Goal: Task Accomplishment & Management: Manage account settings

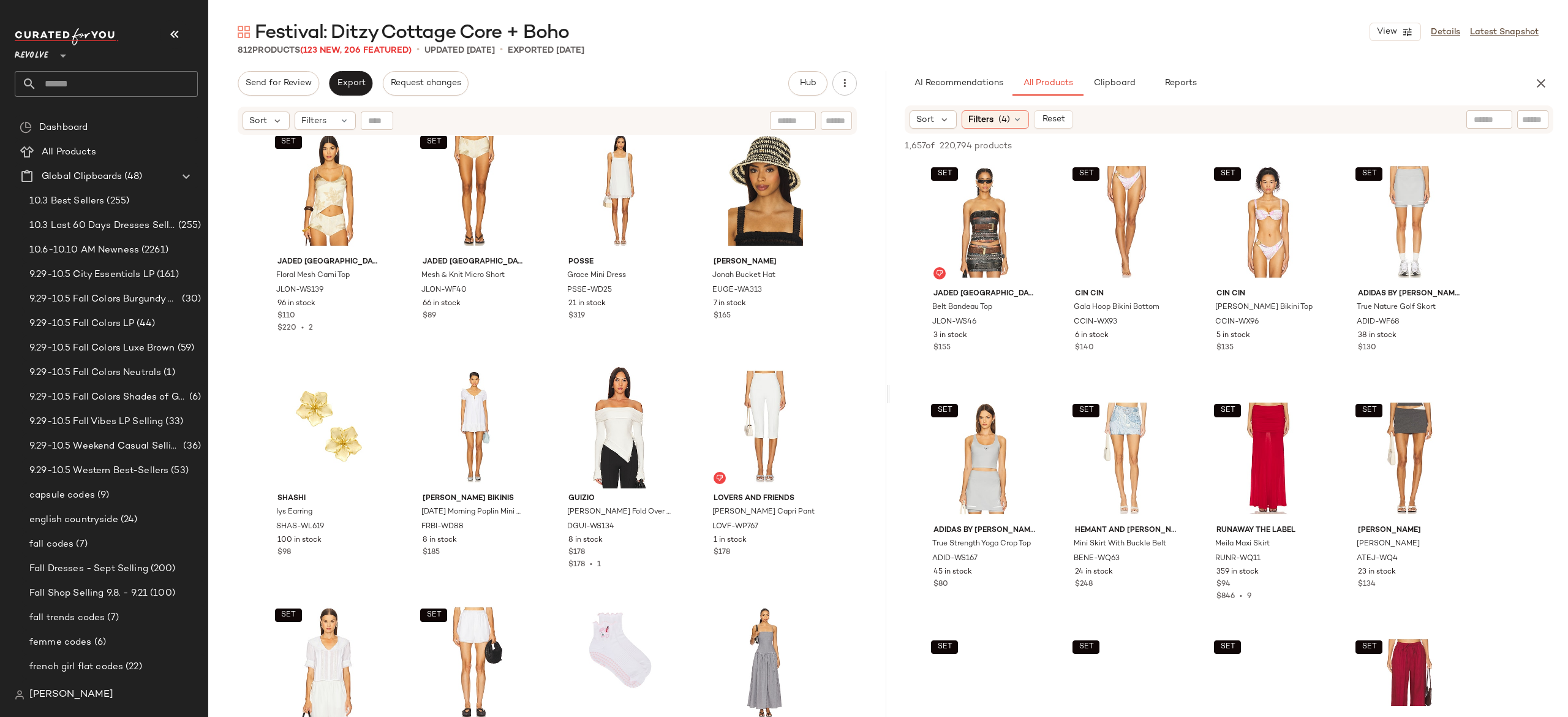
scroll to position [1424, 0]
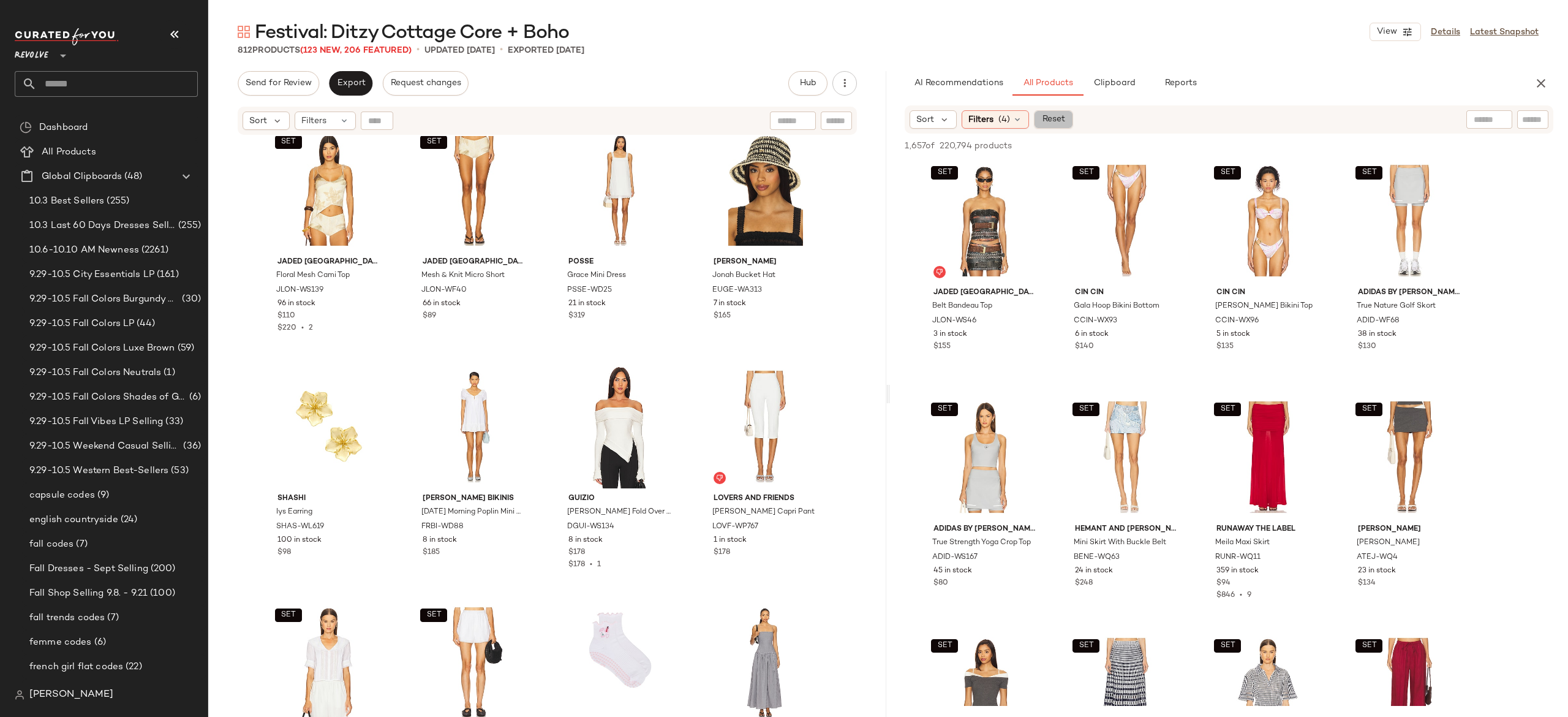
click at [1053, 122] on span "Reset" at bounding box center [1053, 119] width 23 height 10
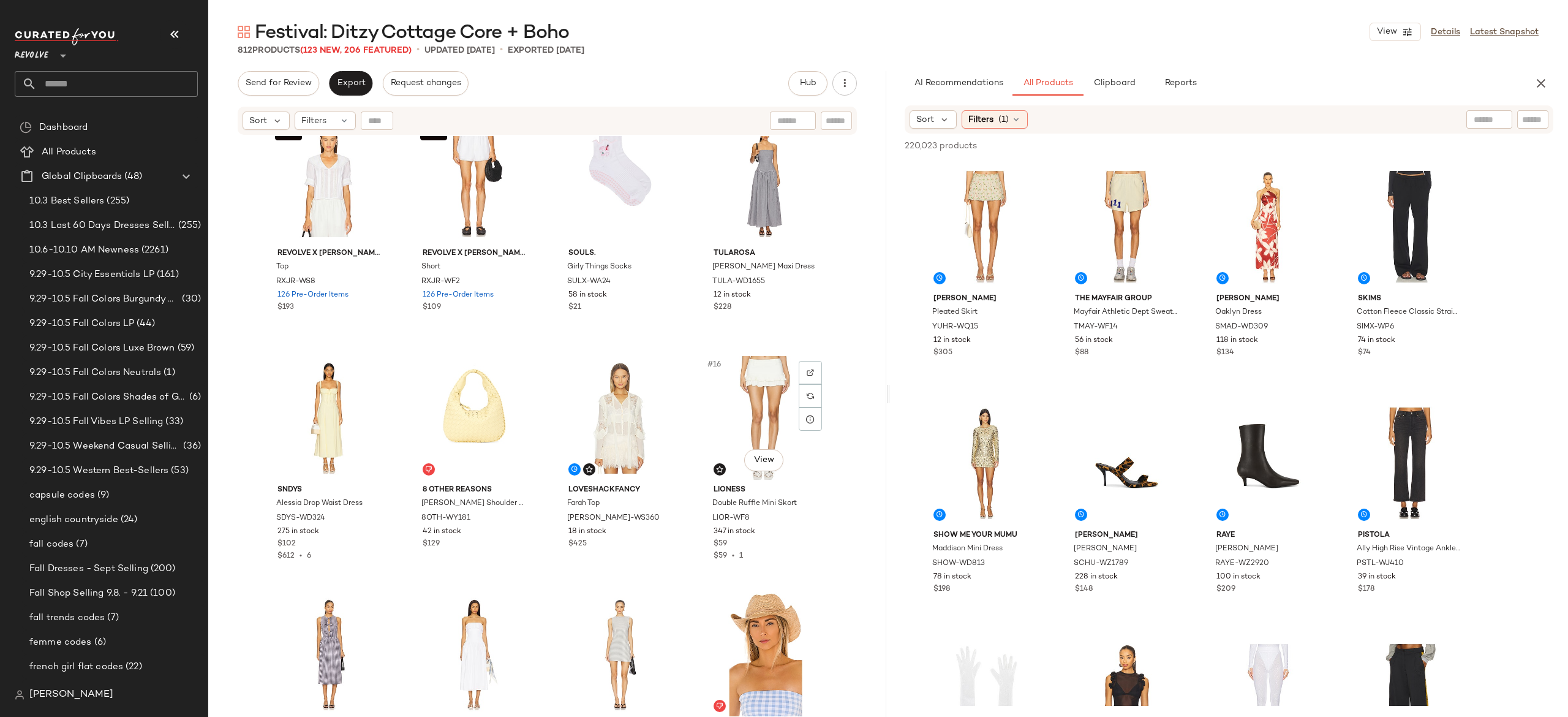
scroll to position [507, 0]
click at [662, 519] on img "button" at bounding box center [663, 523] width 8 height 8
click at [1542, 117] on input "Filter" at bounding box center [1491, 119] width 105 height 13
paste input "**********"
type input "**********"
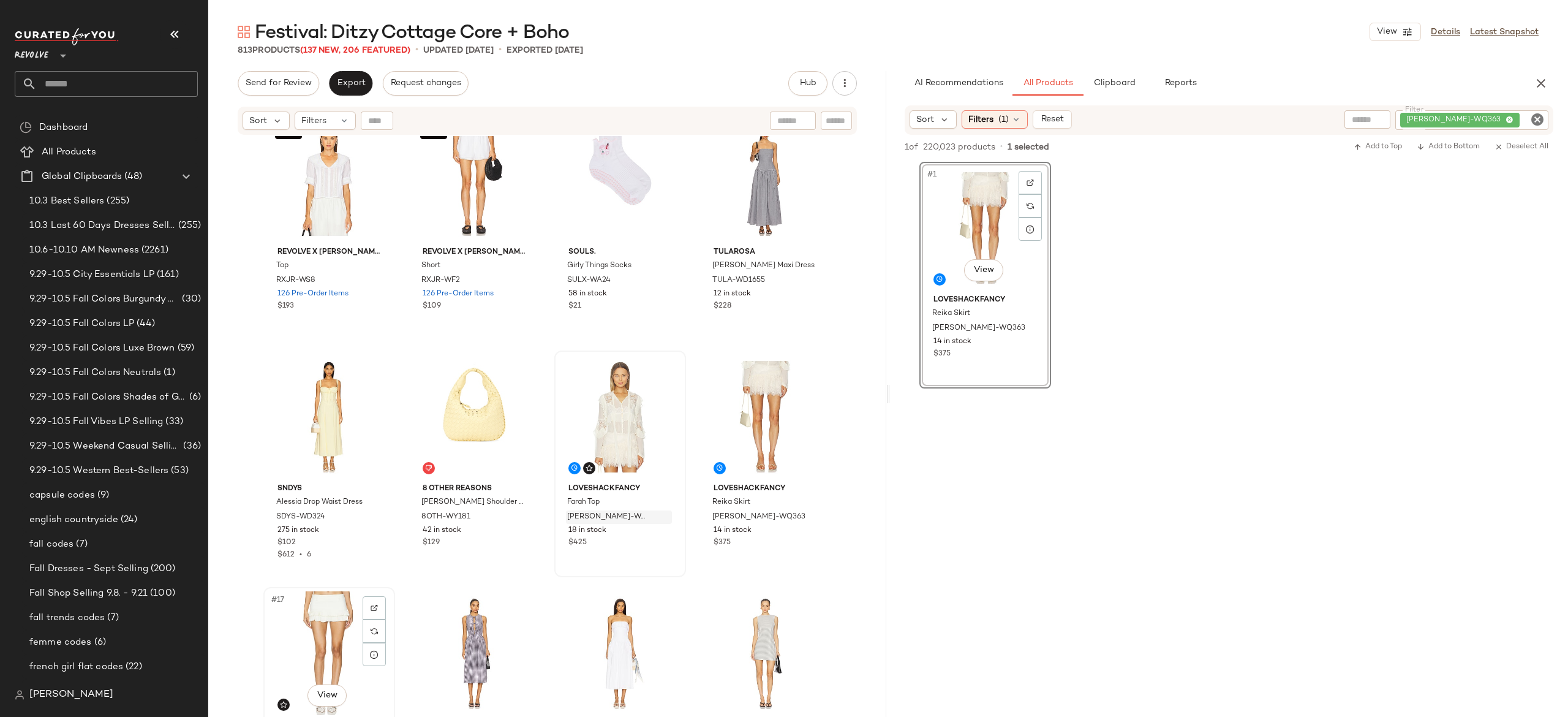
click at [319, 616] on div "#17 View" at bounding box center [329, 653] width 123 height 124
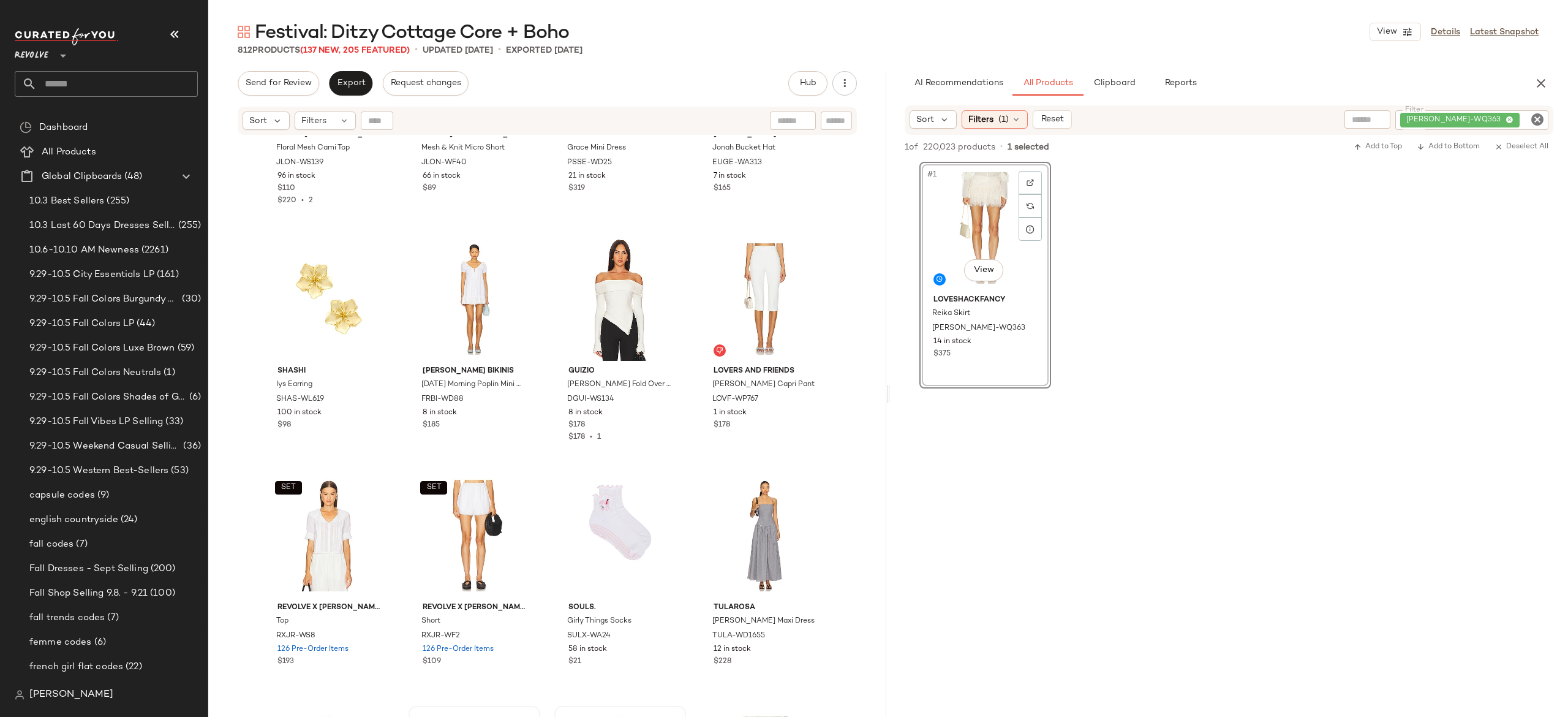
scroll to position [102, 0]
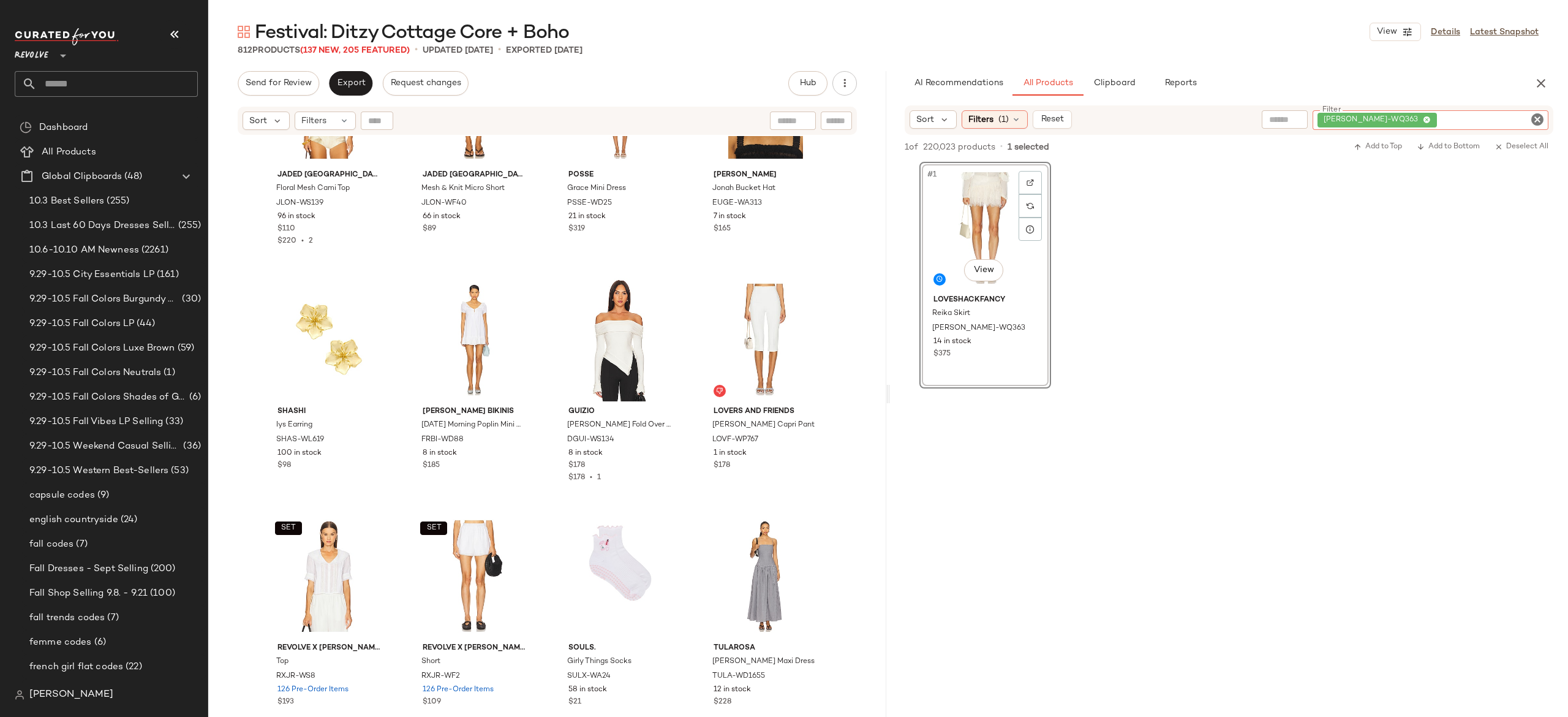
click at [1483, 115] on div "LESH-WQ363" at bounding box center [1430, 120] width 235 height 20
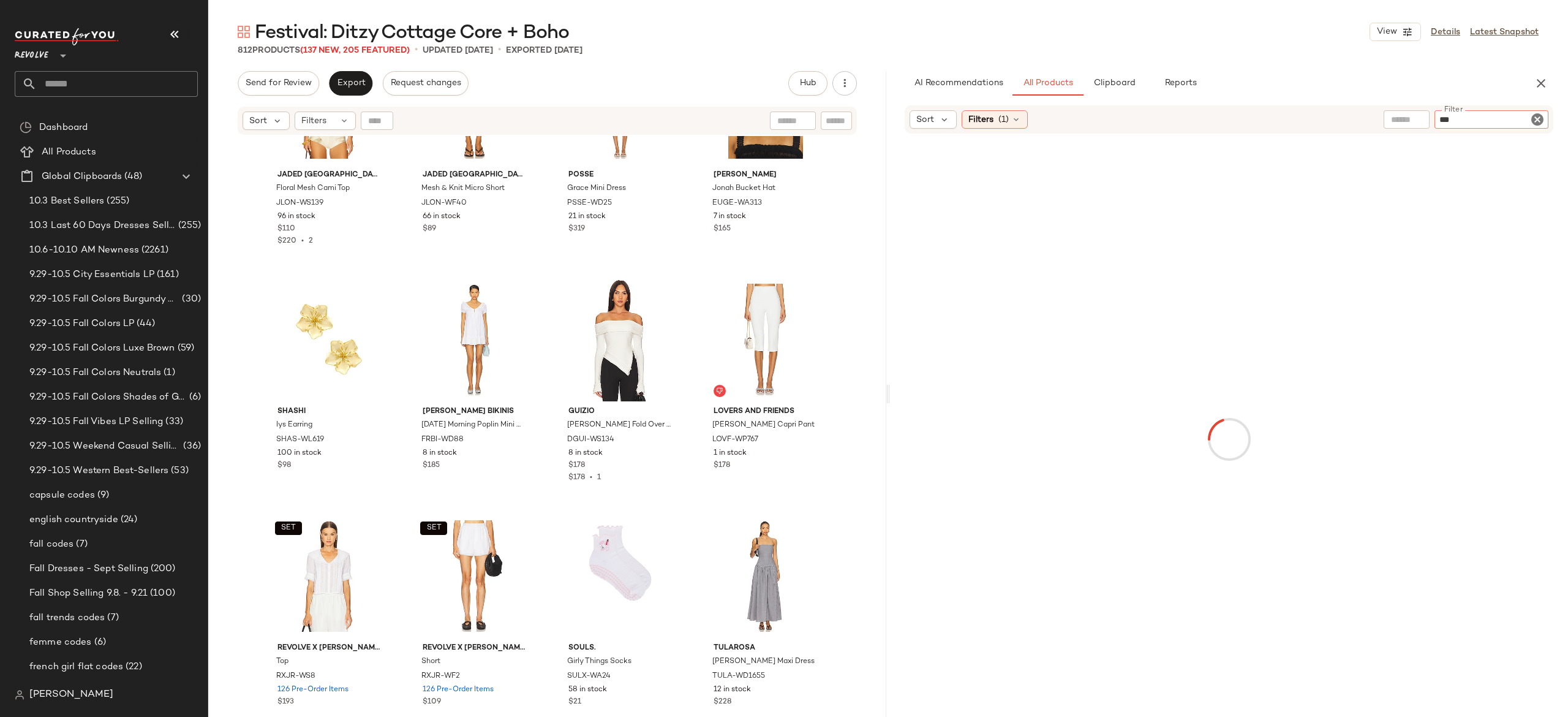
type input "***"
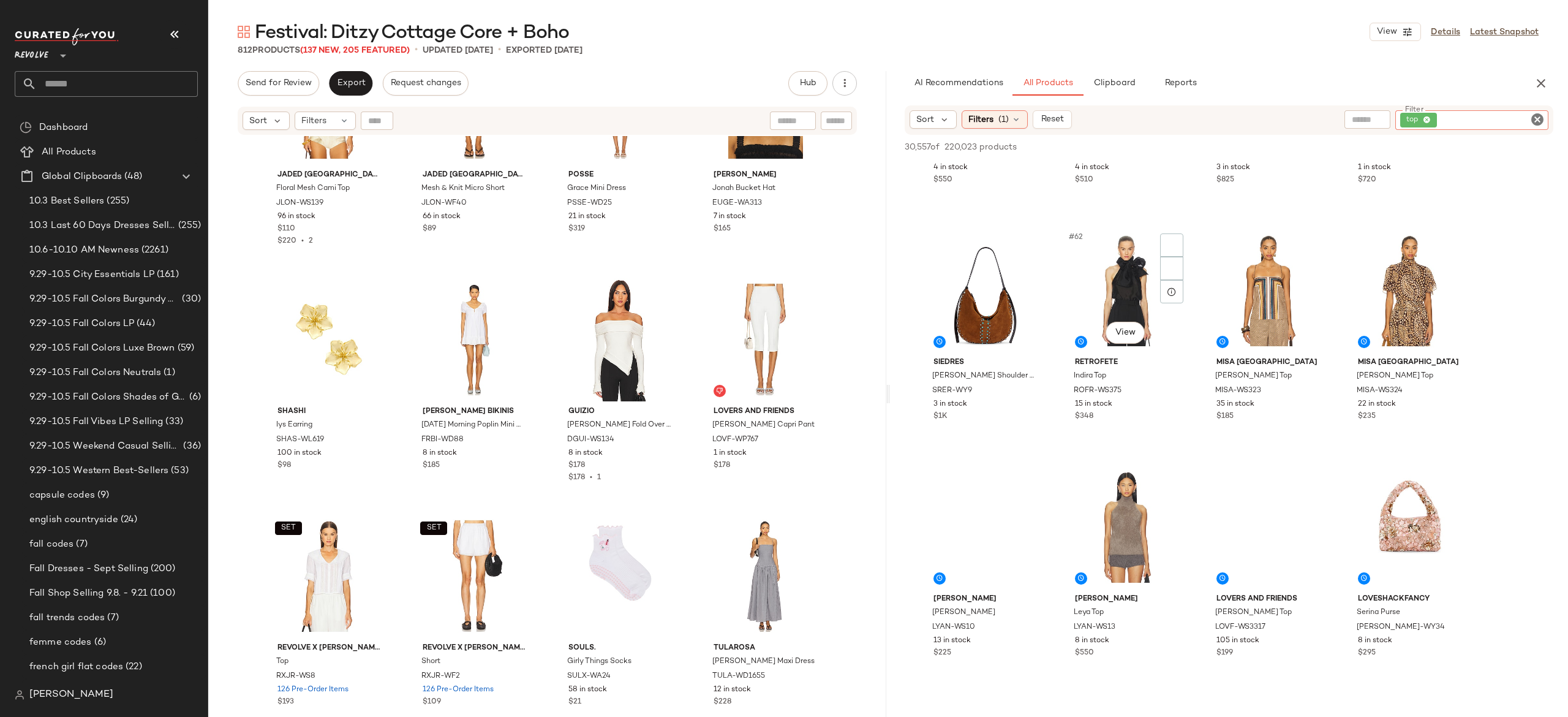
scroll to position [3492, 0]
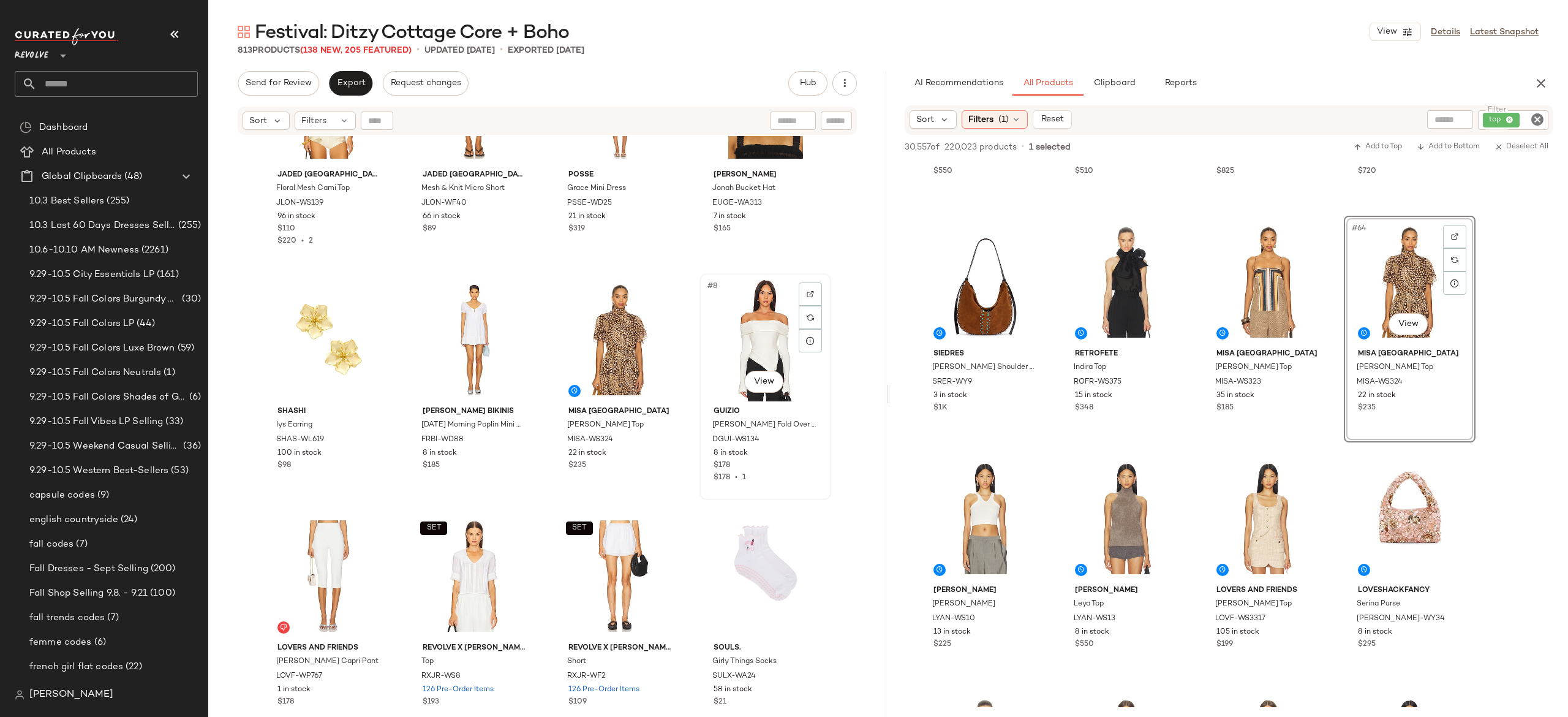
click at [746, 338] on div "#8 View" at bounding box center [765, 339] width 123 height 124
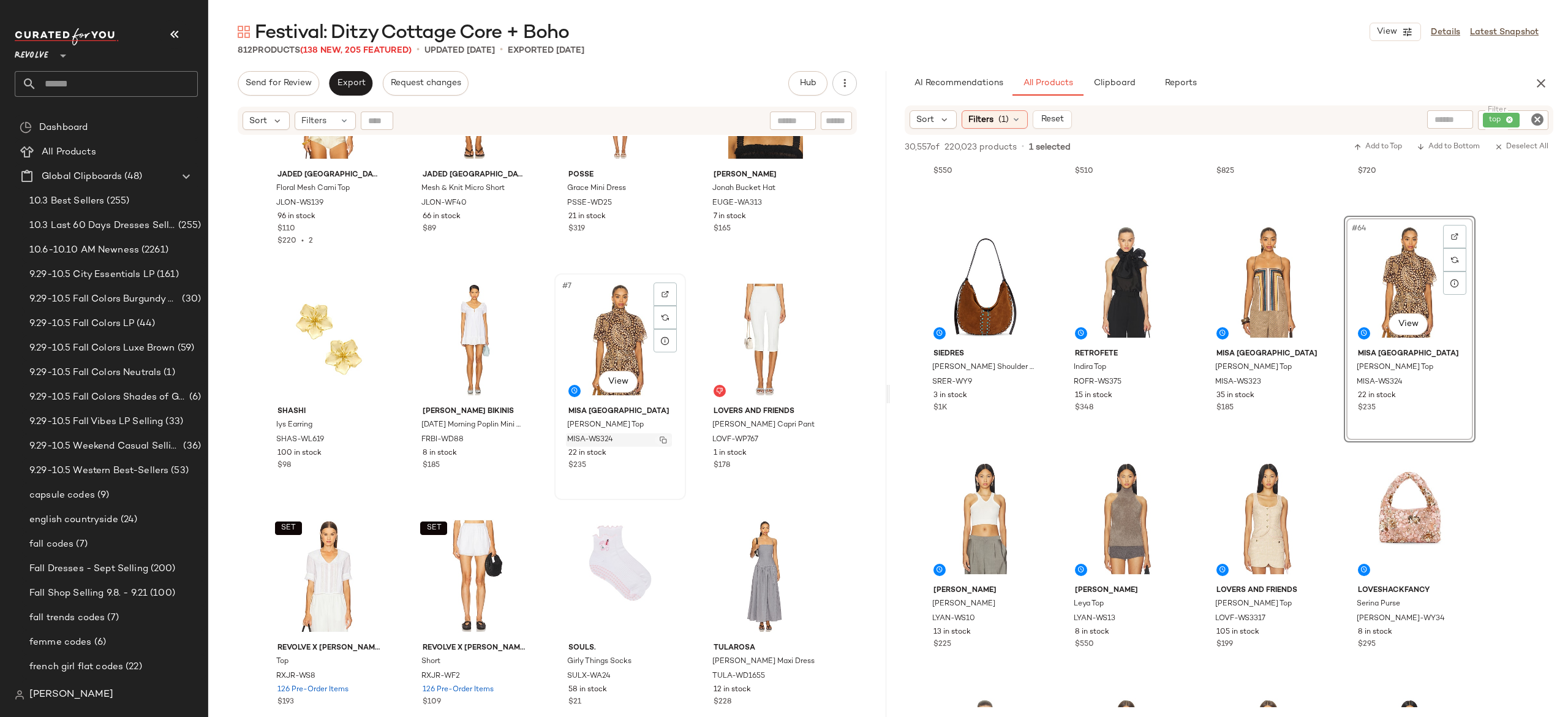
click at [659, 440] on img "button" at bounding box center [663, 440] width 8 height 8
click at [1530, 117] on icon "Clear Filter" at bounding box center [1537, 119] width 15 height 15
paste input "**********"
type input "**********"
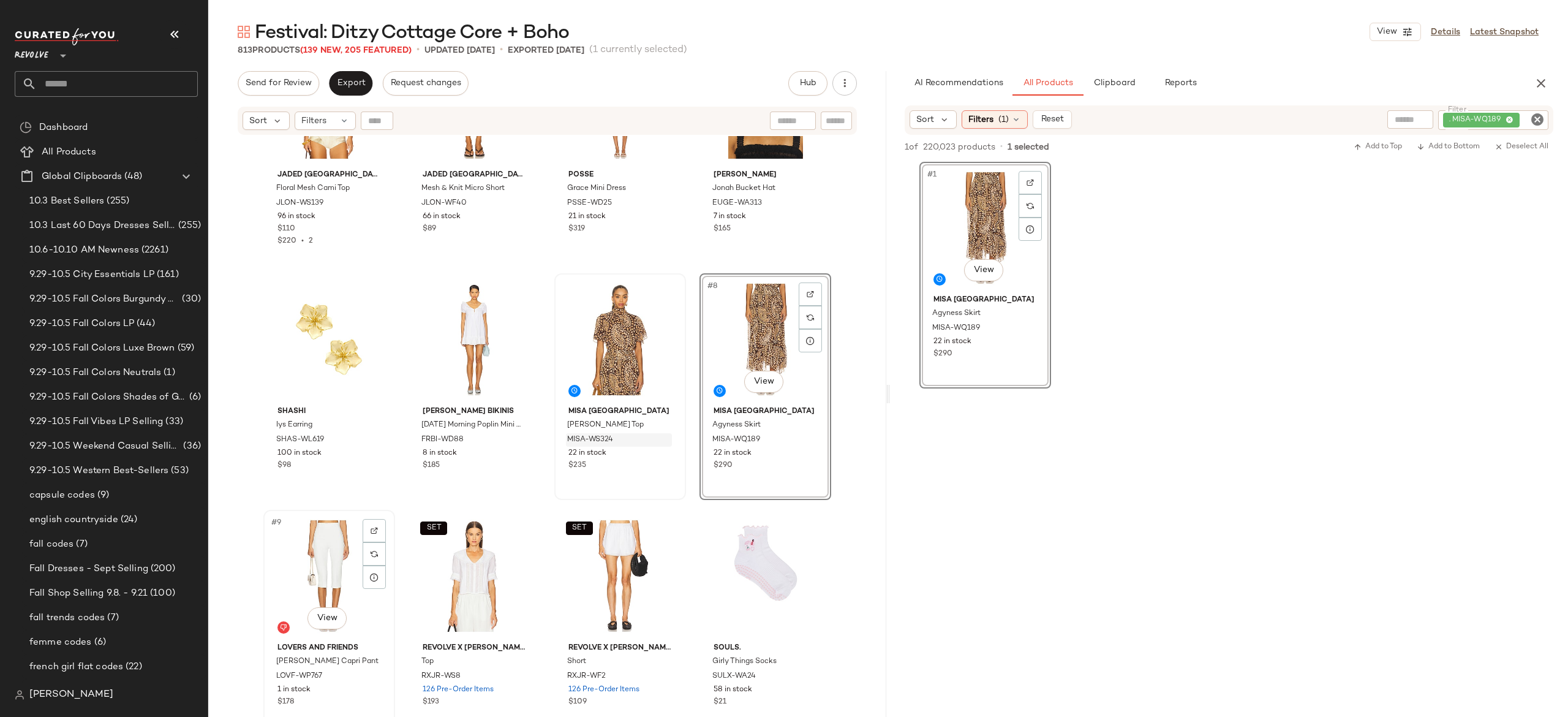
click at [329, 550] on div "#9 View" at bounding box center [329, 575] width 123 height 124
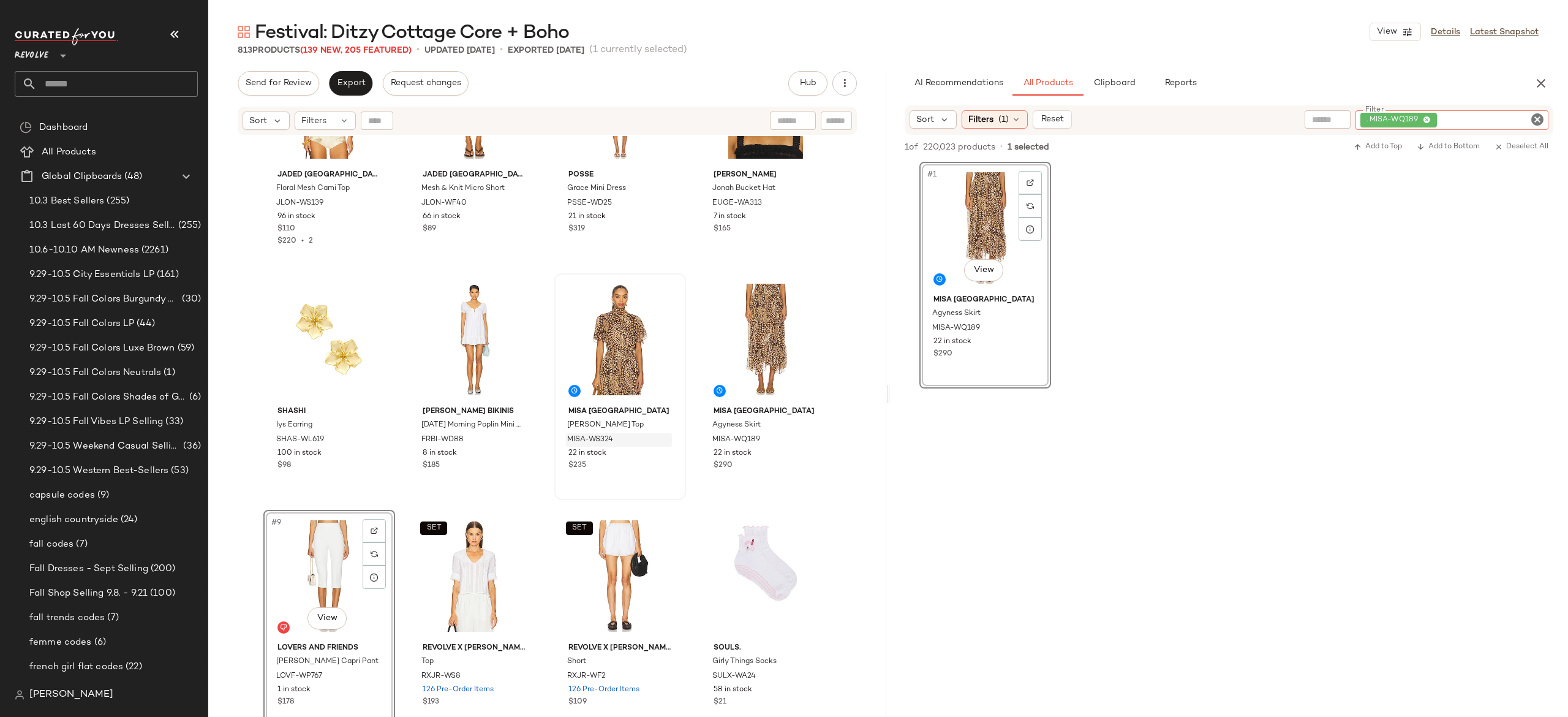
click at [1490, 110] on div ". MISA-WQ189" at bounding box center [1451, 120] width 192 height 20
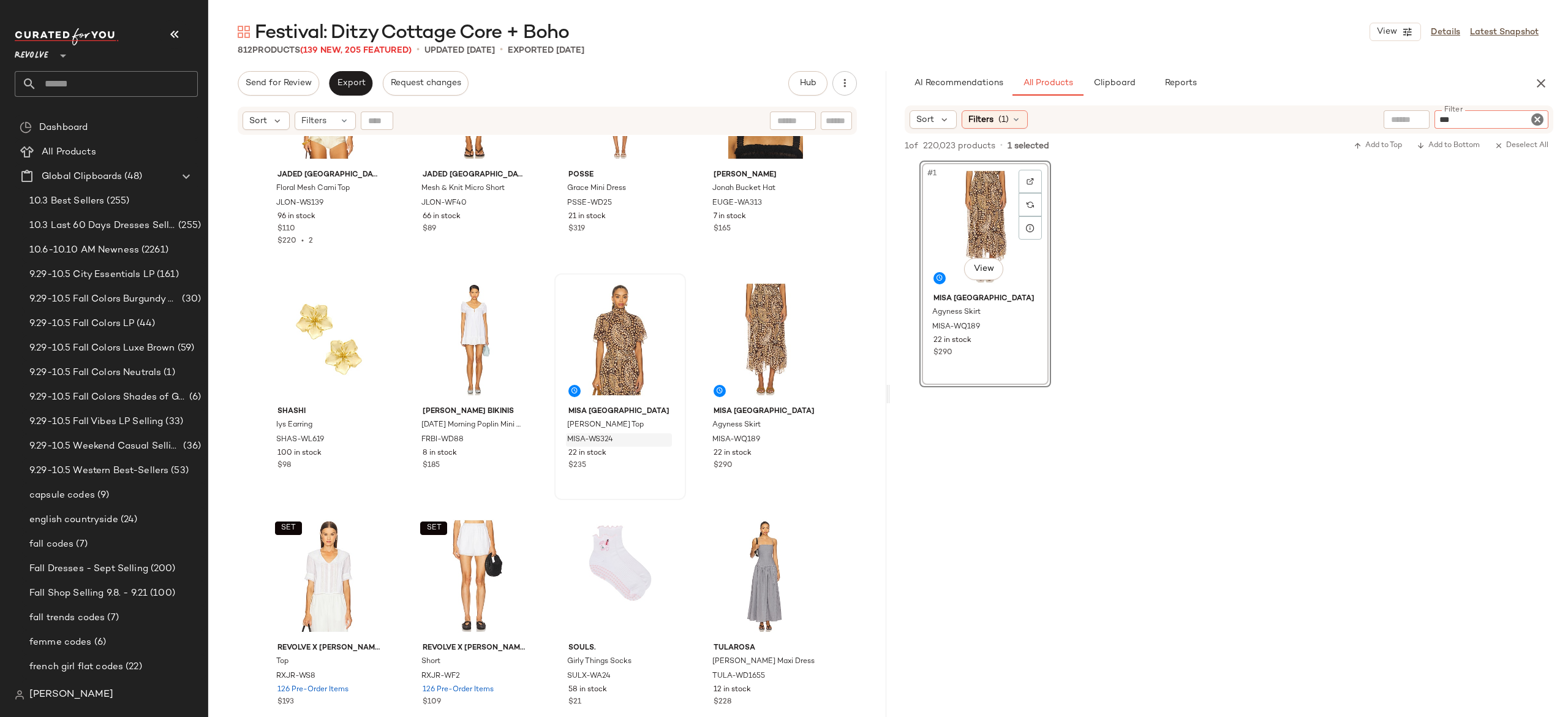
type input "***"
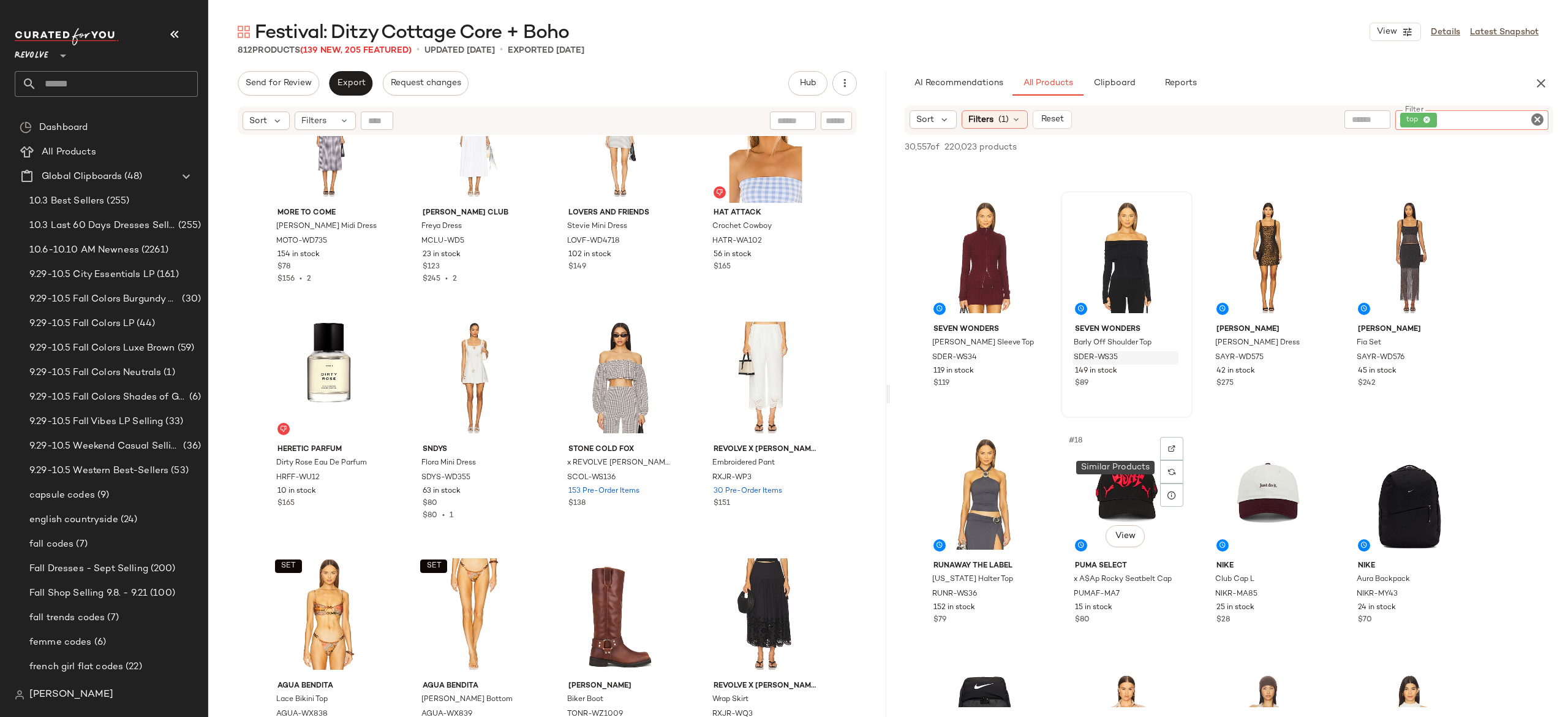
scroll to position [686, 0]
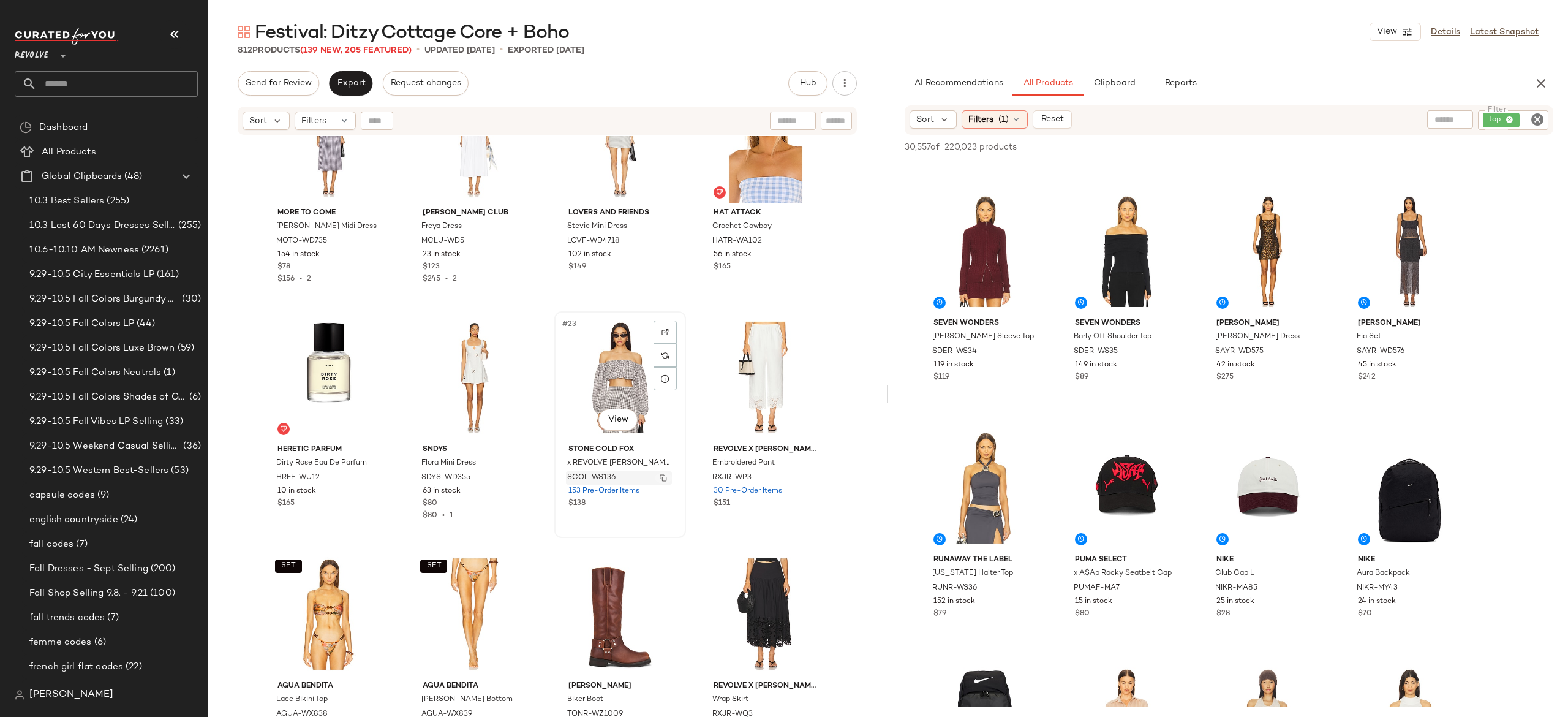
click at [659, 474] on img "button" at bounding box center [663, 478] width 8 height 8
click at [1504, 120] on div "top" at bounding box center [1471, 120] width 153 height 20
paste input "**********"
type input "**********"
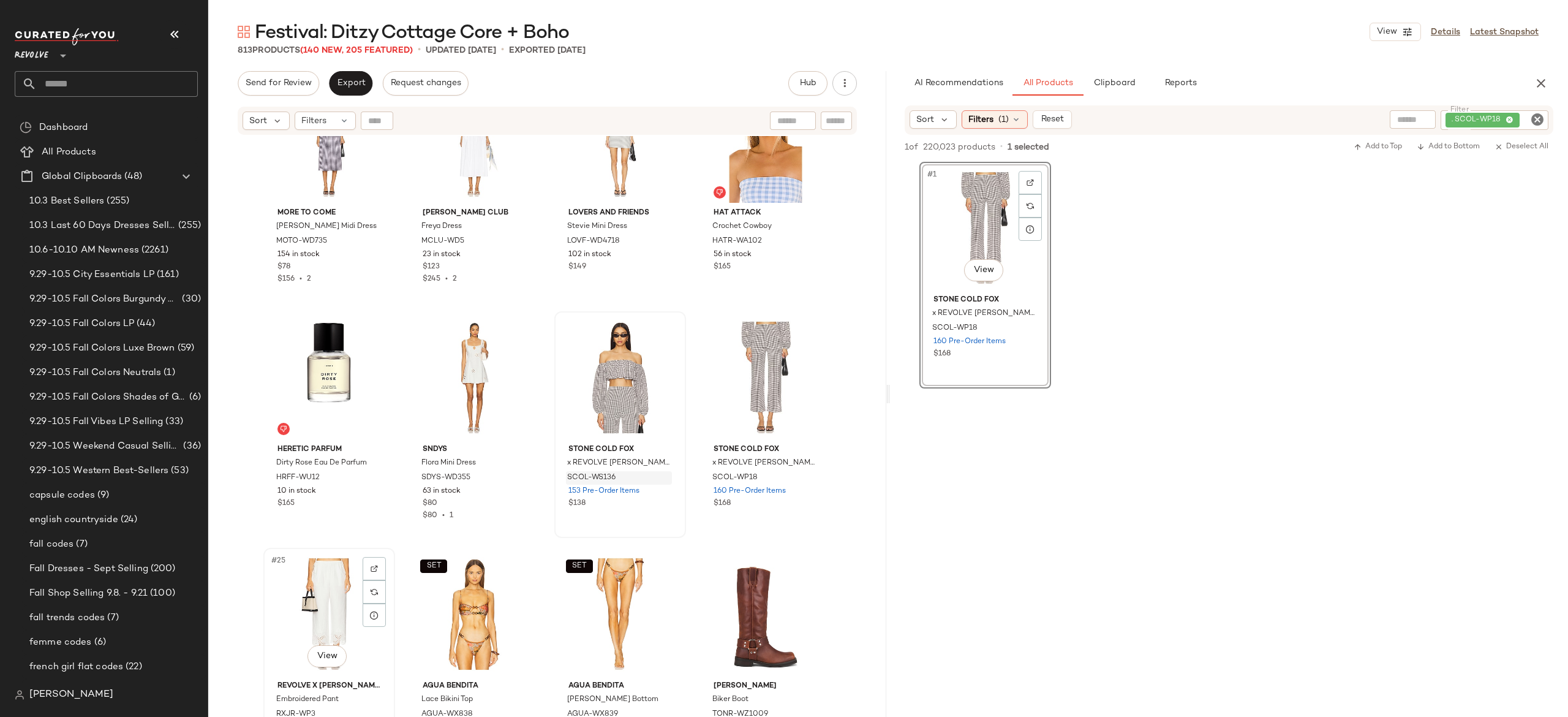
click at [318, 590] on div "#25 View" at bounding box center [329, 613] width 123 height 124
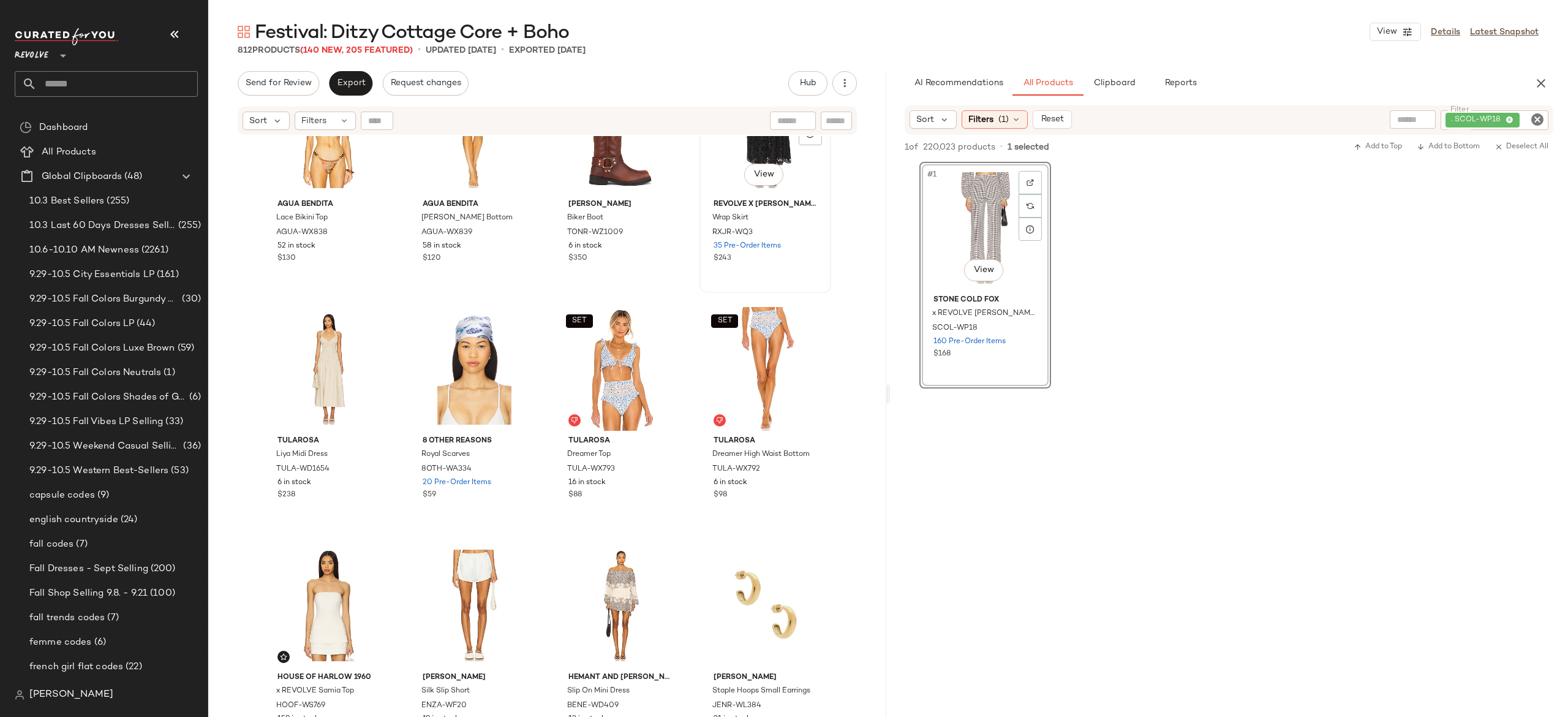
scroll to position [1509, 0]
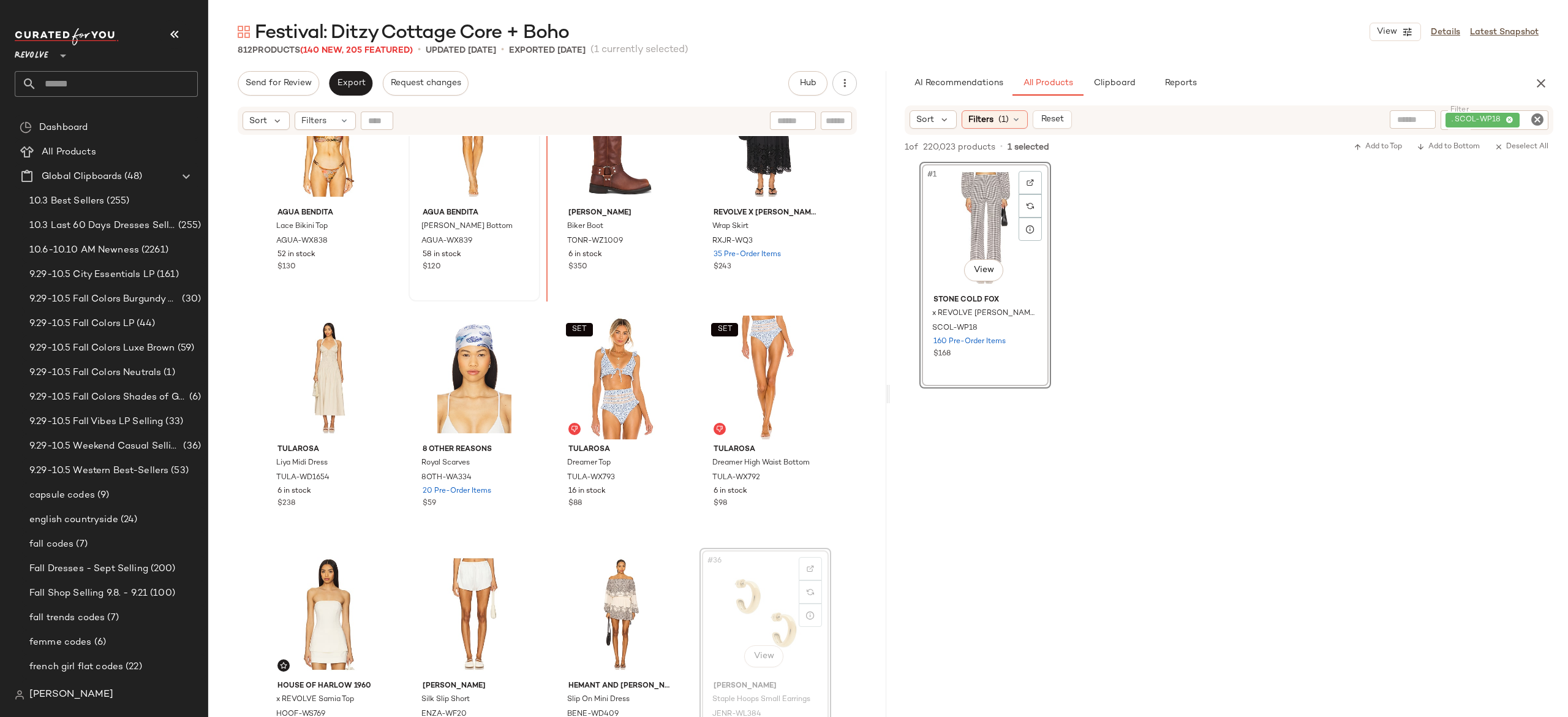
scroll to position [1490, 0]
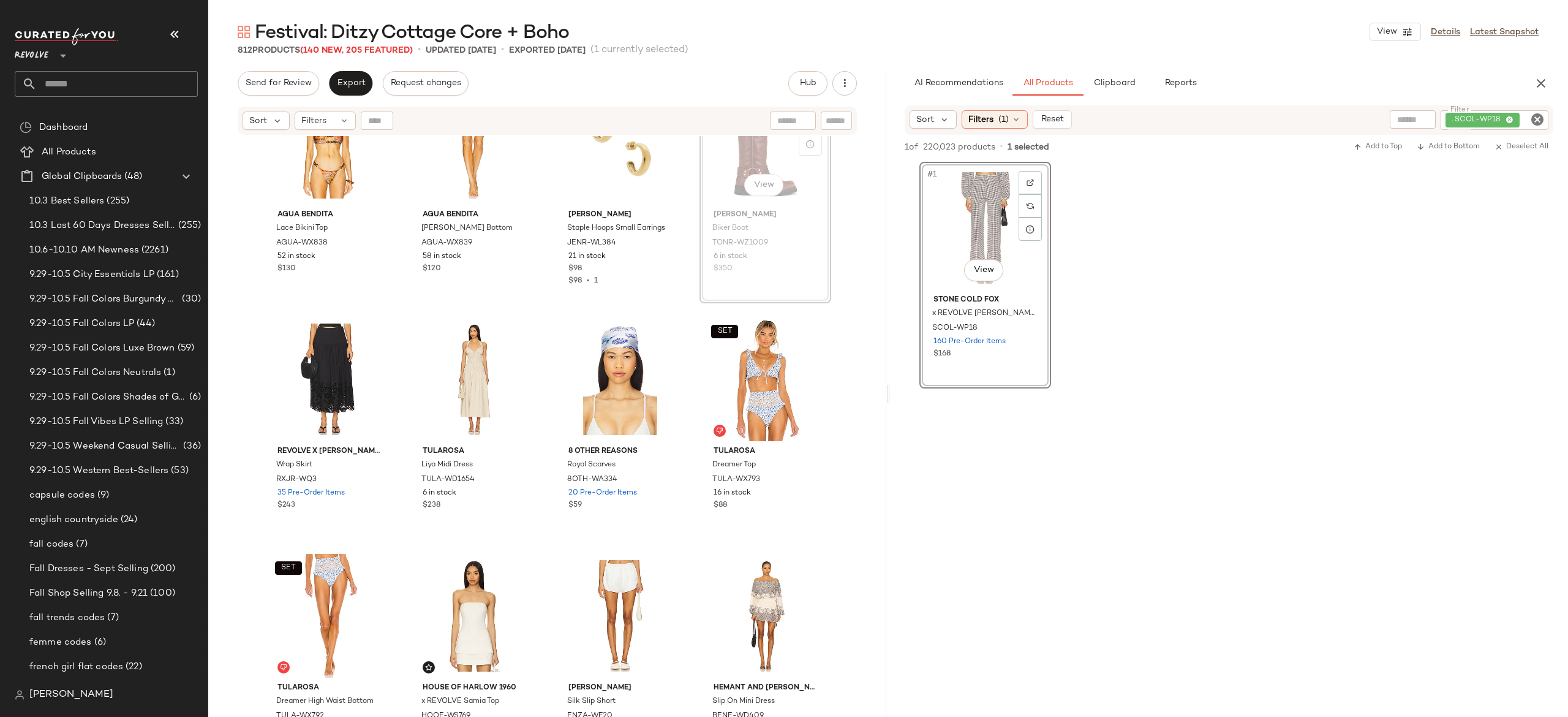
scroll to position [1488, 0]
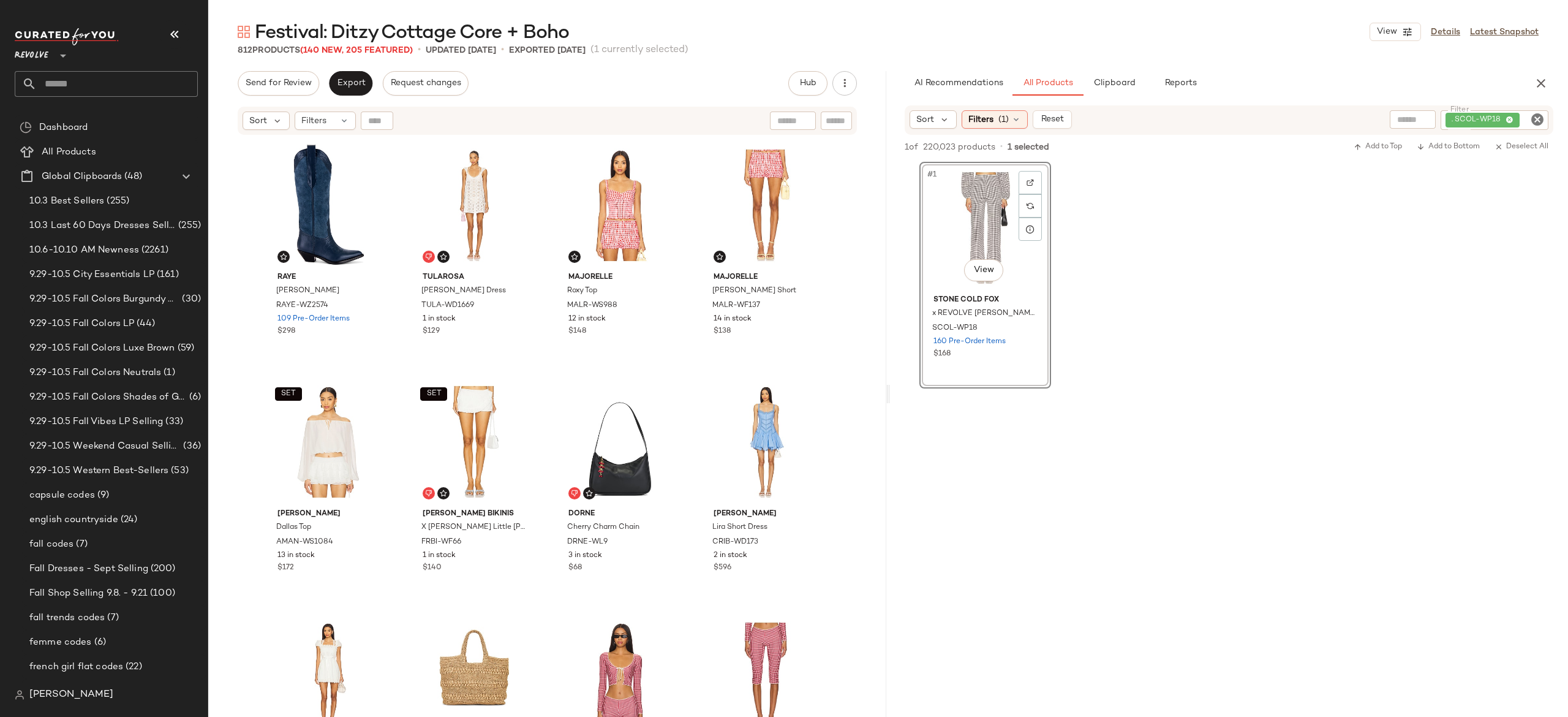
scroll to position [4029, 0]
click at [368, 538] on img "button" at bounding box center [372, 540] width 8 height 8
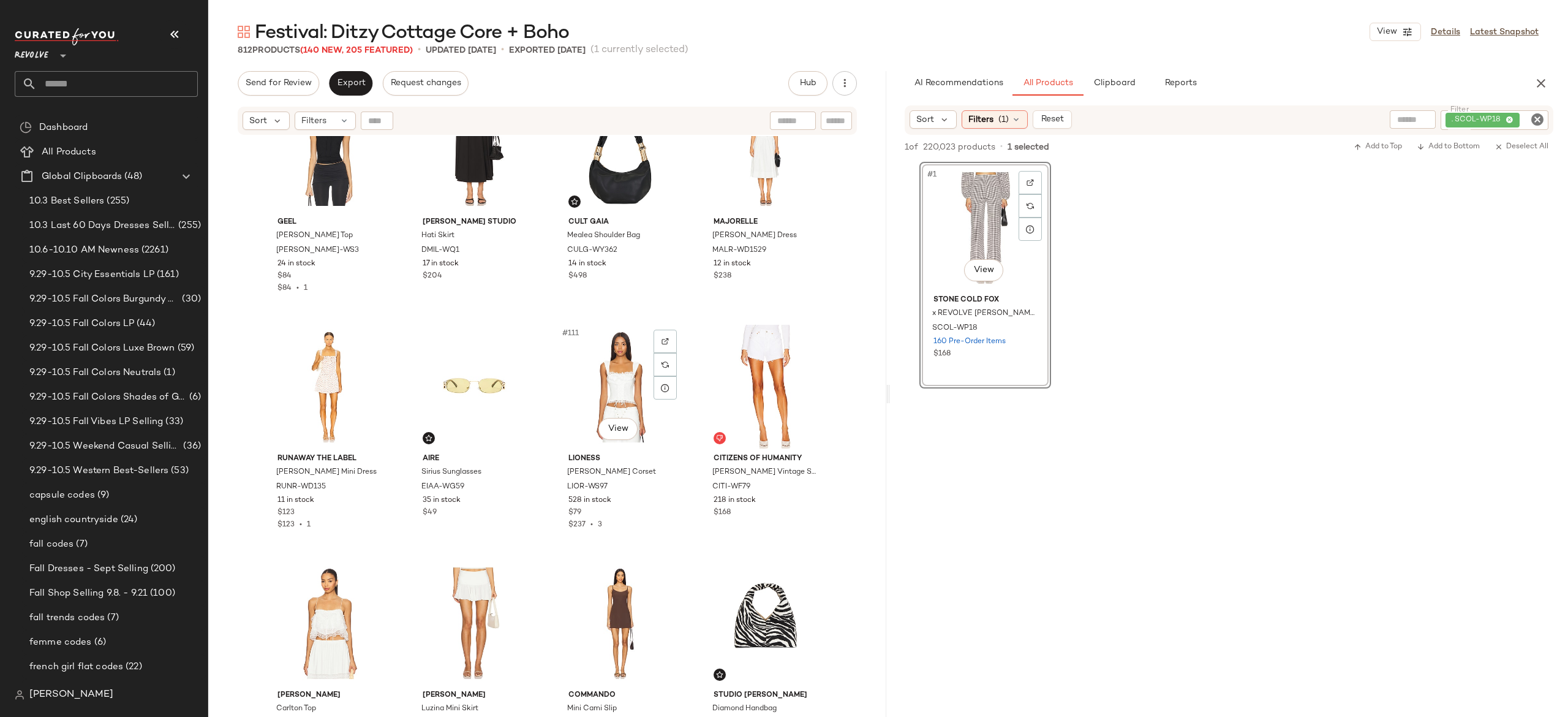
scroll to position [6215, 0]
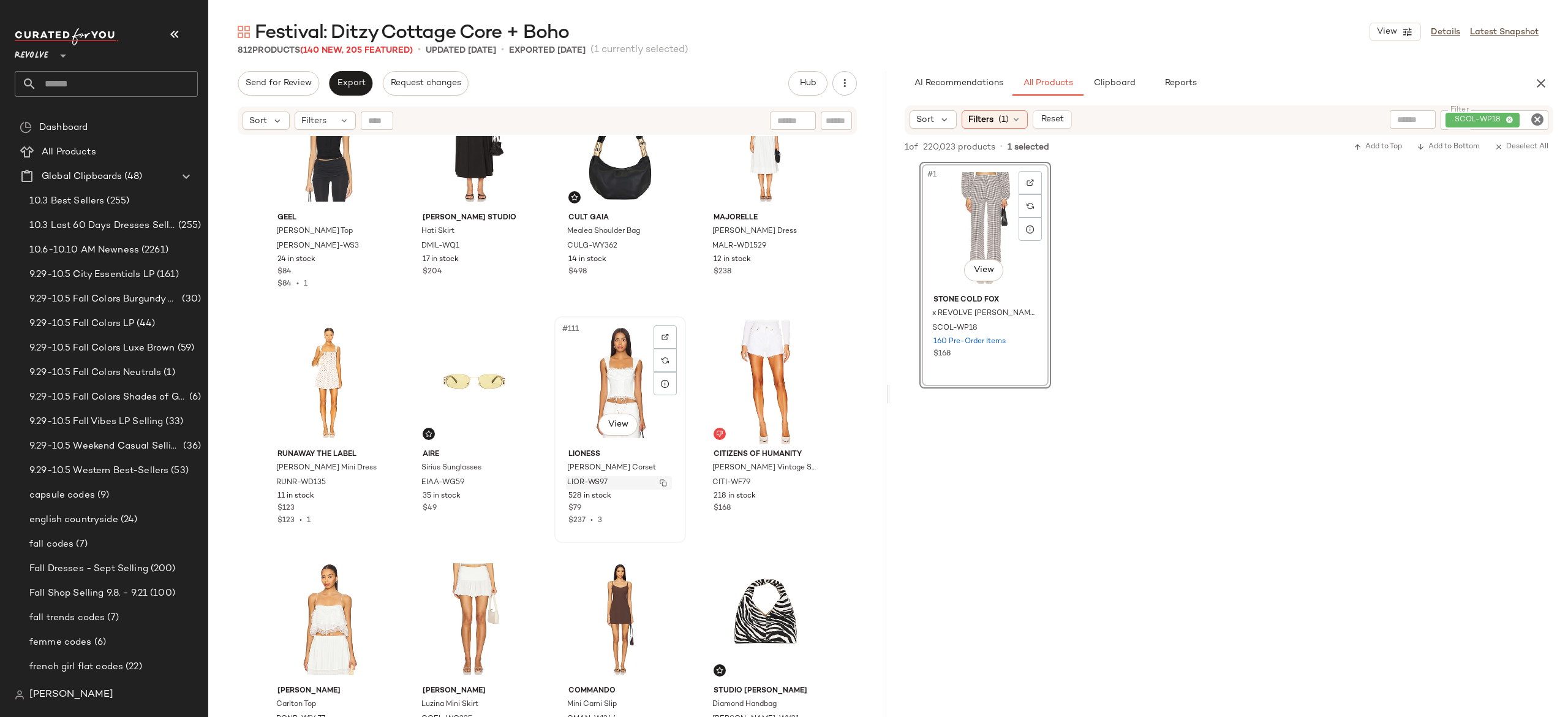
click at [659, 481] on img "button" at bounding box center [663, 483] width 8 height 8
click at [805, 482] on img "button" at bounding box center [809, 483] width 8 height 8
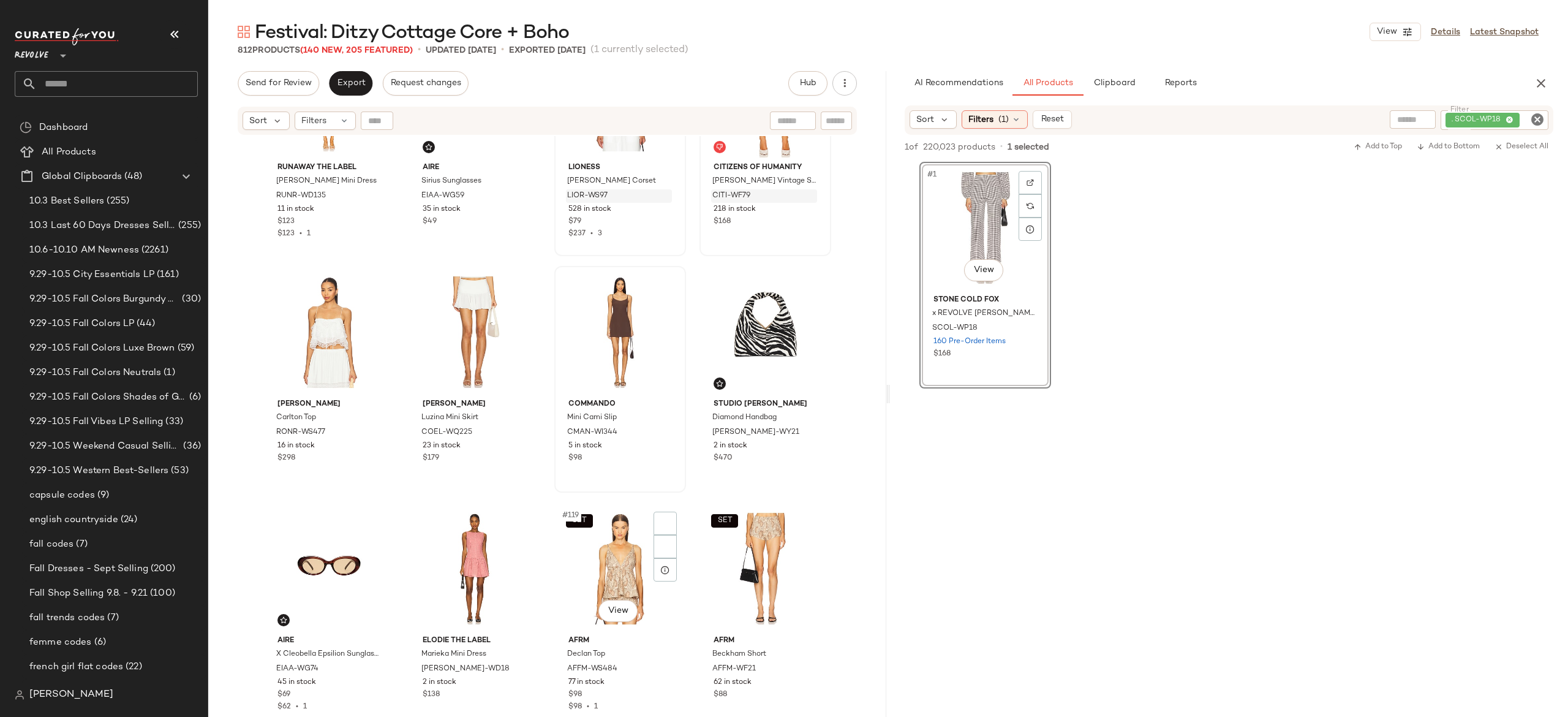
scroll to position [6504, 0]
click at [368, 428] on img "button" at bounding box center [372, 430] width 8 height 8
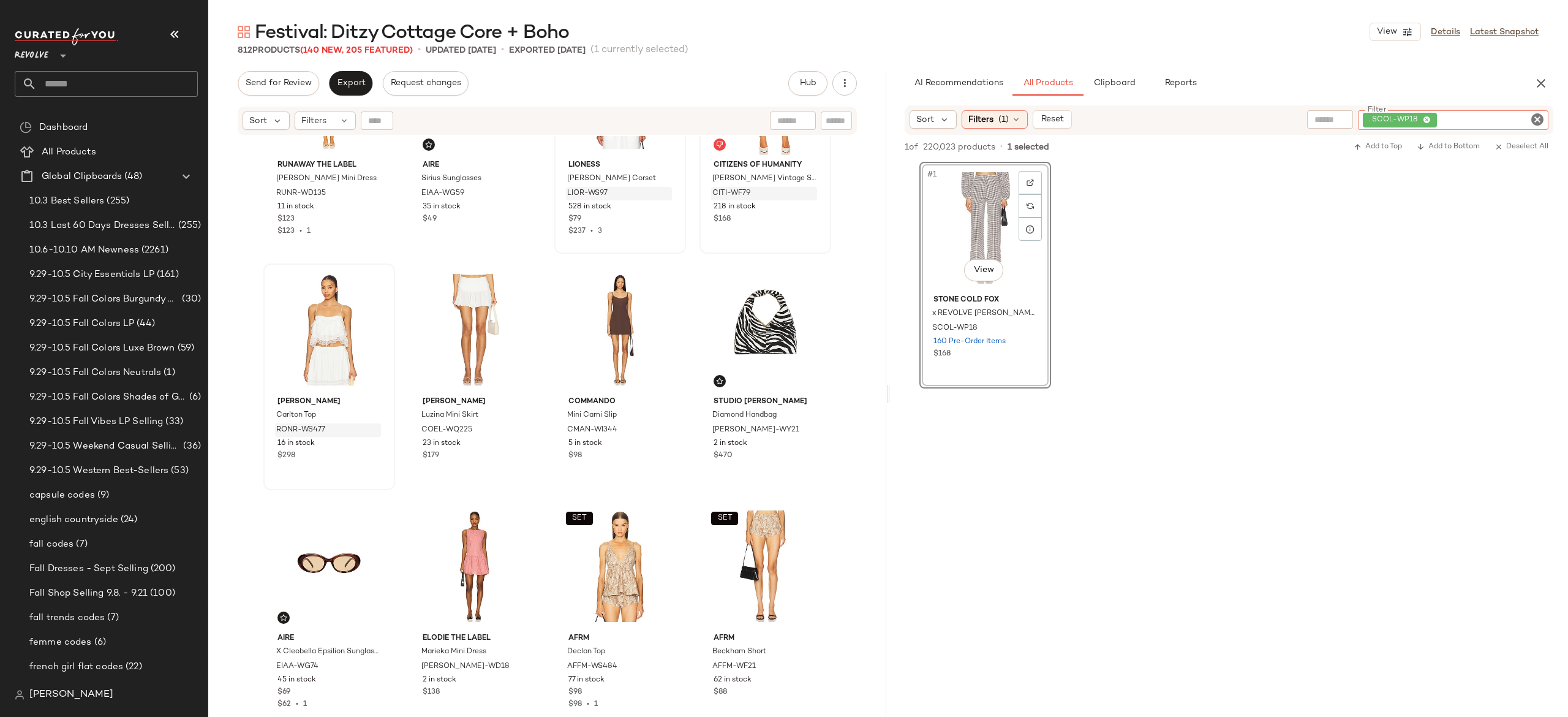
click at [1467, 120] on div ". SCOL-WP18" at bounding box center [1453, 120] width 191 height 20
paste input "**********"
type input "**********"
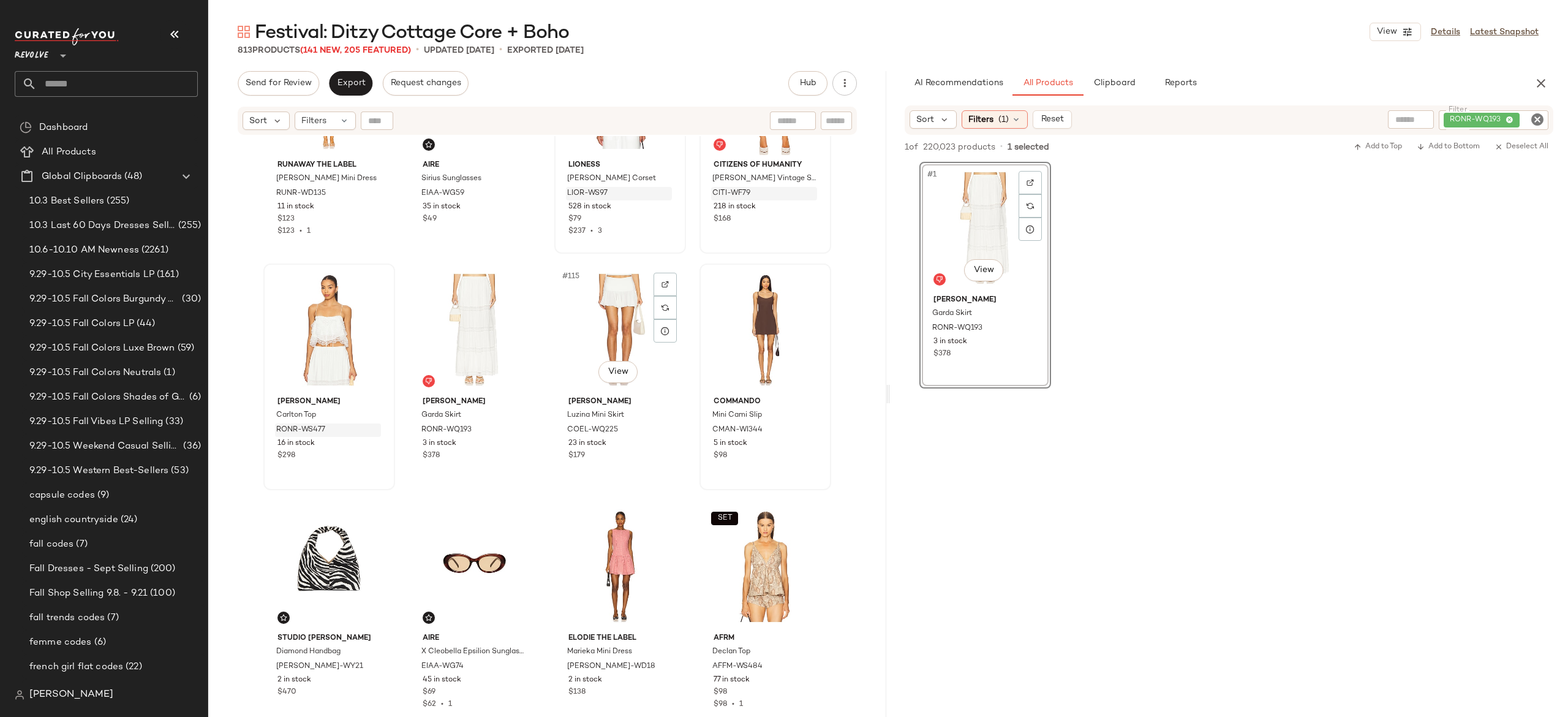
click at [609, 322] on div "#115 View" at bounding box center [620, 329] width 123 height 124
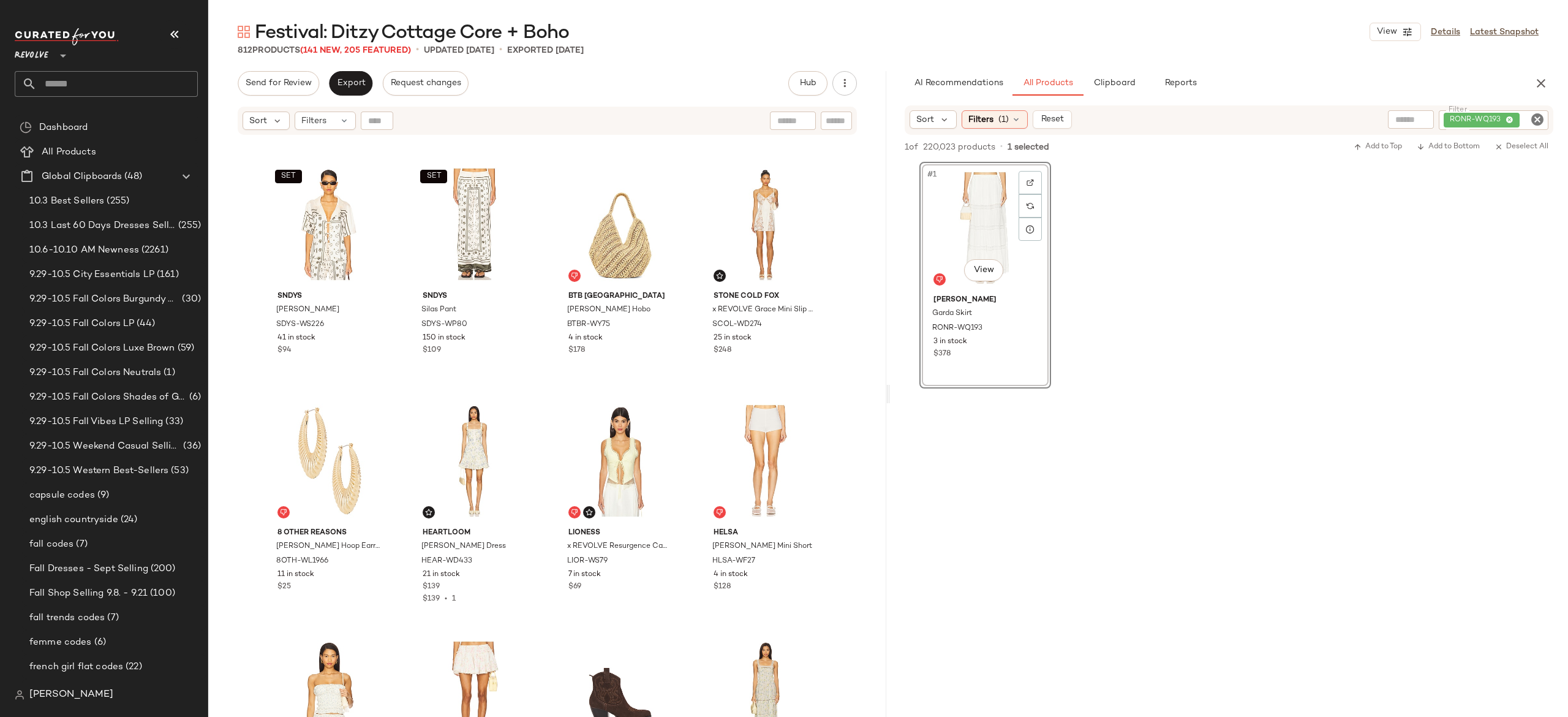
scroll to position [7682, 0]
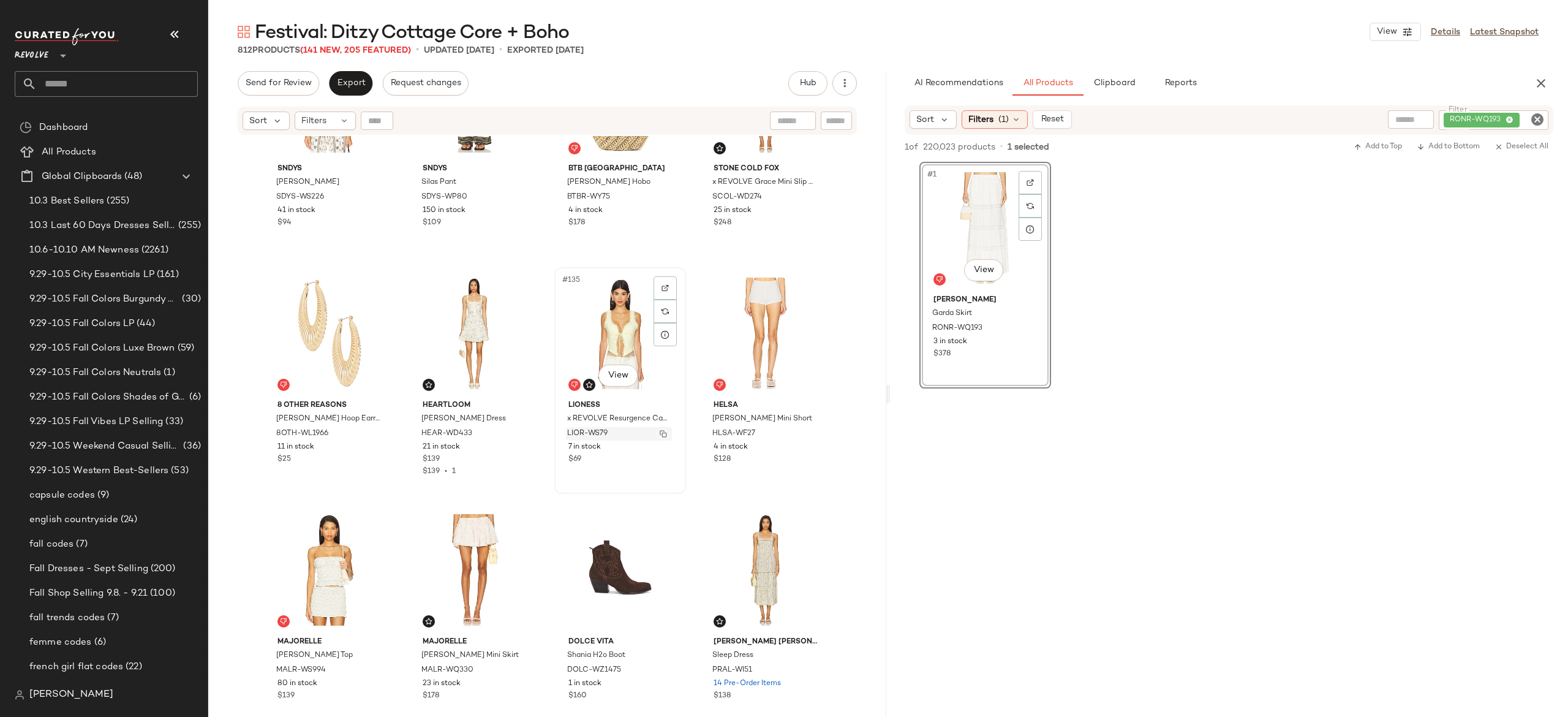
click at [661, 436] on img "button" at bounding box center [663, 434] width 8 height 8
click at [1456, 120] on div "RONR-WQ193" at bounding box center [1452, 120] width 192 height 20
paste input "*********"
type input "*********"
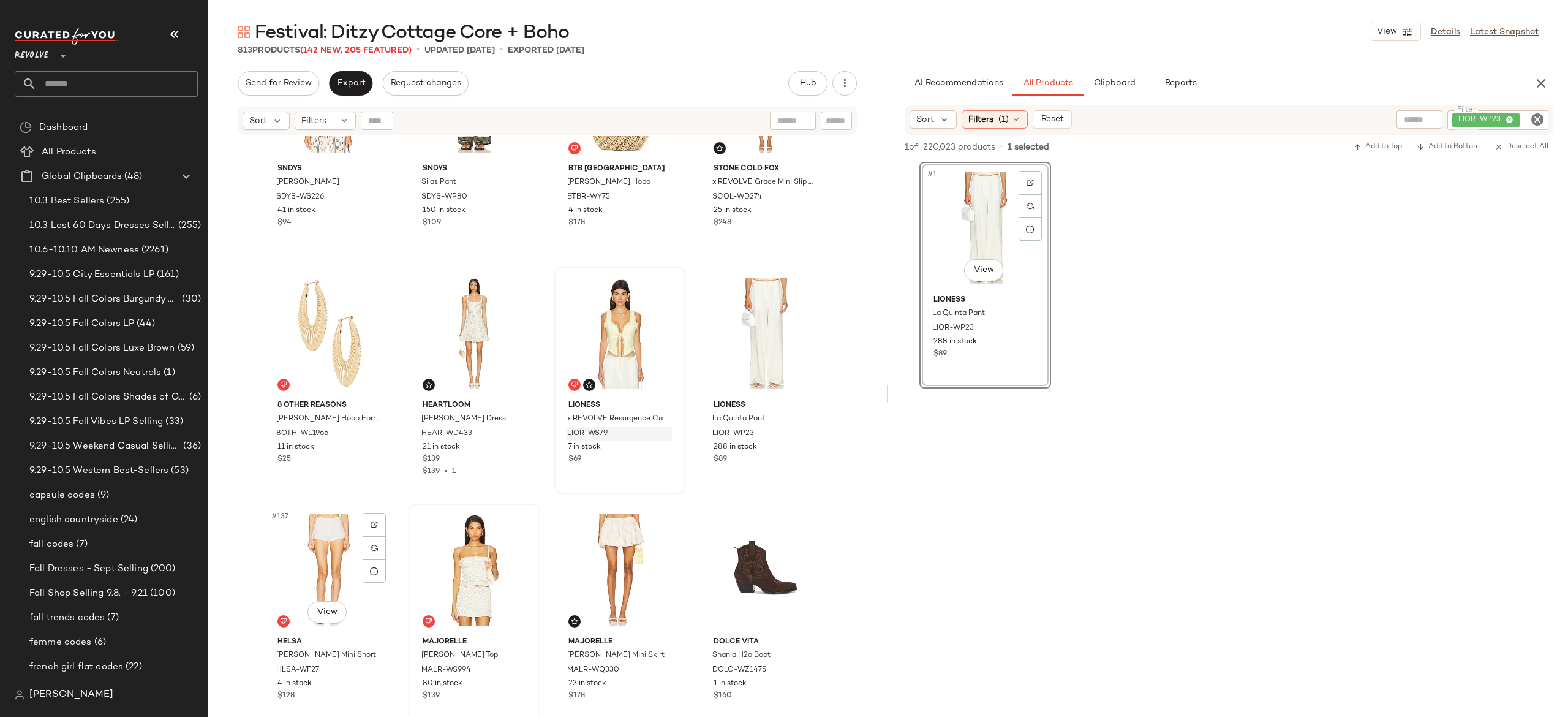
click at [318, 558] on div "#137 View" at bounding box center [329, 569] width 123 height 124
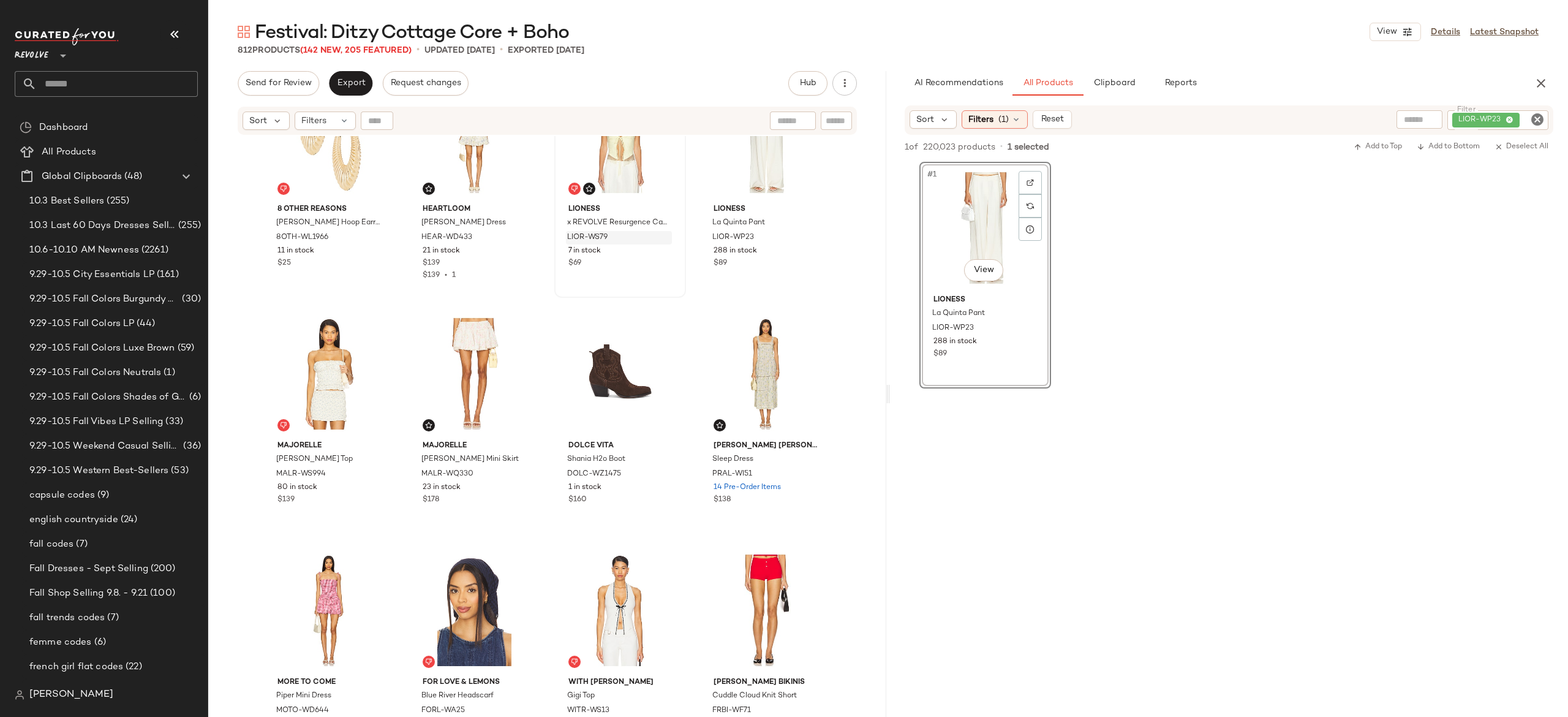
scroll to position [7884, 0]
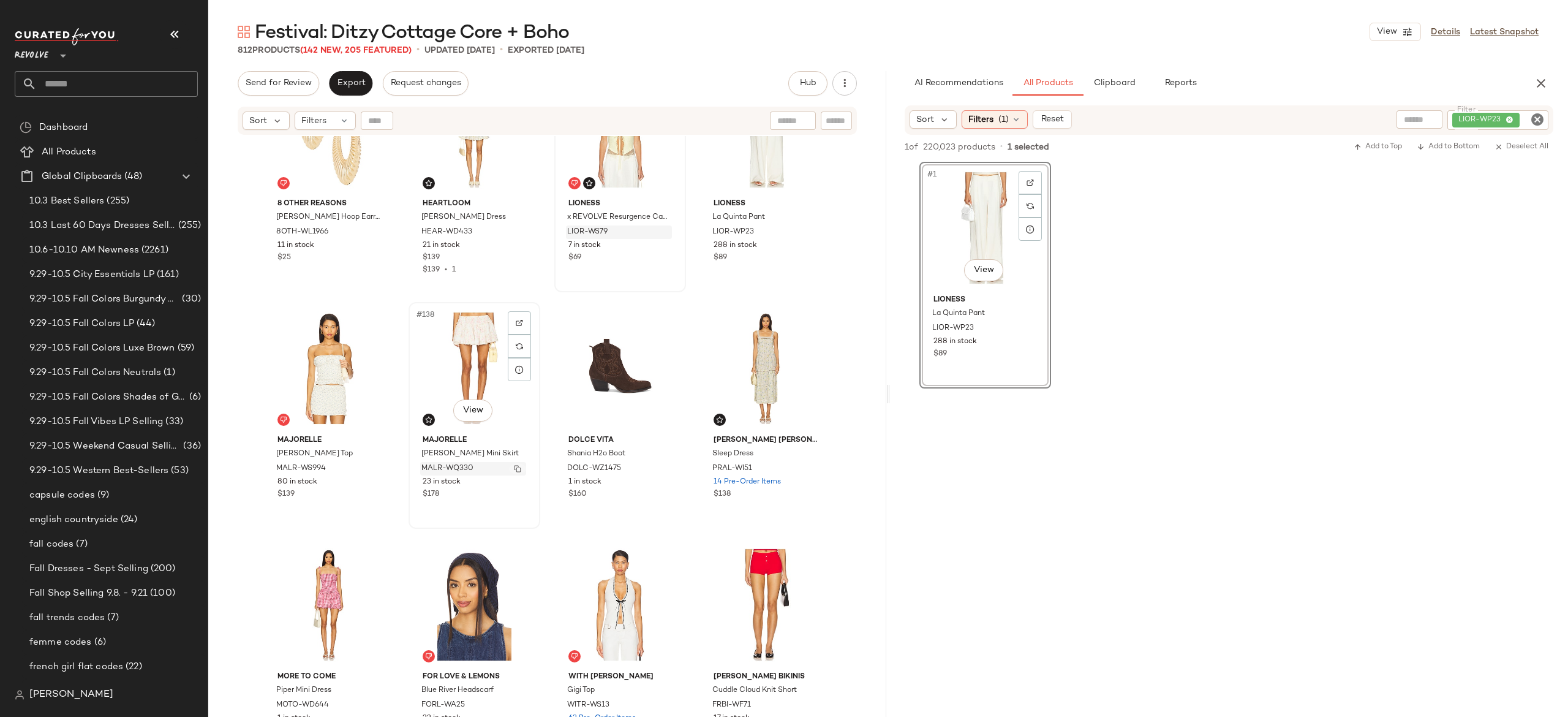
click at [516, 467] on img "button" at bounding box center [518, 469] width 8 height 8
click at [1485, 114] on div "LIOR-WP23" at bounding box center [1457, 120] width 184 height 20
paste input "**********"
type input "**********"
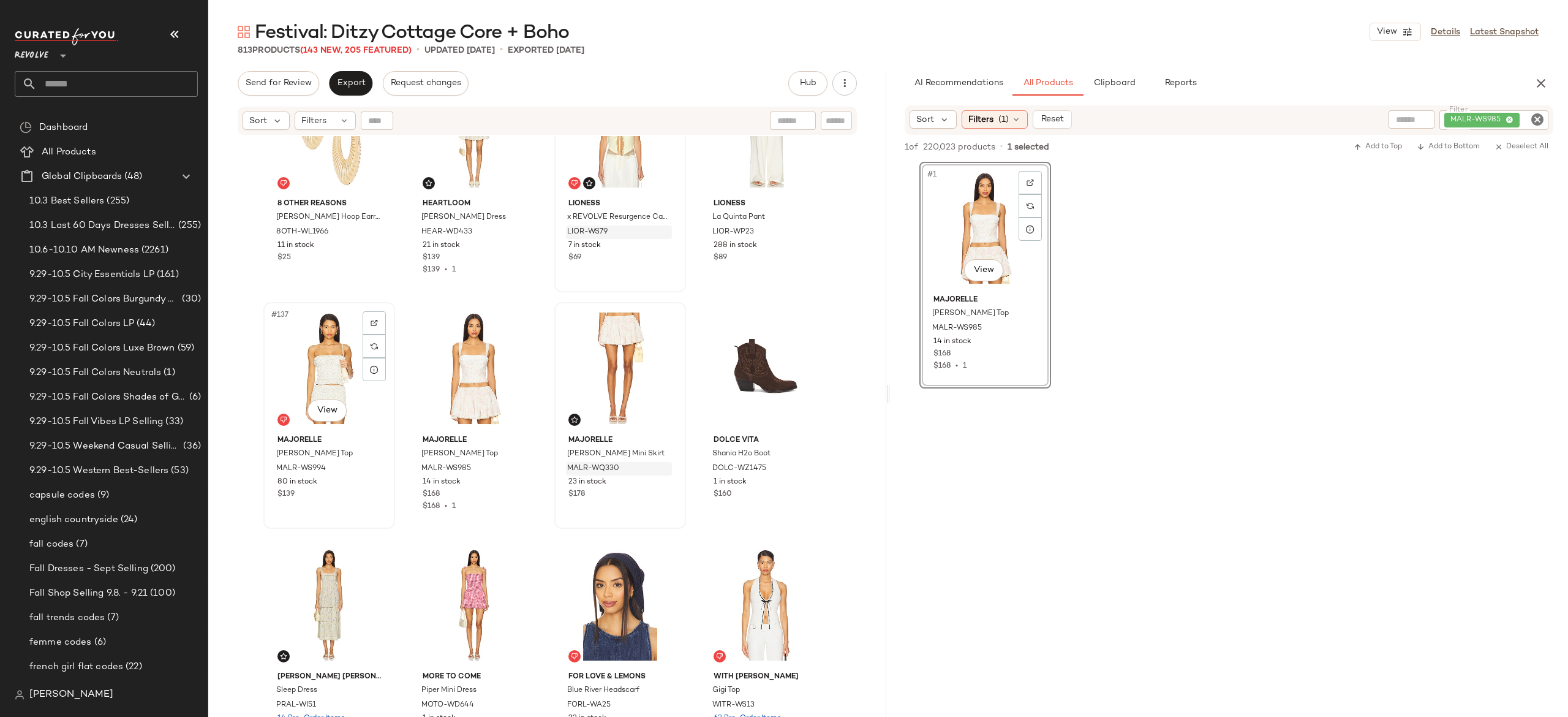
click at [328, 368] on div "#137 View" at bounding box center [329, 367] width 123 height 124
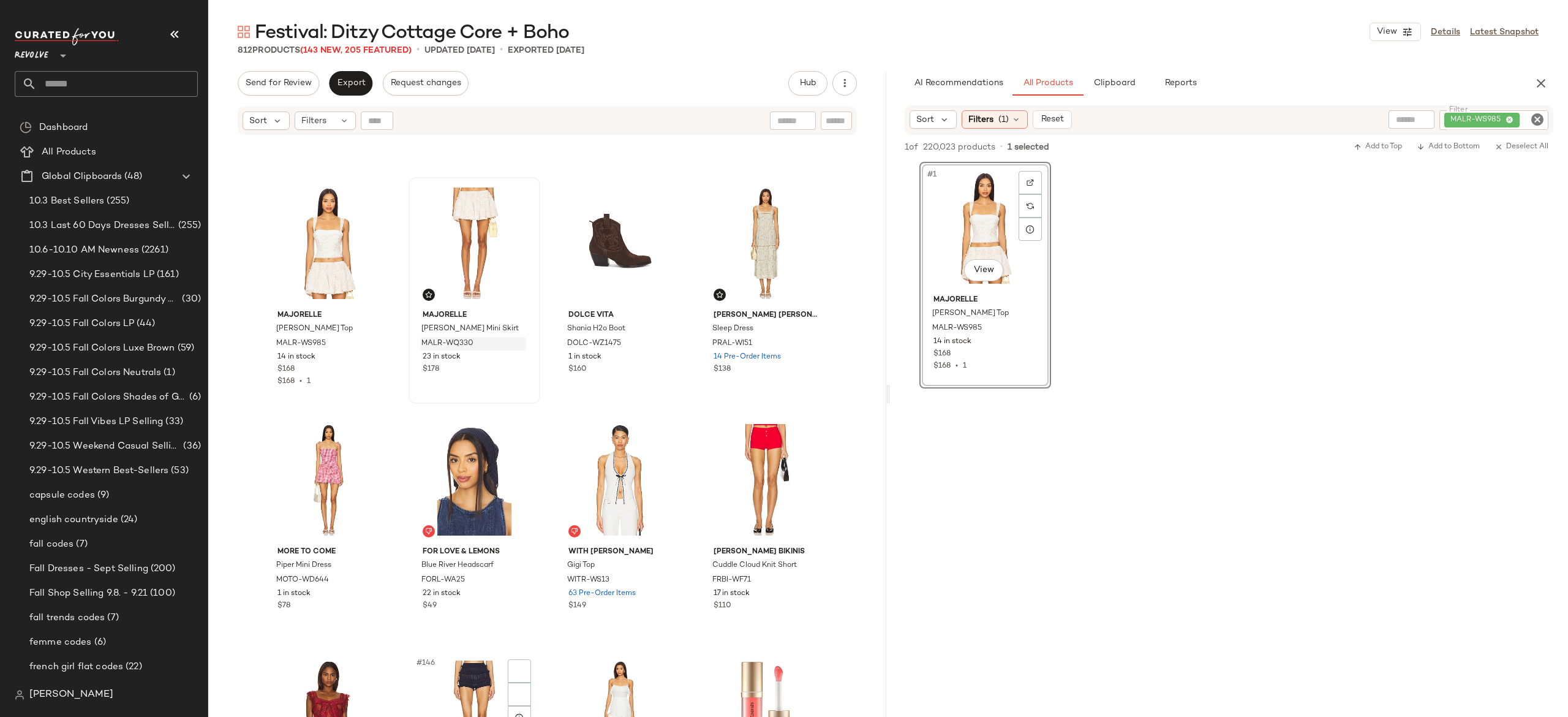
scroll to position [8204, 0]
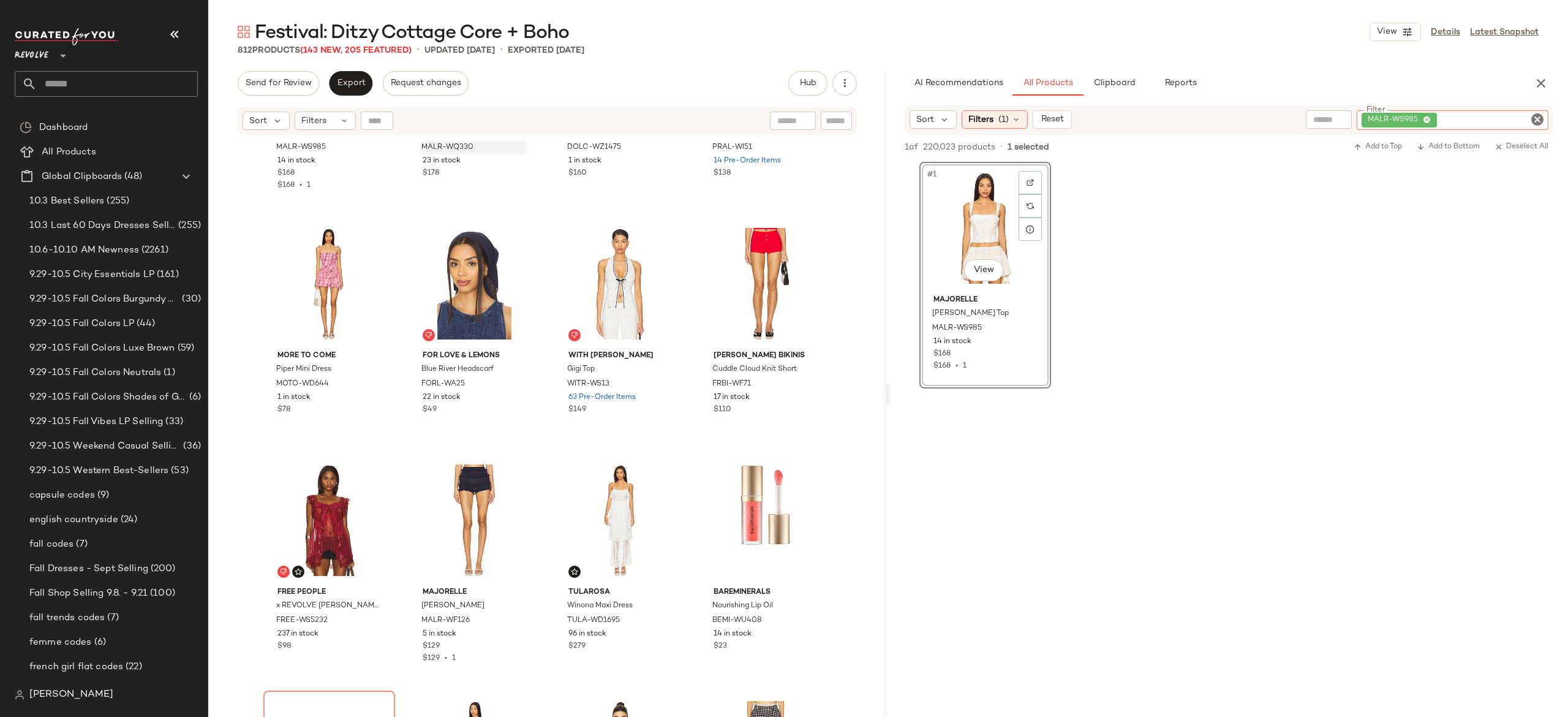
click at [1468, 120] on div "MALR-WS985" at bounding box center [1453, 120] width 191 height 20
paste input "**********"
type input "**********"
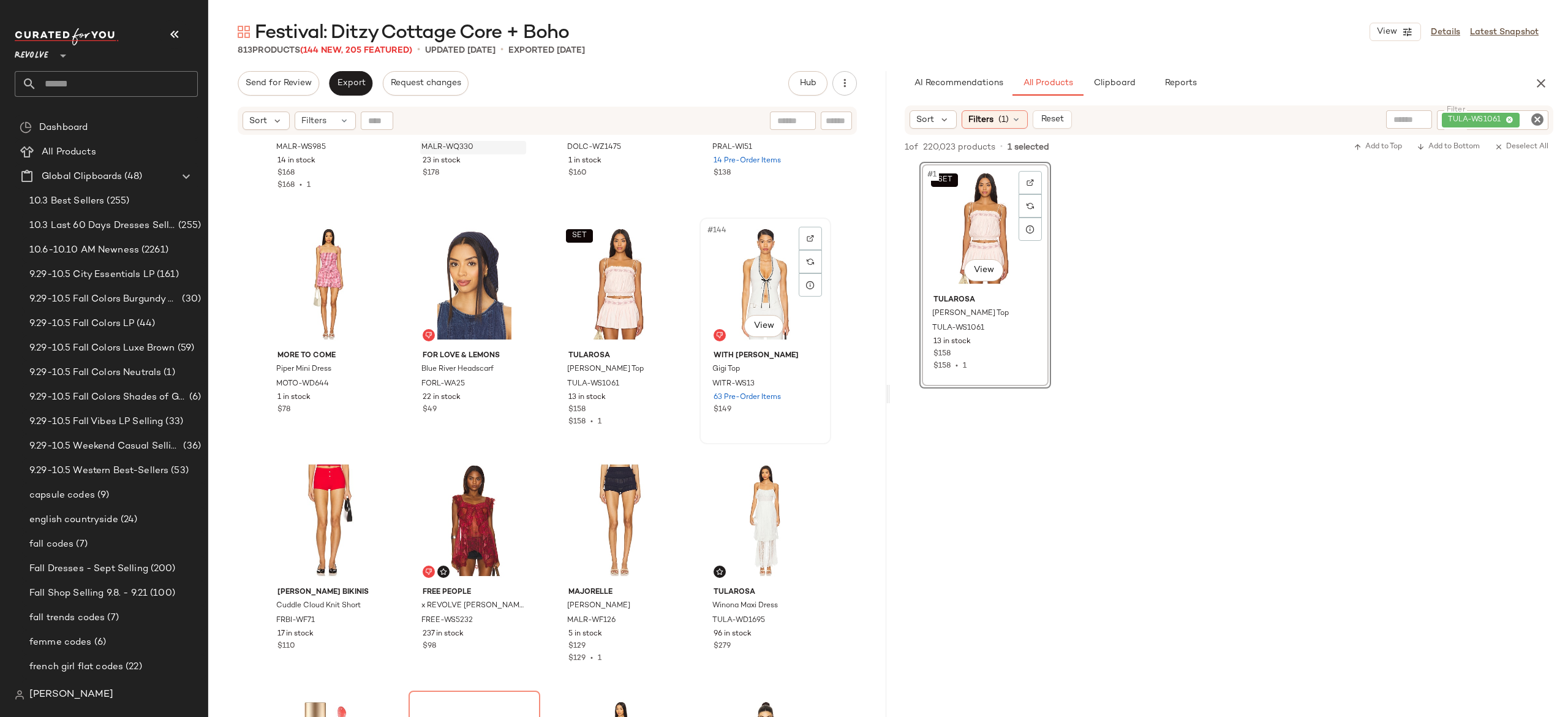
click at [755, 295] on div "#144 View" at bounding box center [765, 283] width 123 height 124
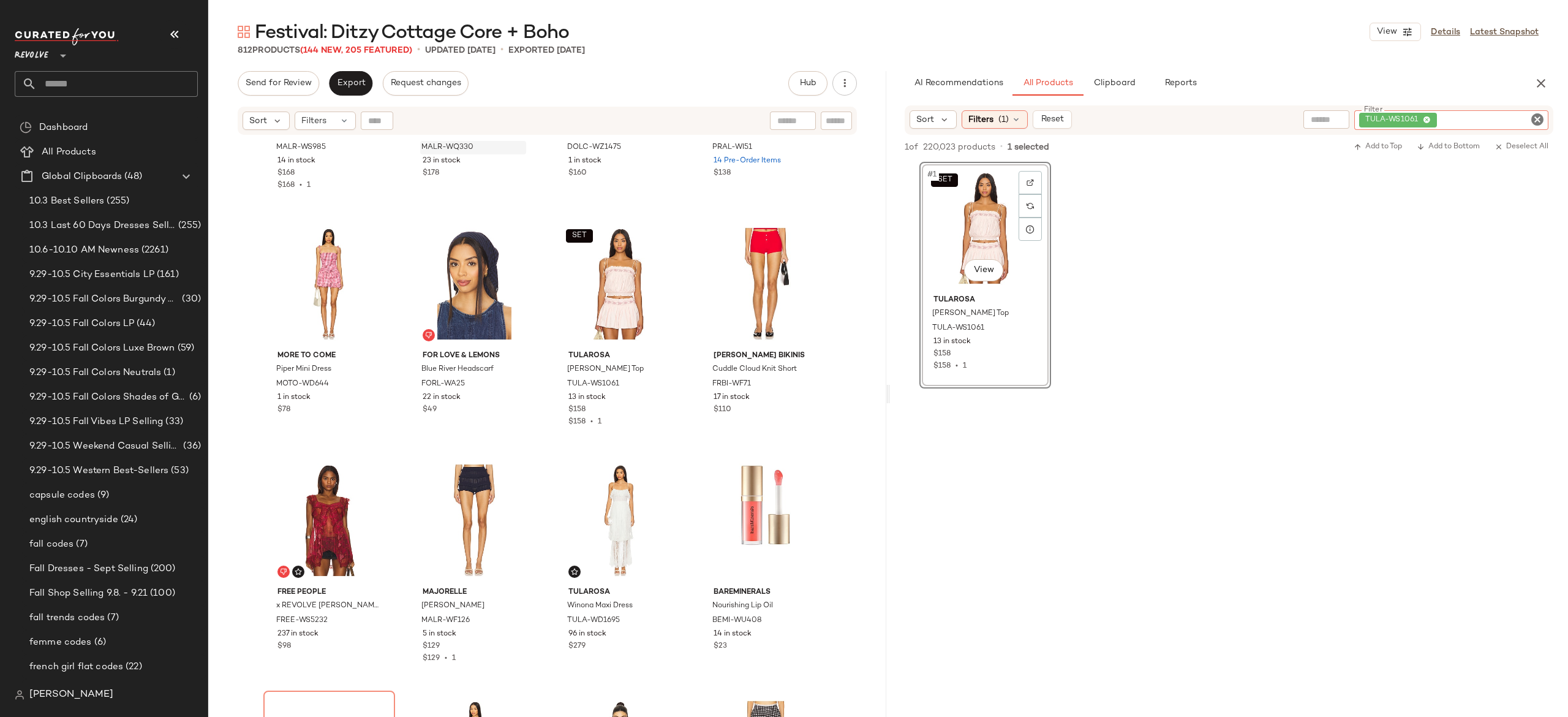
click at [1467, 119] on div "TULA-WS1061" at bounding box center [1451, 120] width 194 height 20
paste input "**********"
type input "**********"
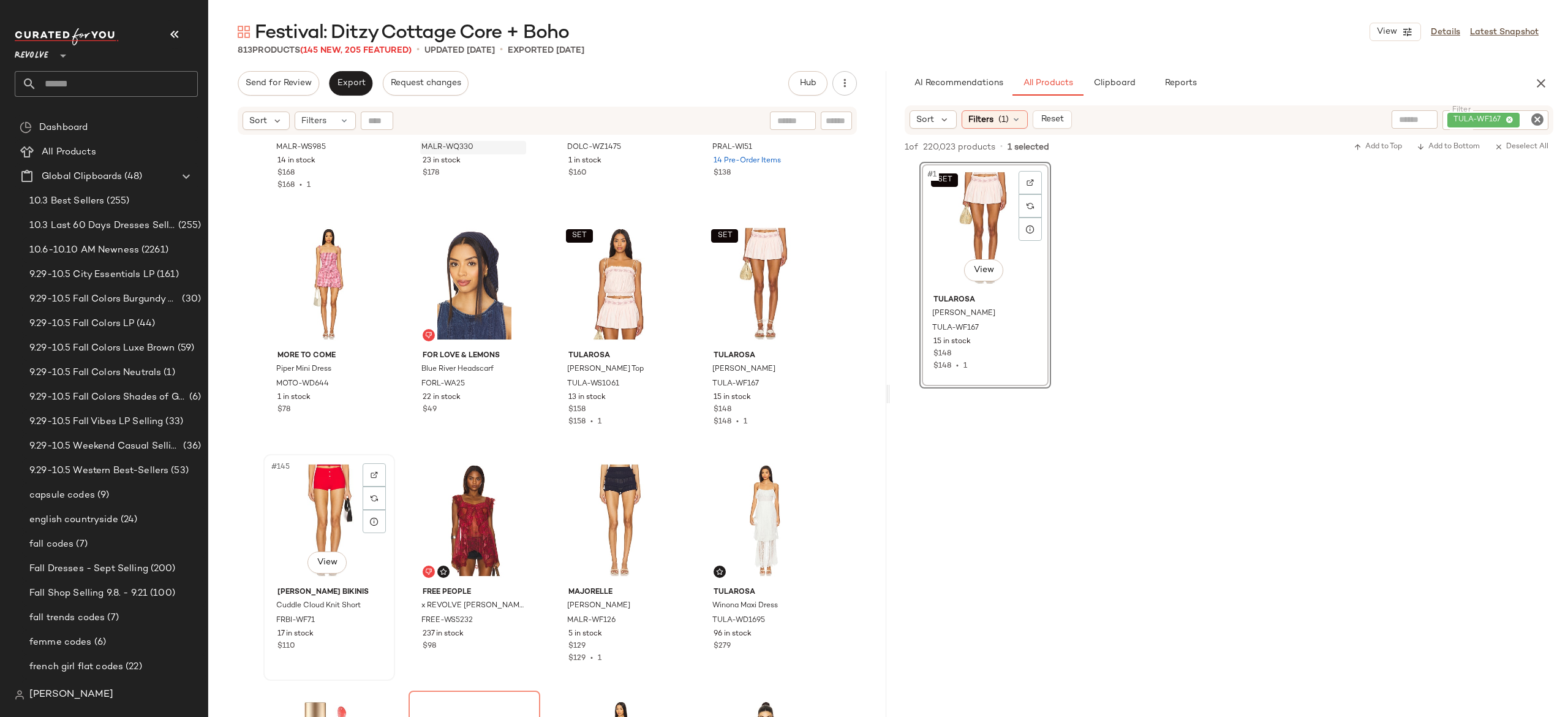
click at [317, 498] on div "#145 View" at bounding box center [329, 520] width 123 height 124
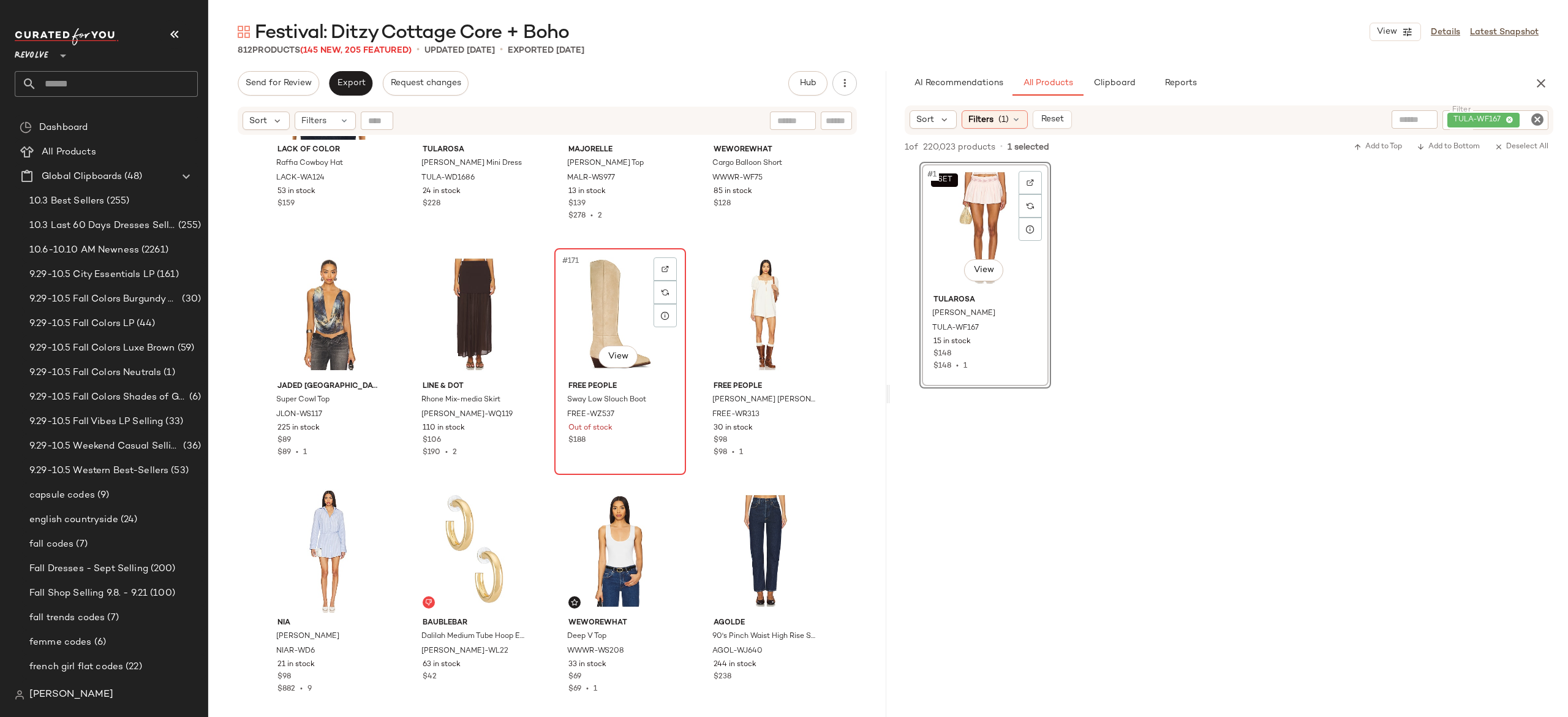
scroll to position [9819, 0]
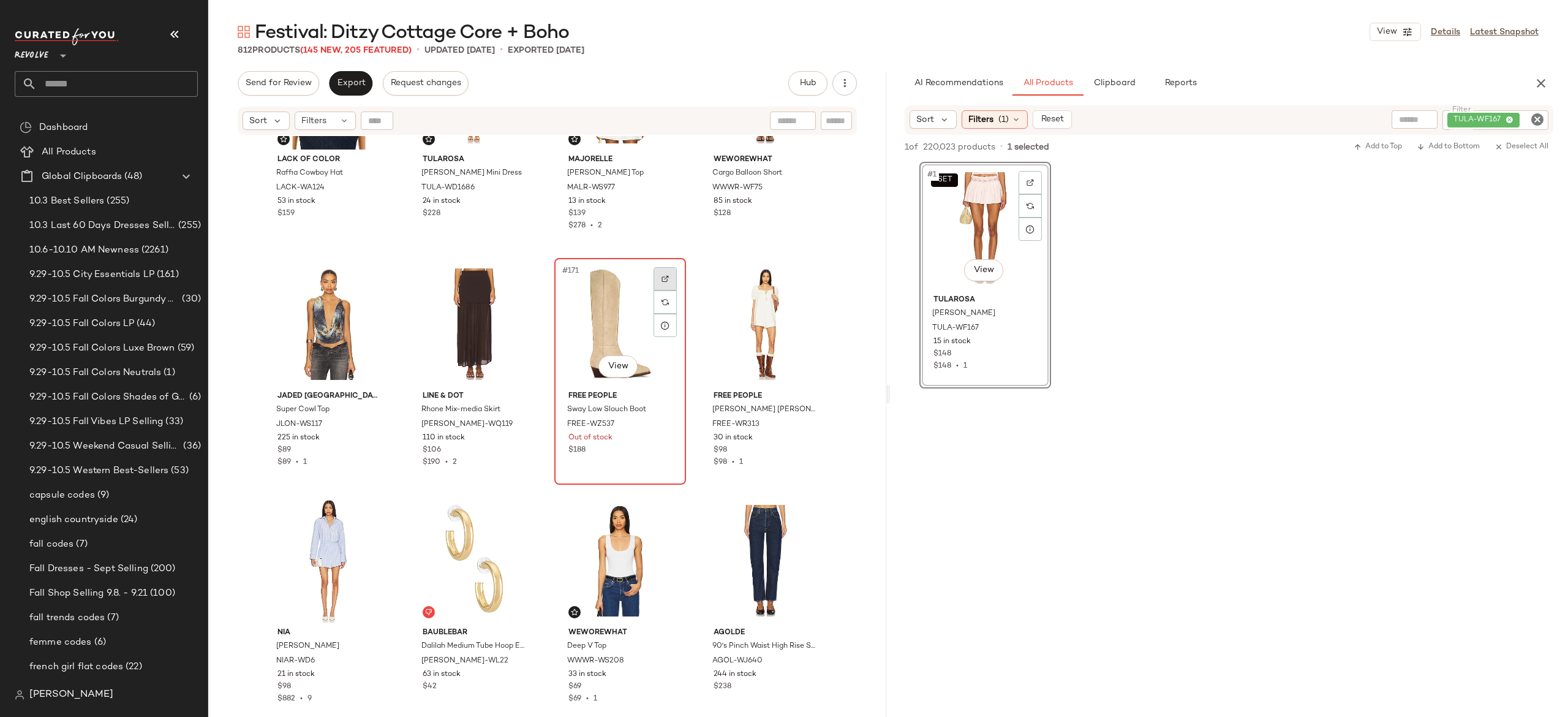
click at [666, 281] on div at bounding box center [665, 278] width 23 height 23
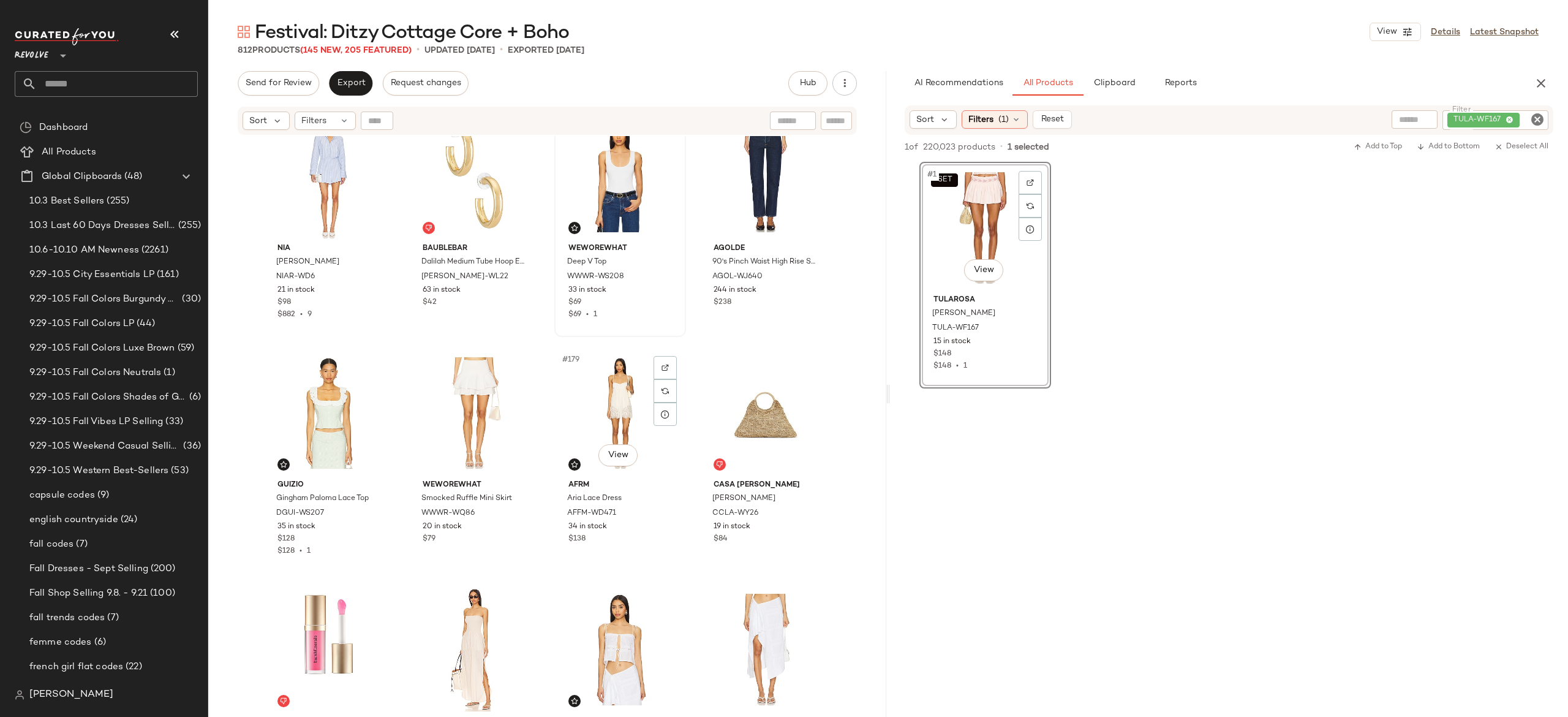
scroll to position [10255, 0]
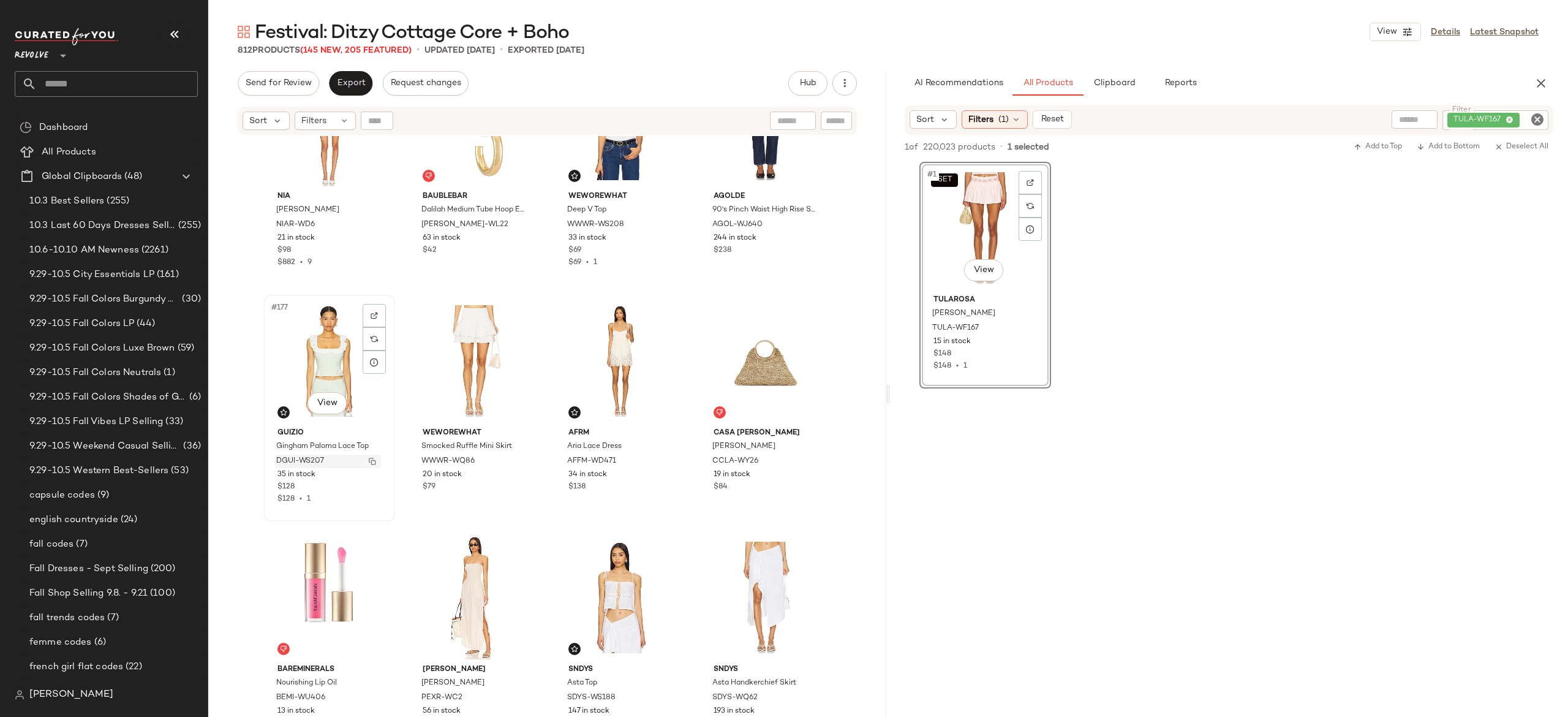
click at [368, 462] on img "button" at bounding box center [372, 461] width 8 height 8
click at [1470, 114] on div "TULA-WF167" at bounding box center [1454, 120] width 189 height 20
paste input "**********"
type input "**********"
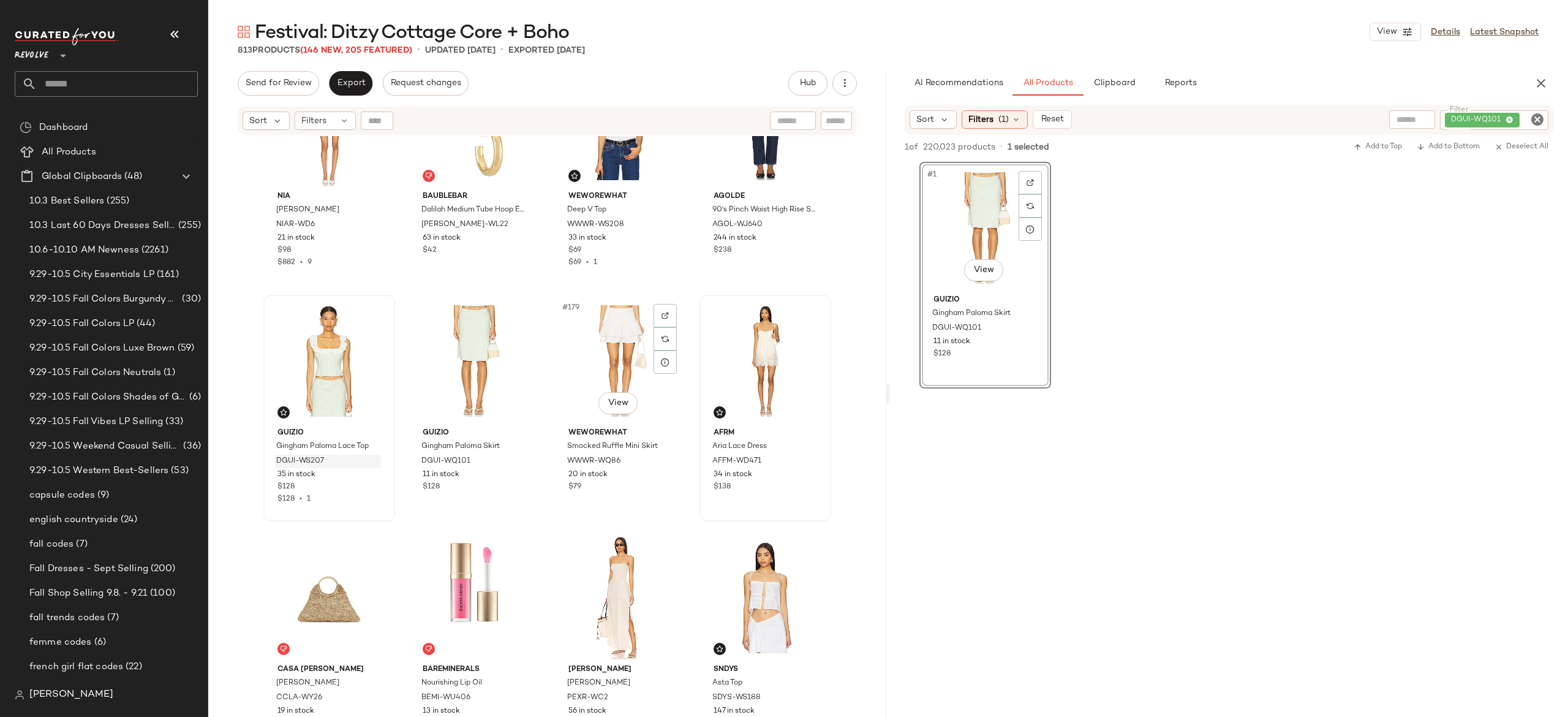
click at [616, 343] on div "#179 View" at bounding box center [620, 360] width 123 height 124
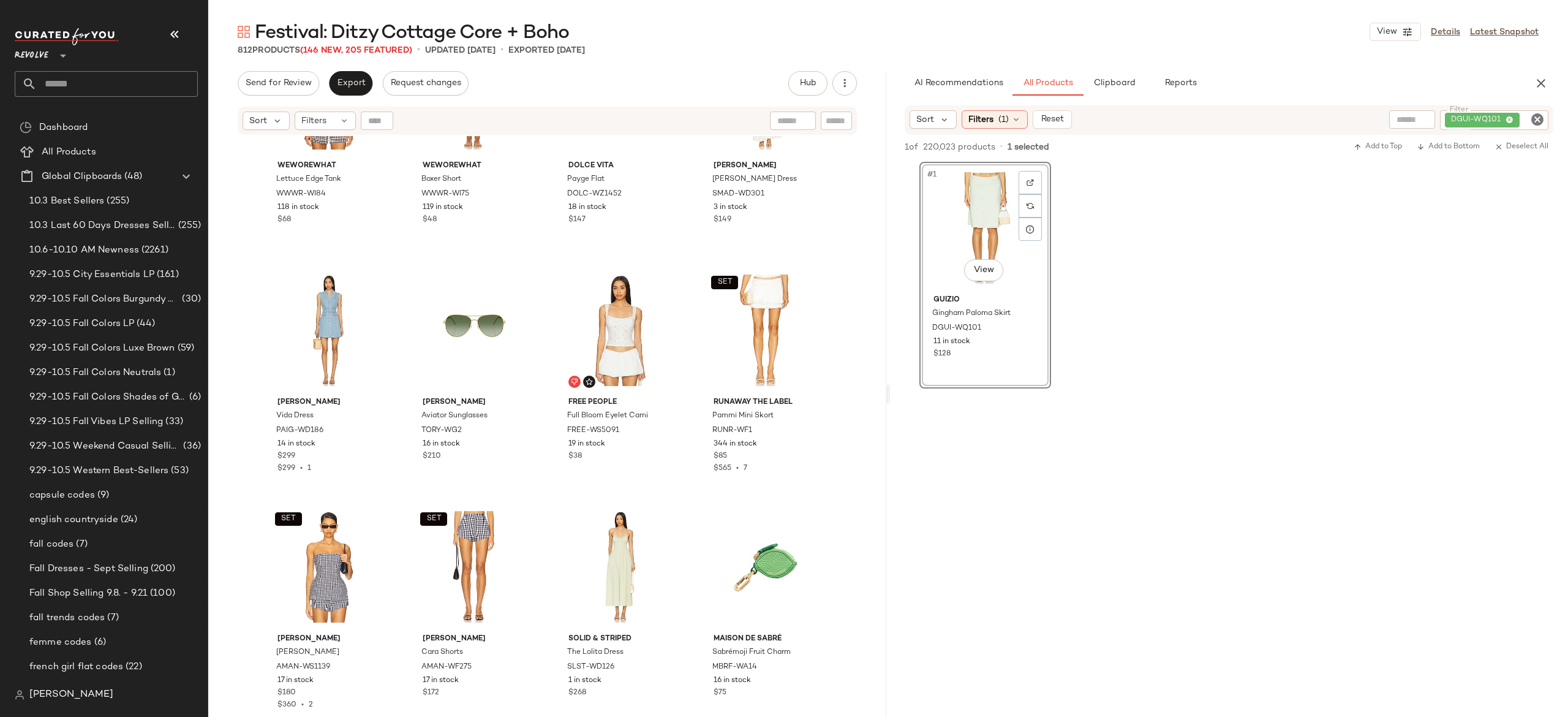
scroll to position [10996, 0]
click at [662, 431] on img "button" at bounding box center [663, 429] width 8 height 8
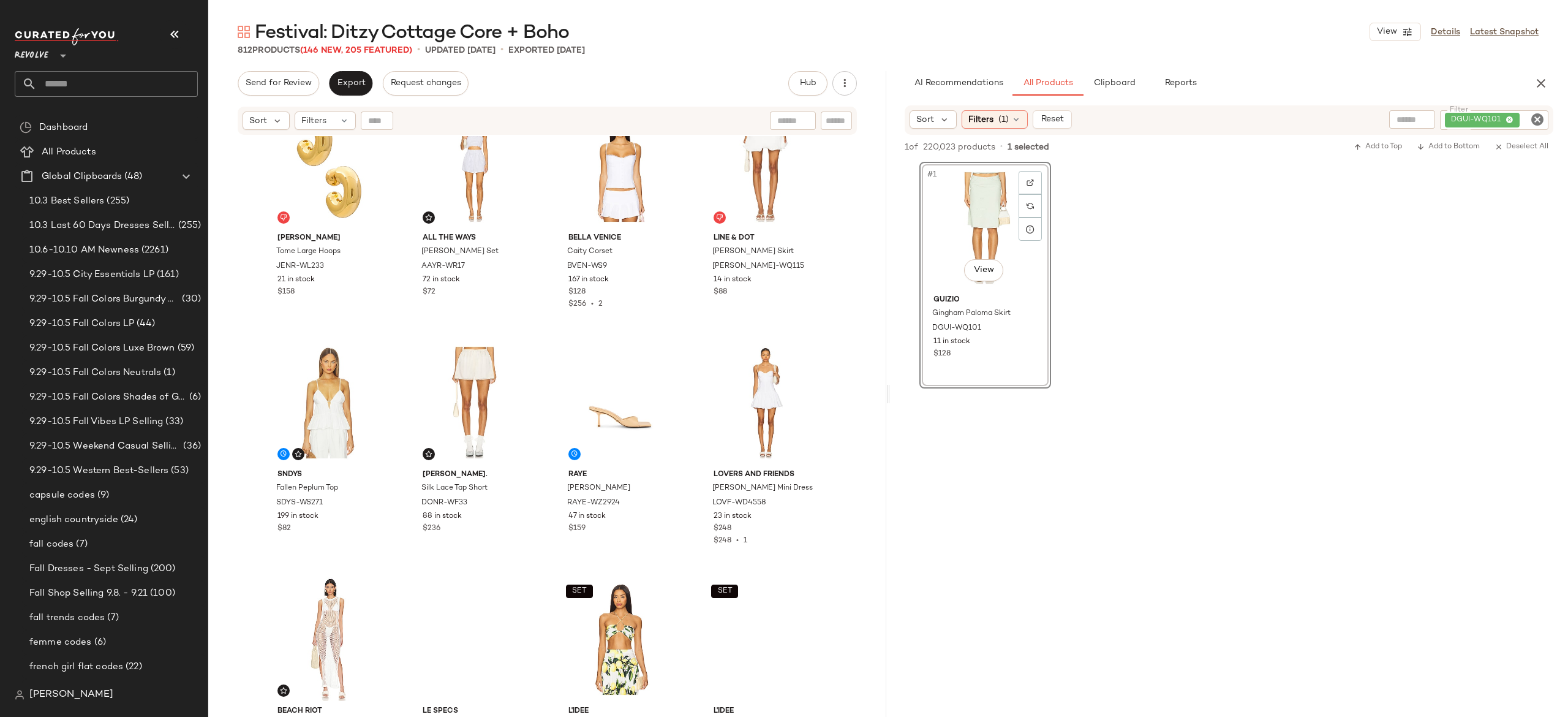
scroll to position [13524, 0]
click at [368, 498] on img "button" at bounding box center [372, 501] width 8 height 8
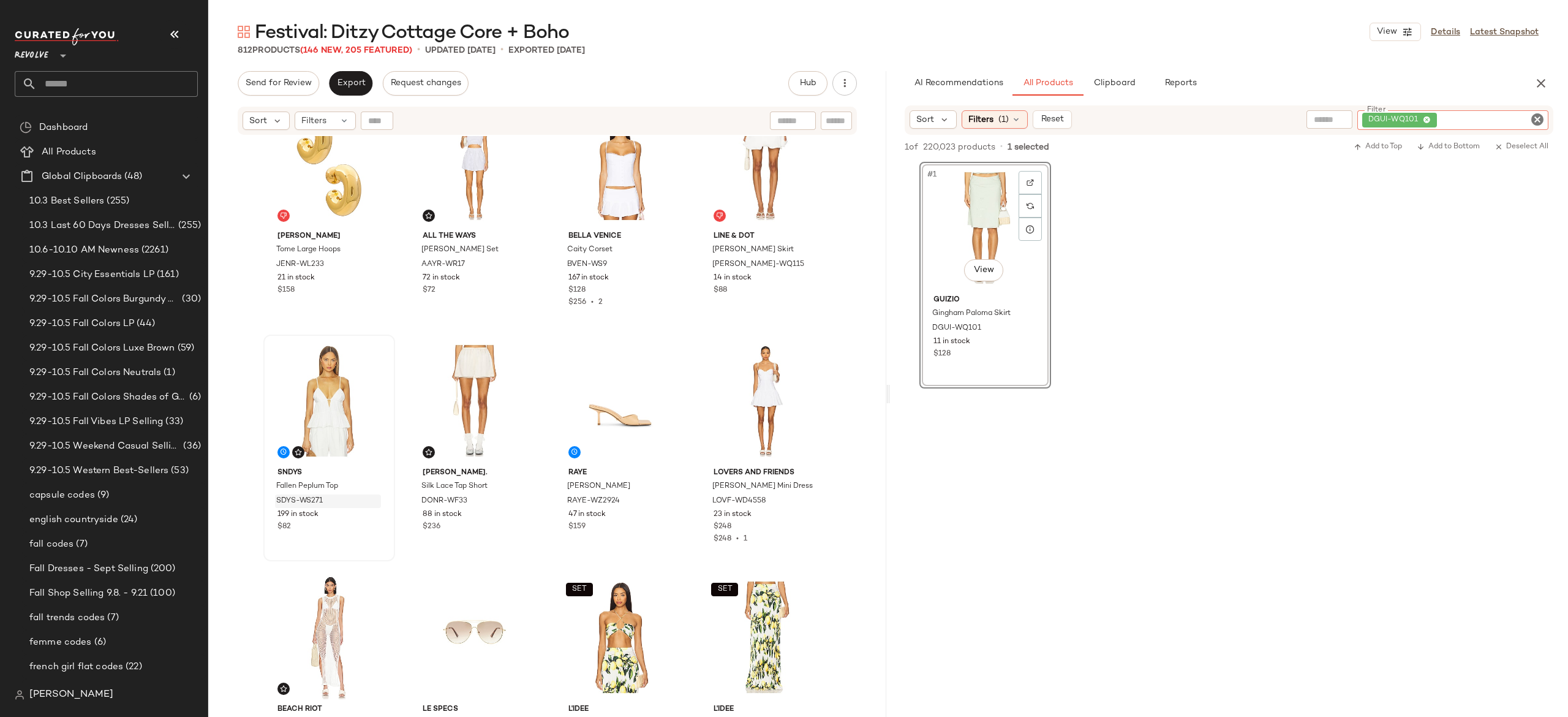
click at [1462, 117] on div "DGUI-WQ101" at bounding box center [1453, 120] width 191 height 20
paste input "**********"
type input "**********"
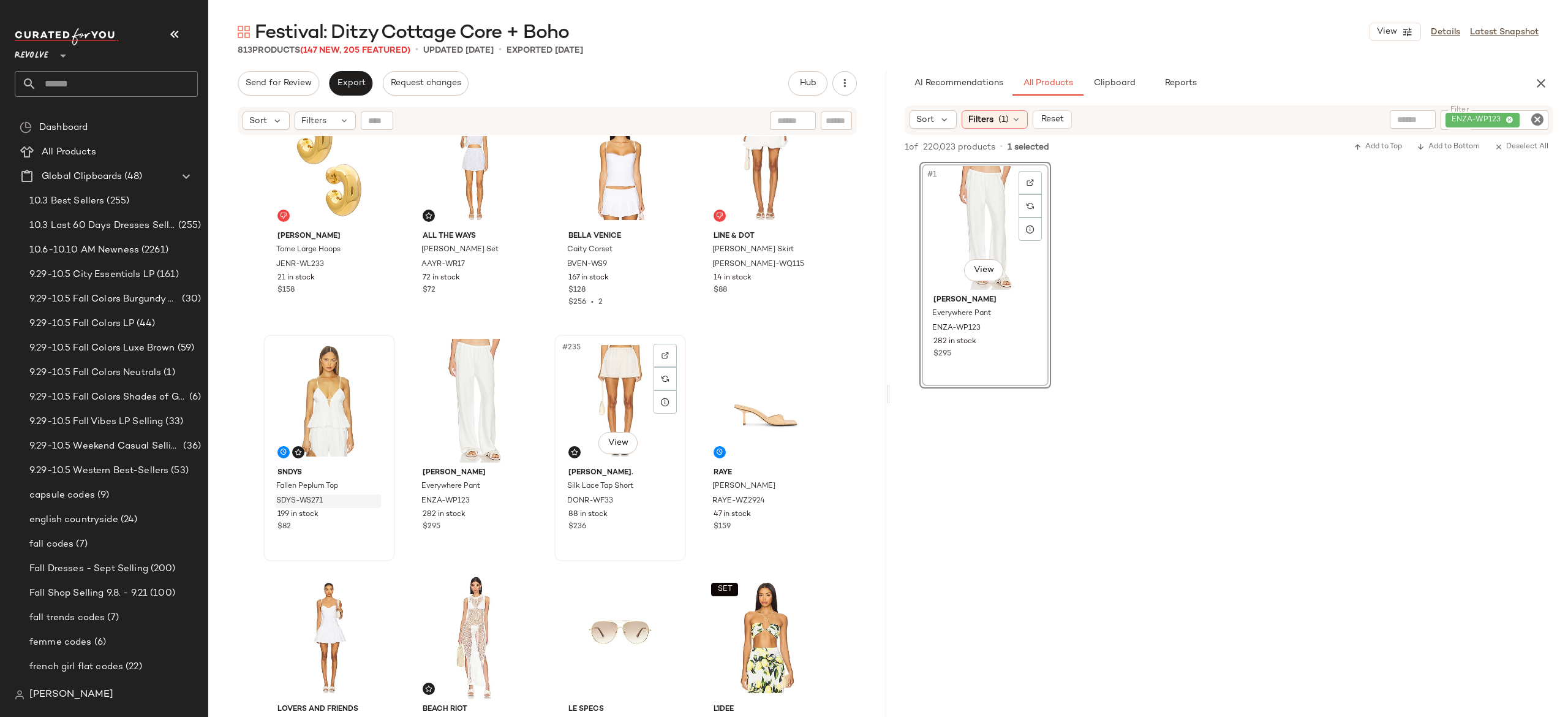
click at [605, 385] on div "#235 View" at bounding box center [620, 401] width 123 height 124
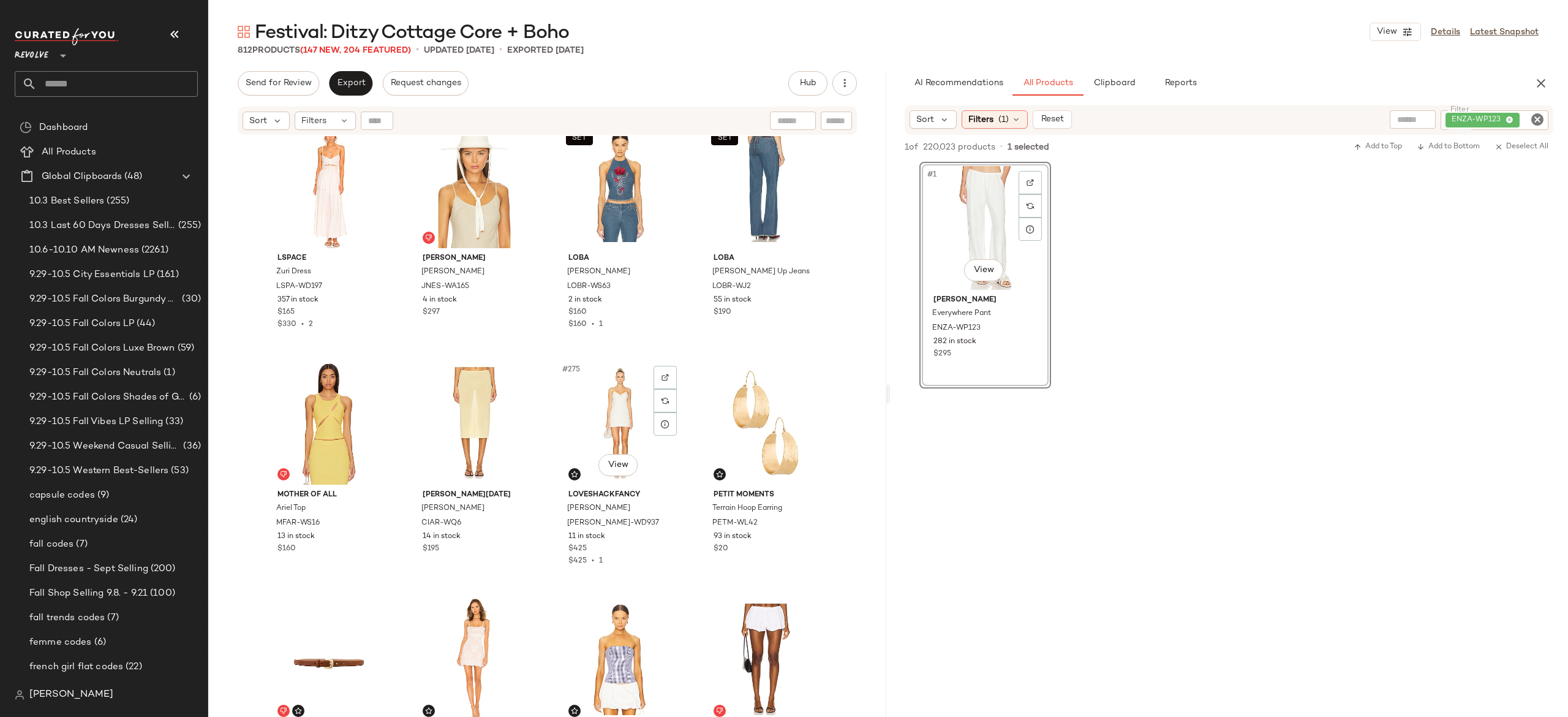
scroll to position [15852, 0]
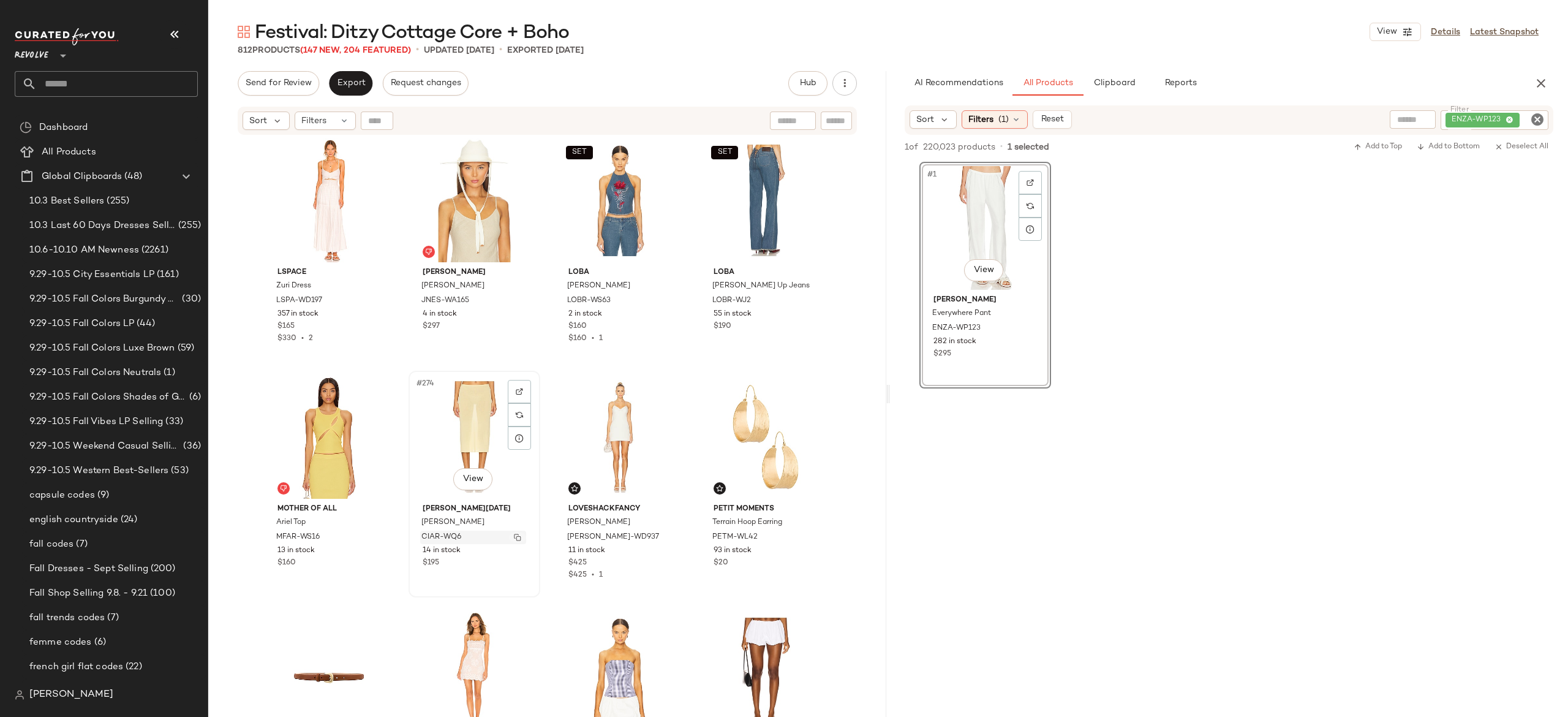
click at [514, 538] on img "button" at bounding box center [518, 537] width 8 height 8
click at [370, 535] on img "button" at bounding box center [372, 537] width 8 height 8
click at [1459, 117] on div "ENZA-WP123" at bounding box center [1453, 120] width 191 height 20
type input "***"
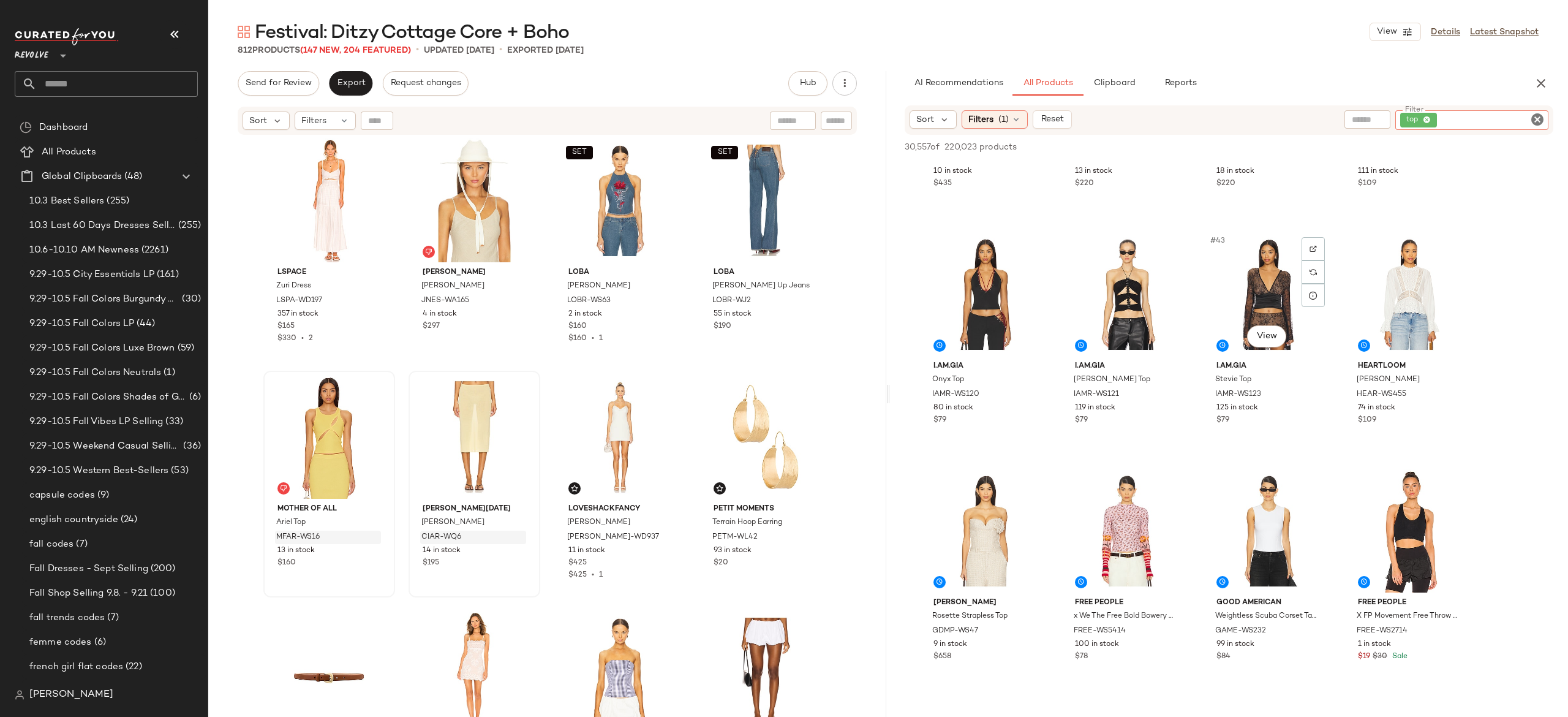
scroll to position [2316, 0]
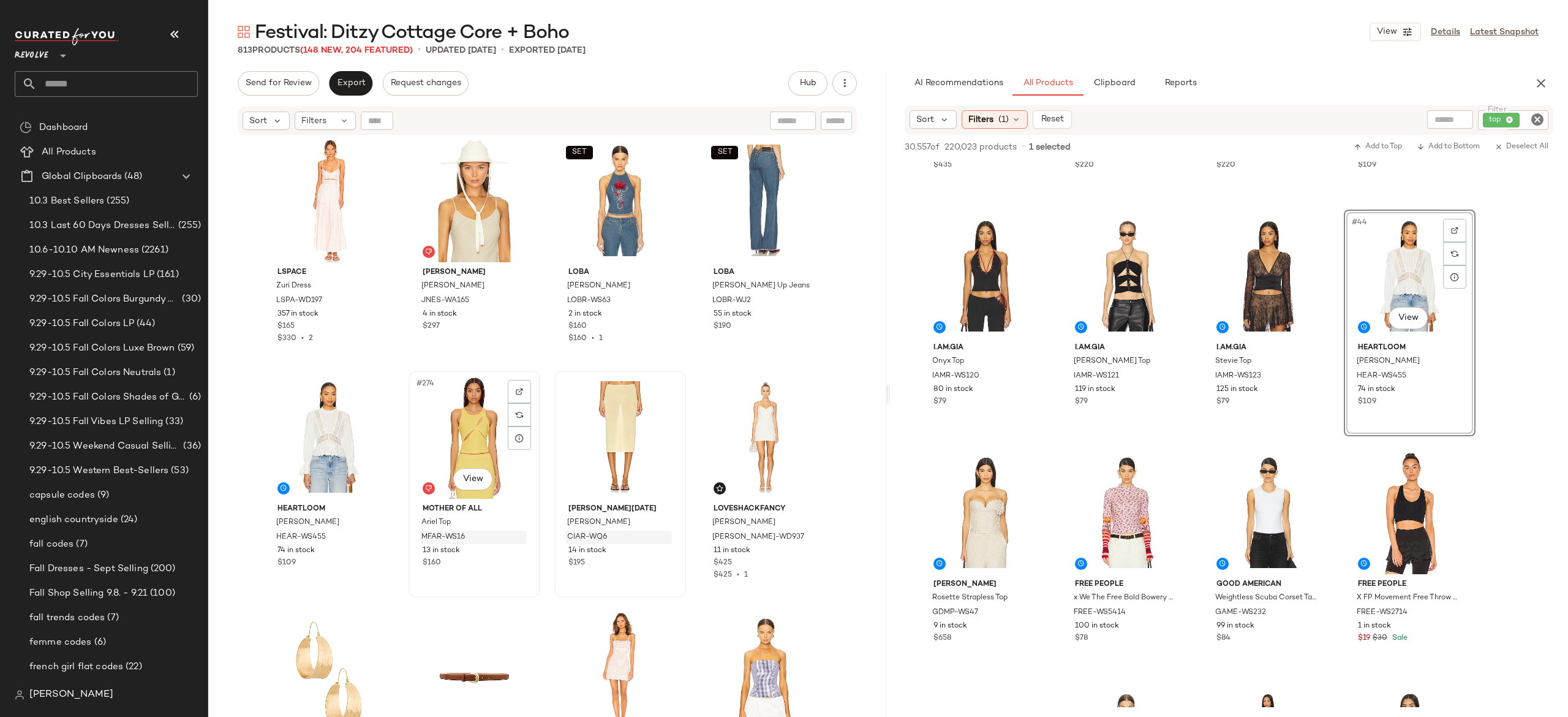
click at [458, 419] on div "#274 View" at bounding box center [475, 437] width 123 height 124
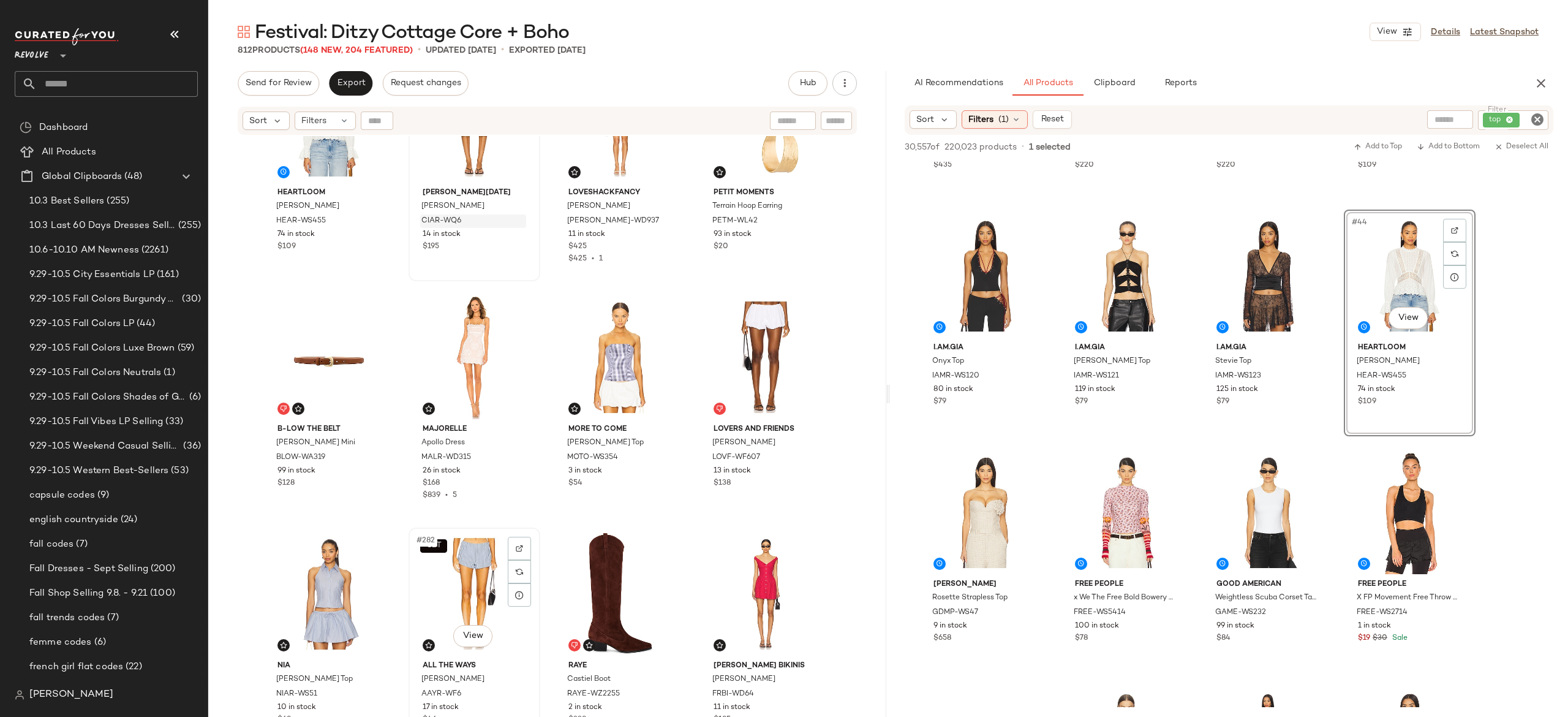
scroll to position [16302, 0]
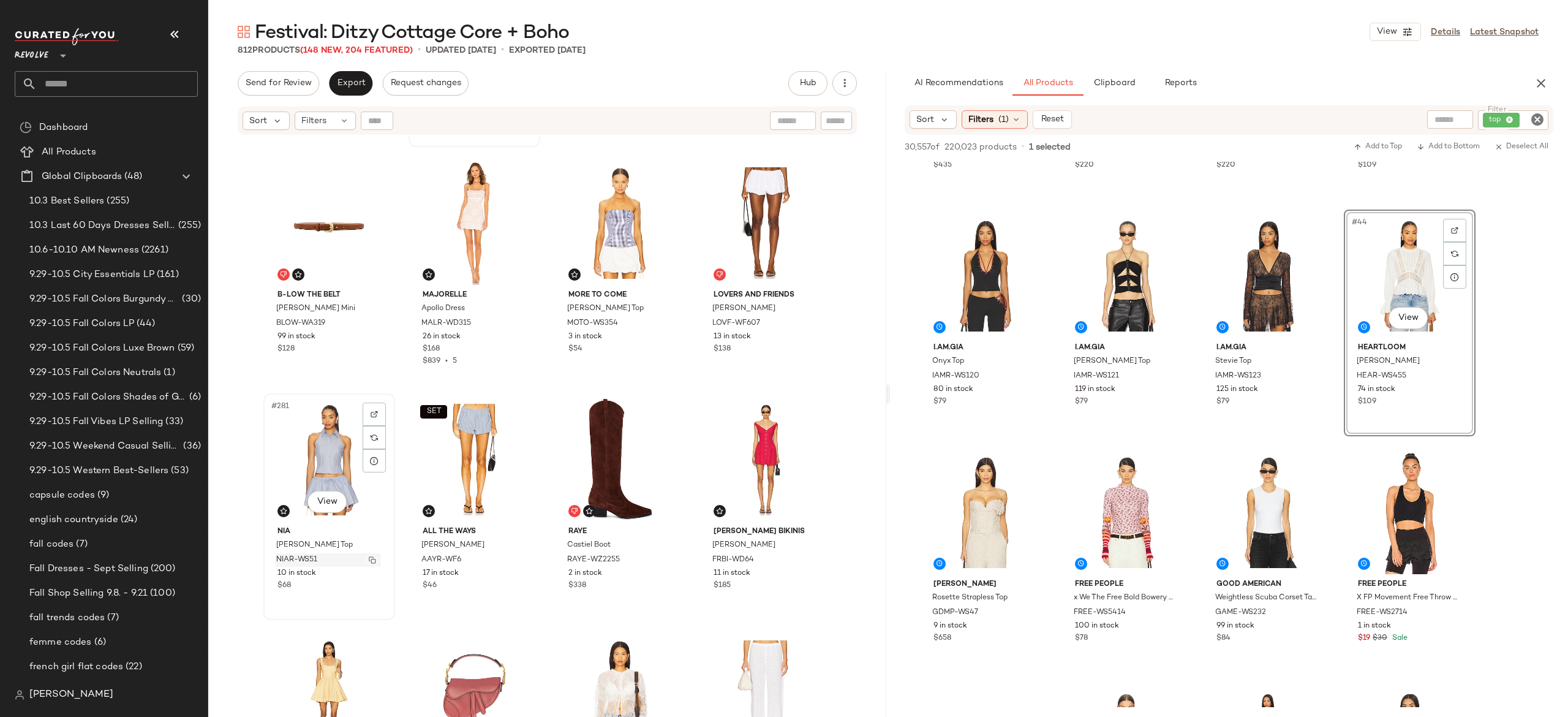
click at [363, 560] on button "button" at bounding box center [372, 559] width 18 height 11
click at [1488, 124] on div "top" at bounding box center [1471, 120] width 153 height 20
paste input "*********"
type input "*********"
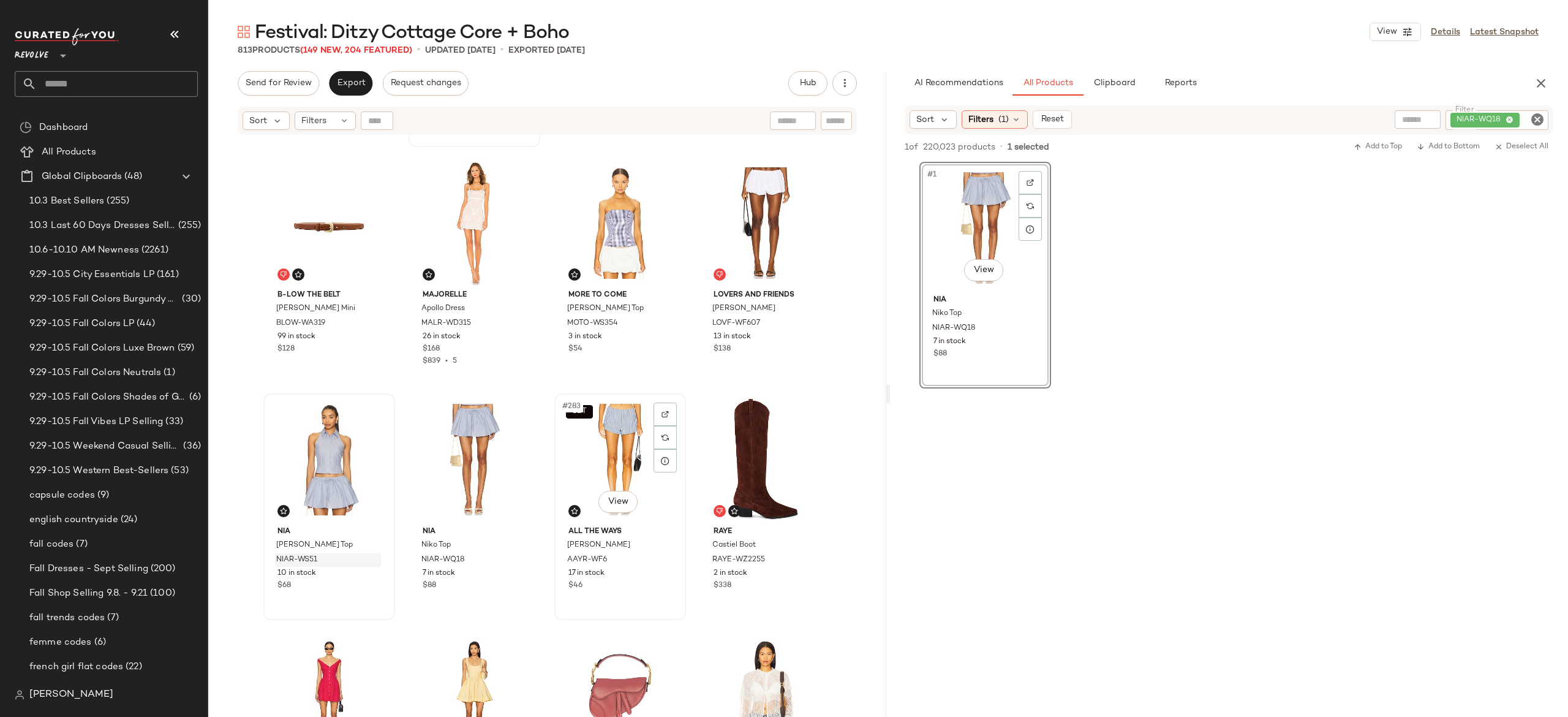
click at [616, 444] on div "SET #283 View" at bounding box center [620, 459] width 123 height 124
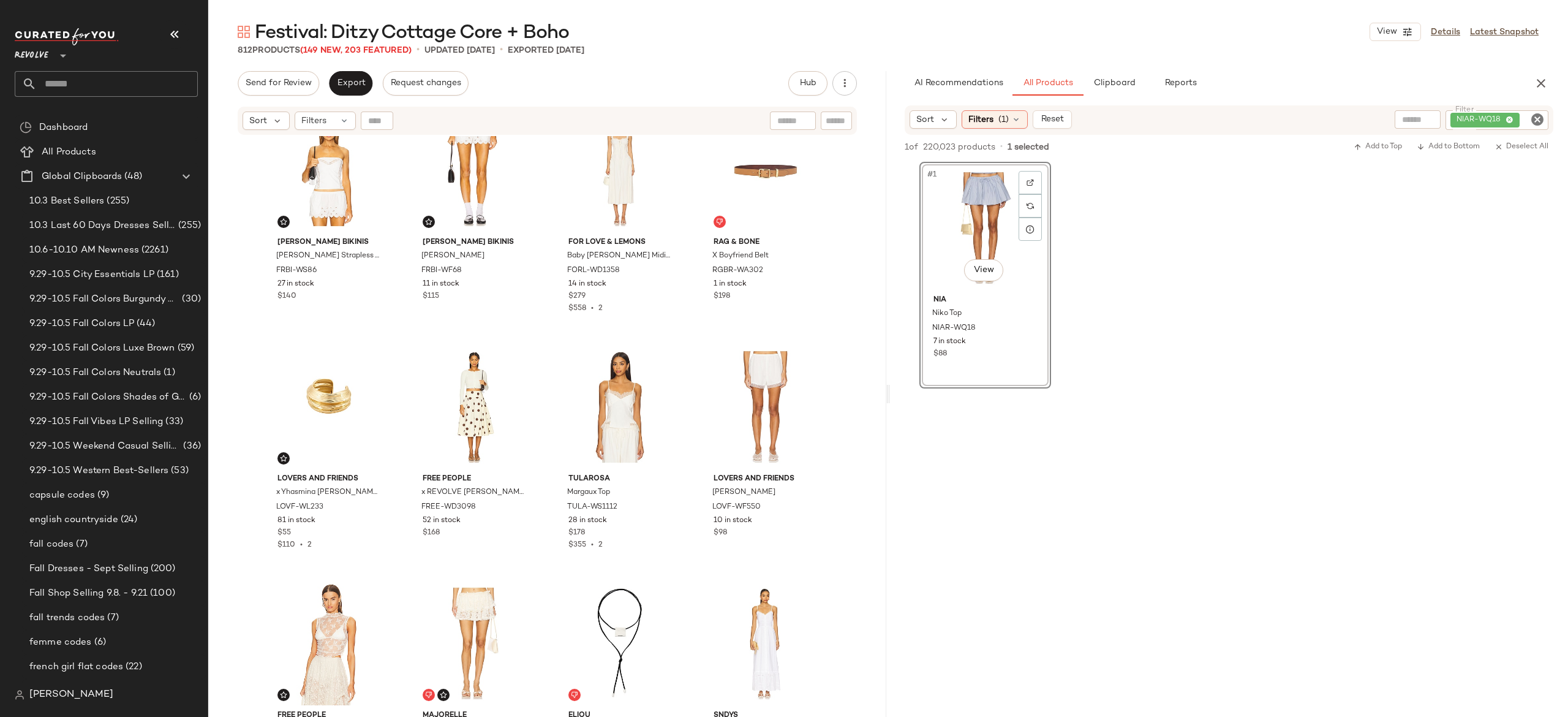
scroll to position [17065, 0]
click at [659, 505] on img "button" at bounding box center [663, 507] width 8 height 8
click at [1500, 122] on div "NIAR-WQ18" at bounding box center [1456, 120] width 186 height 20
paste input "**********"
type input "**********"
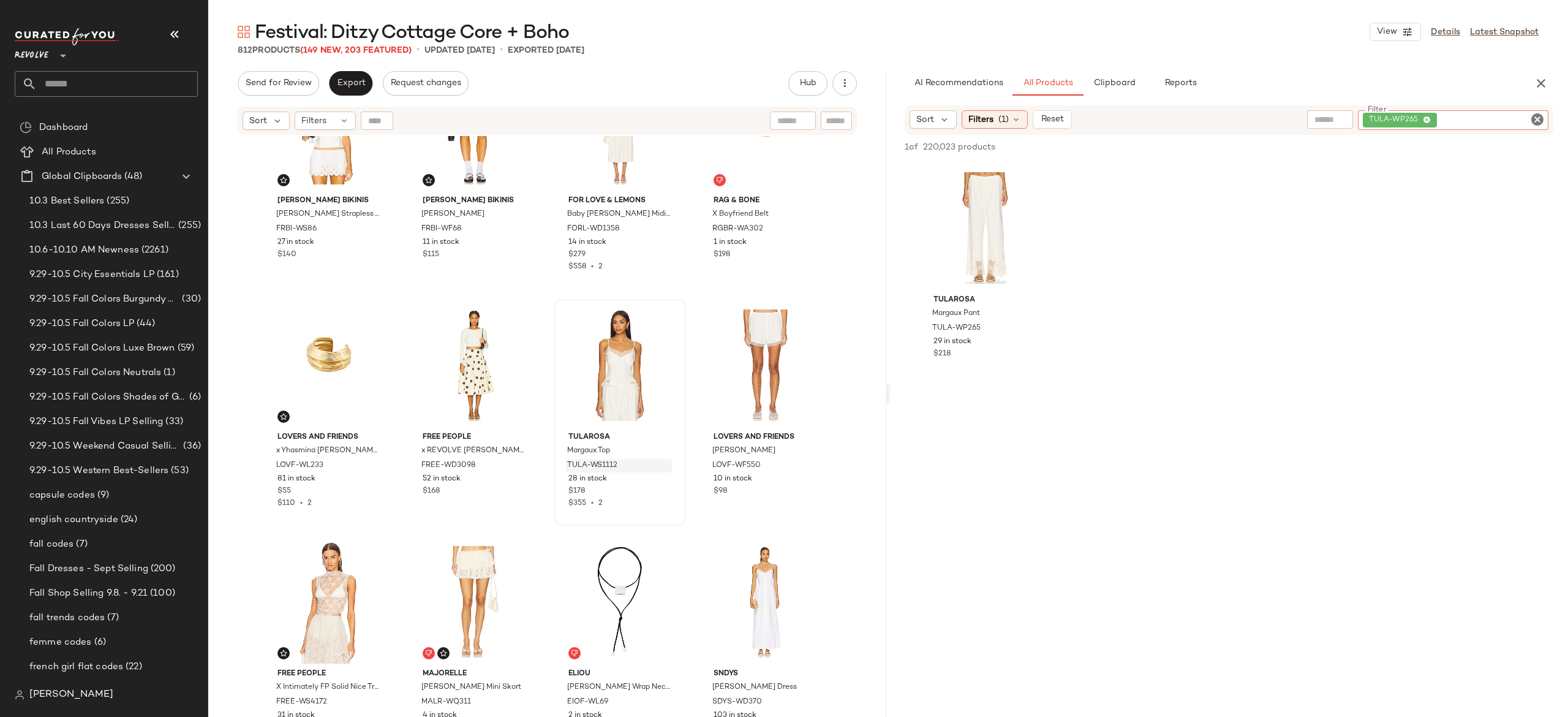
scroll to position [17109, 0]
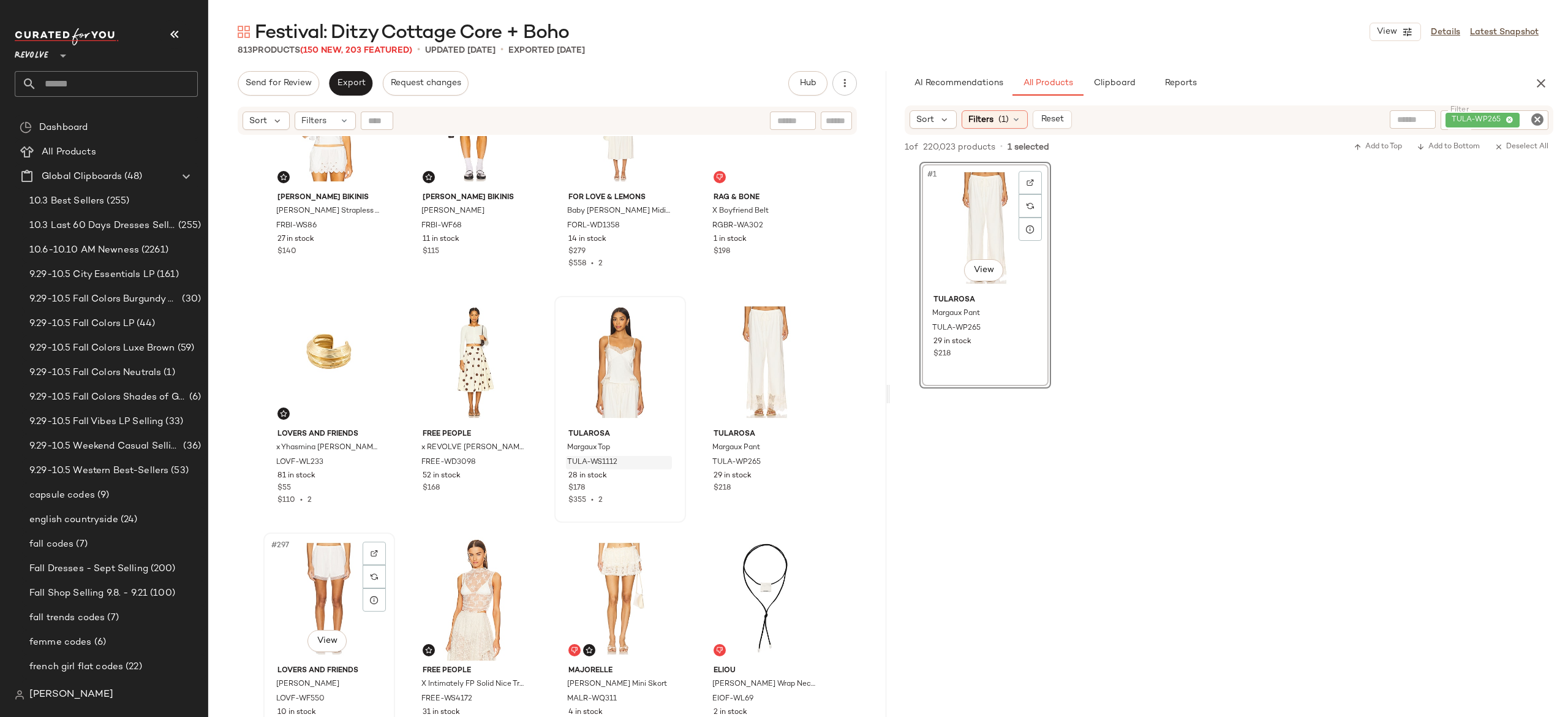
click at [314, 558] on div "#297 View" at bounding box center [329, 598] width 123 height 124
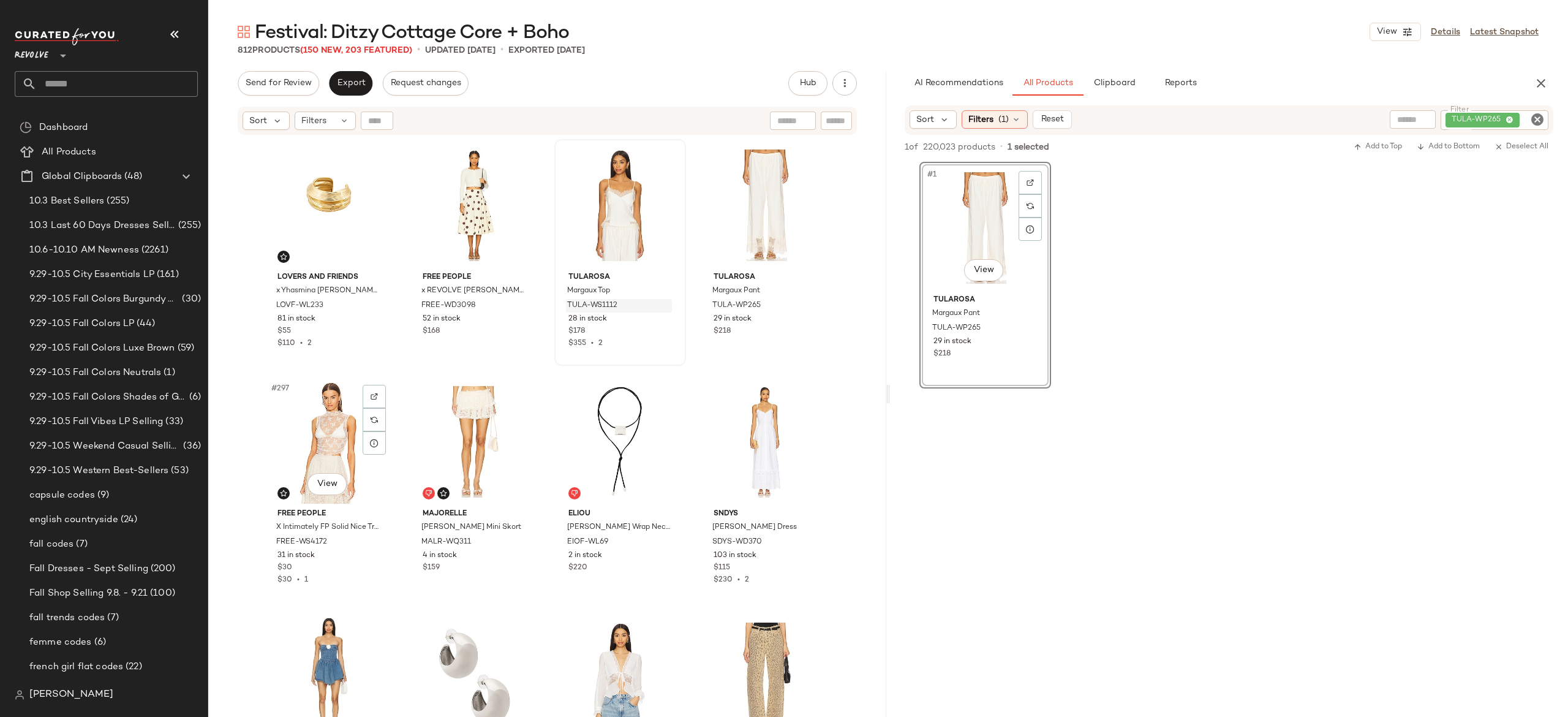
scroll to position [17268, 0]
click at [368, 536] on img "button" at bounding box center [372, 540] width 8 height 8
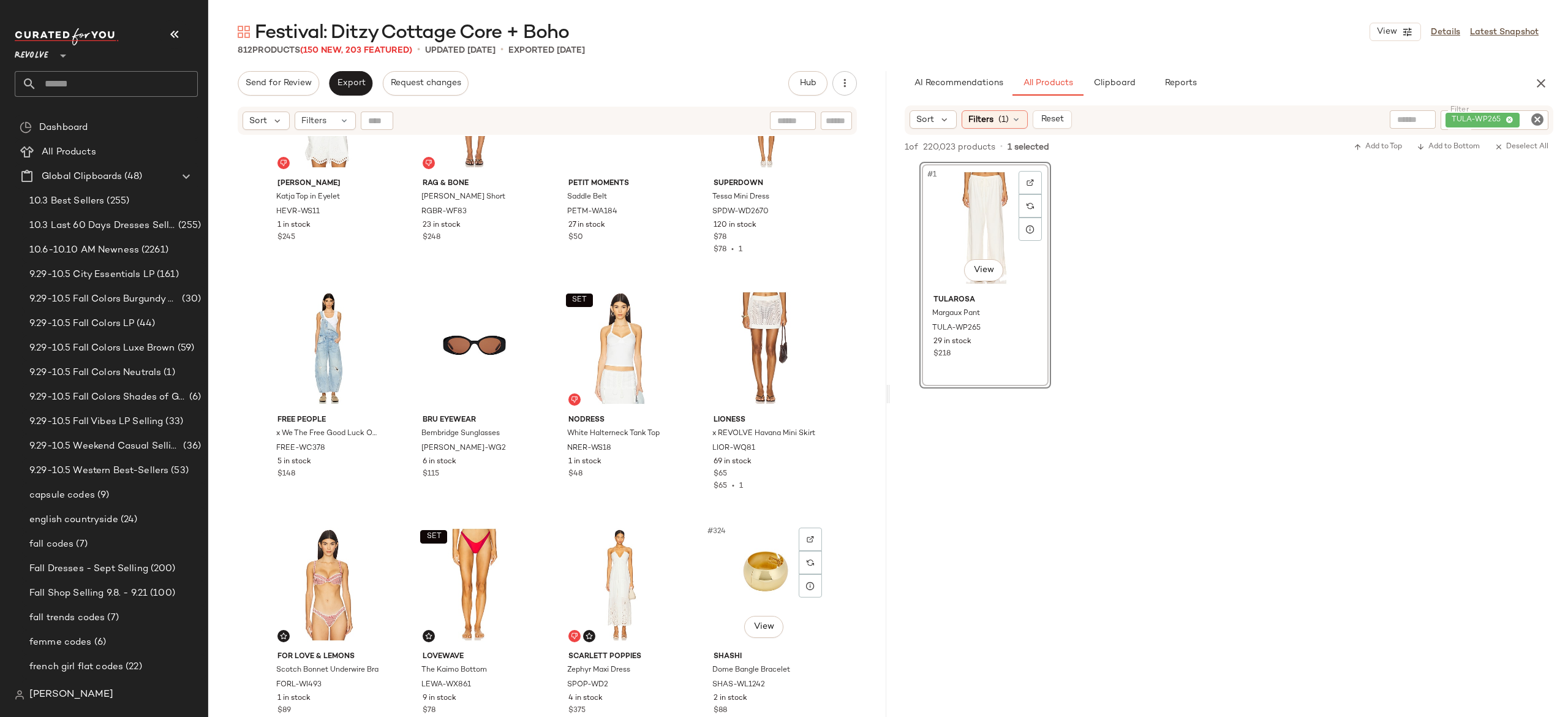
scroll to position [18542, 0]
click at [660, 447] on img "button" at bounding box center [663, 448] width 8 height 8
click at [1454, 122] on div "TULA-WP265" at bounding box center [1453, 120] width 191 height 20
paste input "*********"
type input "*********"
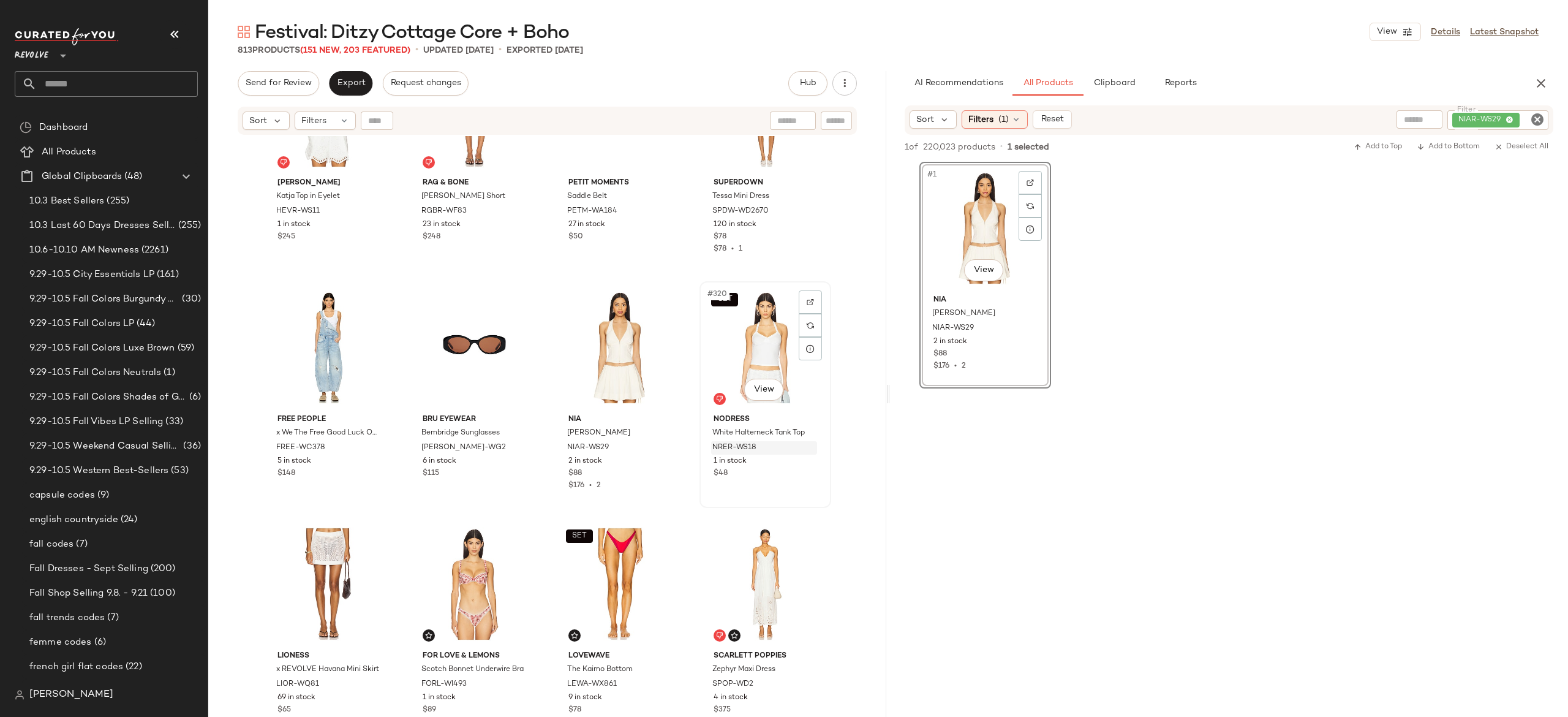
click at [743, 345] on div "SET #320 View" at bounding box center [765, 347] width 123 height 124
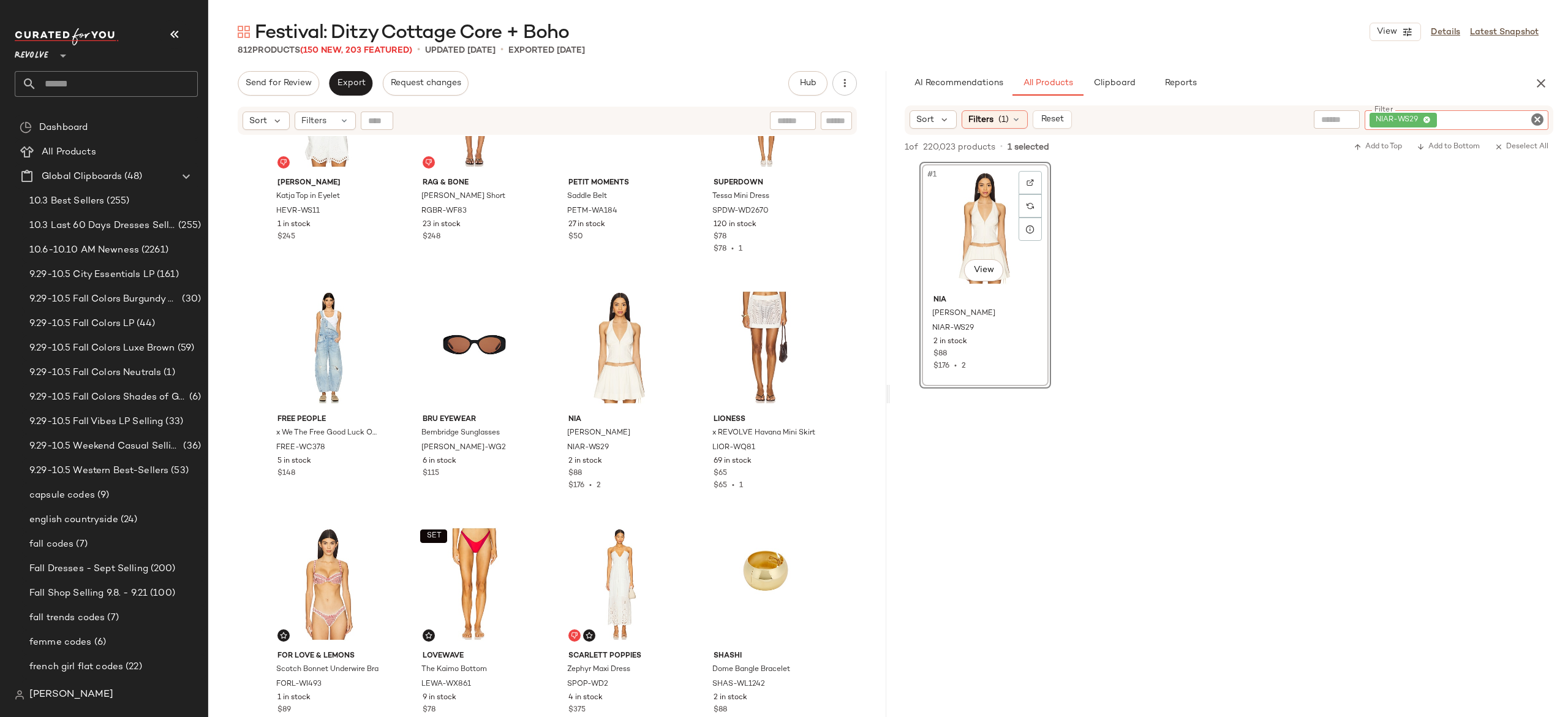
click at [1465, 119] on div "NIAR-WS29" at bounding box center [1457, 120] width 184 height 20
paste input "**********"
type input "**********"
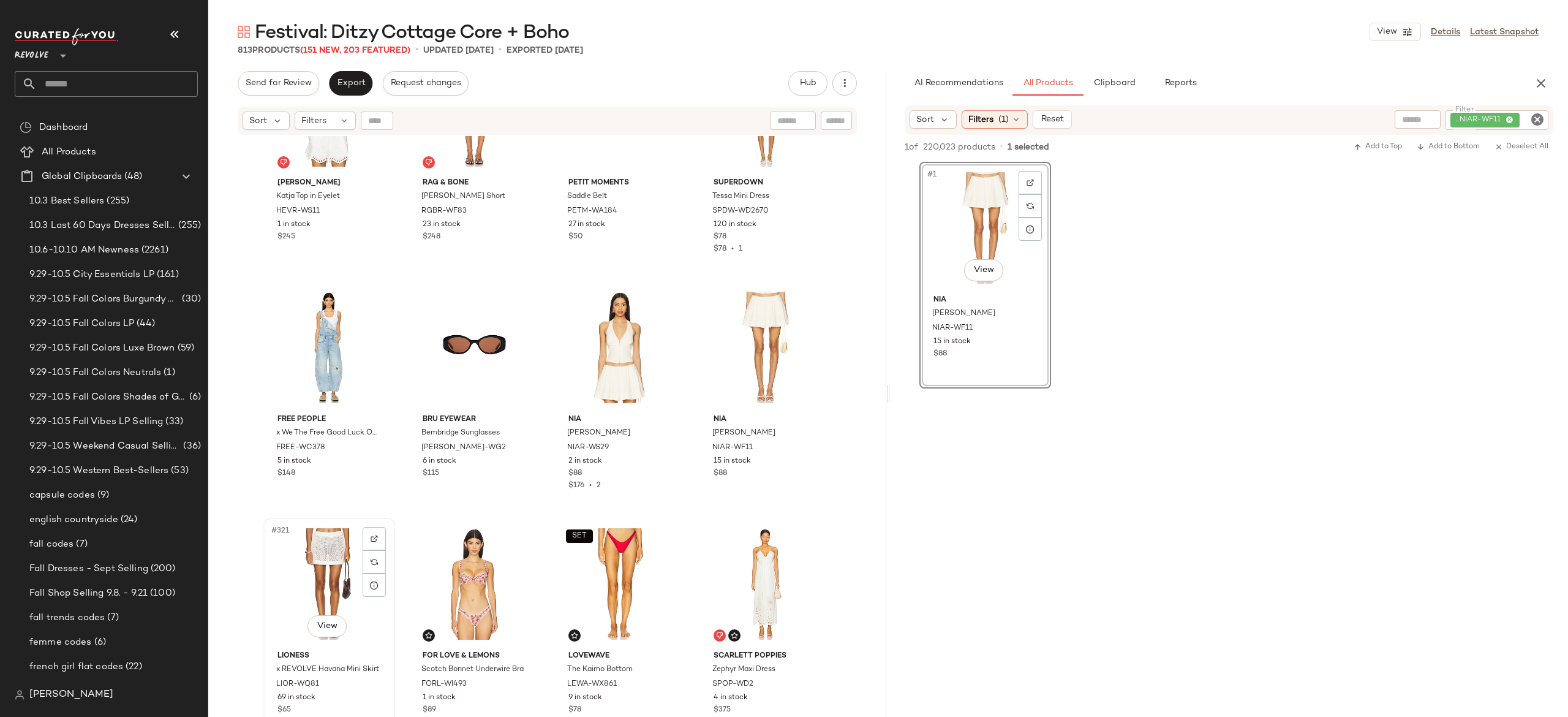
click at [336, 556] on div "#321 View" at bounding box center [329, 583] width 123 height 124
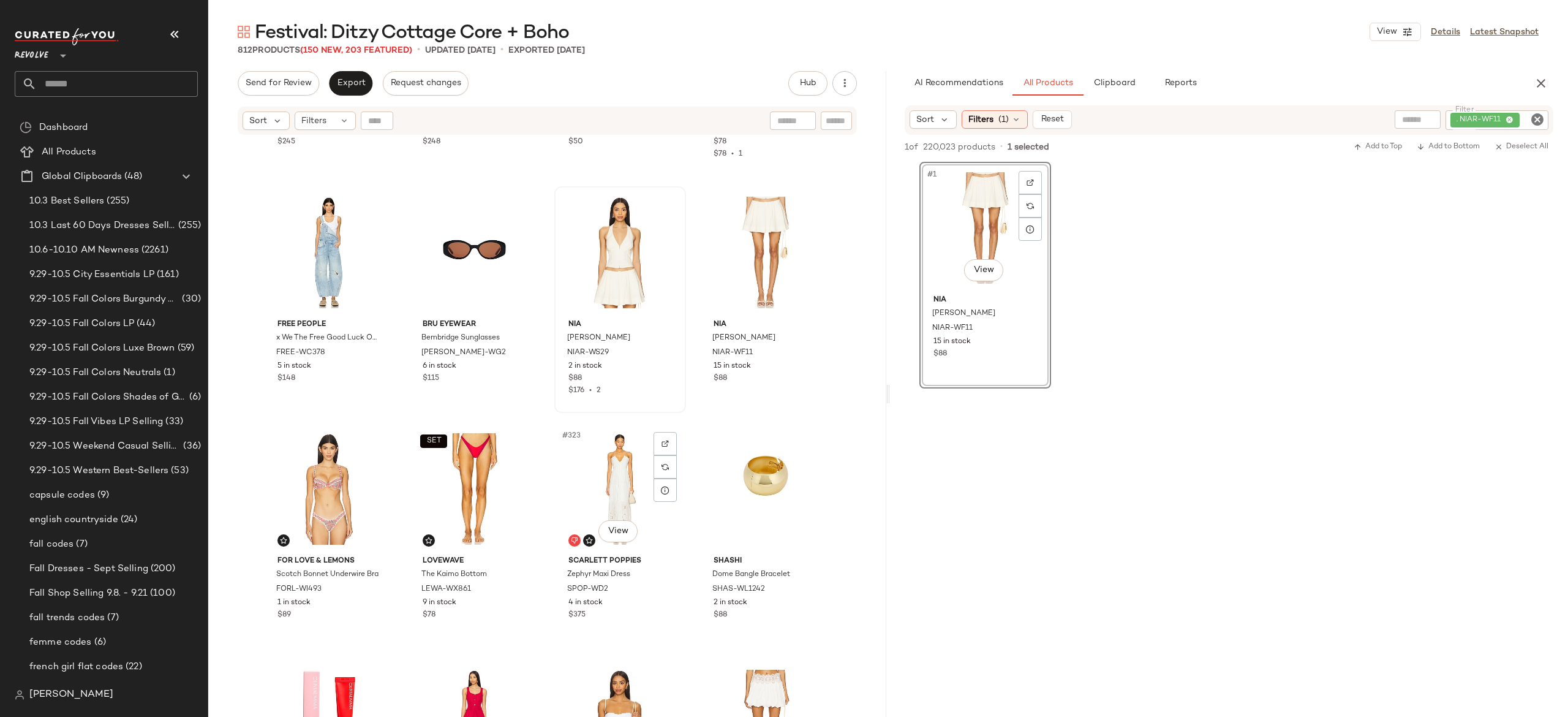
scroll to position [18708, 0]
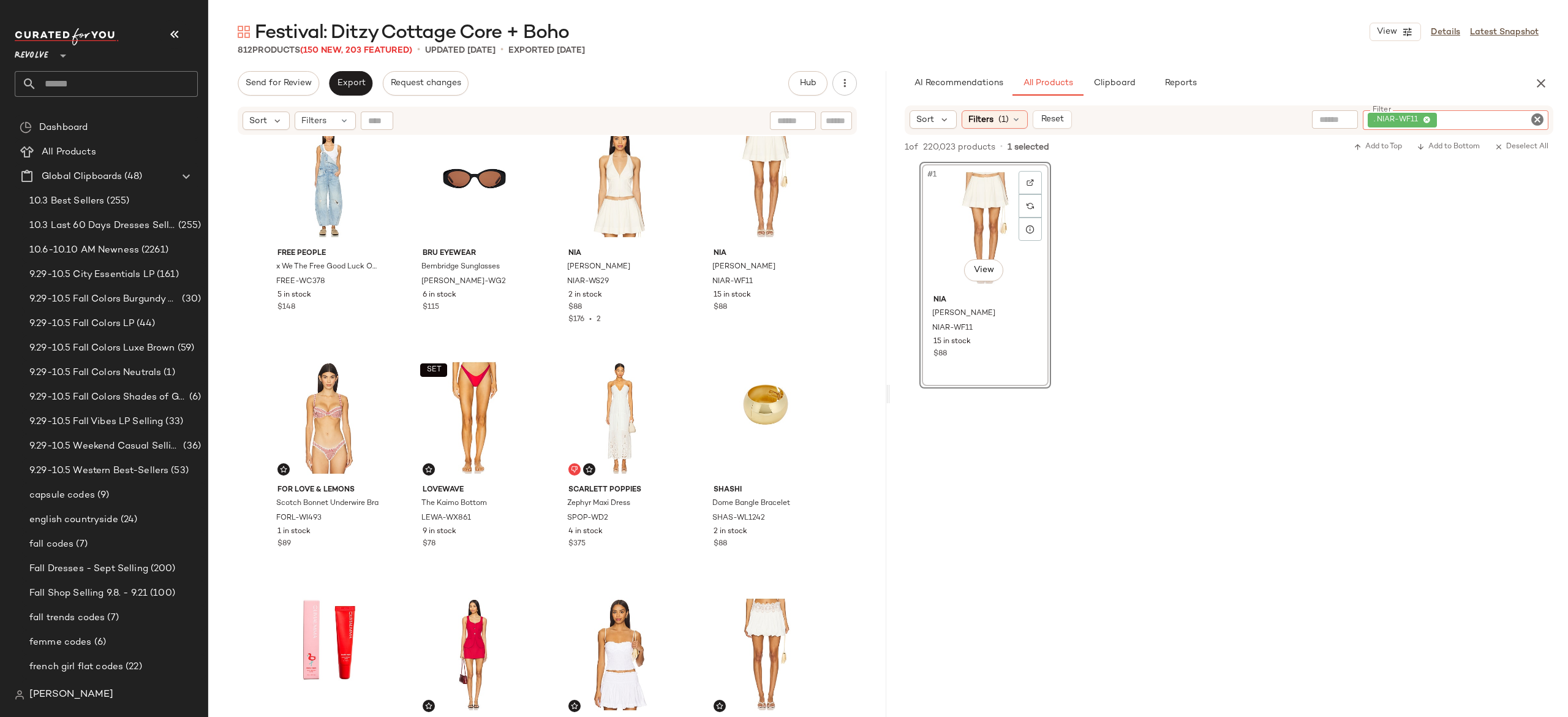
click at [1468, 122] on div ". NIAR-WF11" at bounding box center [1456, 120] width 186 height 20
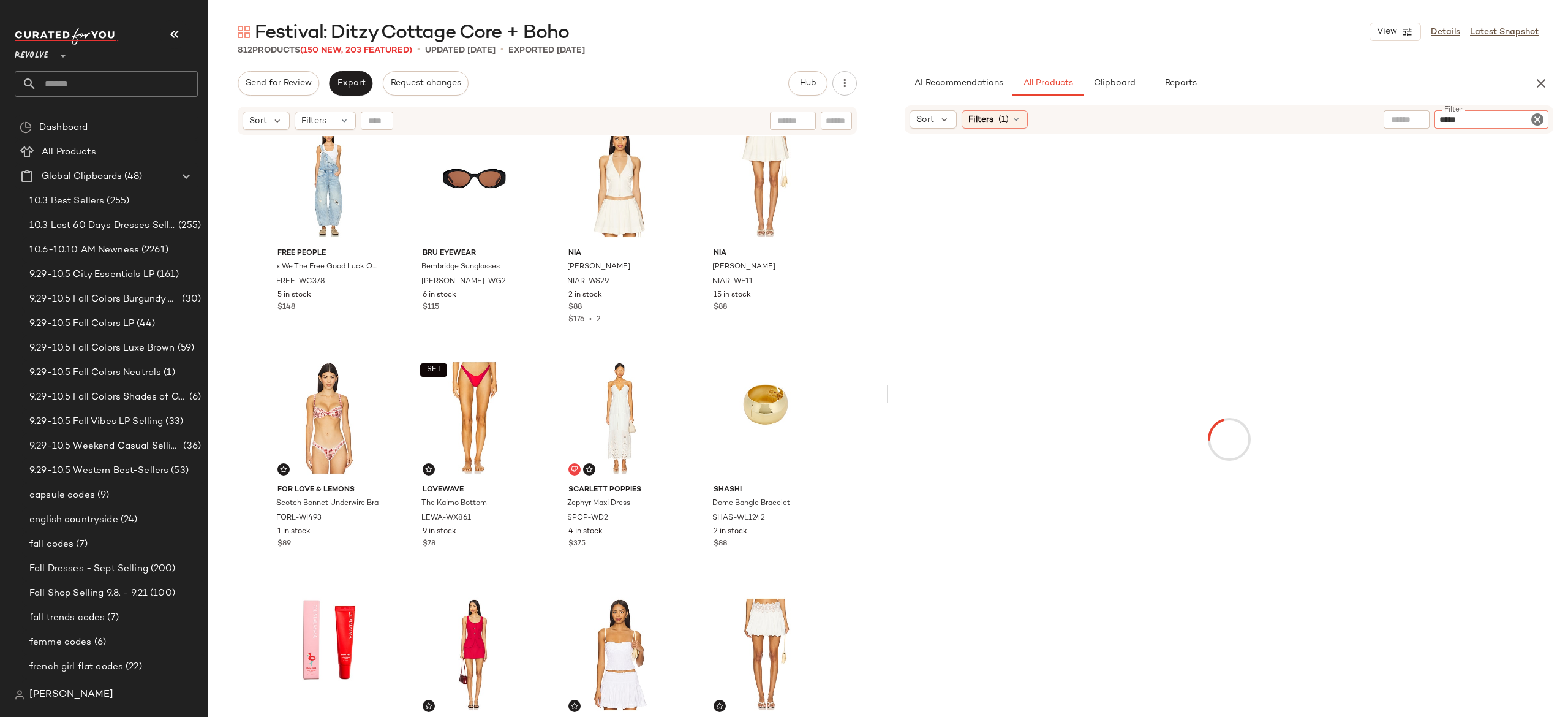
type input "******"
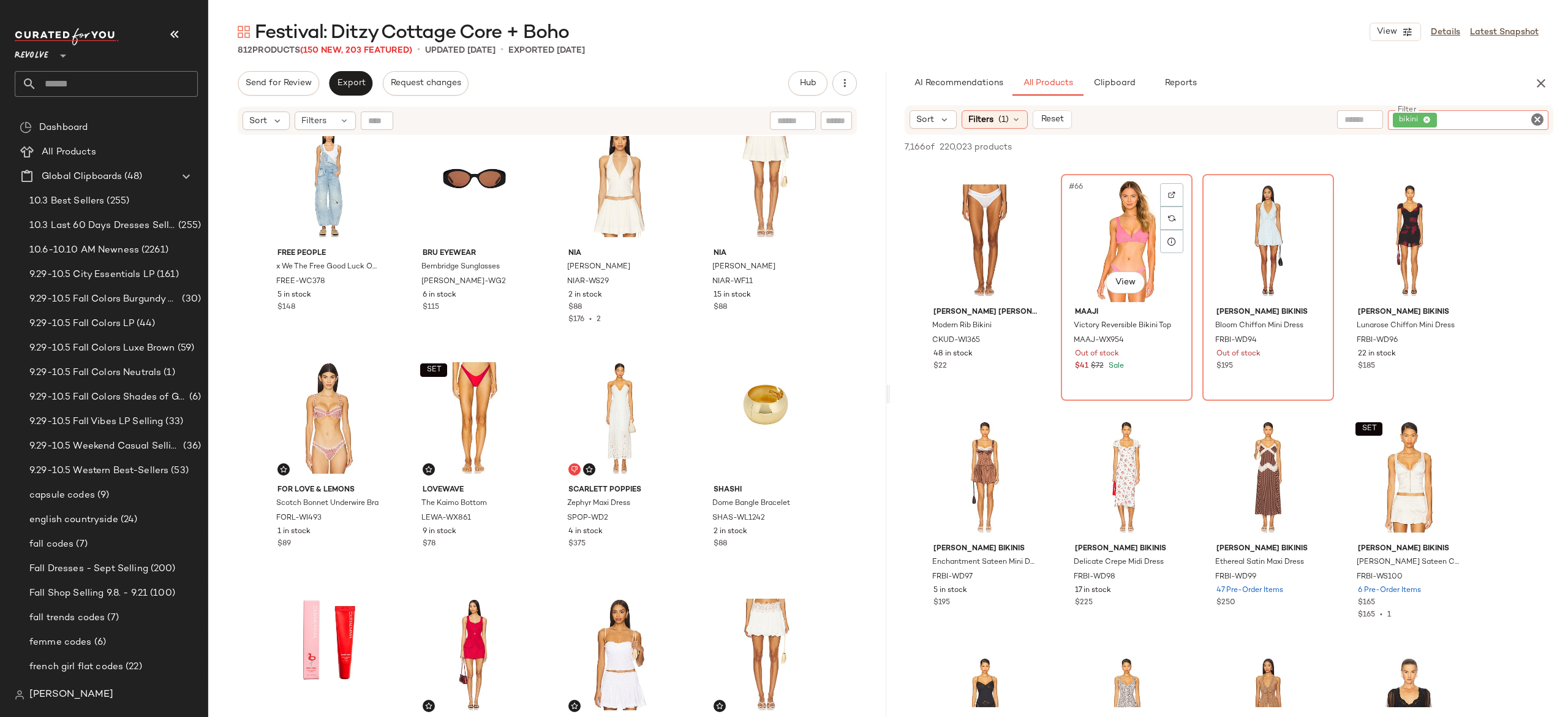
scroll to position [3901, 0]
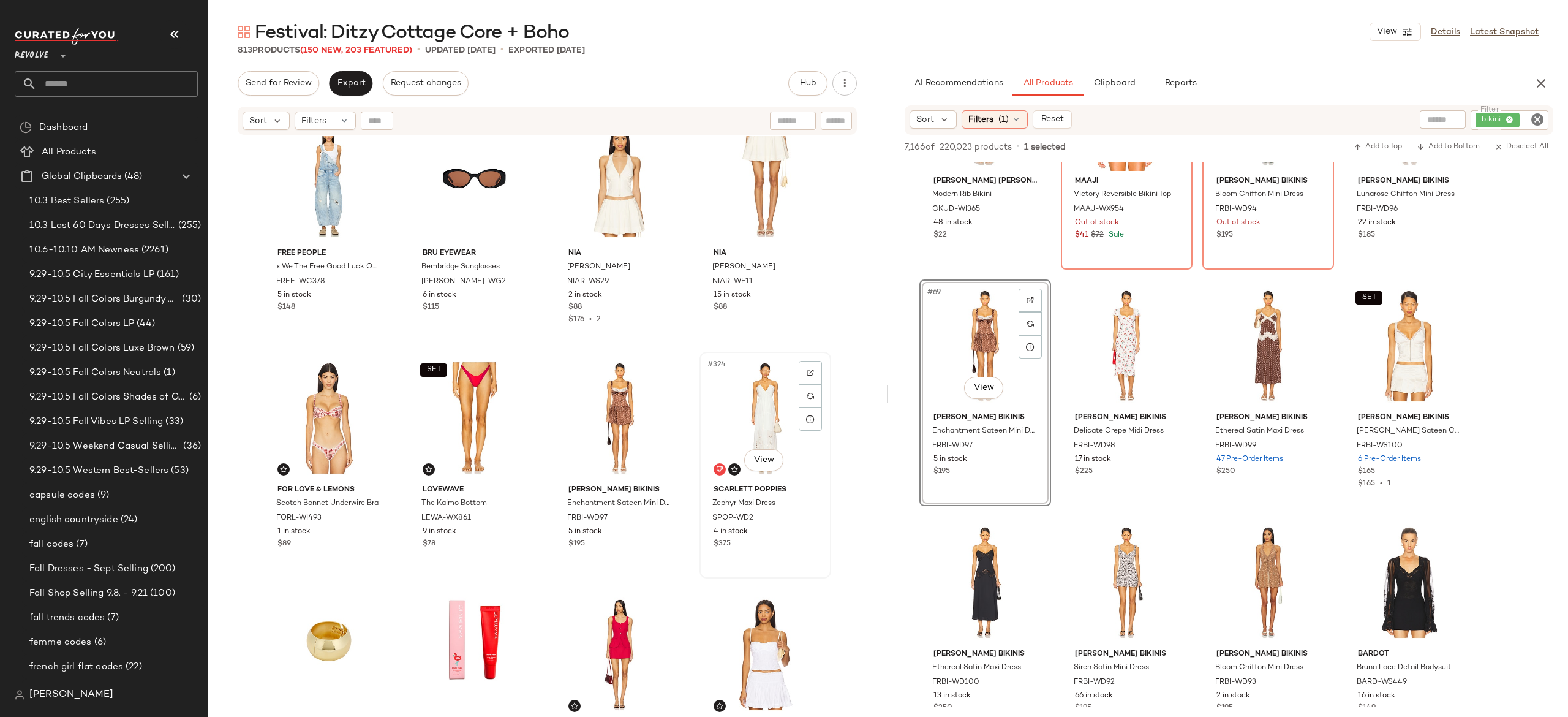
click at [742, 413] on div "#324 View" at bounding box center [765, 417] width 123 height 124
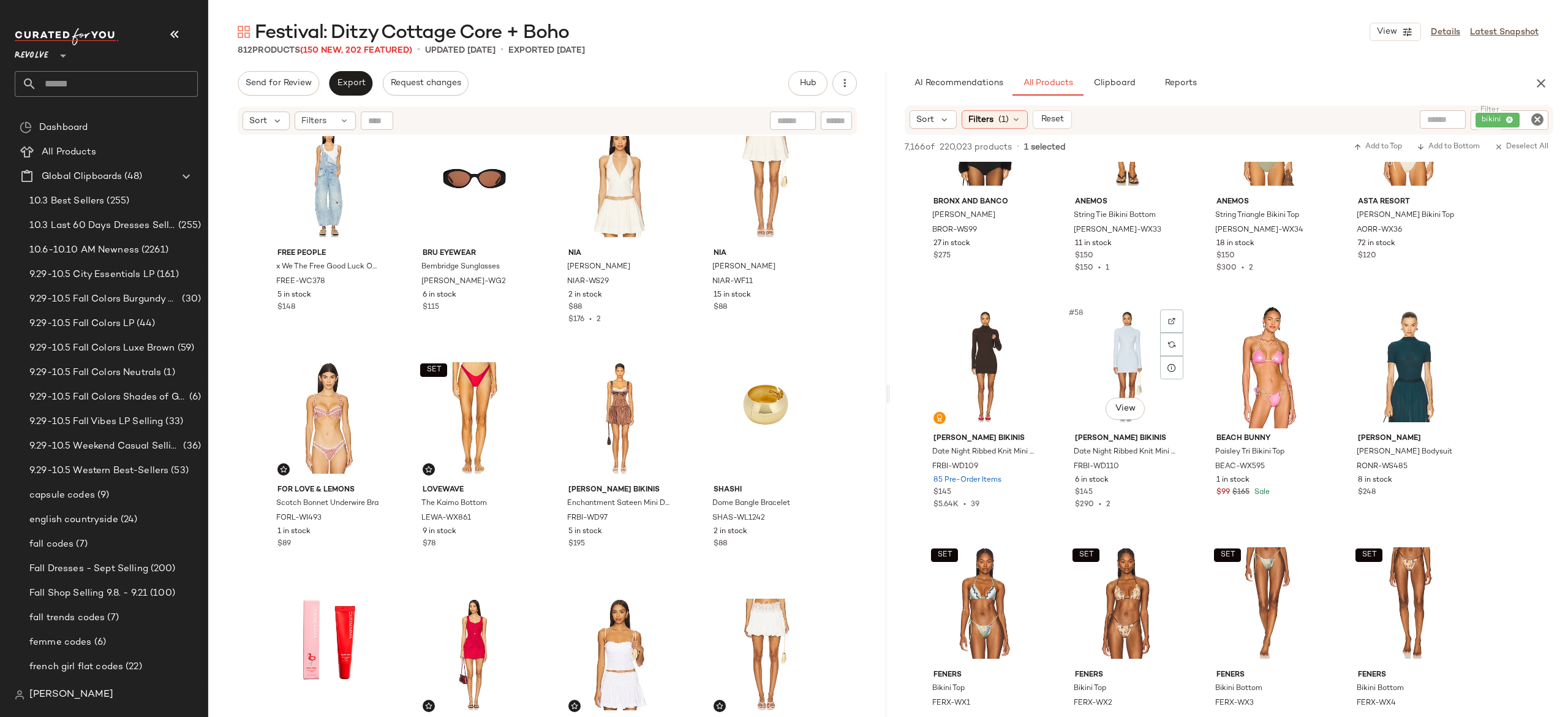
scroll to position [3170, 0]
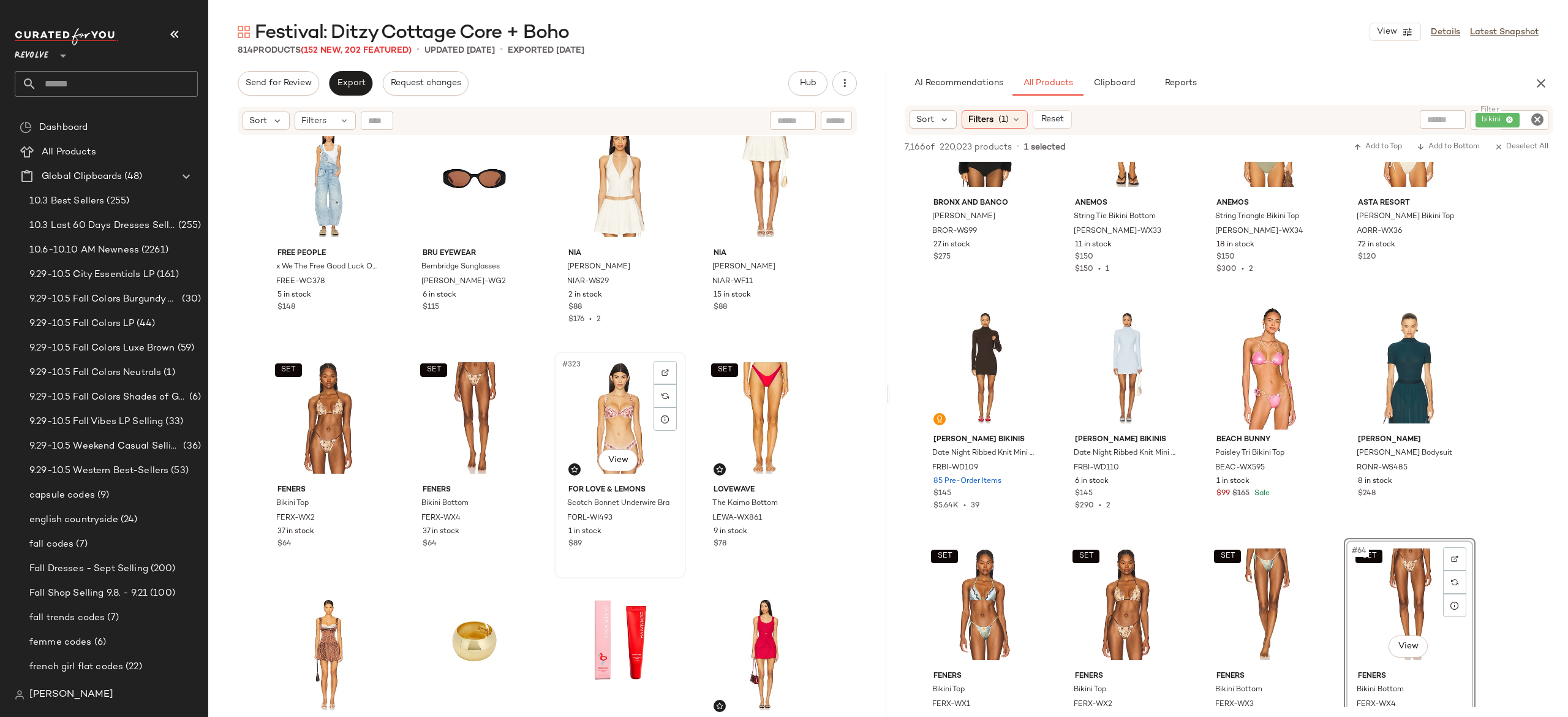
click at [615, 408] on div "#323 View" at bounding box center [620, 417] width 123 height 124
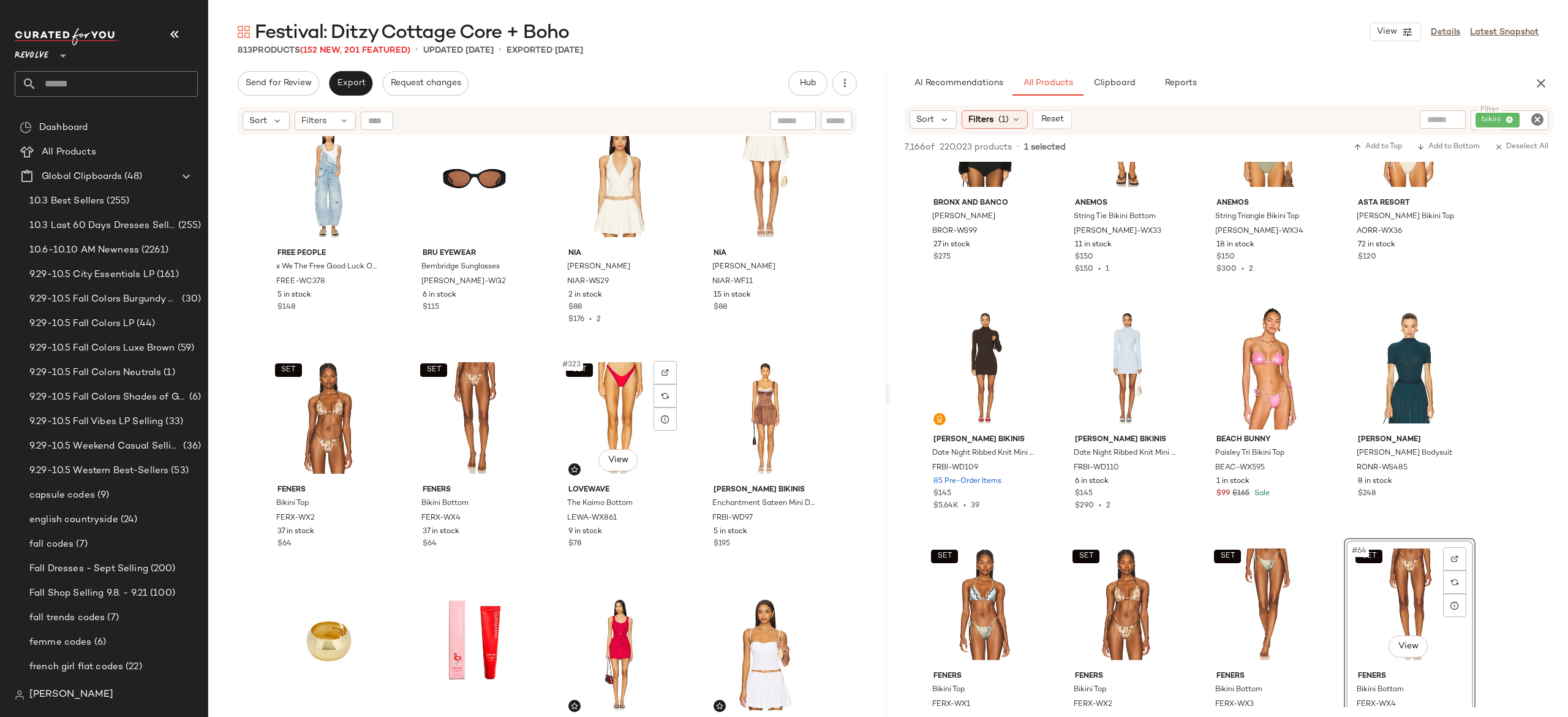
click at [615, 408] on div "SET #323 View" at bounding box center [620, 417] width 123 height 124
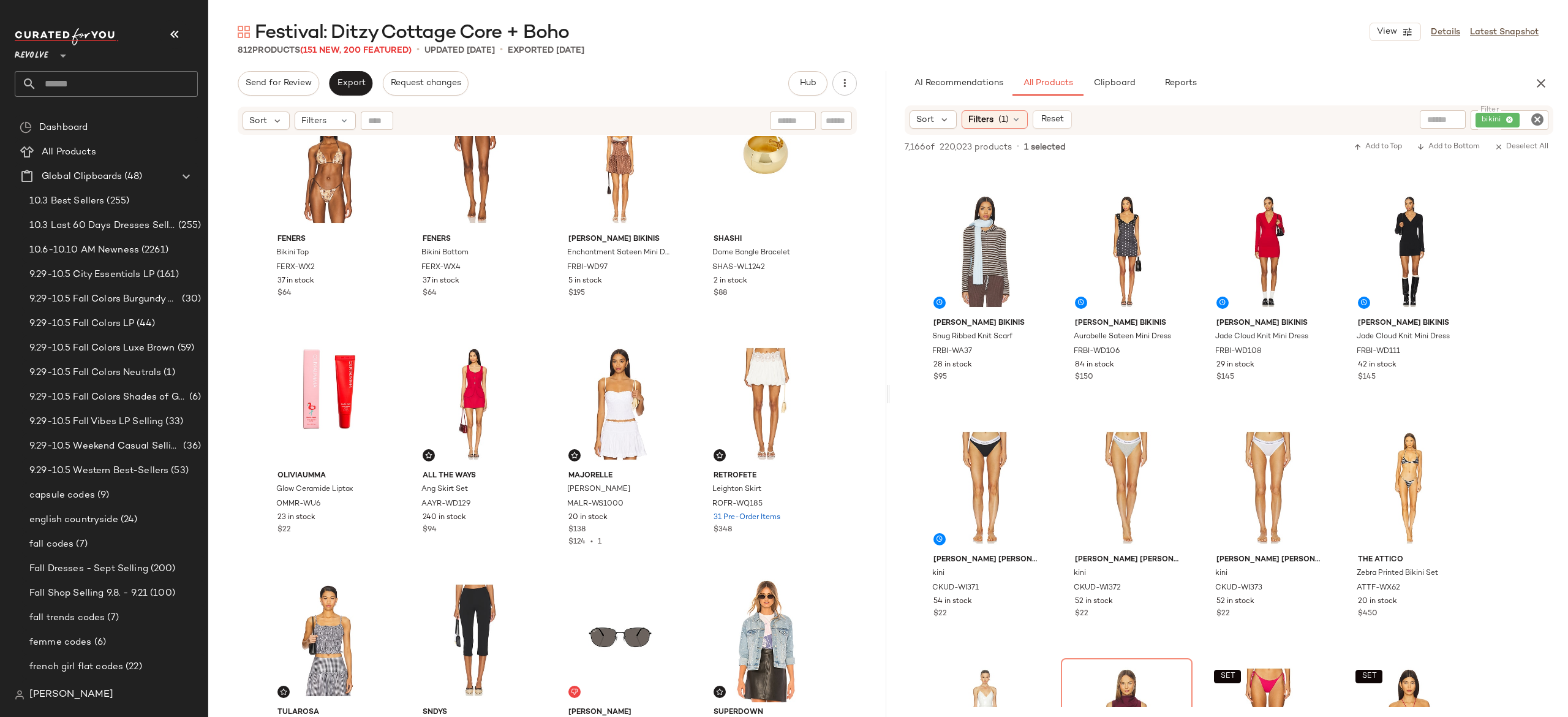
scroll to position [1612, 0]
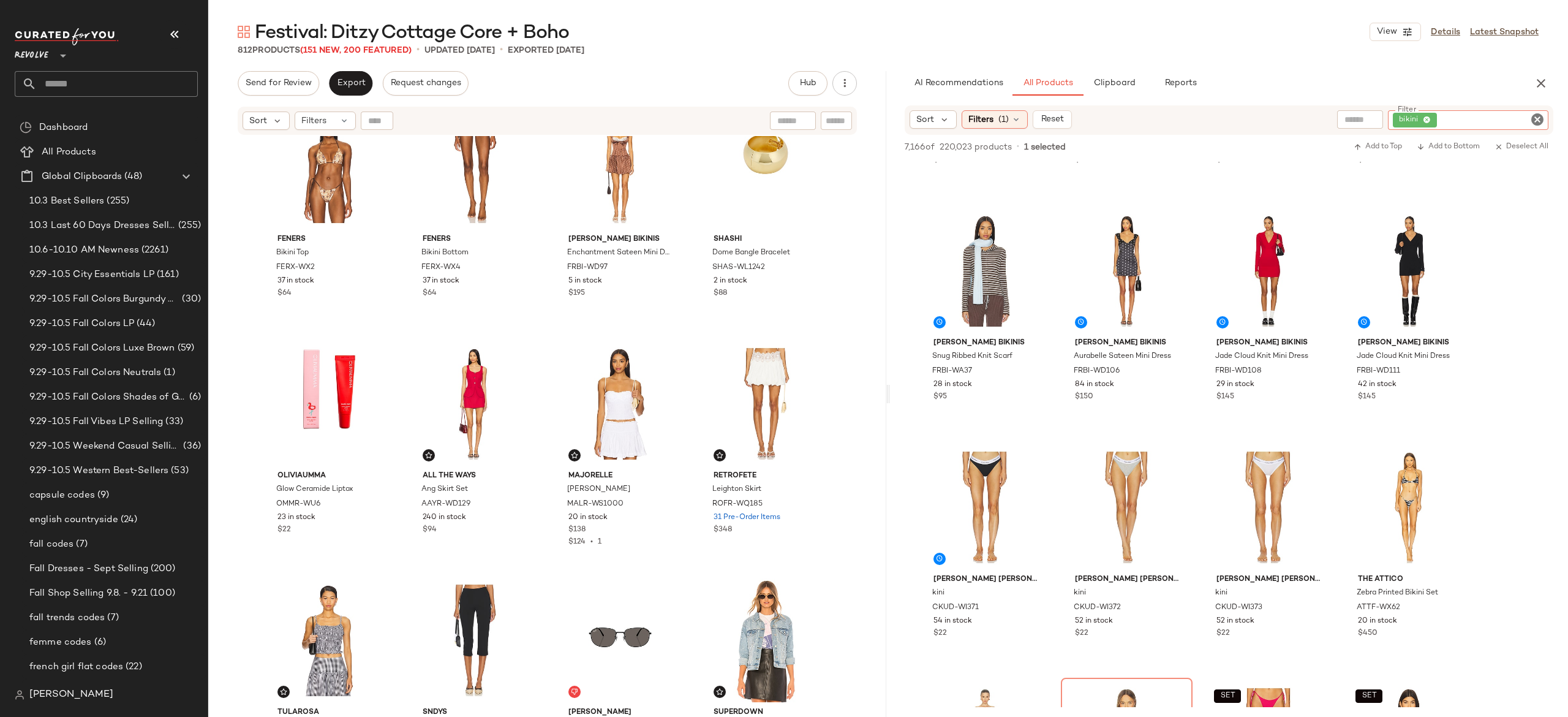
click at [1505, 112] on div "bikini" at bounding box center [1468, 120] width 160 height 20
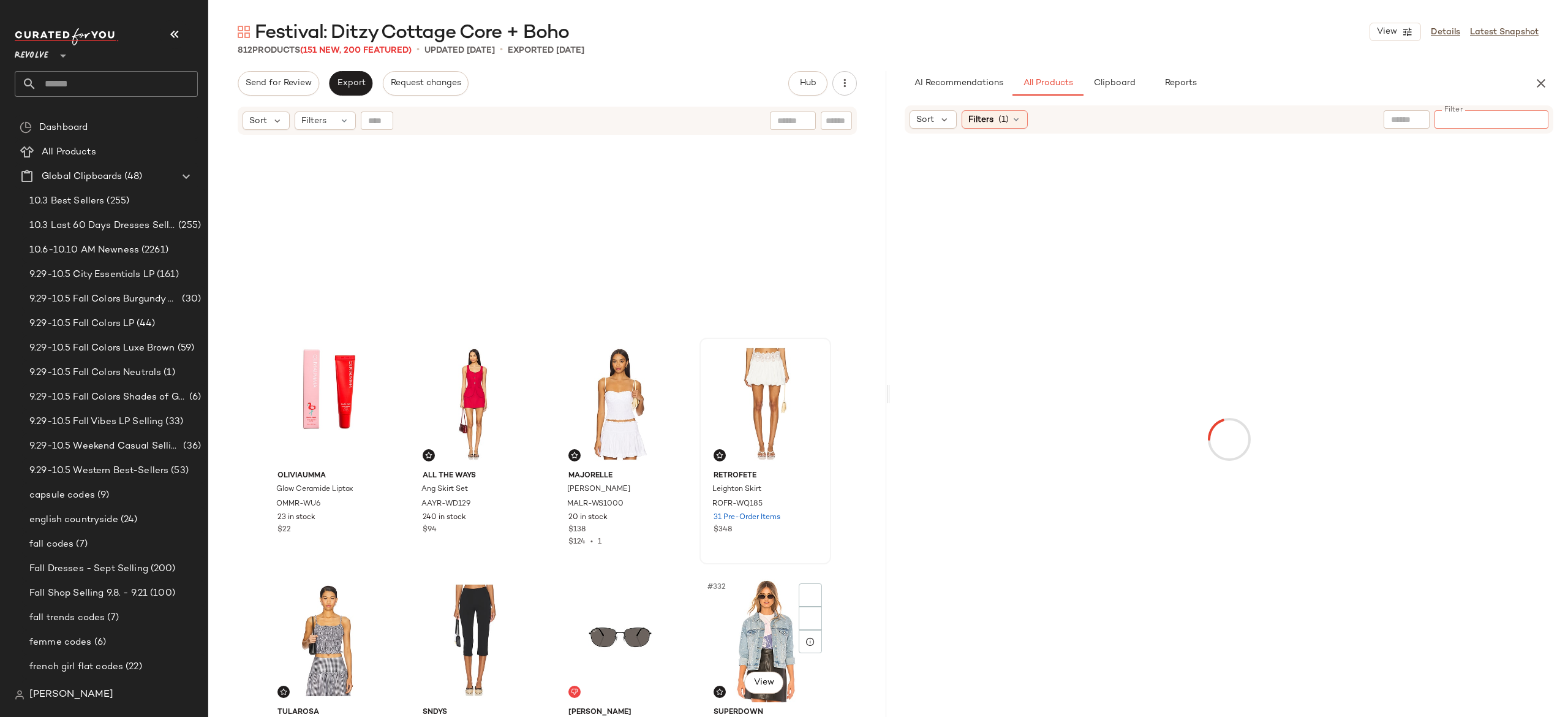
scroll to position [19321, 0]
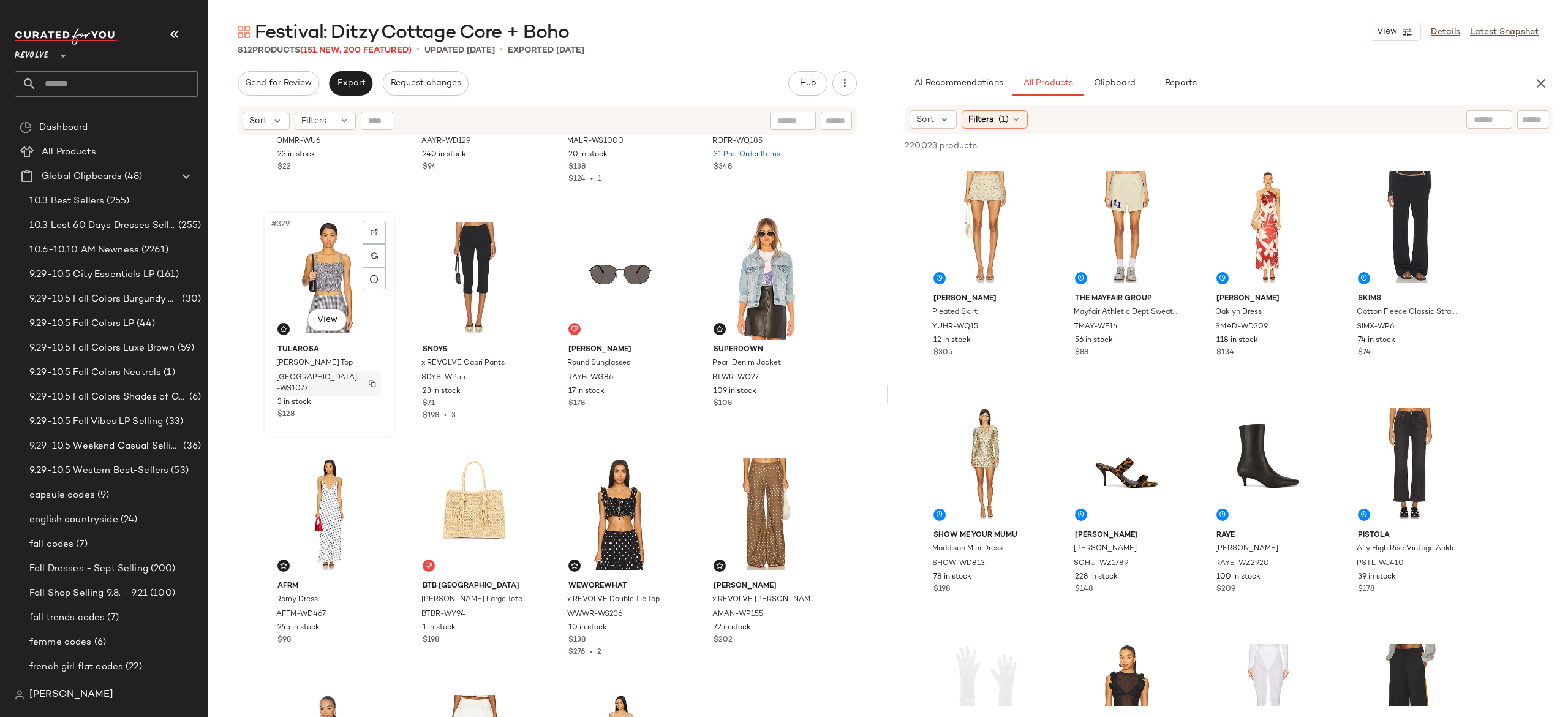
click at [363, 379] on button "button" at bounding box center [372, 383] width 18 height 11
click at [1532, 120] on input "Filter" at bounding box center [1491, 119] width 105 height 13
paste input "**********"
type input "**********"
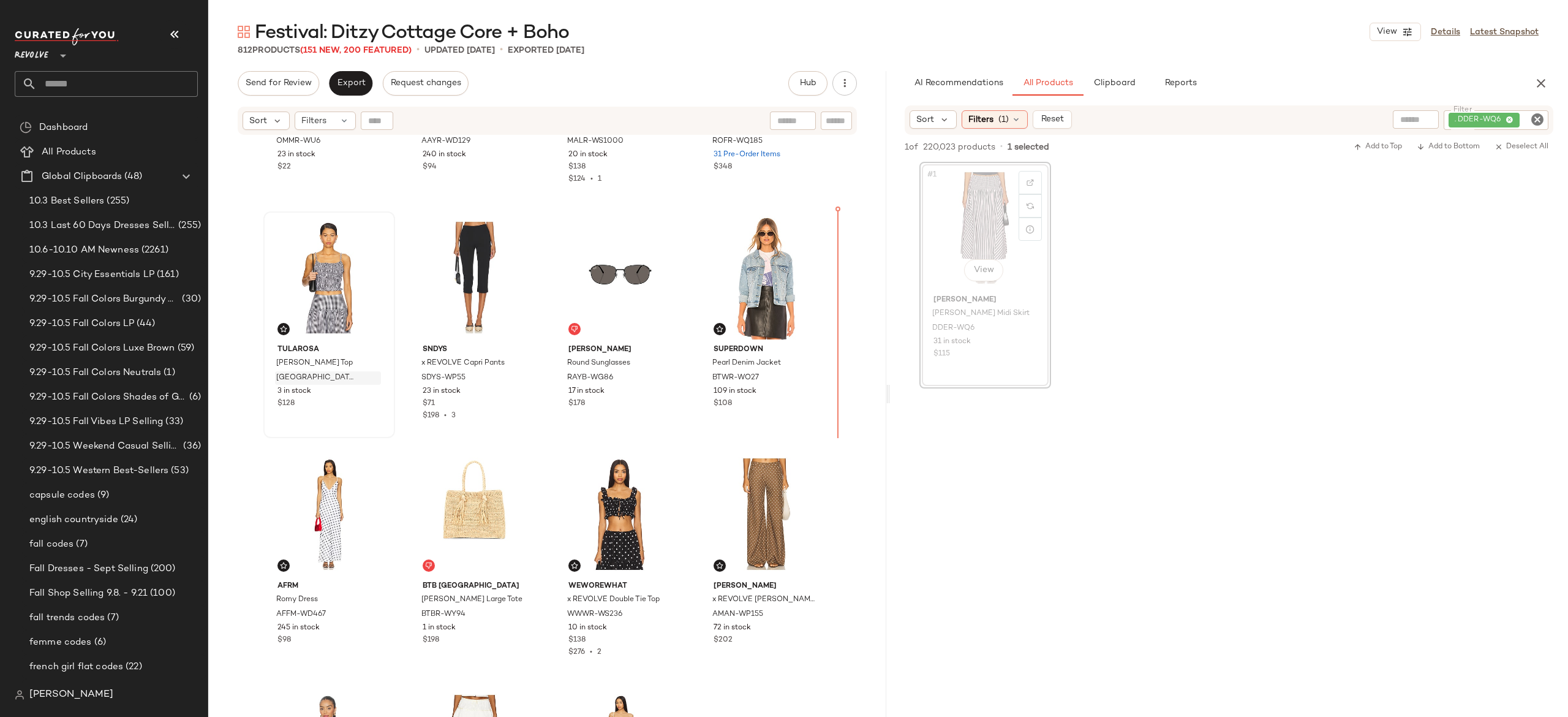
scroll to position [19317, 0]
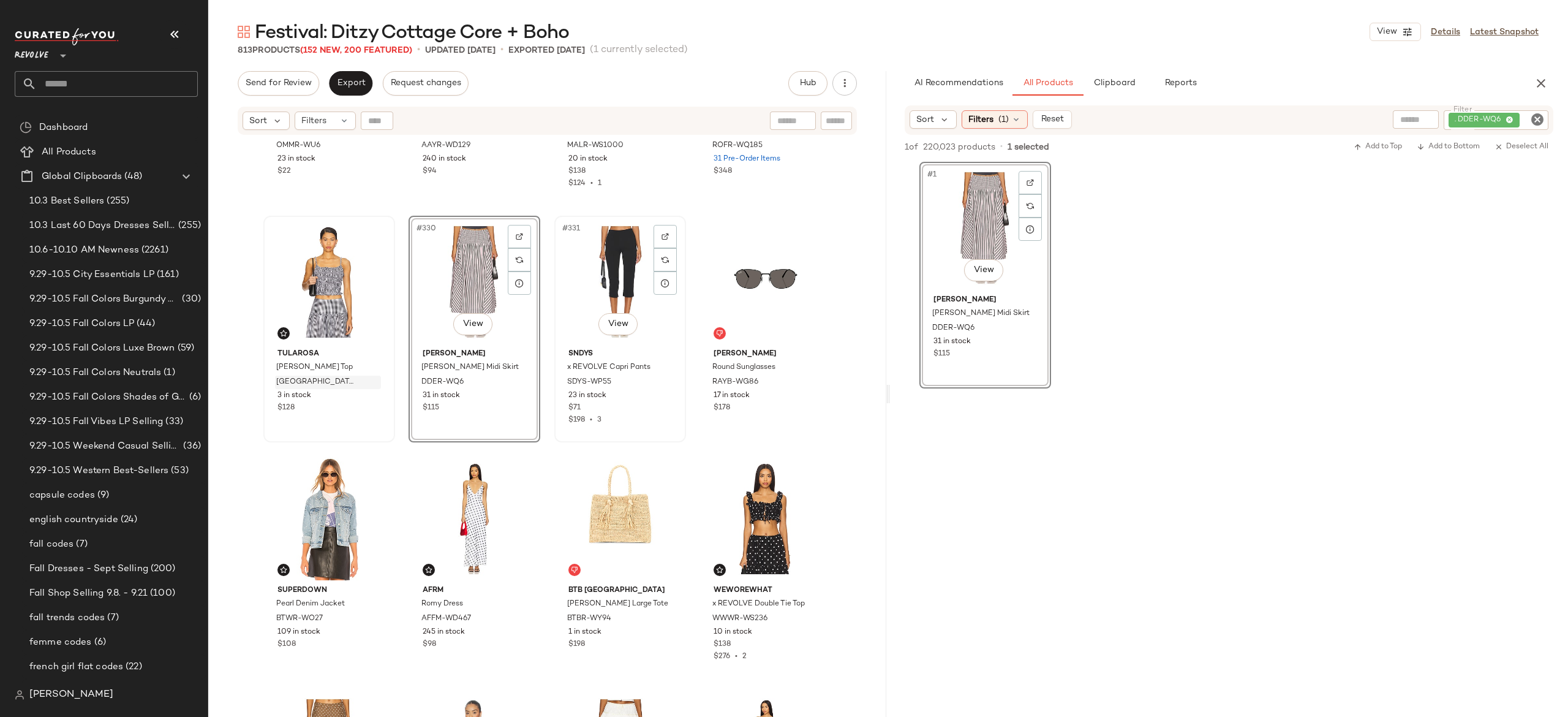
click at [601, 286] on div "#331 View" at bounding box center [620, 281] width 123 height 124
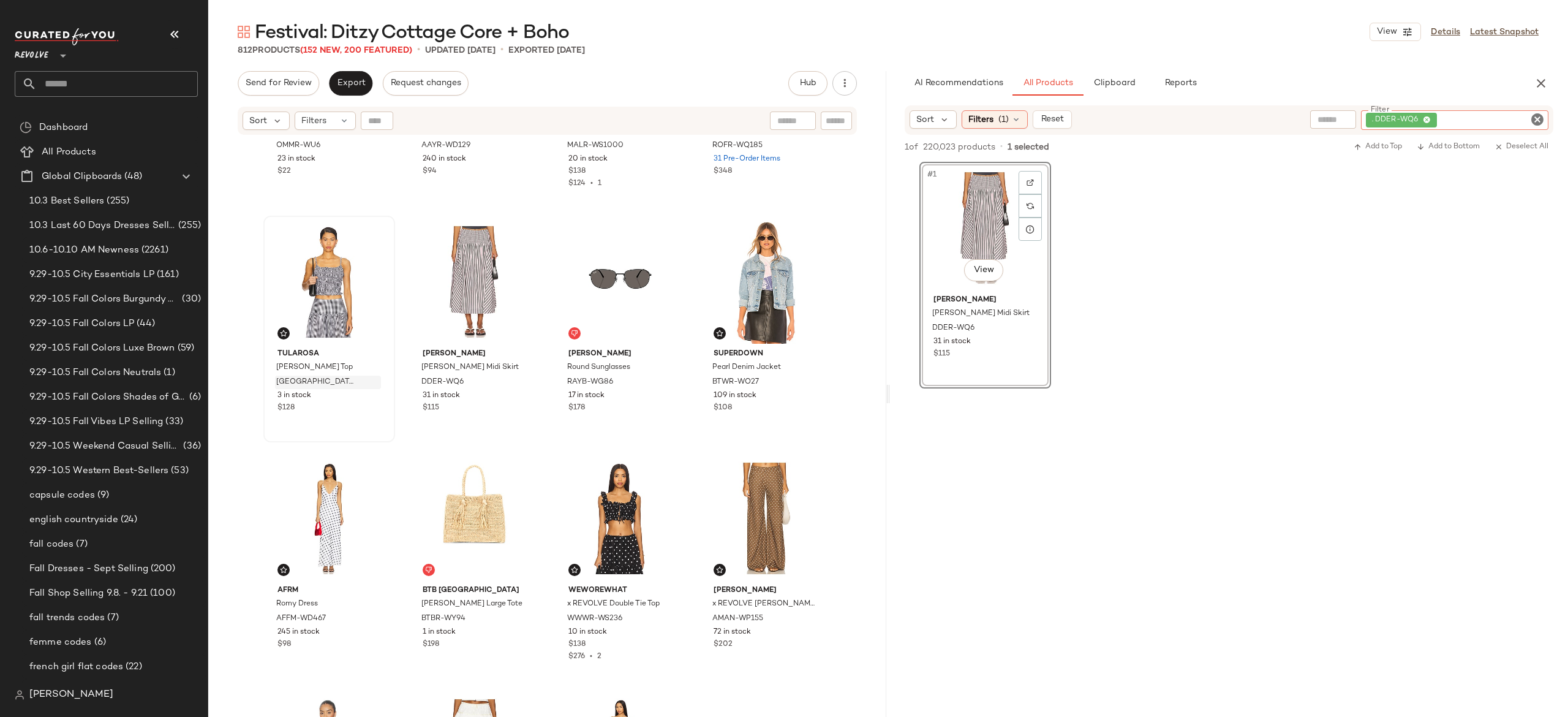
click at [1485, 117] on div ". DDER-WQ6" at bounding box center [1455, 120] width 188 height 20
paste input "**********"
type input "**********"
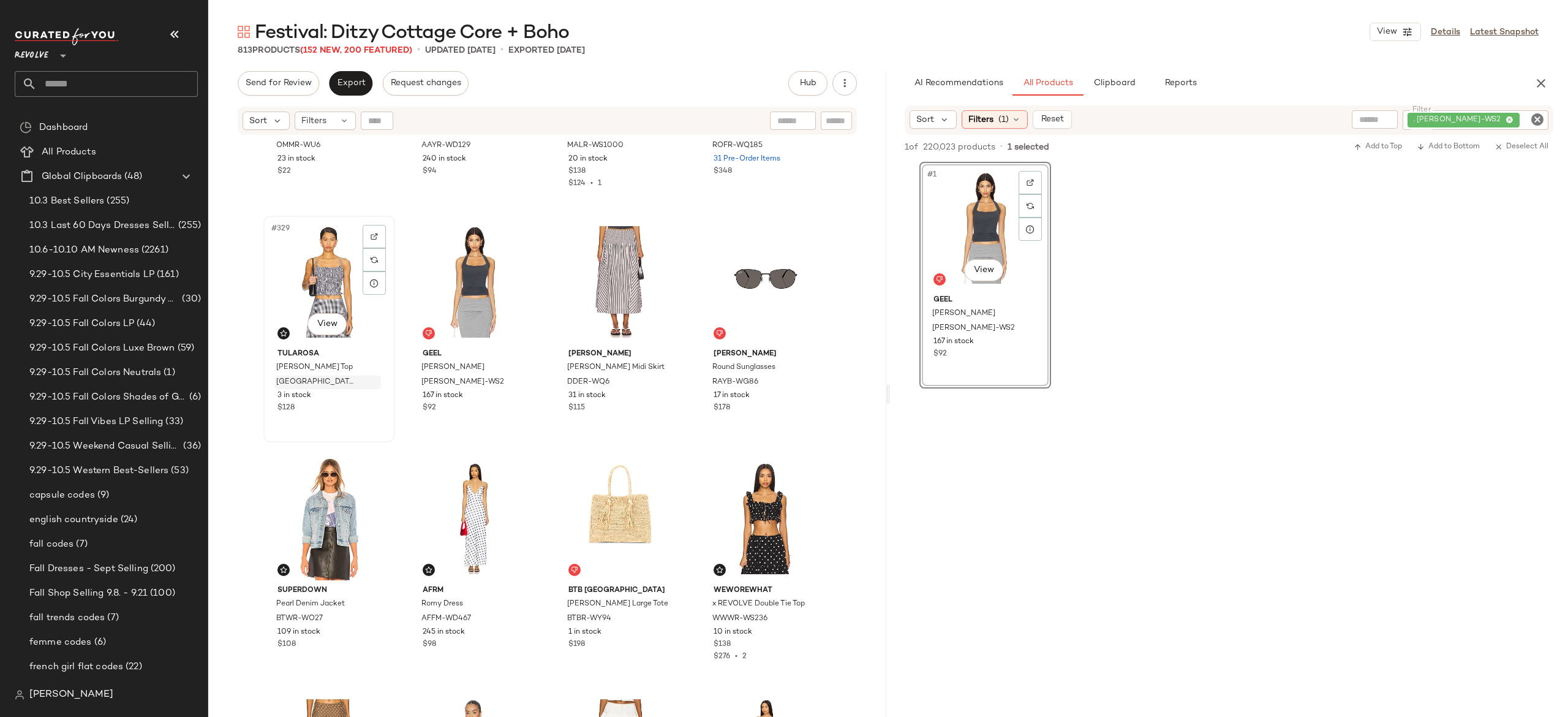
click at [329, 281] on div "#329 View" at bounding box center [329, 281] width 123 height 124
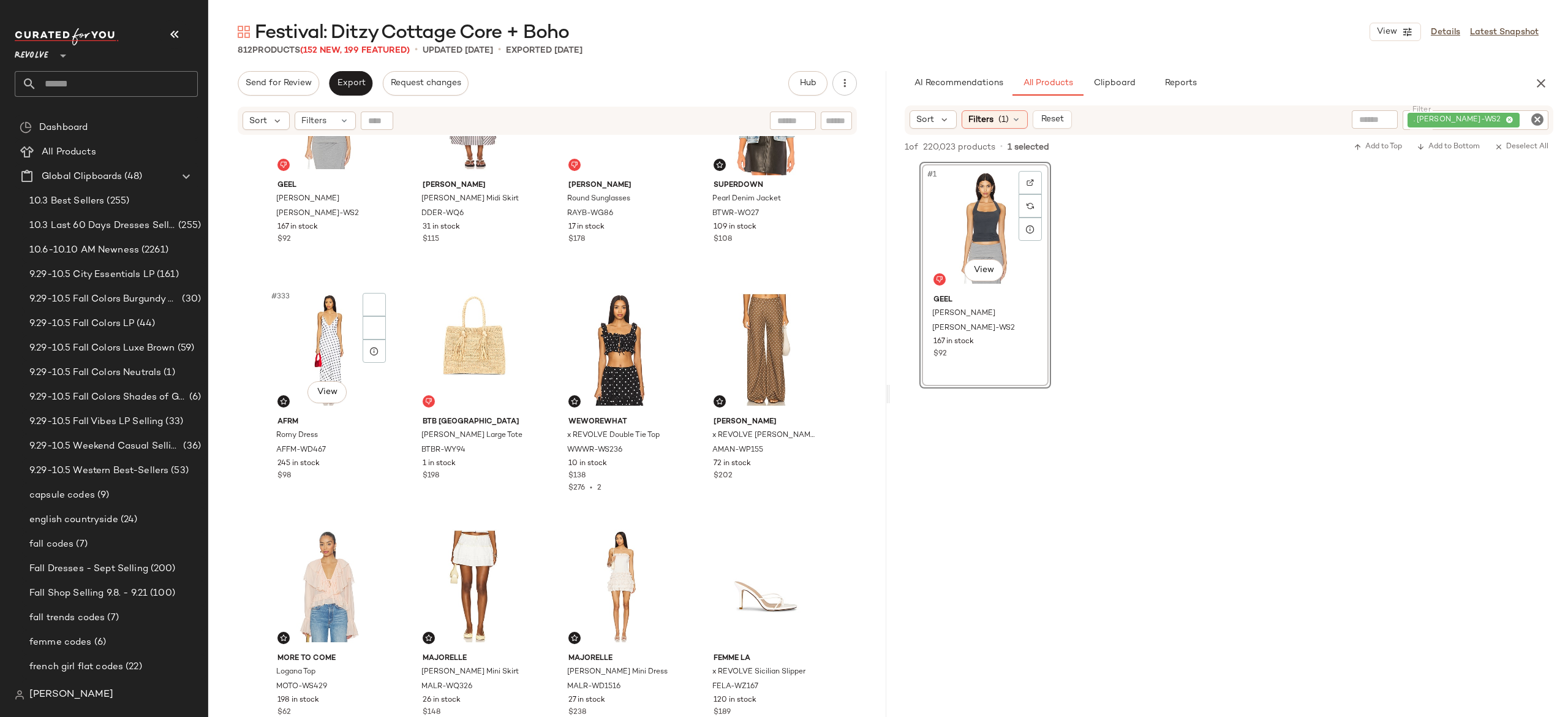
scroll to position [19486, 0]
click at [657, 453] on button "button" at bounding box center [663, 449] width 18 height 11
click at [1451, 120] on div ". GEER-WS2" at bounding box center [1434, 120] width 229 height 20
paste input "*********"
type input "*********"
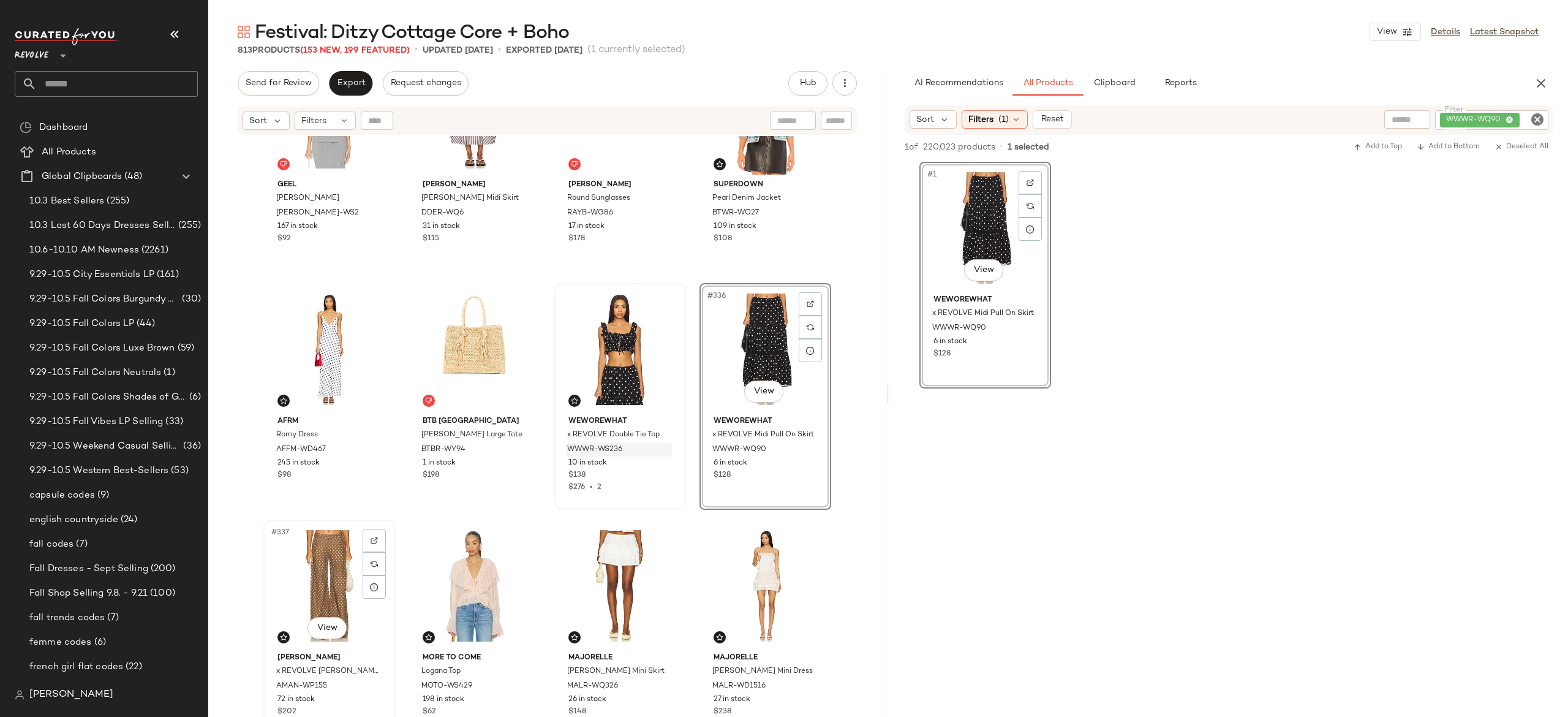
click at [337, 584] on div "#337 View" at bounding box center [329, 585] width 123 height 124
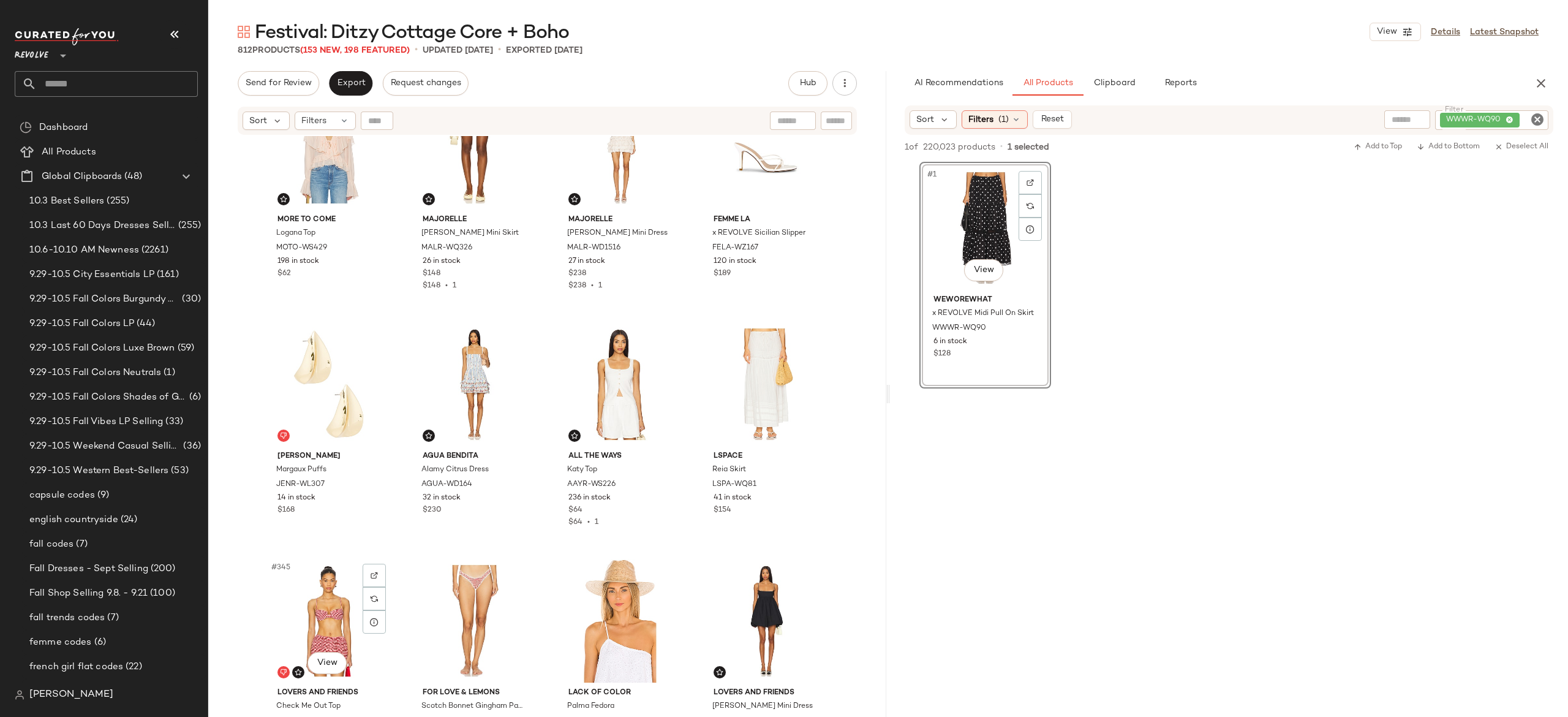
scroll to position [20054, 0]
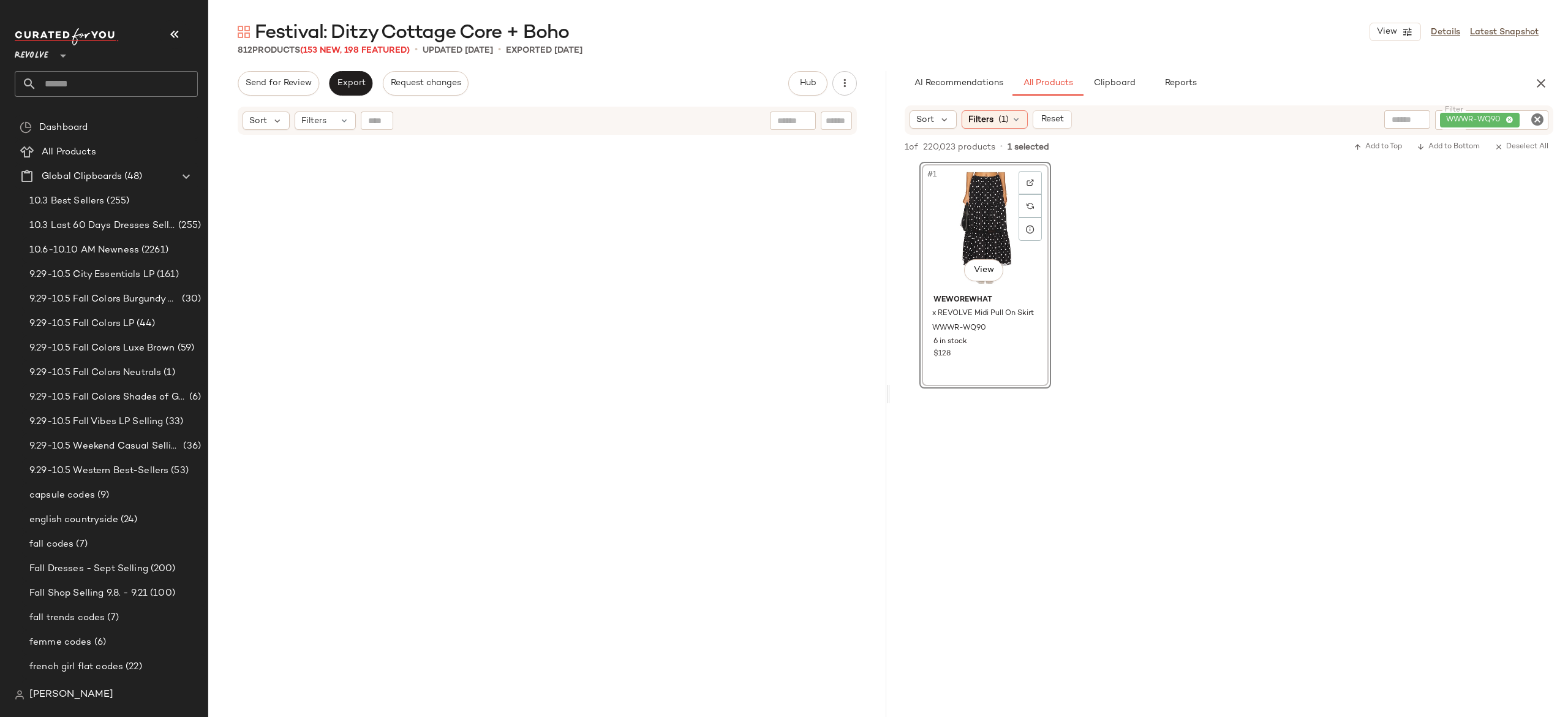
scroll to position [20054, 0]
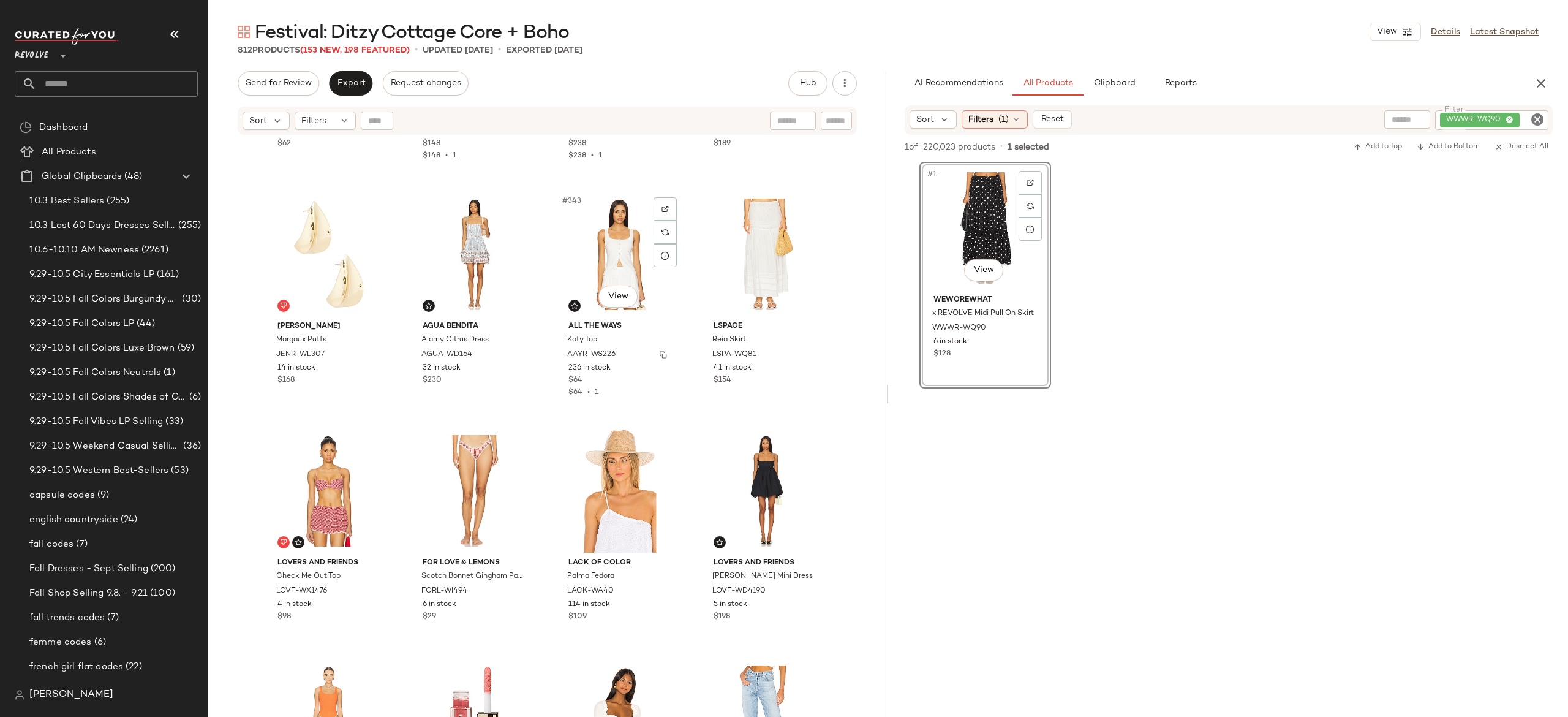
click at [659, 351] on img "button" at bounding box center [663, 355] width 8 height 8
click at [1453, 121] on div "WWWR-WQ90" at bounding box center [1450, 120] width 196 height 20
paste input "*********"
type input "*********"
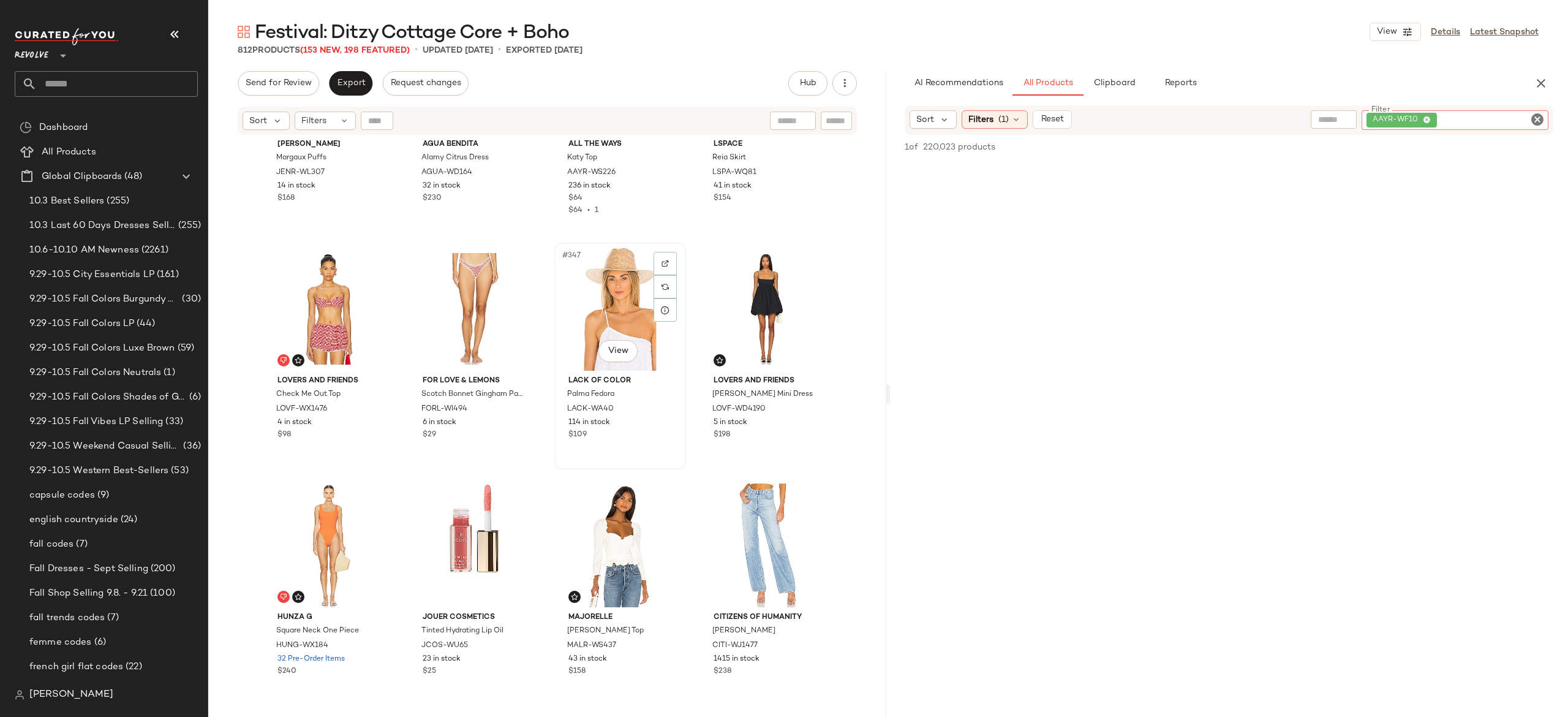
scroll to position [20237, 0]
click at [370, 403] on img "button" at bounding box center [372, 407] width 8 height 8
click at [1470, 119] on div "AAYR-WF10" at bounding box center [1455, 120] width 187 height 20
paste input "**********"
type input "**********"
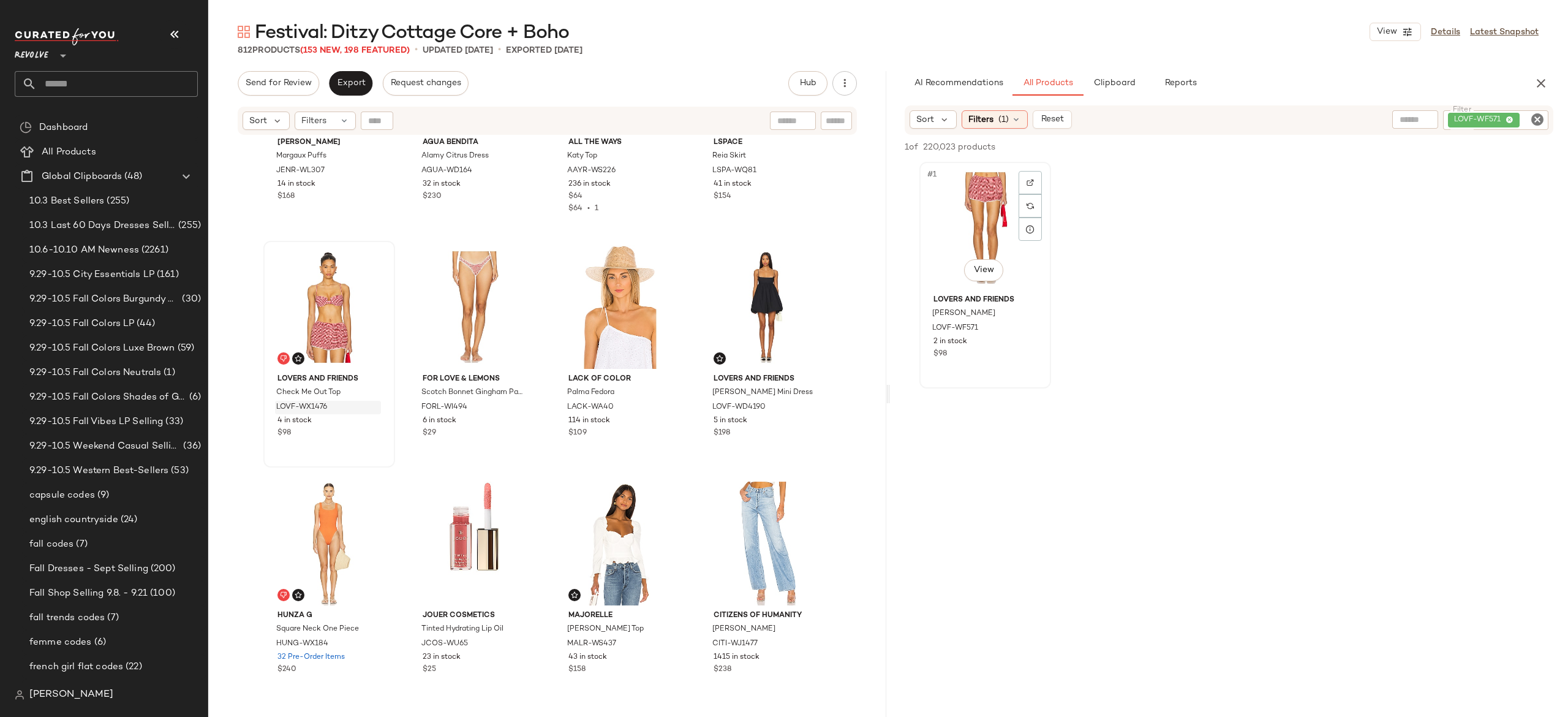
scroll to position [20235, 0]
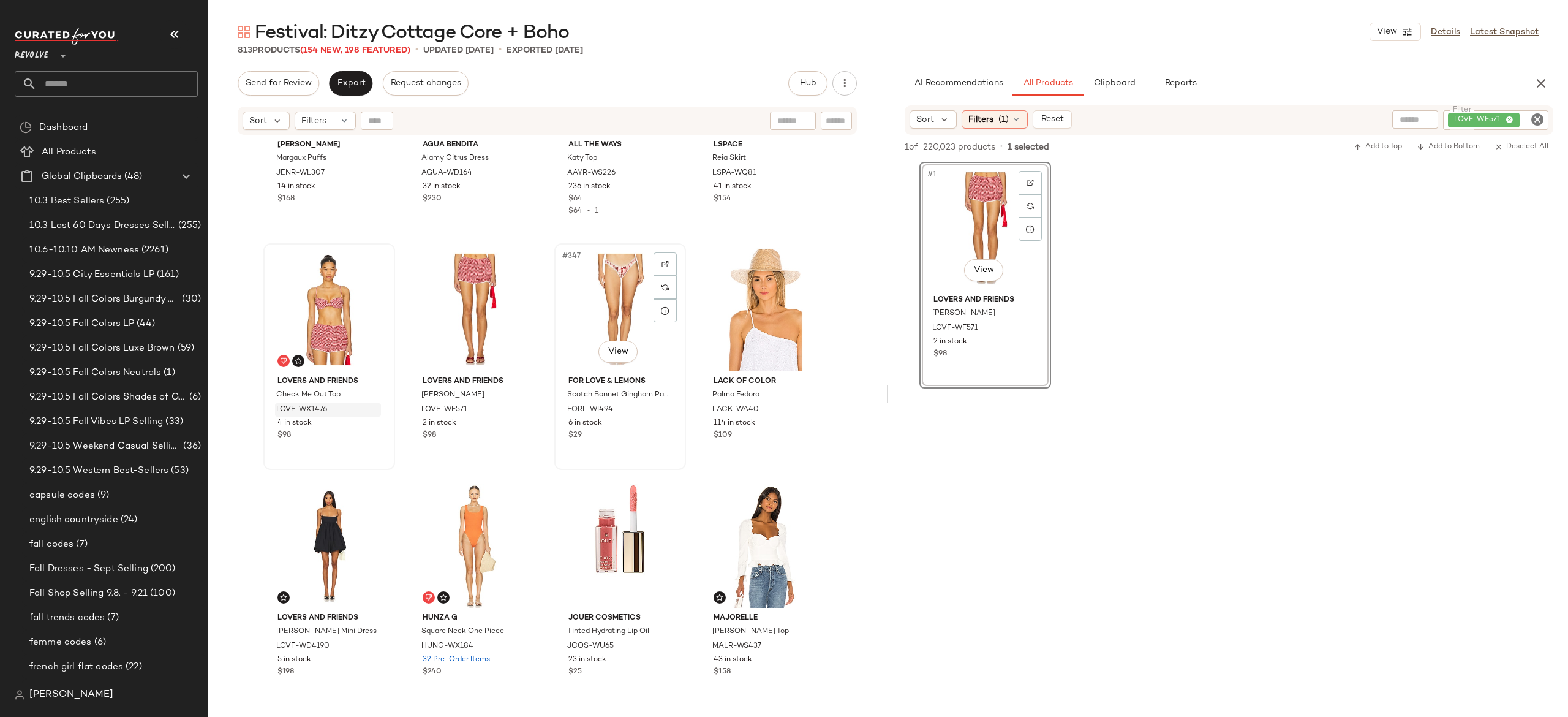
click at [601, 314] on div "#347 View" at bounding box center [620, 309] width 123 height 124
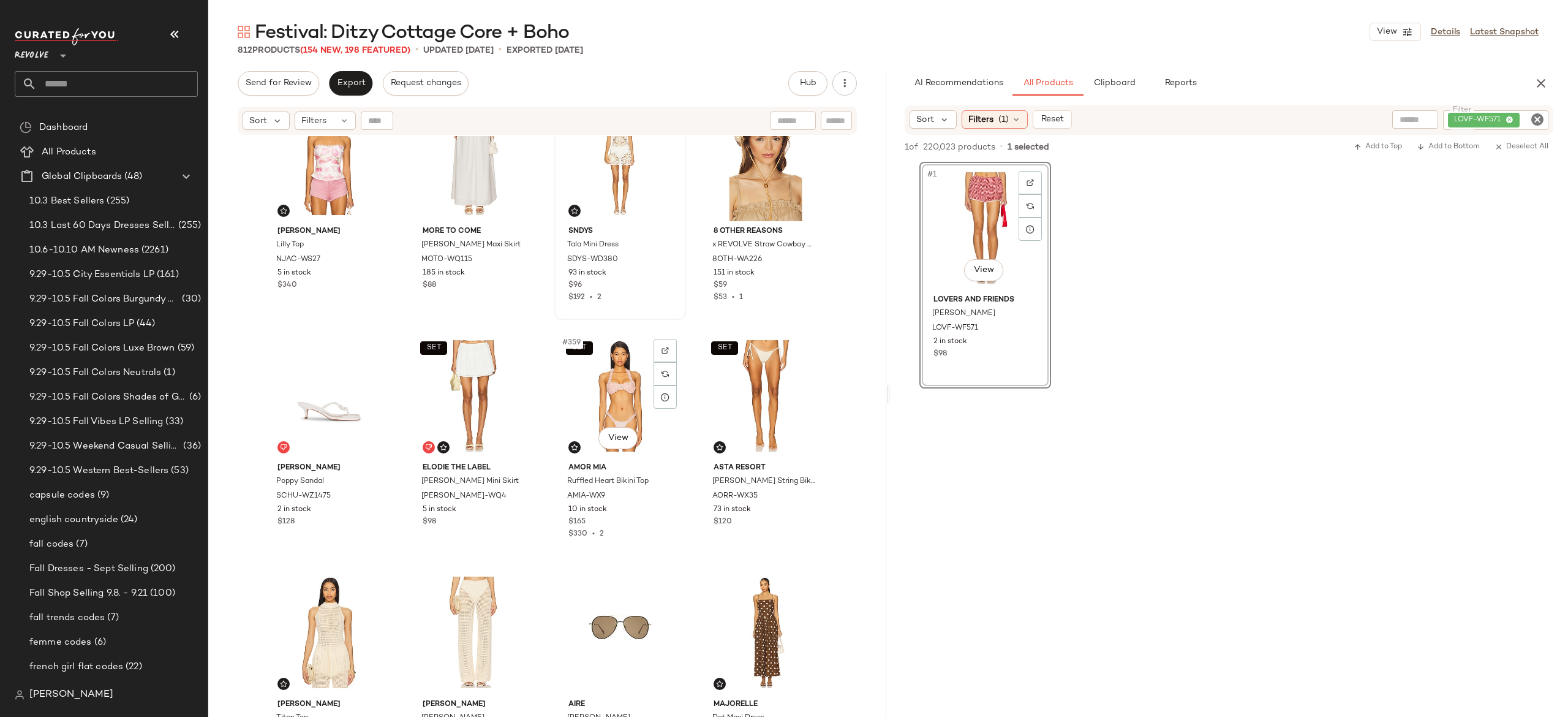
scroll to position [20872, 0]
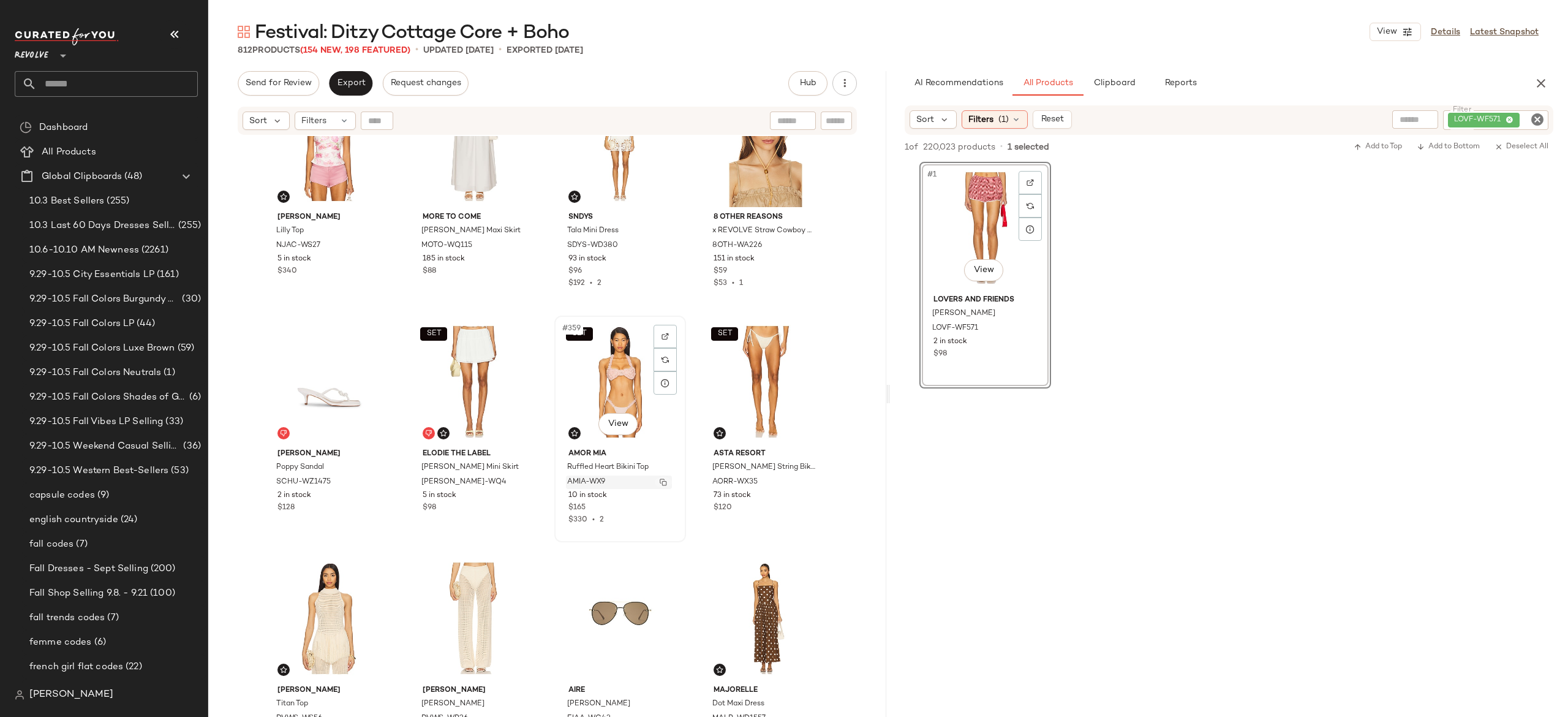
click at [662, 479] on img "button" at bounding box center [663, 483] width 8 height 8
click at [1473, 116] on div "LOVF-WF571" at bounding box center [1454, 120] width 188 height 20
paste input "*********"
type input "*********"
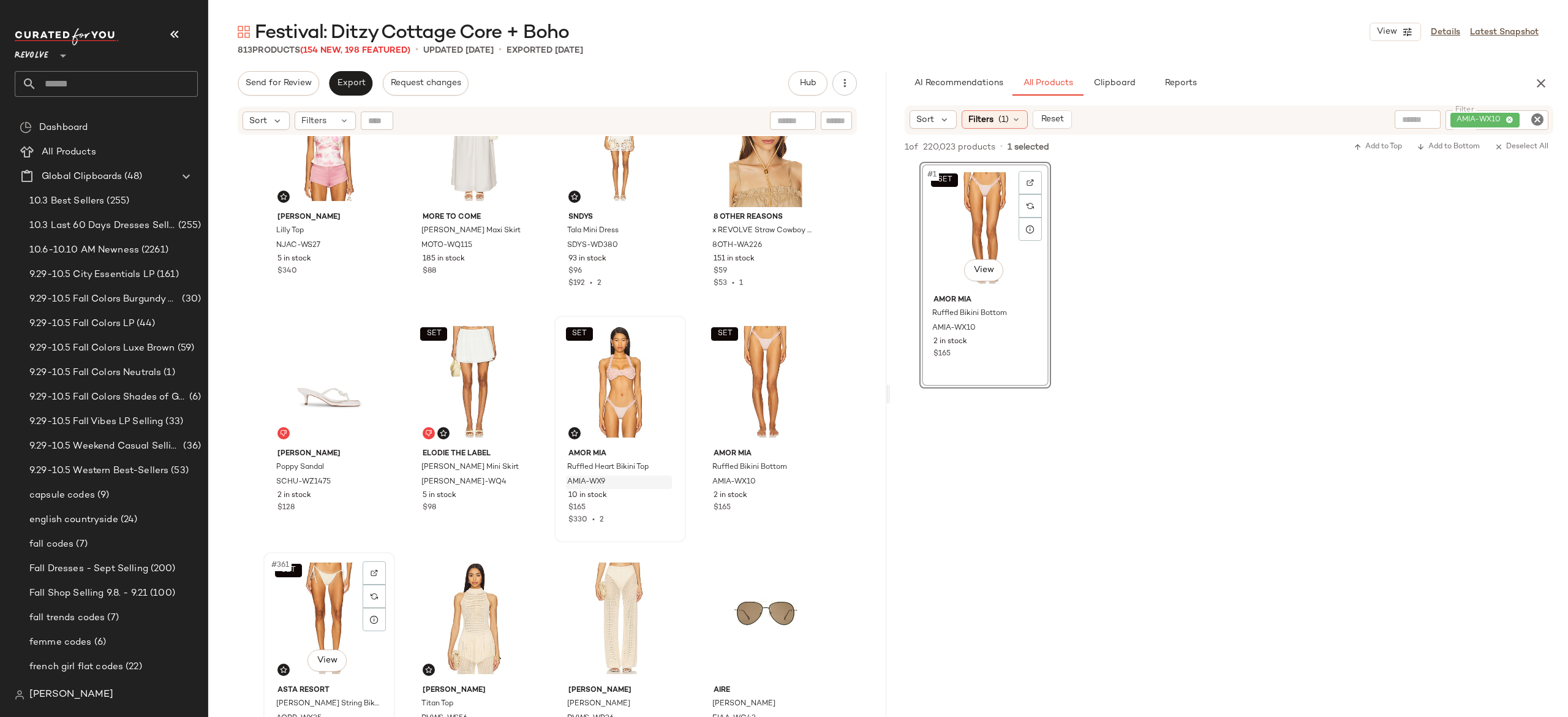
click at [327, 610] on div "SET #361 View" at bounding box center [329, 617] width 123 height 124
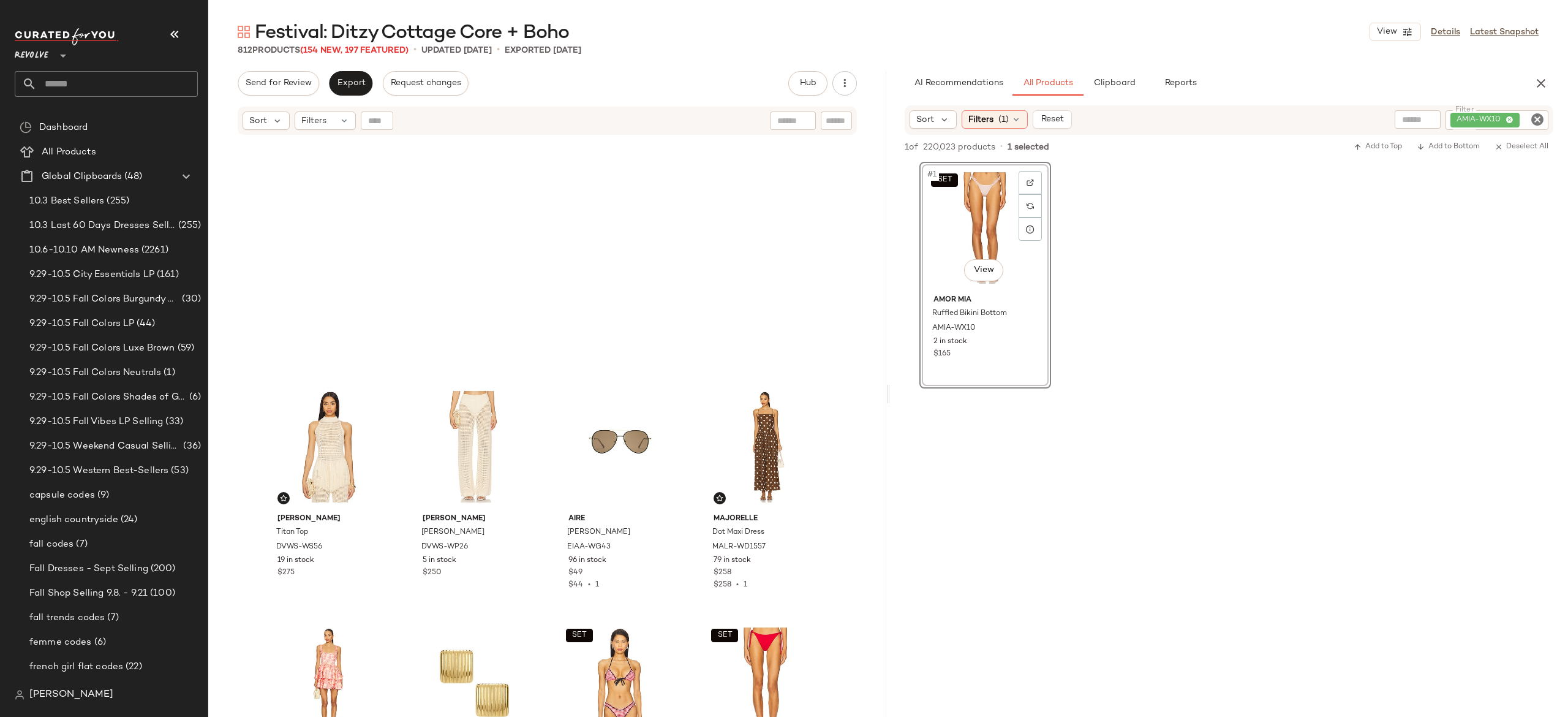
scroll to position [21308, 0]
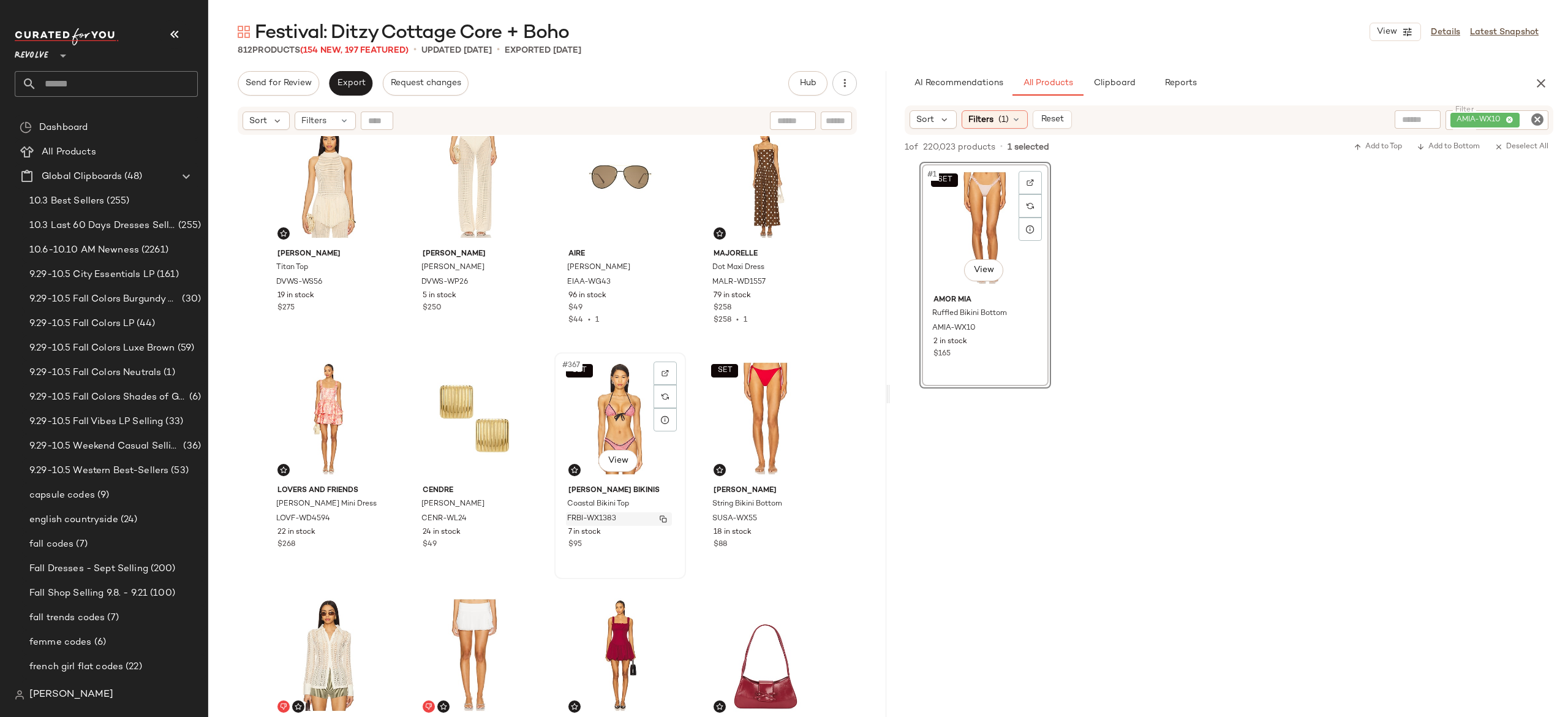
click at [662, 512] on div "FRBI-WX1383" at bounding box center [618, 519] width 106 height 14
click at [1452, 114] on div "AMIA-WX10" at bounding box center [1456, 120] width 186 height 20
paste input "**********"
type input "**********"
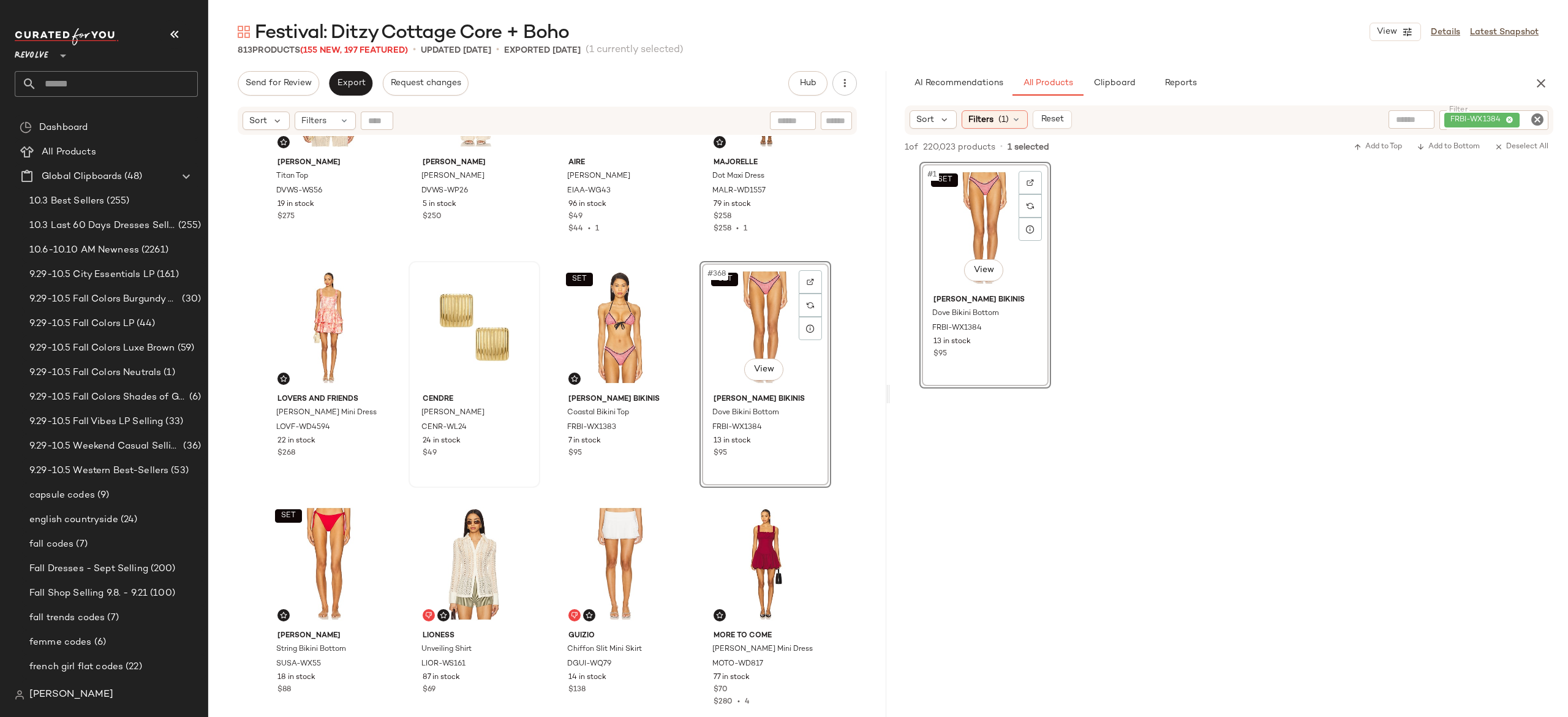
scroll to position [21401, 0]
click at [309, 546] on div "SET #369 View" at bounding box center [329, 562] width 123 height 124
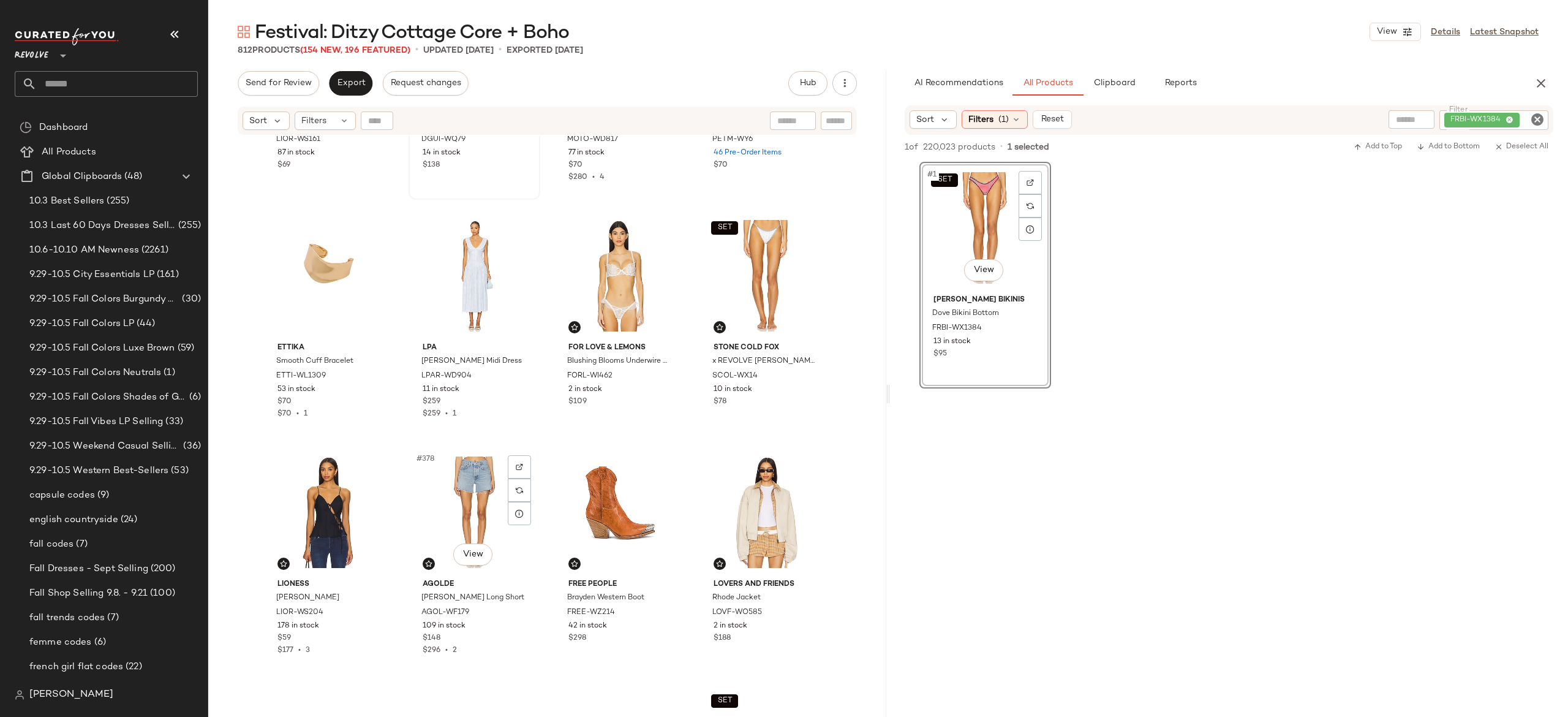
scroll to position [21933, 0]
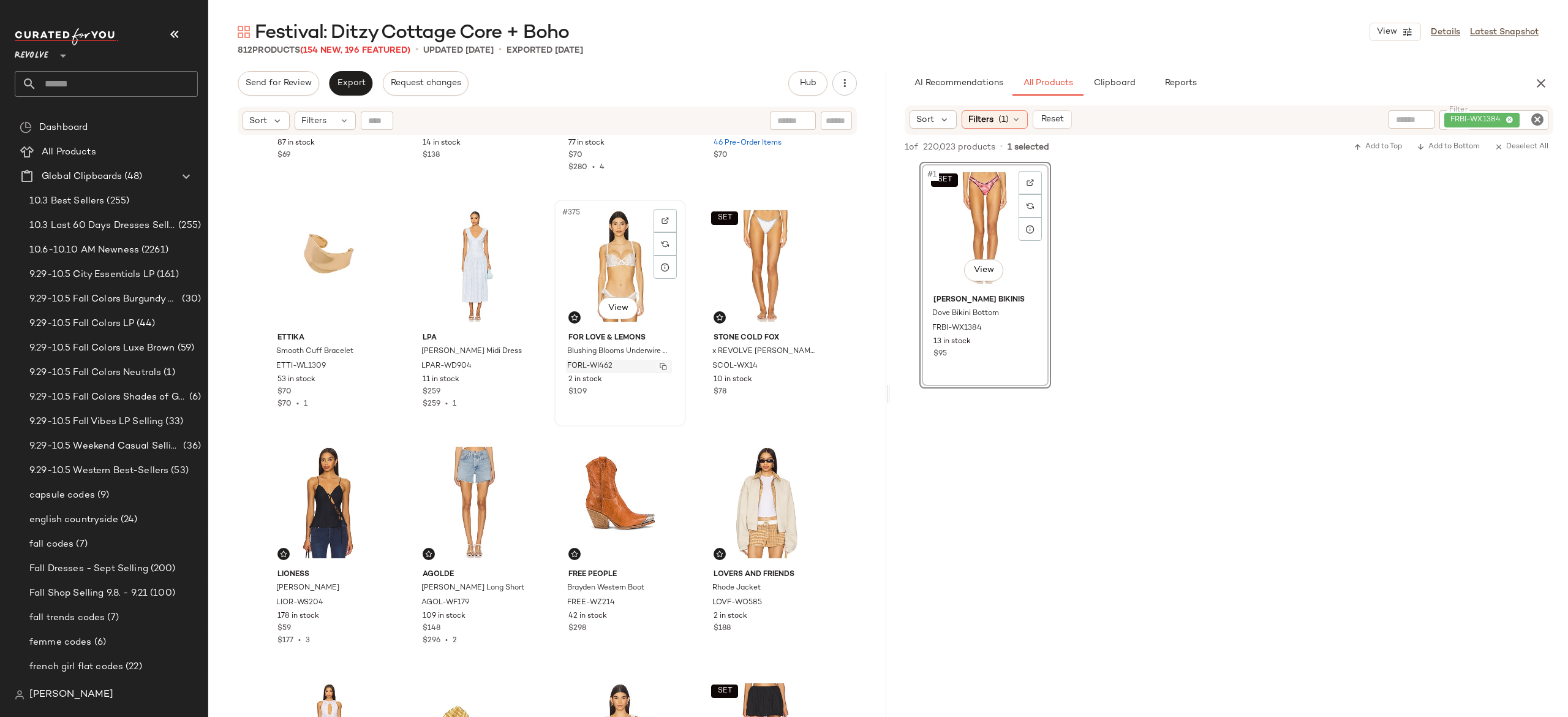
click at [659, 367] on img "button" at bounding box center [663, 366] width 8 height 8
click at [1463, 114] on div "FRBI-WX1384" at bounding box center [1453, 120] width 191 height 20
paste input "**********"
type input "**********"
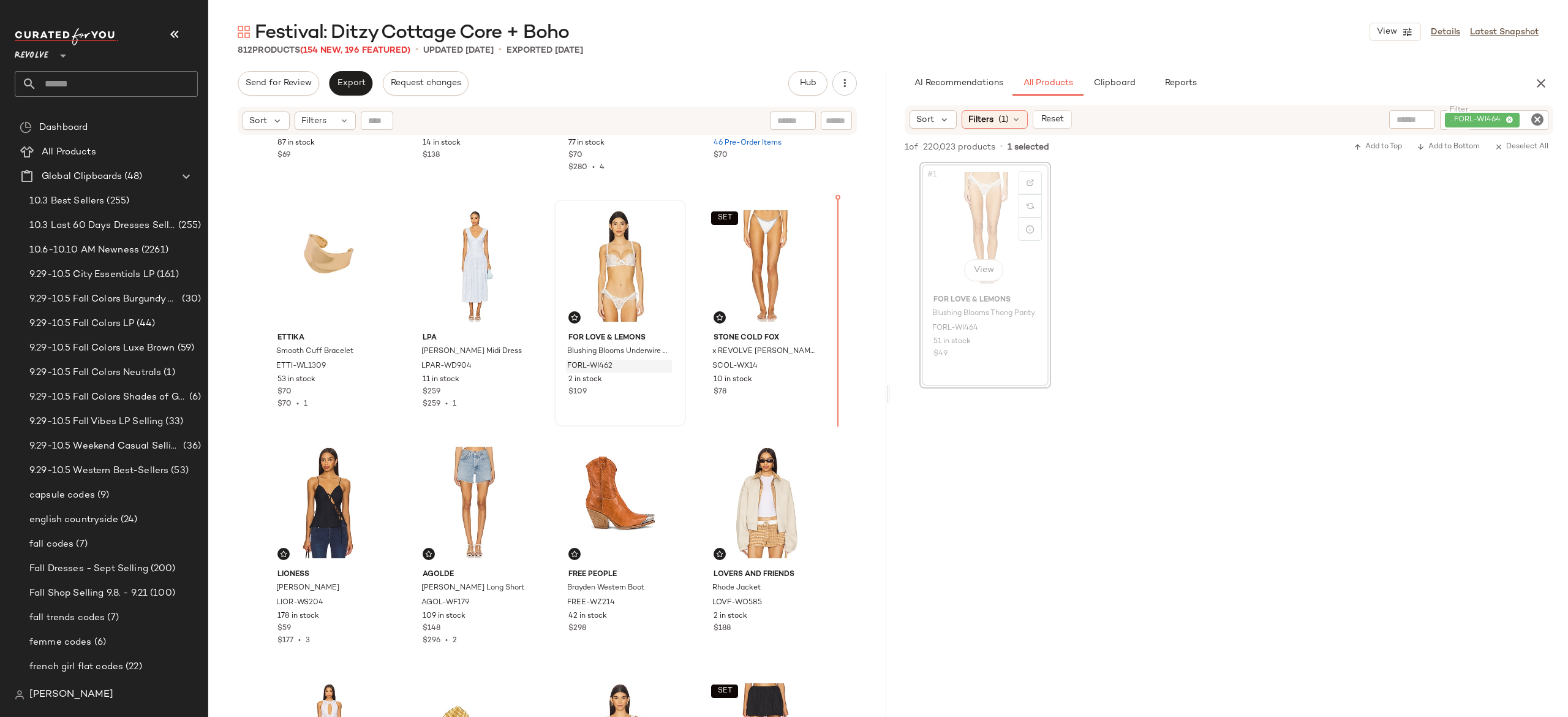
scroll to position [21932, 0]
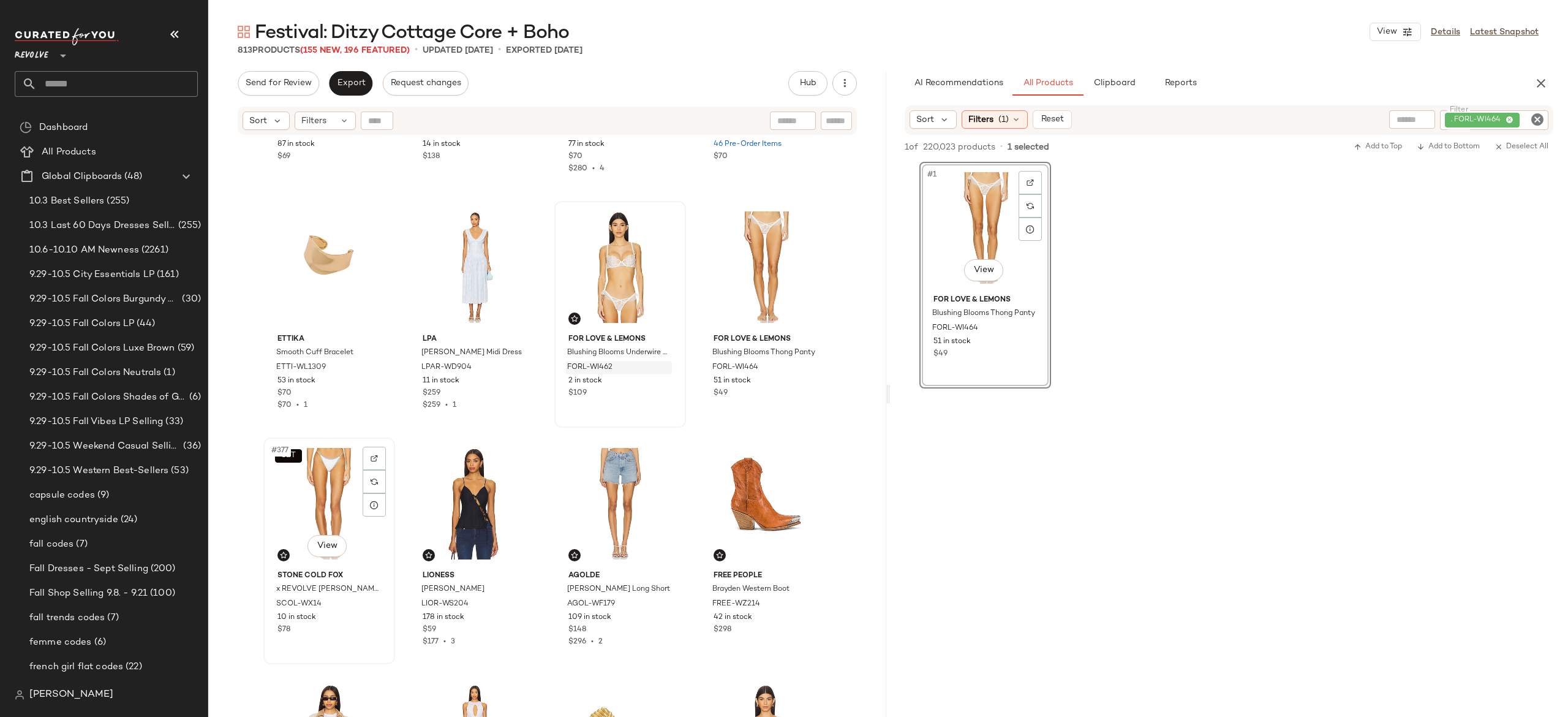
click at [321, 481] on div "SET #377 View" at bounding box center [329, 503] width 123 height 124
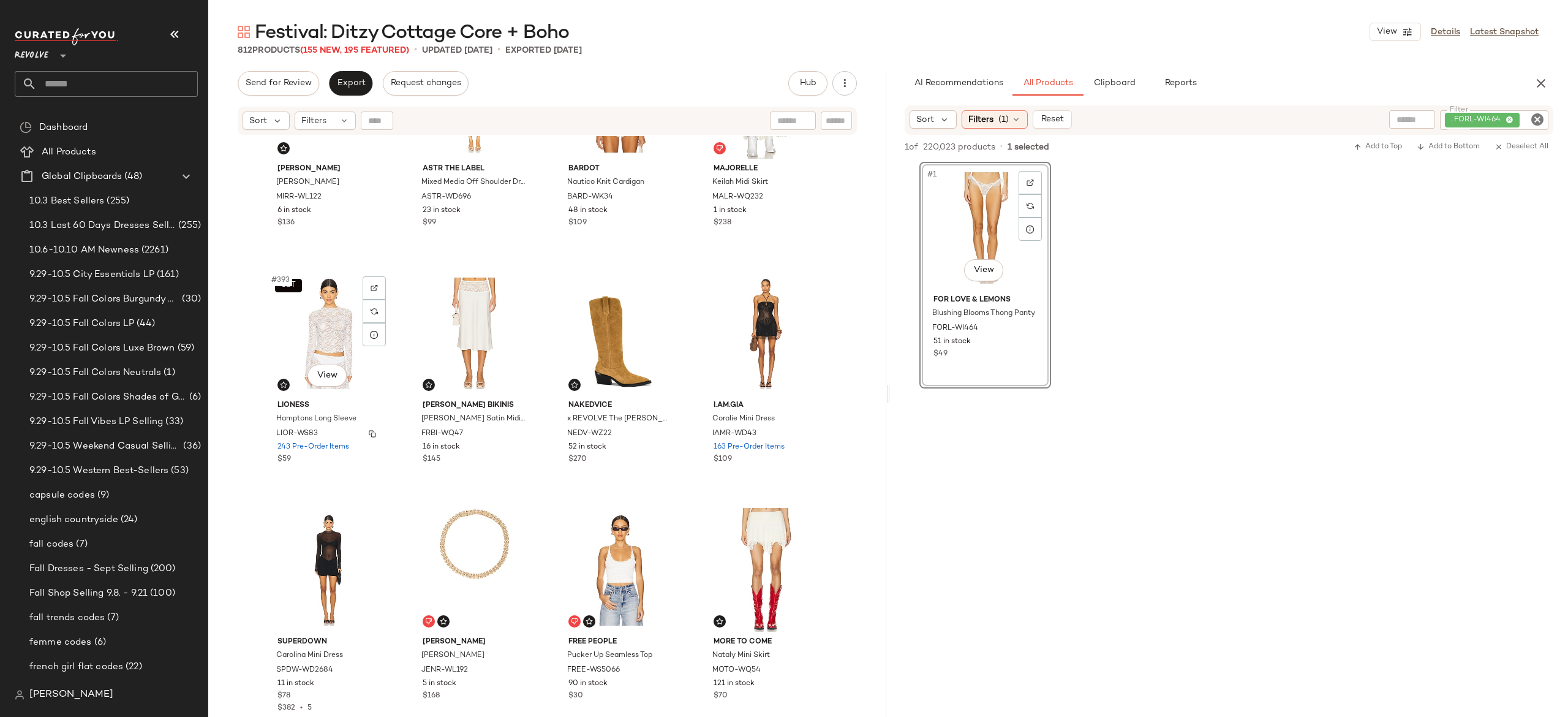
scroll to position [23049, 0]
click at [356, 82] on span "Export" at bounding box center [350, 83] width 28 height 10
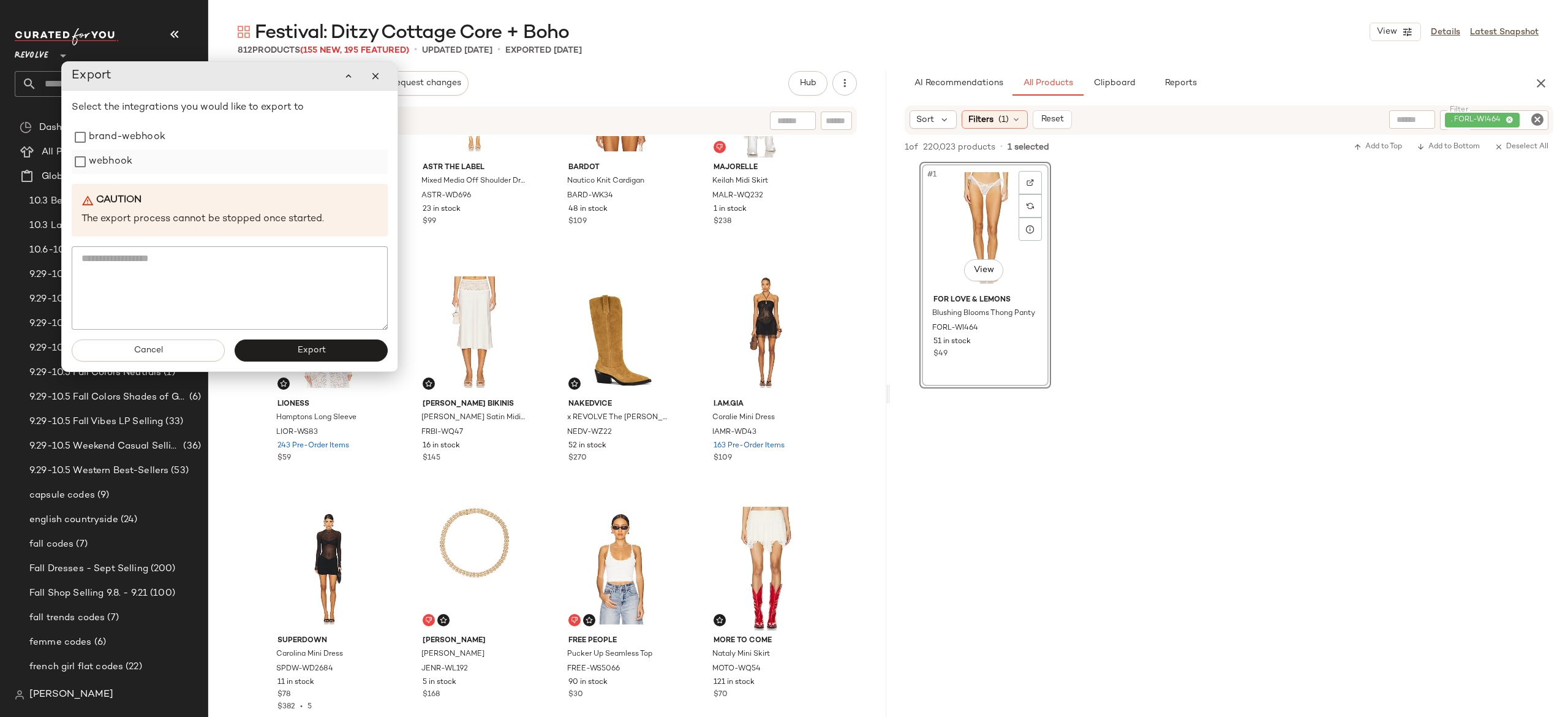
click at [110, 164] on label "webhook" at bounding box center [110, 161] width 44 height 24
click at [269, 349] on button "Export" at bounding box center [311, 350] width 153 height 22
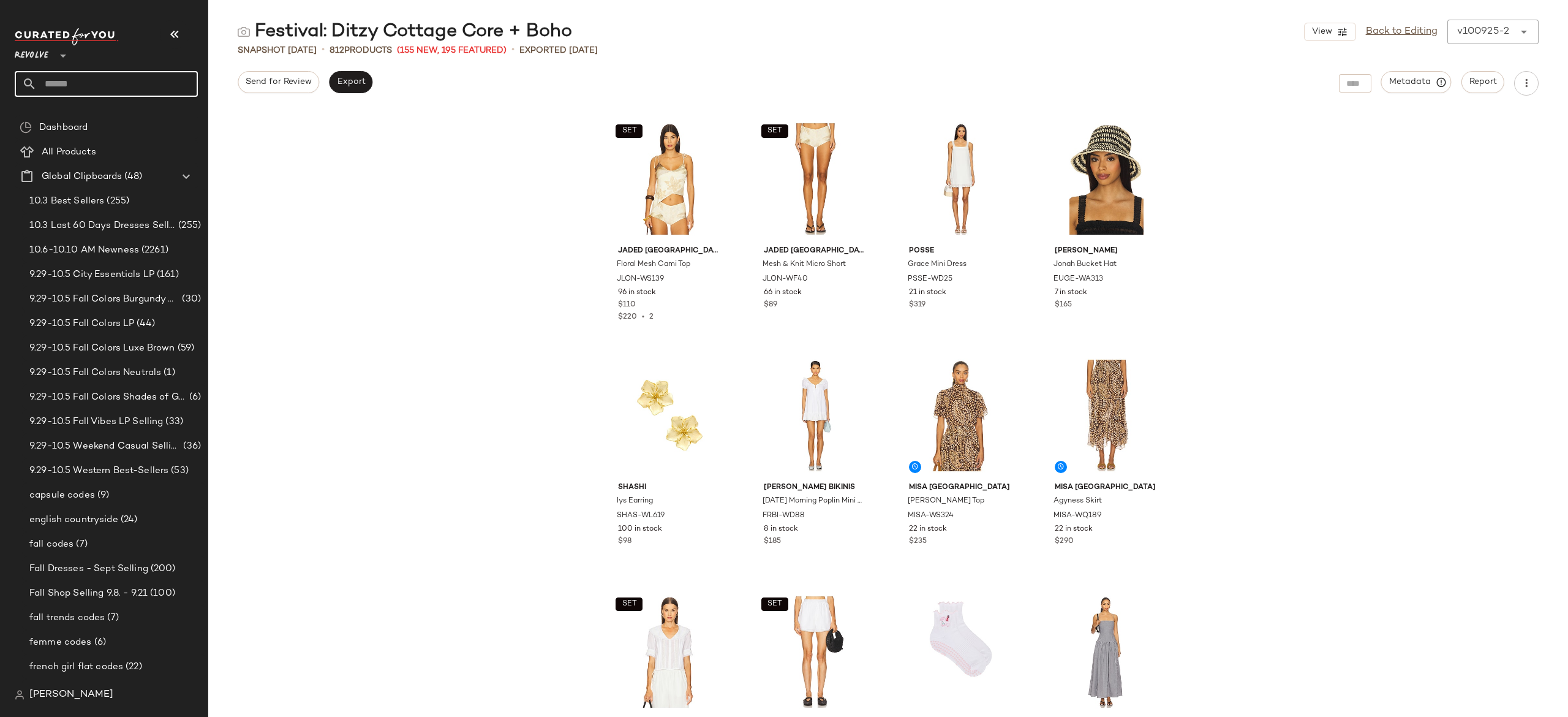
click at [164, 78] on input "text" at bounding box center [117, 84] width 161 height 25
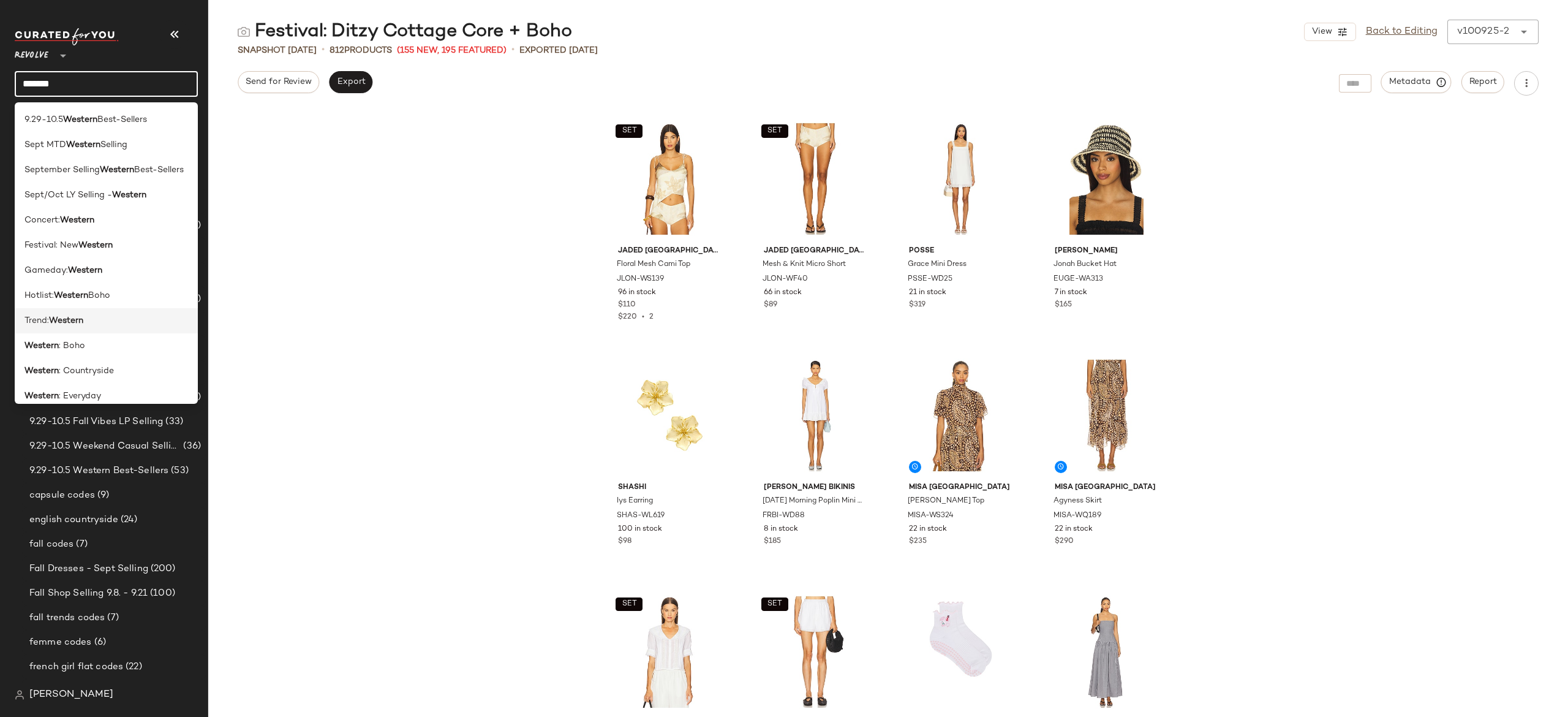
type input "*******"
click at [93, 315] on div "Trend: Western" at bounding box center [106, 320] width 163 height 13
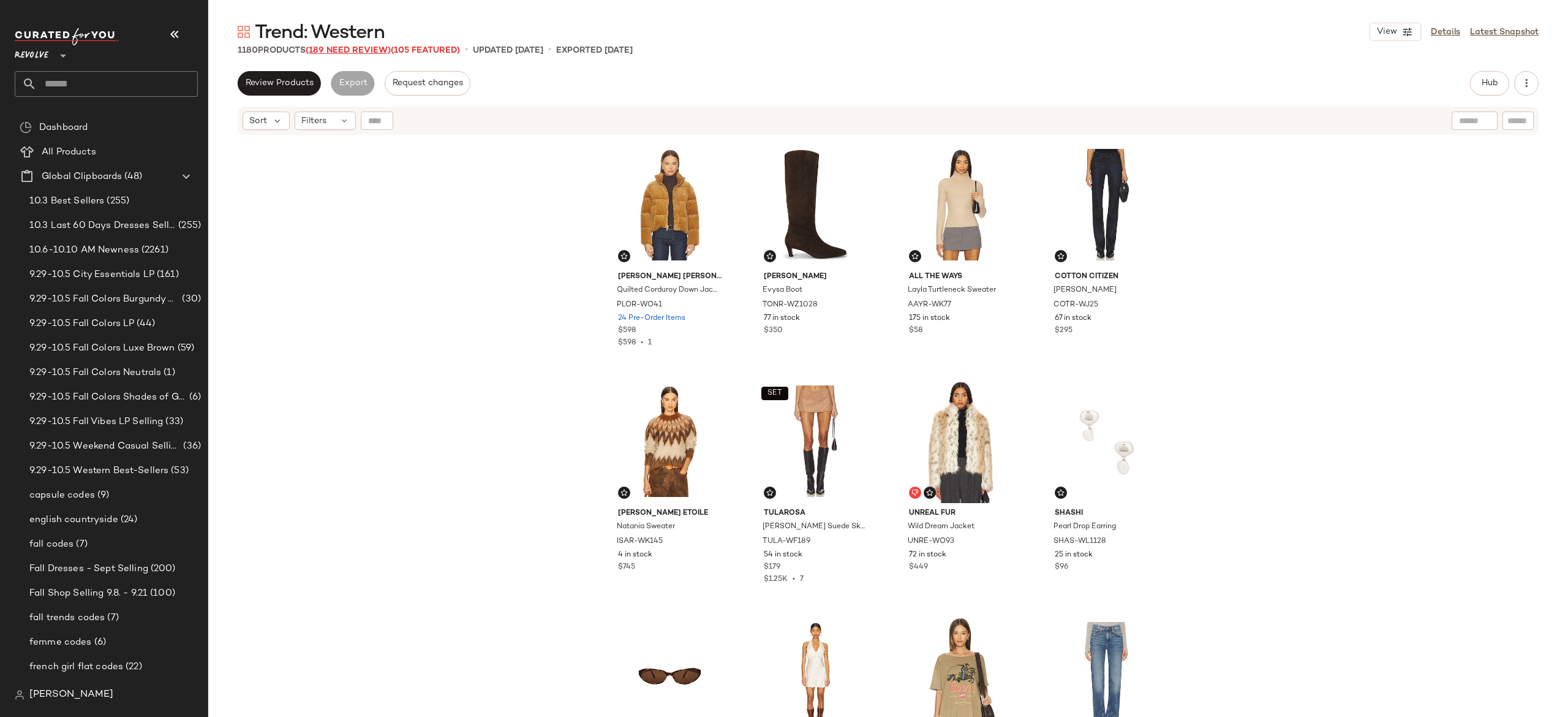
click at [378, 48] on span "(189 Need Review)" at bounding box center [348, 50] width 85 height 9
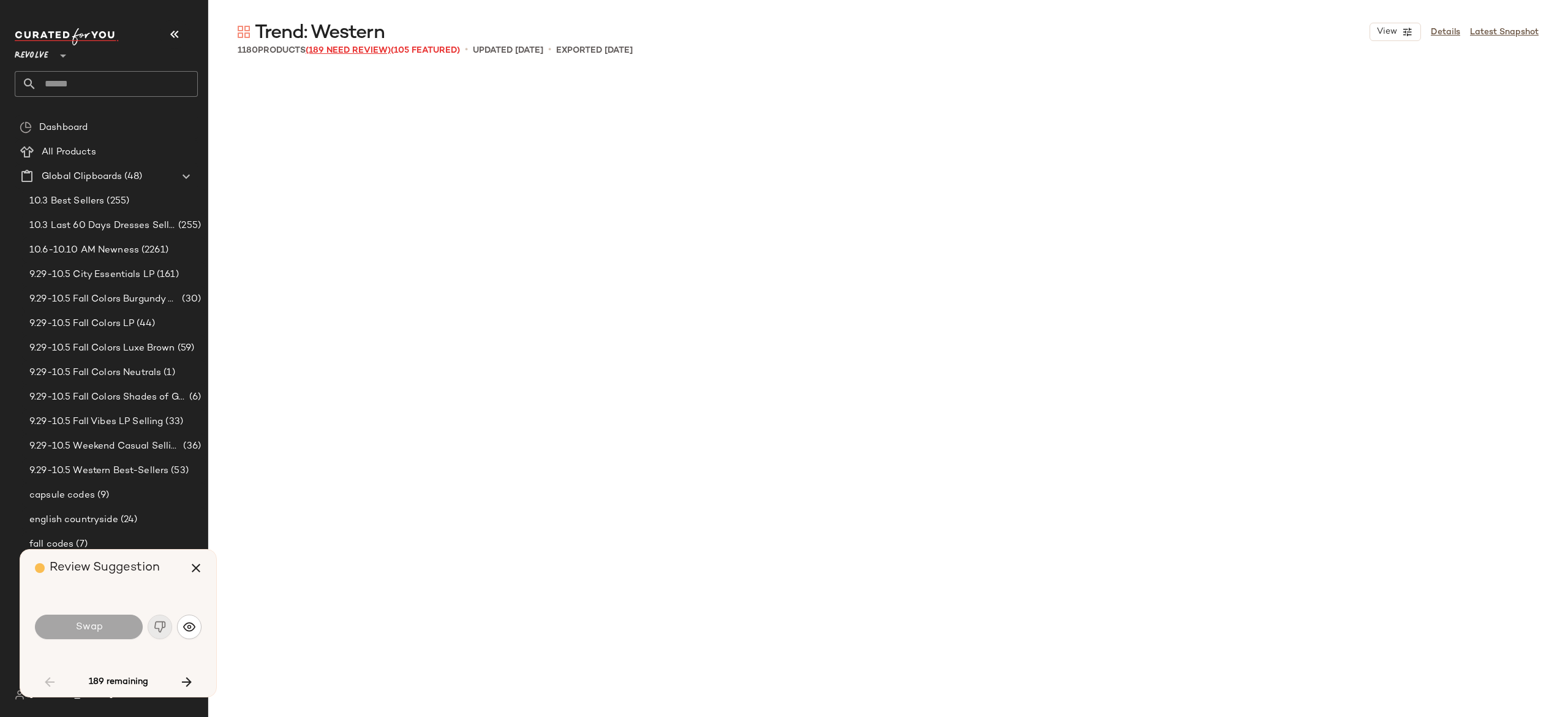
scroll to position [2364, 0]
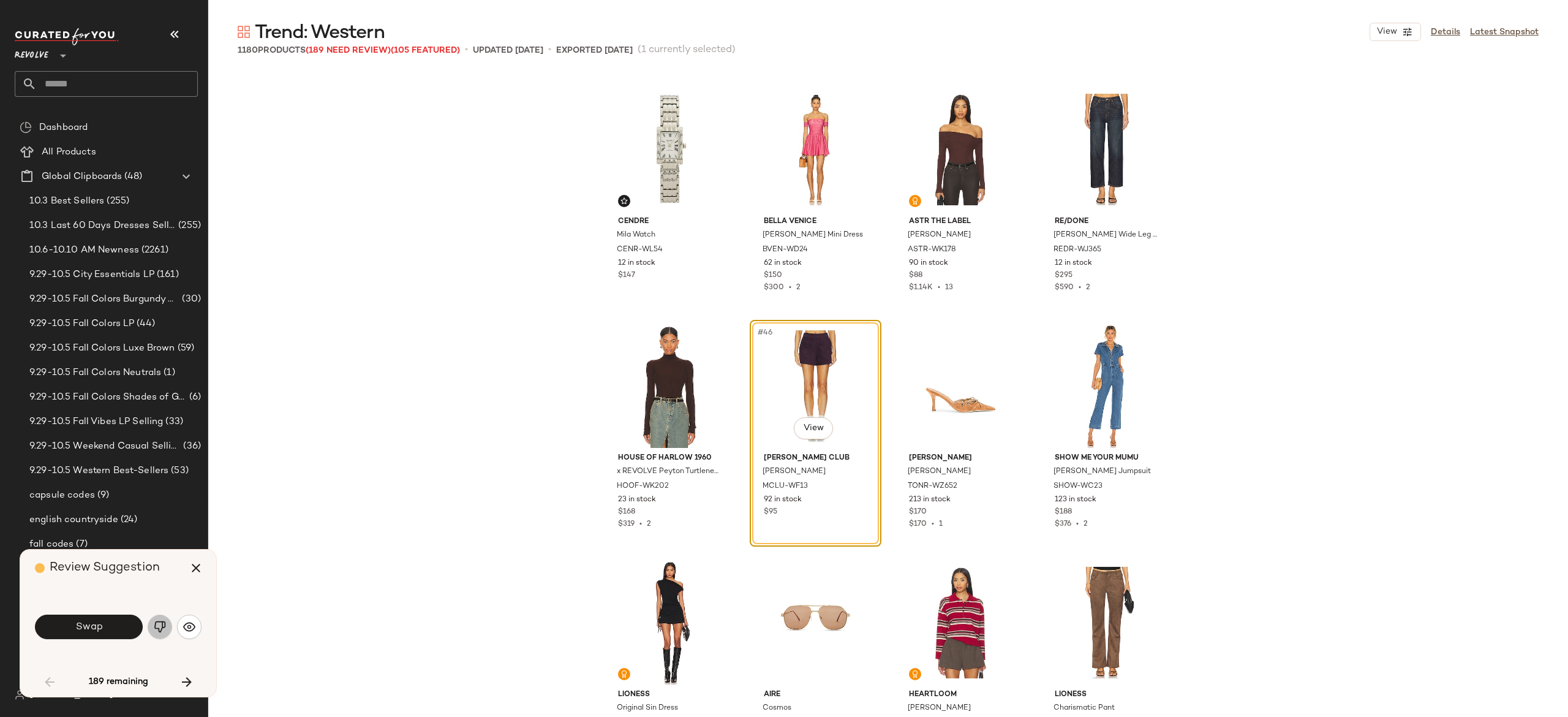
click at [163, 620] on img "button" at bounding box center [159, 626] width 13 height 13
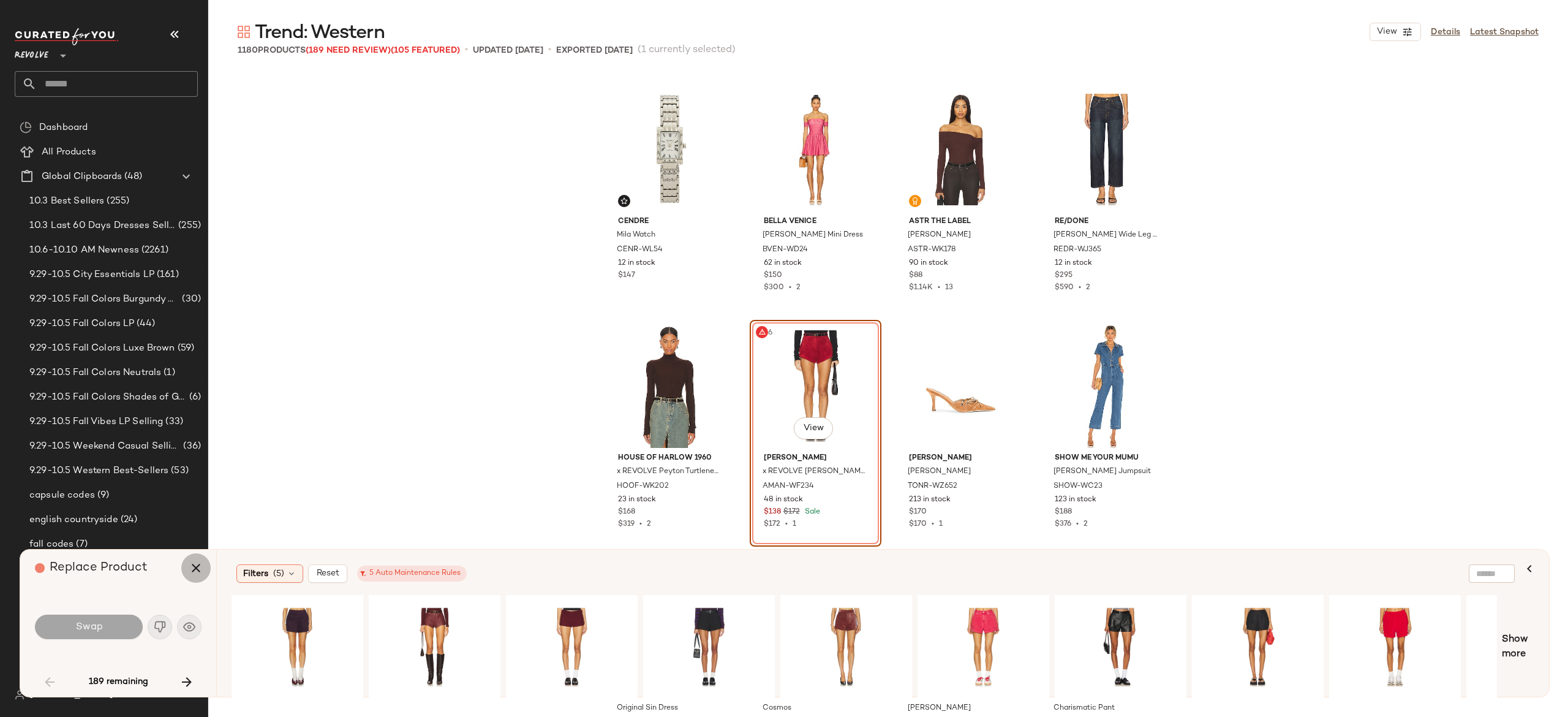
click at [190, 566] on icon "button" at bounding box center [195, 568] width 15 height 15
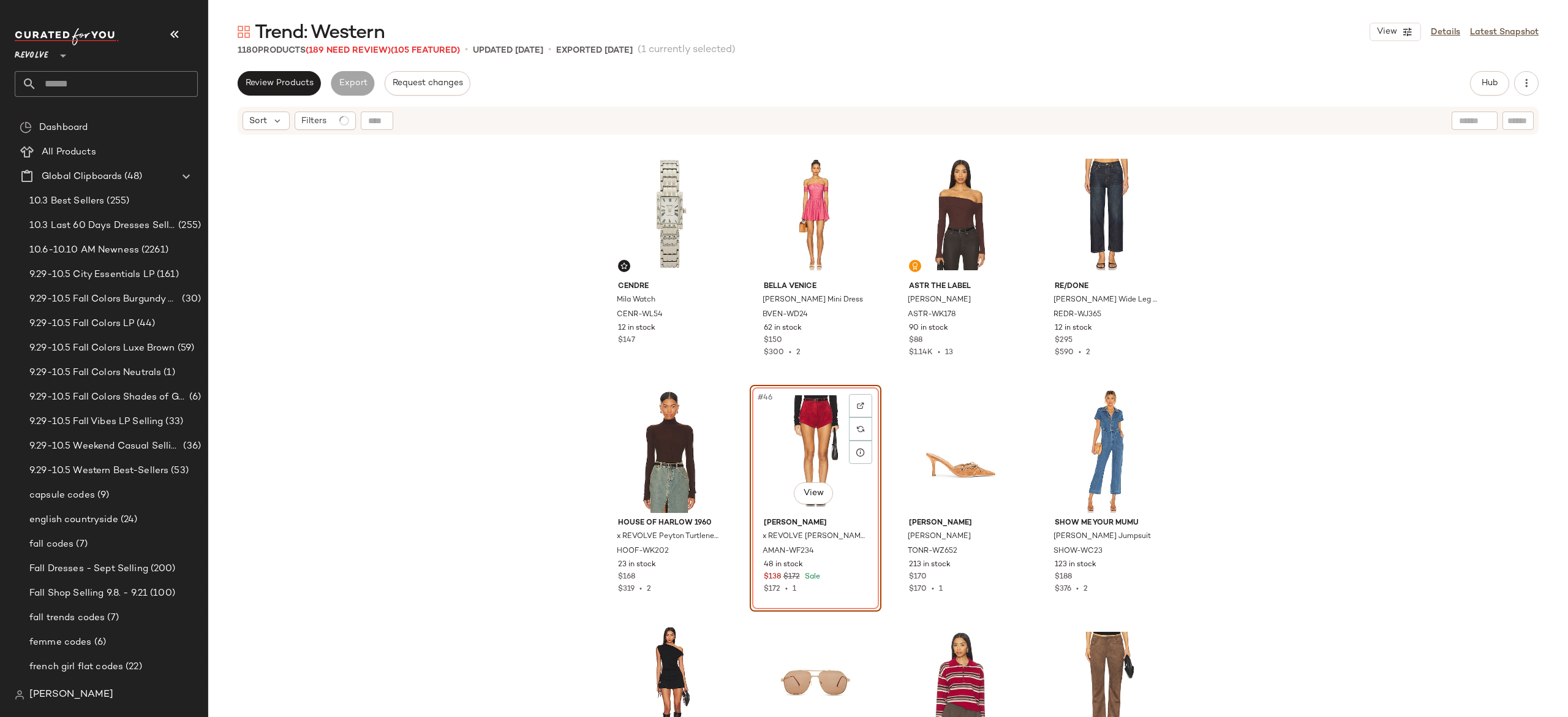
click at [121, 76] on input "text" at bounding box center [117, 84] width 161 height 25
type input "**********"
click at [121, 121] on span "lor: Landing Page" at bounding box center [109, 119] width 72 height 13
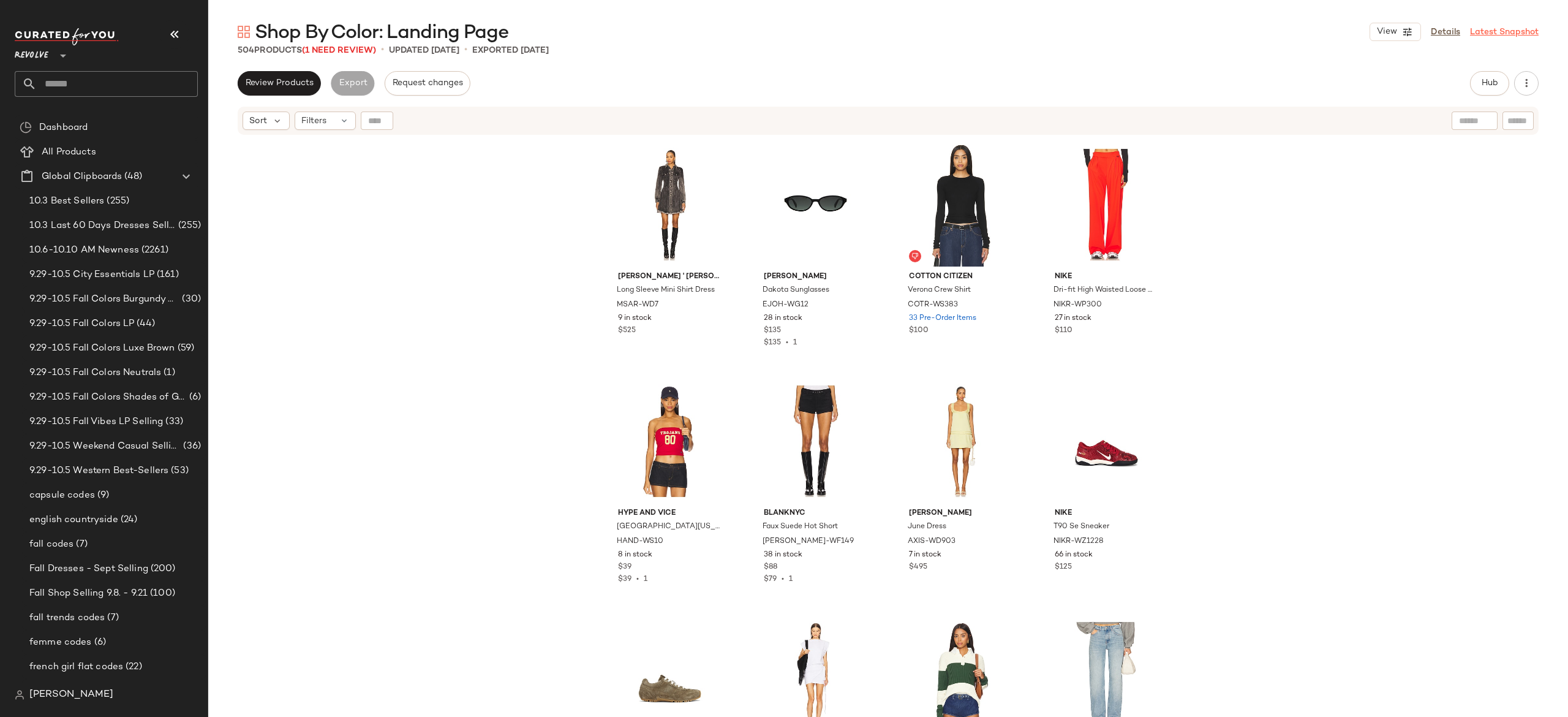
click at [1475, 33] on link "Latest Snapshot" at bounding box center [1504, 31] width 68 height 13
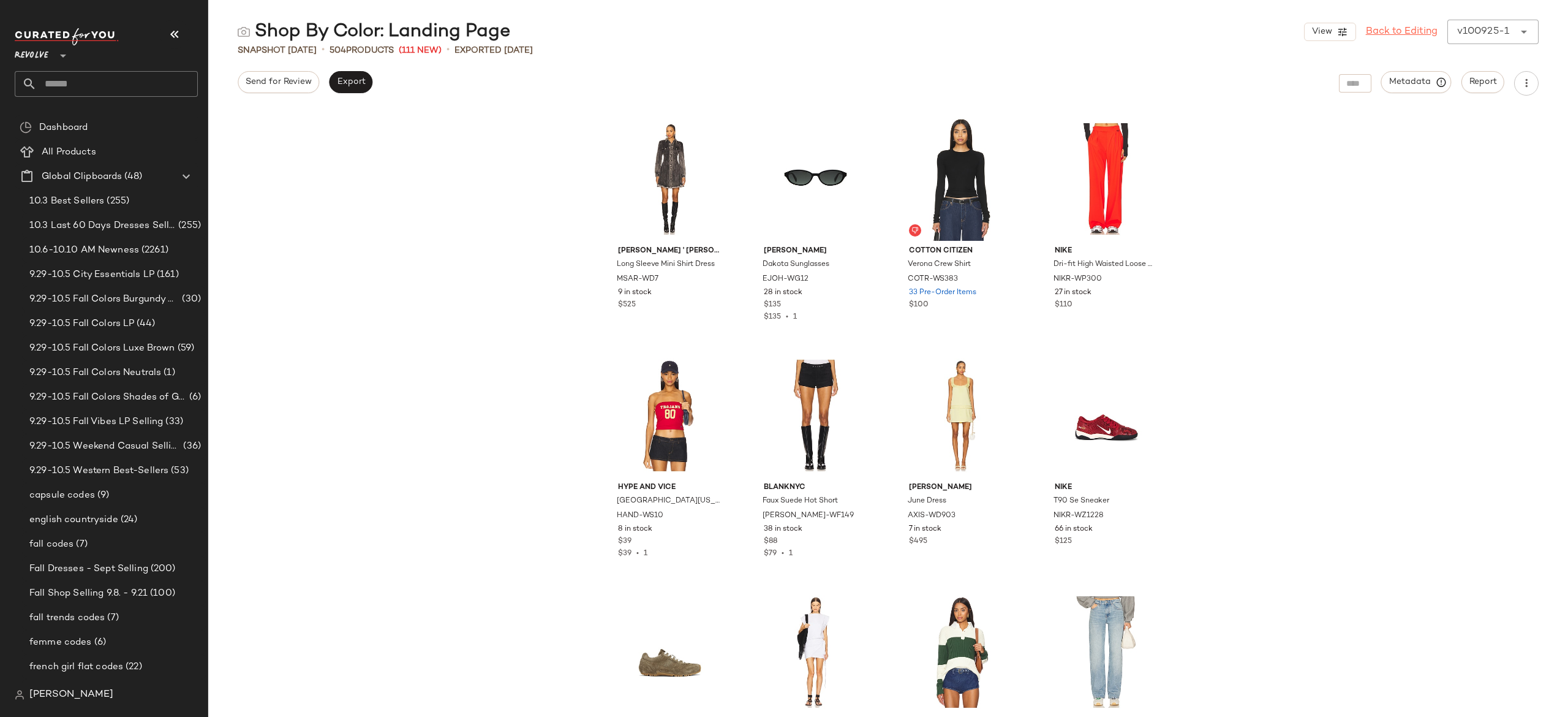
click at [1379, 24] on link "Back to Editing" at bounding box center [1401, 31] width 71 height 15
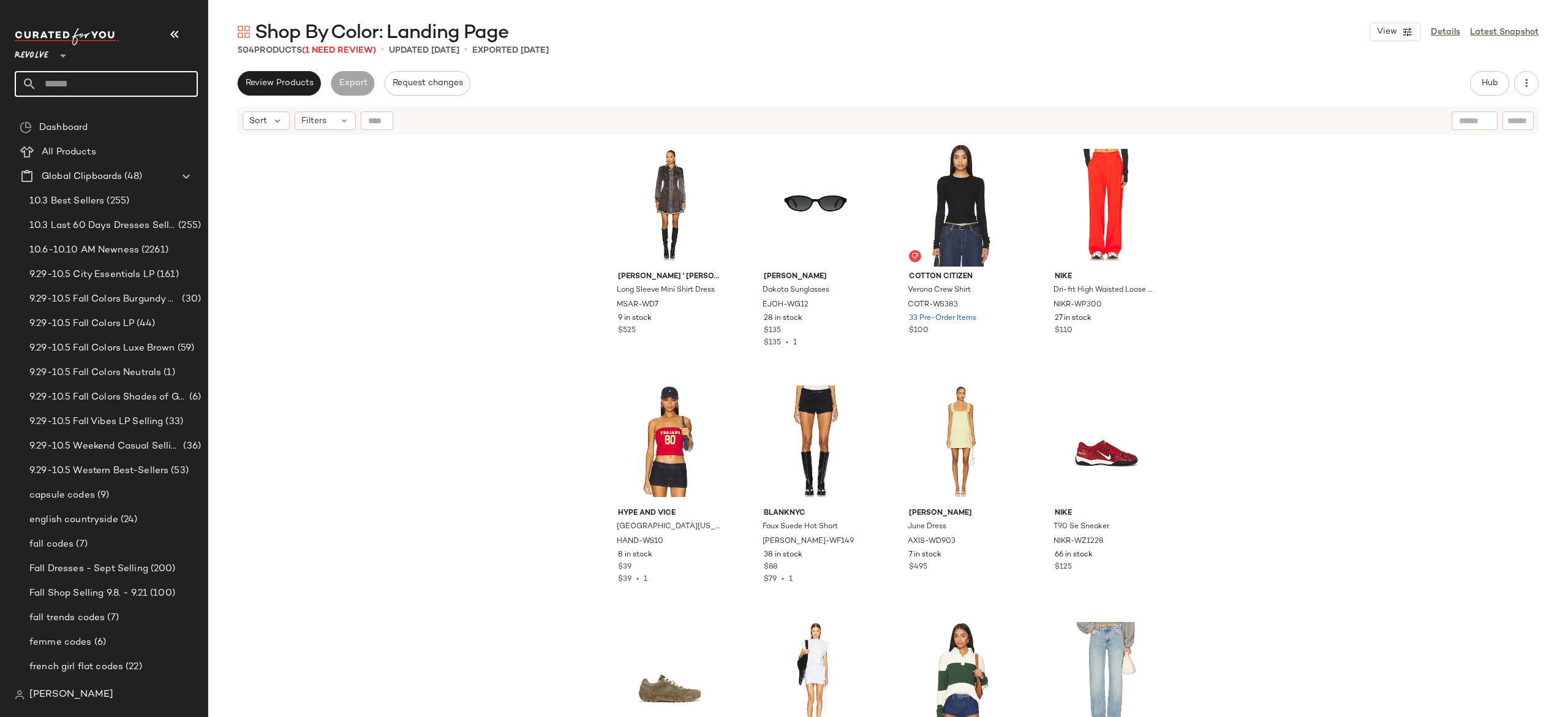
click at [174, 87] on input "text" at bounding box center [117, 84] width 161 height 25
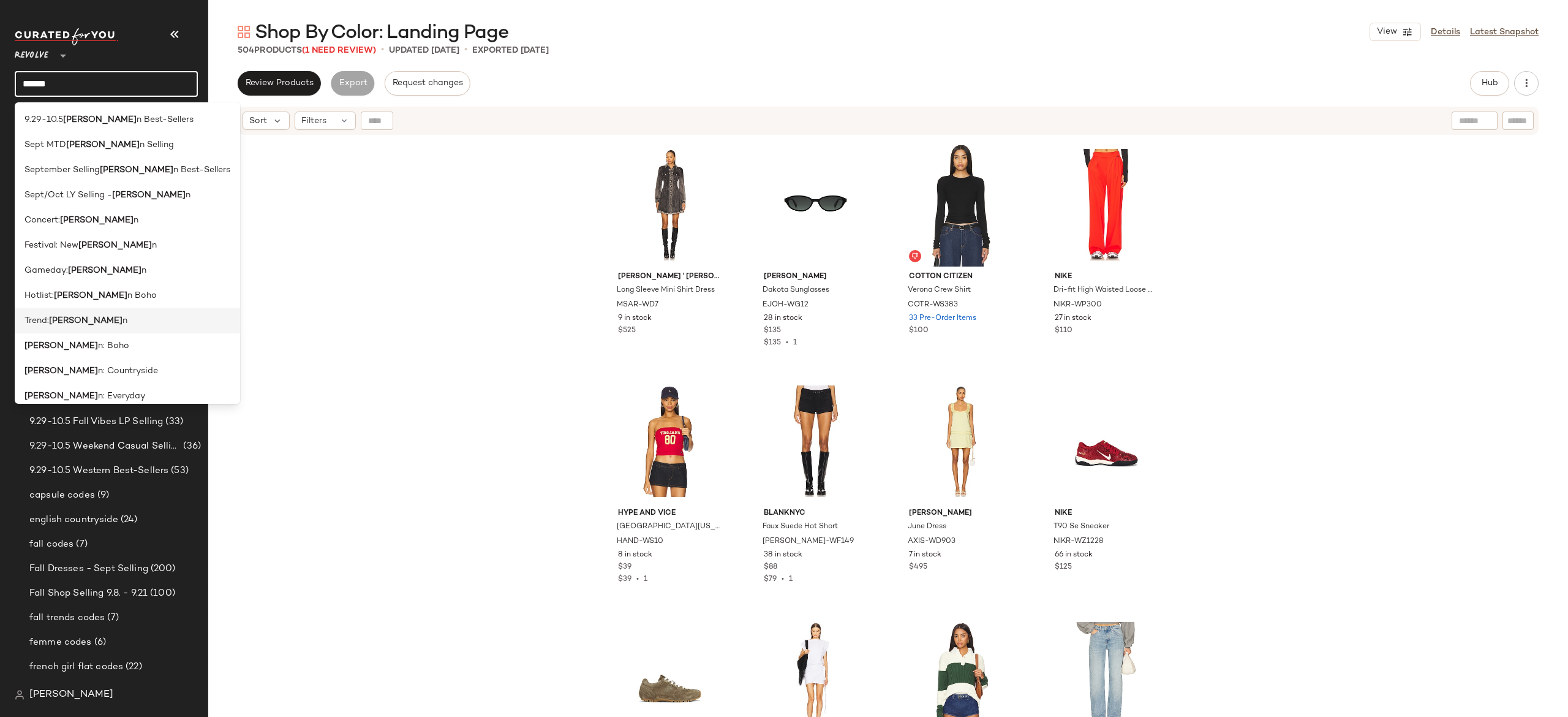
type input "******"
click at [88, 318] on div "Trend: Wester n" at bounding box center [127, 320] width 206 height 13
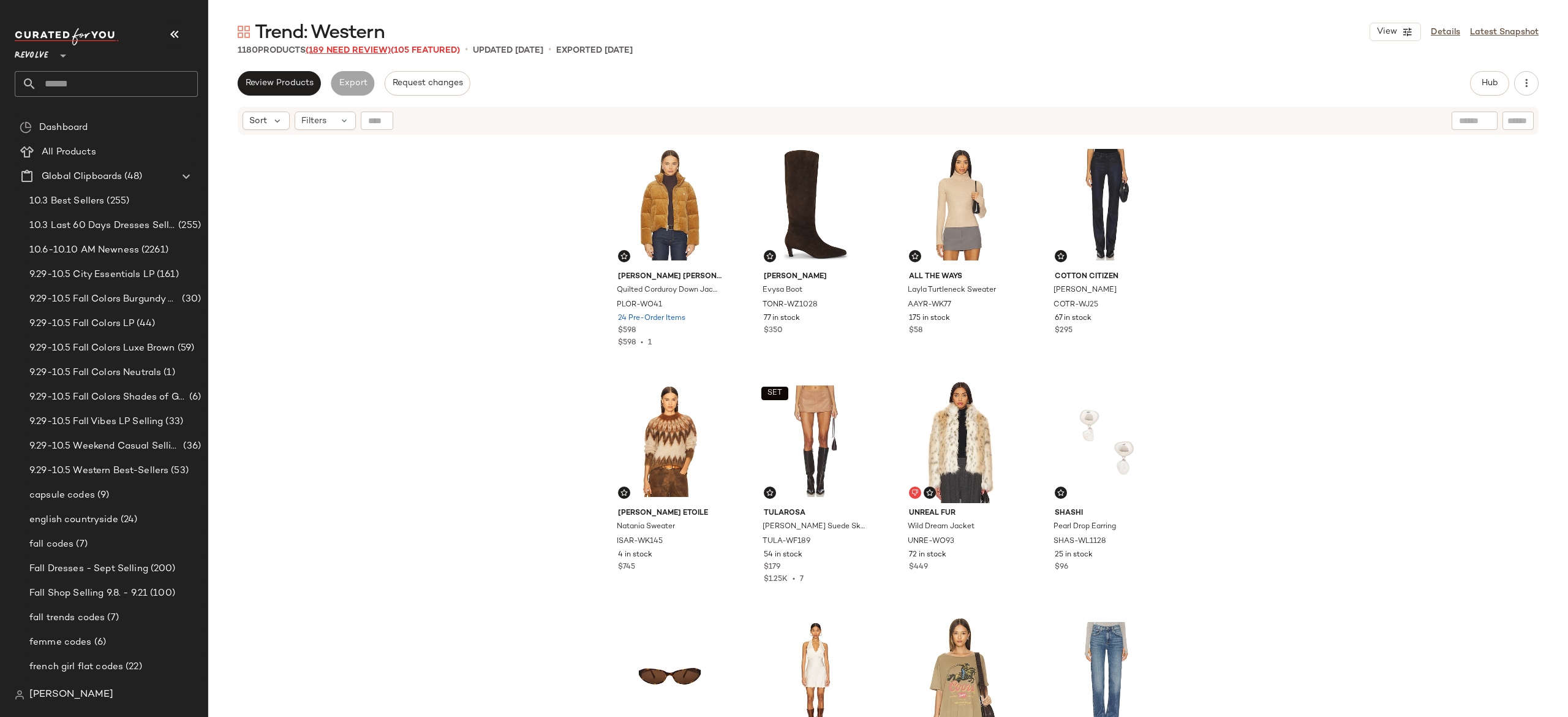
click at [359, 46] on span "(189 Need Review)" at bounding box center [348, 50] width 85 height 9
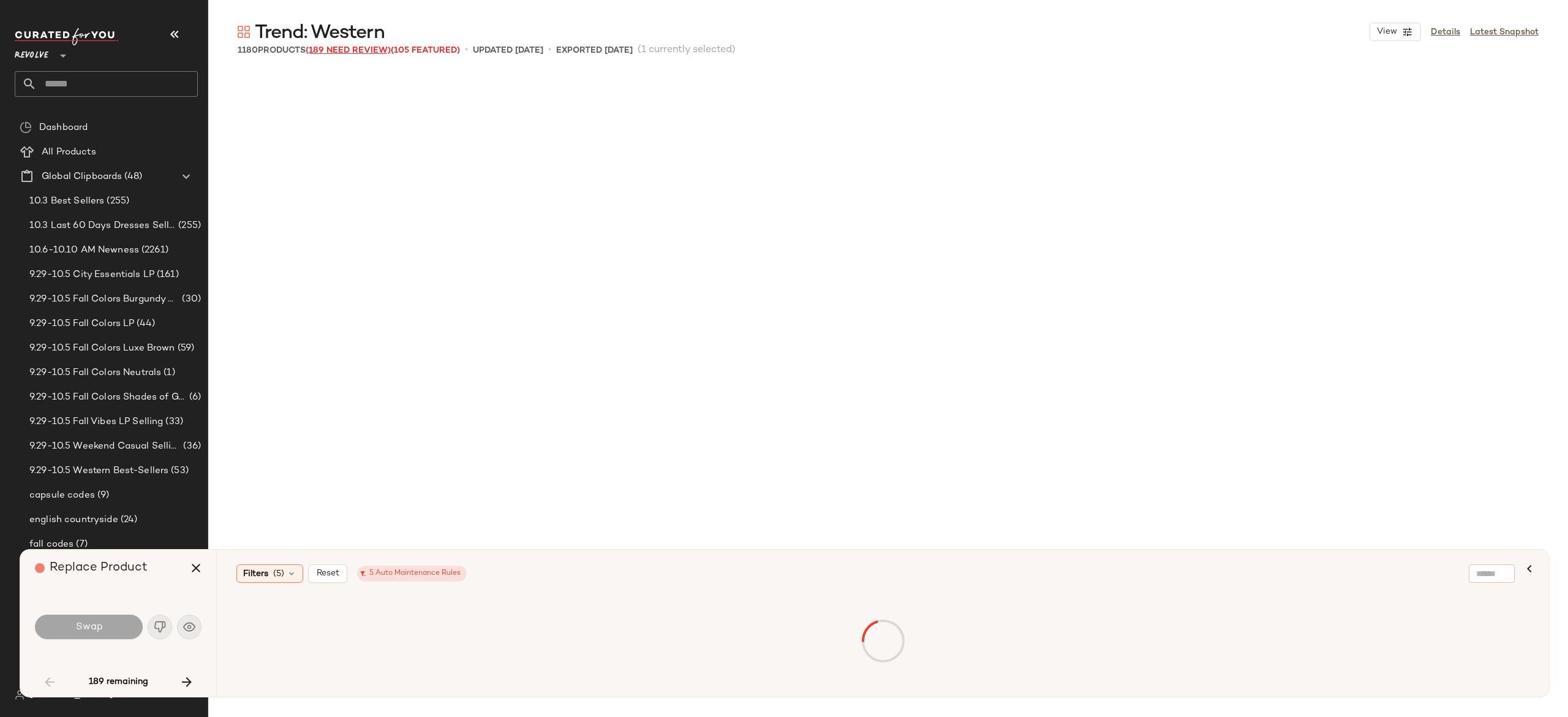
scroll to position [2364, 0]
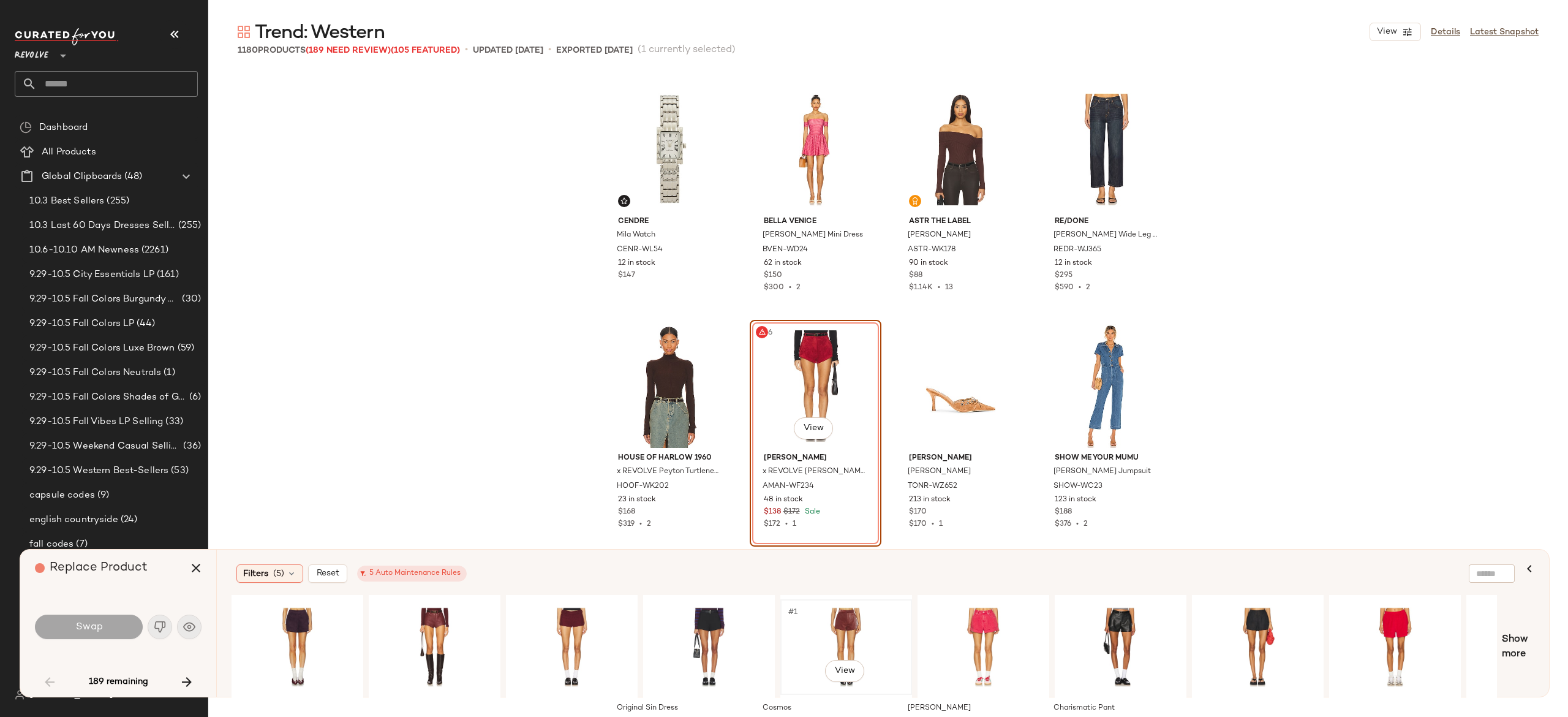
click at [828, 622] on div "#1 View" at bounding box center [846, 647] width 123 height 87
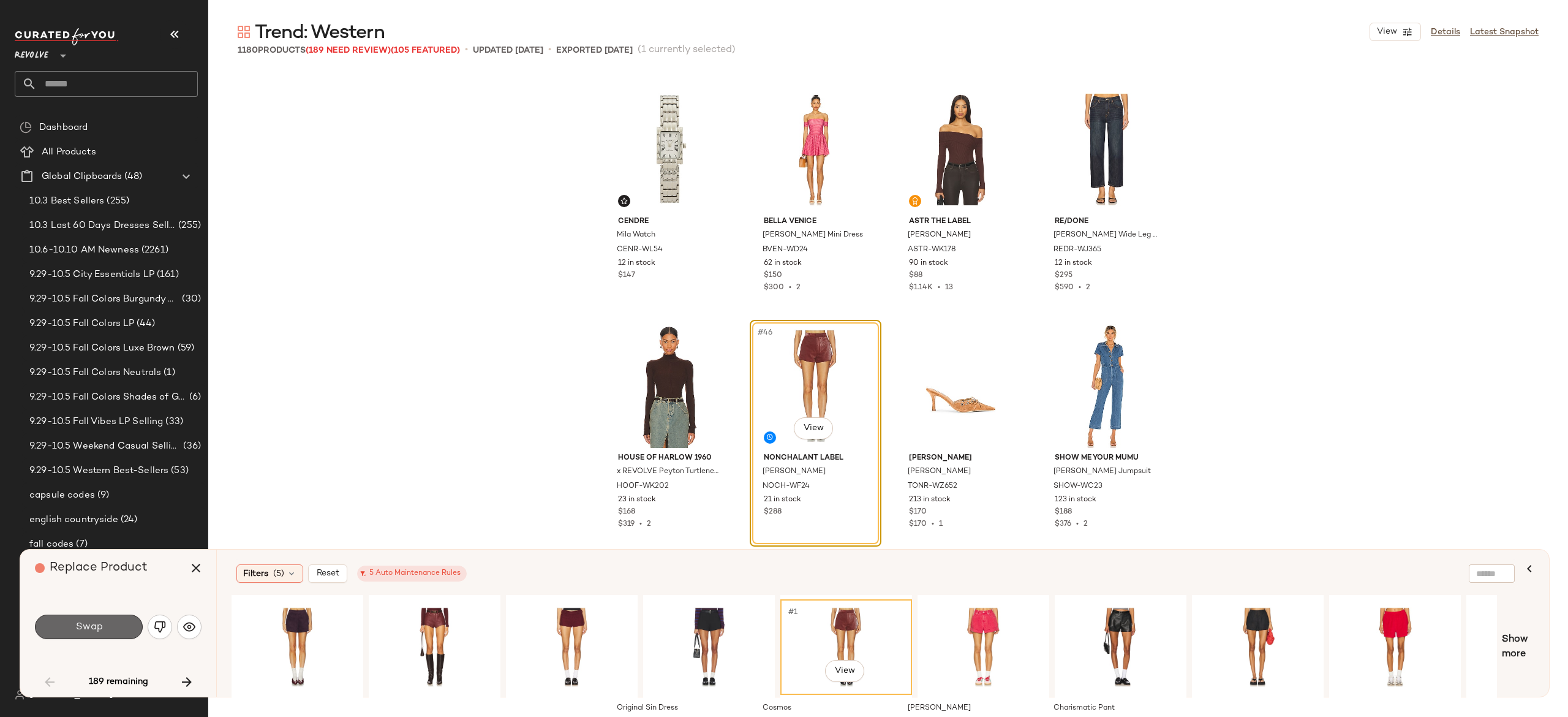
click at [107, 624] on button "Swap" at bounding box center [89, 626] width 107 height 24
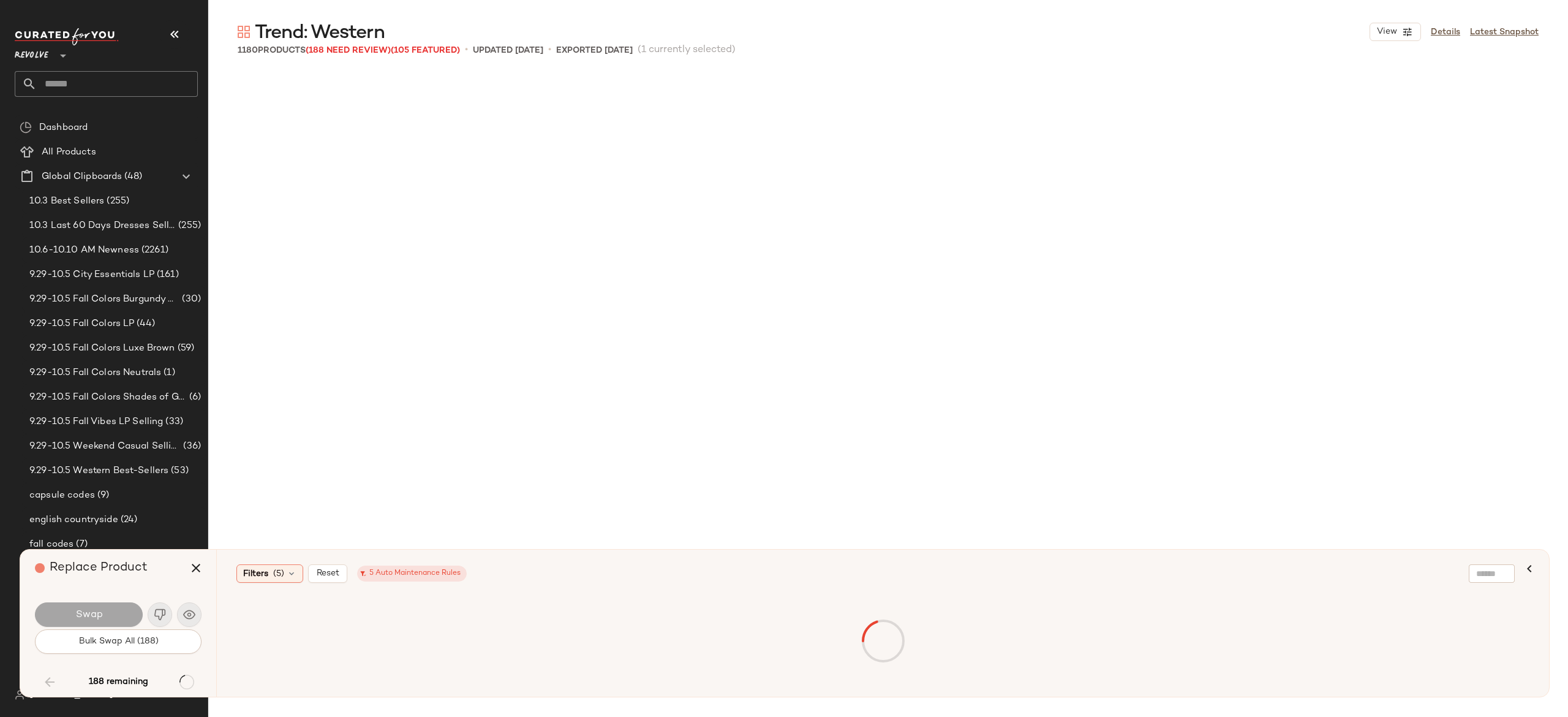
scroll to position [4019, 0]
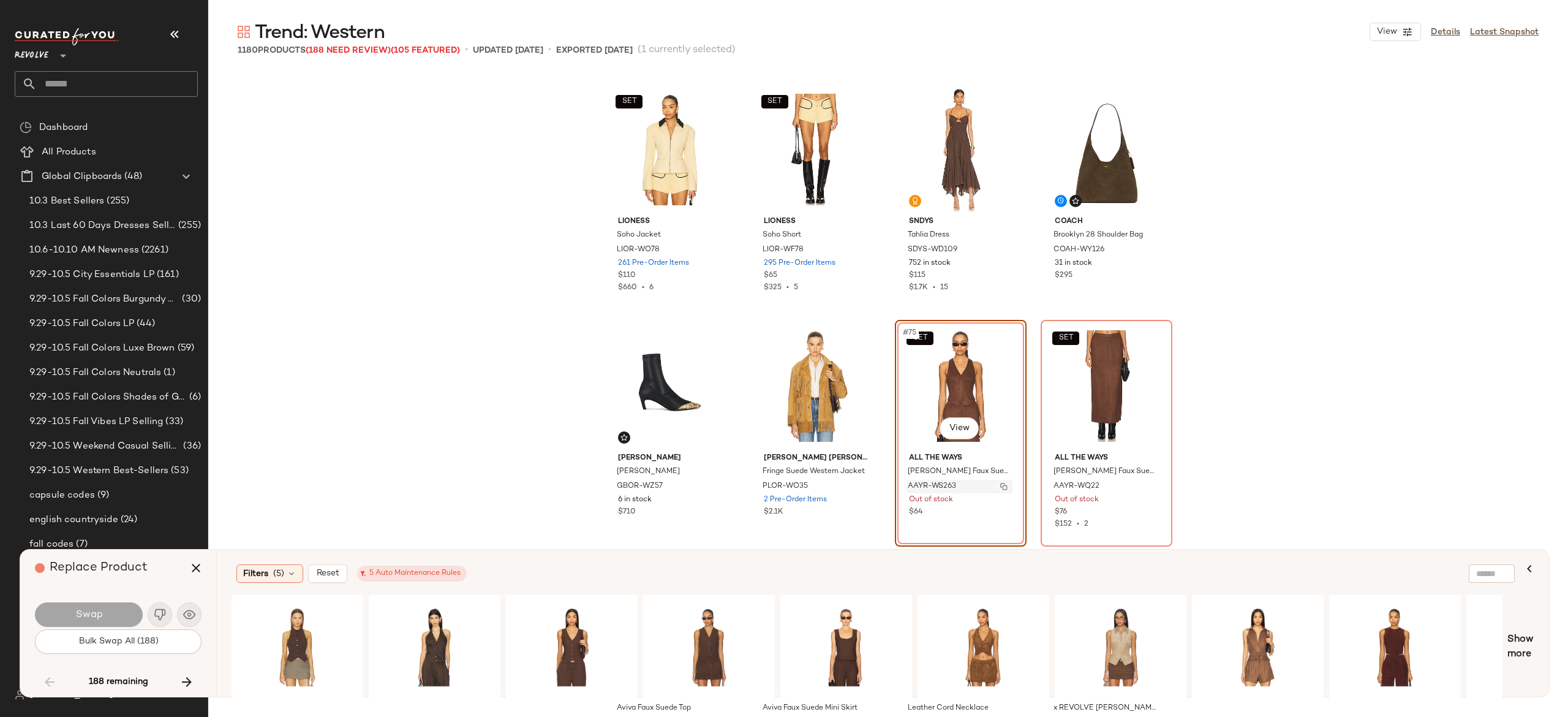
click at [1004, 487] on button "button" at bounding box center [1004, 485] width 18 height 11
click at [978, 626] on div "#1 View" at bounding box center [984, 647] width 123 height 87
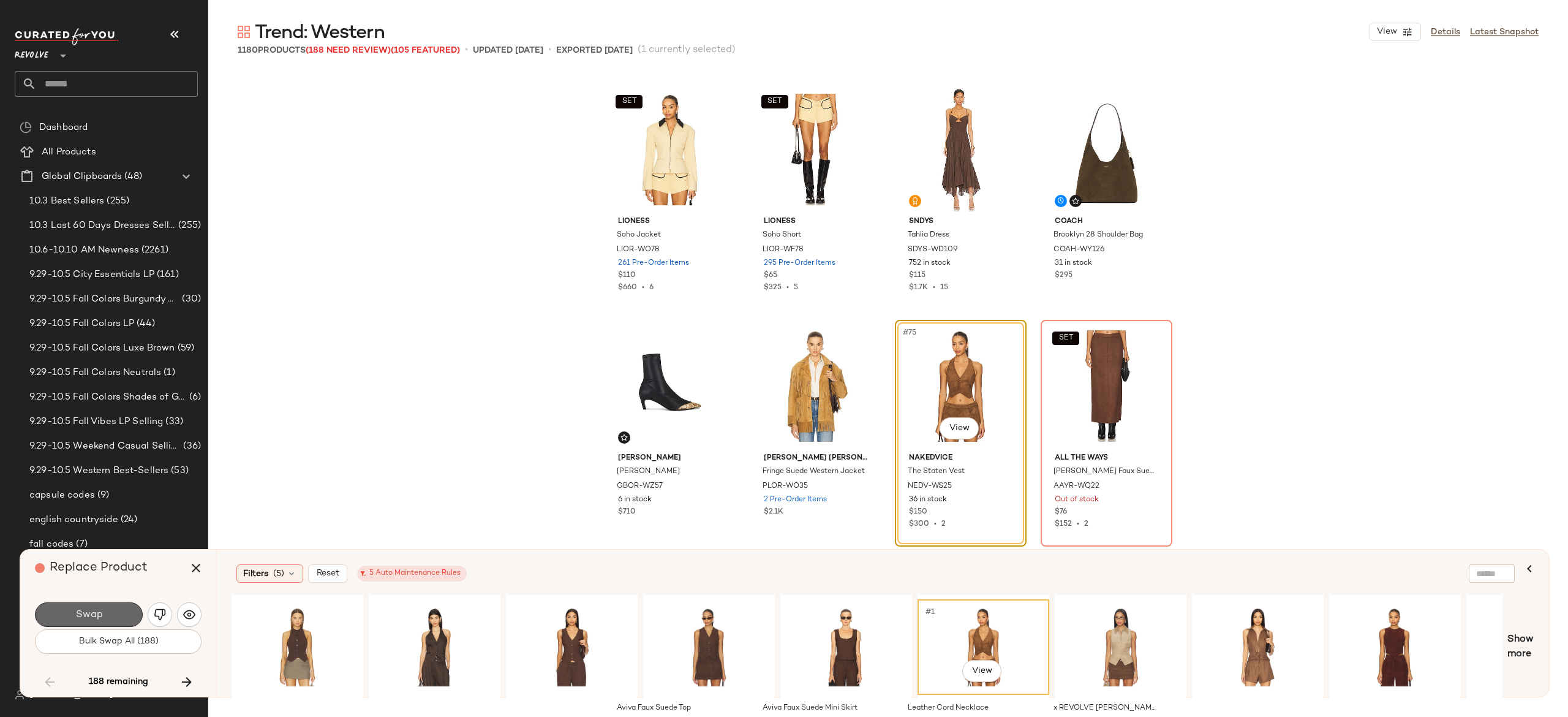
click at [132, 610] on button "Swap" at bounding box center [89, 613] width 107 height 24
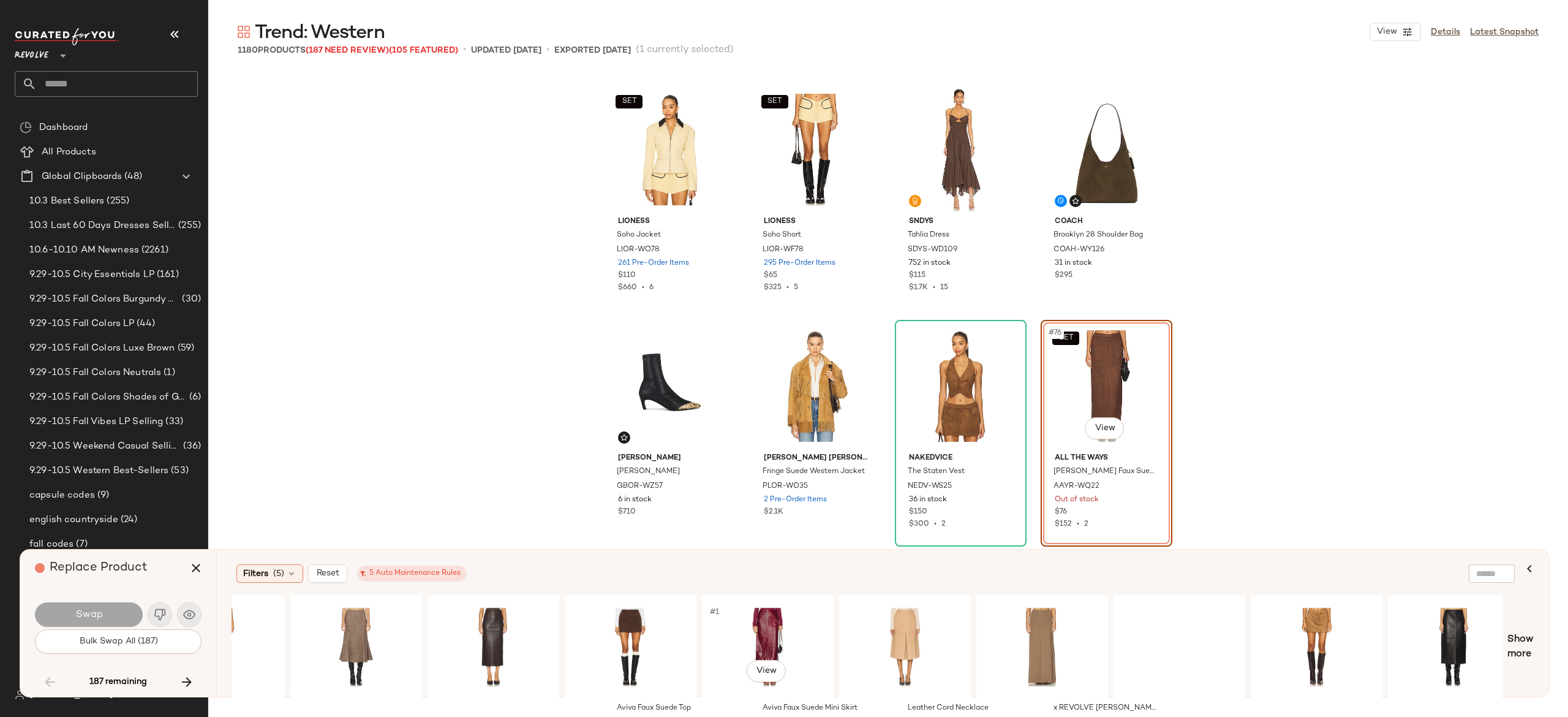
scroll to position [0, 906]
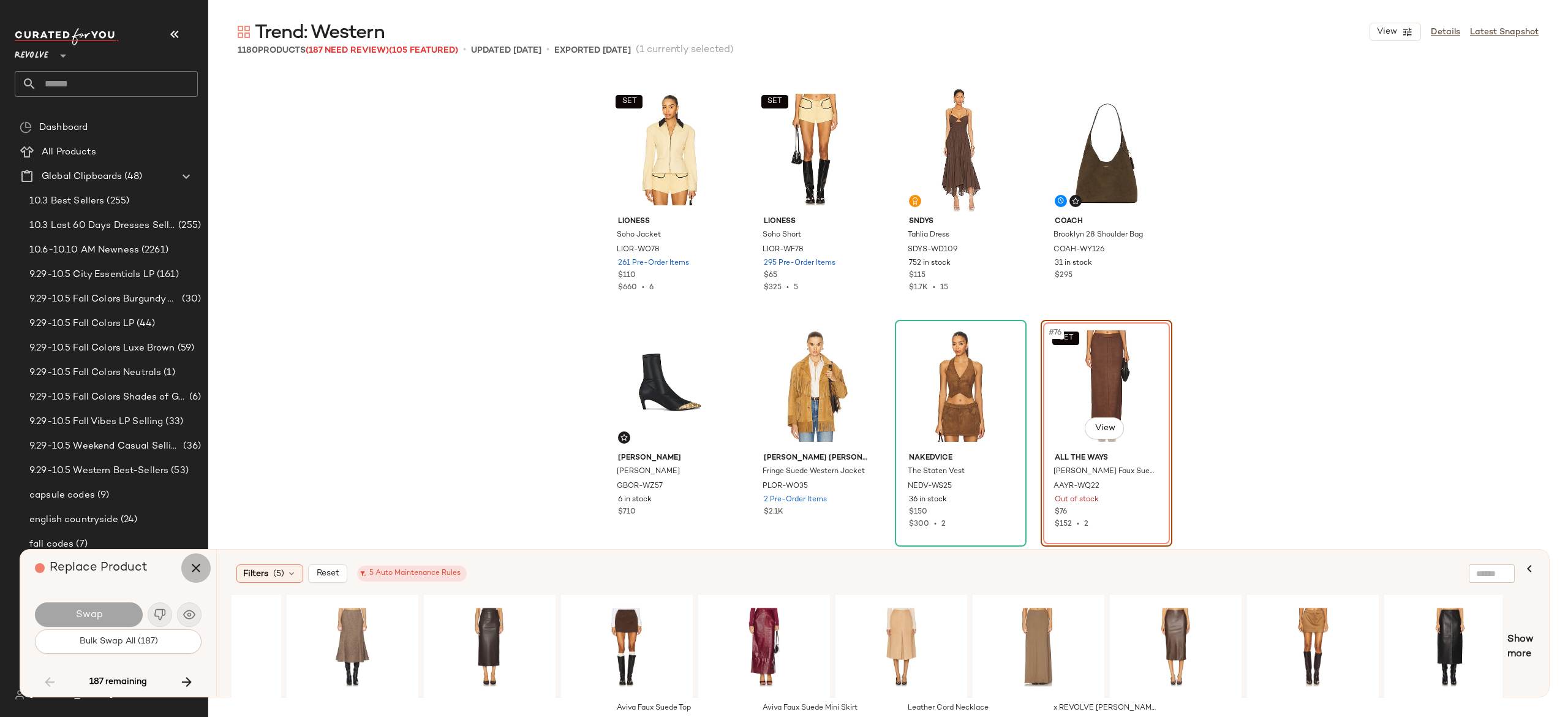
click at [201, 564] on icon "button" at bounding box center [195, 568] width 15 height 15
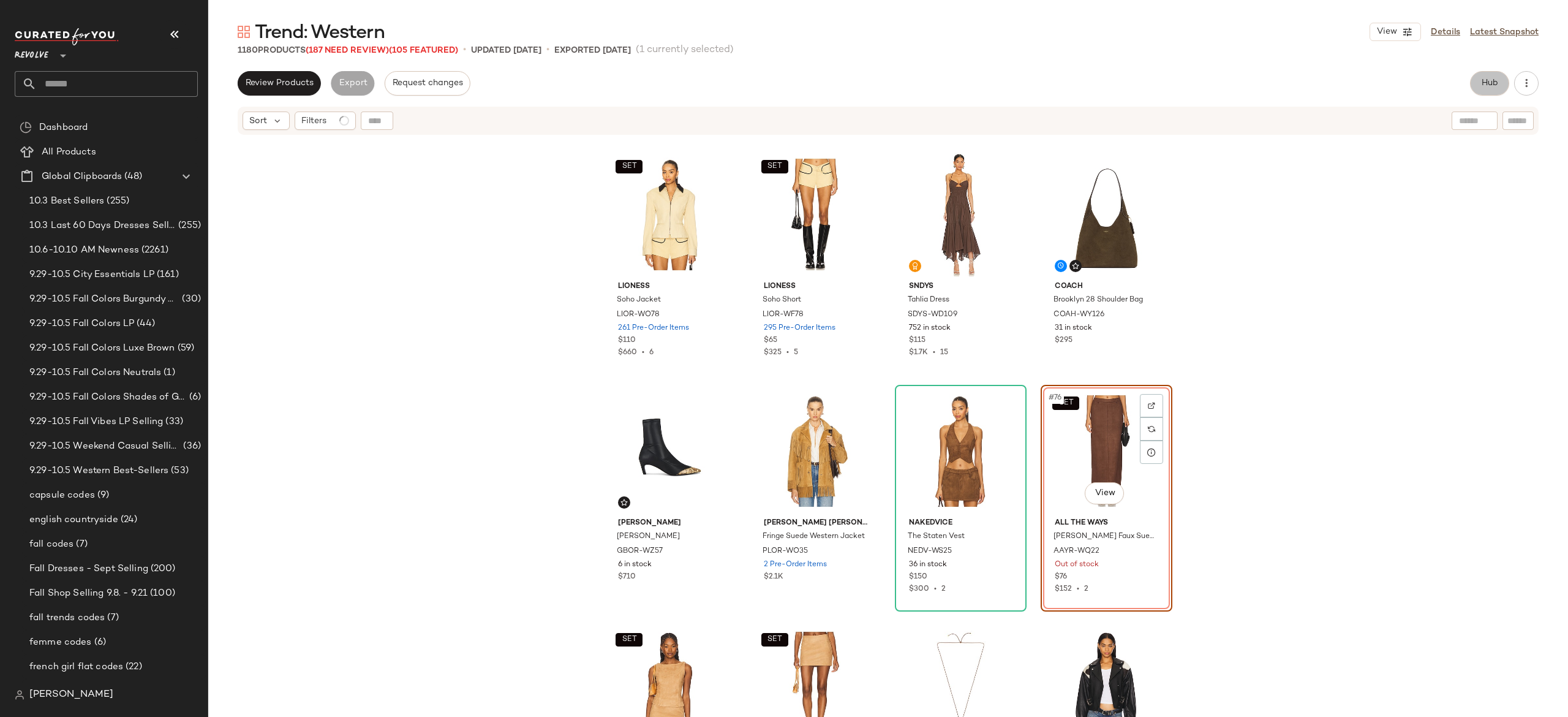
click at [1496, 87] on span "Hub" at bounding box center [1490, 83] width 18 height 10
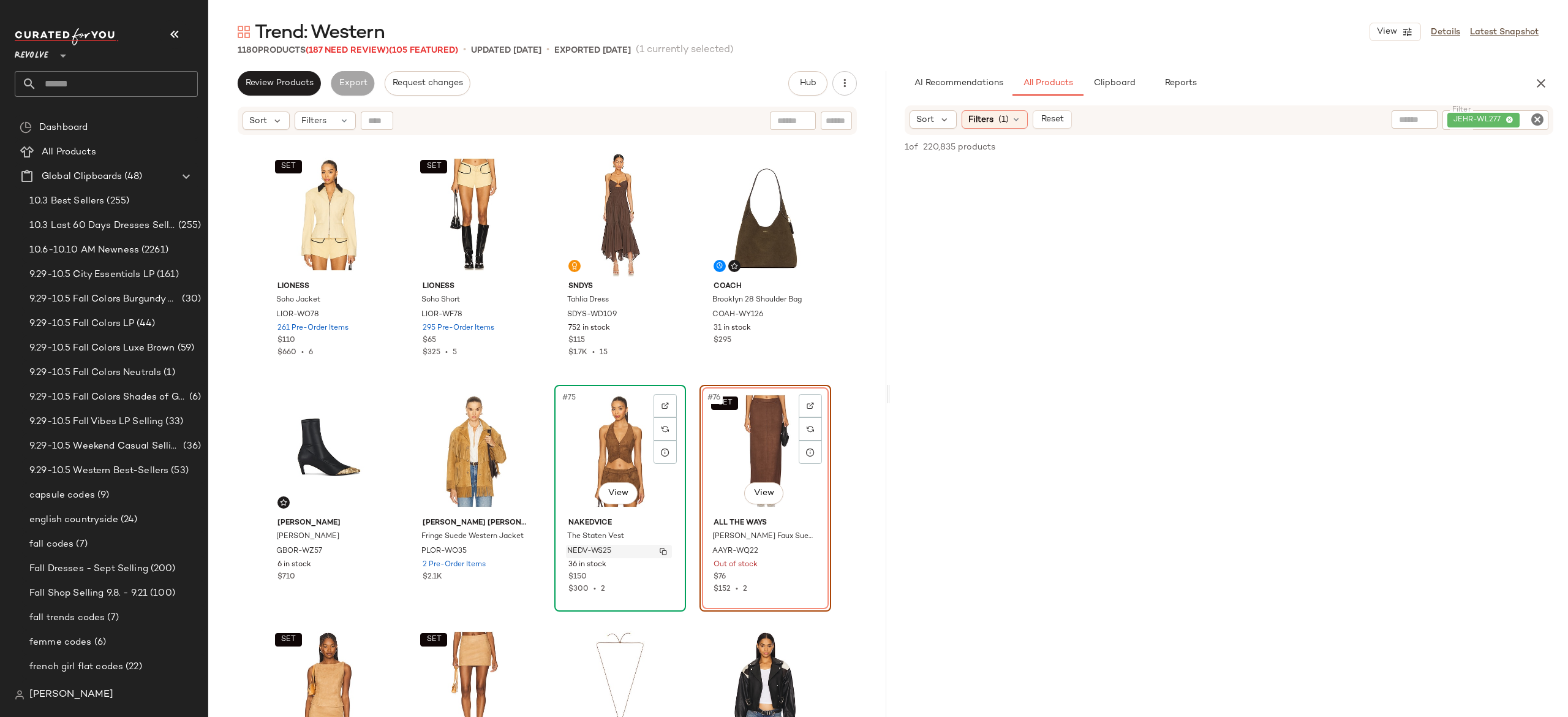
click at [660, 547] on img "button" at bounding box center [663, 551] width 8 height 8
click at [1461, 121] on div "JEHR-WL277" at bounding box center [1454, 120] width 189 height 20
paste input "*********"
type input "*********"
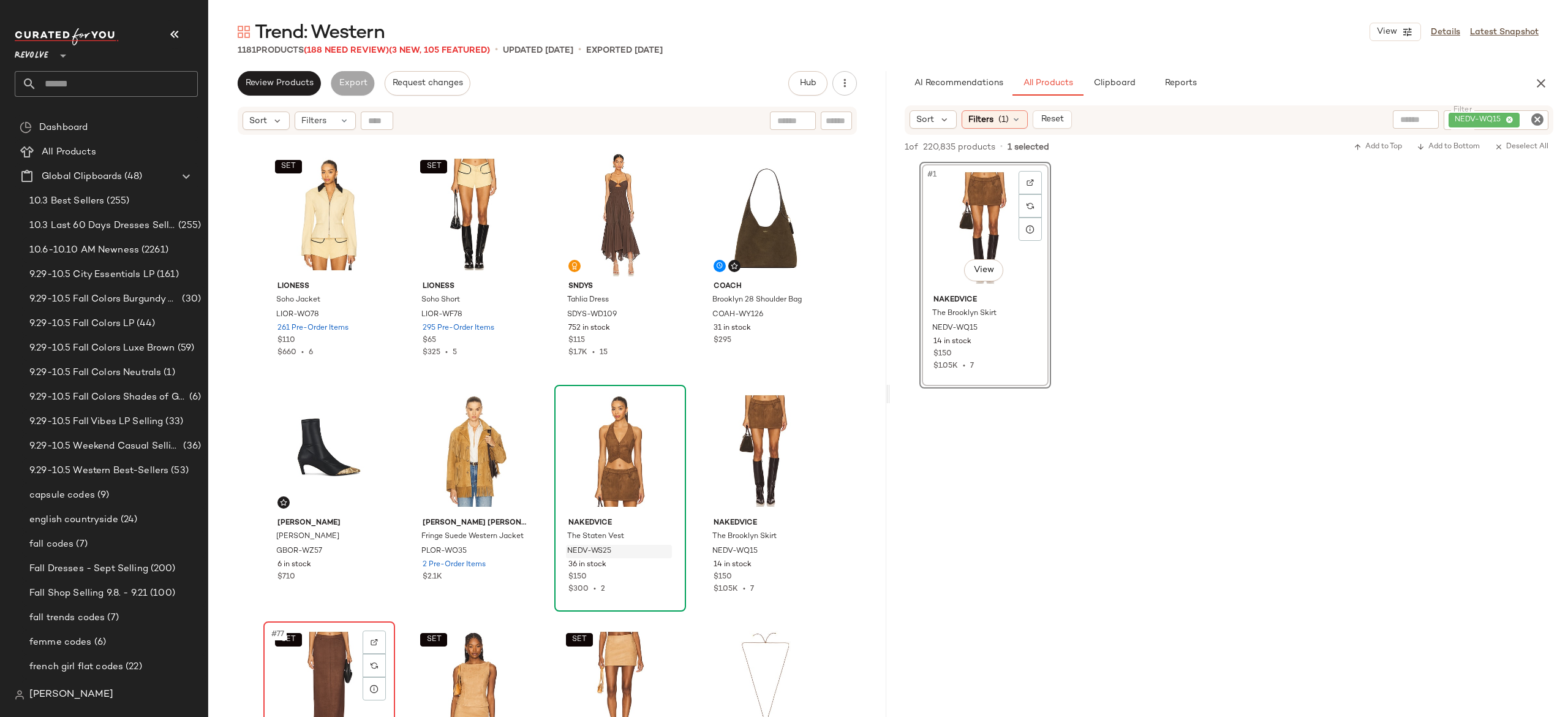
click at [334, 655] on div "SET #77 View" at bounding box center [329, 687] width 123 height 124
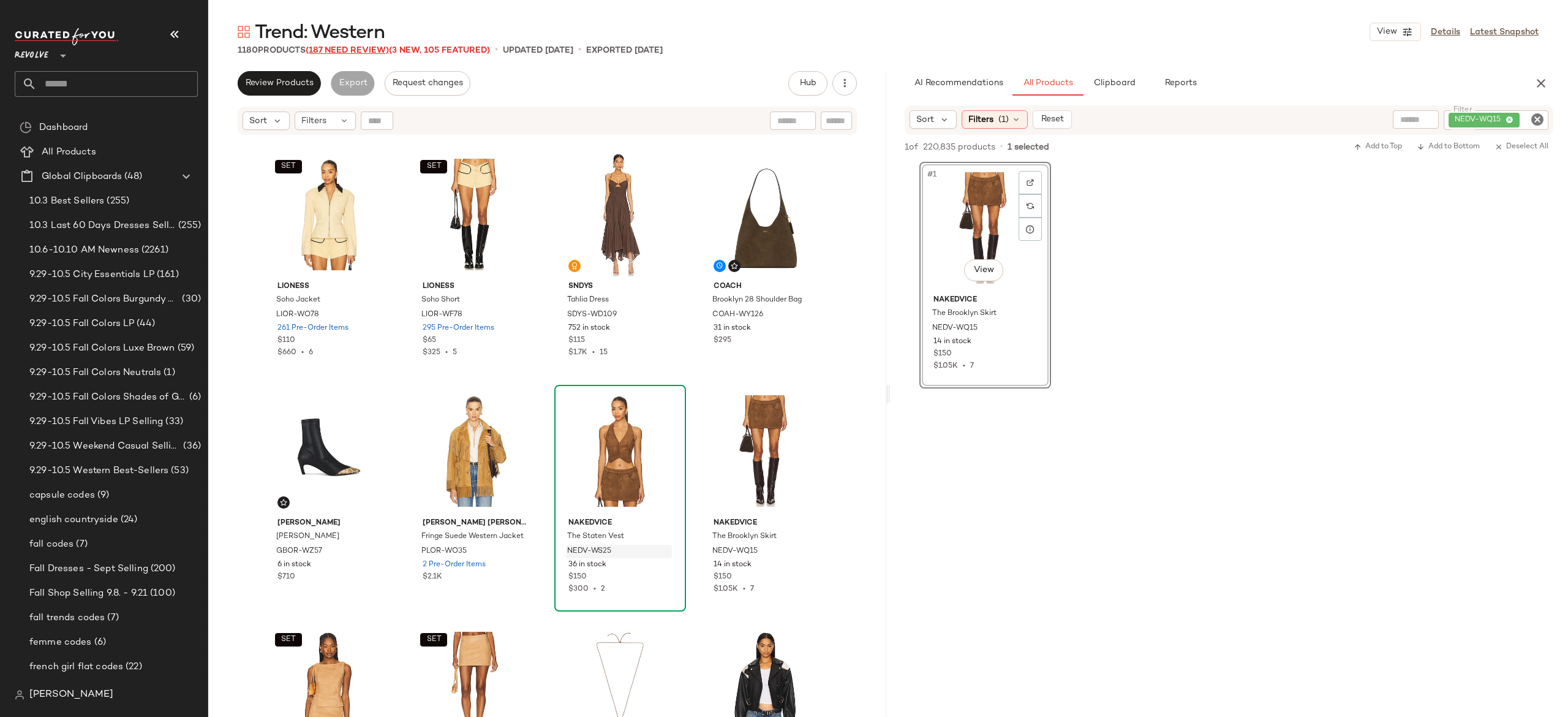
click at [376, 49] on span "(187 Need Review)" at bounding box center [347, 50] width 83 height 9
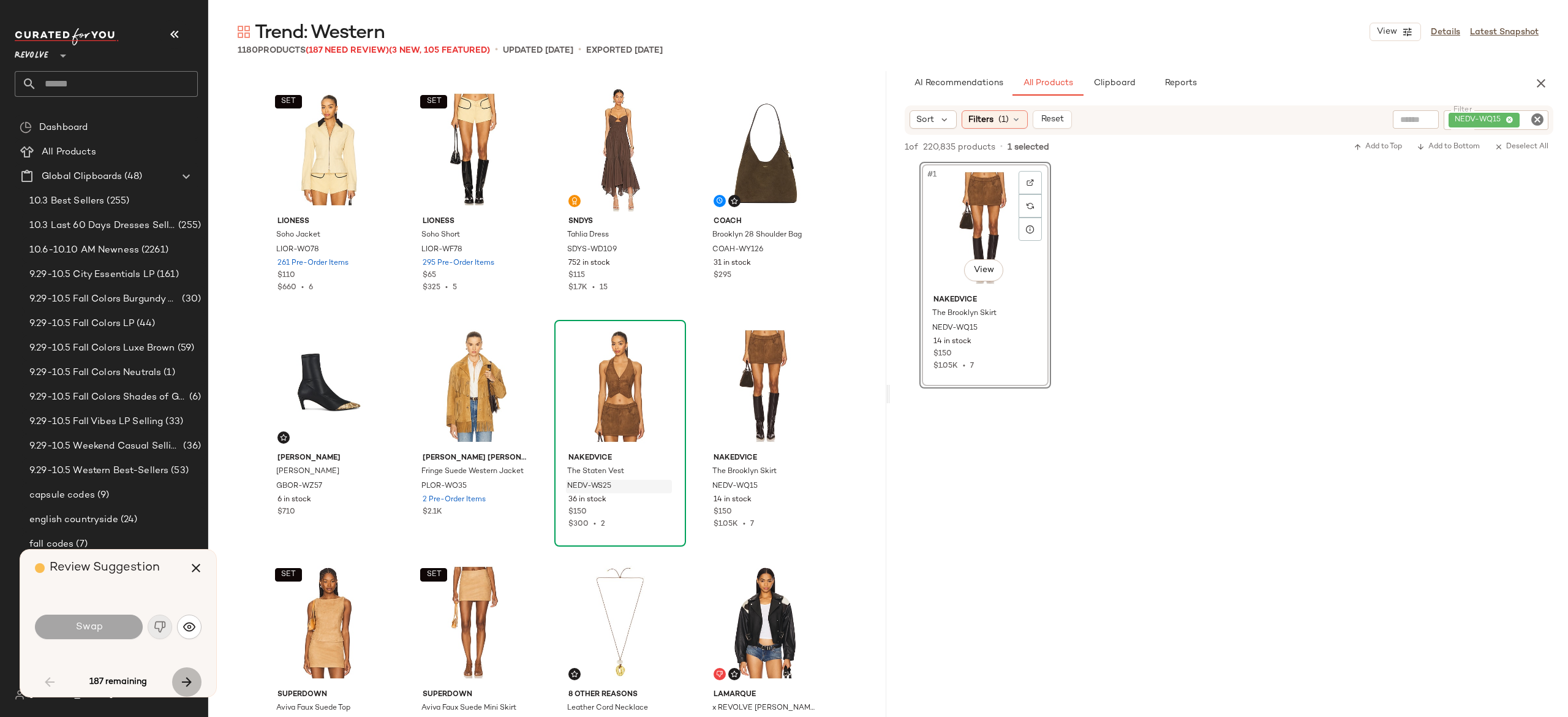
click at [189, 678] on icon "button" at bounding box center [187, 681] width 15 height 15
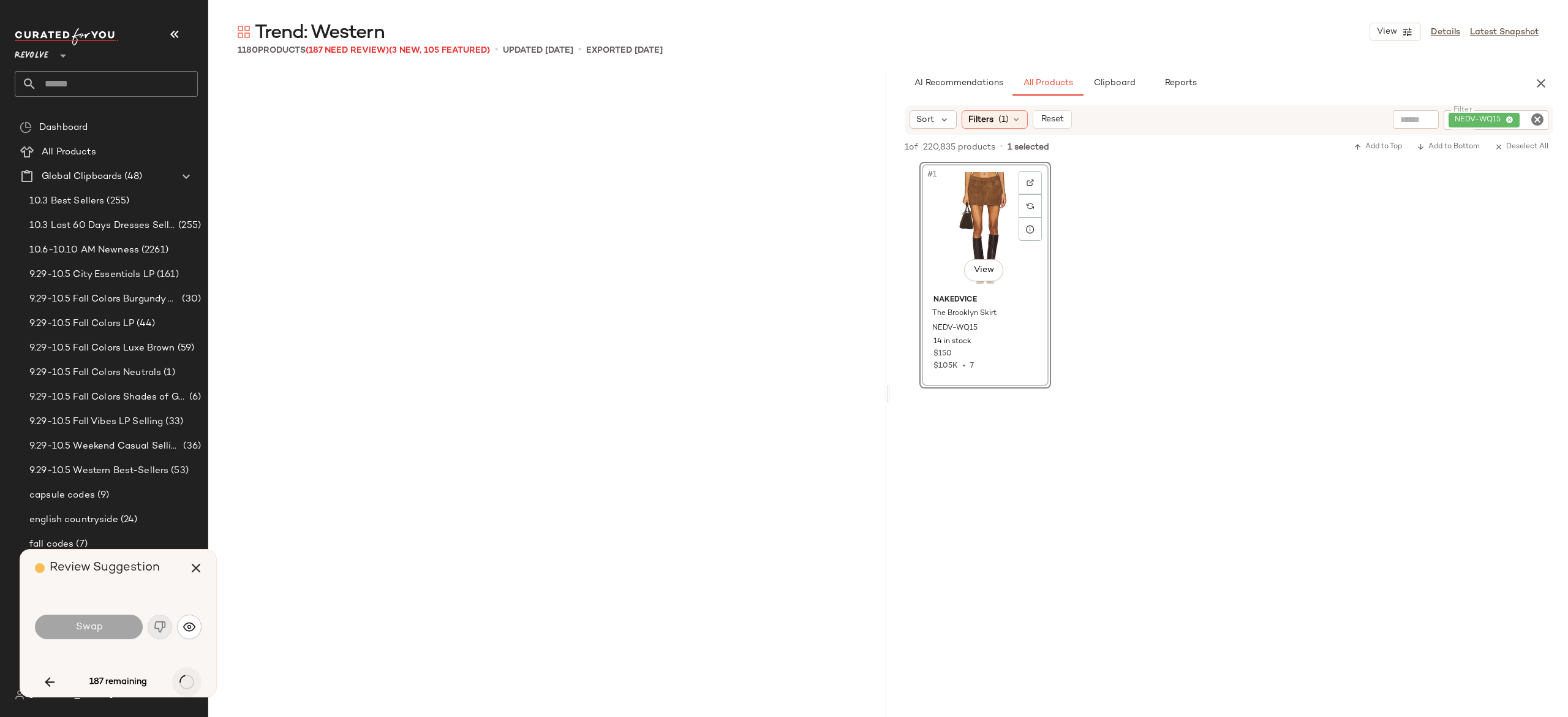
scroll to position [5673, 0]
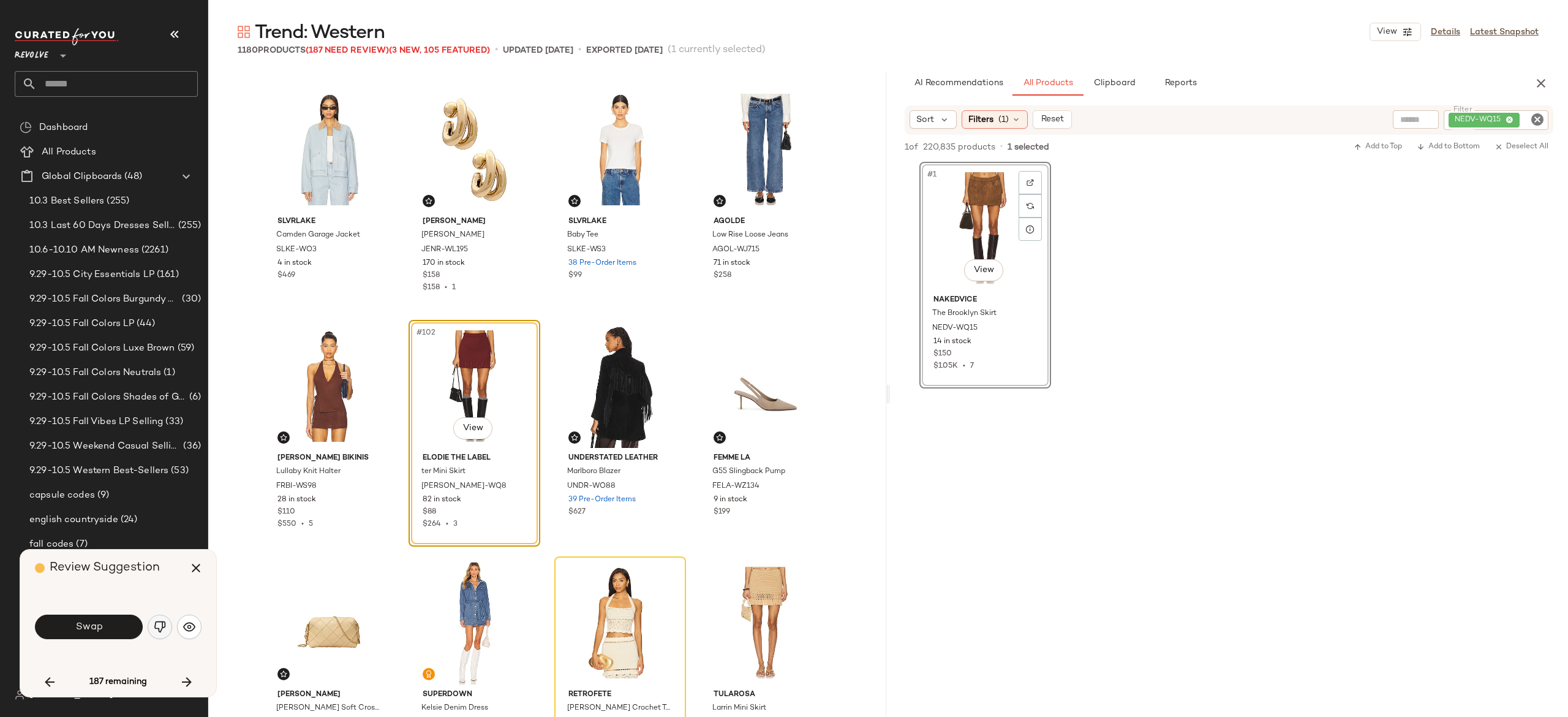
click at [157, 623] on img "button" at bounding box center [159, 626] width 13 height 13
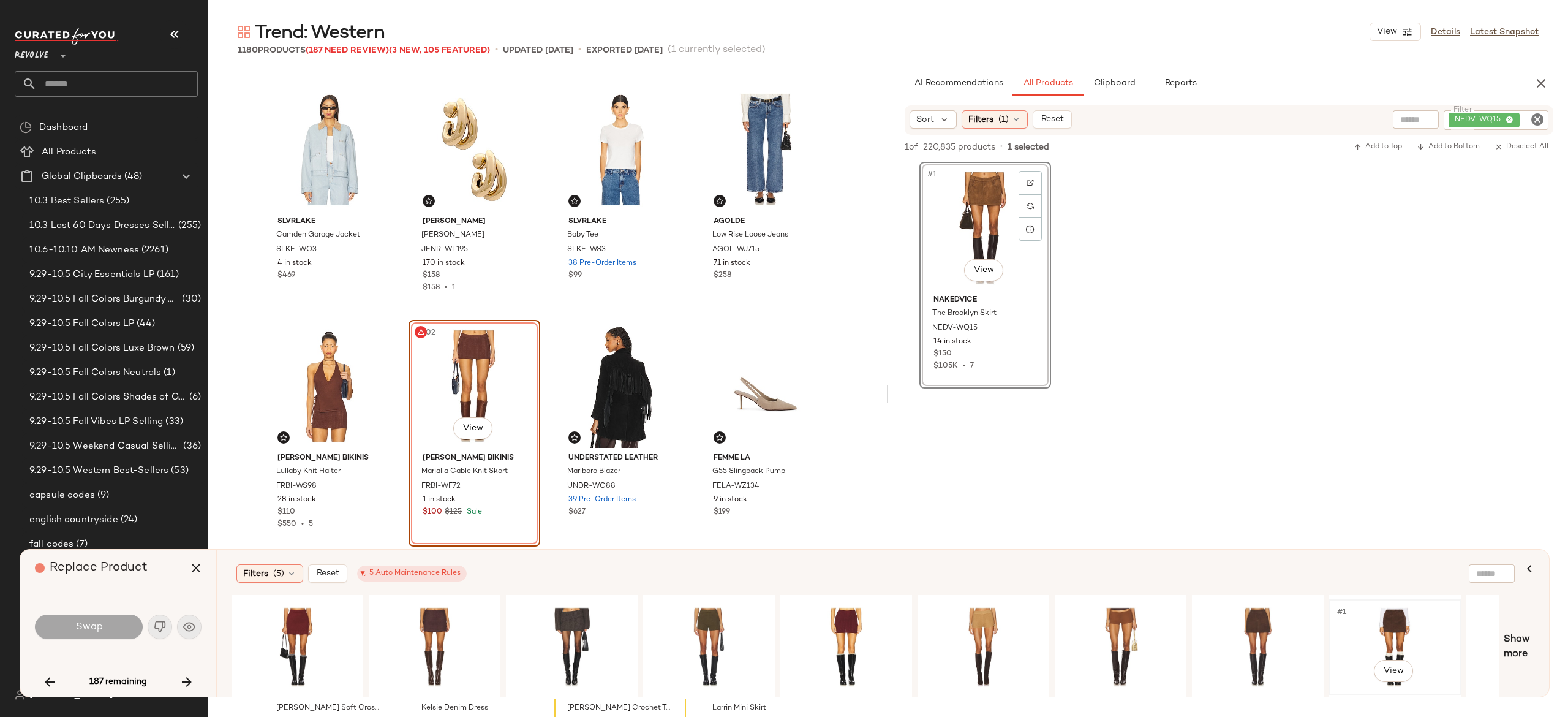
click at [1406, 621] on div "#1 View" at bounding box center [1395, 647] width 123 height 87
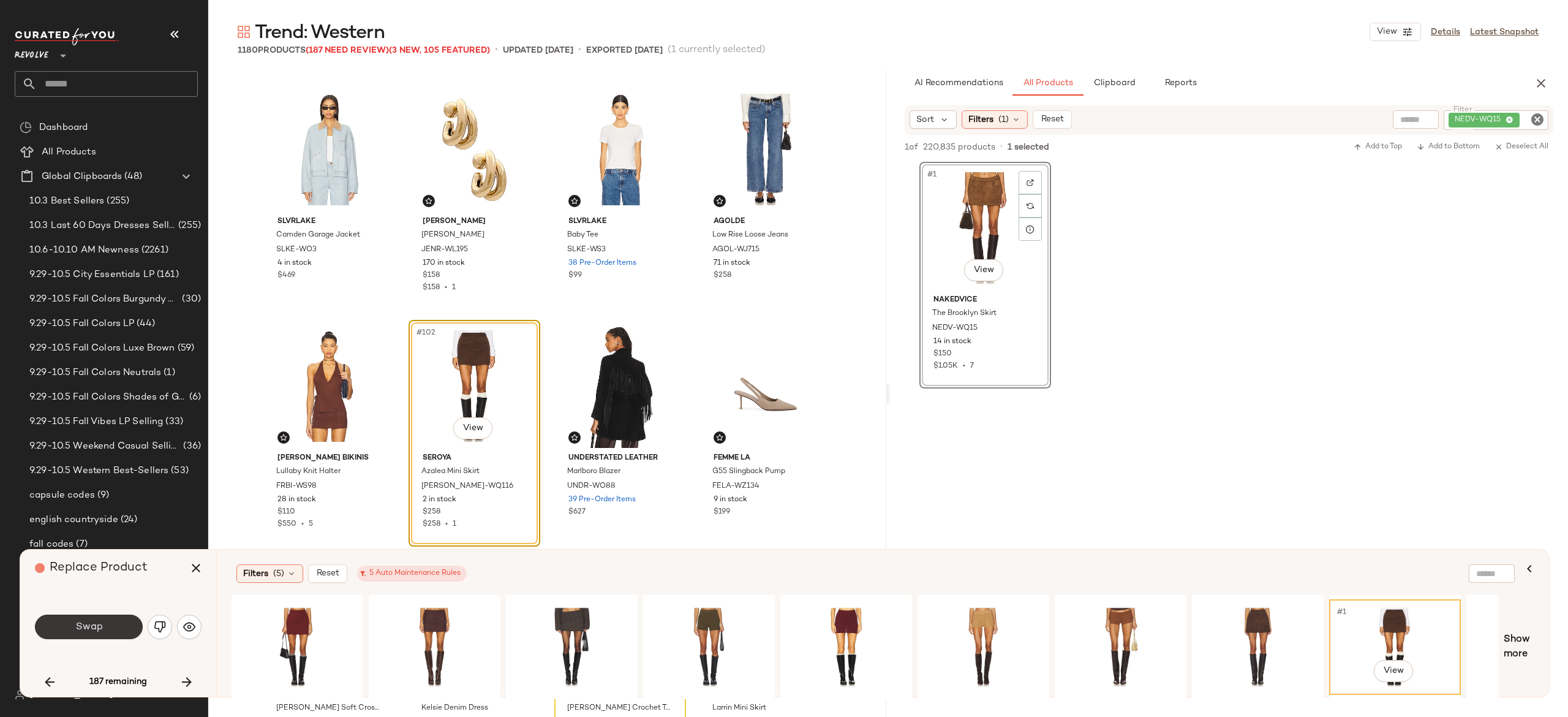
click at [100, 613] on div "Swap" at bounding box center [118, 626] width 167 height 29
click at [434, 627] on div "#1 View" at bounding box center [435, 647] width 123 height 87
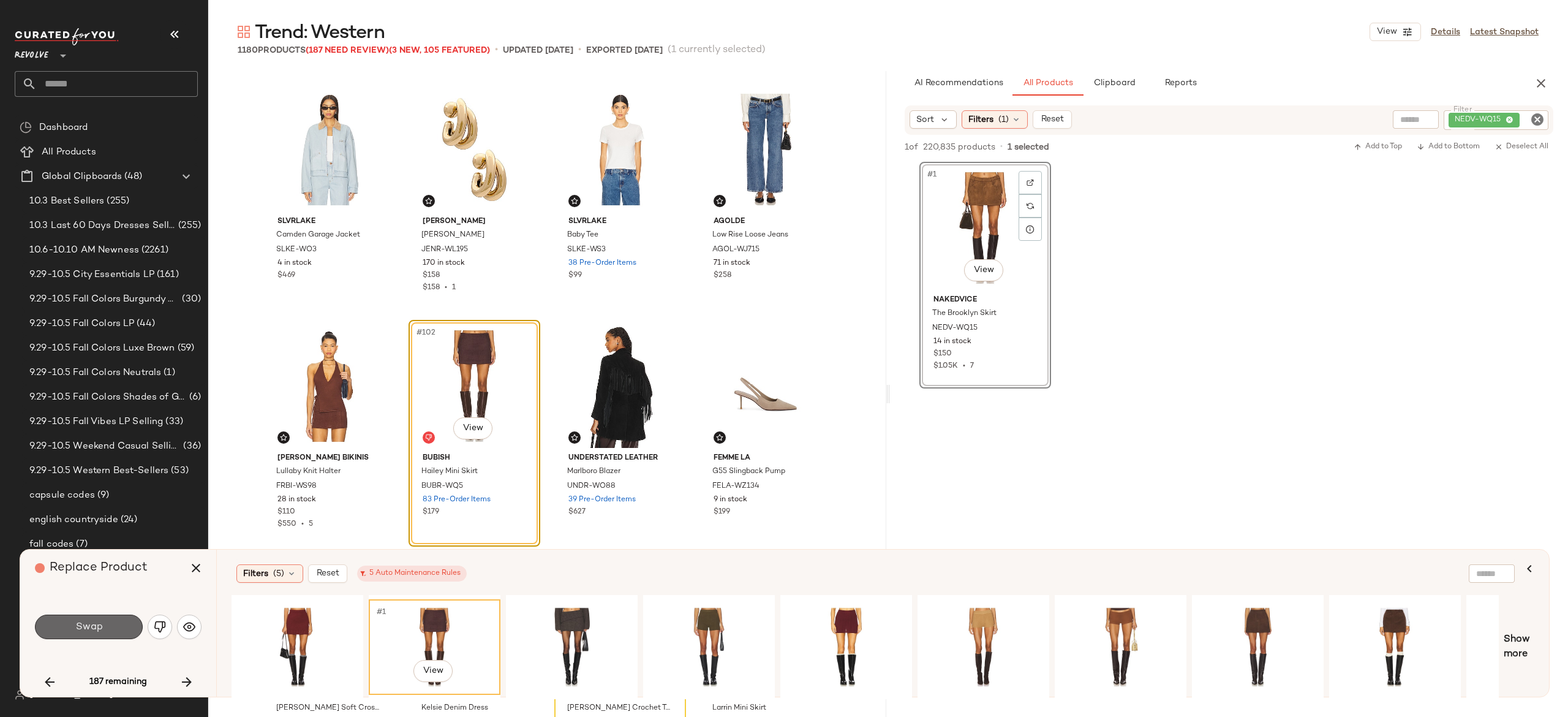
click at [126, 622] on button "Swap" at bounding box center [89, 626] width 107 height 24
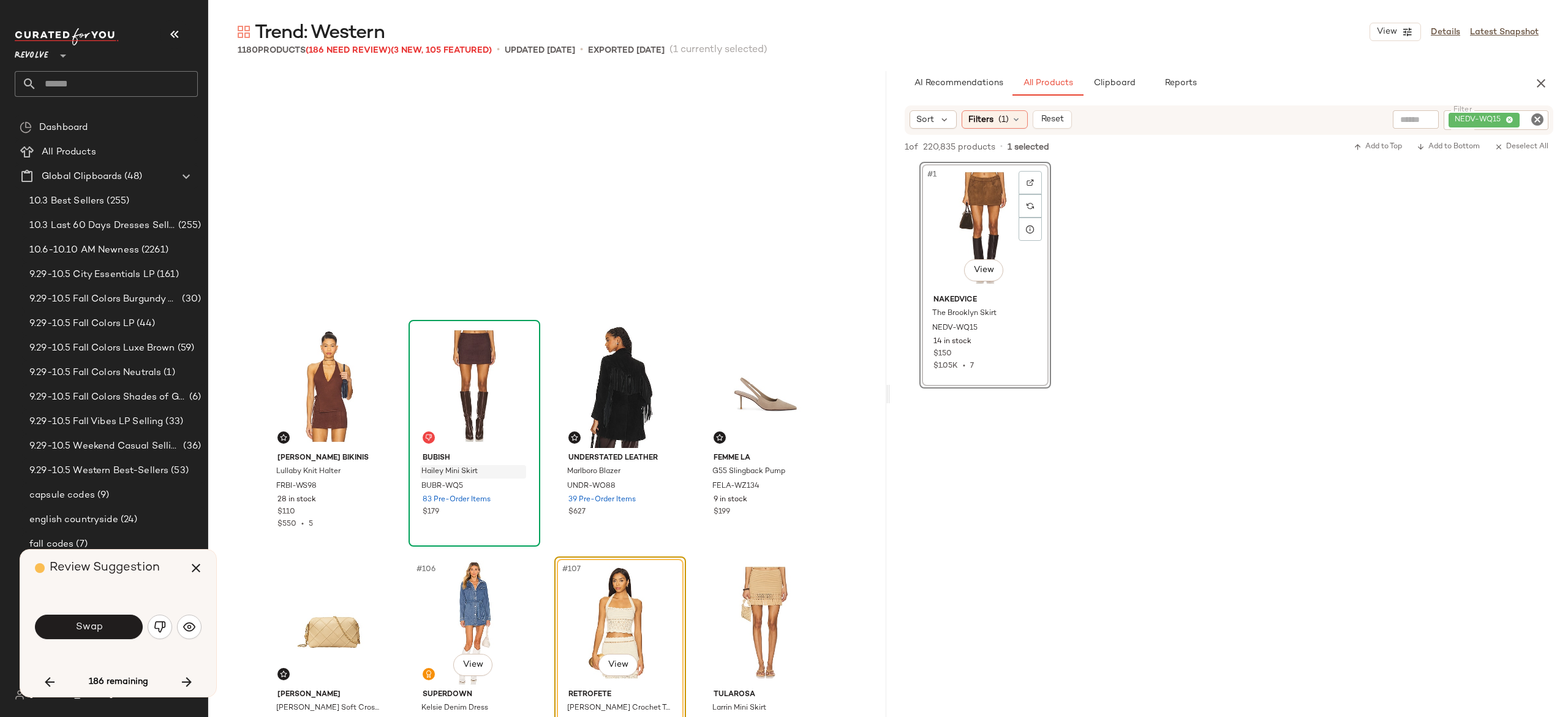
scroll to position [5910, 0]
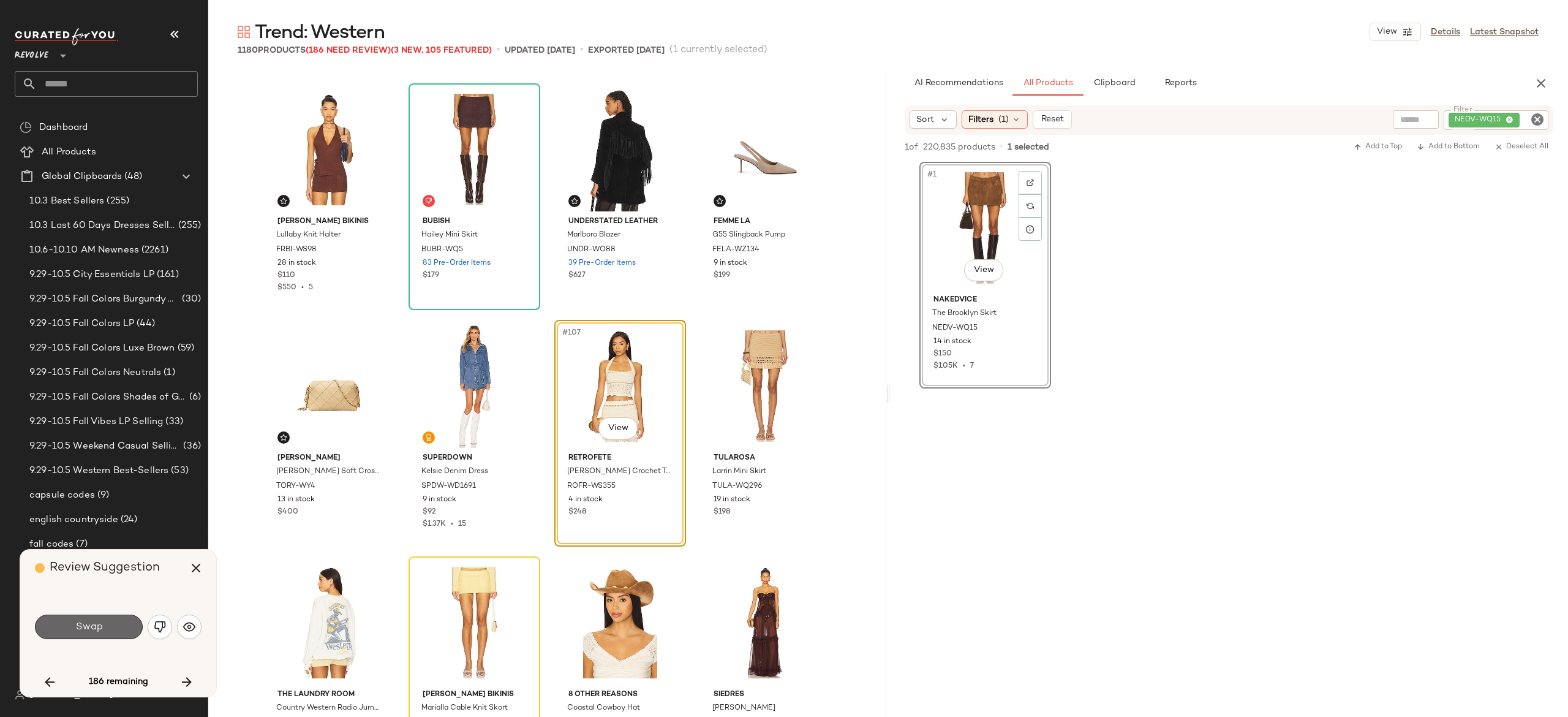
click at [132, 626] on button "Swap" at bounding box center [89, 626] width 107 height 24
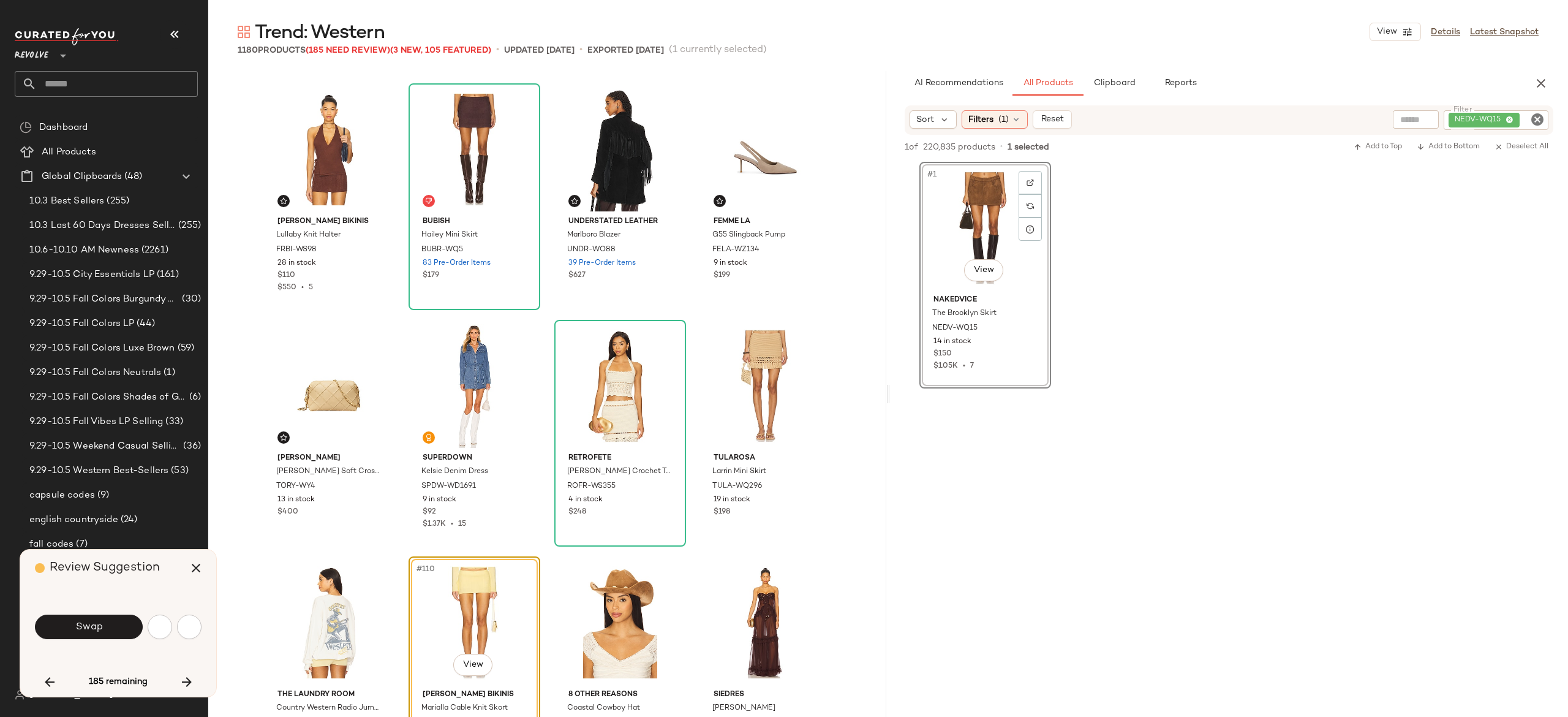
scroll to position [6146, 0]
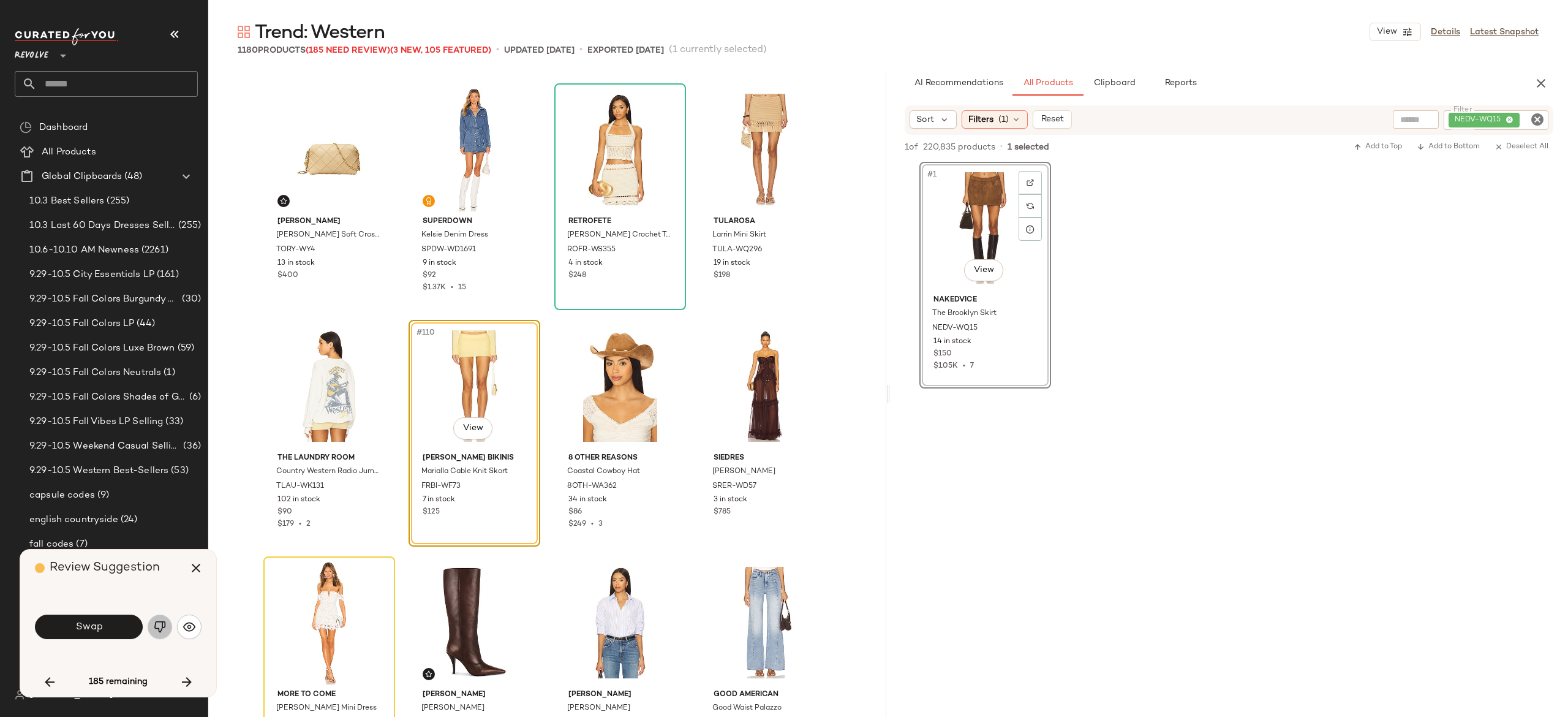
click at [157, 622] on img "button" at bounding box center [159, 626] width 13 height 13
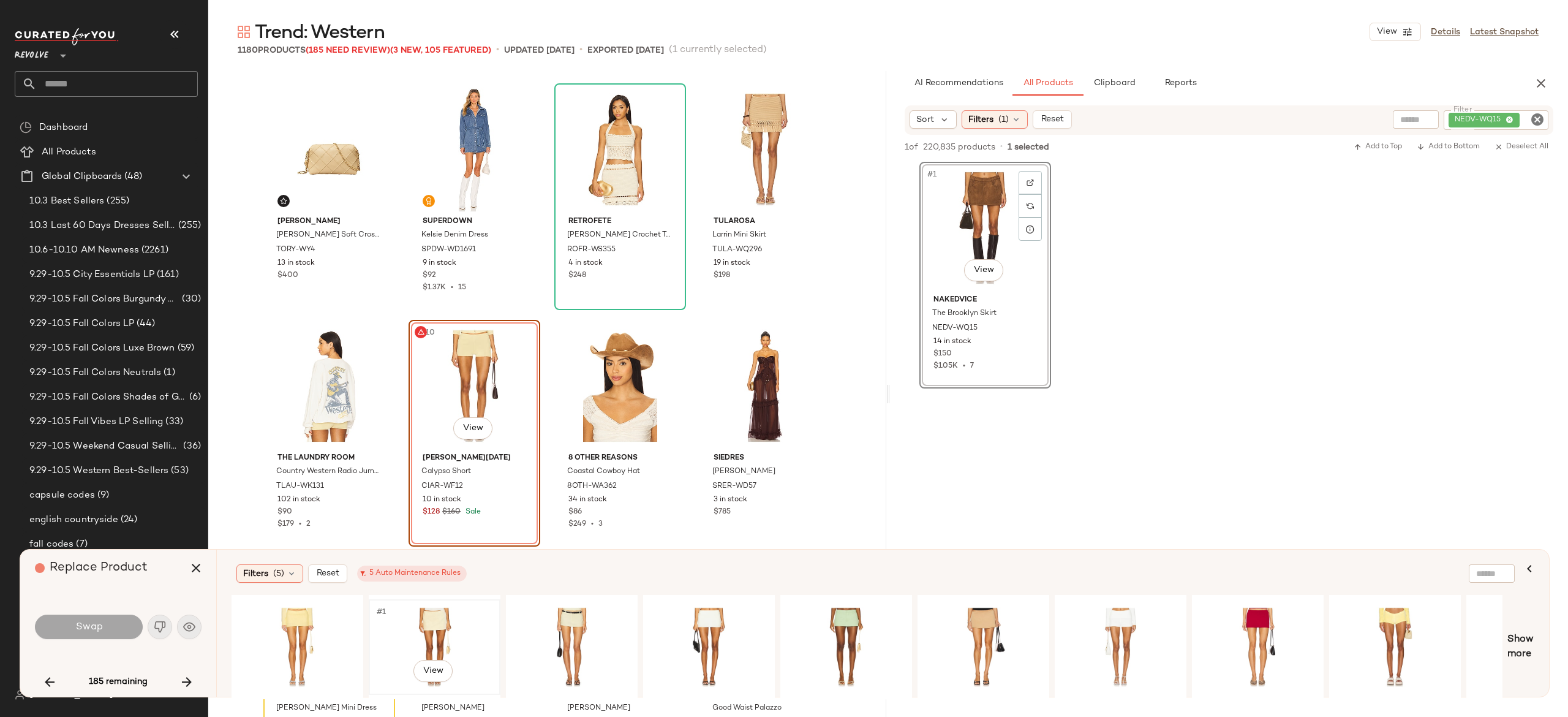
click at [445, 626] on div "#1 View" at bounding box center [435, 647] width 123 height 87
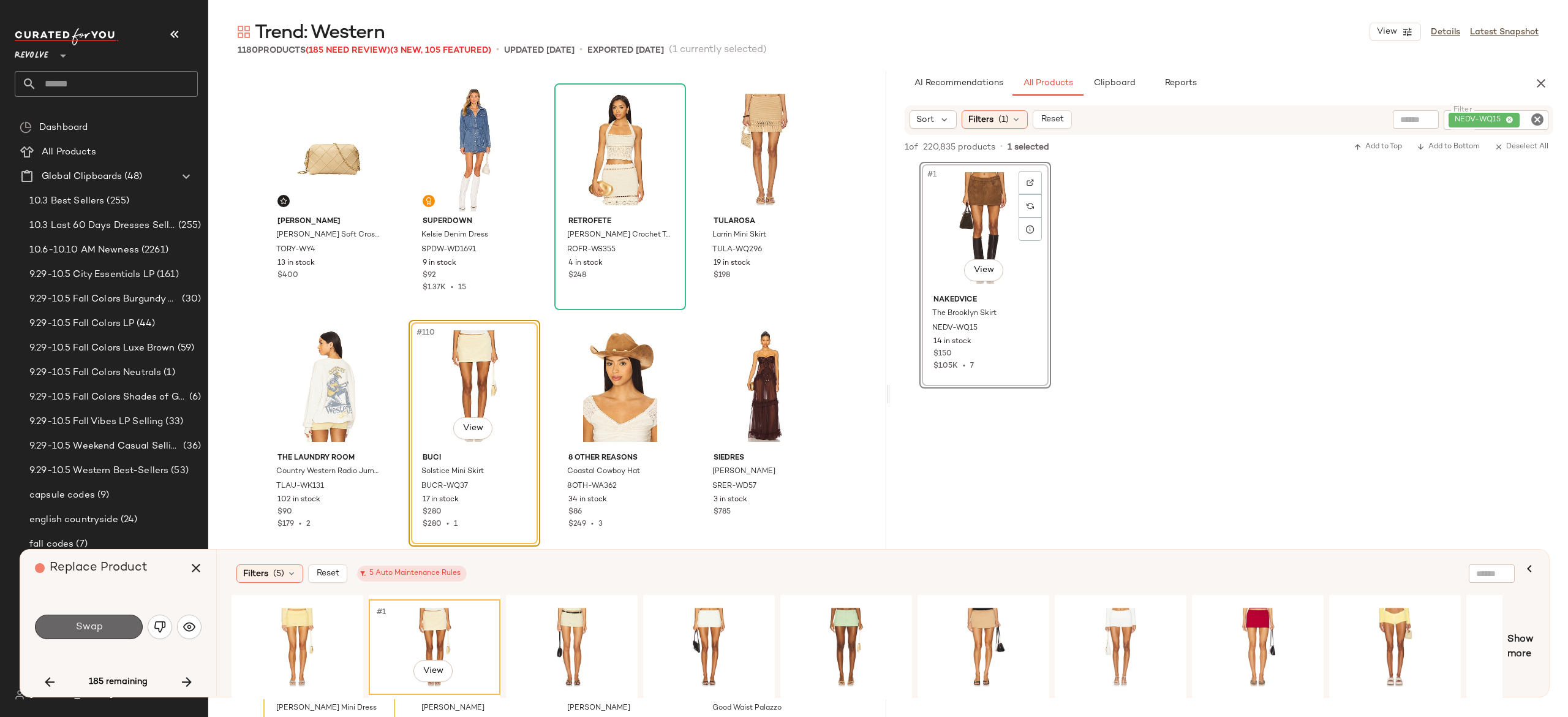
click at [119, 626] on button "Swap" at bounding box center [89, 626] width 107 height 24
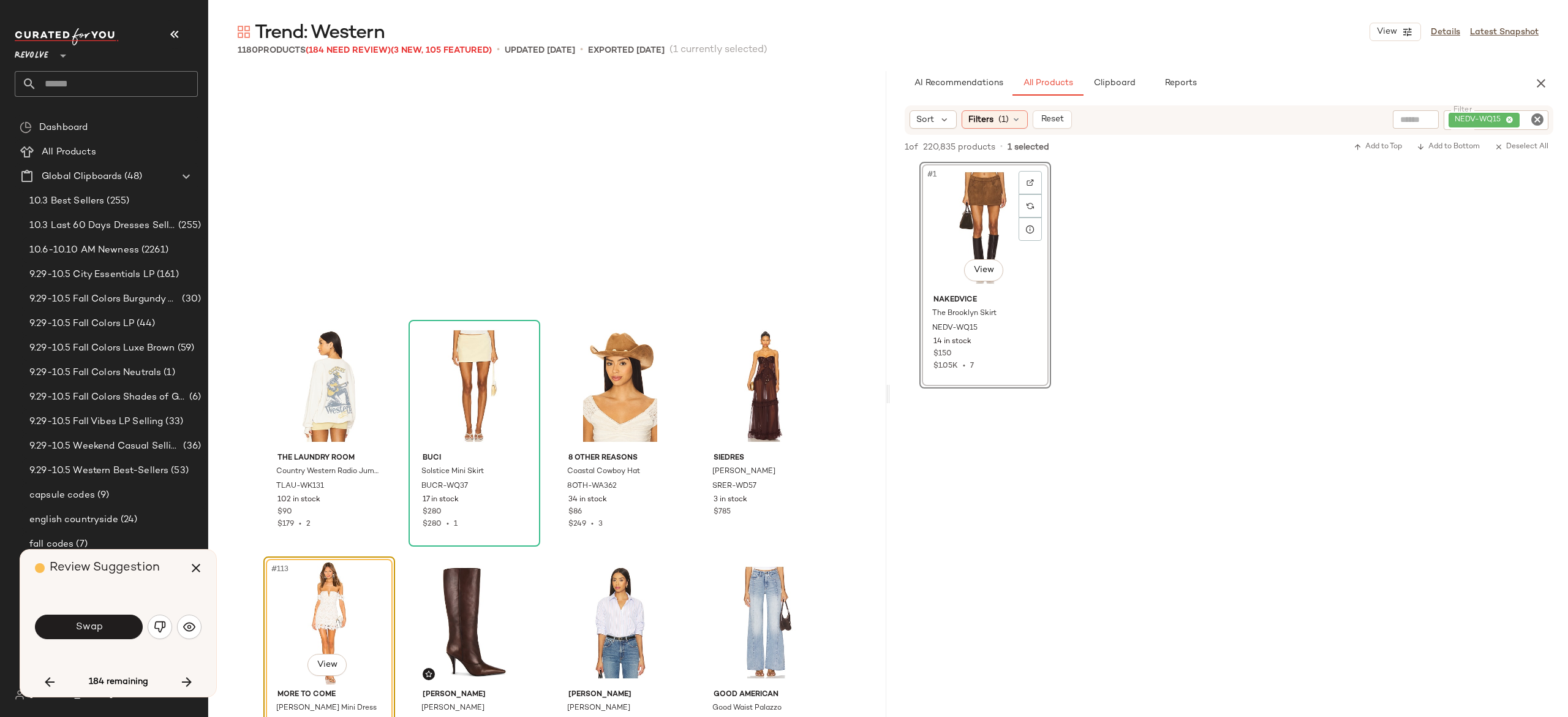
scroll to position [6383, 0]
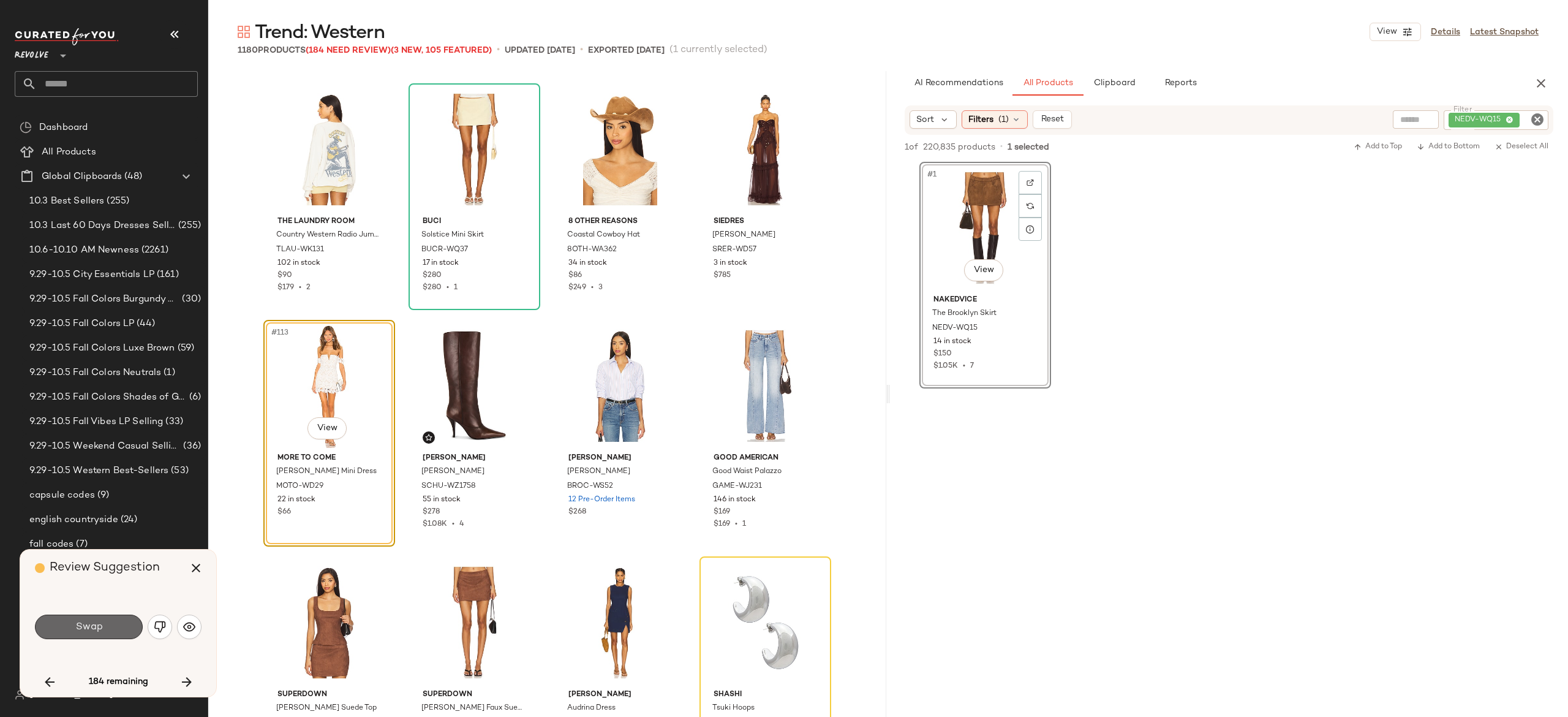
click at [123, 624] on button "Swap" at bounding box center [89, 626] width 107 height 24
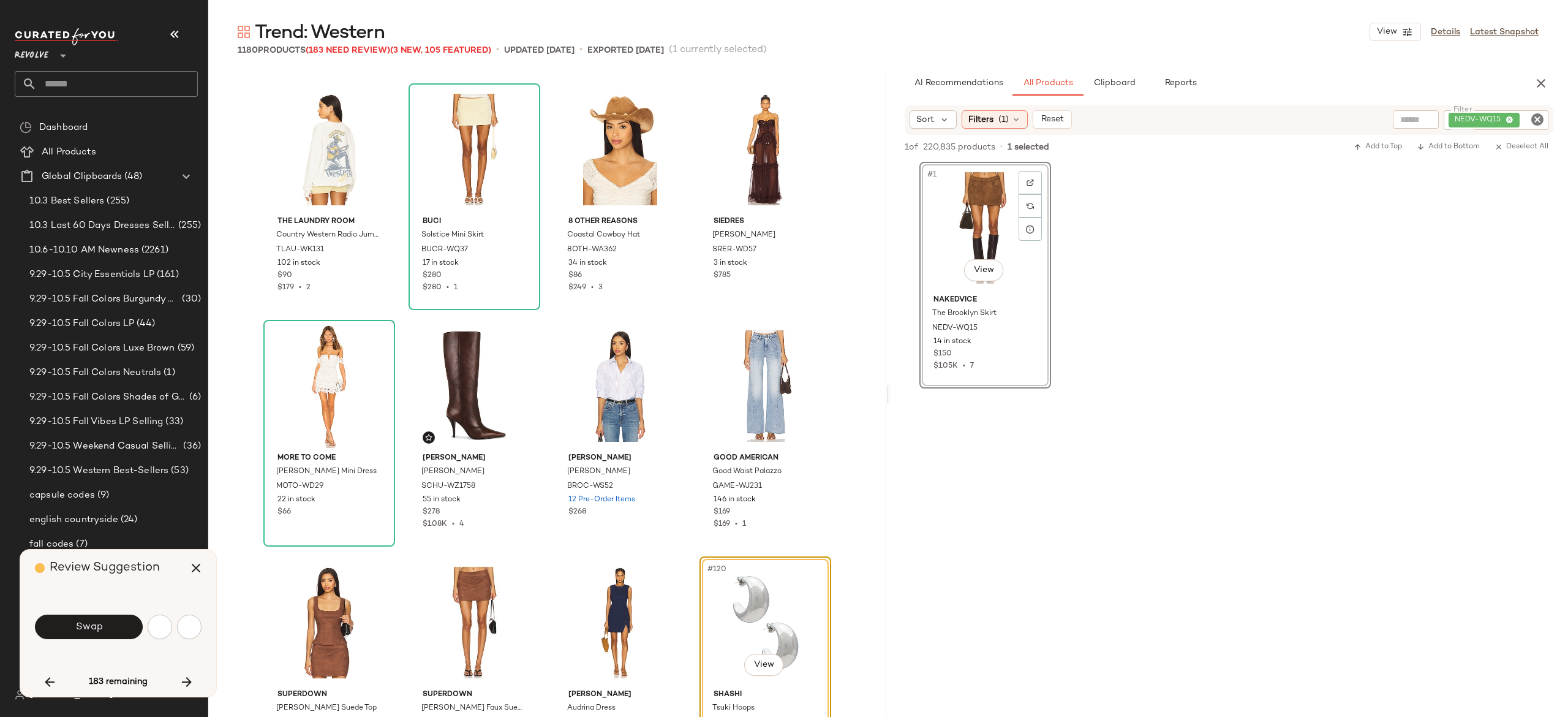
scroll to position [6619, 0]
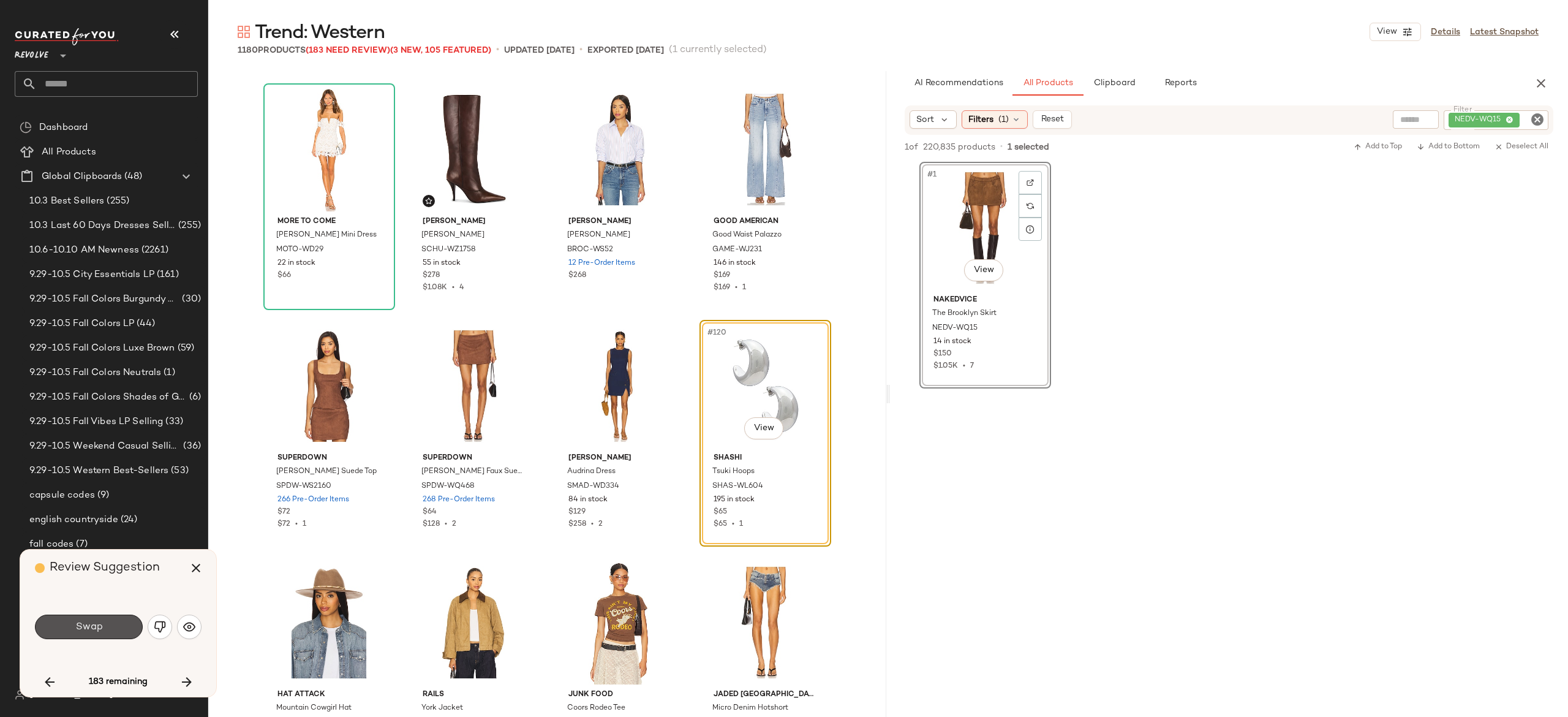
click at [123, 624] on button "Swap" at bounding box center [89, 626] width 107 height 24
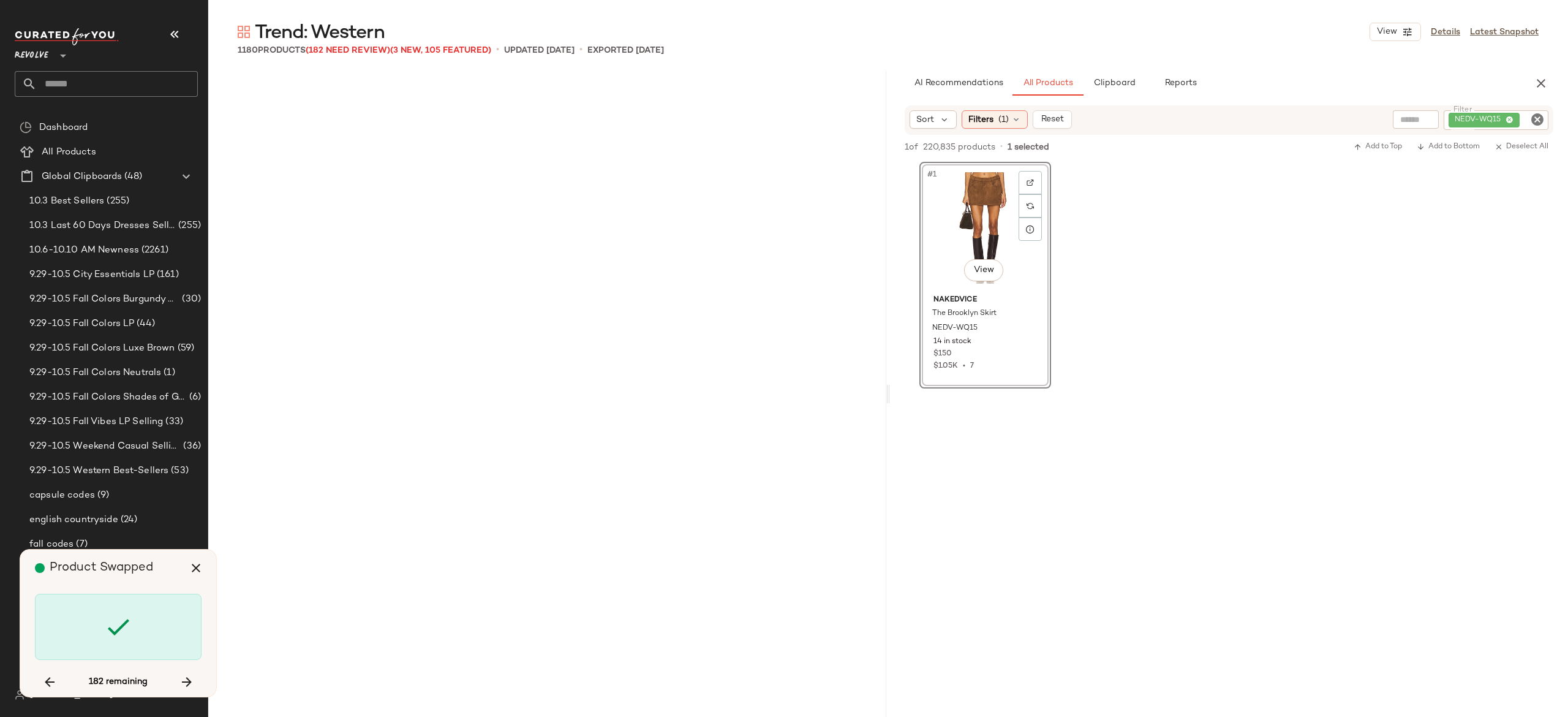
scroll to position [7801, 0]
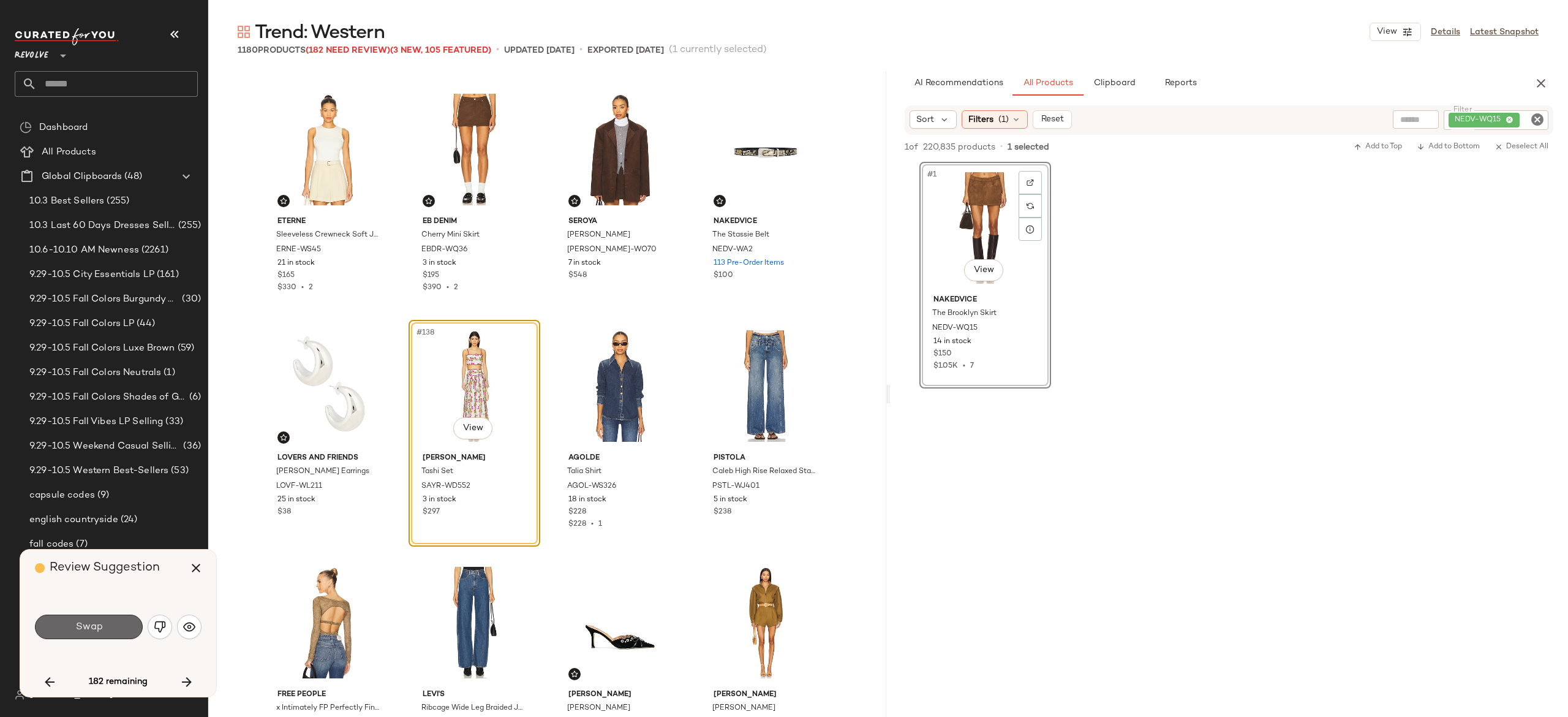
click at [95, 624] on span "Swap" at bounding box center [88, 627] width 27 height 12
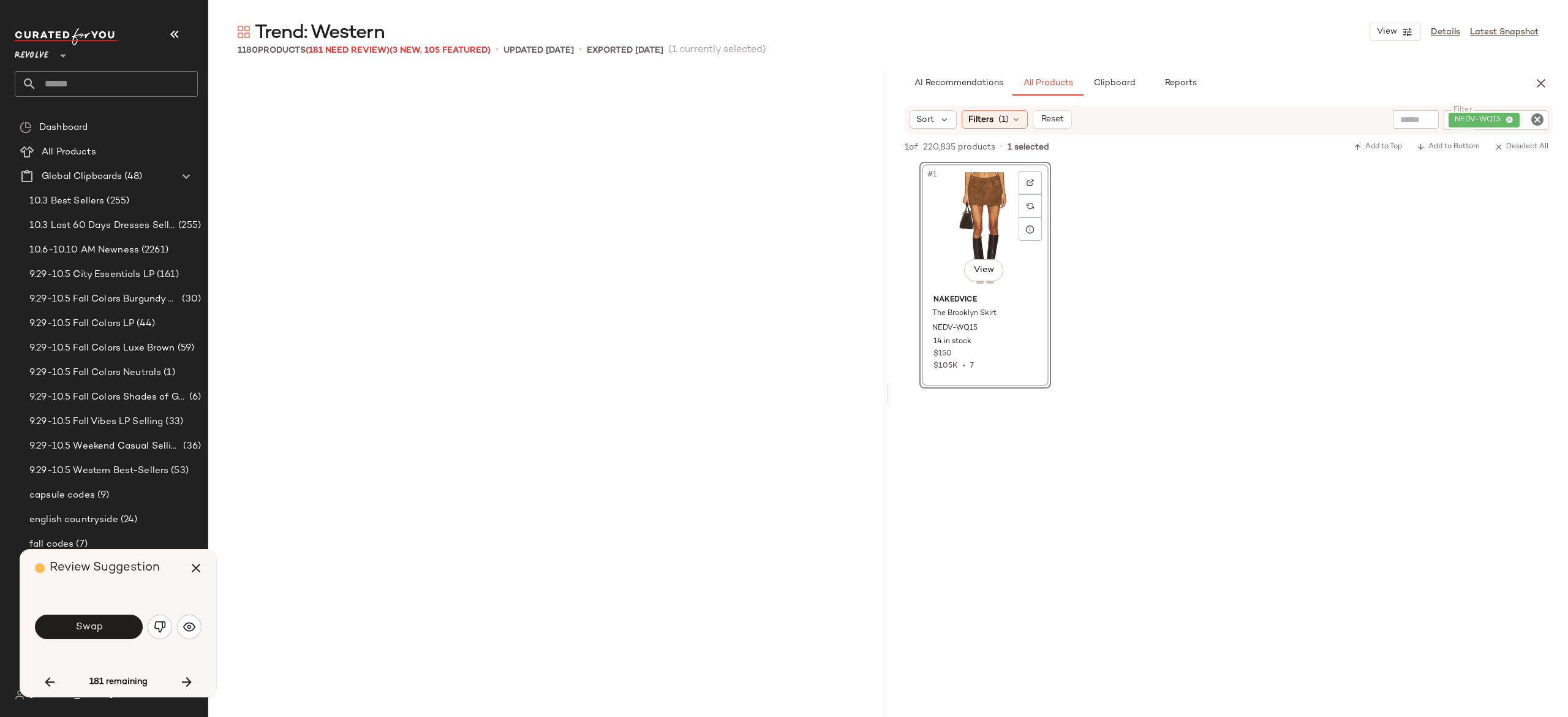
scroll to position [8510, 0]
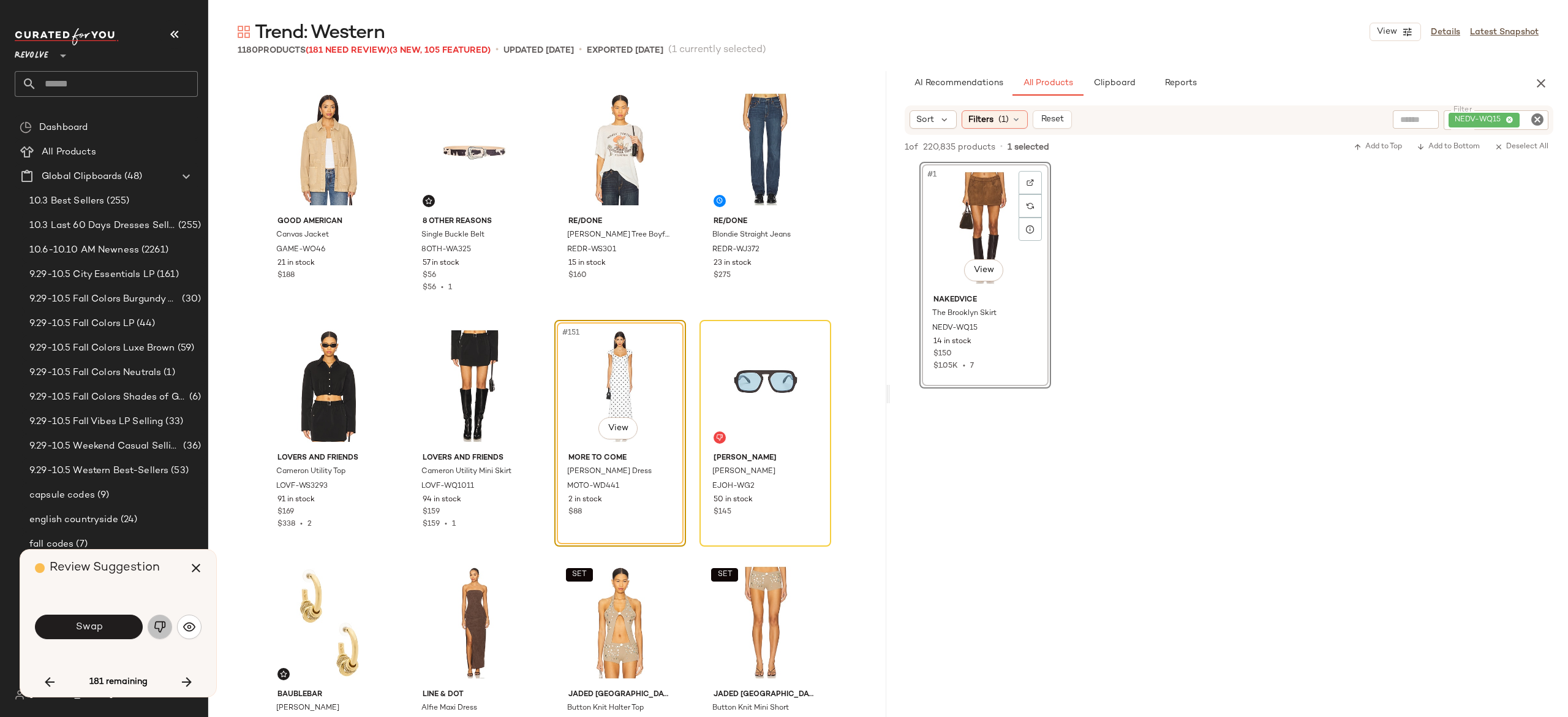
click at [163, 626] on img "button" at bounding box center [159, 626] width 13 height 13
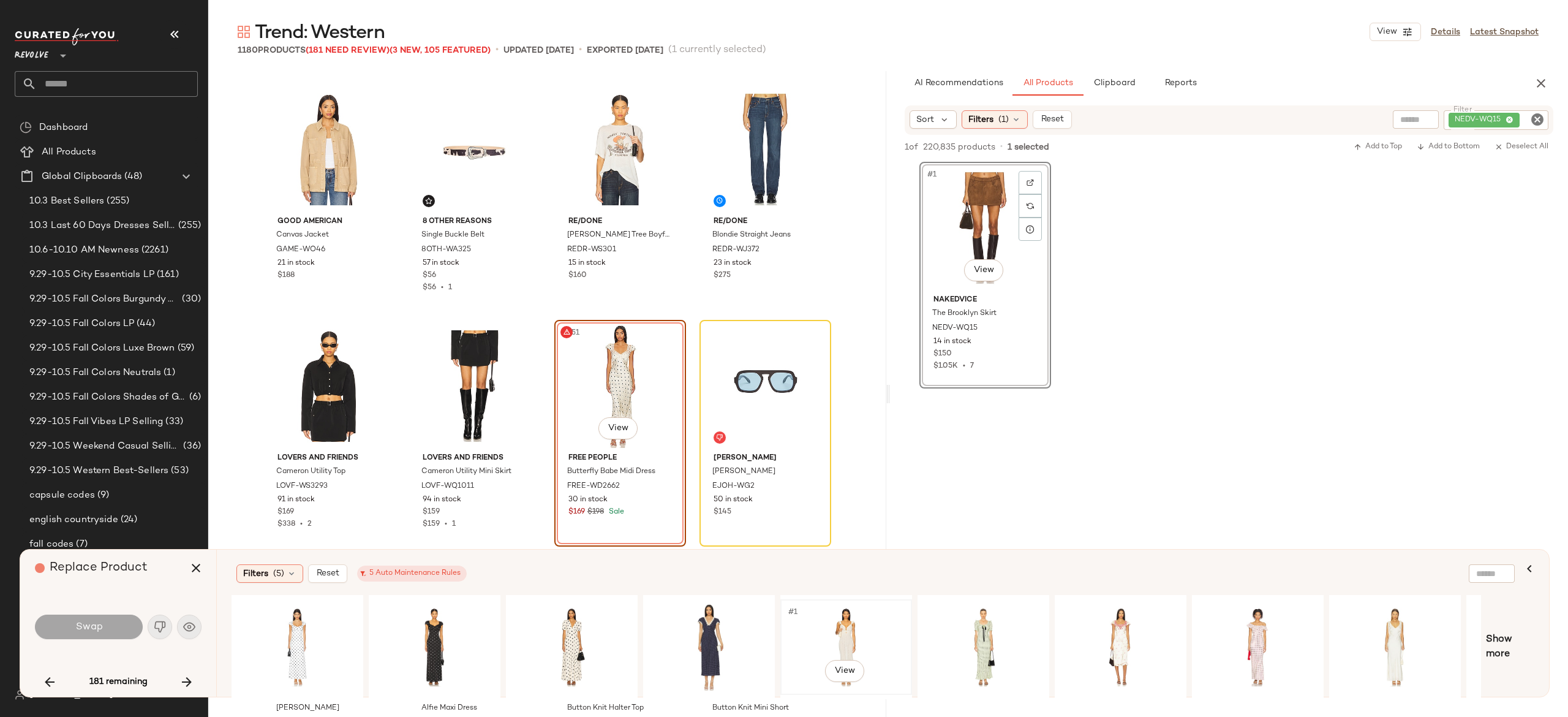
click at [846, 610] on div "#1 View" at bounding box center [846, 647] width 123 height 87
click at [981, 619] on div "#1 View" at bounding box center [984, 647] width 123 height 87
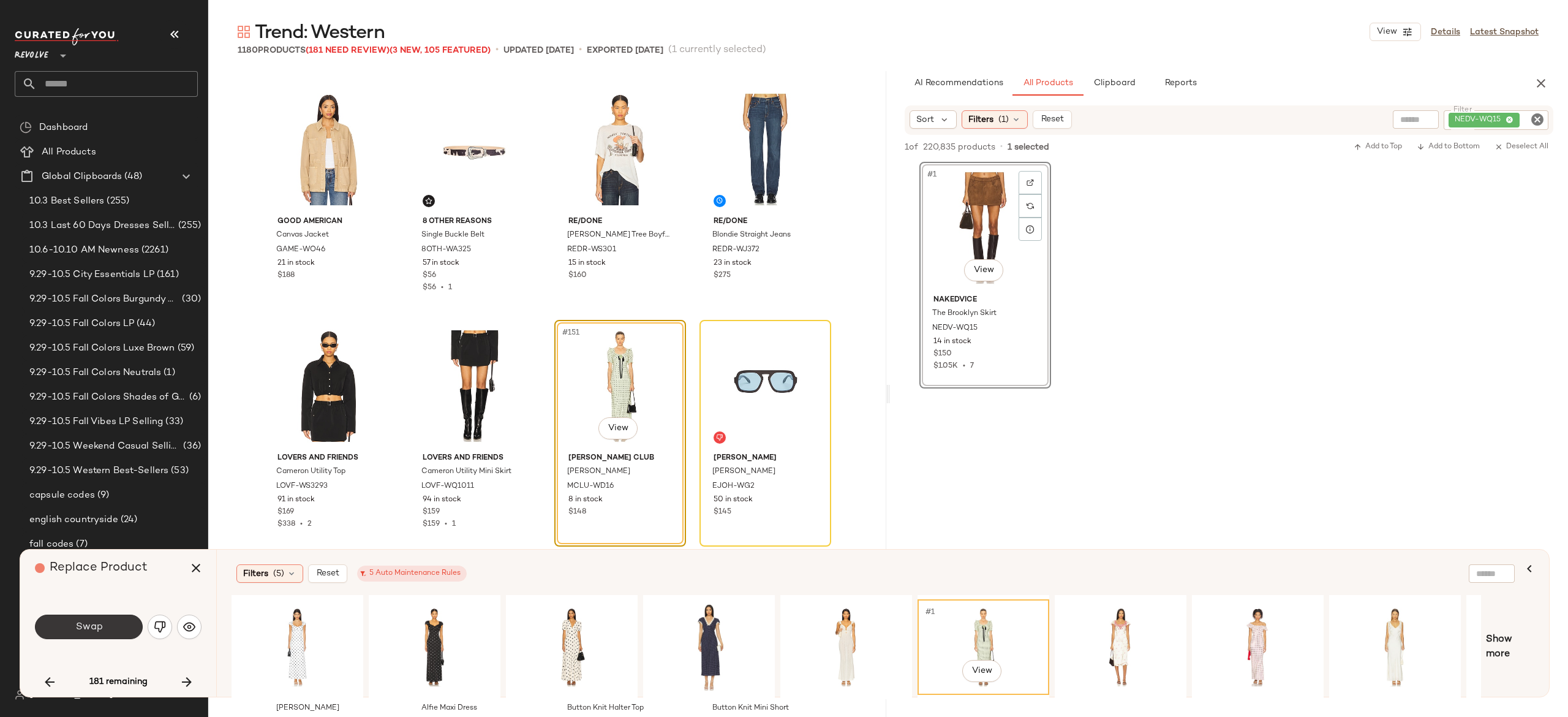
click at [120, 624] on button "Swap" at bounding box center [89, 626] width 107 height 24
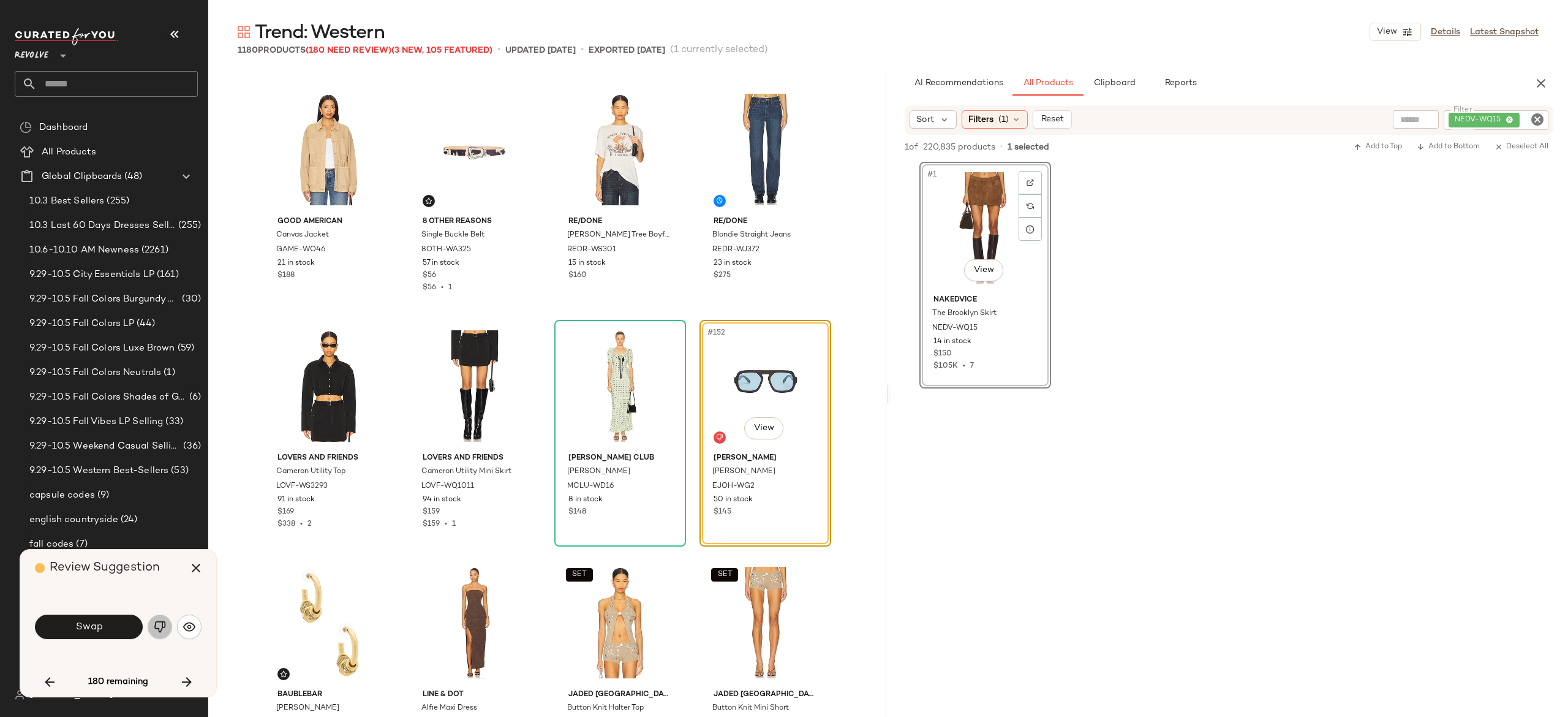
click at [160, 621] on img "button" at bounding box center [159, 626] width 13 height 13
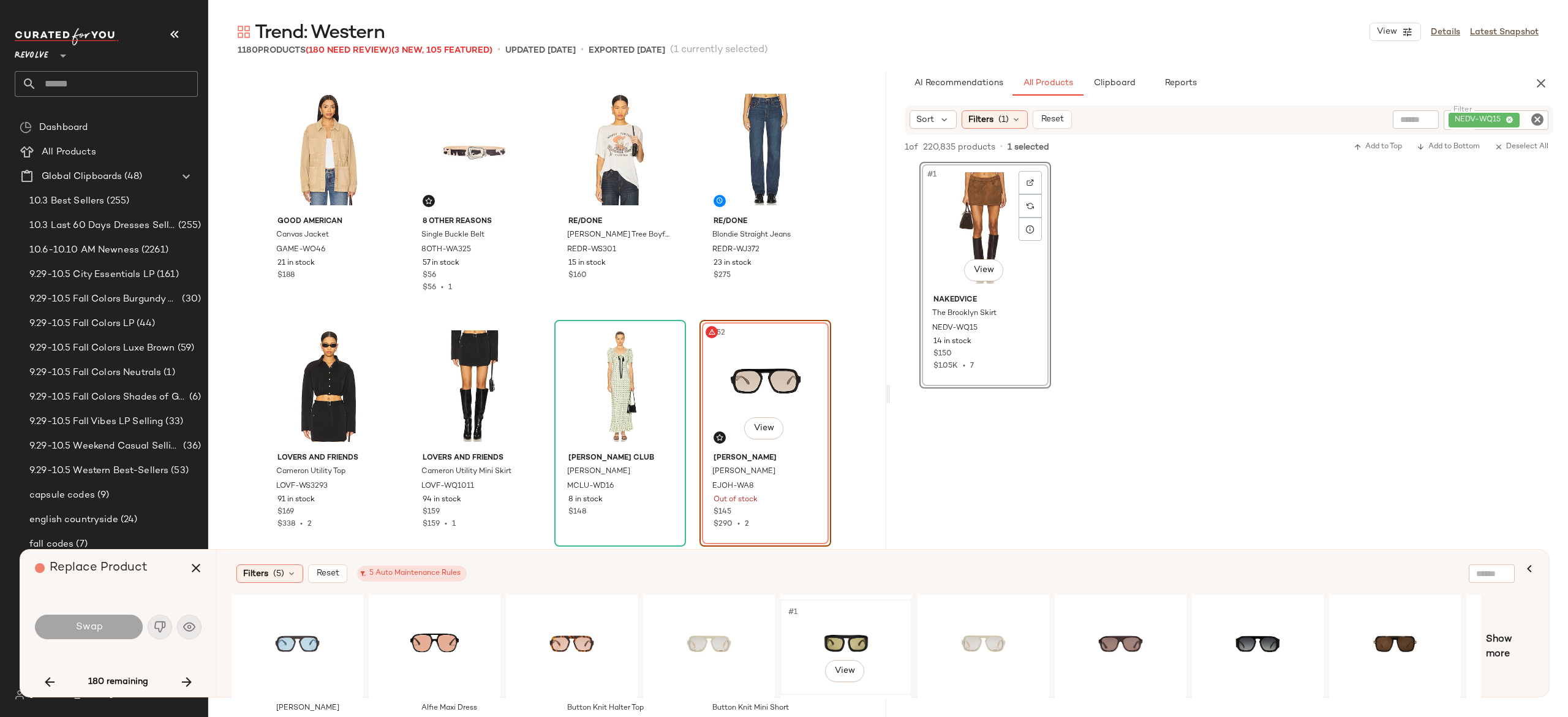
click at [838, 626] on div "#1 View" at bounding box center [846, 647] width 123 height 87
click at [108, 617] on button "Swap" at bounding box center [89, 626] width 107 height 24
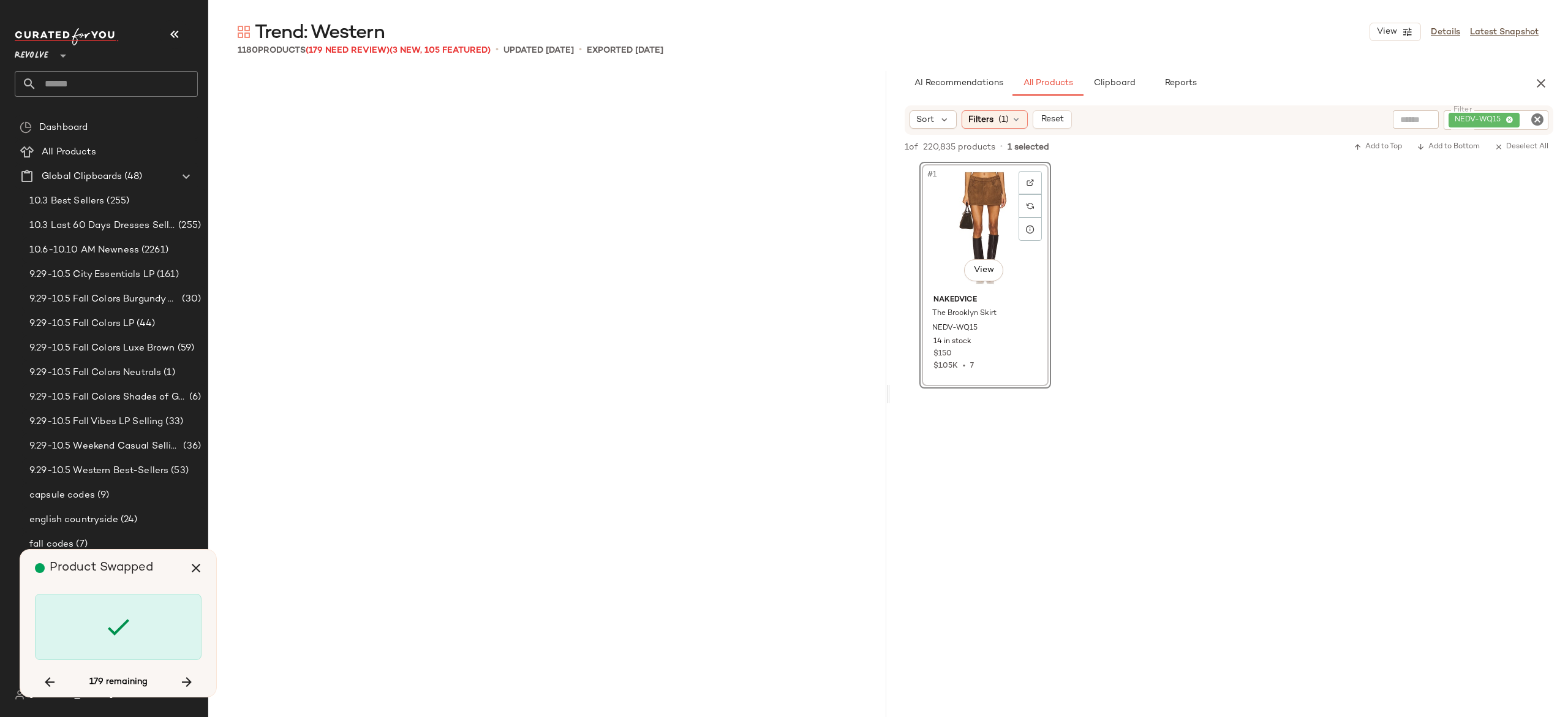
scroll to position [9456, 0]
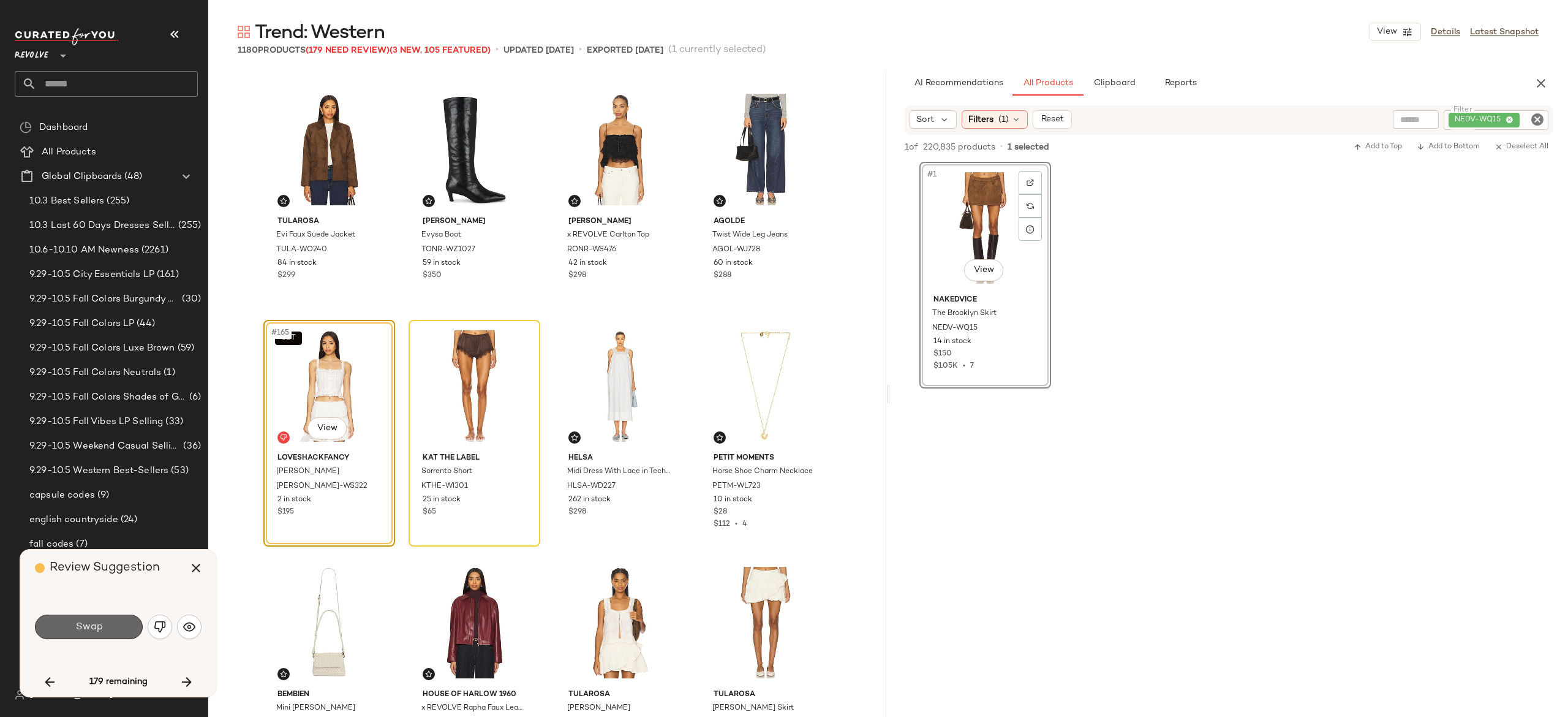
click at [120, 618] on button "Swap" at bounding box center [89, 626] width 107 height 24
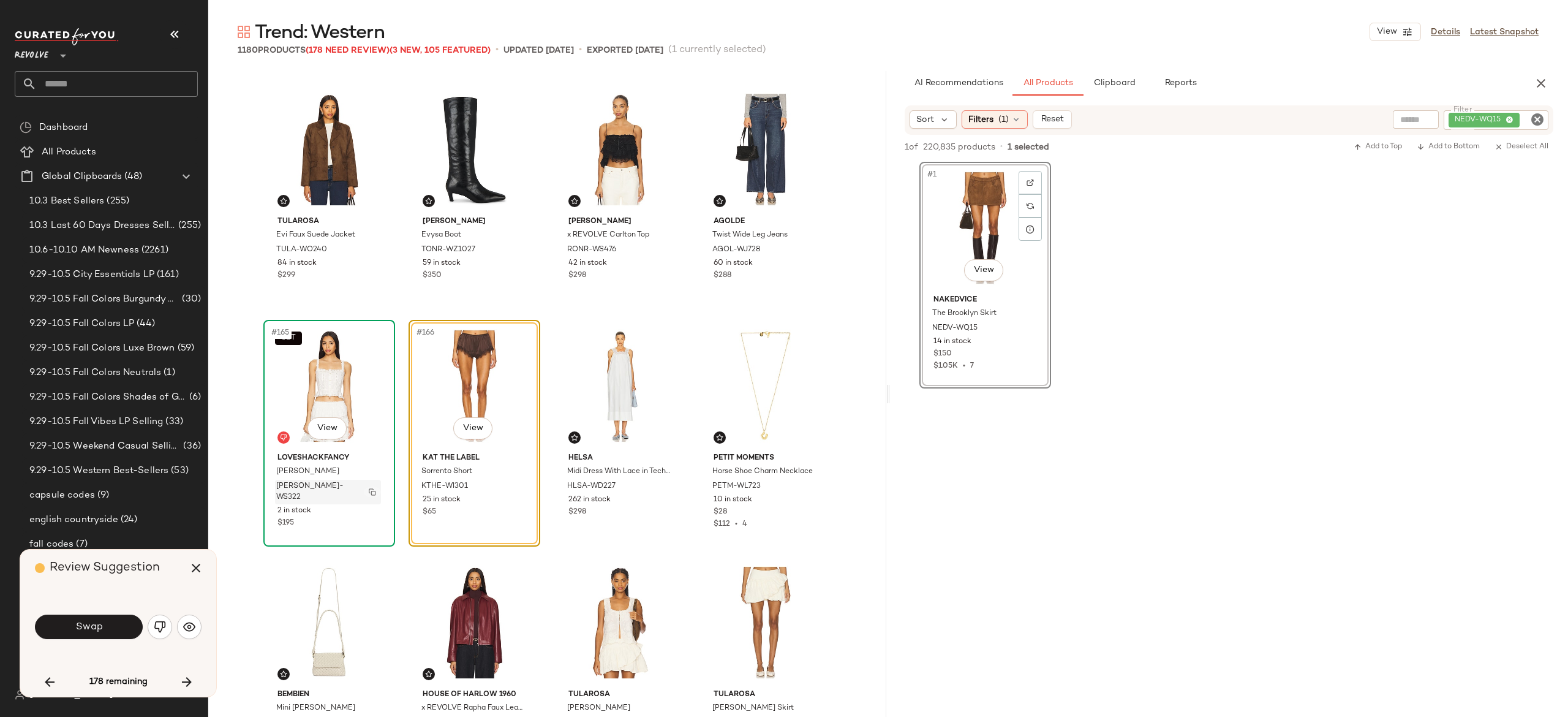
click at [372, 488] on img "button" at bounding box center [372, 492] width 8 height 8
click at [50, 679] on icon "button" at bounding box center [49, 681] width 15 height 15
click at [103, 628] on button "Swap" at bounding box center [89, 626] width 107 height 24
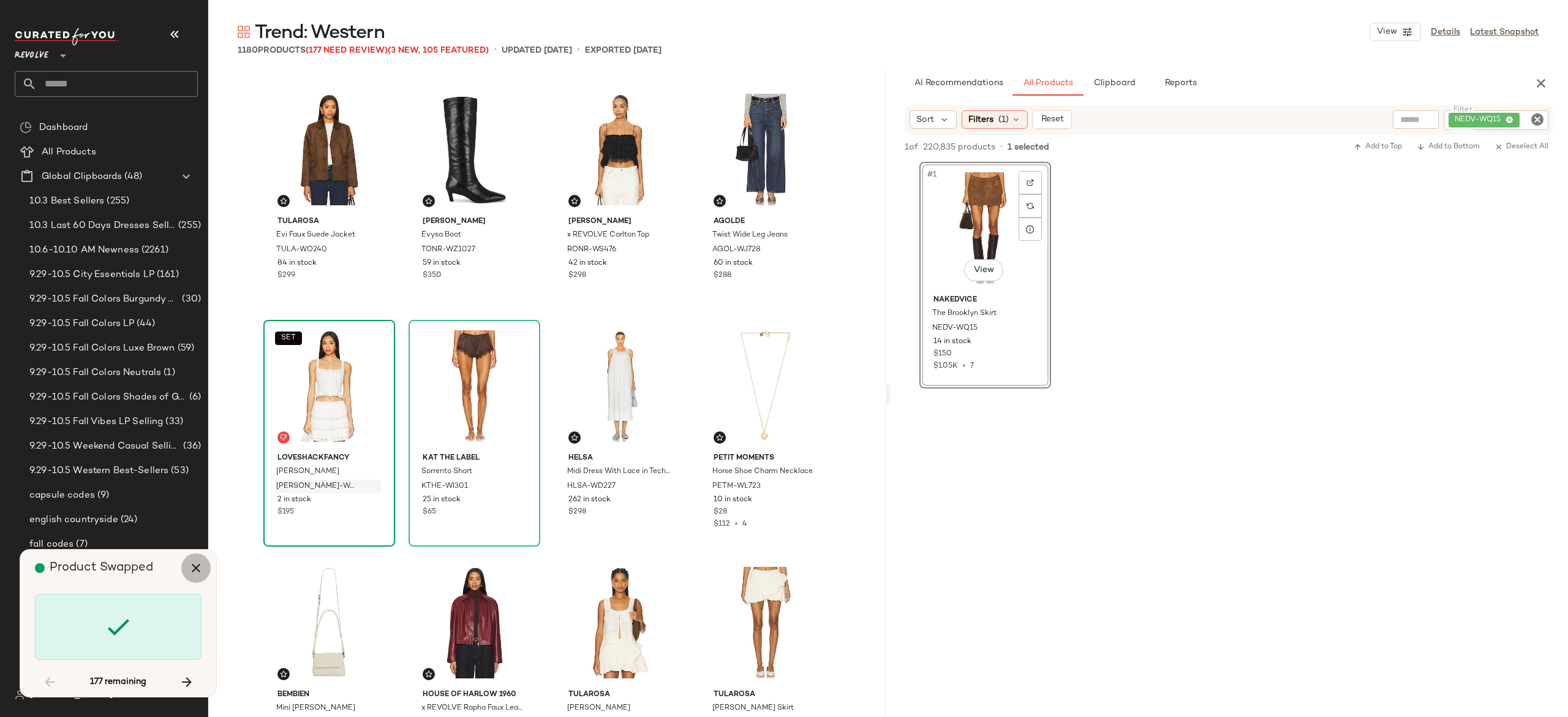
click at [196, 563] on icon "button" at bounding box center [195, 568] width 15 height 15
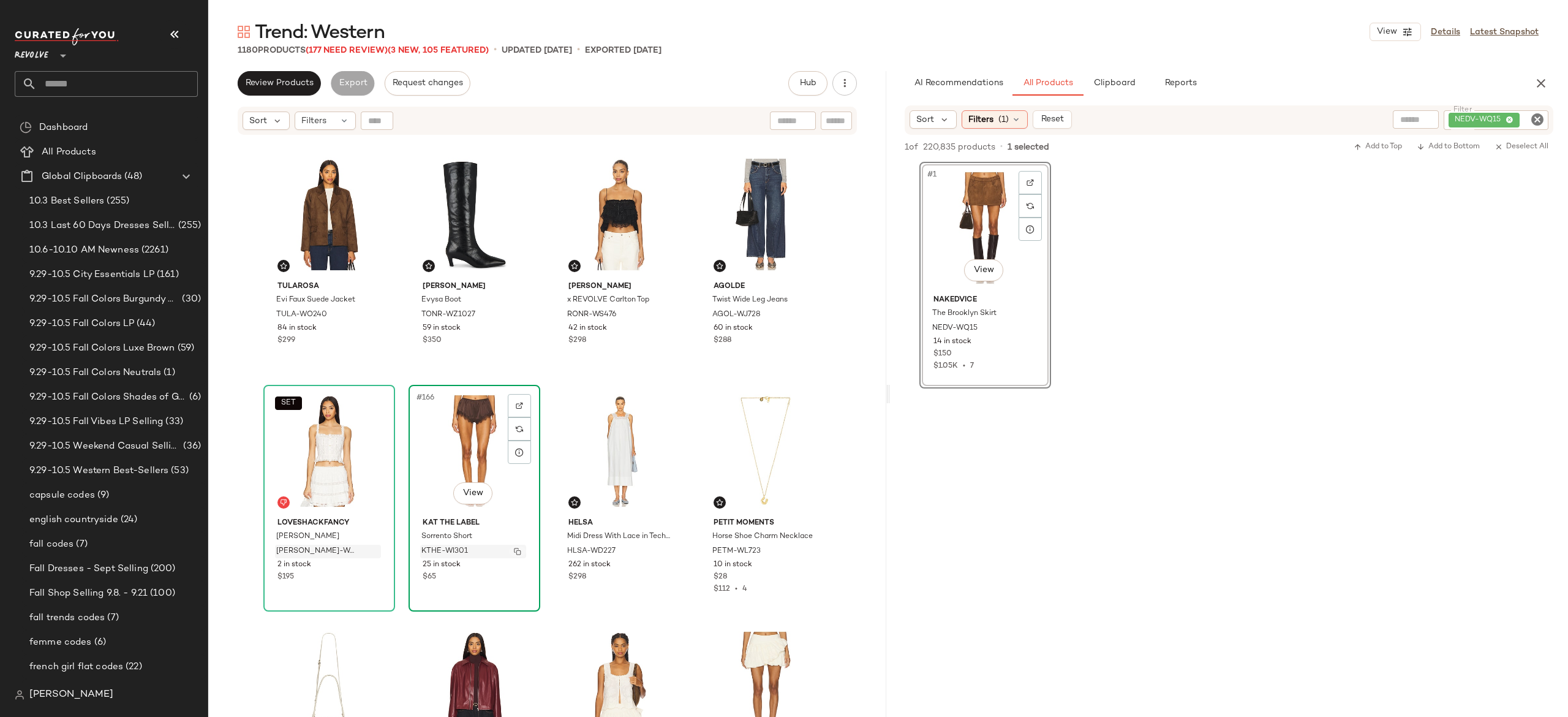
click at [514, 547] on img "button" at bounding box center [518, 551] width 8 height 8
click at [1490, 117] on div "NEDV-WQ15" at bounding box center [1455, 120] width 188 height 20
paste input "**********"
type input "**********"
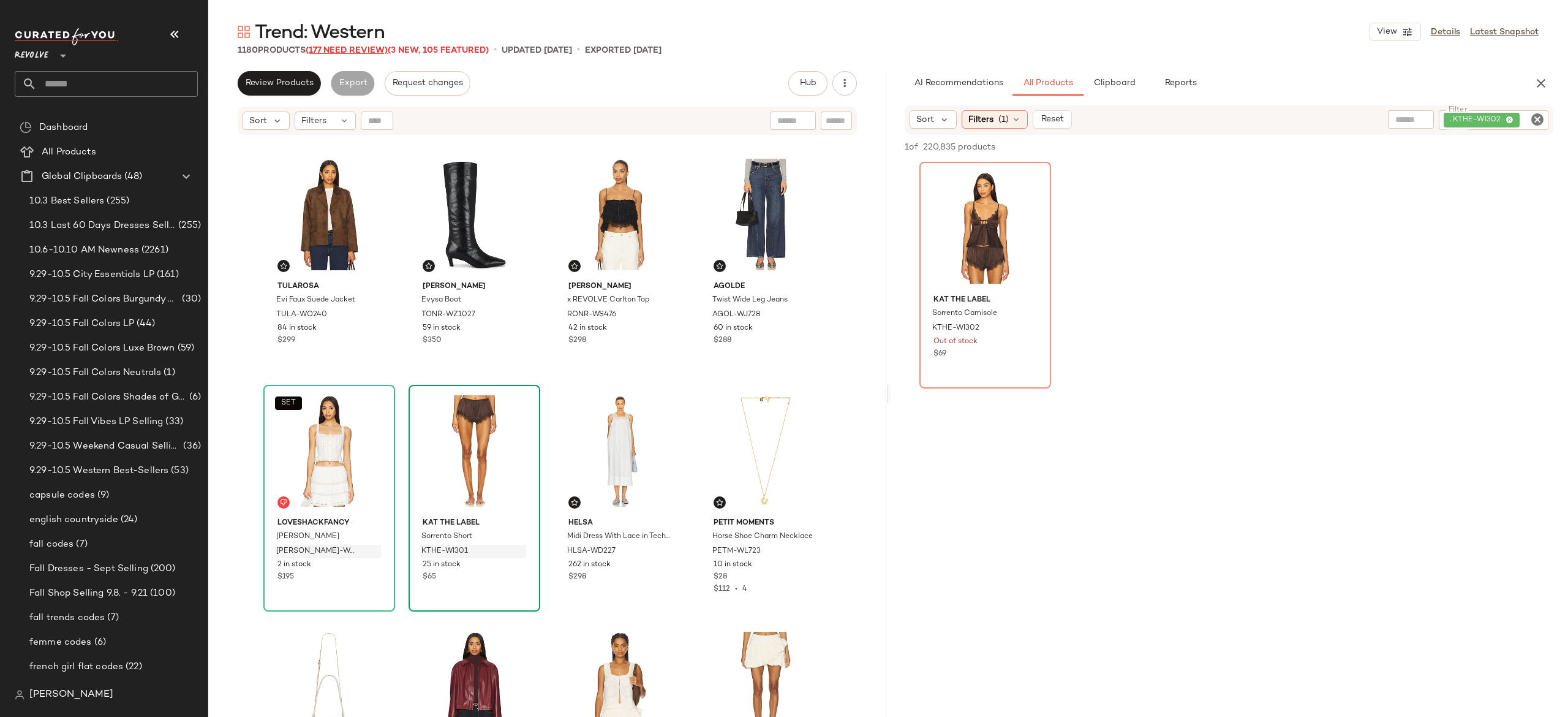
click at [373, 46] on span "(177 Need Review)" at bounding box center [347, 50] width 82 height 9
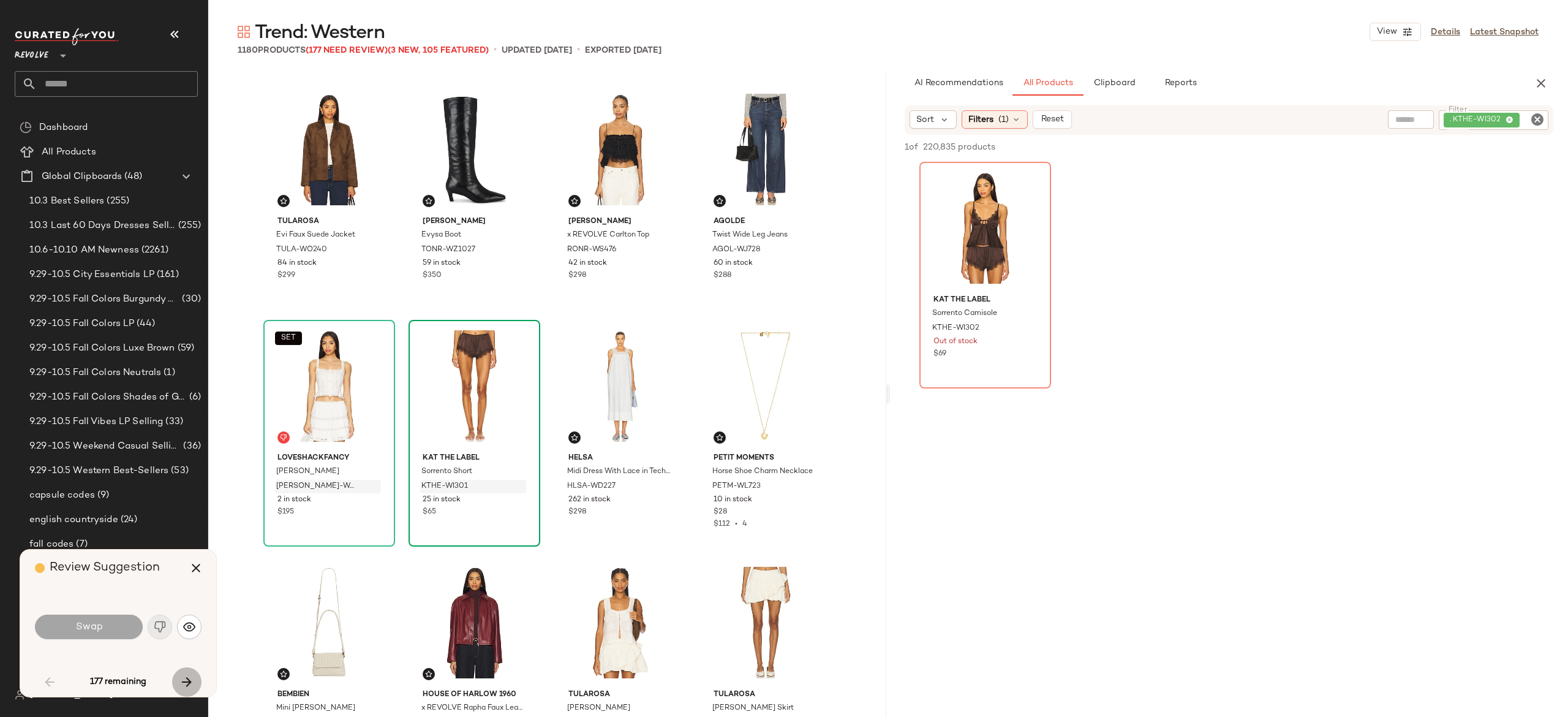
click at [187, 681] on icon "button" at bounding box center [187, 681] width 15 height 15
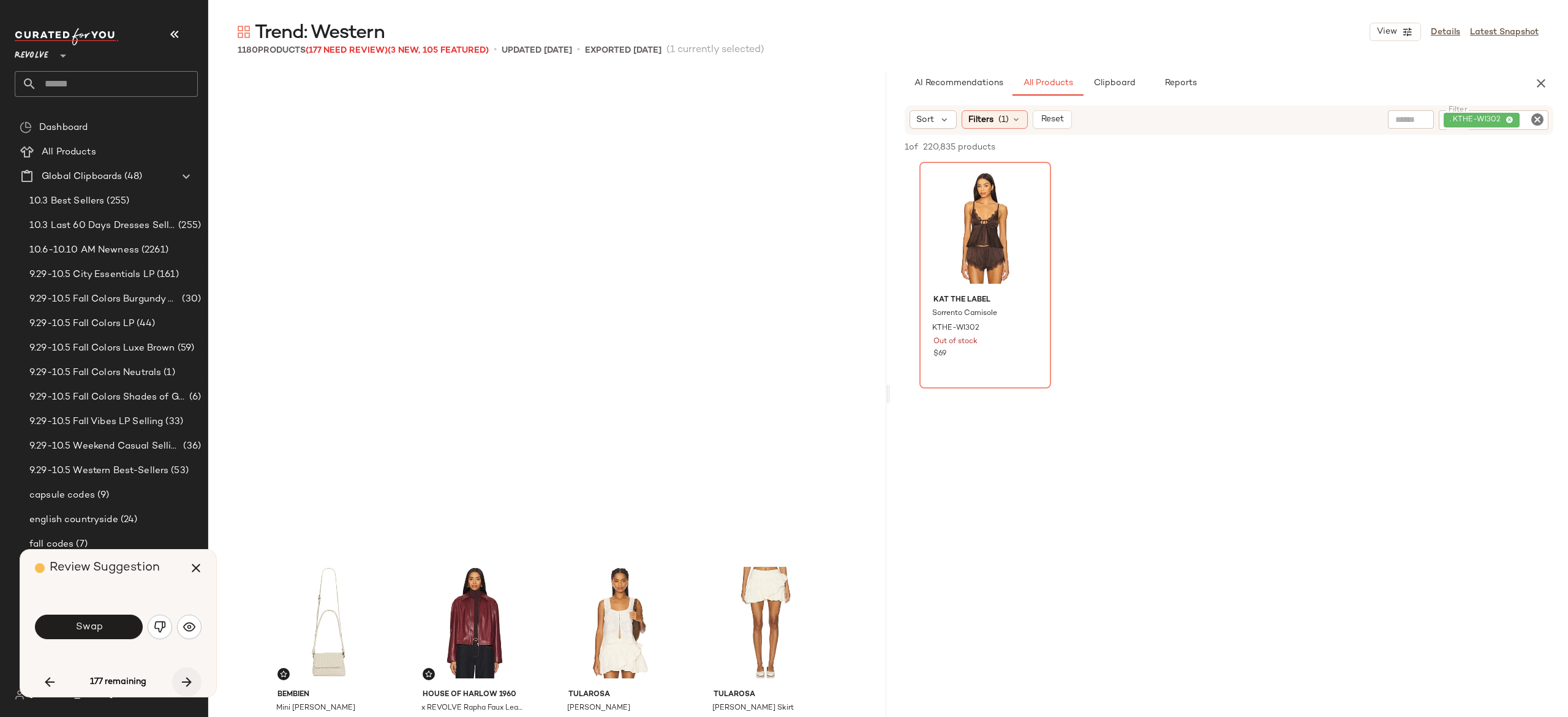
scroll to position [9929, 0]
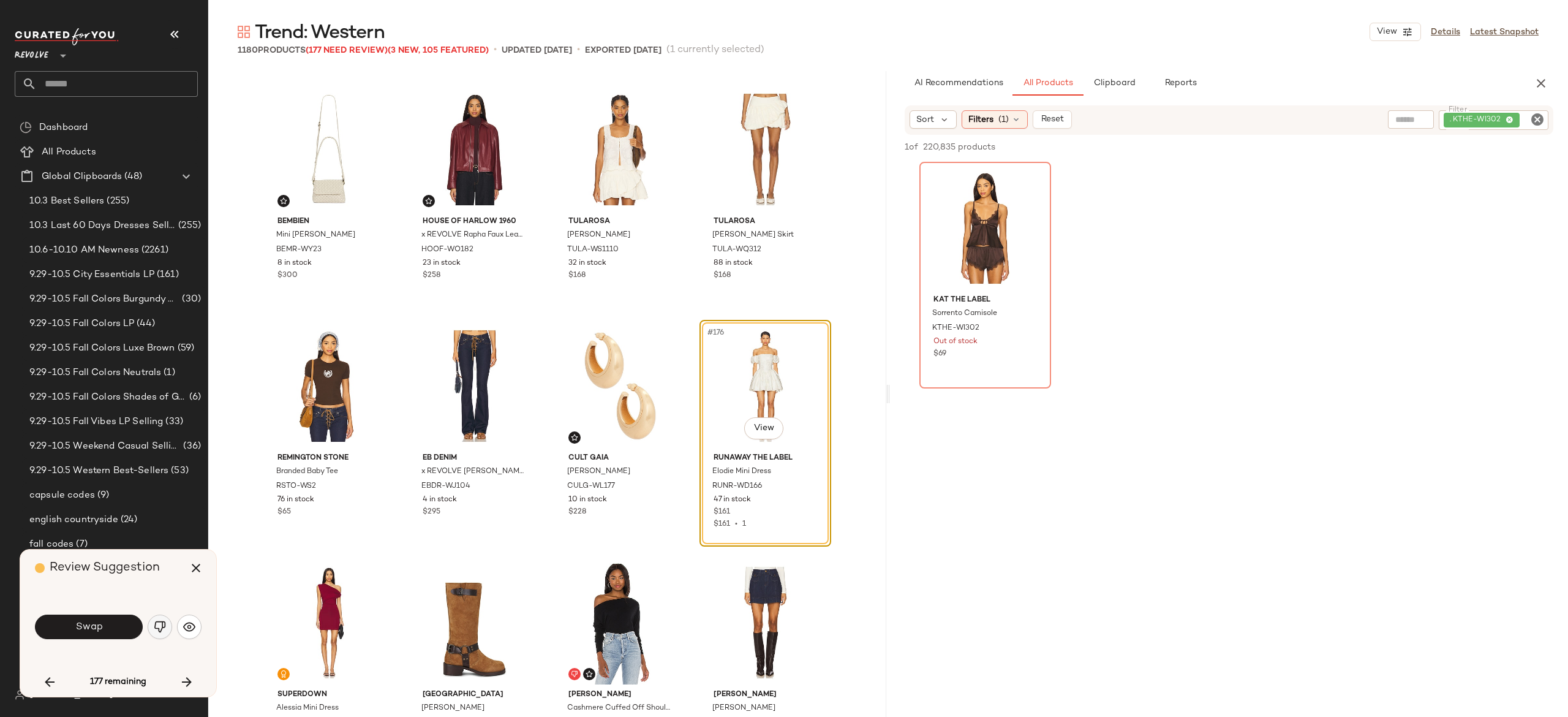
click at [164, 622] on img "button" at bounding box center [159, 626] width 13 height 13
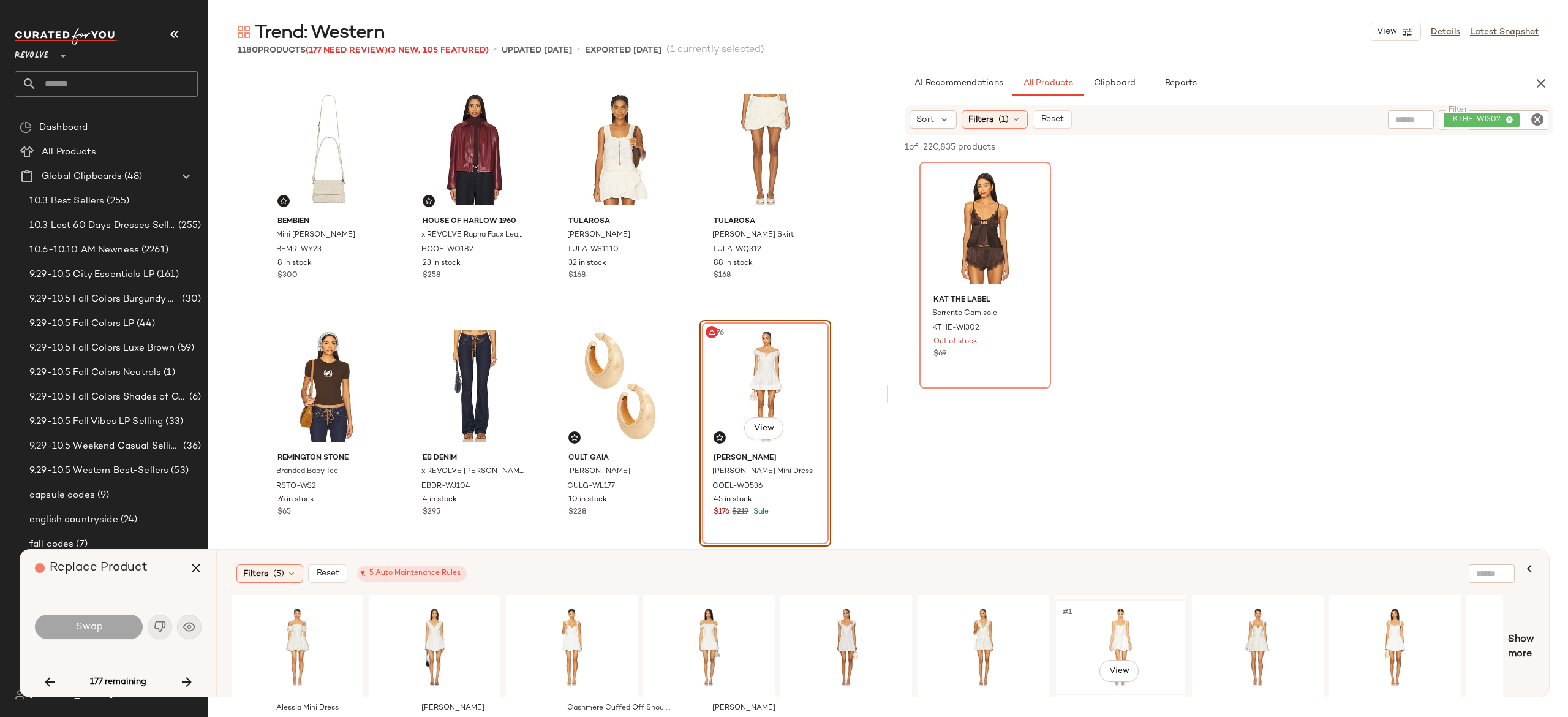
click at [1125, 626] on div "#1 View" at bounding box center [1121, 647] width 123 height 87
click at [115, 621] on button "Swap" at bounding box center [89, 626] width 107 height 24
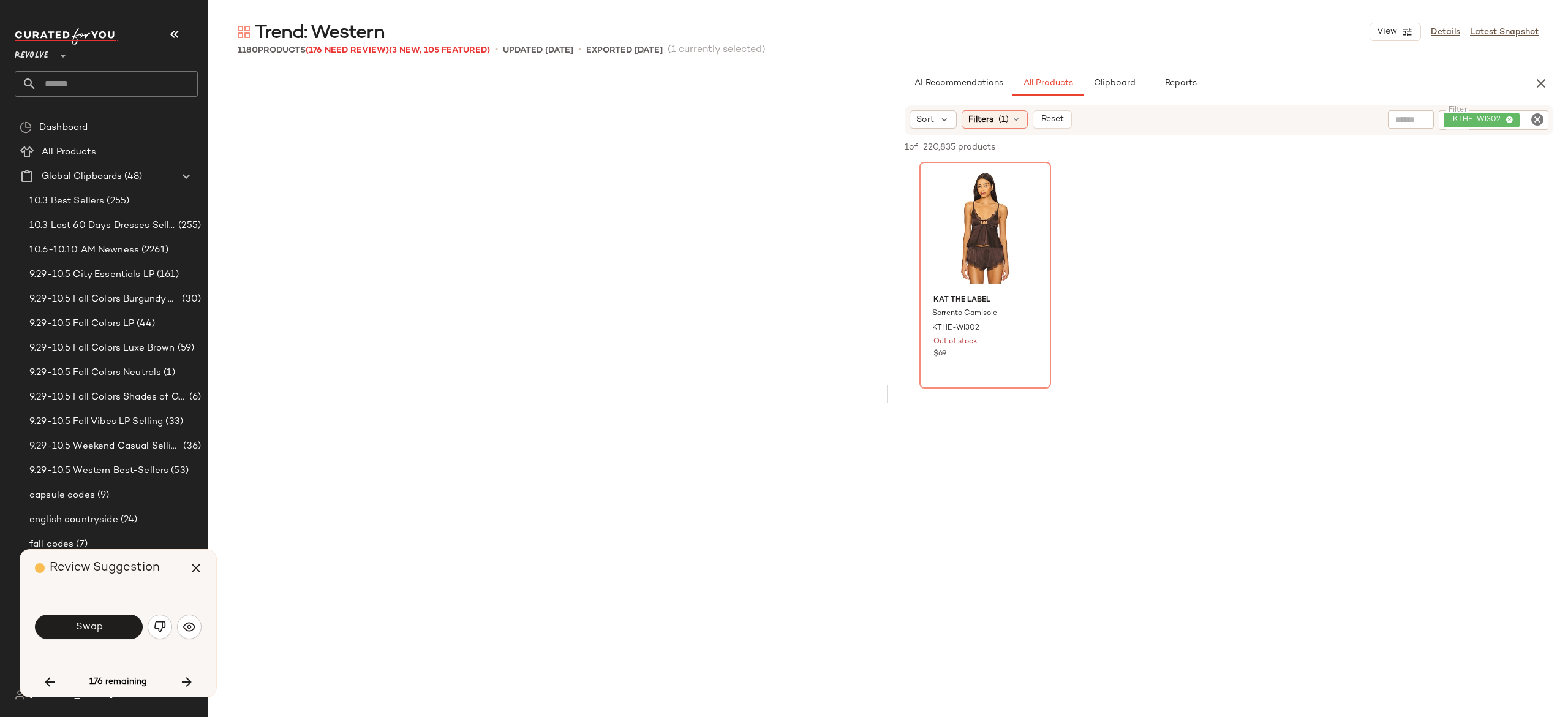
scroll to position [10638, 0]
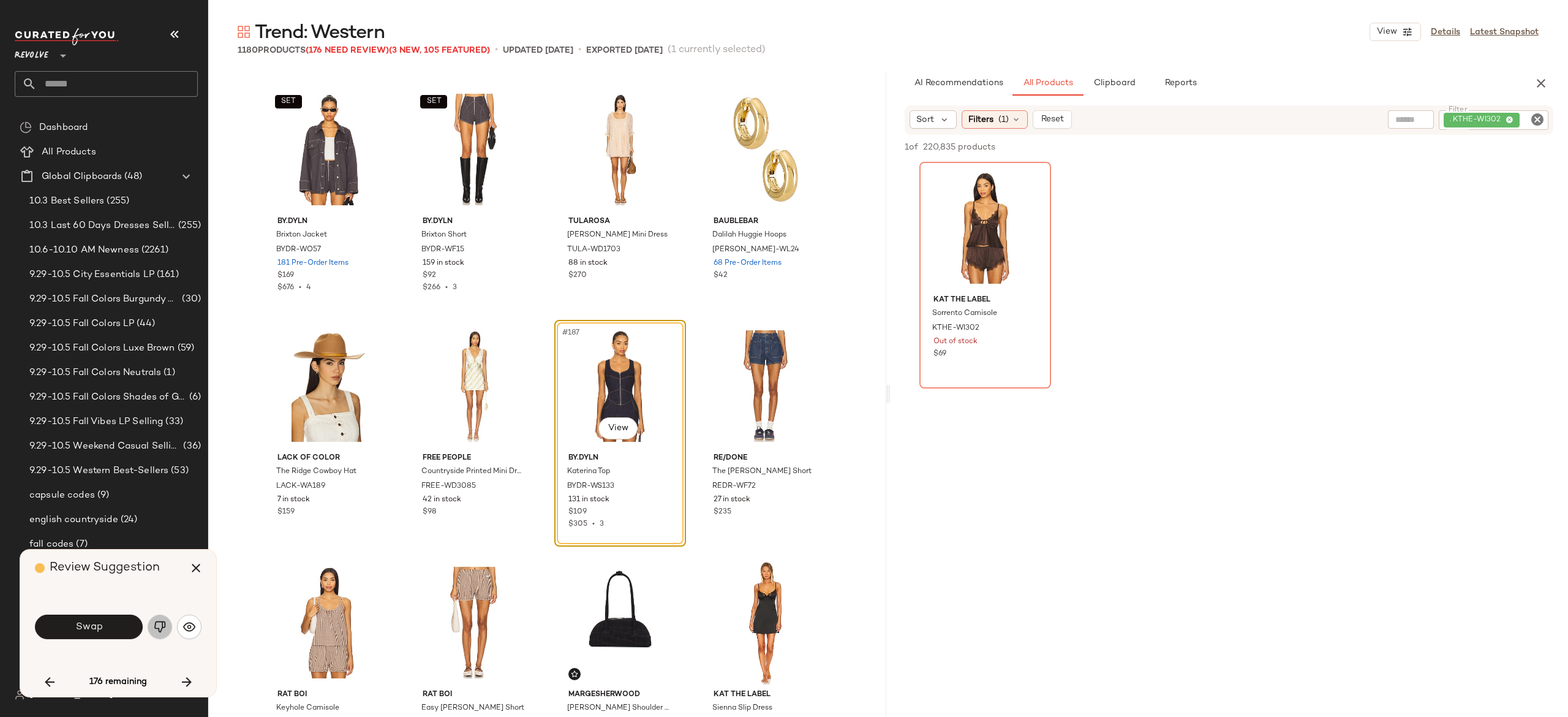
click at [162, 618] on button "button" at bounding box center [159, 626] width 24 height 24
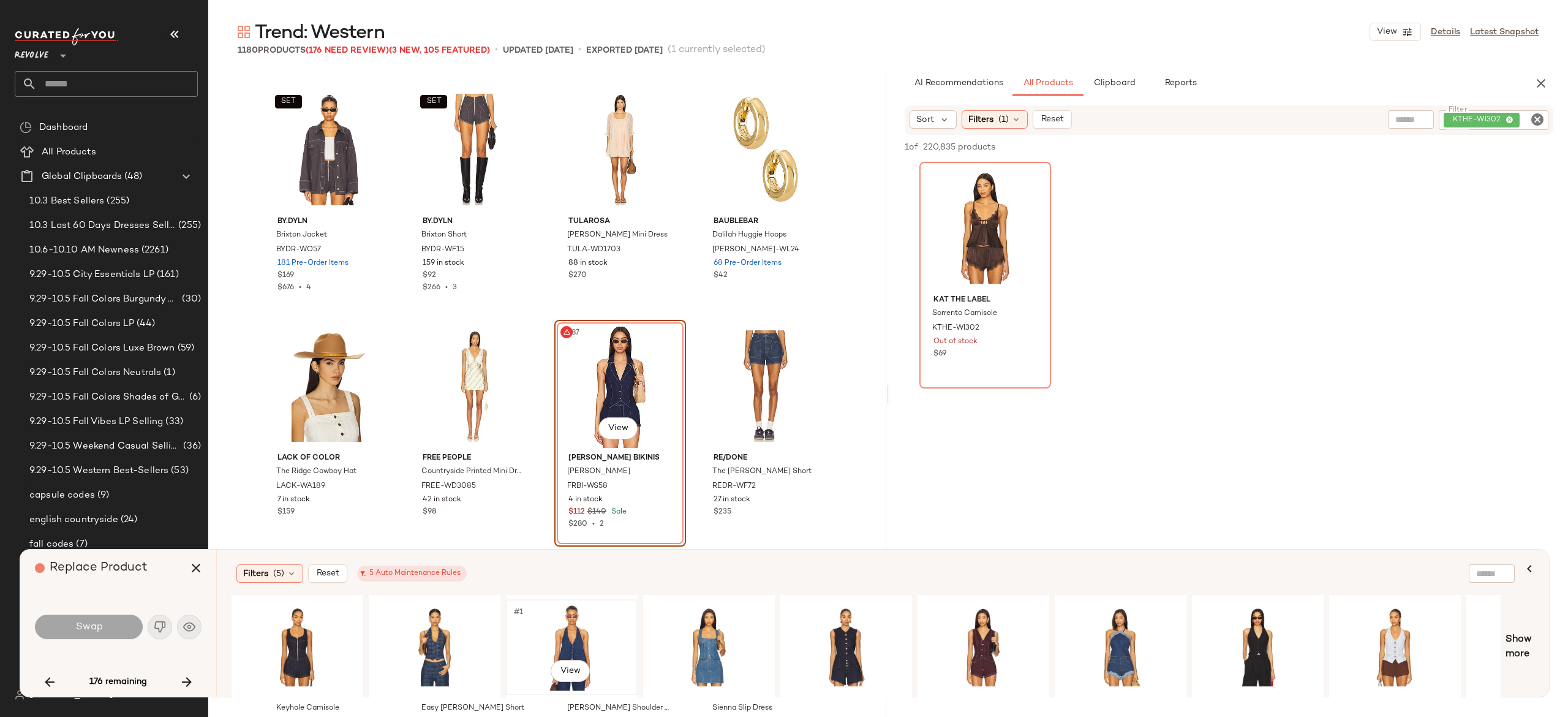
click at [580, 626] on div "#1 View" at bounding box center [572, 647] width 123 height 87
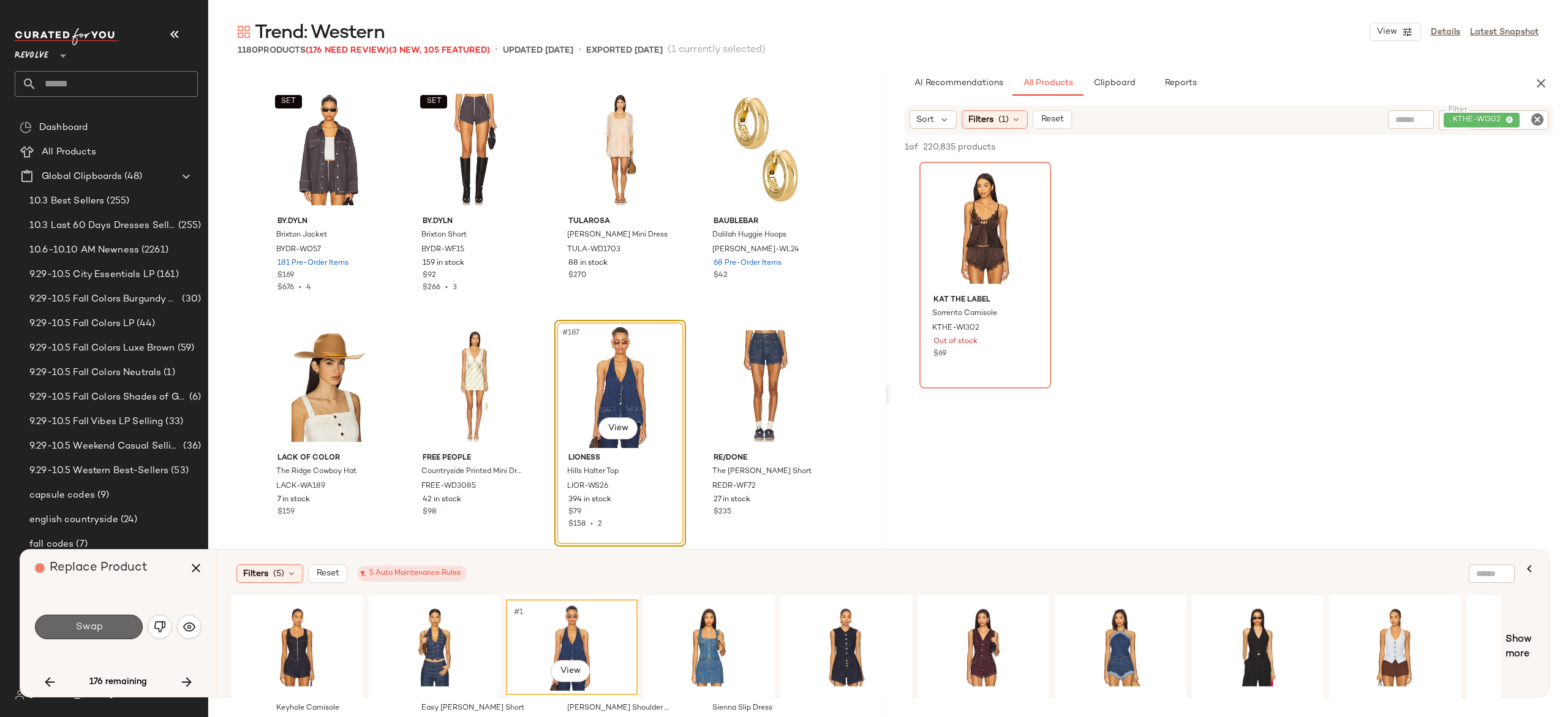
click at [121, 629] on button "Swap" at bounding box center [89, 626] width 107 height 24
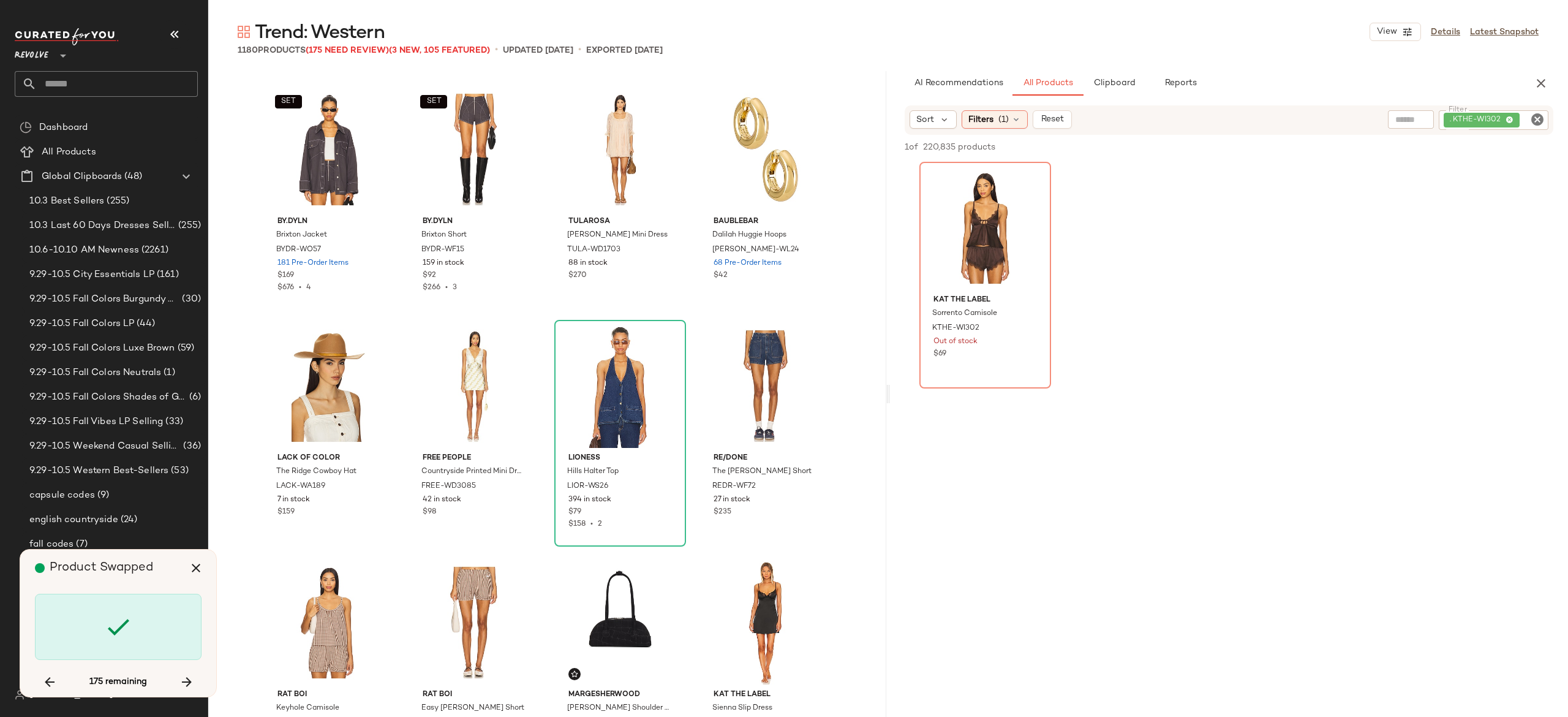
scroll to position [11583, 0]
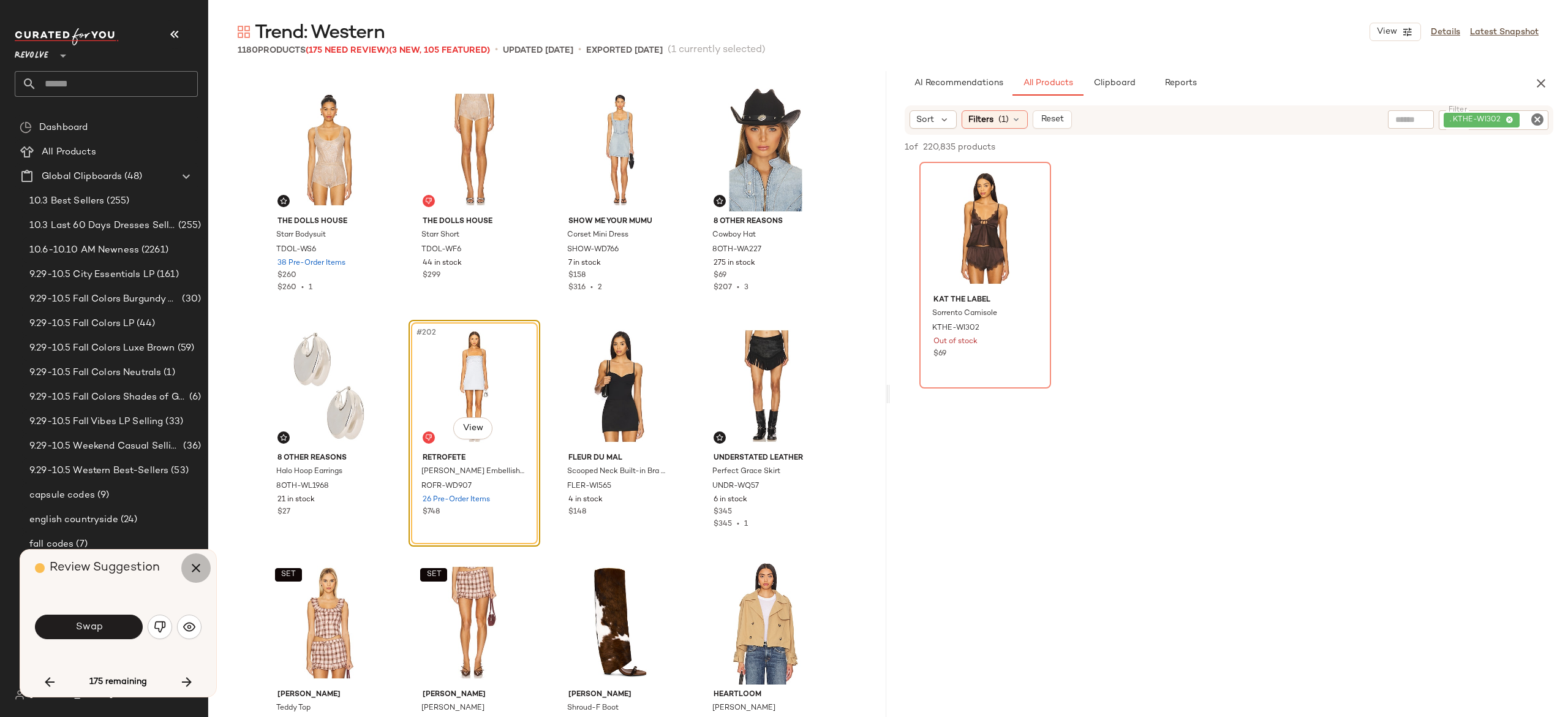
click at [196, 566] on icon "button" at bounding box center [195, 568] width 15 height 15
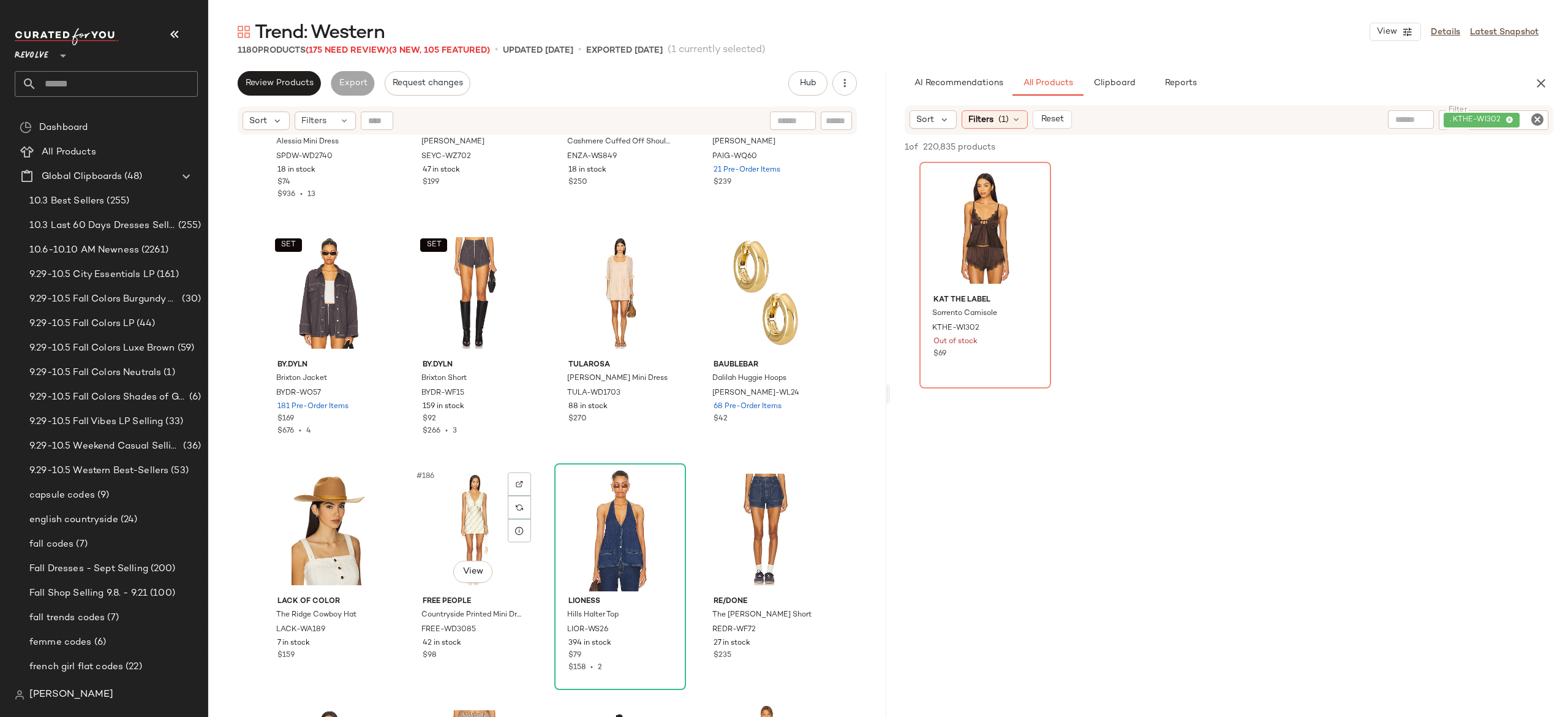
scroll to position [10559, 0]
click at [661, 631] on img "button" at bounding box center [663, 630] width 8 height 8
click at [373, 51] on span "(175 Need Review)" at bounding box center [347, 50] width 83 height 9
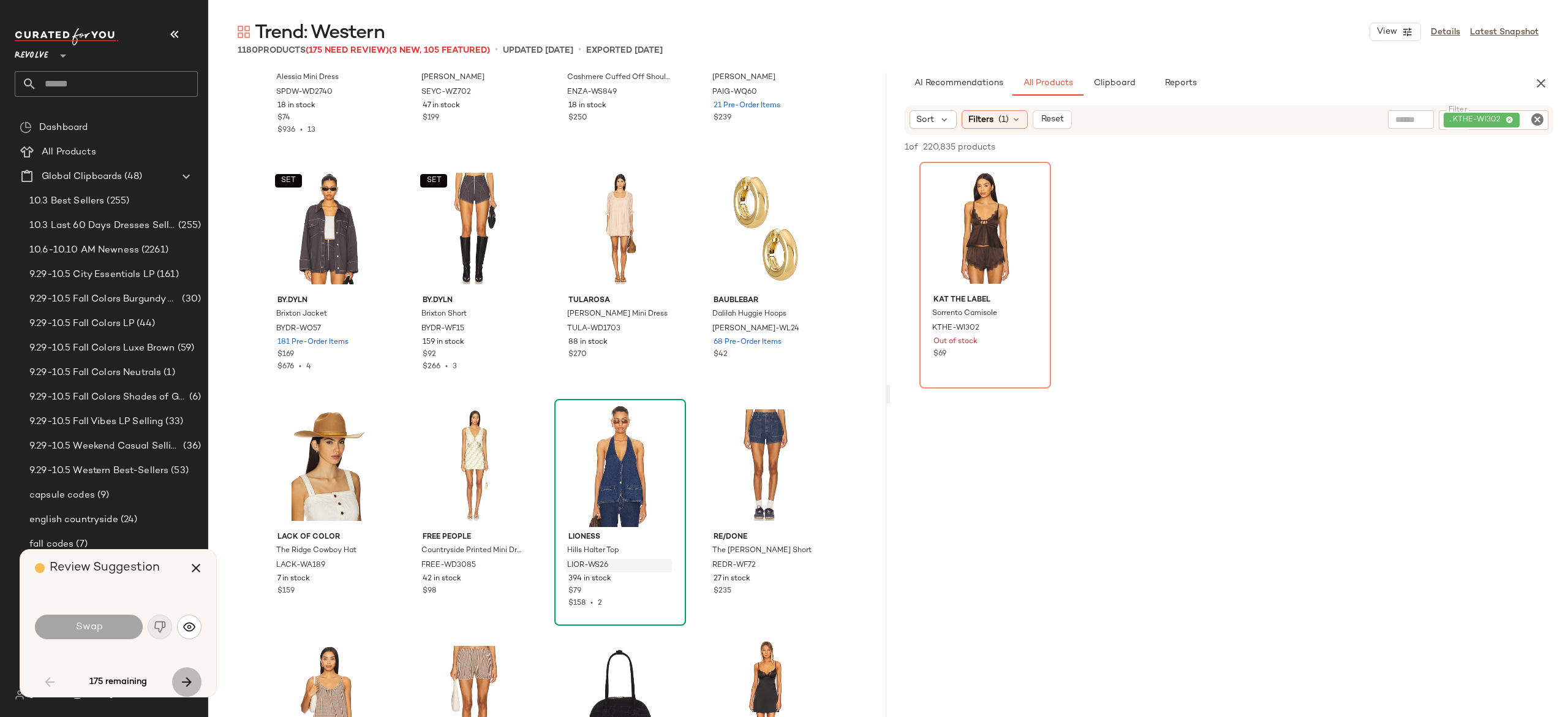
click at [182, 680] on icon "button" at bounding box center [187, 681] width 15 height 15
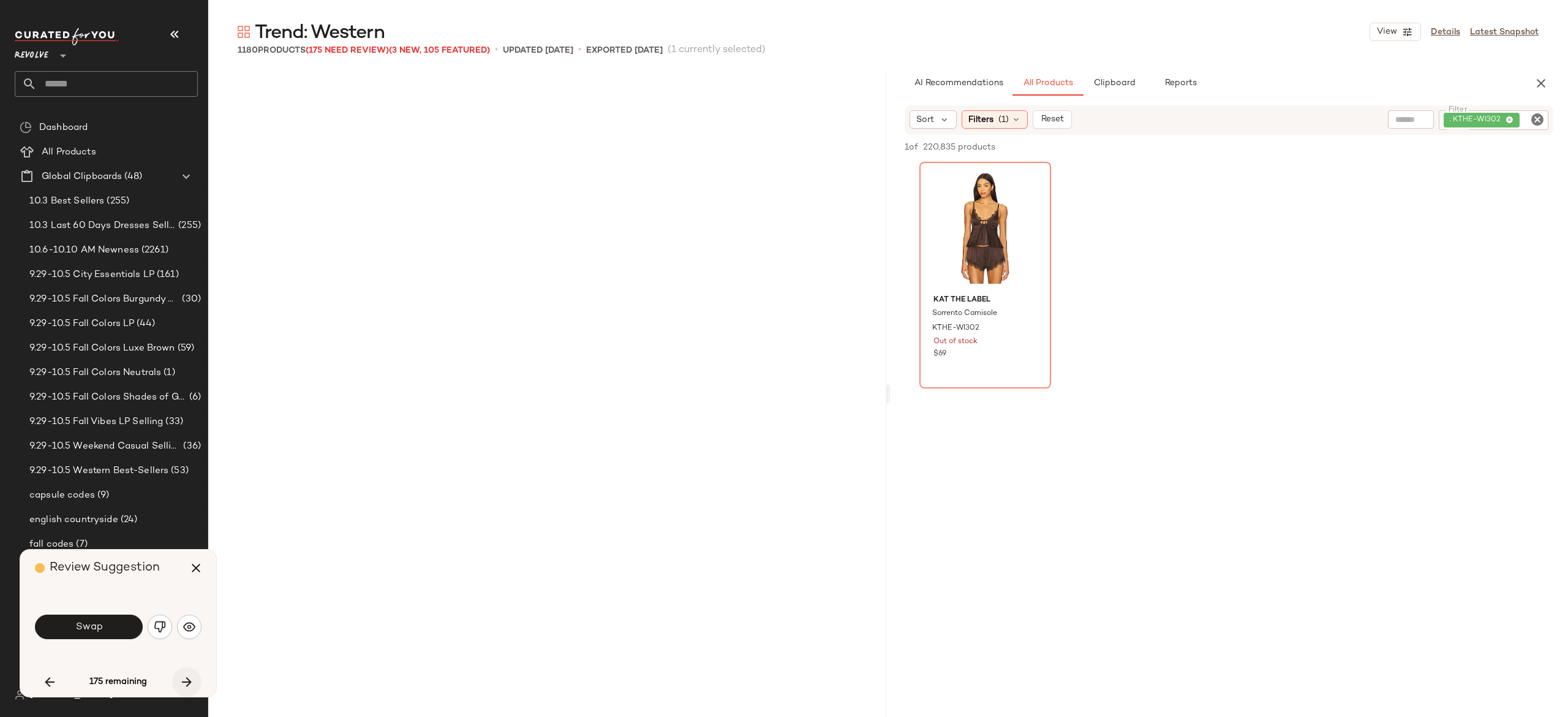
scroll to position [11583, 0]
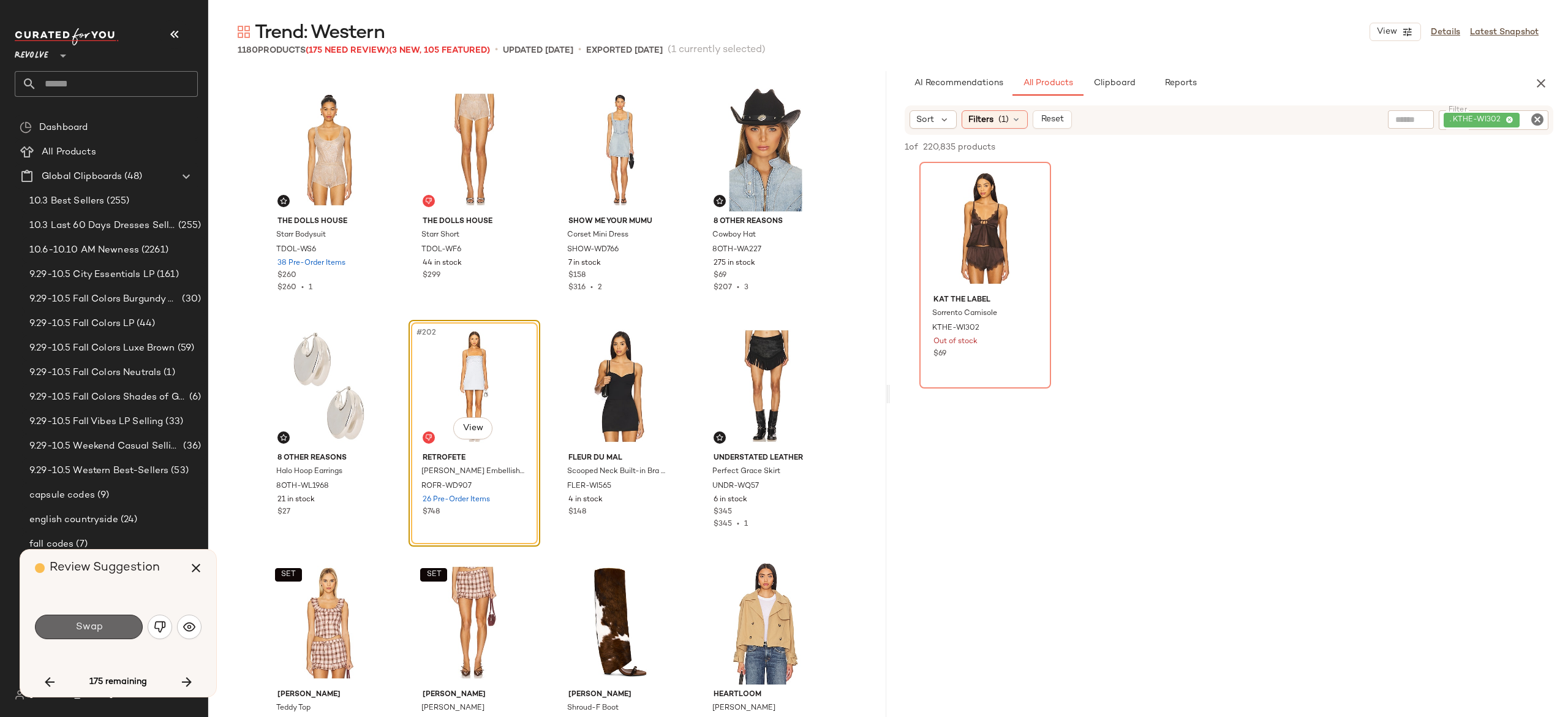
click at [134, 628] on button "Swap" at bounding box center [89, 626] width 107 height 24
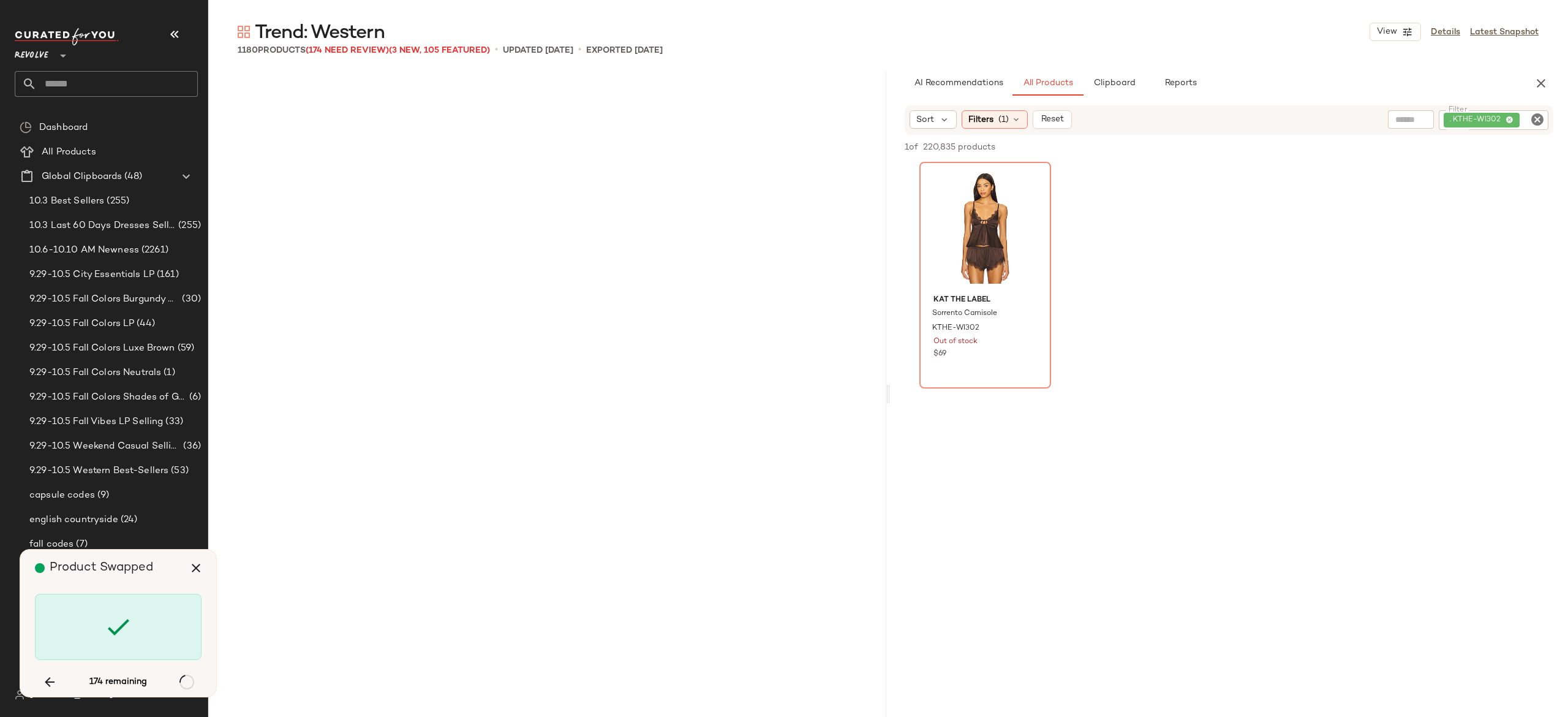
scroll to position [12529, 0]
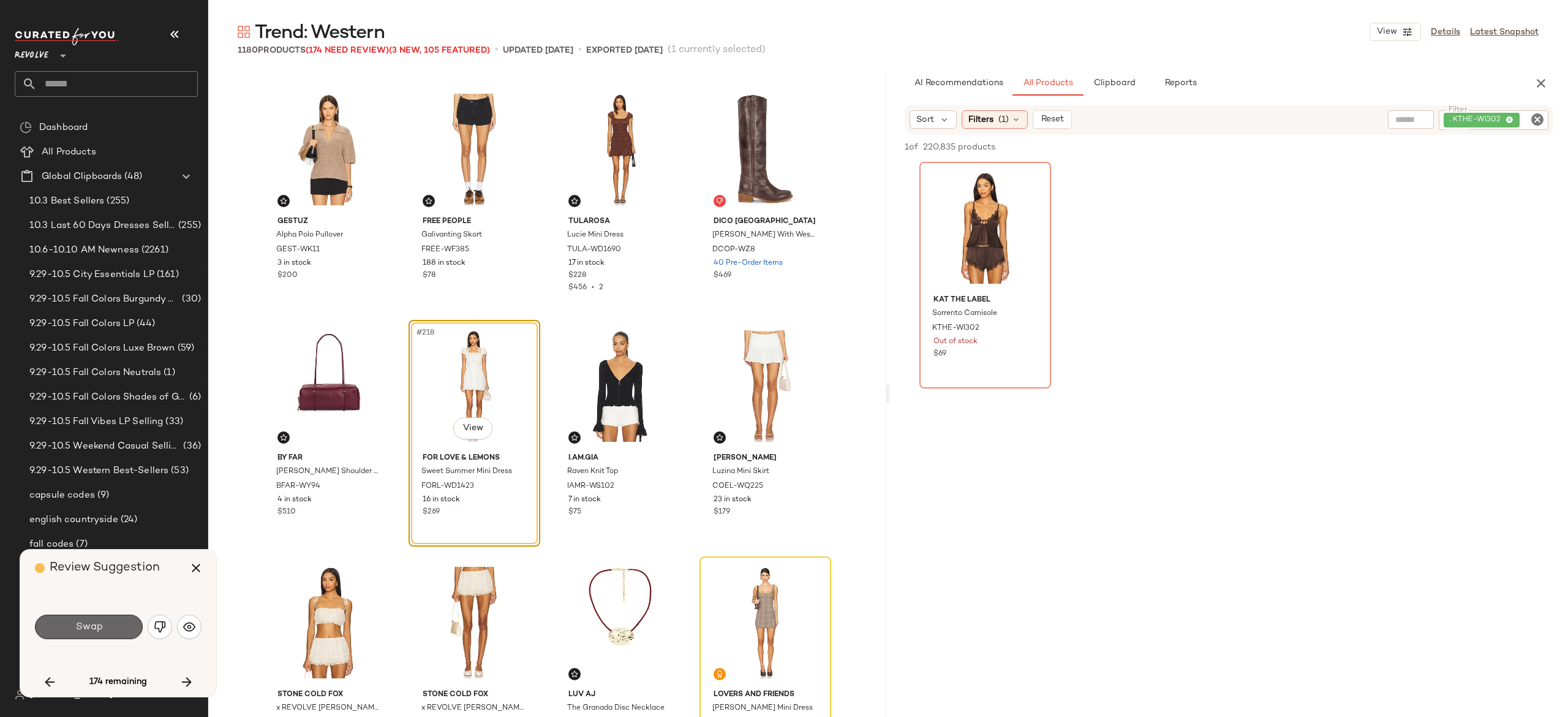
click at [120, 632] on button "Swap" at bounding box center [89, 626] width 107 height 24
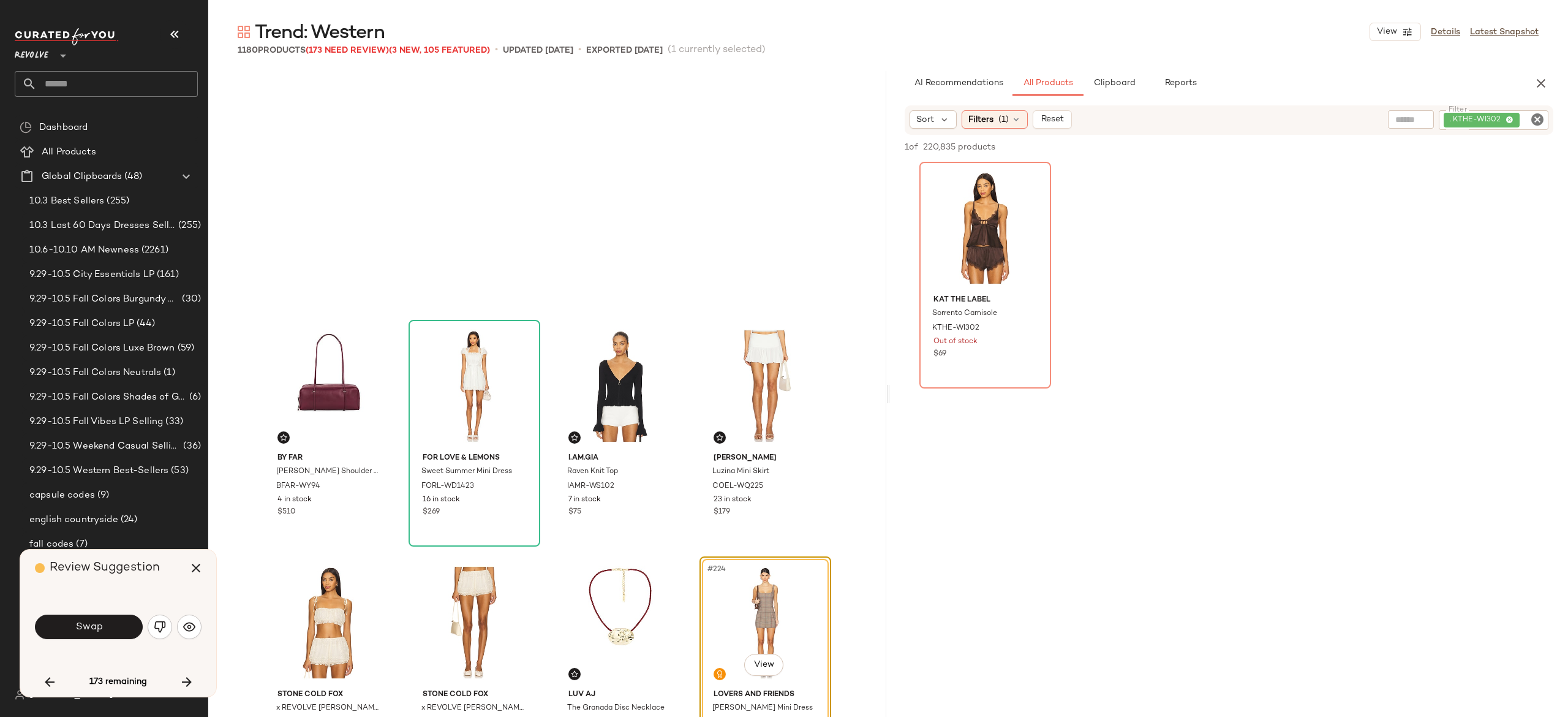
scroll to position [12765, 0]
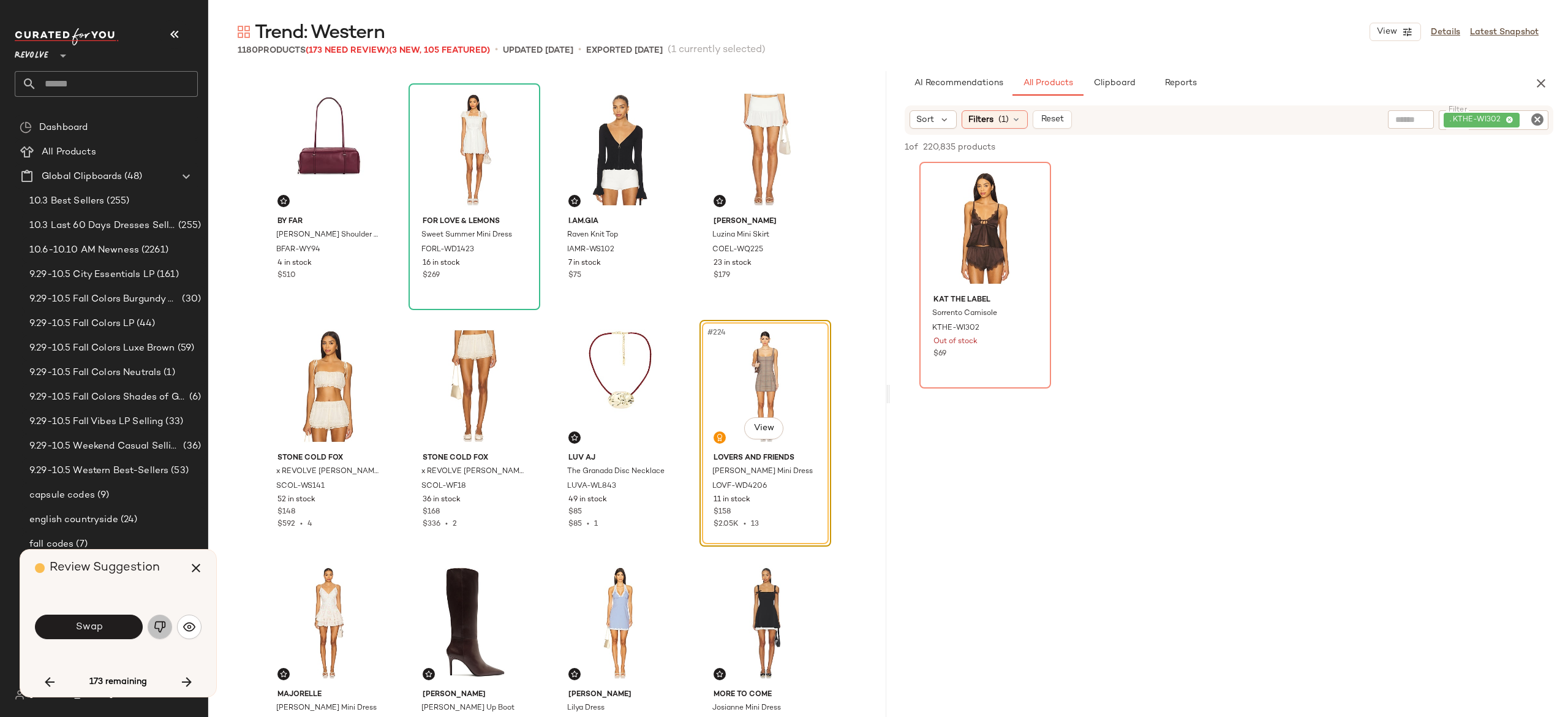
click at [159, 626] on img "button" at bounding box center [159, 626] width 13 height 13
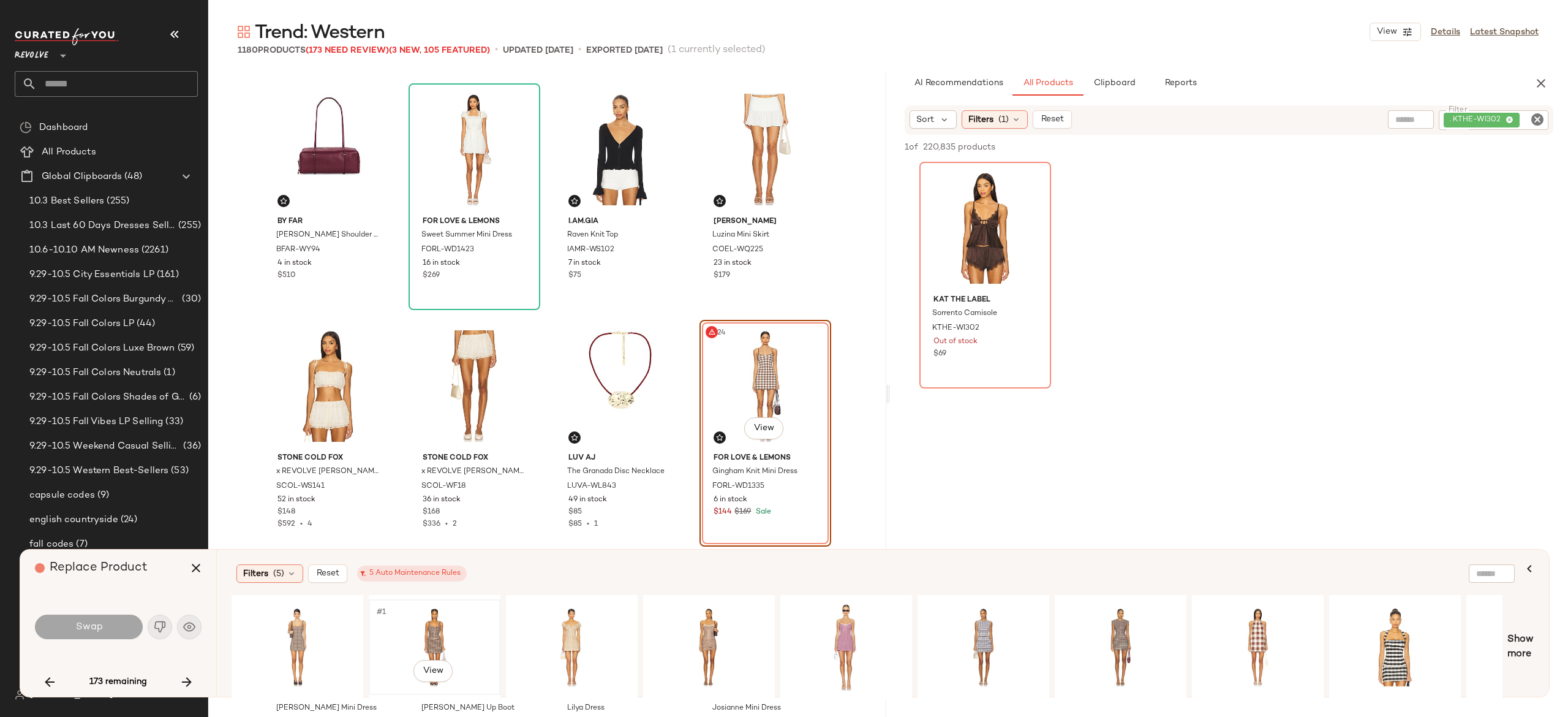
click at [437, 624] on div "#1 View" at bounding box center [435, 647] width 123 height 87
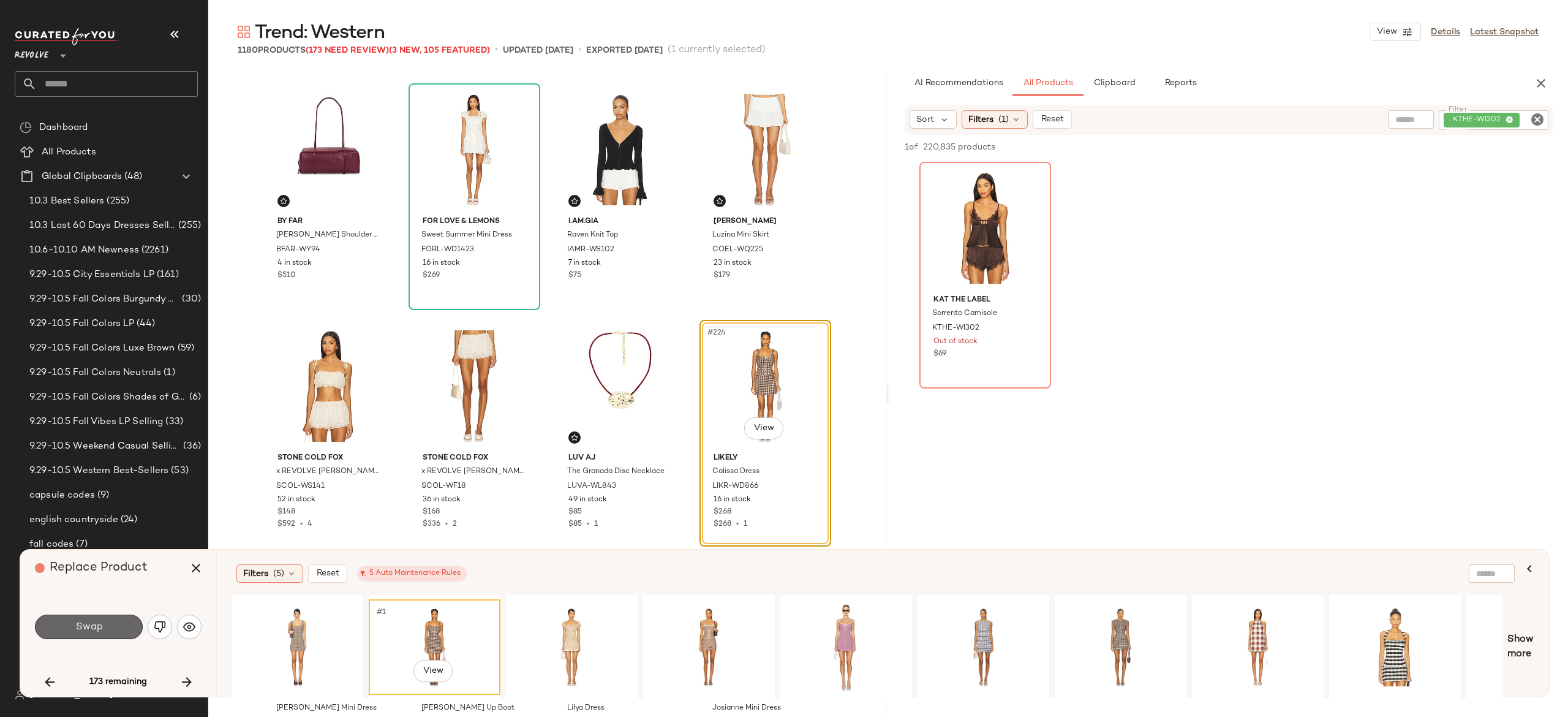
click at [99, 636] on button "Swap" at bounding box center [89, 626] width 107 height 24
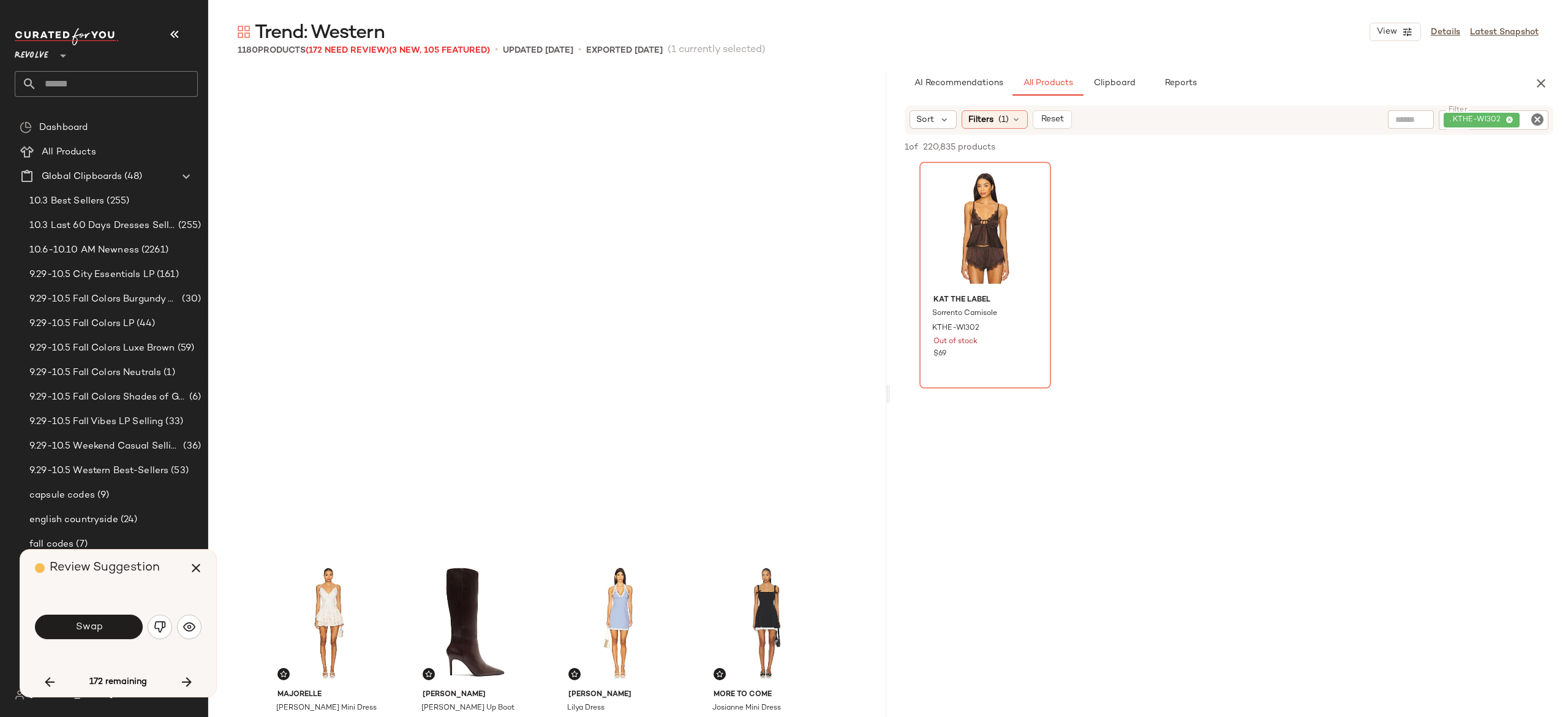
scroll to position [13238, 0]
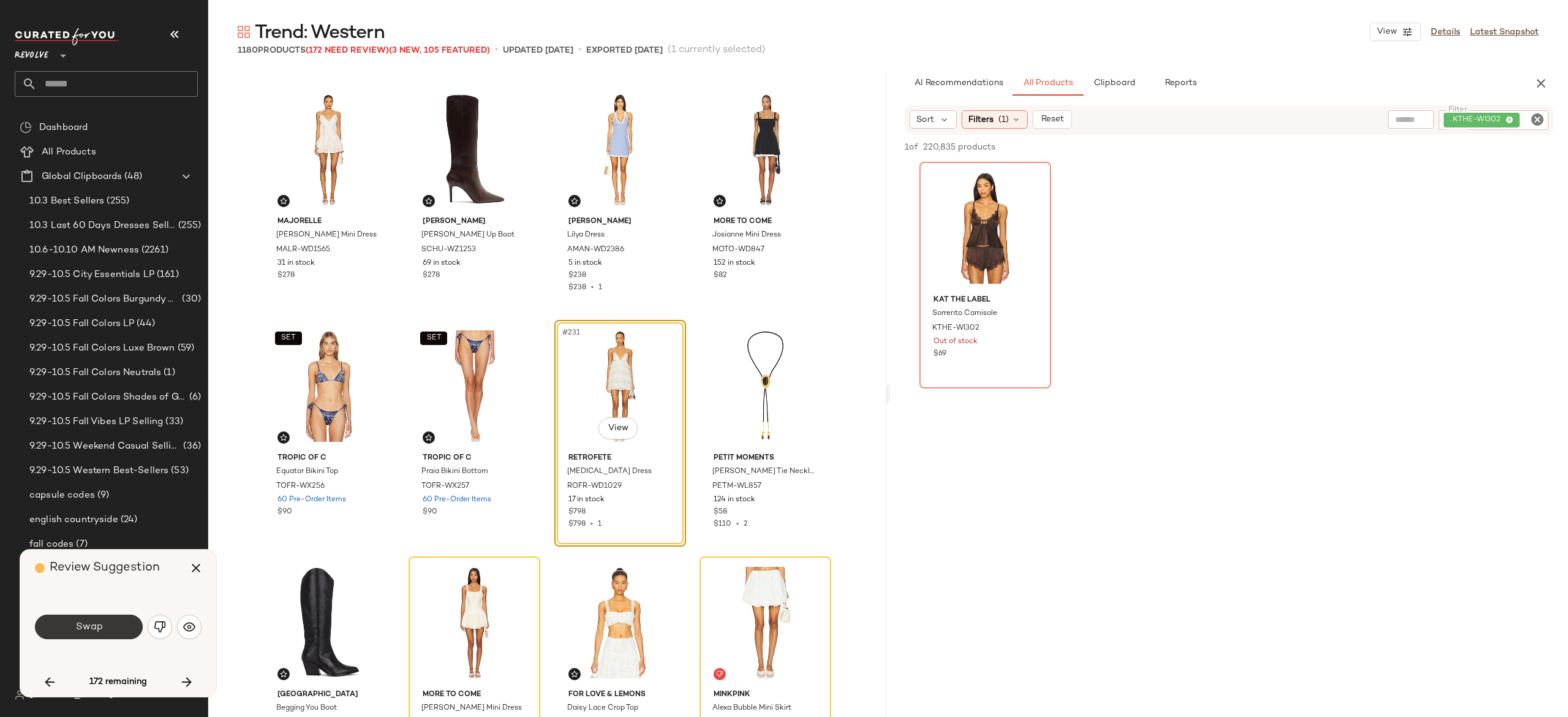
click at [134, 626] on button "Swap" at bounding box center [89, 626] width 107 height 24
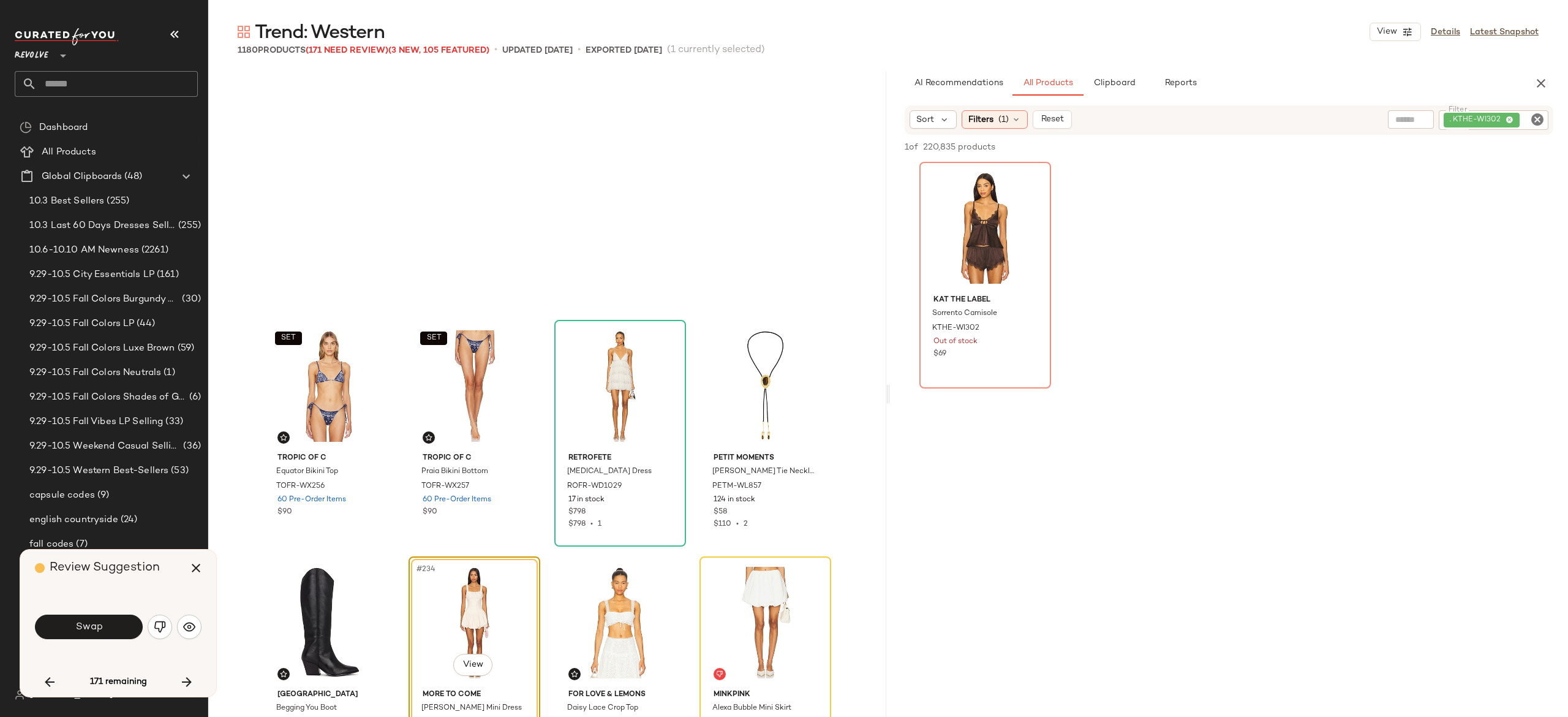
scroll to position [13475, 0]
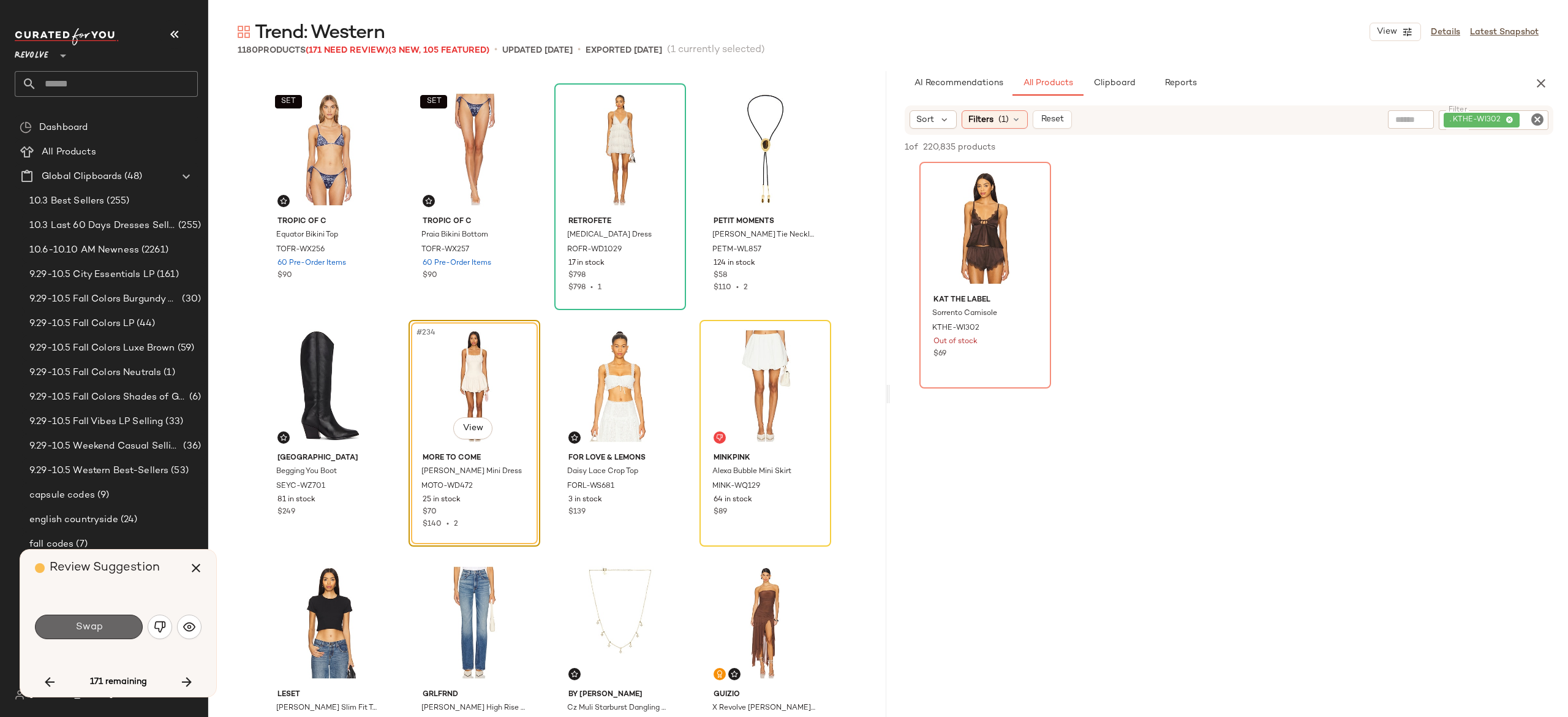
click at [113, 624] on button "Swap" at bounding box center [89, 626] width 107 height 24
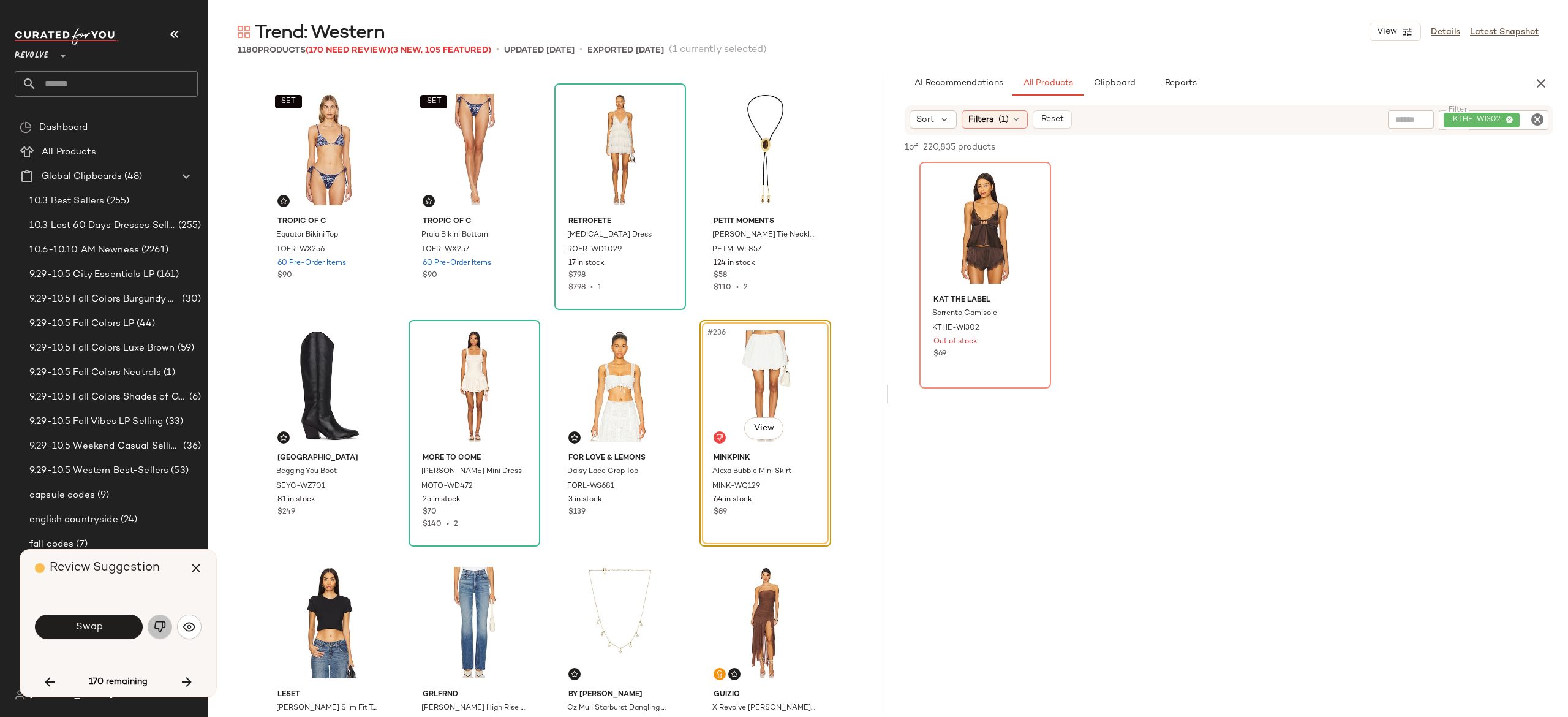
click at [164, 622] on img "button" at bounding box center [159, 626] width 13 height 13
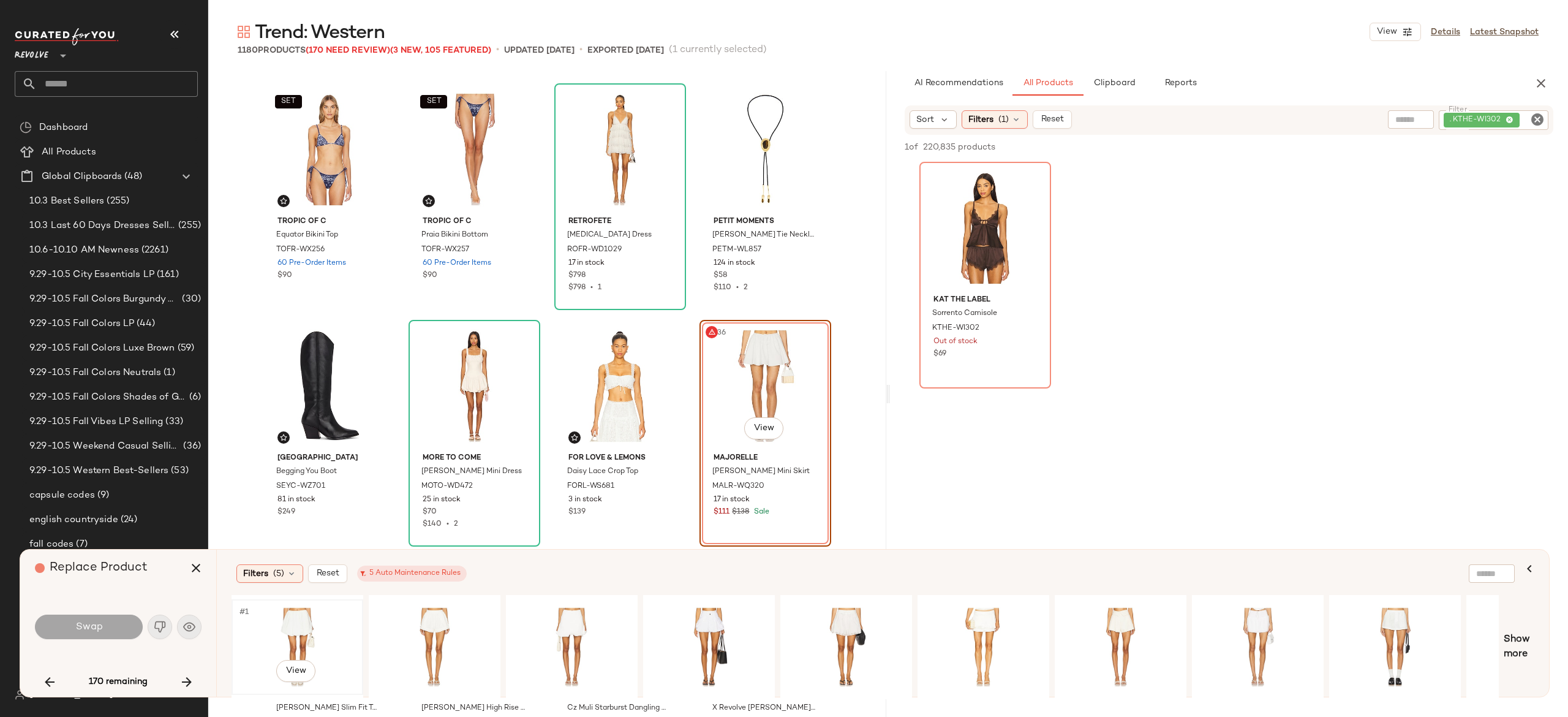
click at [304, 622] on div "#1 View" at bounding box center [297, 647] width 123 height 87
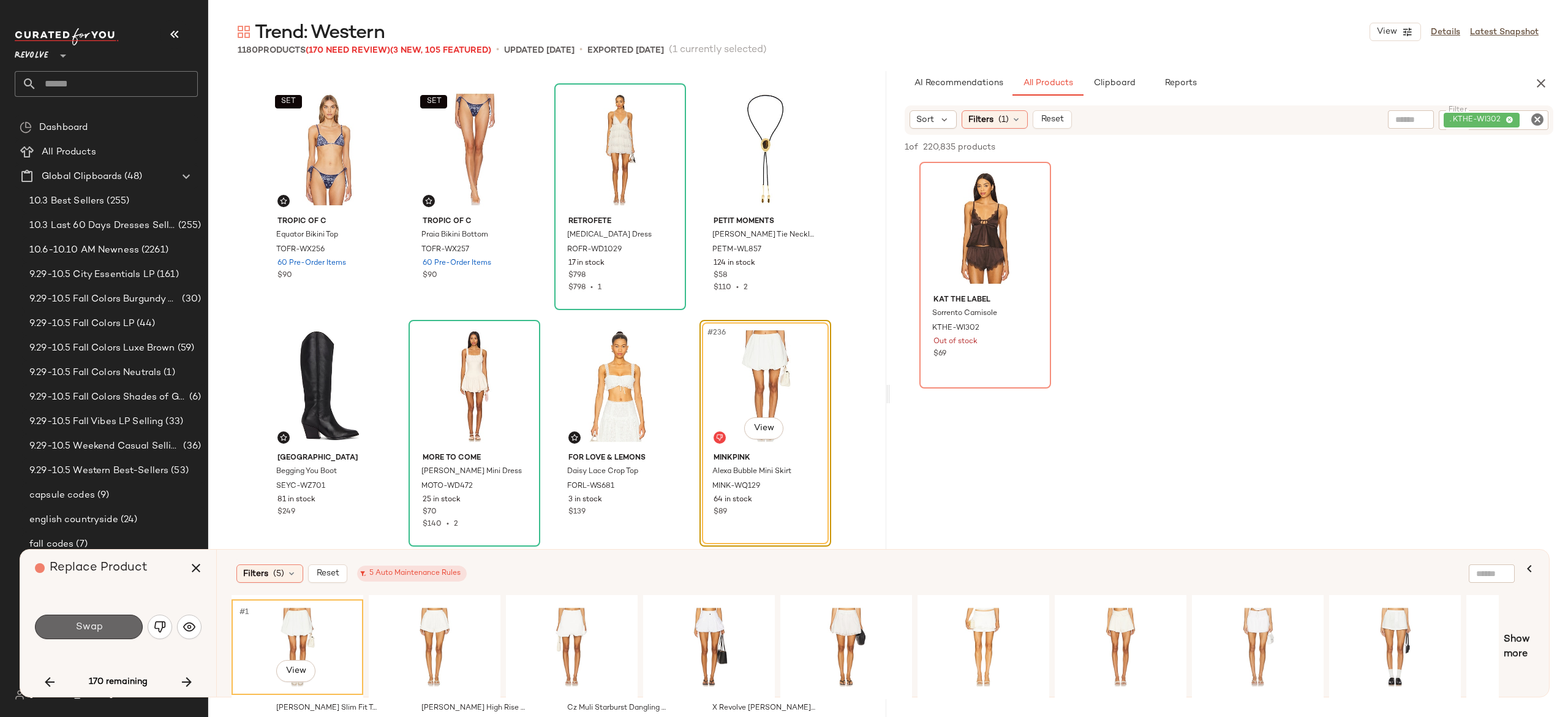
click at [122, 627] on button "Swap" at bounding box center [89, 626] width 107 height 24
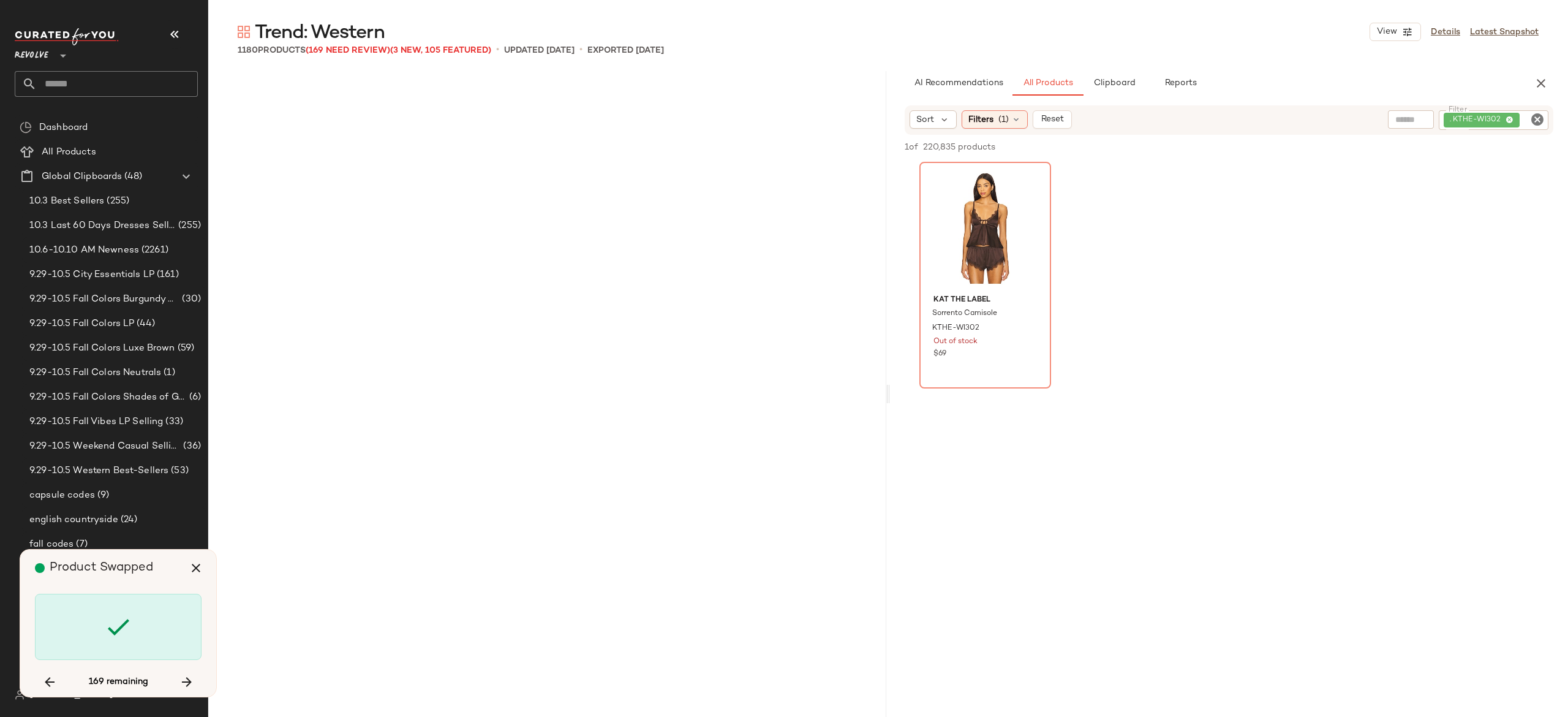
scroll to position [14420, 0]
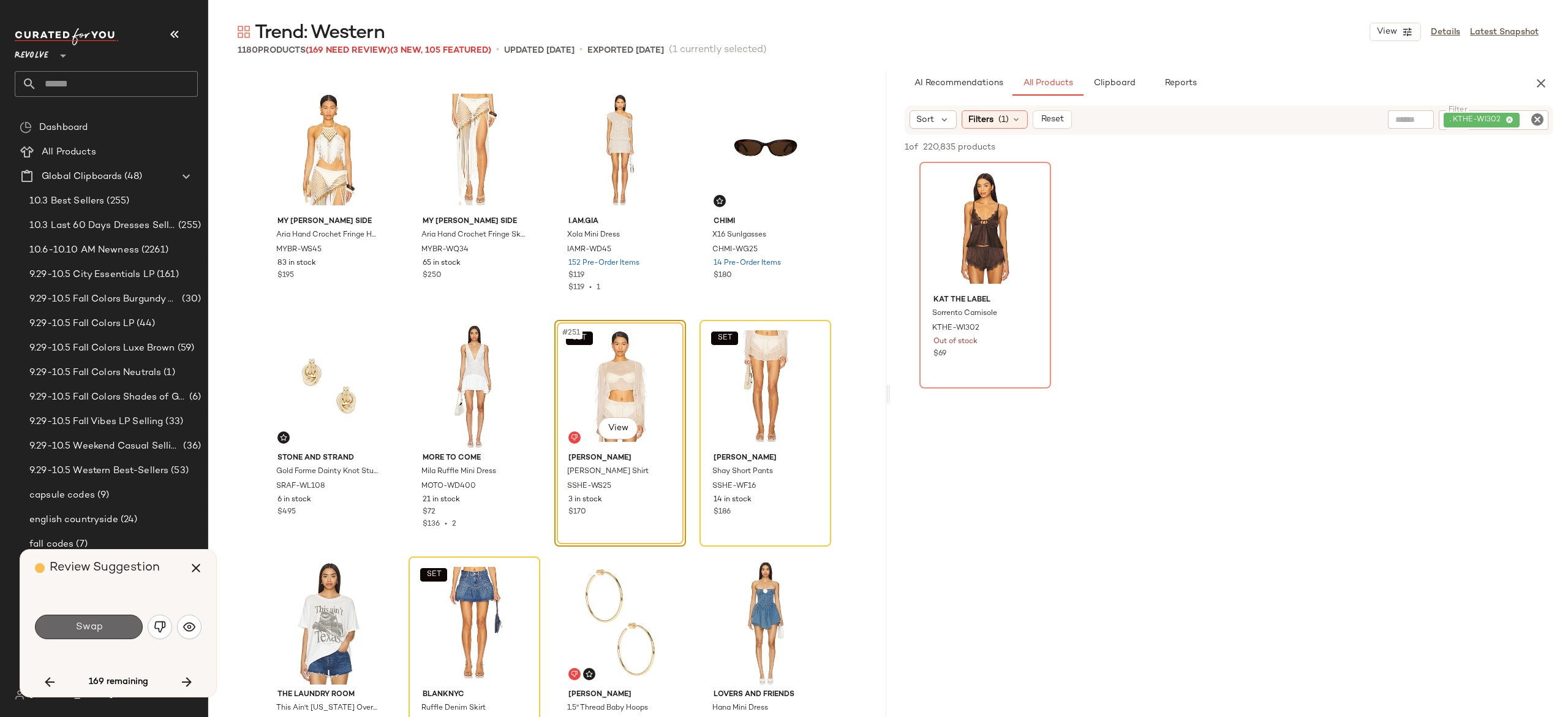
click at [111, 621] on button "Swap" at bounding box center [89, 626] width 107 height 24
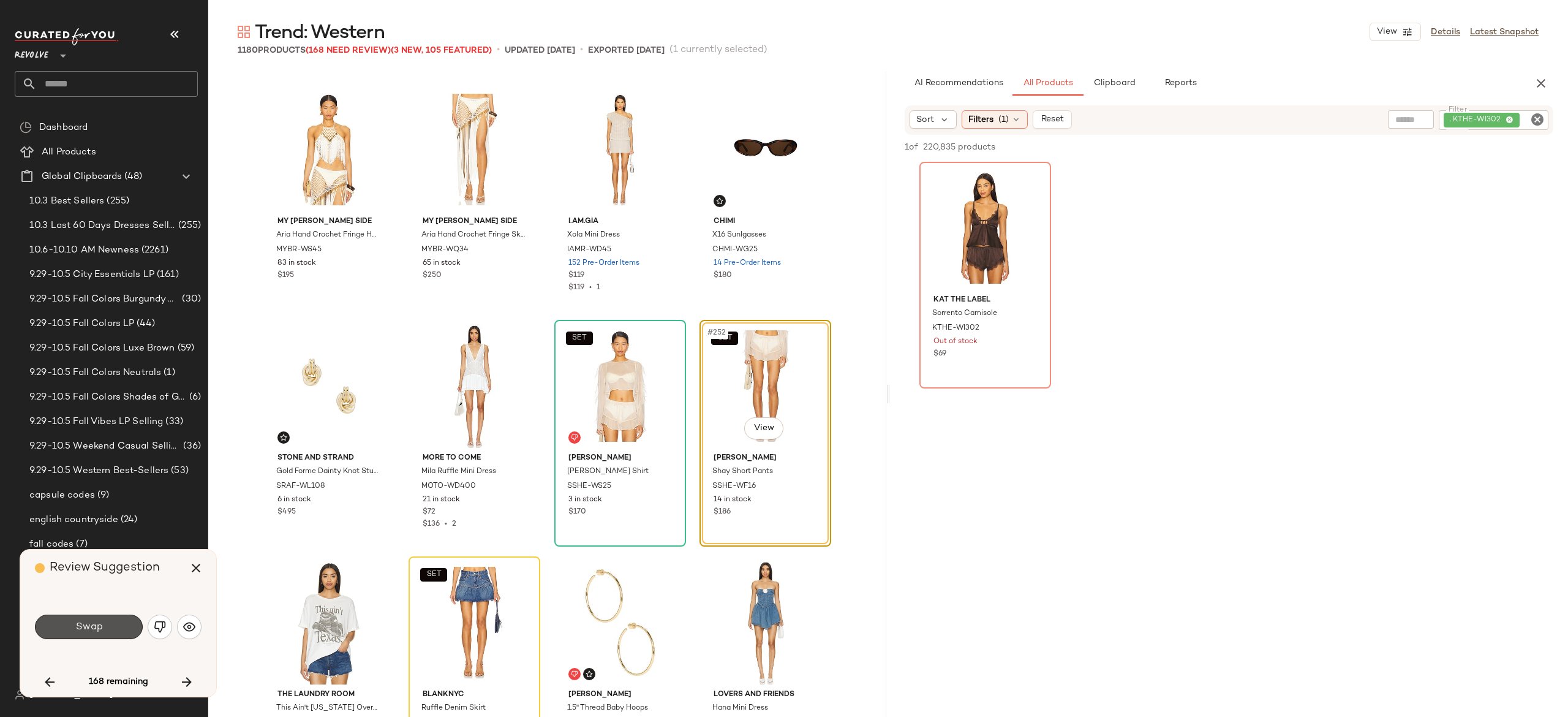
click at [111, 621] on button "Swap" at bounding box center [89, 626] width 107 height 24
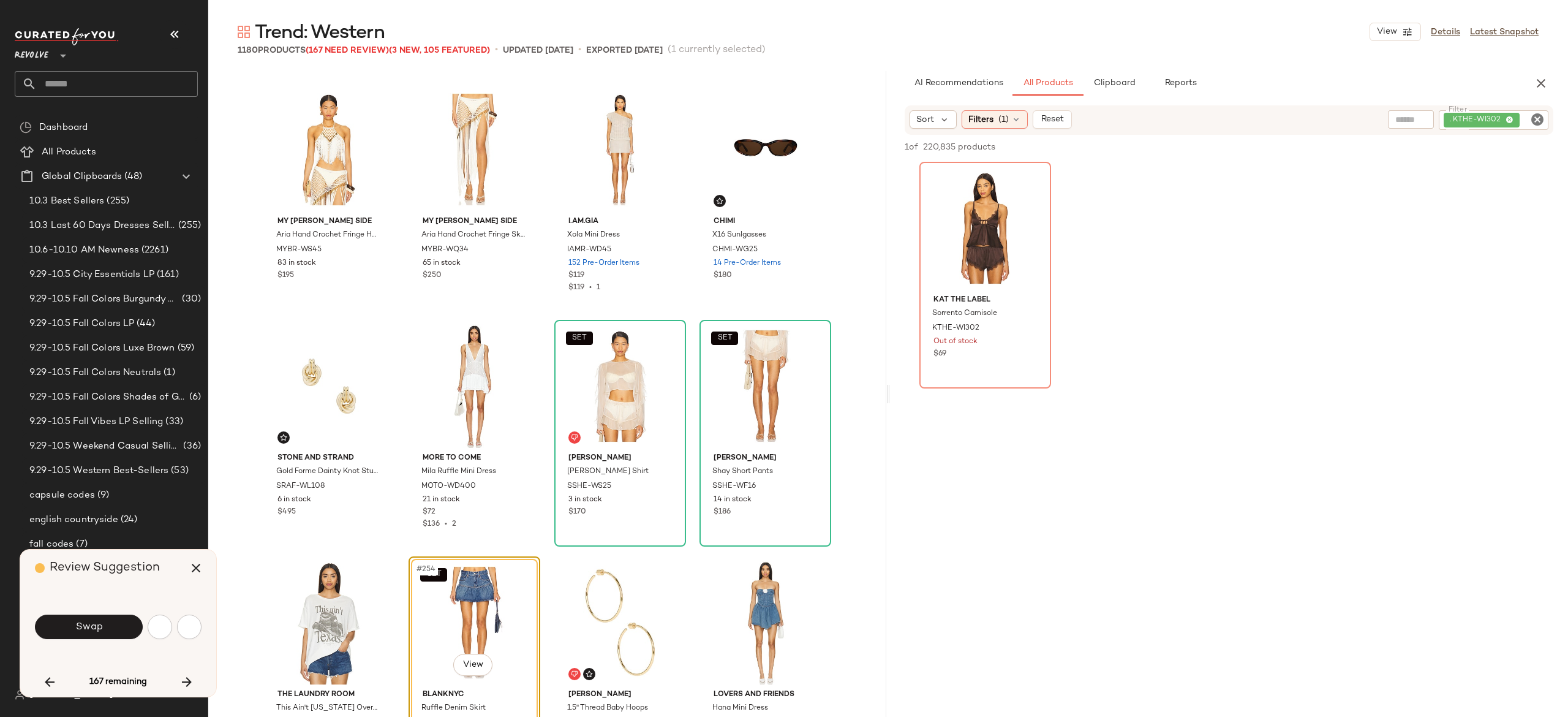
scroll to position [14656, 0]
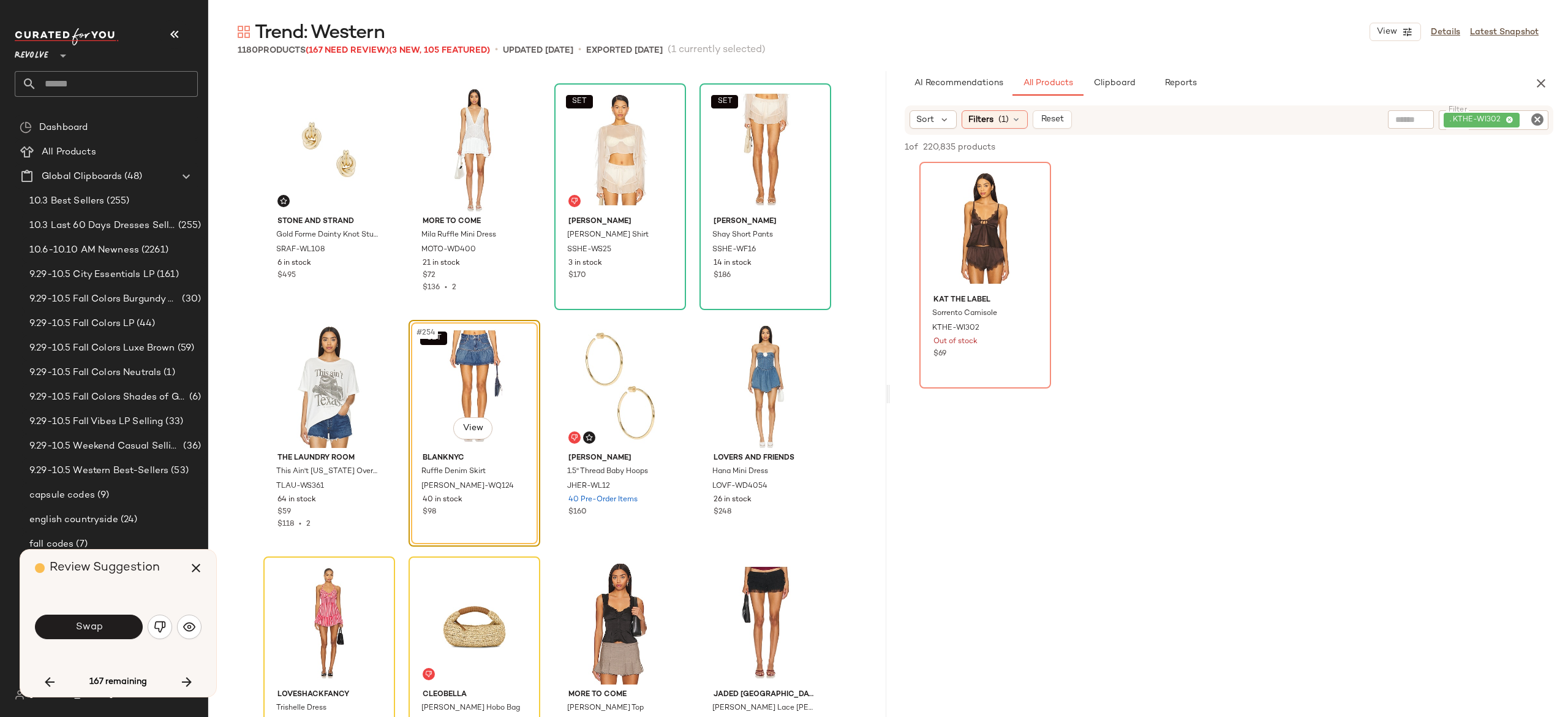
click at [111, 621] on button "Swap" at bounding box center [89, 626] width 107 height 24
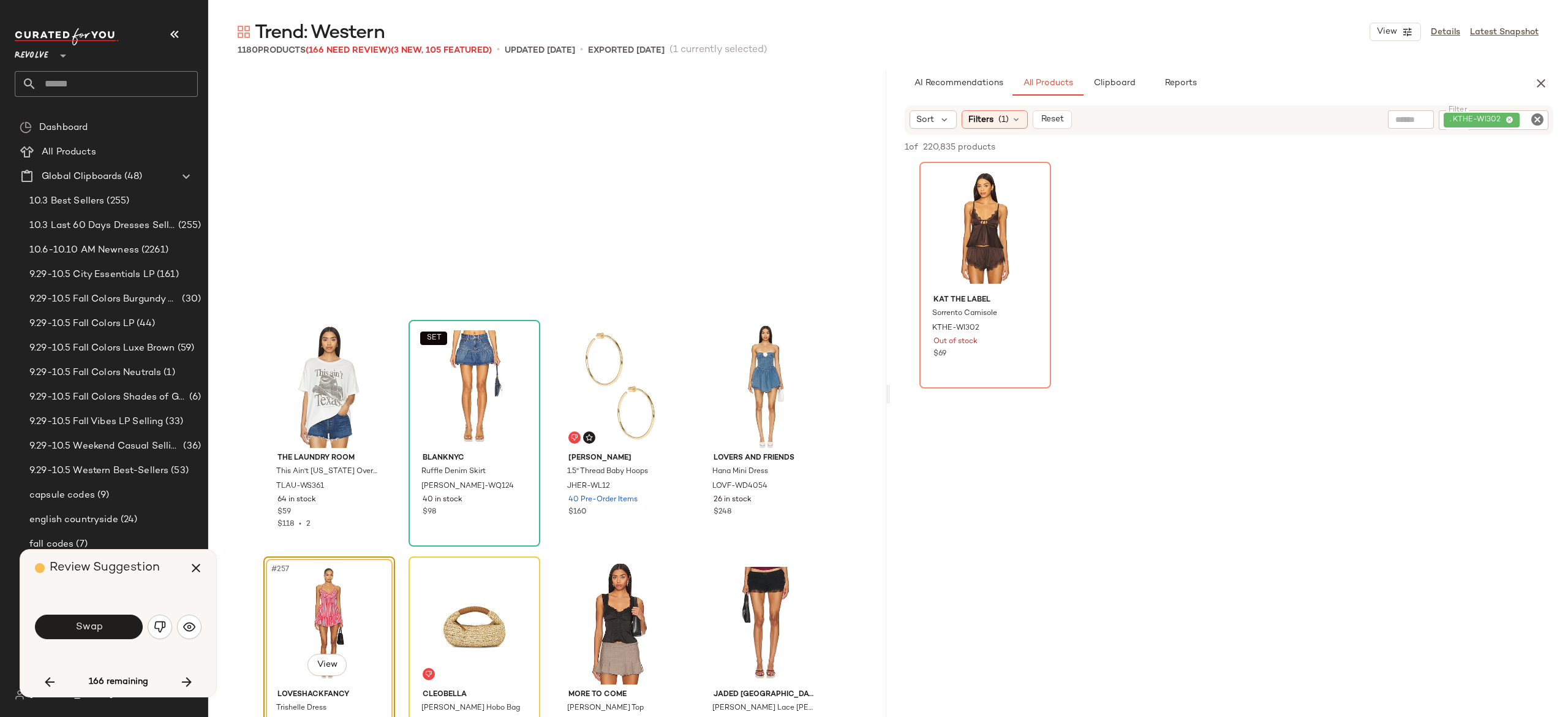
scroll to position [14893, 0]
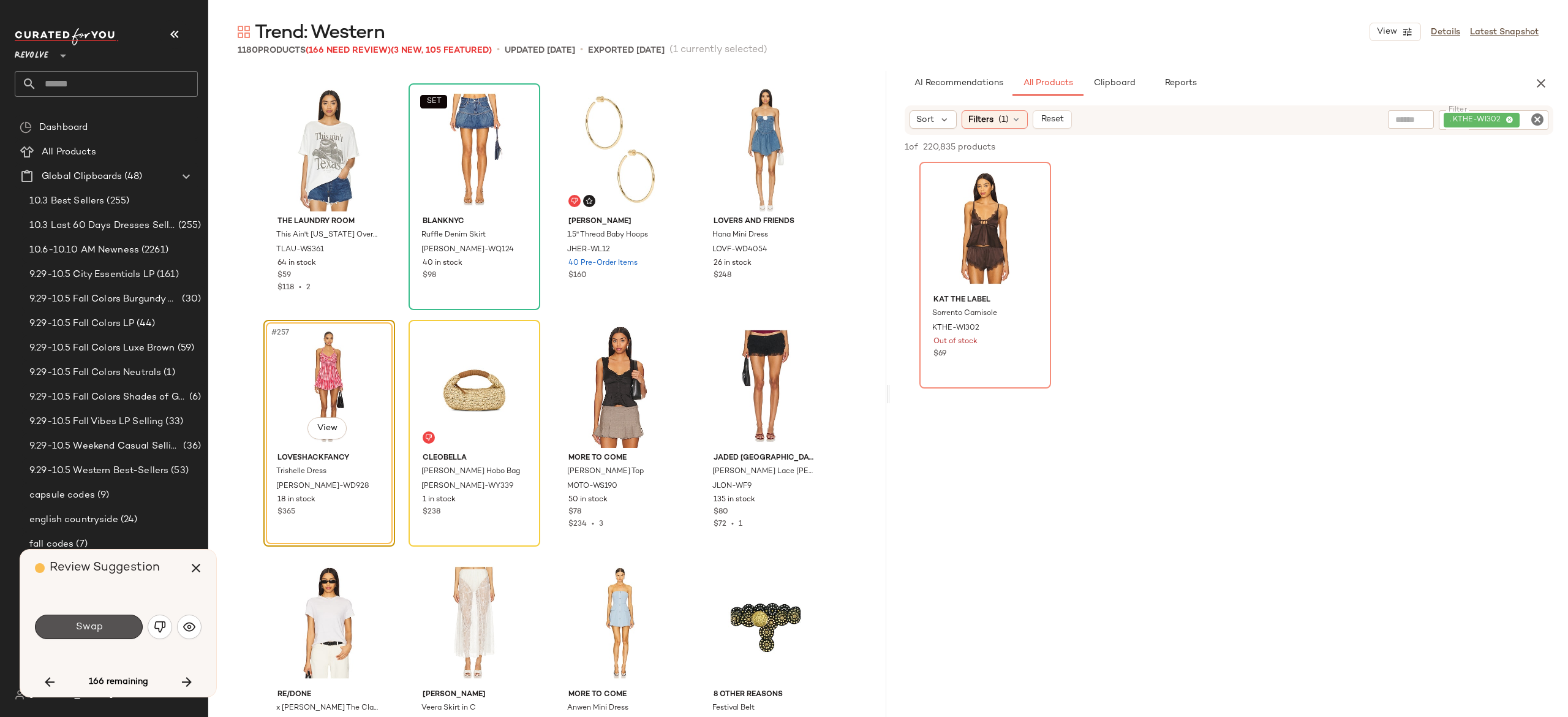
click at [111, 621] on button "Swap" at bounding box center [89, 626] width 107 height 24
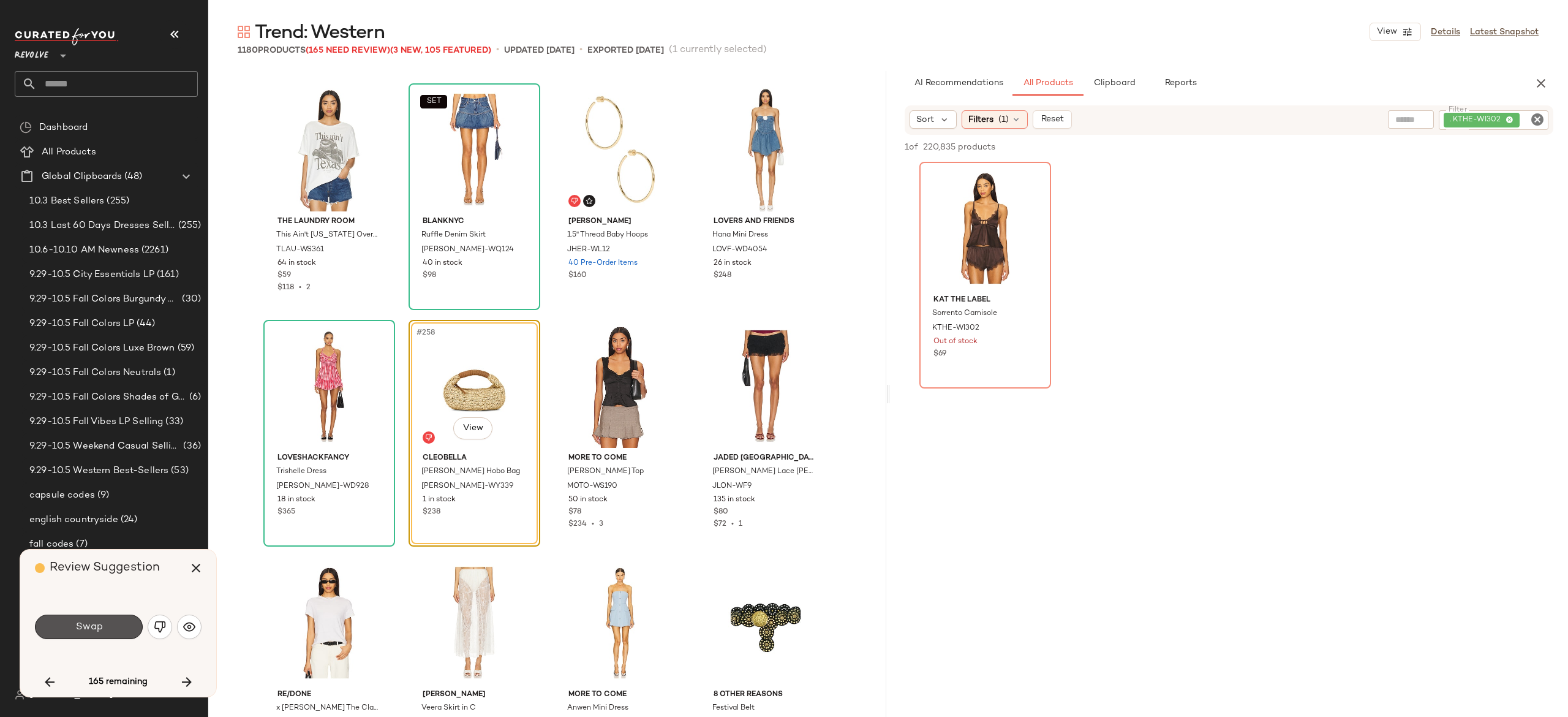
click at [111, 621] on button "Swap" at bounding box center [89, 626] width 107 height 24
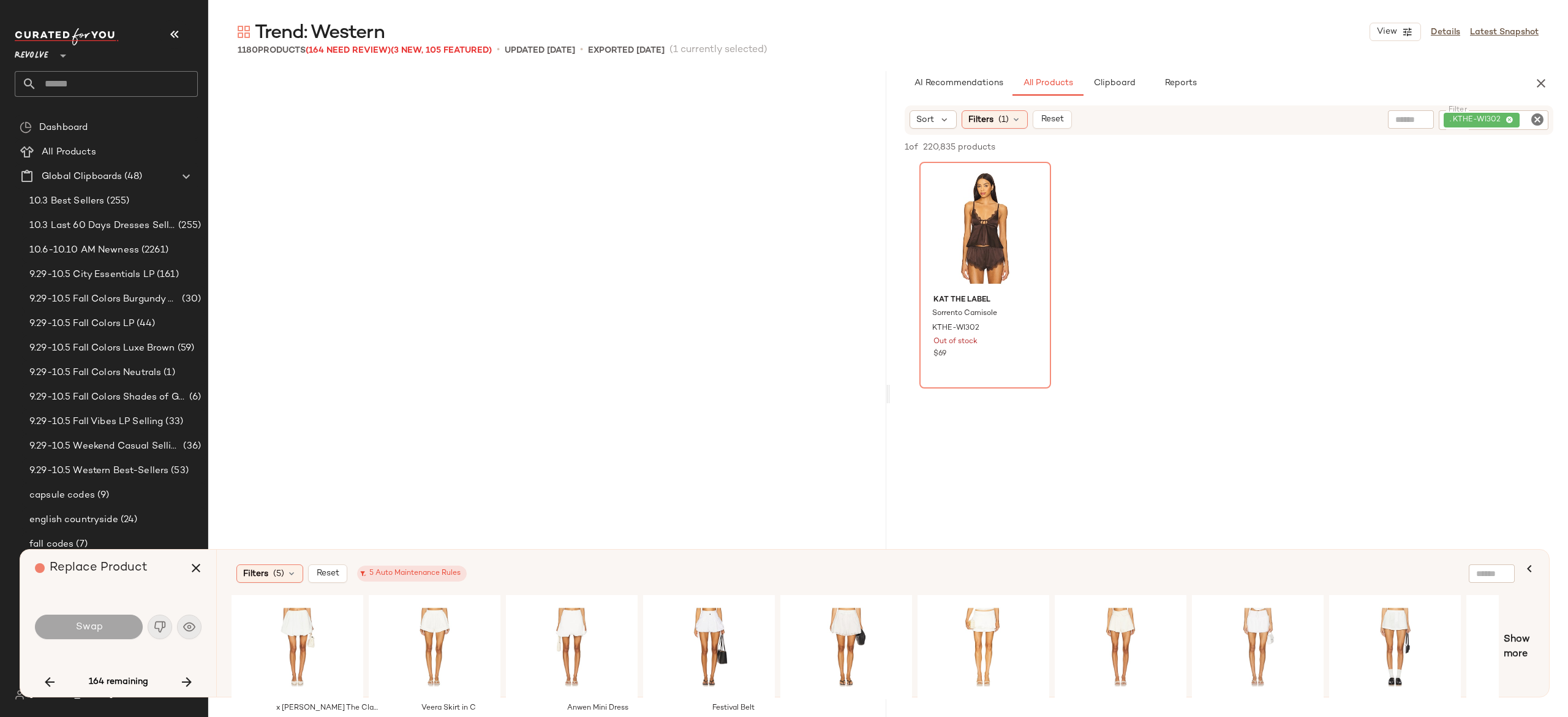
scroll to position [15366, 0]
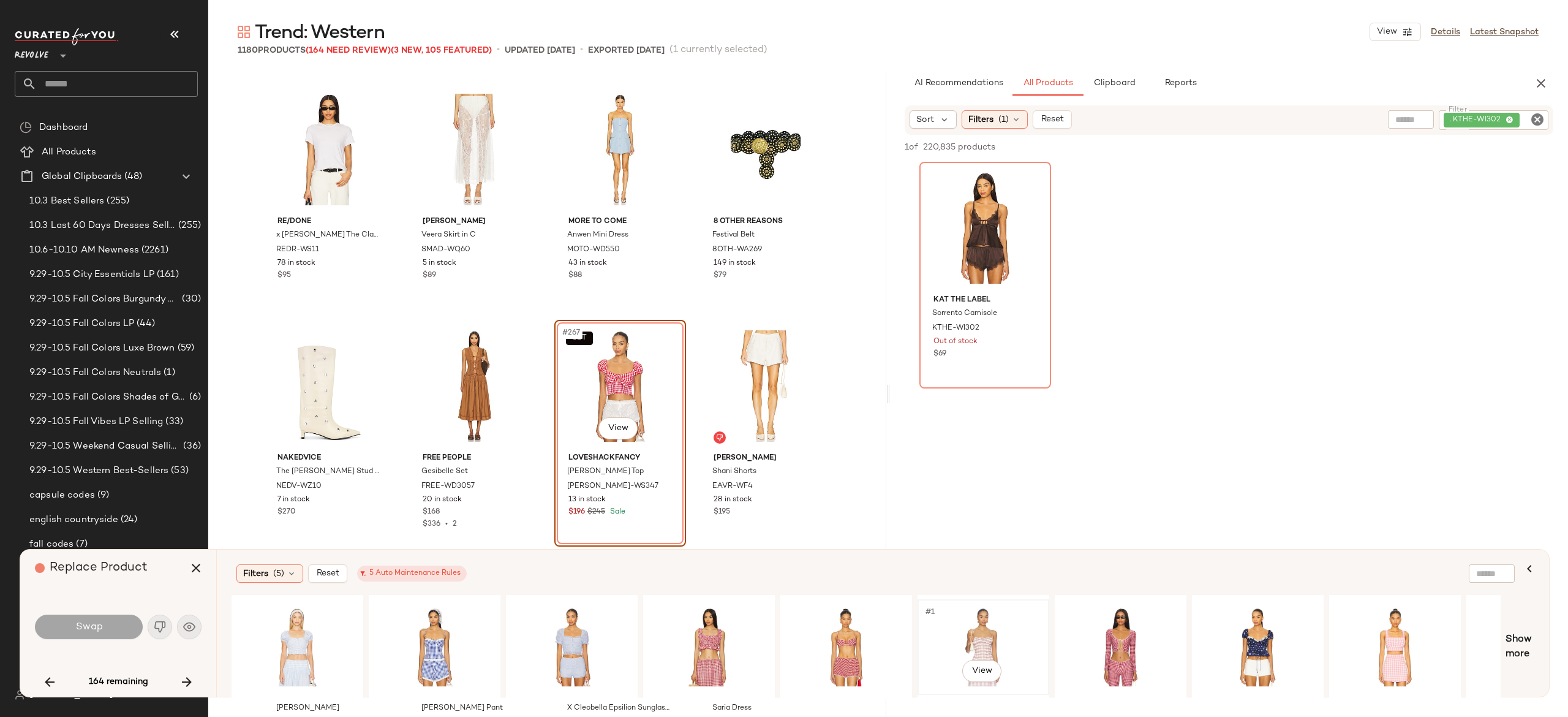
click at [980, 624] on div "#1 View" at bounding box center [984, 647] width 123 height 87
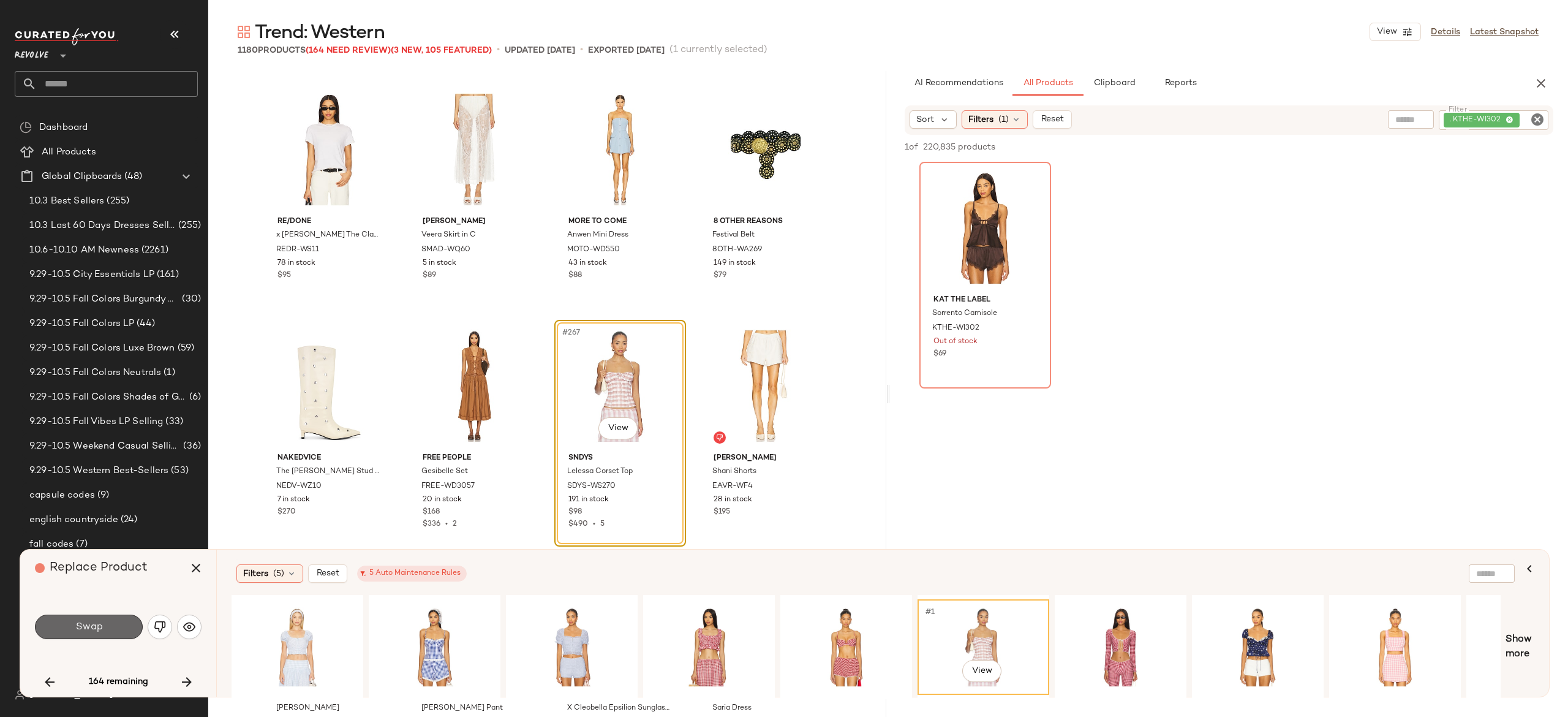
click at [118, 631] on button "Swap" at bounding box center [89, 626] width 107 height 24
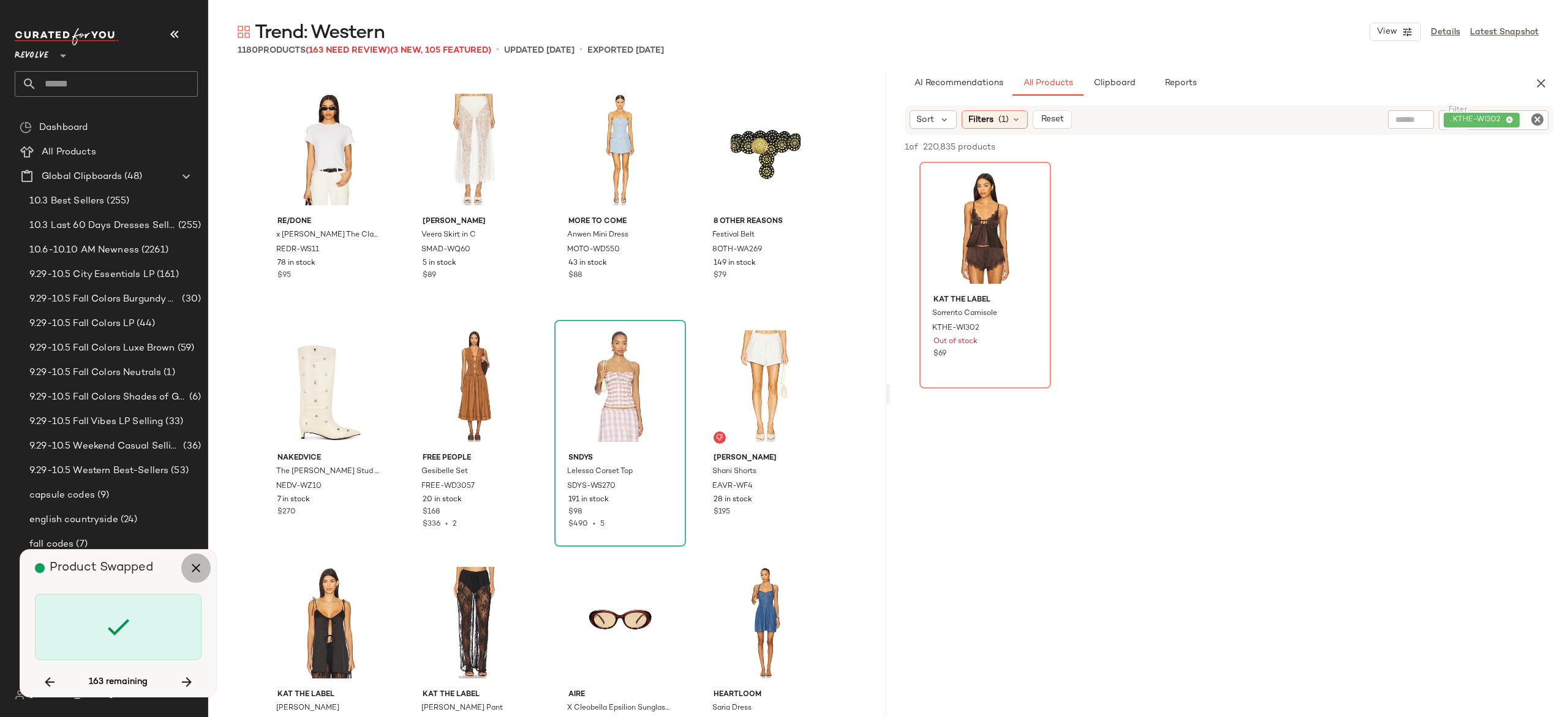
click at [196, 573] on icon "button" at bounding box center [195, 568] width 15 height 15
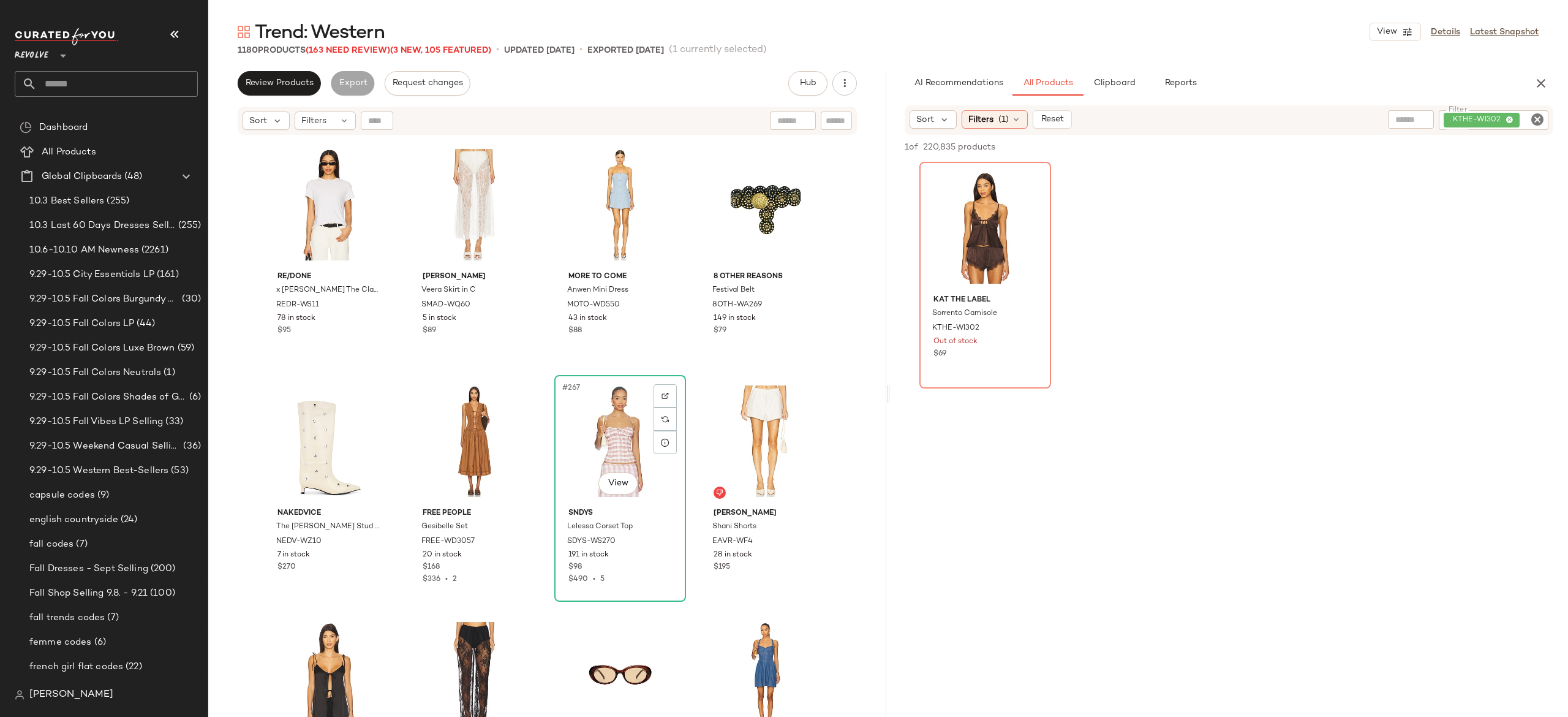
scroll to position [15374, 0]
click at [659, 541] on img "button" at bounding box center [663, 543] width 8 height 8
click at [1492, 120] on div ". KTHE-WI302" at bounding box center [1452, 120] width 192 height 20
paste input "**********"
type input "**********"
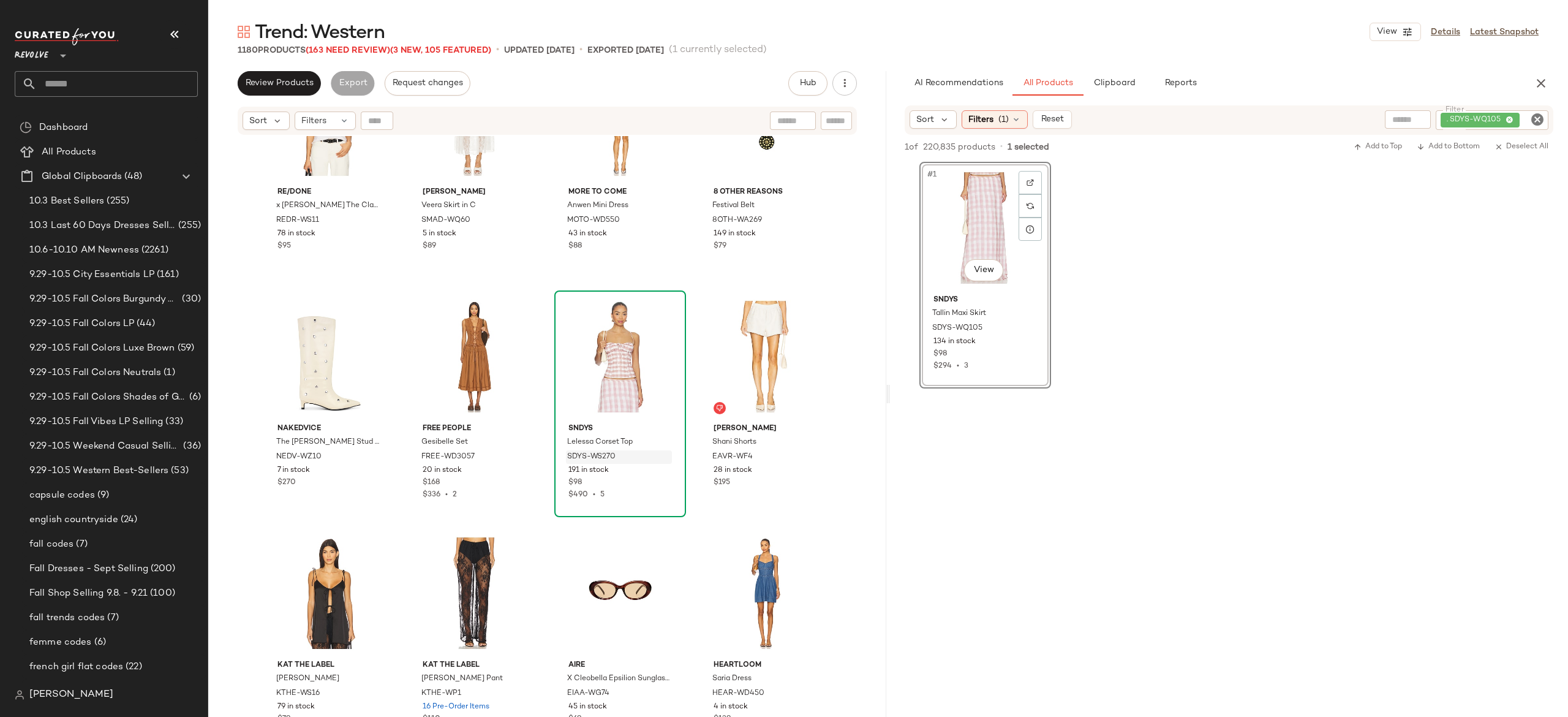
scroll to position [15477, 0]
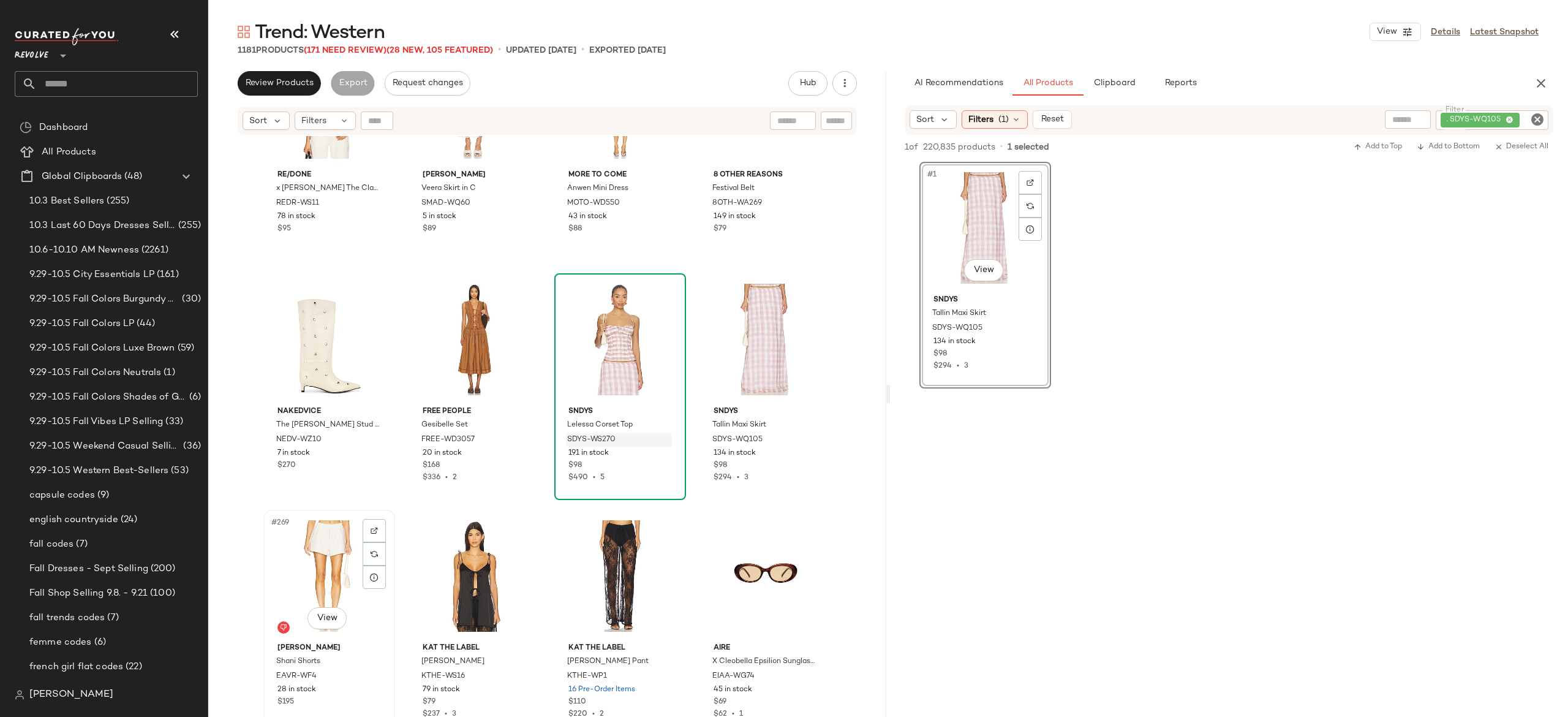
click at [319, 552] on div "#269 View" at bounding box center [329, 575] width 123 height 124
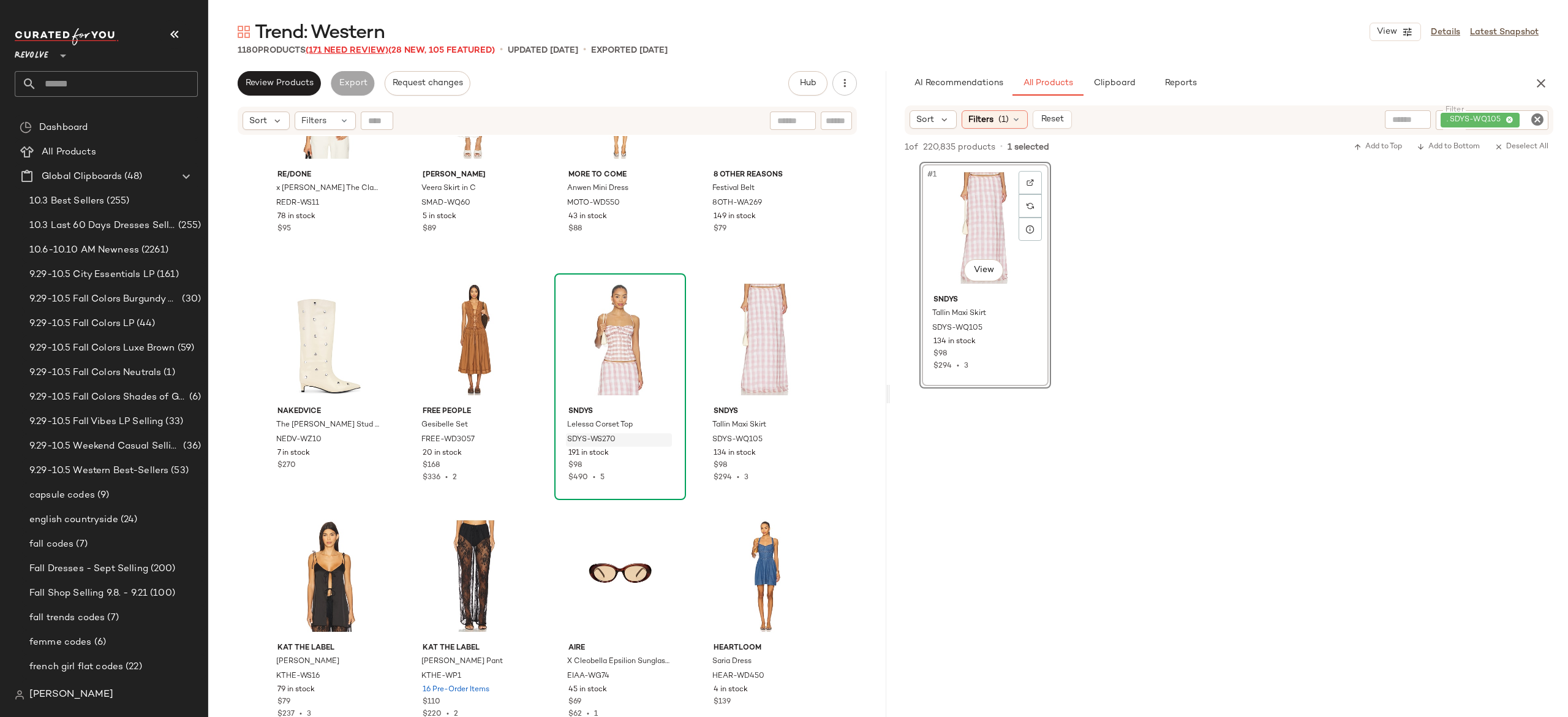
click at [363, 51] on span "(171 Need Review)" at bounding box center [347, 50] width 83 height 9
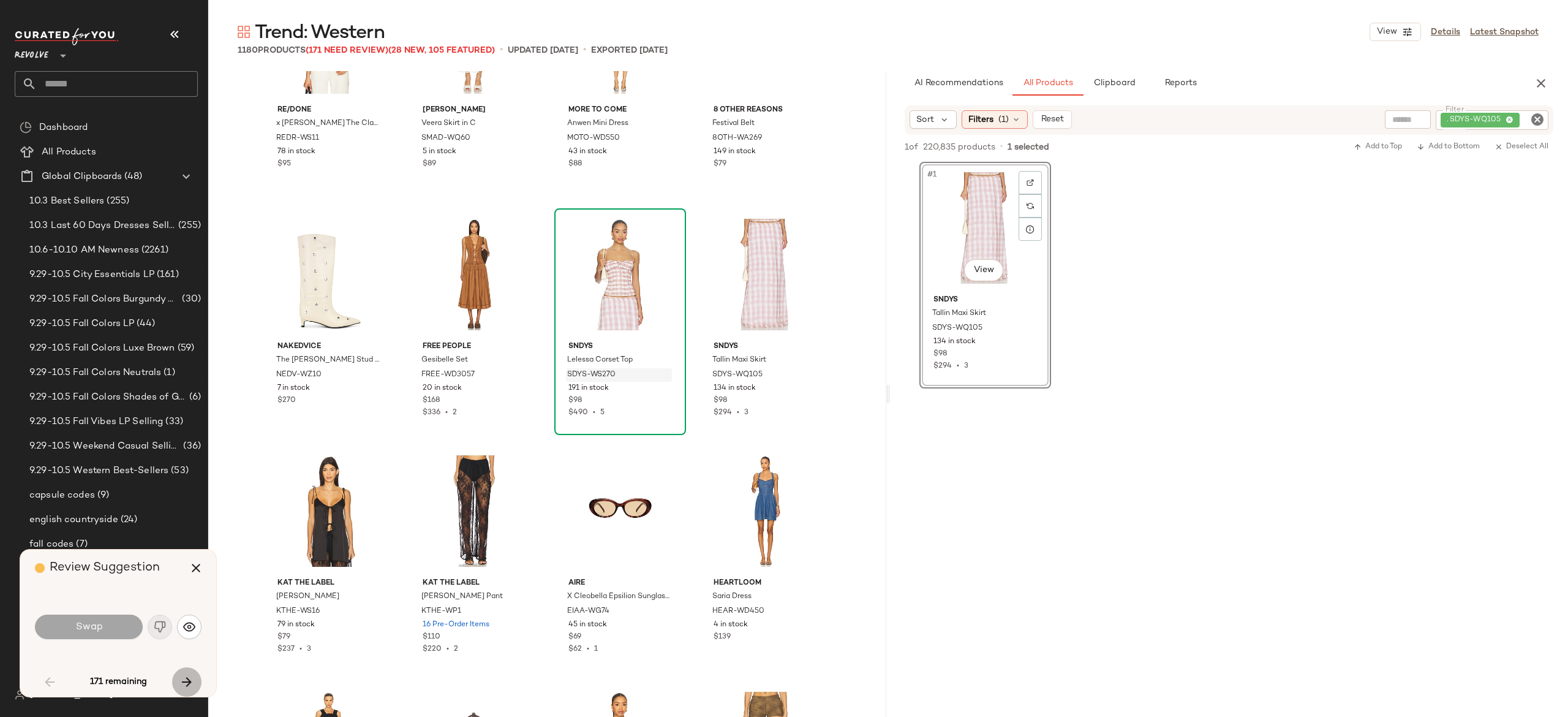
click at [184, 676] on icon "button" at bounding box center [187, 681] width 15 height 15
click at [196, 566] on icon "button" at bounding box center [195, 568] width 15 height 15
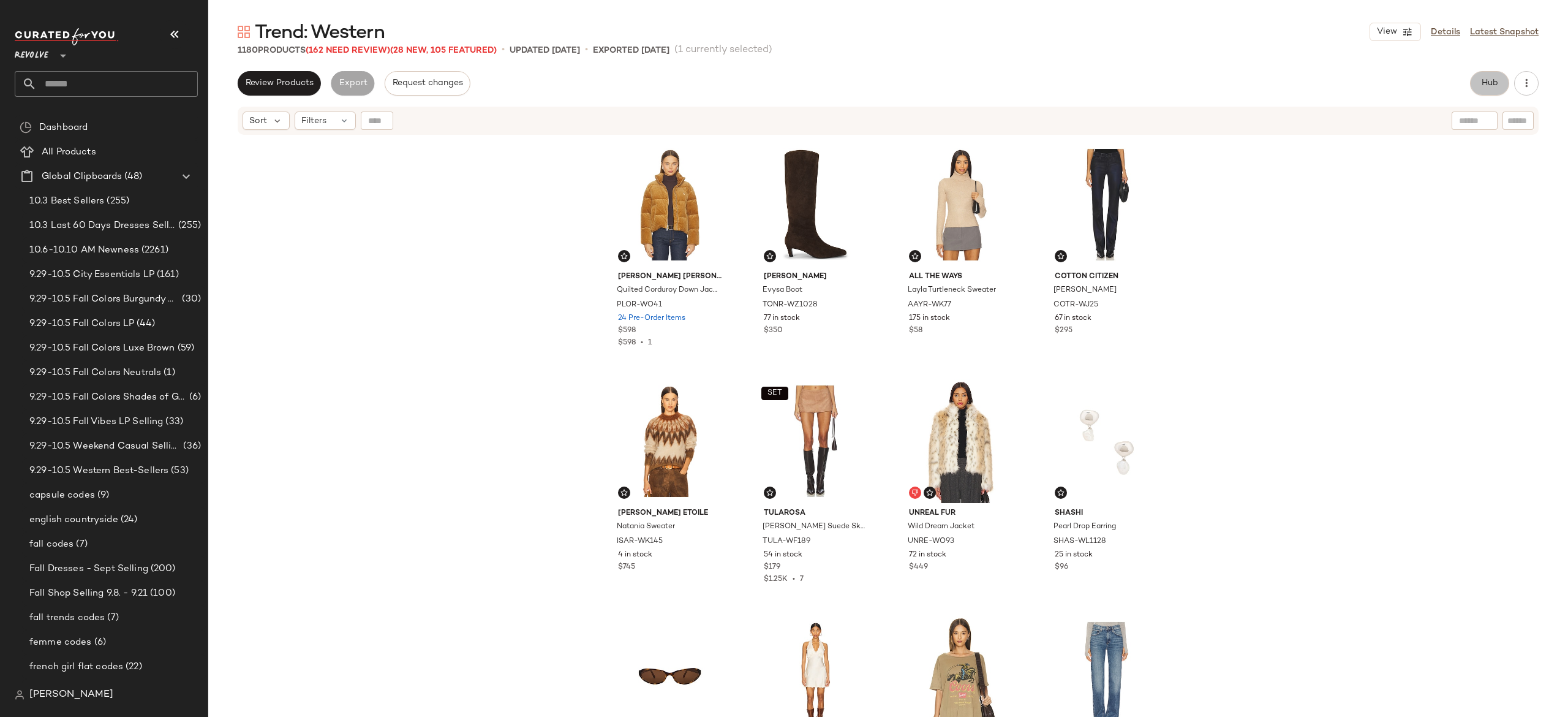
click at [1476, 85] on button "Hub" at bounding box center [1490, 83] width 39 height 24
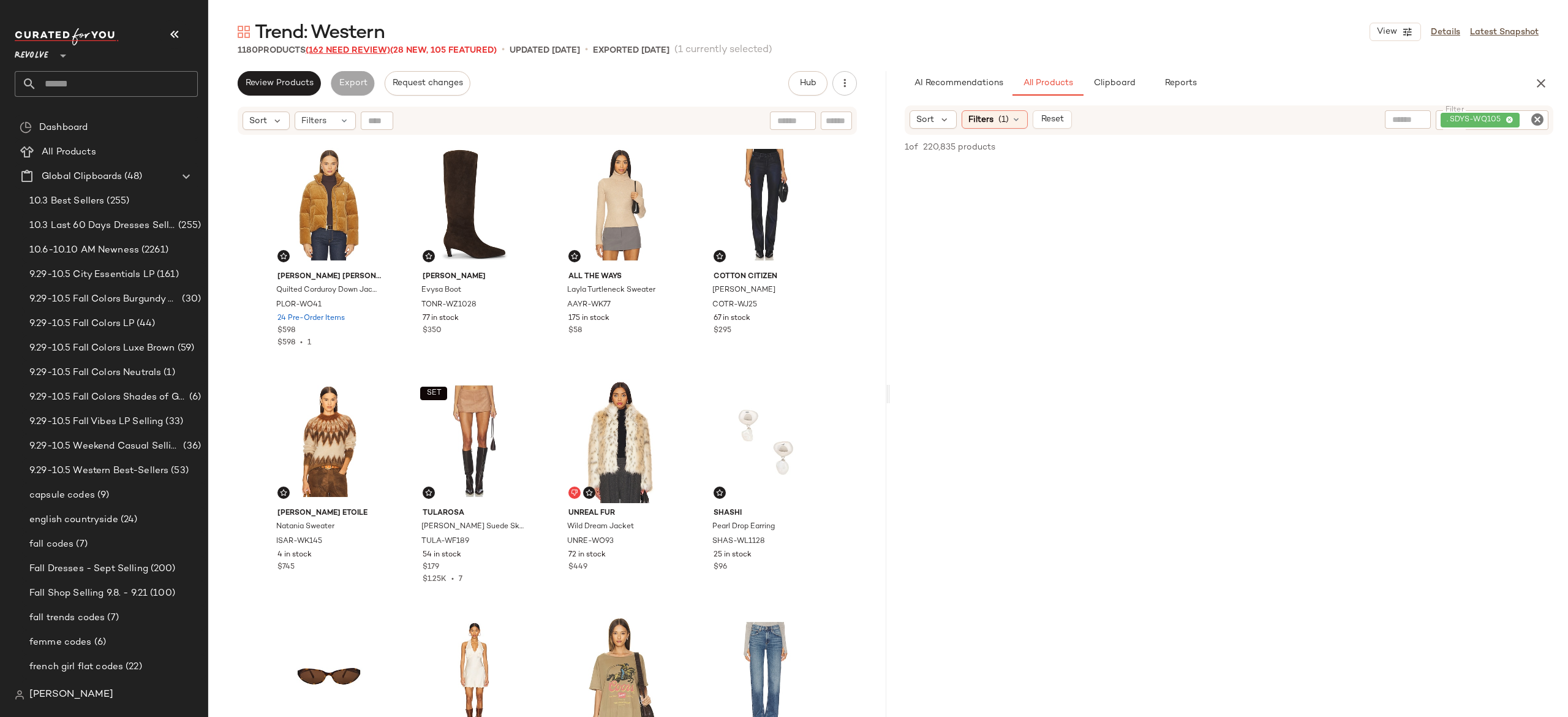
click at [358, 46] on span "(162 Need Review)" at bounding box center [348, 50] width 85 height 9
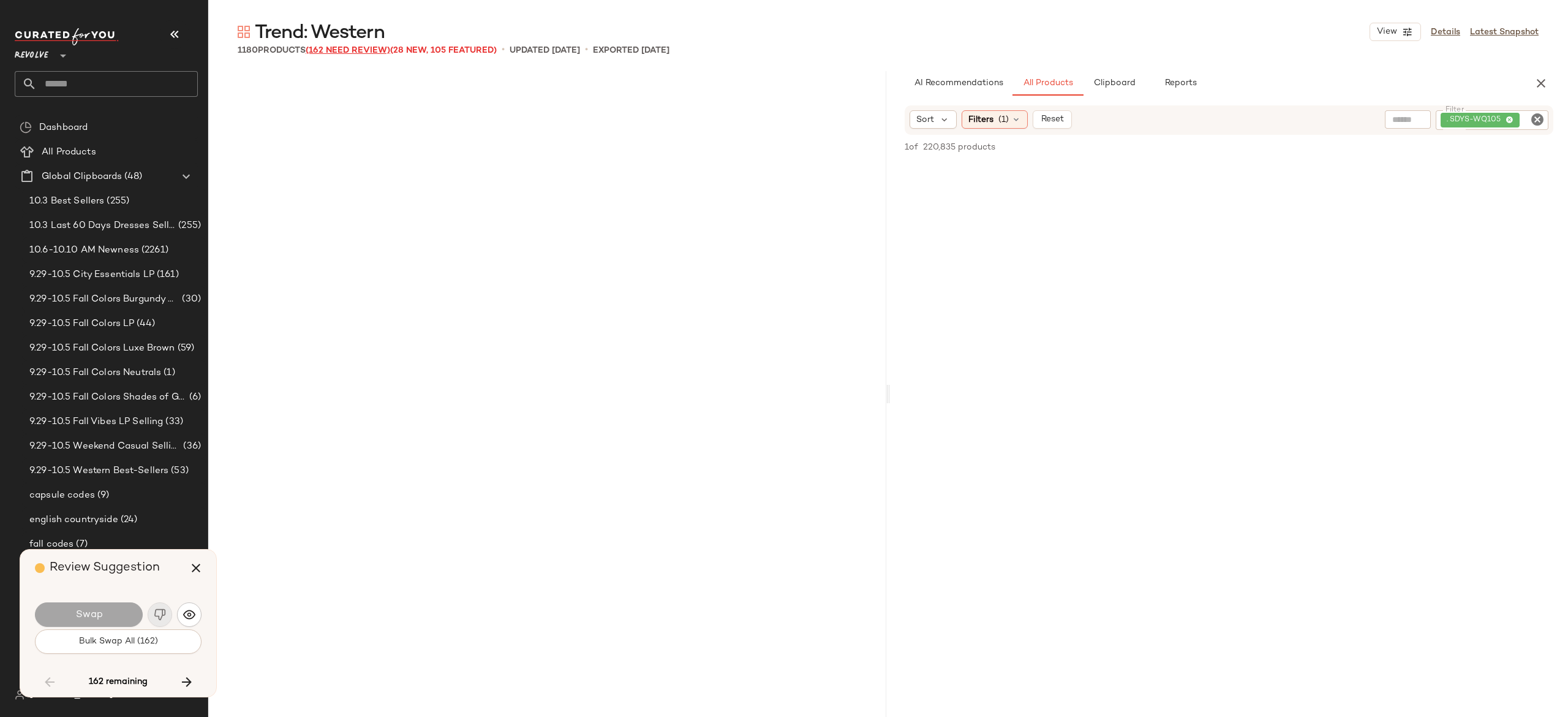
scroll to position [16311, 0]
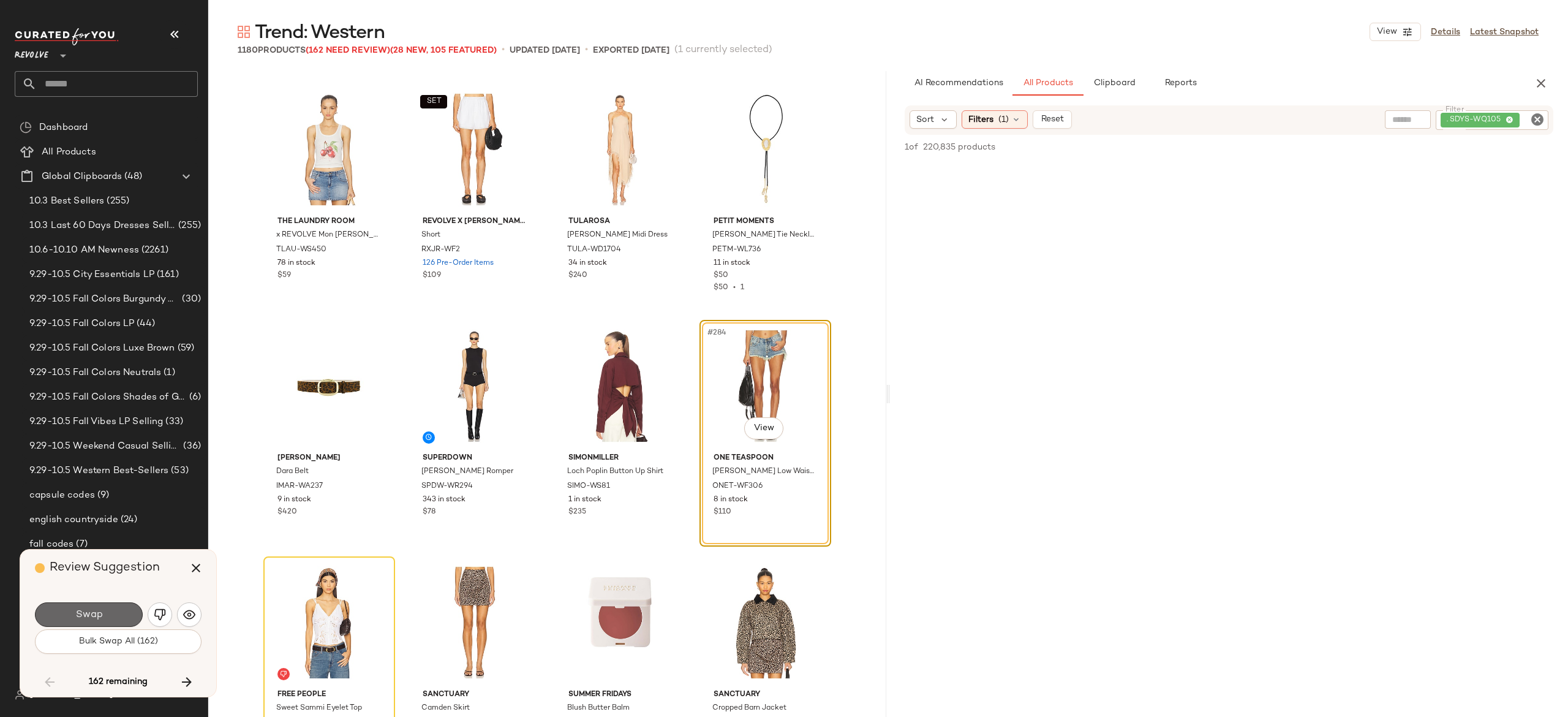
click at [126, 610] on button "Swap" at bounding box center [89, 613] width 107 height 24
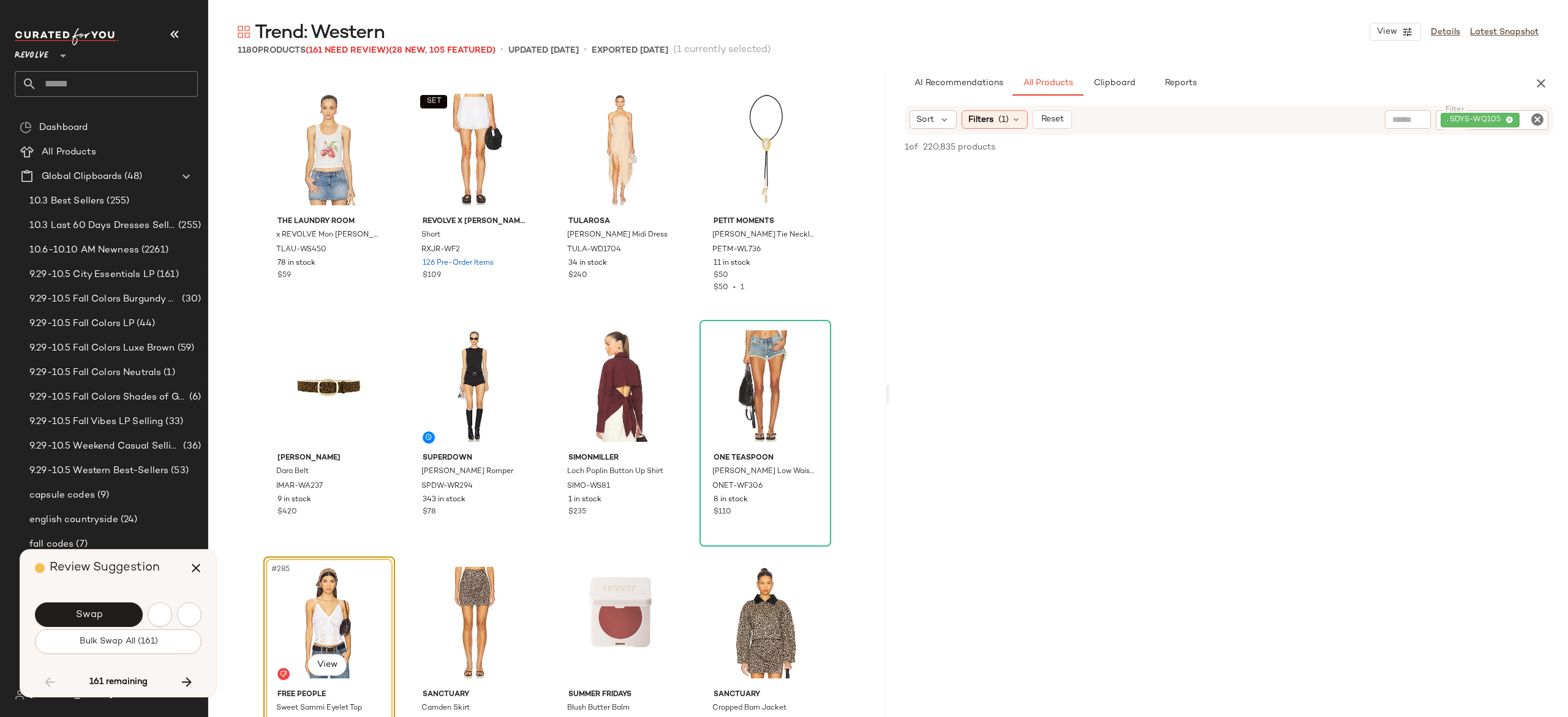
scroll to position [16548, 0]
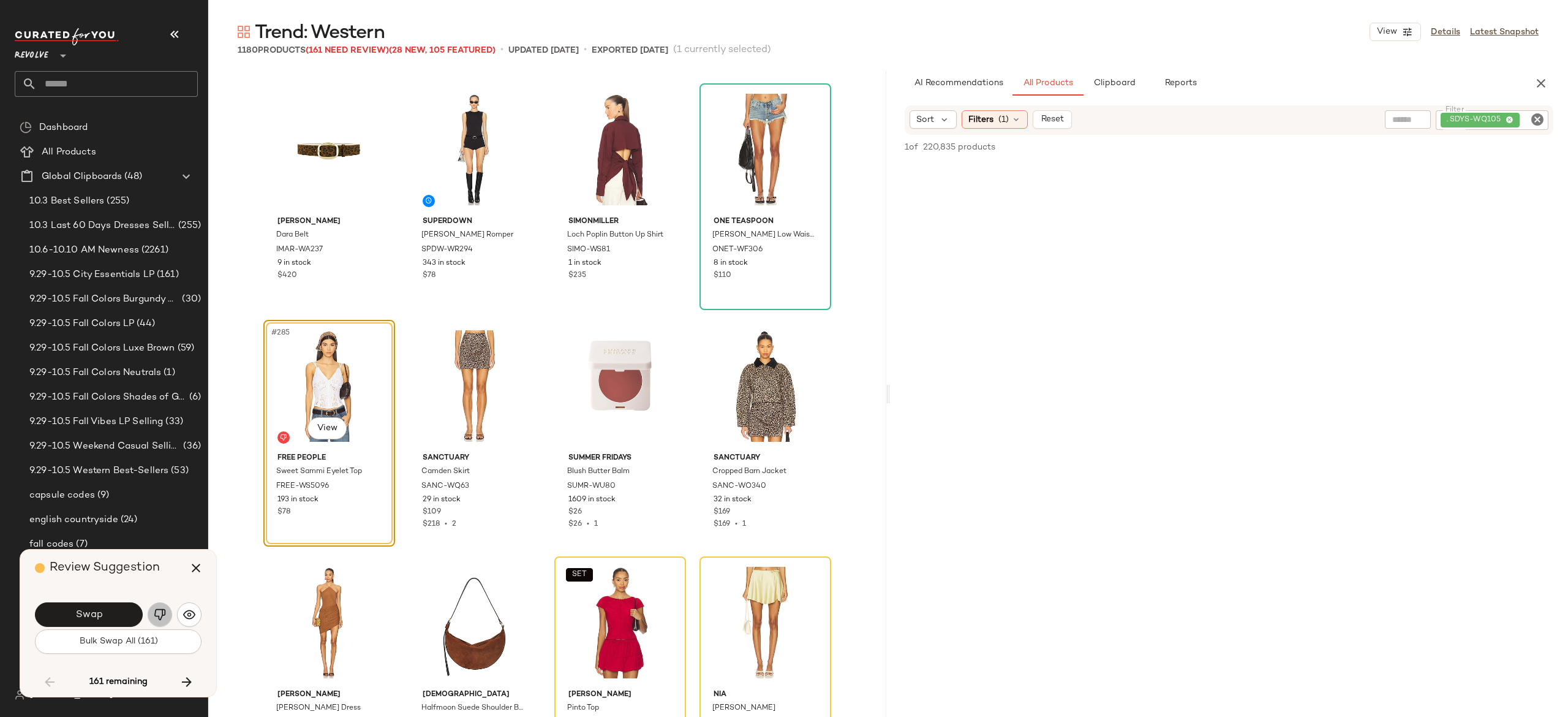
click at [164, 610] on img "button" at bounding box center [159, 614] width 13 height 13
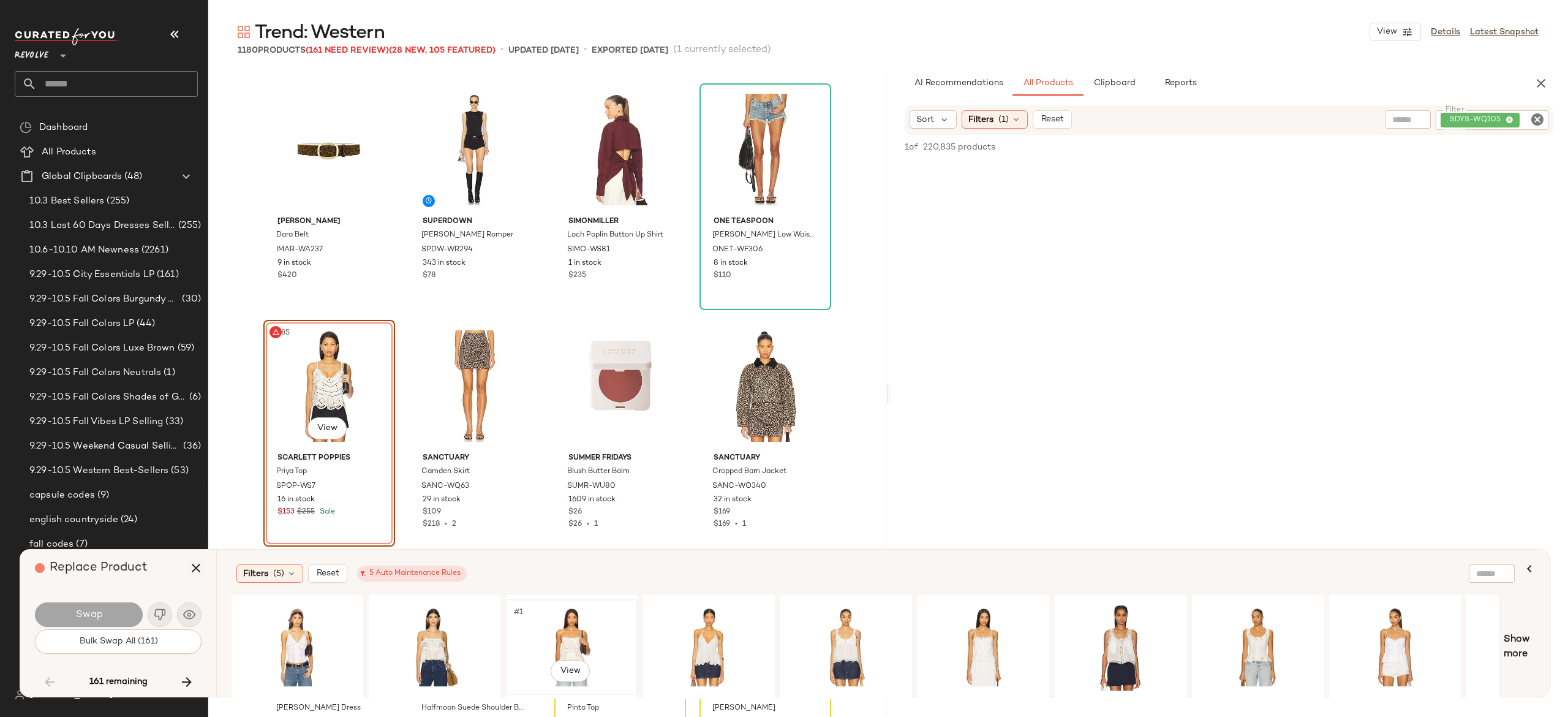
click at [572, 633] on div "#1 View" at bounding box center [572, 647] width 123 height 87
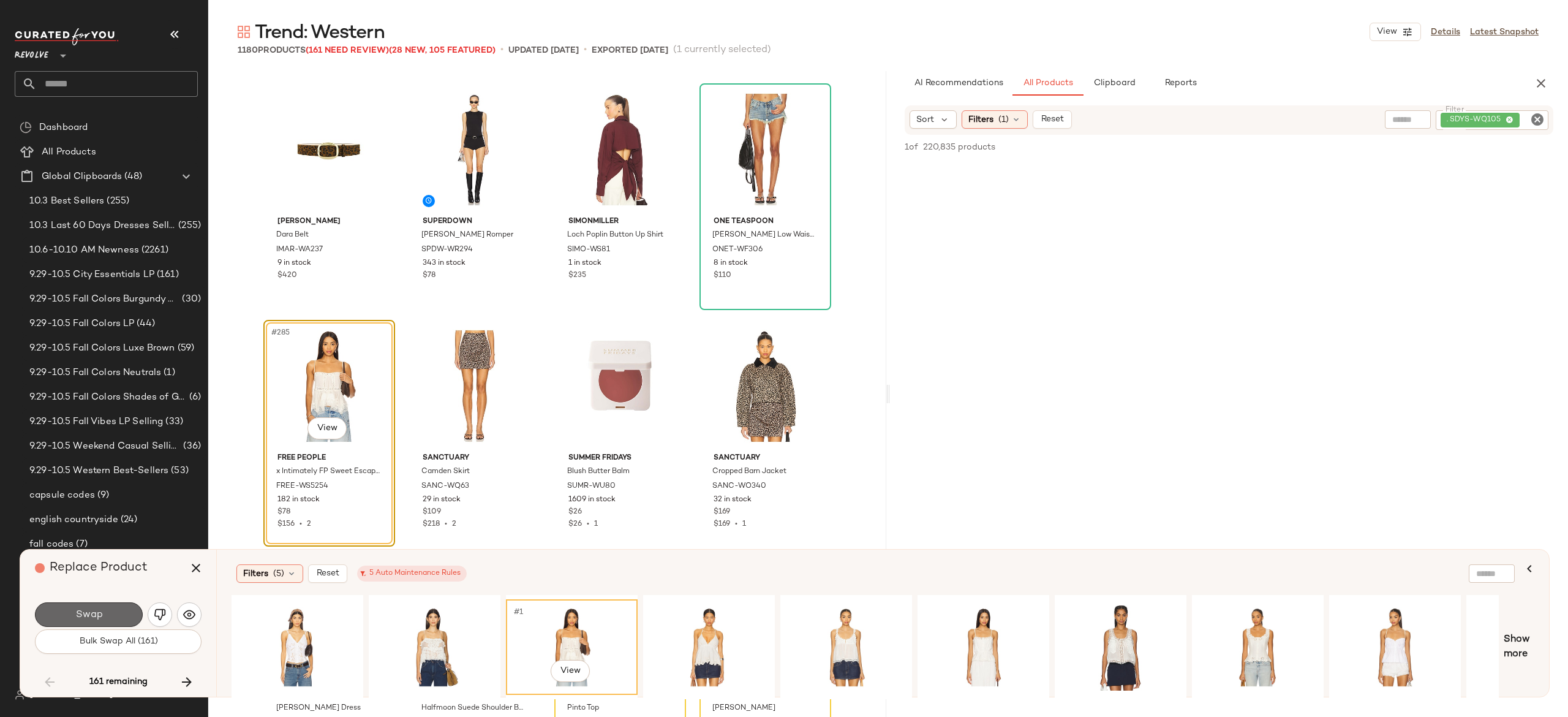
click at [120, 612] on button "Swap" at bounding box center [89, 613] width 107 height 24
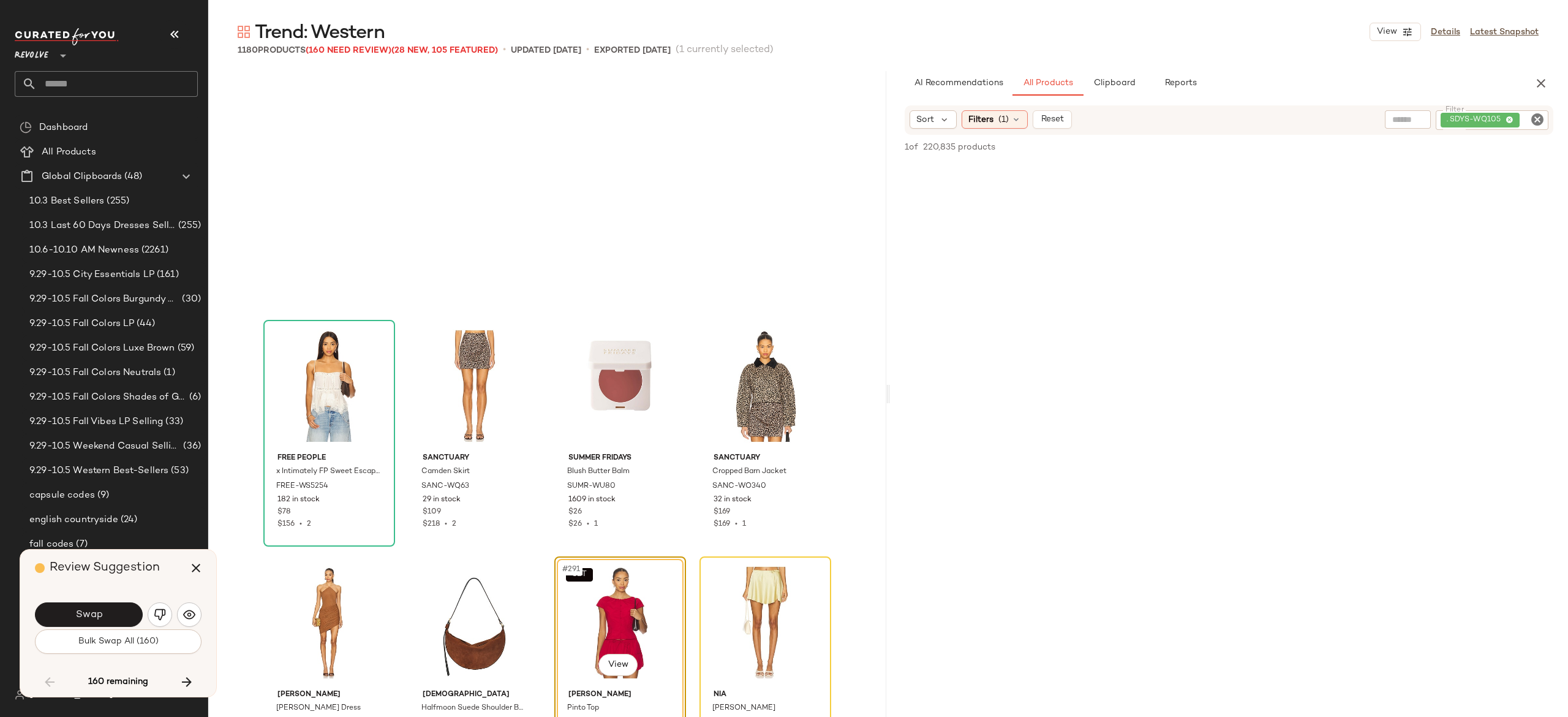
scroll to position [16784, 0]
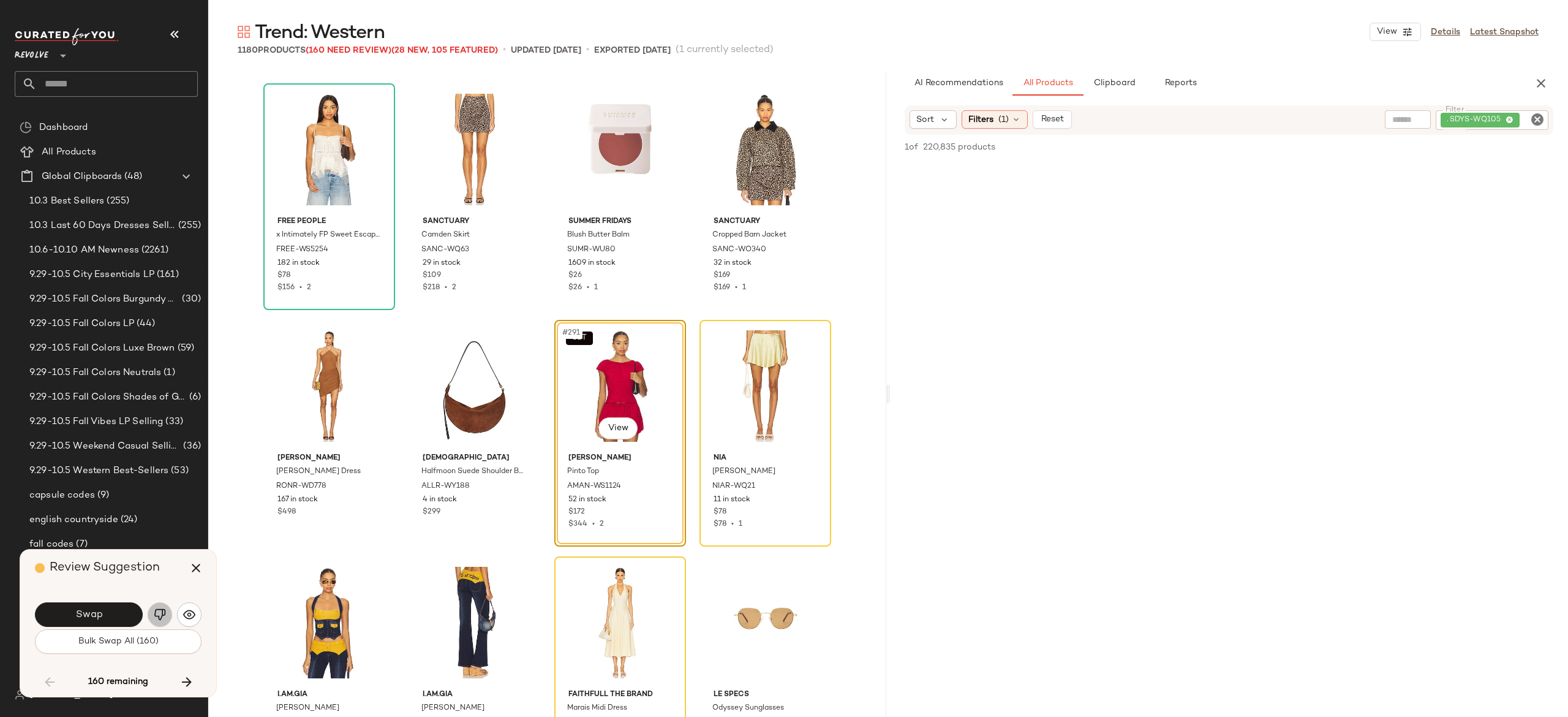
click at [156, 607] on button "button" at bounding box center [159, 613] width 24 height 24
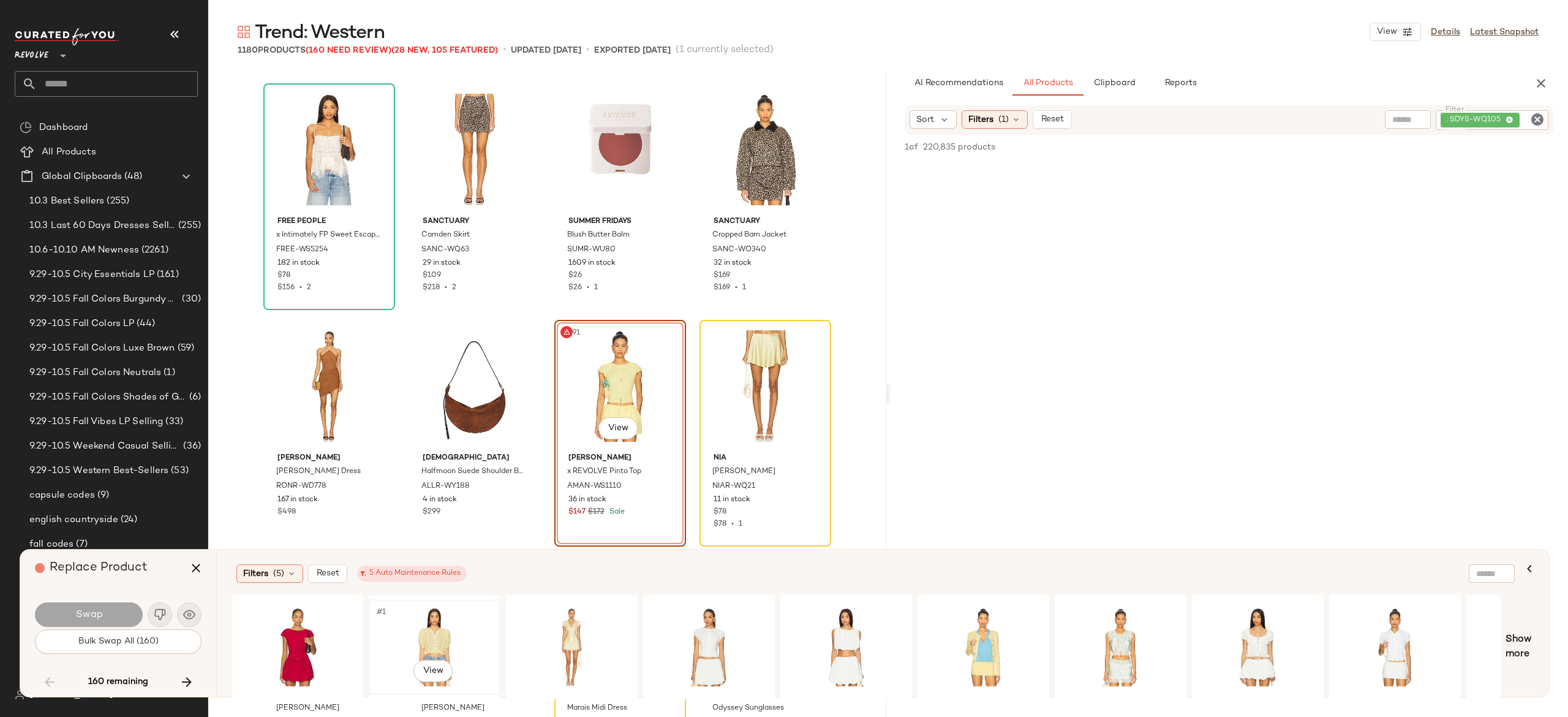
click at [435, 632] on div "#1 View" at bounding box center [435, 647] width 123 height 87
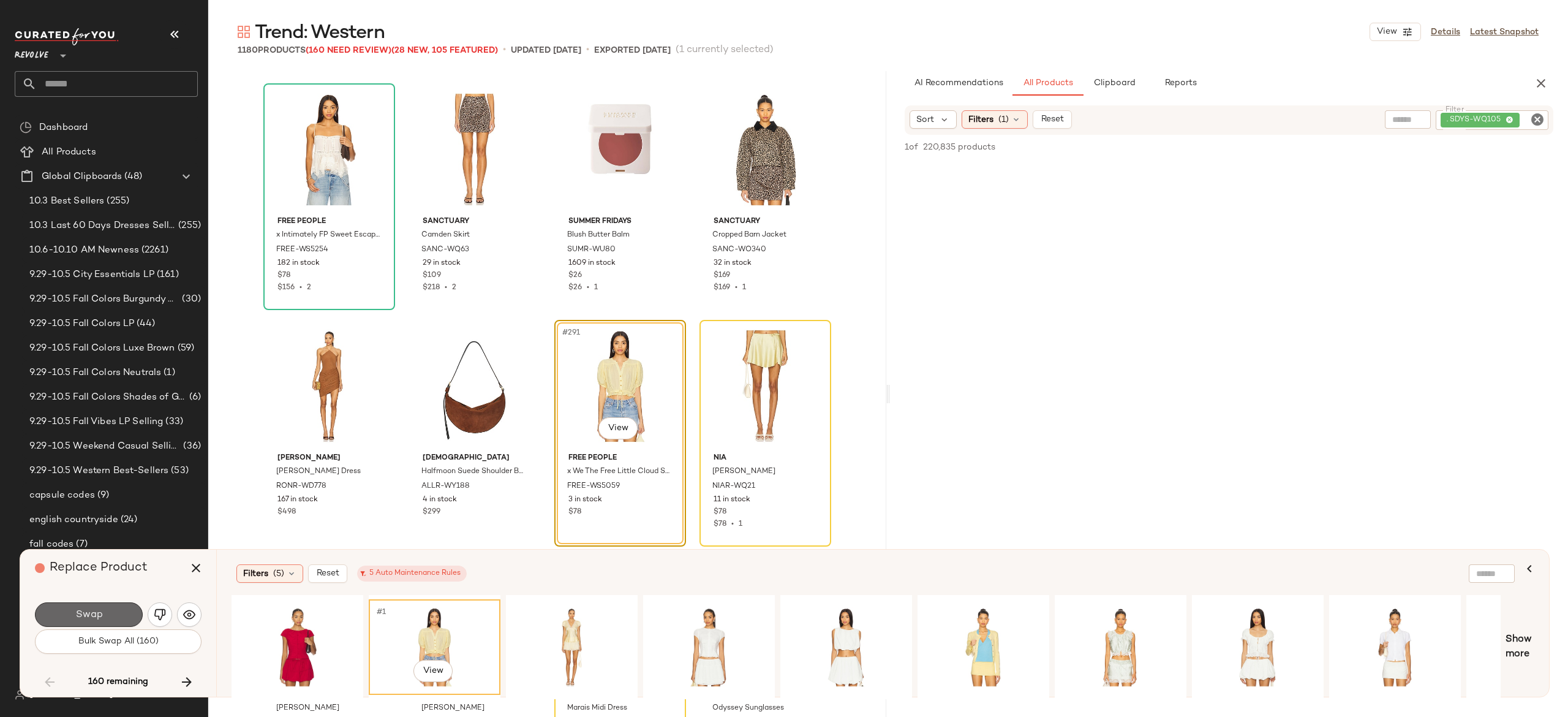
click at [105, 605] on button "Swap" at bounding box center [89, 613] width 107 height 24
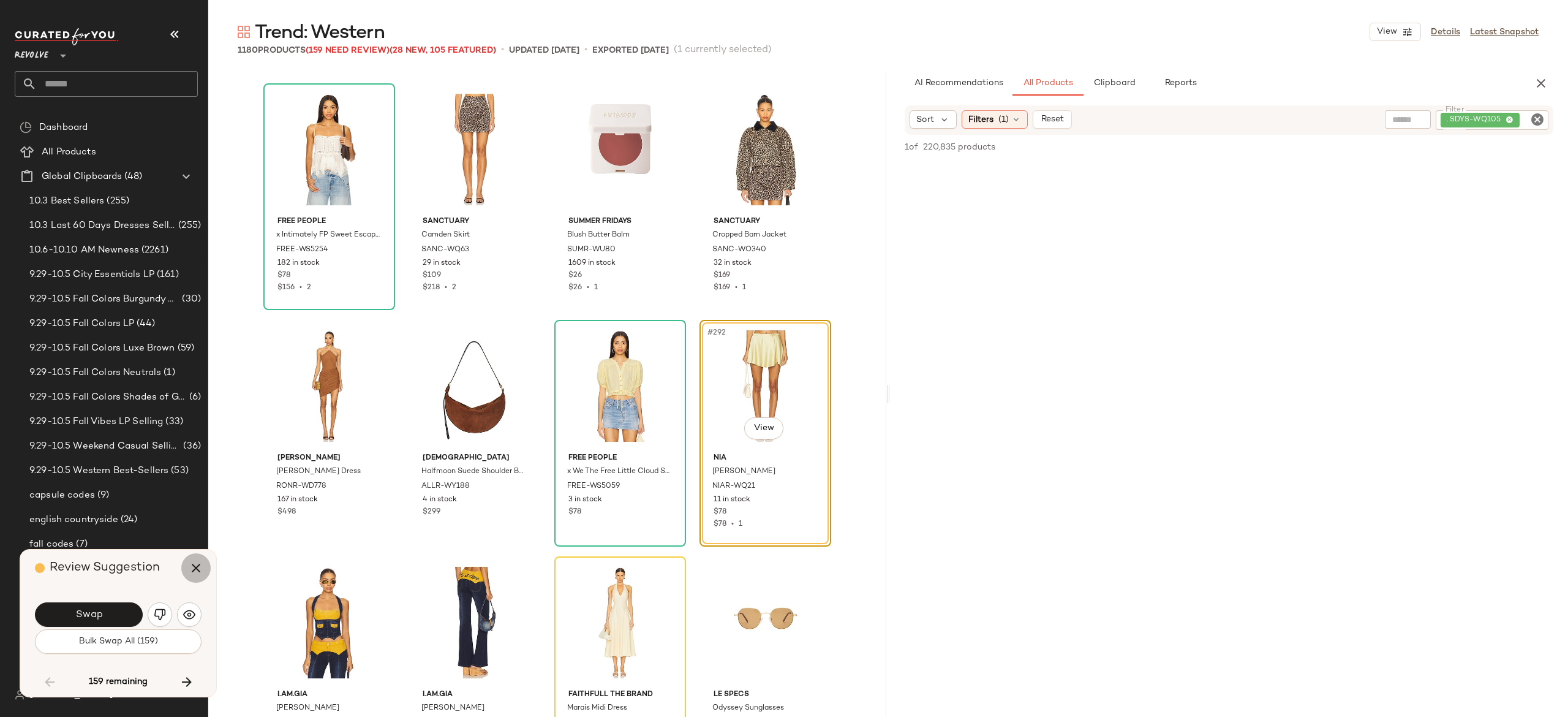
click at [190, 570] on icon "button" at bounding box center [195, 568] width 15 height 15
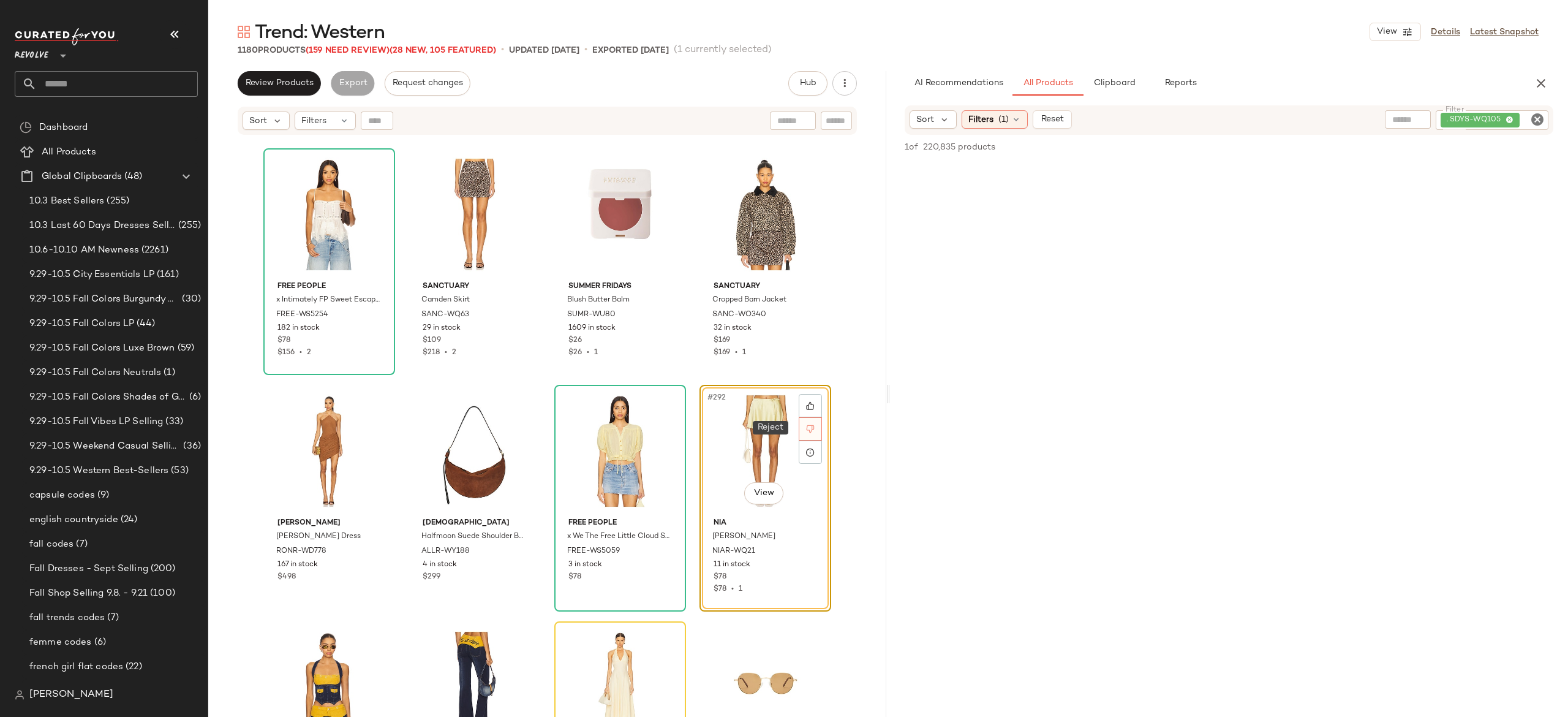
click at [817, 428] on div at bounding box center [811, 429] width 23 height 23
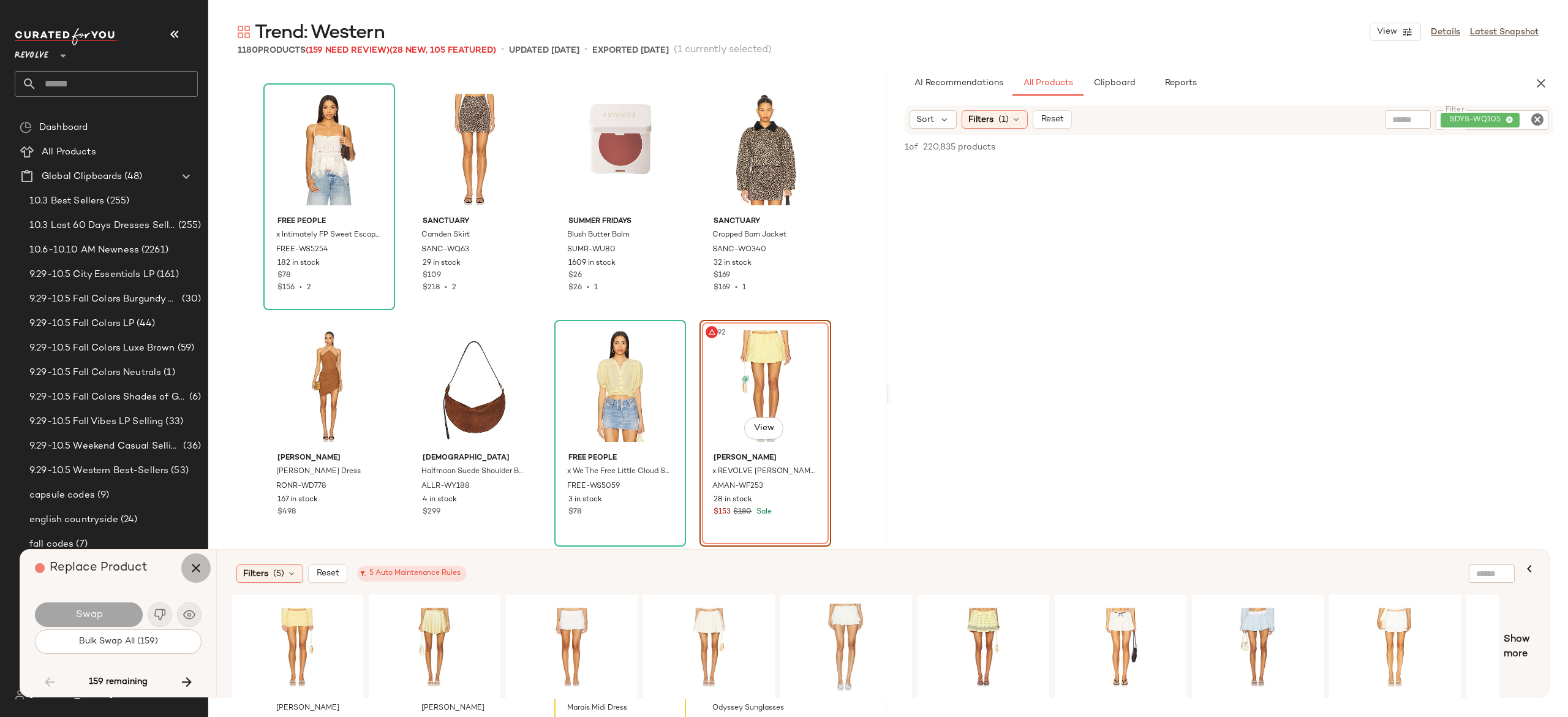
click at [190, 569] on icon "button" at bounding box center [195, 568] width 15 height 15
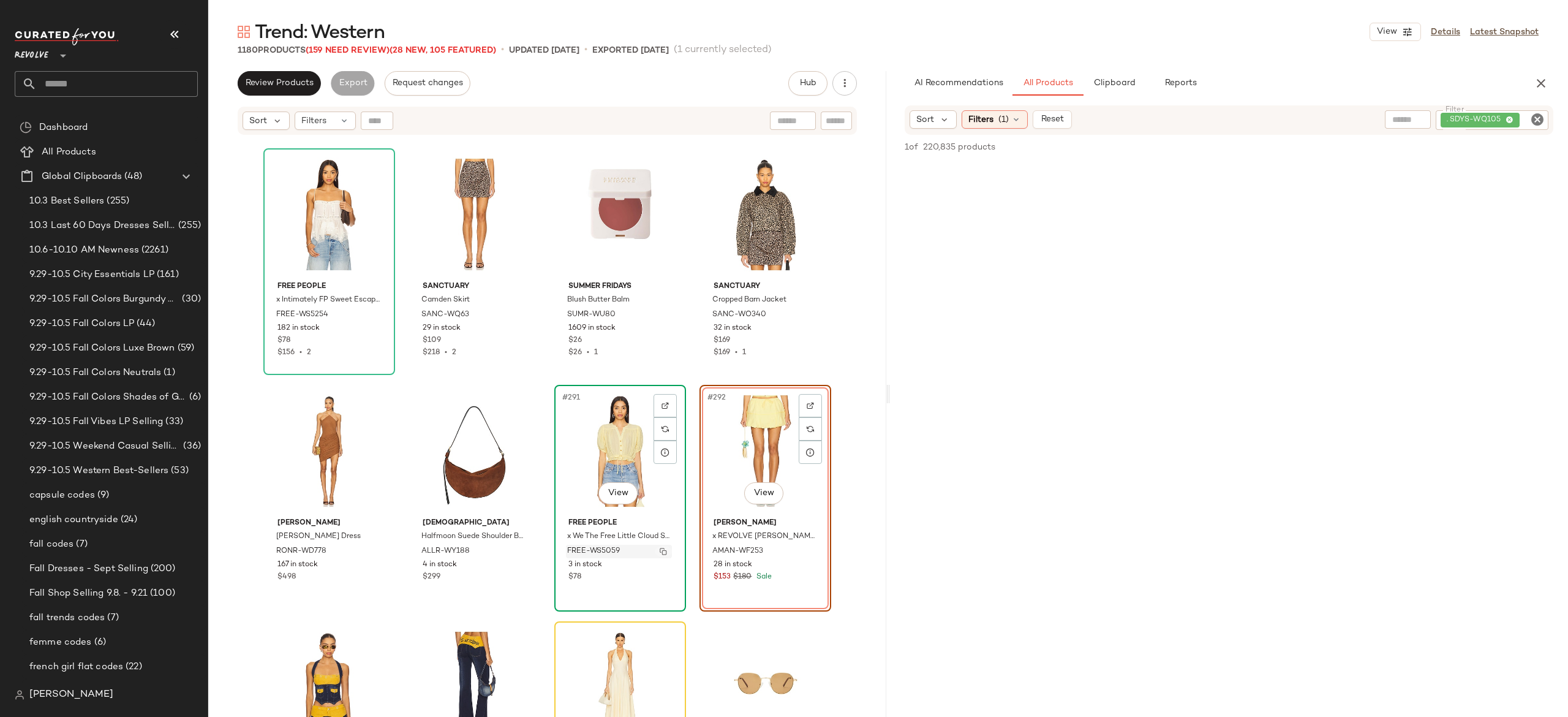
click at [662, 550] on img "button" at bounding box center [663, 551] width 8 height 8
click at [1473, 117] on div ". SDYS-WQ105" at bounding box center [1451, 120] width 195 height 20
paste input "********"
type input "********"
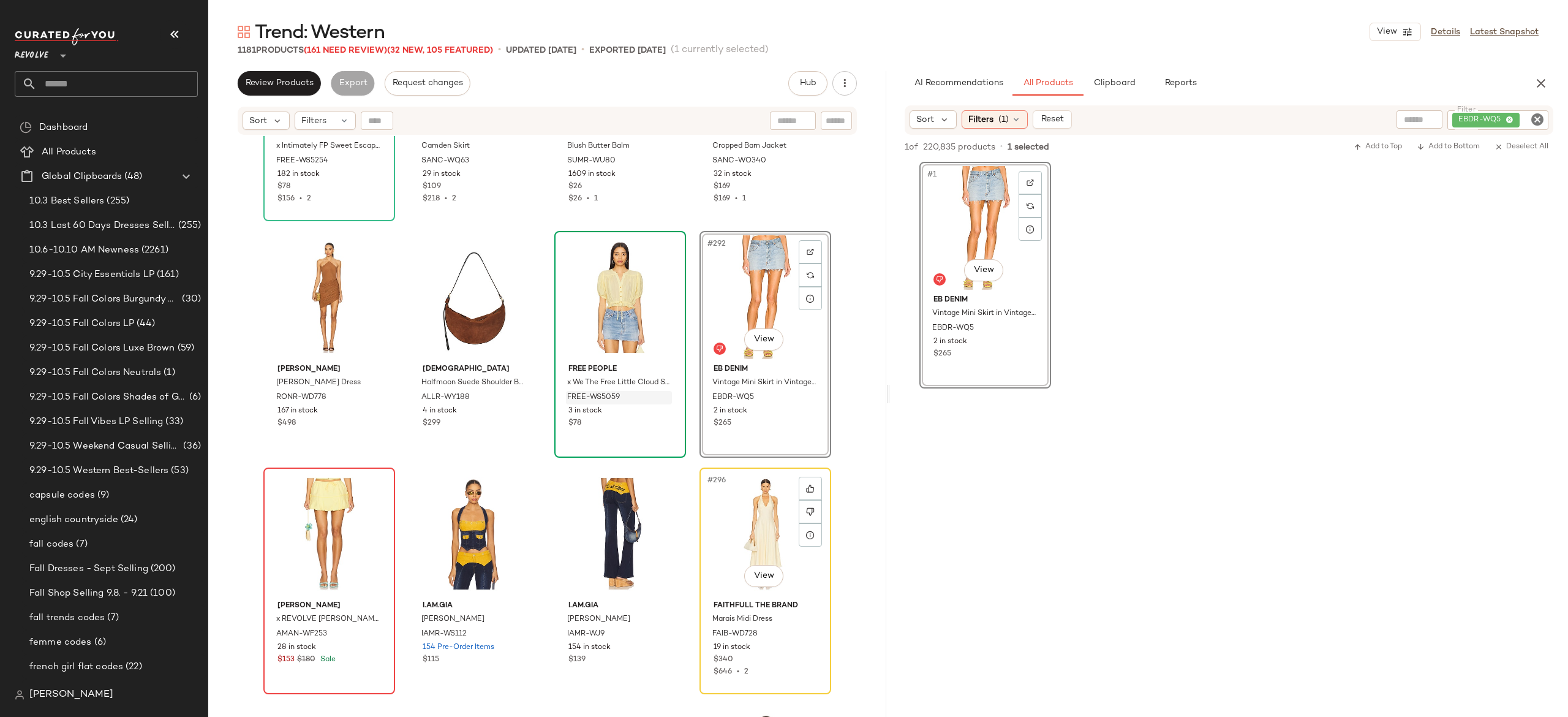
scroll to position [16977, 0]
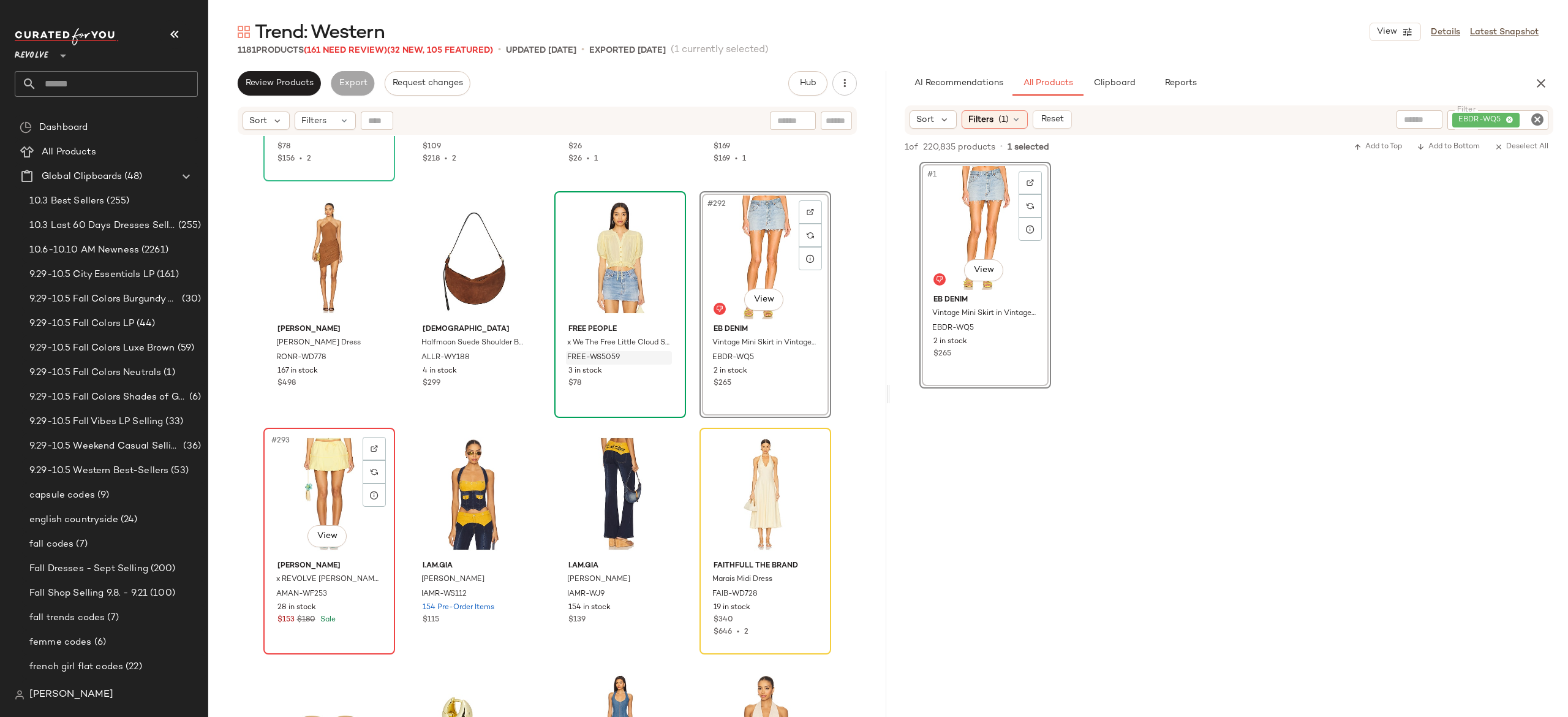
click at [319, 504] on div "#293 View" at bounding box center [329, 493] width 123 height 124
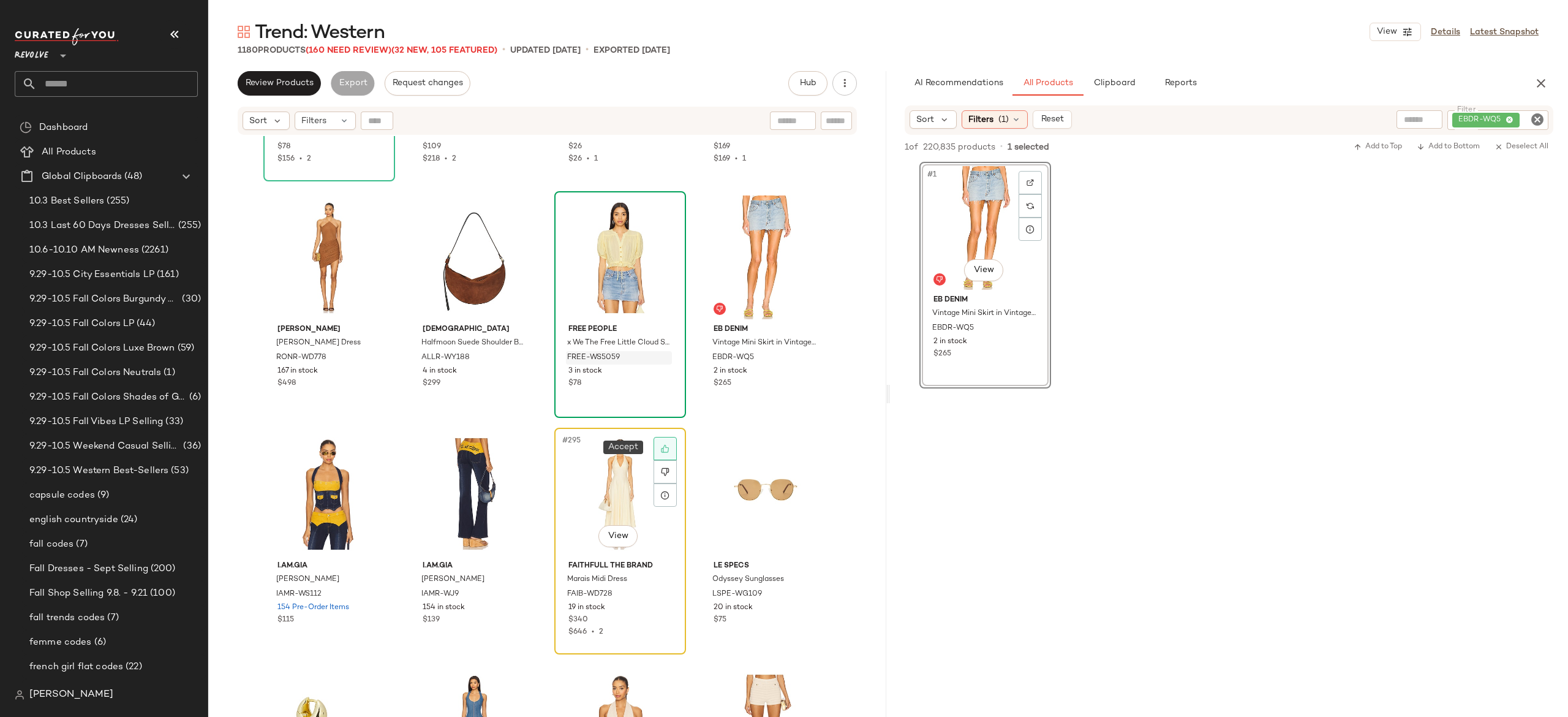
click at [660, 450] on icon at bounding box center [664, 448] width 9 height 9
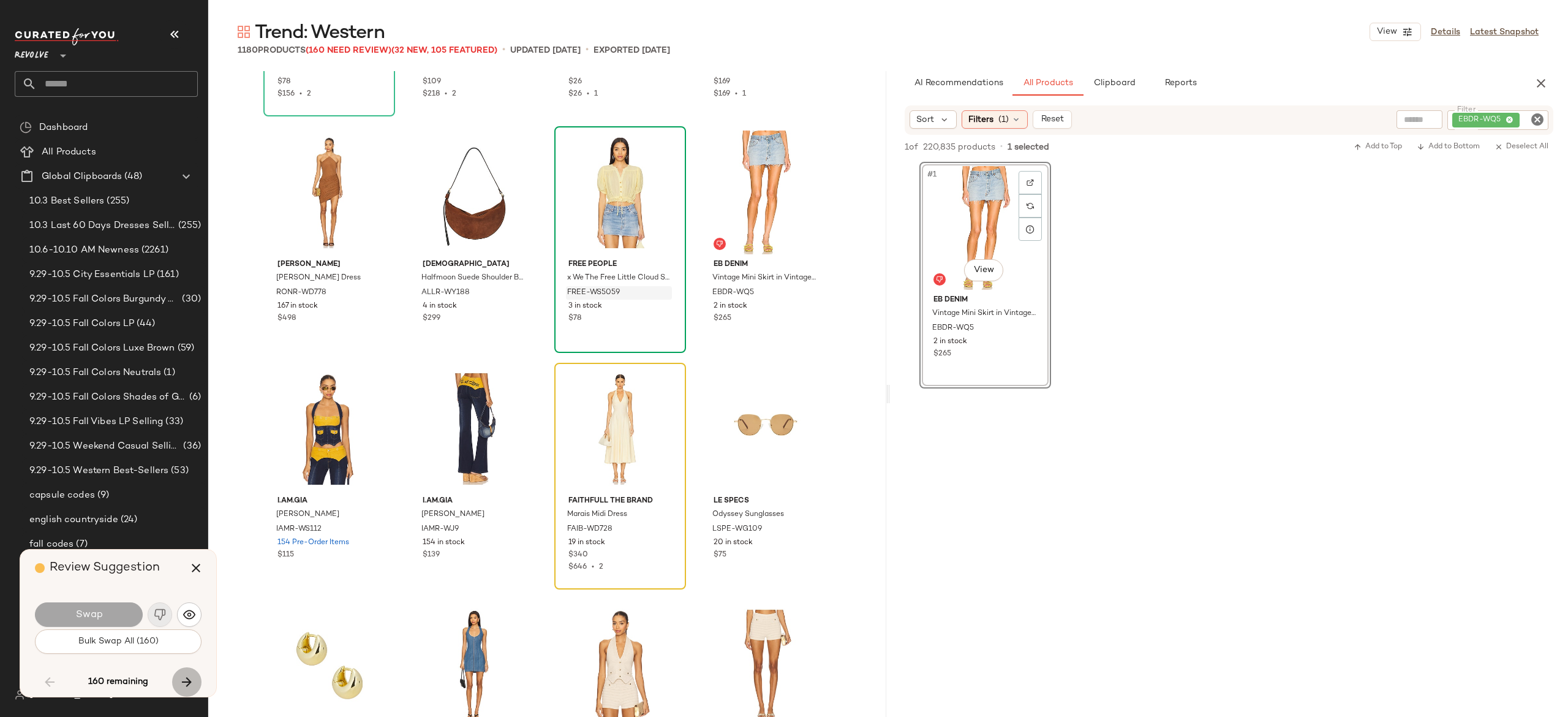
click at [185, 680] on icon "button" at bounding box center [187, 681] width 15 height 15
click at [193, 566] on icon "button" at bounding box center [195, 568] width 15 height 15
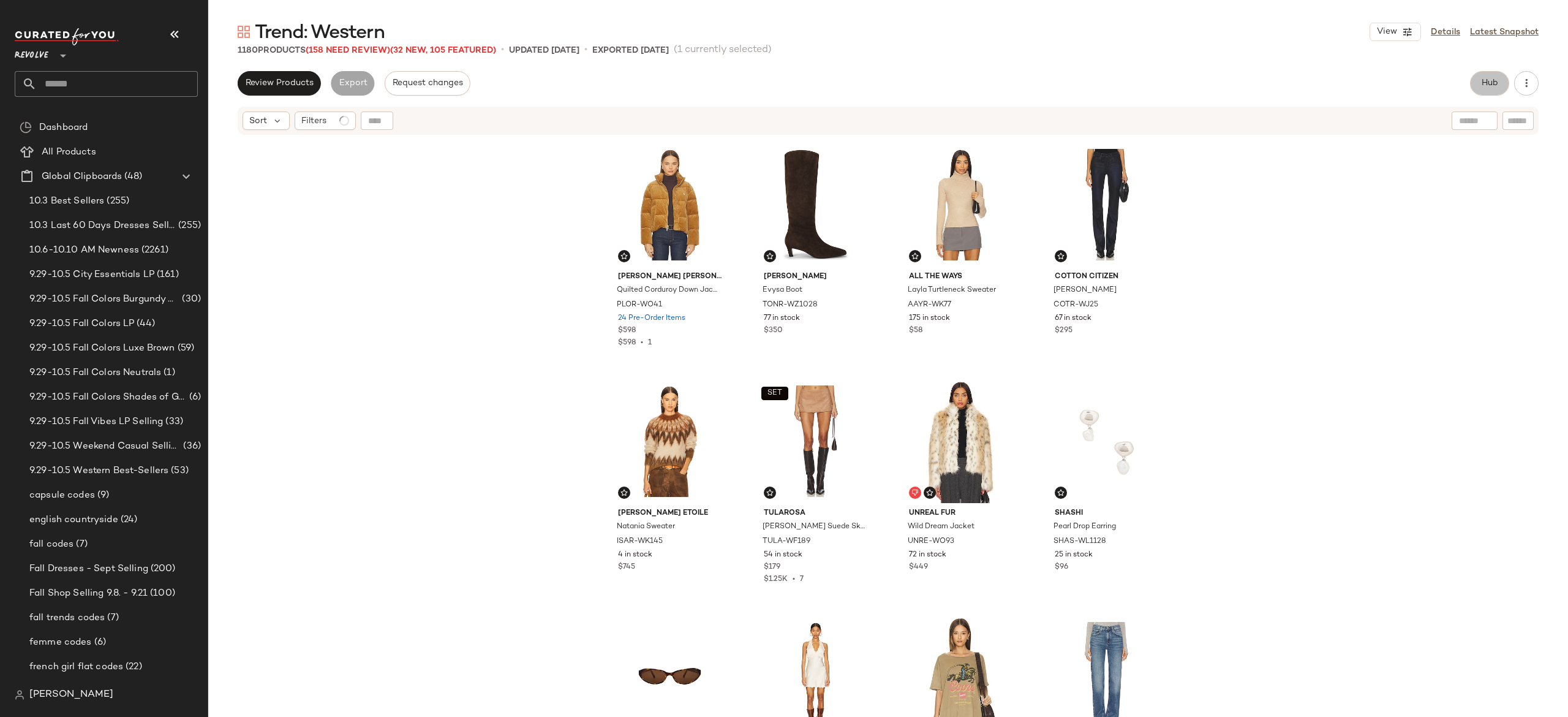
click at [1476, 82] on button "Hub" at bounding box center [1490, 83] width 39 height 24
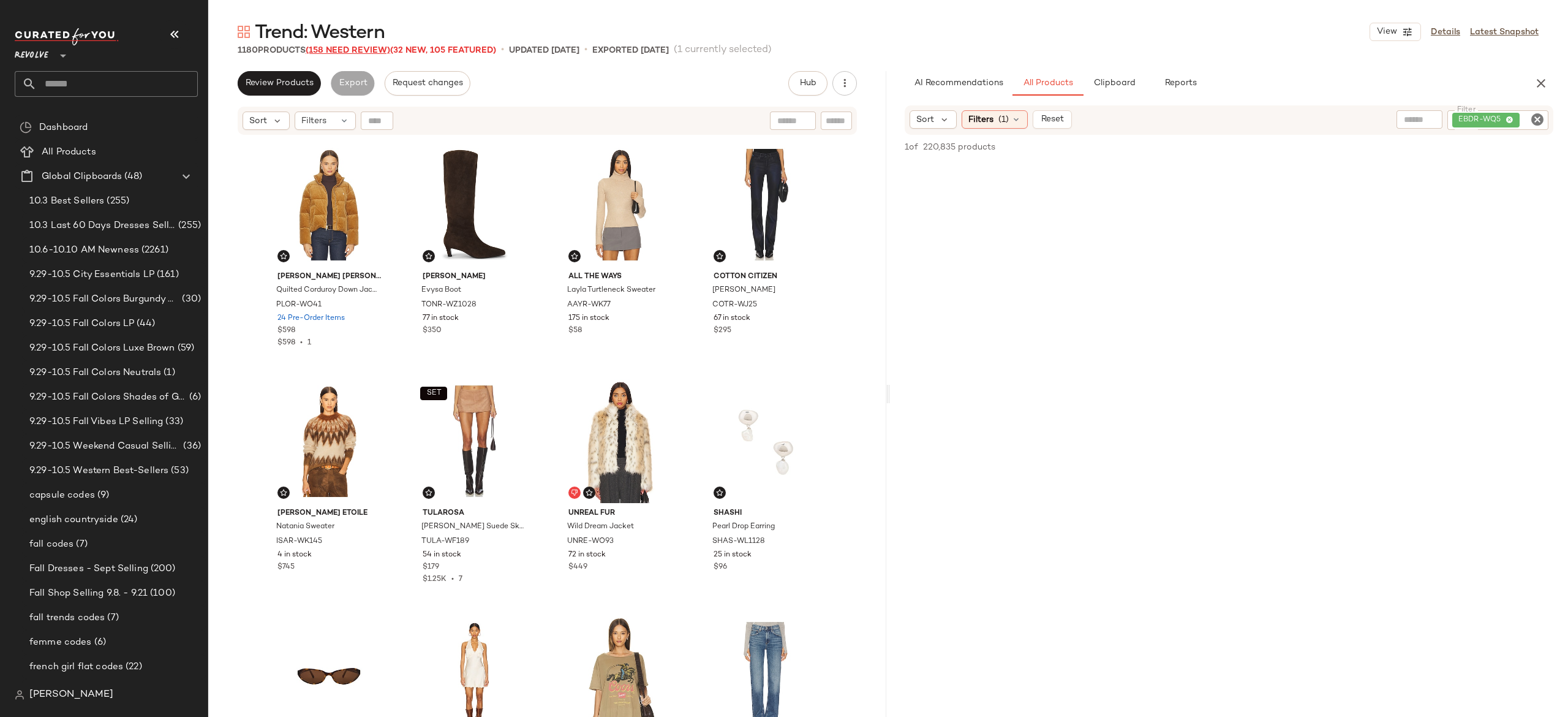
click at [367, 52] on span "(158 Need Review)" at bounding box center [348, 50] width 85 height 9
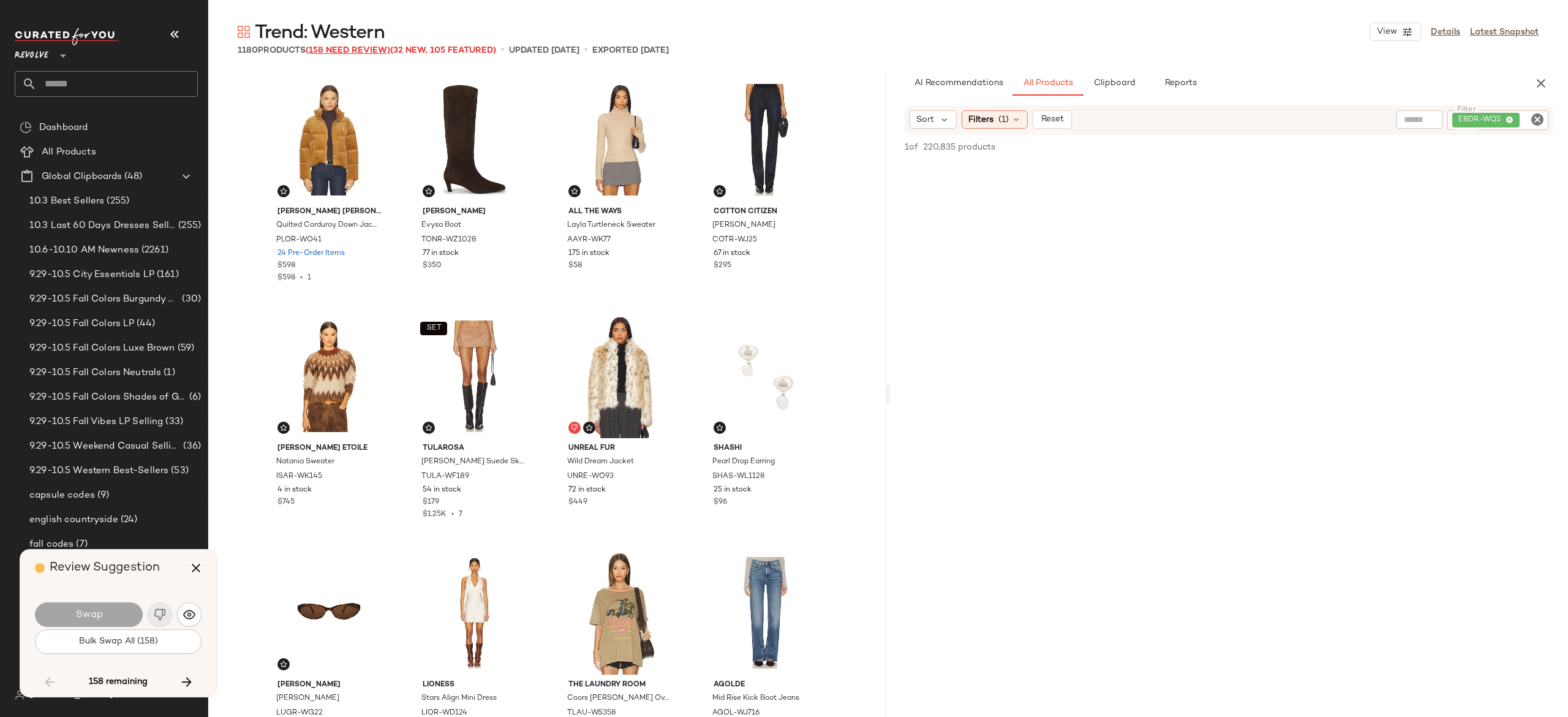
scroll to position [17020, 0]
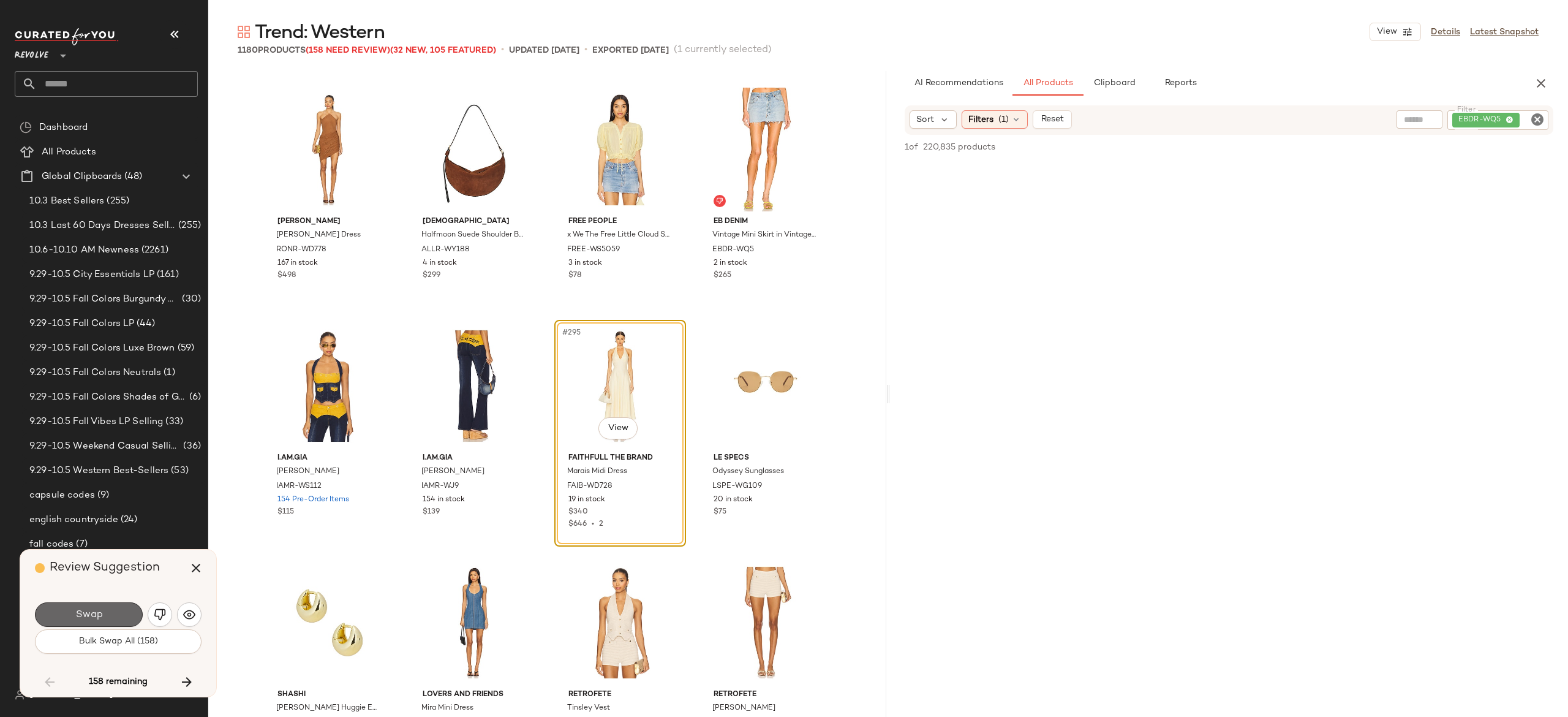
click at [126, 605] on button "Swap" at bounding box center [89, 613] width 107 height 24
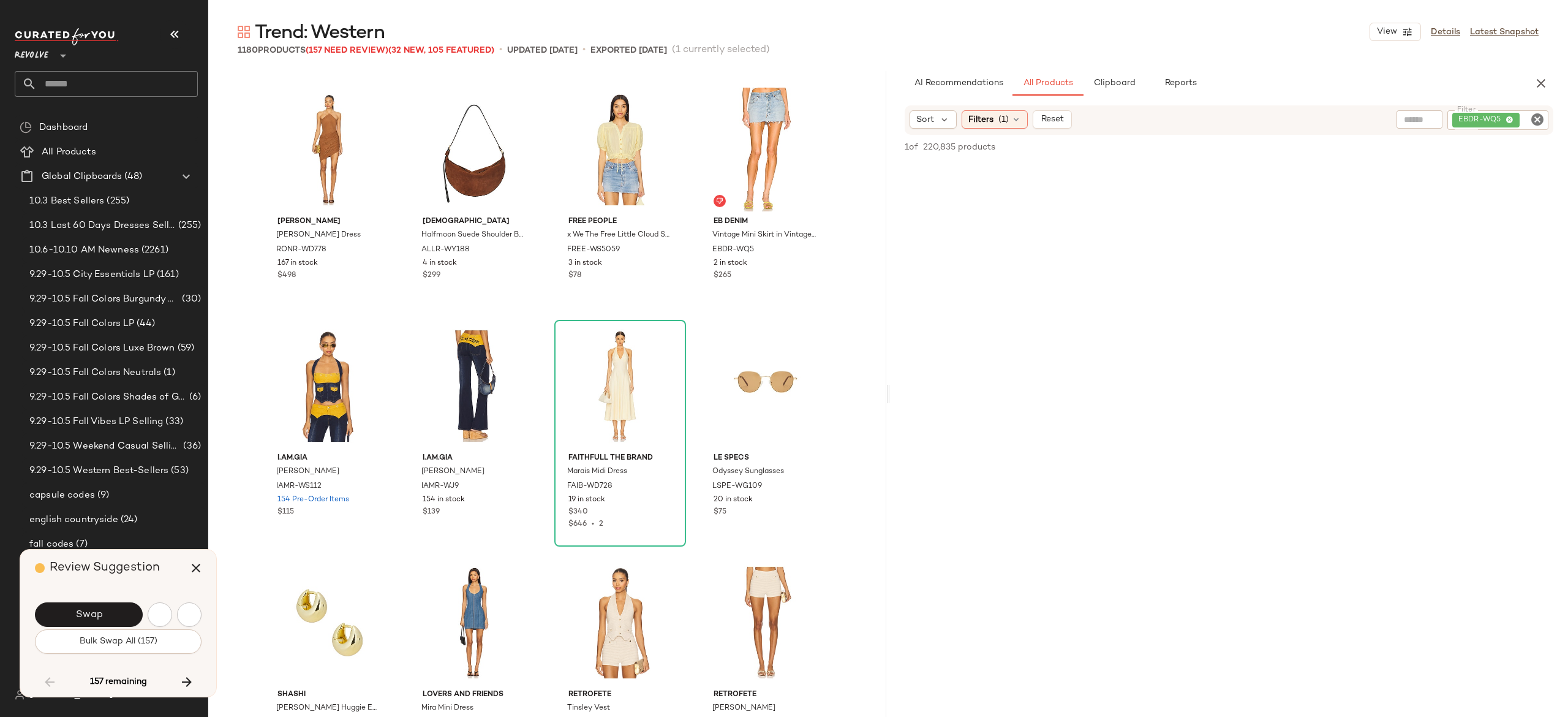
scroll to position [17730, 0]
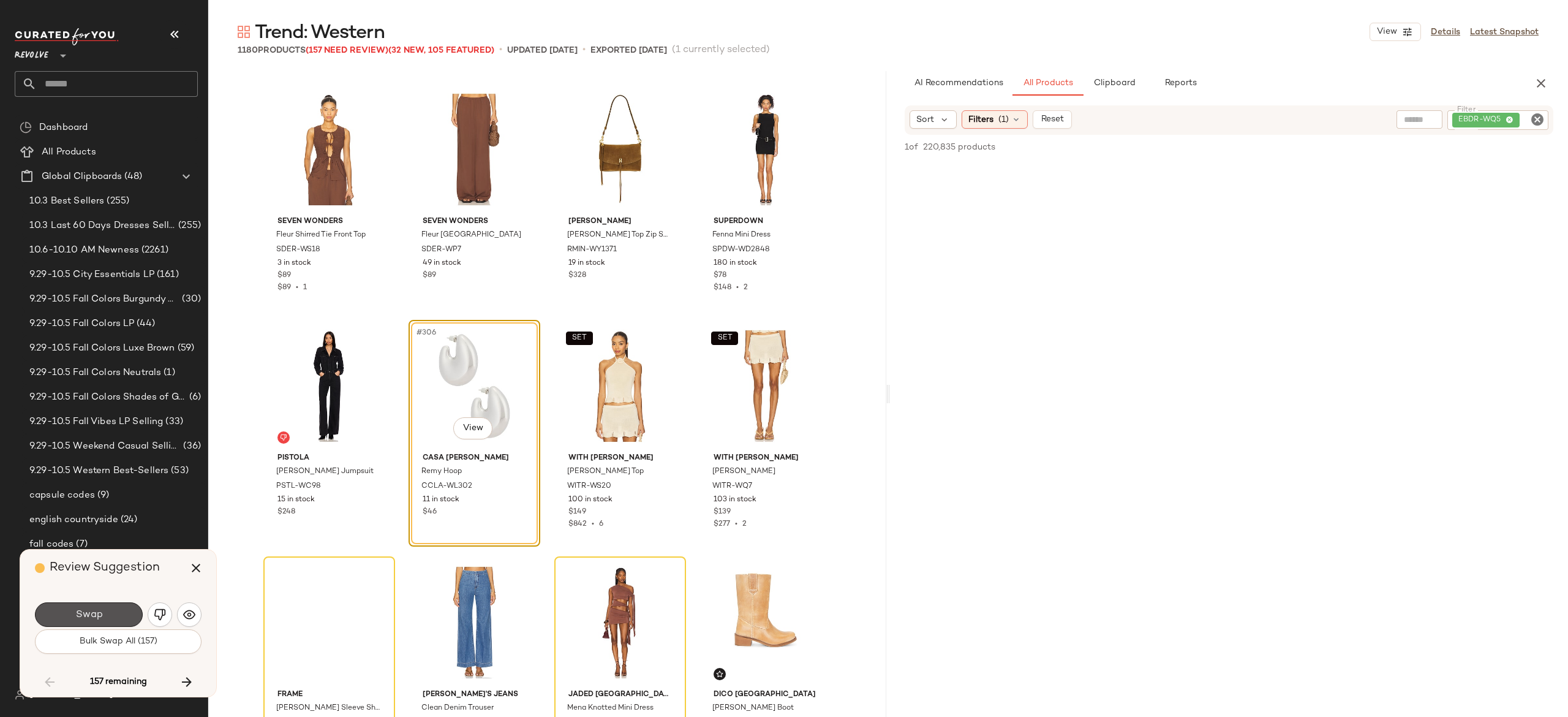
click at [126, 605] on button "Swap" at bounding box center [89, 613] width 107 height 24
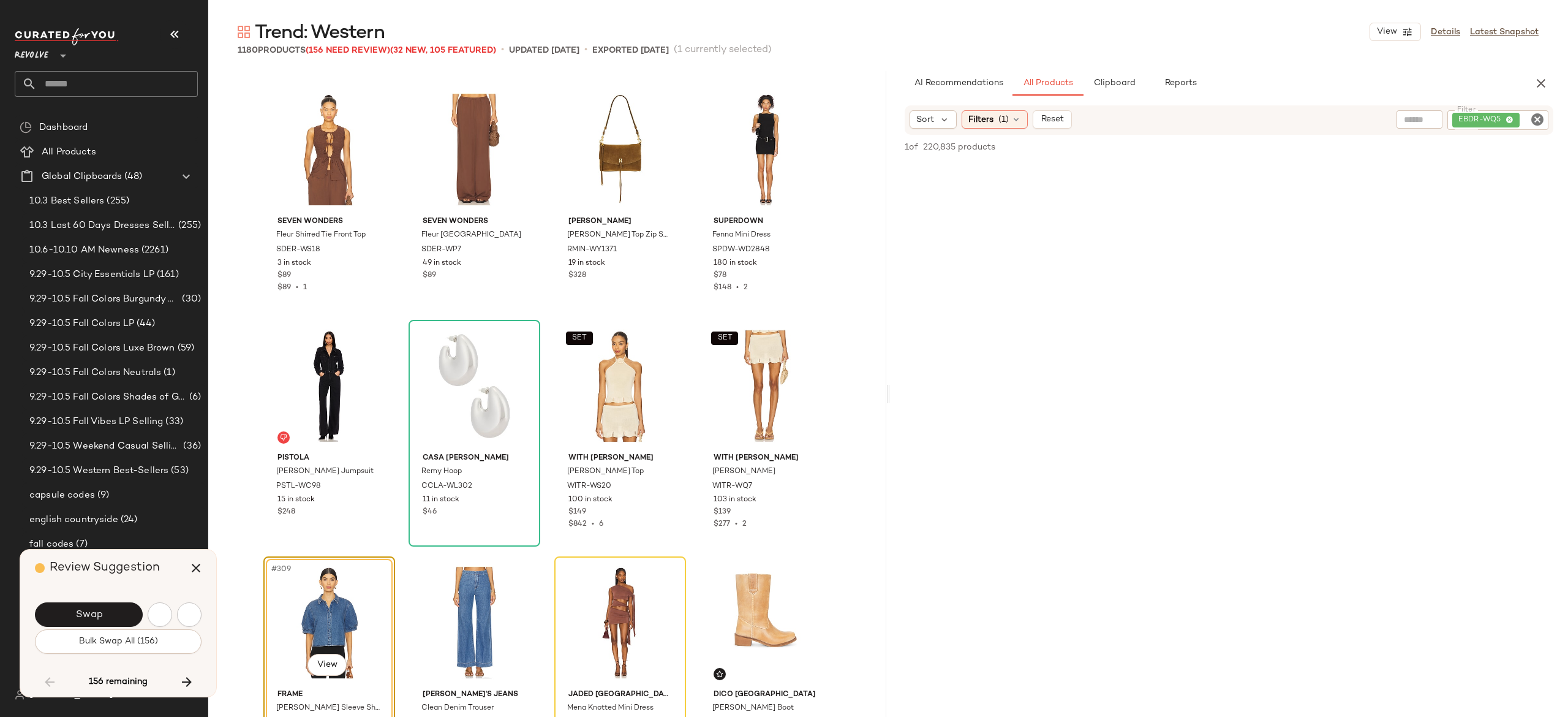
scroll to position [17966, 0]
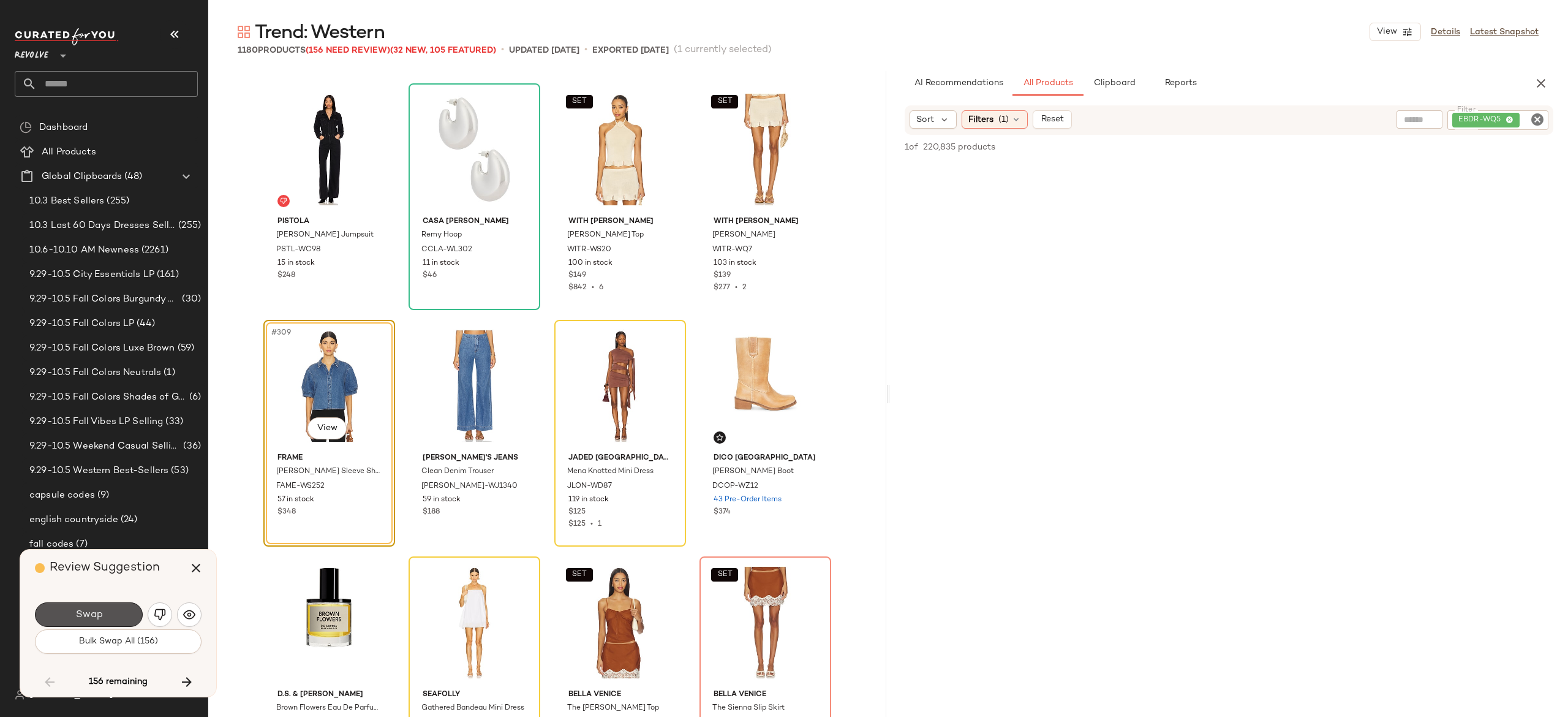
click at [126, 605] on button "Swap" at bounding box center [89, 613] width 107 height 24
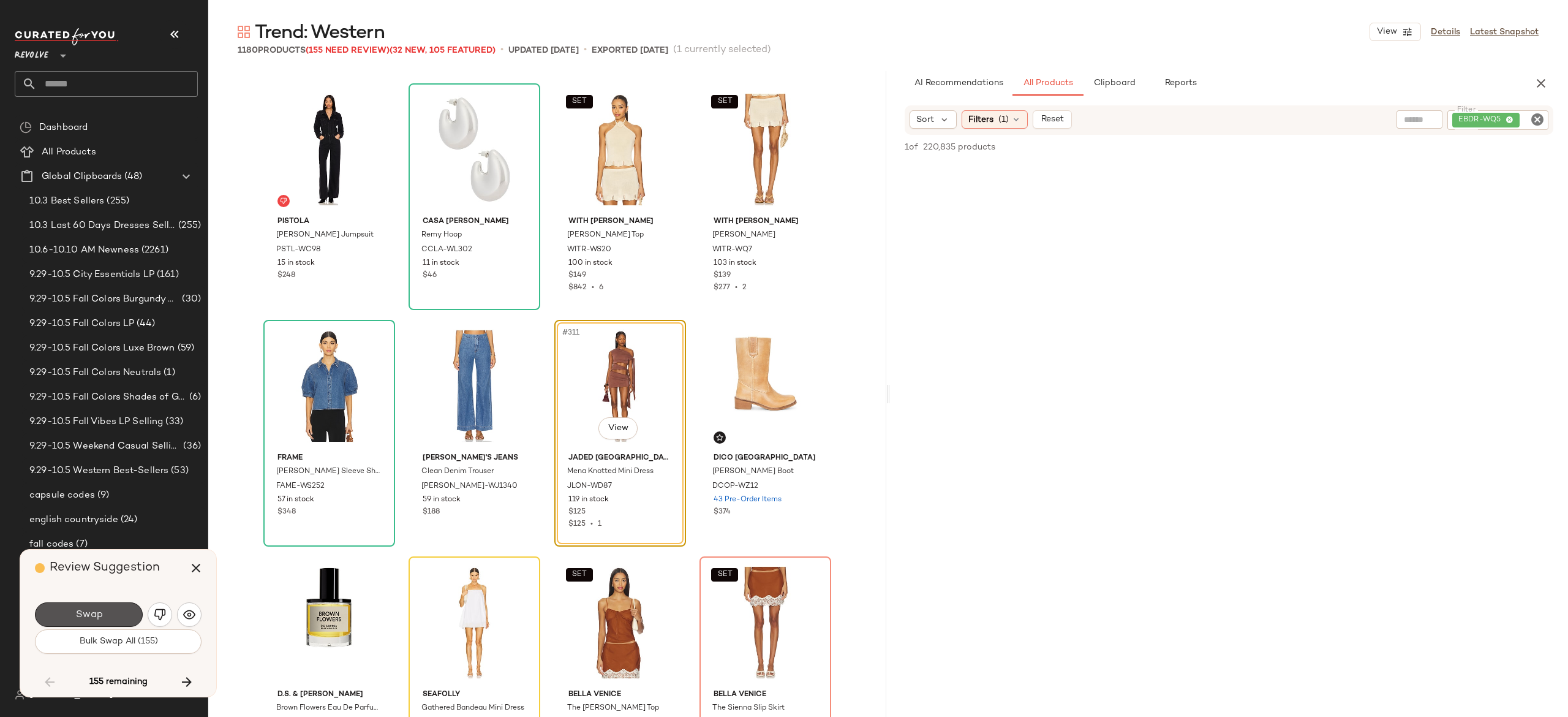
click at [126, 605] on button "Swap" at bounding box center [89, 613] width 107 height 24
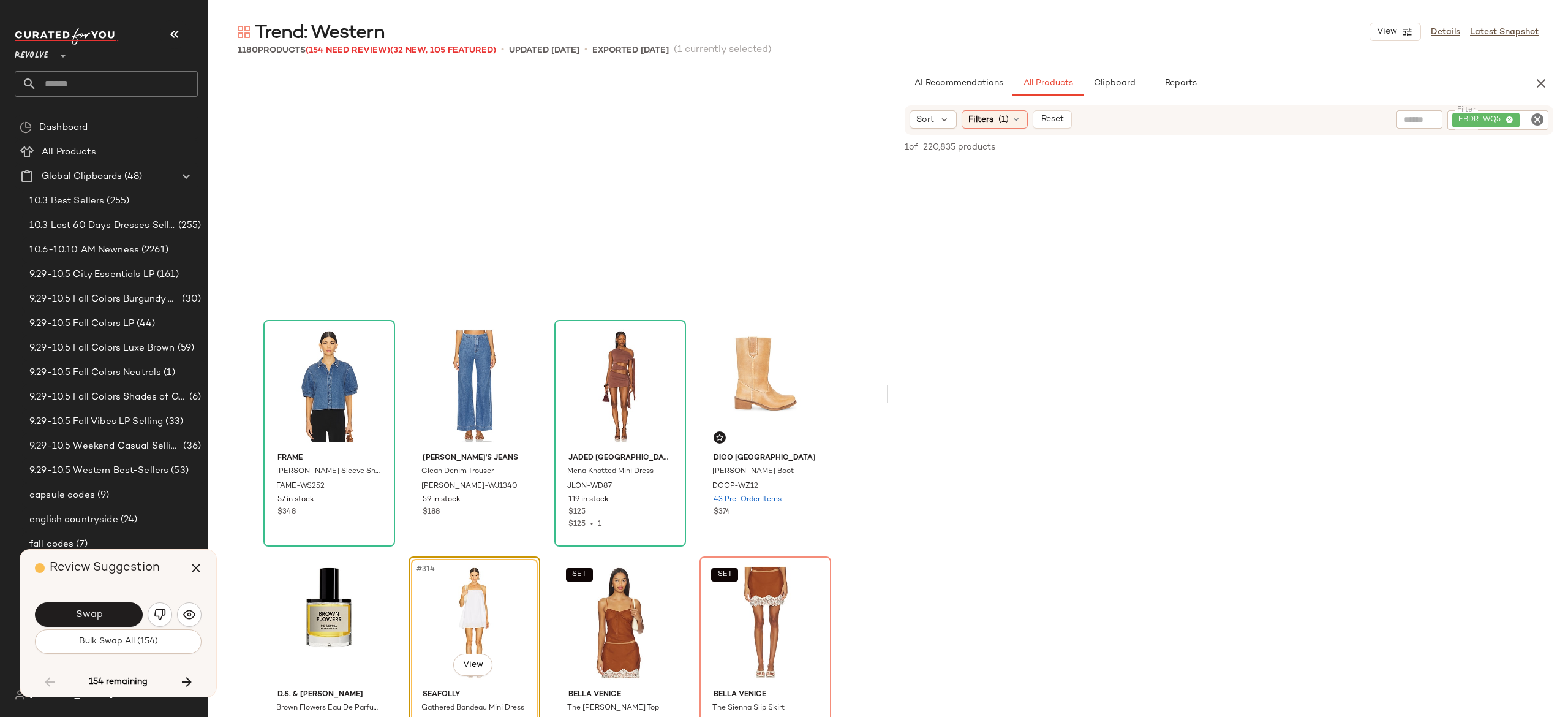
scroll to position [18202, 0]
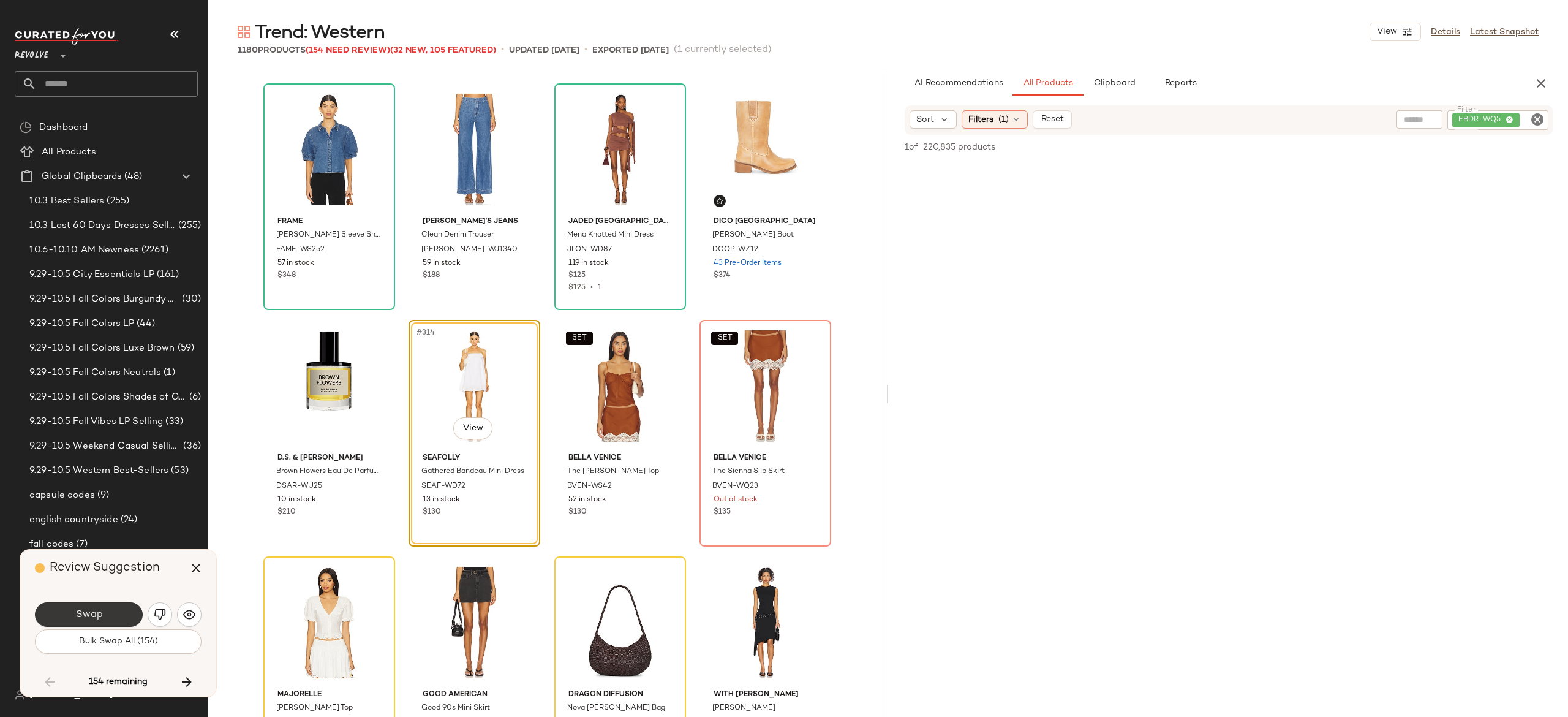
click at [115, 610] on button "Swap" at bounding box center [89, 613] width 107 height 24
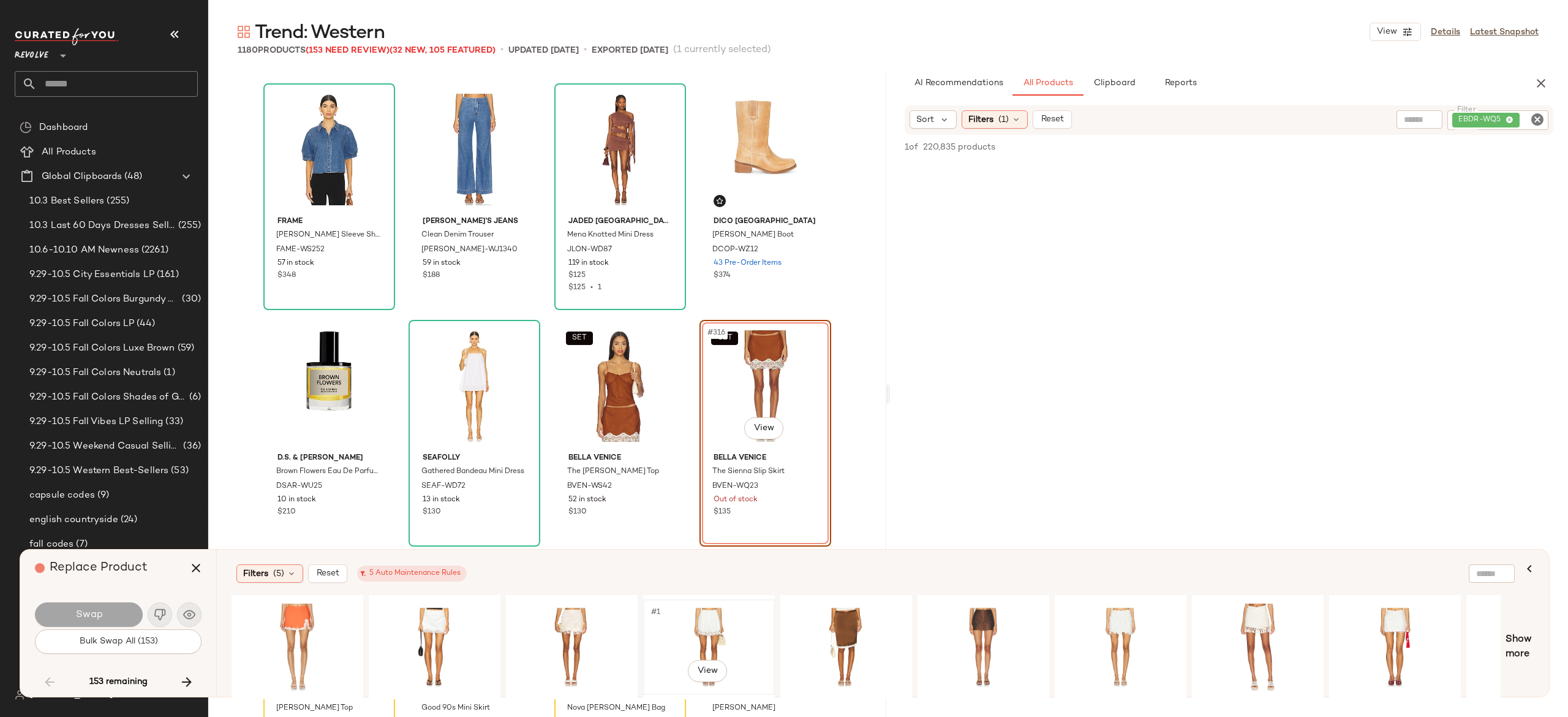
click at [715, 617] on div "#1 View" at bounding box center [709, 647] width 123 height 87
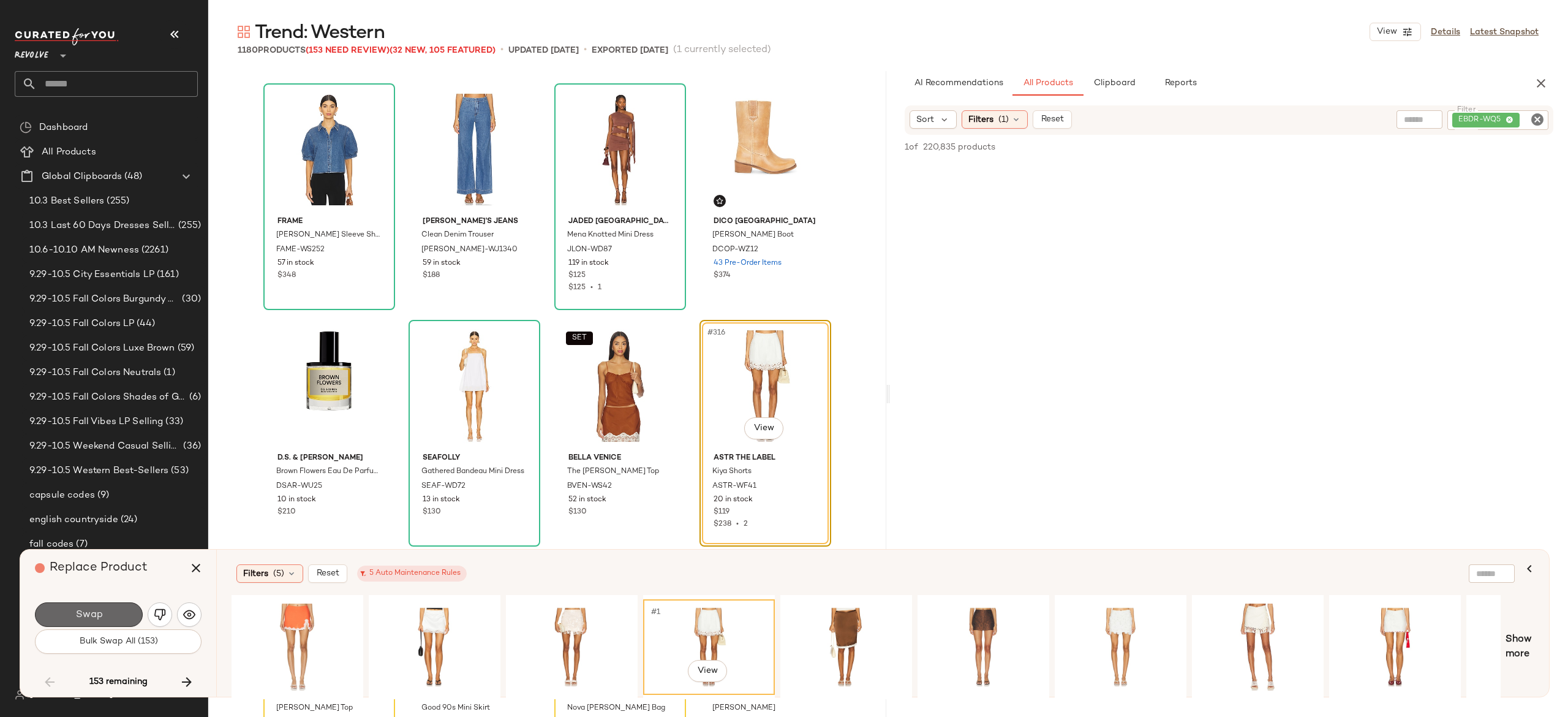
click at [116, 616] on button "Swap" at bounding box center [89, 613] width 107 height 24
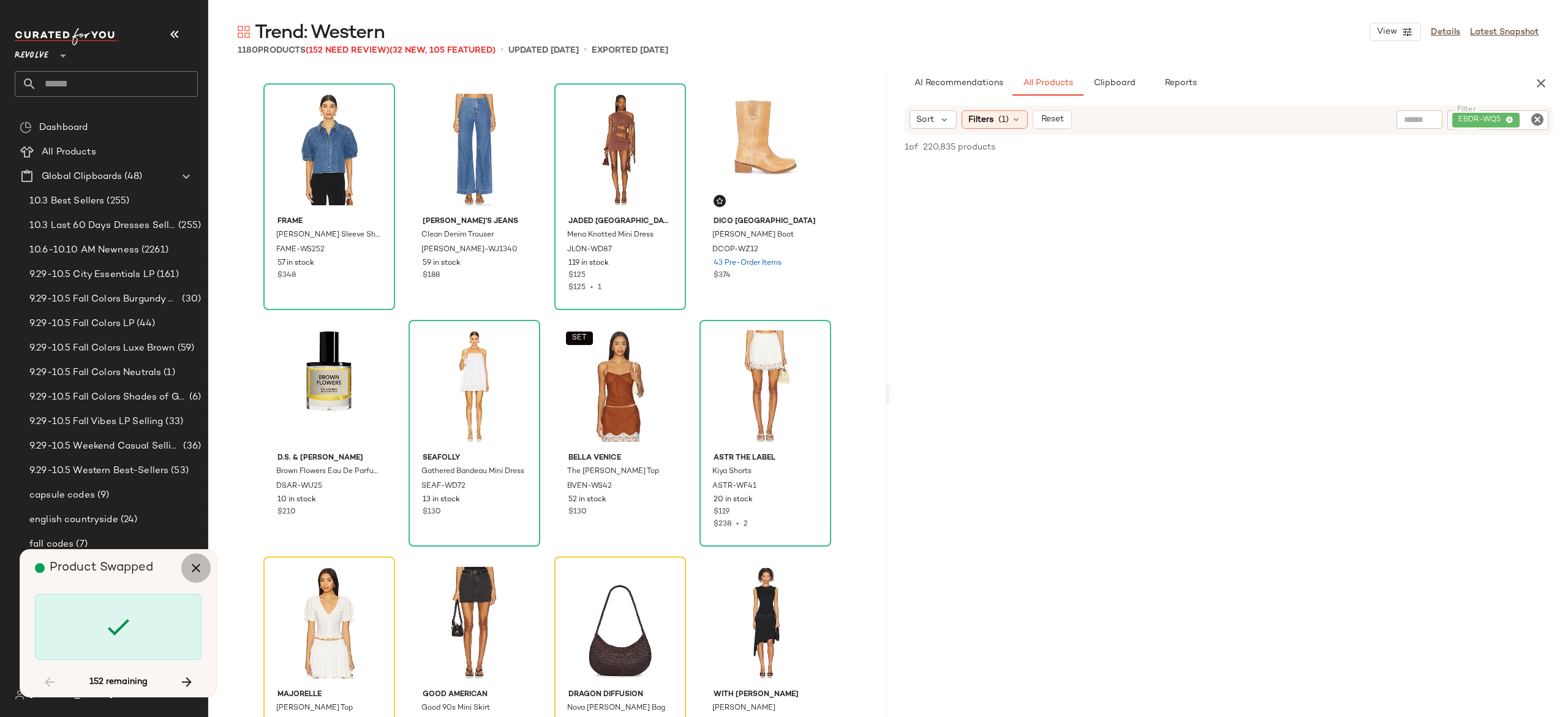
click at [192, 569] on icon "button" at bounding box center [195, 568] width 15 height 15
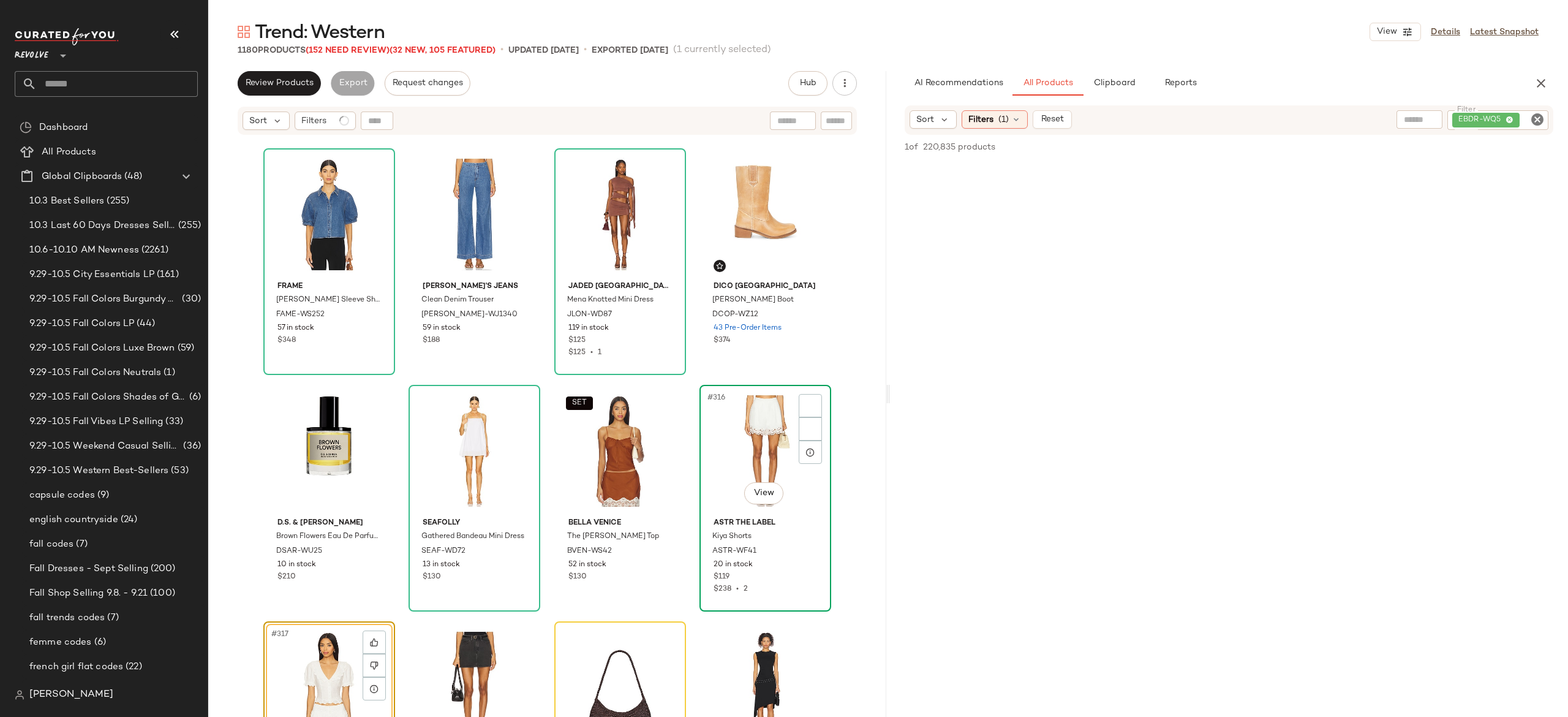
scroll to position [18439, 0]
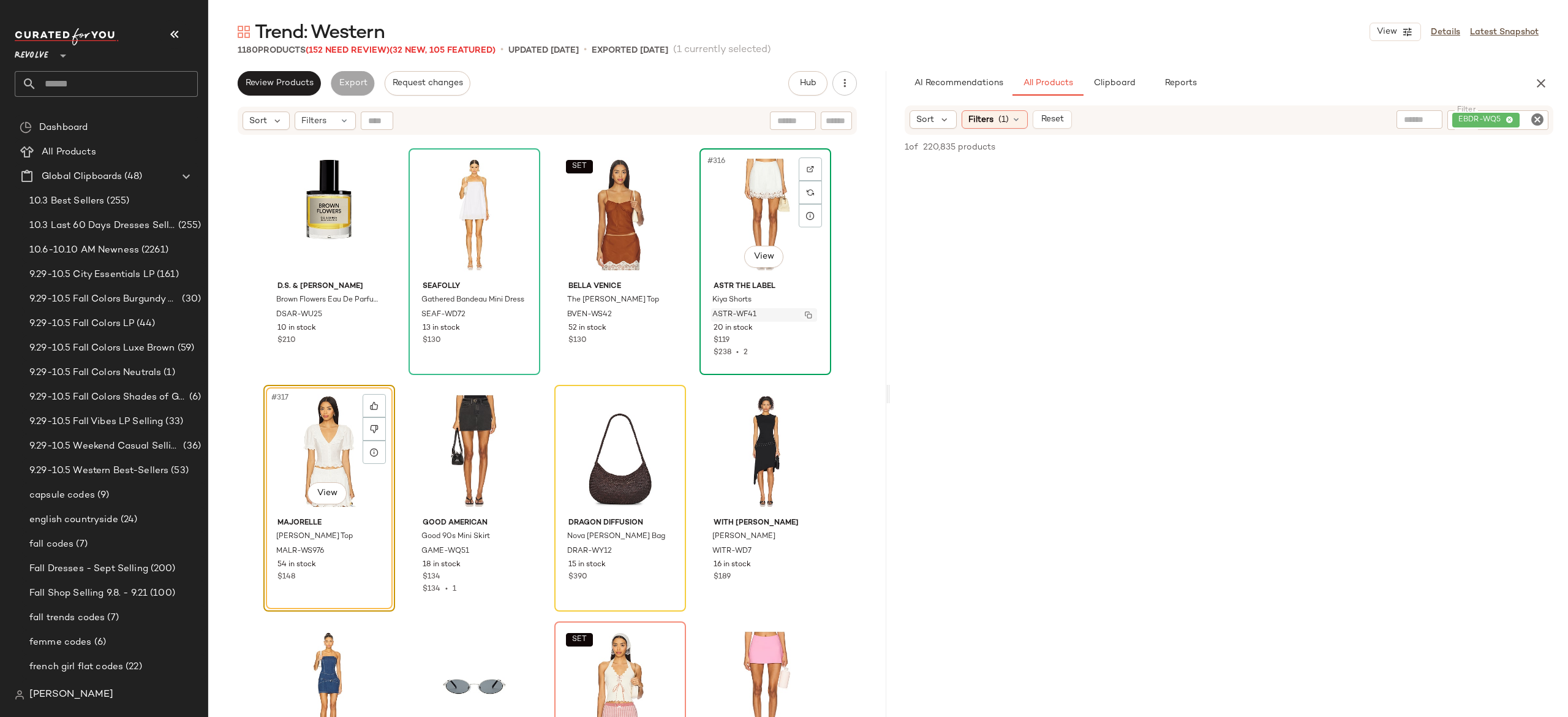
click at [807, 316] on img "button" at bounding box center [809, 315] width 8 height 8
click at [1473, 112] on div "EBDR-WQ5" at bounding box center [1497, 120] width 101 height 20
paste input "**********"
type input "**********"
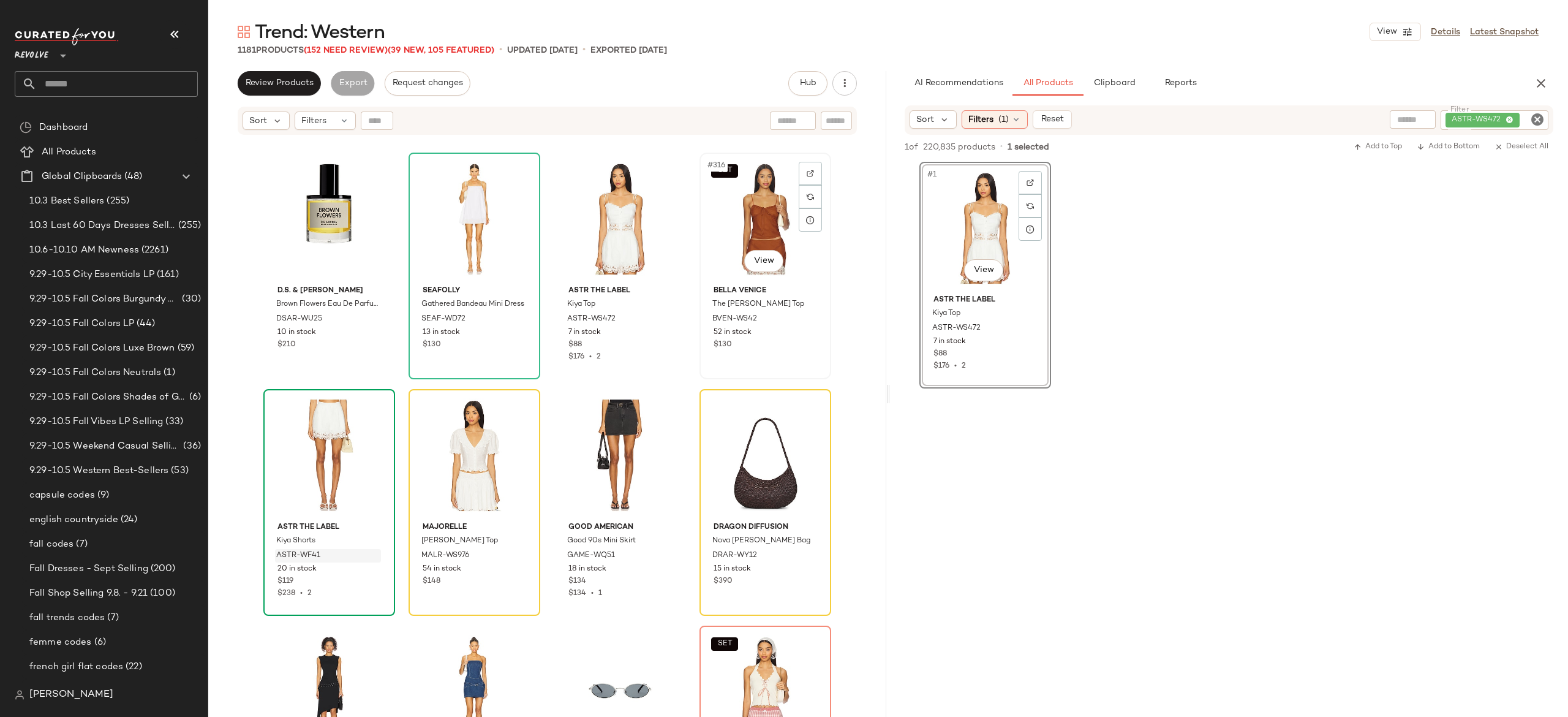
click at [743, 225] on div "SET #316 View" at bounding box center [765, 218] width 123 height 124
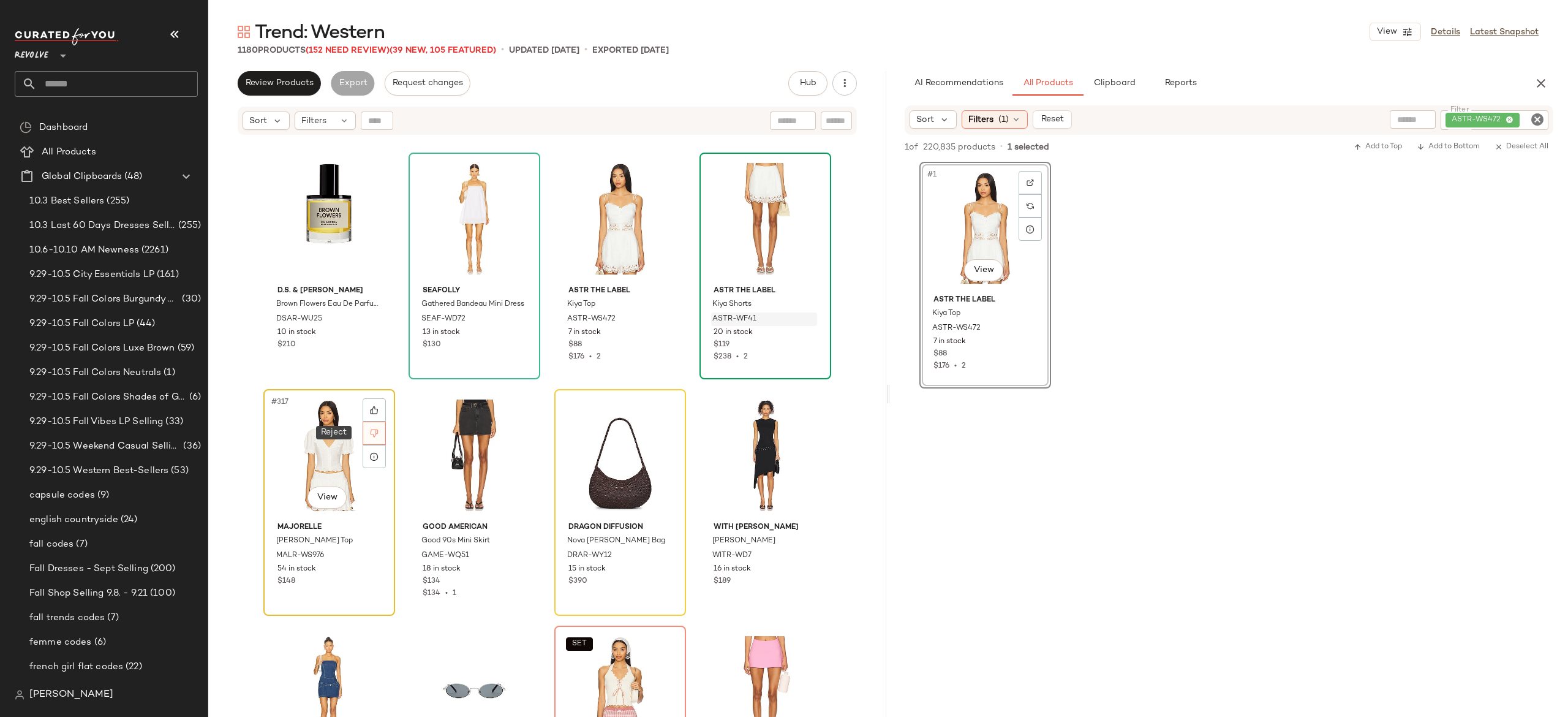
click at [370, 430] on icon at bounding box center [374, 433] width 9 height 9
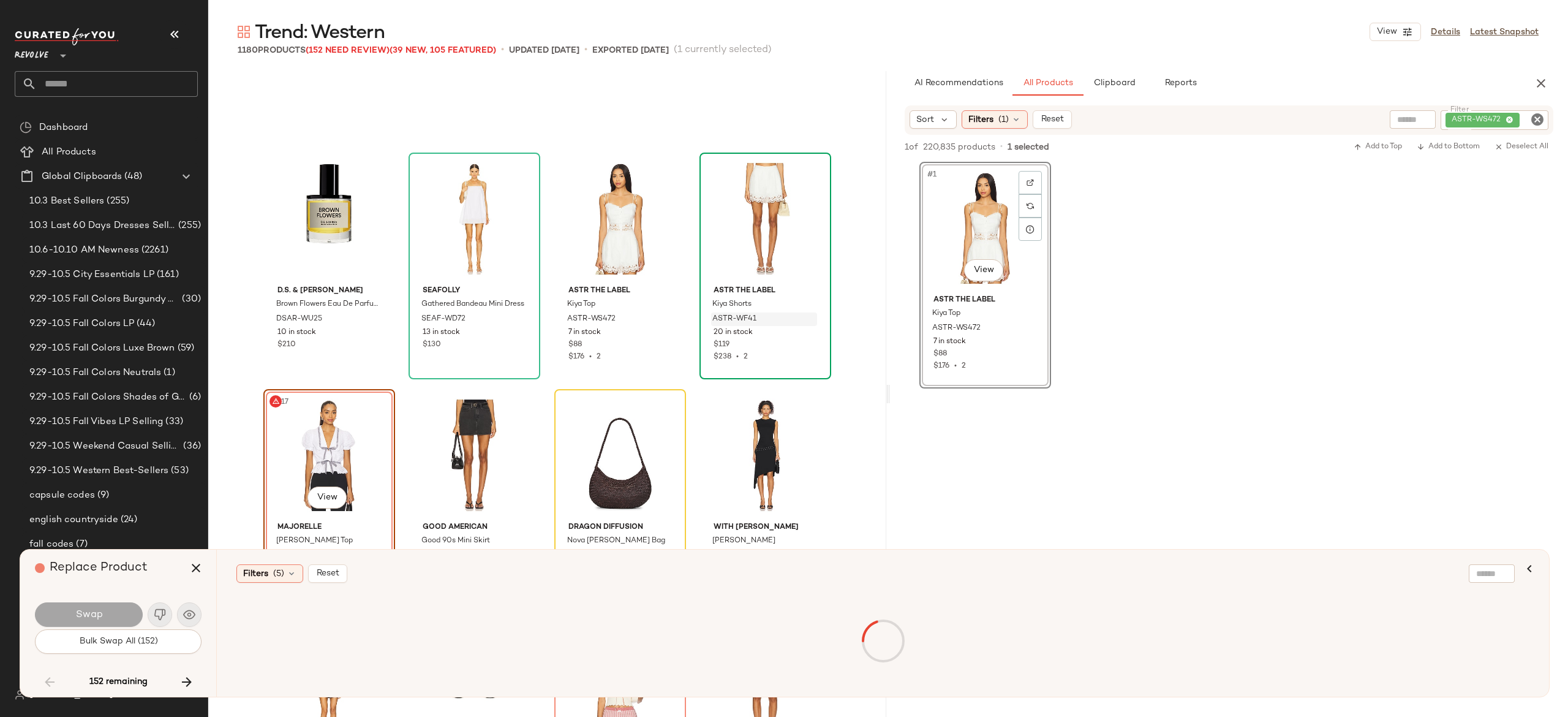
scroll to position [18439, 0]
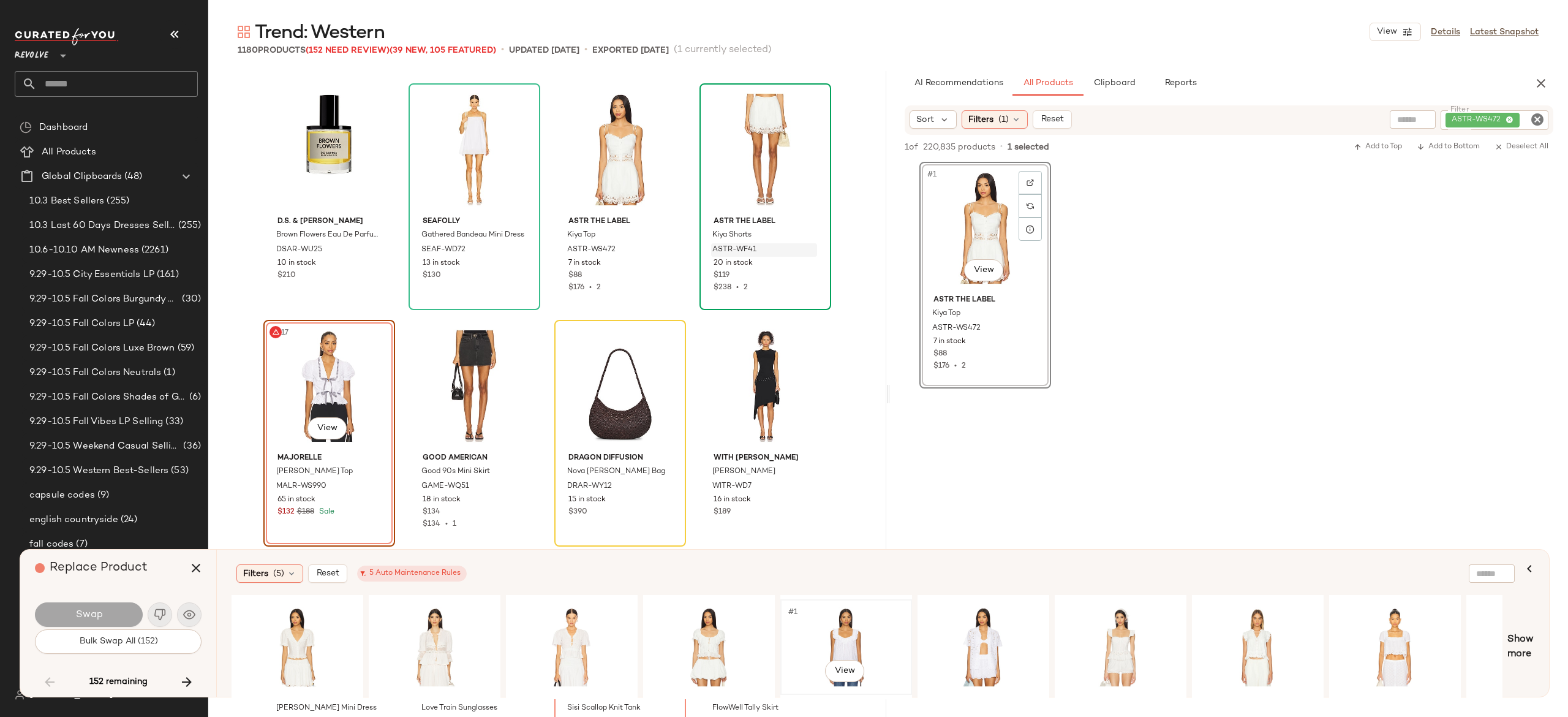
click at [846, 628] on div "#1 View" at bounding box center [846, 647] width 123 height 87
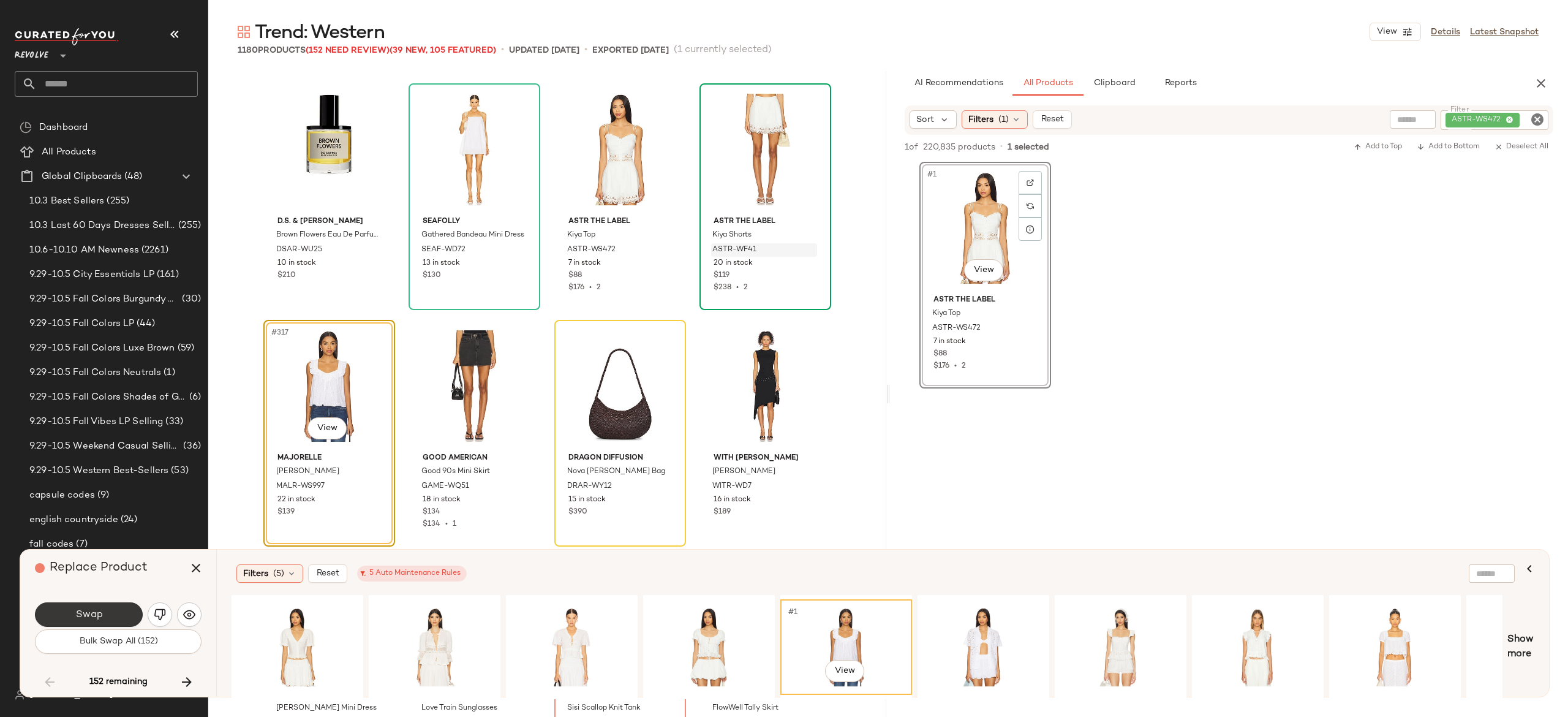
click at [119, 607] on button "Swap" at bounding box center [89, 613] width 107 height 24
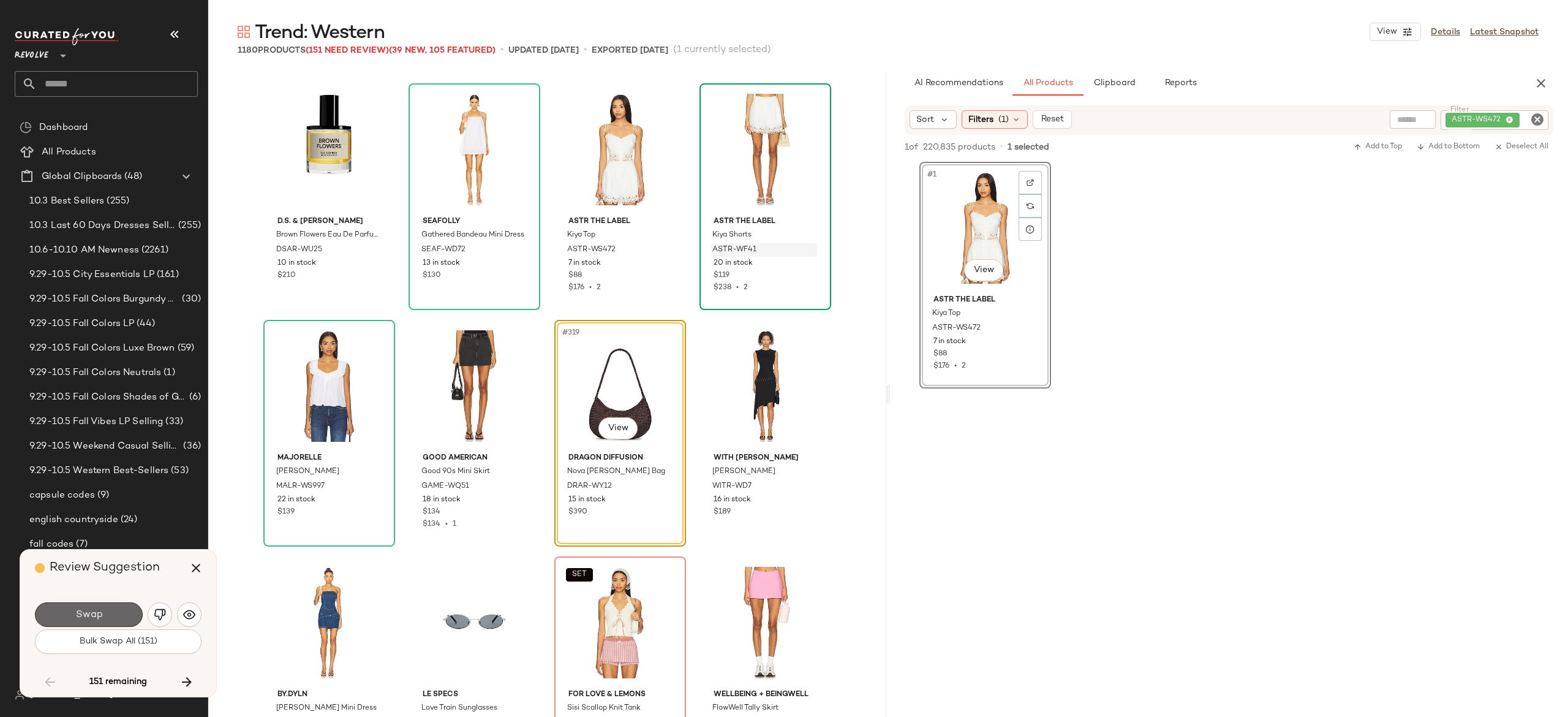
click at [110, 621] on button "Swap" at bounding box center [89, 613] width 107 height 24
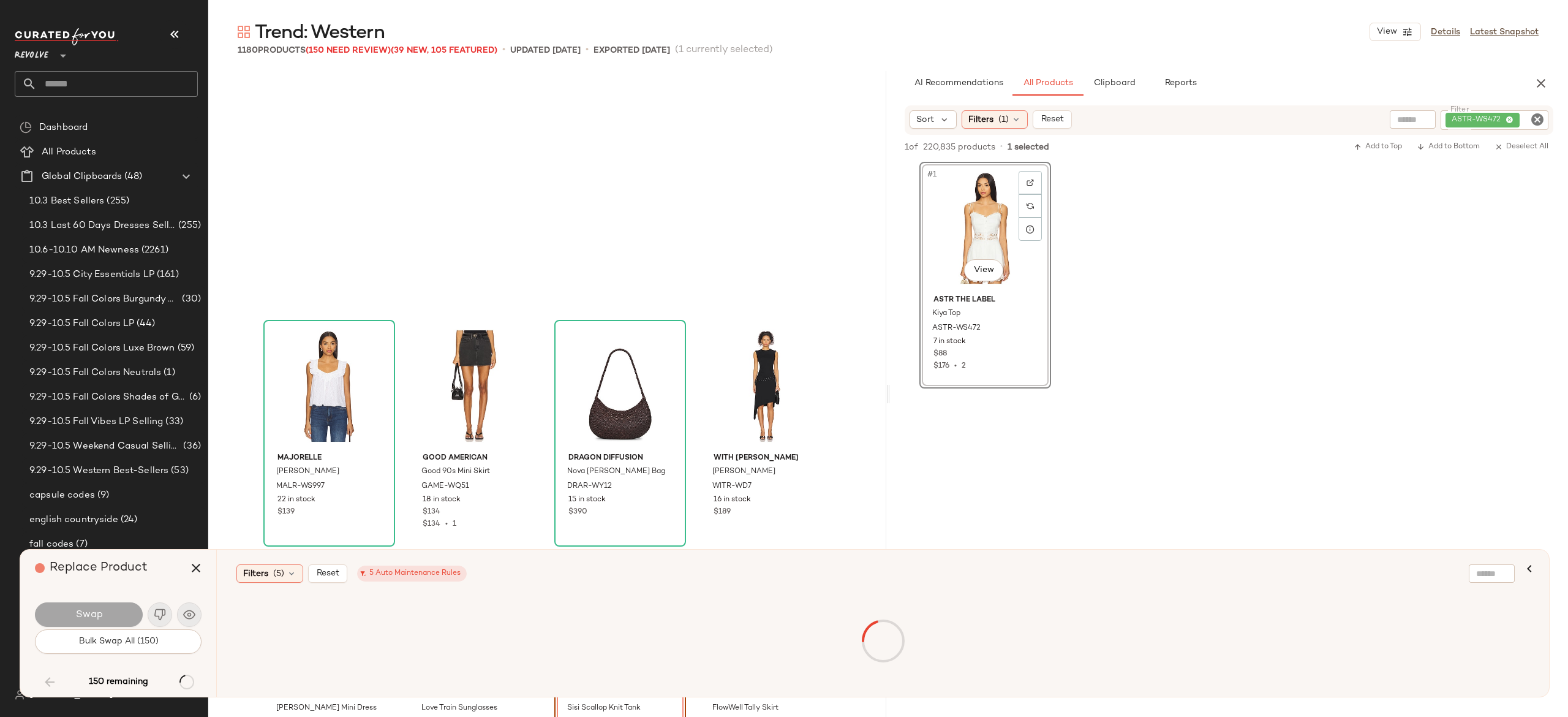
scroll to position [18675, 0]
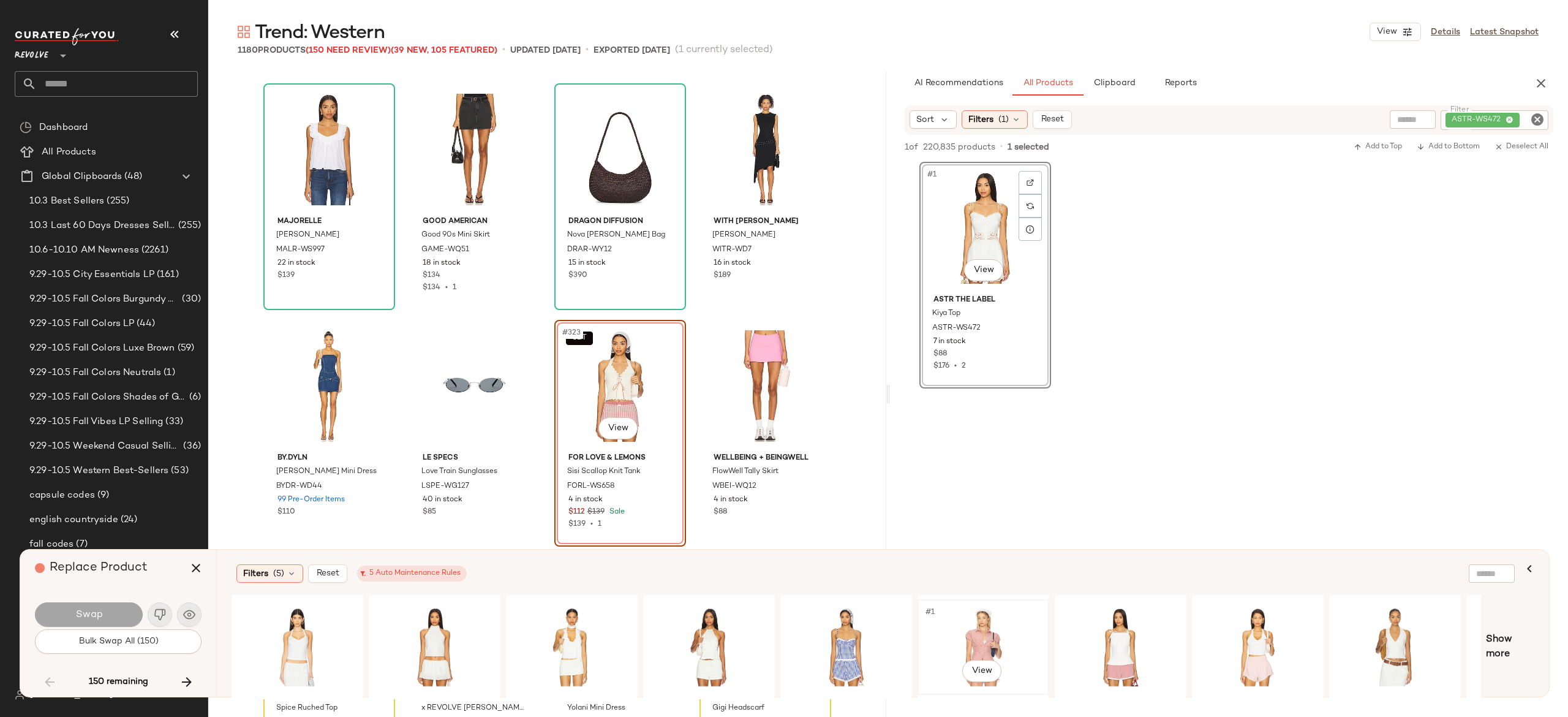
click at [968, 626] on div "#1 View" at bounding box center [984, 647] width 123 height 87
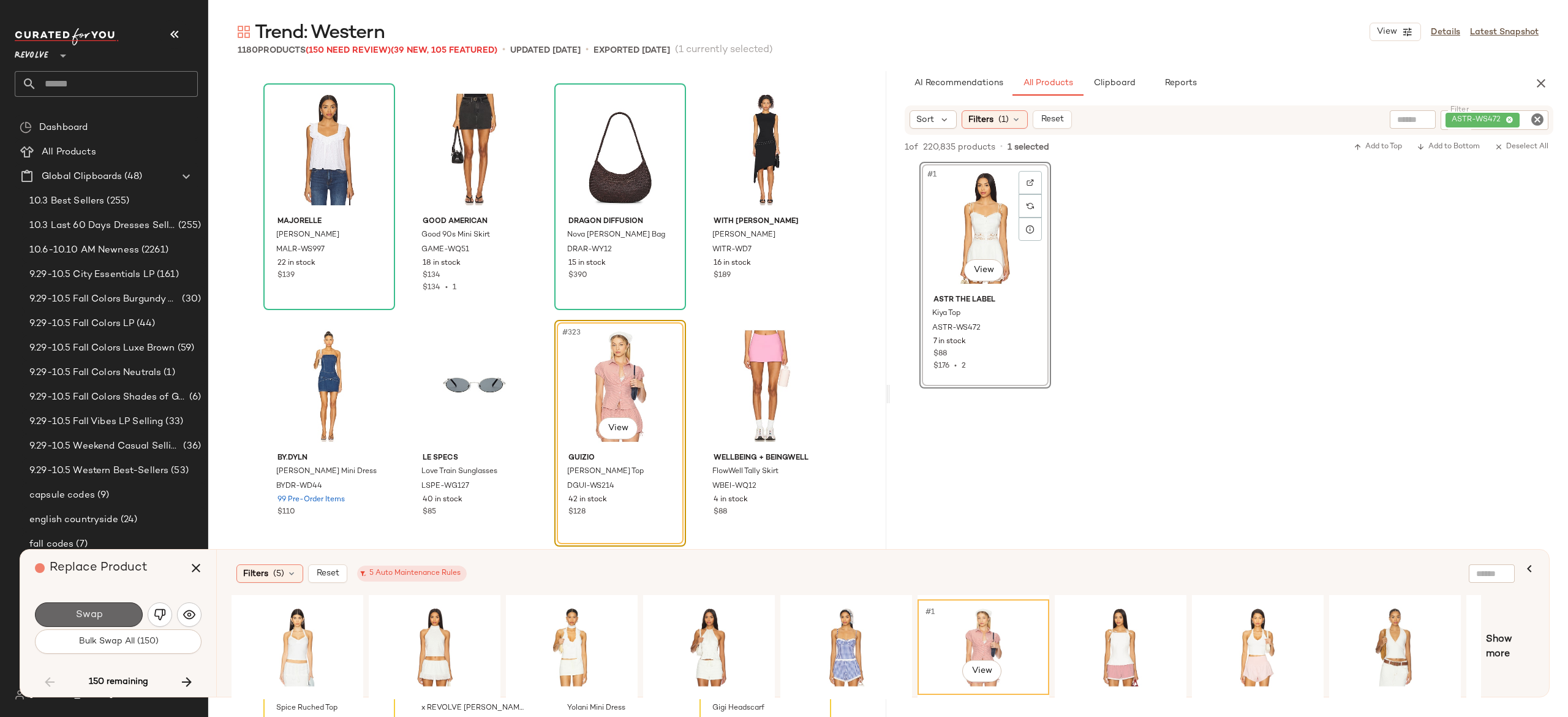
click at [121, 607] on button "Swap" at bounding box center [89, 613] width 107 height 24
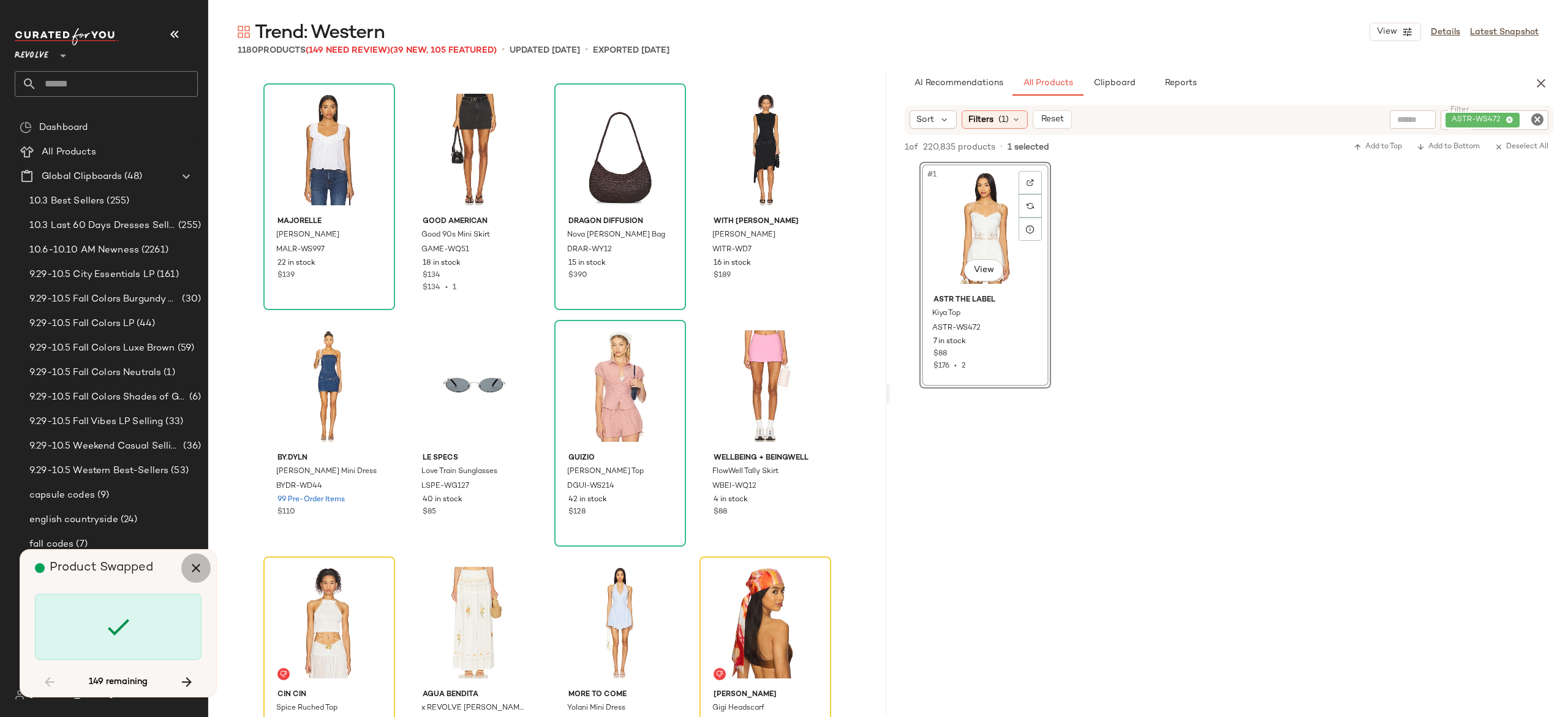
click at [194, 569] on icon "button" at bounding box center [195, 568] width 15 height 15
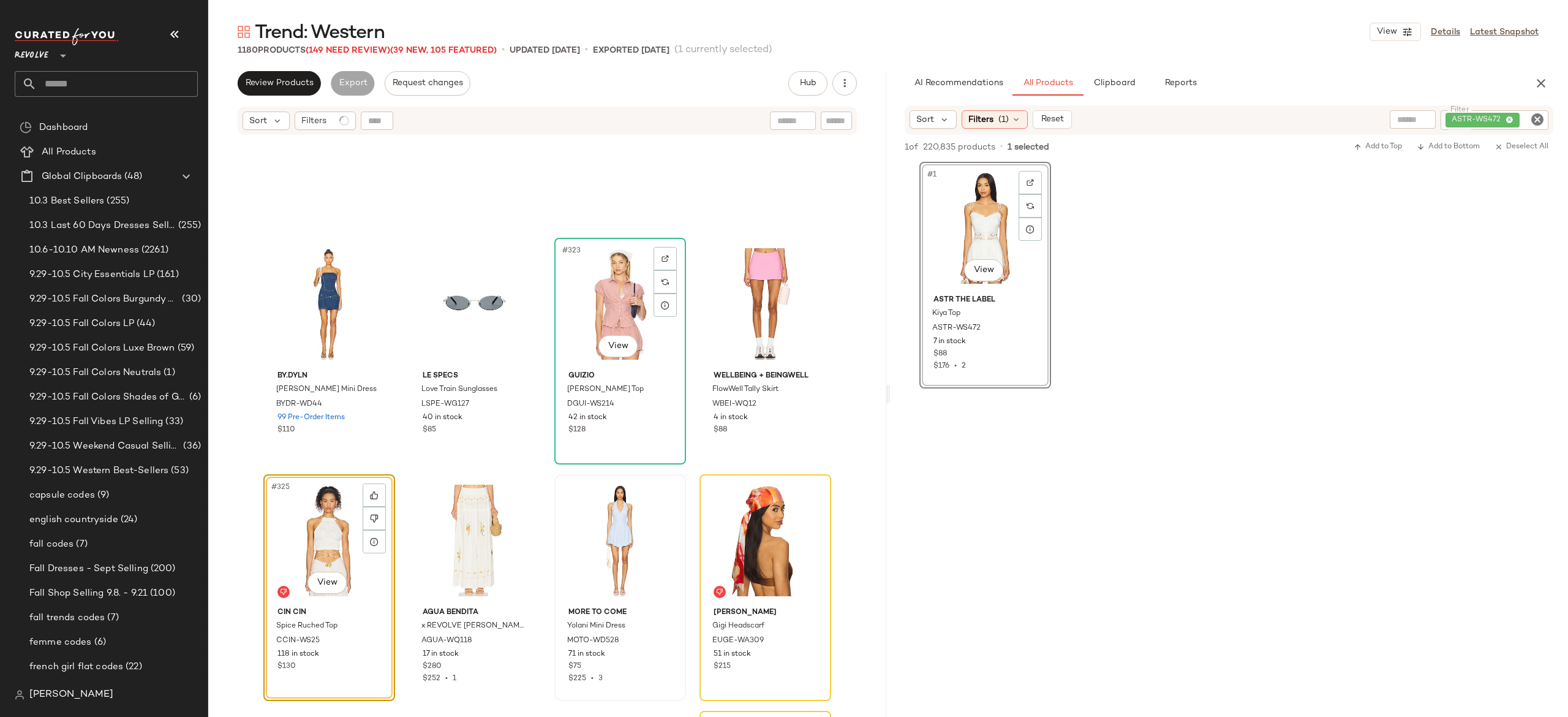
scroll to position [18821, 0]
click at [659, 408] on img "button" at bounding box center [663, 405] width 8 height 8
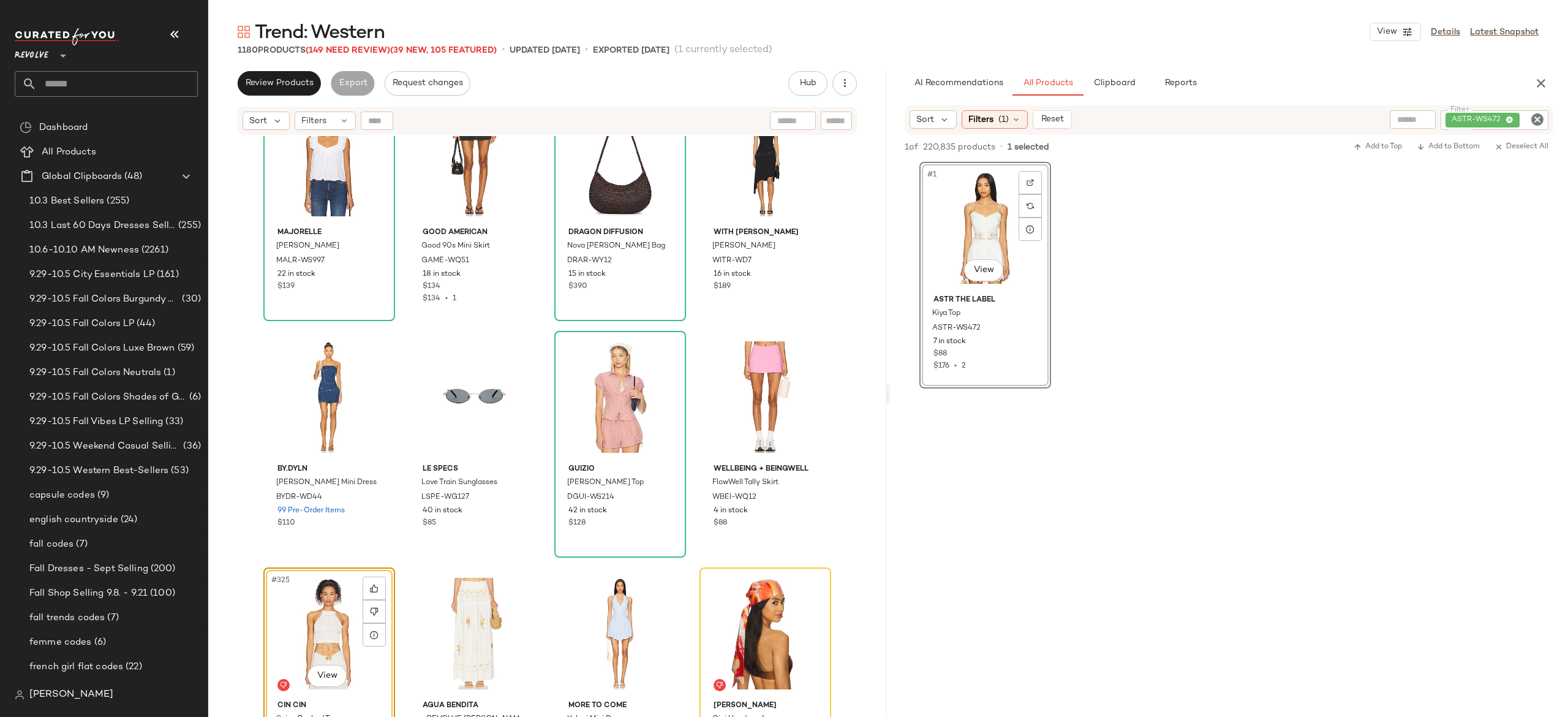
scroll to position [18723, 0]
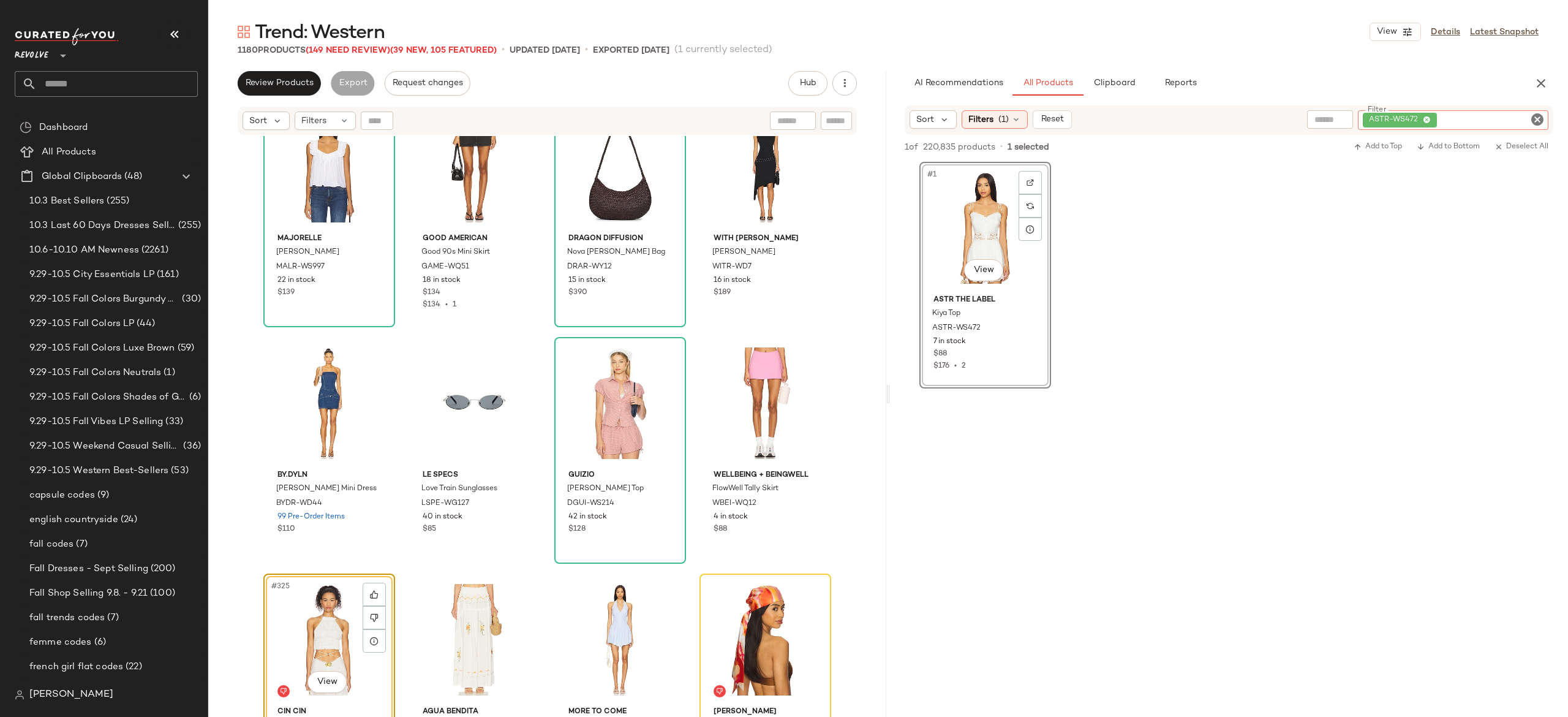
click at [1475, 126] on div "ASTR-WS472" at bounding box center [1453, 120] width 191 height 20
paste input "**********"
type input "**********"
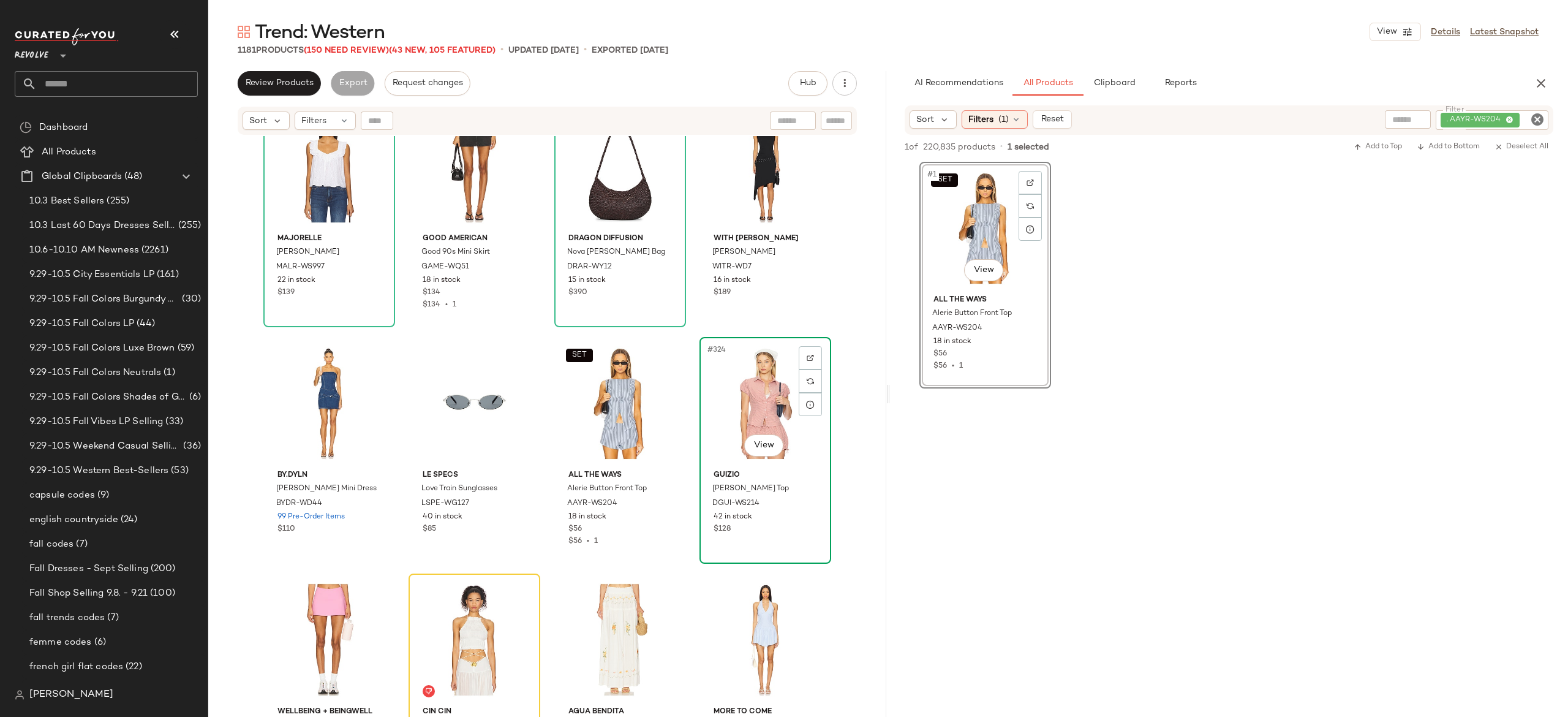
click at [742, 377] on div "#324 View" at bounding box center [765, 402] width 123 height 124
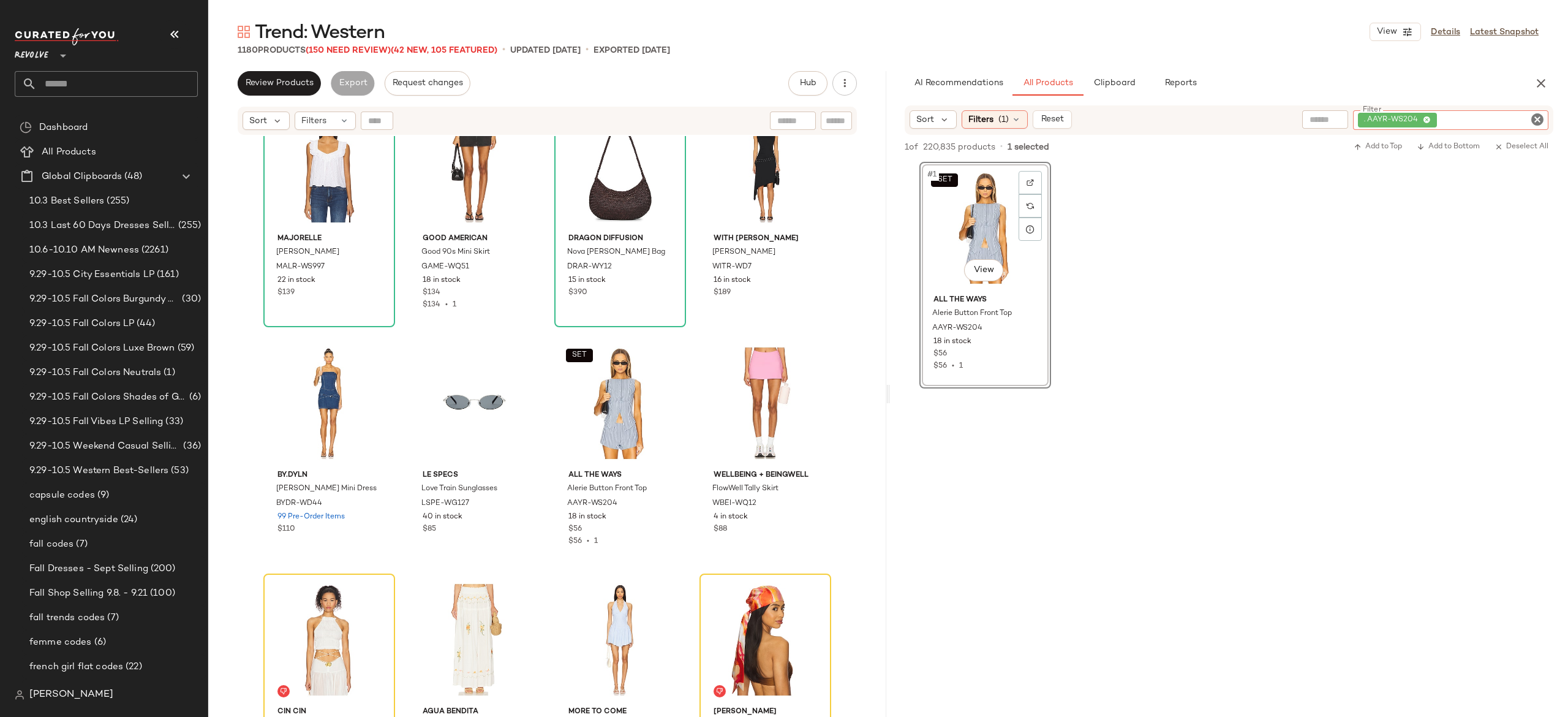
click at [1493, 124] on div ". AAYR-WS204" at bounding box center [1451, 120] width 195 height 20
paste input "********"
type input "********"
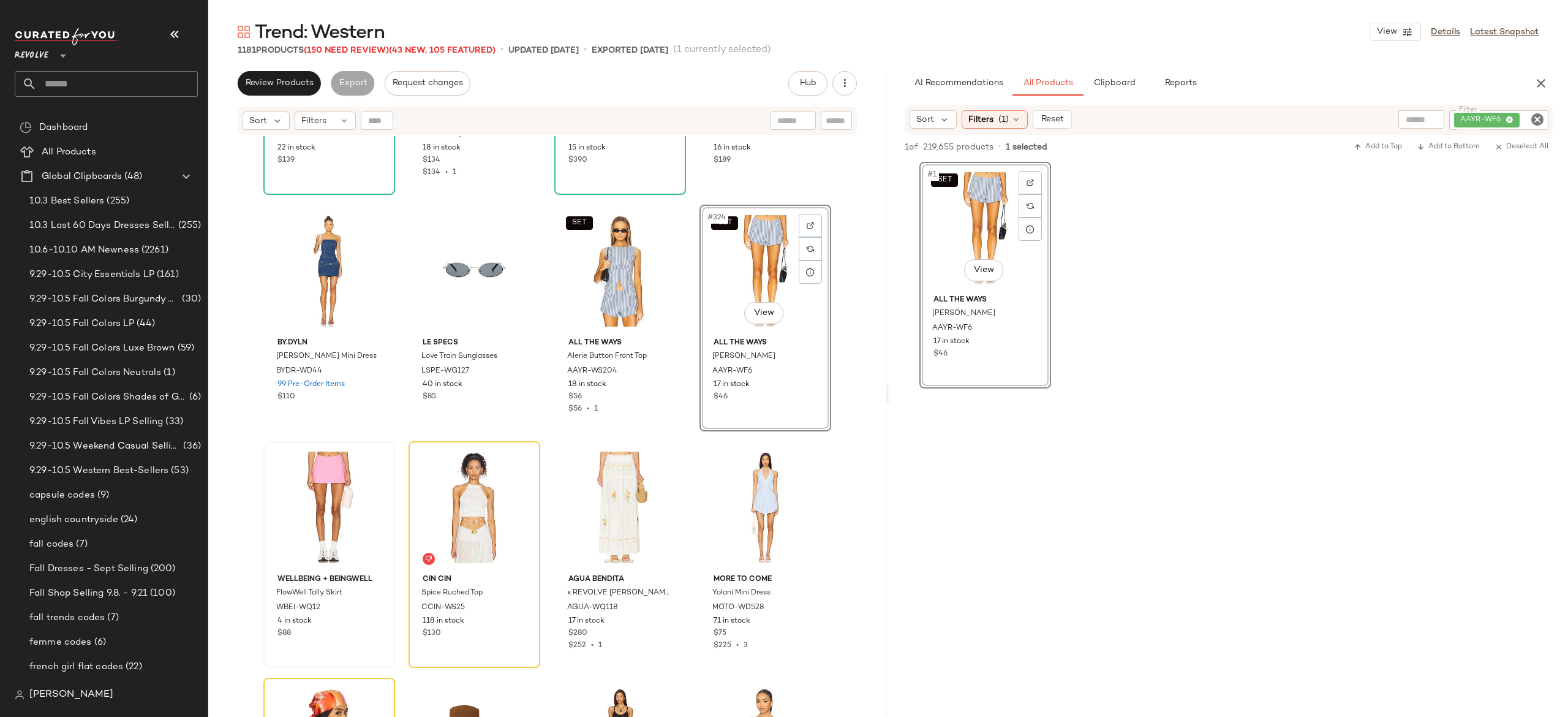
scroll to position [18858, 0]
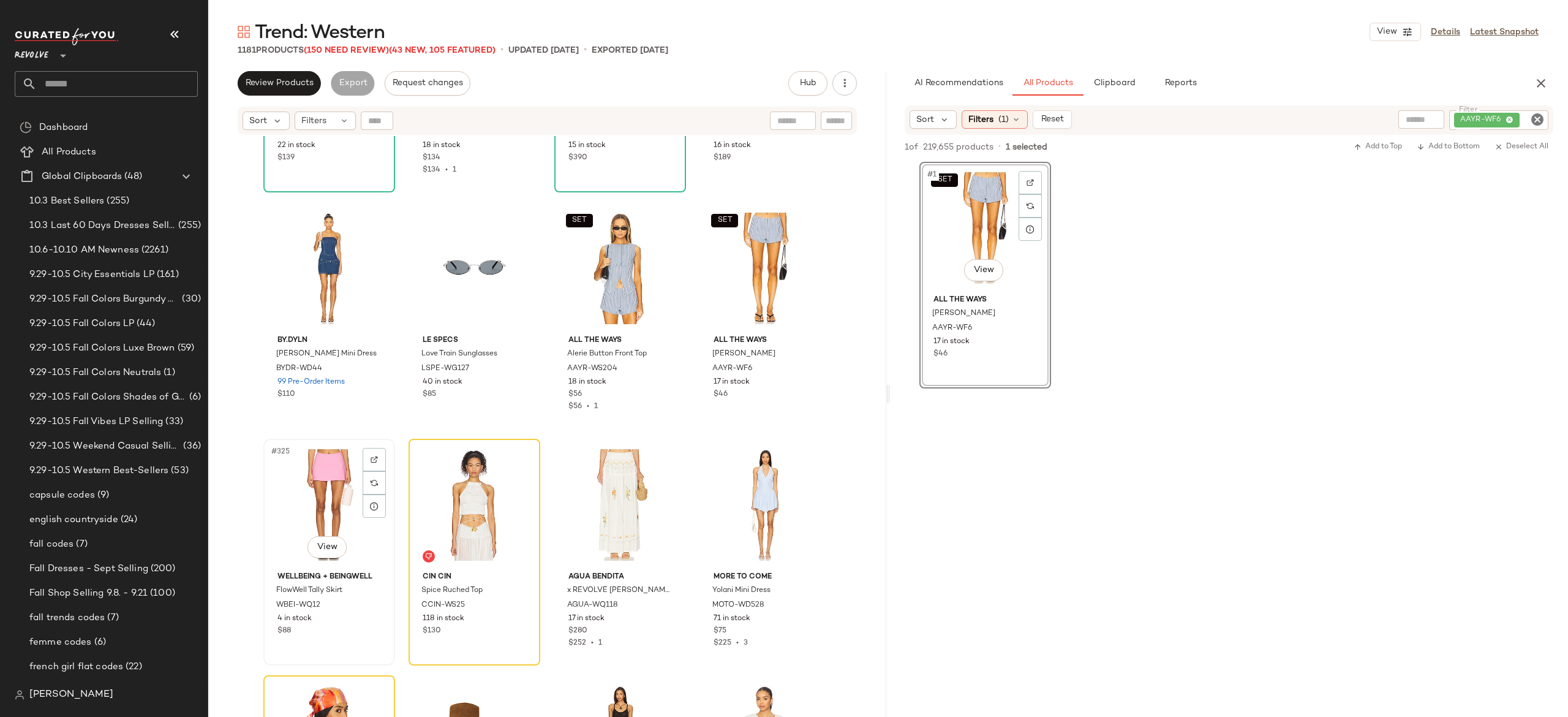
click at [315, 507] on div "#325 View" at bounding box center [329, 504] width 123 height 124
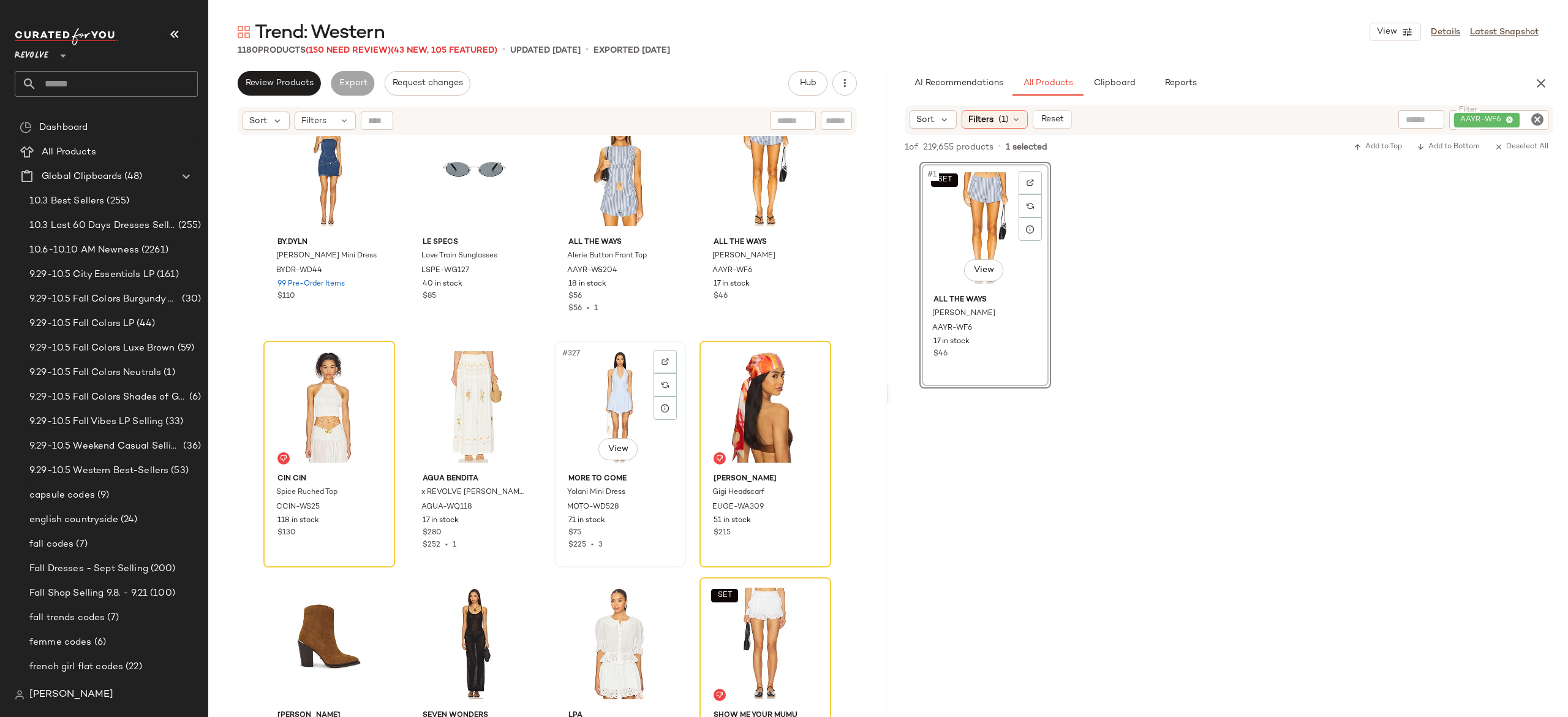
scroll to position [18963, 0]
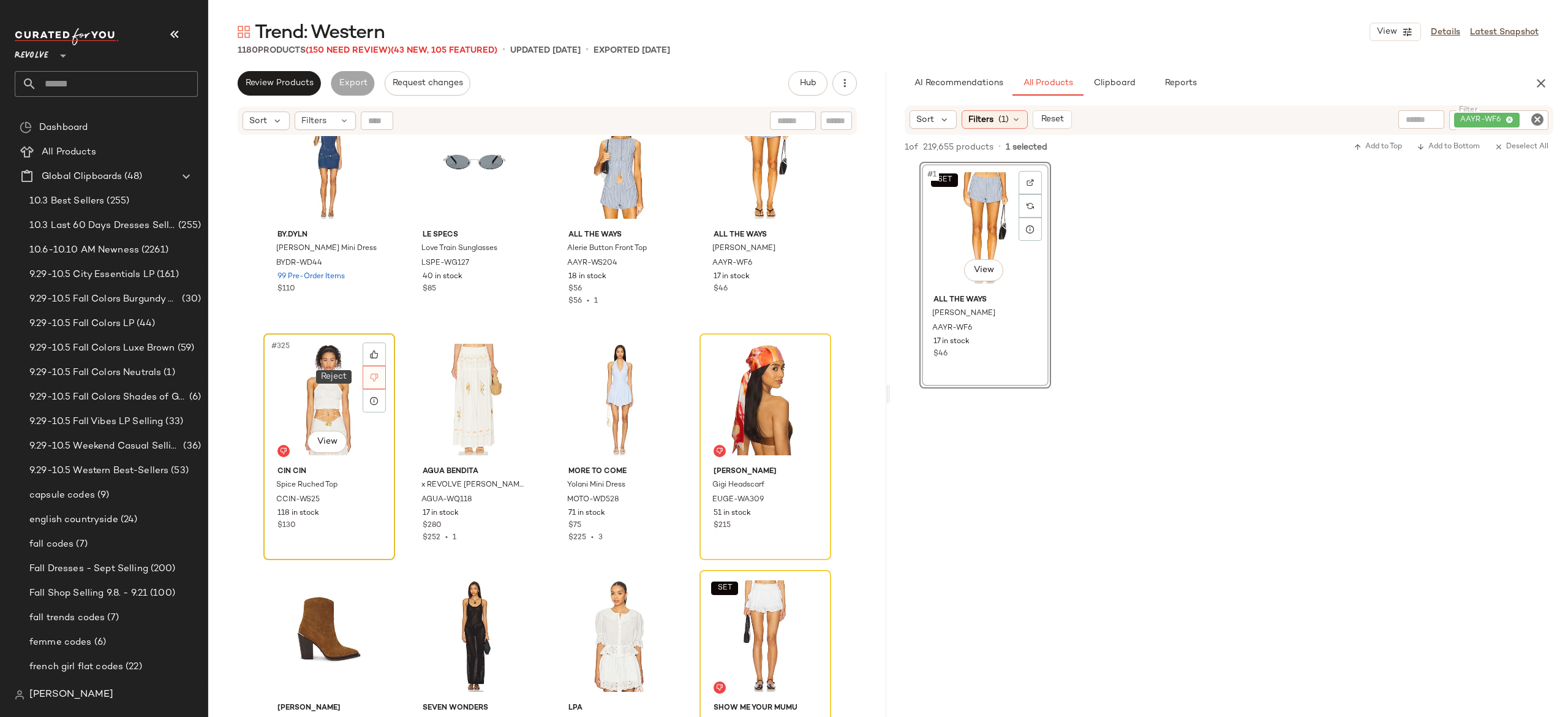
click at [370, 373] on icon at bounding box center [374, 377] width 9 height 9
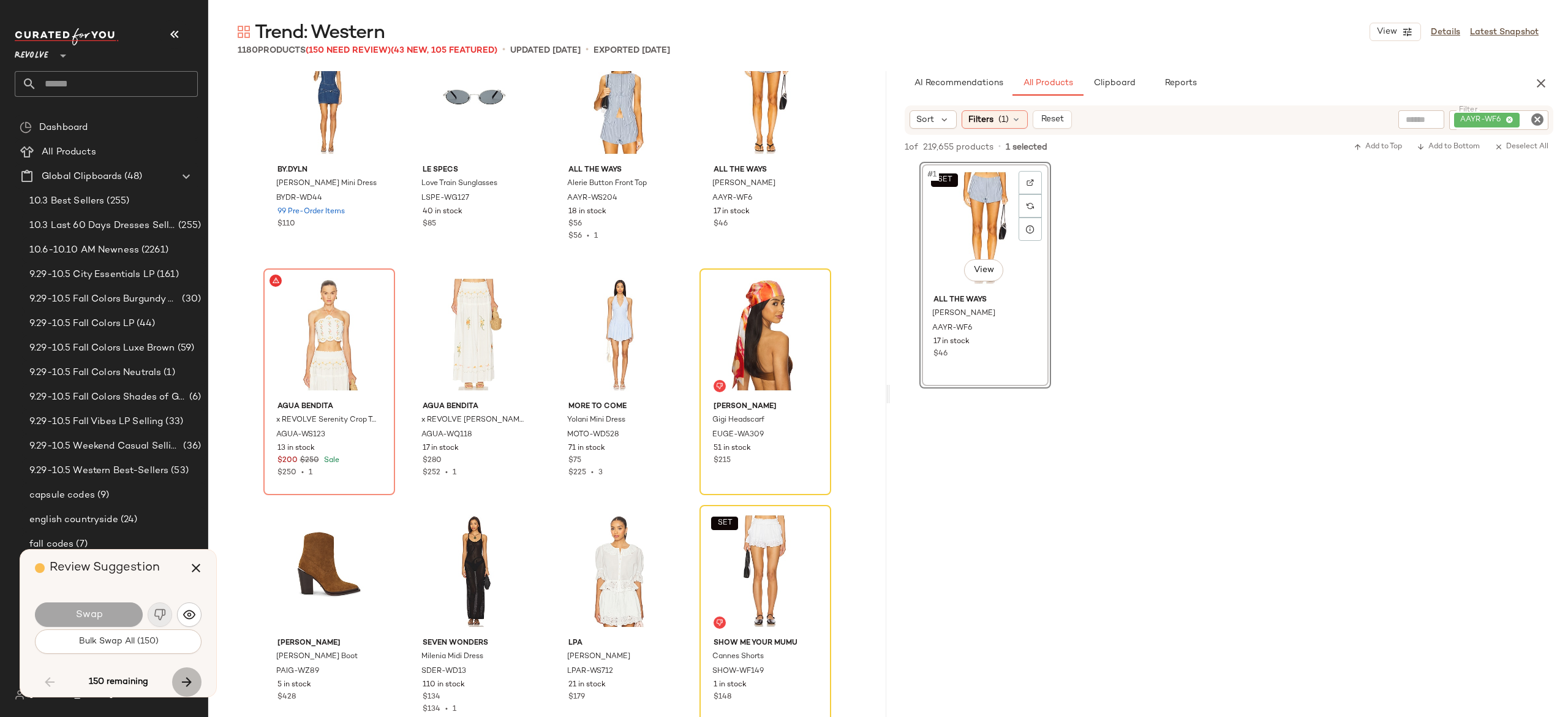
click at [185, 679] on icon "button" at bounding box center [187, 681] width 15 height 15
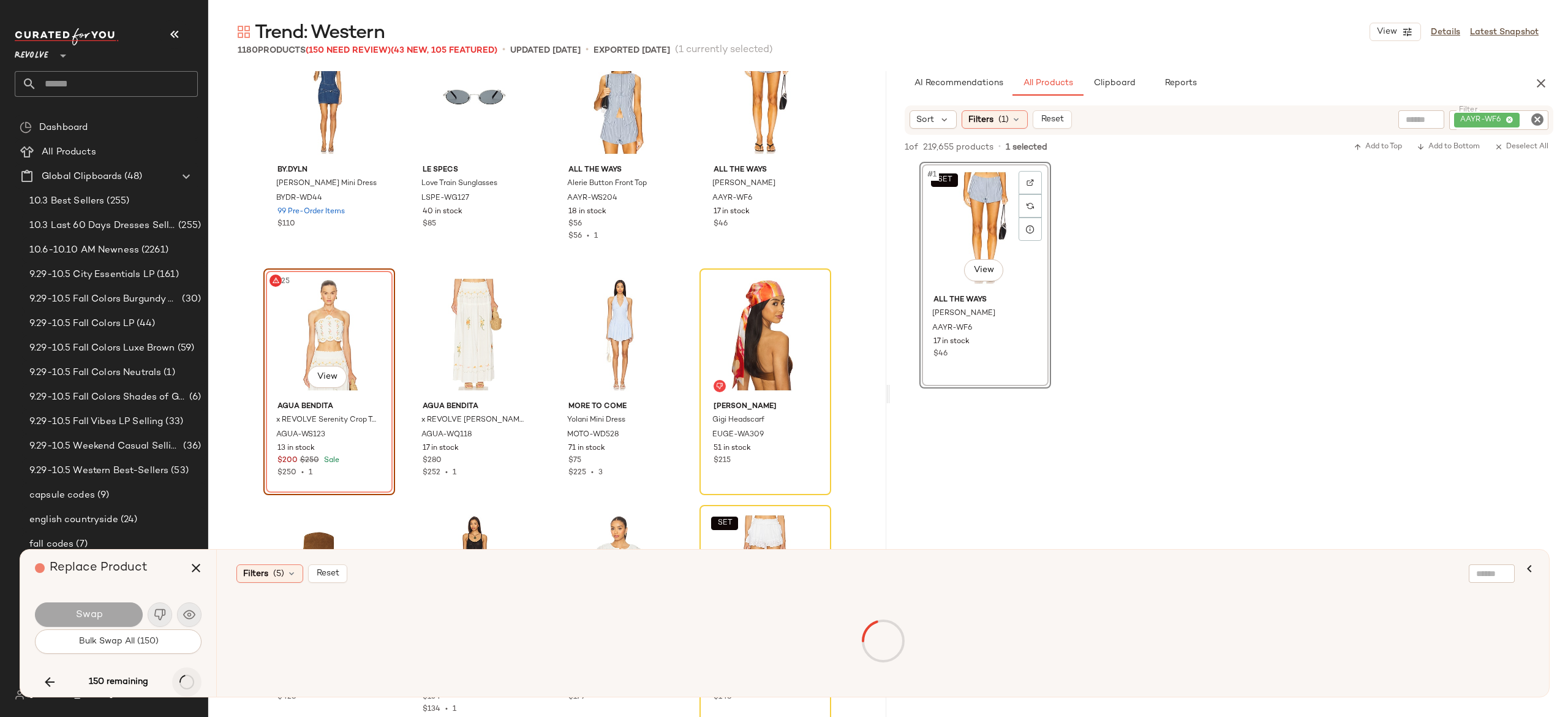
scroll to position [18912, 0]
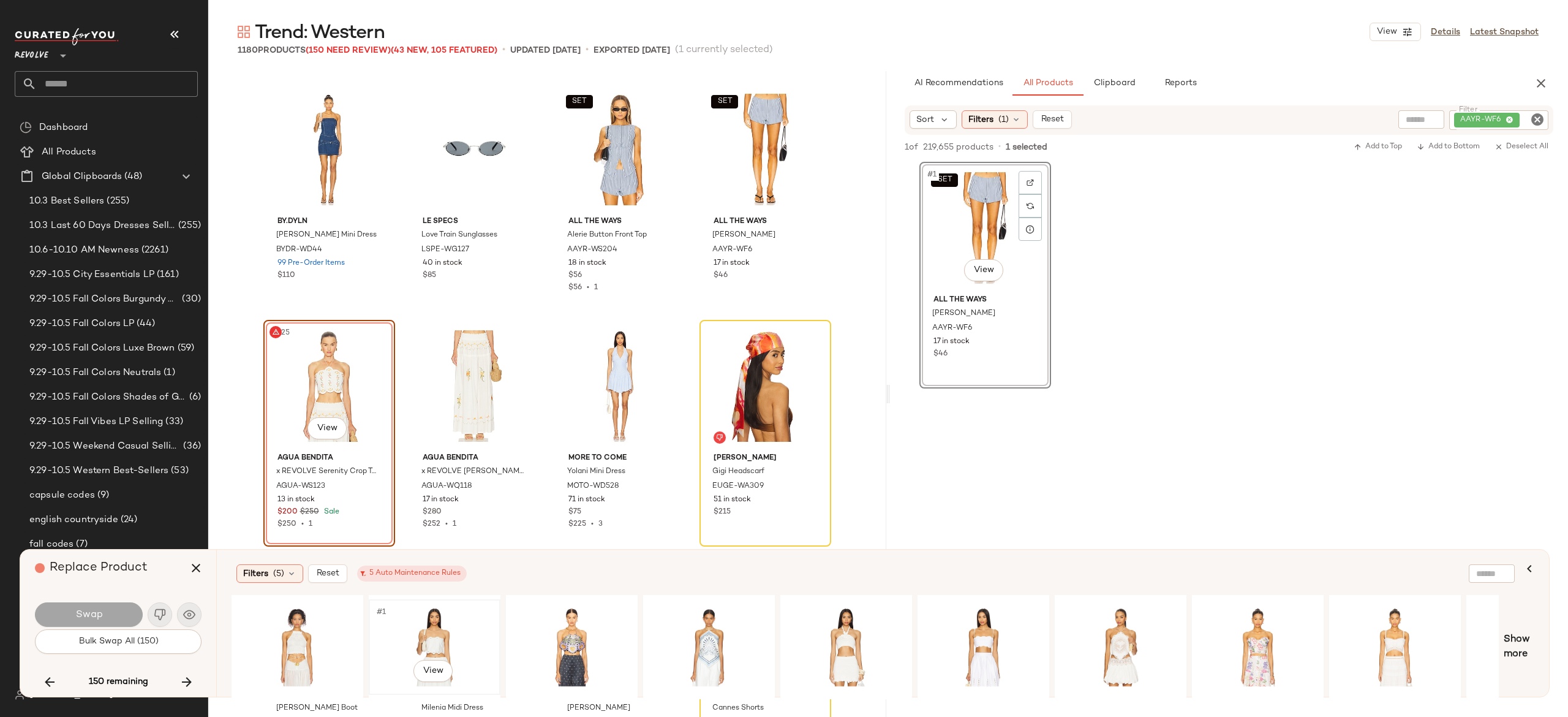
click at [438, 618] on div "#1 View" at bounding box center [435, 647] width 123 height 87
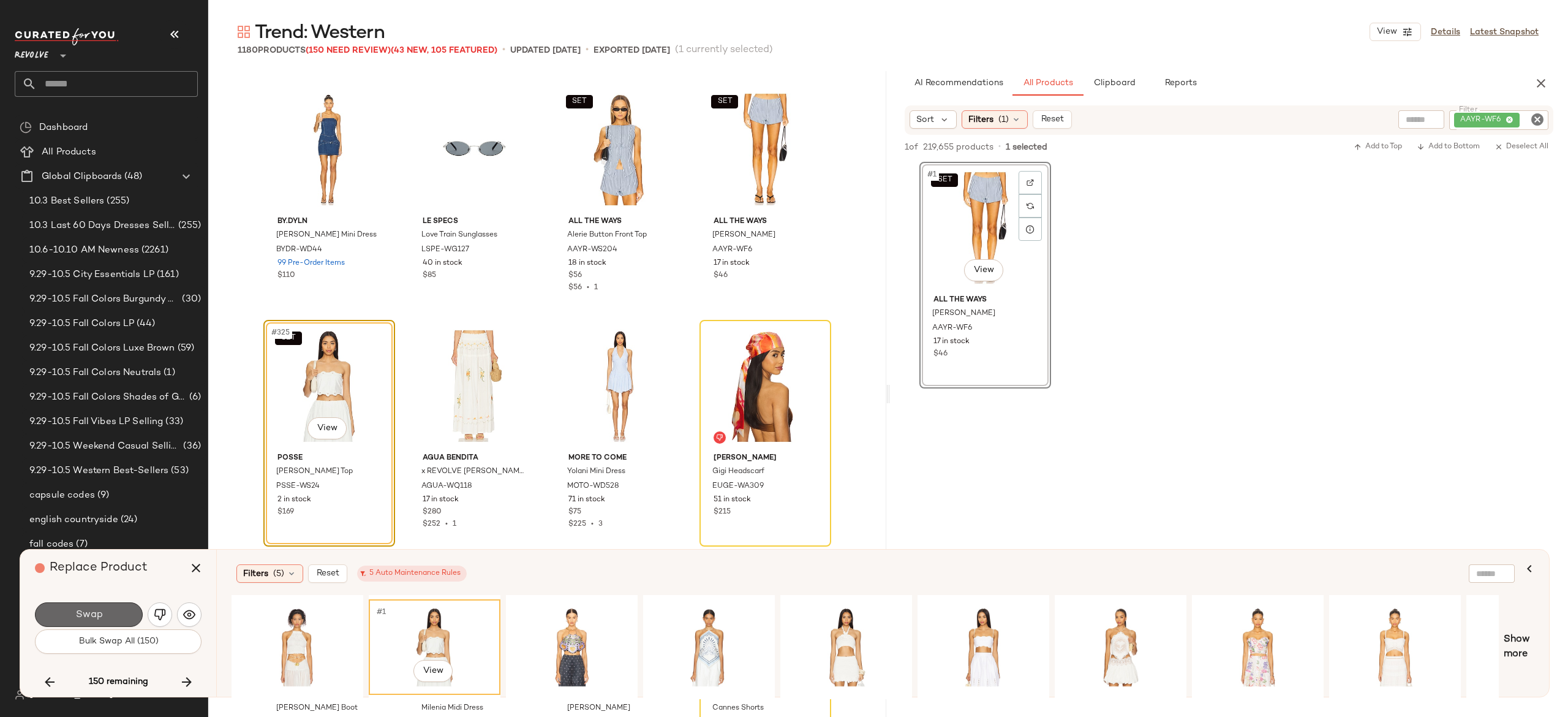
click at [125, 605] on button "Swap" at bounding box center [89, 613] width 107 height 24
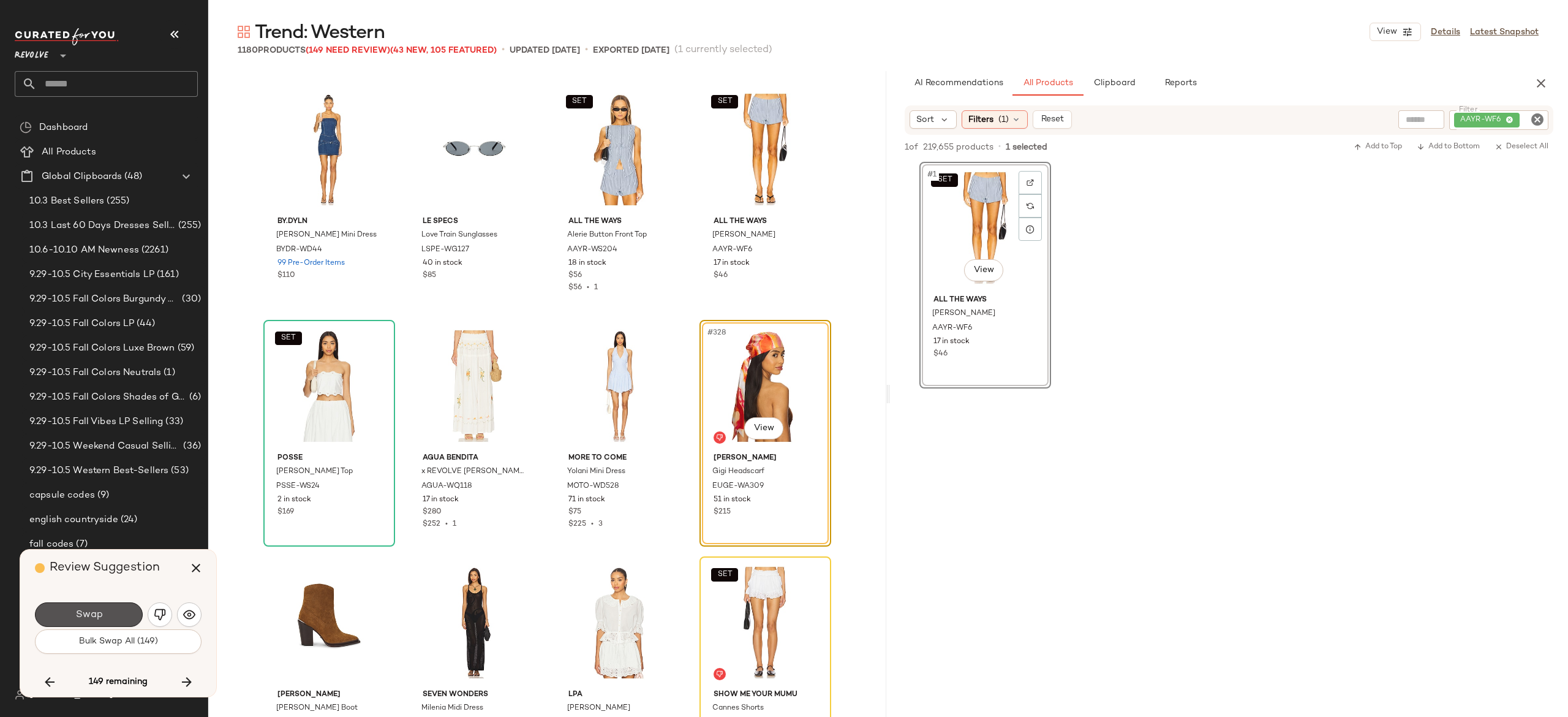
click at [125, 605] on button "Swap" at bounding box center [89, 613] width 107 height 24
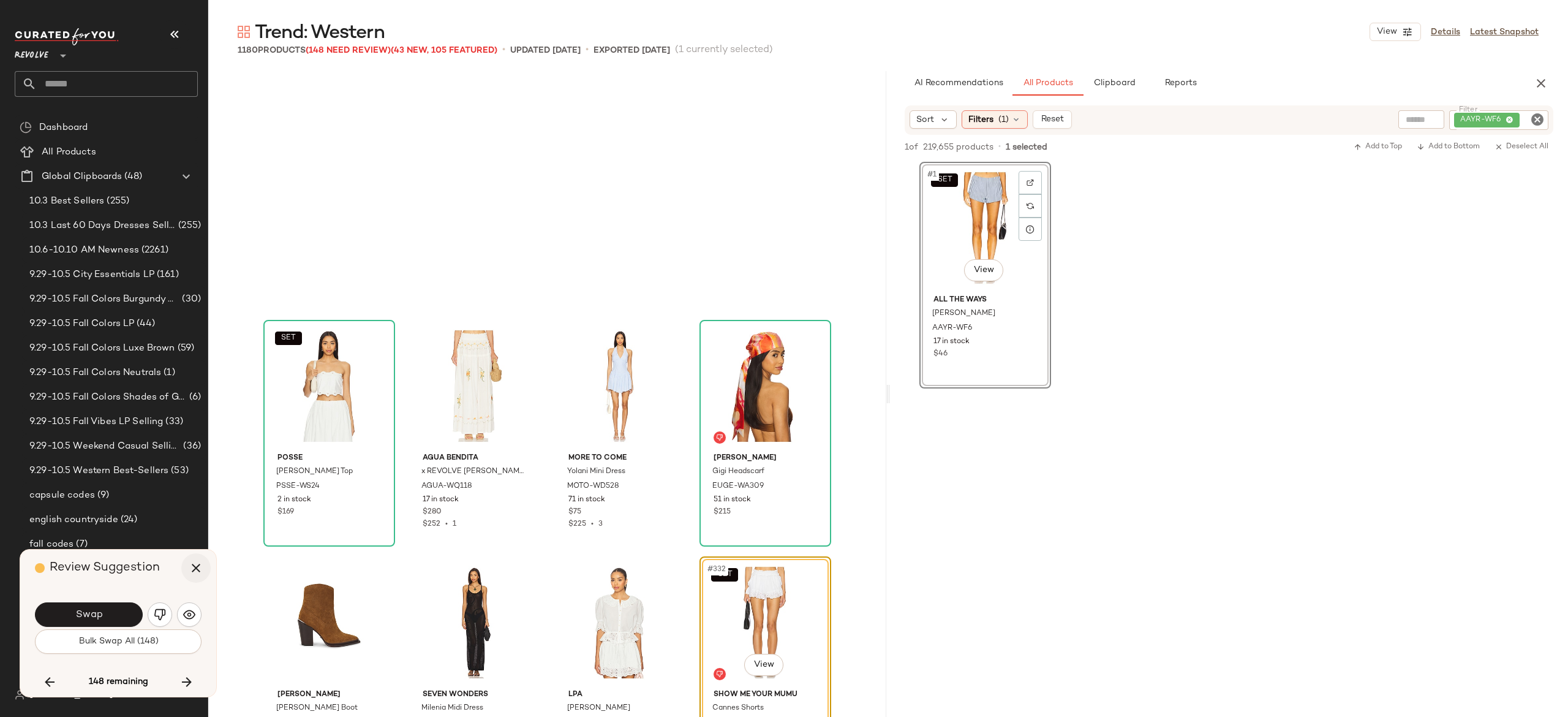
scroll to position [19148, 0]
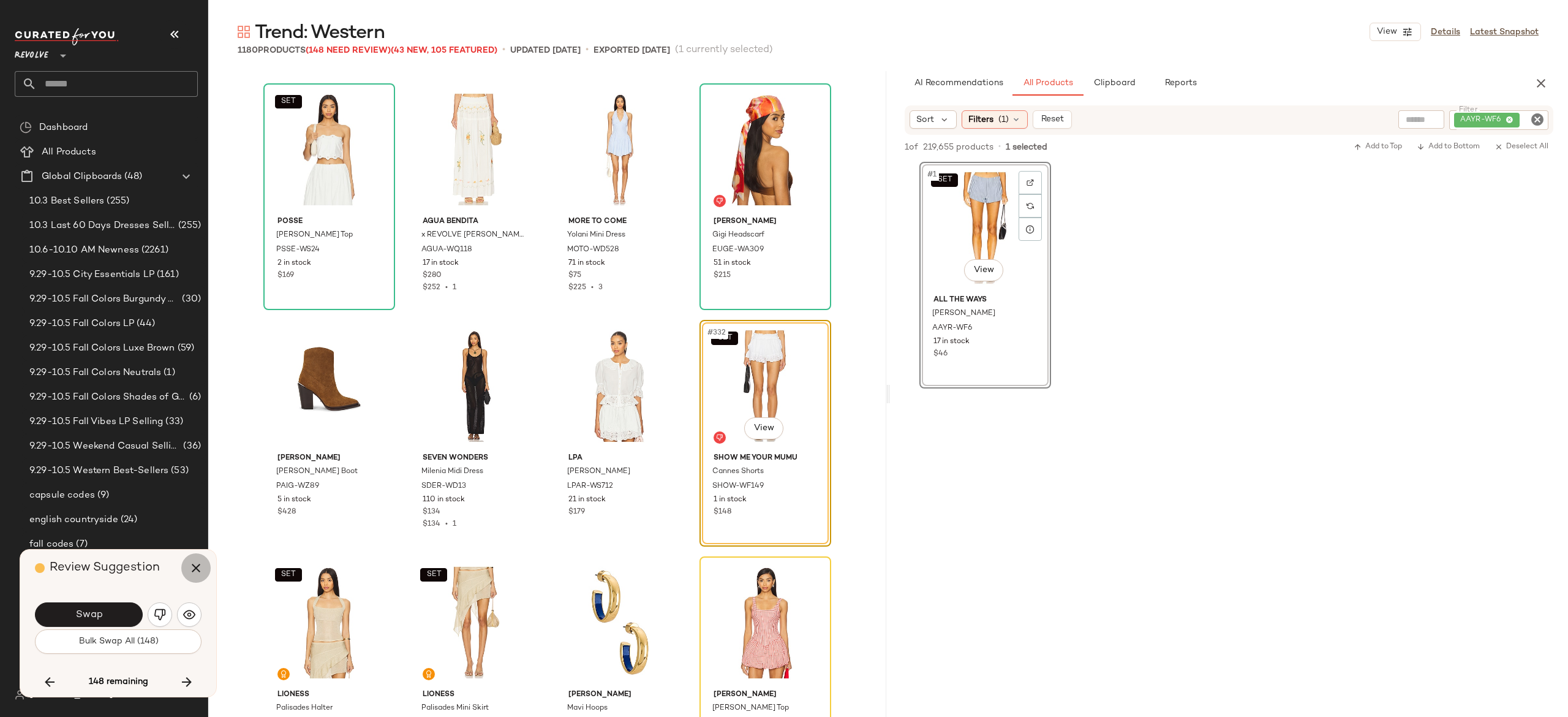
click at [197, 569] on icon "button" at bounding box center [195, 568] width 15 height 15
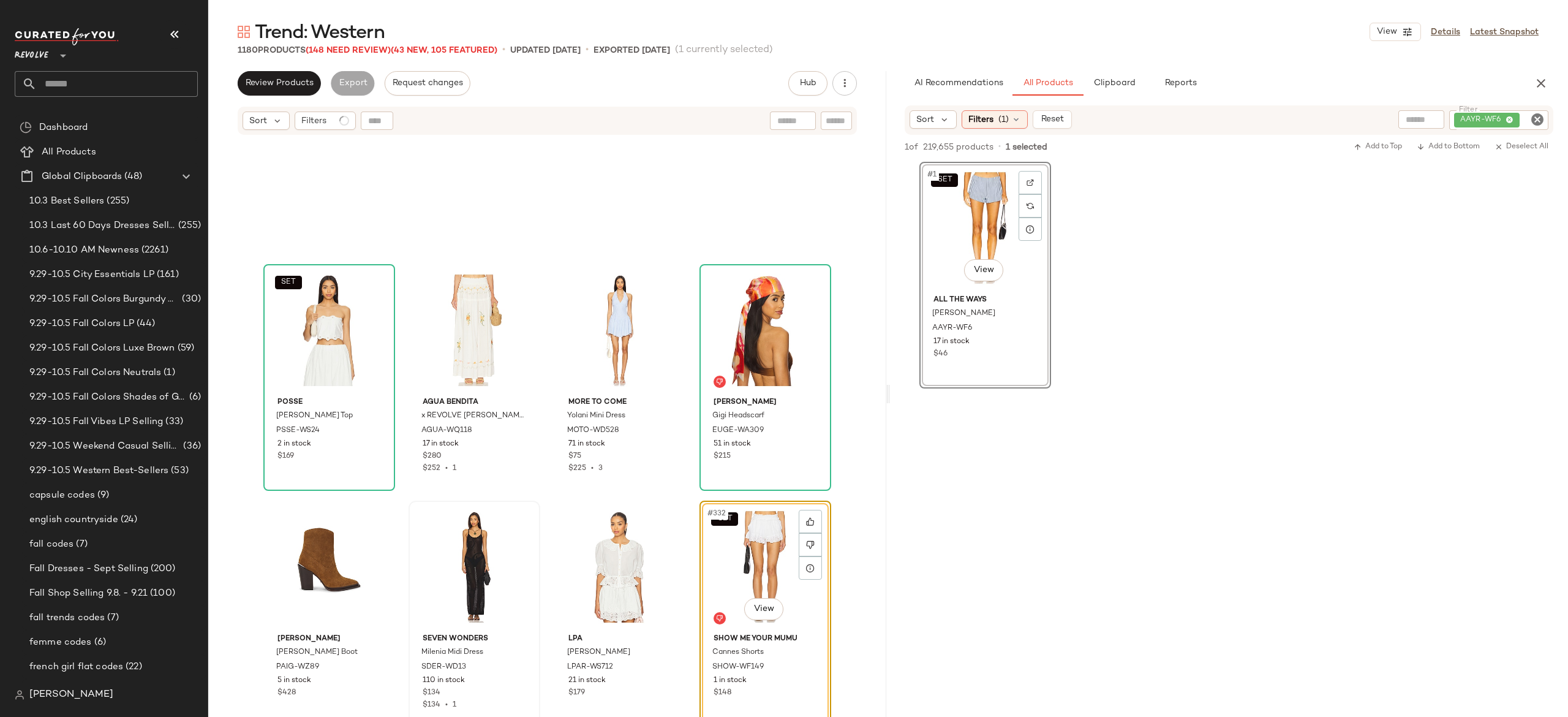
scroll to position [19003, 0]
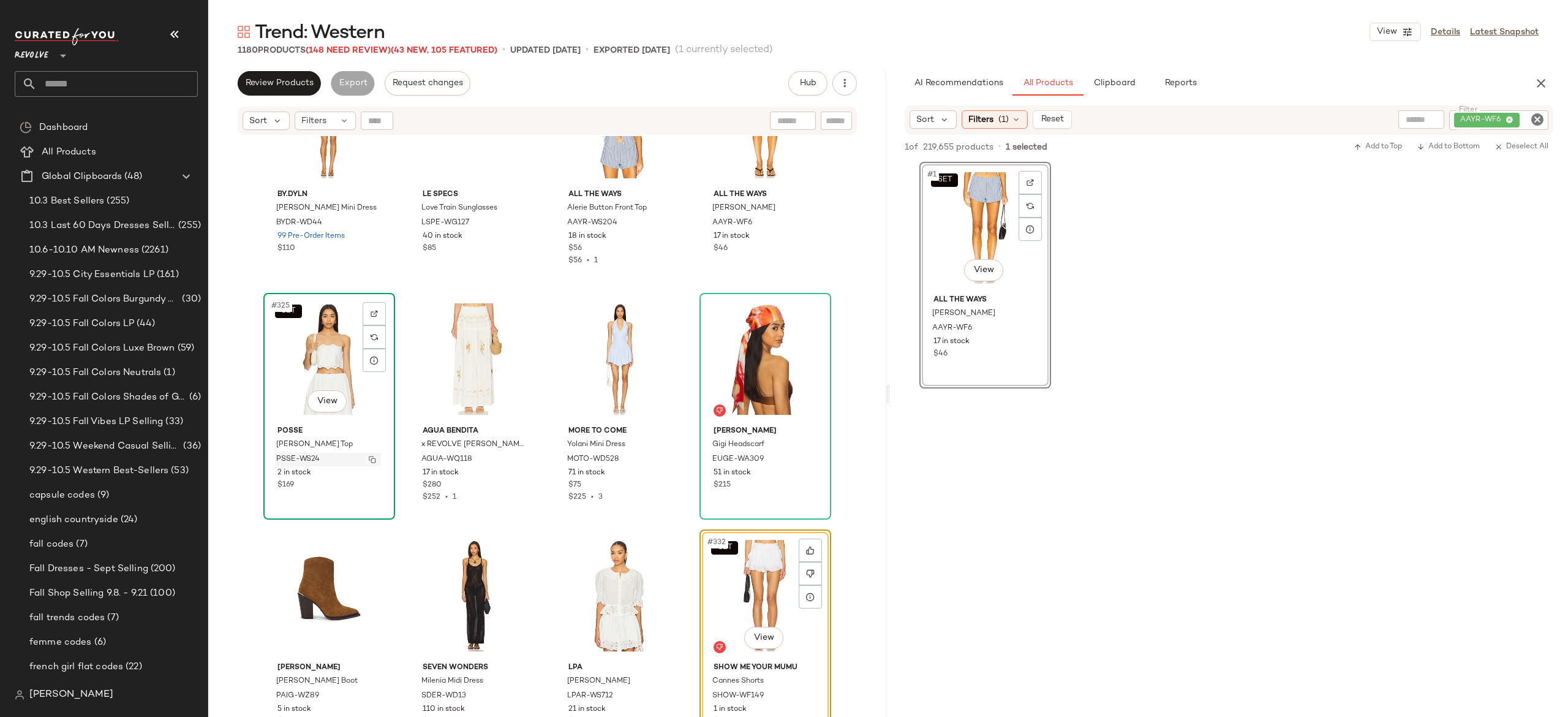
click at [368, 455] on img "button" at bounding box center [372, 459] width 8 height 8
click at [368, 462] on img "button" at bounding box center [372, 459] width 8 height 8
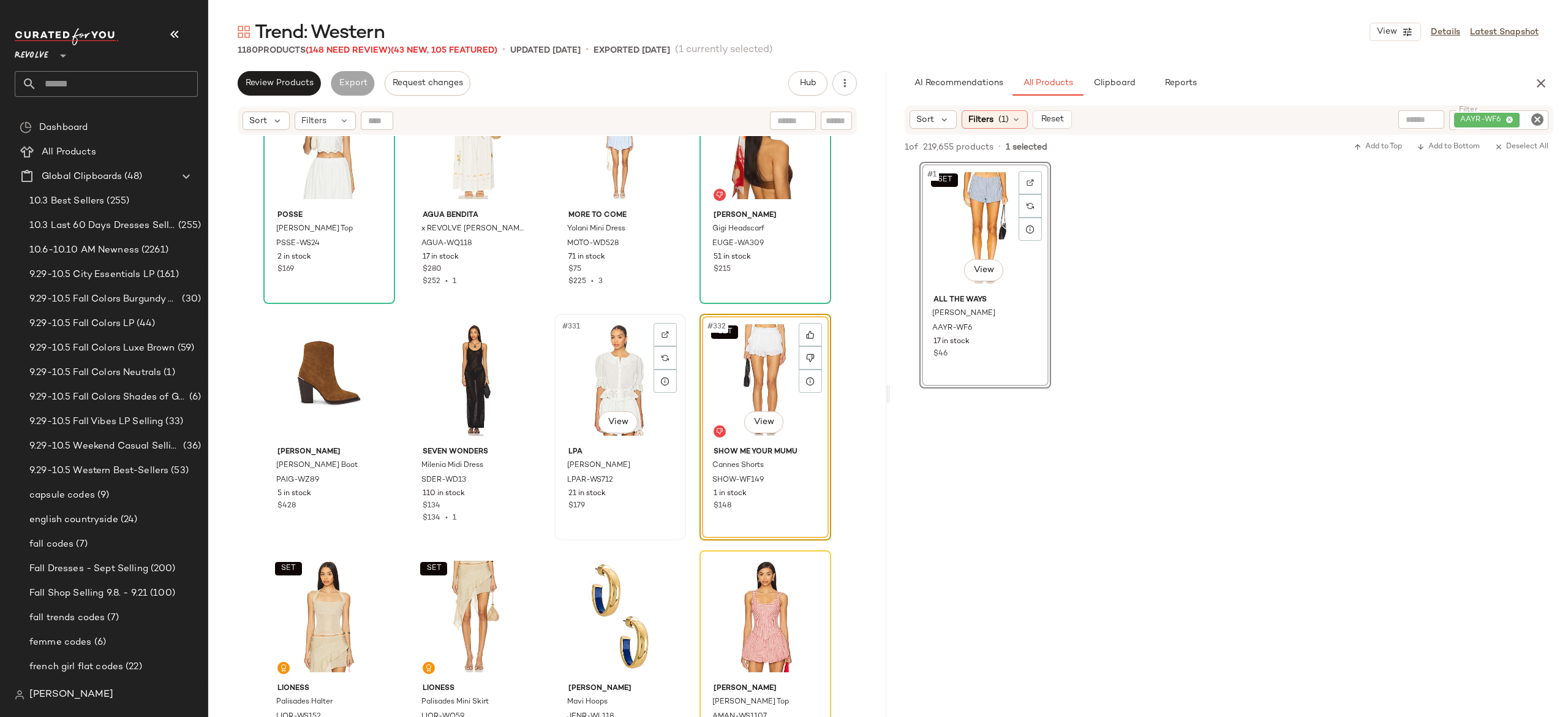
scroll to position [19224, 0]
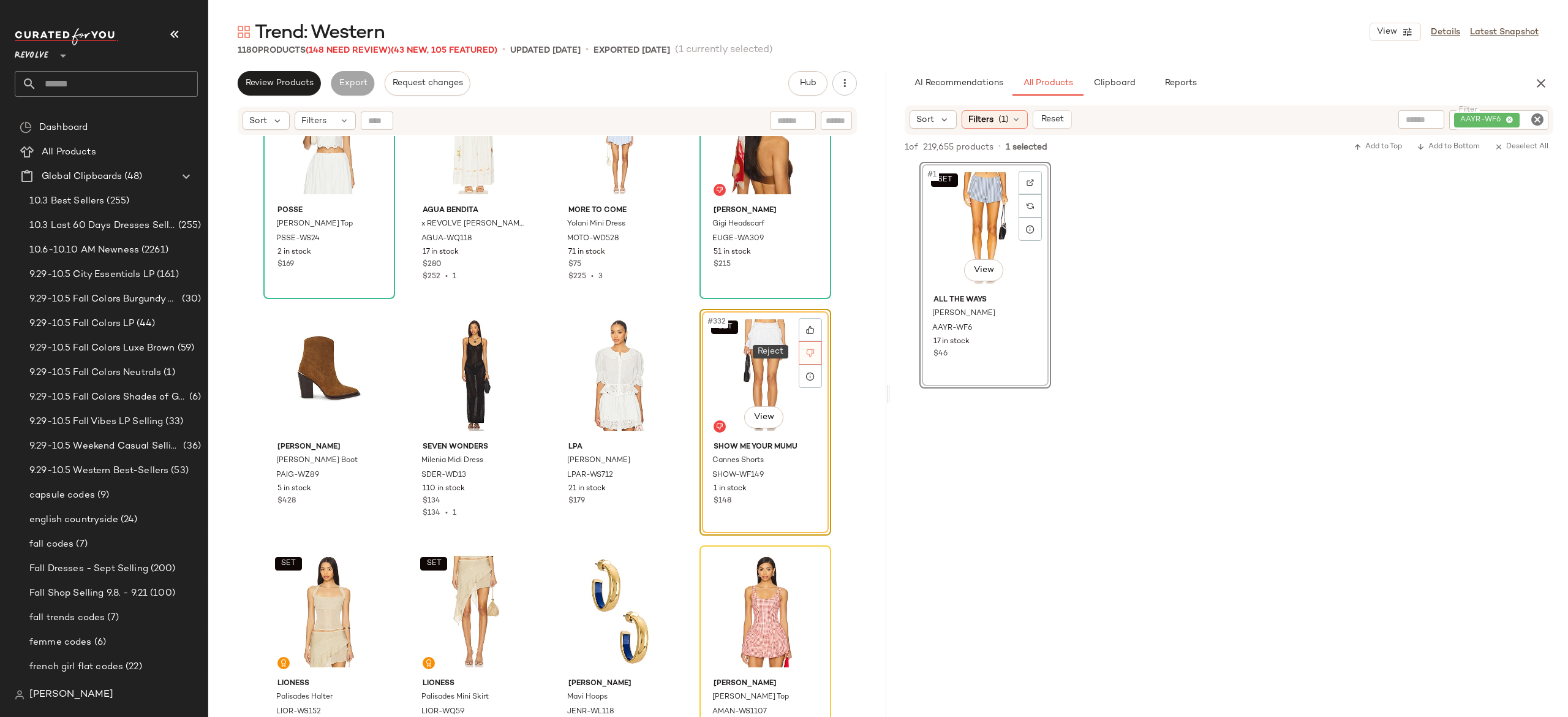
click at [806, 347] on div at bounding box center [811, 353] width 23 height 23
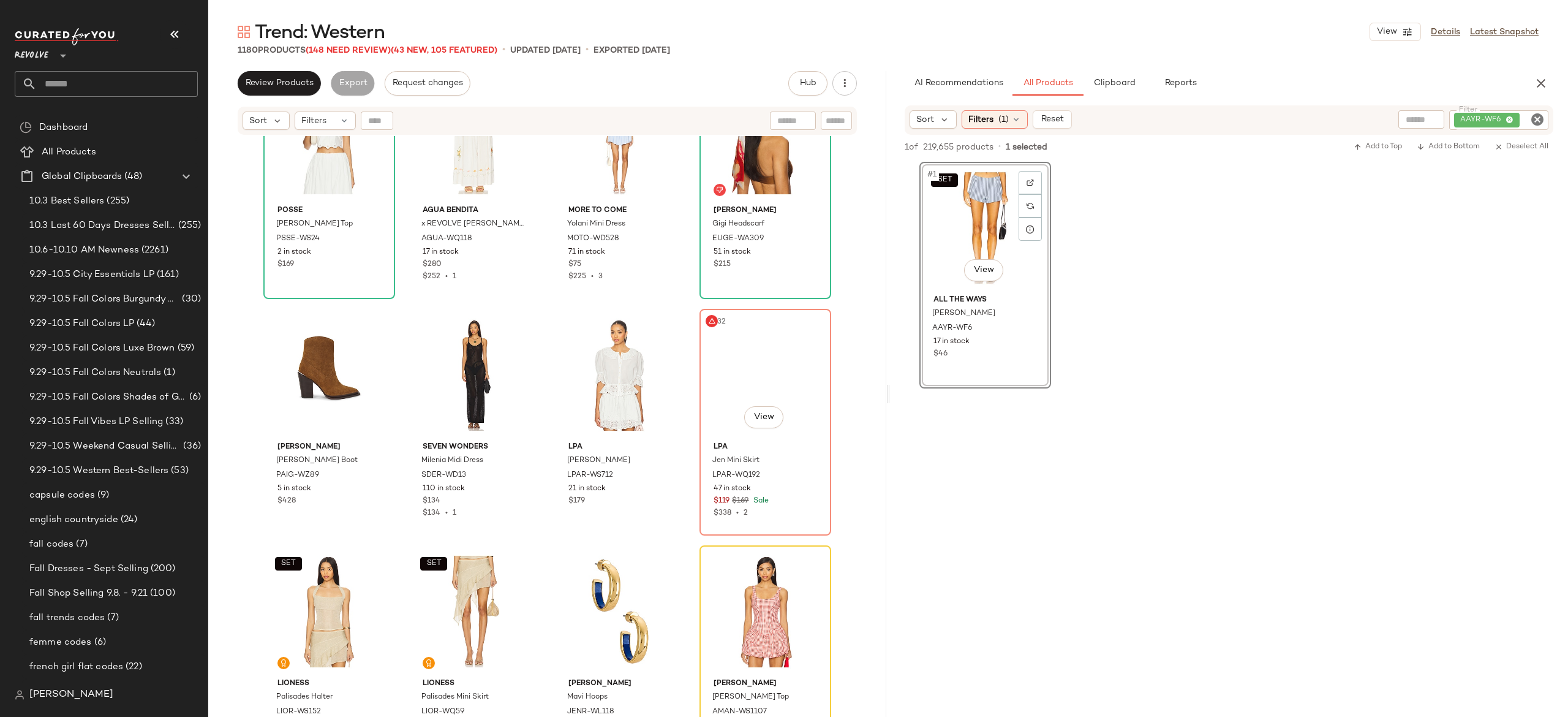
scroll to position [19148, 0]
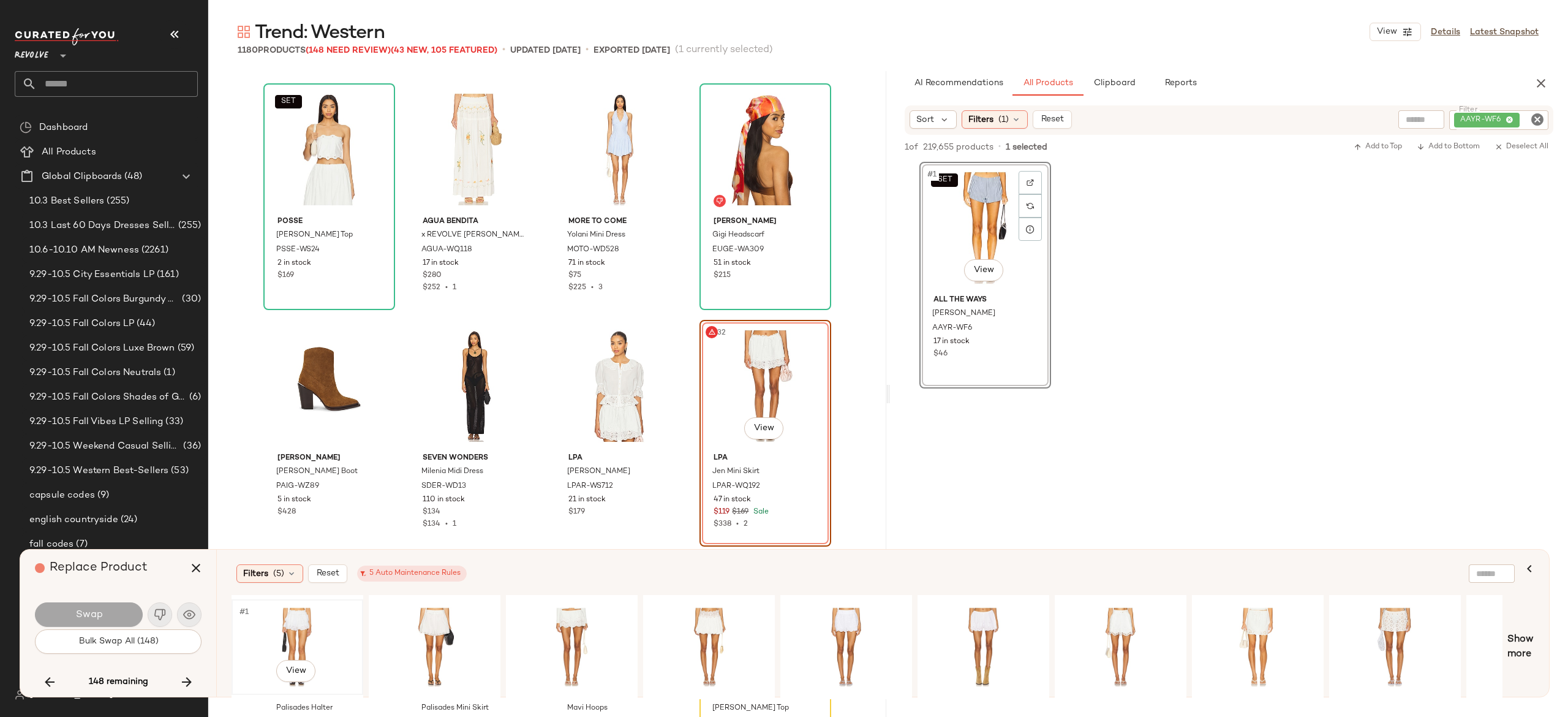
click at [303, 629] on div "#1 View" at bounding box center [297, 647] width 123 height 87
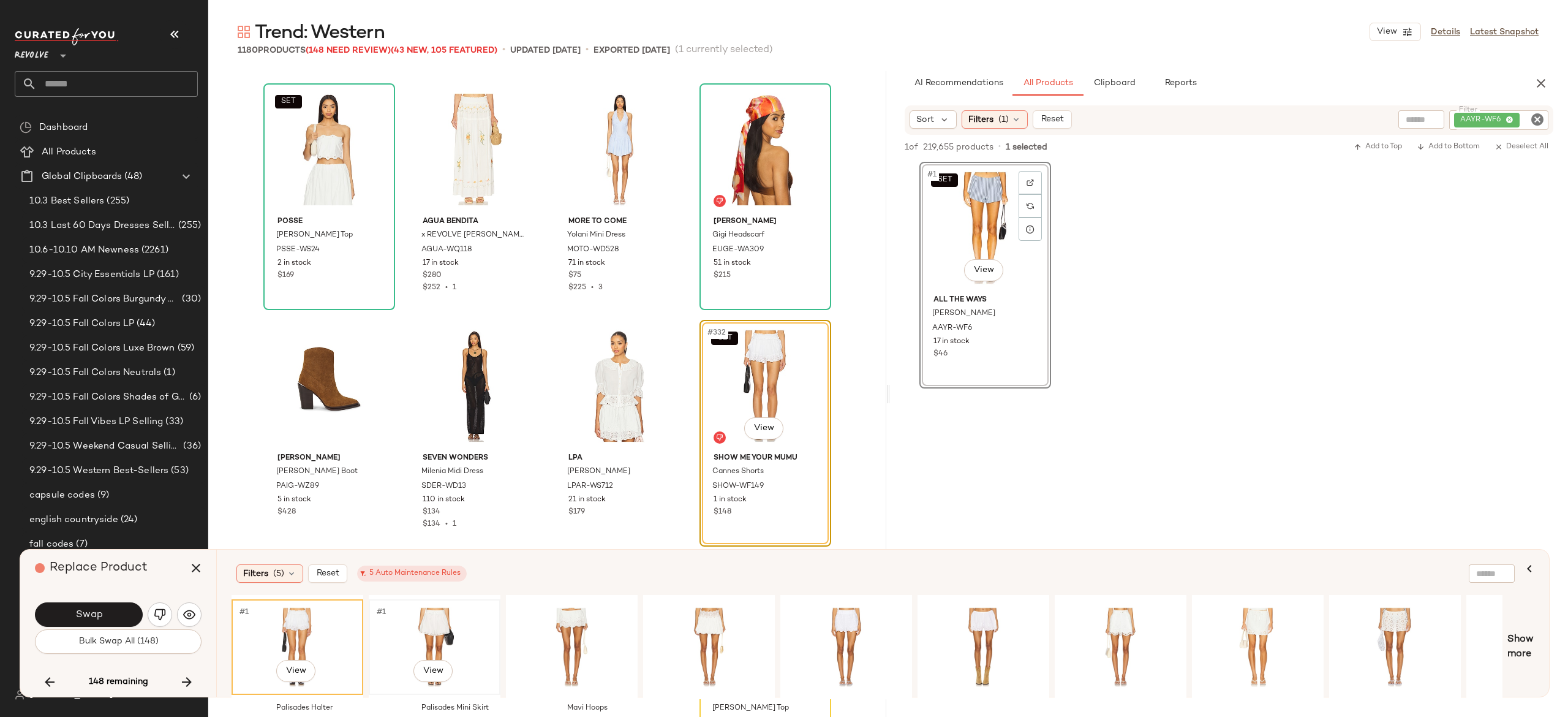
click at [445, 621] on div "#1 View" at bounding box center [435, 647] width 123 height 87
click at [694, 619] on div "#1 View" at bounding box center [709, 647] width 123 height 87
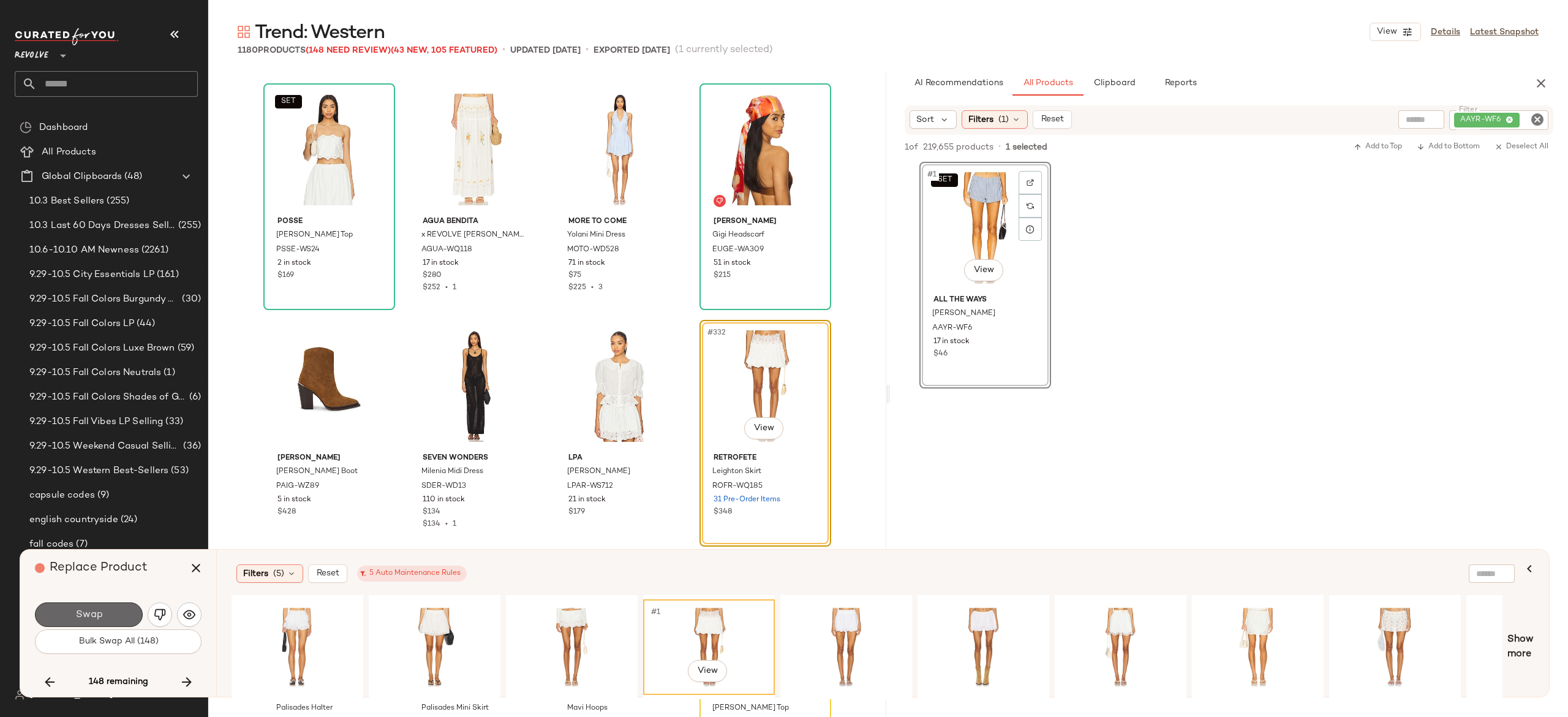
click at [122, 610] on button "Swap" at bounding box center [89, 613] width 107 height 24
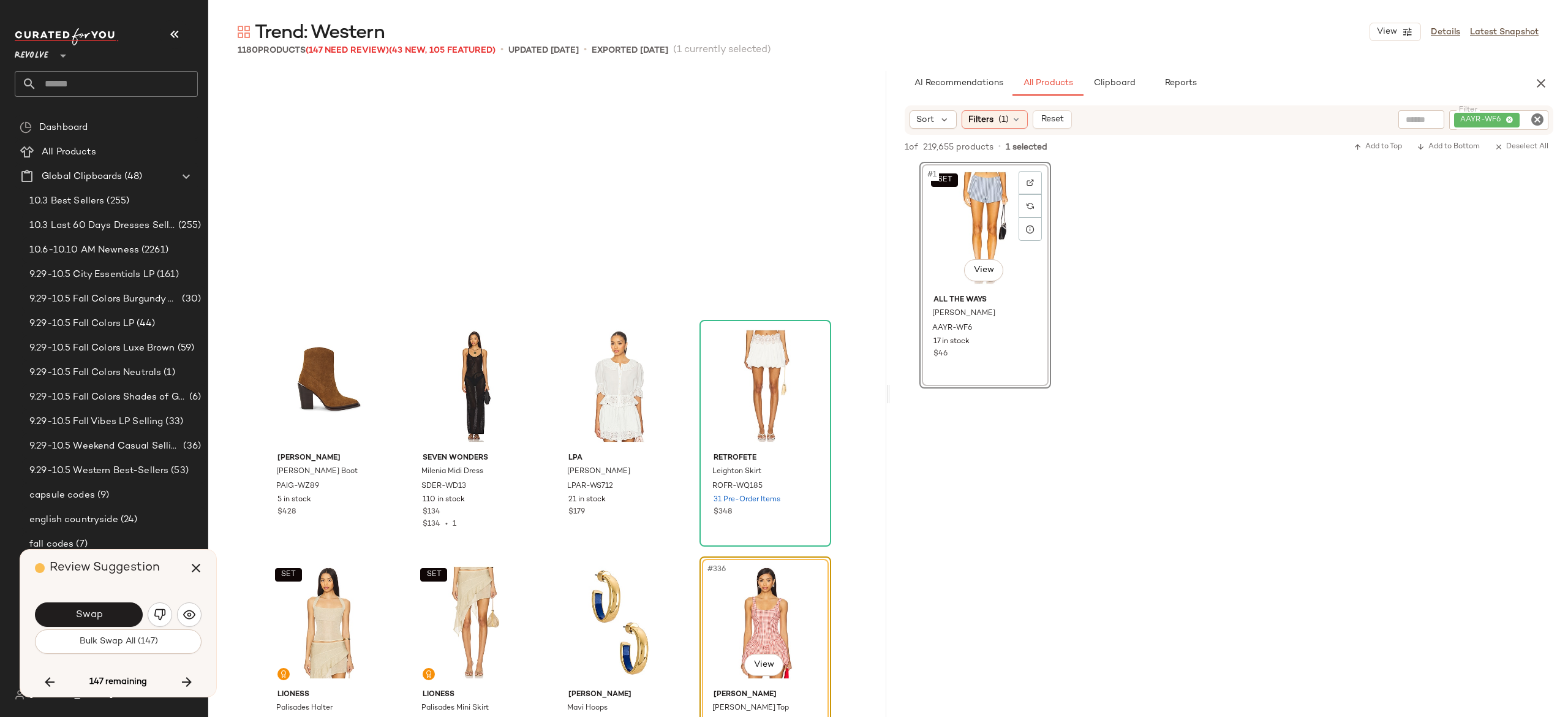
scroll to position [19384, 0]
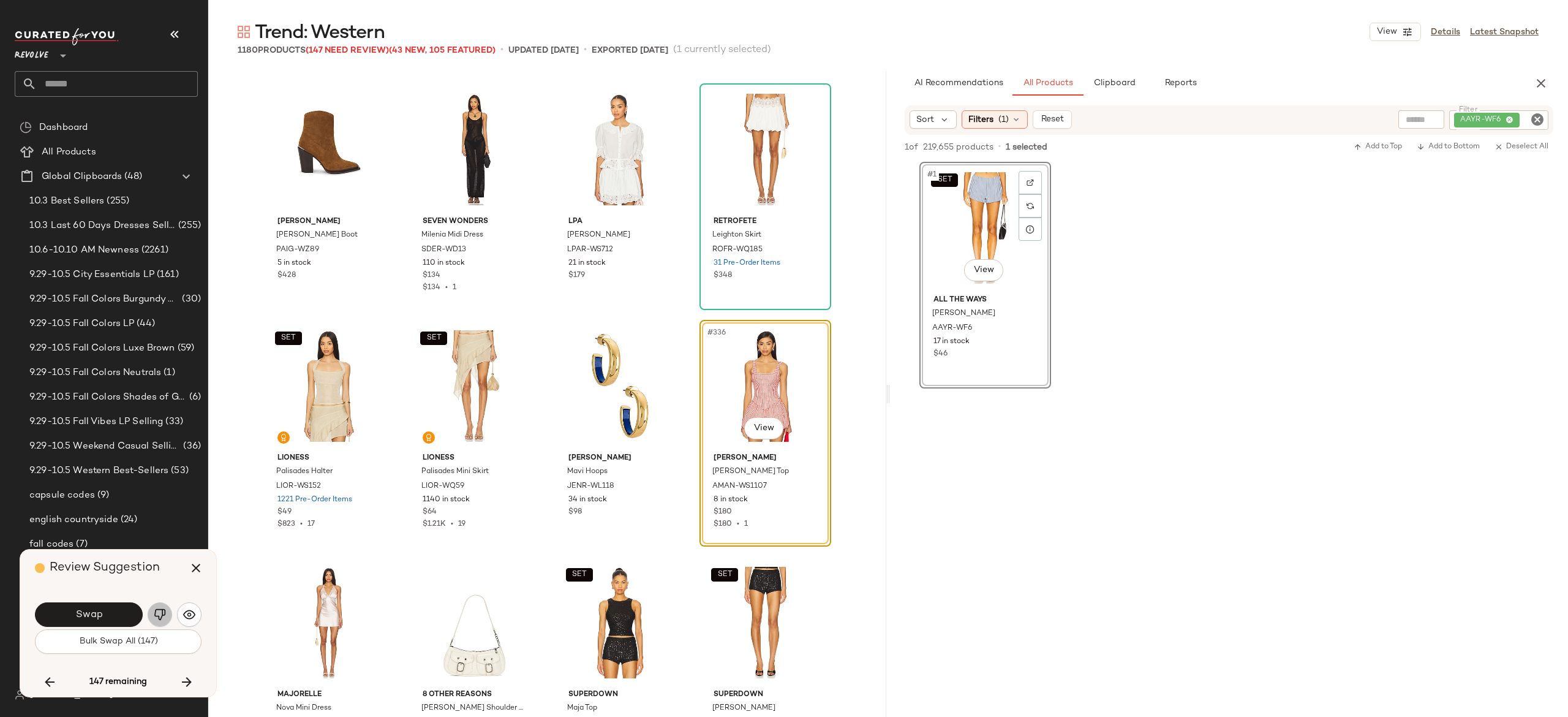
click at [152, 610] on button "button" at bounding box center [159, 613] width 24 height 24
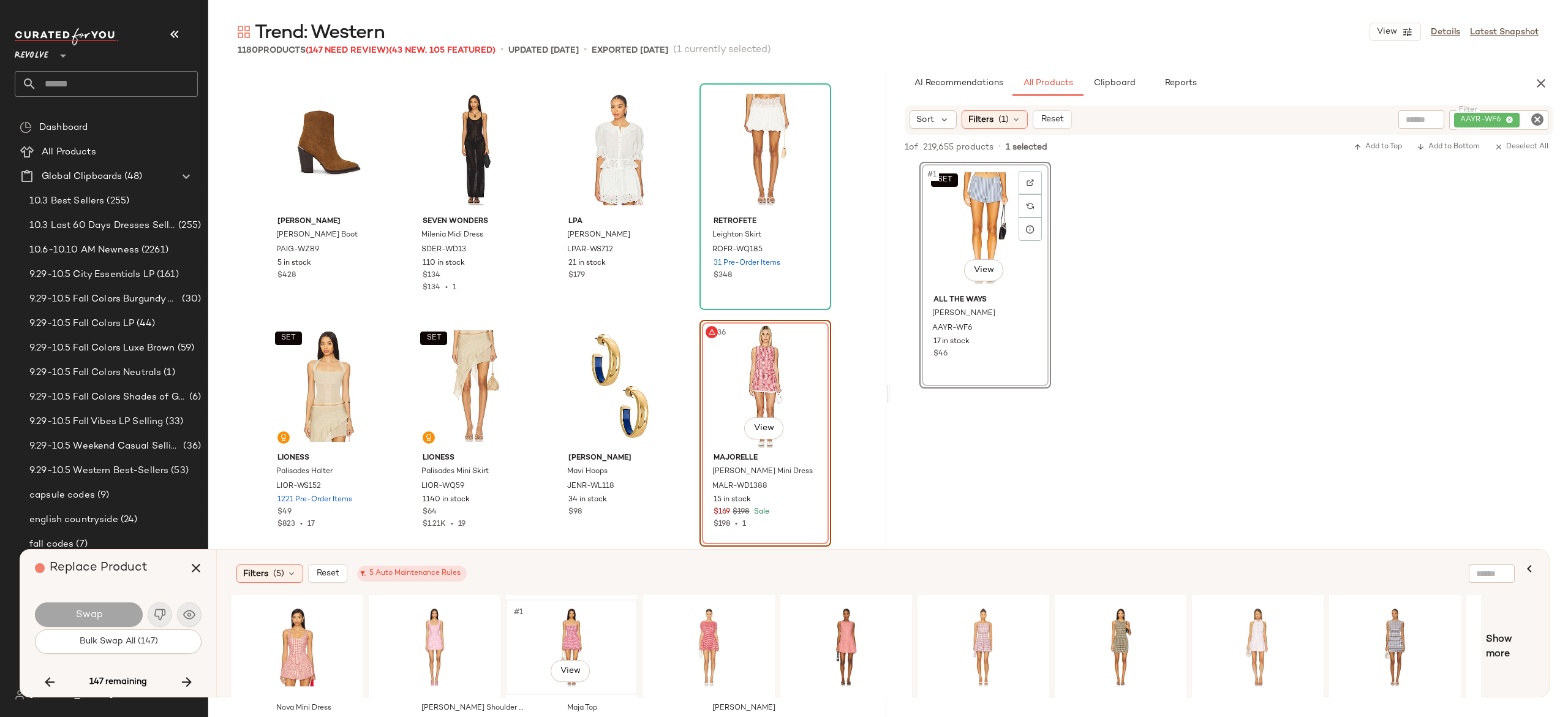
click at [575, 629] on div "#1 View" at bounding box center [572, 647] width 123 height 87
click at [703, 623] on div "#1 View" at bounding box center [709, 647] width 123 height 87
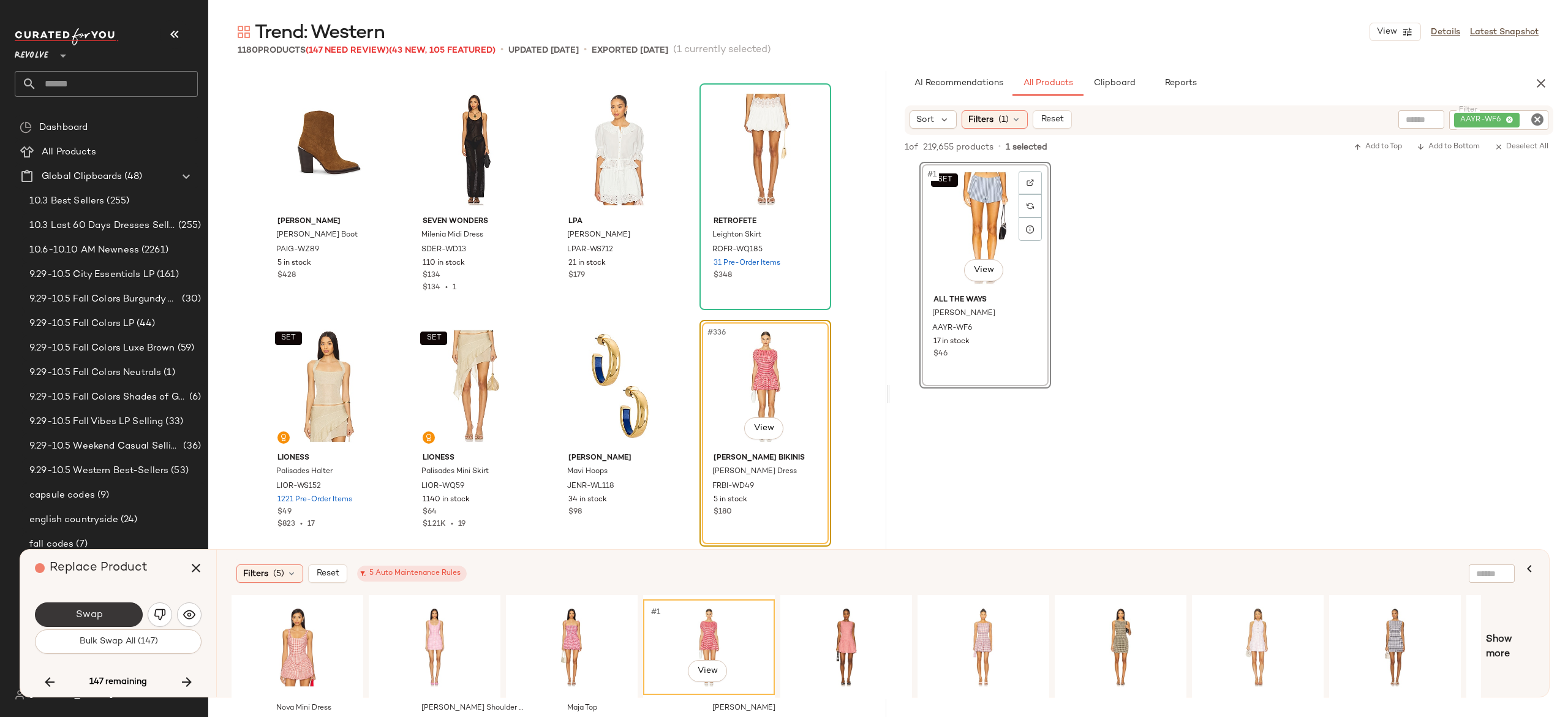
click at [123, 609] on button "Swap" at bounding box center [89, 613] width 107 height 24
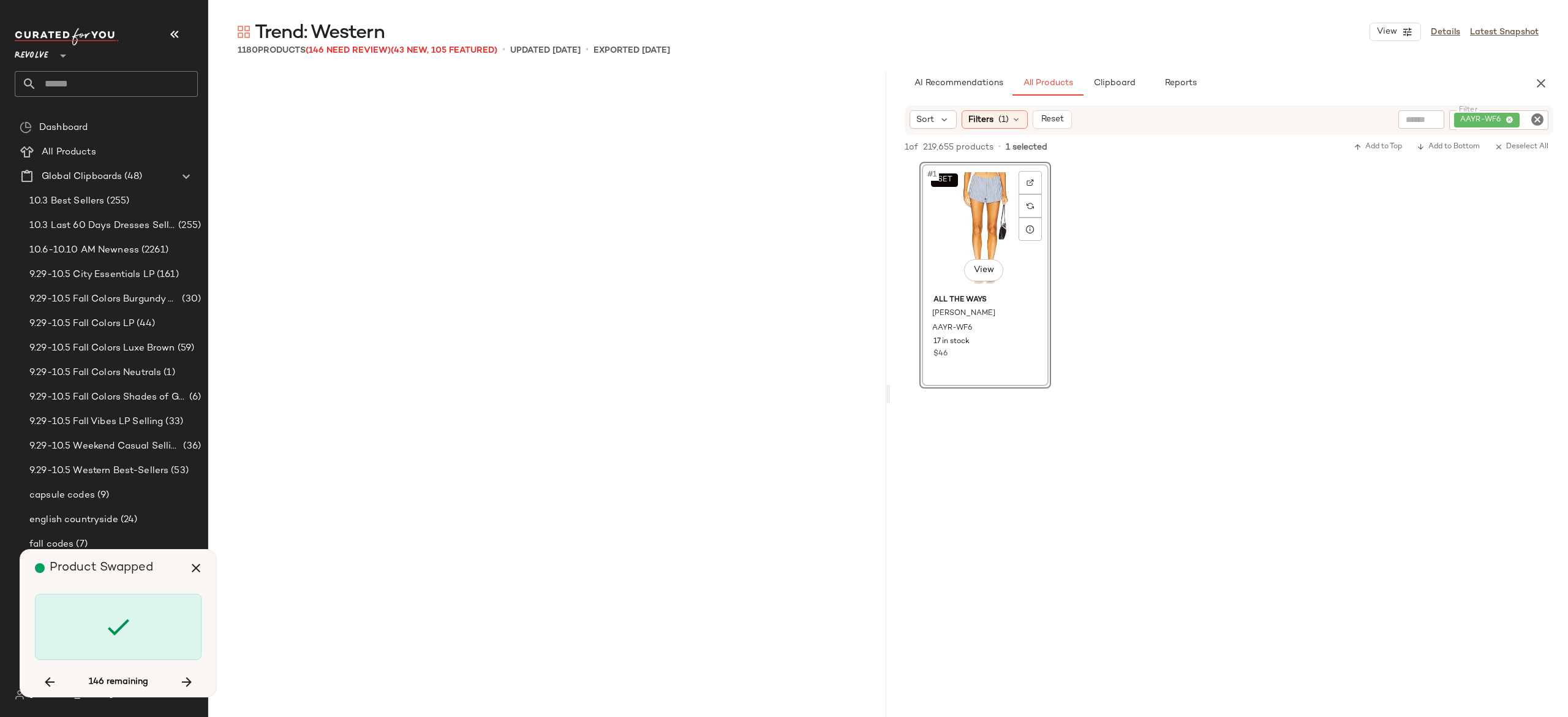
scroll to position [20566, 0]
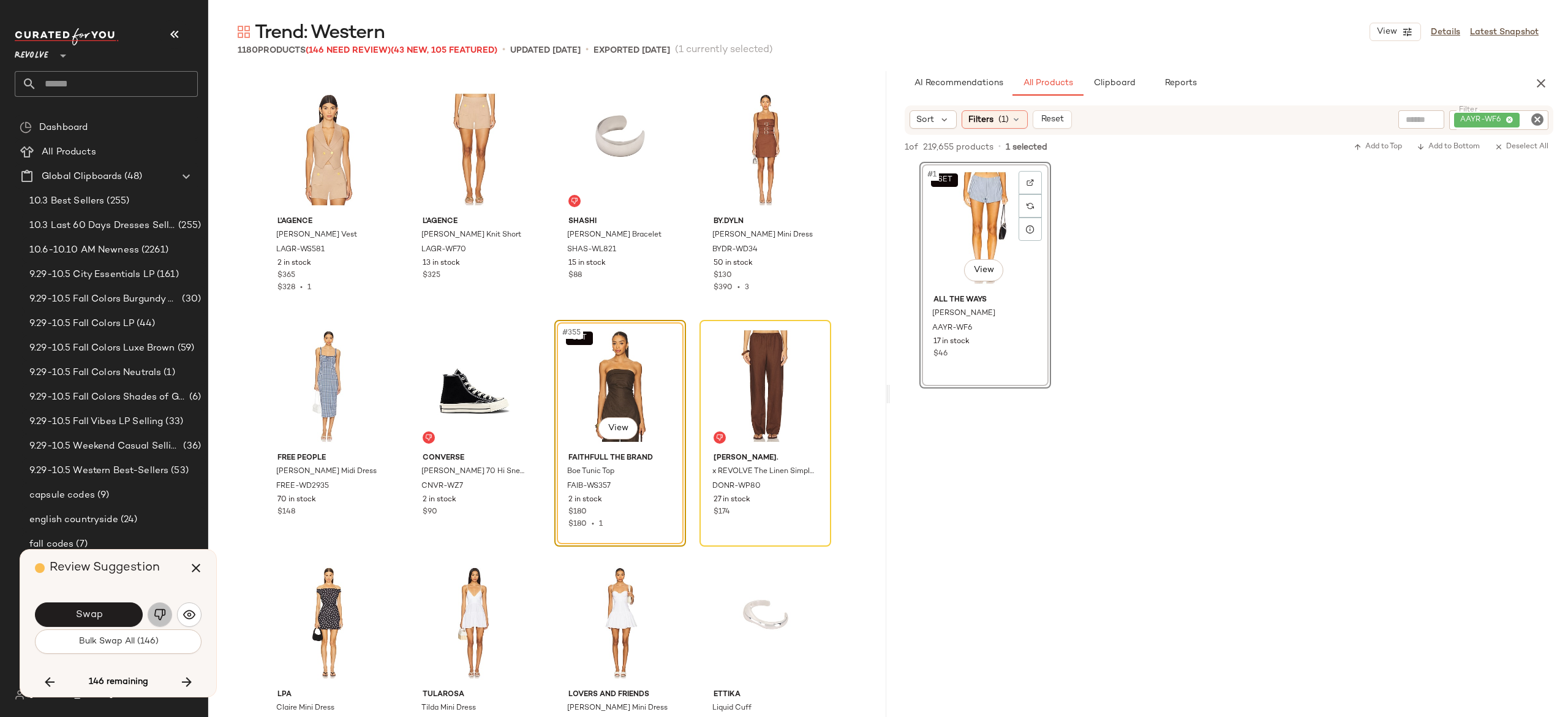
click at [159, 612] on img "button" at bounding box center [159, 614] width 13 height 13
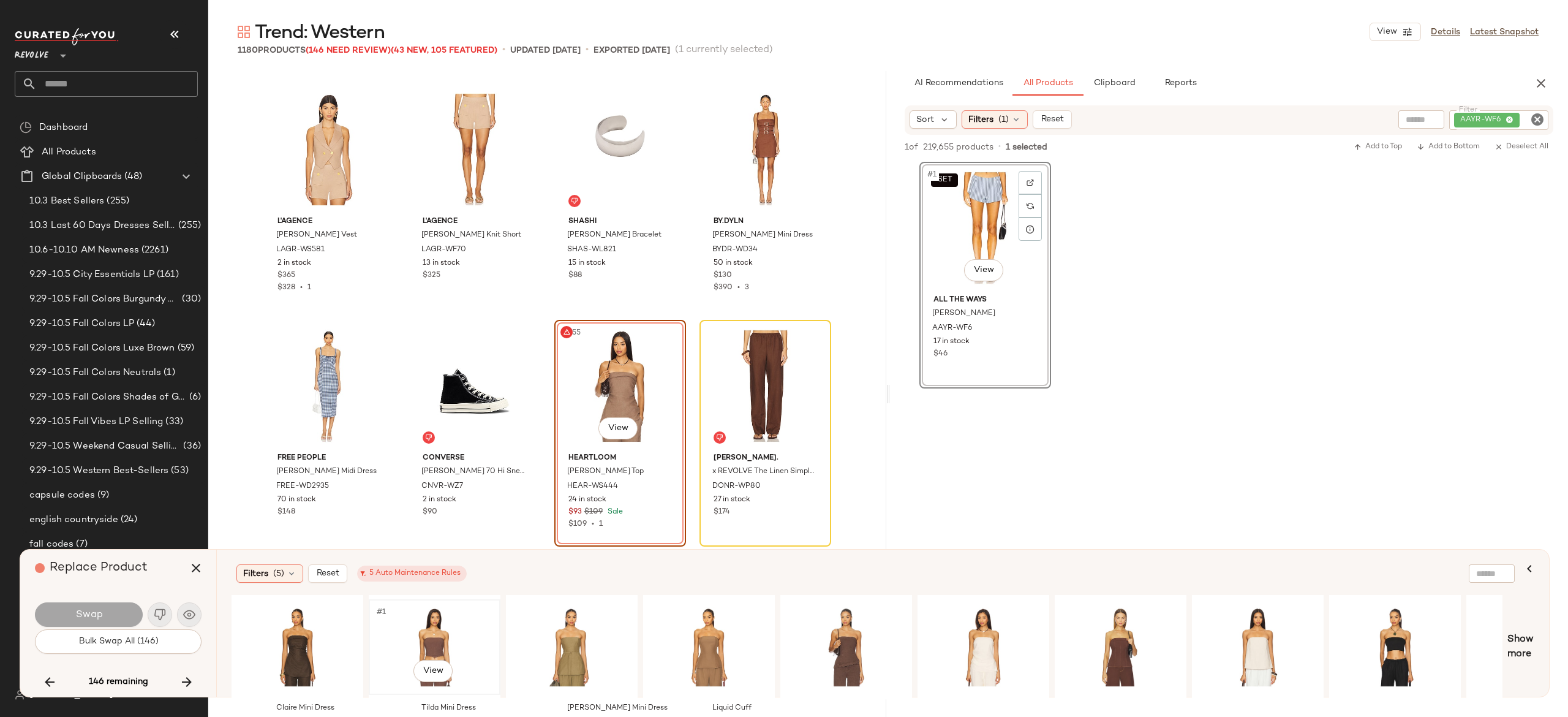
click at [434, 643] on div "#1 View" at bounding box center [435, 647] width 123 height 87
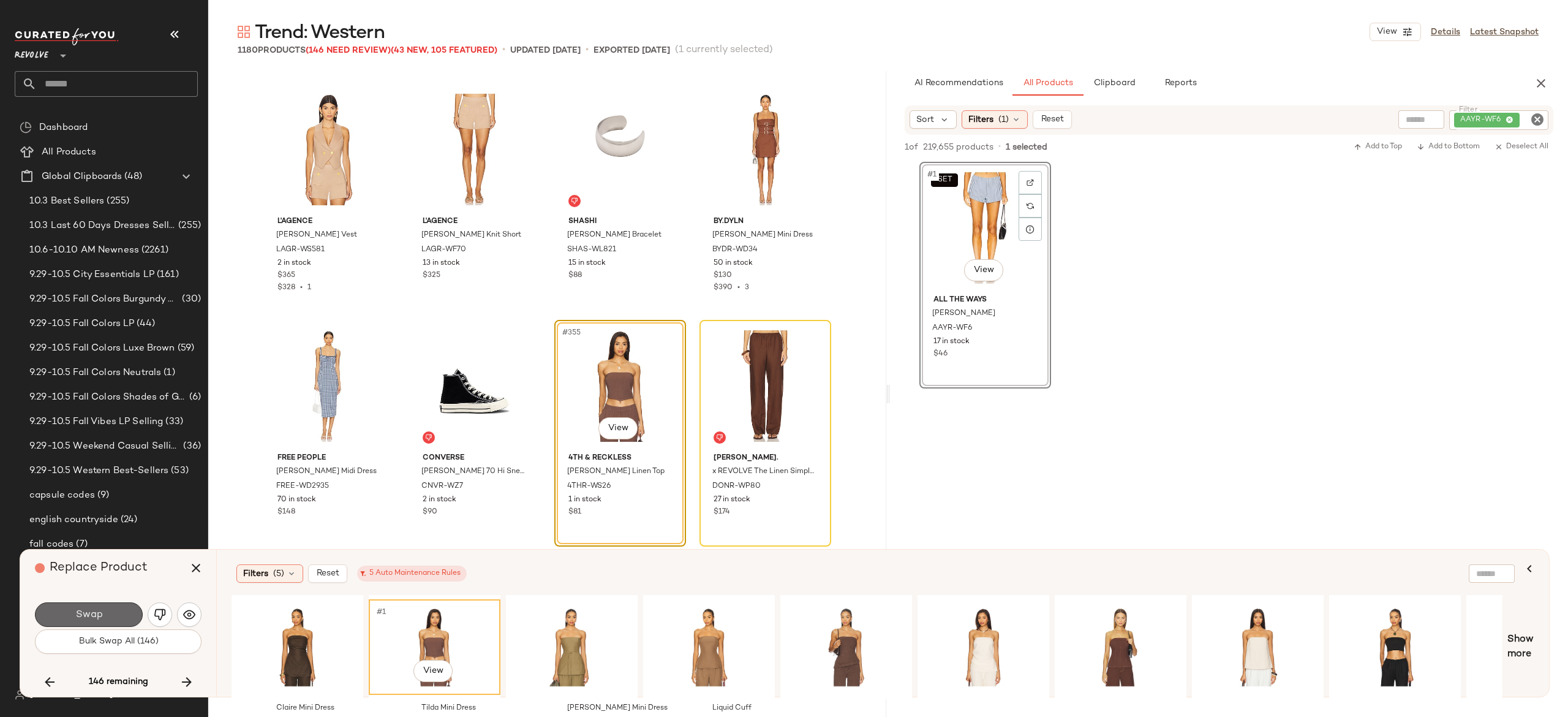
click at [104, 612] on button "Swap" at bounding box center [89, 613] width 107 height 24
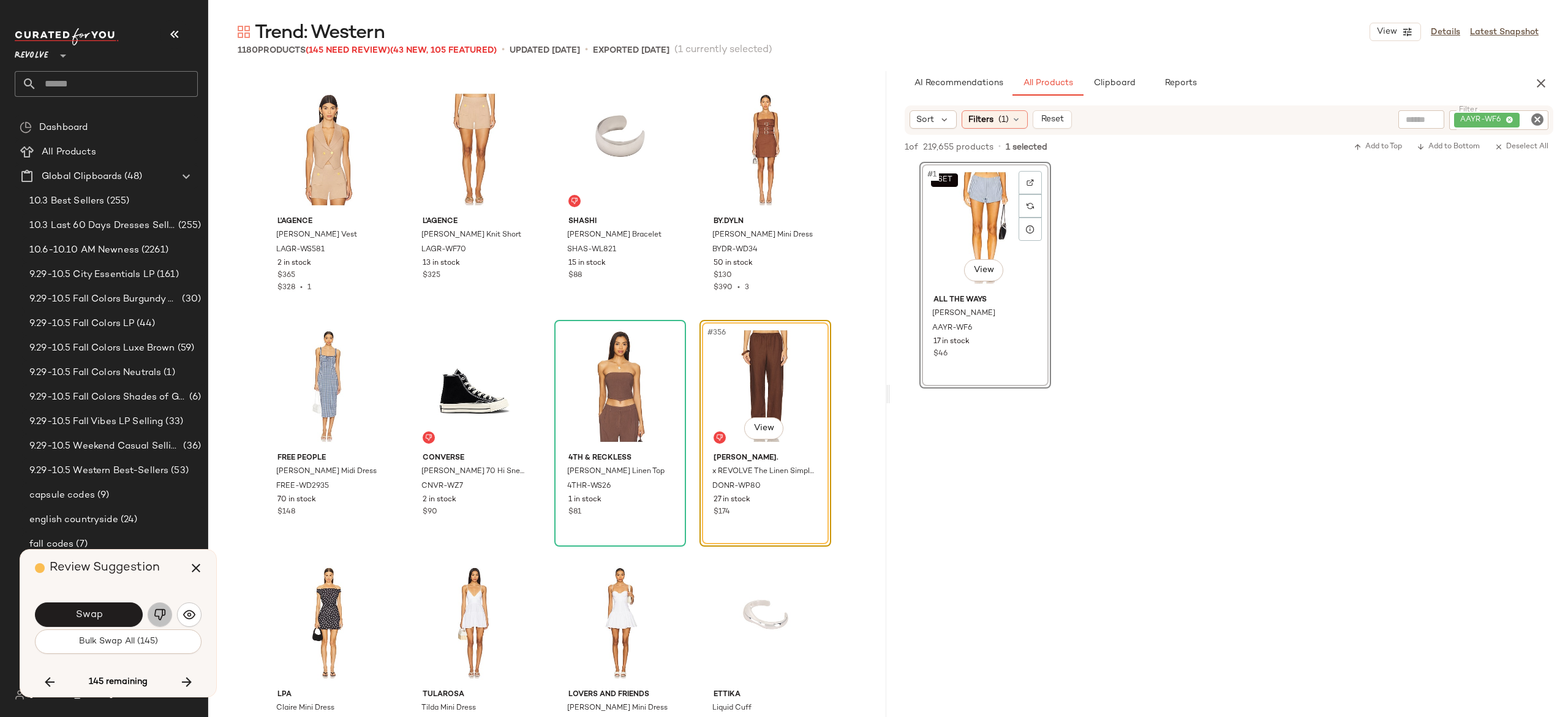
click at [160, 610] on img "button" at bounding box center [159, 614] width 13 height 13
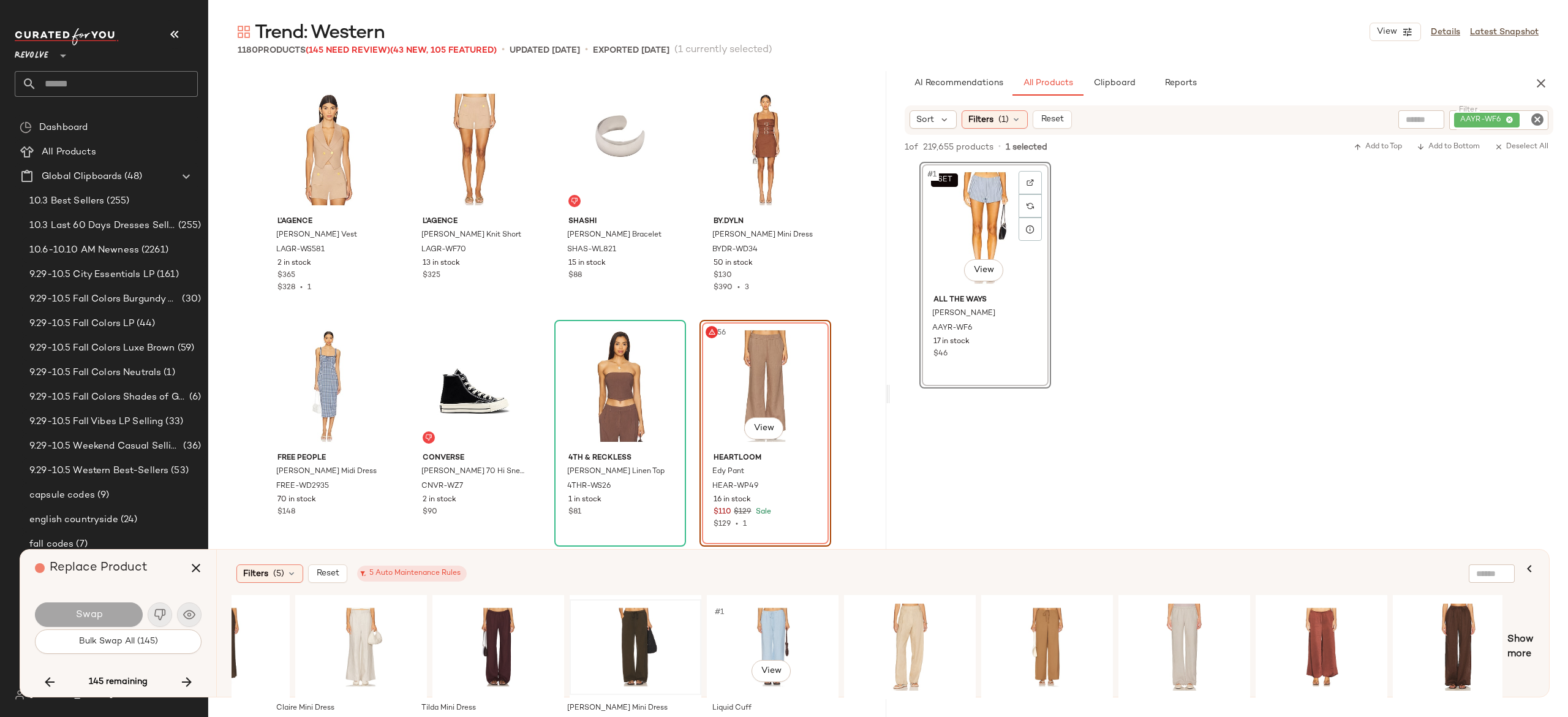
scroll to position [0, 898]
click at [196, 564] on icon "button" at bounding box center [195, 568] width 15 height 15
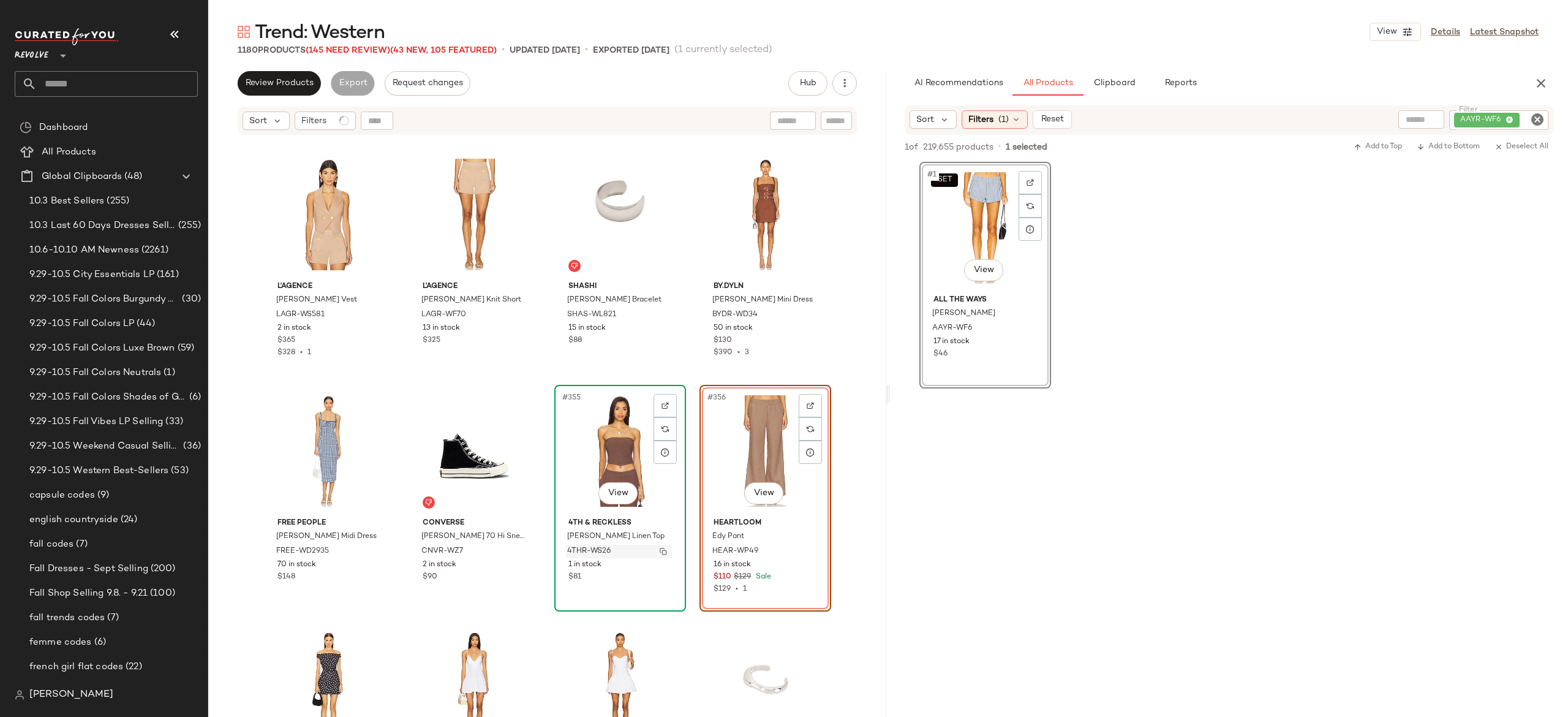
click at [659, 547] on img "button" at bounding box center [663, 551] width 8 height 8
click at [1467, 119] on div "AAYR-WF6" at bounding box center [1458, 120] width 182 height 20
paste input "*********"
type input "*********"
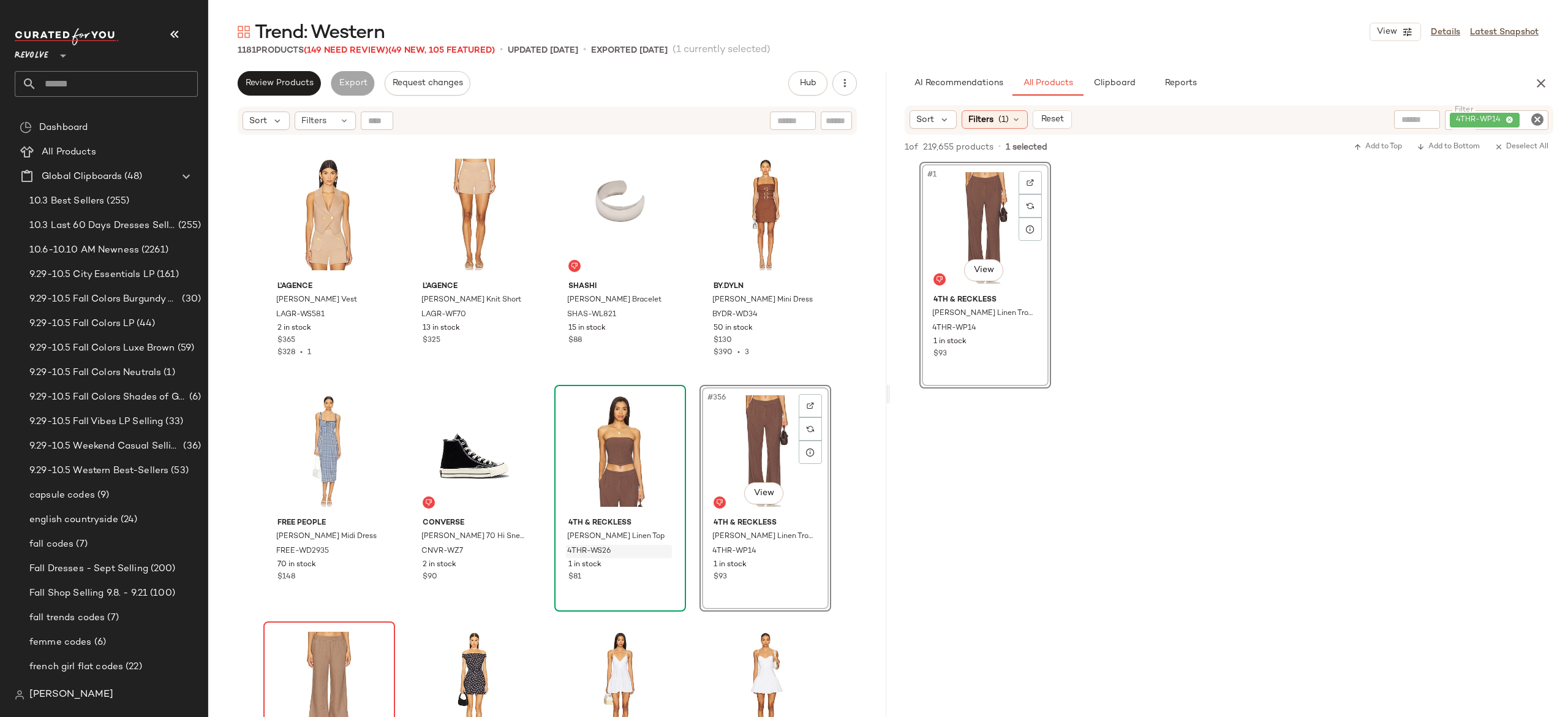
scroll to position [20679, 0]
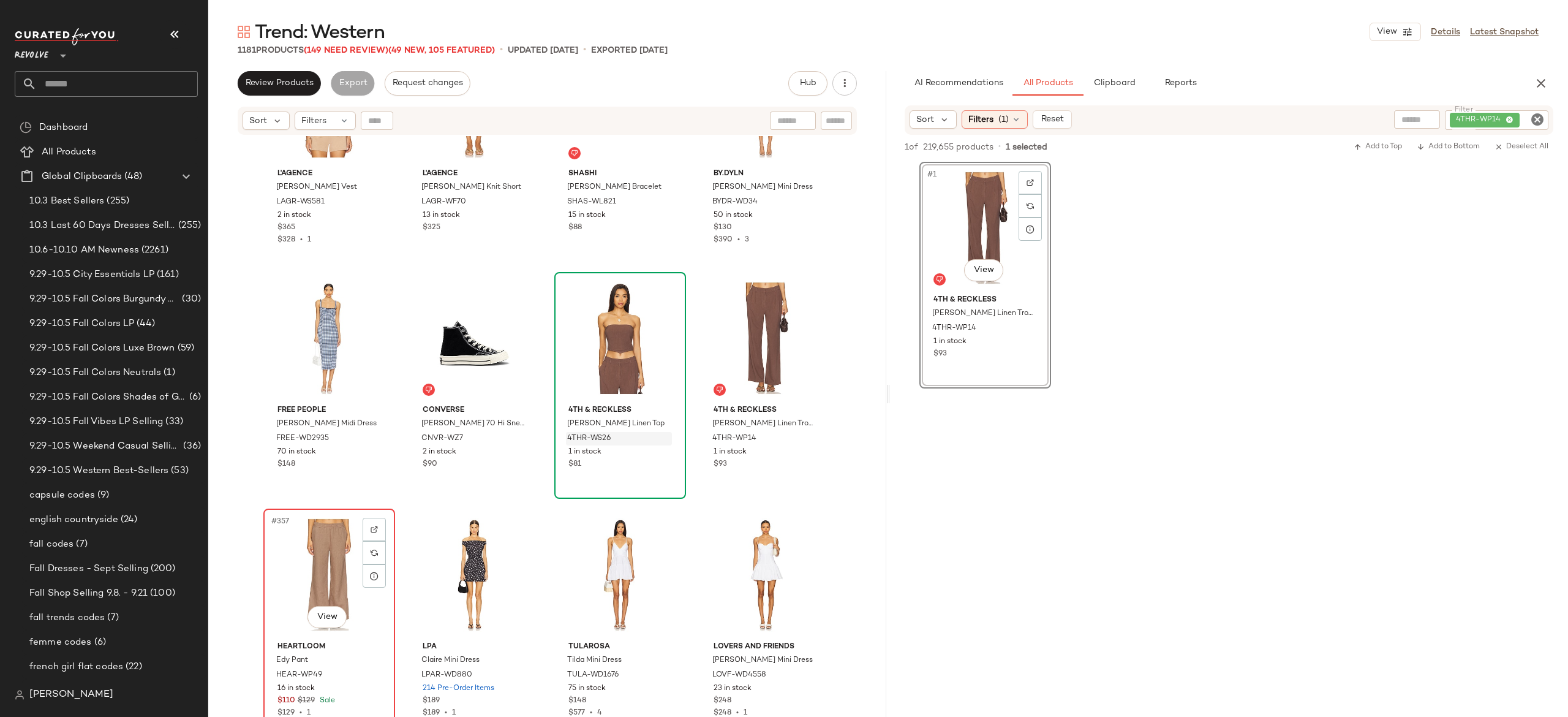
click at [315, 568] on div "#357 View" at bounding box center [329, 574] width 123 height 124
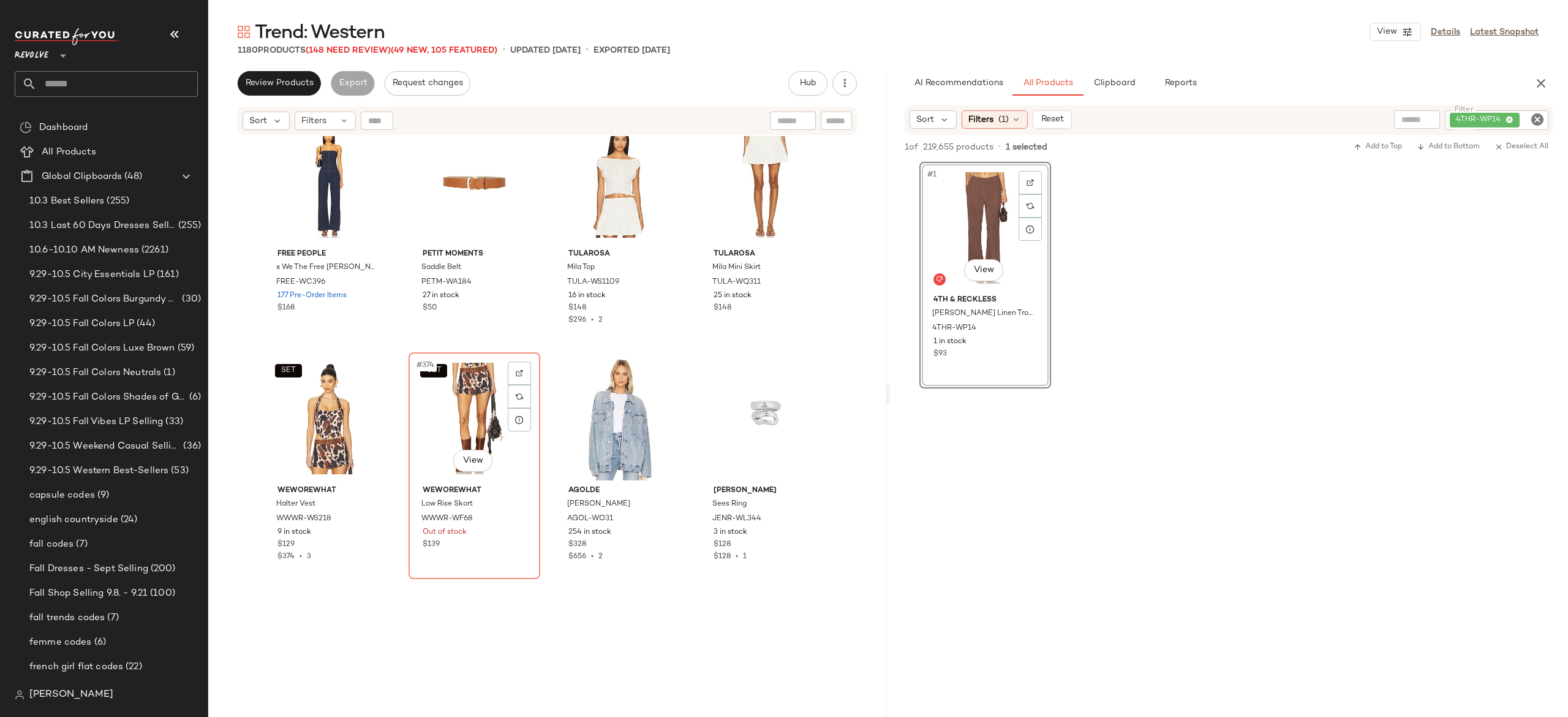
scroll to position [21786, 0]
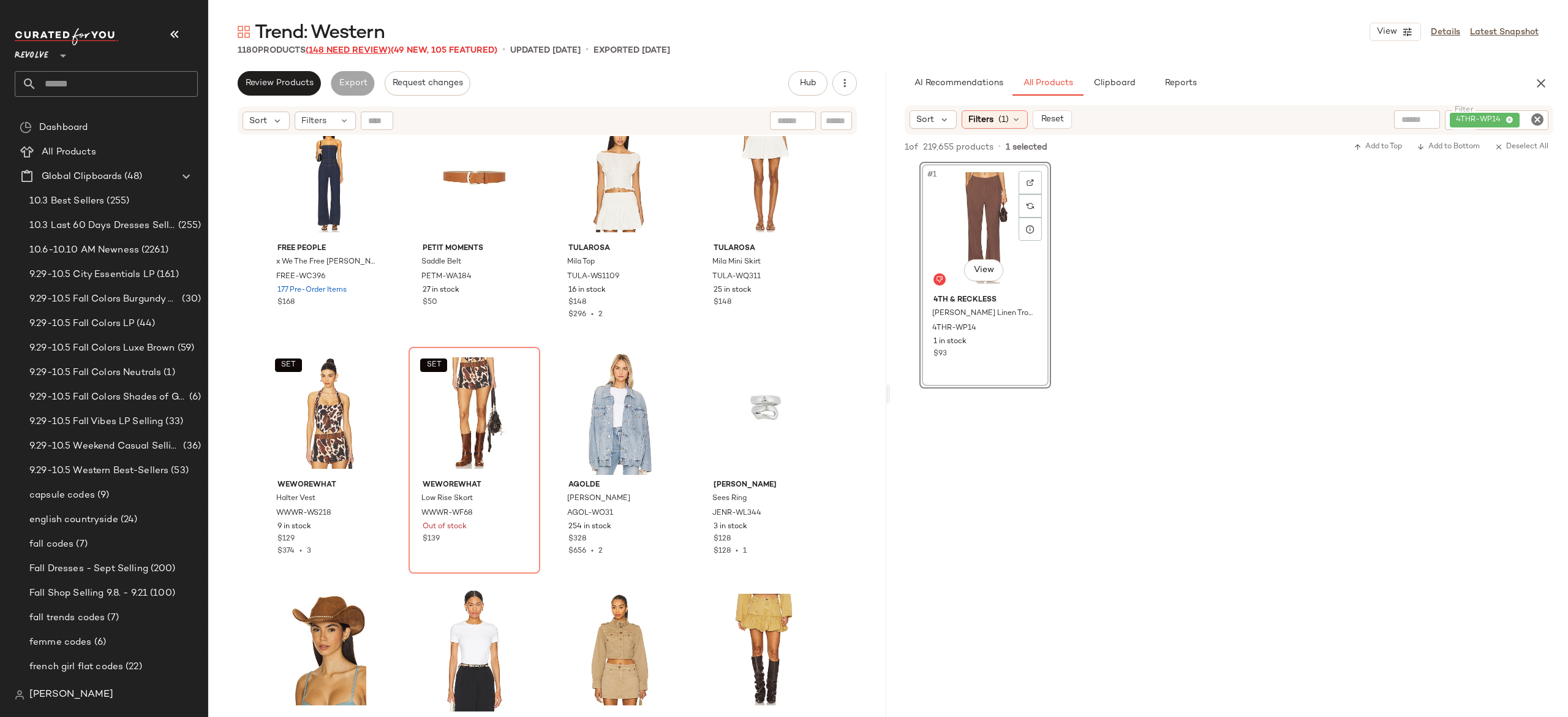
click at [375, 48] on span "(148 Need Review)" at bounding box center [348, 50] width 85 height 9
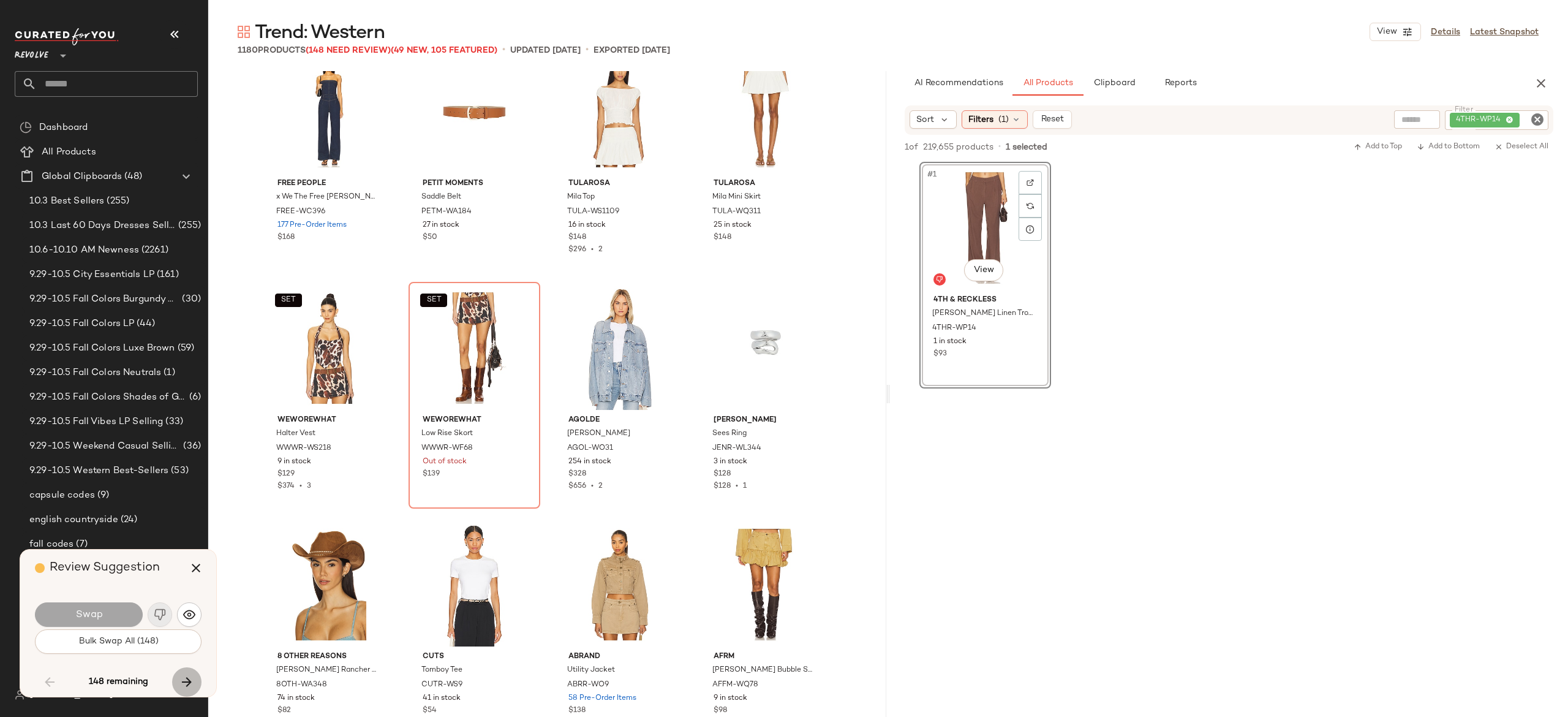
click at [187, 677] on icon "button" at bounding box center [187, 681] width 15 height 15
click at [192, 570] on icon "button" at bounding box center [195, 568] width 15 height 15
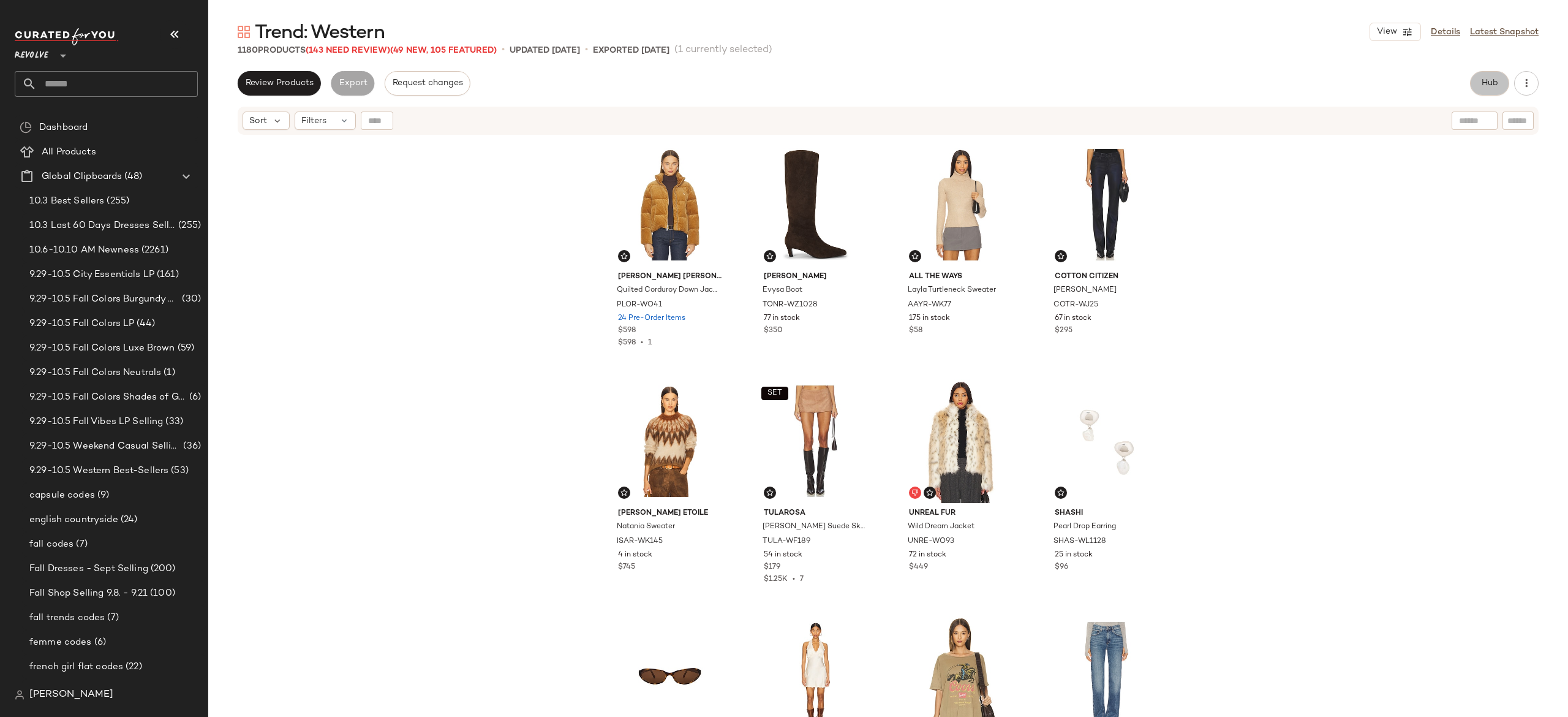
click at [1485, 80] on span "Hub" at bounding box center [1490, 83] width 18 height 10
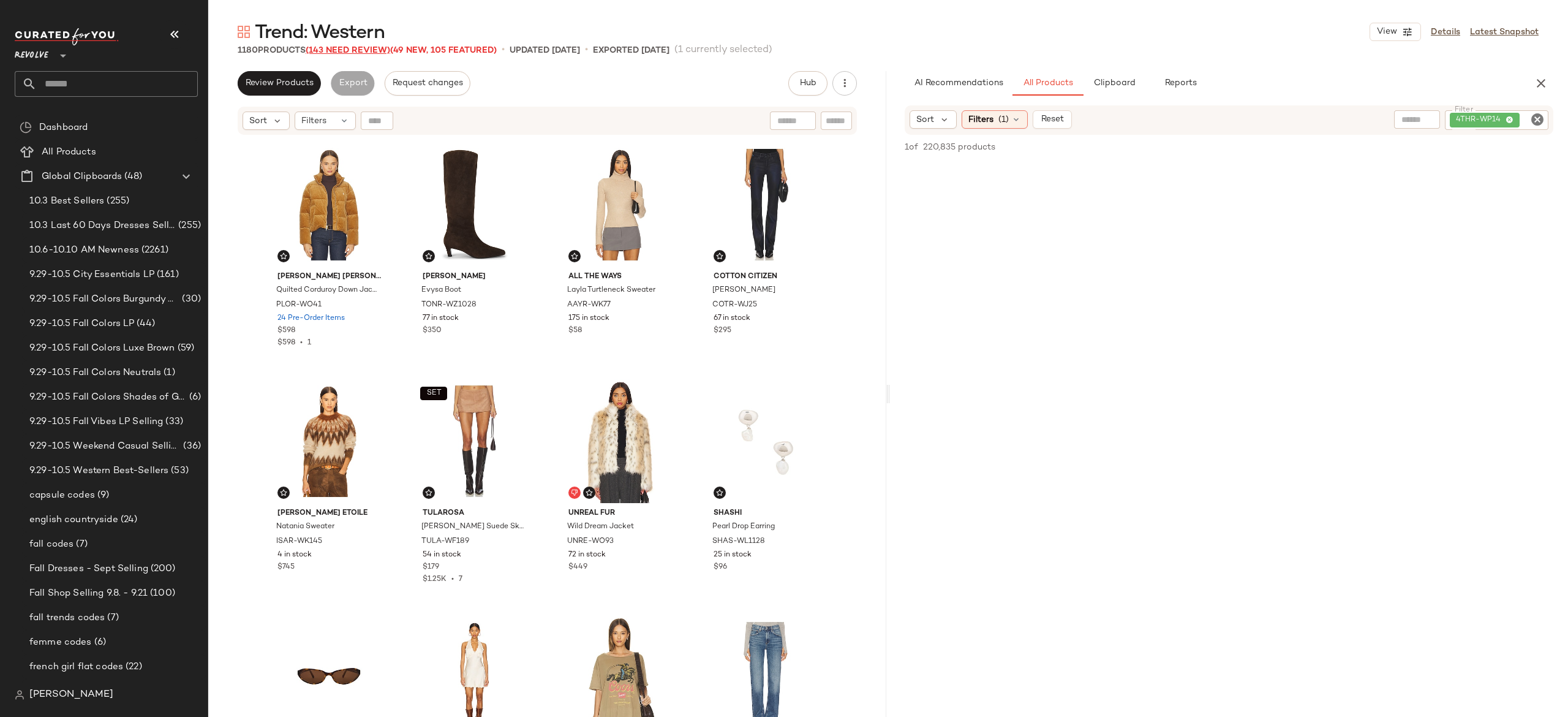
click at [373, 49] on span "(143 Need Review)" at bounding box center [348, 50] width 85 height 9
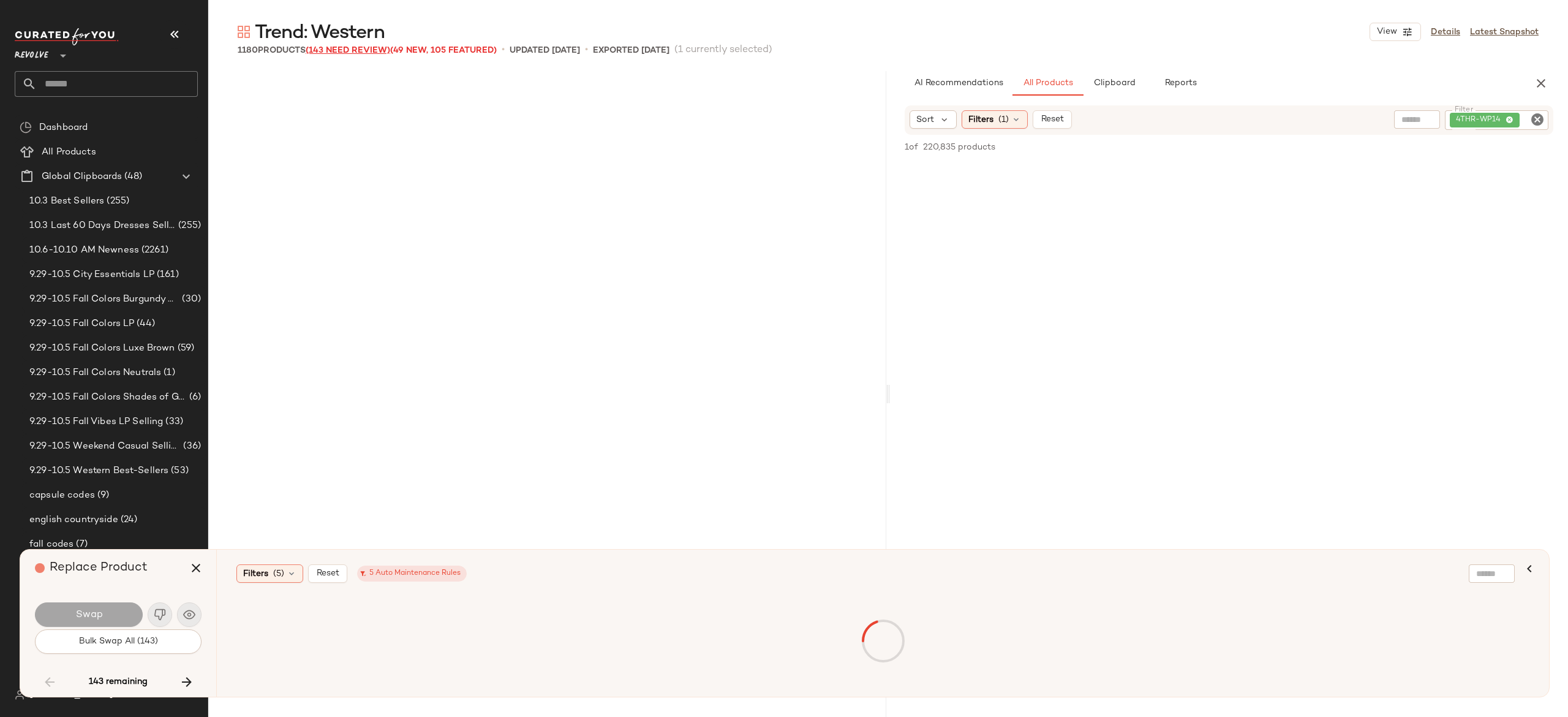
scroll to position [21748, 0]
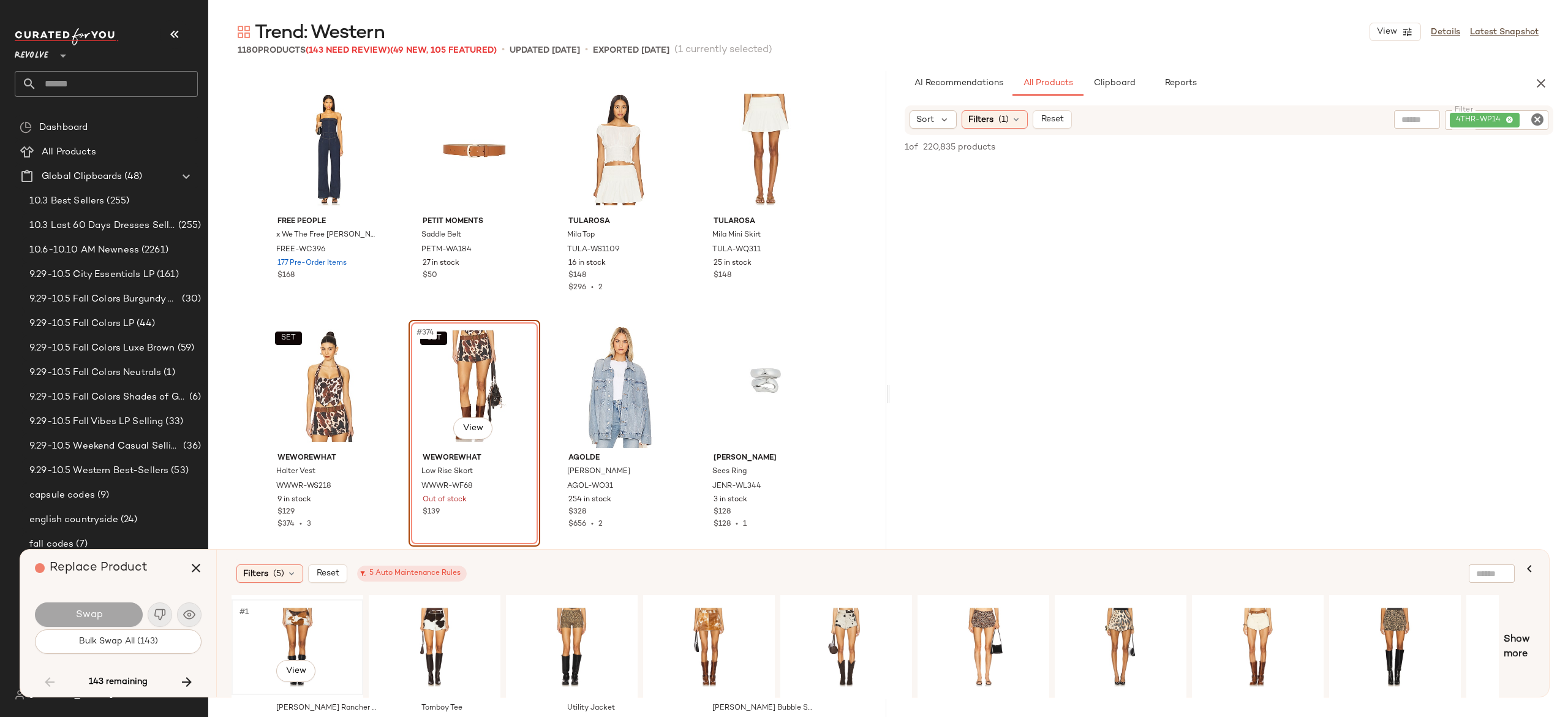
click at [289, 626] on div "#1 View" at bounding box center [297, 647] width 123 height 87
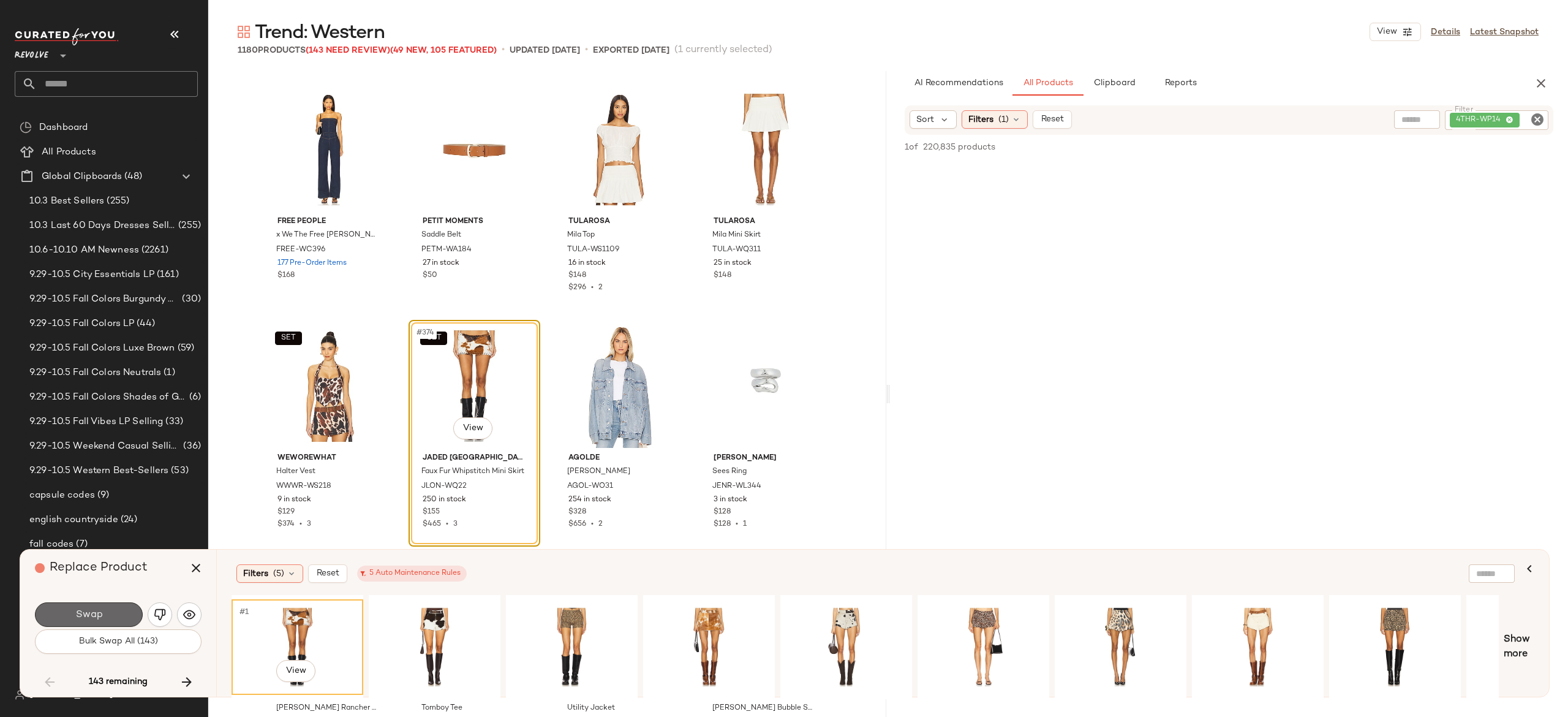
click at [111, 610] on button "Swap" at bounding box center [89, 613] width 107 height 24
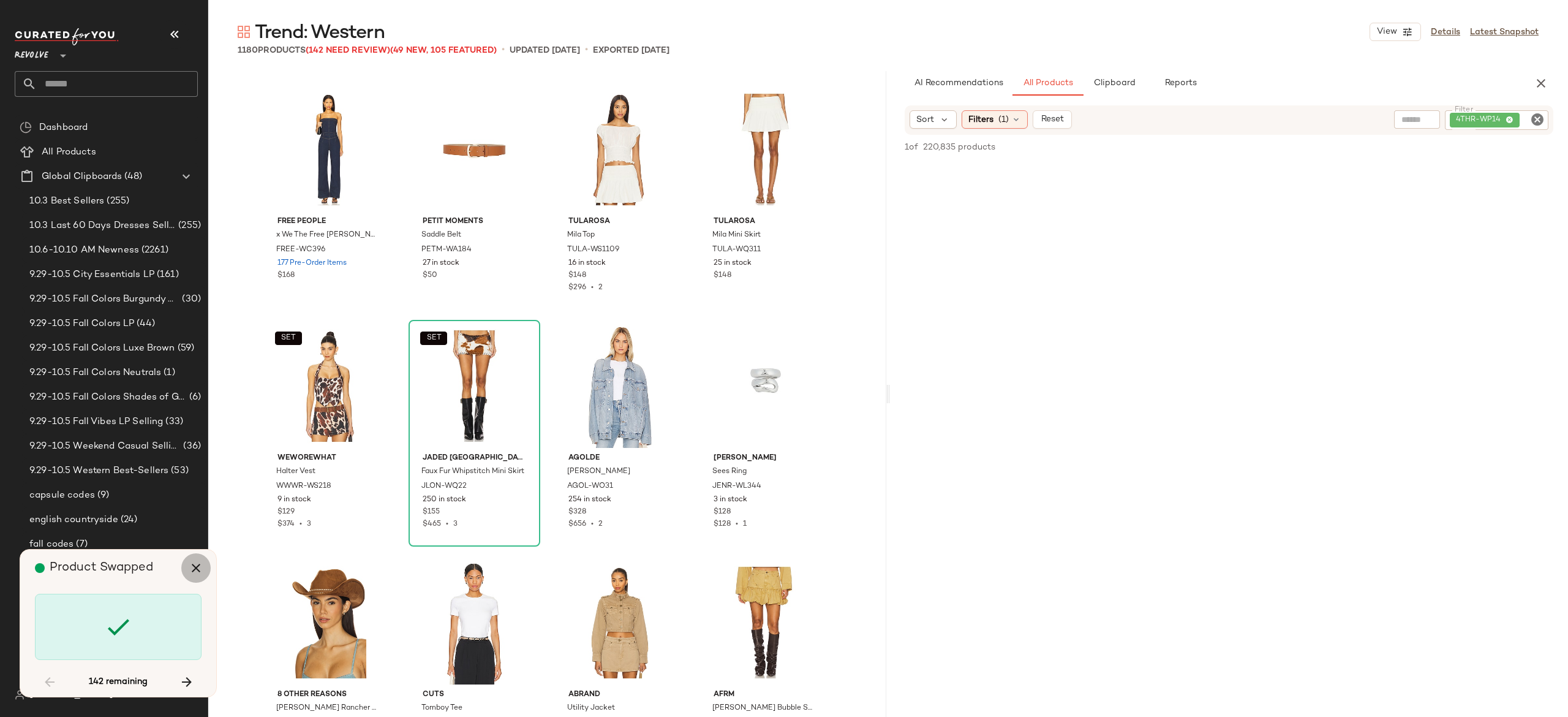
click at [194, 572] on icon "button" at bounding box center [195, 568] width 15 height 15
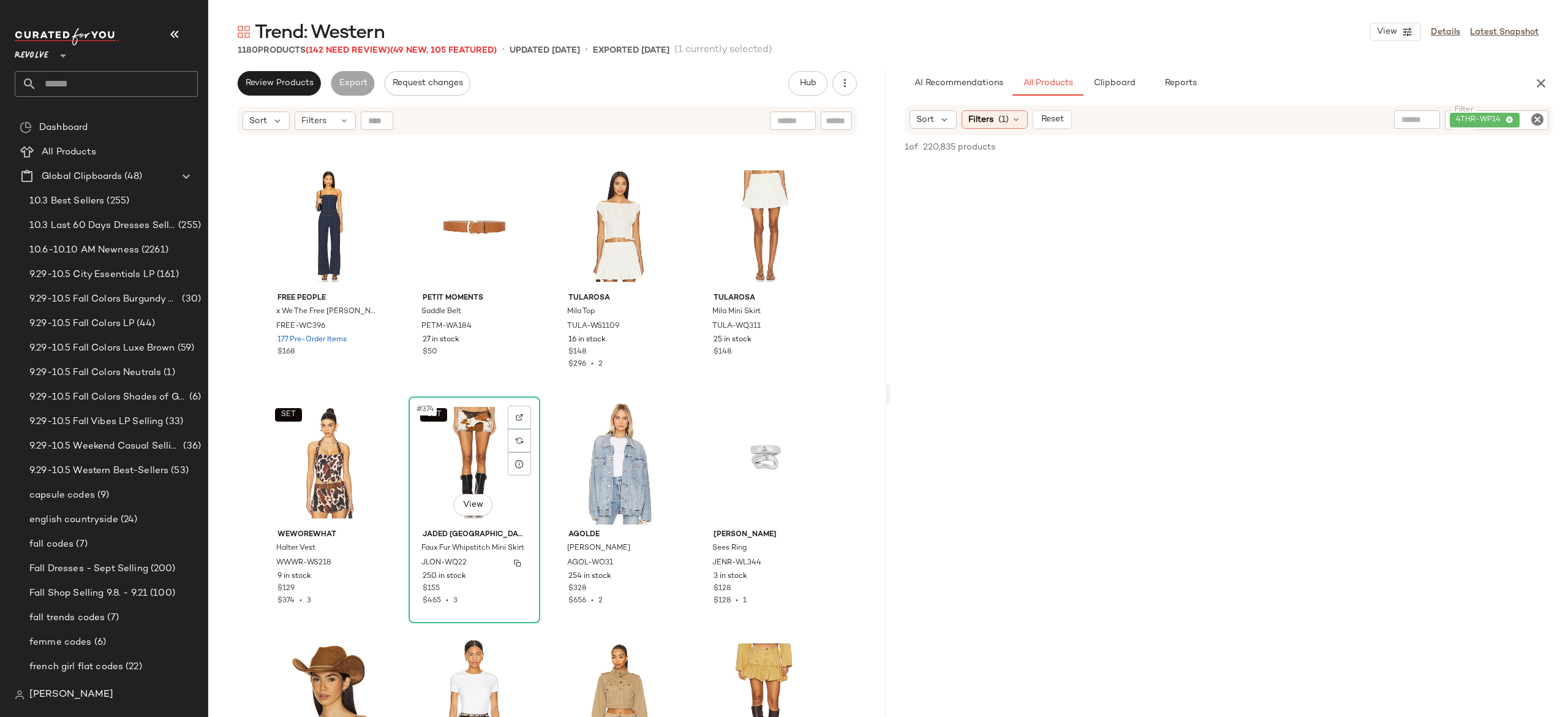
scroll to position [21735, 0]
click at [516, 568] on img "button" at bounding box center [518, 565] width 8 height 8
click at [1490, 116] on div "4THR-WP14" at bounding box center [1455, 120] width 187 height 20
paste input "**********"
type input "**********"
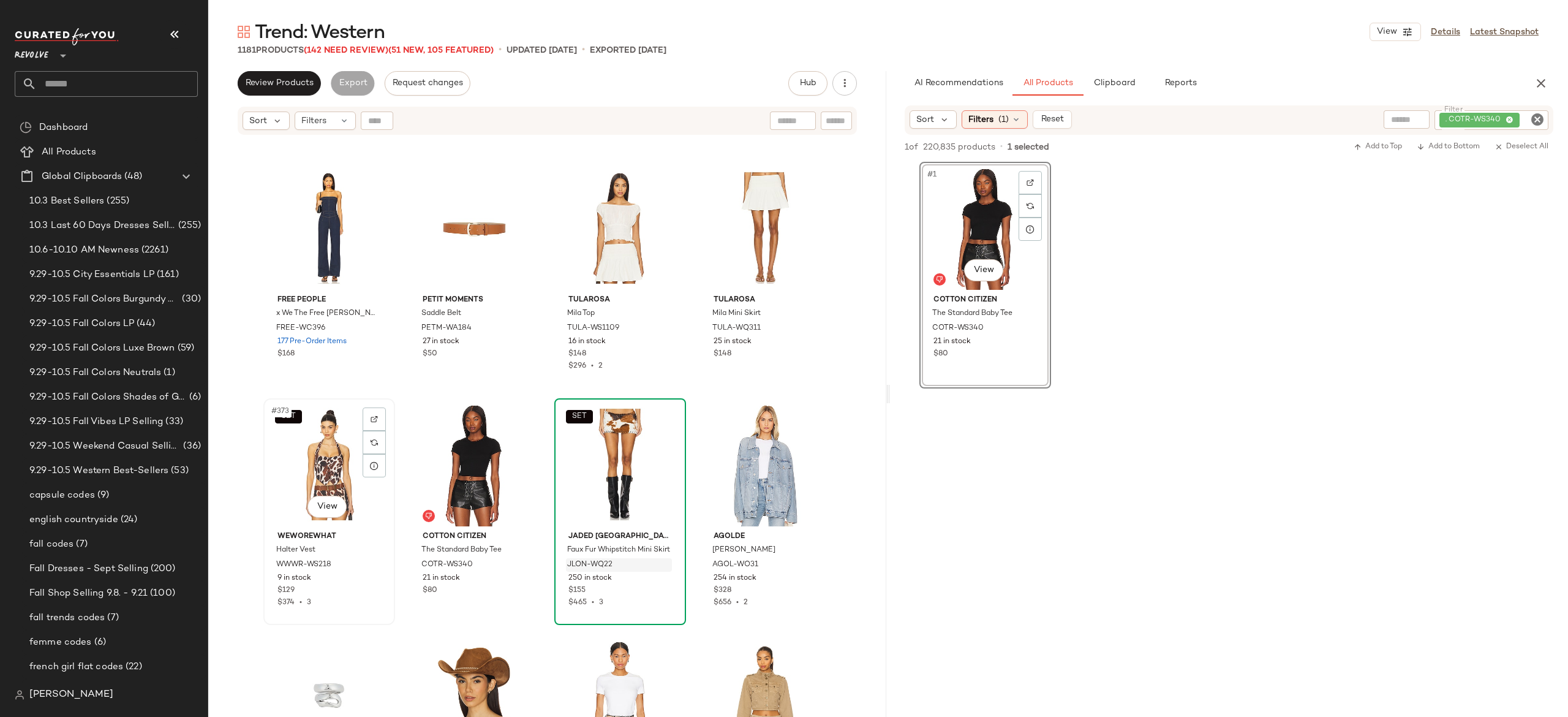
click at [315, 462] on div "SET #373 View" at bounding box center [329, 464] width 123 height 124
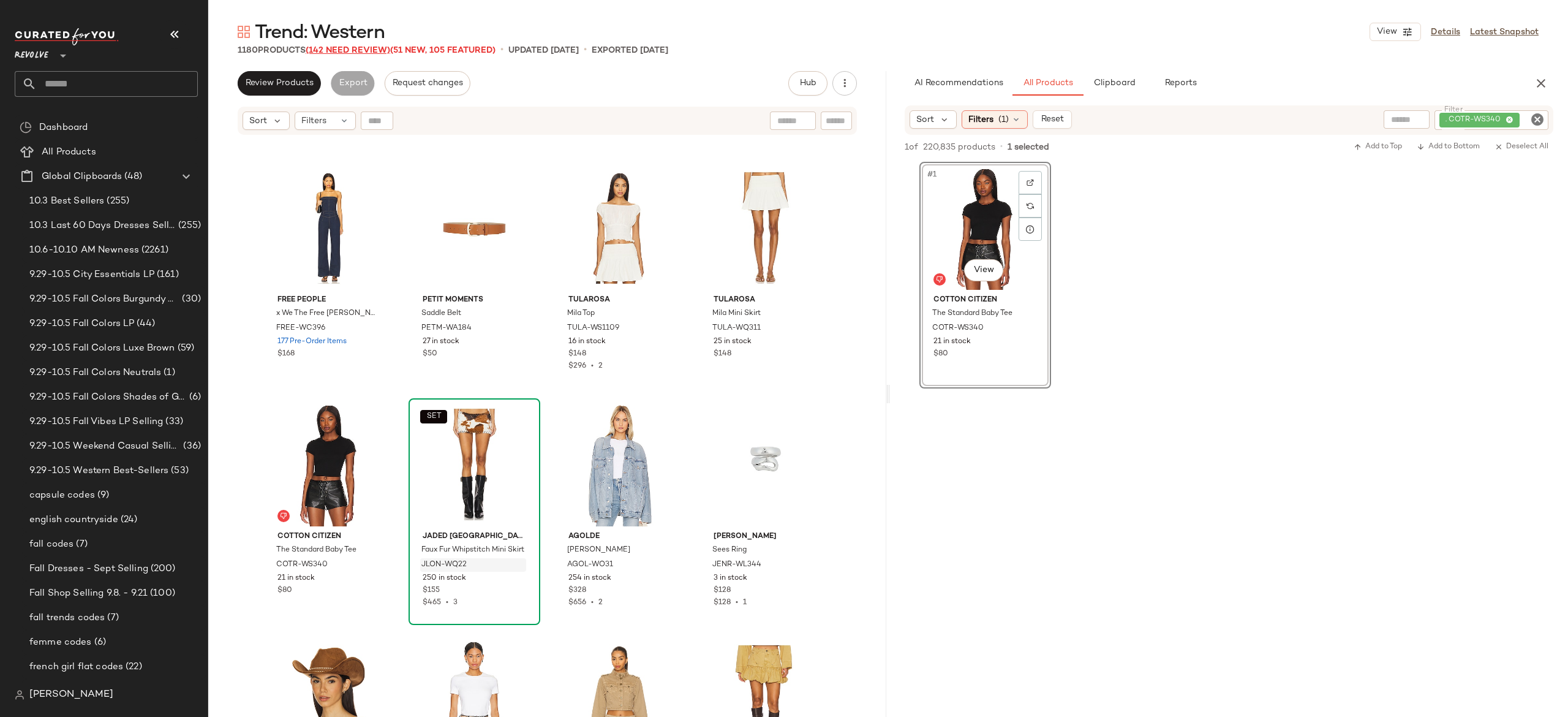
click at [368, 49] on span "(142 Need Review)" at bounding box center [348, 50] width 85 height 9
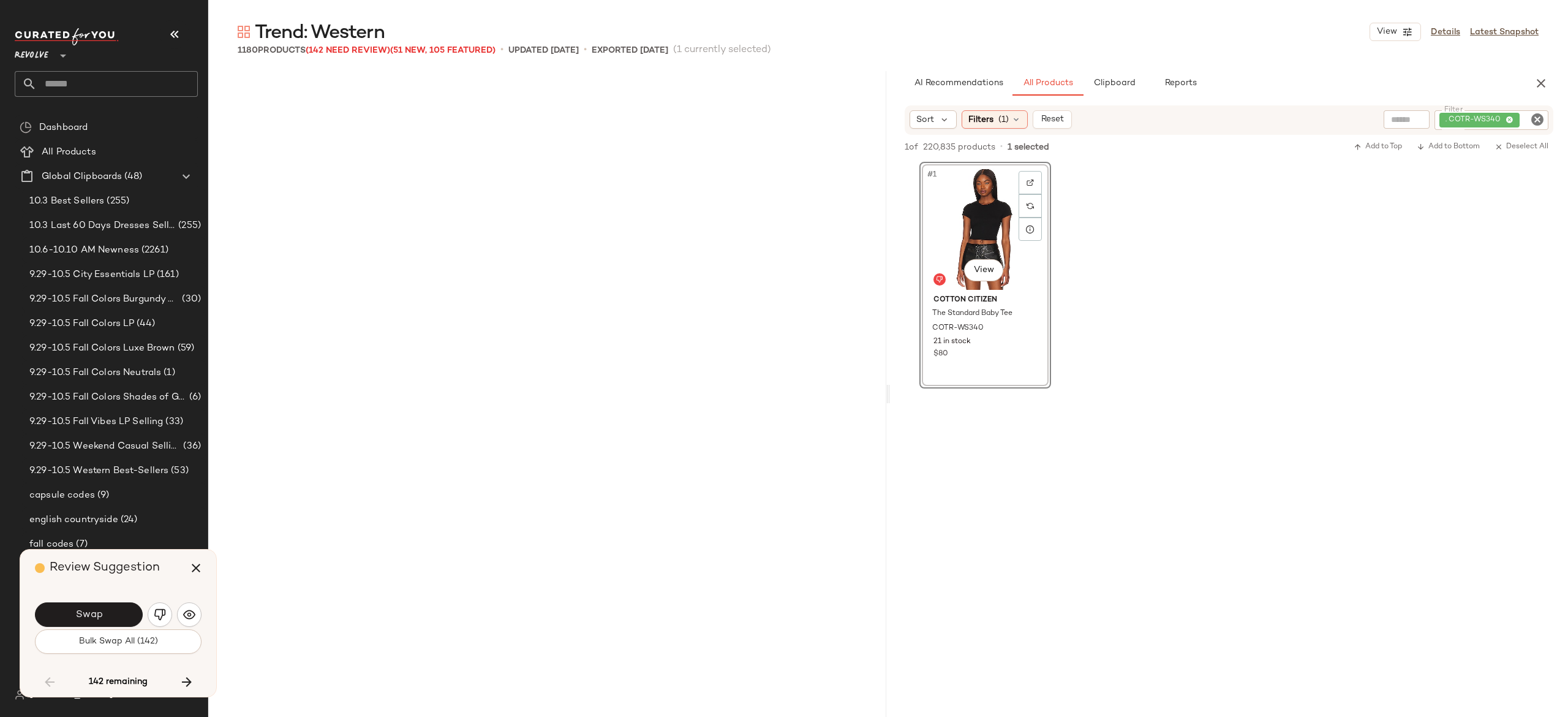
scroll to position [22458, 0]
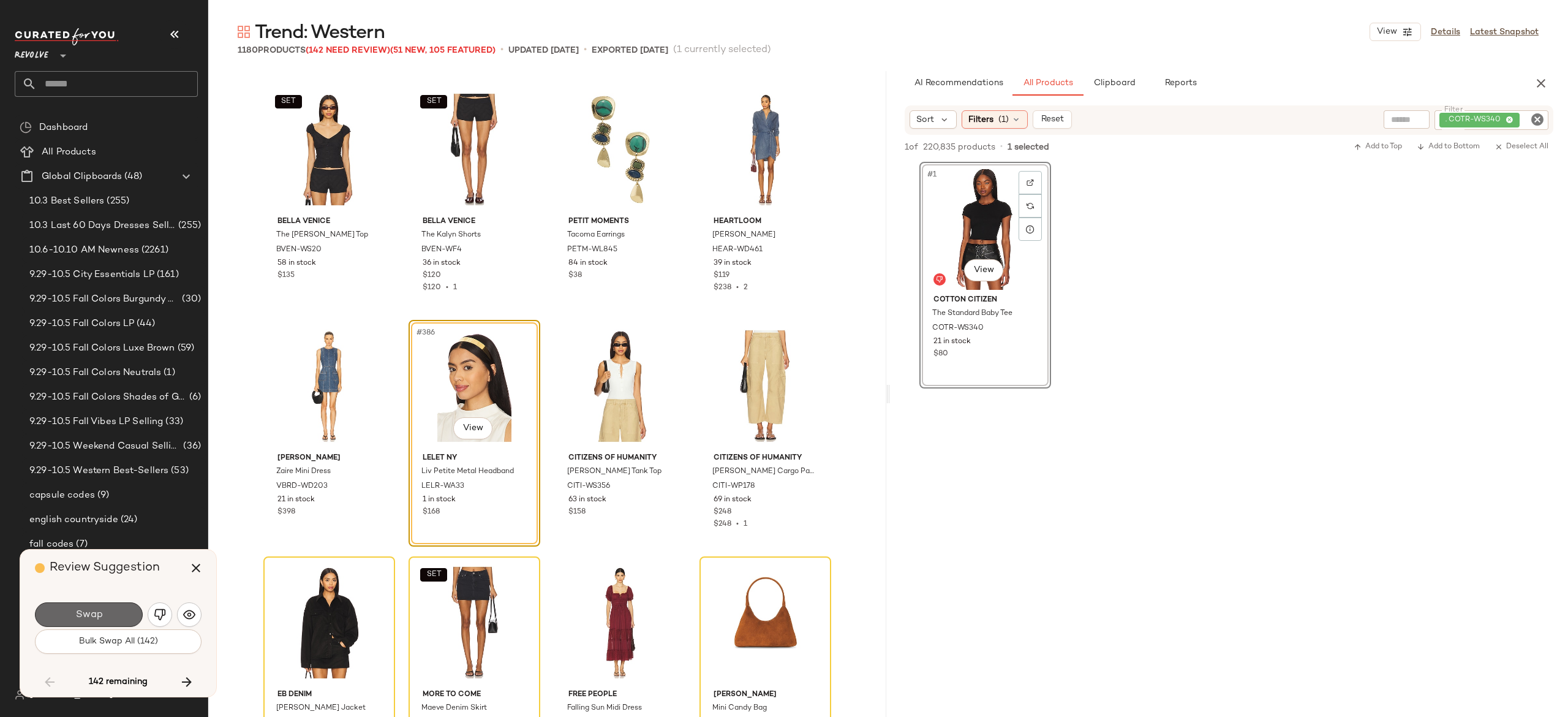
click at [106, 617] on button "Swap" at bounding box center [89, 613] width 107 height 24
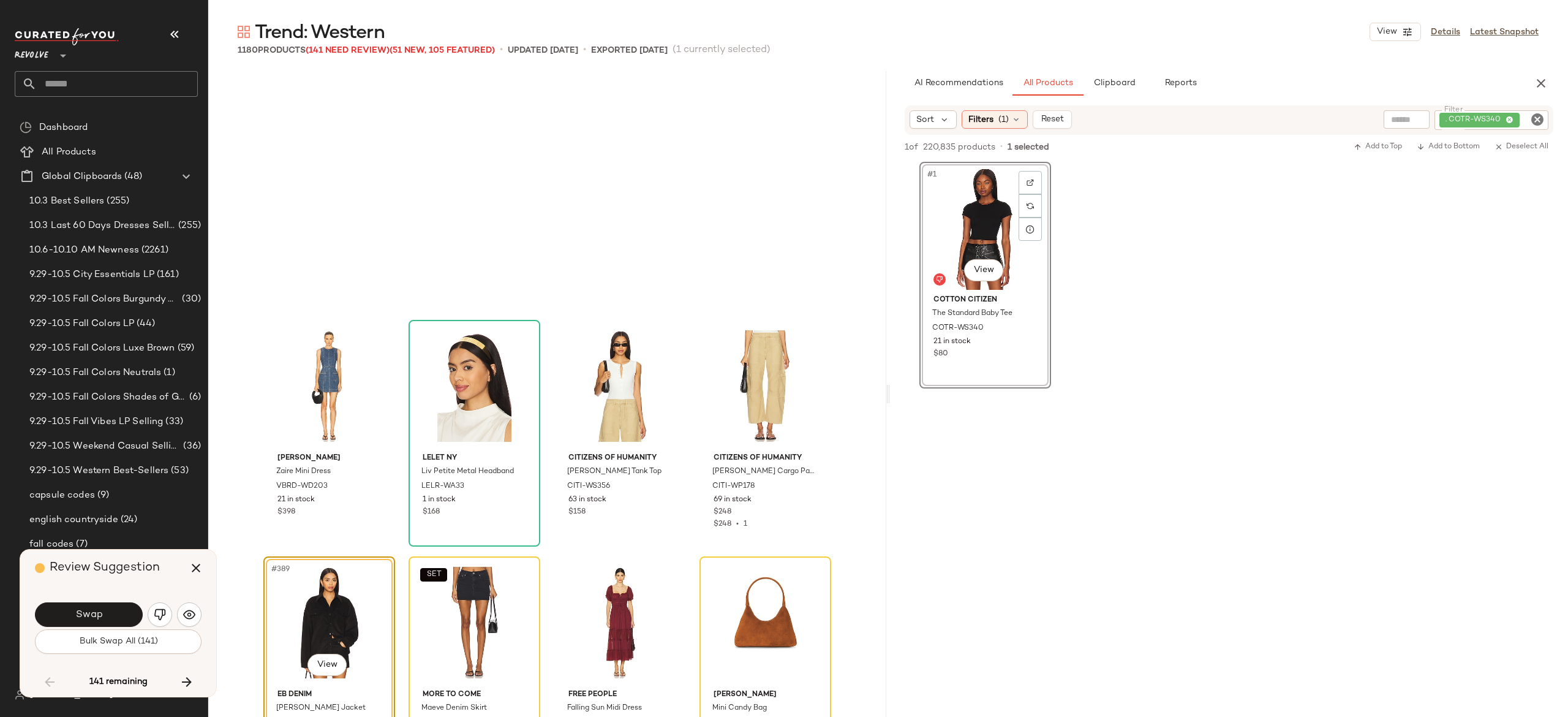
scroll to position [22694, 0]
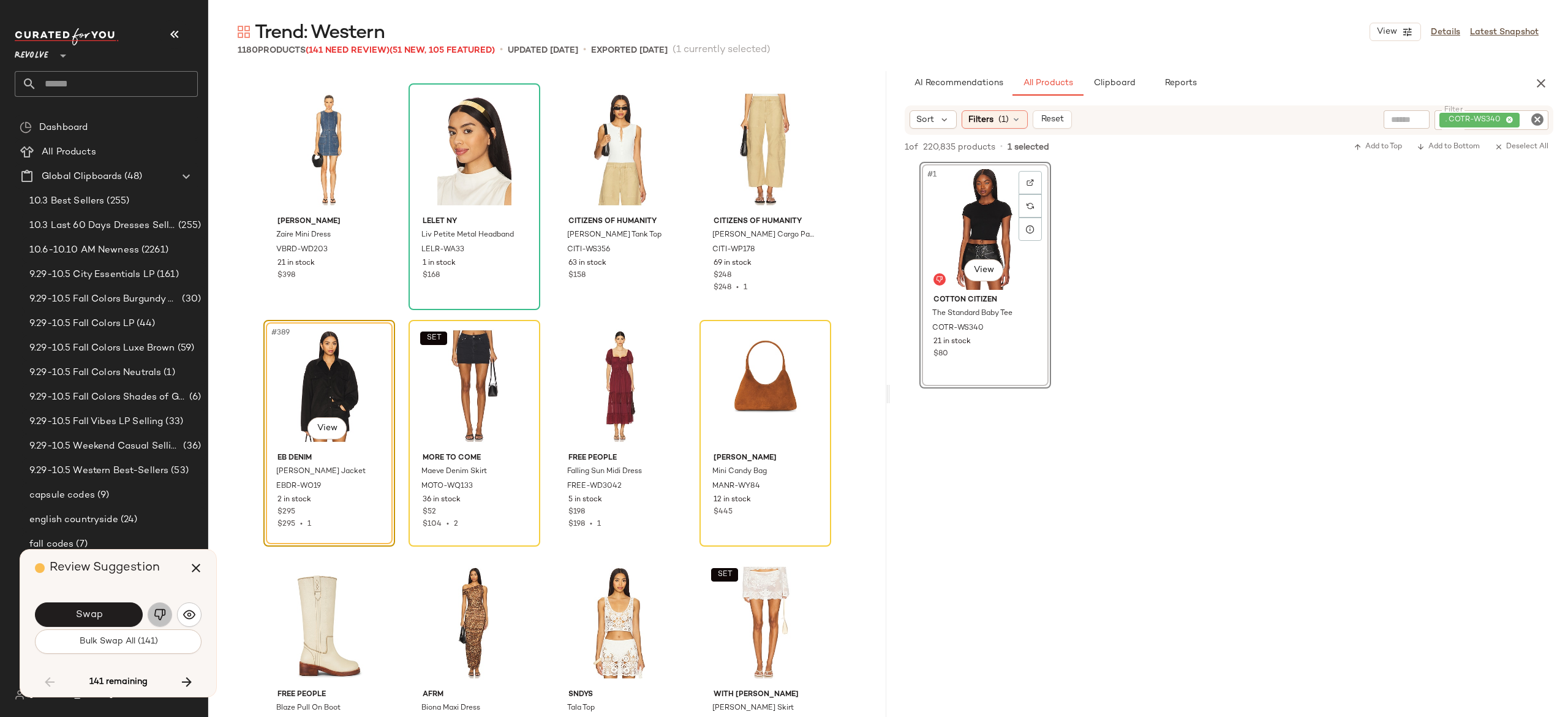
click at [157, 612] on img "button" at bounding box center [159, 614] width 13 height 13
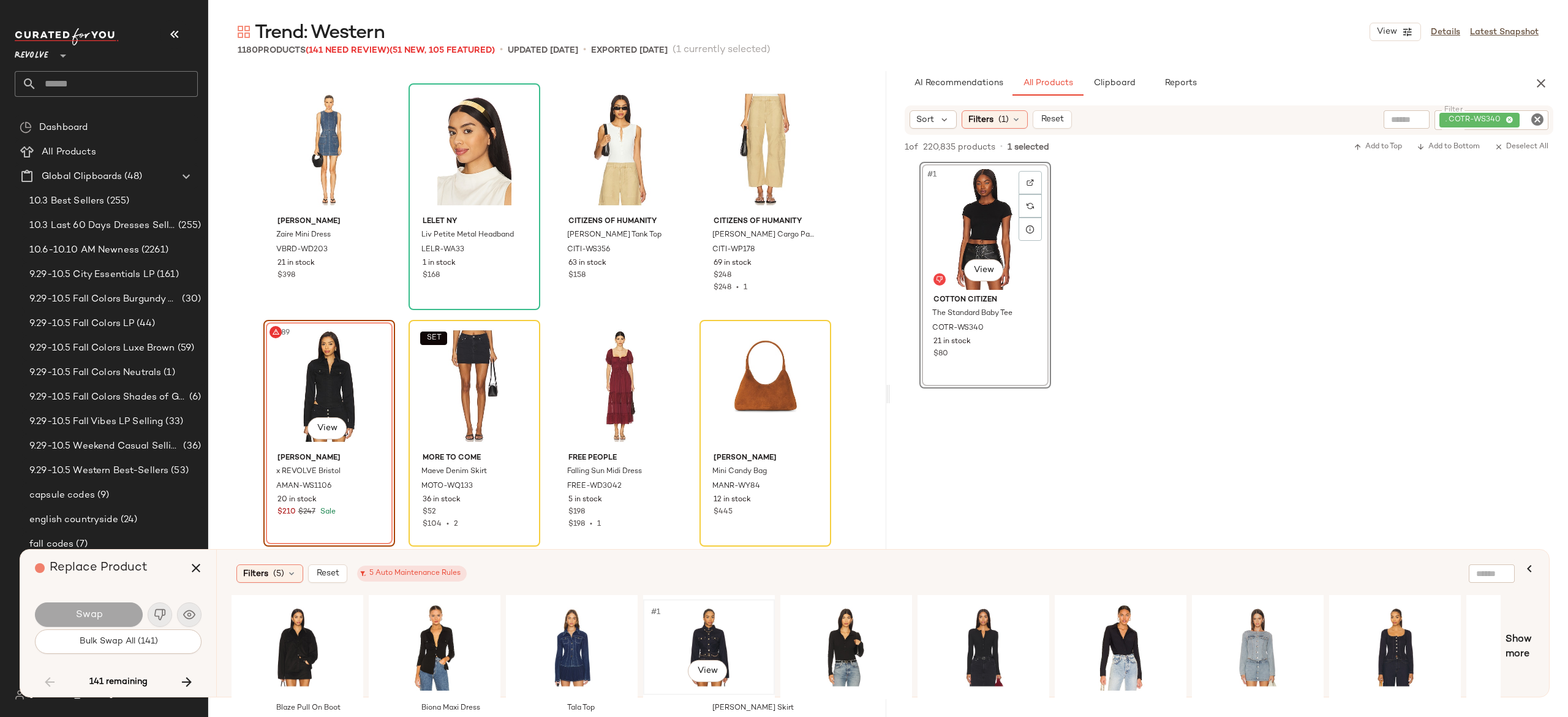
click at [703, 621] on div "#1 View" at bounding box center [709, 647] width 123 height 87
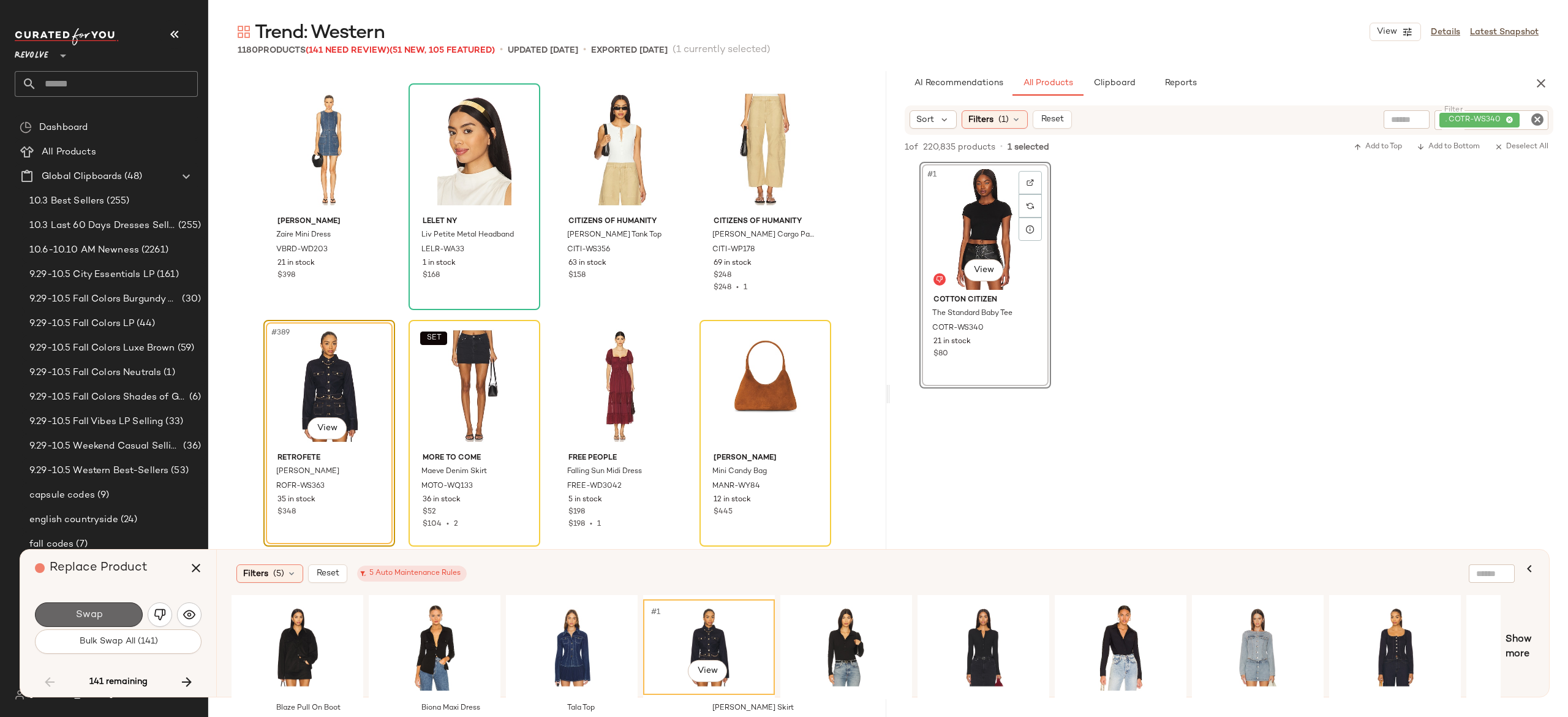
click at [116, 604] on button "Swap" at bounding box center [89, 613] width 107 height 24
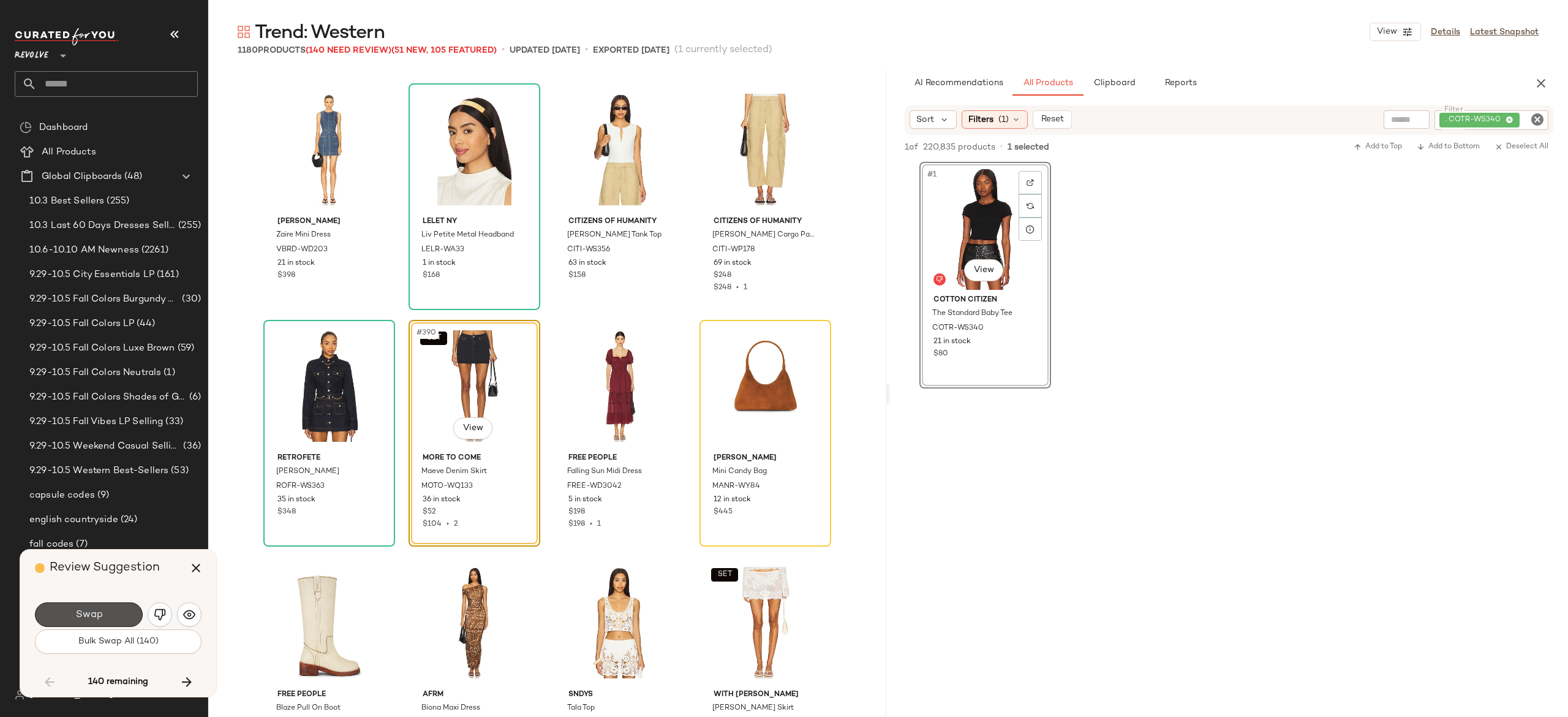
click at [116, 604] on button "Swap" at bounding box center [89, 613] width 107 height 24
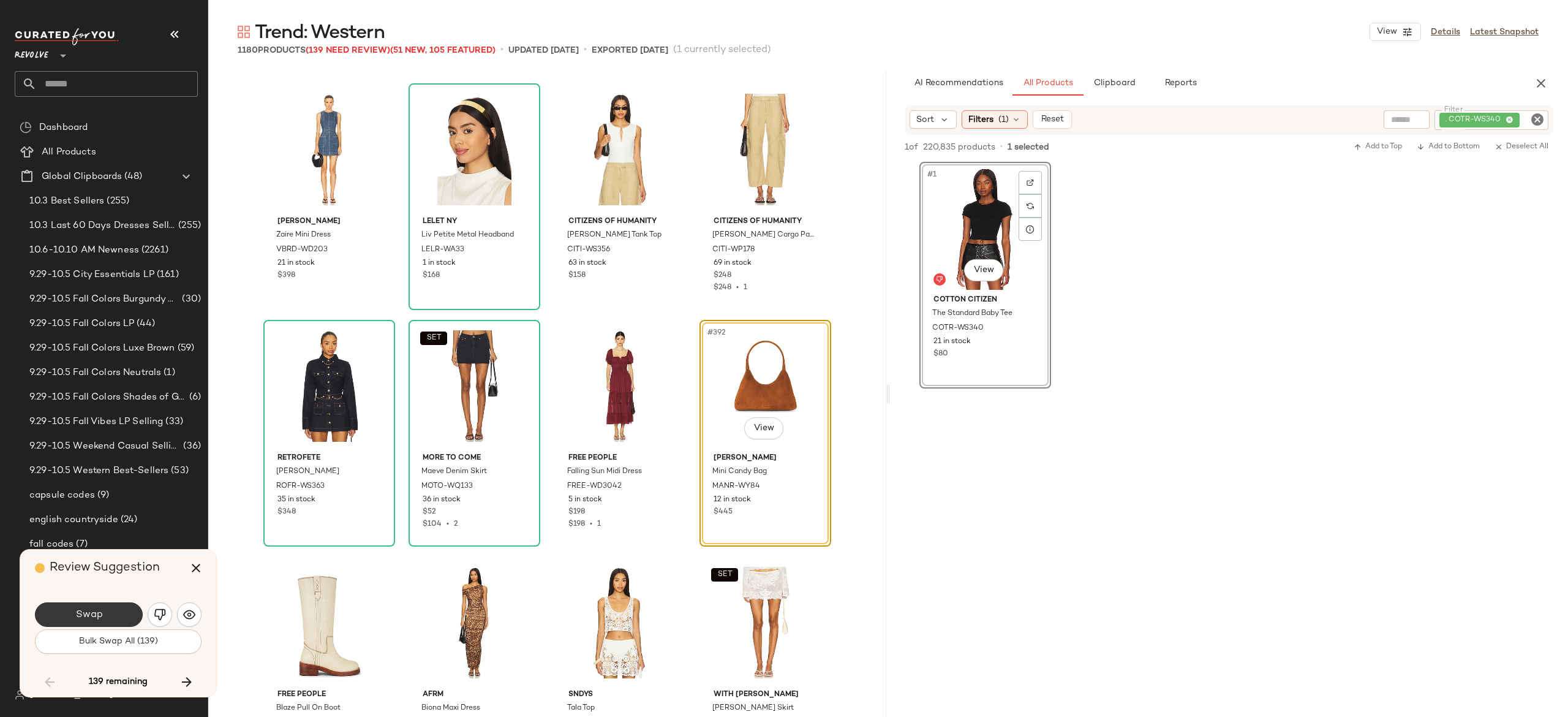
click at [124, 621] on button "Swap" at bounding box center [89, 613] width 107 height 24
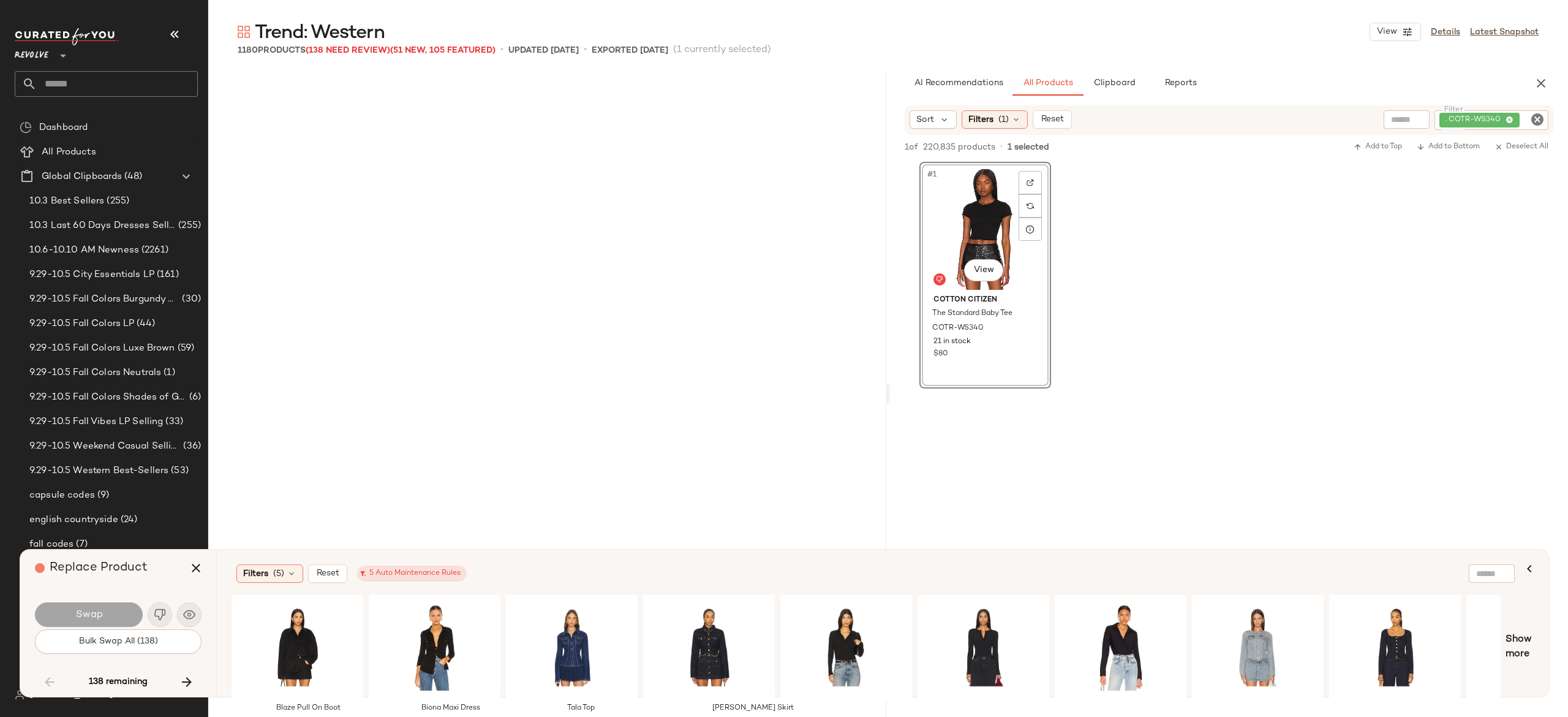
scroll to position [23167, 0]
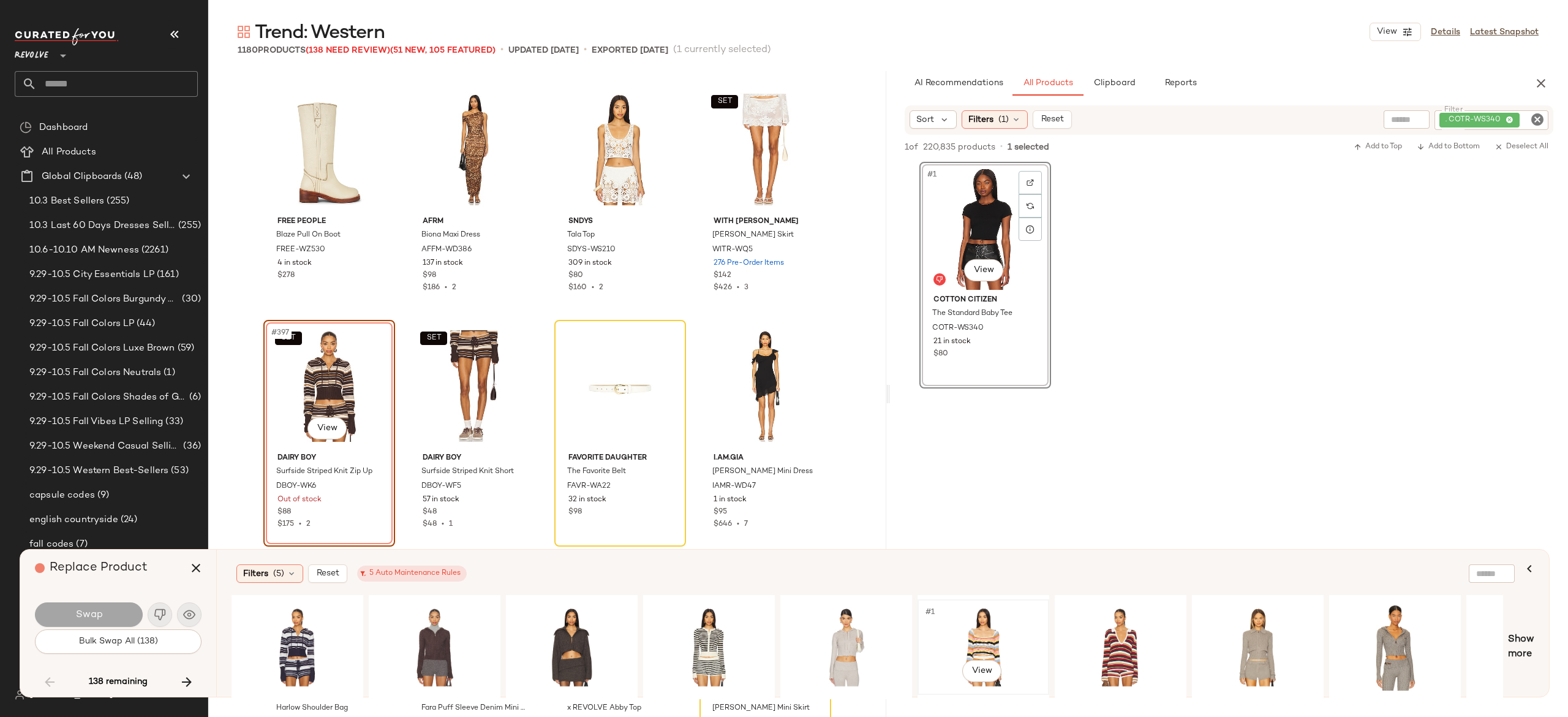
click at [991, 634] on div "#1 View" at bounding box center [984, 647] width 123 height 87
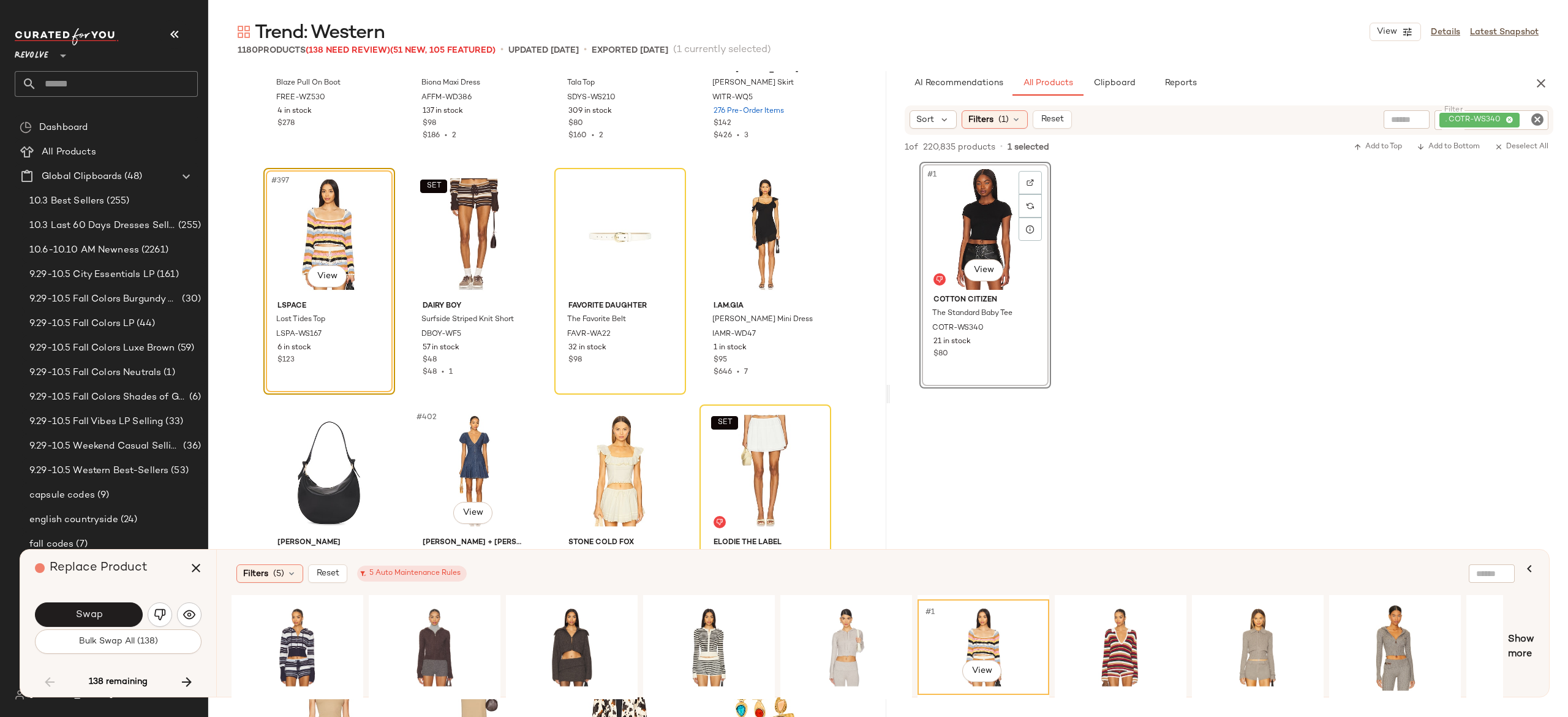
scroll to position [23313, 0]
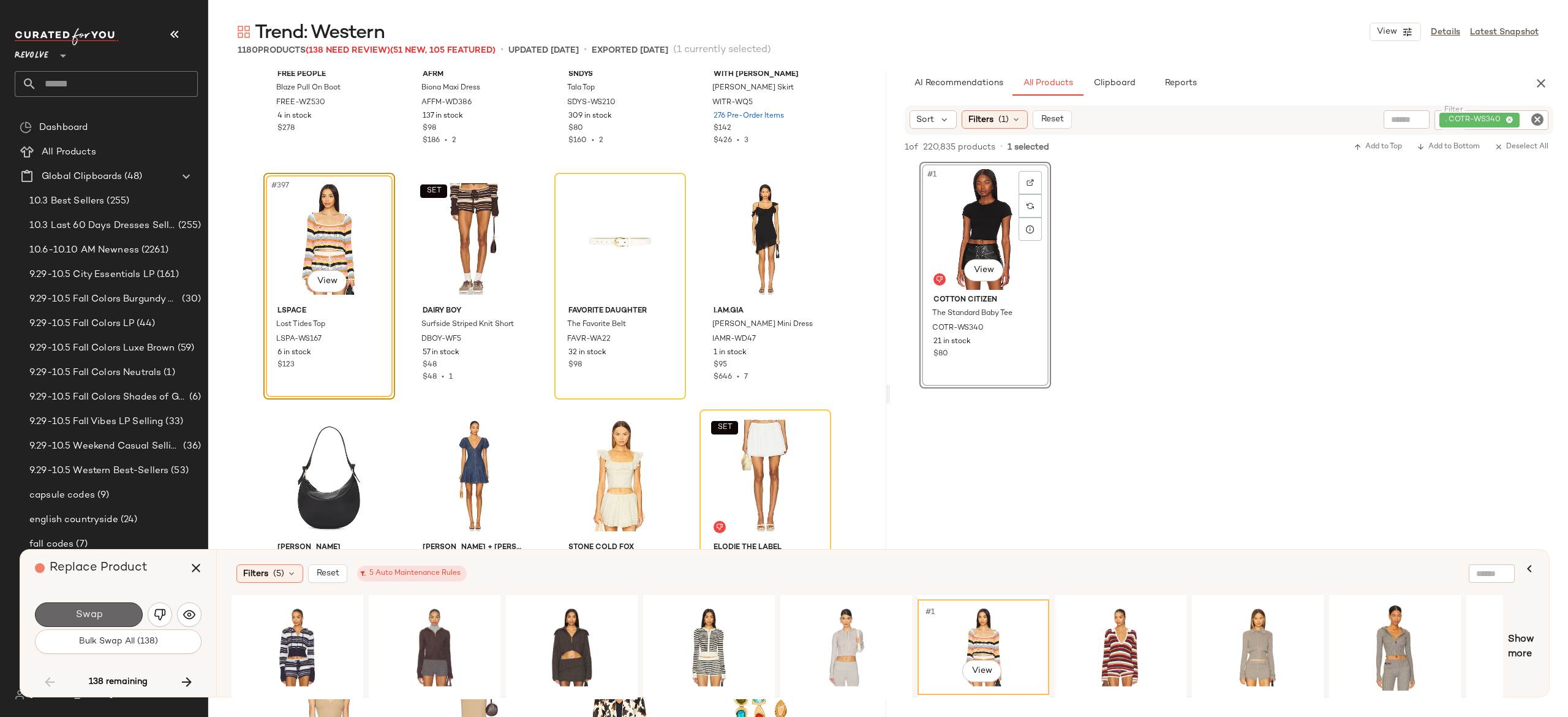
click at [112, 614] on button "Swap" at bounding box center [89, 613] width 107 height 24
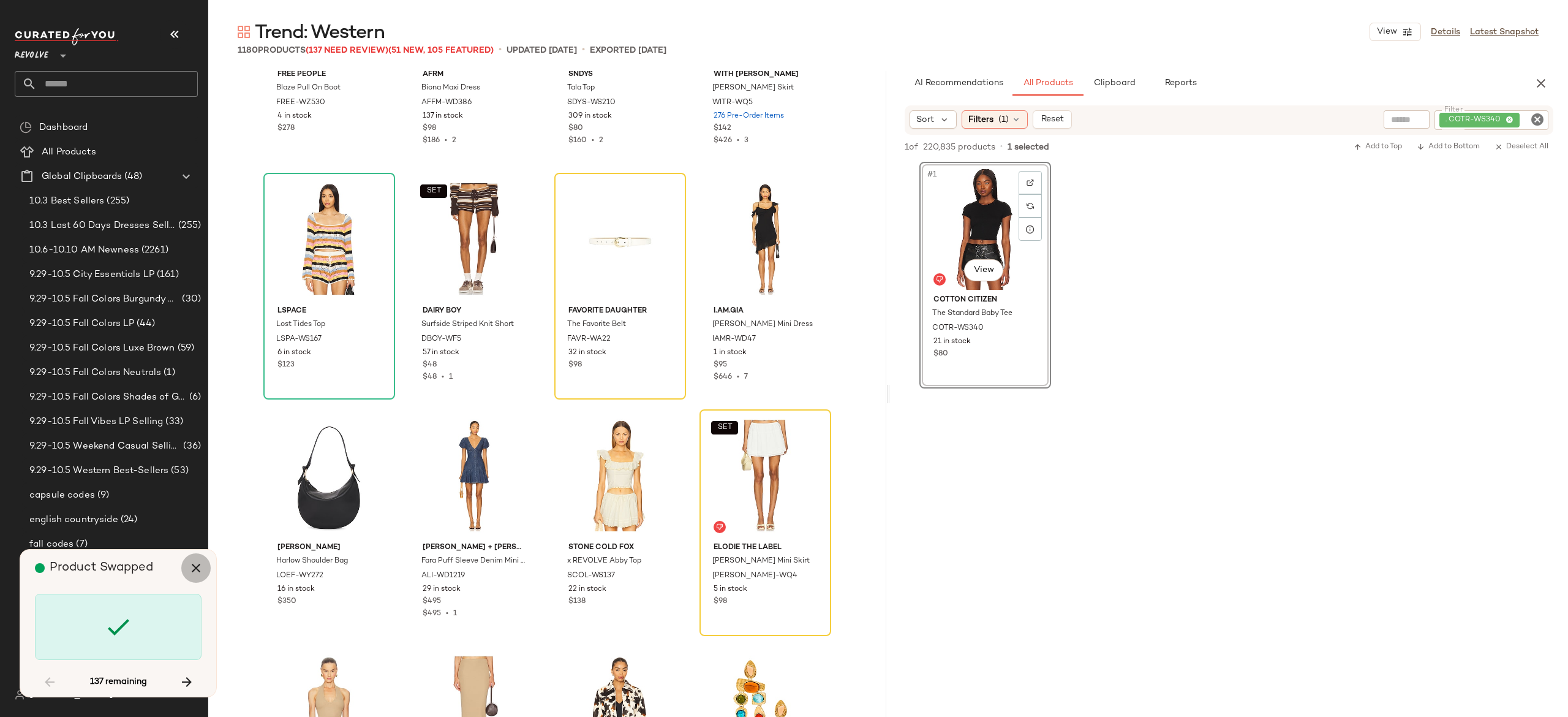
click at [191, 570] on icon "button" at bounding box center [195, 568] width 15 height 15
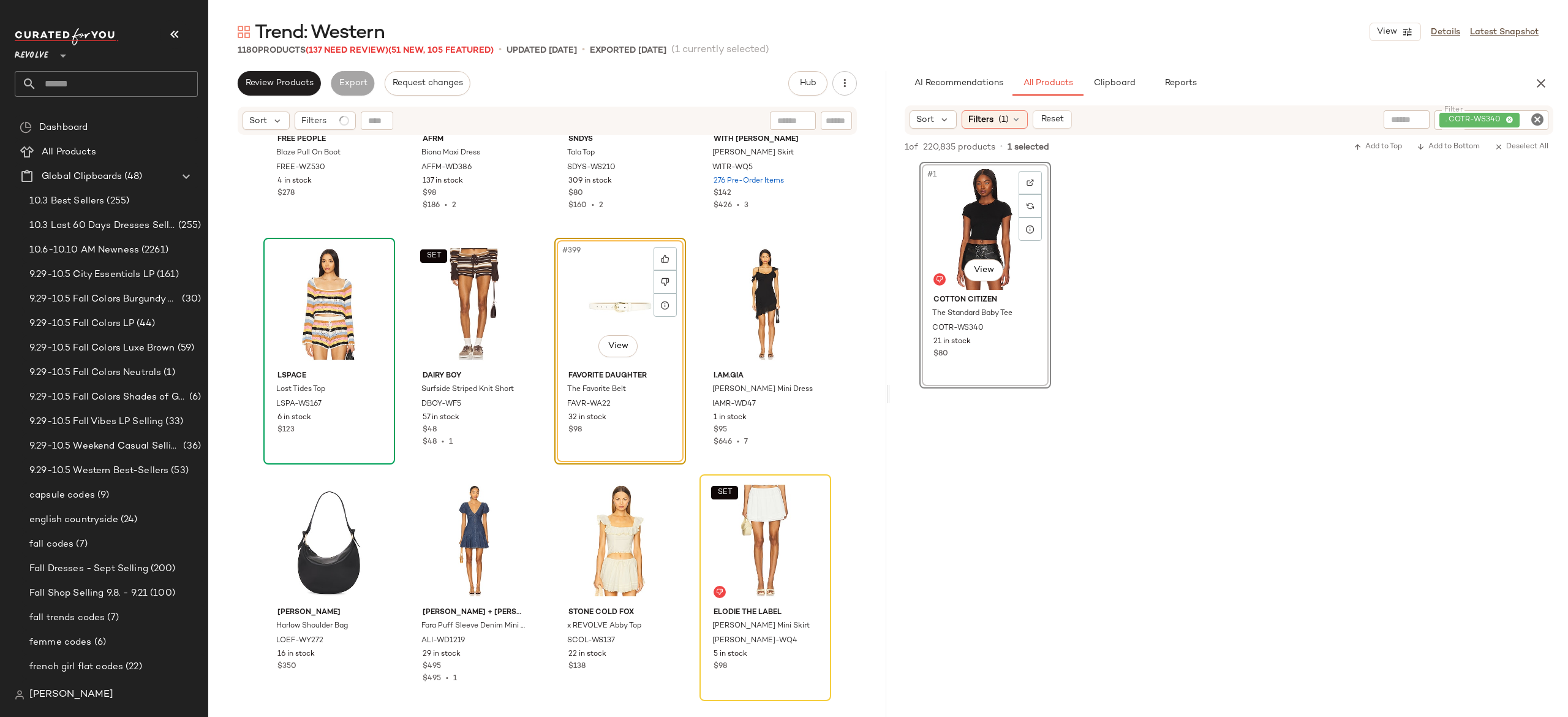
scroll to position [23167, 0]
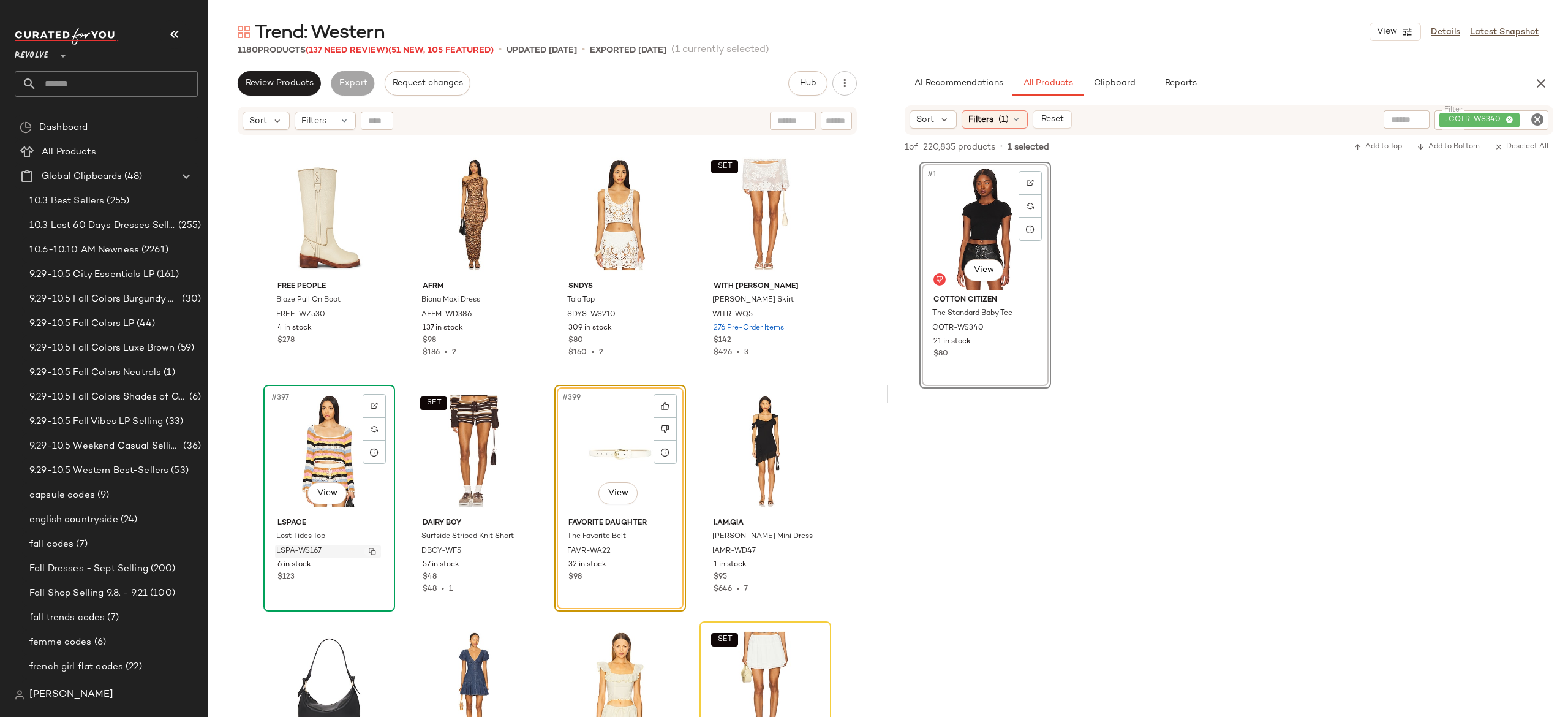
click at [368, 552] on img "button" at bounding box center [372, 551] width 8 height 8
click at [1485, 115] on div ". COTR-WS340" at bounding box center [1450, 120] width 196 height 20
paste input "*********"
type input "*********"
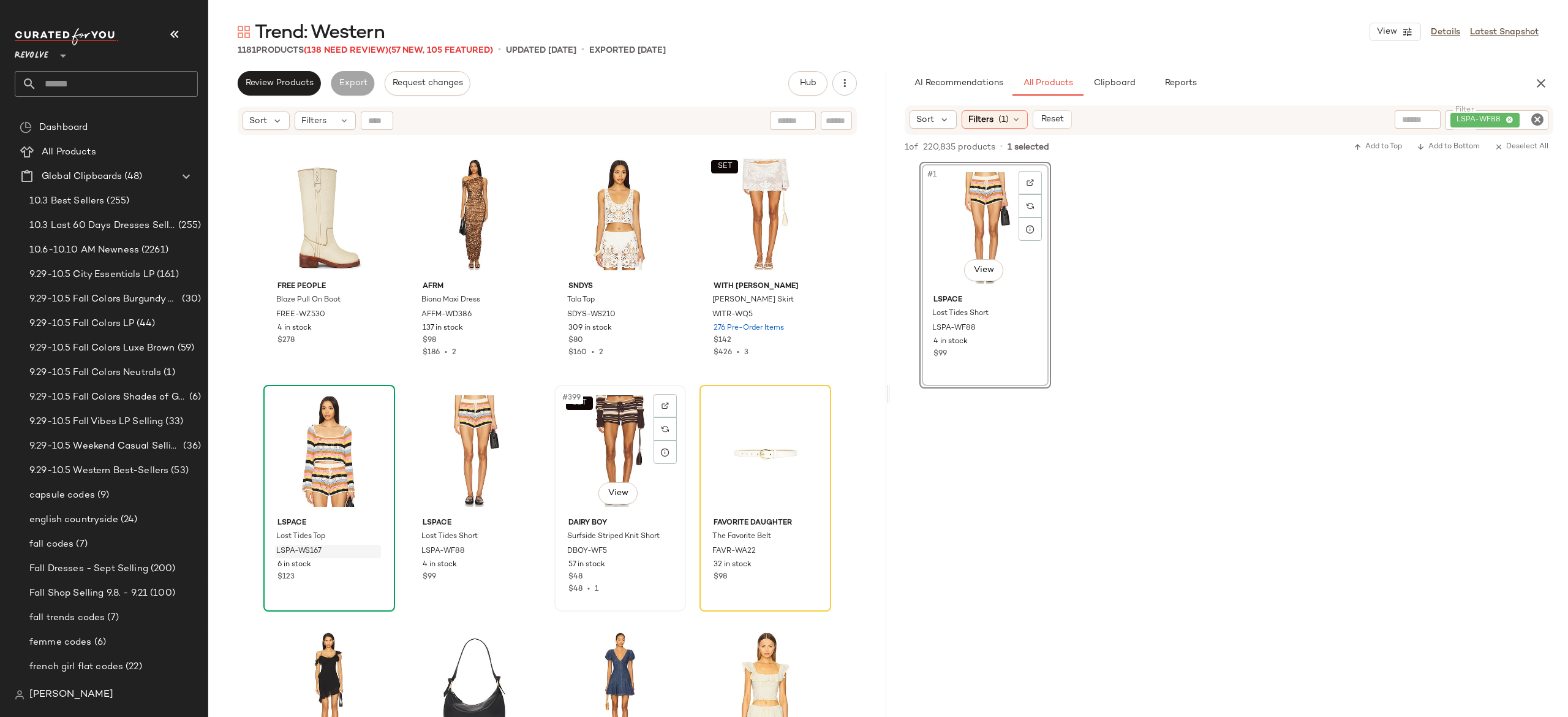
click at [609, 450] on div "SET #399 View" at bounding box center [620, 450] width 123 height 124
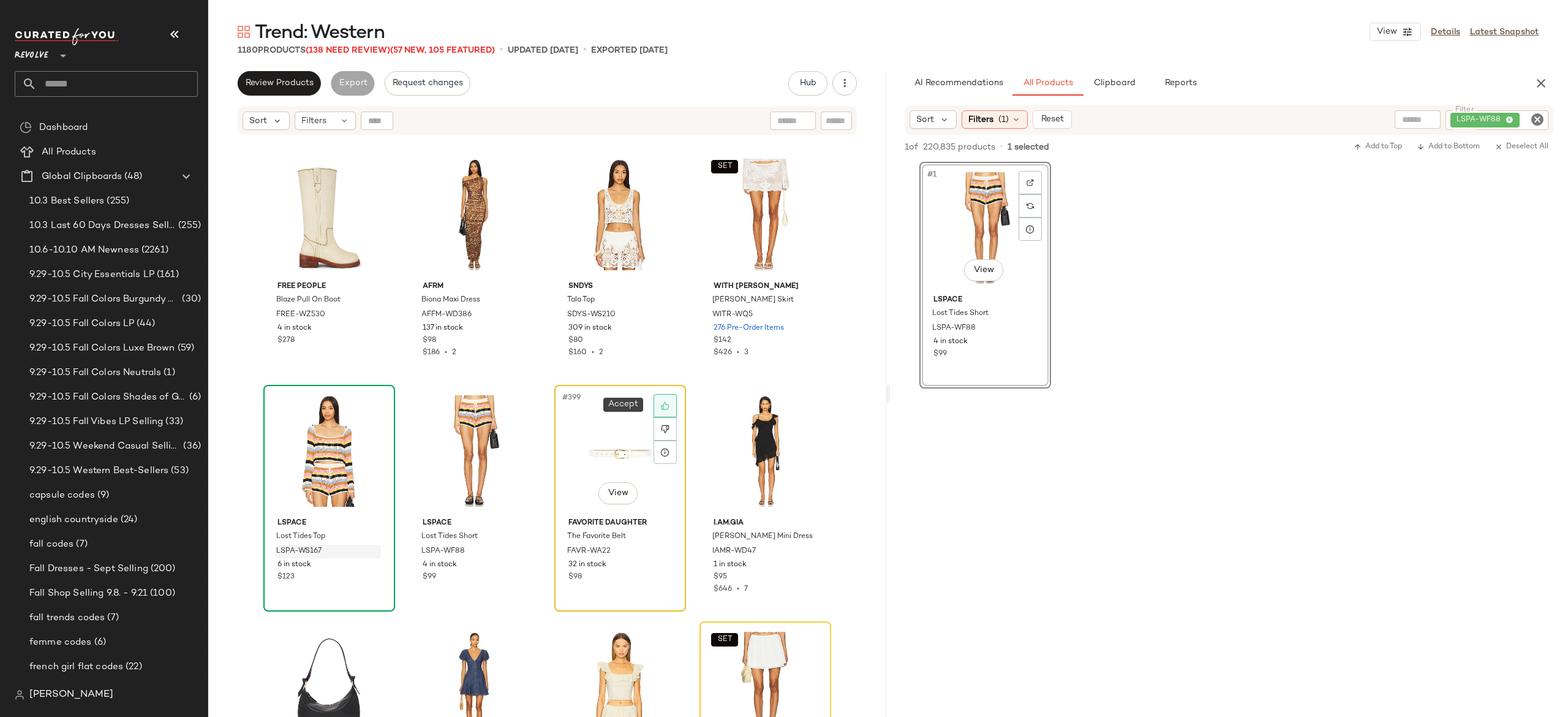
click at [660, 403] on icon at bounding box center [664, 405] width 8 height 8
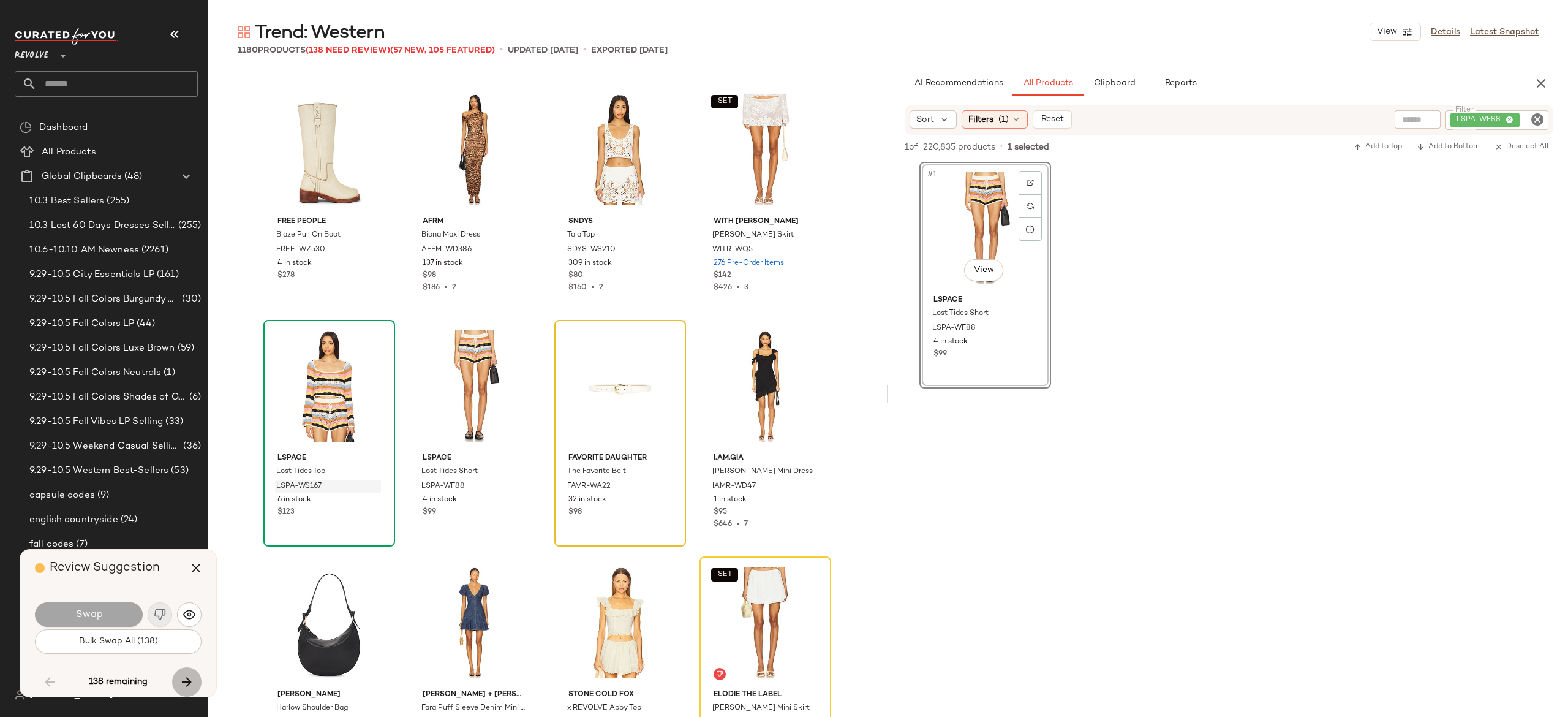
click at [185, 681] on icon "button" at bounding box center [187, 681] width 15 height 15
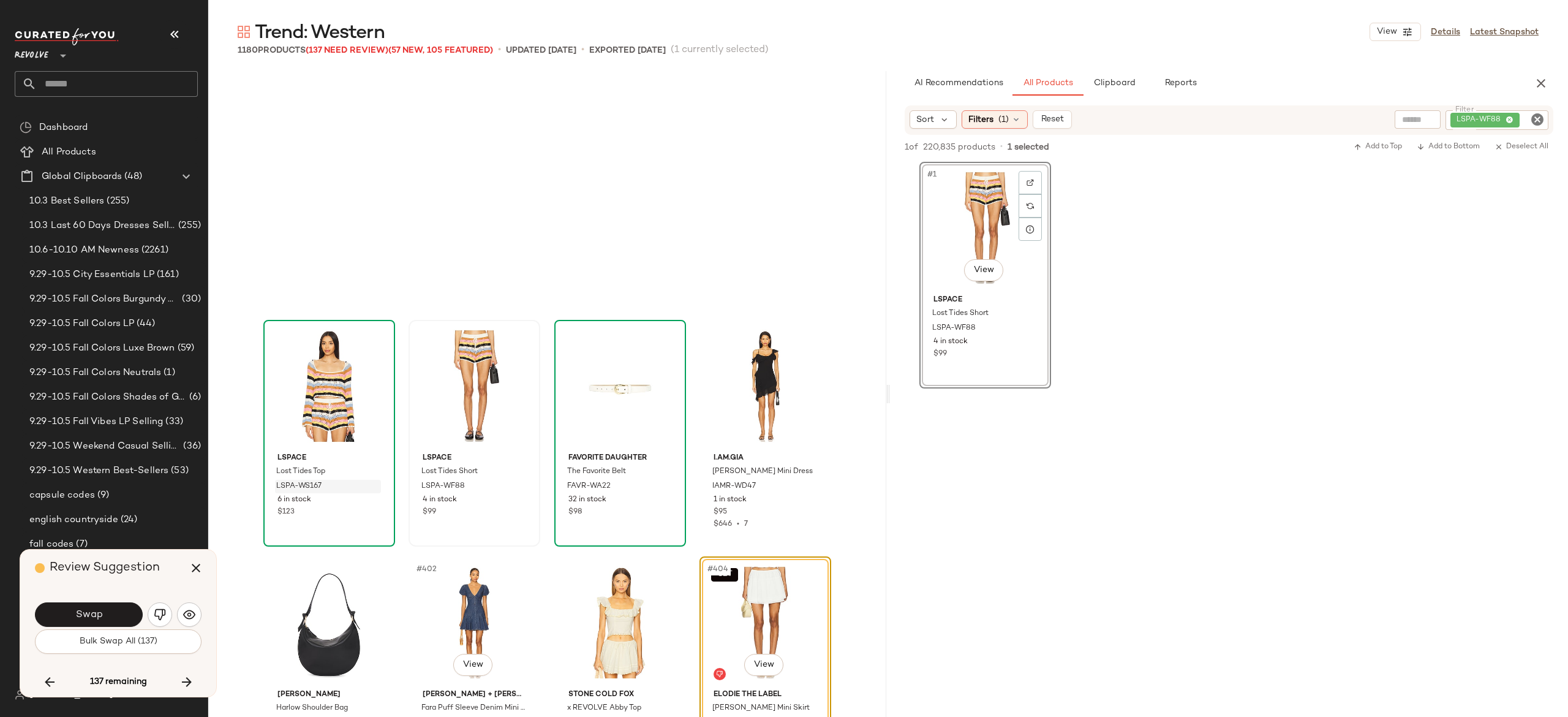
scroll to position [23403, 0]
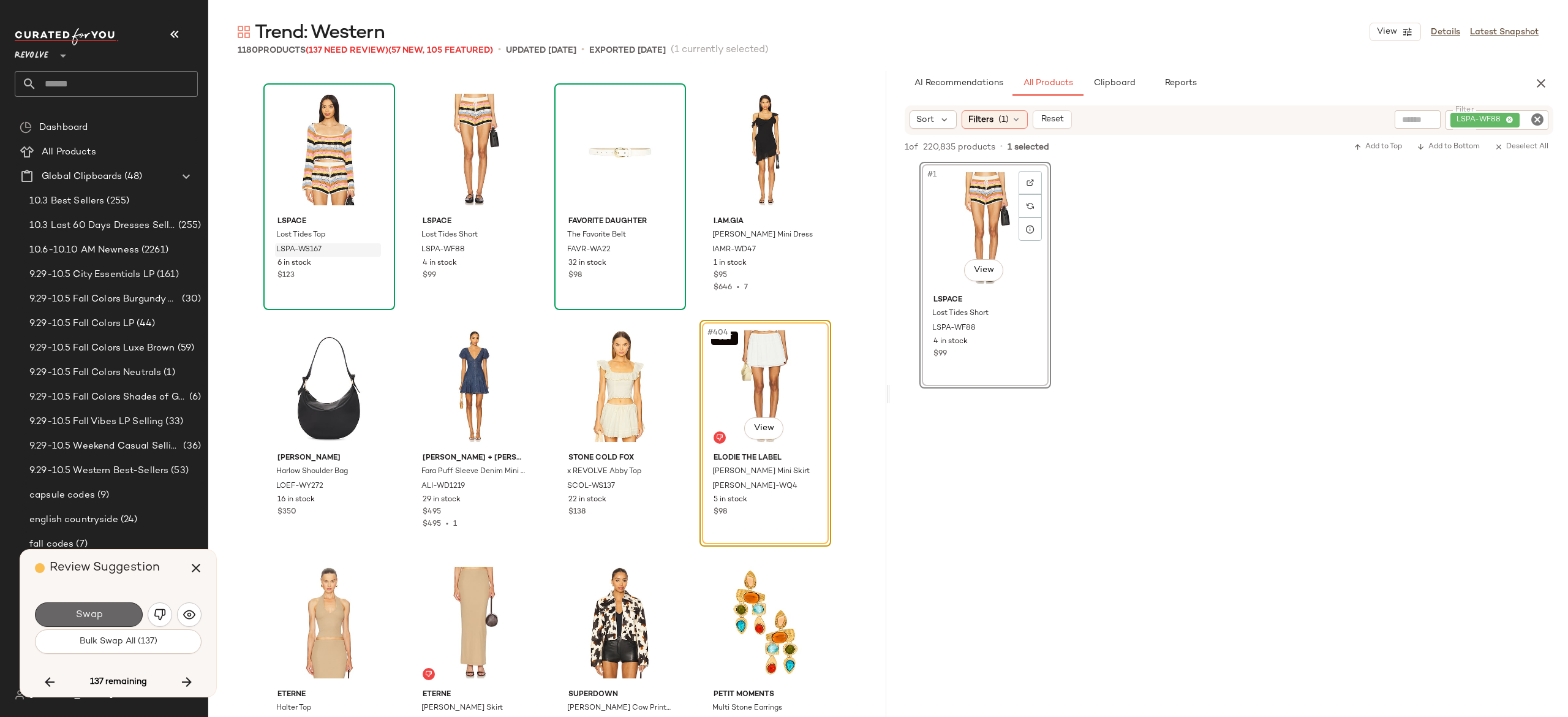
click at [130, 608] on button "Swap" at bounding box center [89, 613] width 107 height 24
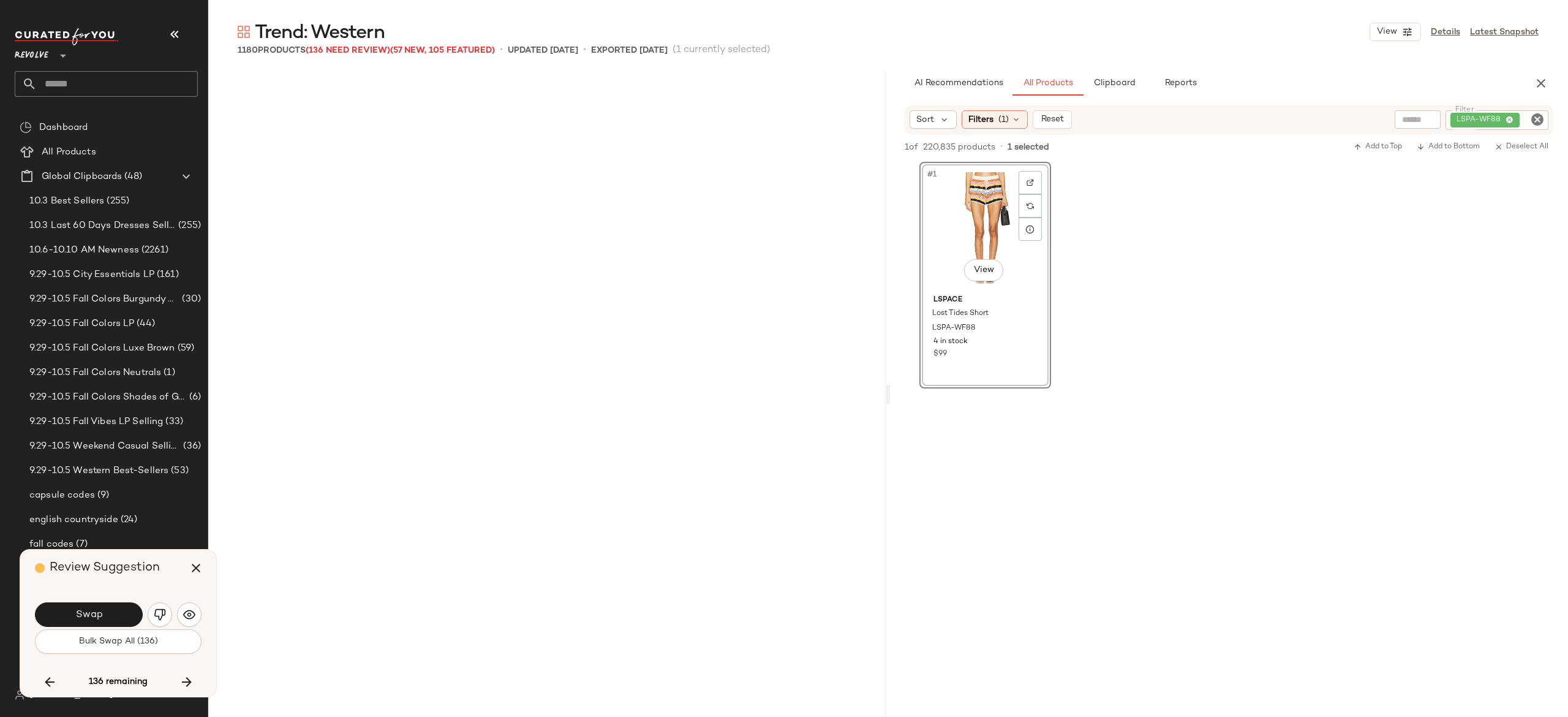
scroll to position [24112, 0]
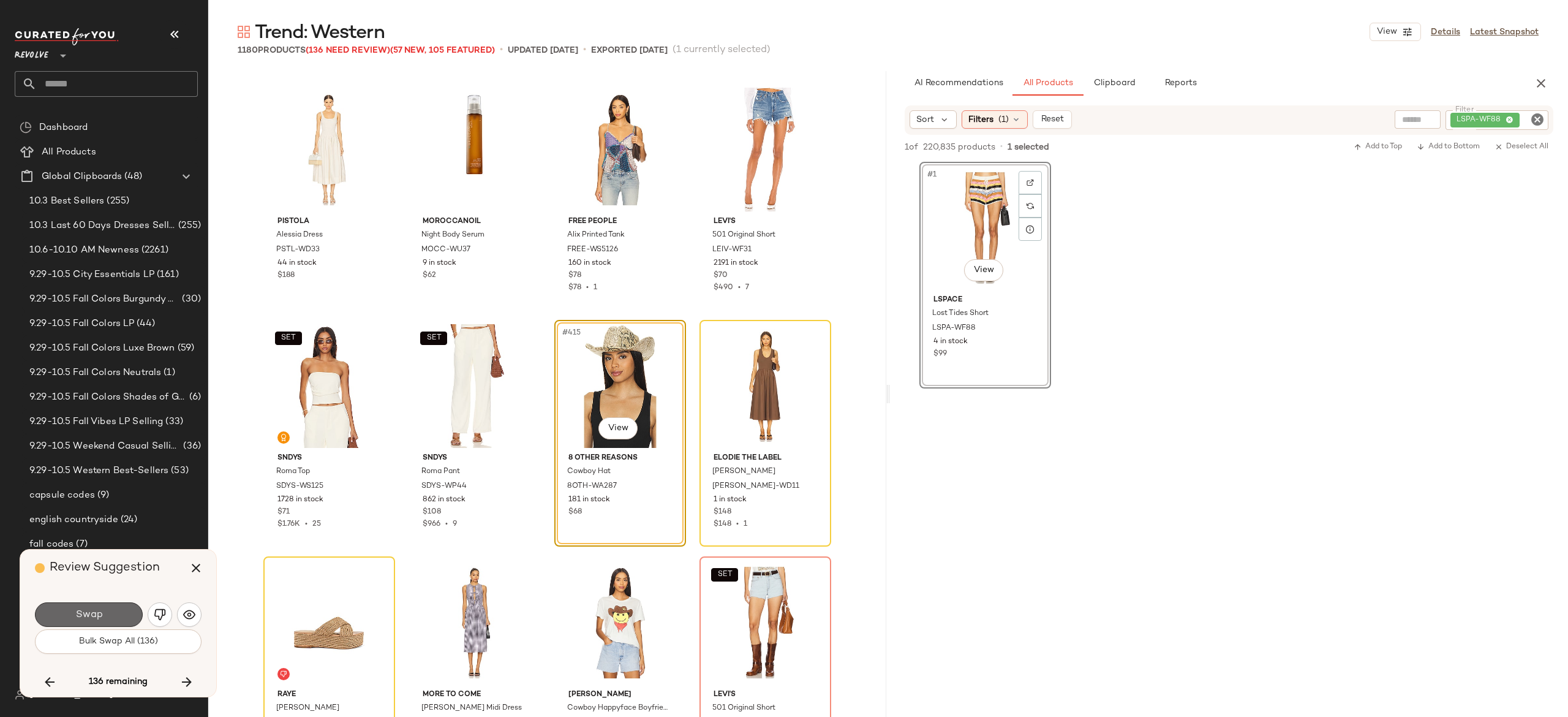
click at [119, 609] on button "Swap" at bounding box center [89, 613] width 107 height 24
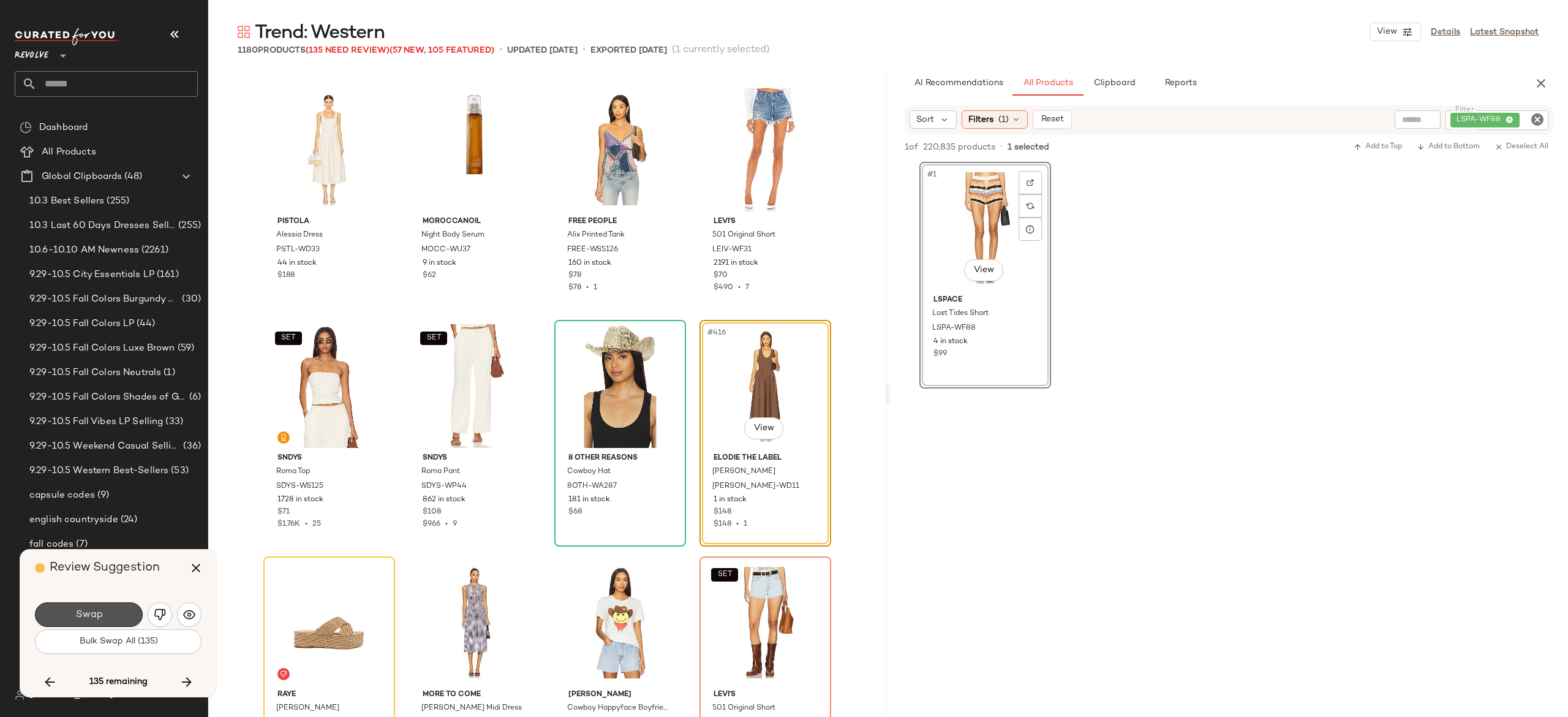
click at [119, 609] on button "Swap" at bounding box center [89, 613] width 107 height 24
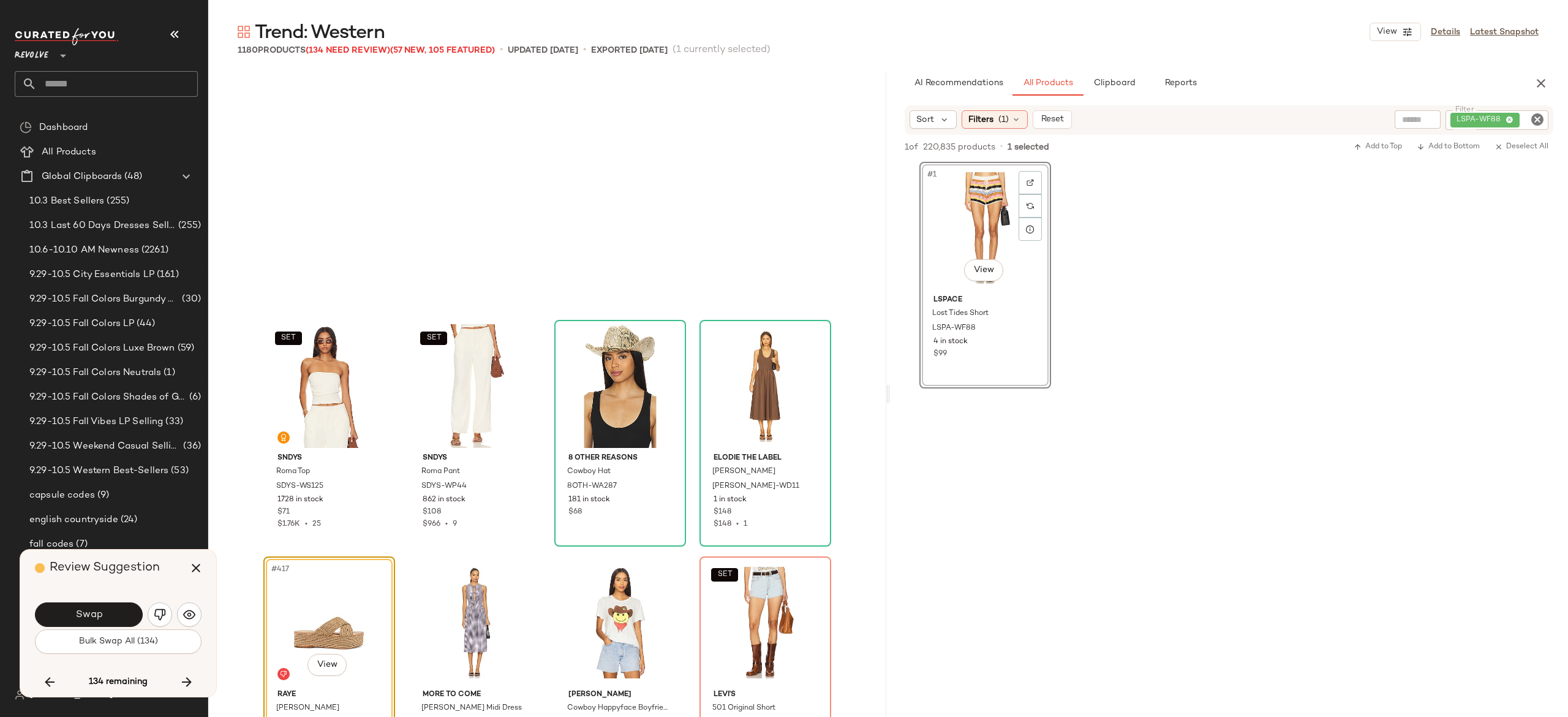
scroll to position [24349, 0]
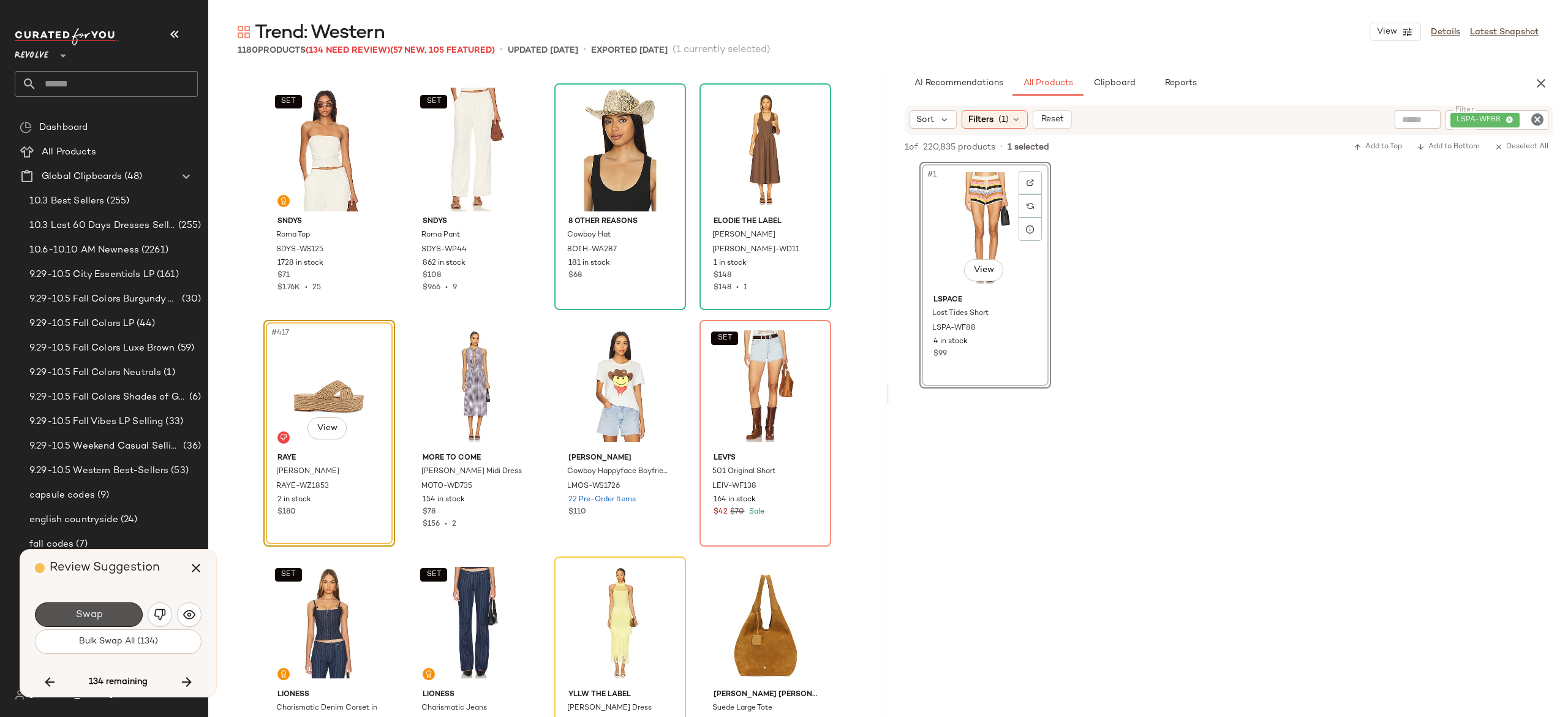
click at [119, 609] on button "Swap" at bounding box center [89, 613] width 107 height 24
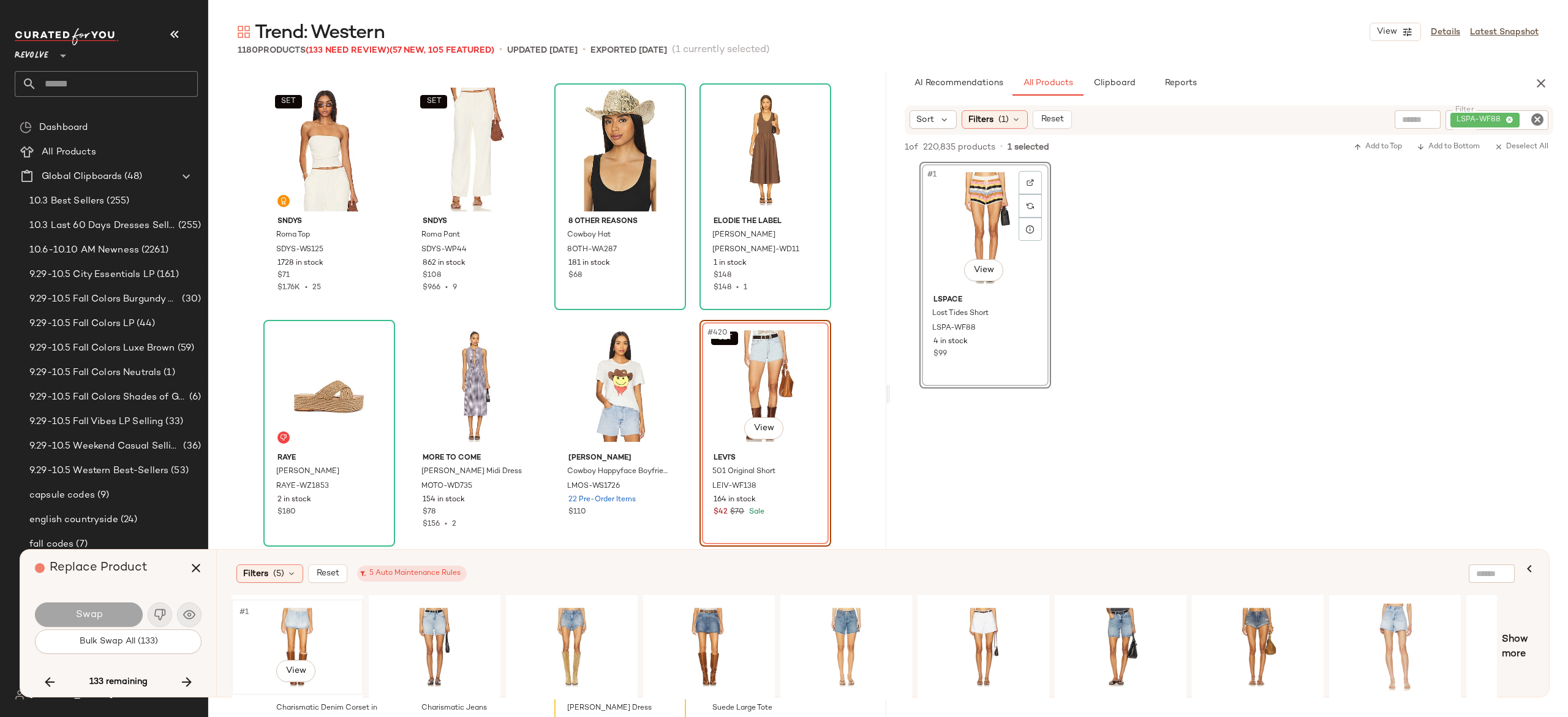
click at [296, 629] on div "#1 View" at bounding box center [297, 647] width 123 height 87
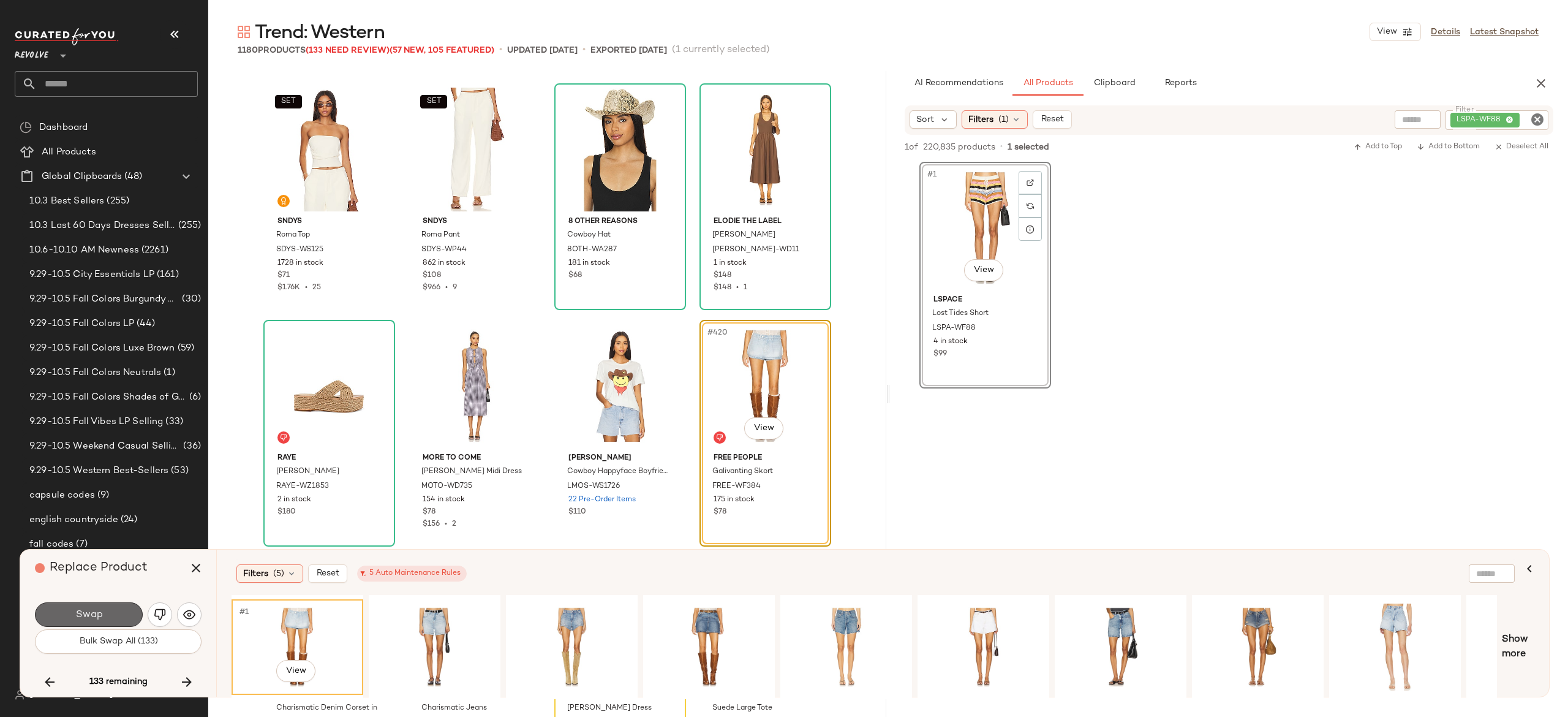
click at [132, 612] on button "Swap" at bounding box center [89, 613] width 107 height 24
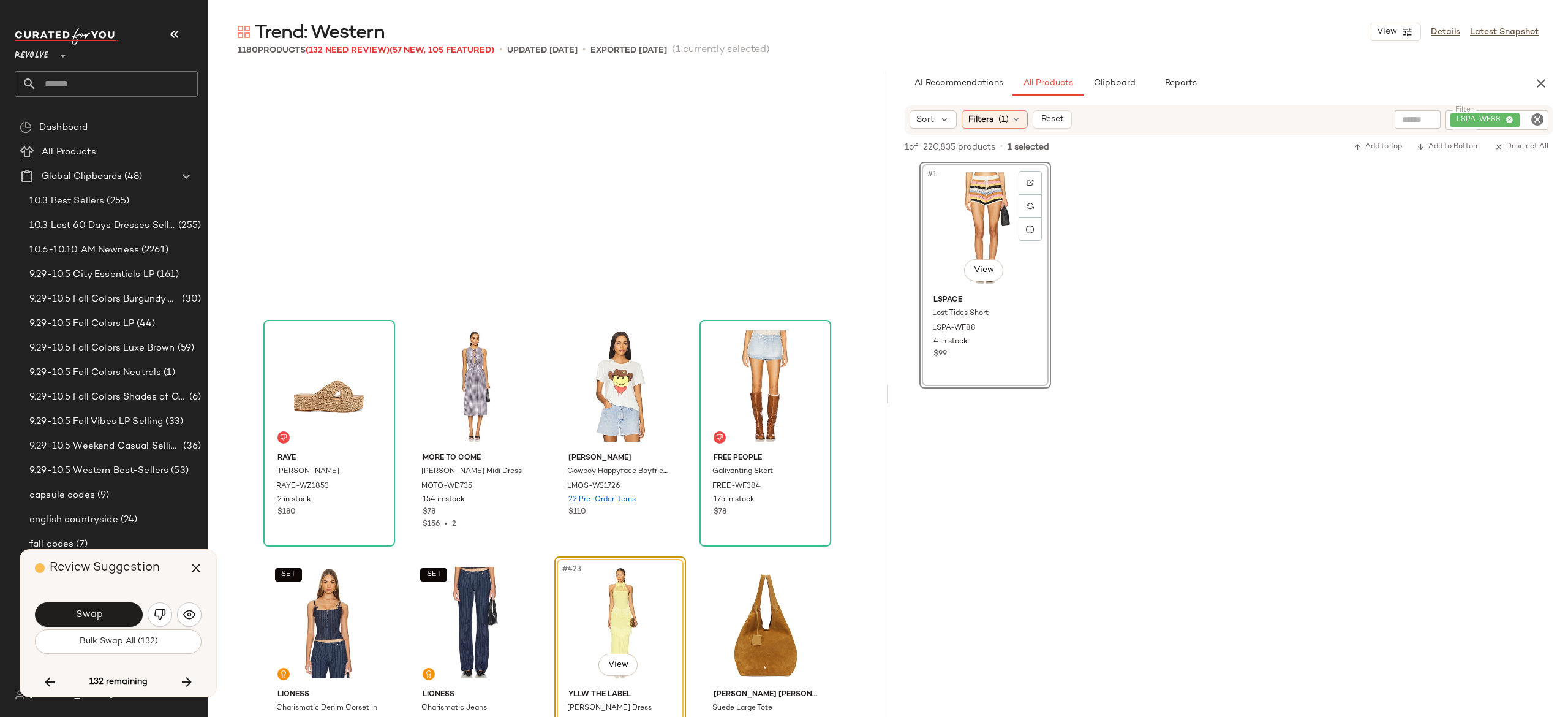
scroll to position [24585, 0]
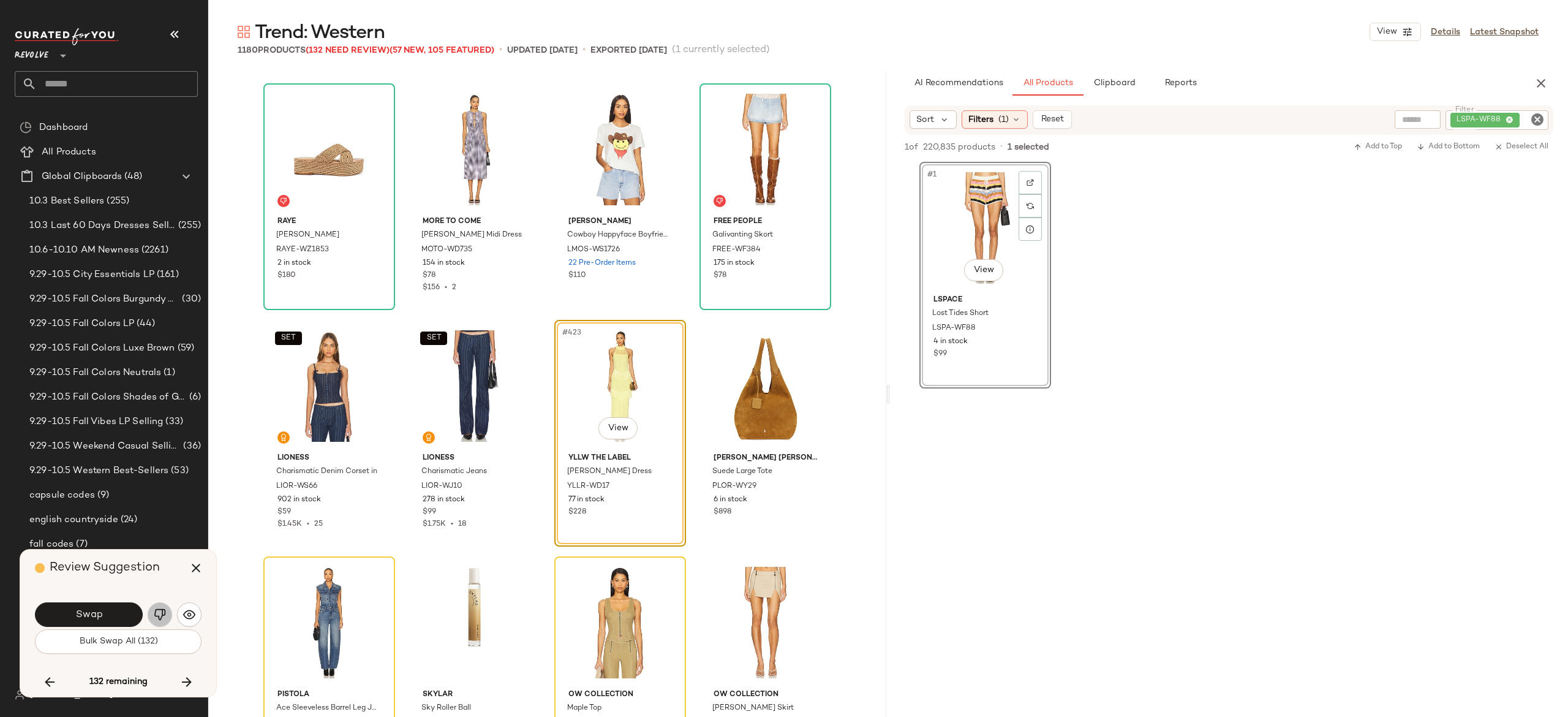
click at [159, 607] on button "button" at bounding box center [159, 613] width 24 height 24
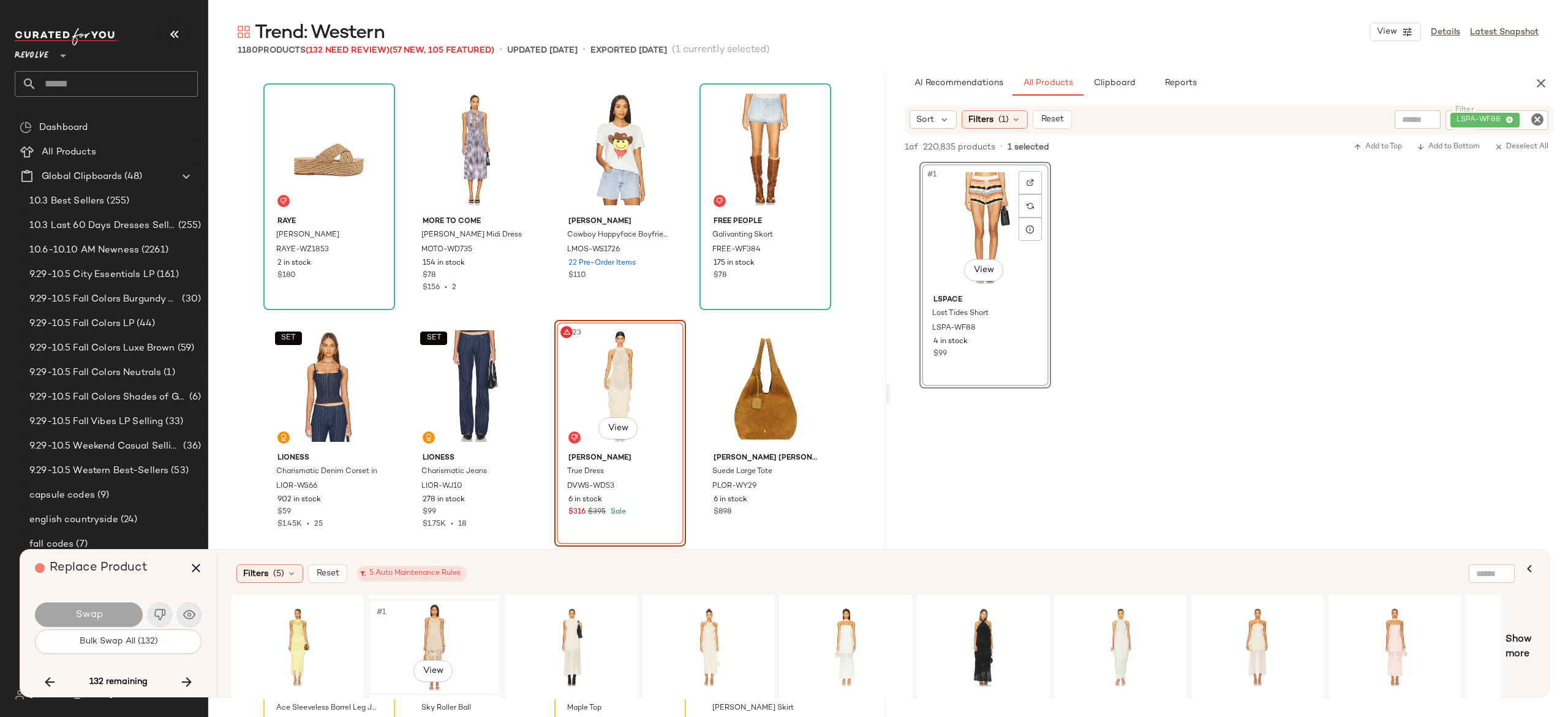
click at [433, 624] on div "#1 View" at bounding box center [435, 647] width 123 height 87
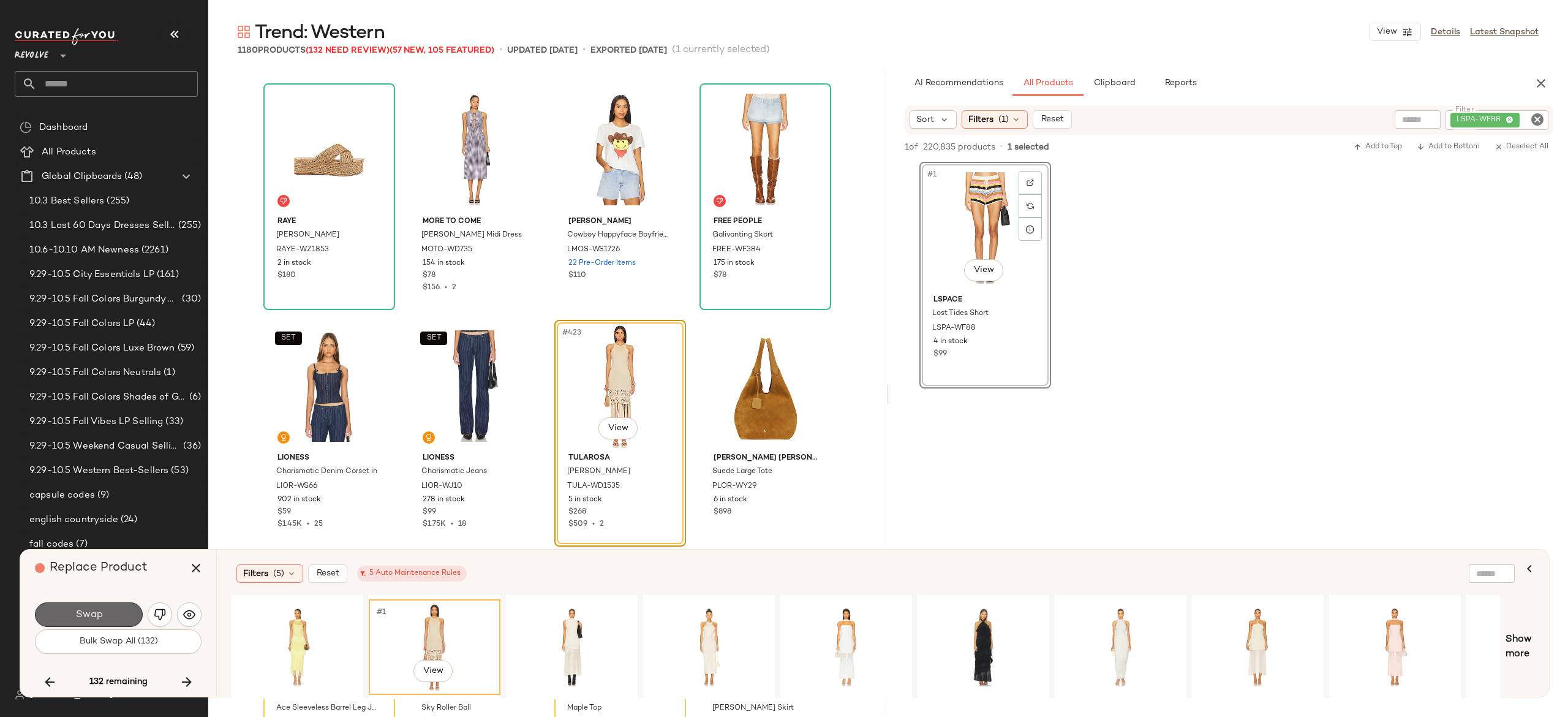
click at [123, 610] on button "Swap" at bounding box center [89, 613] width 107 height 24
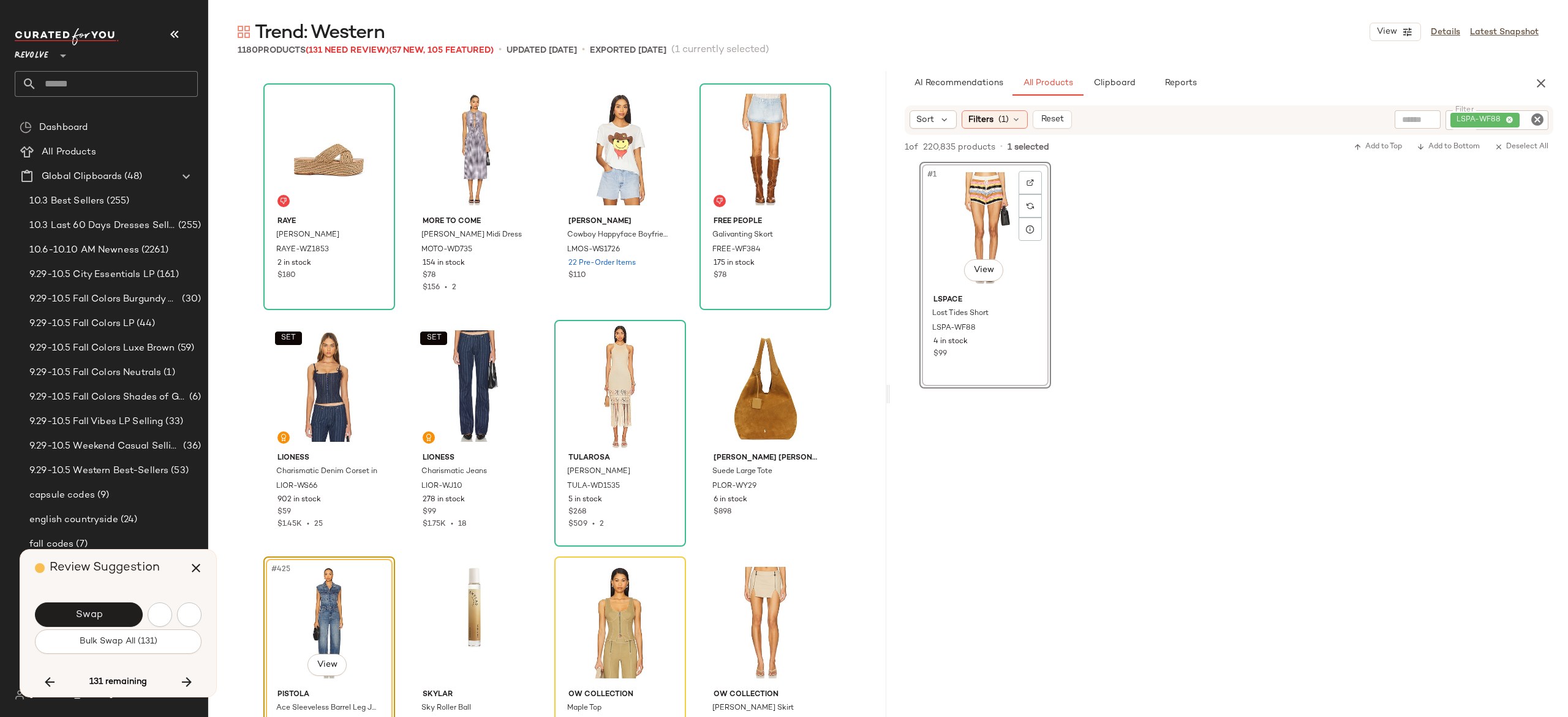
scroll to position [24821, 0]
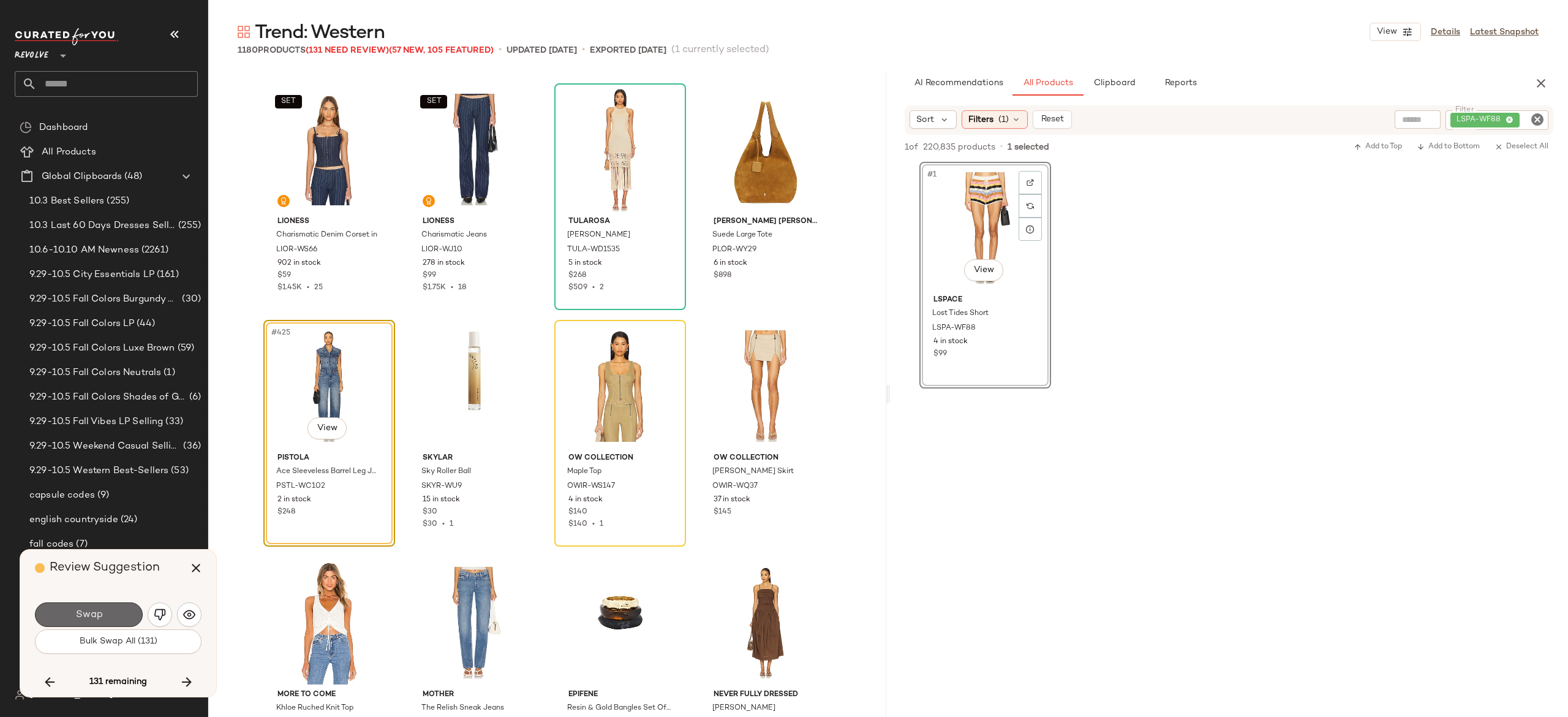
click at [112, 616] on button "Swap" at bounding box center [89, 613] width 107 height 24
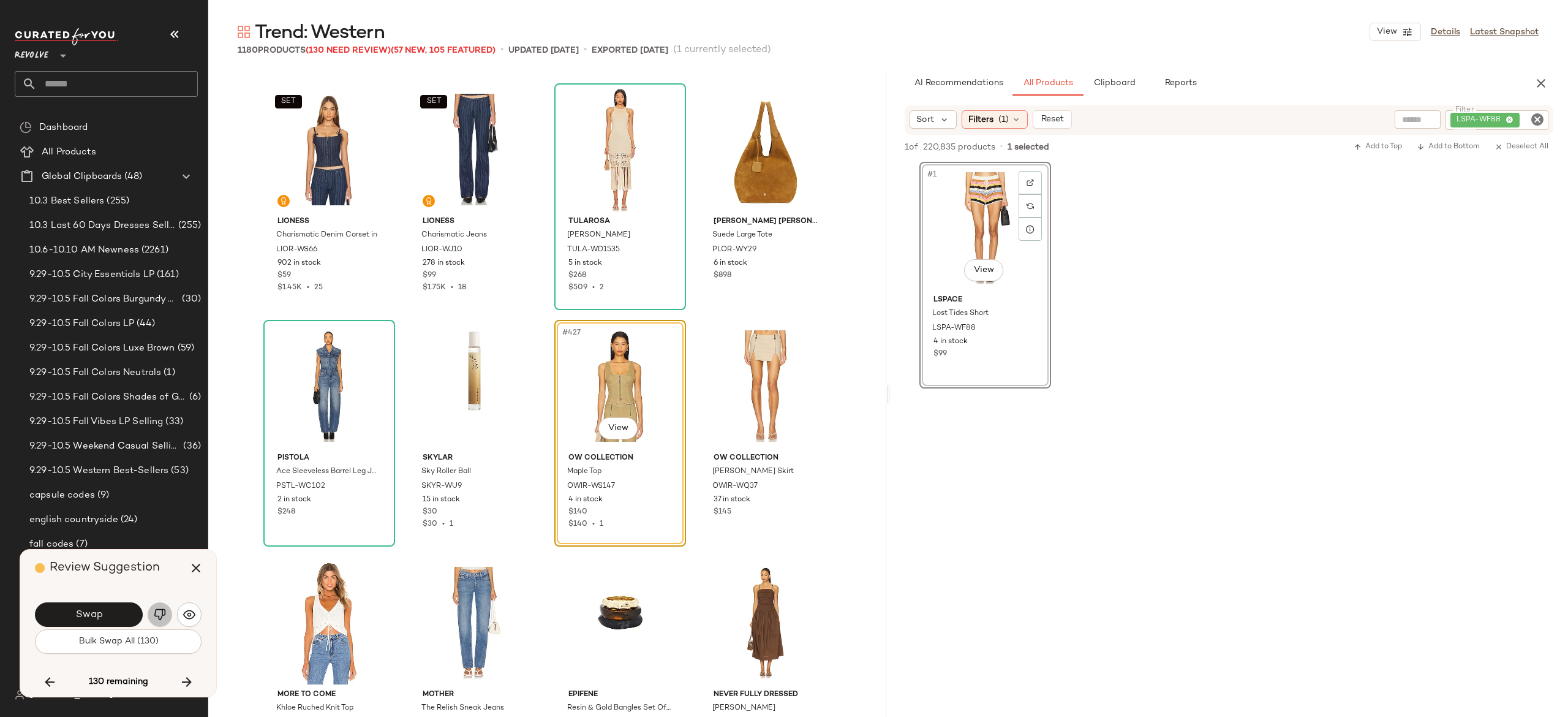
click at [155, 609] on img "button" at bounding box center [159, 614] width 13 height 13
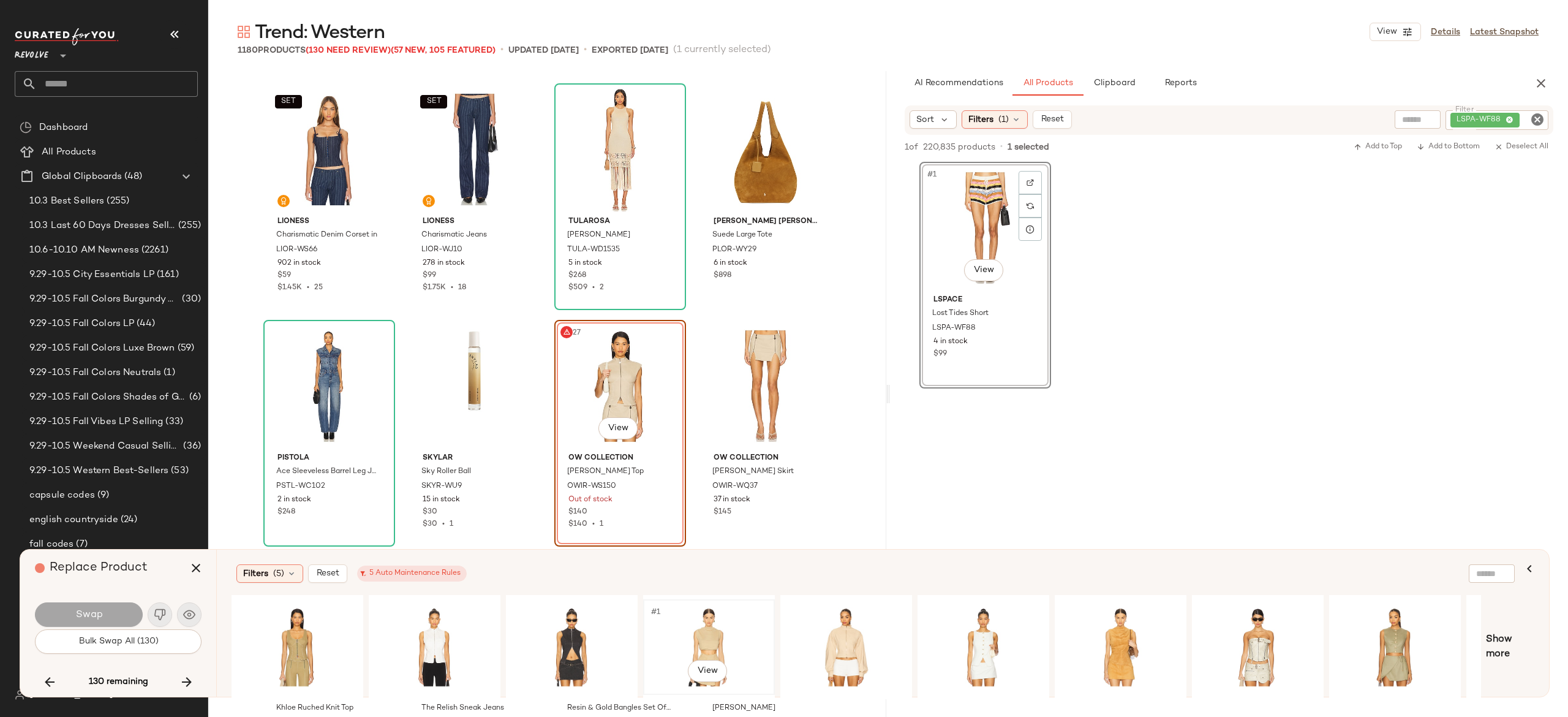
click at [699, 629] on div "#1 View" at bounding box center [709, 647] width 123 height 87
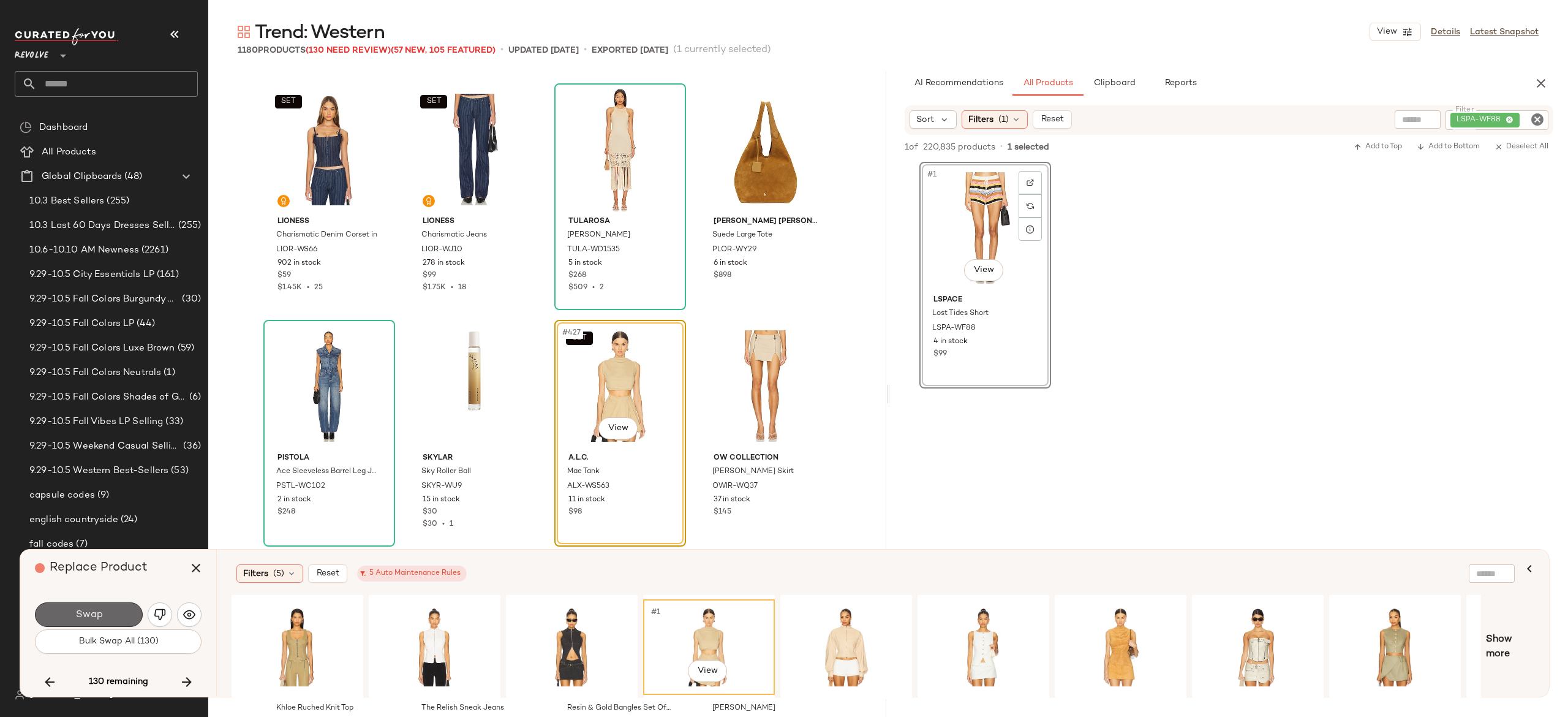
click at [114, 610] on button "Swap" at bounding box center [89, 613] width 107 height 24
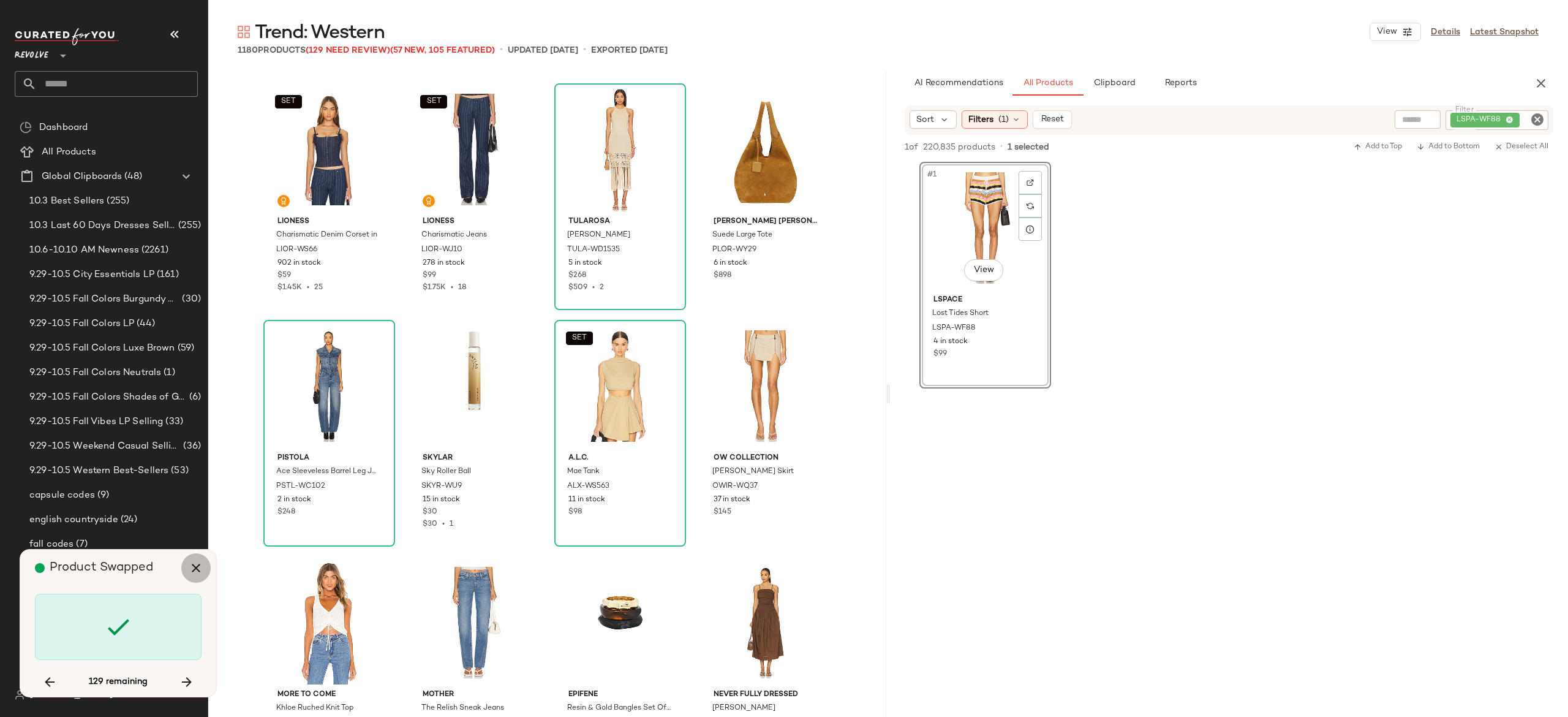
click at [194, 569] on icon "button" at bounding box center [195, 568] width 15 height 15
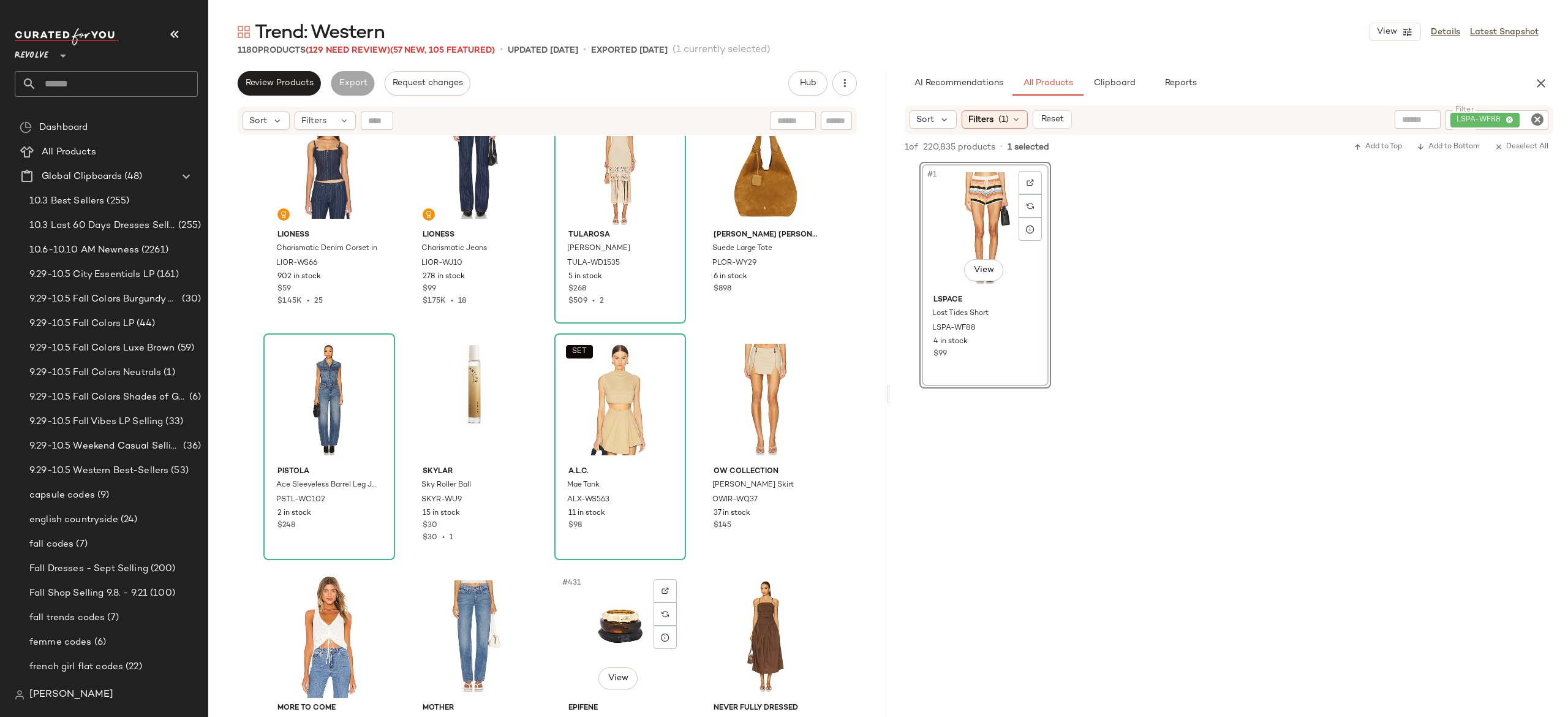
scroll to position [24872, 0]
click at [660, 498] on img "button" at bounding box center [663, 500] width 8 height 8
click at [1463, 121] on div "LSPA-WF88" at bounding box center [1456, 120] width 186 height 20
paste input "*********"
type input "*********"
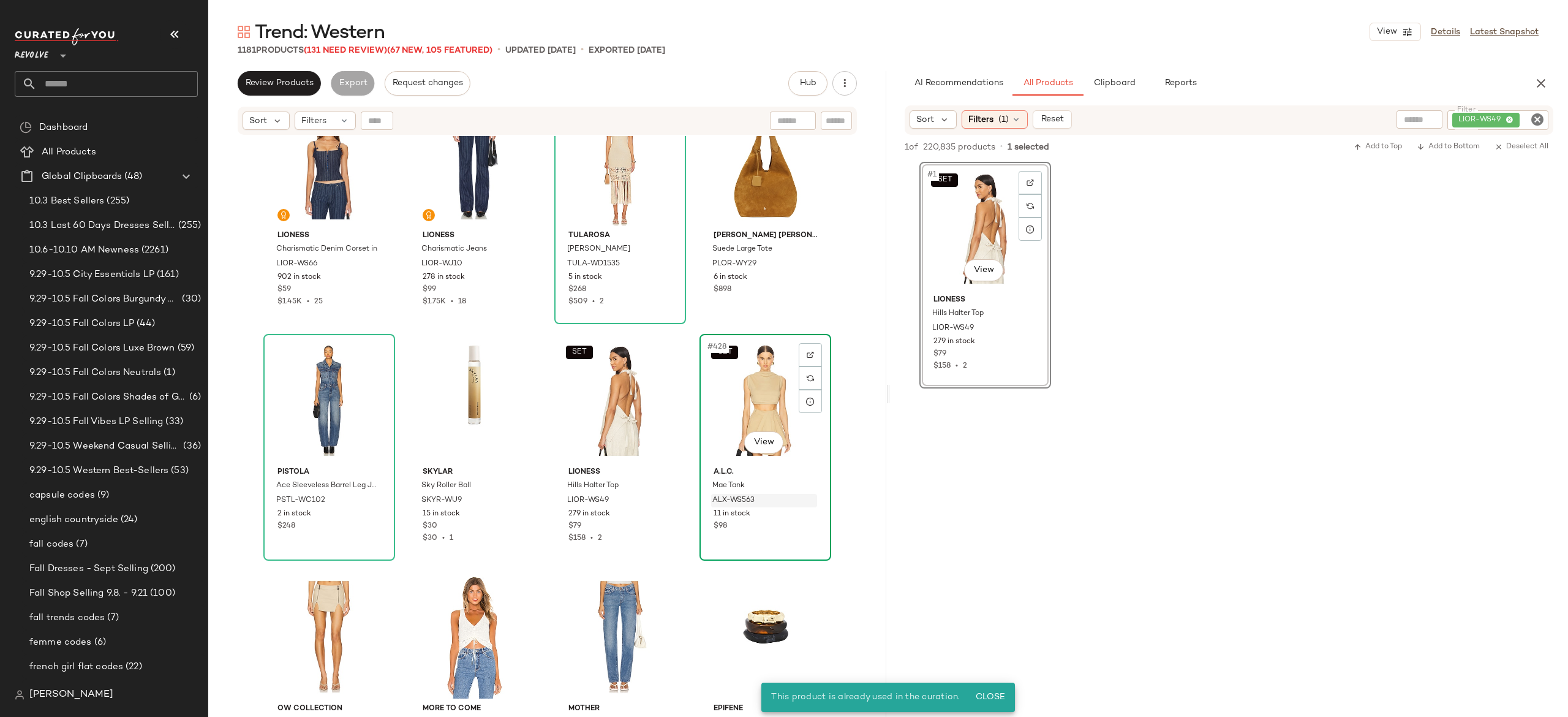
click at [747, 405] on div "SET #428 View" at bounding box center [765, 400] width 123 height 124
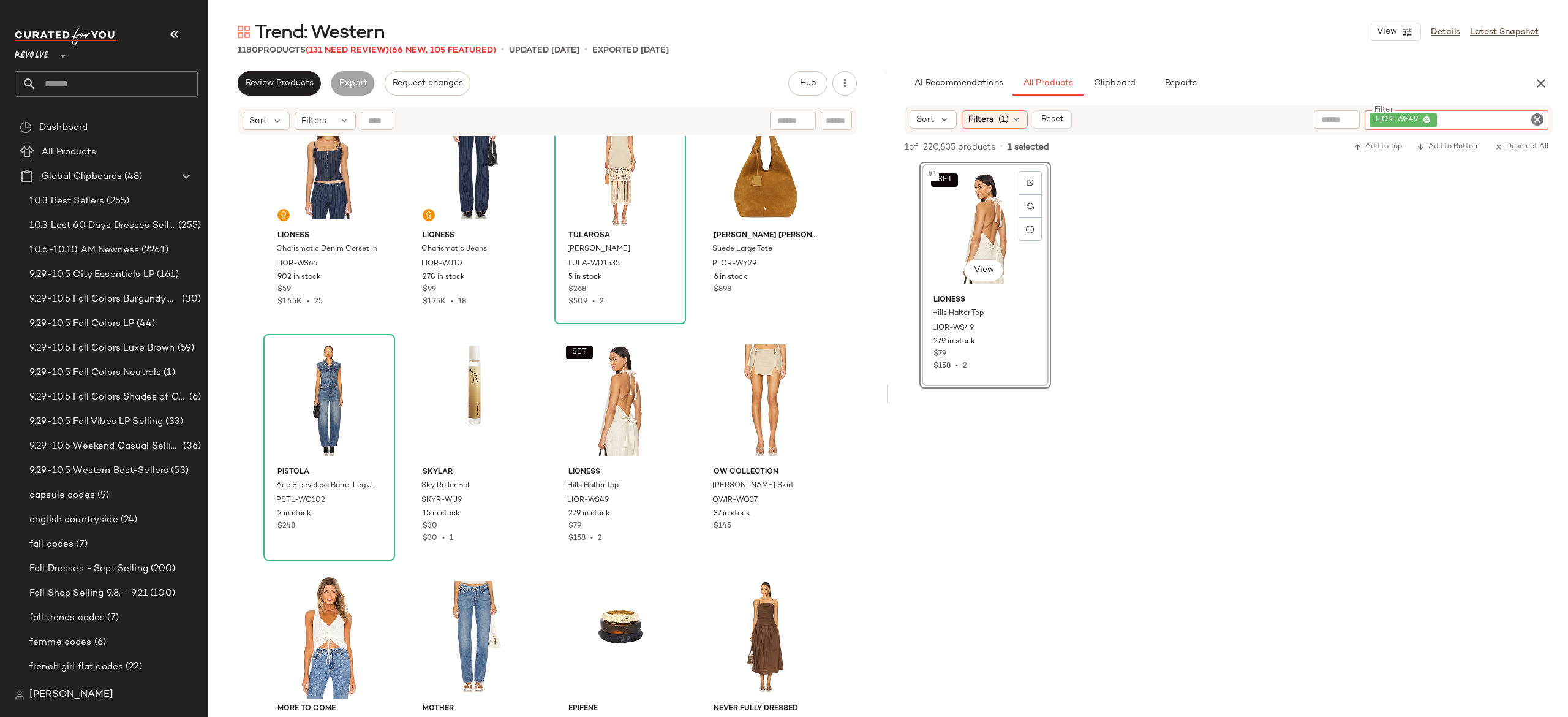
click at [1486, 117] on div "LIOR-WS49" at bounding box center [1457, 120] width 184 height 20
paste input "*********"
type input "*********"
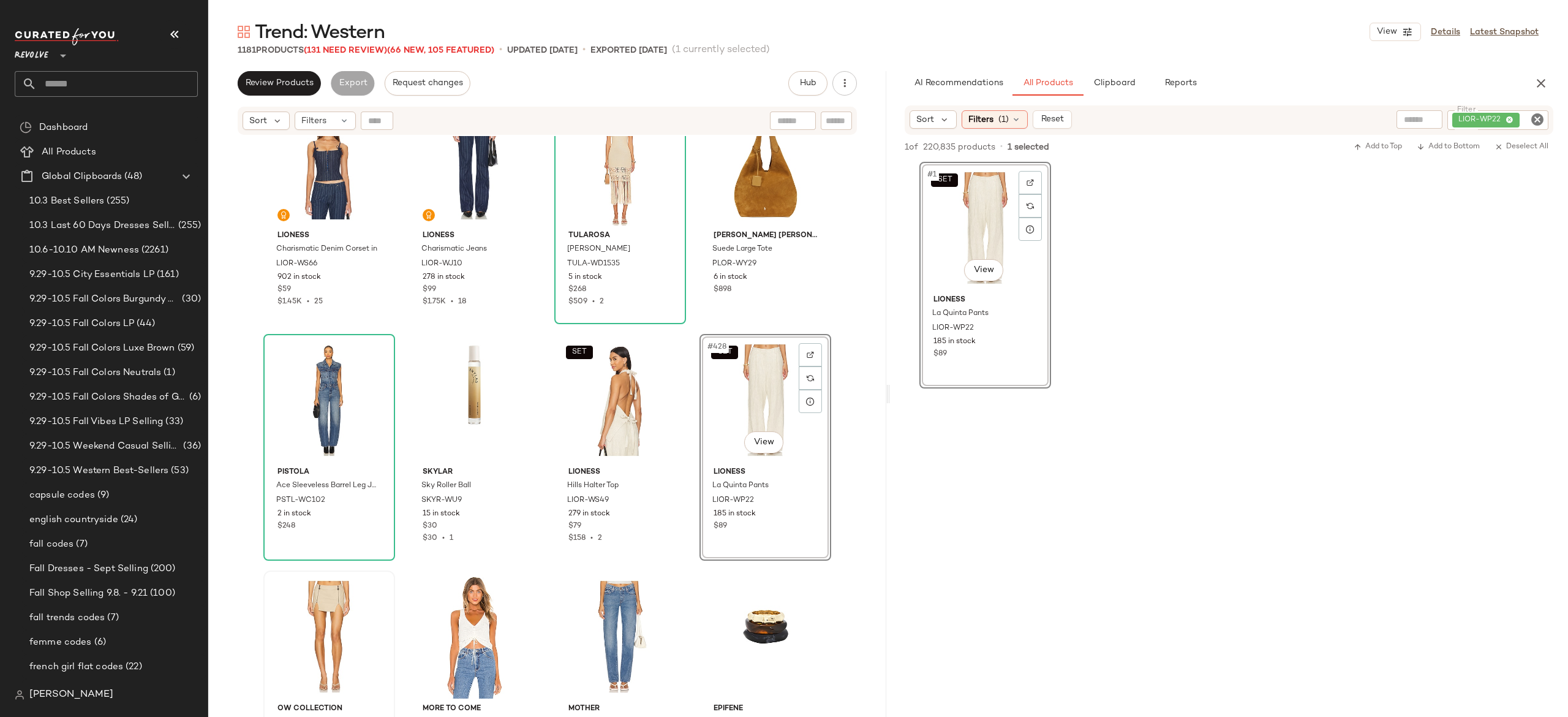
scroll to position [24950, 0]
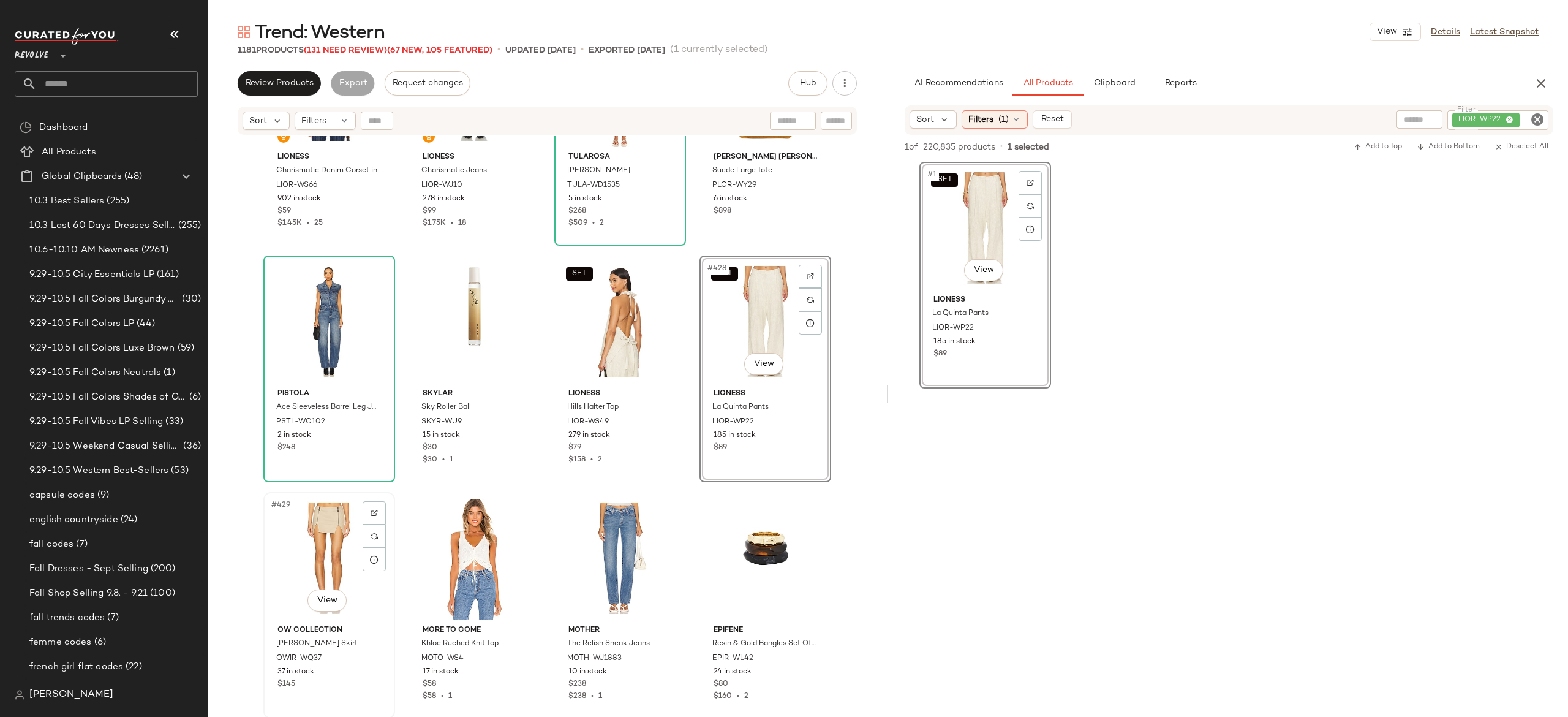
click at [324, 545] on div "#429 View" at bounding box center [329, 558] width 123 height 124
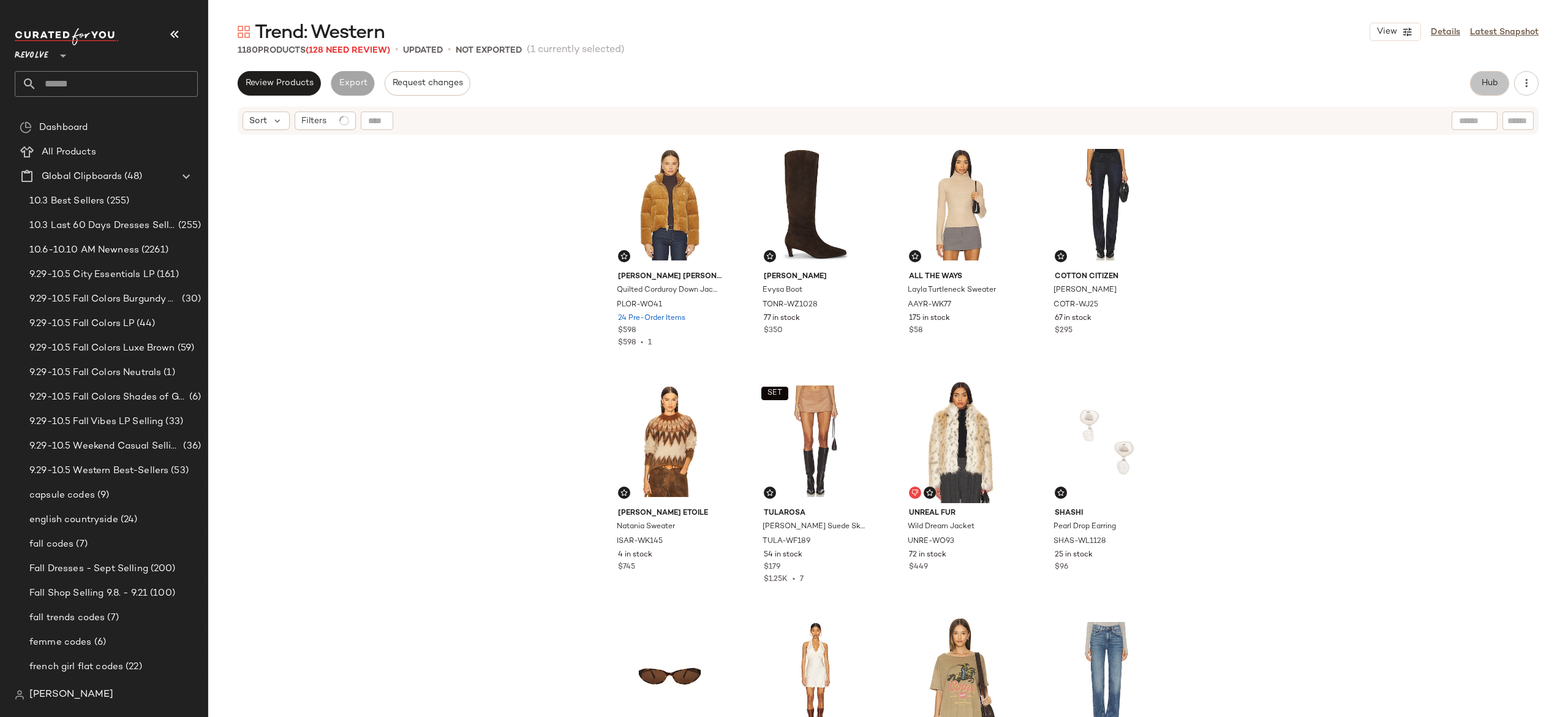
click at [1486, 81] on span "Hub" at bounding box center [1490, 83] width 18 height 10
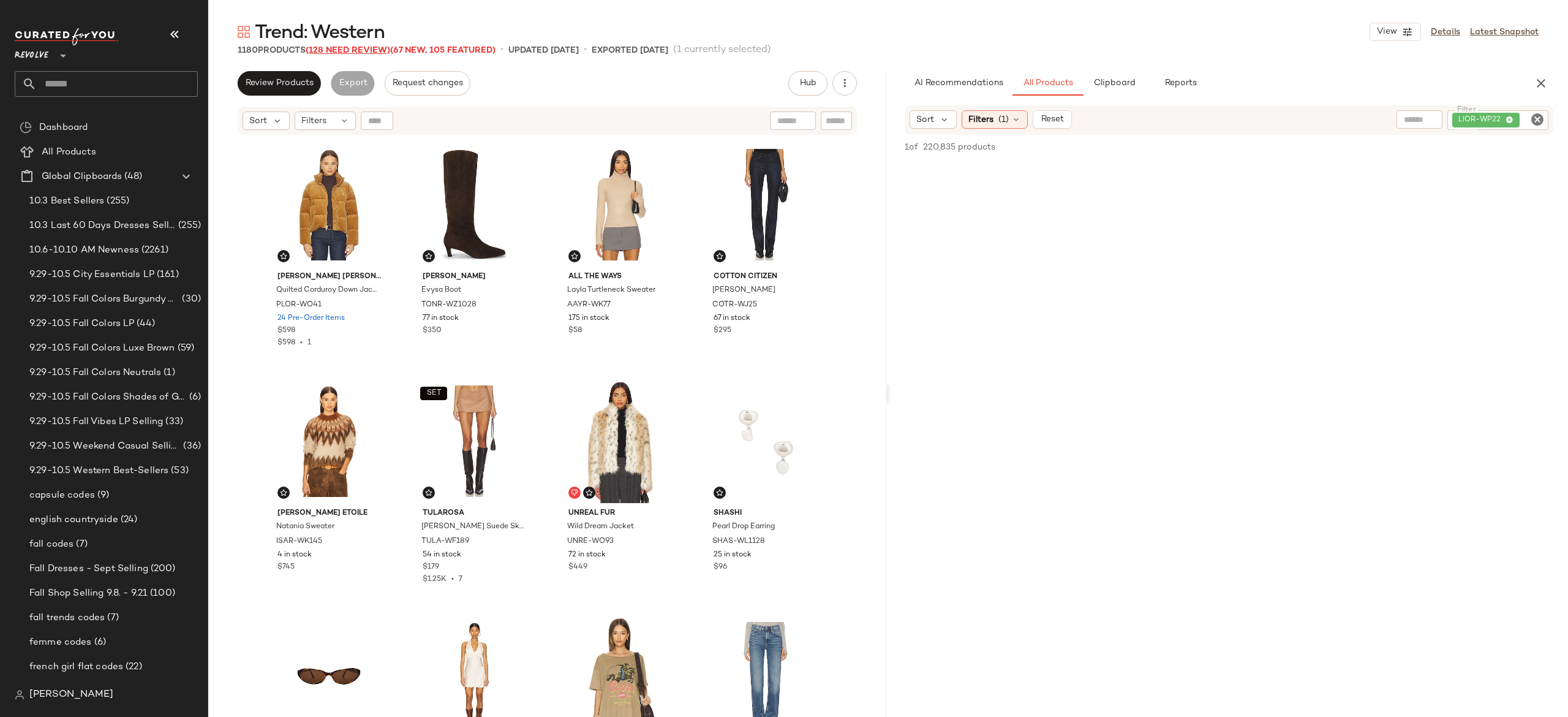
click at [370, 46] on span "(128 Need Review)" at bounding box center [348, 50] width 85 height 9
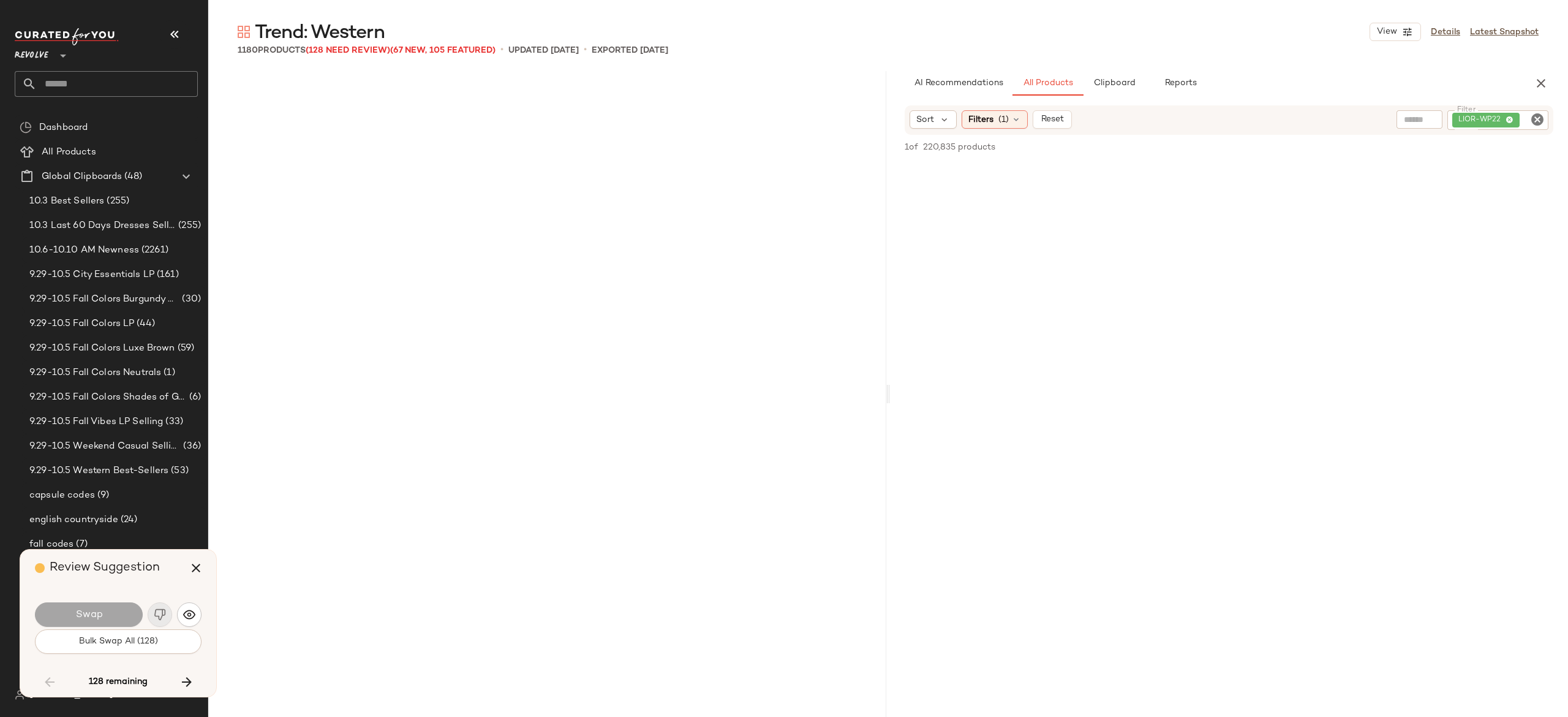
scroll to position [25767, 0]
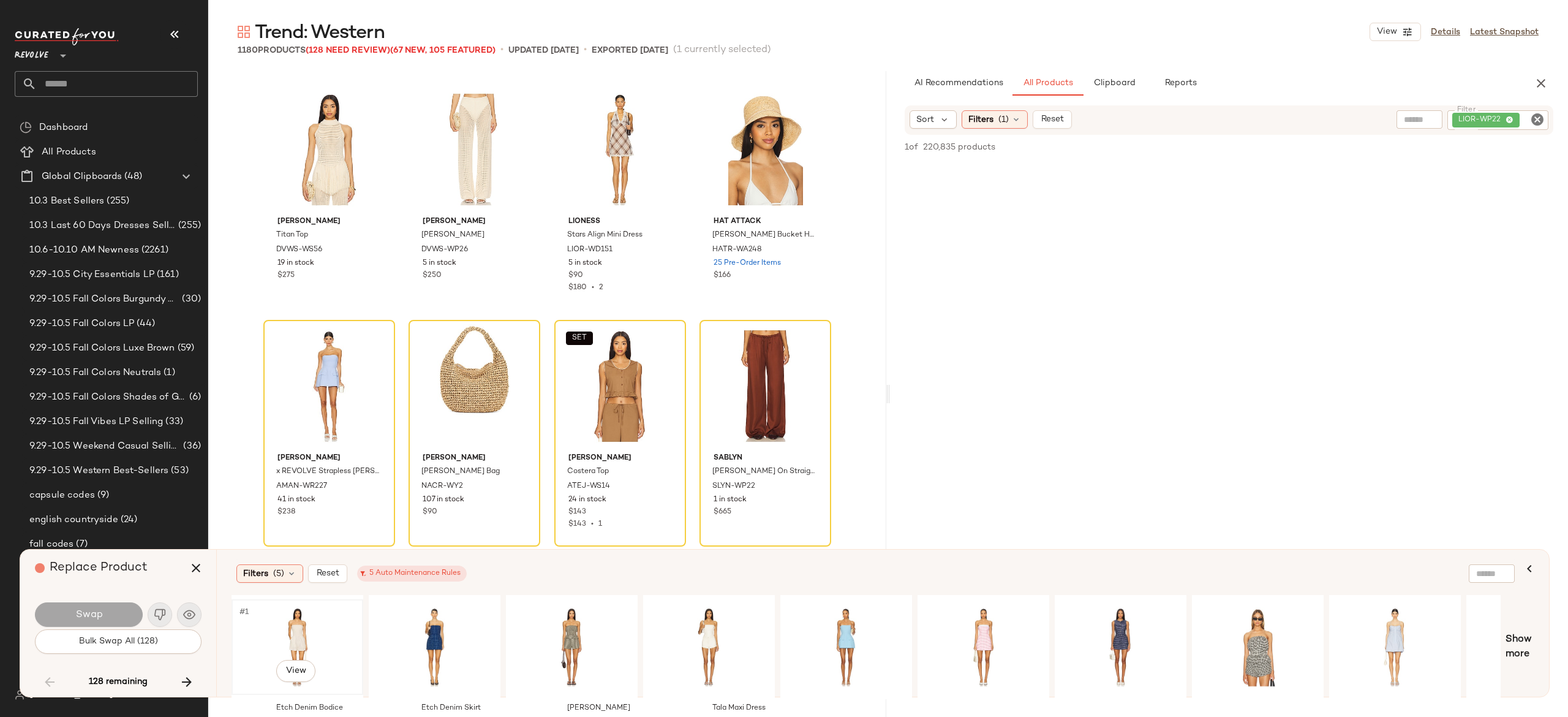
click at [298, 627] on div "#1 View" at bounding box center [297, 647] width 123 height 87
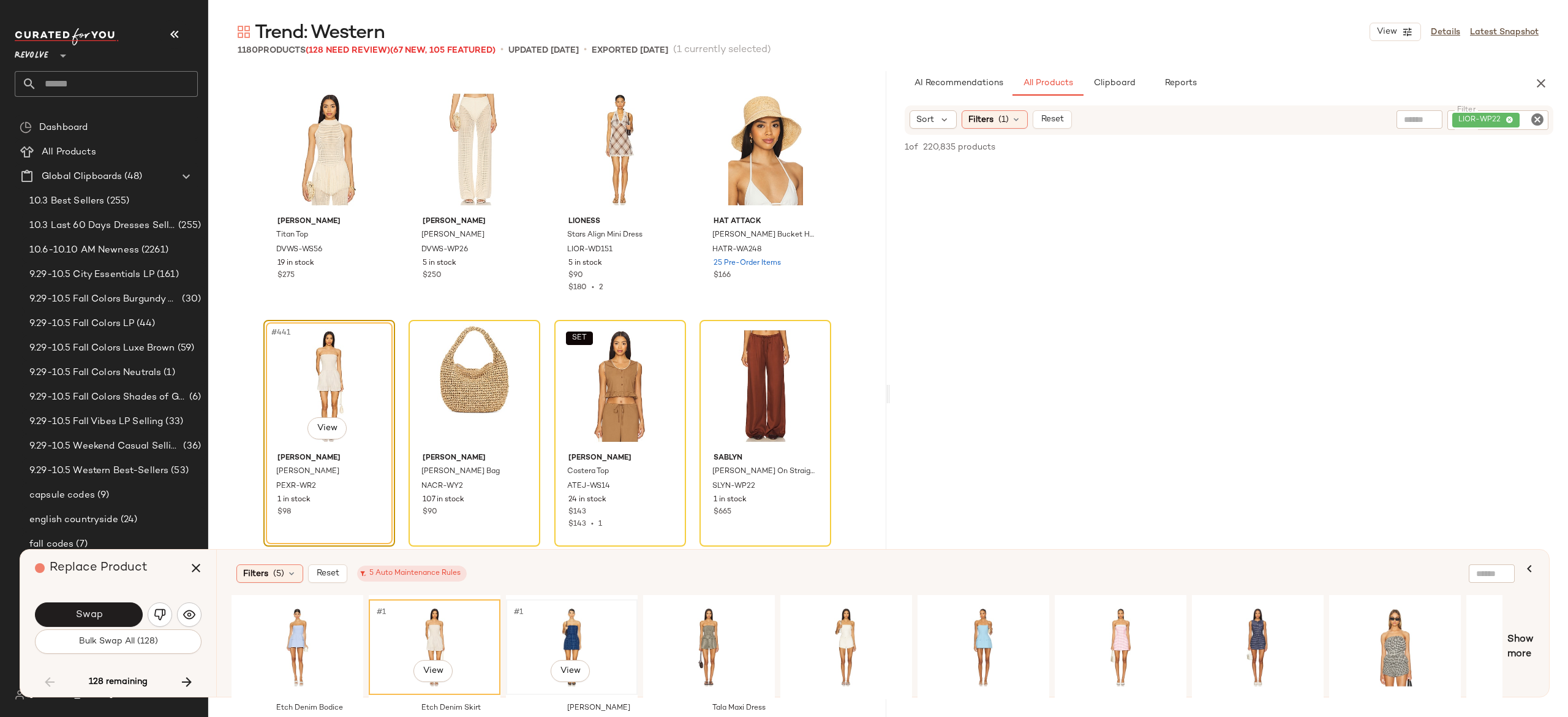
click at [574, 626] on div "#1 View" at bounding box center [572, 647] width 123 height 87
click at [118, 613] on button "Swap" at bounding box center [89, 613] width 107 height 24
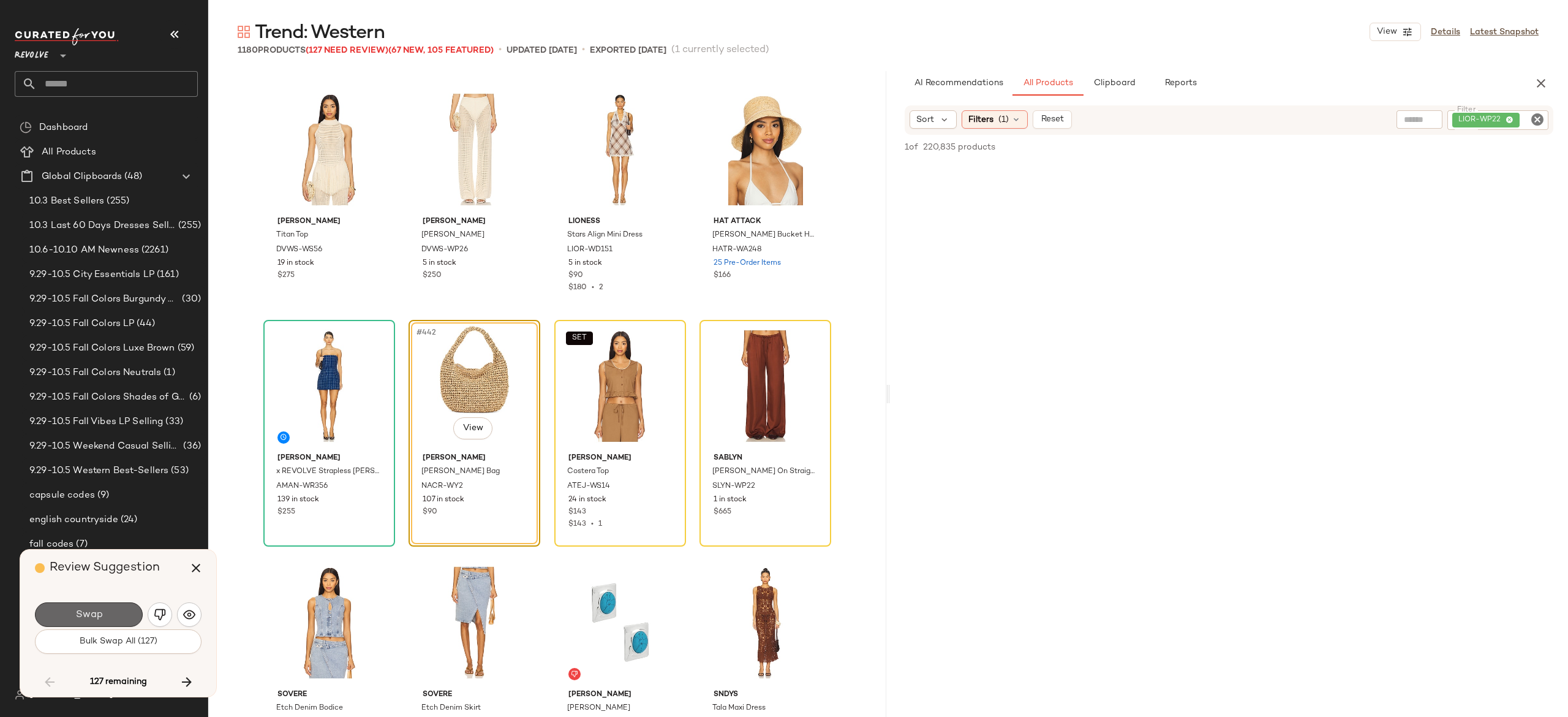
click at [129, 607] on button "Swap" at bounding box center [89, 613] width 107 height 24
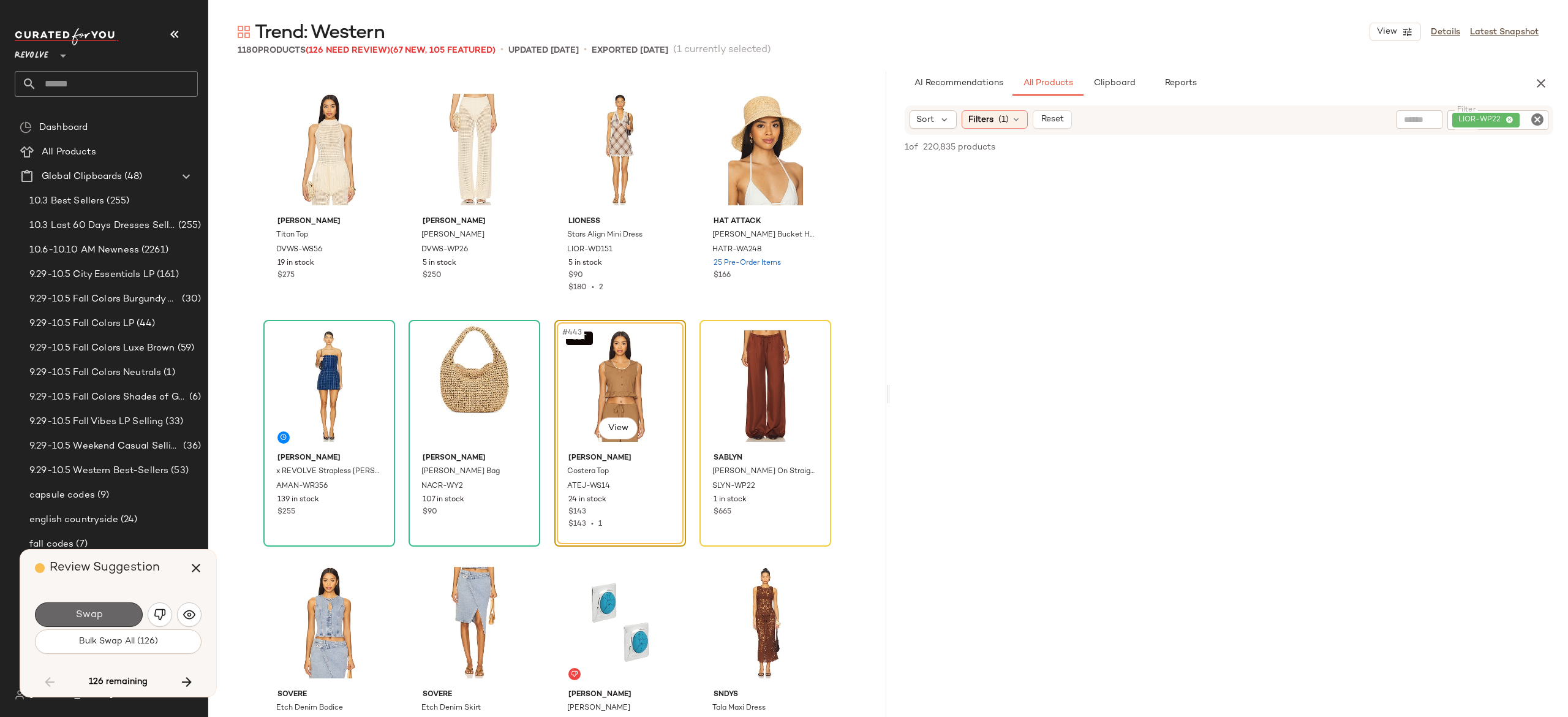
click at [108, 609] on button "Swap" at bounding box center [89, 613] width 107 height 24
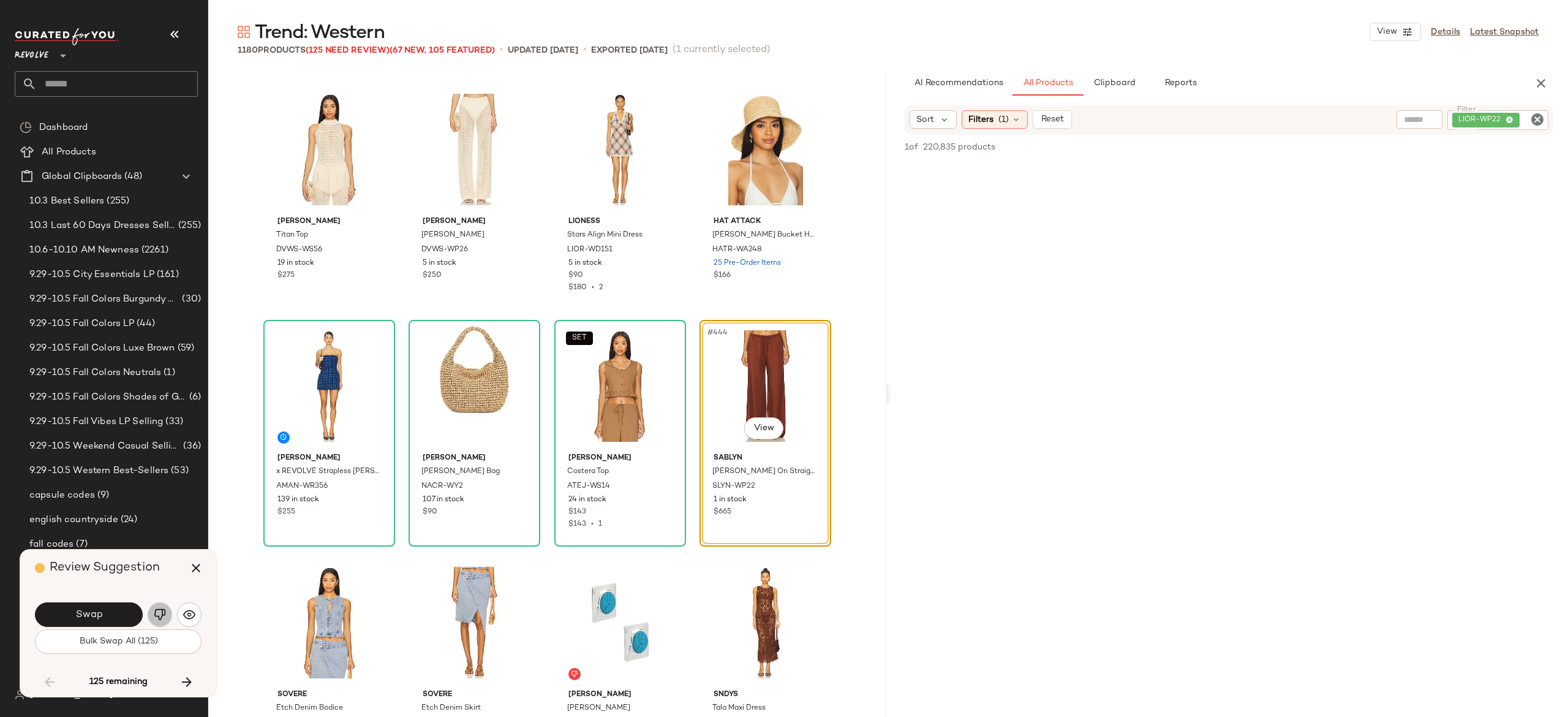
click at [160, 613] on img "button" at bounding box center [159, 614] width 13 height 13
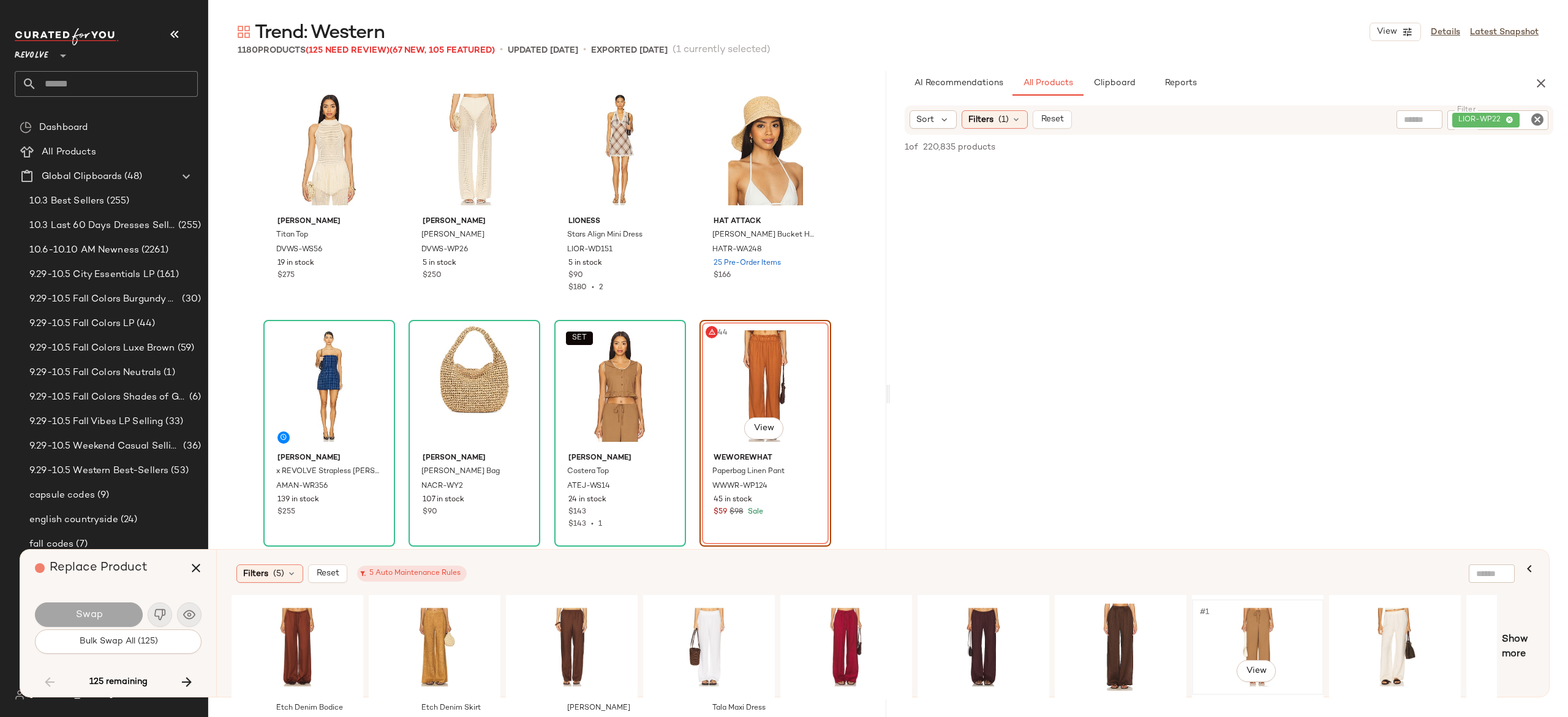
click at [1268, 612] on div "#1 View" at bounding box center [1257, 647] width 123 height 87
click at [124, 609] on button "Swap" at bounding box center [89, 613] width 107 height 24
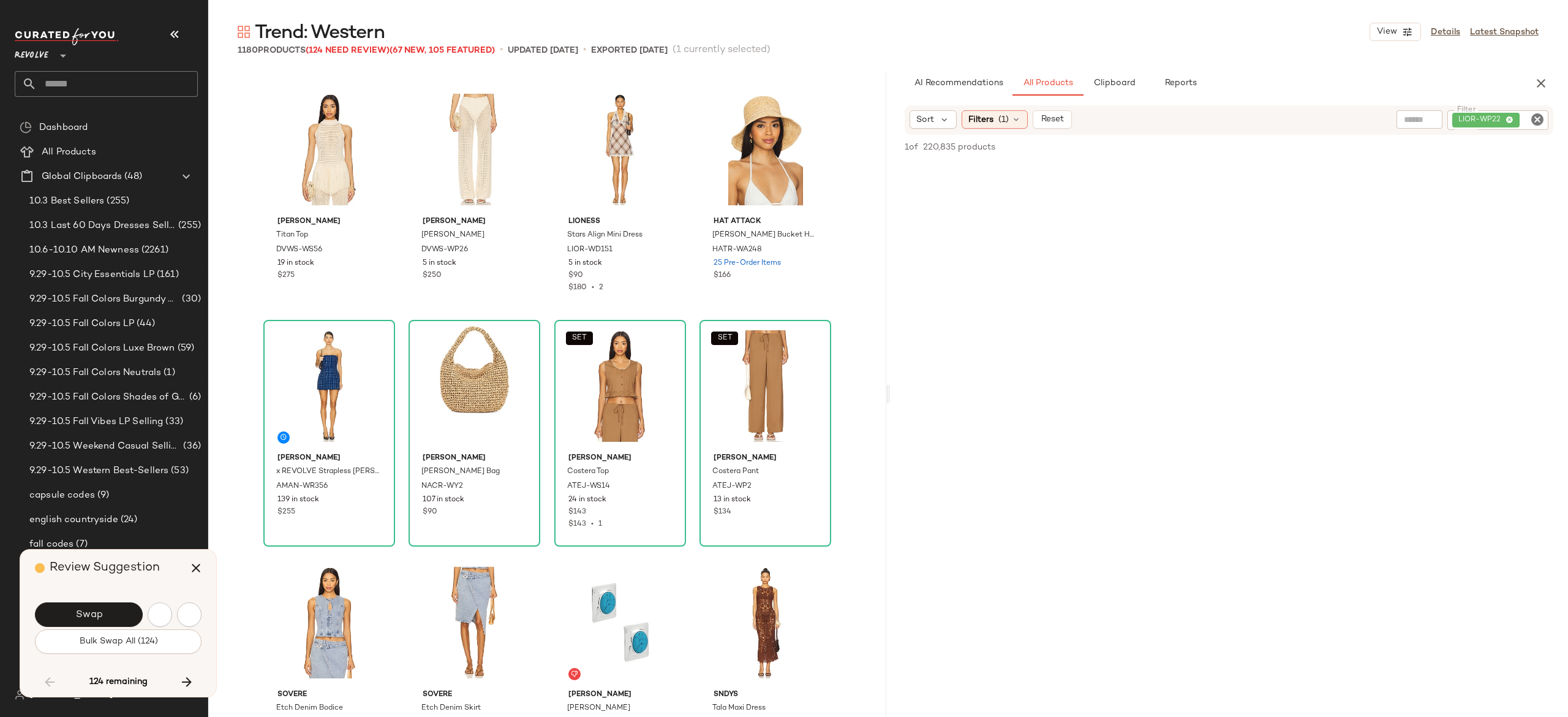
scroll to position [26240, 0]
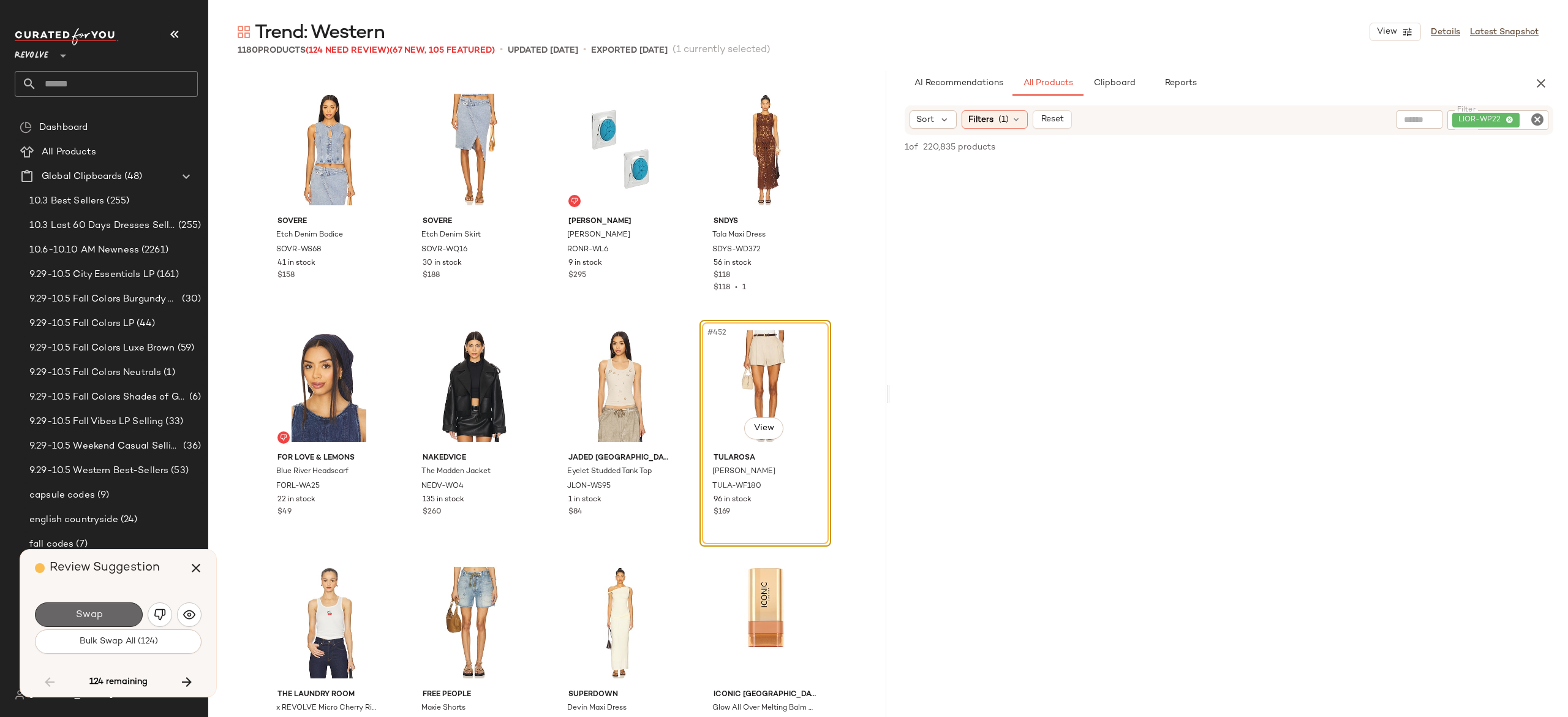
click at [103, 616] on button "Swap" at bounding box center [89, 613] width 107 height 24
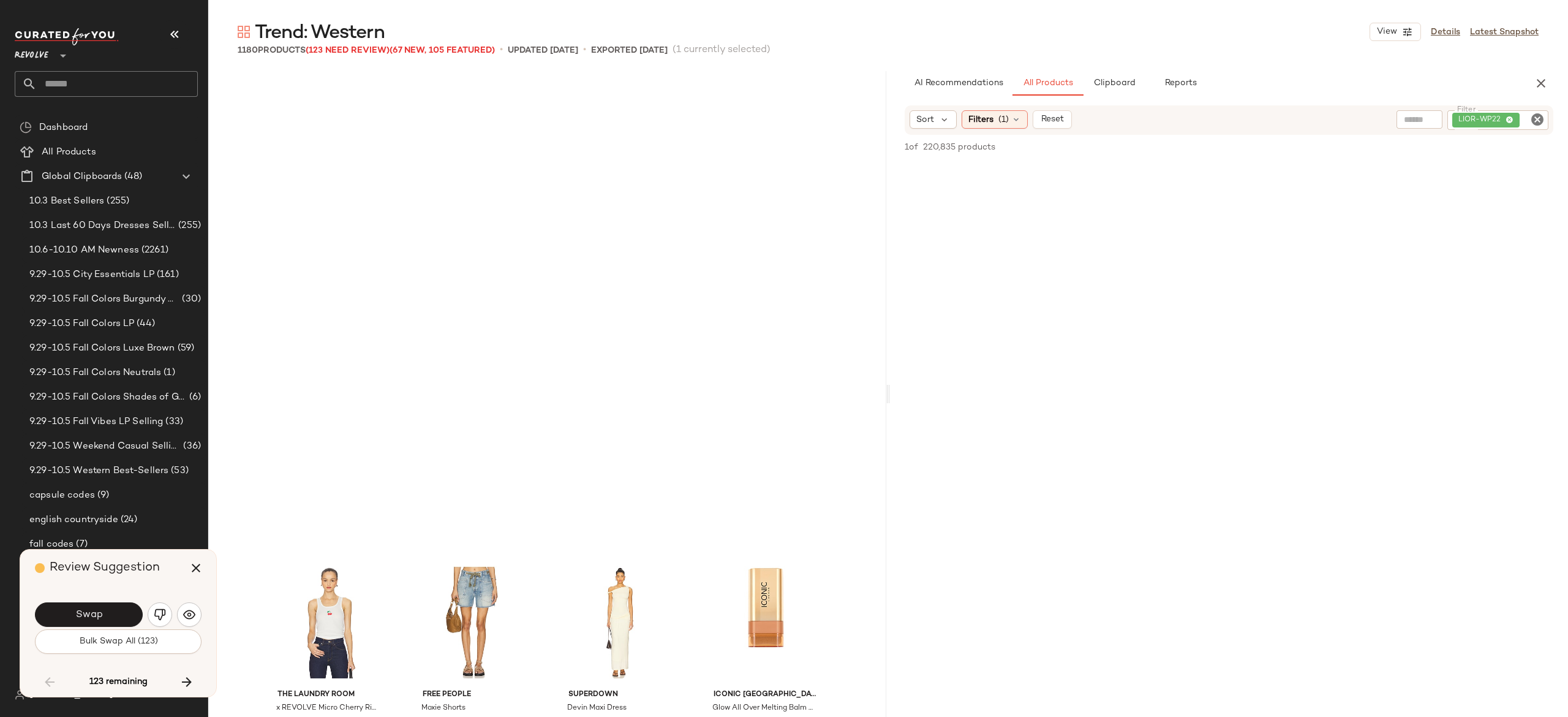
scroll to position [26713, 0]
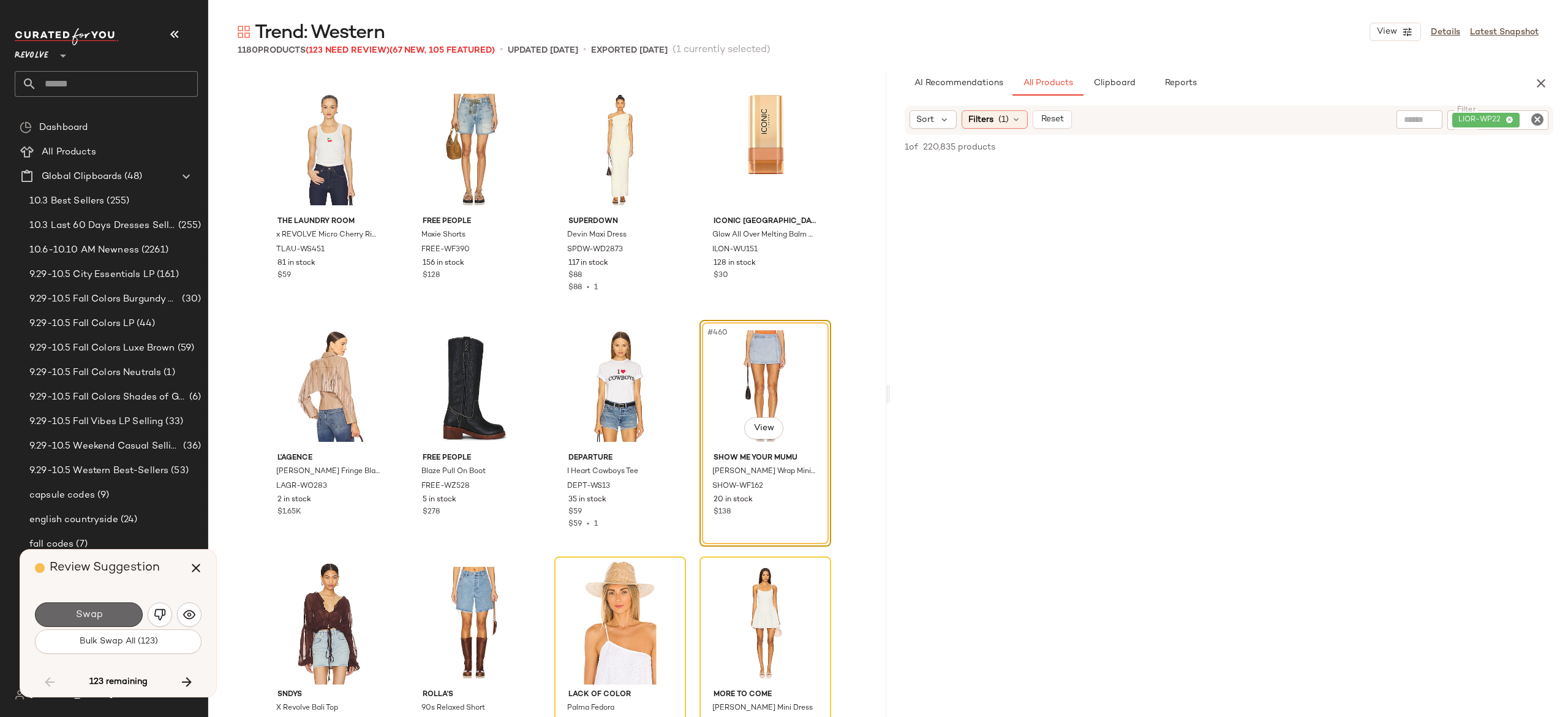
click at [105, 612] on button "Swap" at bounding box center [89, 613] width 107 height 24
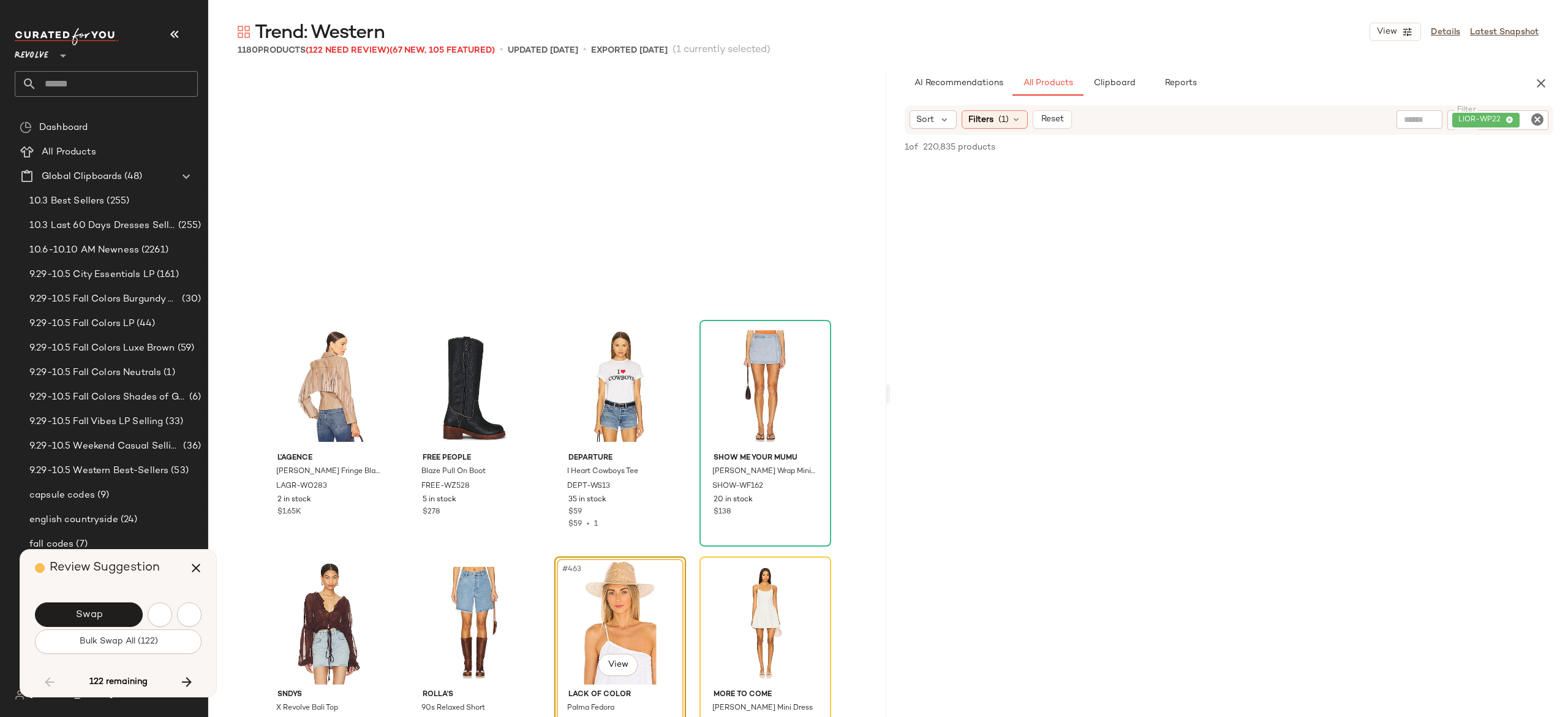
scroll to position [26949, 0]
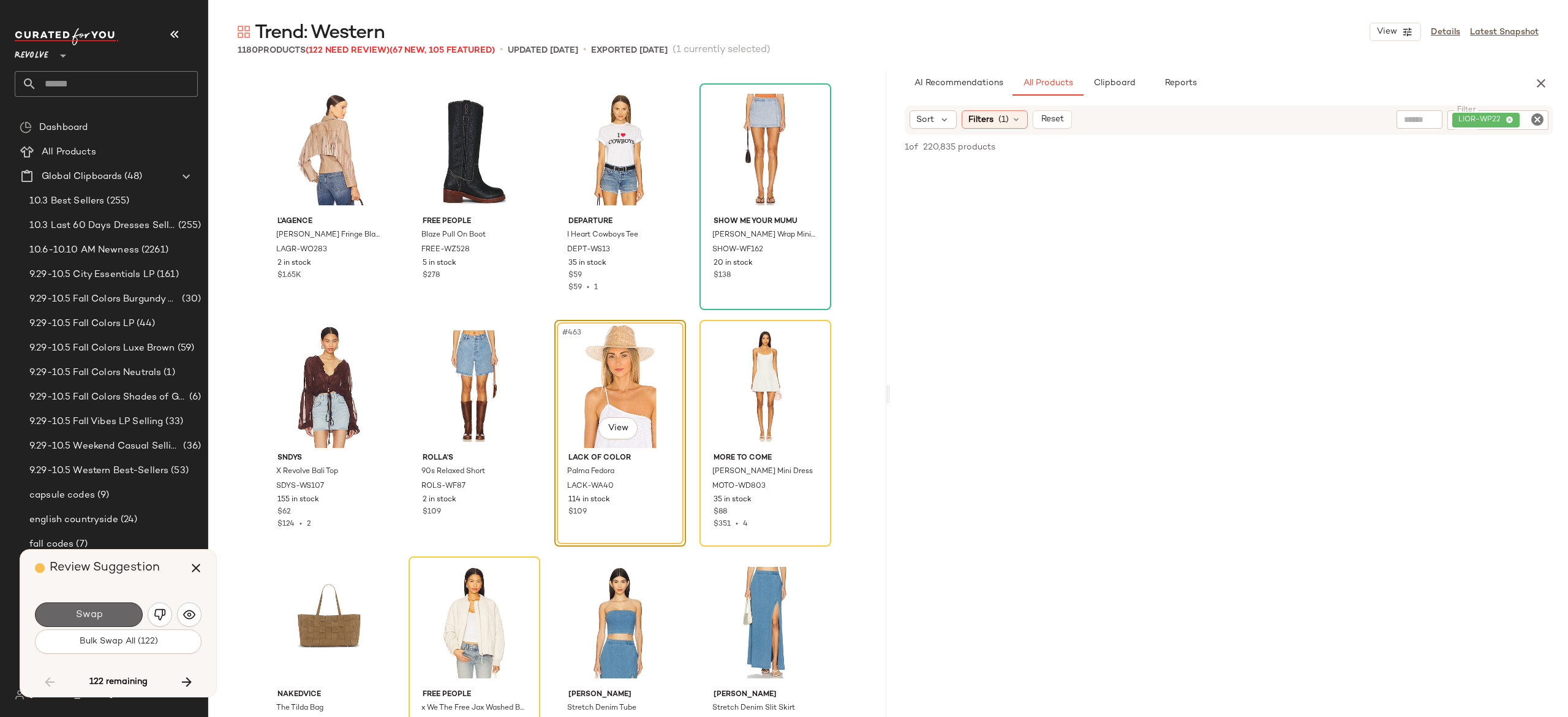
click at [122, 610] on button "Swap" at bounding box center [89, 613] width 107 height 24
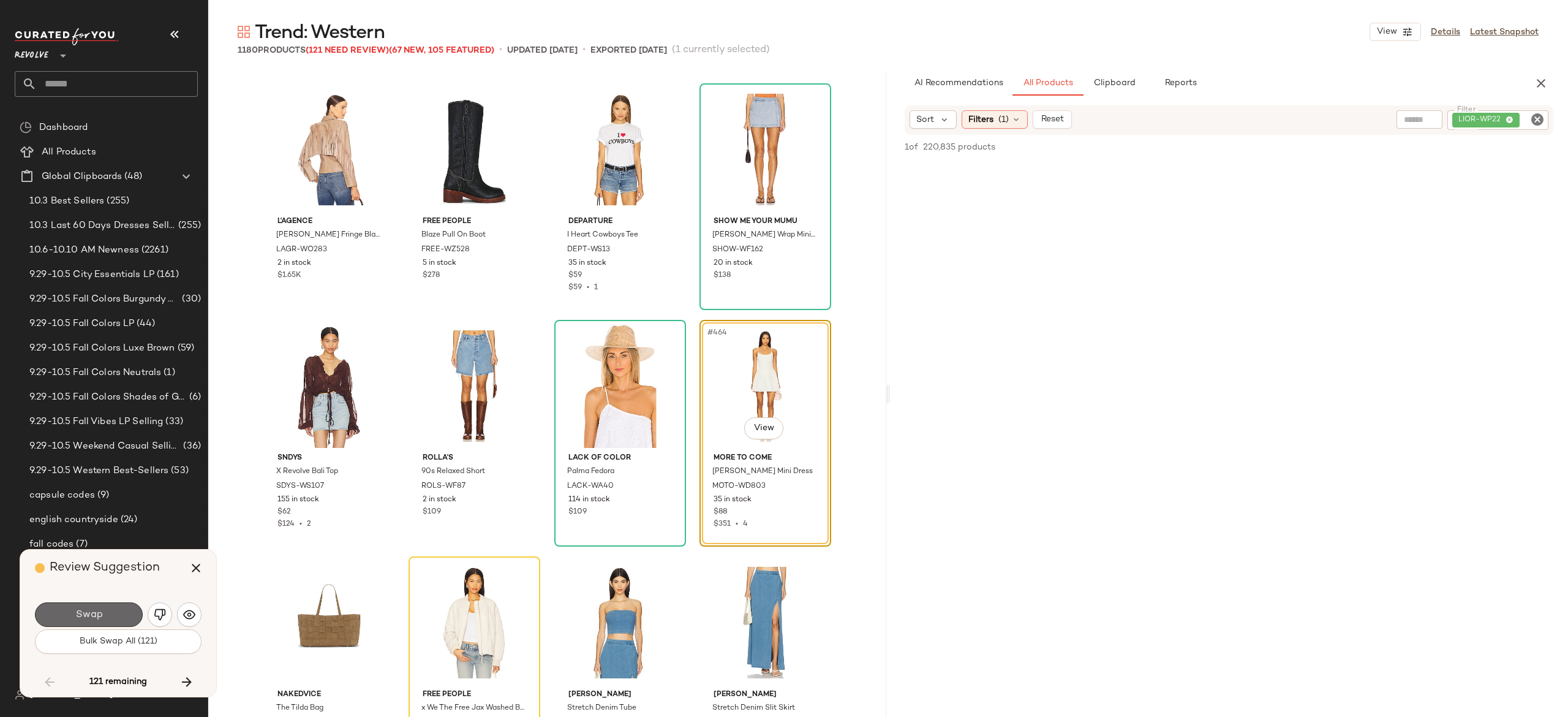
click at [118, 610] on button "Swap" at bounding box center [89, 613] width 107 height 24
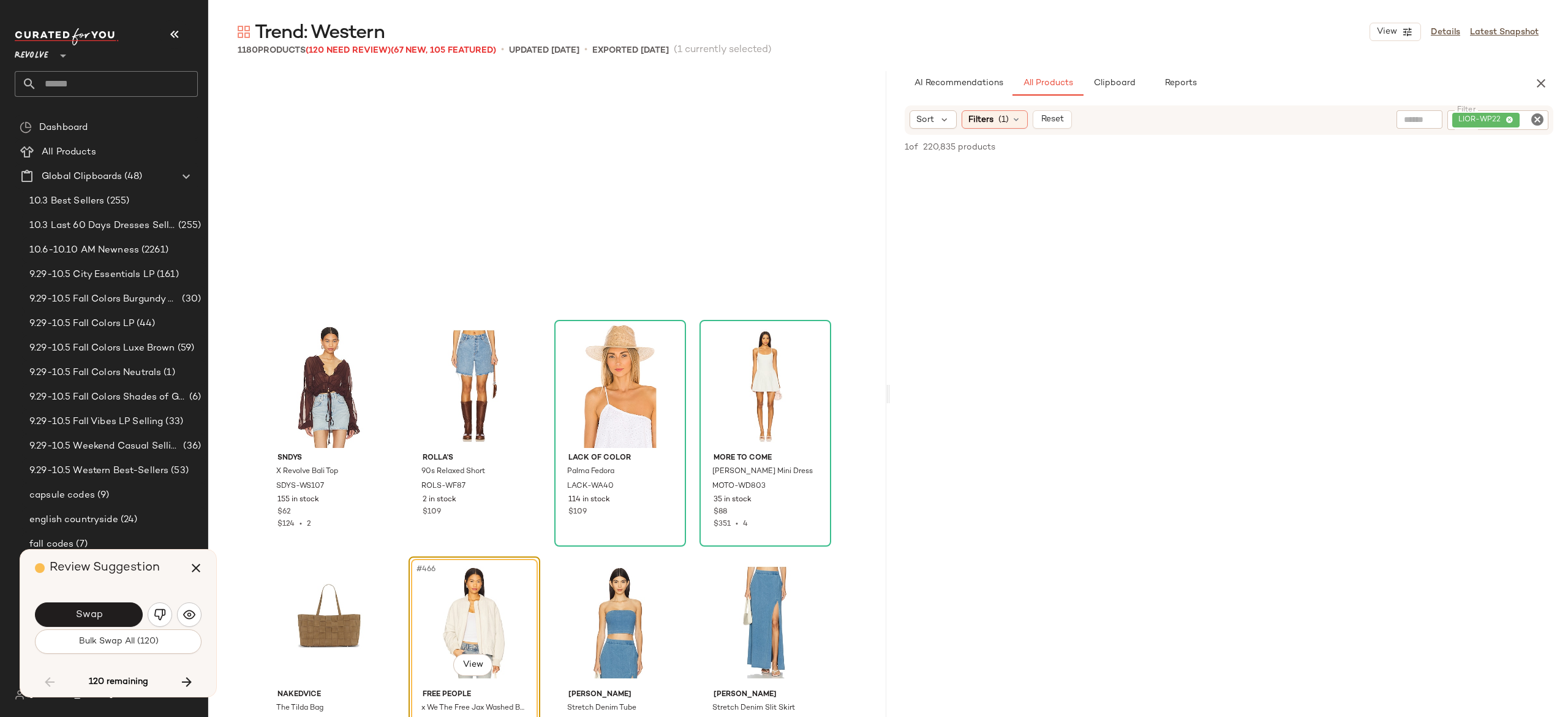
scroll to position [27185, 0]
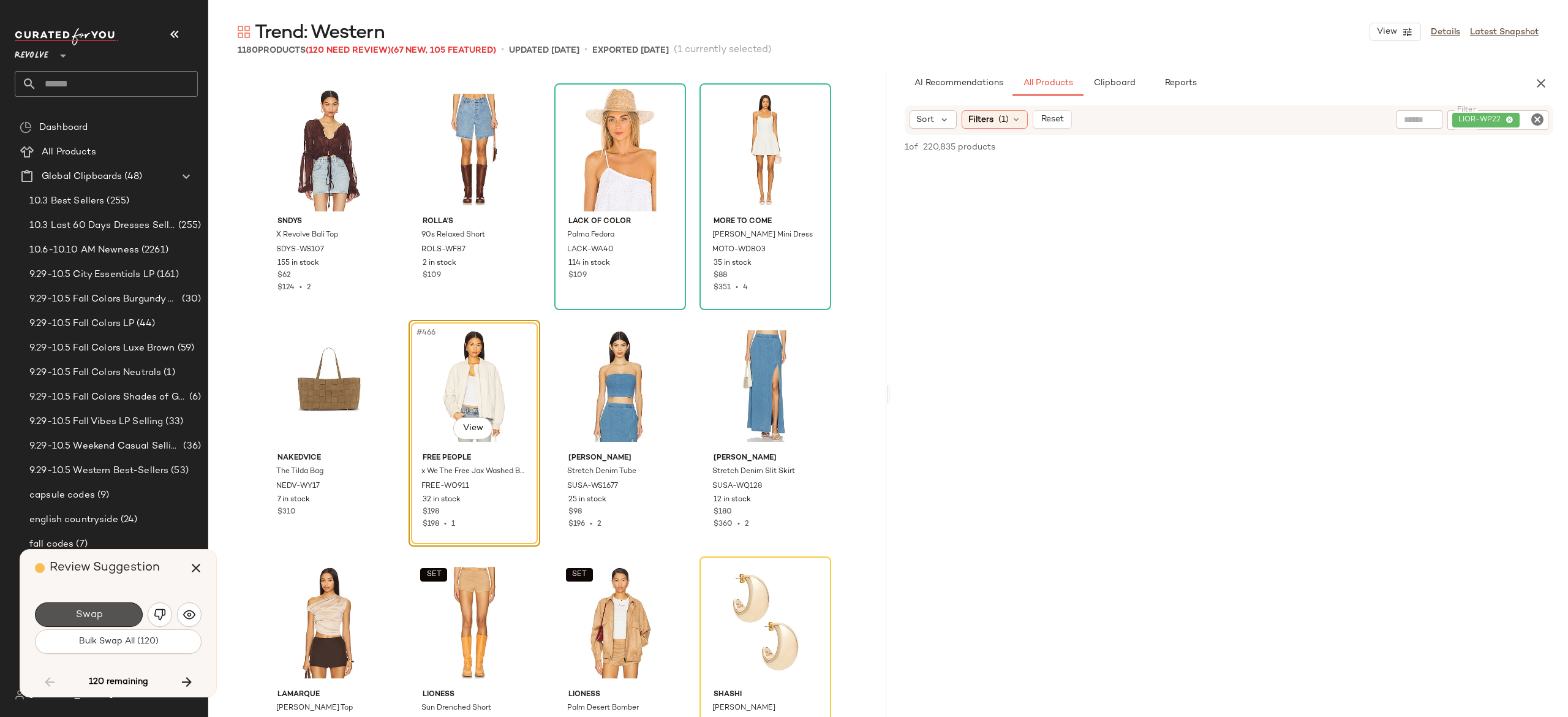
click at [118, 610] on button "Swap" at bounding box center [89, 613] width 107 height 24
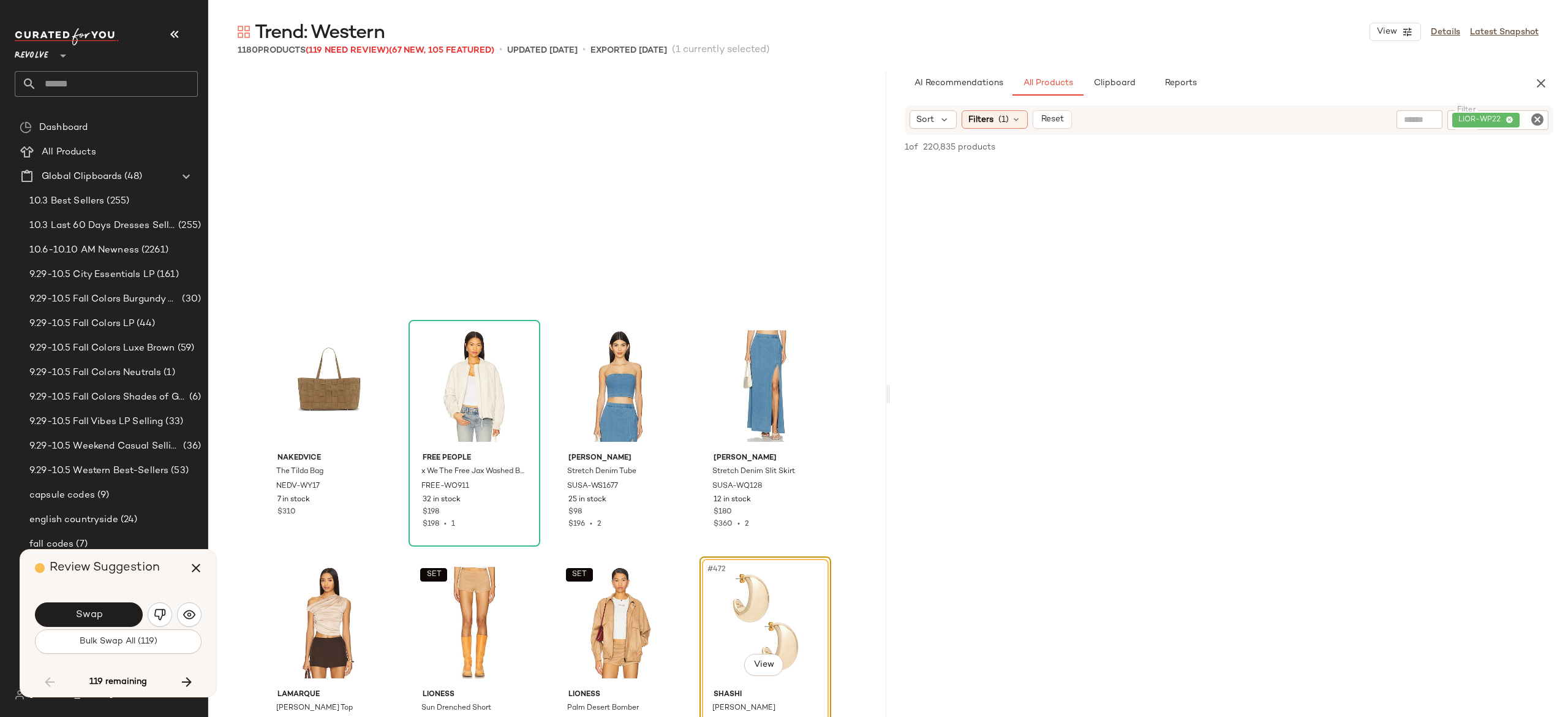
scroll to position [27422, 0]
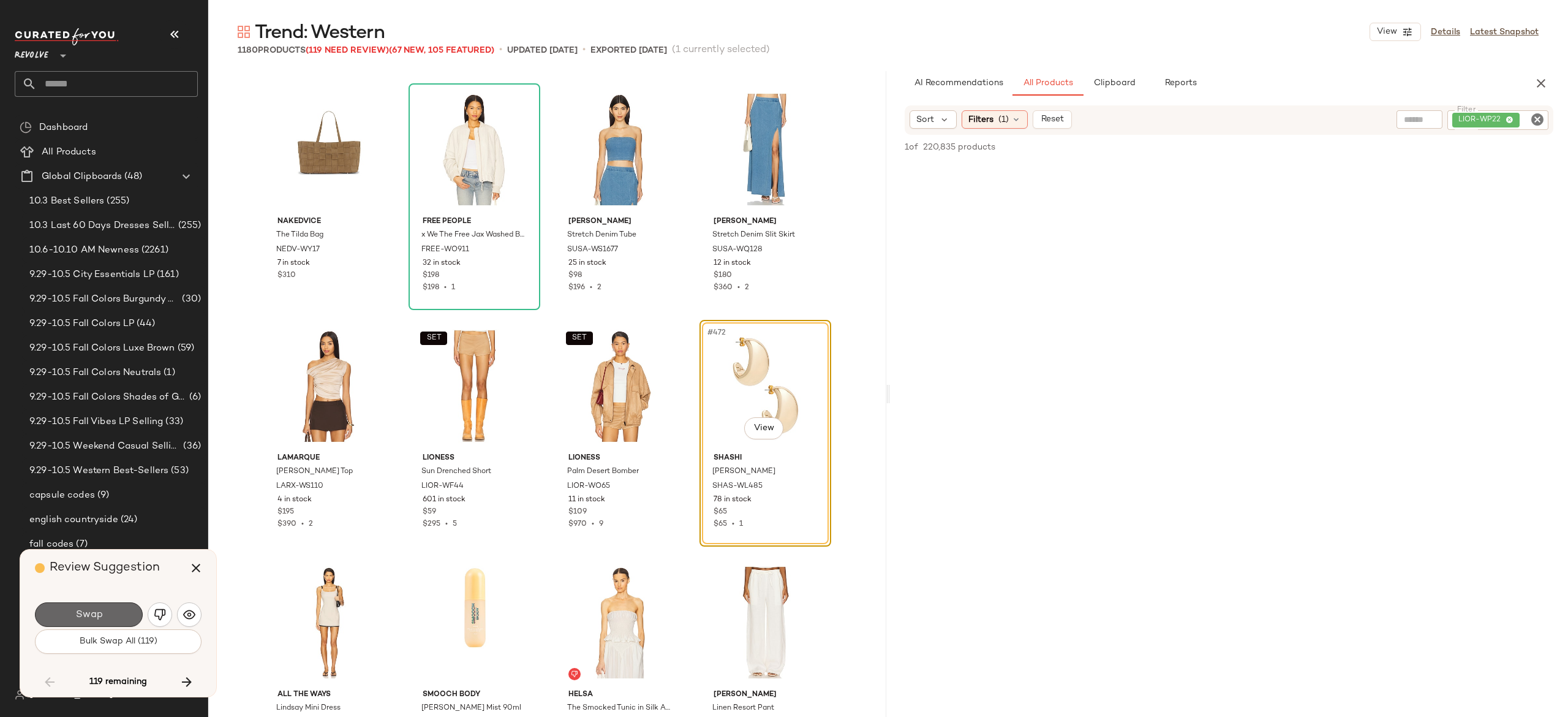
click at [113, 614] on button "Swap" at bounding box center [89, 613] width 107 height 24
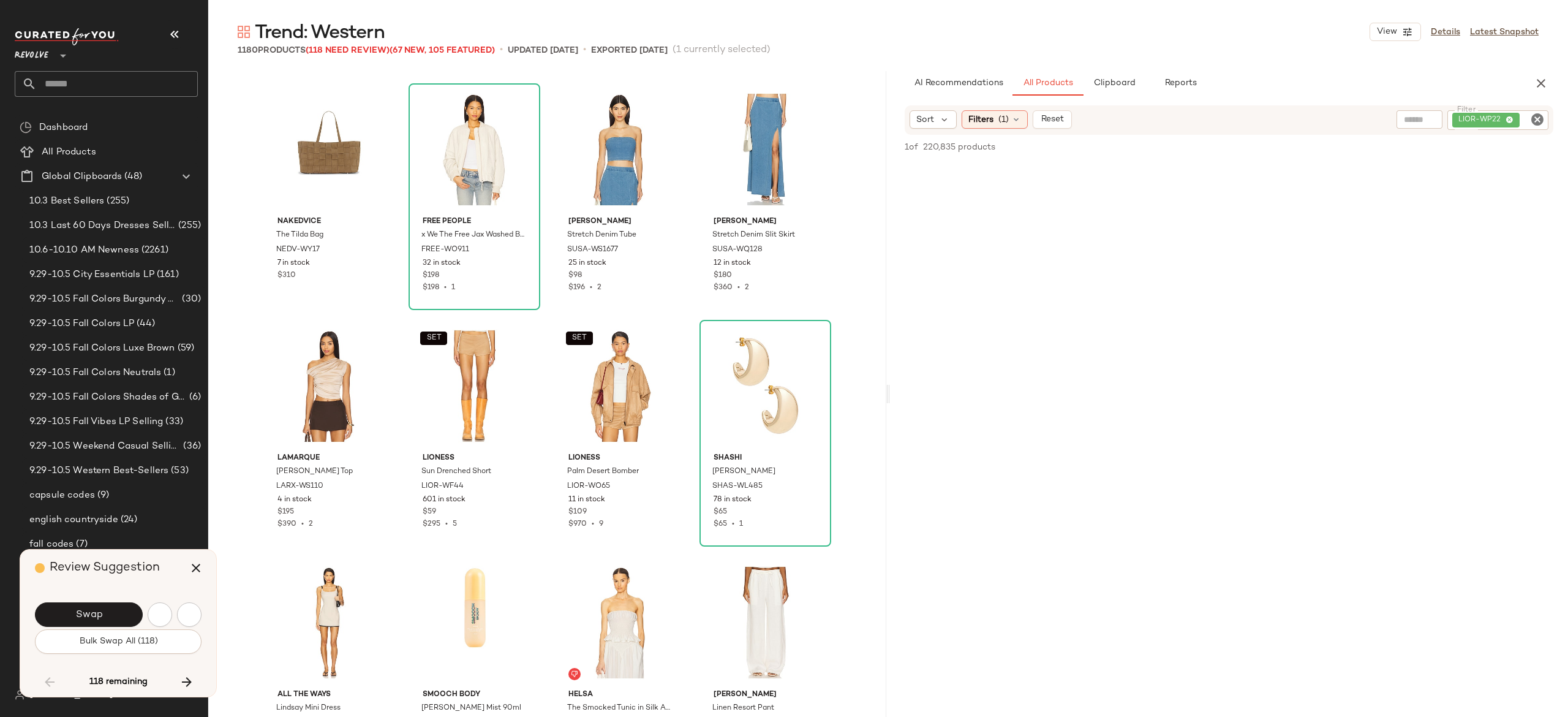
scroll to position [27895, 0]
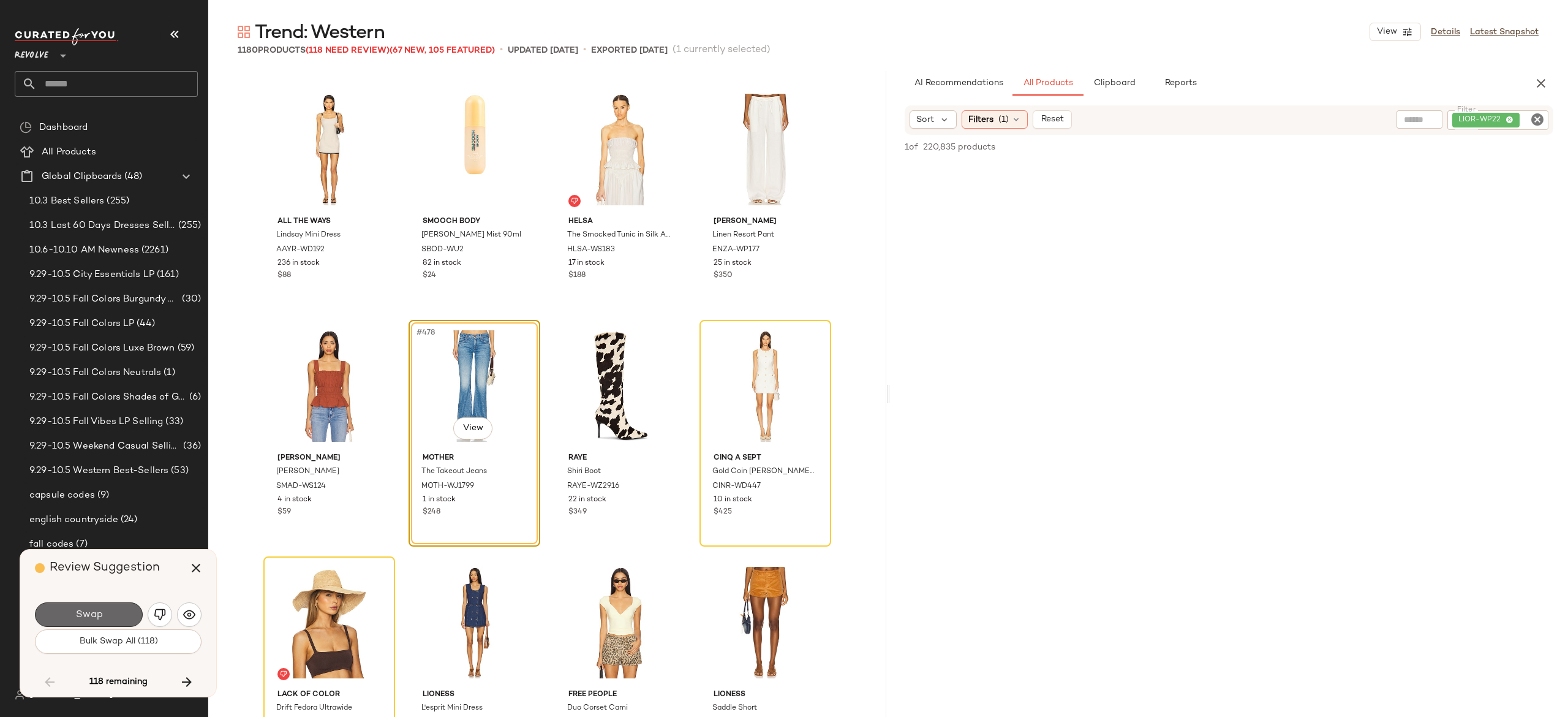
click at [126, 605] on button "Swap" at bounding box center [89, 613] width 107 height 24
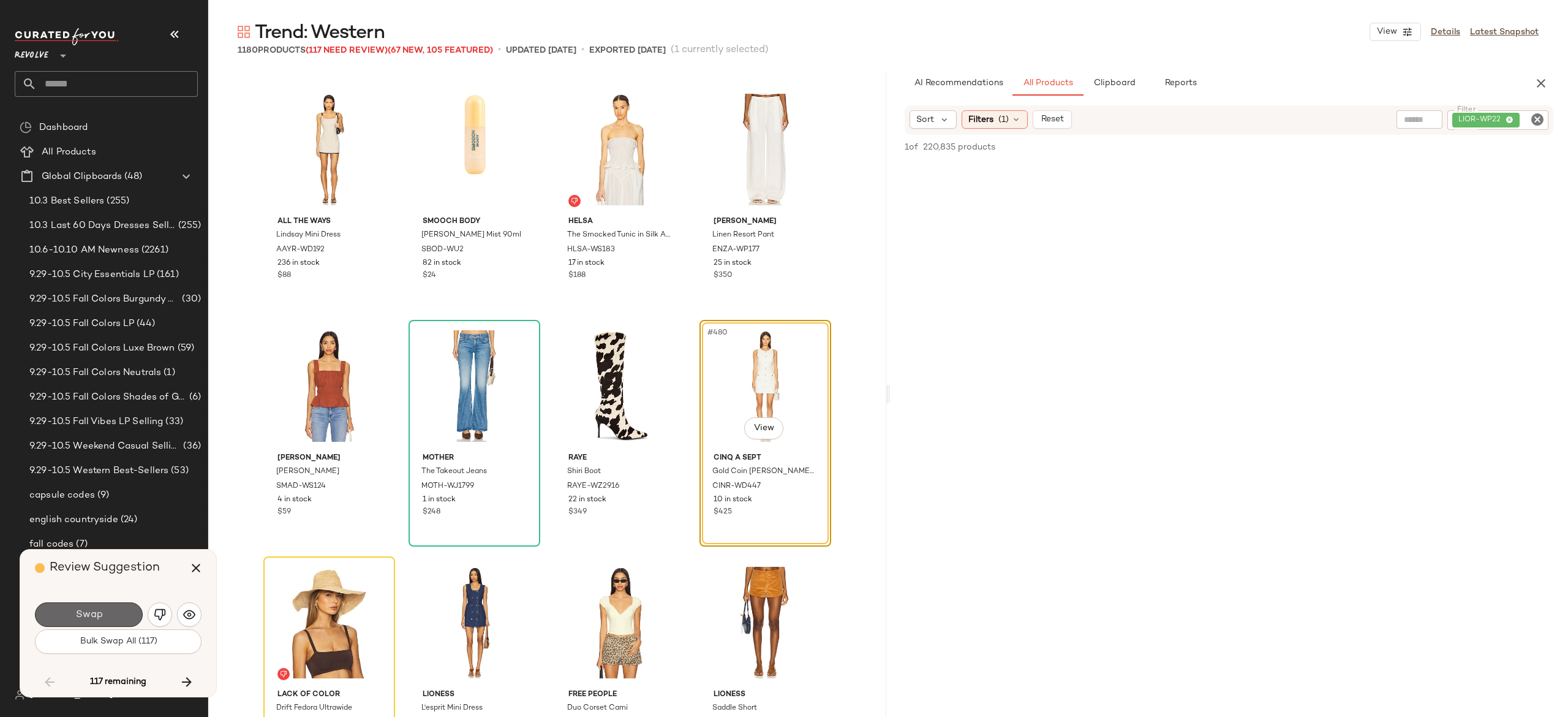
click at [127, 614] on button "Swap" at bounding box center [89, 613] width 107 height 24
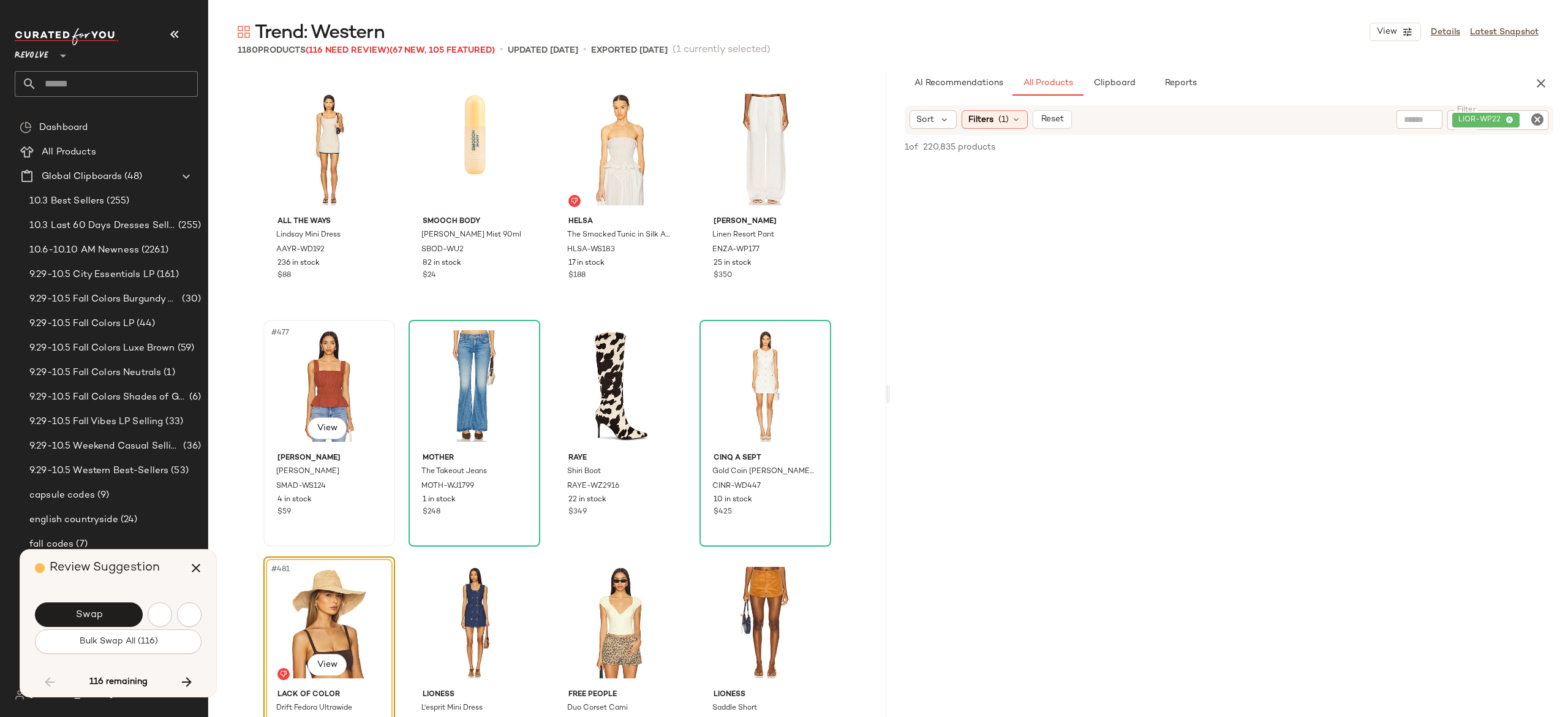
scroll to position [28131, 0]
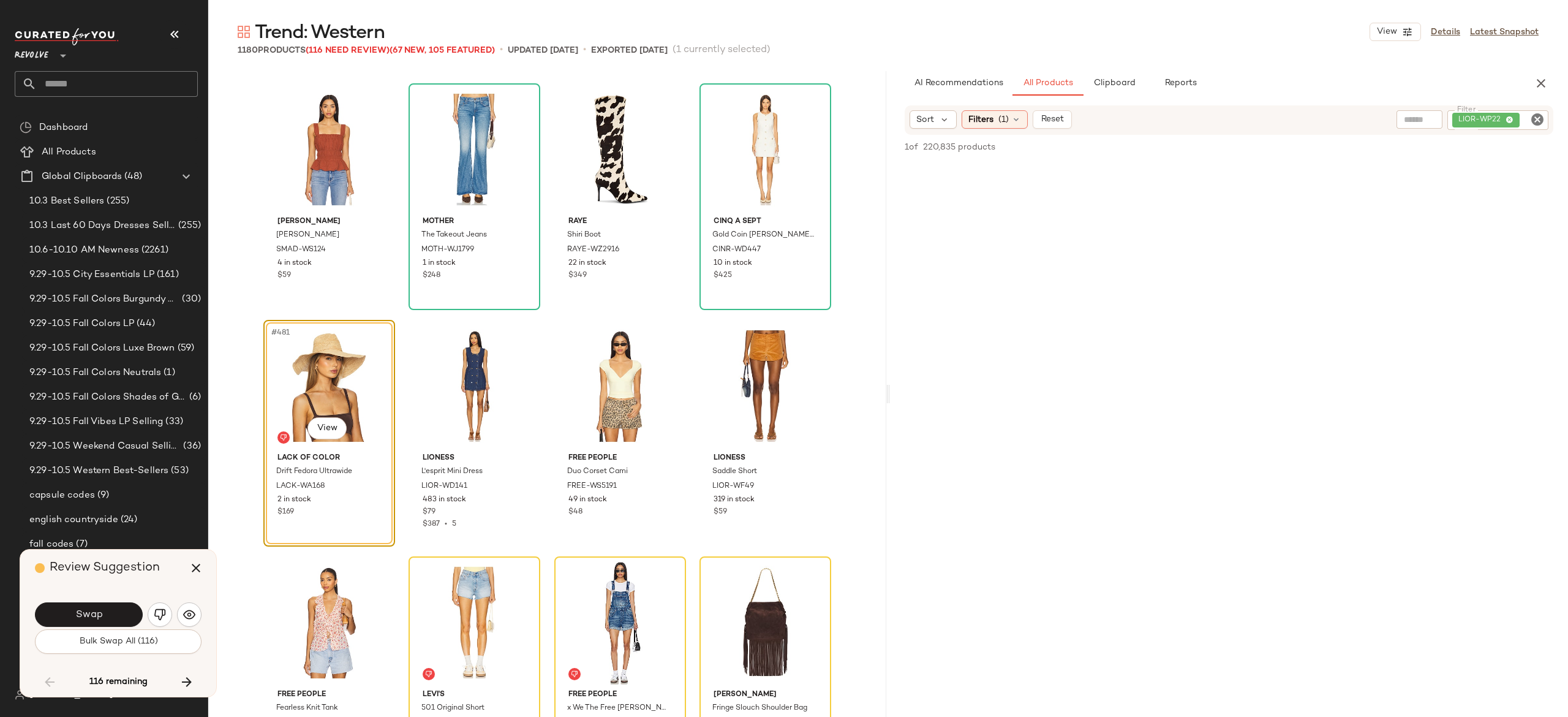
click at [130, 602] on div "Swap" at bounding box center [118, 614] width 167 height 29
click at [124, 612] on button "Swap" at bounding box center [89, 613] width 107 height 24
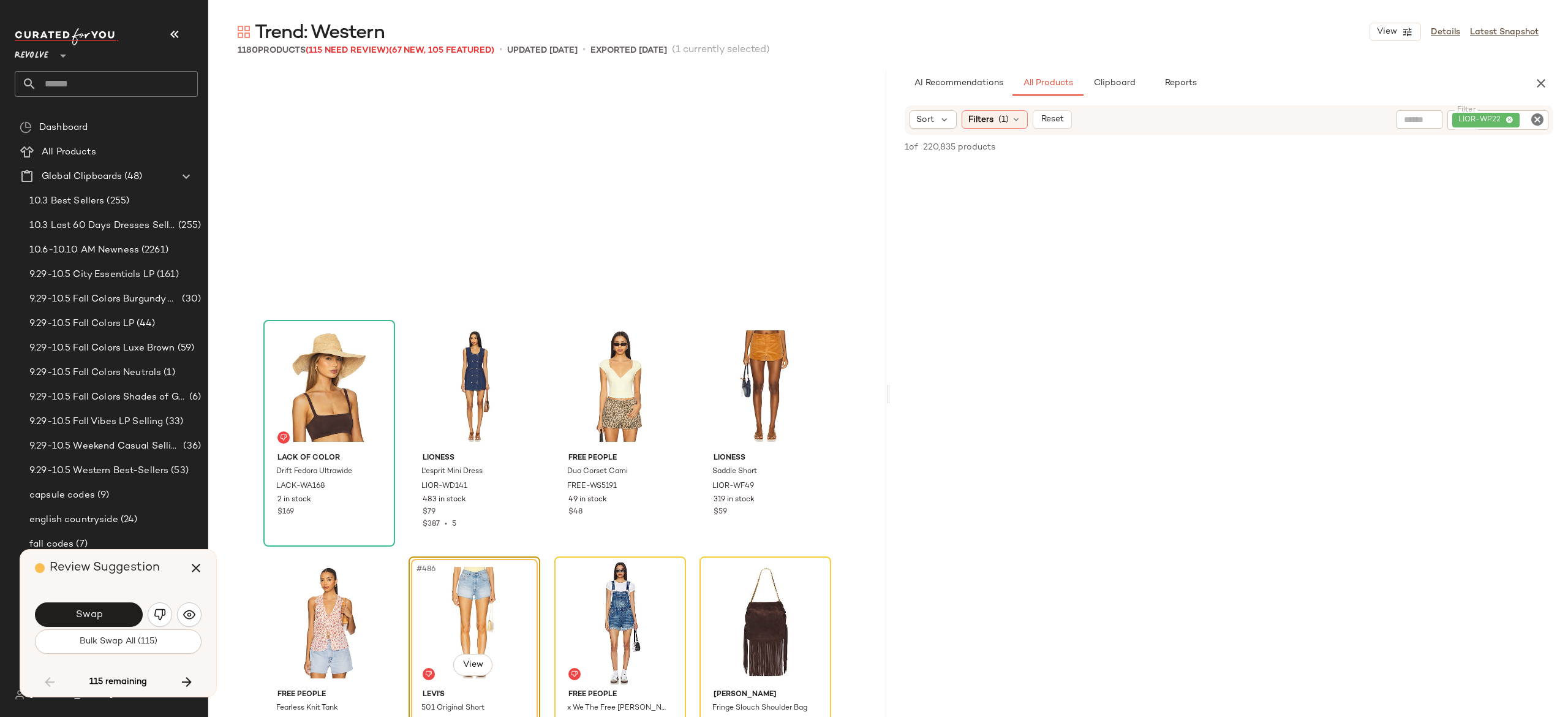
scroll to position [28367, 0]
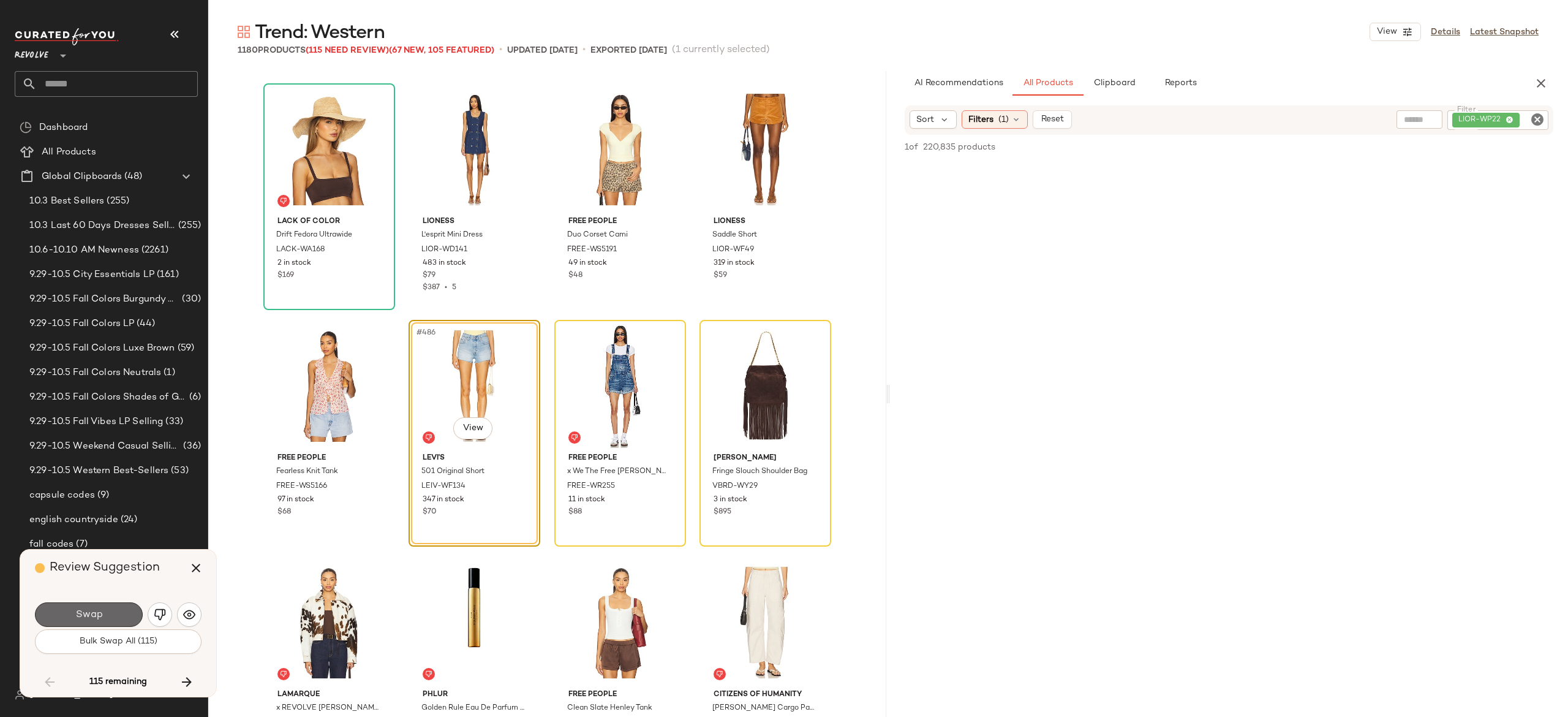
click at [126, 617] on button "Swap" at bounding box center [89, 613] width 107 height 24
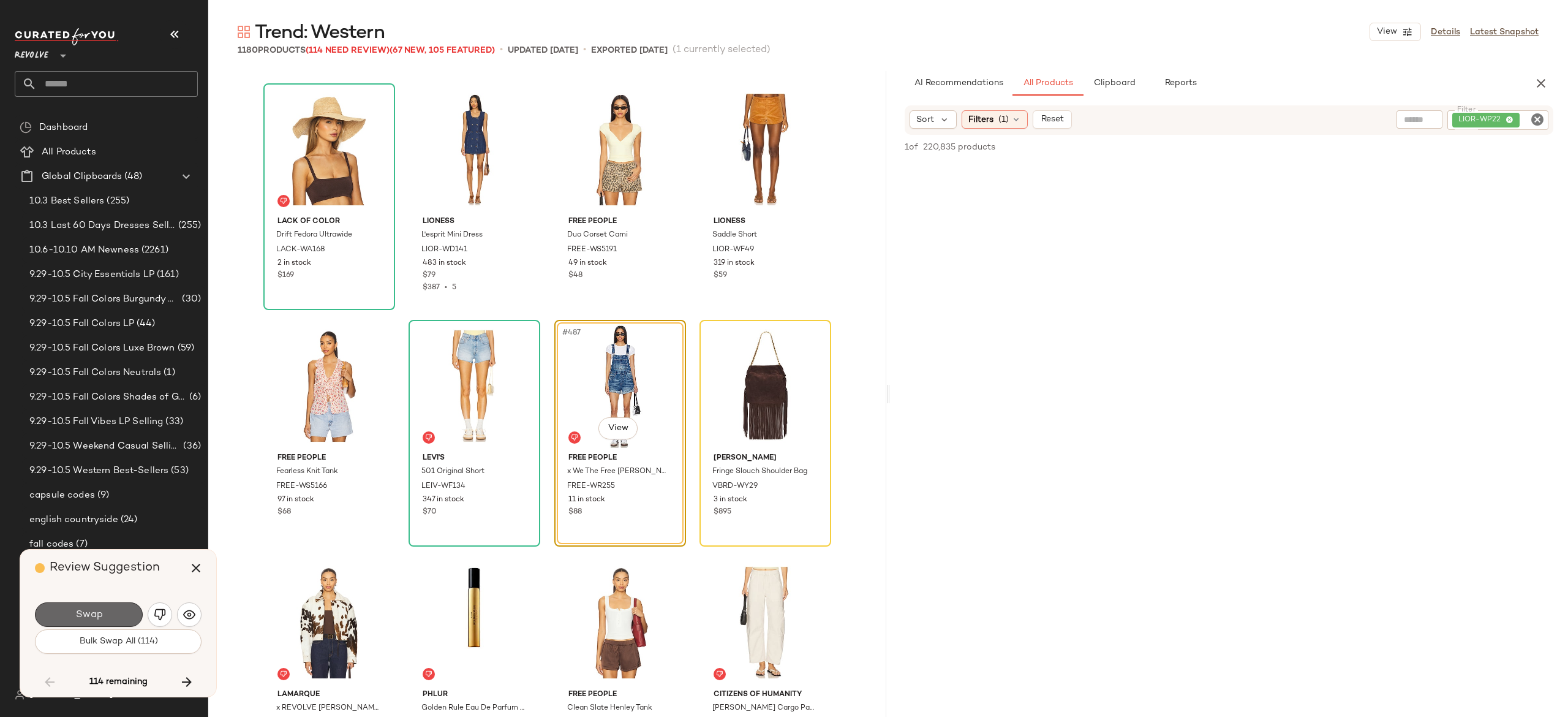
click at [128, 612] on button "Swap" at bounding box center [89, 613] width 107 height 24
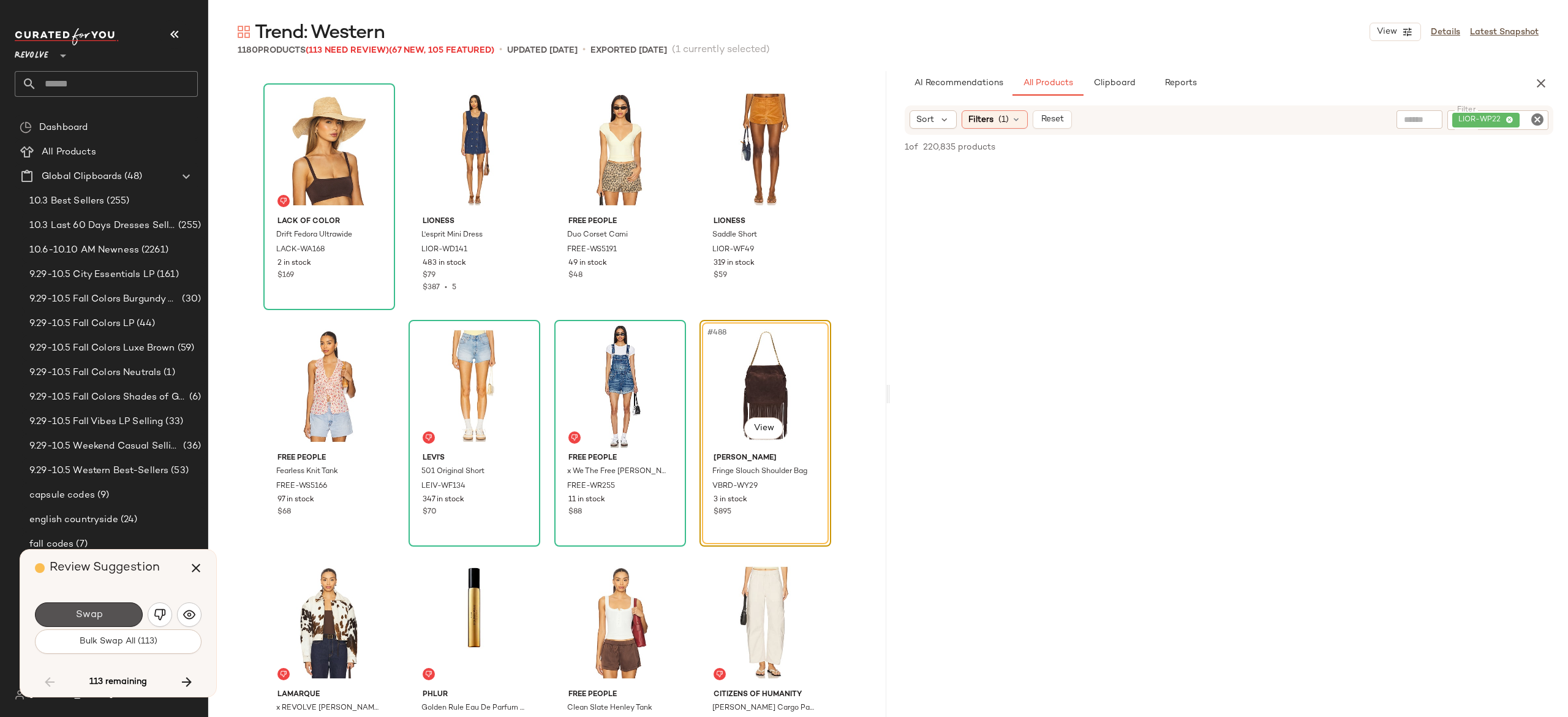
click at [128, 612] on button "Swap" at bounding box center [89, 613] width 107 height 24
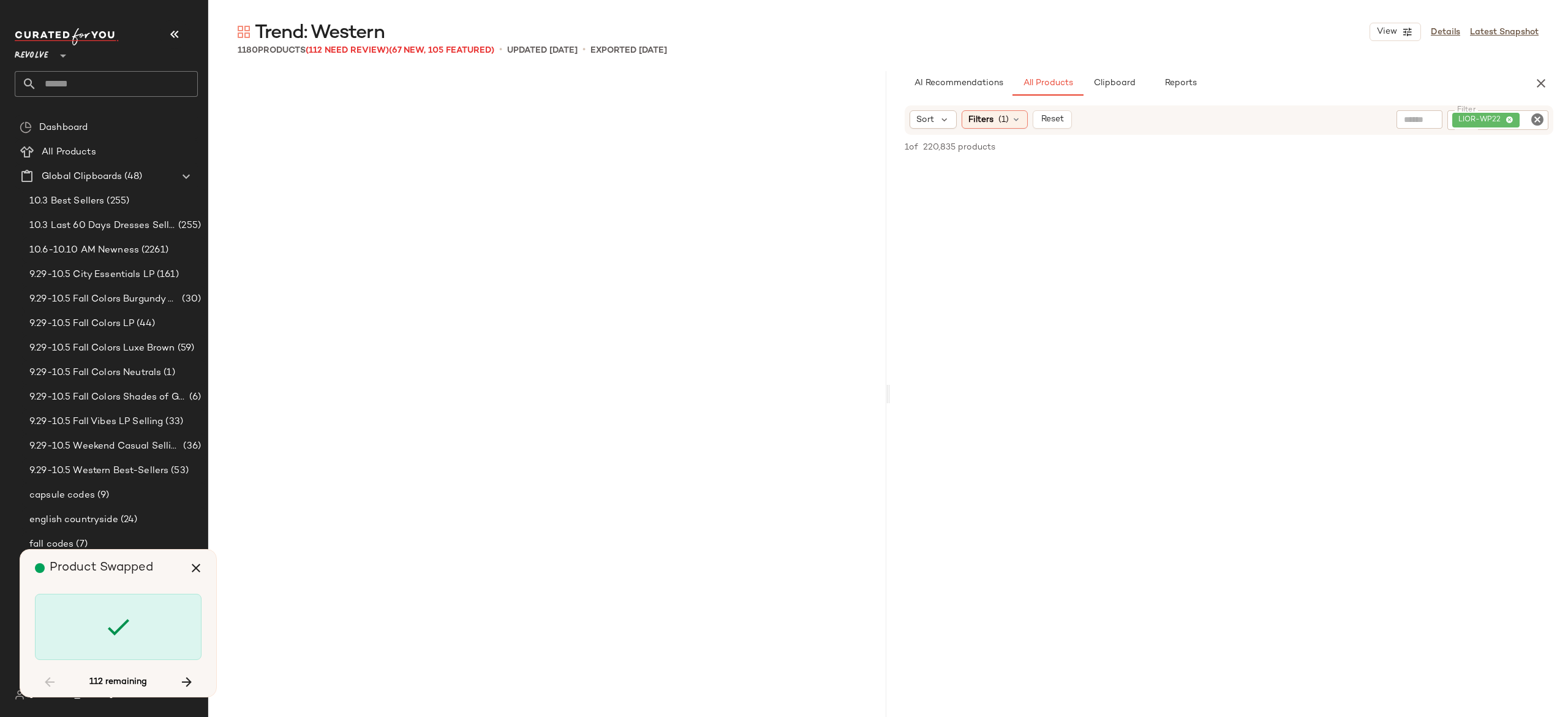
scroll to position [29313, 0]
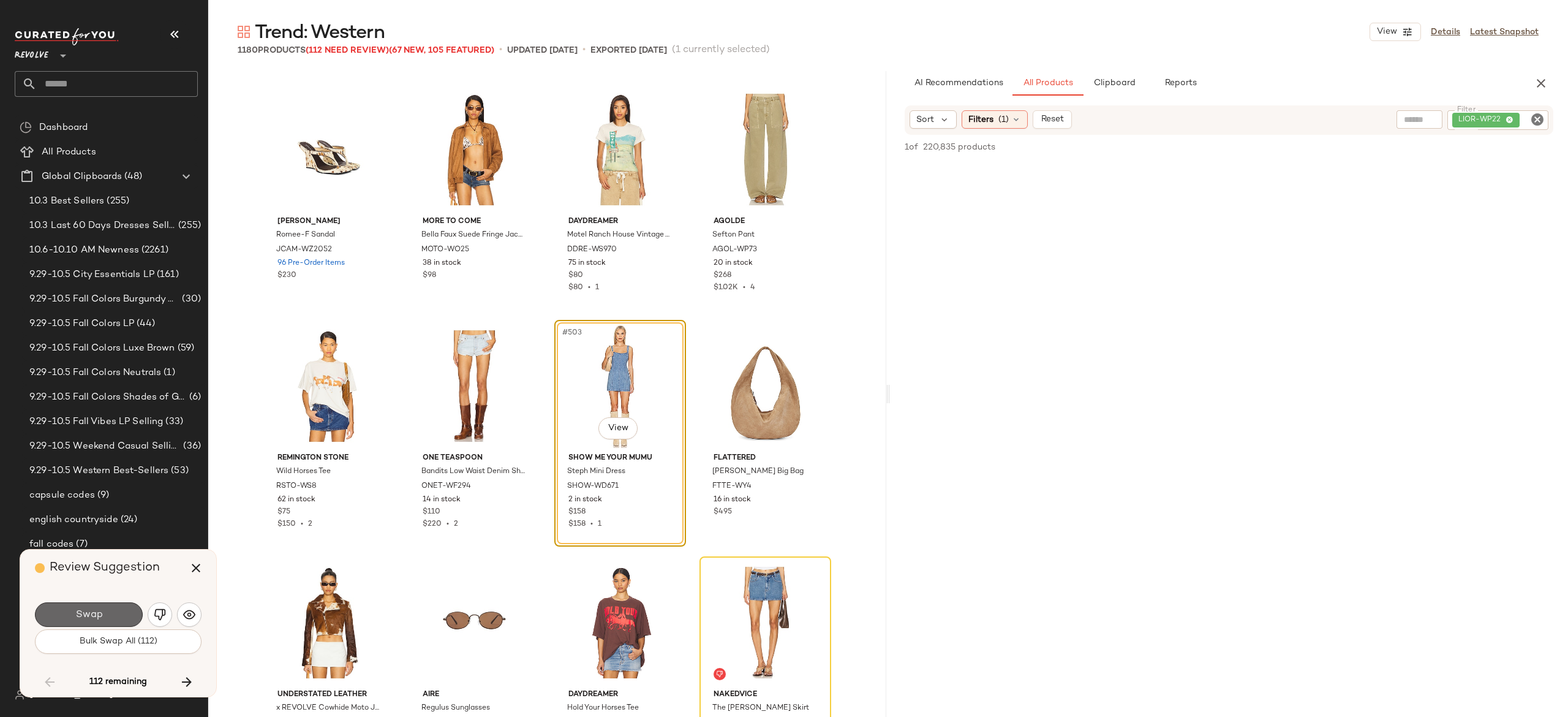
click at [127, 614] on button "Swap" at bounding box center [89, 613] width 107 height 24
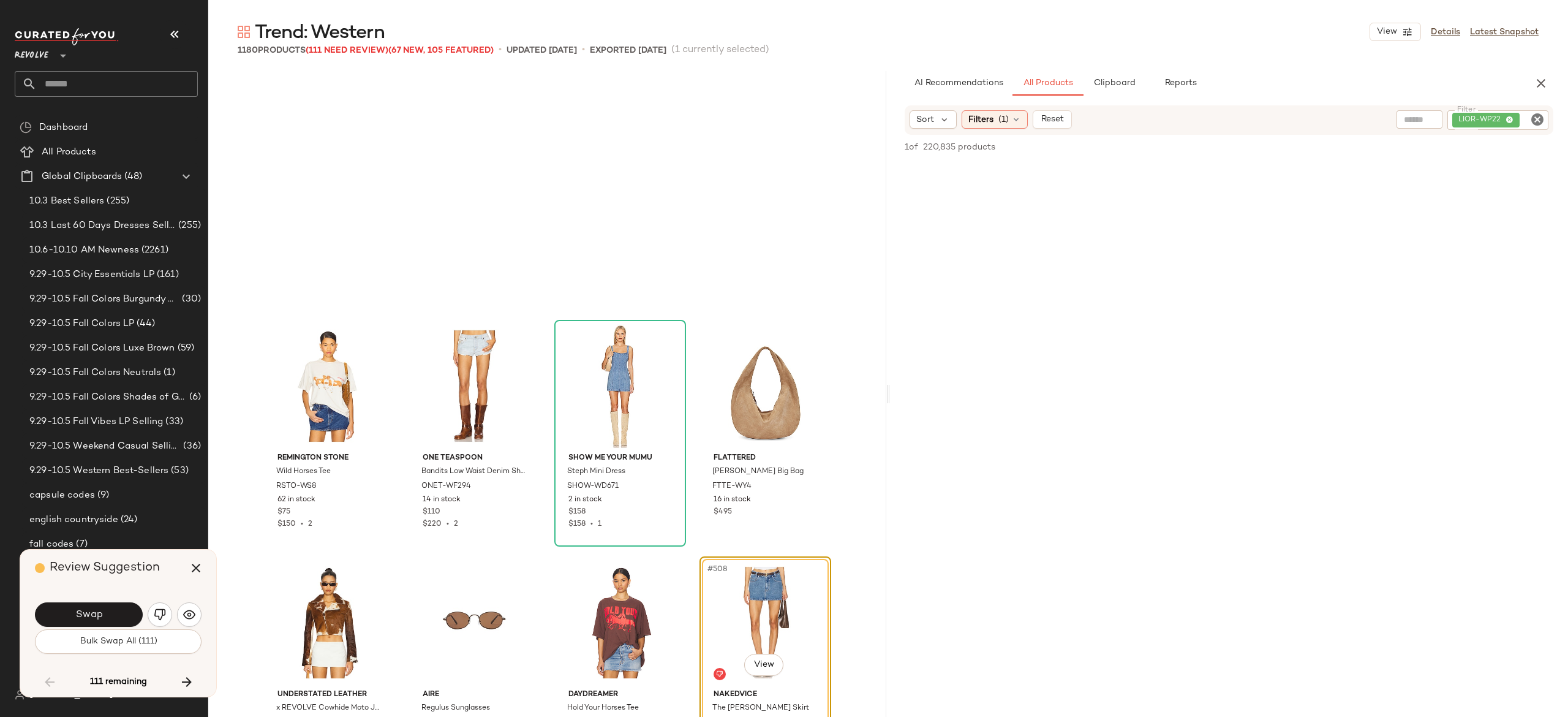
scroll to position [29549, 0]
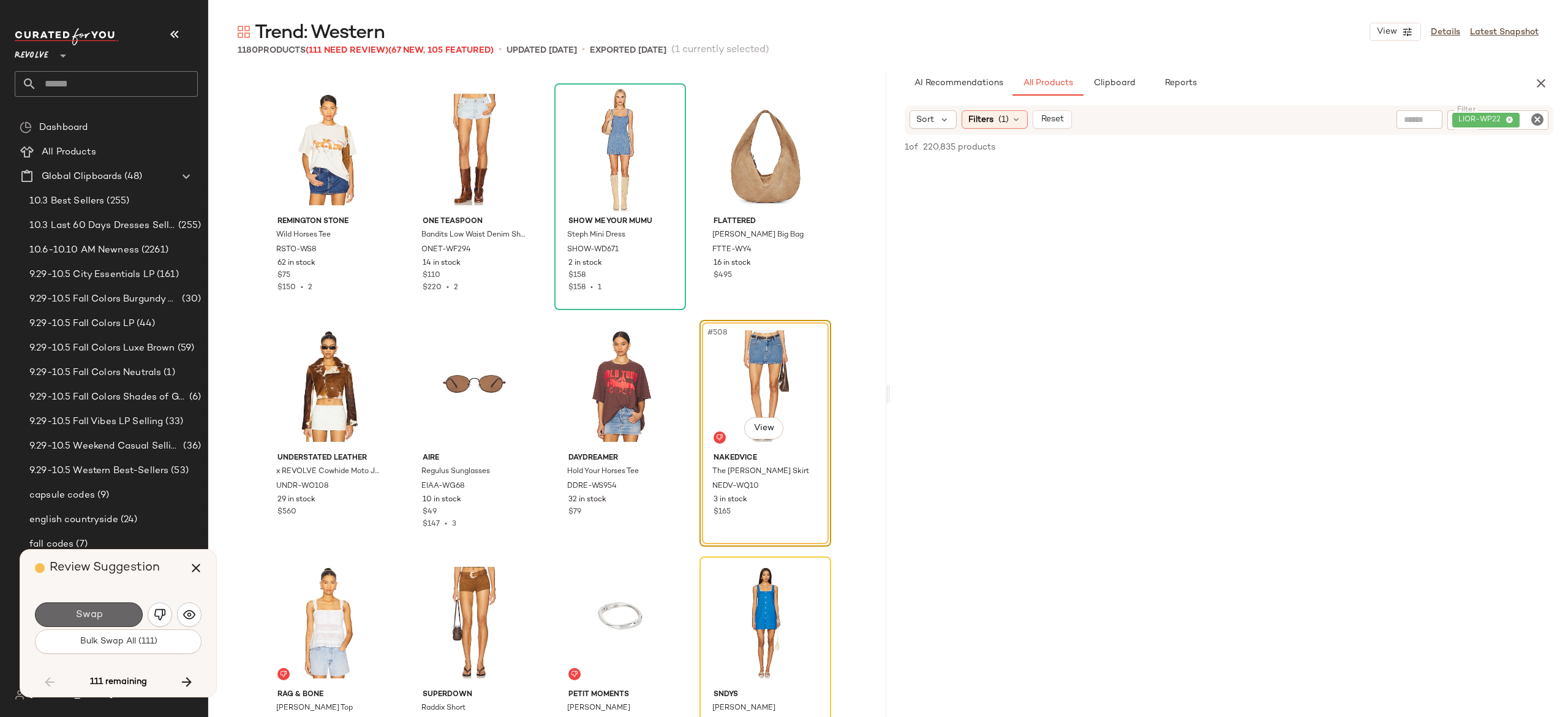
click at [130, 613] on button "Swap" at bounding box center [89, 613] width 107 height 24
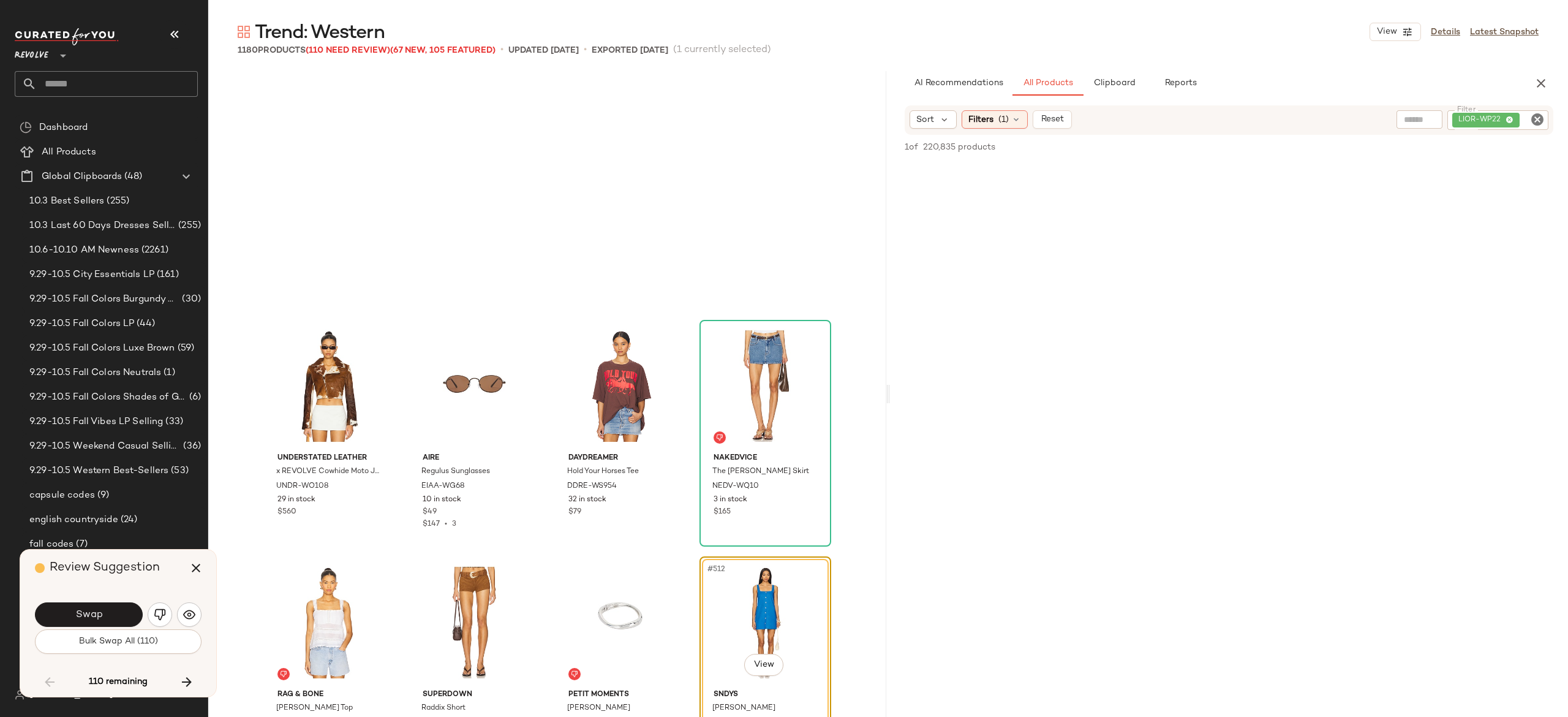
scroll to position [29786, 0]
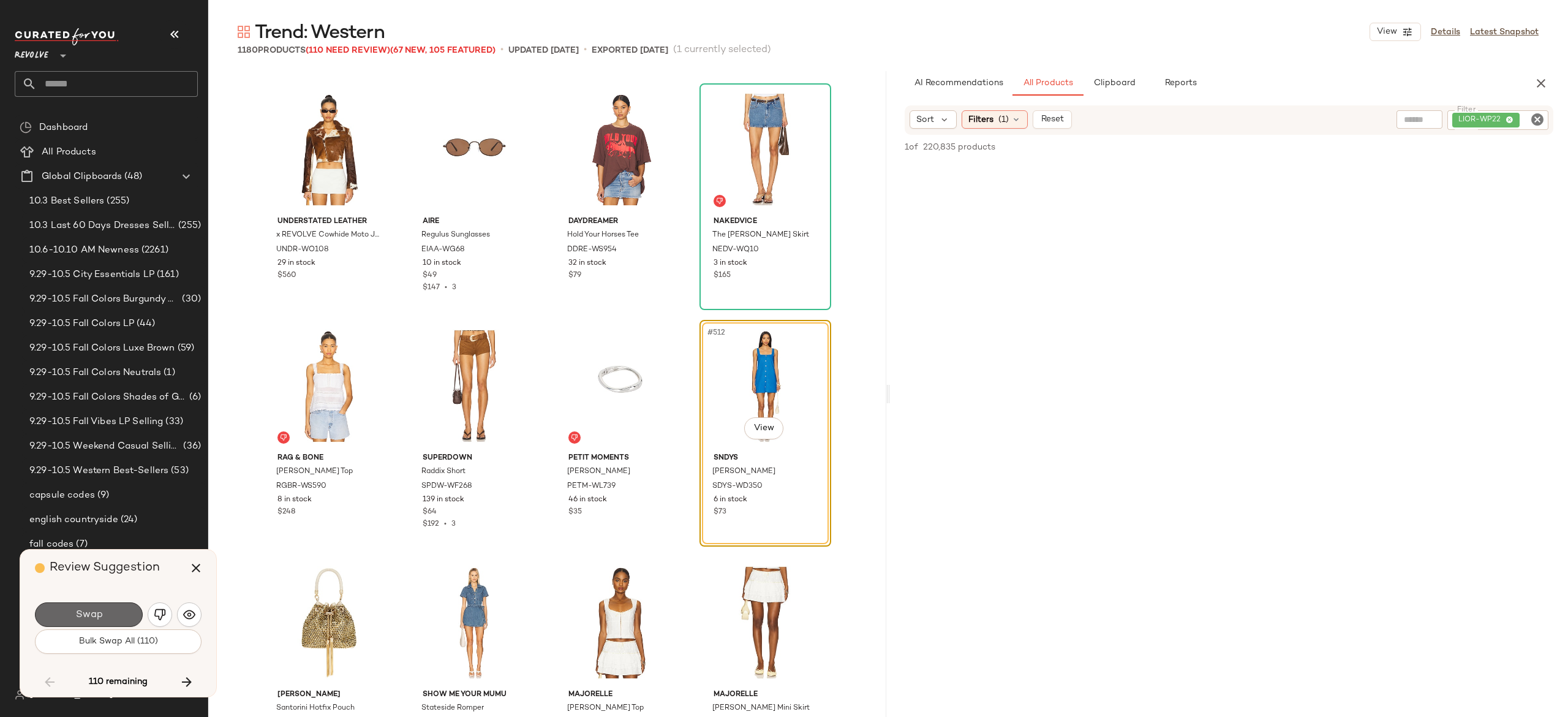
click at [133, 607] on button "Swap" at bounding box center [89, 613] width 107 height 24
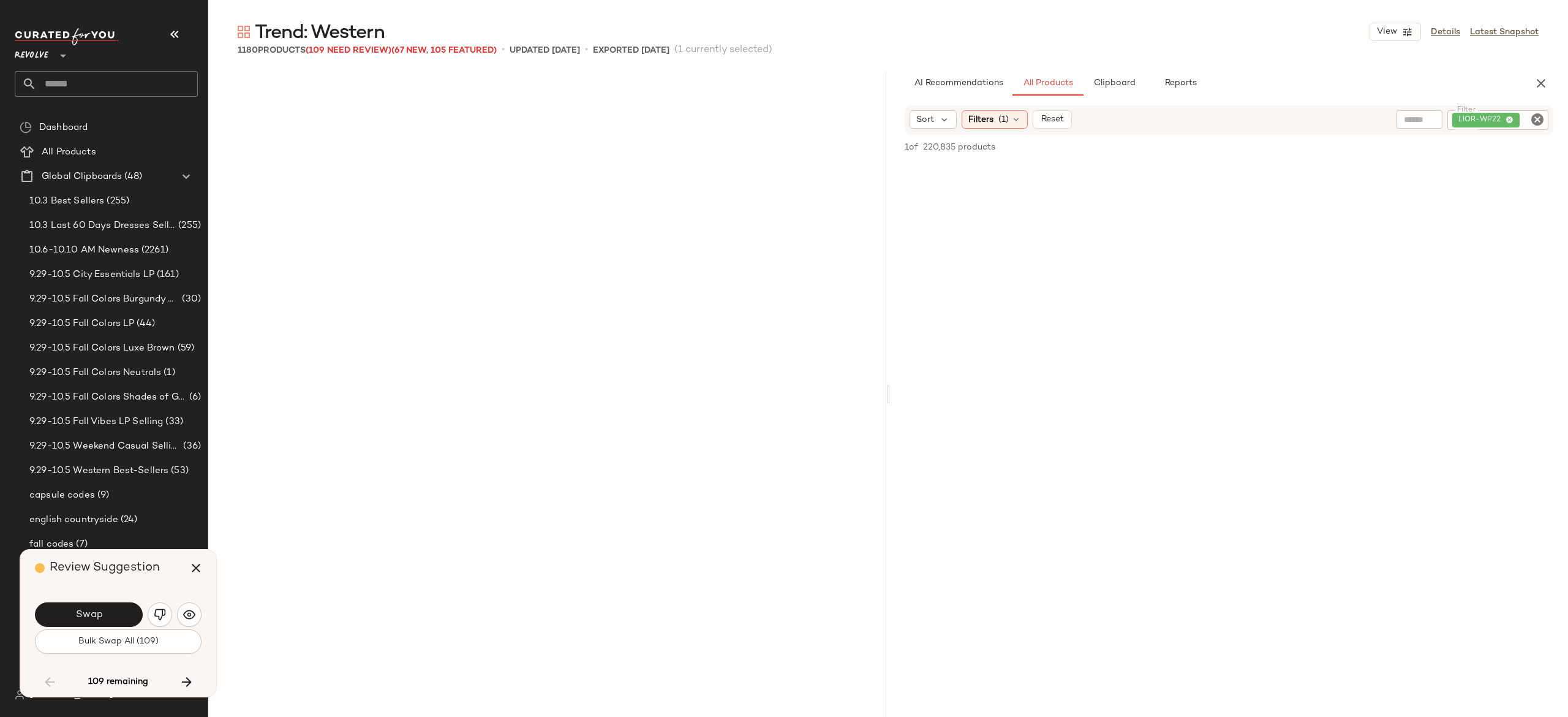
scroll to position [30495, 0]
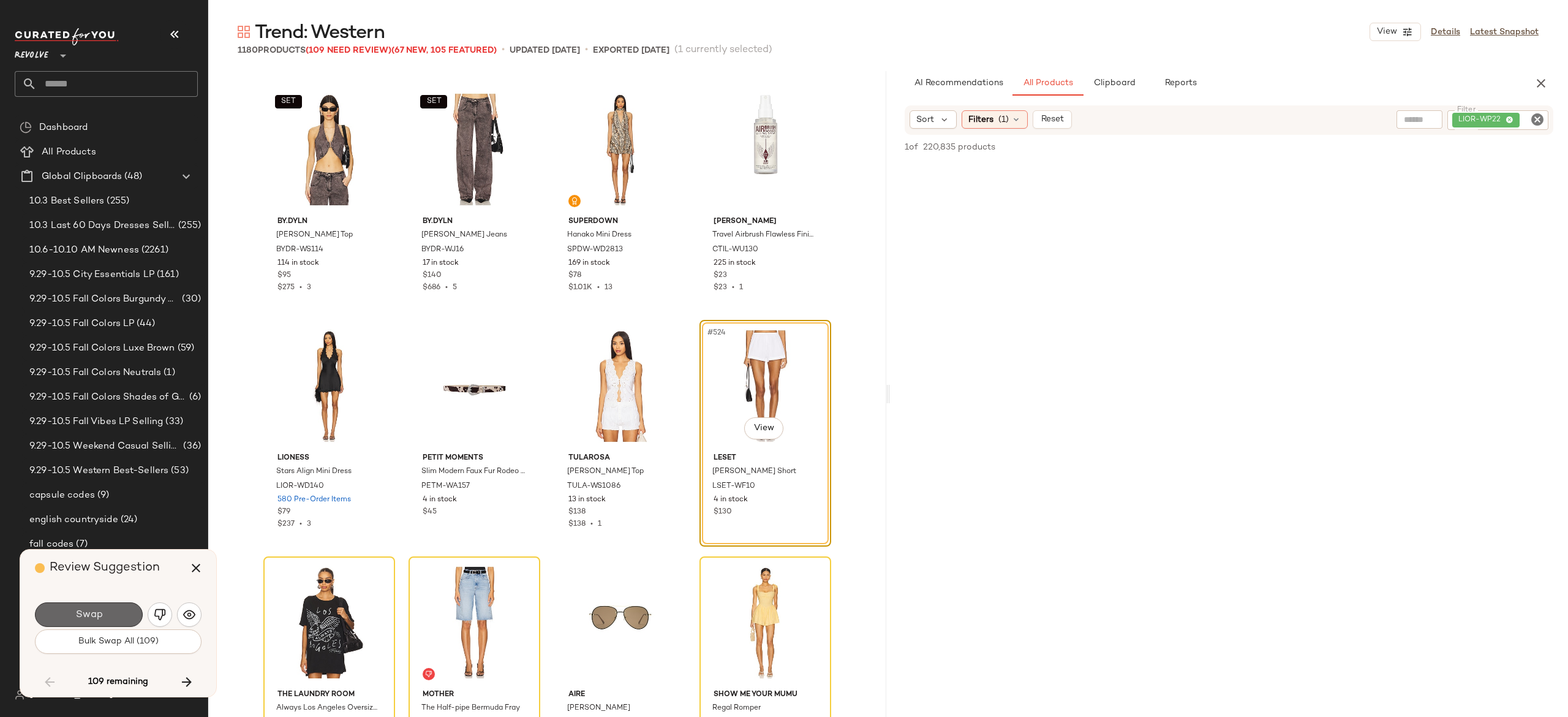
click at [108, 616] on button "Swap" at bounding box center [89, 613] width 107 height 24
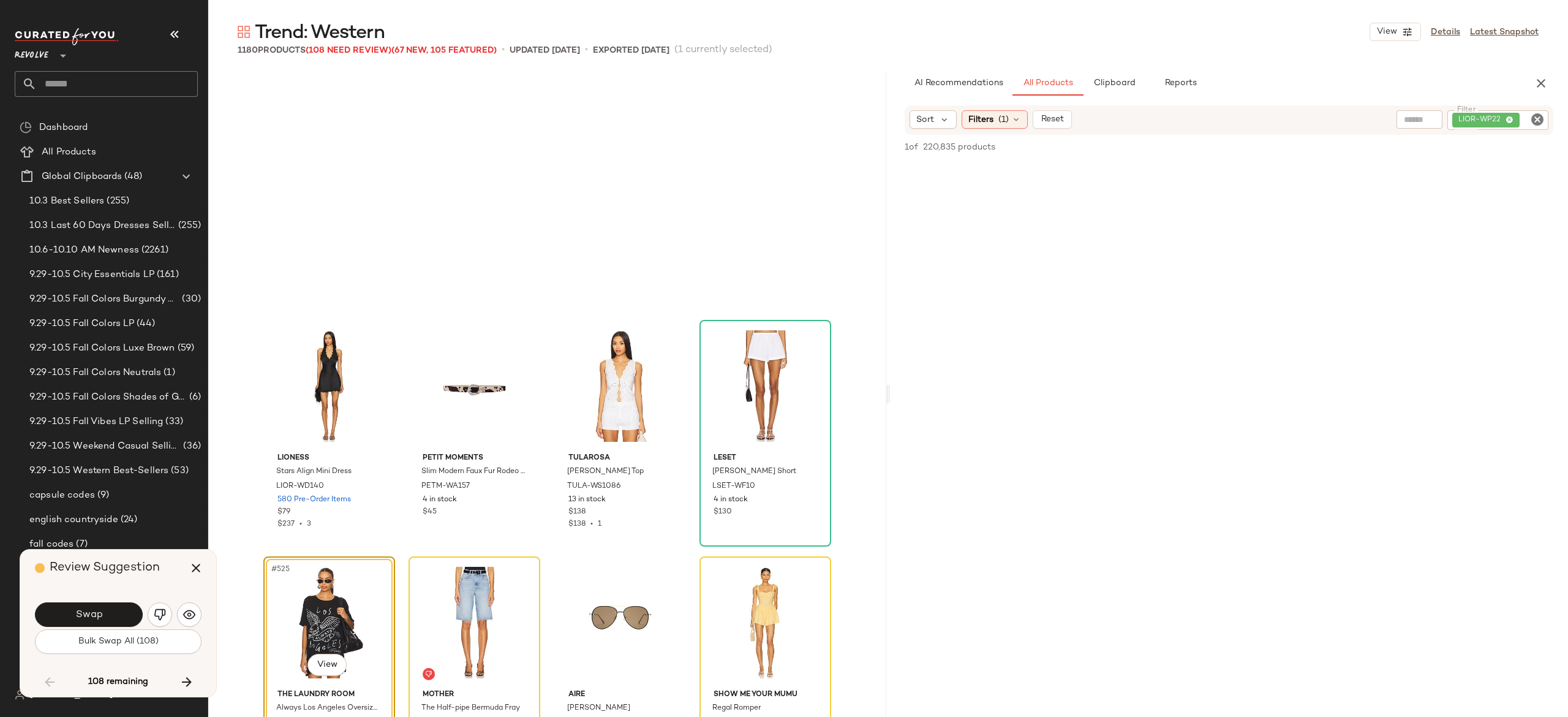
scroll to position [30731, 0]
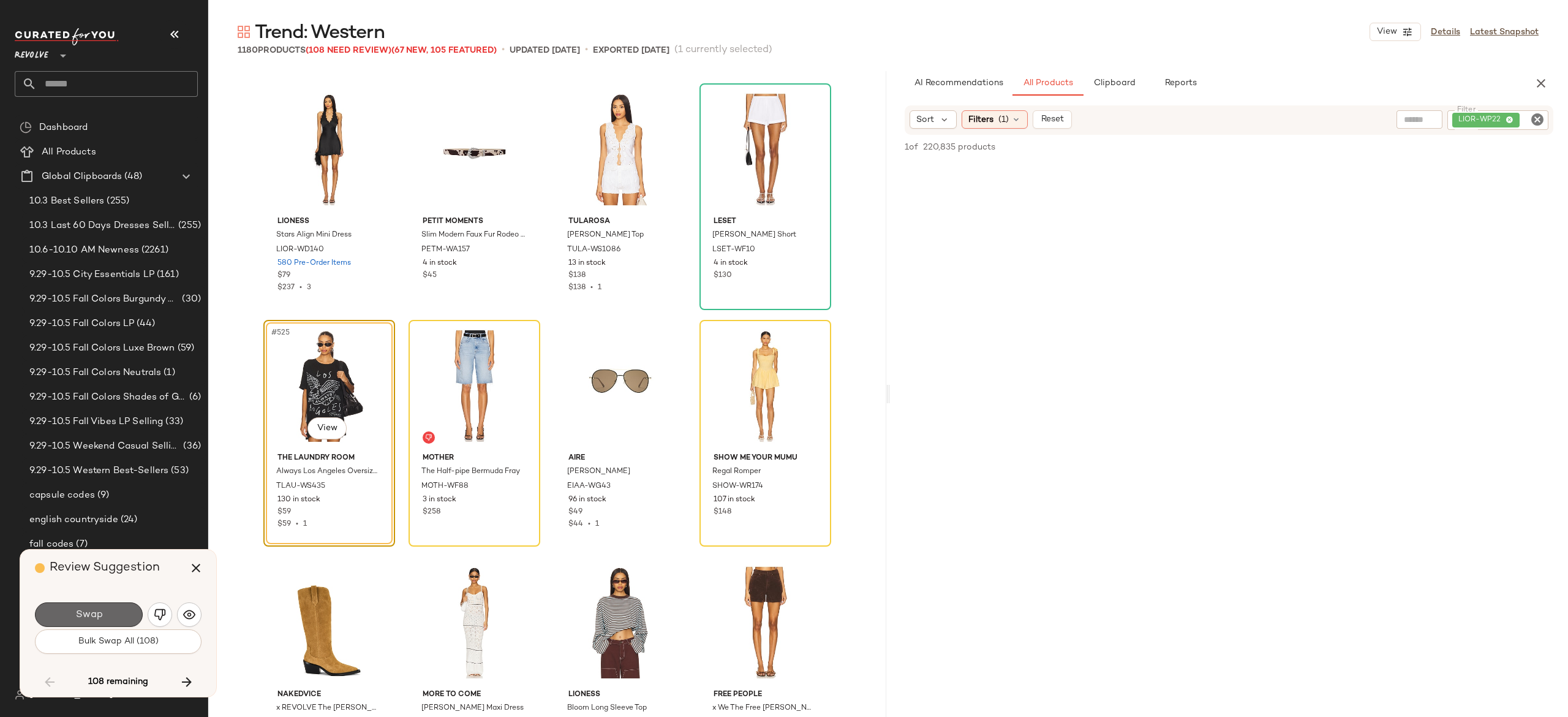
click at [127, 607] on button "Swap" at bounding box center [89, 613] width 107 height 24
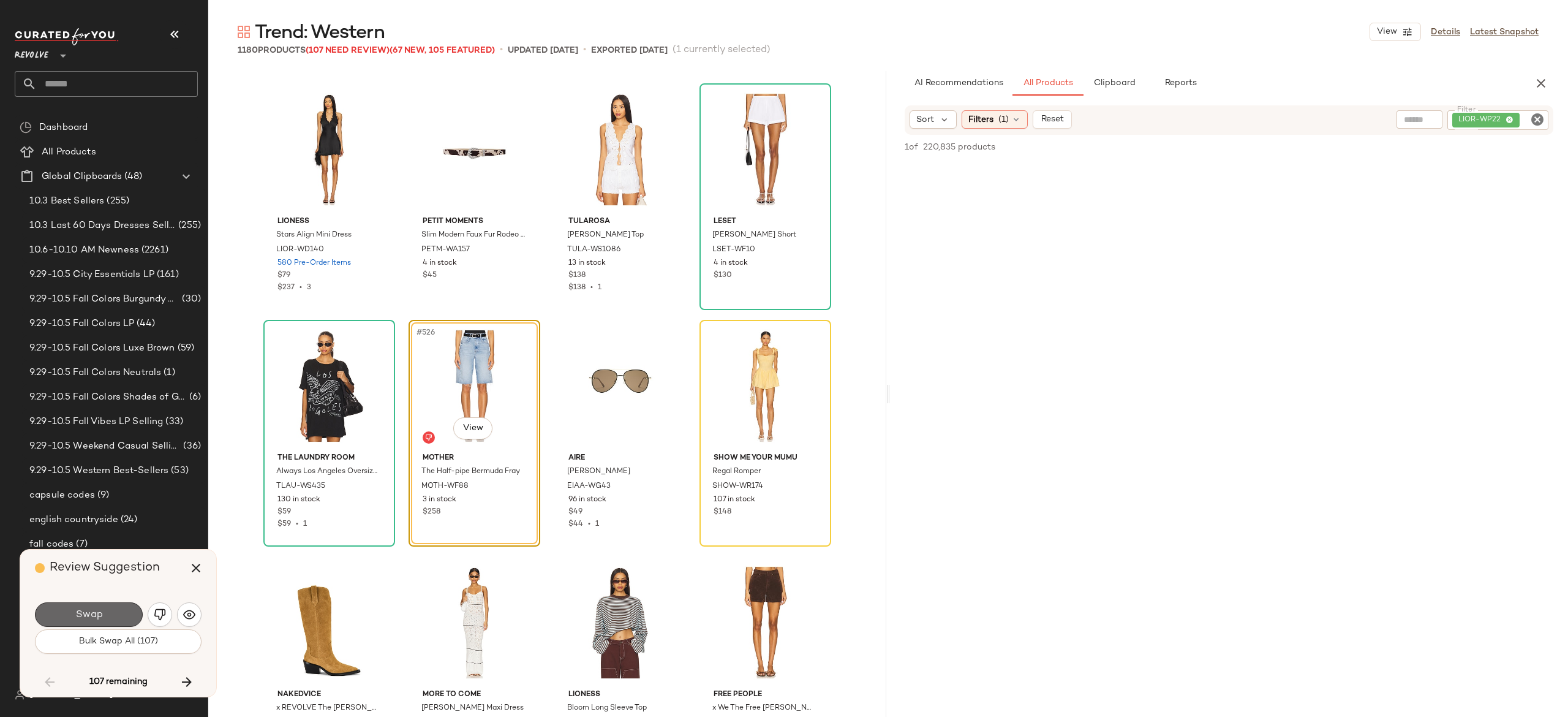
click at [127, 618] on button "Swap" at bounding box center [89, 613] width 107 height 24
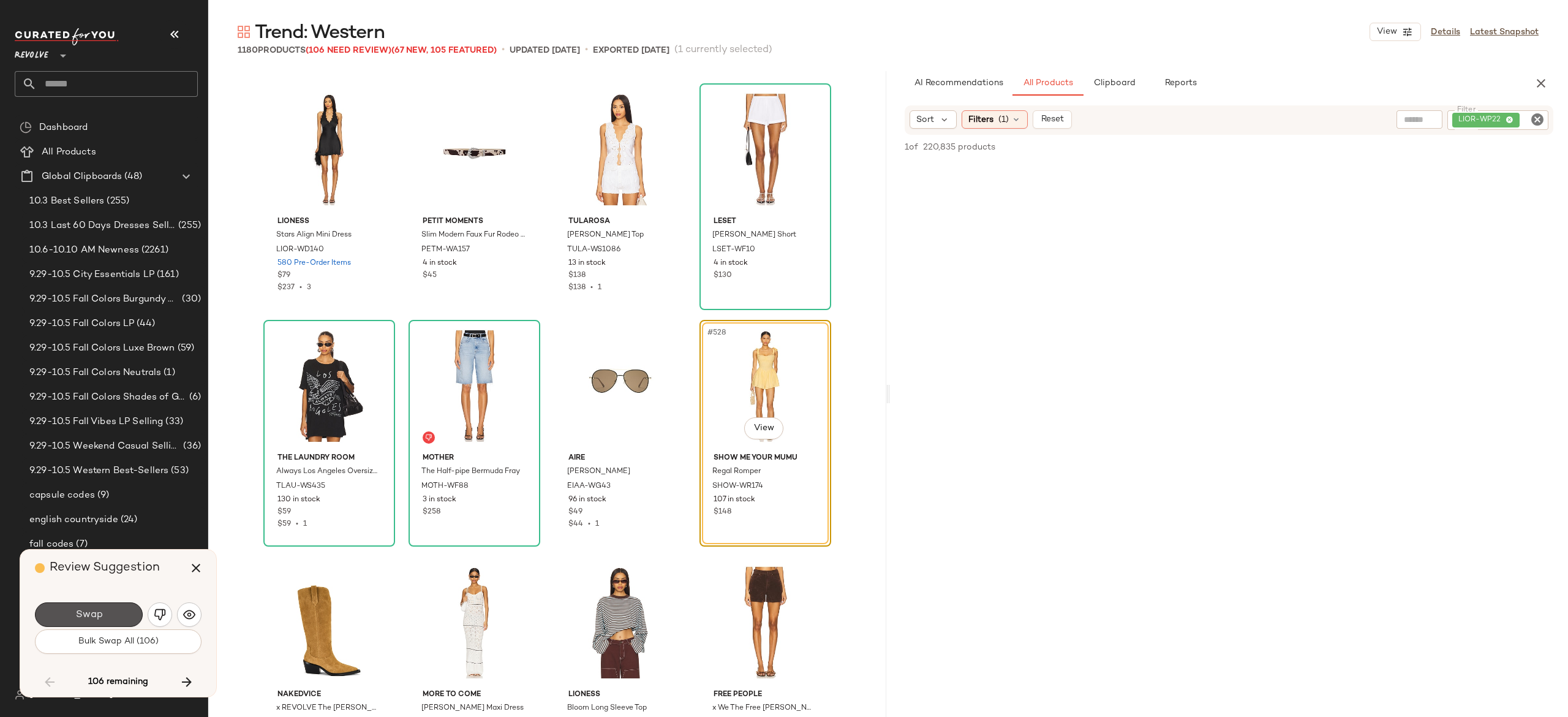
click at [127, 618] on button "Swap" at bounding box center [89, 613] width 107 height 24
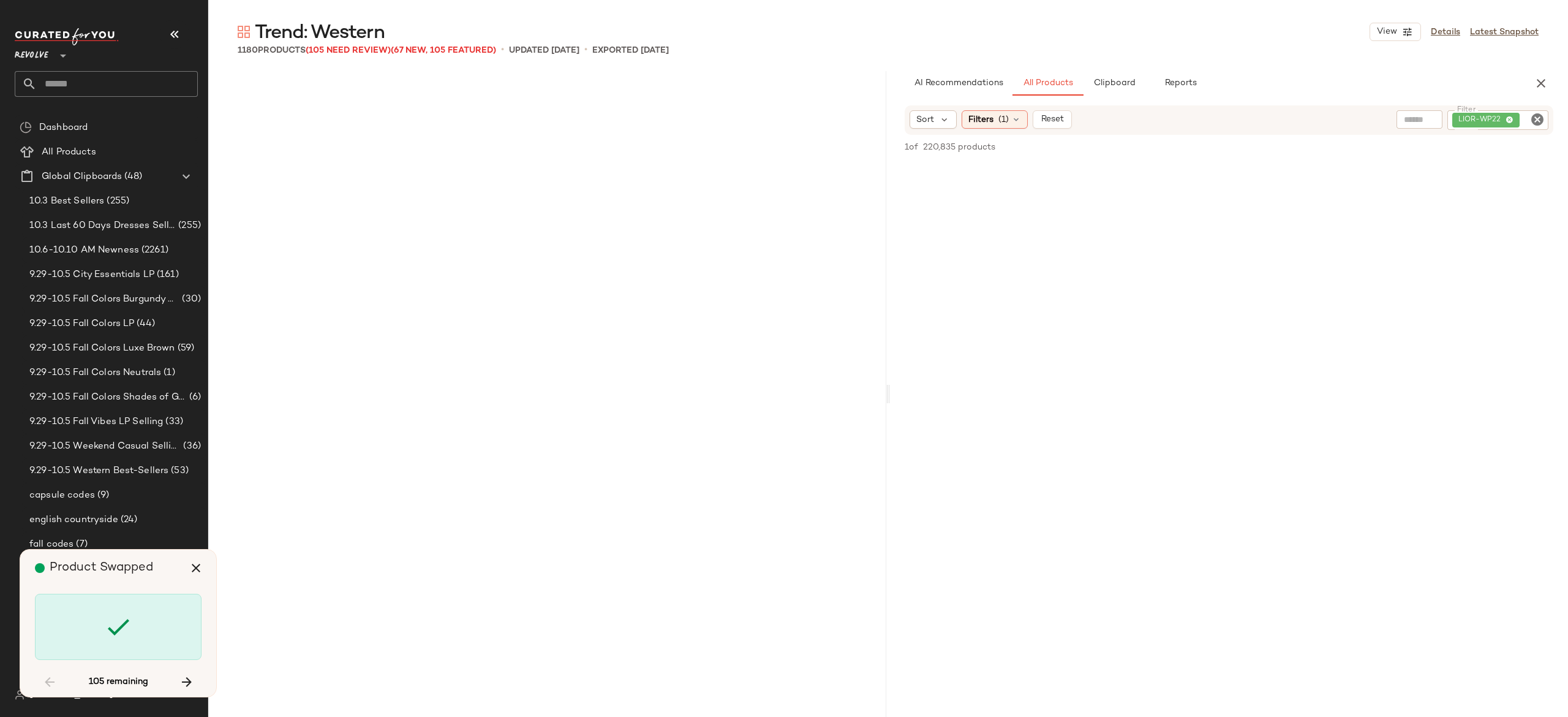
scroll to position [31677, 0]
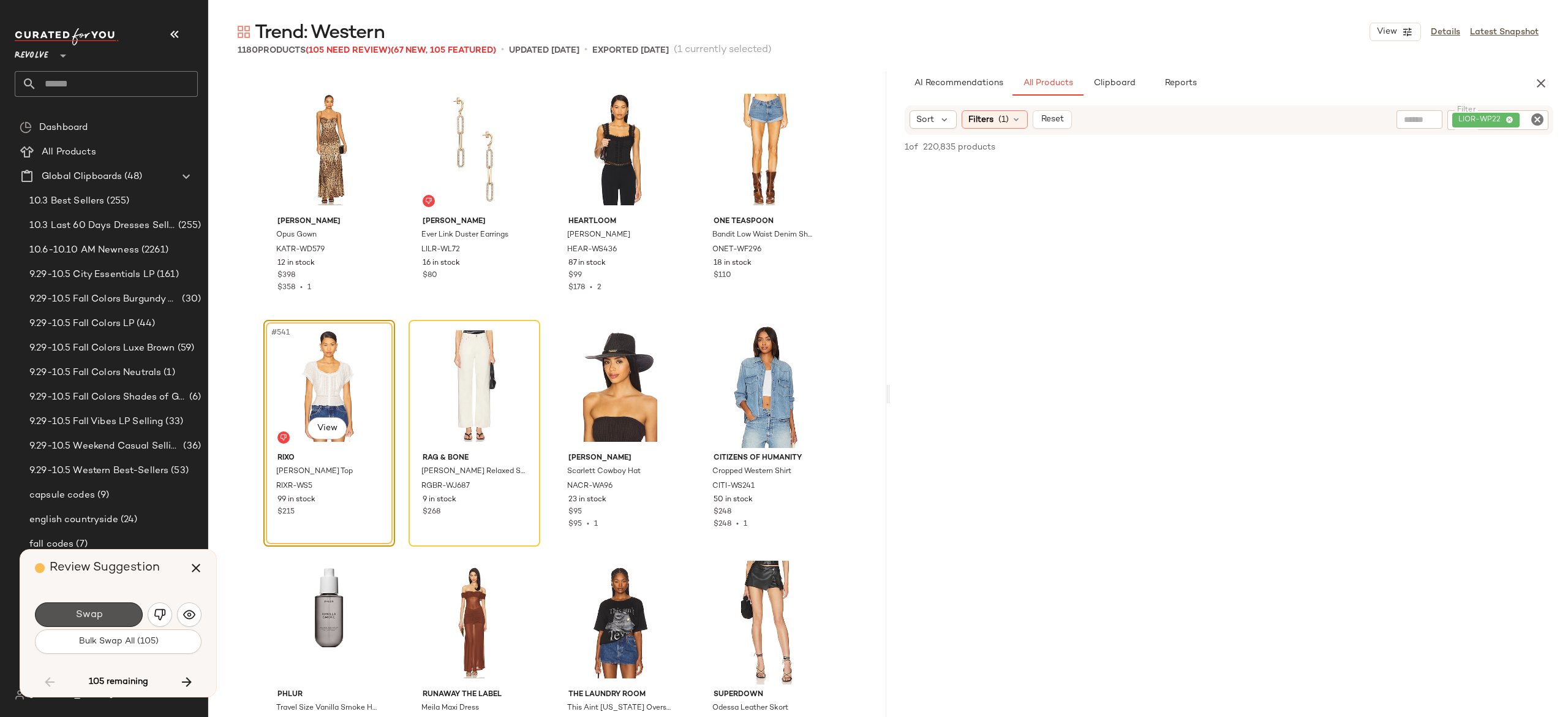
click at [127, 618] on button "Swap" at bounding box center [89, 613] width 107 height 24
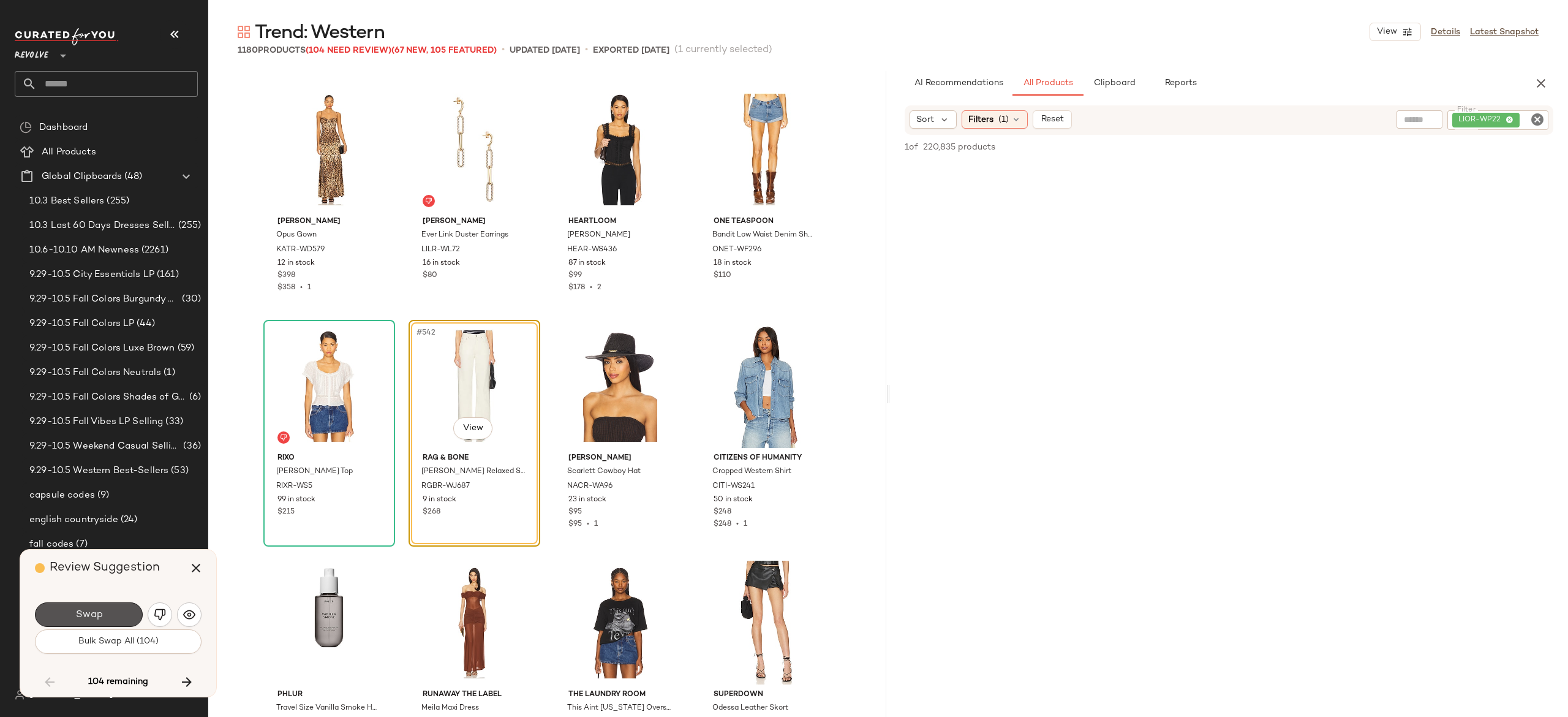
click at [127, 618] on button "Swap" at bounding box center [89, 613] width 107 height 24
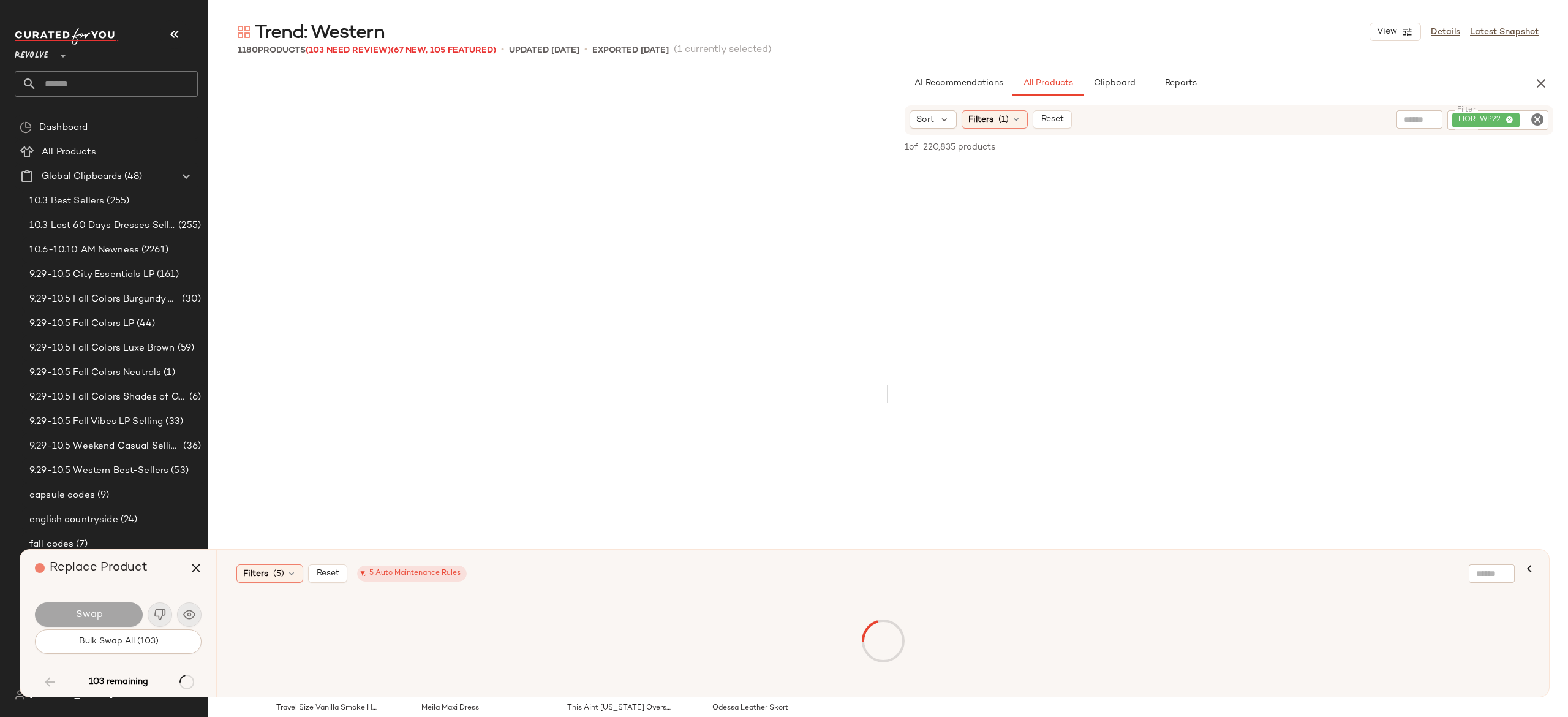
scroll to position [32150, 0]
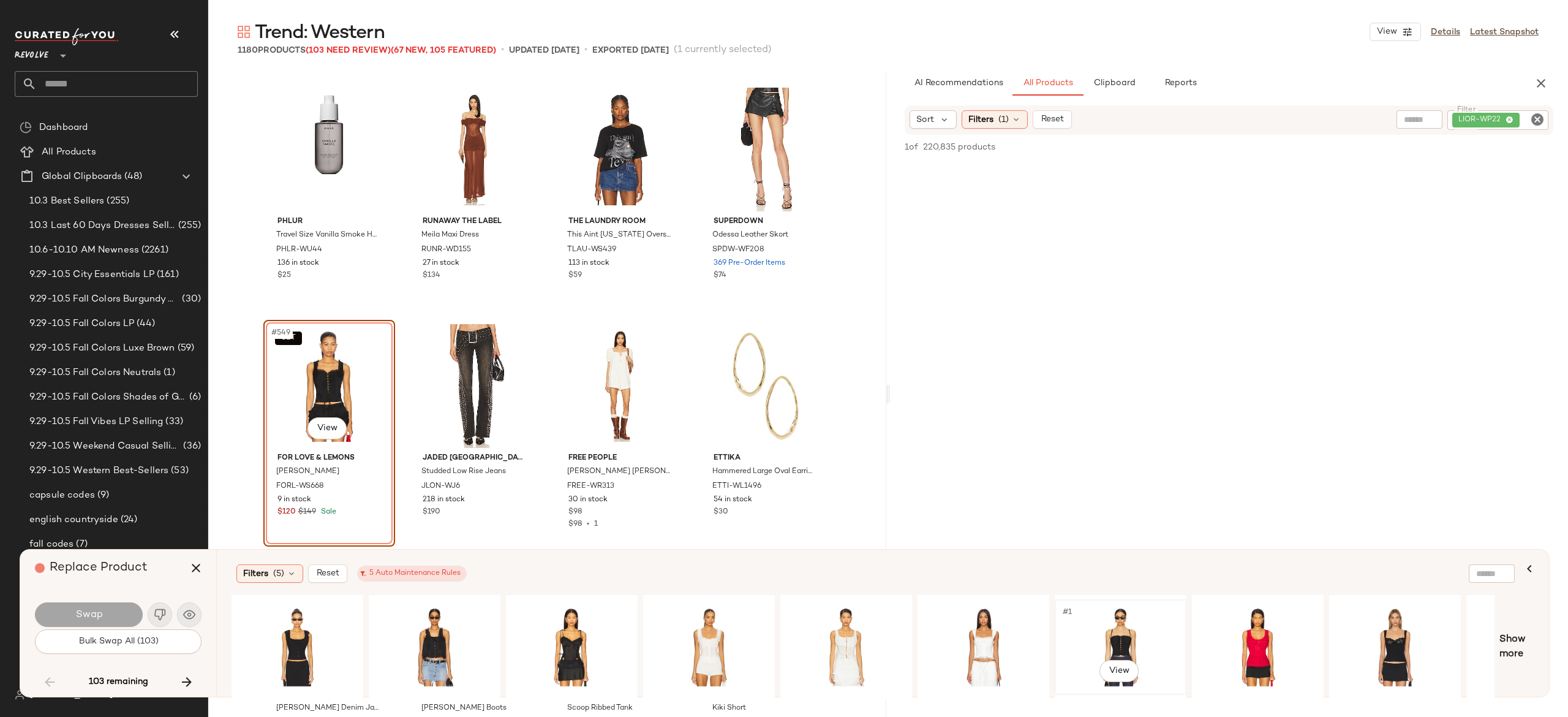
click at [1130, 618] on div "#1 View" at bounding box center [1121, 647] width 123 height 87
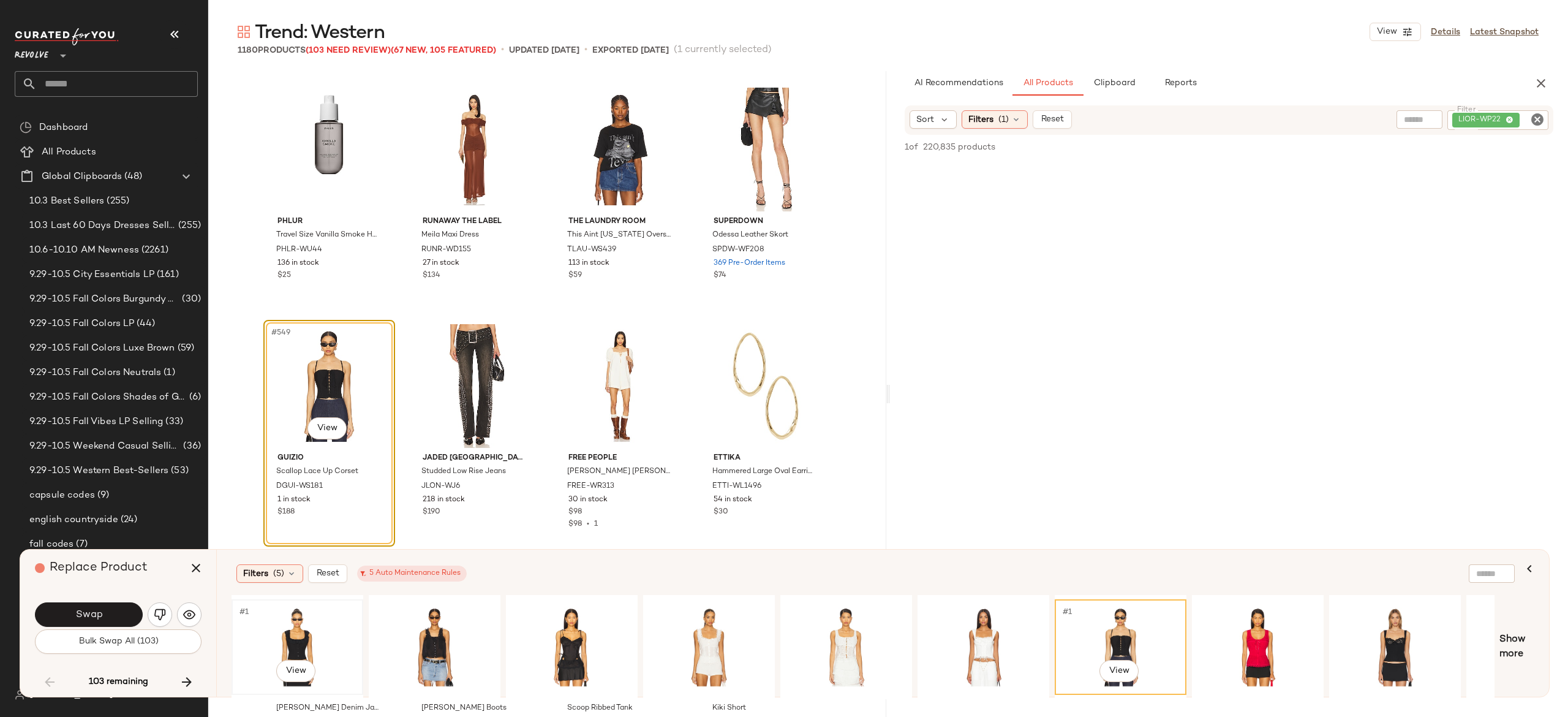
click at [295, 636] on div "#1 View" at bounding box center [297, 647] width 123 height 87
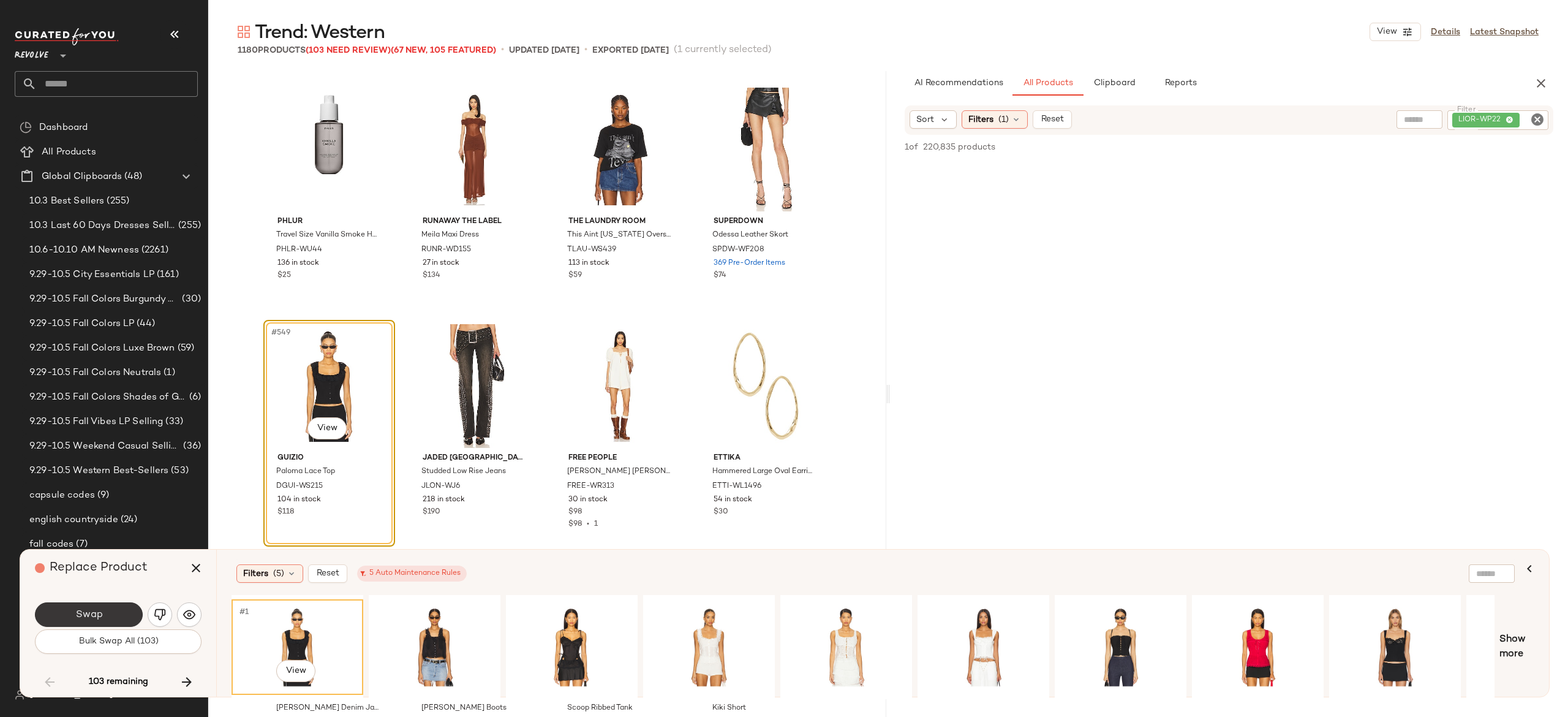
click at [114, 609] on button "Swap" at bounding box center [89, 613] width 107 height 24
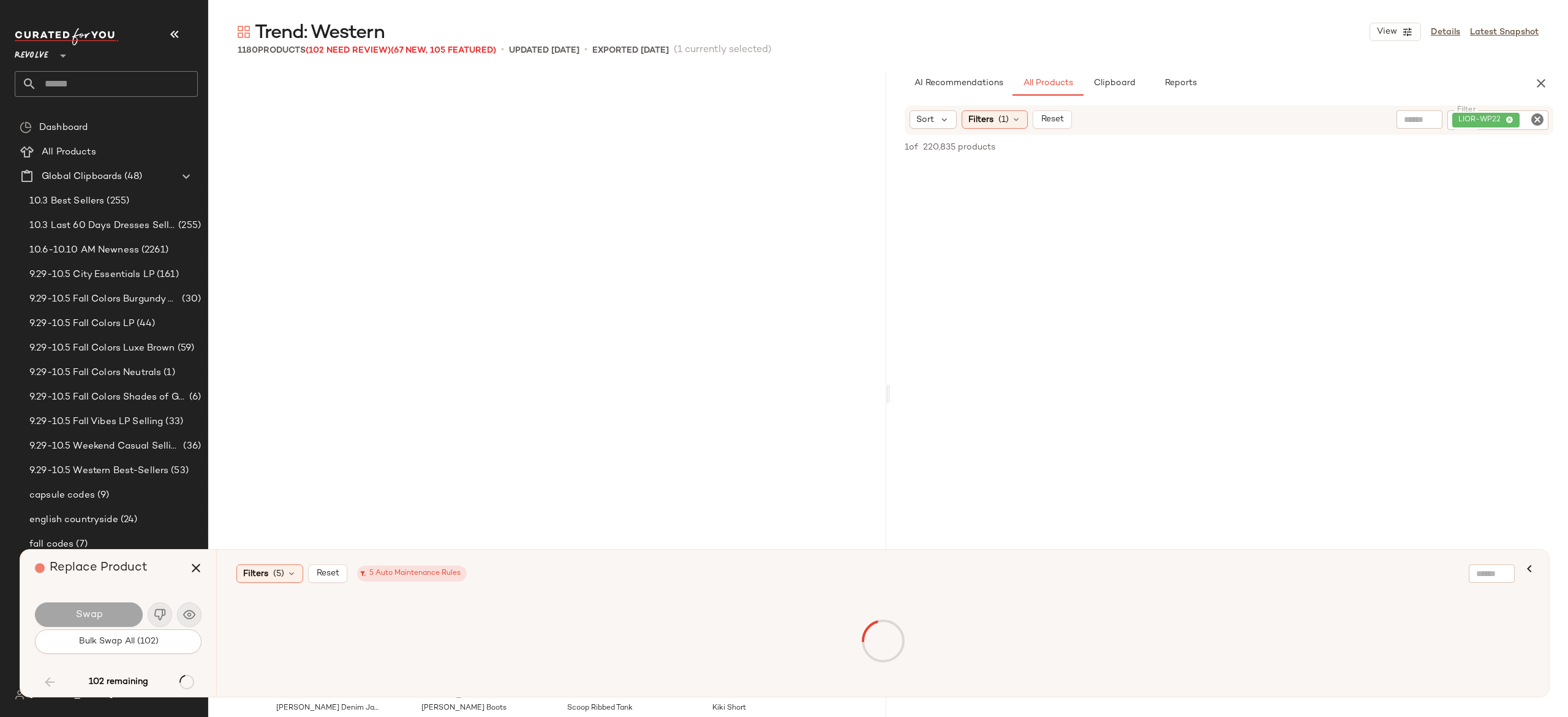
scroll to position [32623, 0]
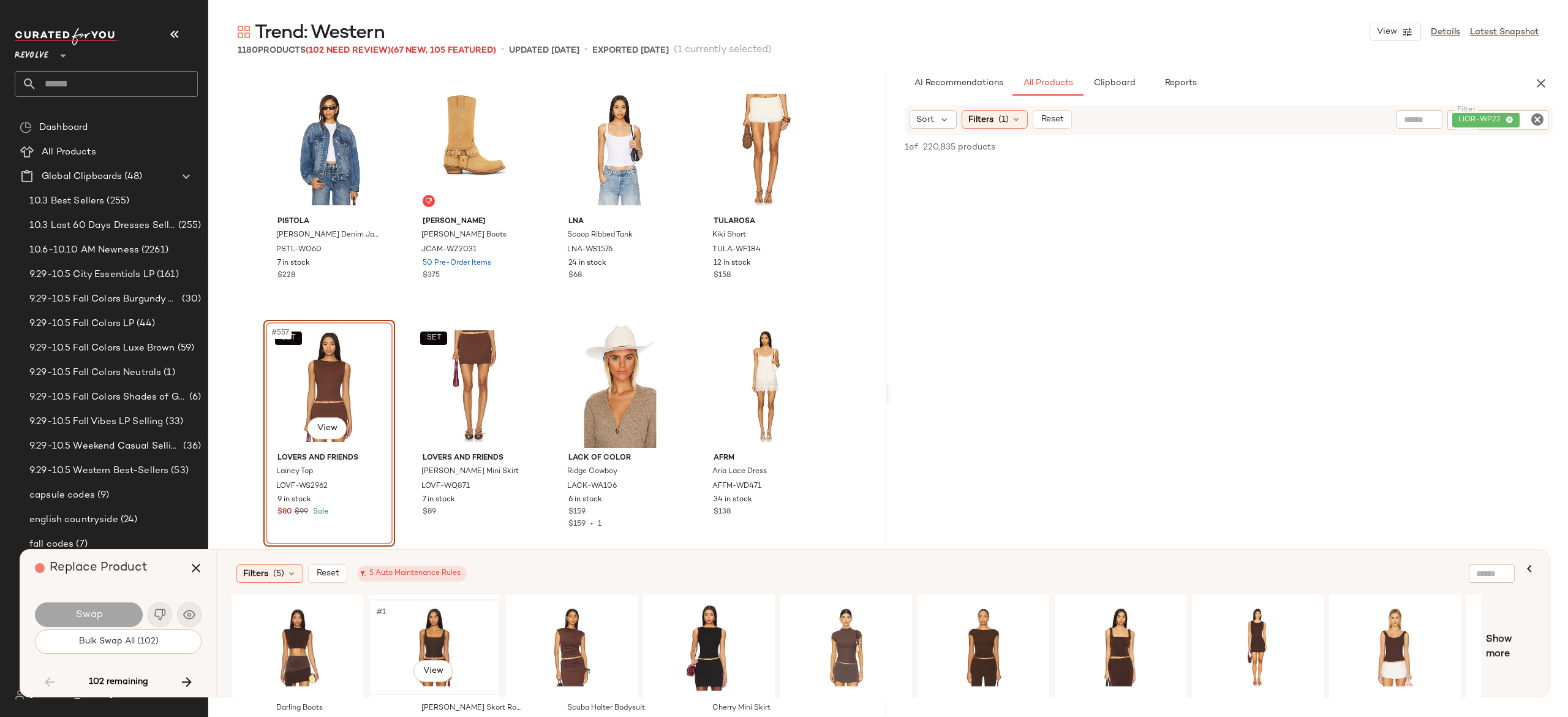
click at [418, 616] on div "#1 View" at bounding box center [435, 647] width 123 height 87
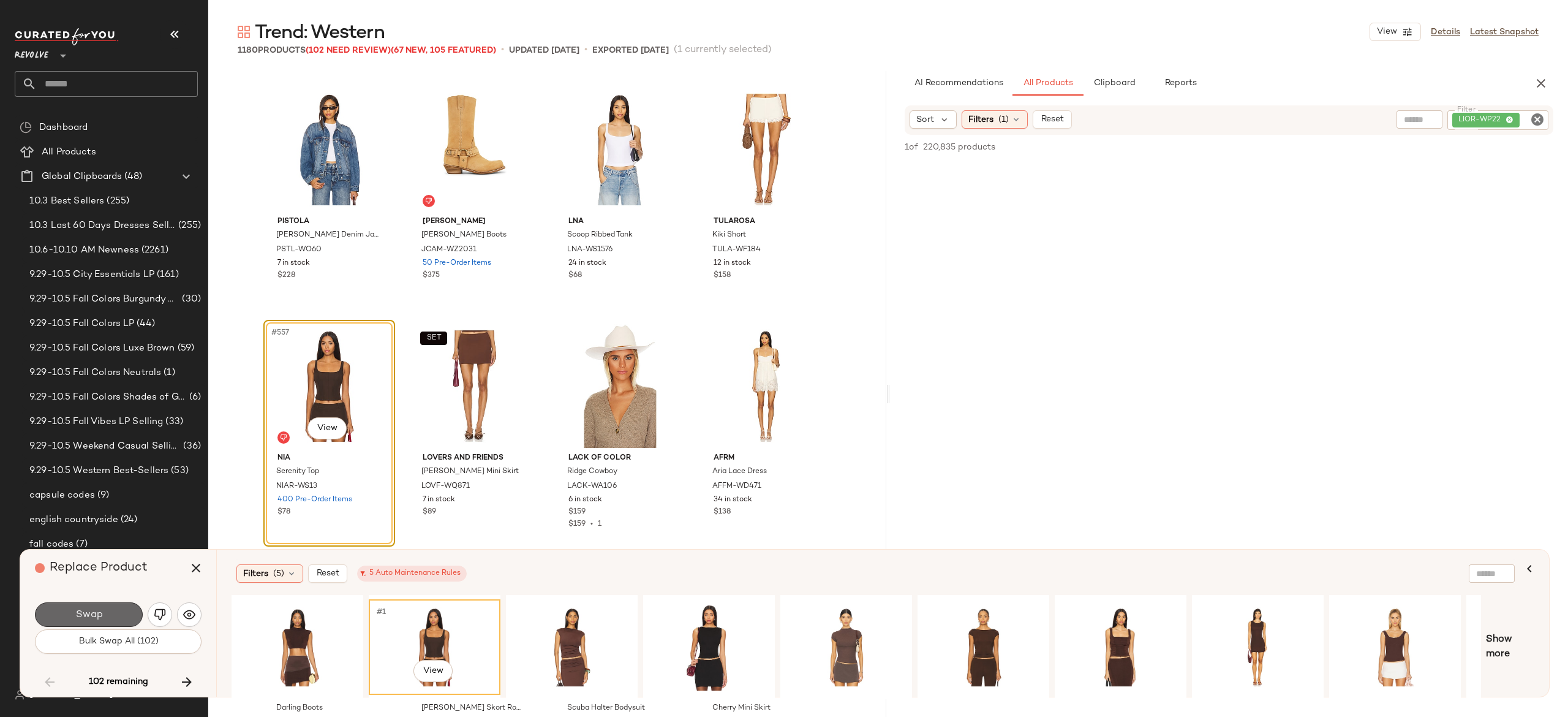
click at [116, 612] on button "Swap" at bounding box center [89, 613] width 107 height 24
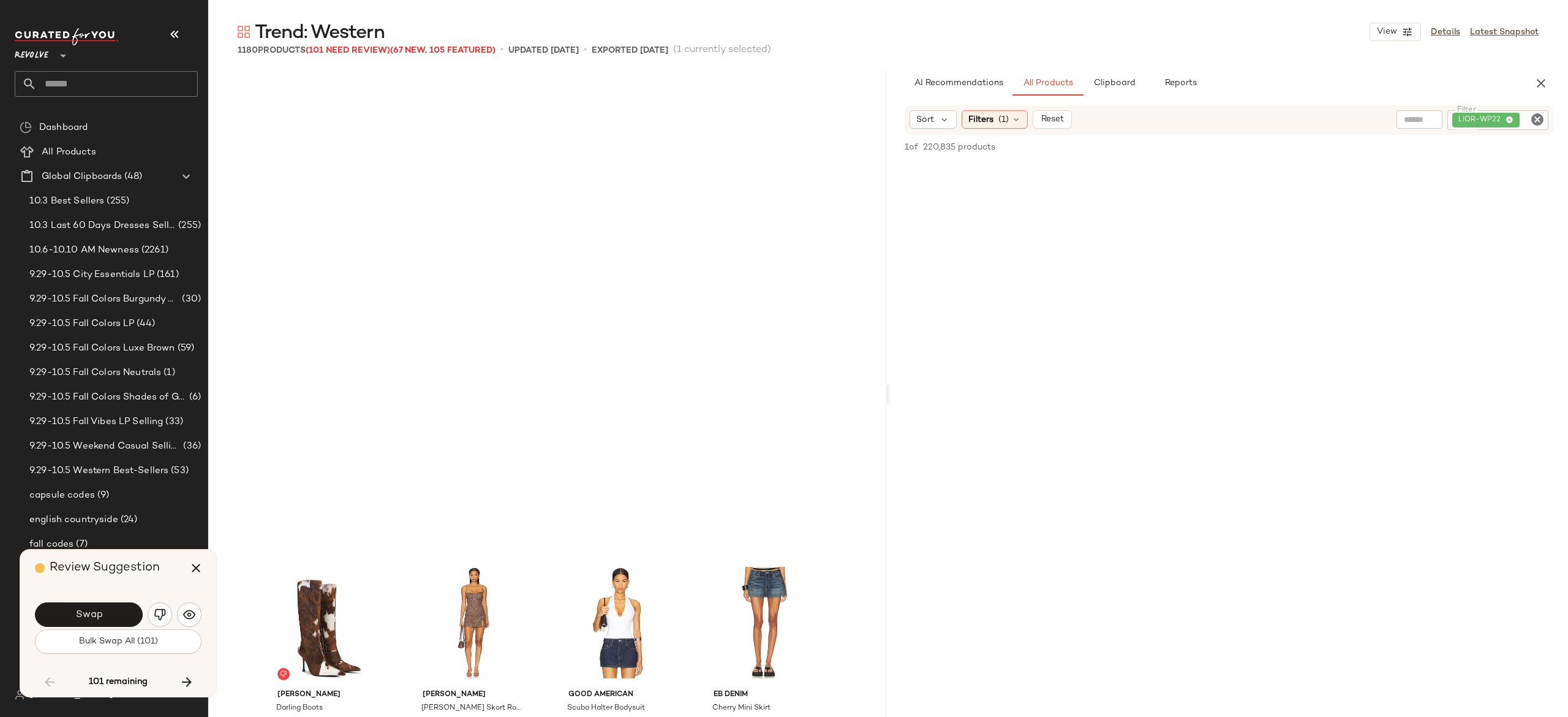
scroll to position [33095, 0]
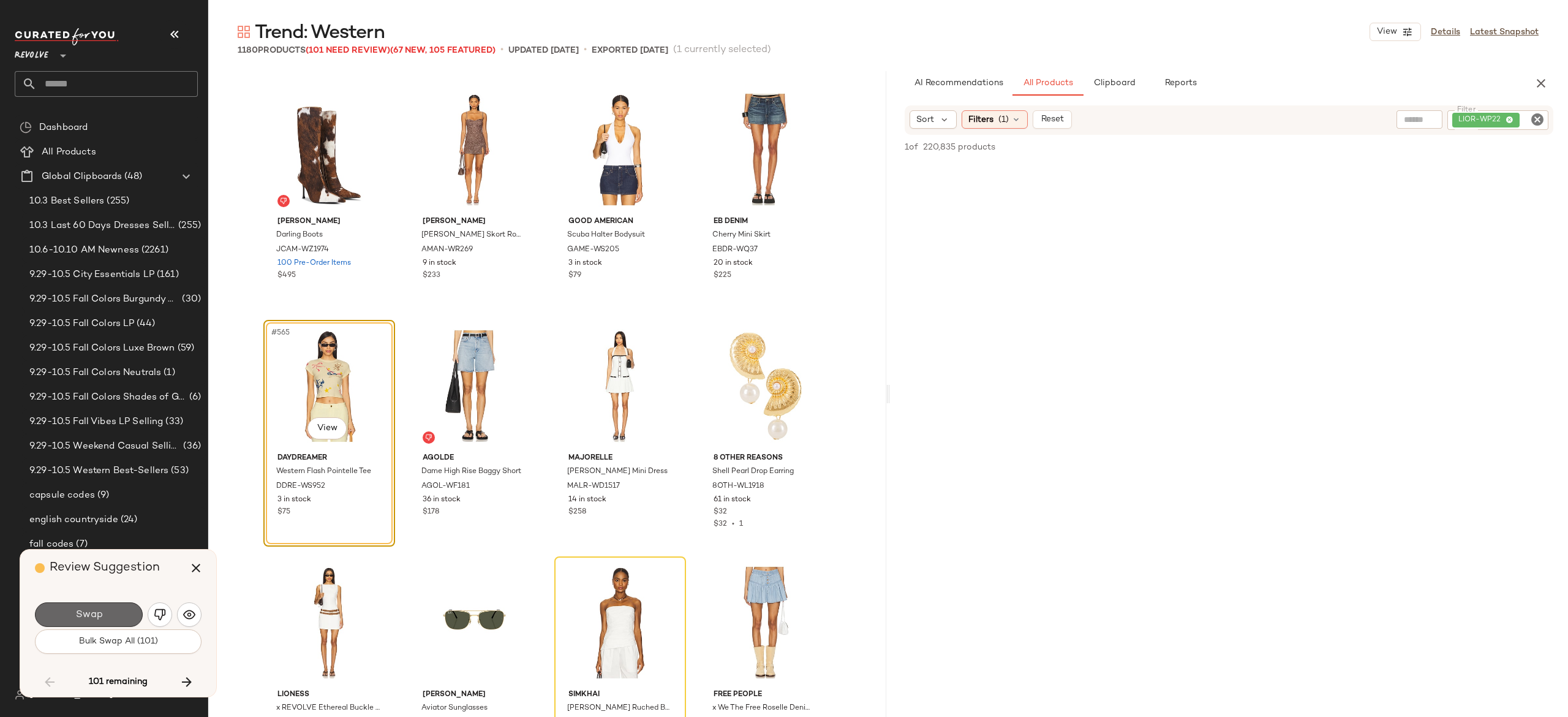
click at [123, 607] on button "Swap" at bounding box center [89, 613] width 107 height 24
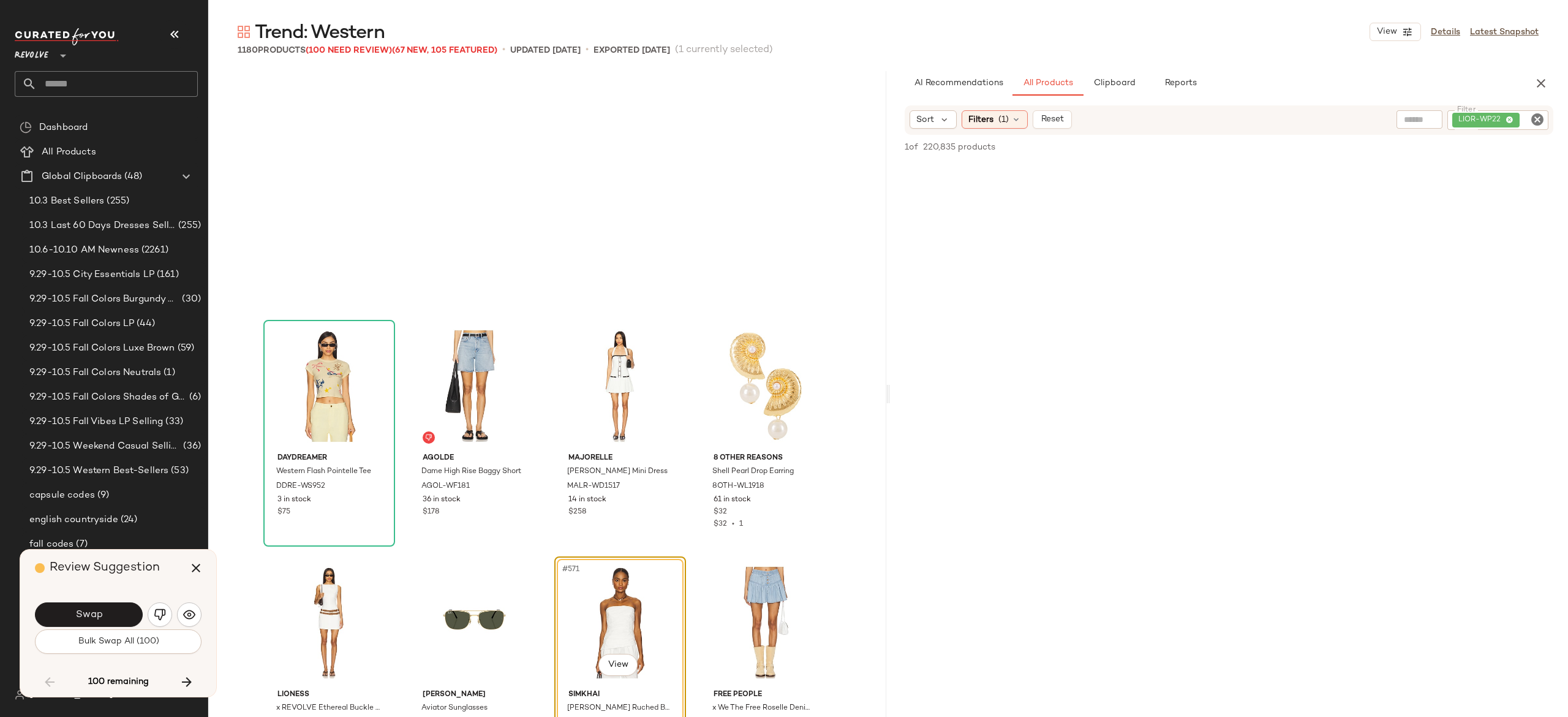
scroll to position [33332, 0]
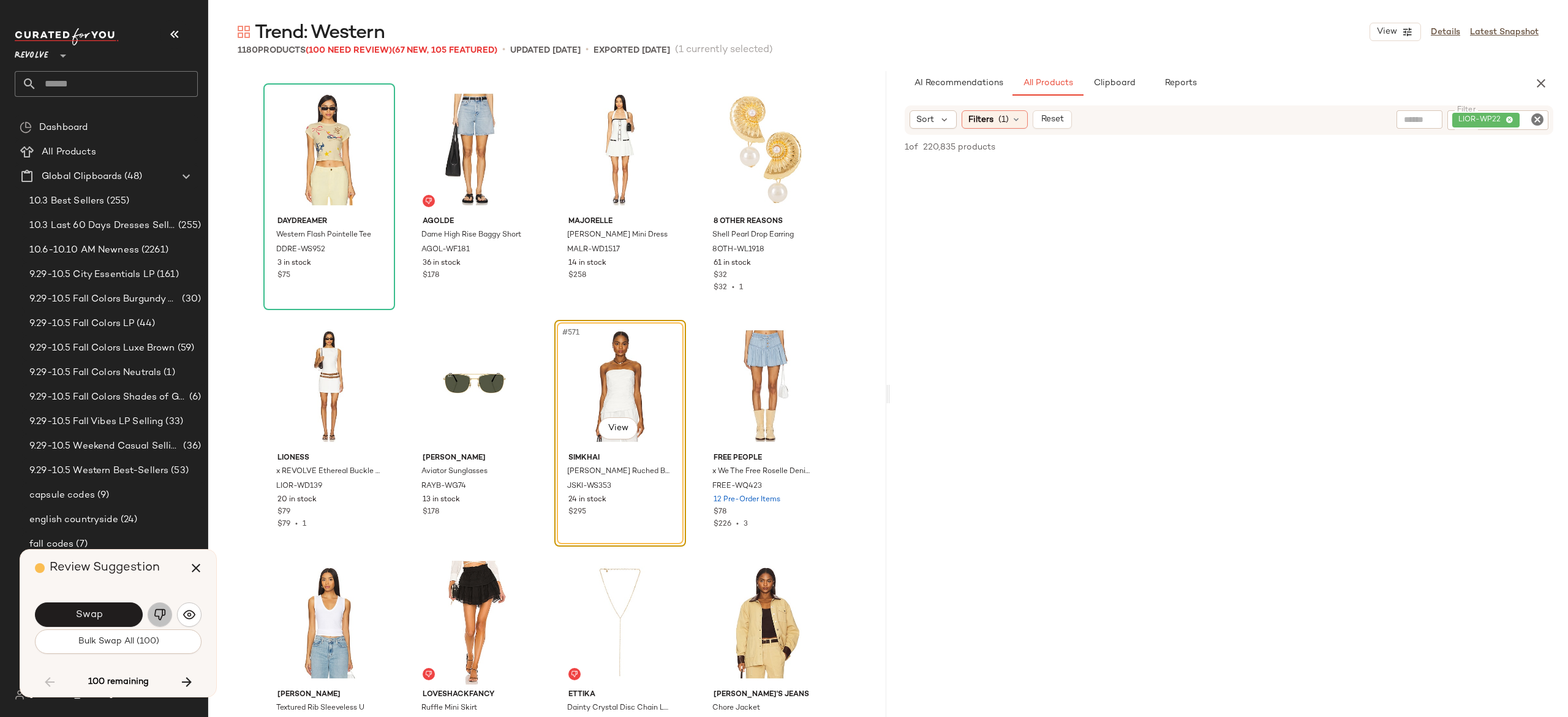
click at [153, 610] on img "button" at bounding box center [159, 614] width 13 height 13
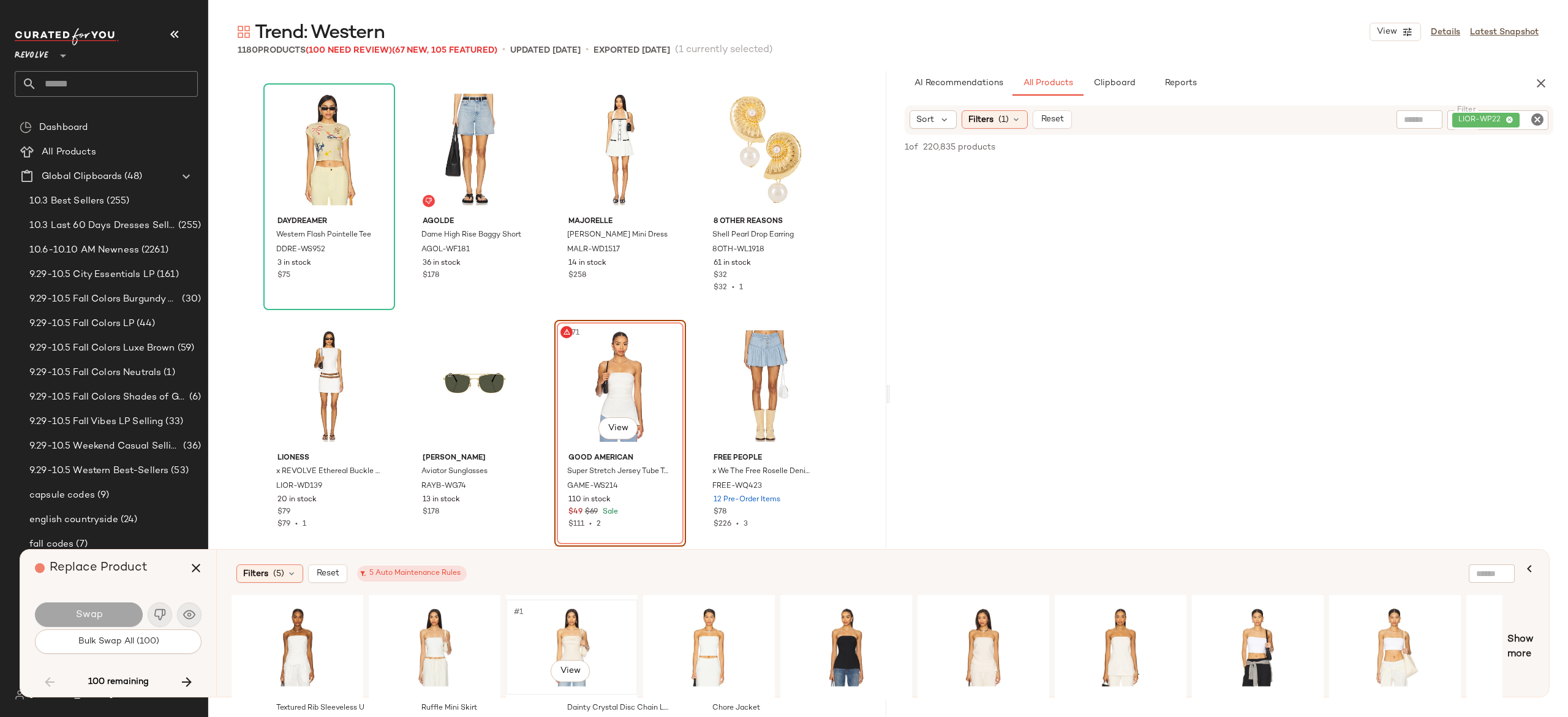
click at [573, 629] on div "#1 View" at bounding box center [572, 647] width 123 height 87
click at [129, 607] on button "Swap" at bounding box center [89, 613] width 107 height 24
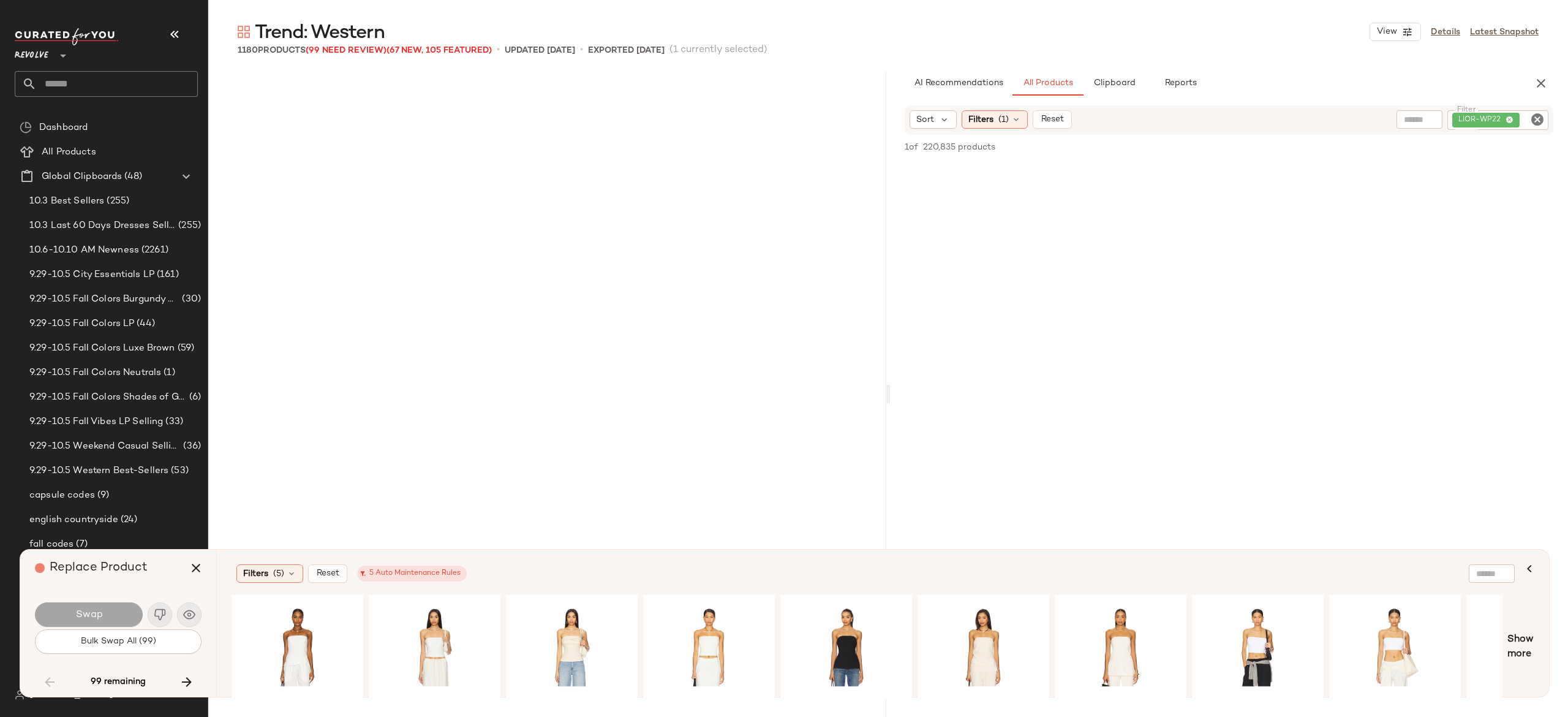
scroll to position [34041, 0]
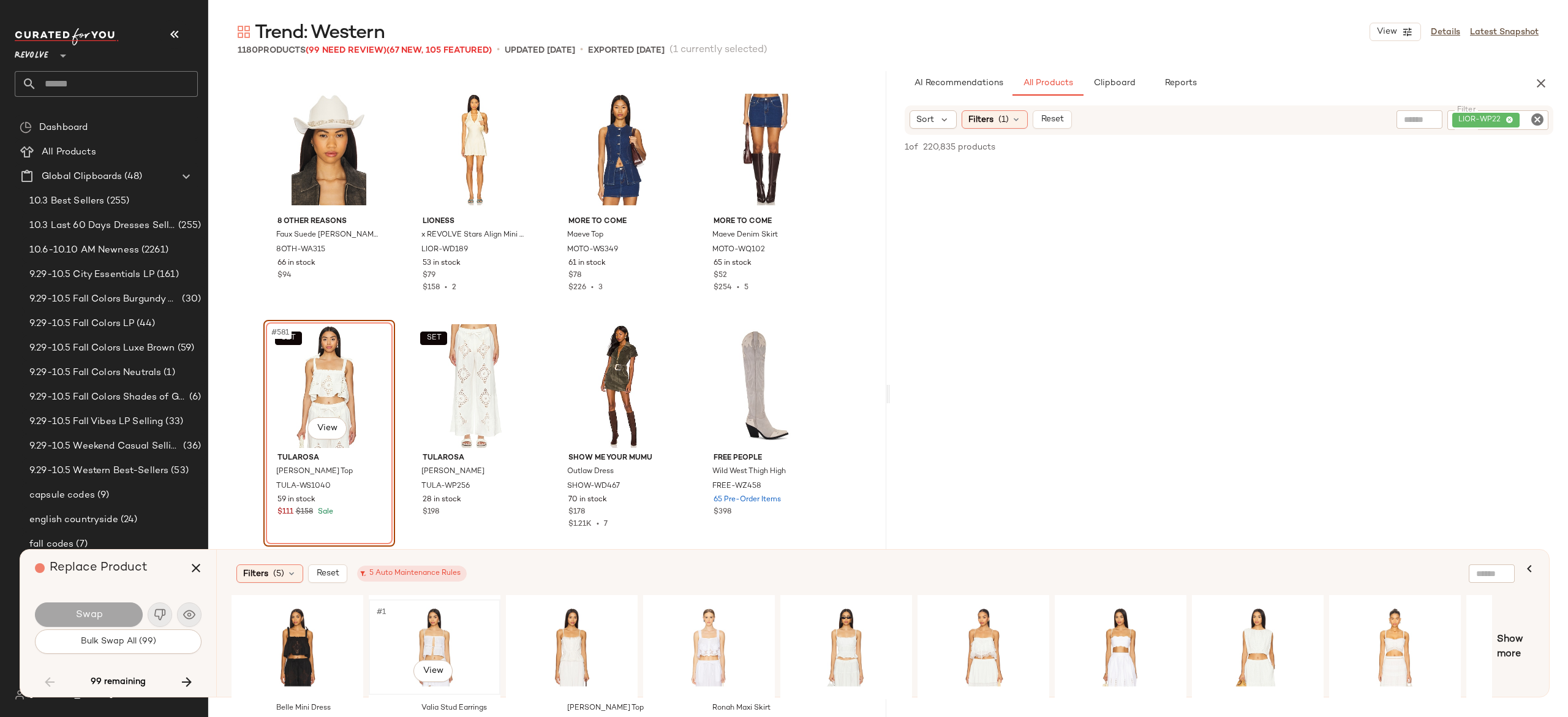
click at [442, 621] on div "#1 View" at bounding box center [435, 647] width 123 height 87
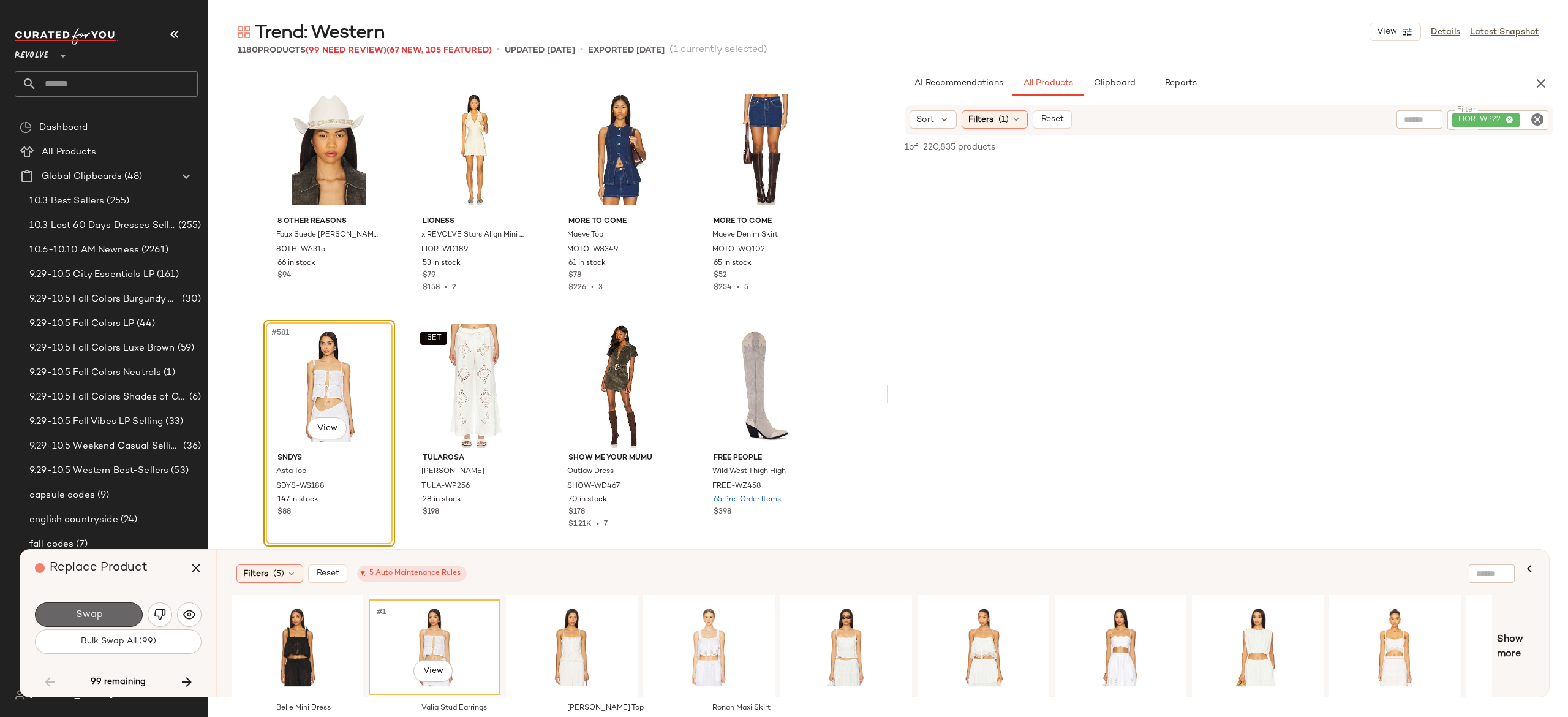
click at [115, 612] on button "Swap" at bounding box center [89, 613] width 107 height 24
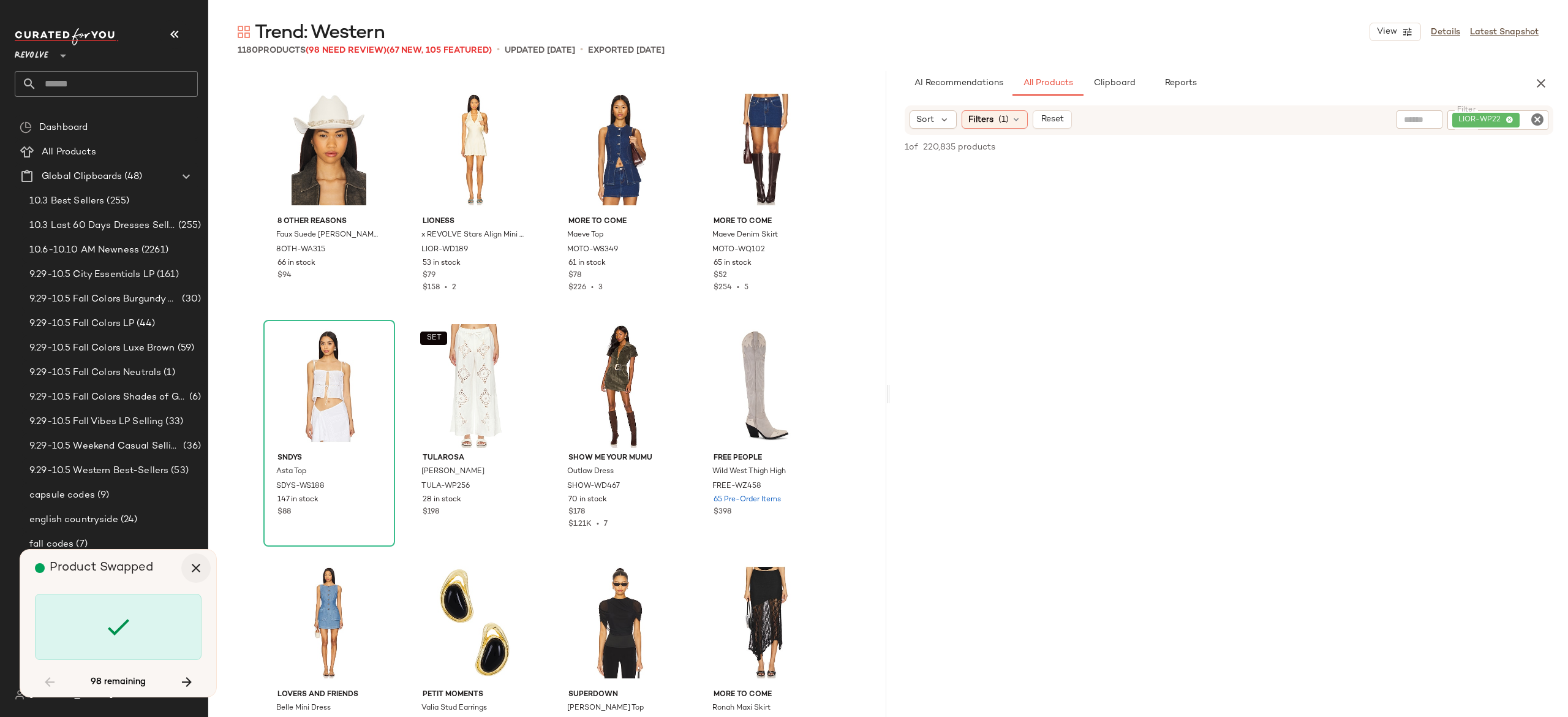
click at [196, 568] on icon "button" at bounding box center [195, 568] width 15 height 15
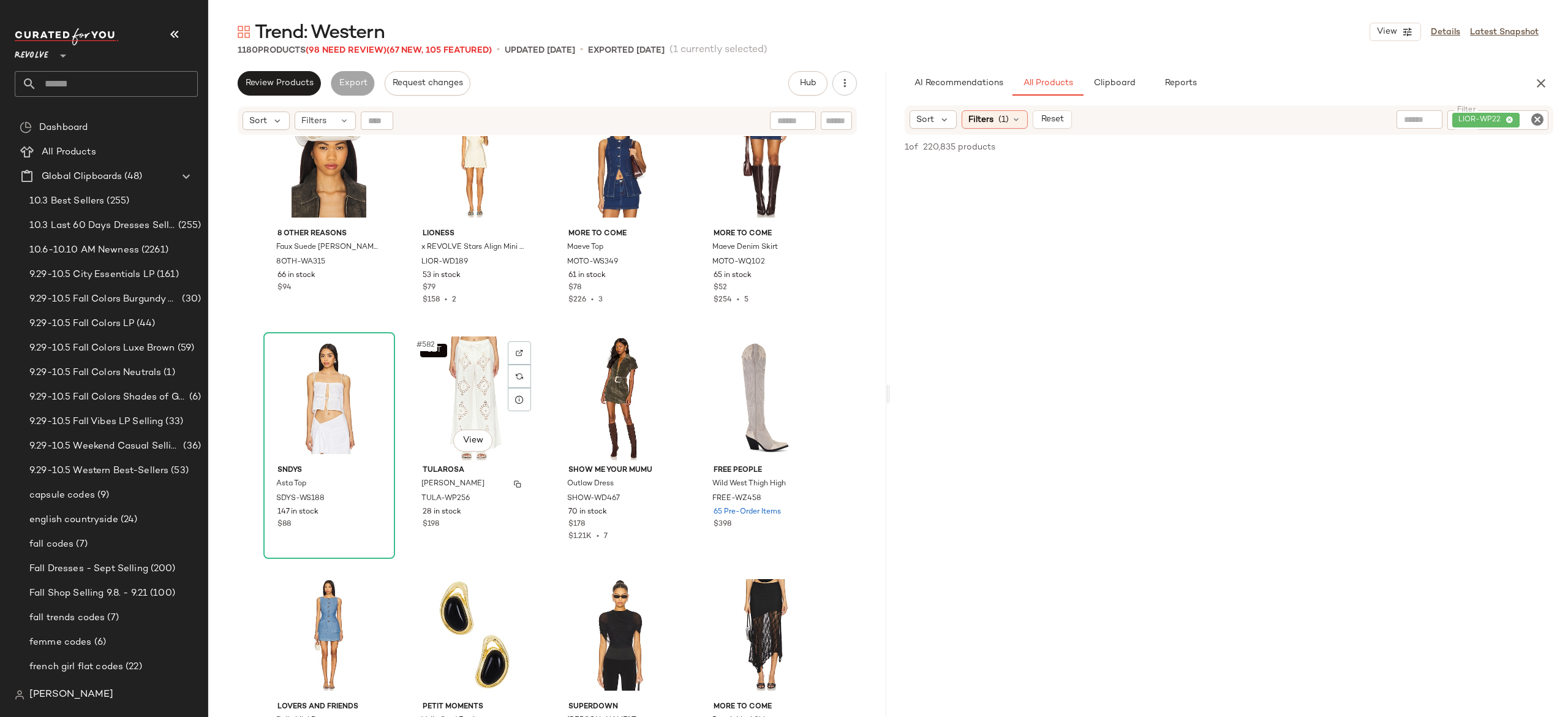
scroll to position [34092, 0]
click at [363, 501] on button "button" at bounding box center [372, 499] width 18 height 11
click at [1514, 114] on div "LIOR-WP22" at bounding box center [1457, 120] width 184 height 20
paste input "*********"
type input "*********"
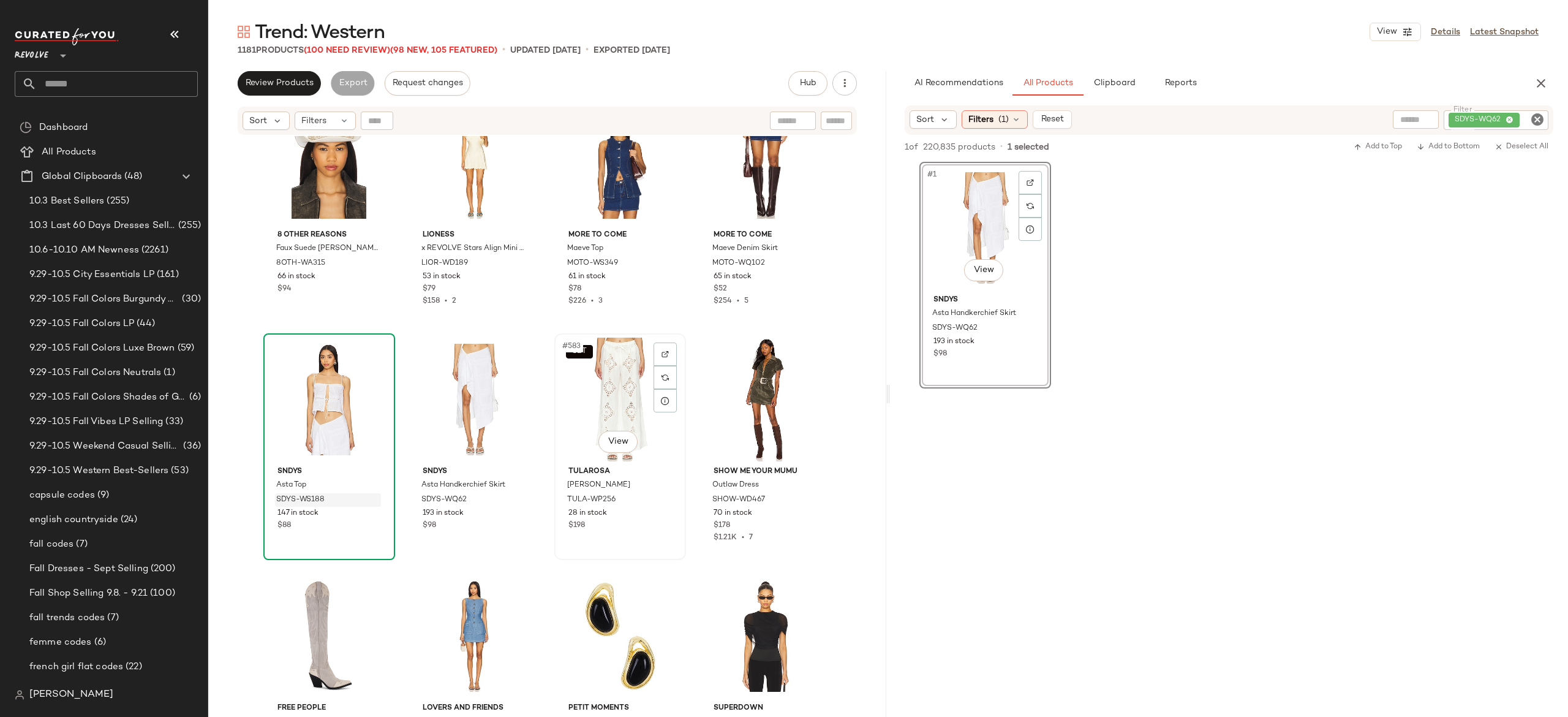
click at [595, 395] on div "SET #583 View" at bounding box center [620, 399] width 123 height 124
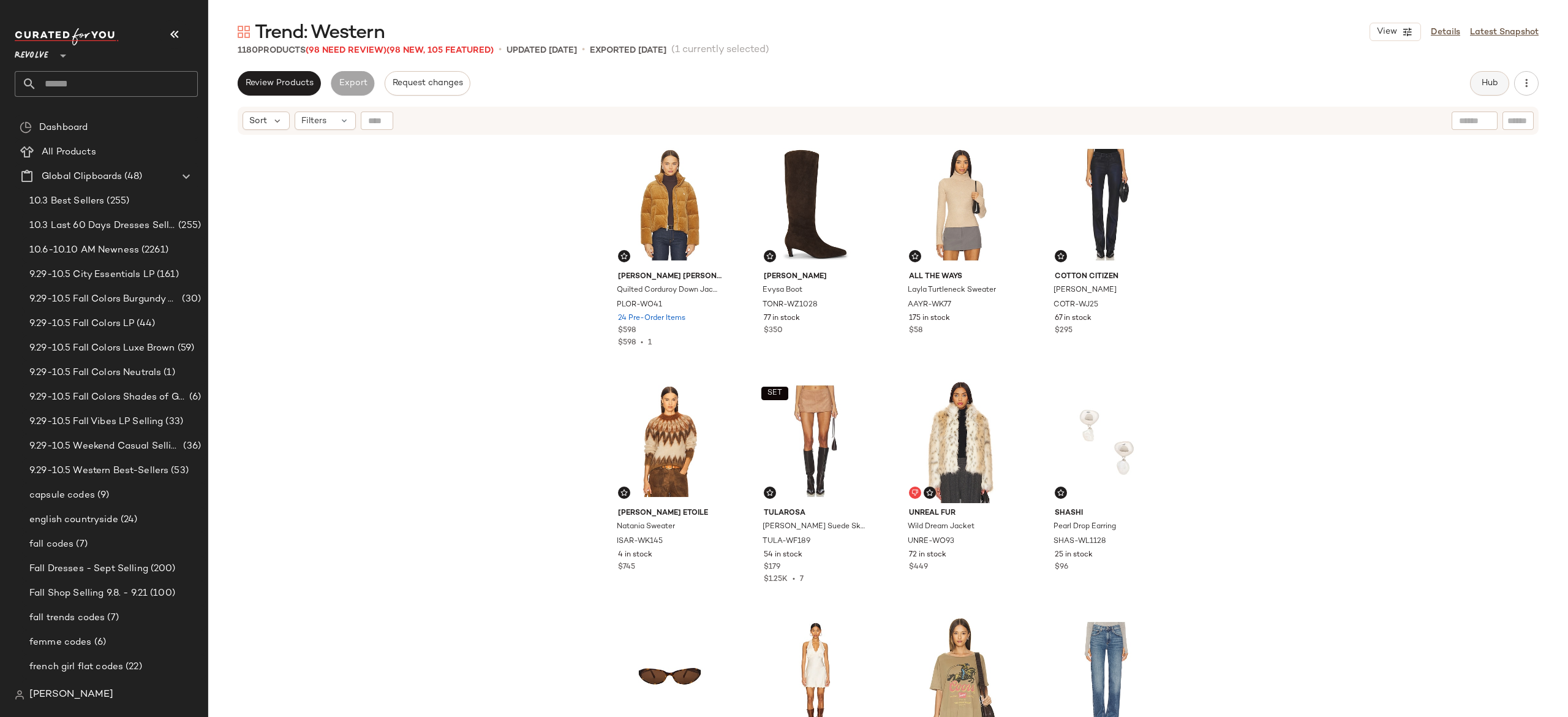
click at [1500, 92] on button "Hub" at bounding box center [1490, 83] width 39 height 24
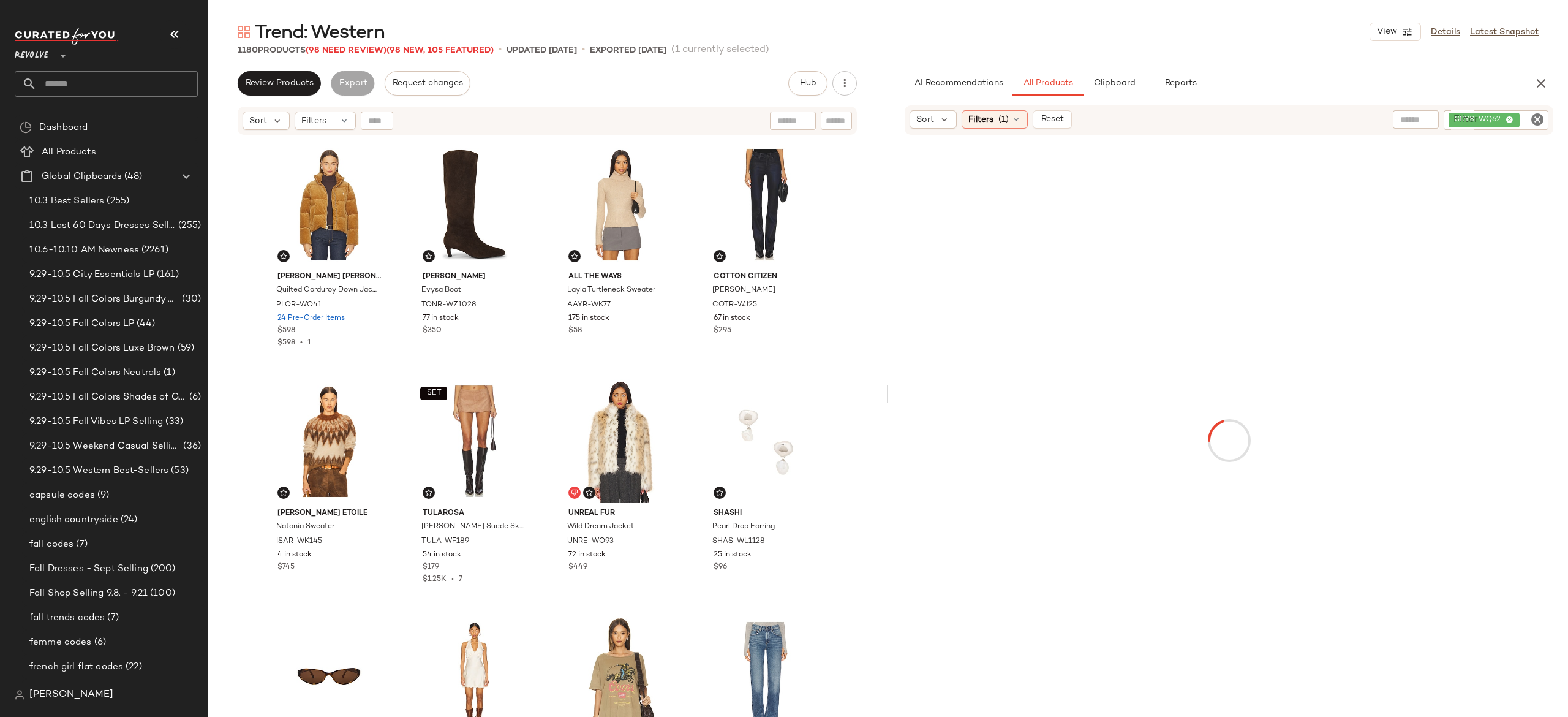
click at [368, 44] on span "Trend: Western" at bounding box center [319, 32] width 130 height 24
click at [354, 51] on span "(98 Need Review)" at bounding box center [346, 50] width 81 height 9
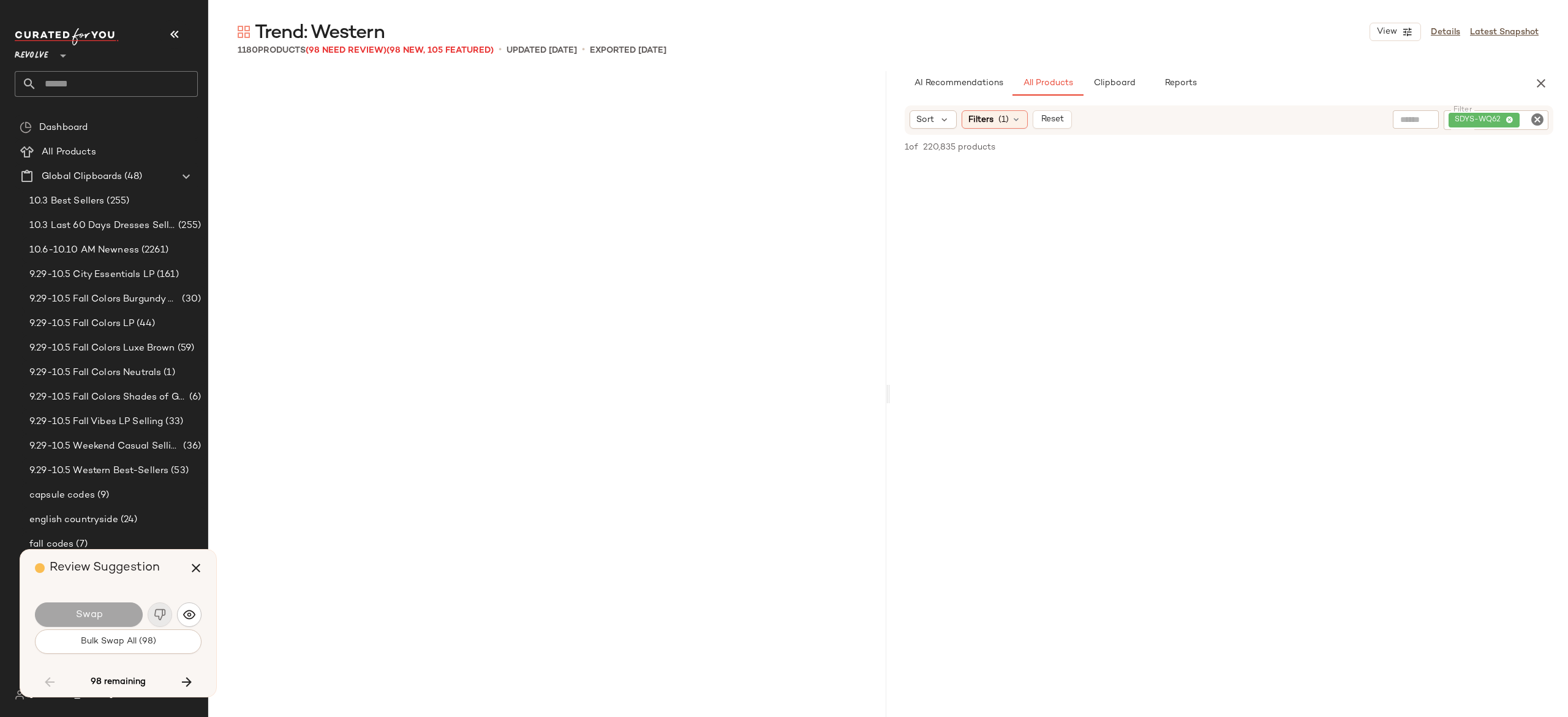
scroll to position [34514, 0]
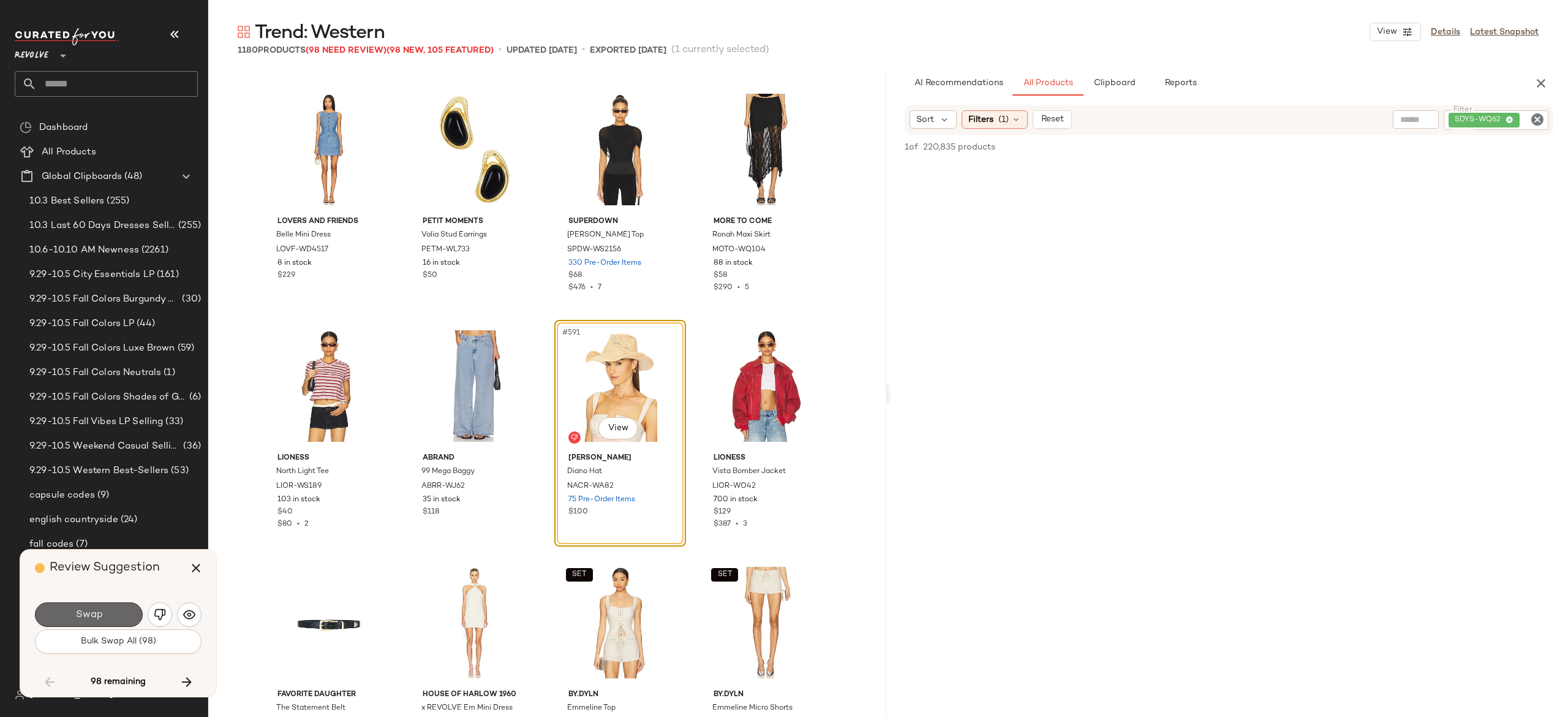
click at [121, 608] on button "Swap" at bounding box center [89, 613] width 107 height 24
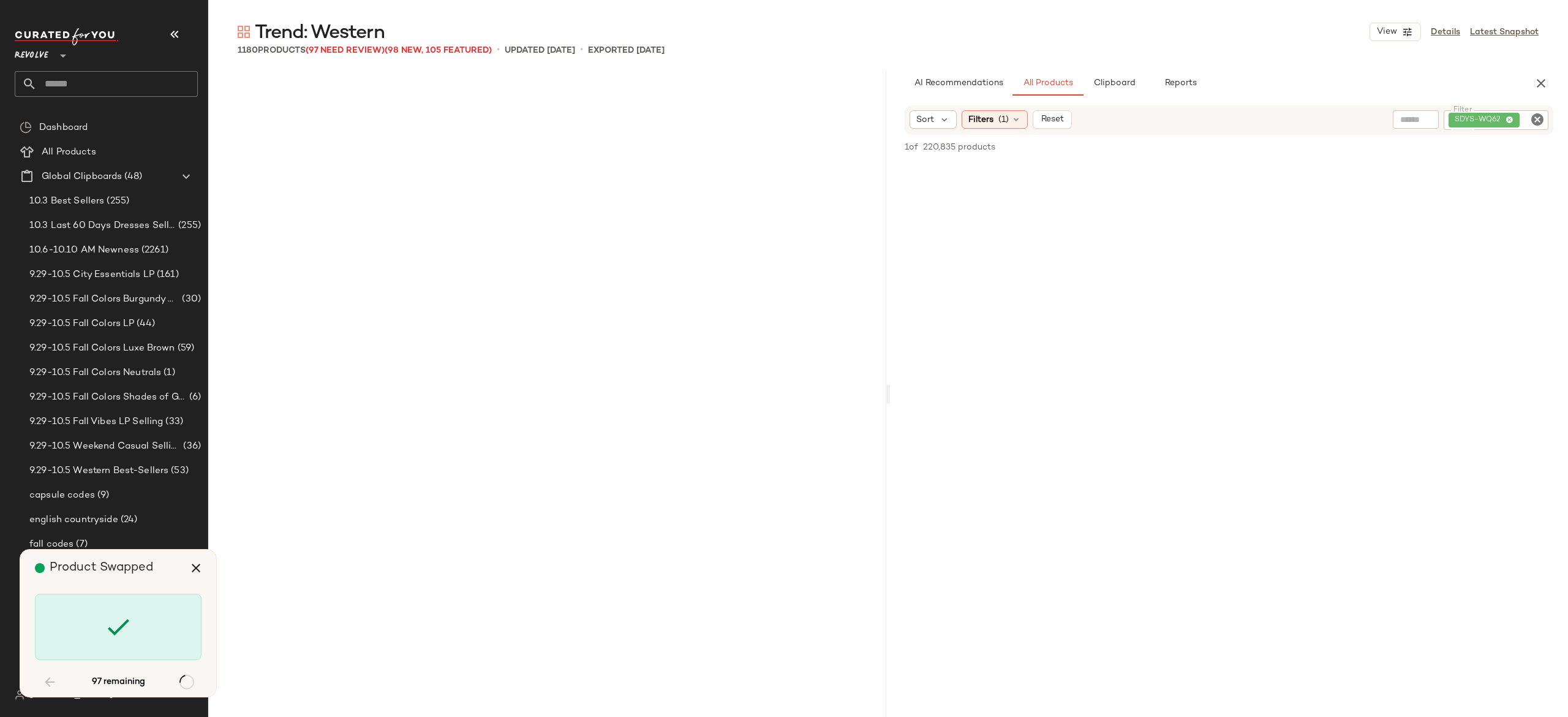
scroll to position [35932, 0]
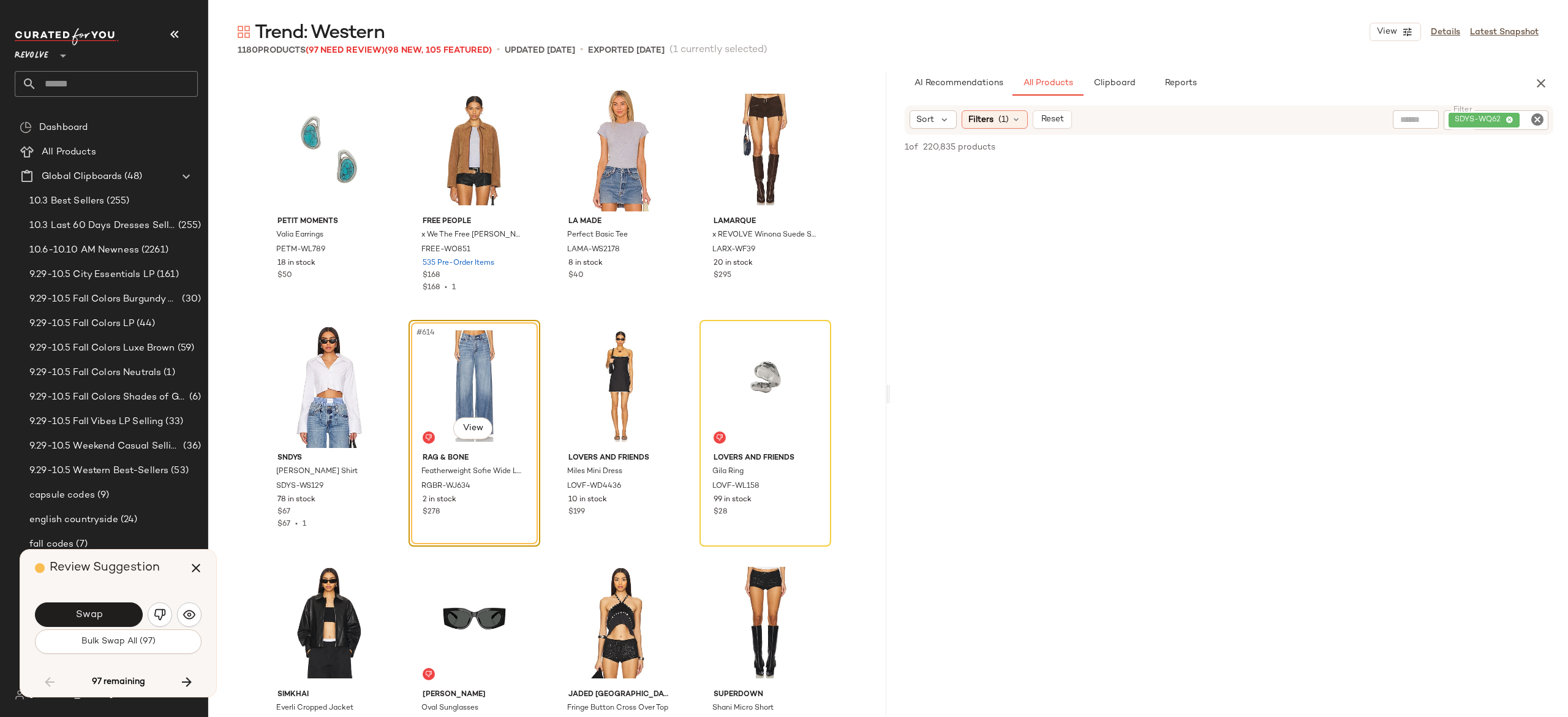
click at [121, 608] on button "Swap" at bounding box center [89, 613] width 107 height 24
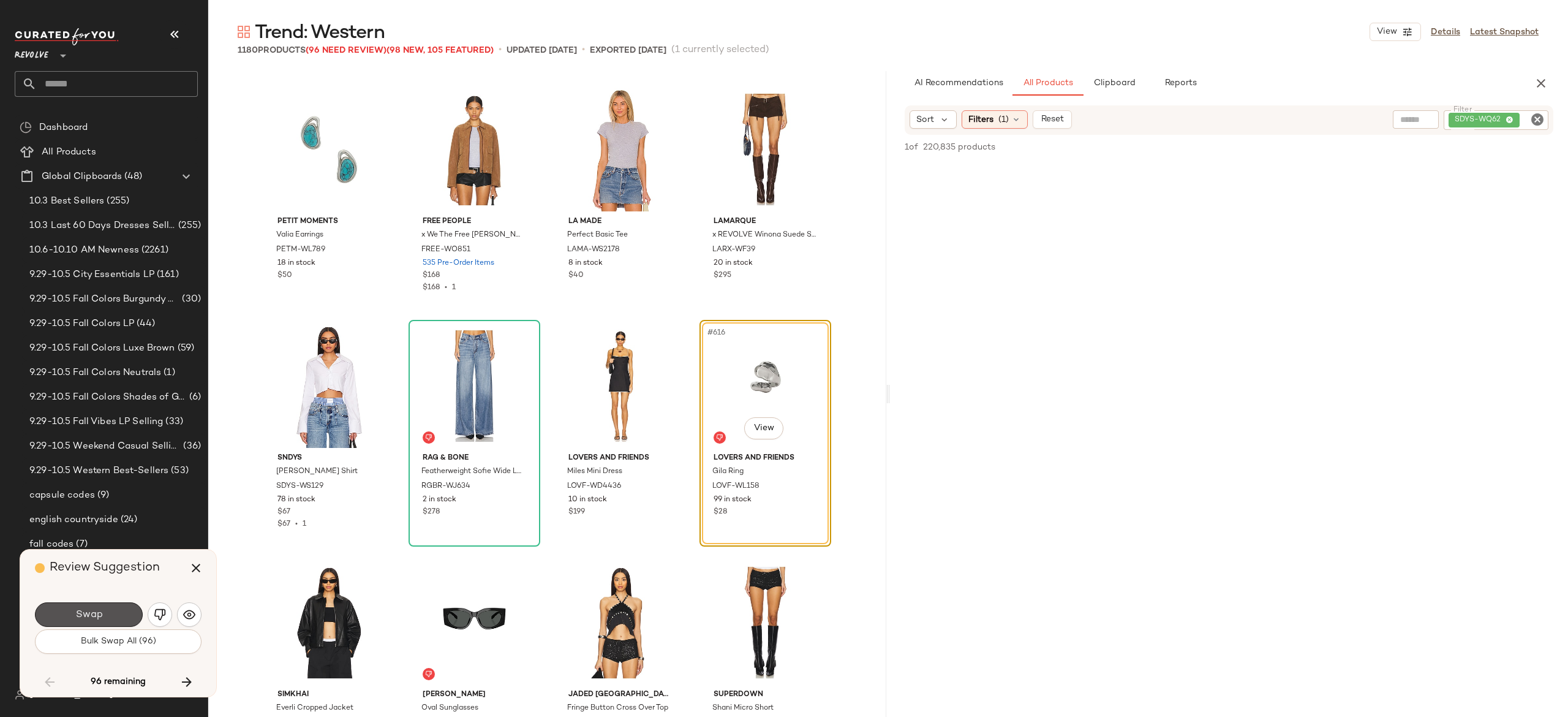
click at [121, 608] on button "Swap" at bounding box center [89, 613] width 107 height 24
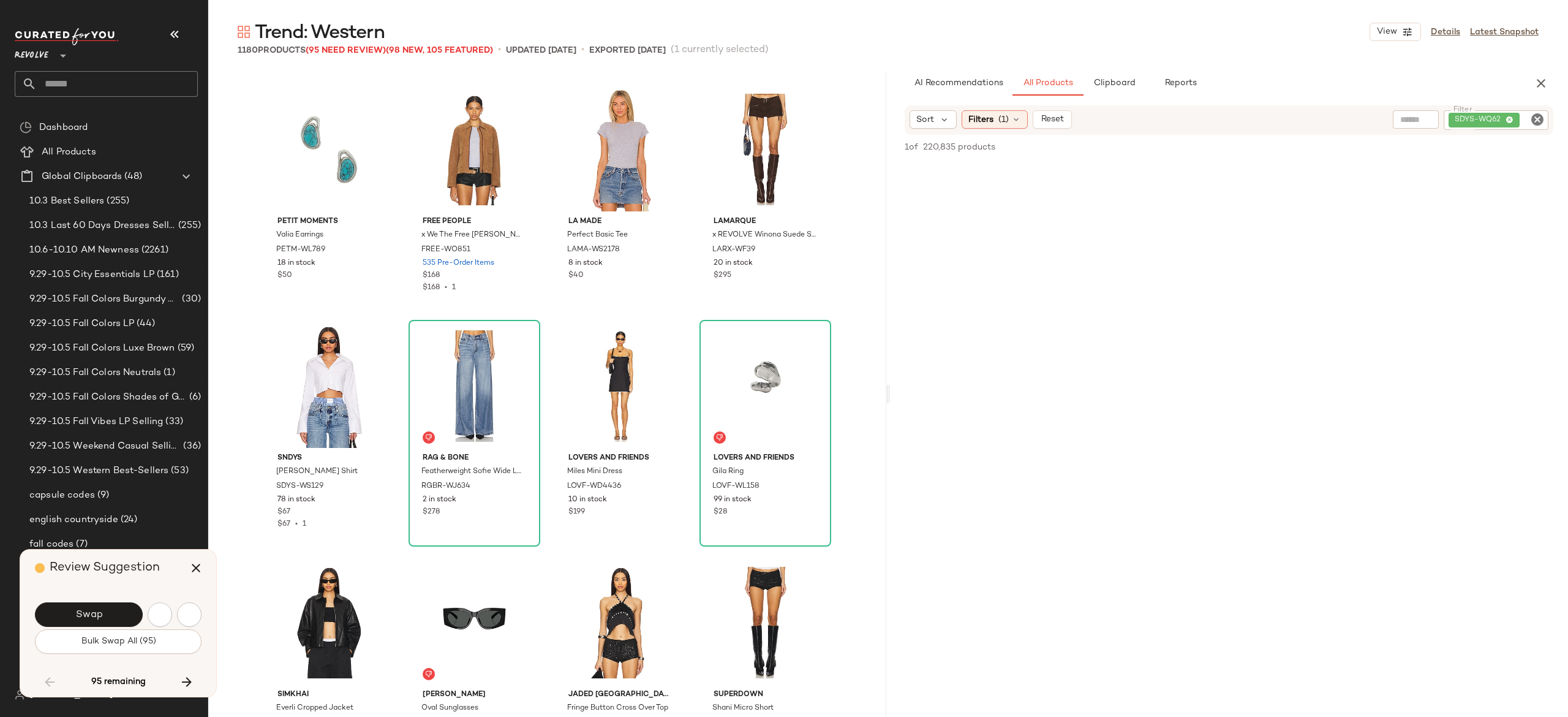
scroll to position [36641, 0]
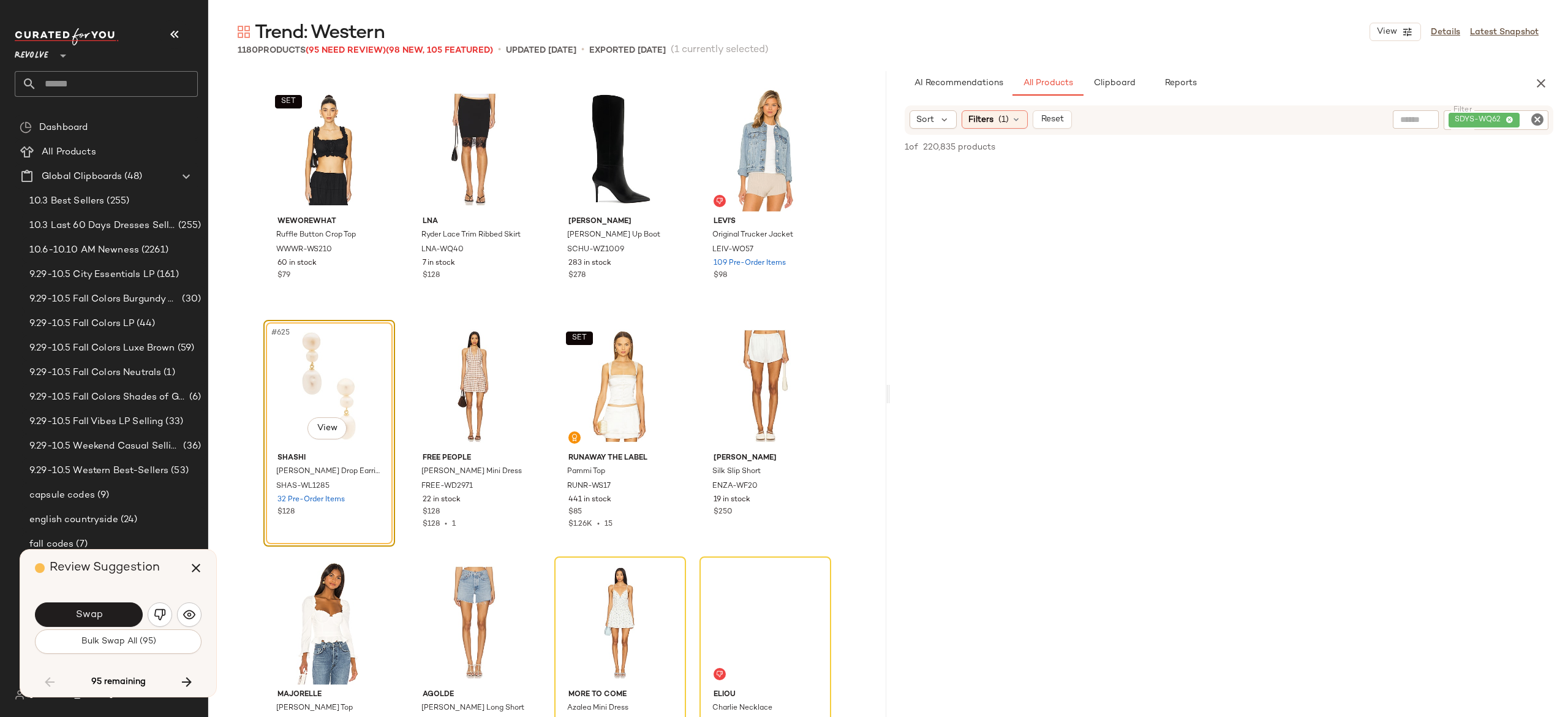
click at [121, 608] on button "Swap" at bounding box center [89, 613] width 107 height 24
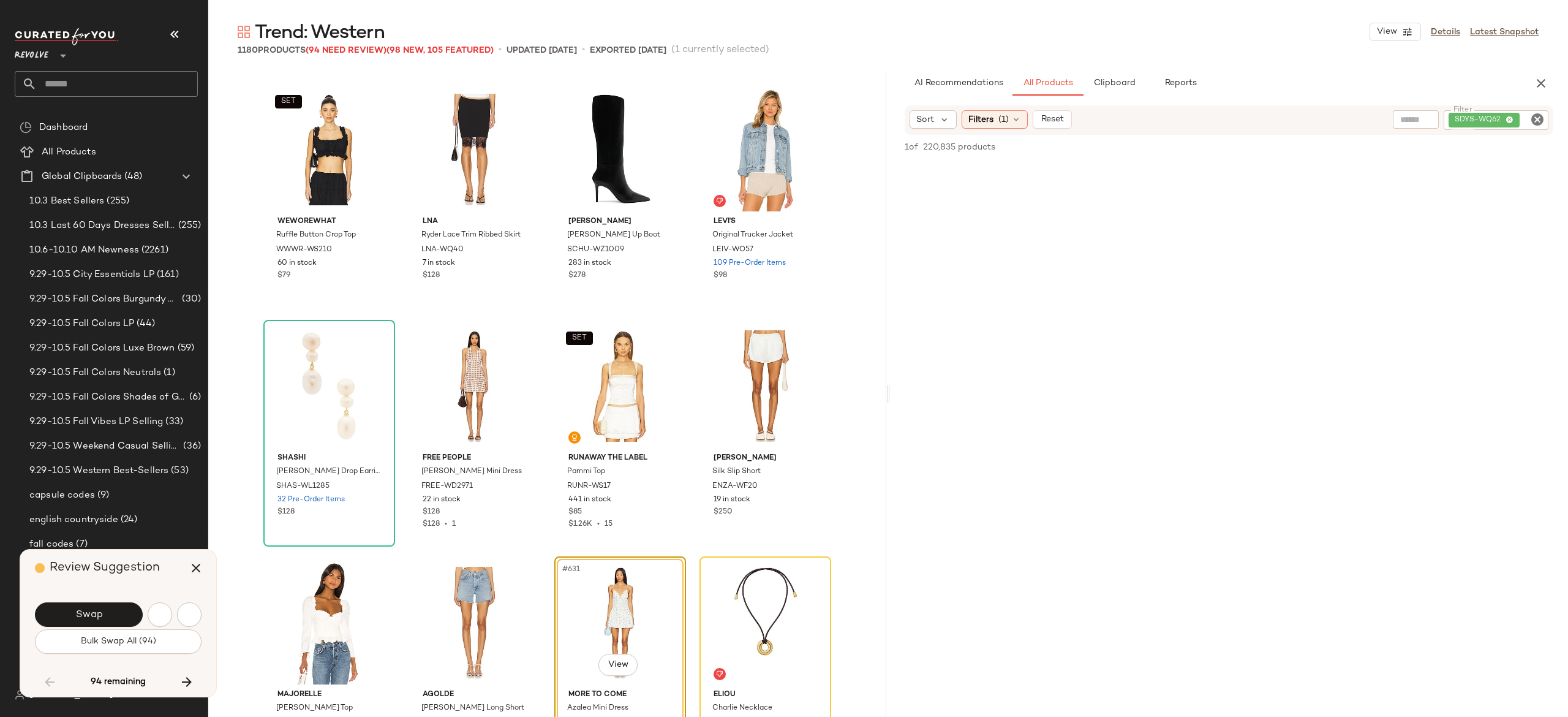
scroll to position [36878, 0]
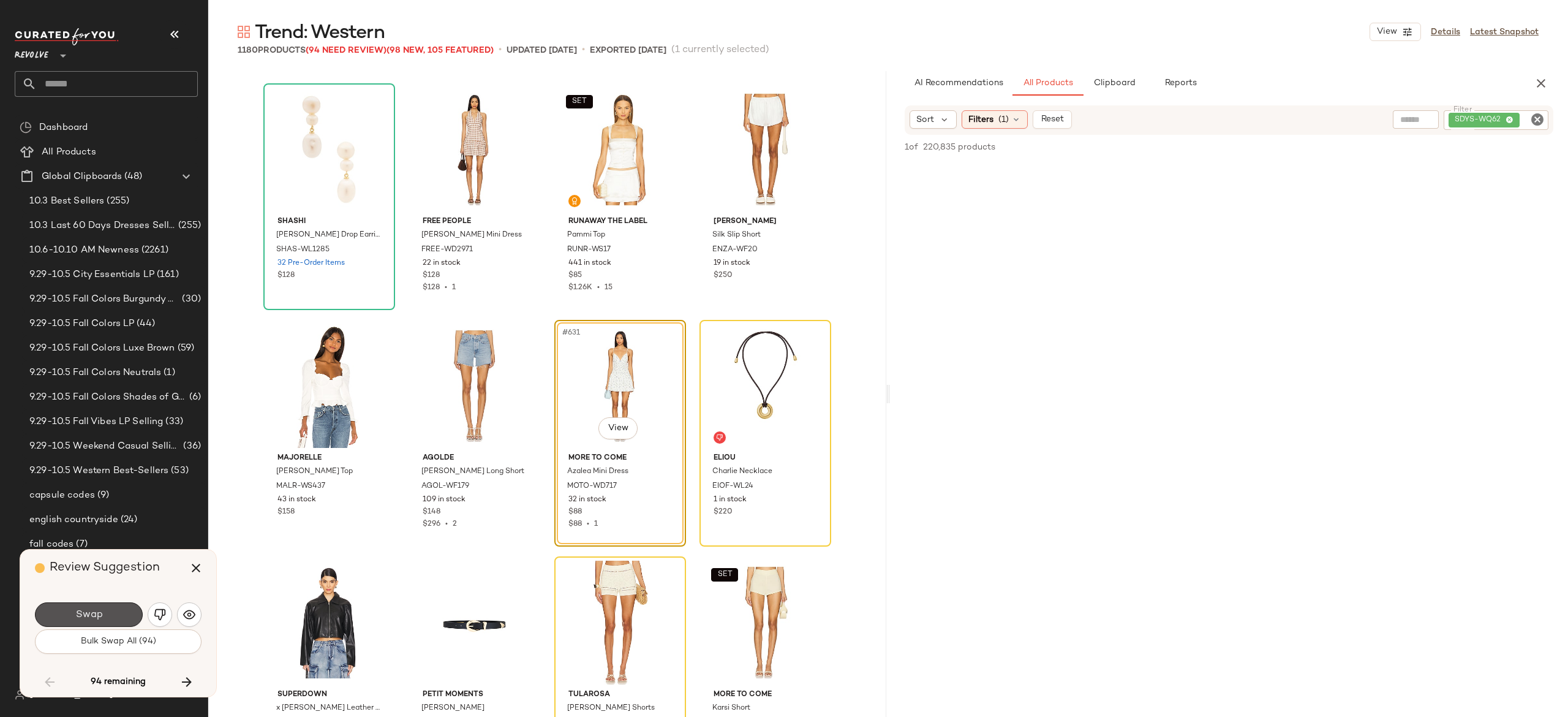
click at [121, 608] on button "Swap" at bounding box center [89, 613] width 107 height 24
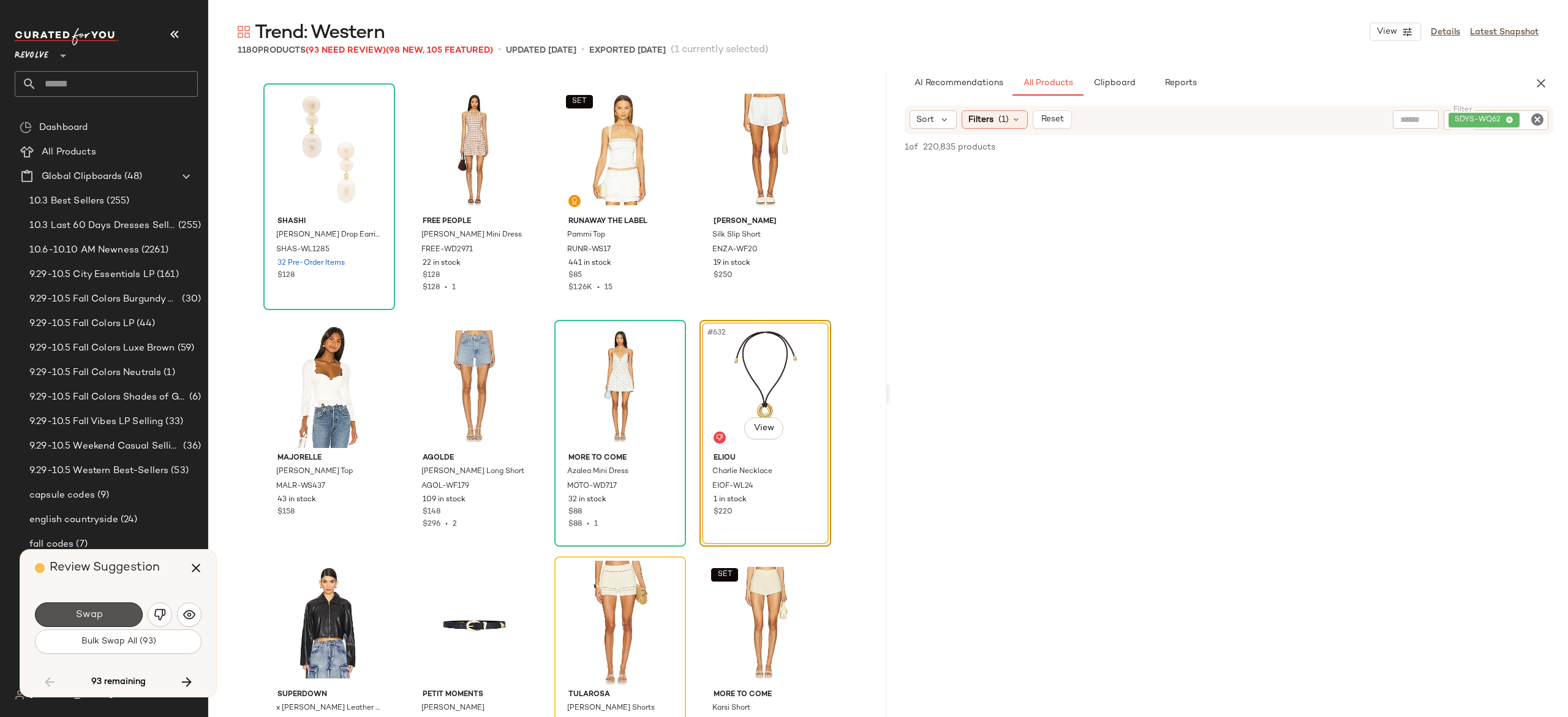
click at [121, 608] on button "Swap" at bounding box center [89, 613] width 107 height 24
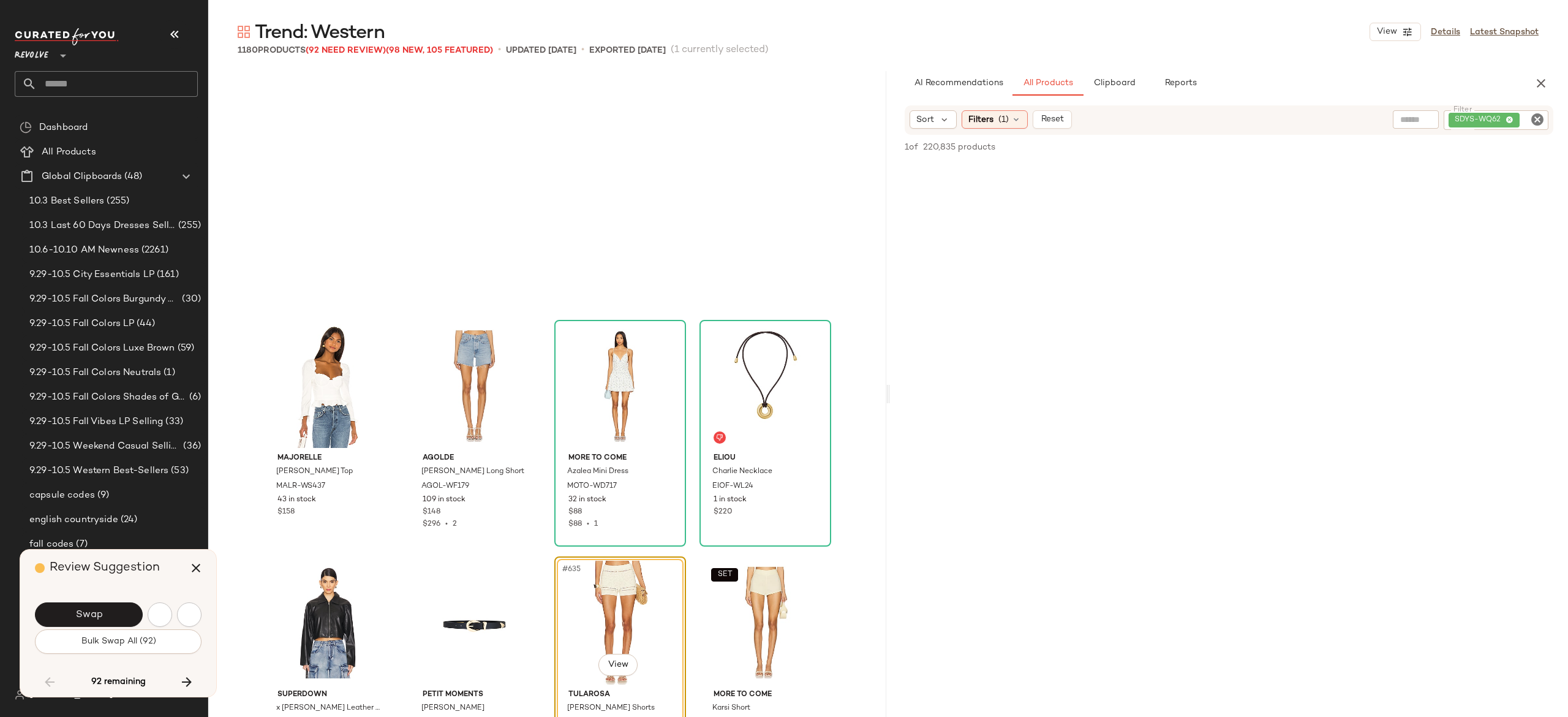
scroll to position [37114, 0]
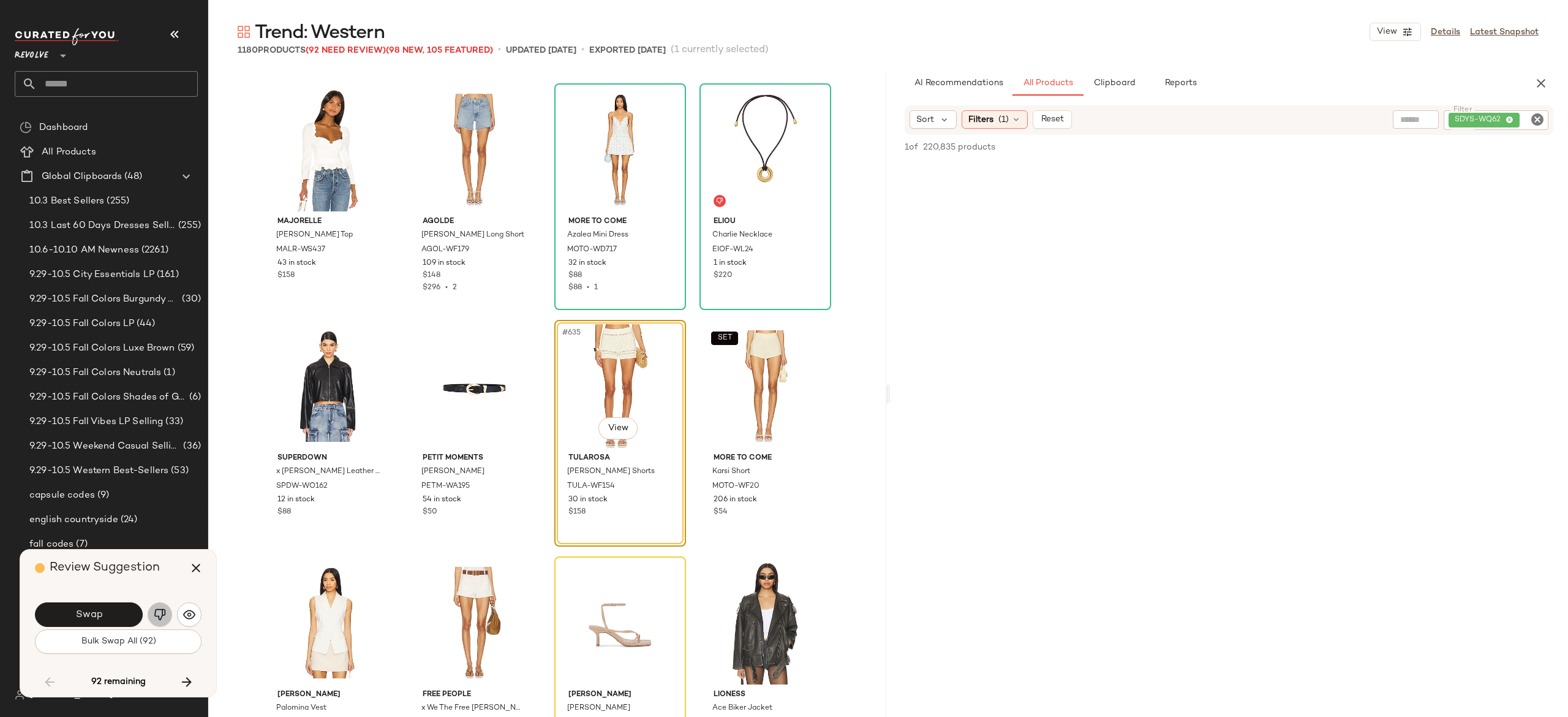
click at [162, 612] on img "button" at bounding box center [159, 614] width 13 height 13
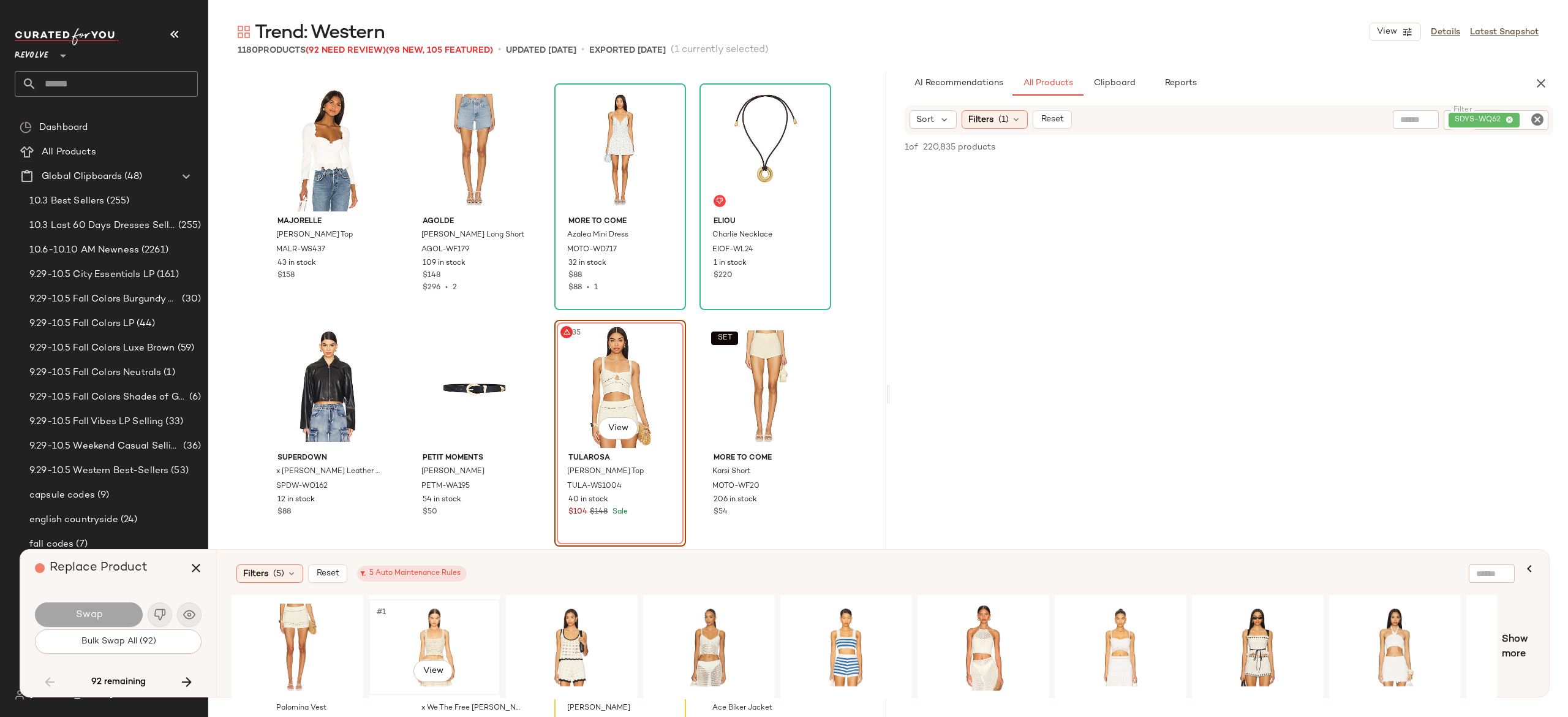
click at [439, 627] on div "#1 View" at bounding box center [435, 647] width 123 height 87
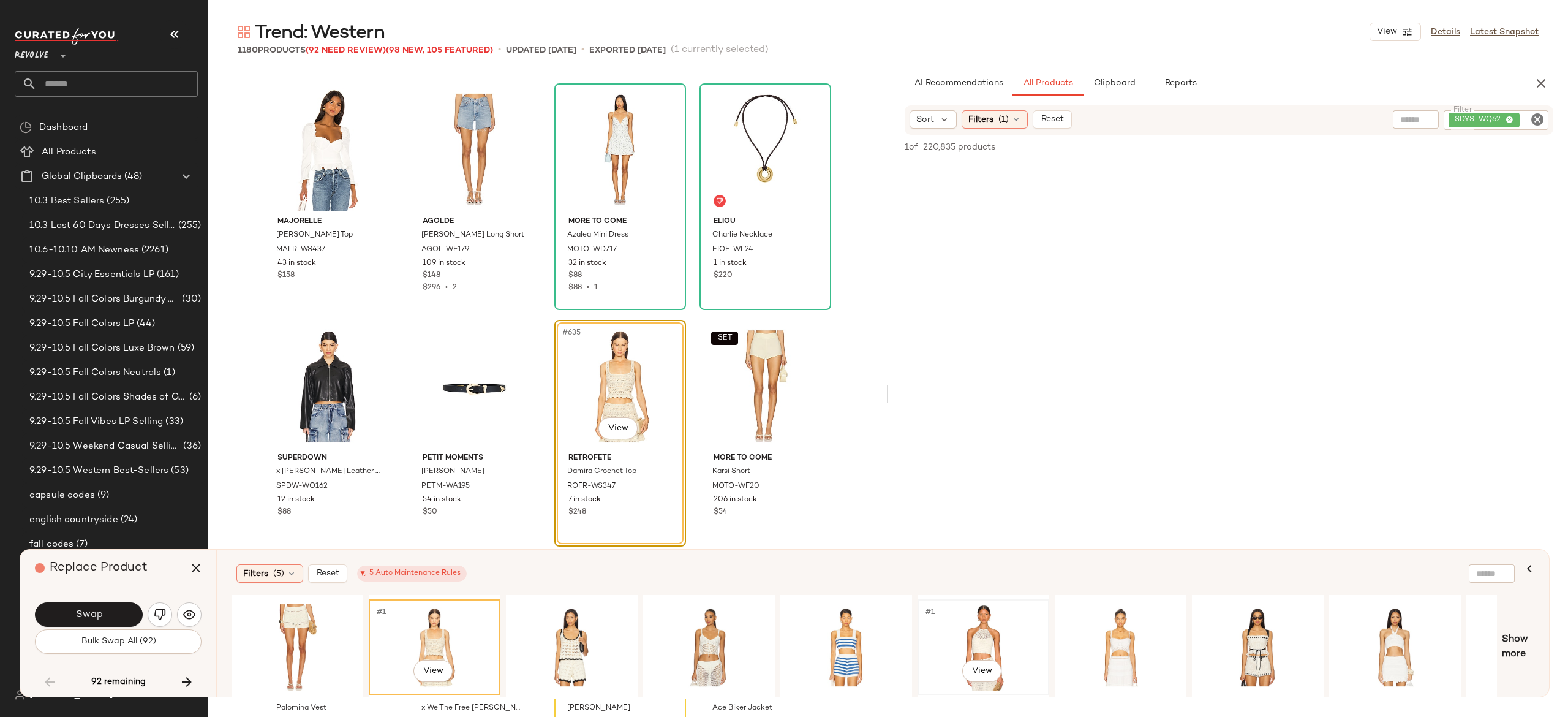
click at [978, 631] on div "#1 View" at bounding box center [984, 647] width 123 height 87
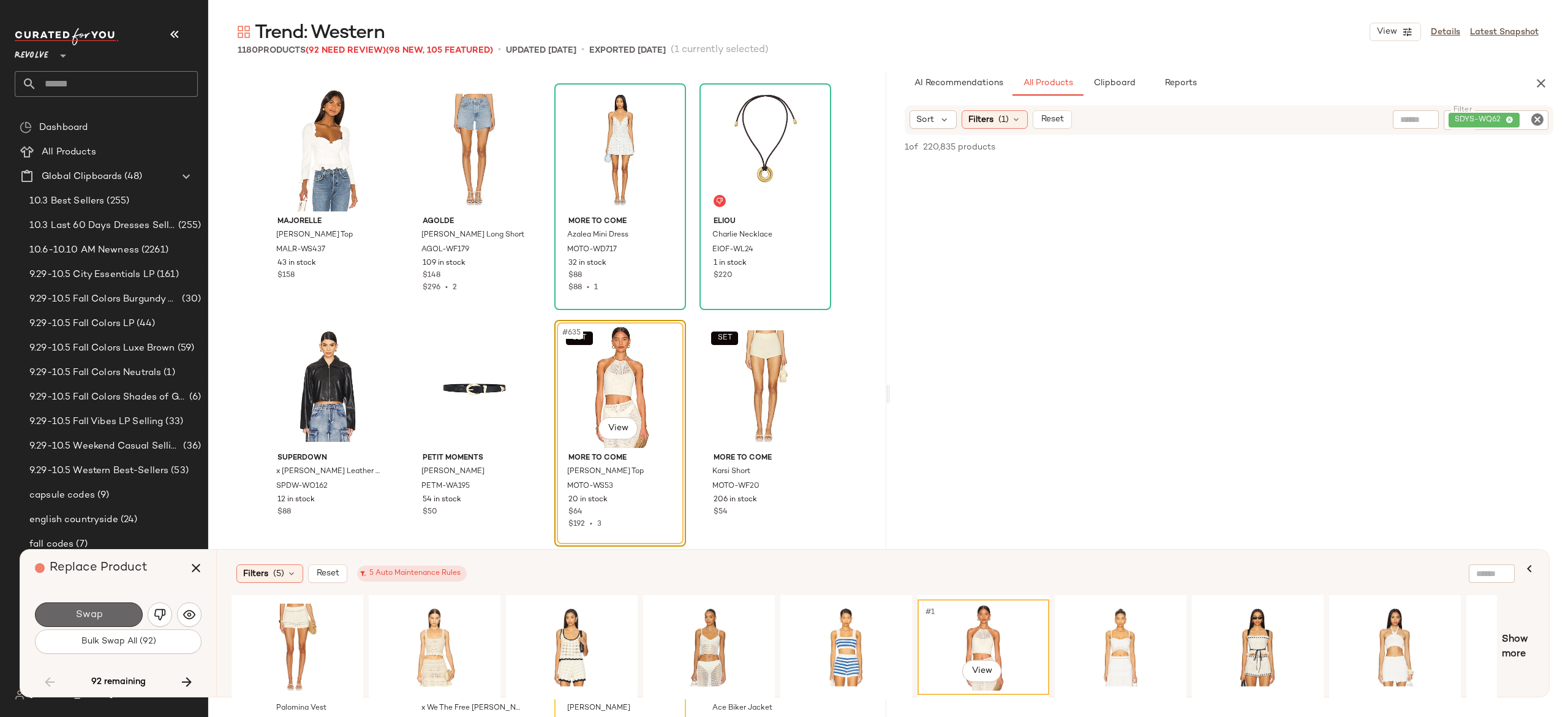
click at [99, 612] on span "Swap" at bounding box center [88, 614] width 27 height 12
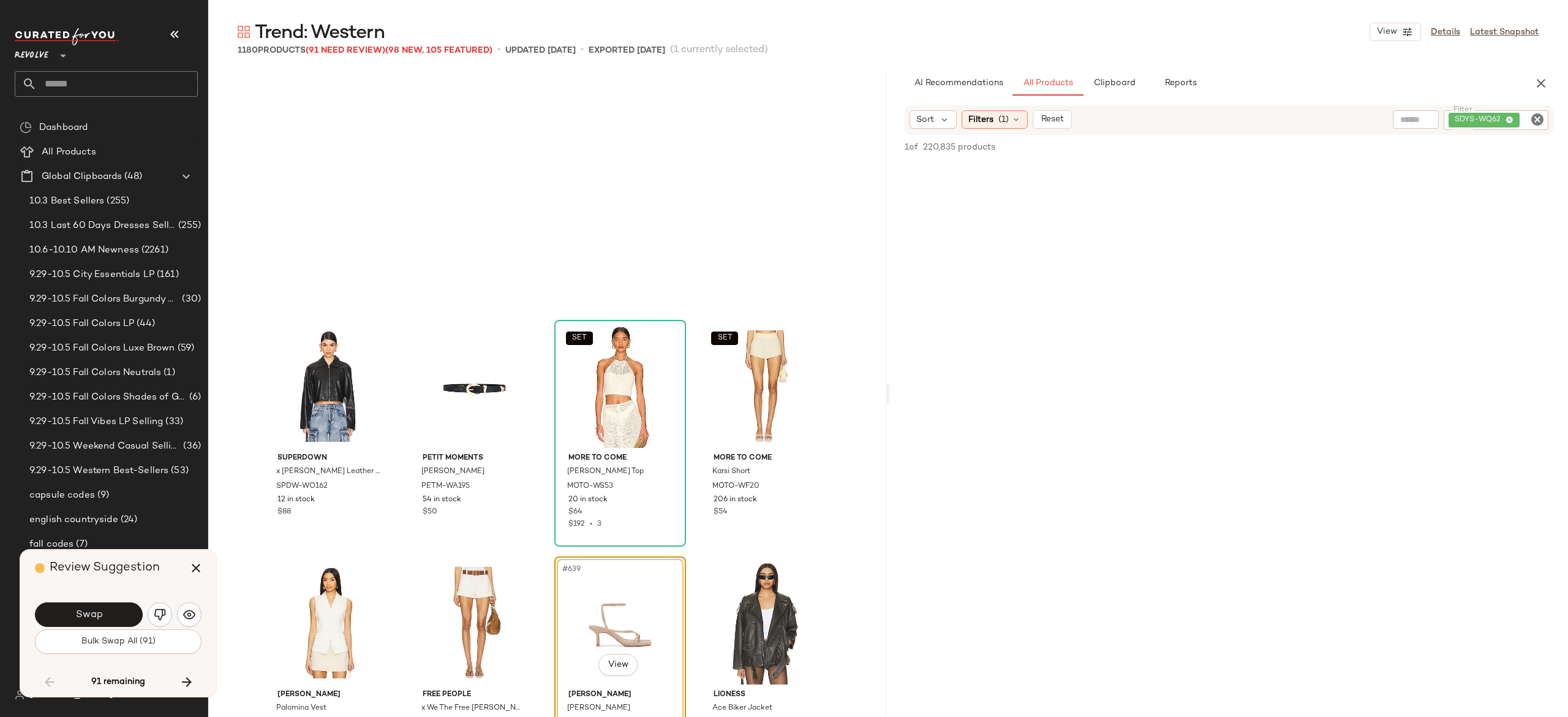
scroll to position [37350, 0]
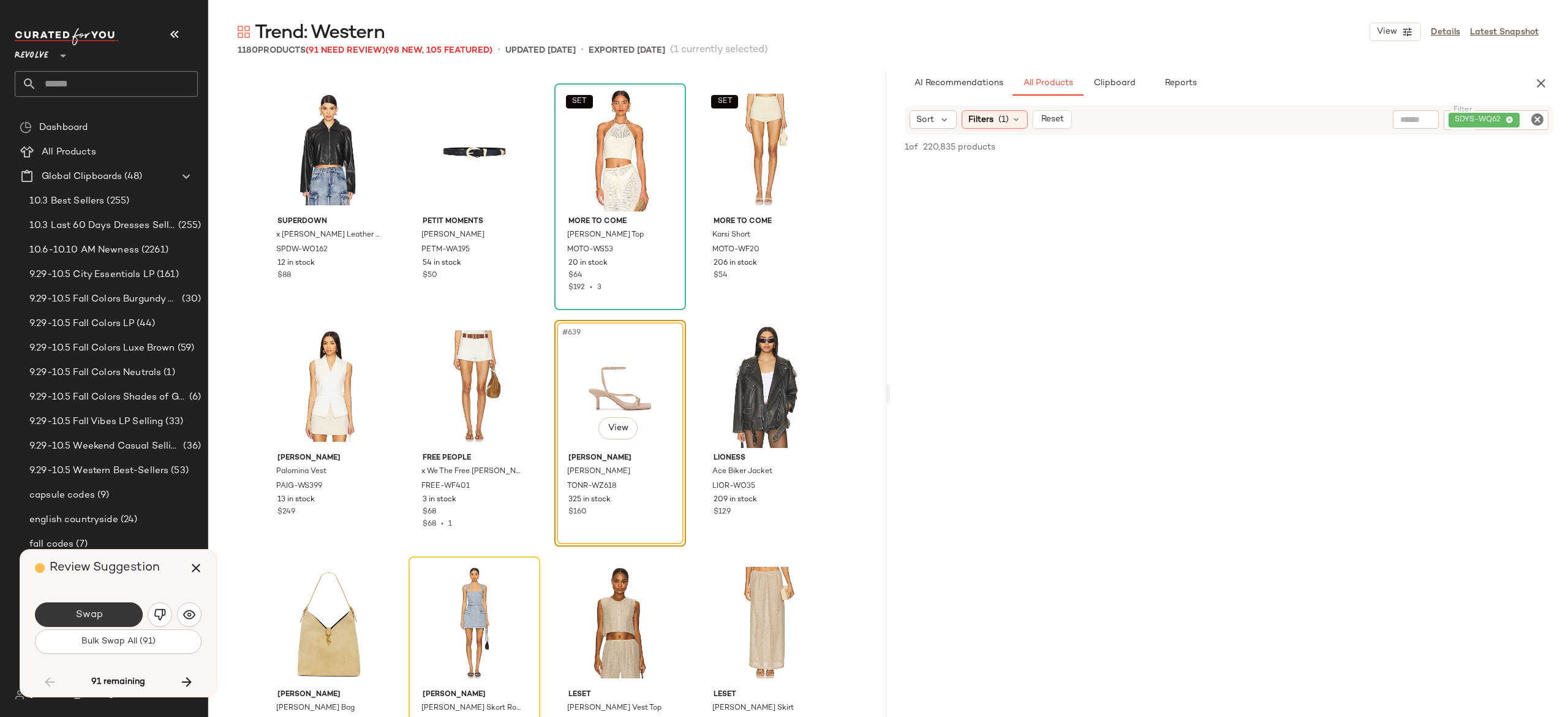
click at [105, 619] on button "Swap" at bounding box center [89, 613] width 107 height 24
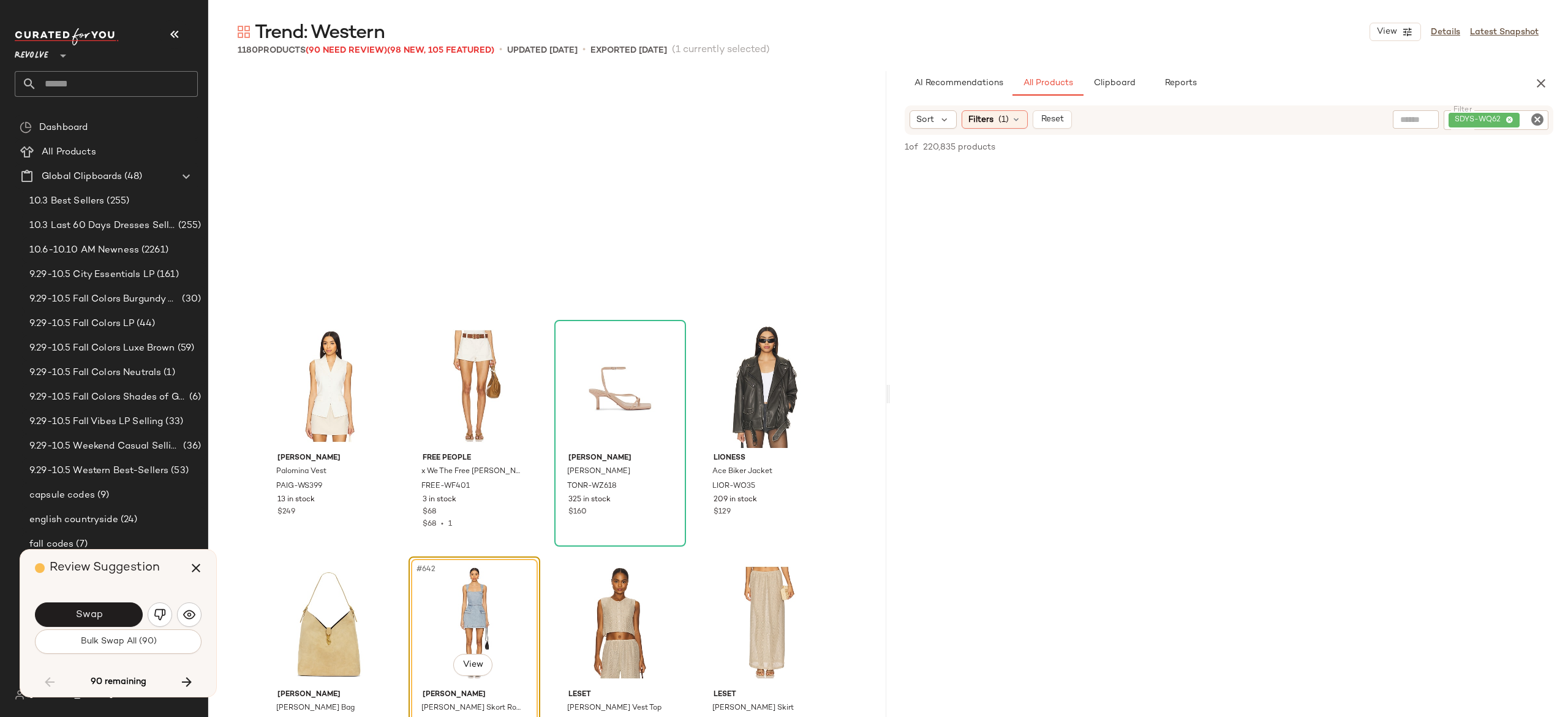
scroll to position [37587, 0]
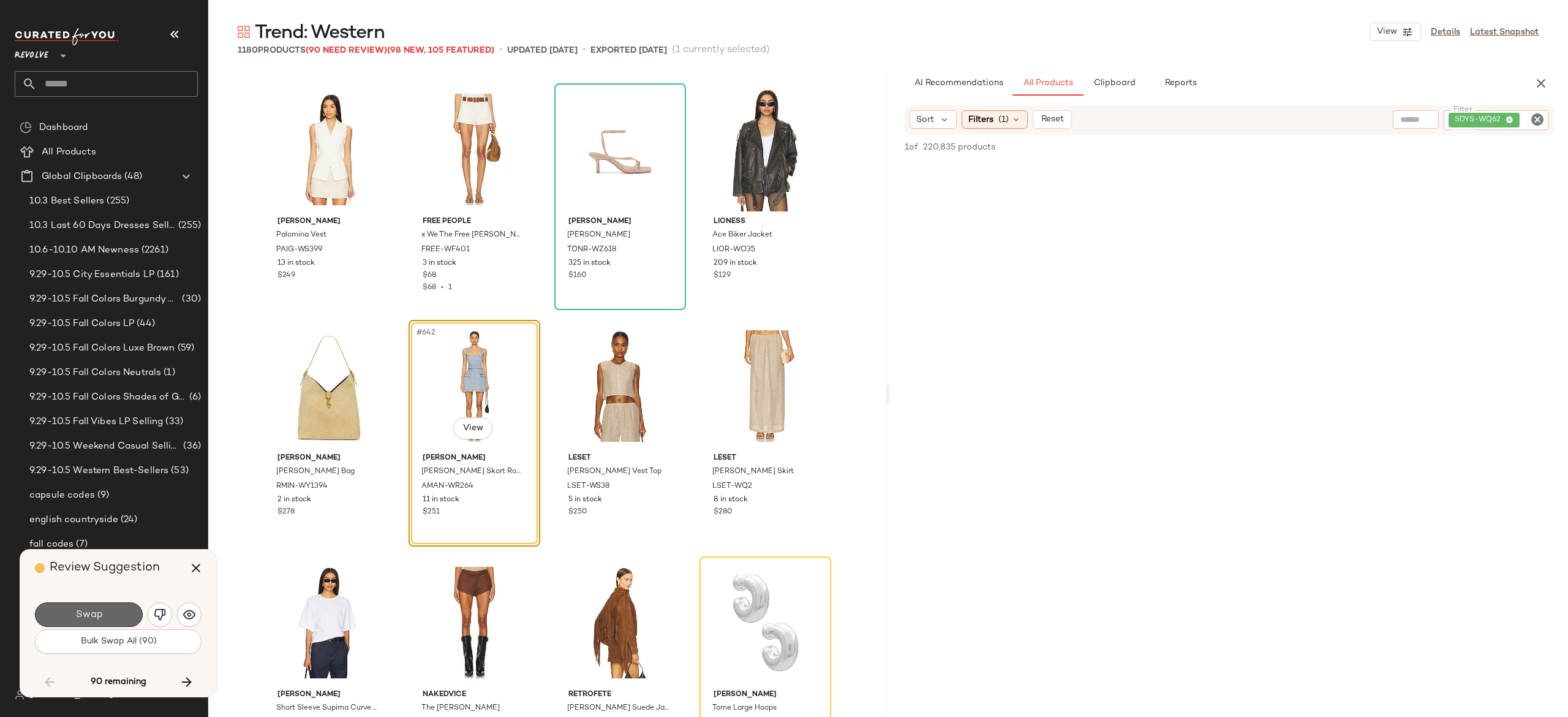
click at [104, 609] on button "Swap" at bounding box center [89, 613] width 107 height 24
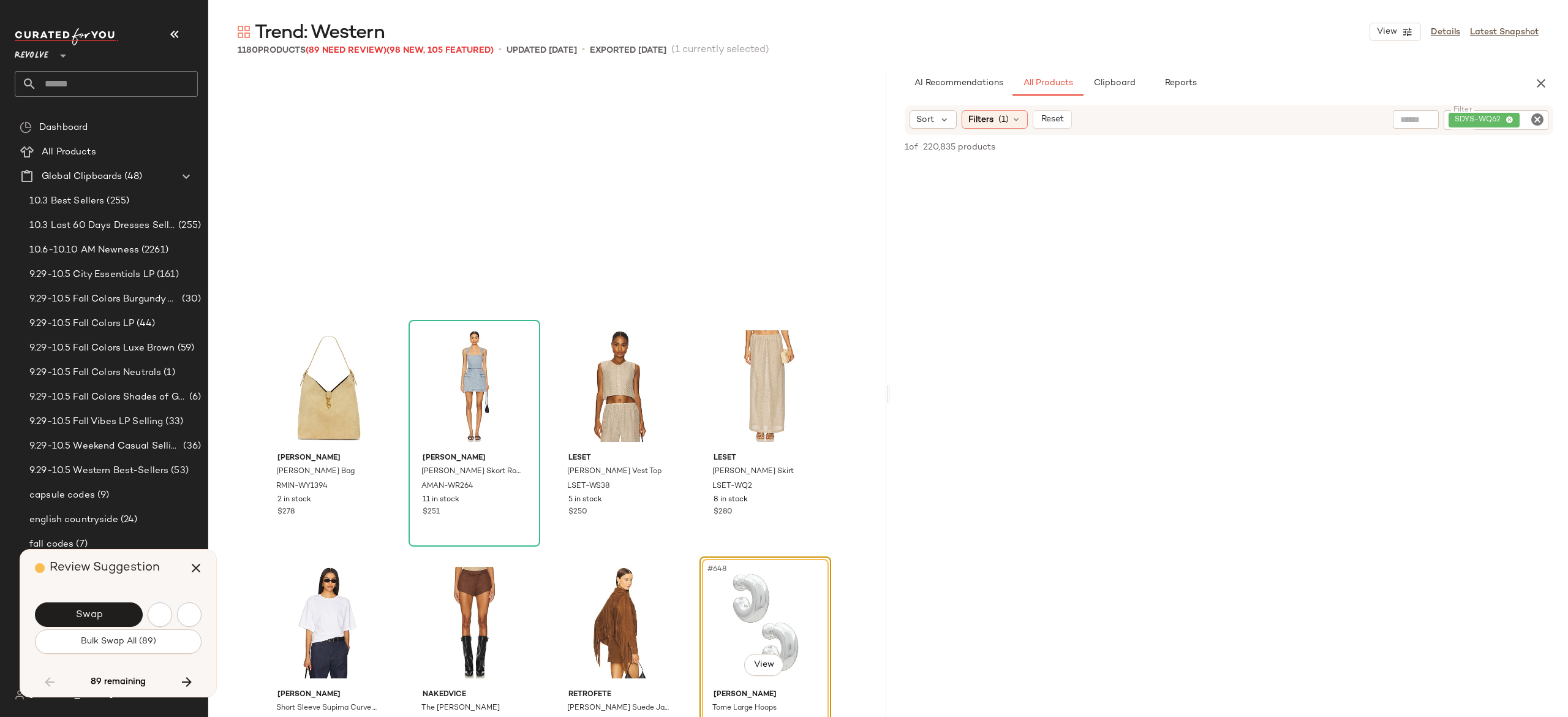
scroll to position [37823, 0]
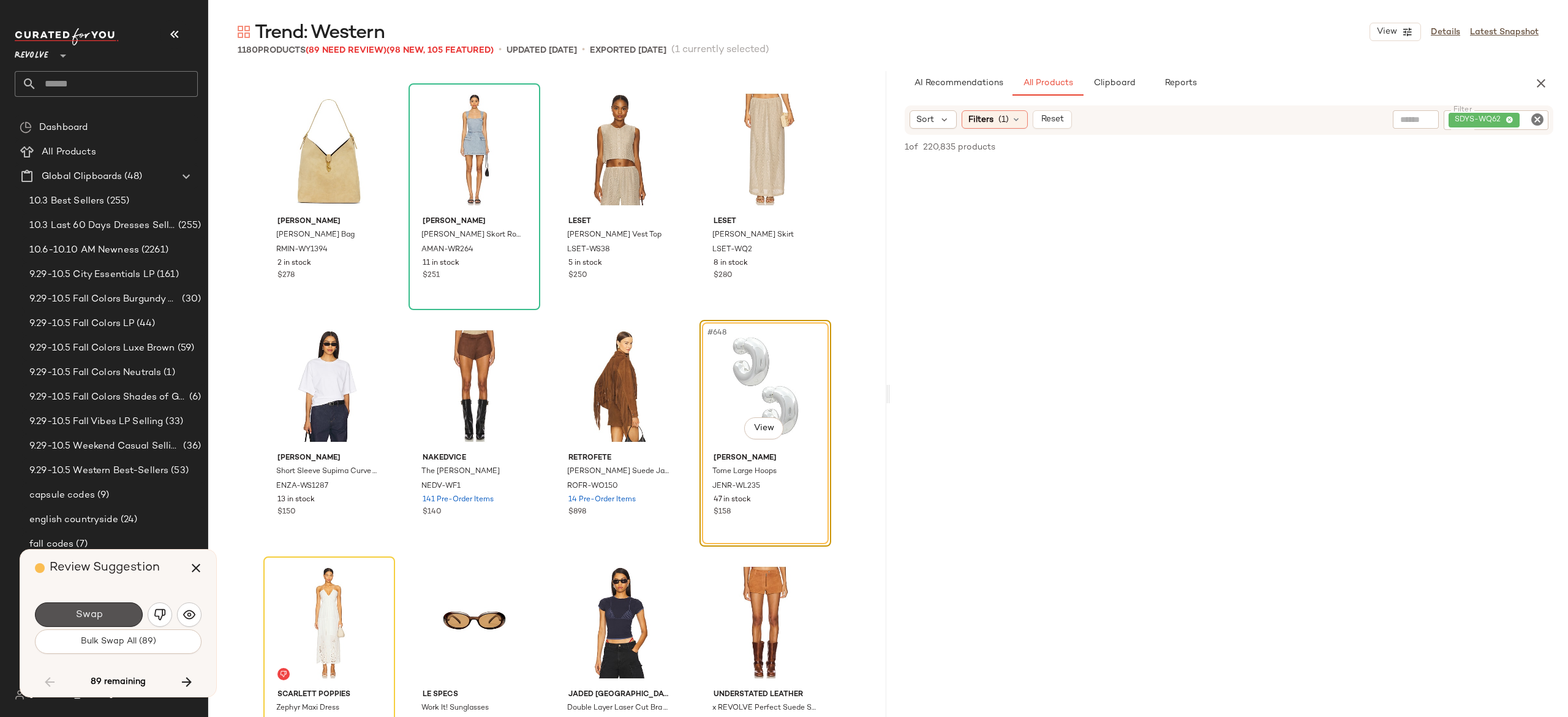
click at [104, 609] on button "Swap" at bounding box center [89, 613] width 107 height 24
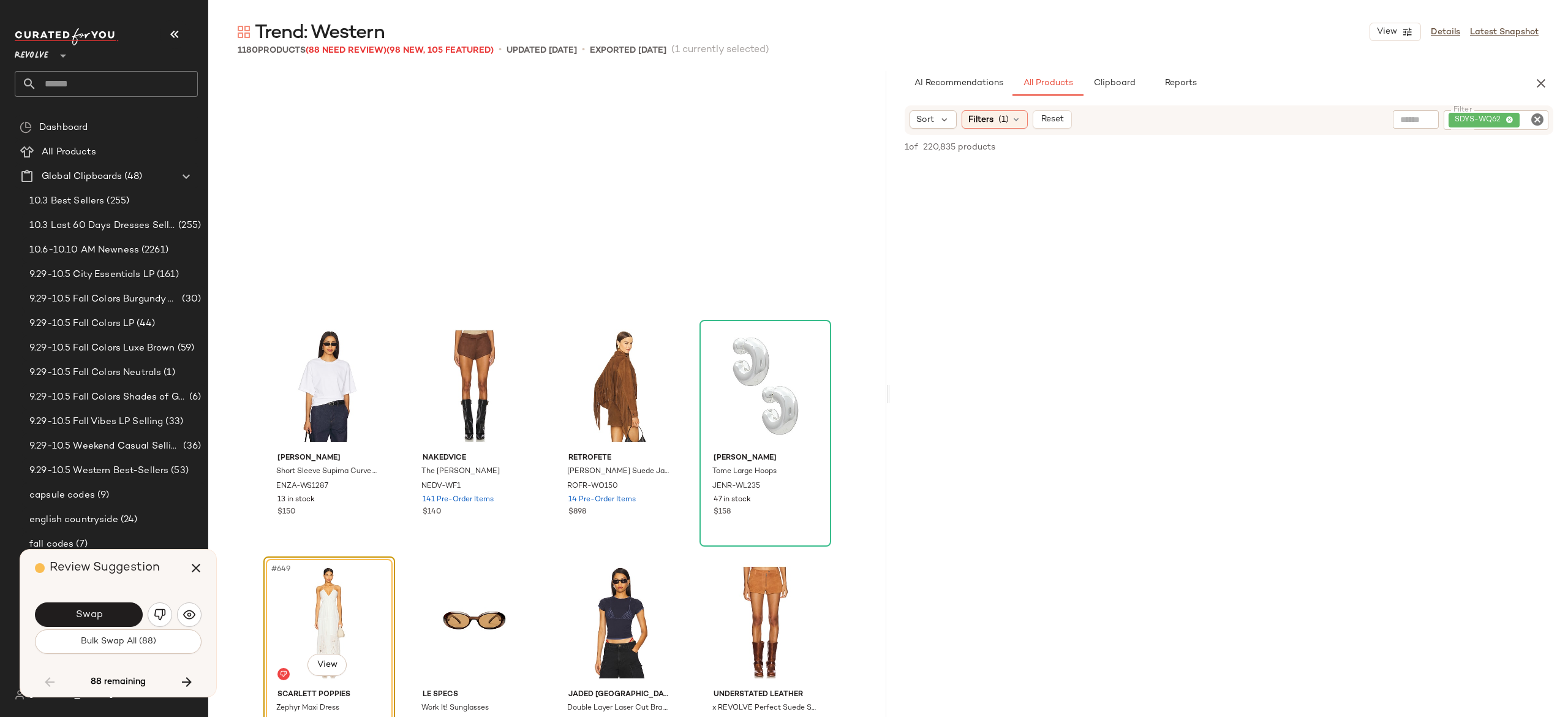
scroll to position [38060, 0]
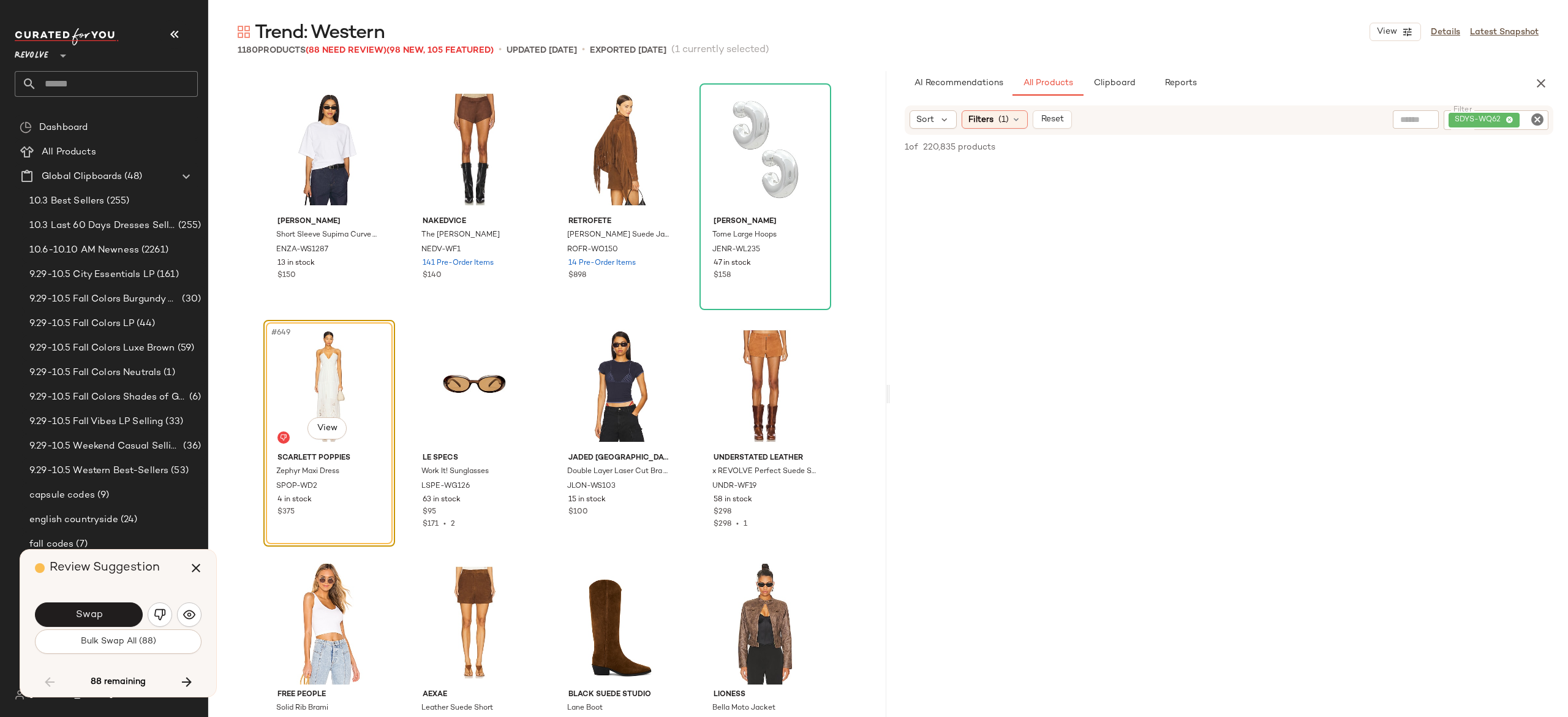
click at [104, 609] on button "Swap" at bounding box center [89, 613] width 107 height 24
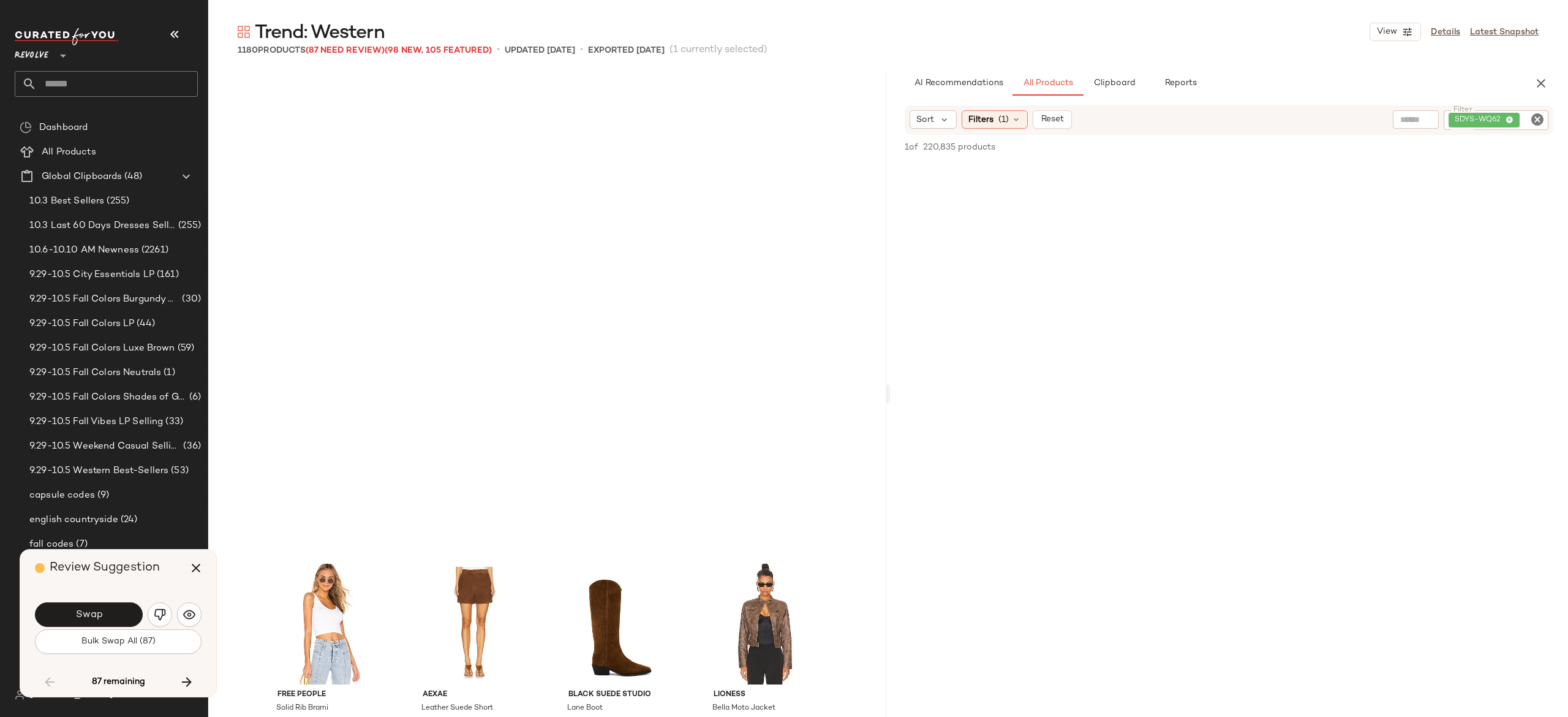
scroll to position [38532, 0]
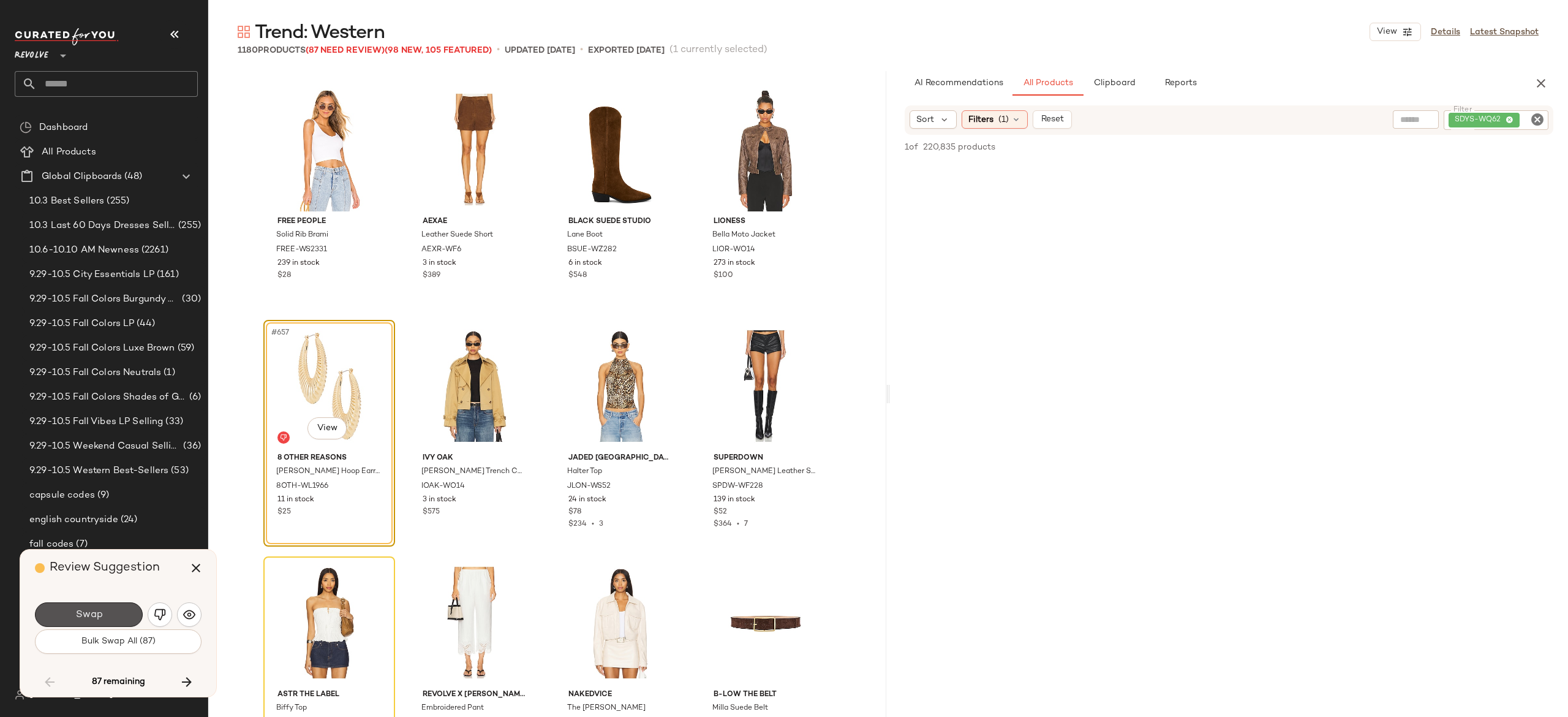
click at [104, 609] on button "Swap" at bounding box center [89, 613] width 107 height 24
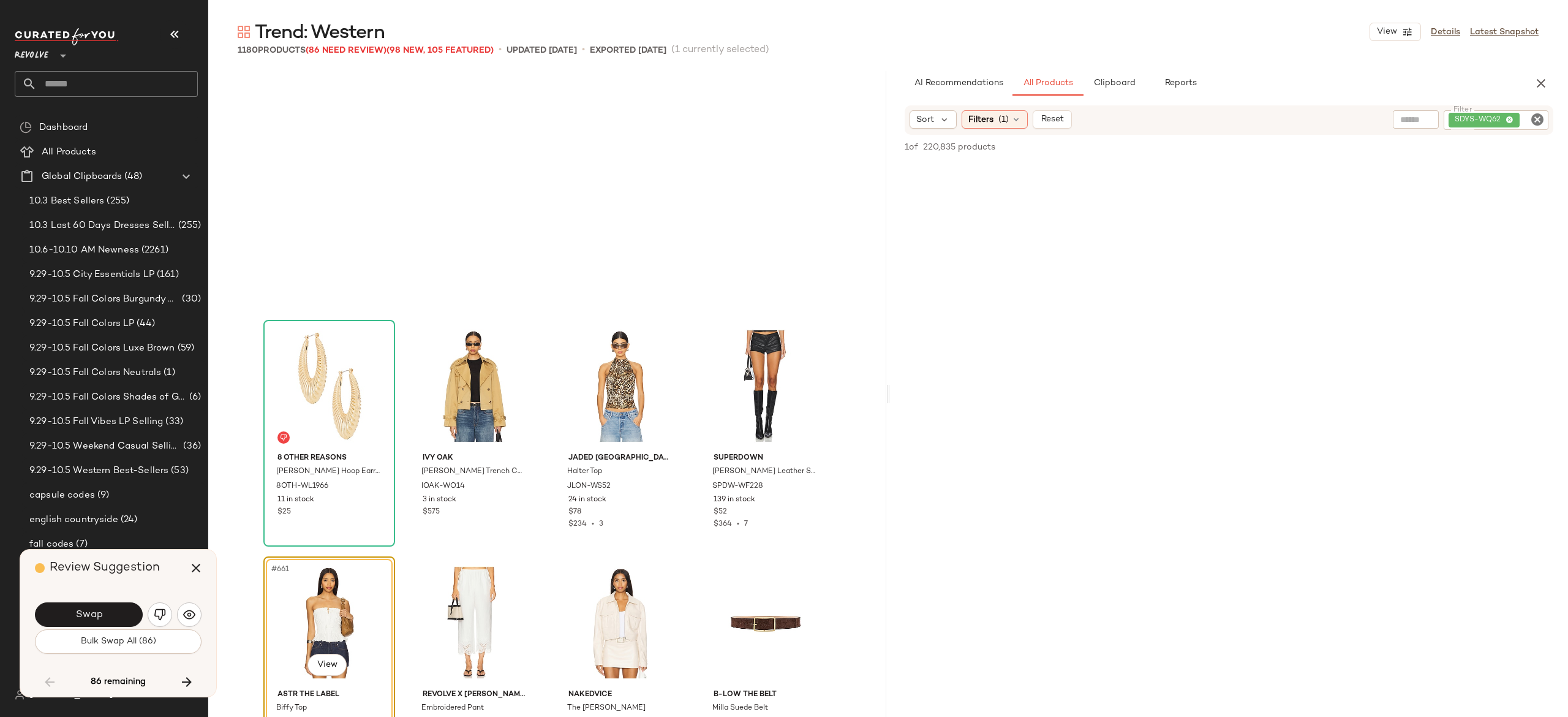
scroll to position [38769, 0]
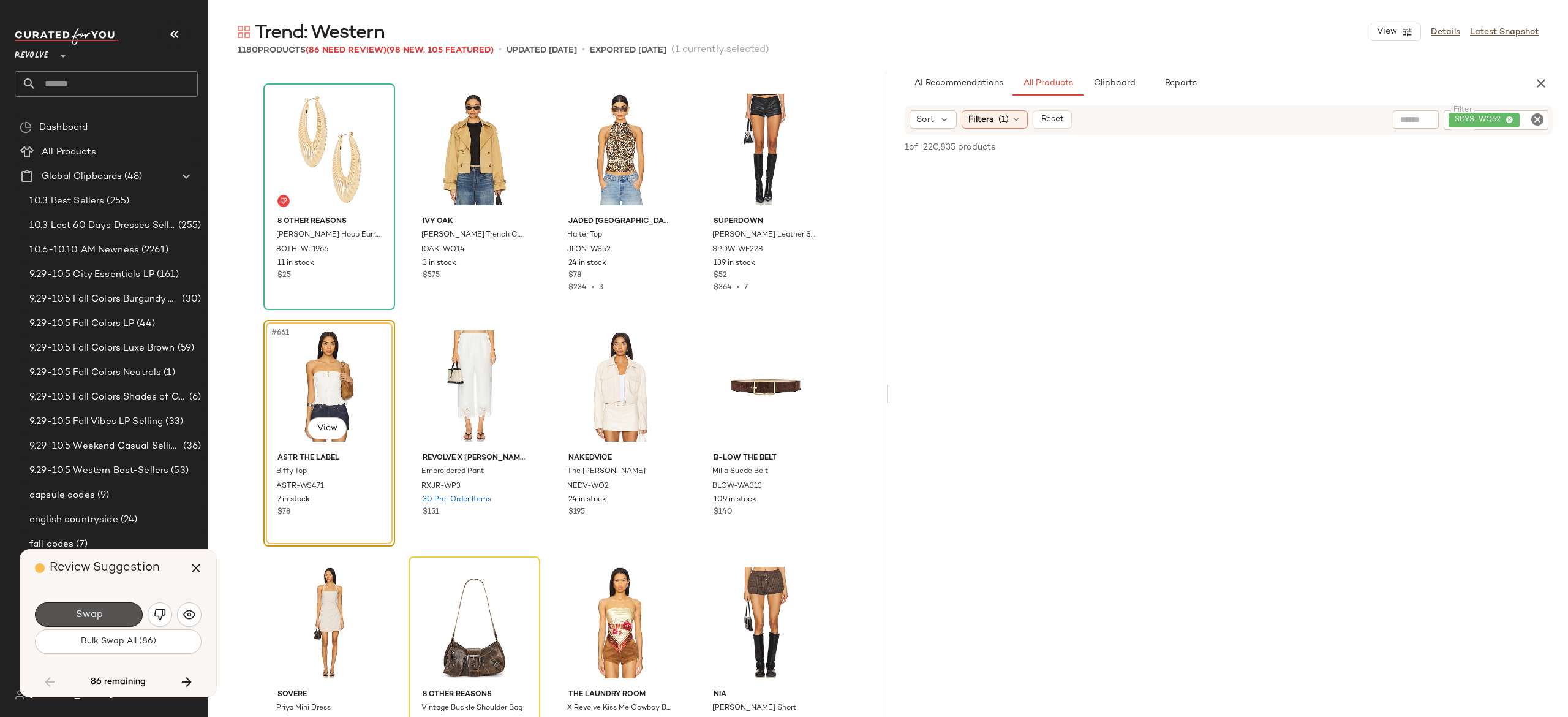
click at [104, 609] on button "Swap" at bounding box center [89, 613] width 107 height 24
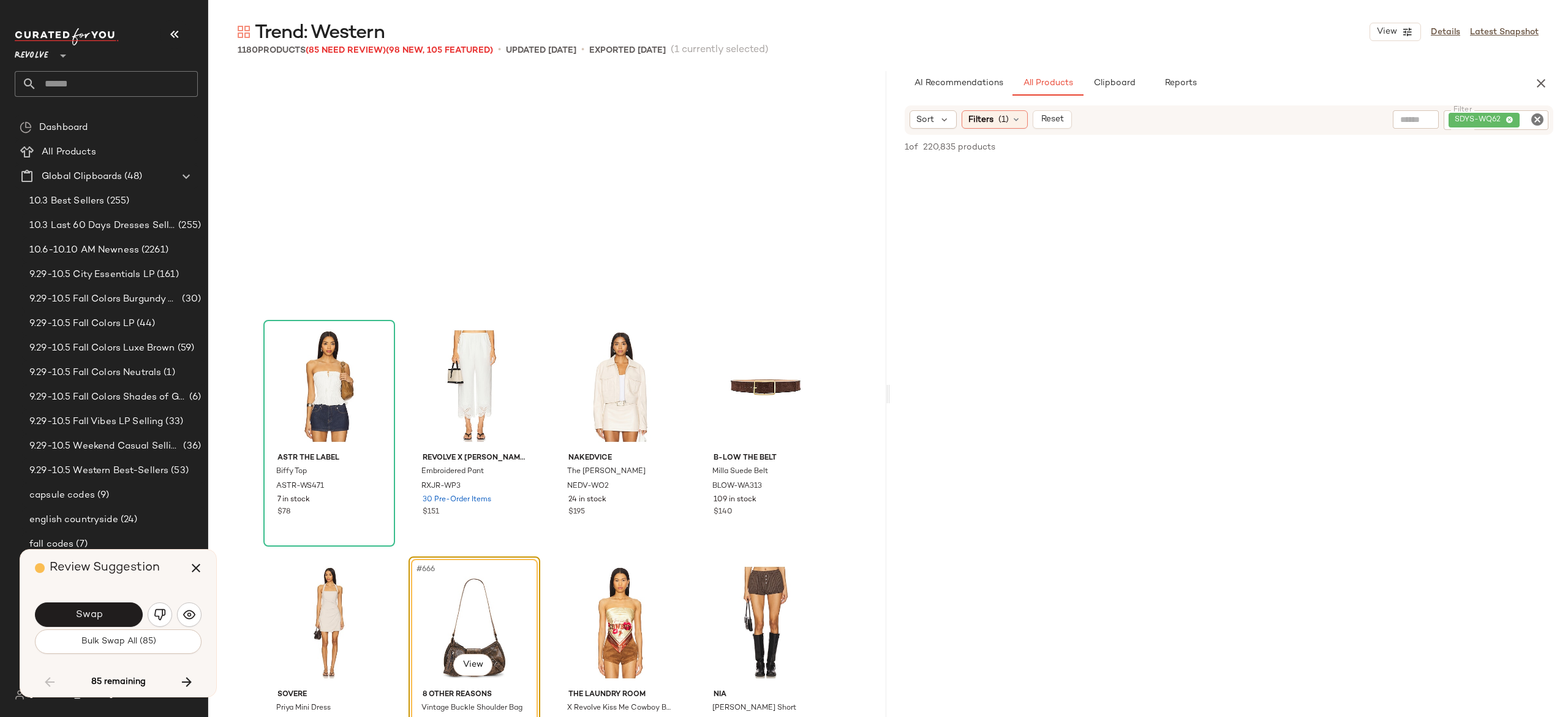
scroll to position [39005, 0]
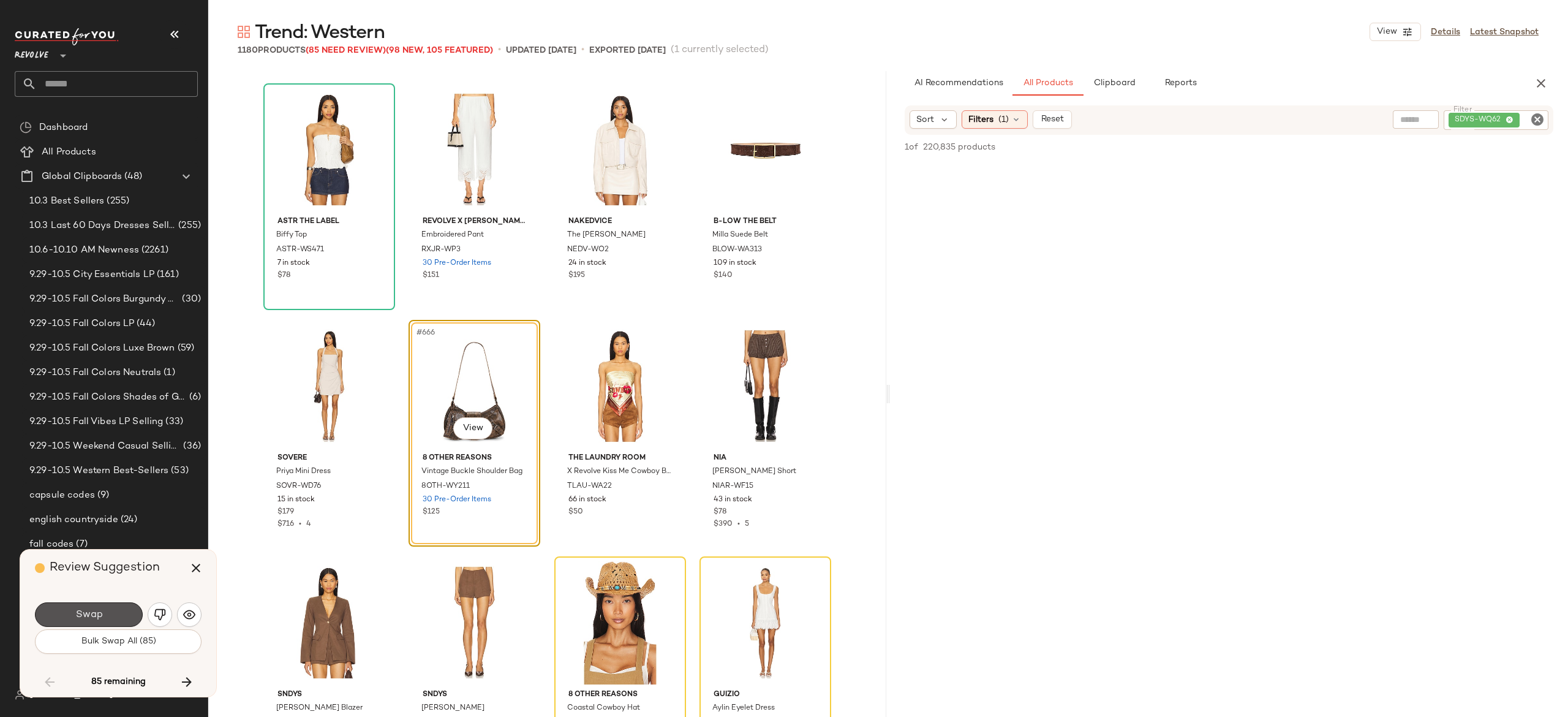
click at [104, 609] on button "Swap" at bounding box center [89, 613] width 107 height 24
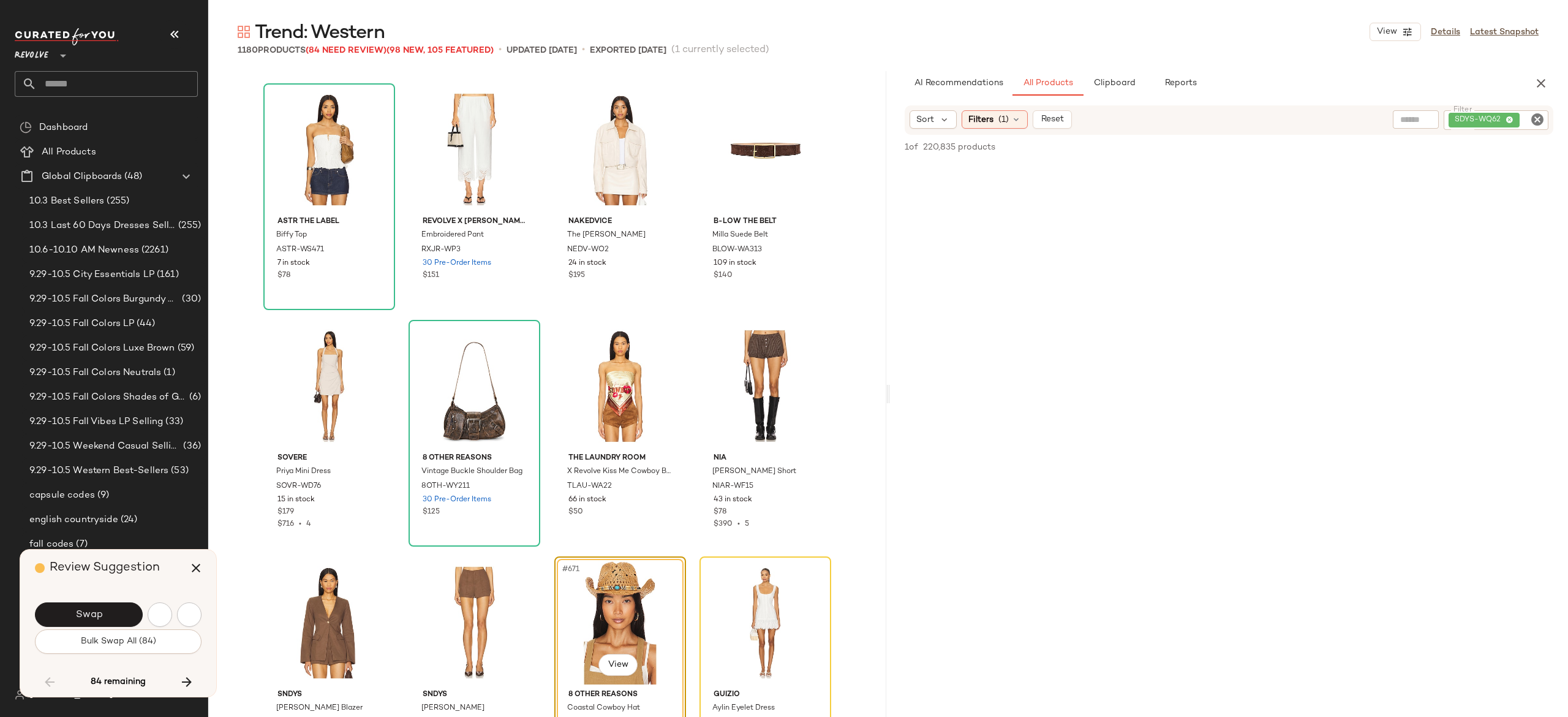
scroll to position [39242, 0]
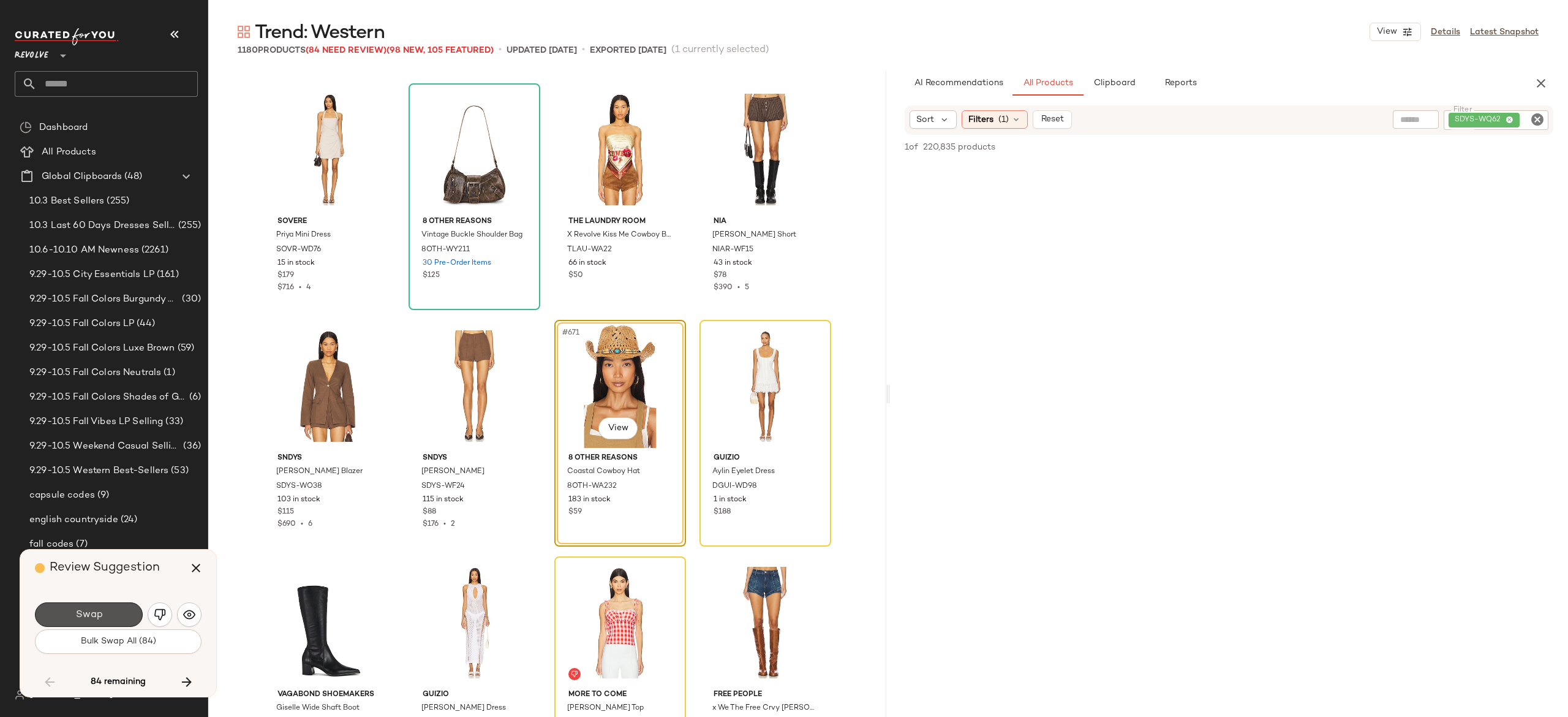
click at [104, 609] on button "Swap" at bounding box center [89, 613] width 107 height 24
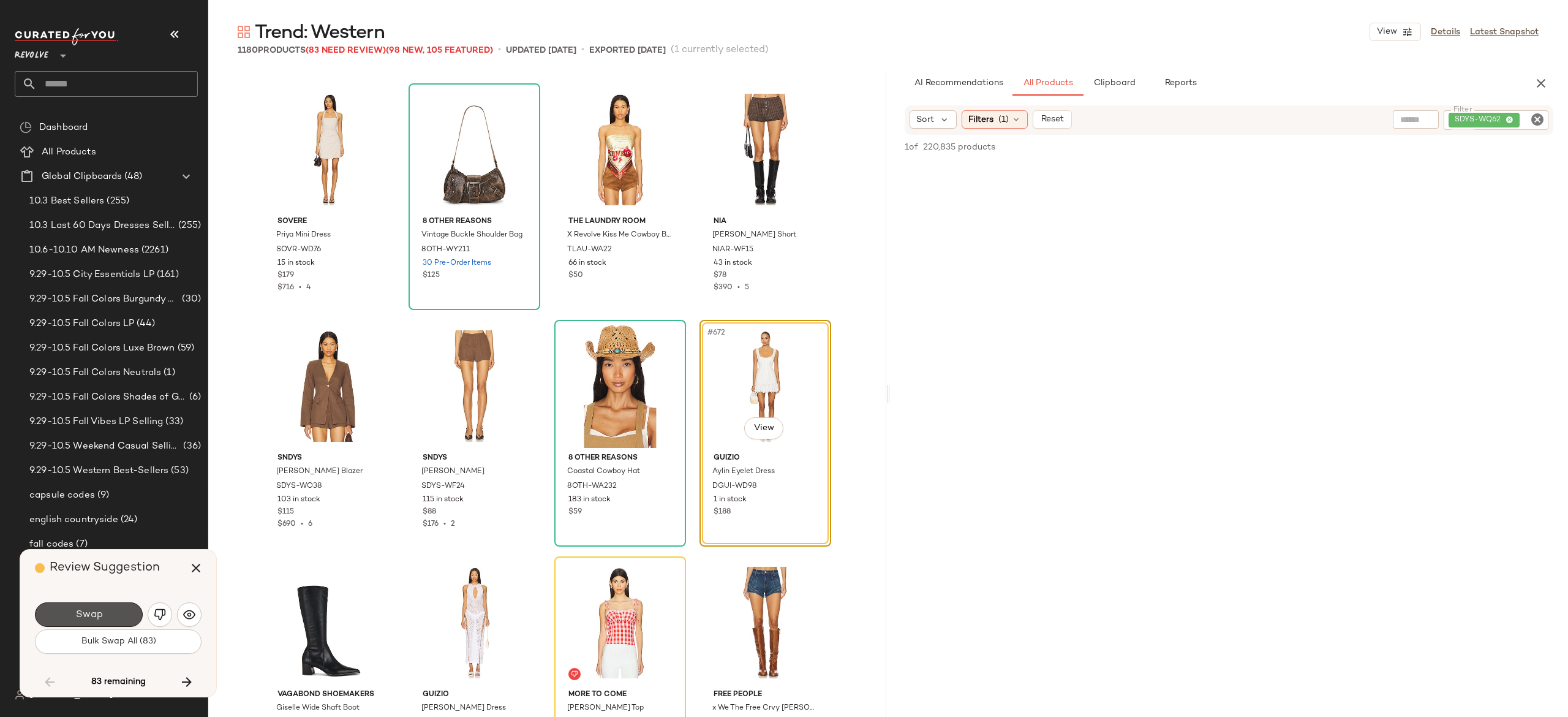
click at [104, 609] on button "Swap" at bounding box center [89, 613] width 107 height 24
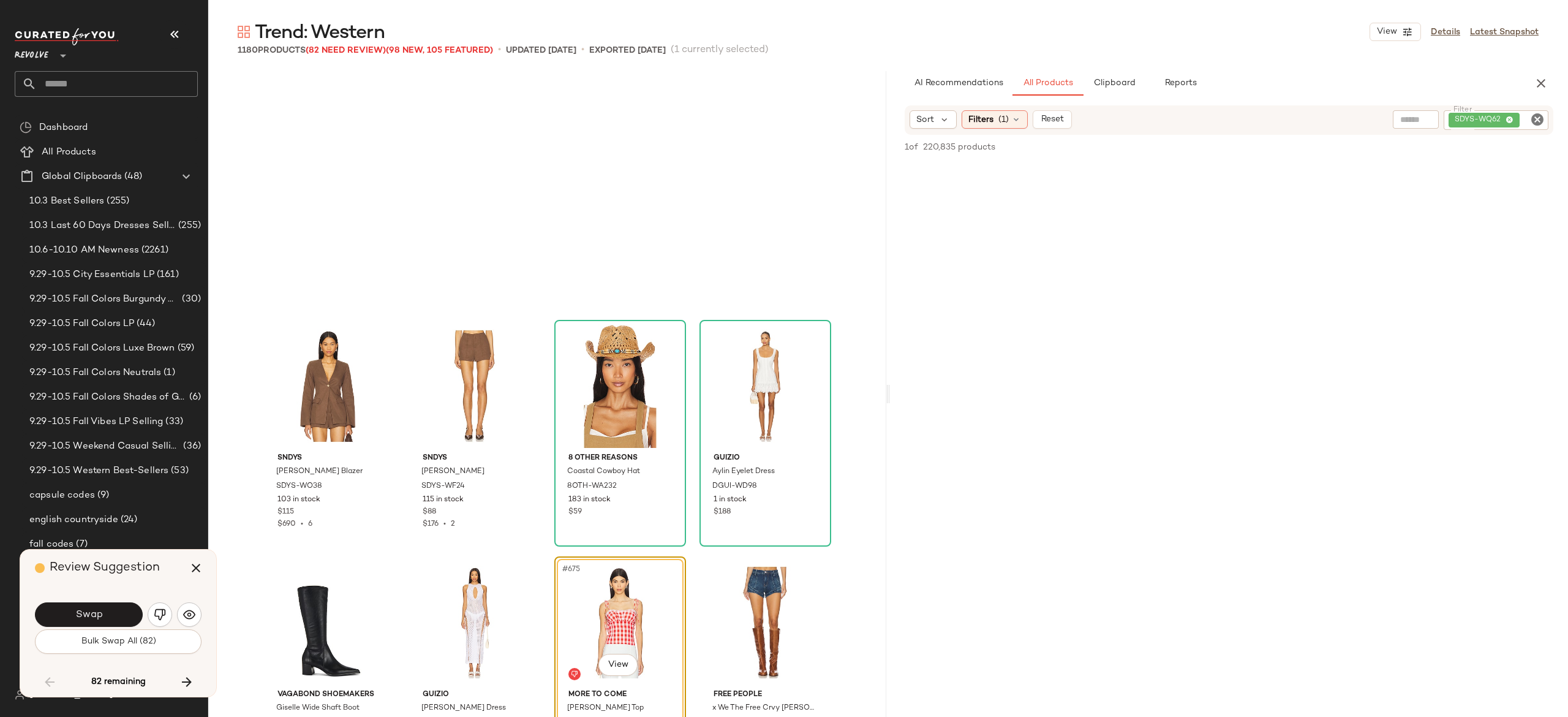
scroll to position [39478, 0]
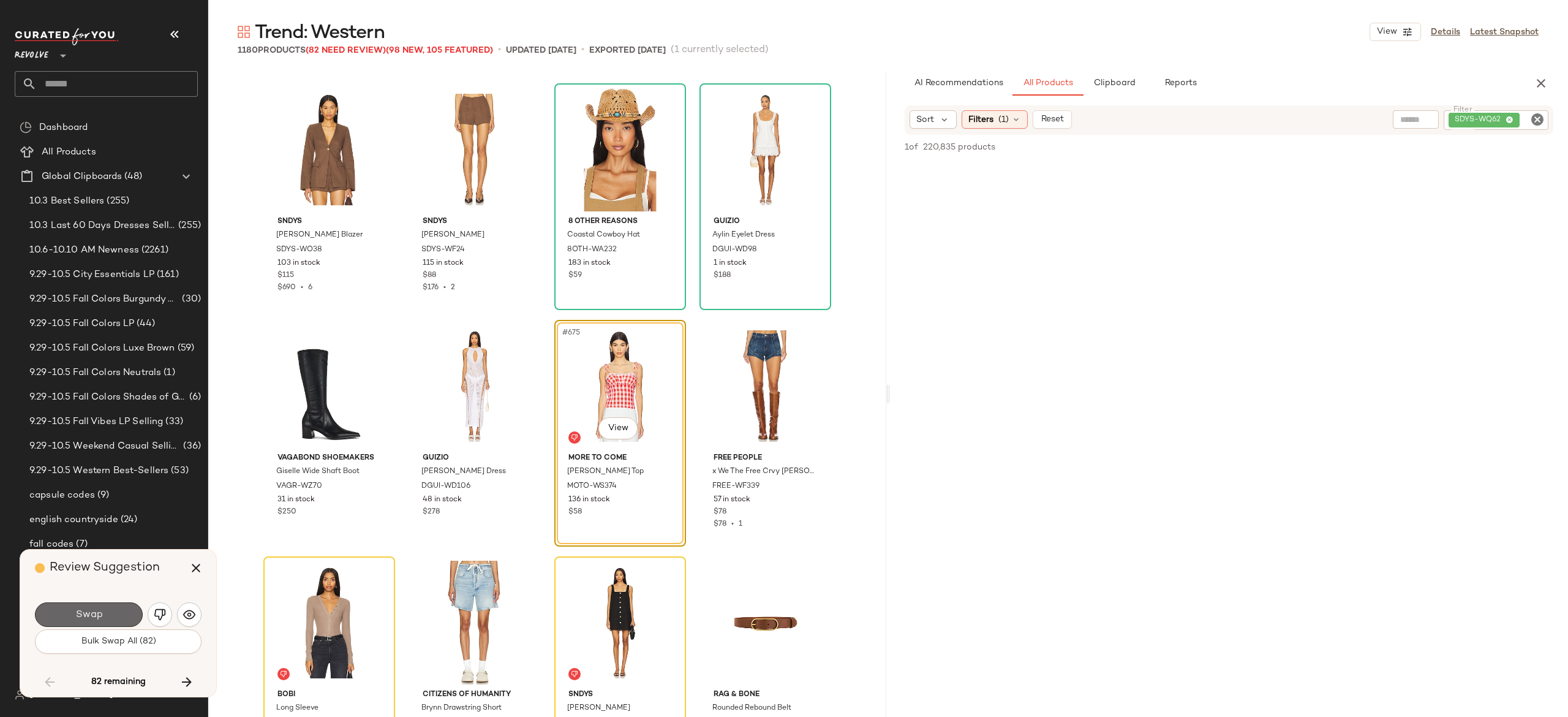
click at [138, 607] on button "Swap" at bounding box center [89, 613] width 107 height 24
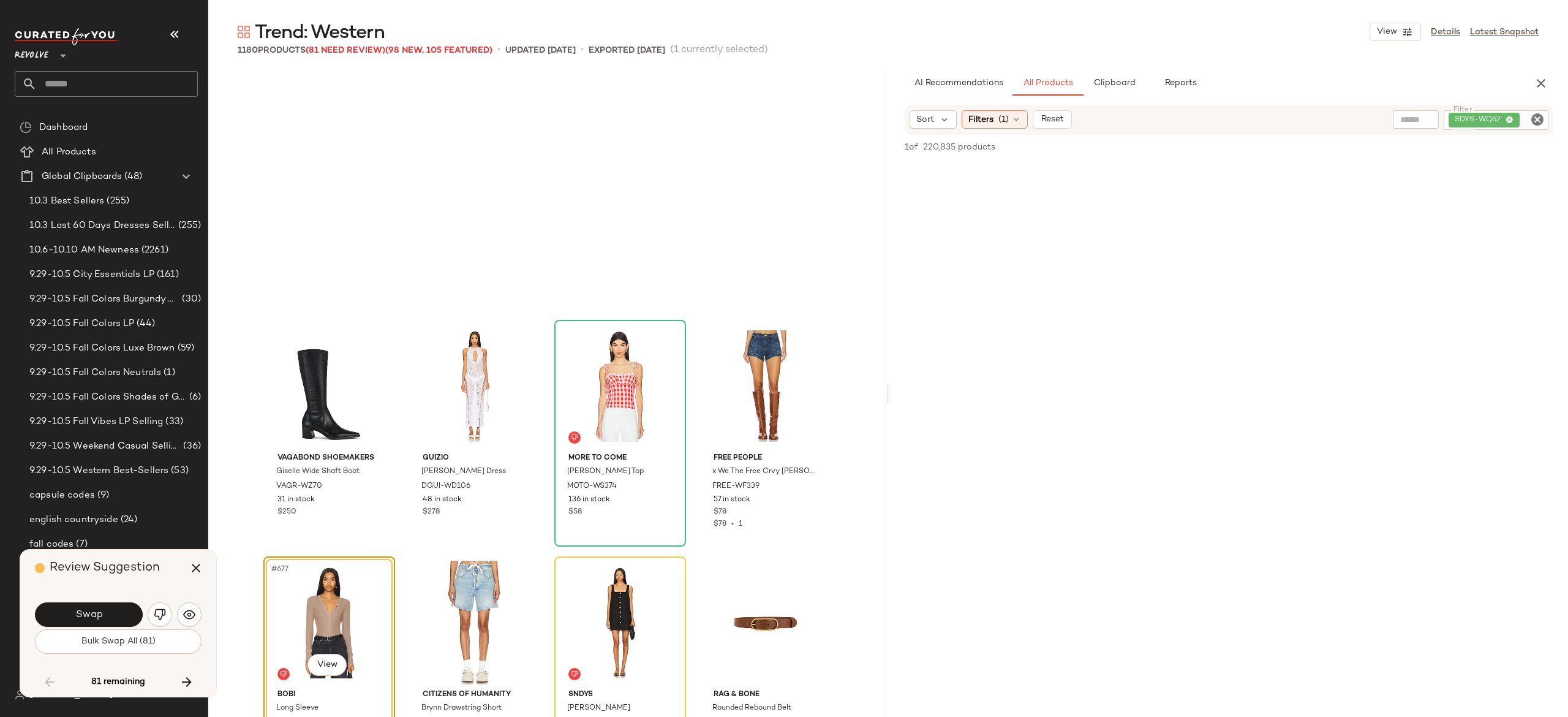
scroll to position [39714, 0]
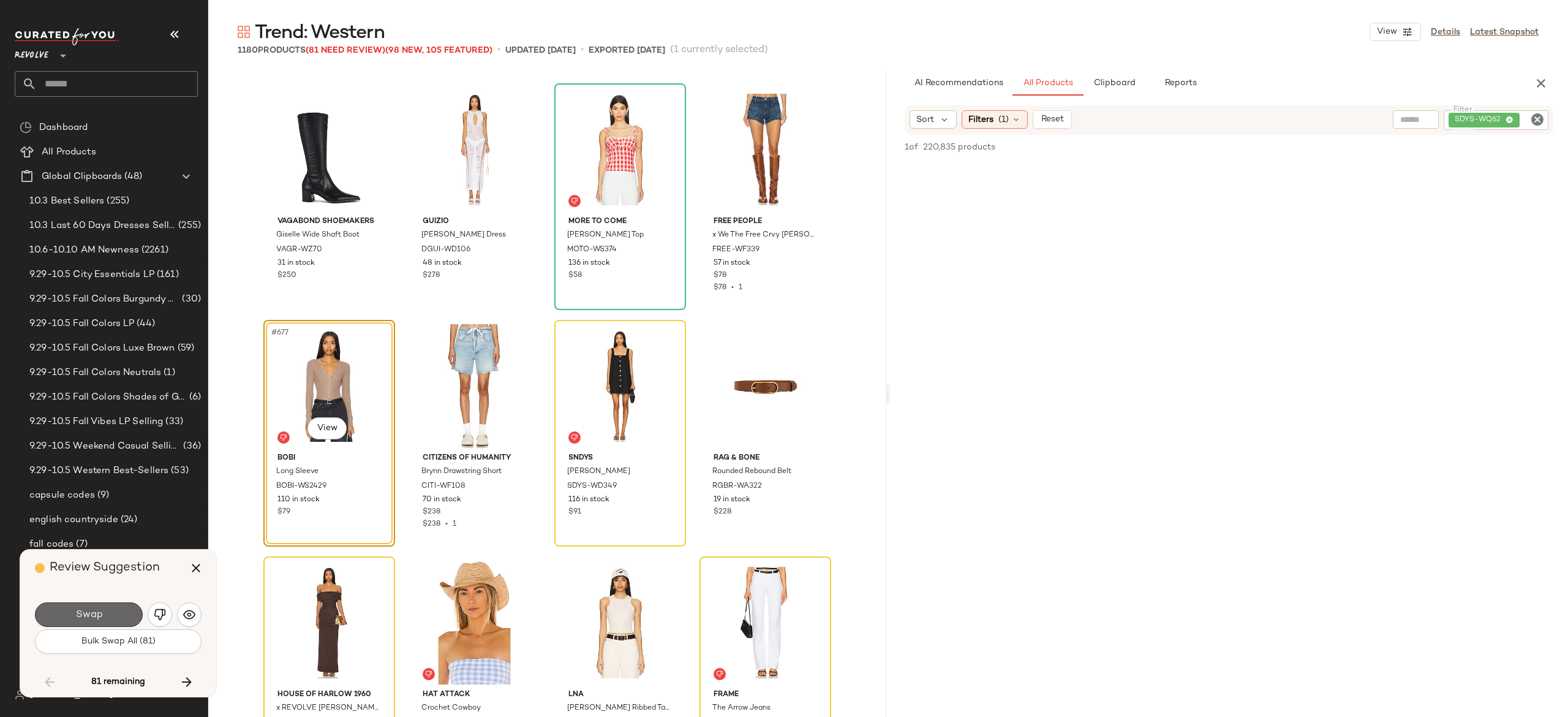
click at [124, 604] on button "Swap" at bounding box center [89, 613] width 107 height 24
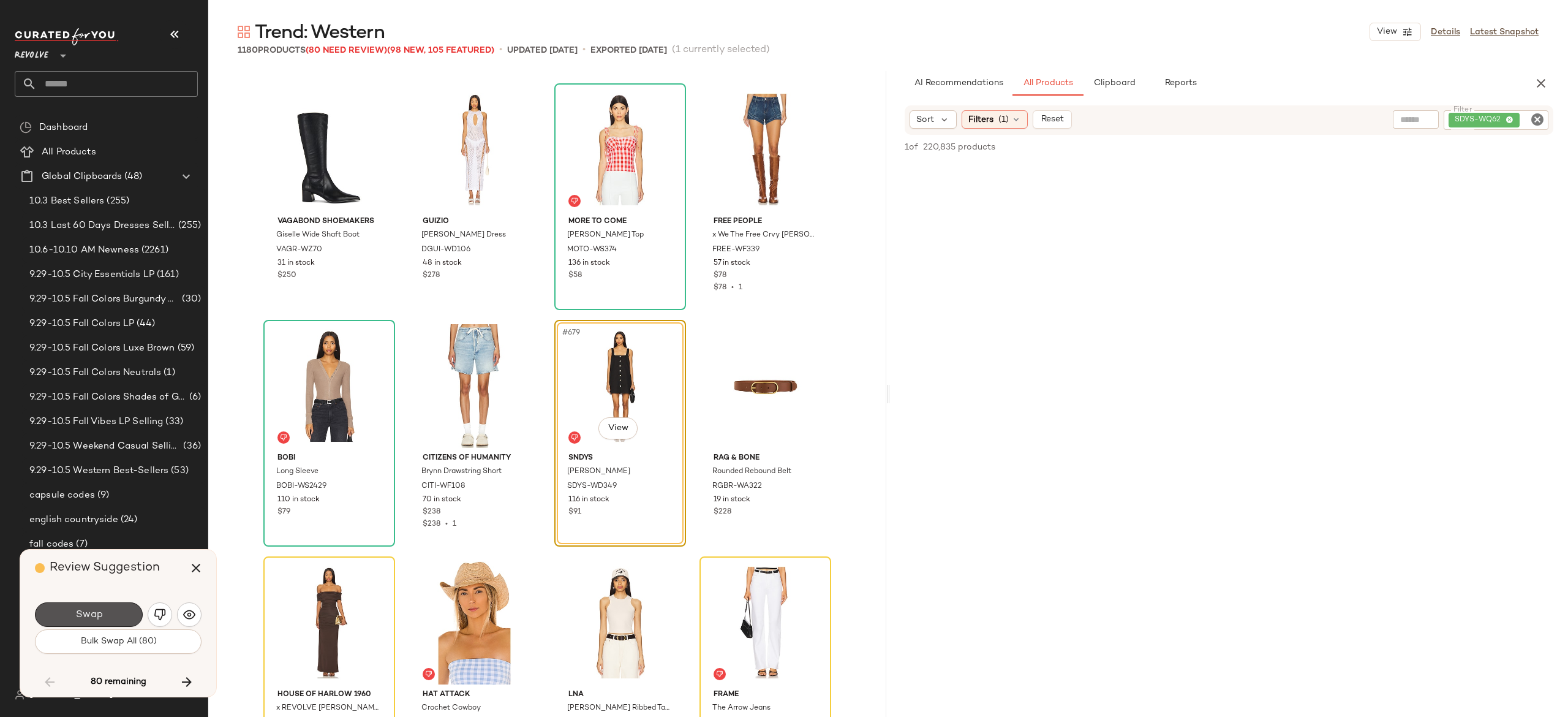
click at [124, 604] on button "Swap" at bounding box center [89, 613] width 107 height 24
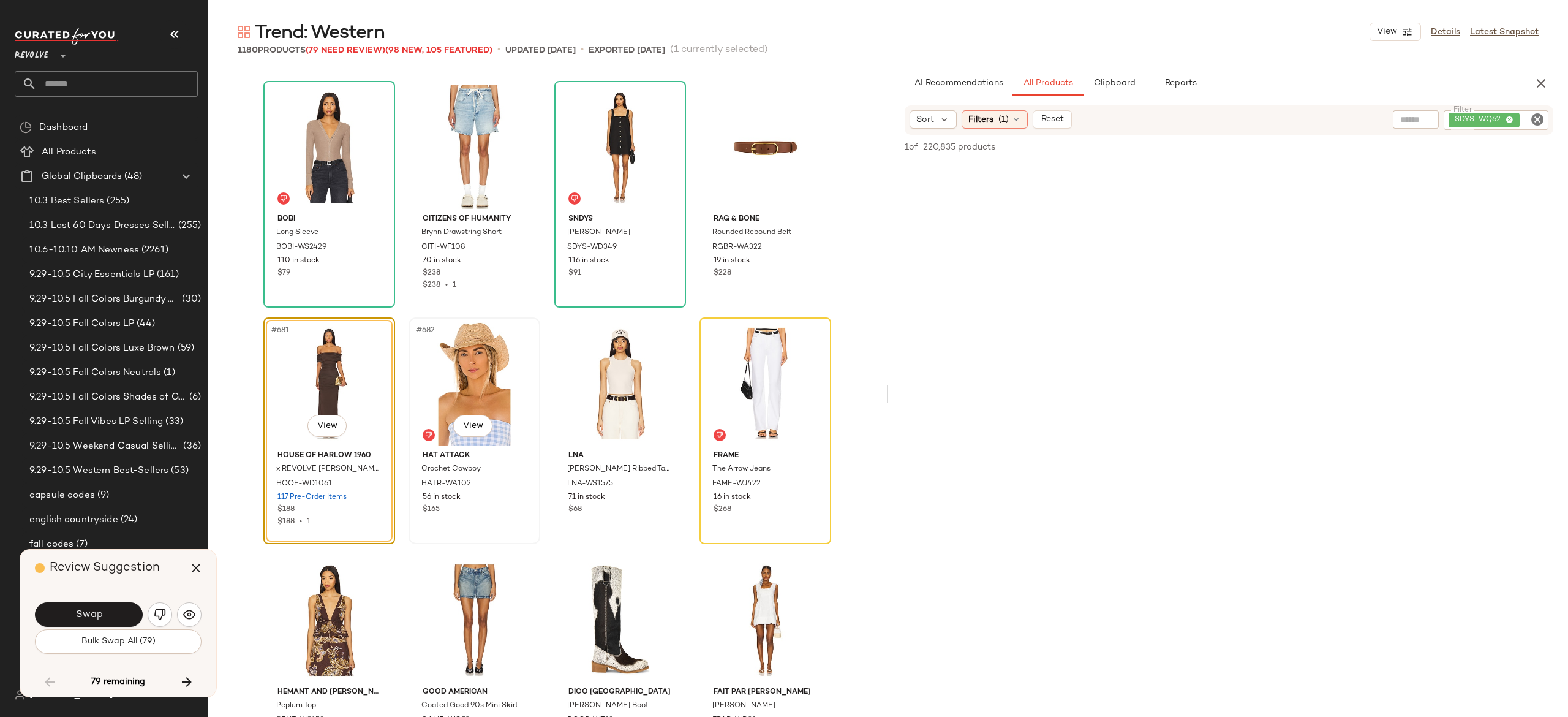
scroll to position [39923, 0]
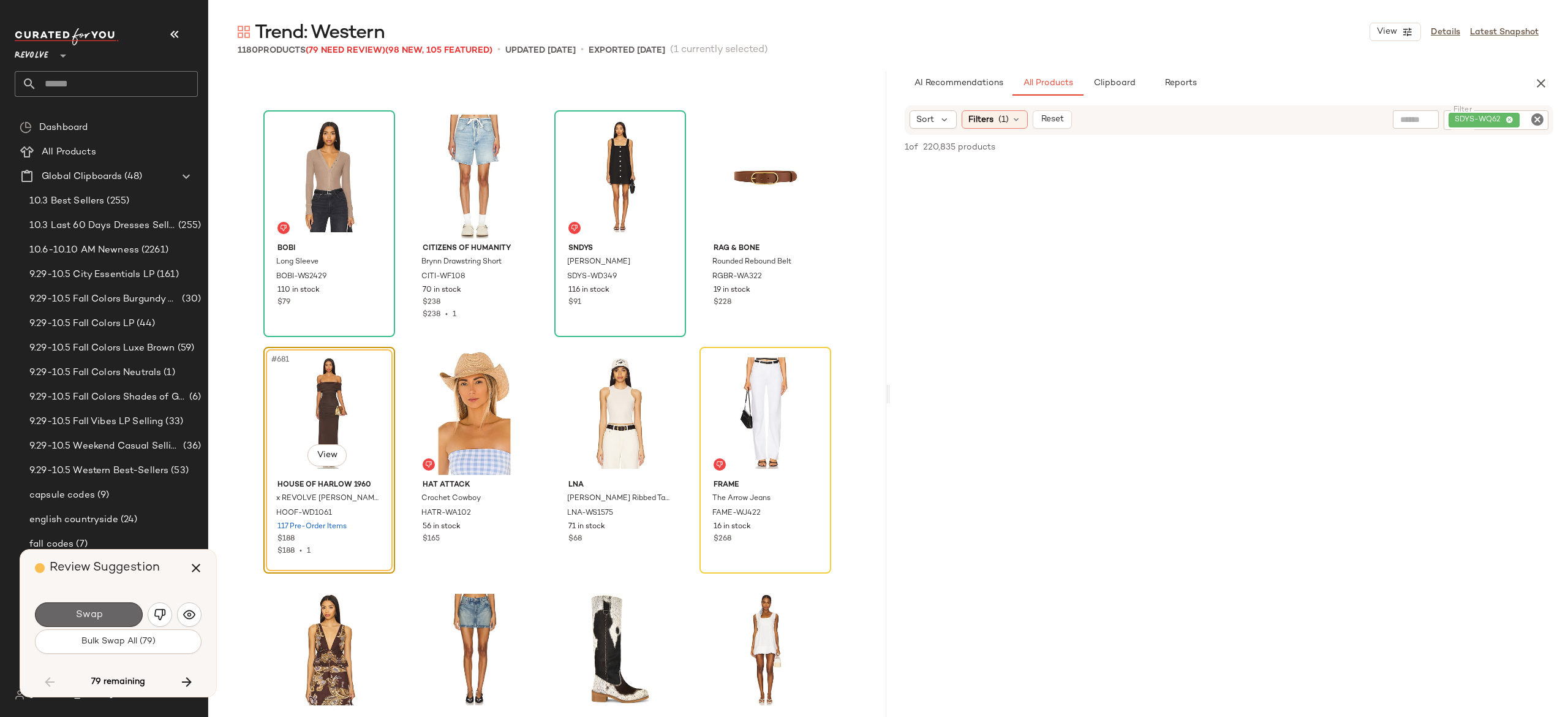
click at [119, 608] on button "Swap" at bounding box center [89, 613] width 107 height 24
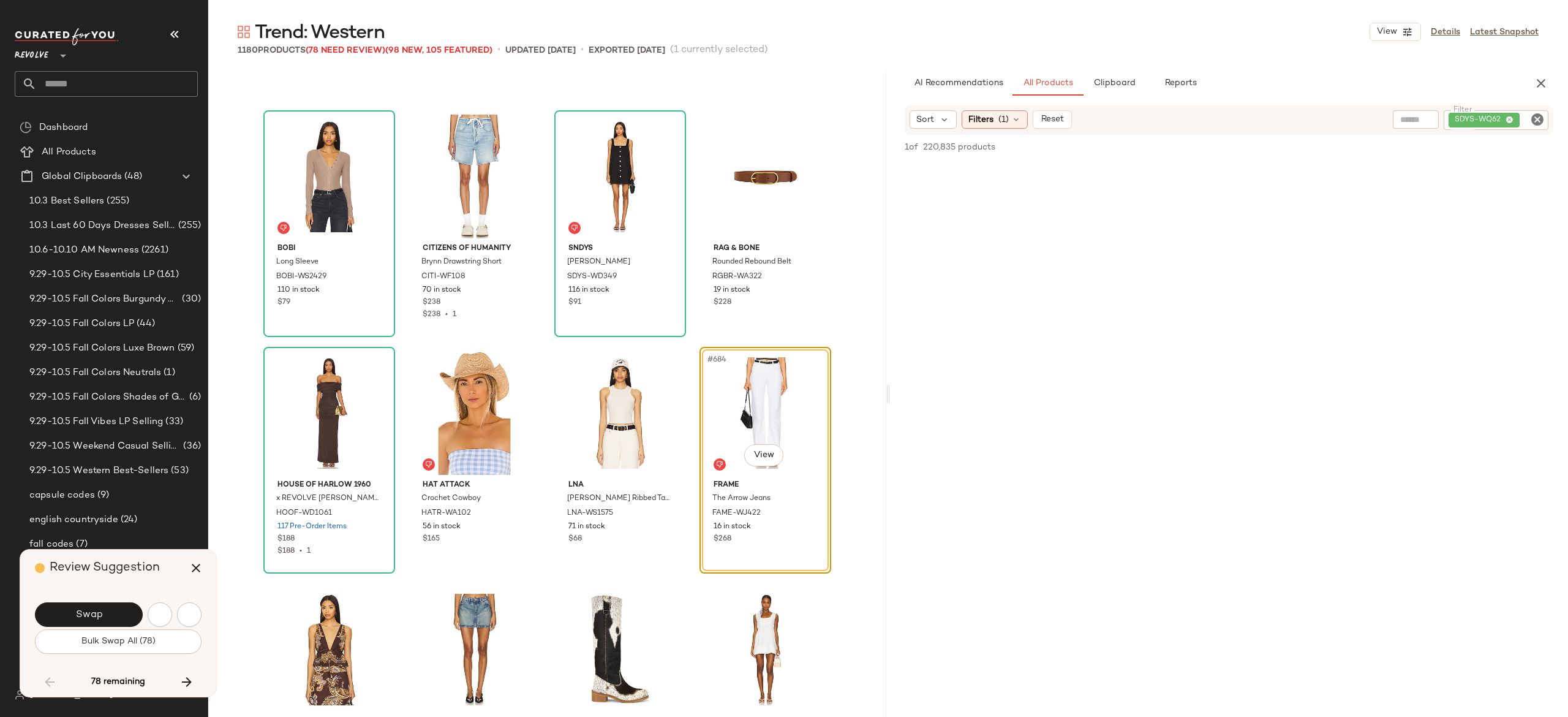
scroll to position [39951, 0]
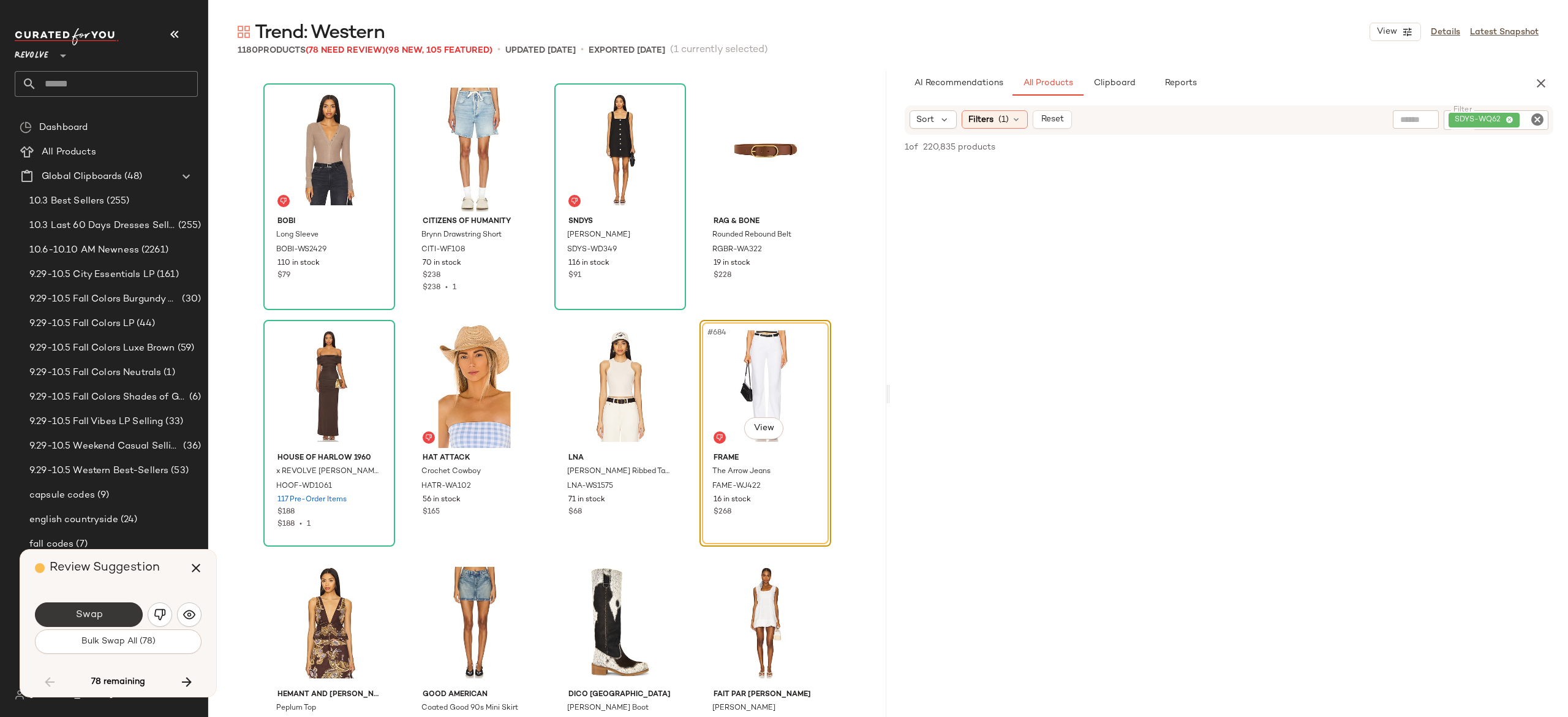
click at [129, 610] on button "Swap" at bounding box center [89, 613] width 107 height 24
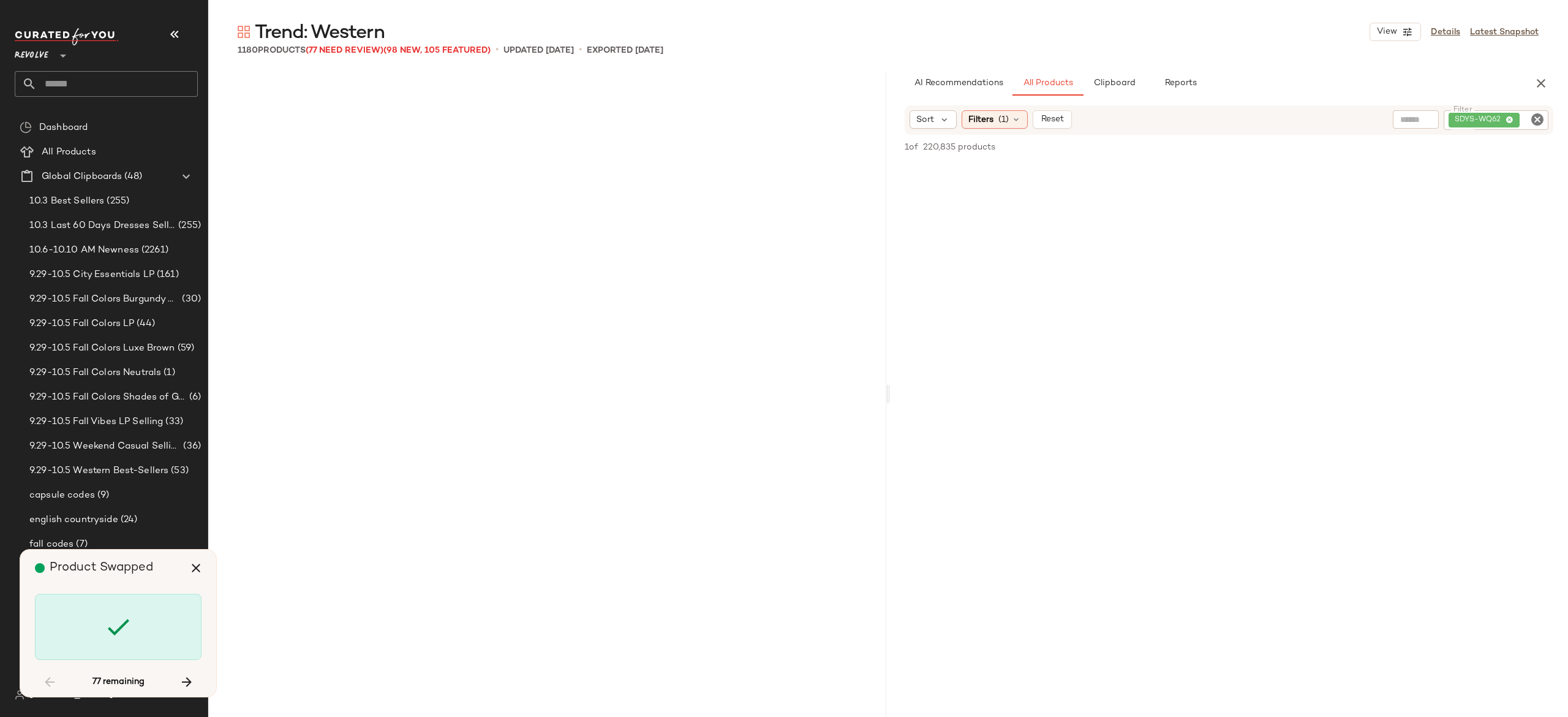
scroll to position [41133, 0]
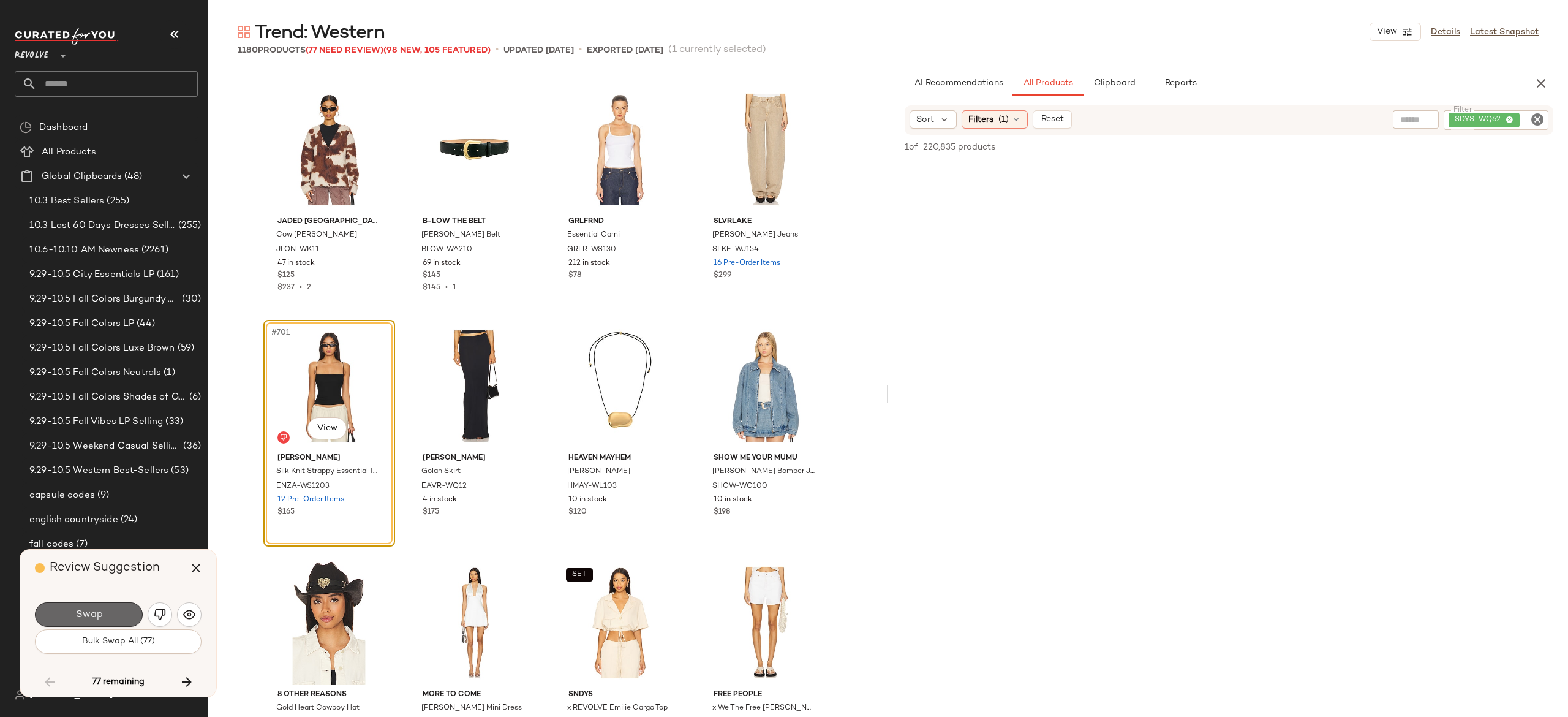
click at [127, 605] on button "Swap" at bounding box center [89, 613] width 107 height 24
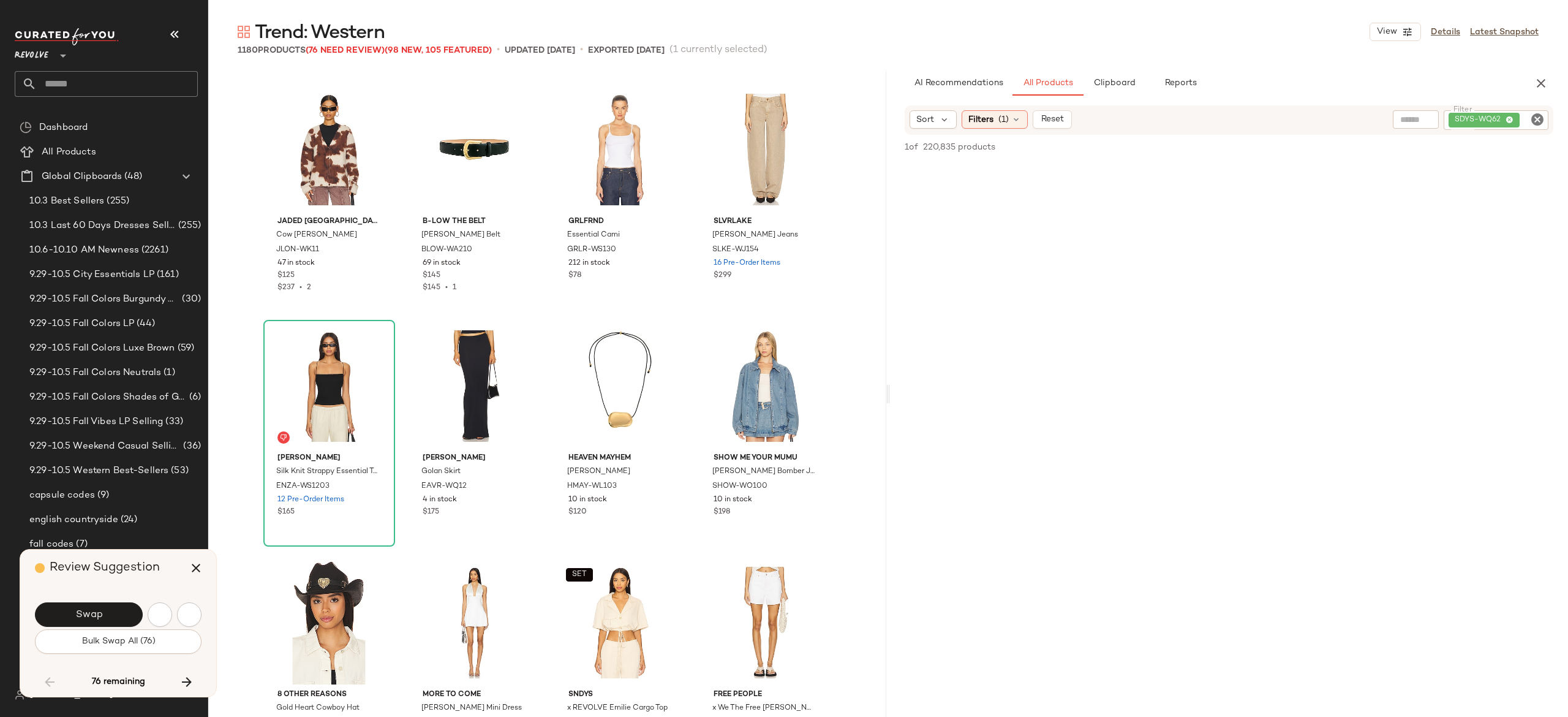
scroll to position [41842, 0]
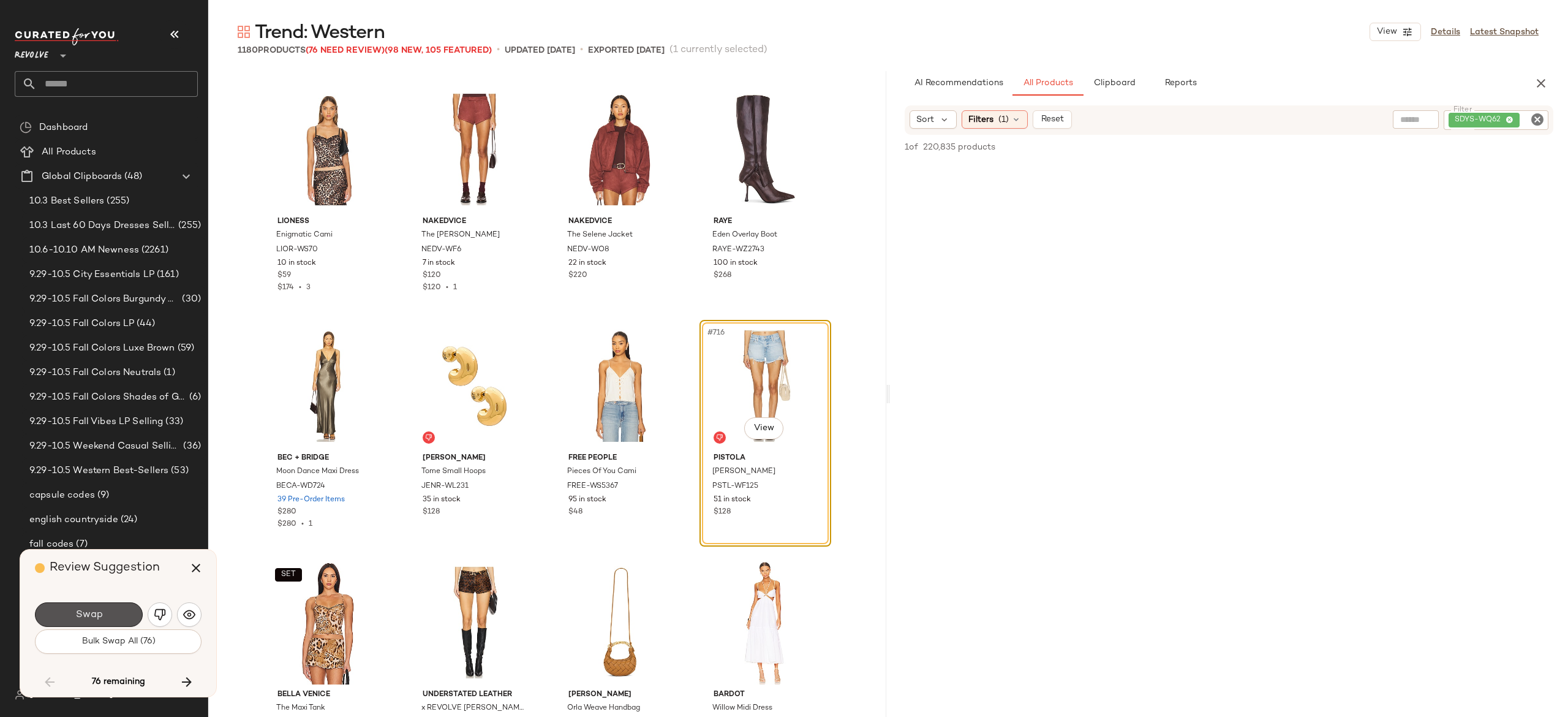
click at [127, 605] on button "Swap" at bounding box center [89, 613] width 107 height 24
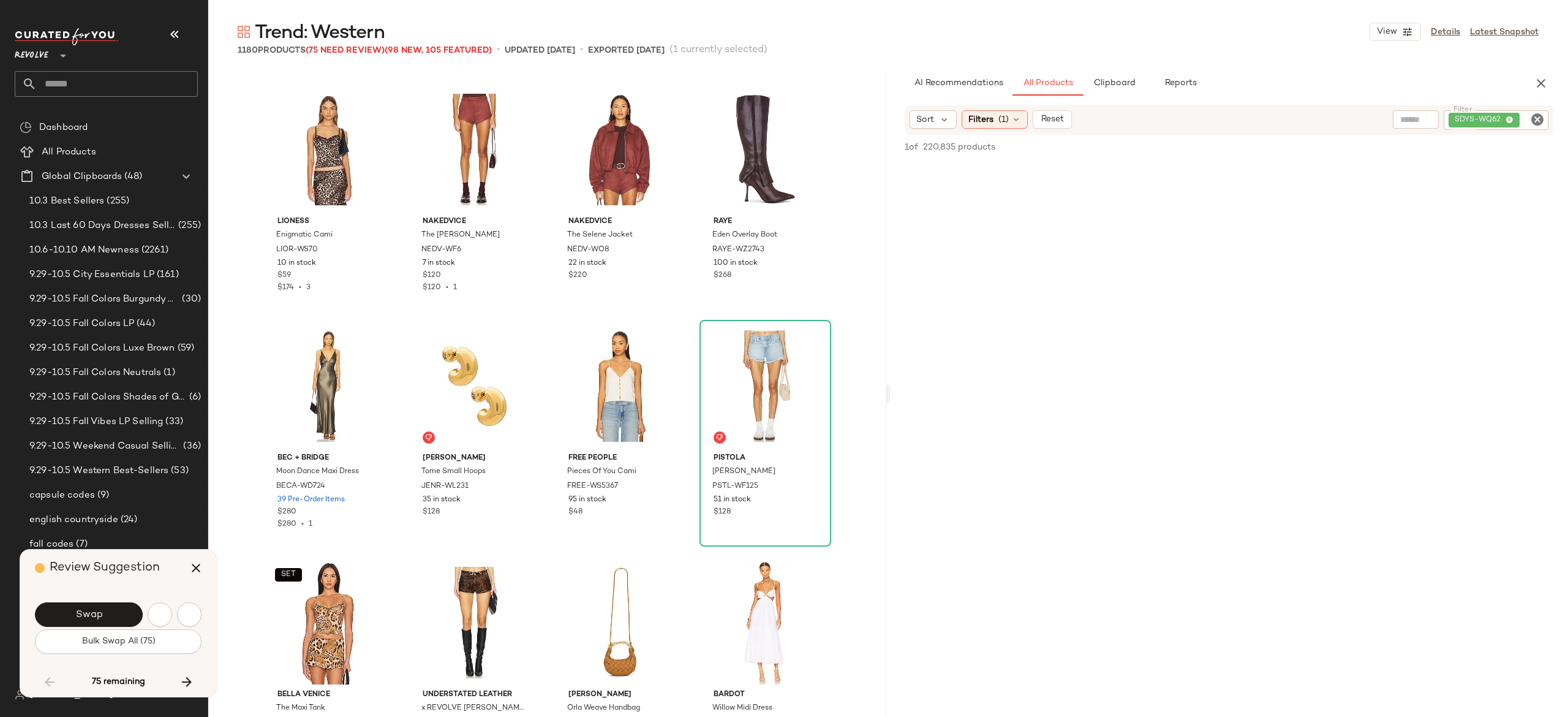
scroll to position [42315, 0]
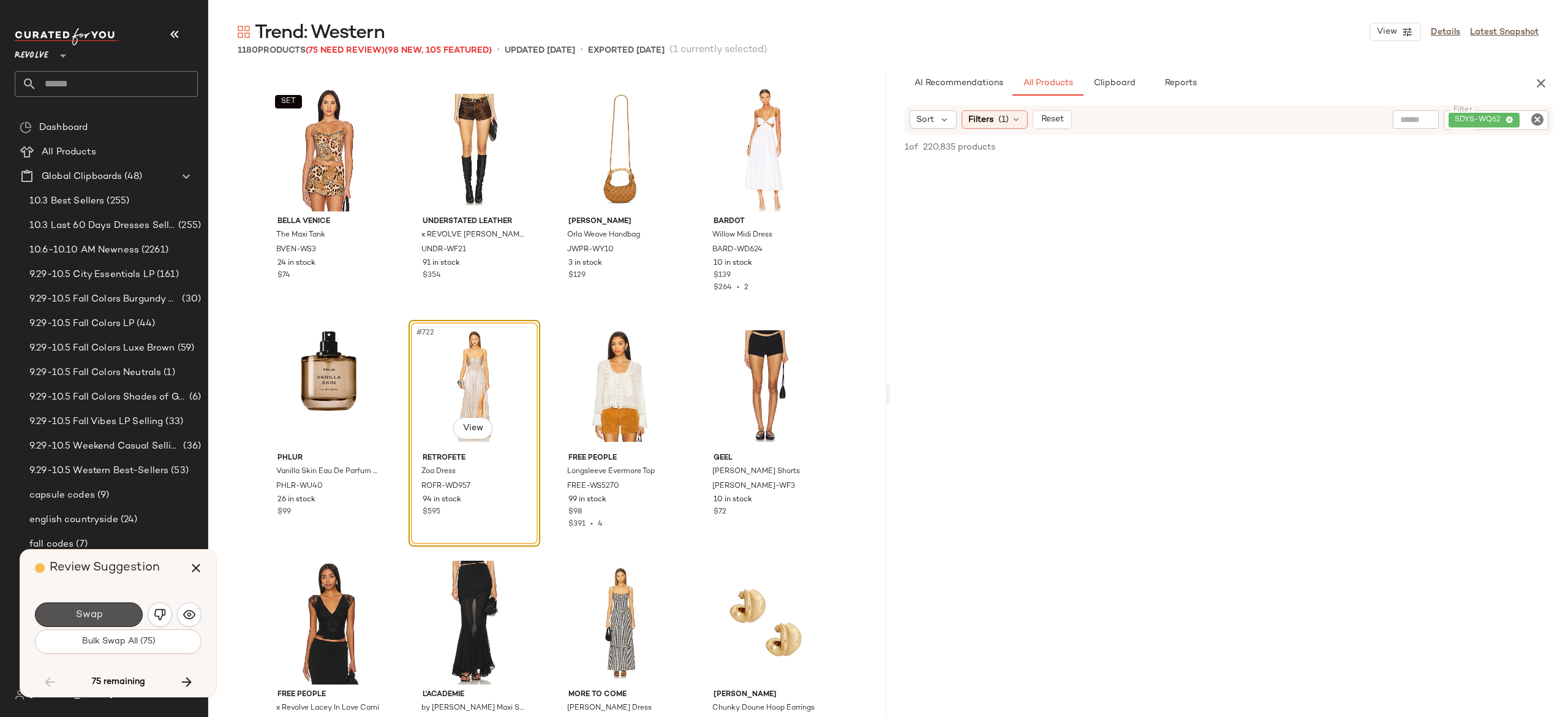
click at [127, 605] on button "Swap" at bounding box center [89, 613] width 107 height 24
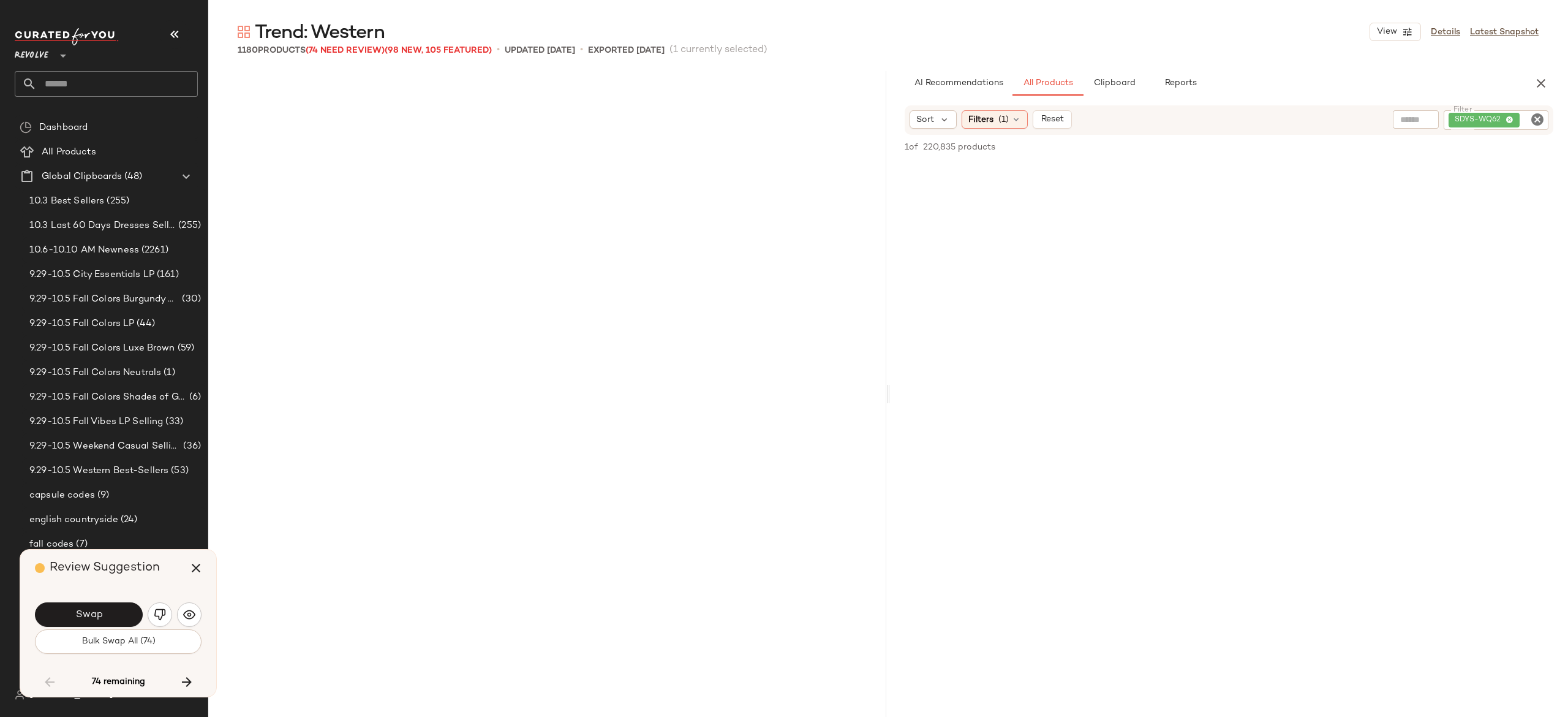
scroll to position [43024, 0]
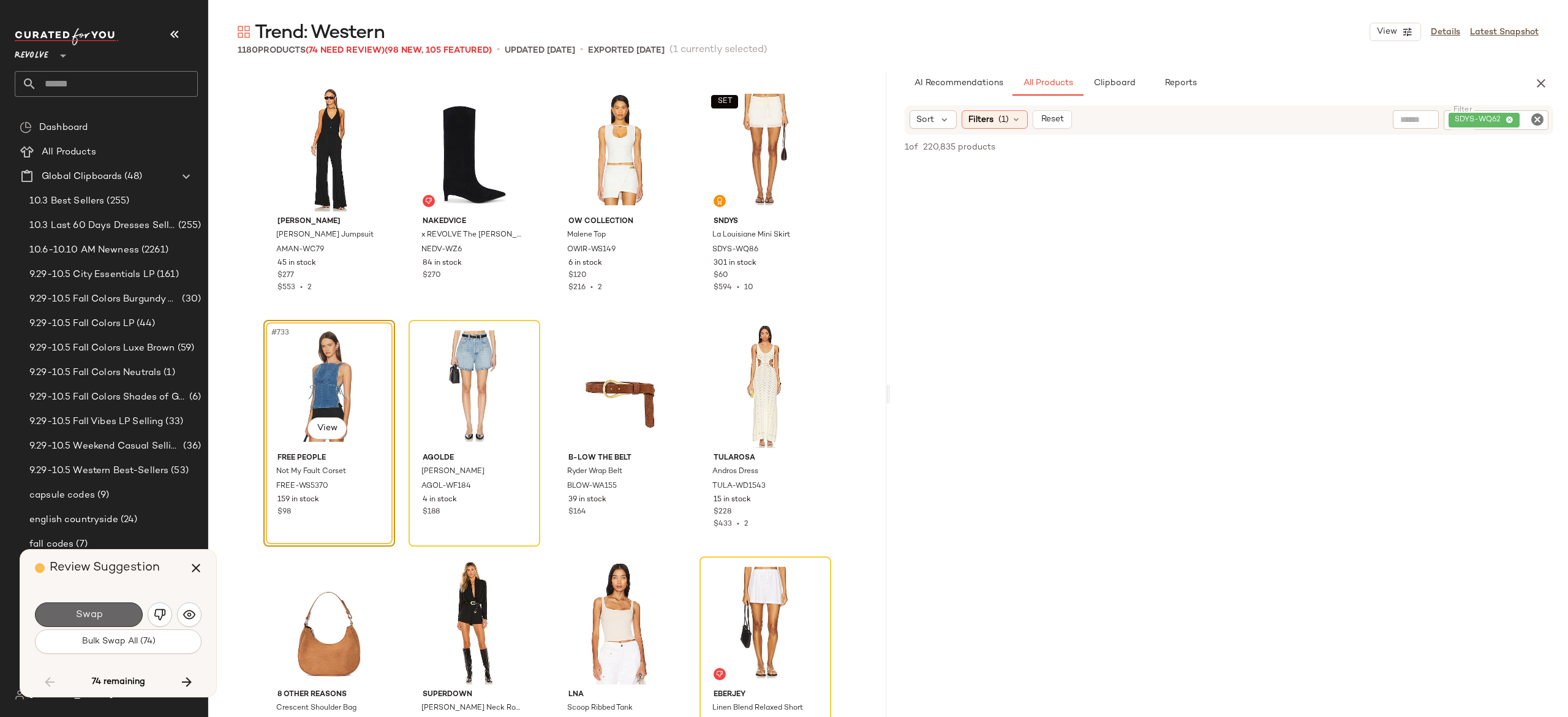
click at [123, 612] on button "Swap" at bounding box center [89, 613] width 107 height 24
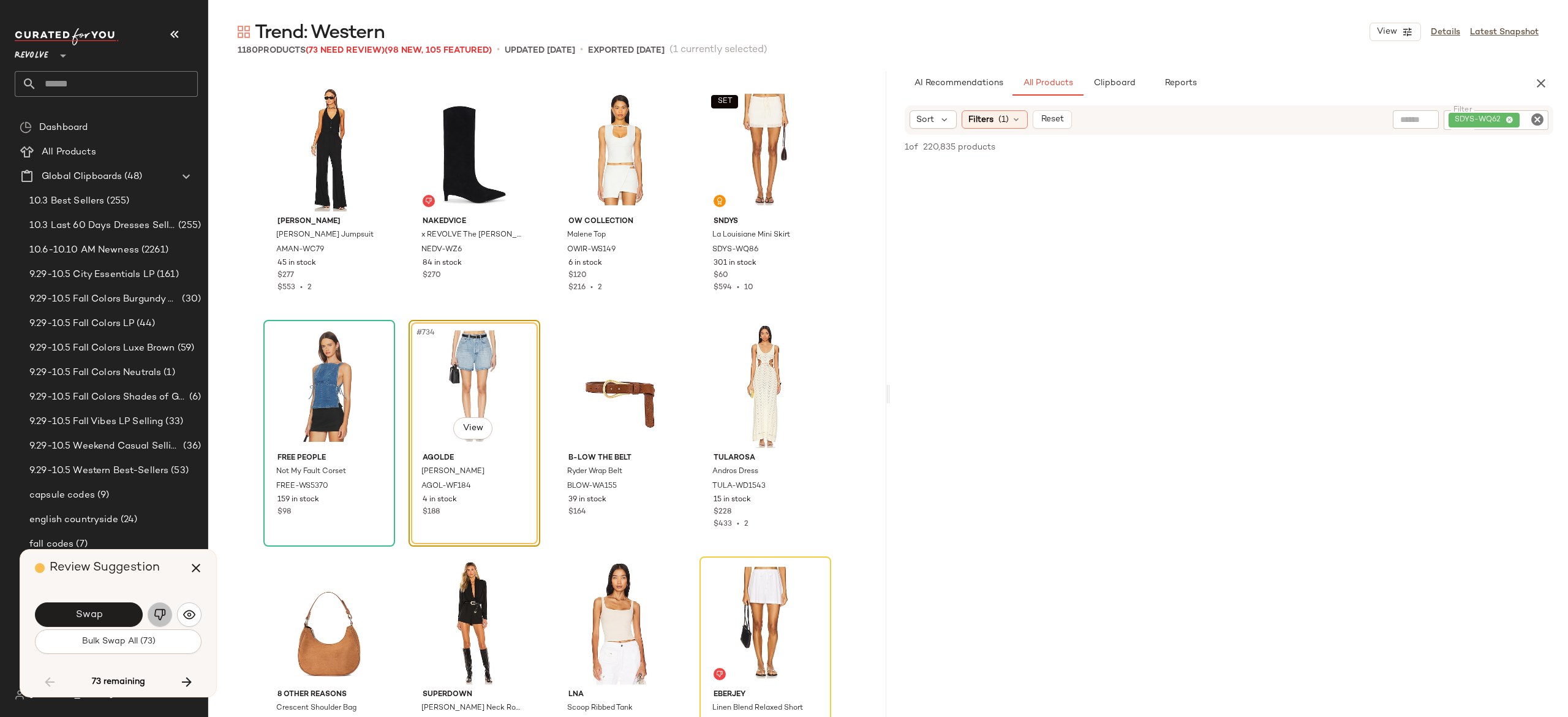
click at [163, 614] on img "button" at bounding box center [159, 614] width 13 height 13
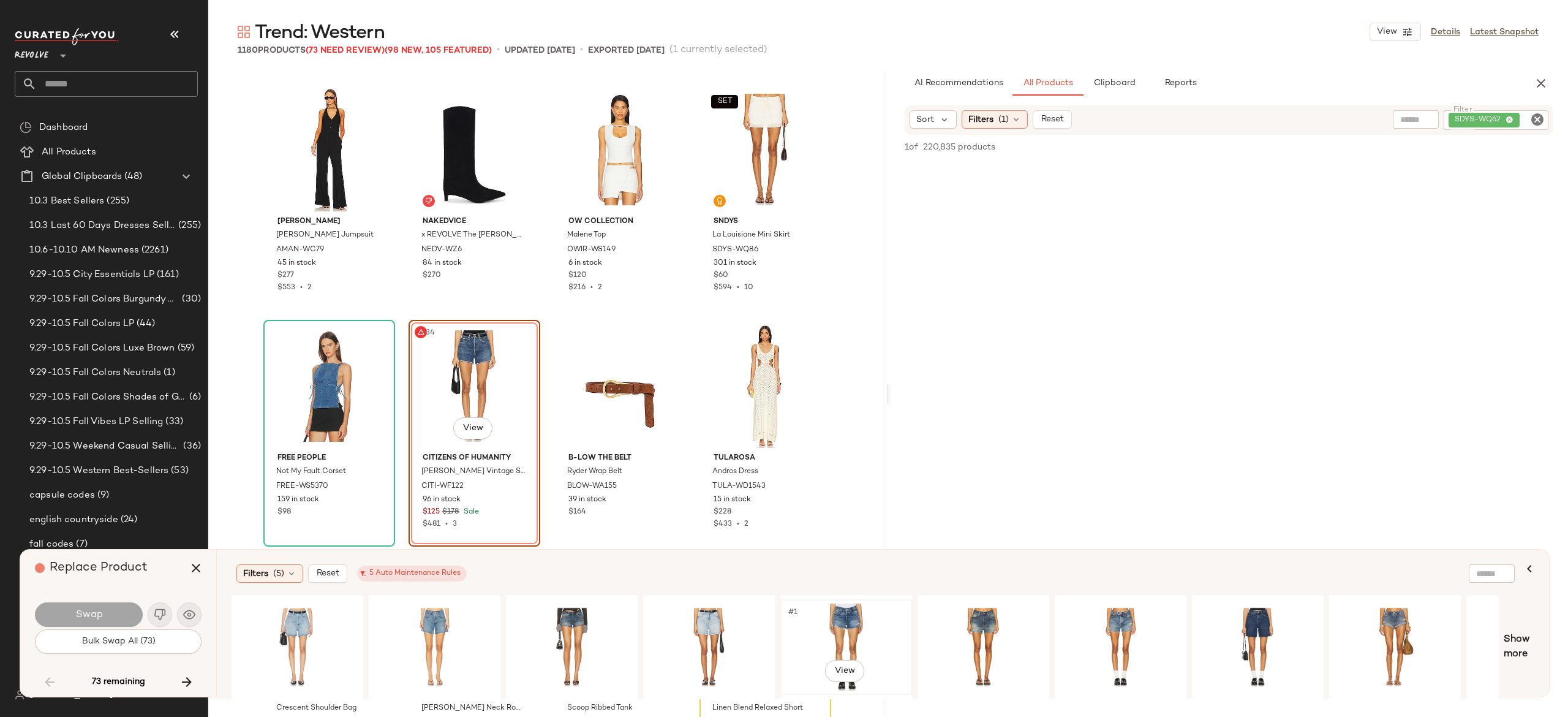
click at [841, 610] on div "#1 View" at bounding box center [846, 647] width 123 height 87
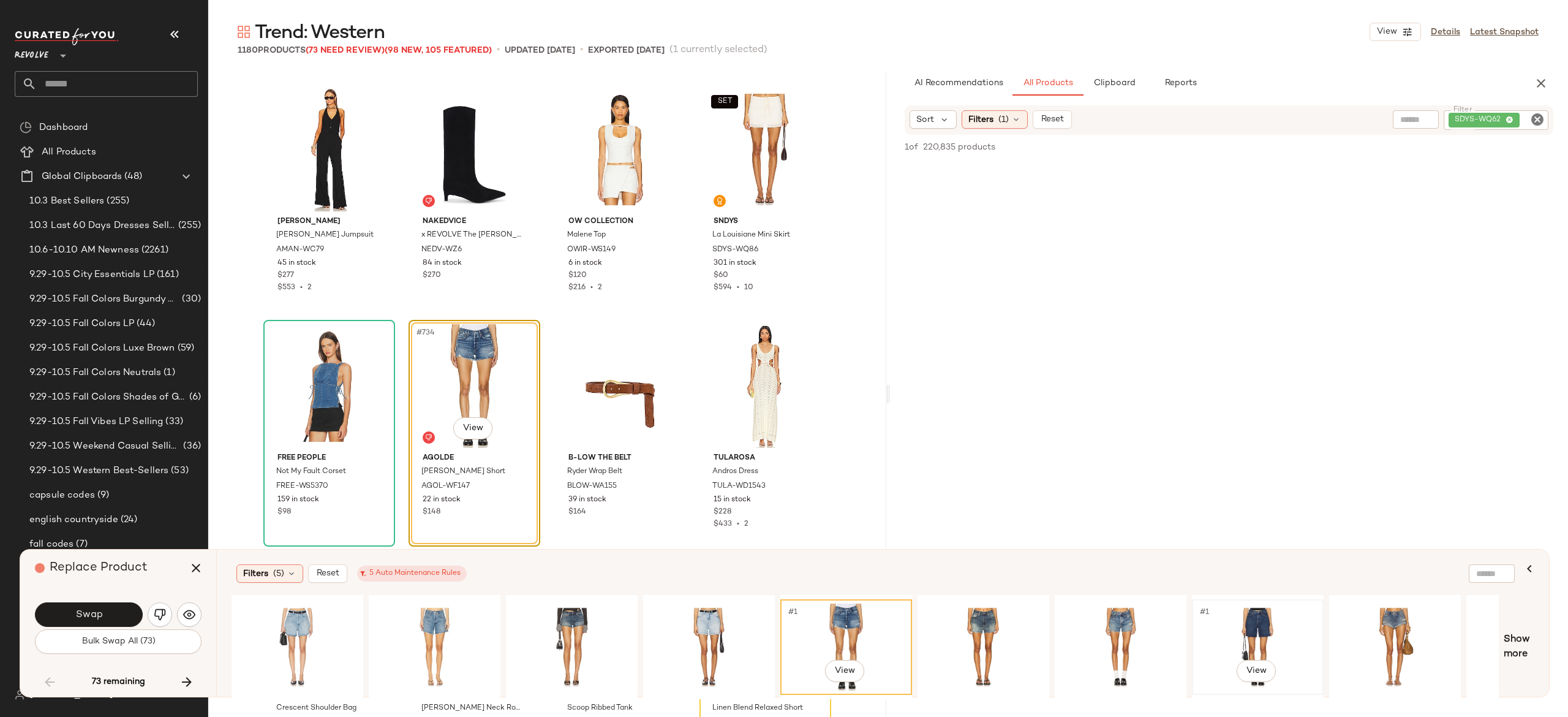
click at [1253, 613] on div "#1 View" at bounding box center [1257, 647] width 123 height 87
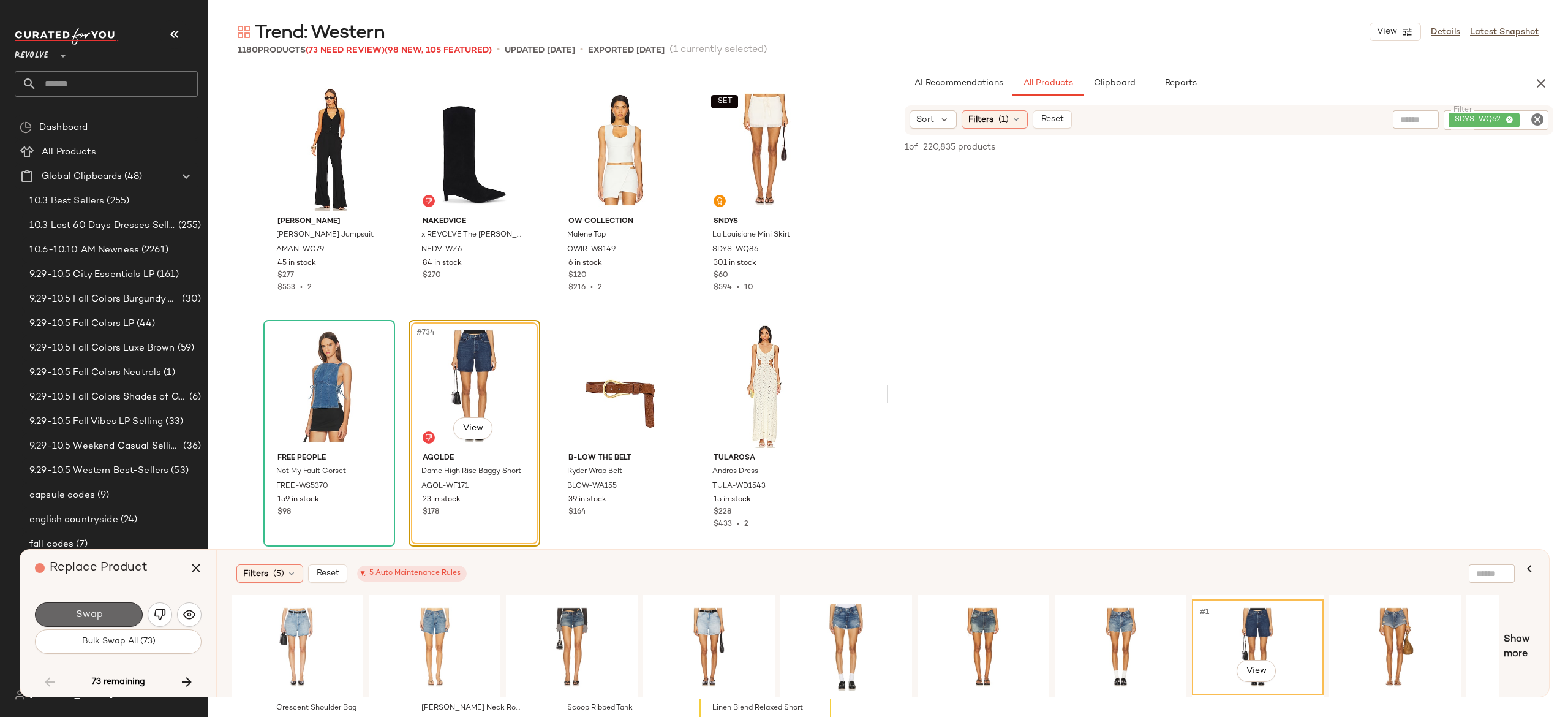
click at [126, 612] on button "Swap" at bounding box center [89, 613] width 107 height 24
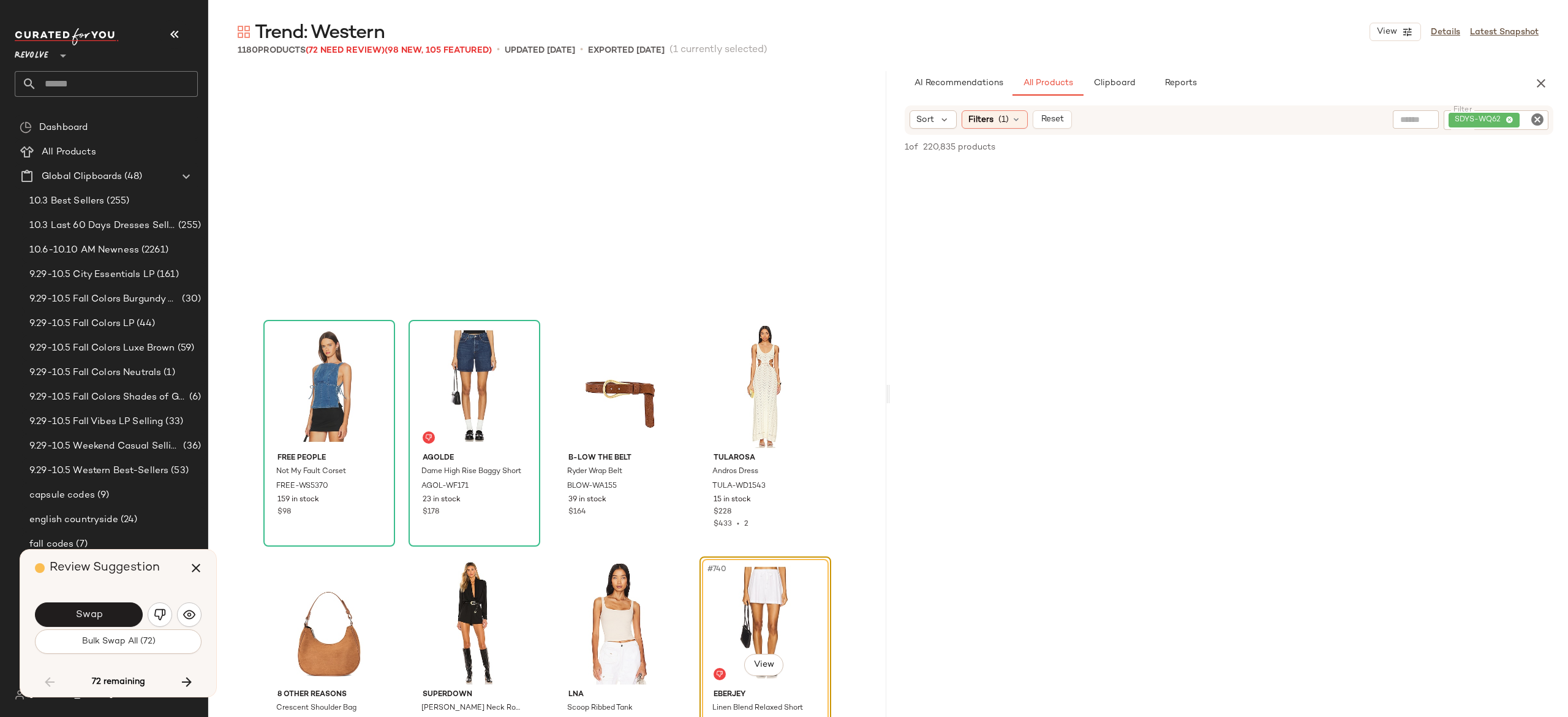
scroll to position [43260, 0]
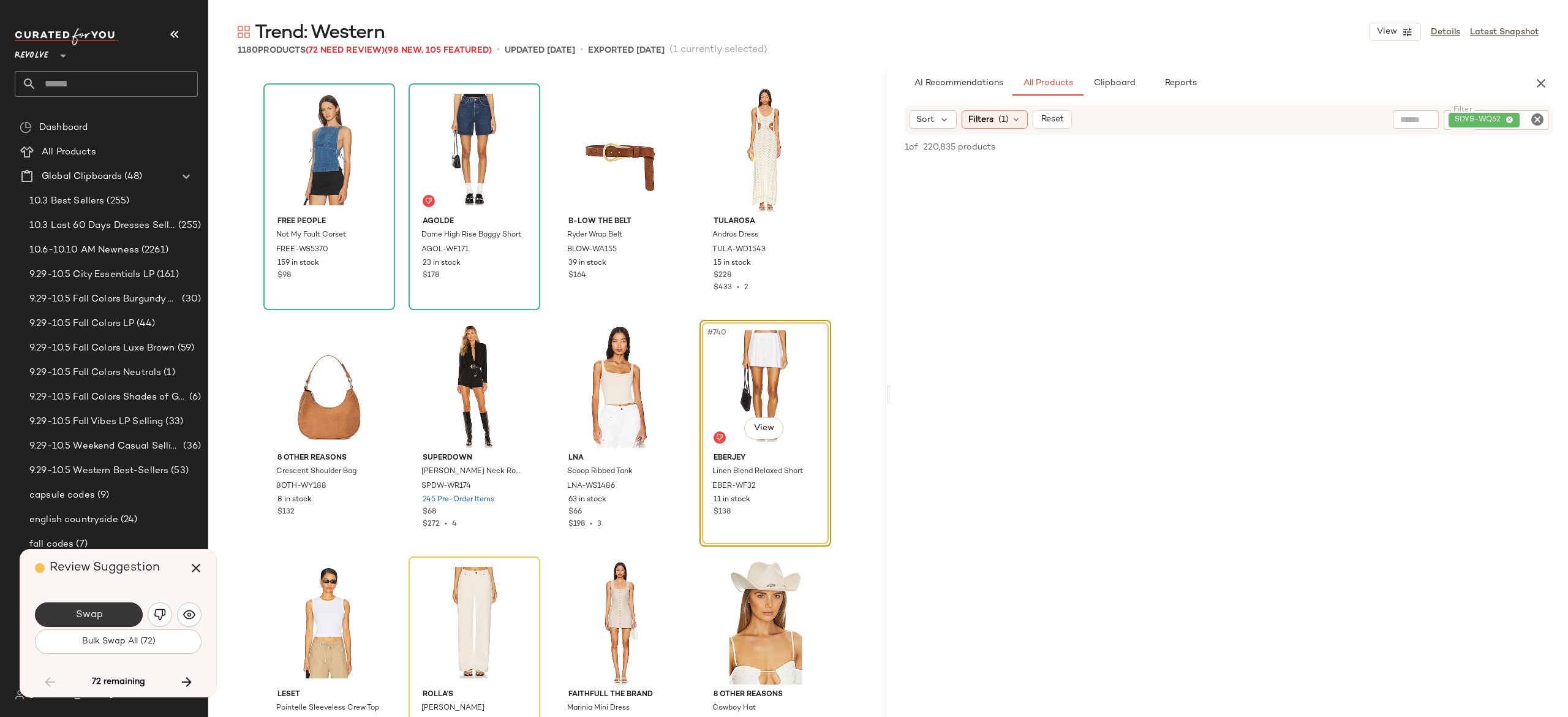
click at [121, 612] on button "Swap" at bounding box center [89, 613] width 107 height 24
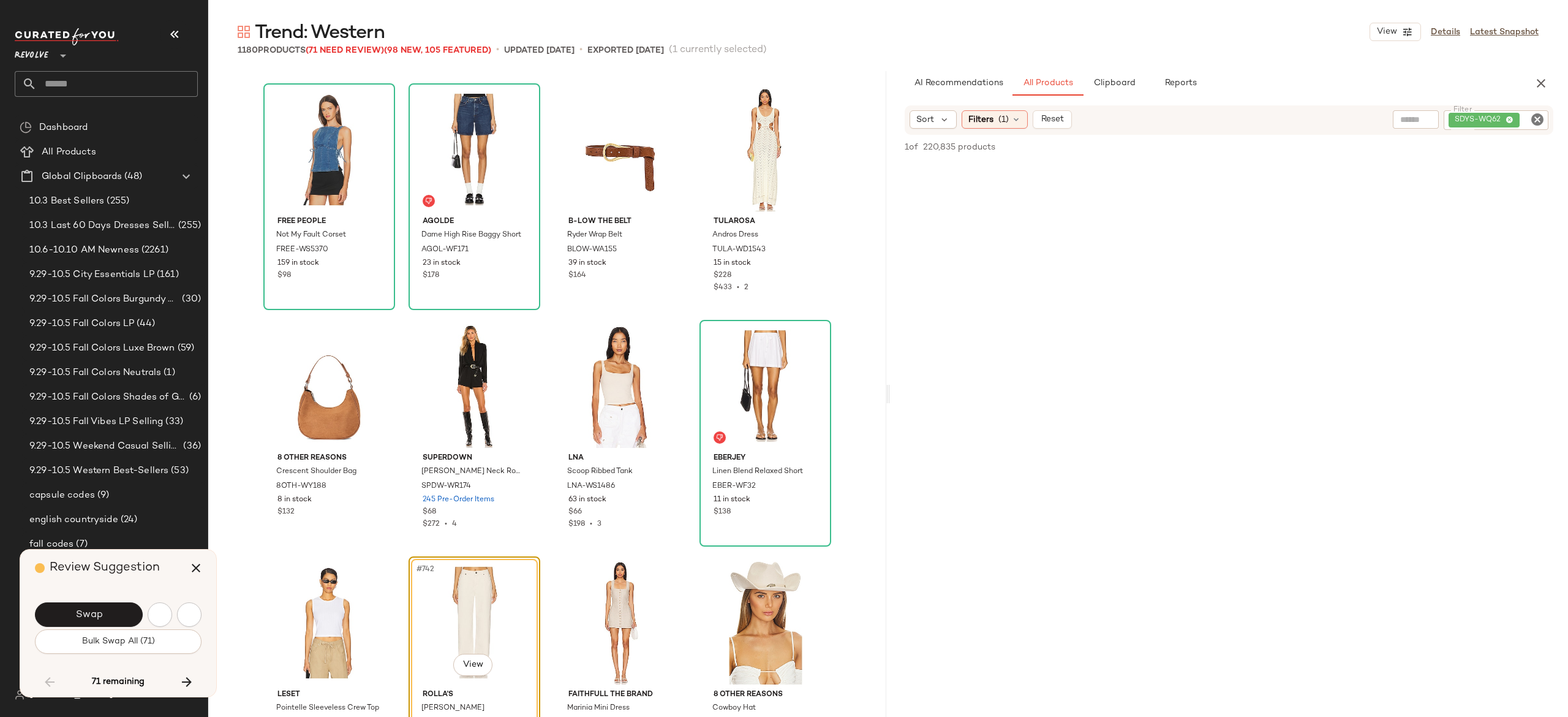
scroll to position [43497, 0]
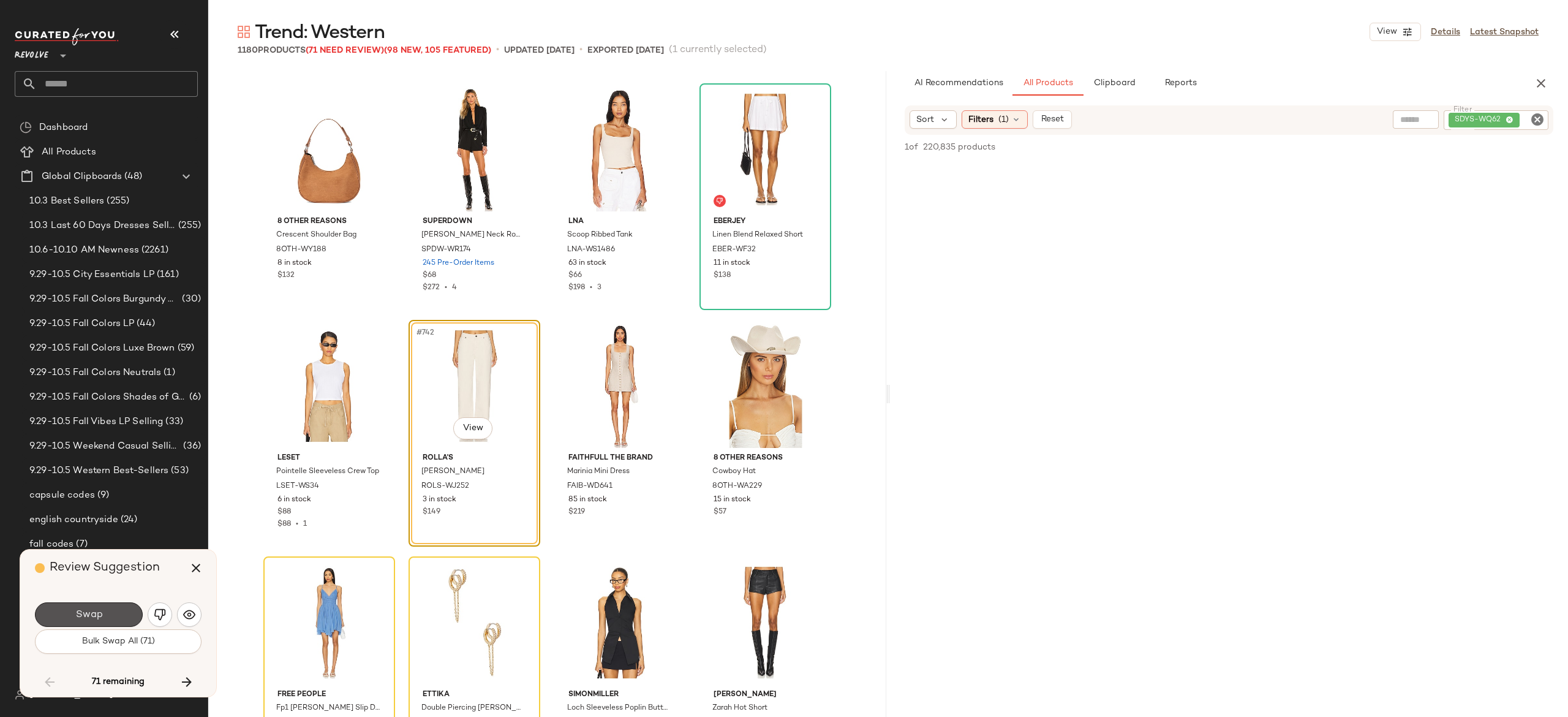
click at [121, 612] on button "Swap" at bounding box center [89, 613] width 107 height 24
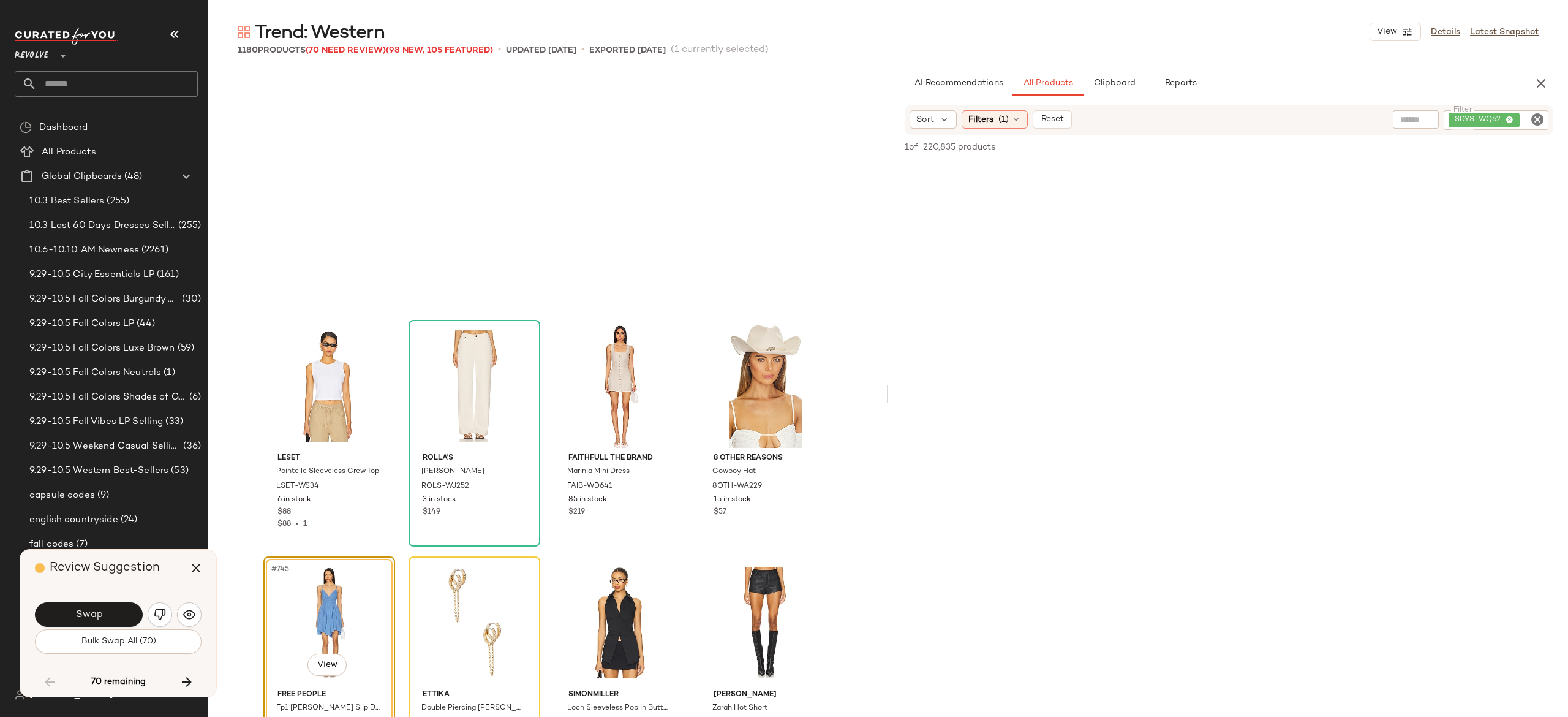
scroll to position [43733, 0]
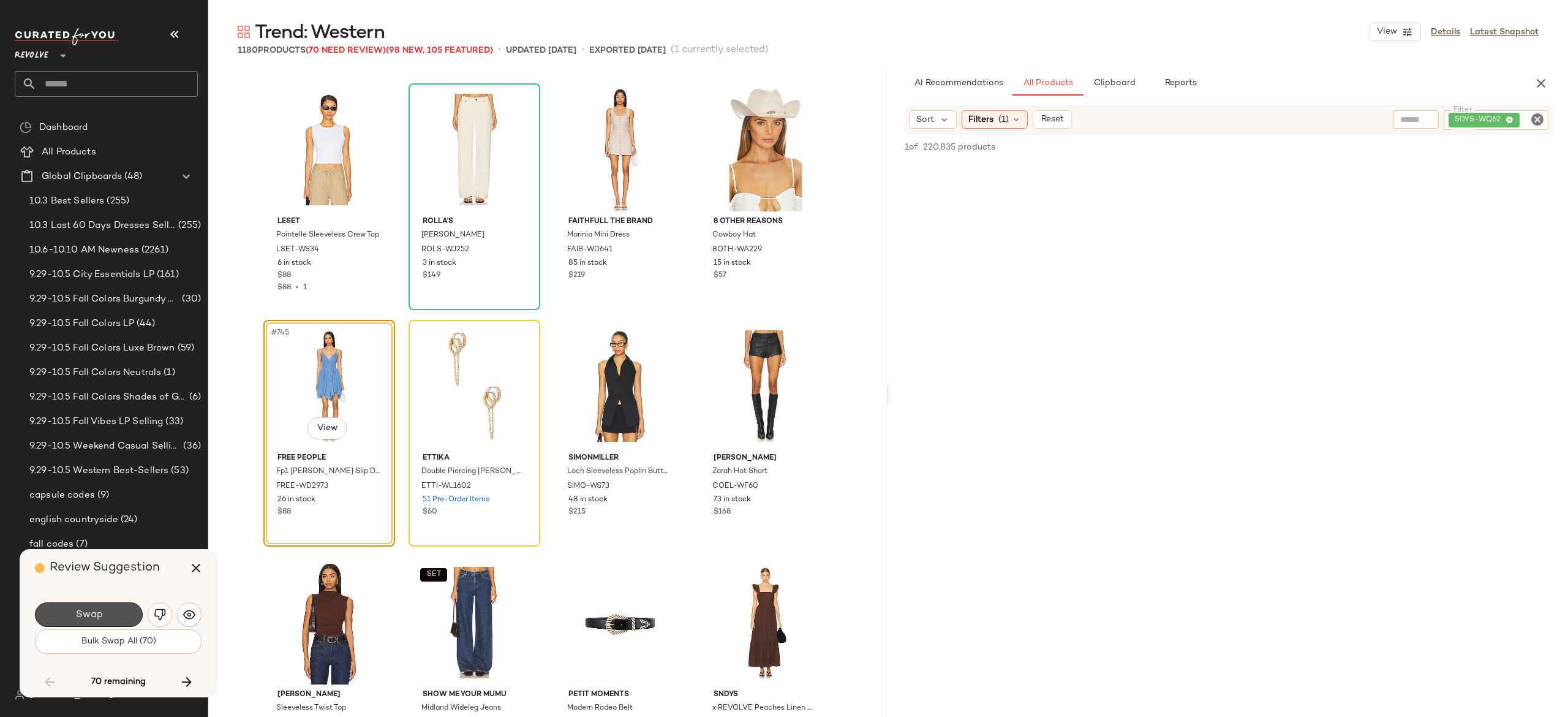
click at [121, 612] on button "Swap" at bounding box center [89, 613] width 107 height 24
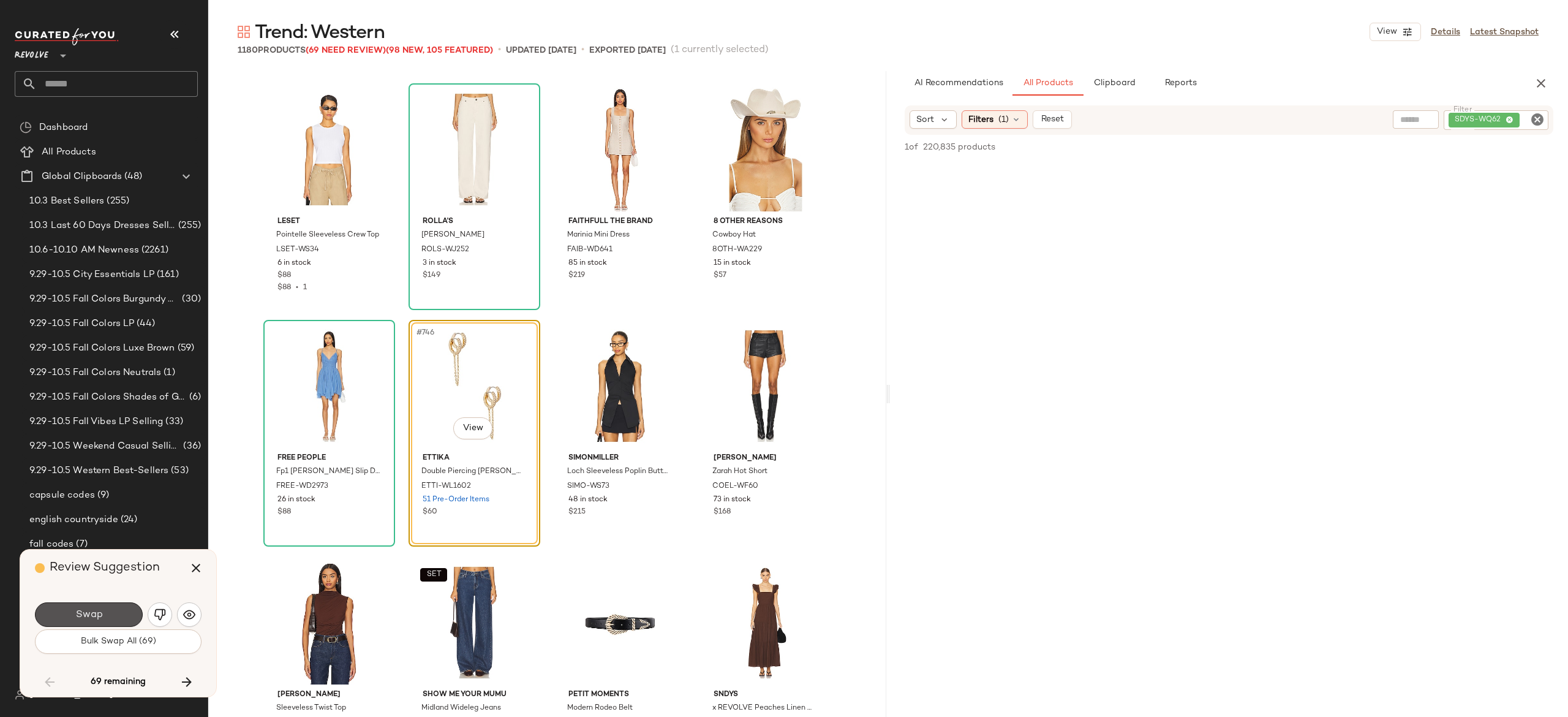
click at [121, 612] on button "Swap" at bounding box center [89, 613] width 107 height 24
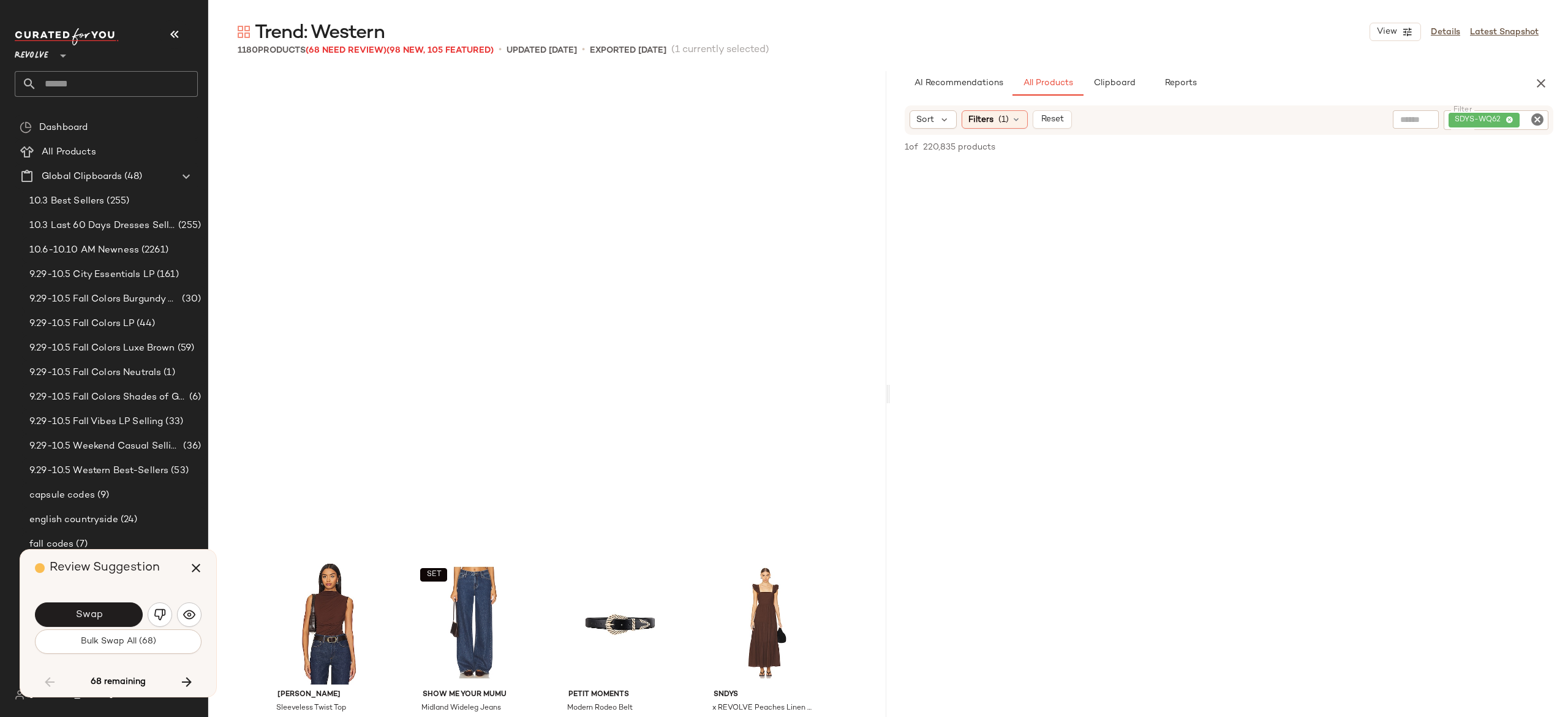
scroll to position [44206, 0]
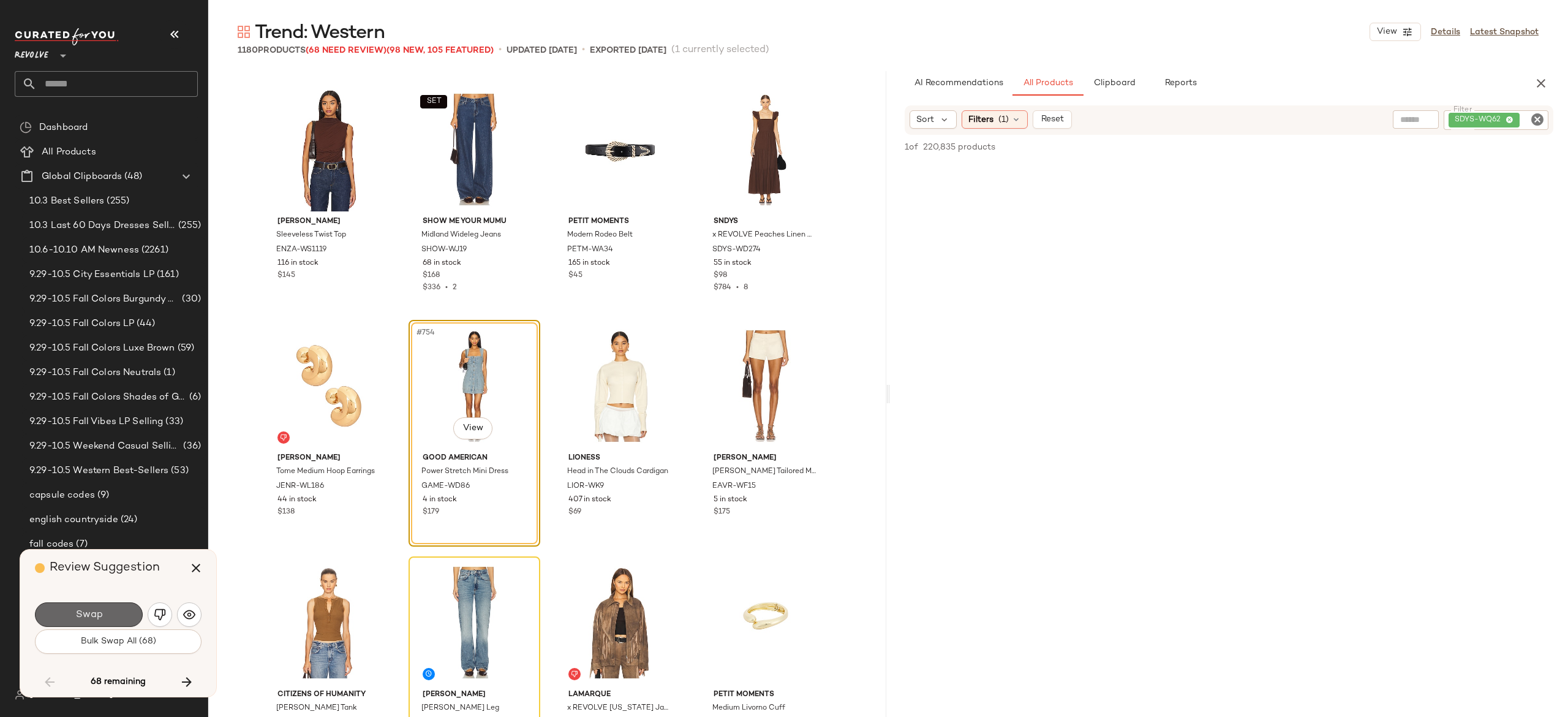
click at [131, 619] on button "Swap" at bounding box center [89, 613] width 107 height 24
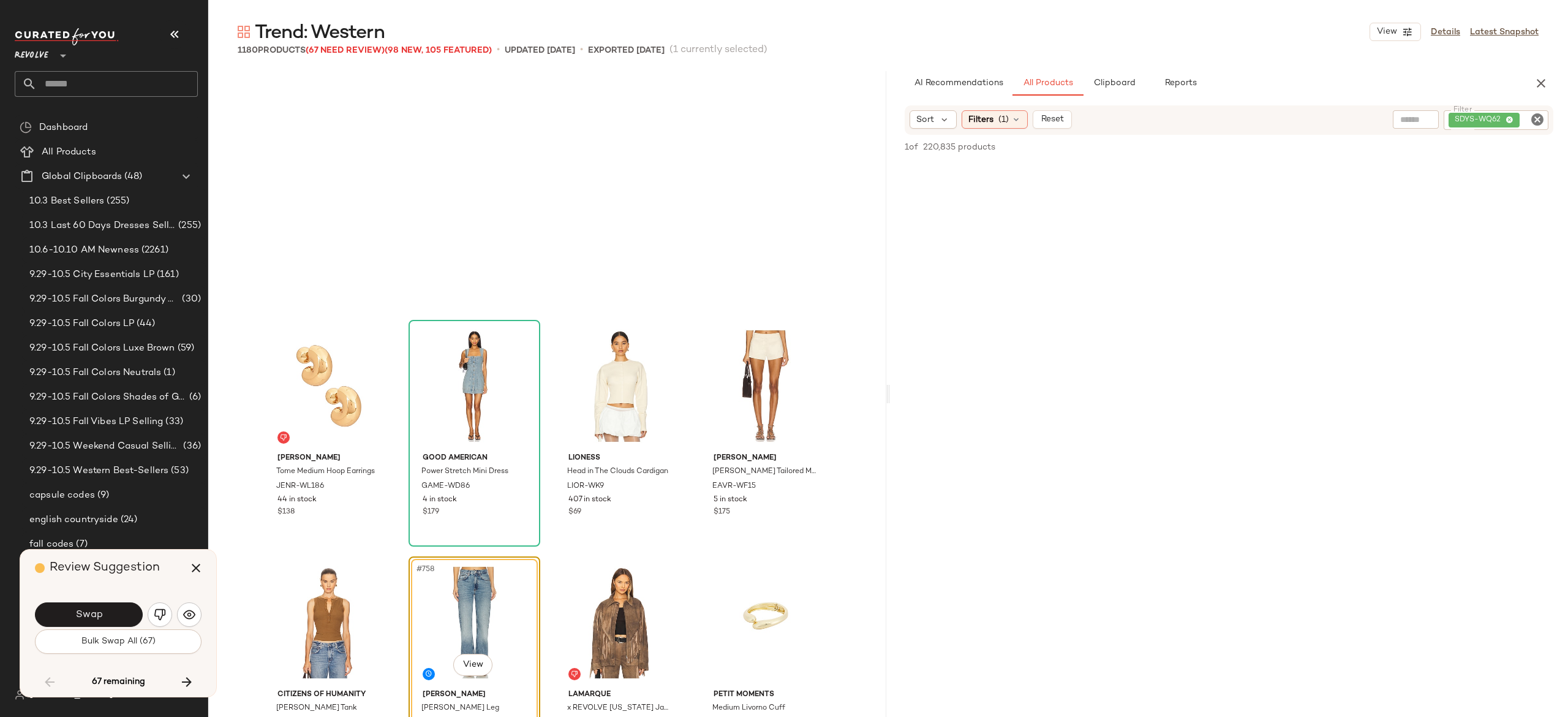
scroll to position [44442, 0]
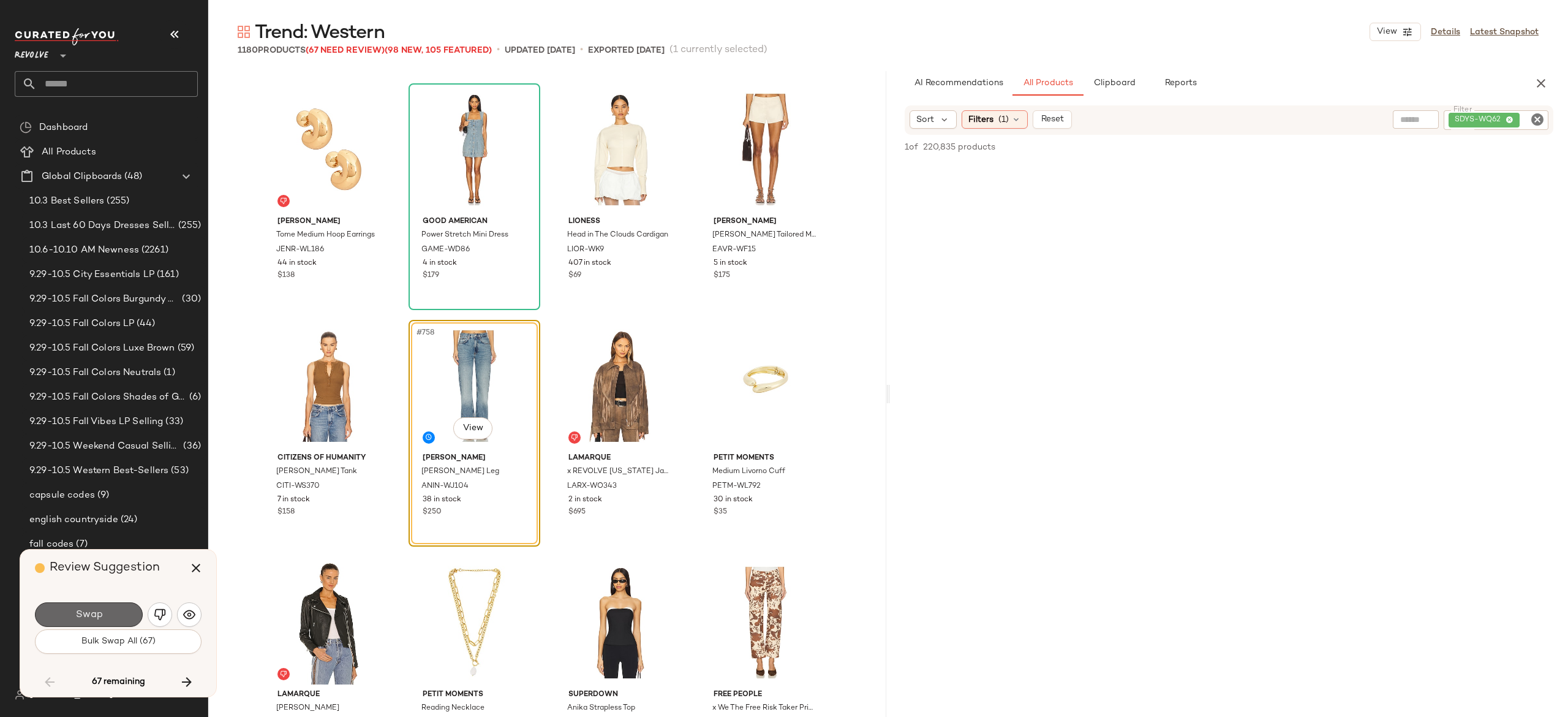
click at [119, 619] on button "Swap" at bounding box center [89, 613] width 107 height 24
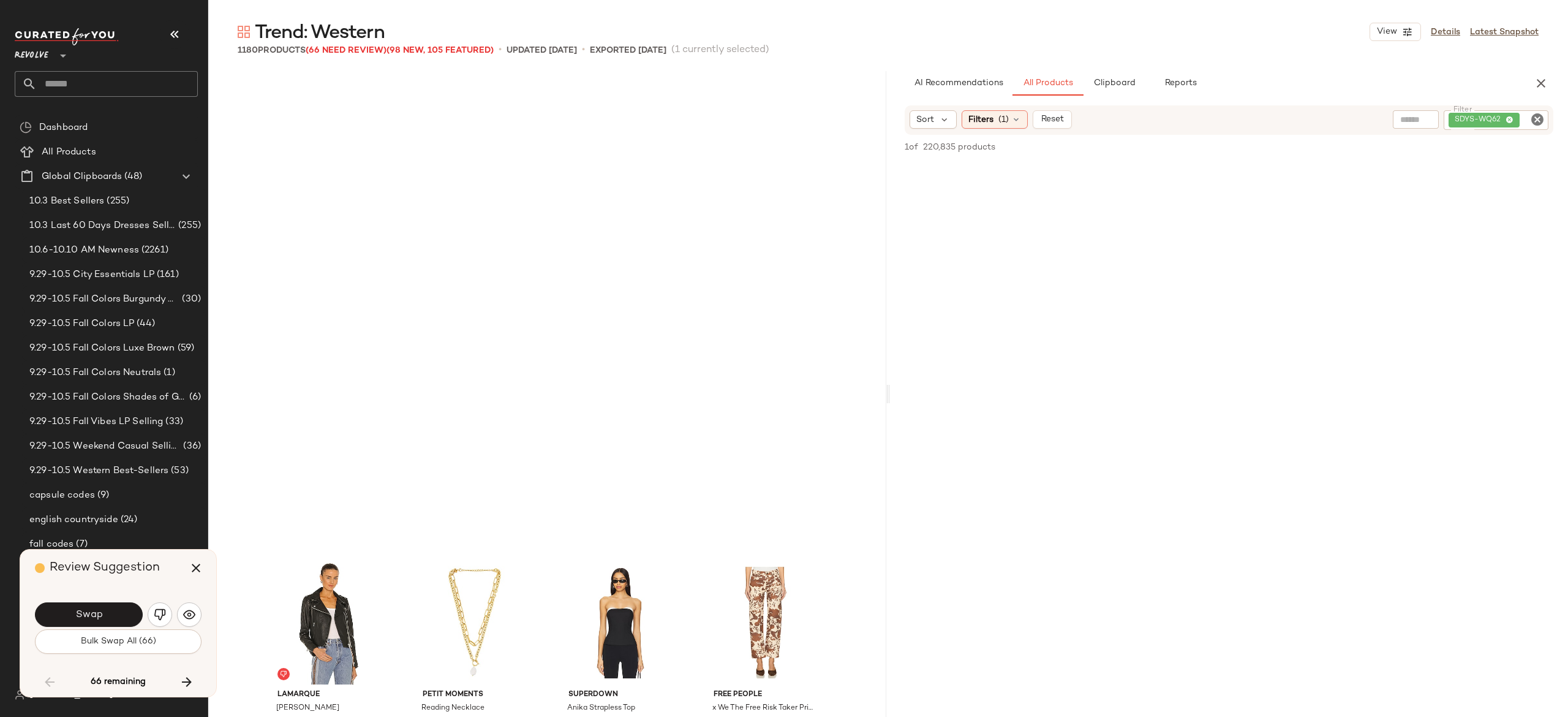
scroll to position [44915, 0]
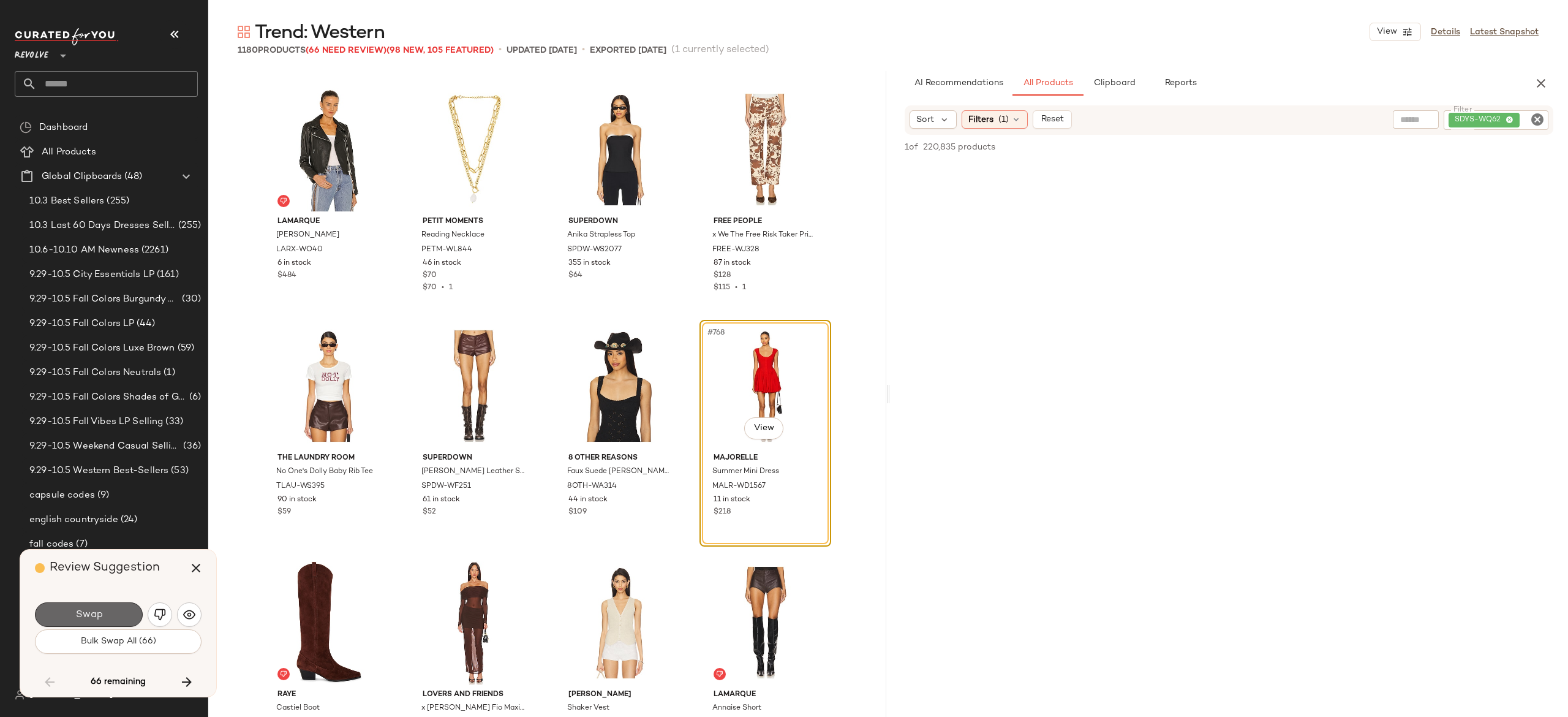
click at [111, 614] on button "Swap" at bounding box center [89, 613] width 107 height 24
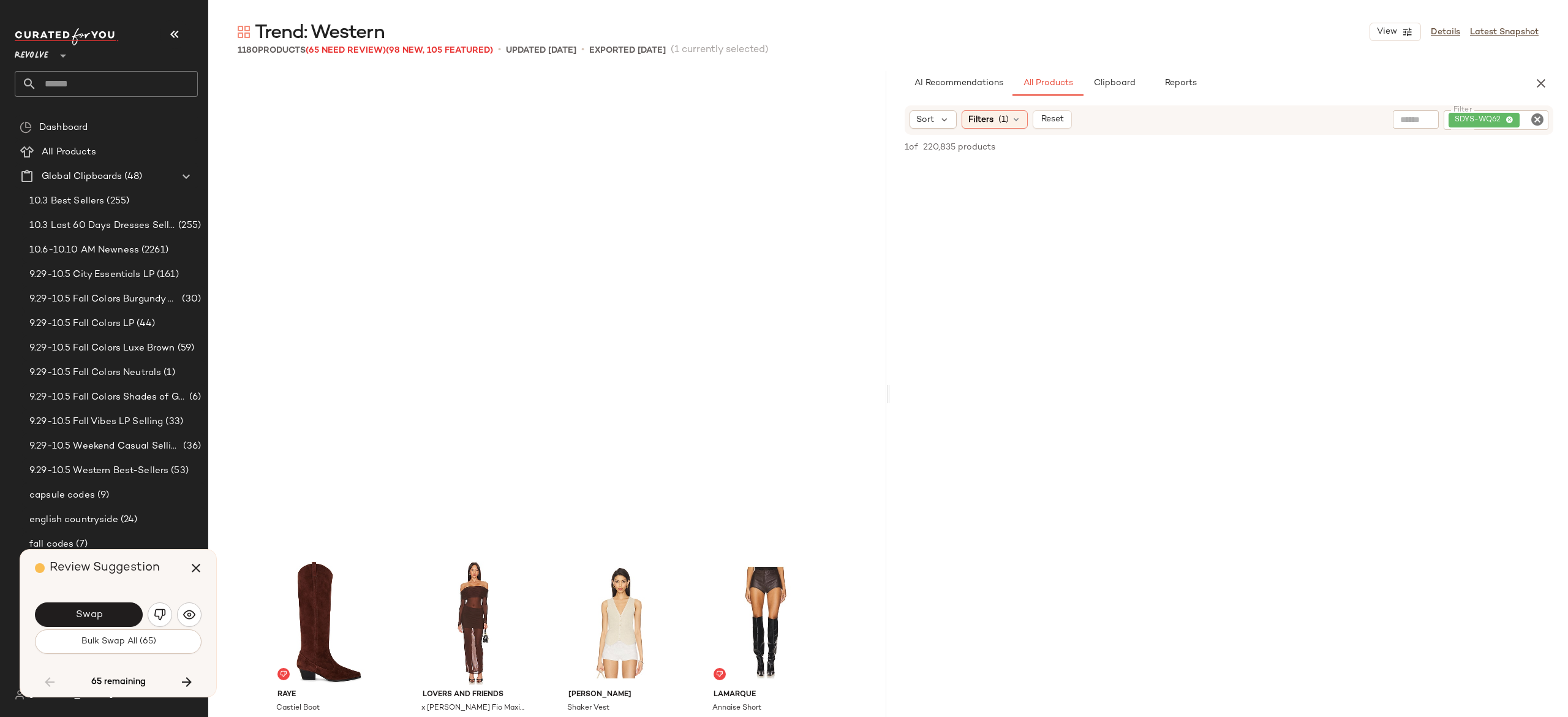
scroll to position [45388, 0]
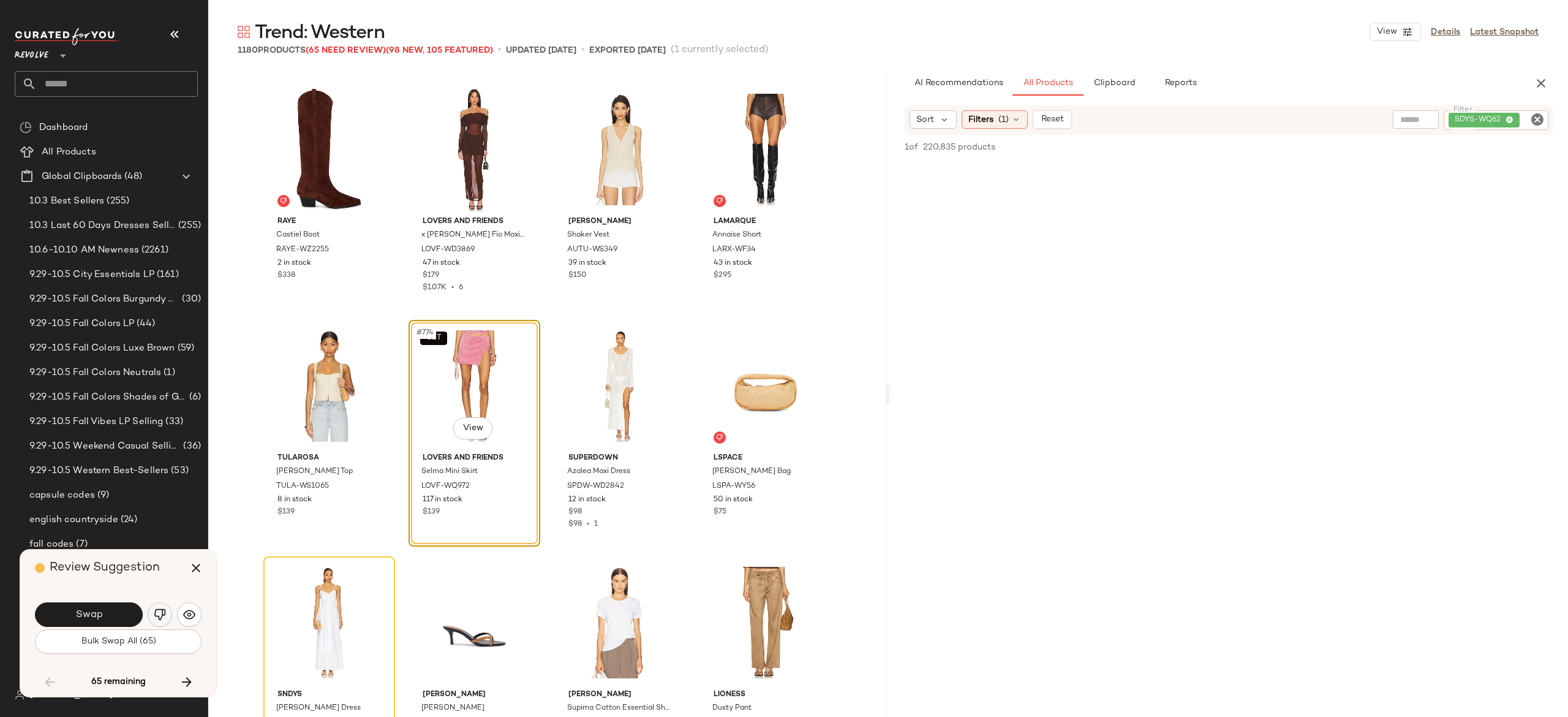
click at [160, 613] on img "button" at bounding box center [159, 614] width 13 height 13
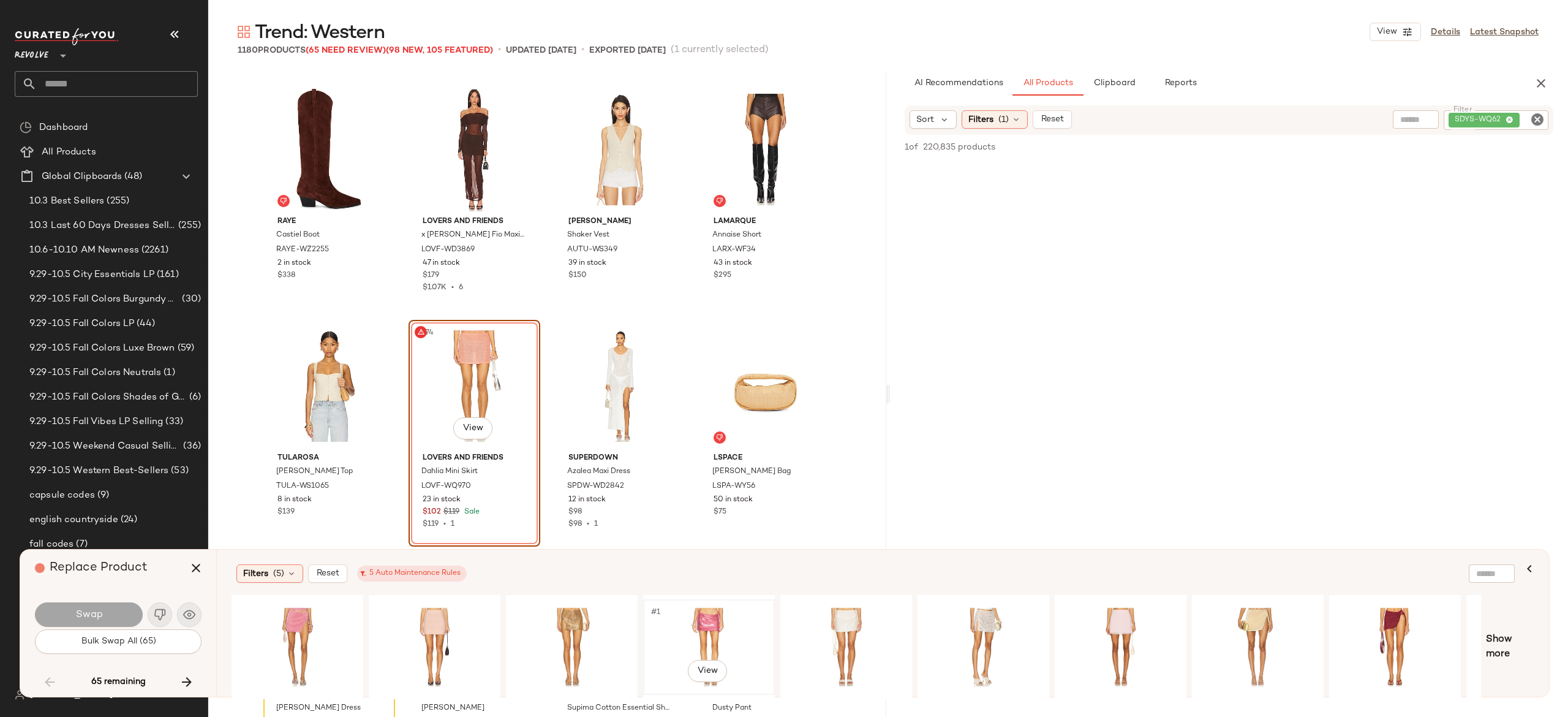
scroll to position [0, 115]
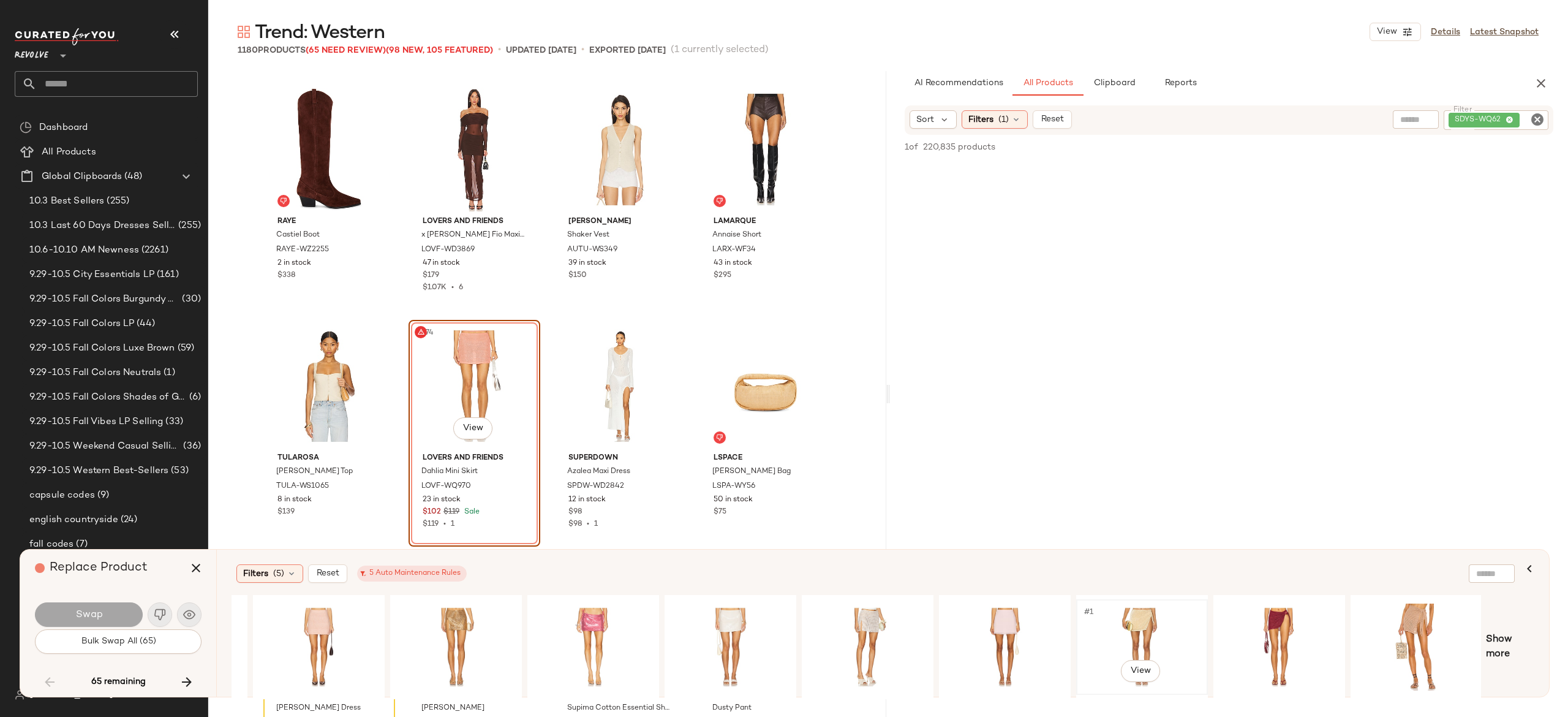
click at [1140, 614] on div "#1 View" at bounding box center [1142, 647] width 123 height 87
click at [119, 610] on button "Swap" at bounding box center [89, 613] width 107 height 24
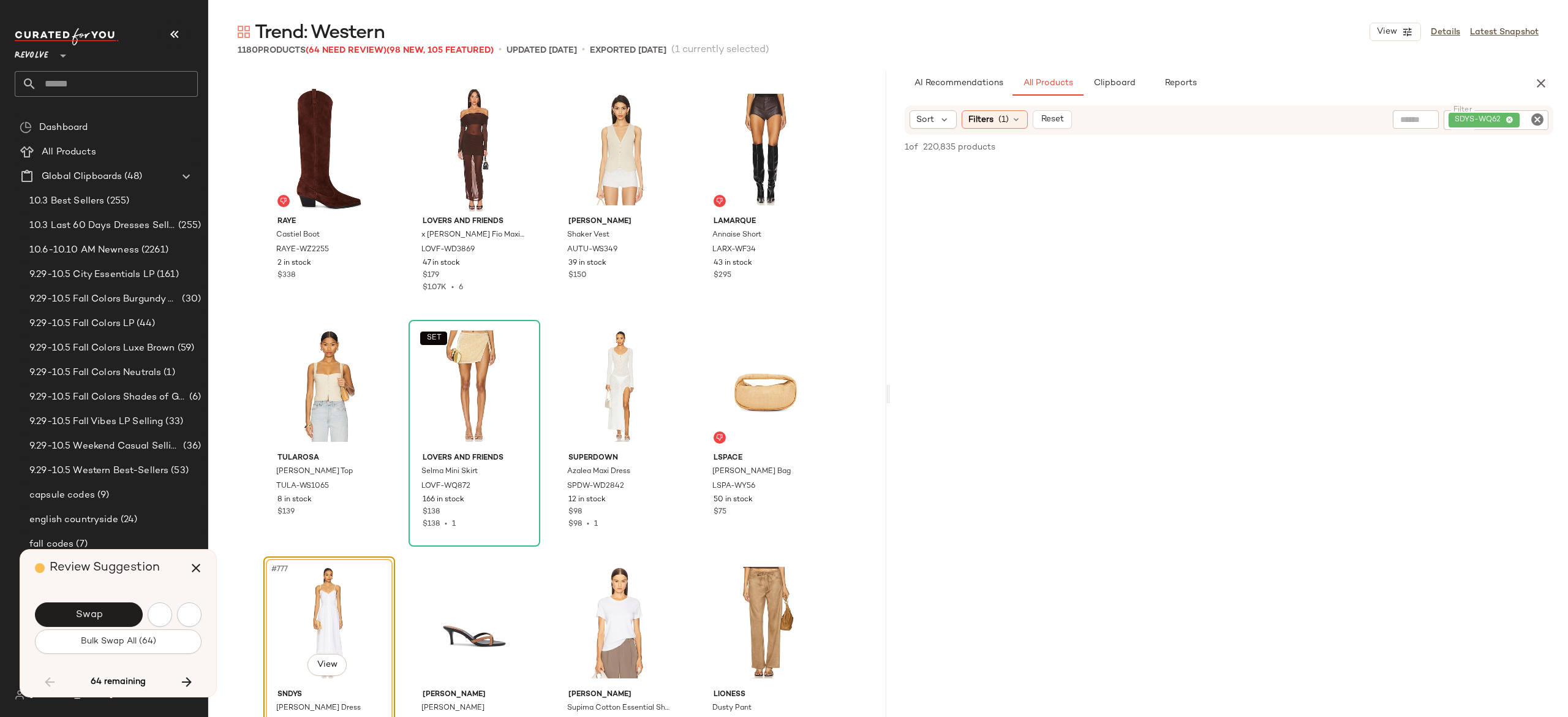
scroll to position [45624, 0]
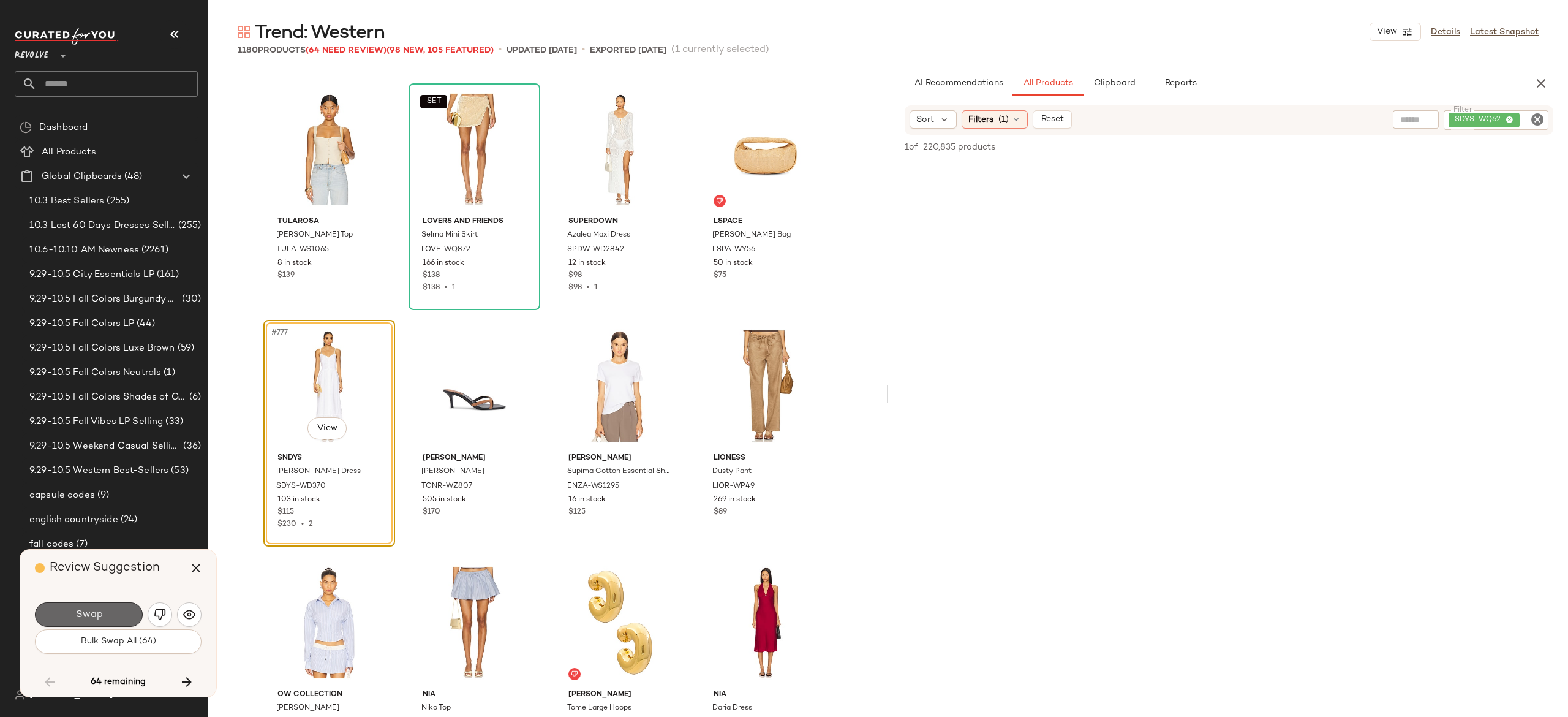
click at [126, 612] on button "Swap" at bounding box center [89, 613] width 107 height 24
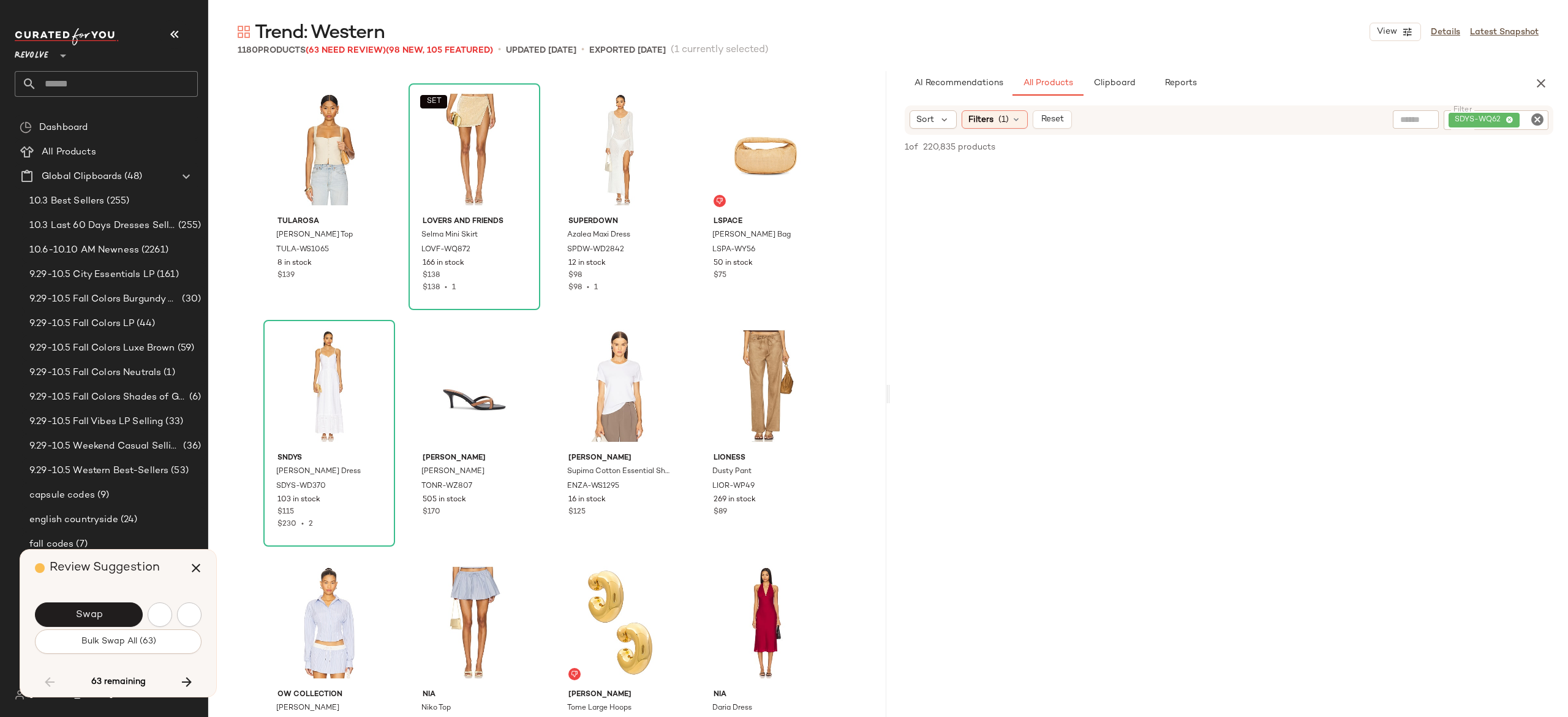
scroll to position [46097, 0]
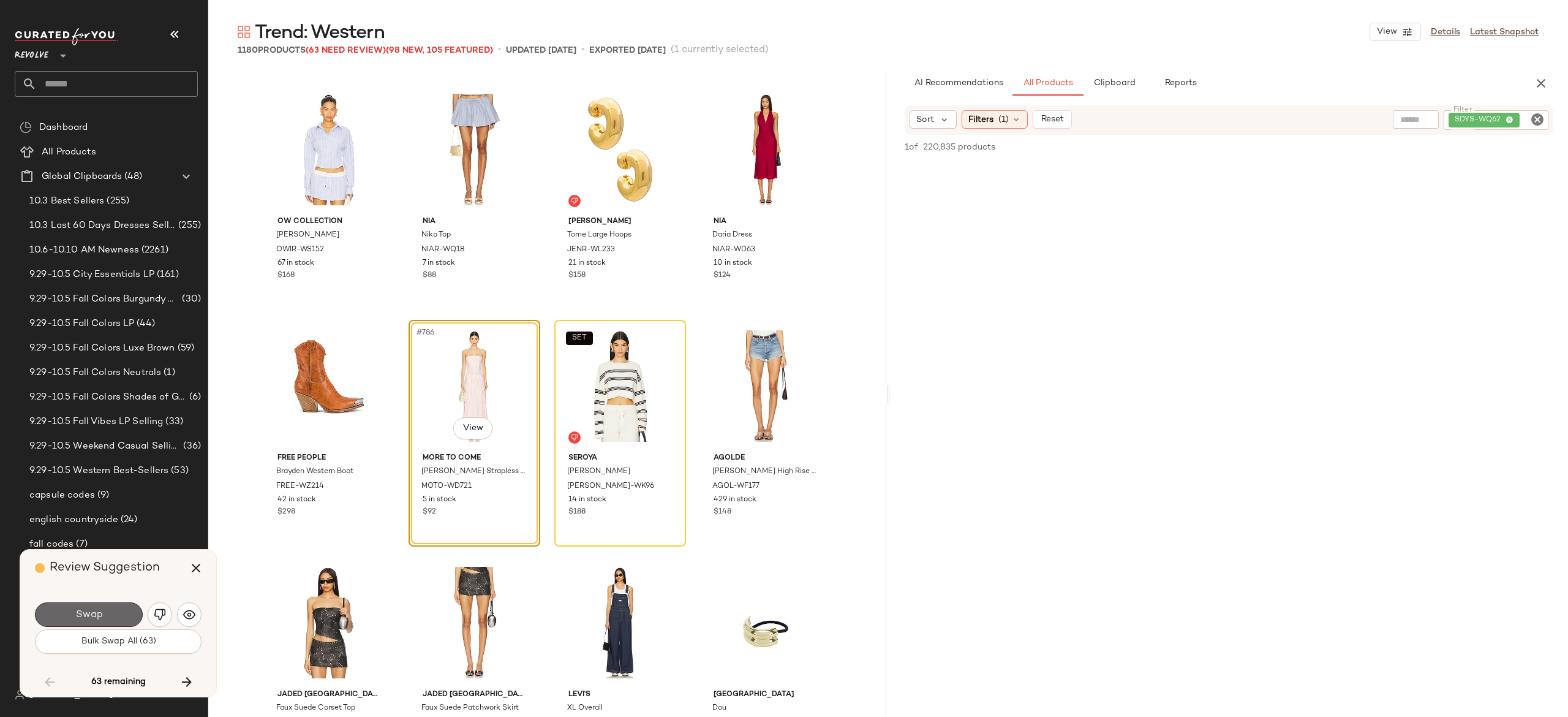
click at [106, 604] on button "Swap" at bounding box center [89, 613] width 107 height 24
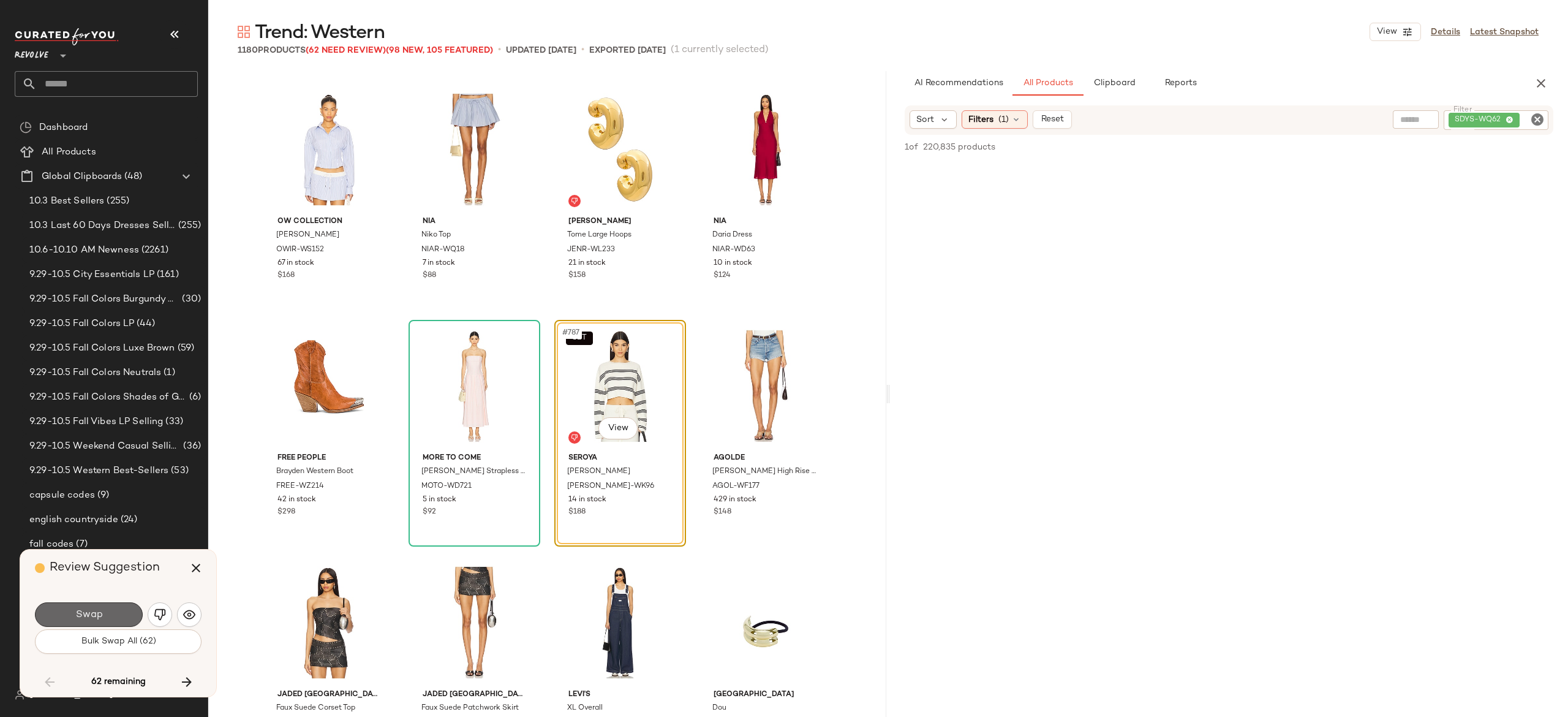
click at [117, 617] on button "Swap" at bounding box center [89, 613] width 107 height 24
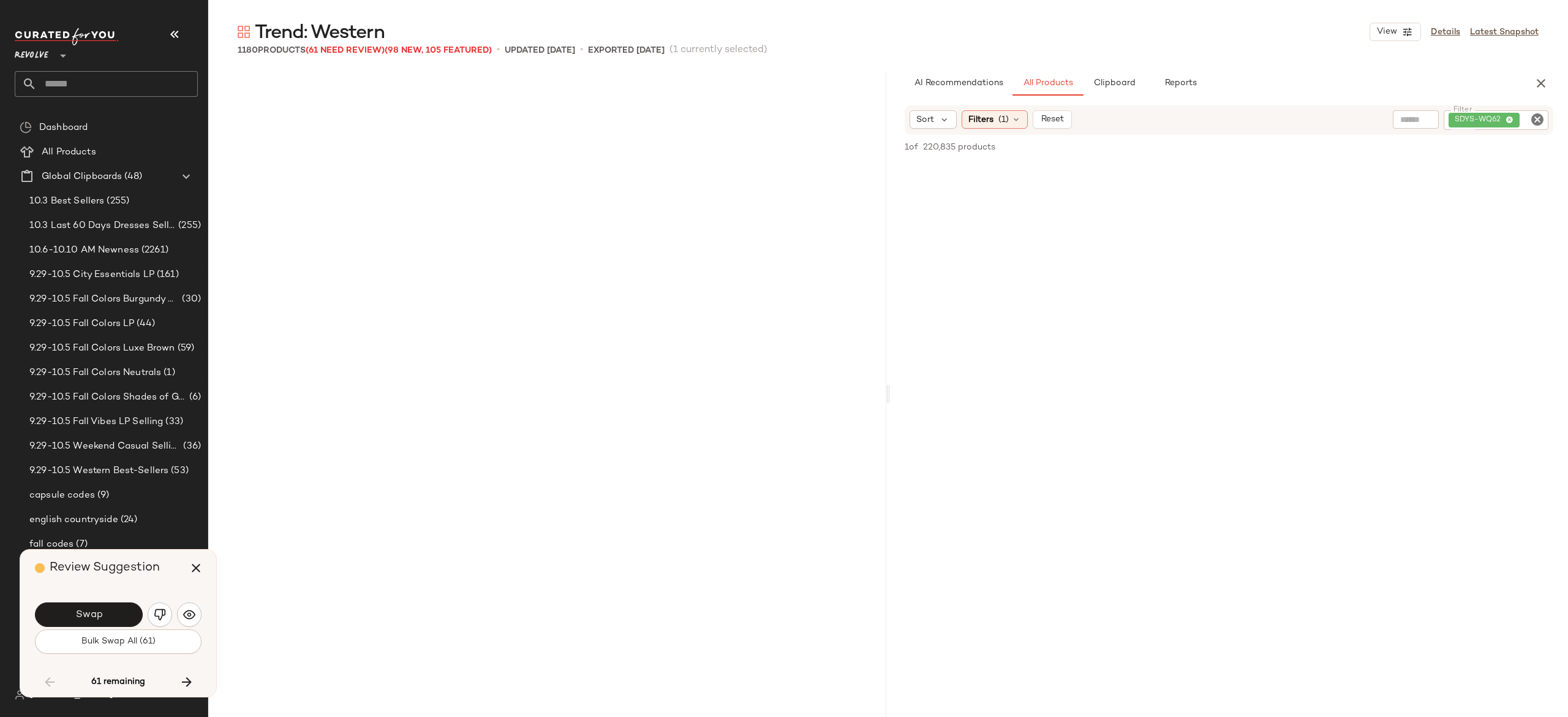
scroll to position [46806, 0]
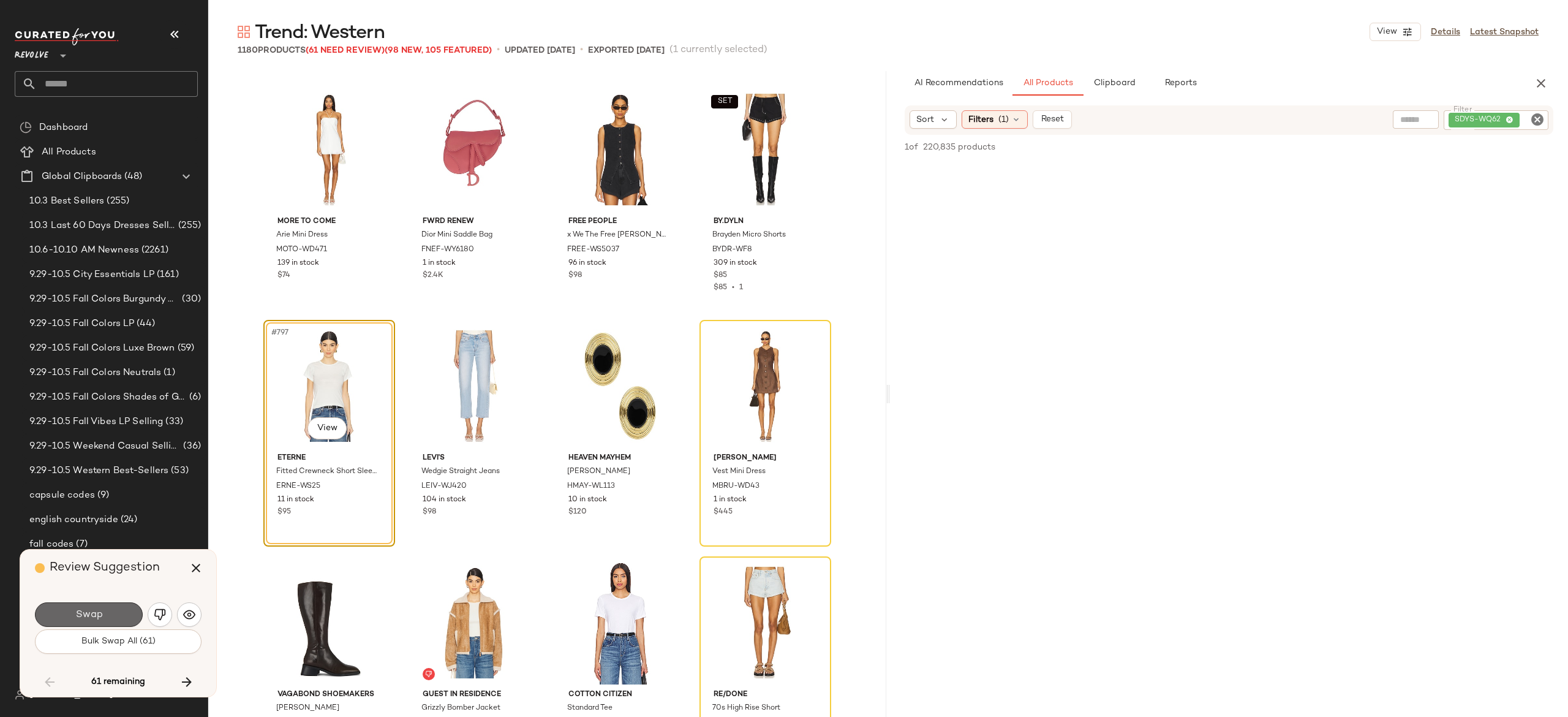
click at [125, 612] on button "Swap" at bounding box center [89, 613] width 107 height 24
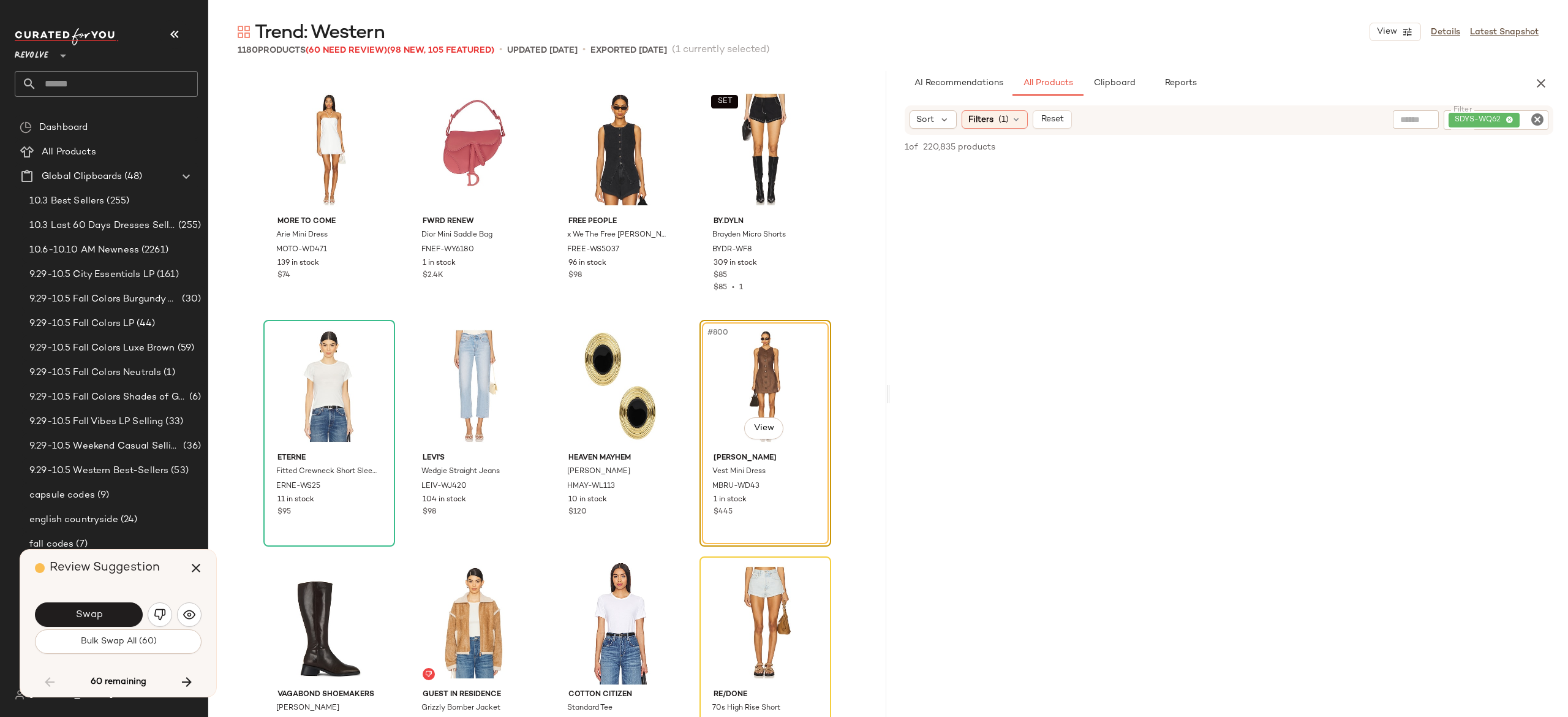
click at [127, 602] on button "Swap" at bounding box center [89, 613] width 107 height 24
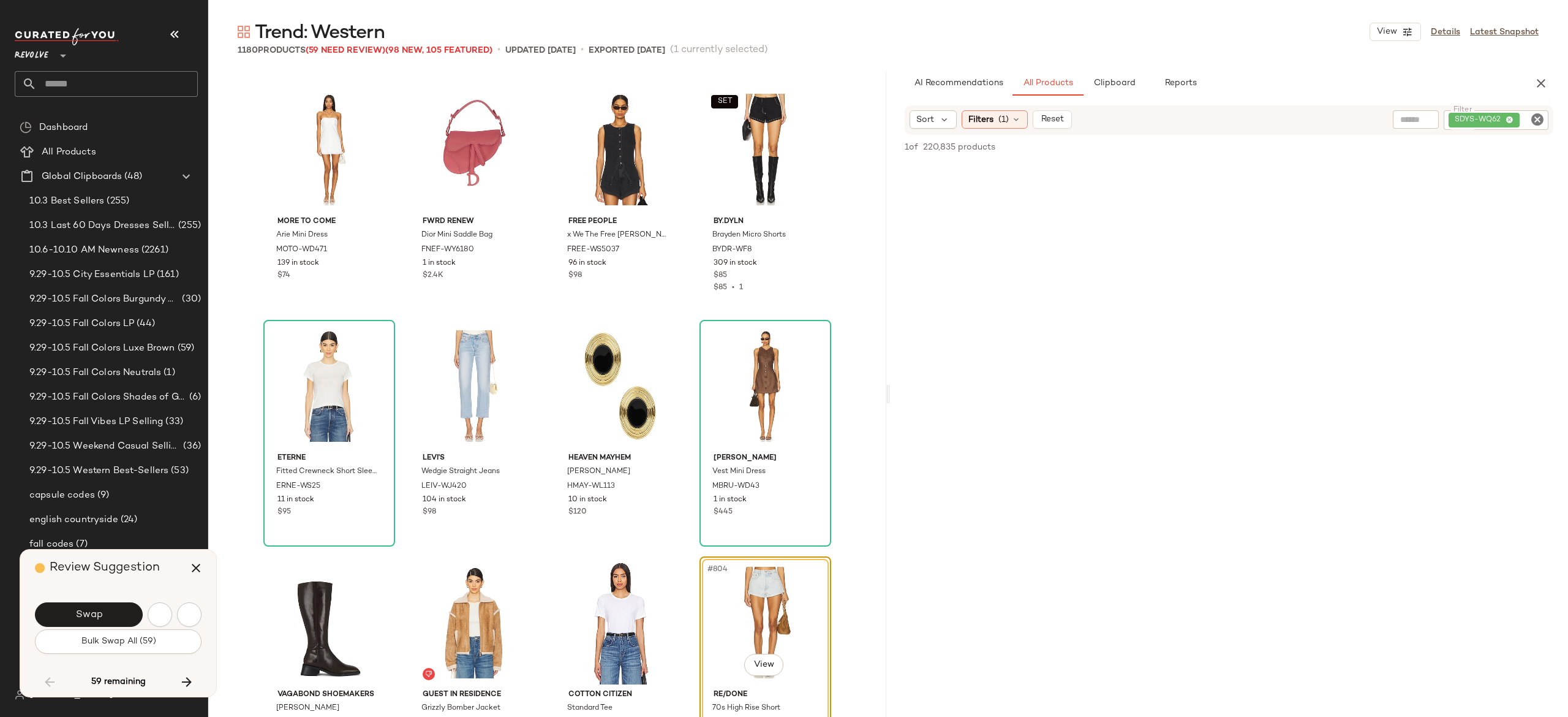
scroll to position [47043, 0]
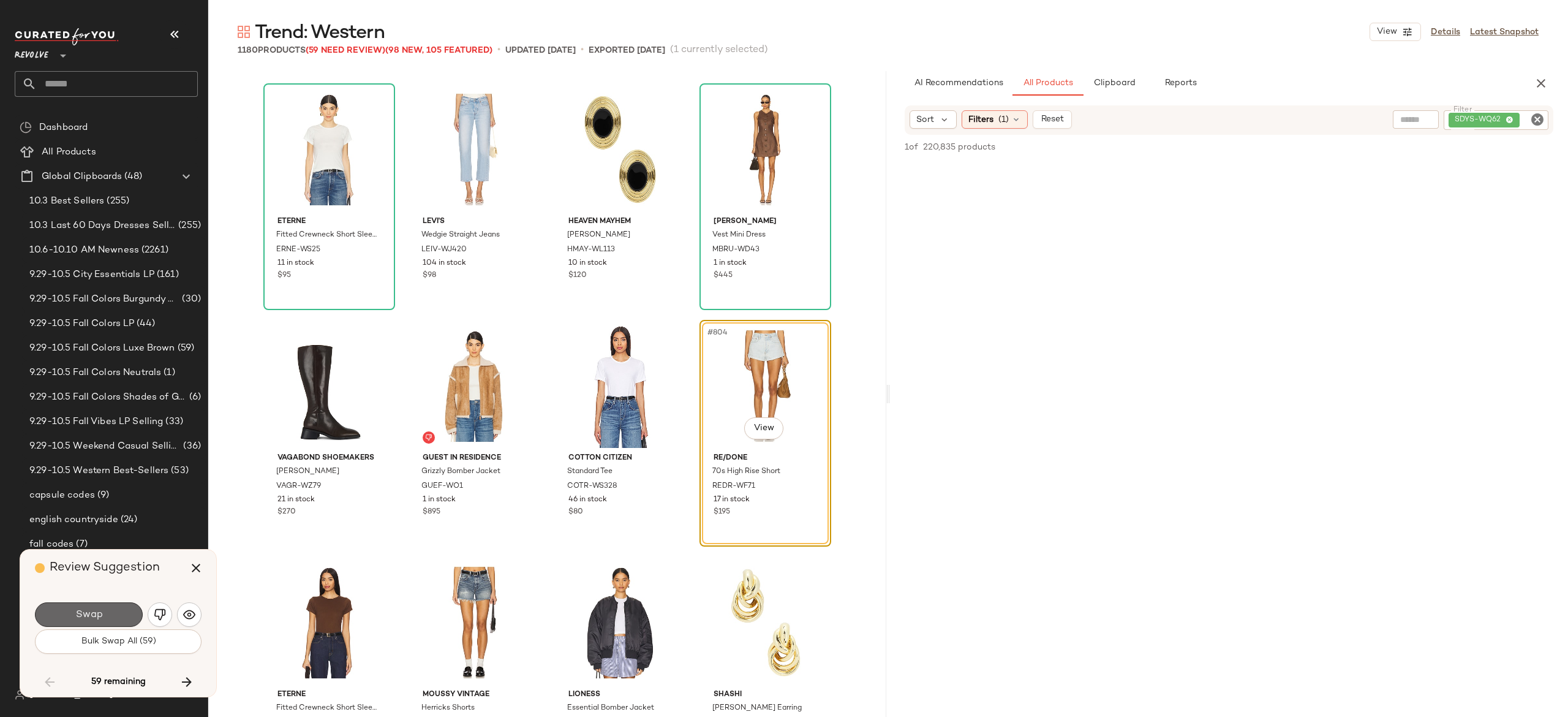
click at [126, 605] on button "Swap" at bounding box center [89, 613] width 107 height 24
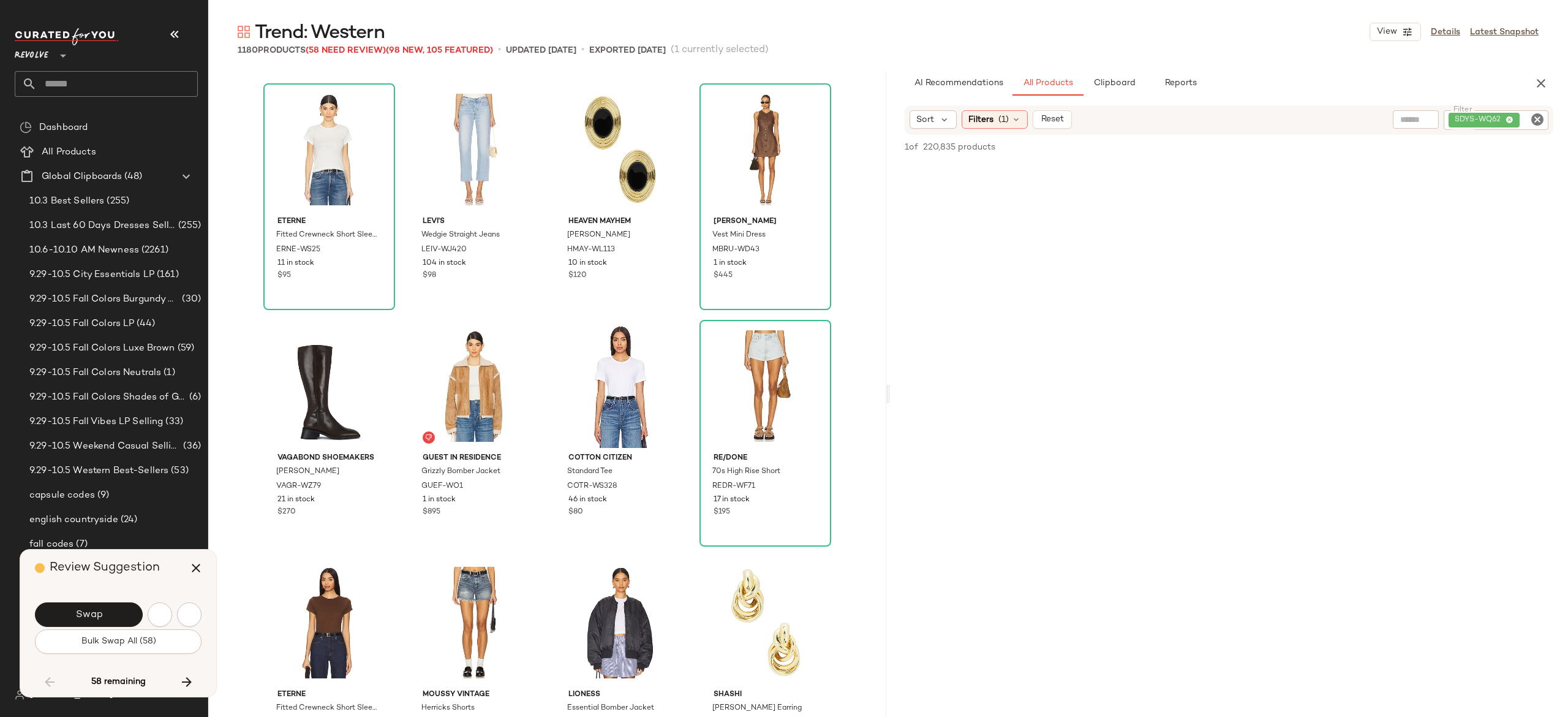
scroll to position [47515, 0]
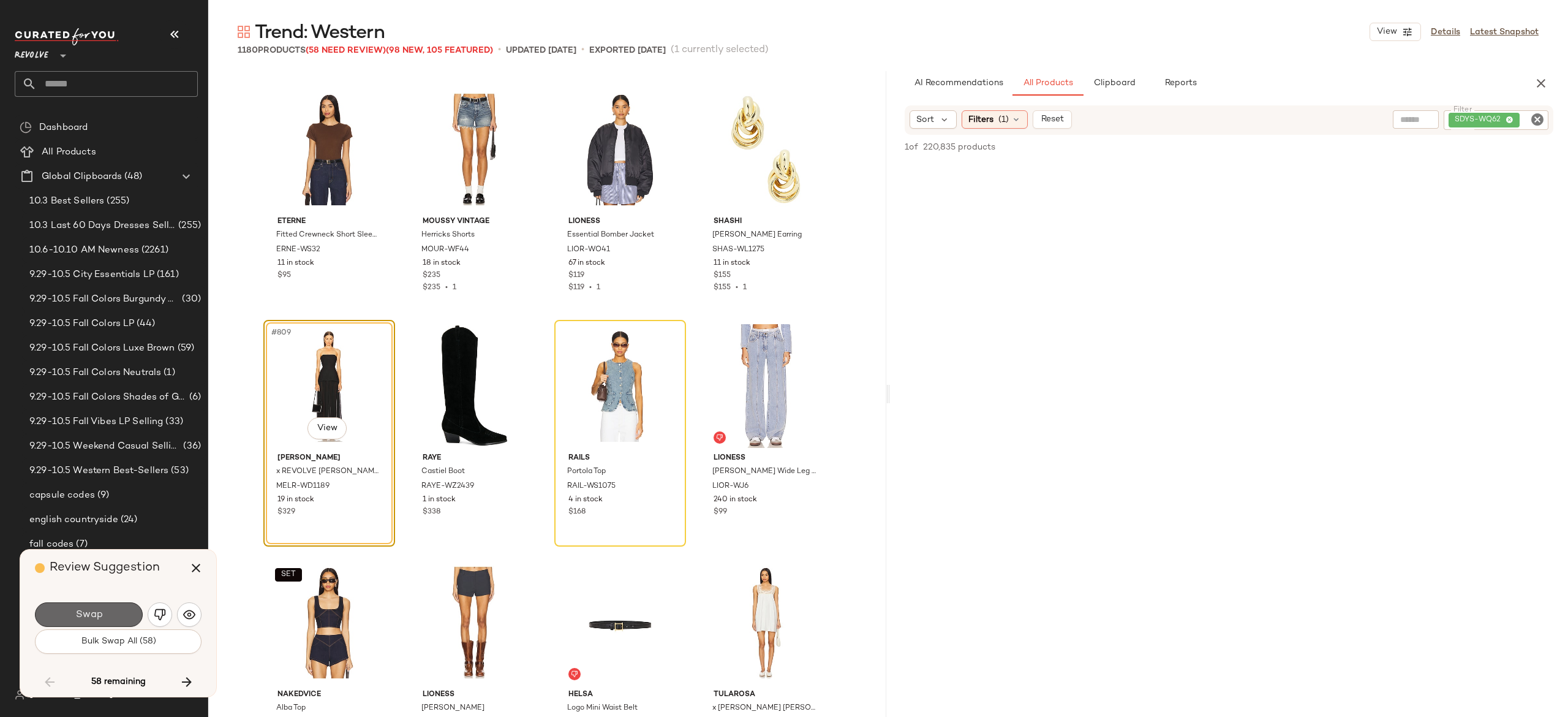
click at [126, 609] on button "Swap" at bounding box center [89, 613] width 107 height 24
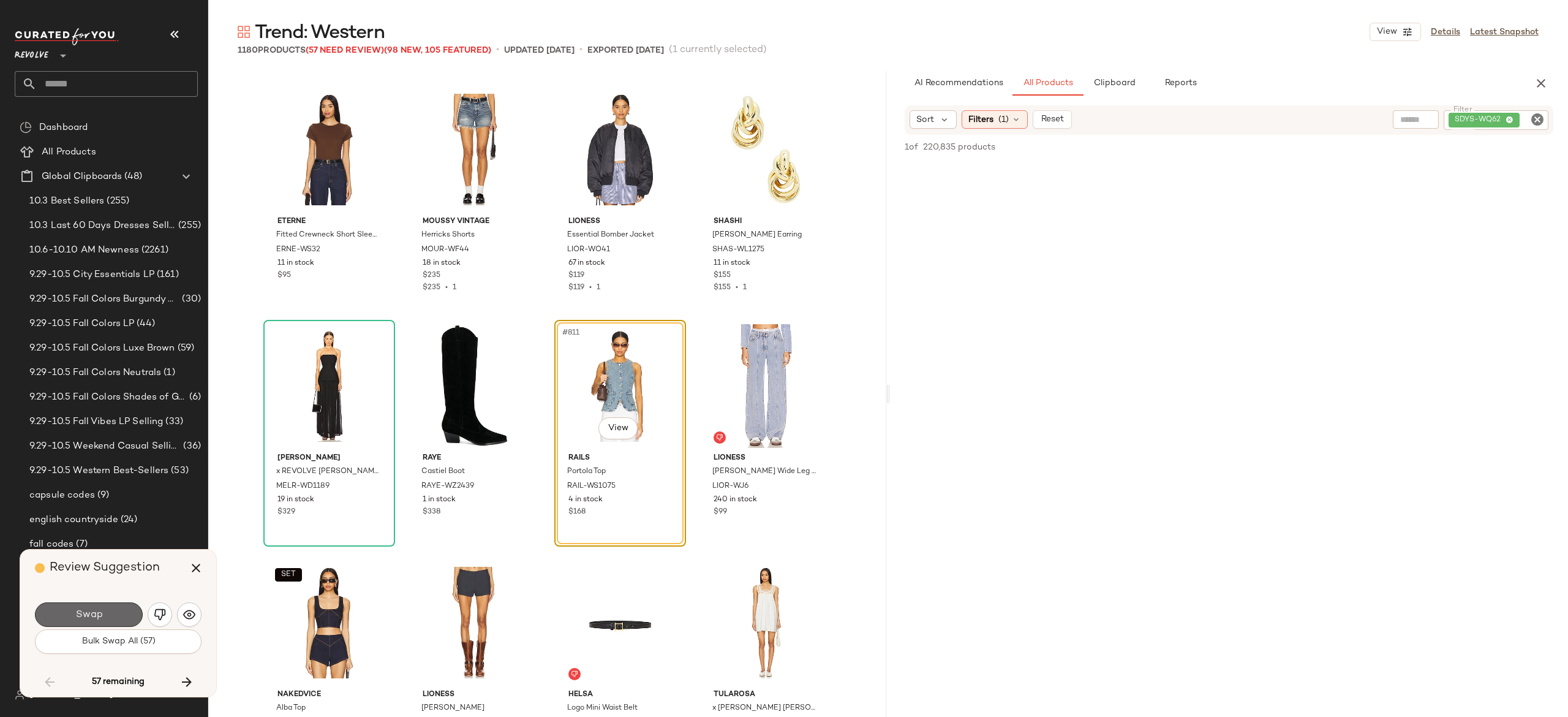
click at [120, 614] on button "Swap" at bounding box center [89, 613] width 107 height 24
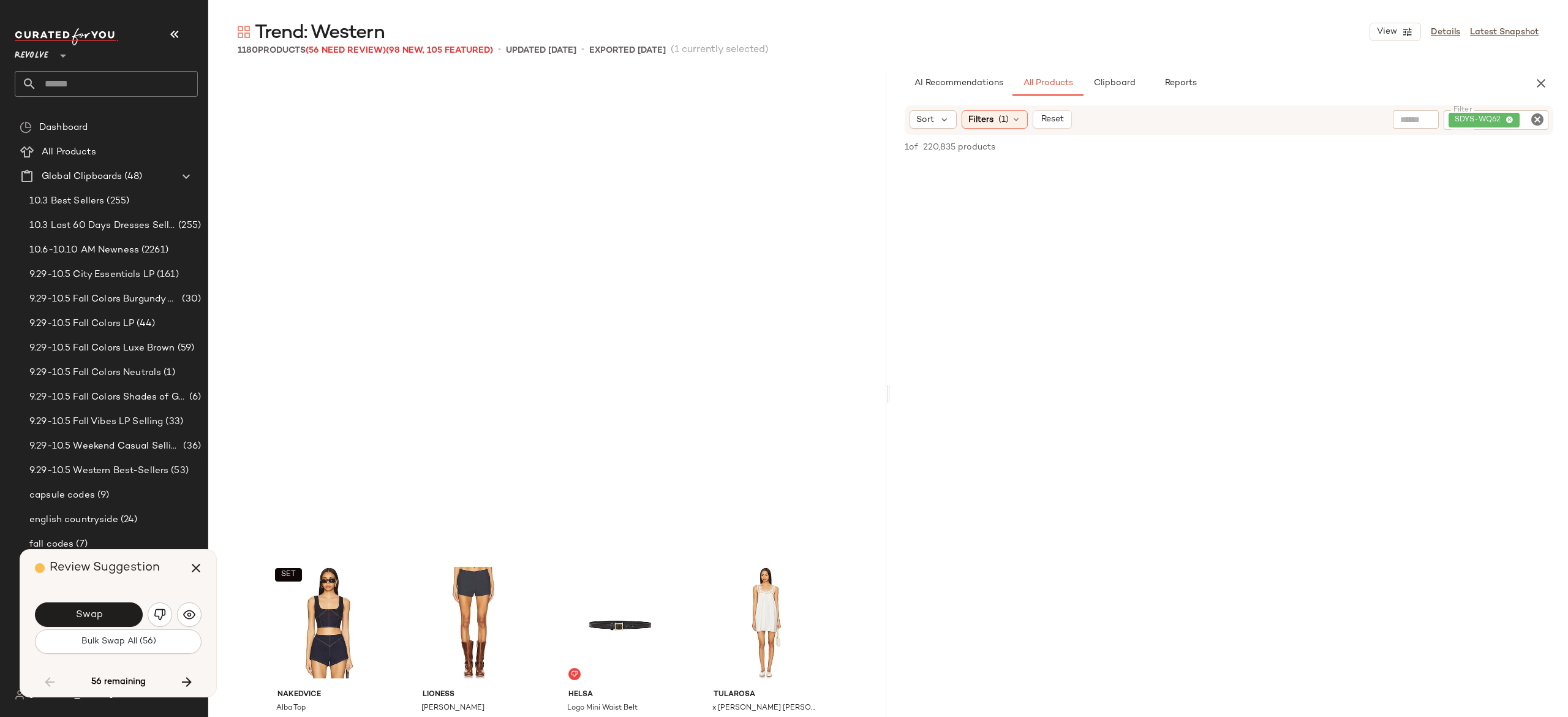
scroll to position [47988, 0]
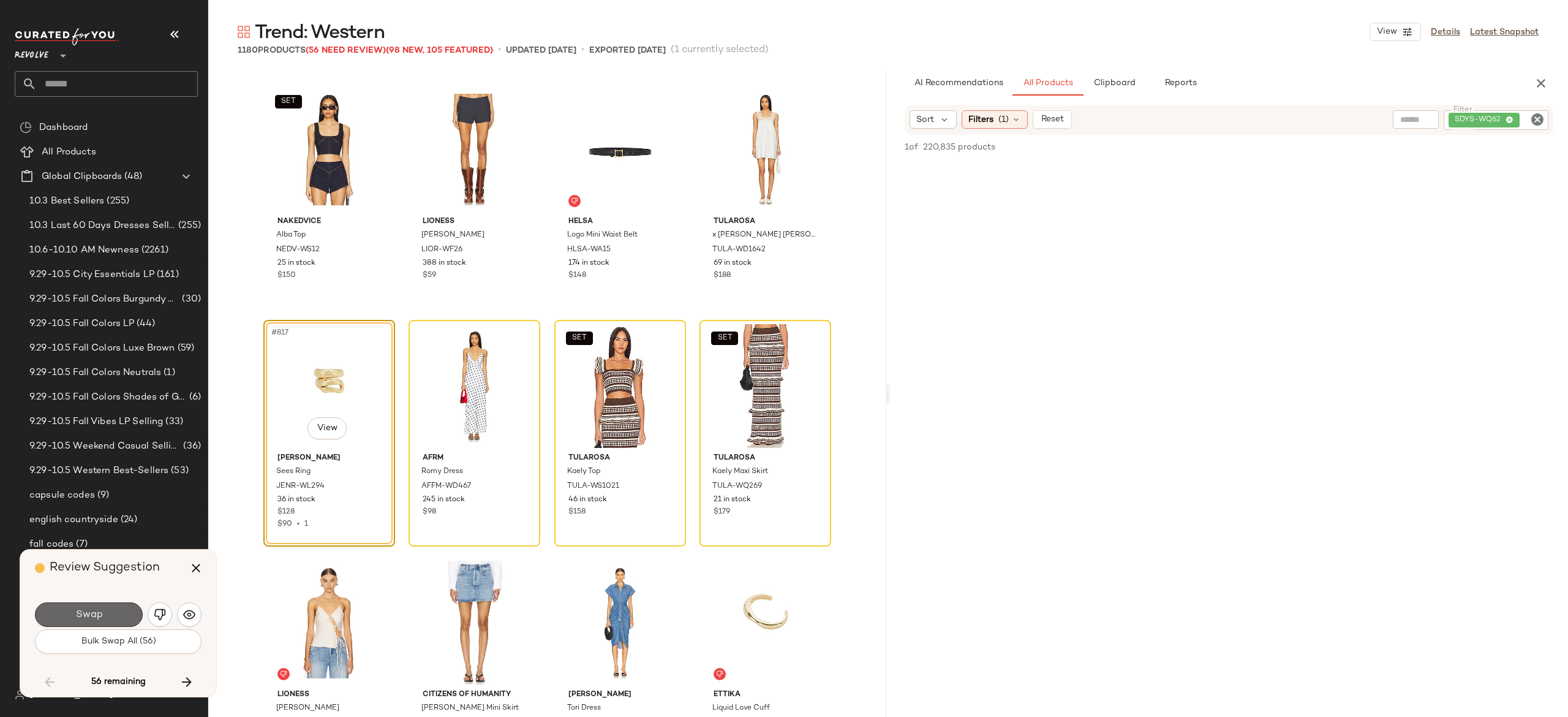
click at [128, 619] on button "Swap" at bounding box center [89, 613] width 107 height 24
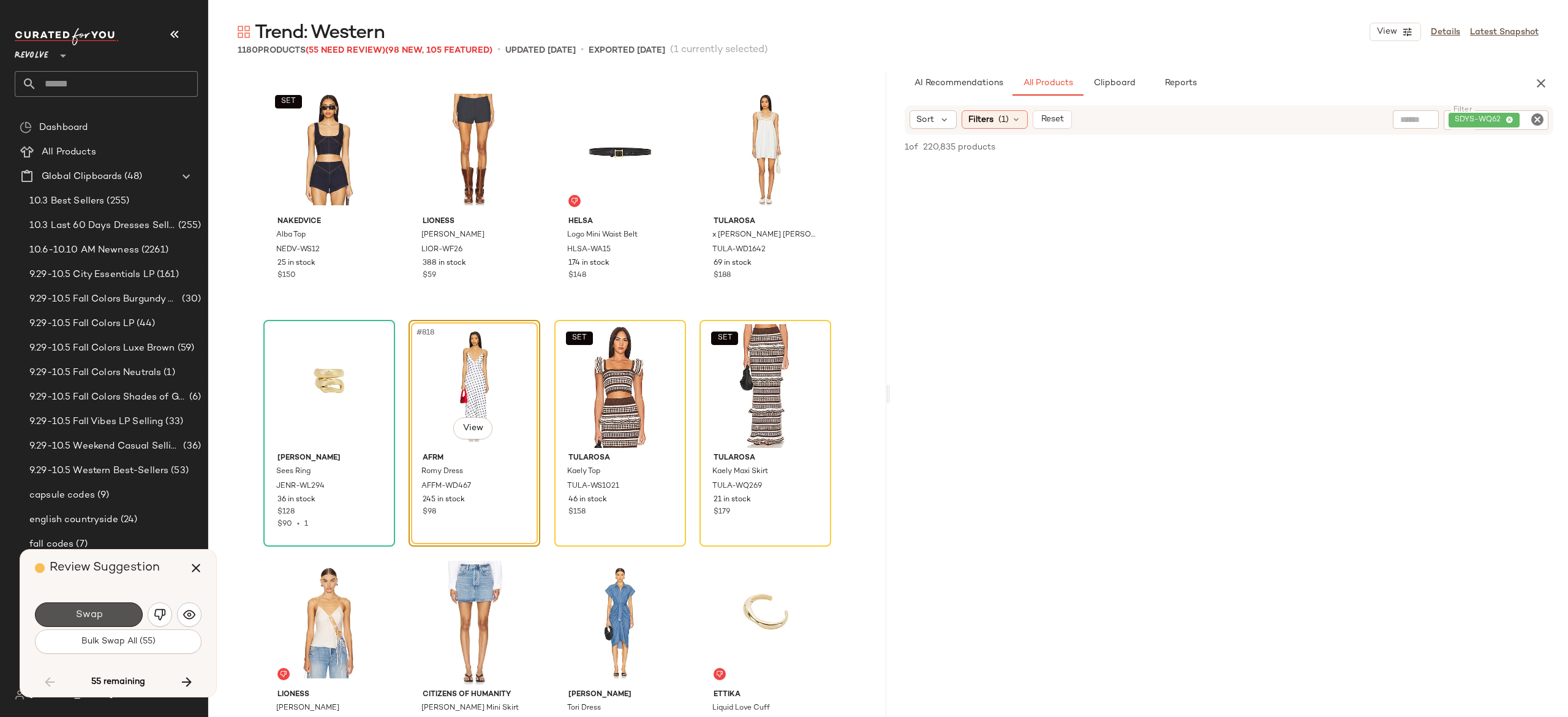
click at [128, 619] on button "Swap" at bounding box center [89, 613] width 107 height 24
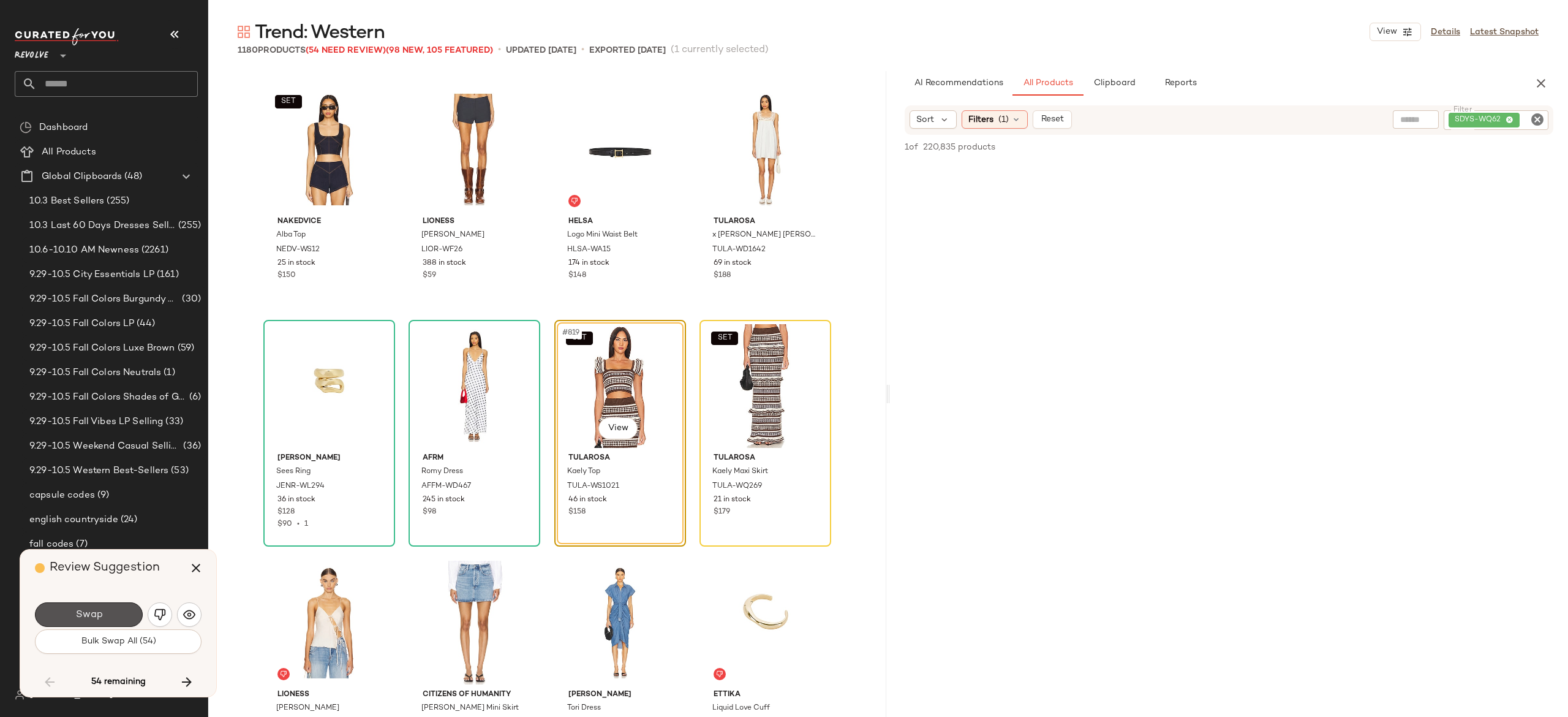
click at [128, 619] on button "Swap" at bounding box center [89, 613] width 107 height 24
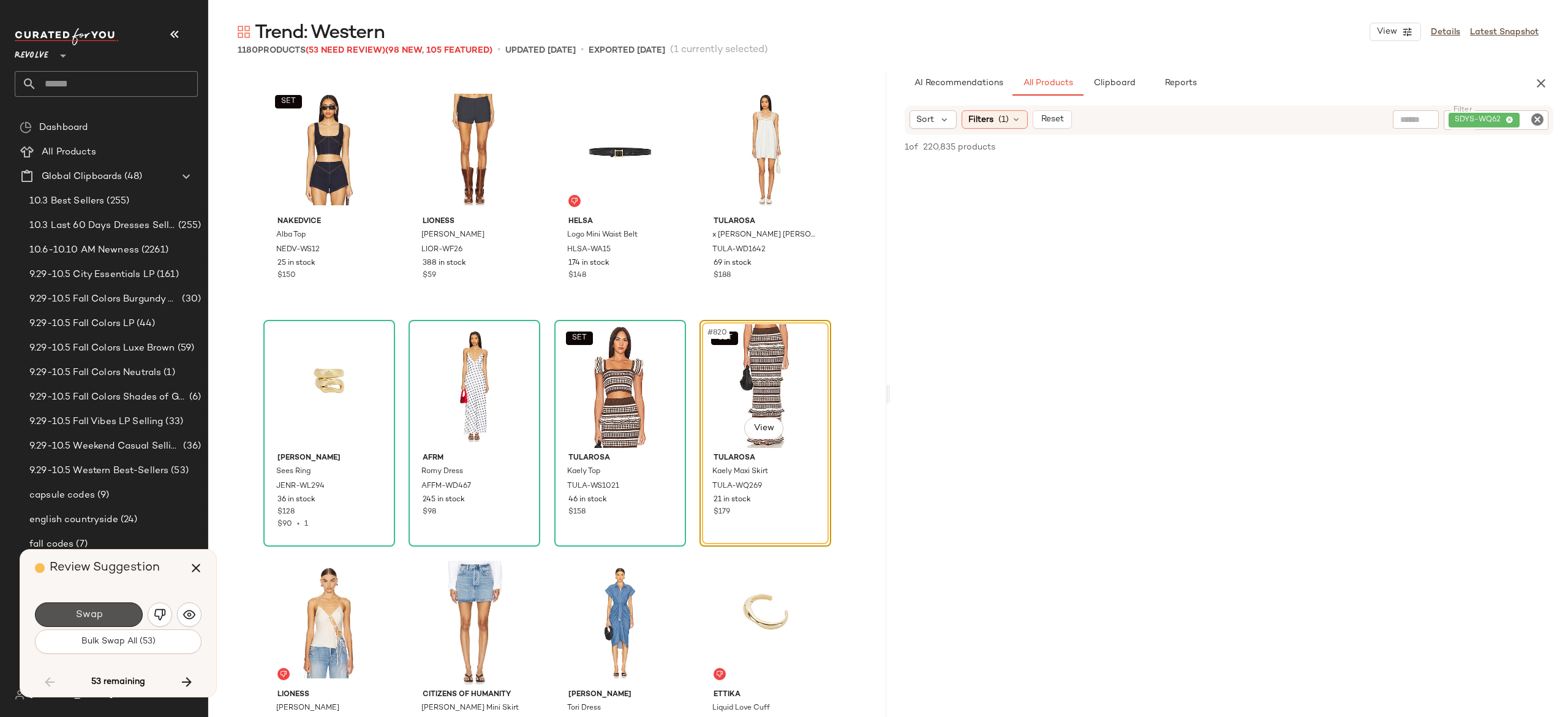
click at [128, 619] on button "Swap" at bounding box center [89, 613] width 107 height 24
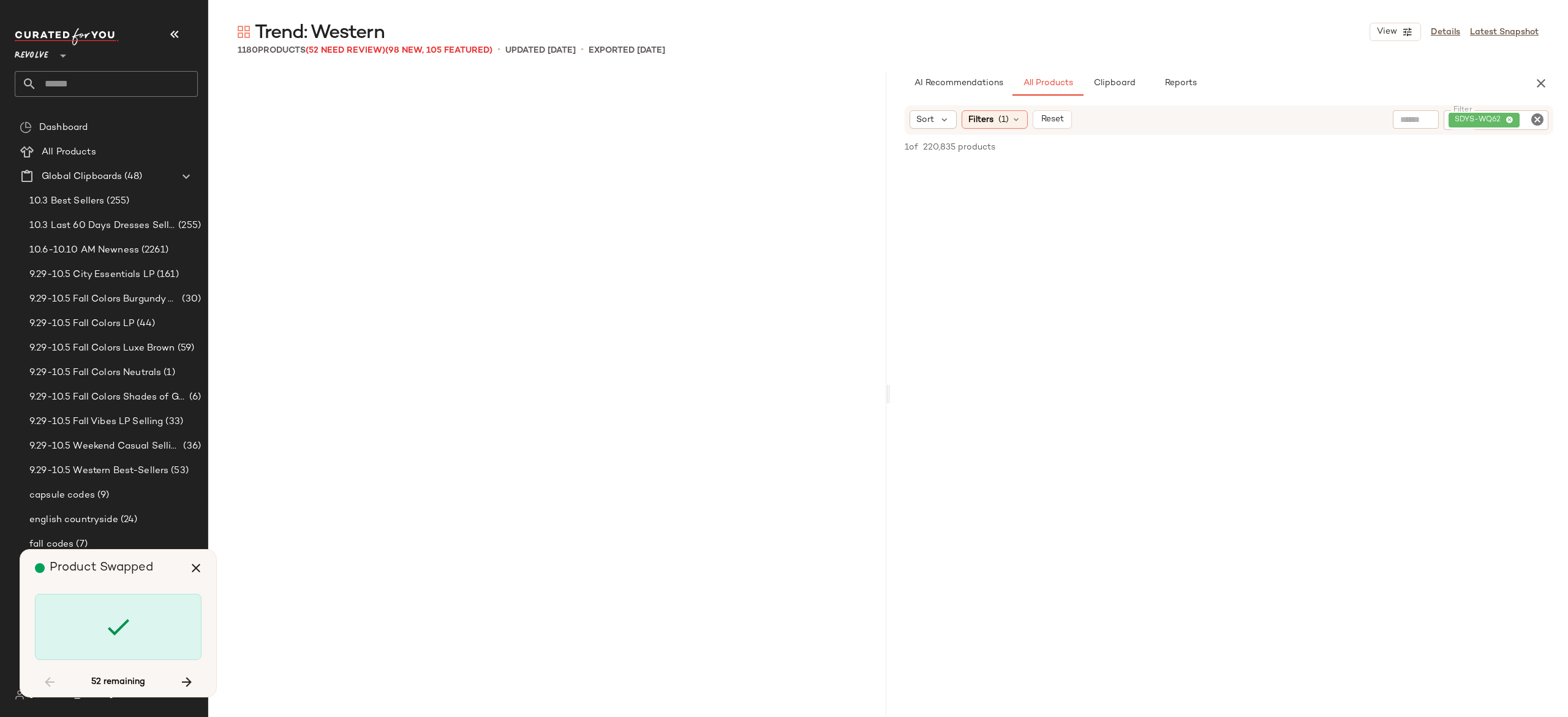
scroll to position [48934, 0]
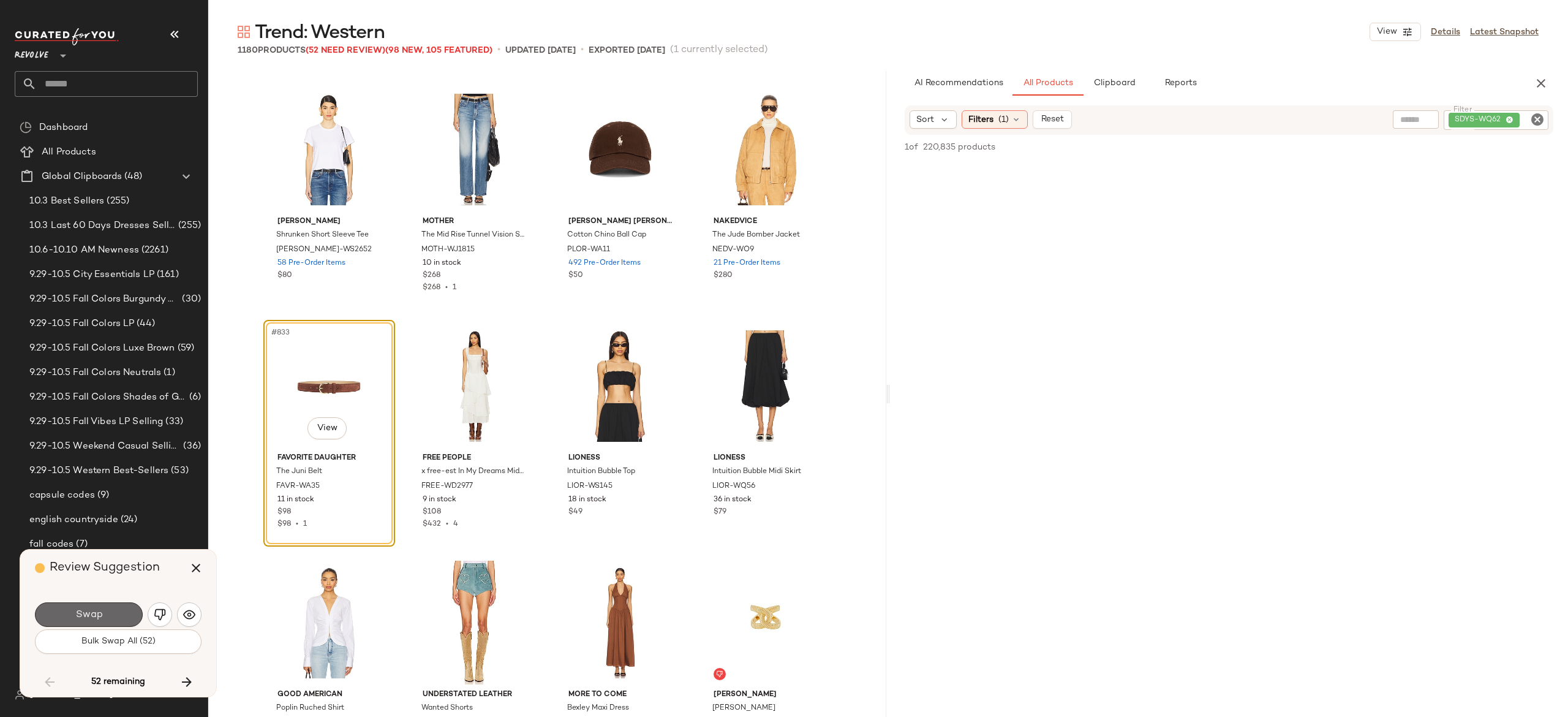
click at [119, 607] on button "Swap" at bounding box center [89, 613] width 107 height 24
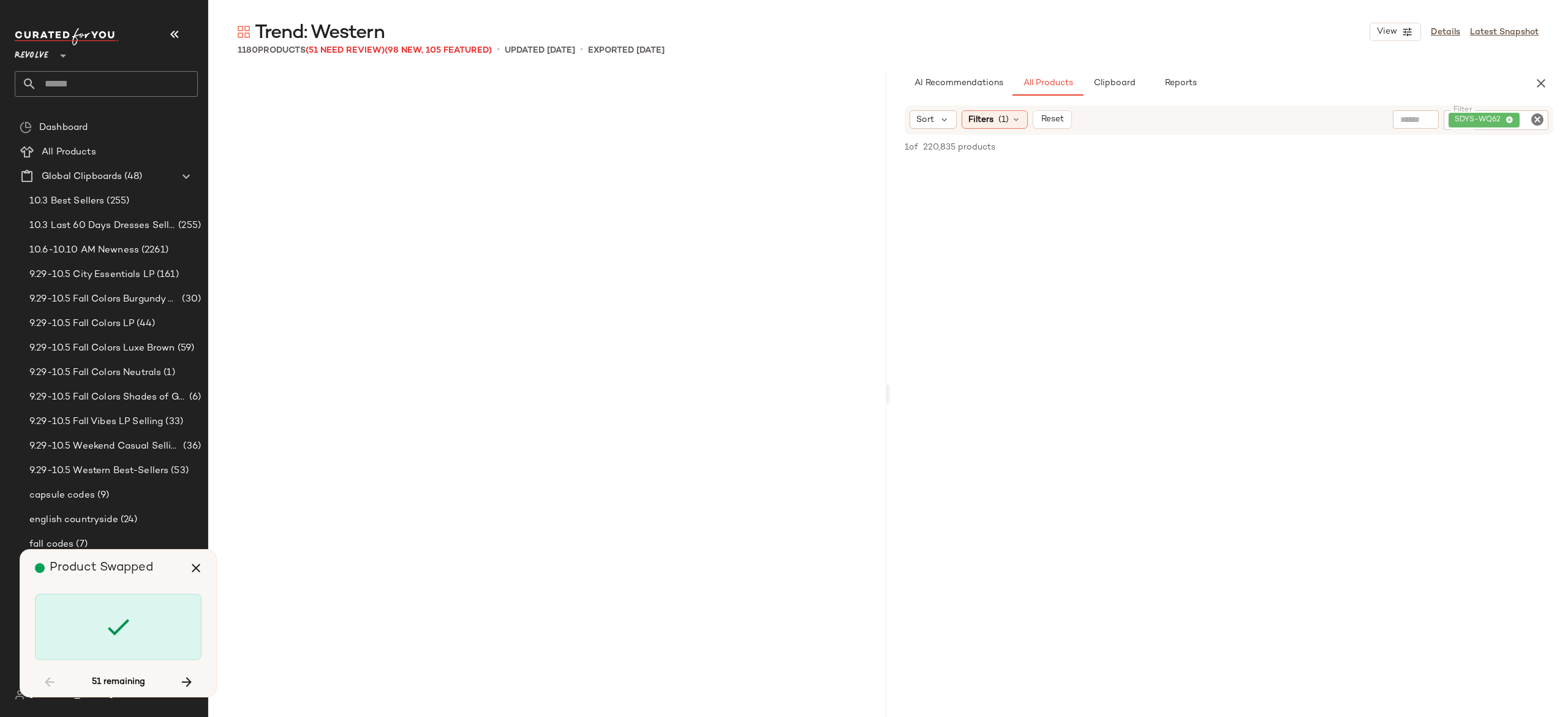
scroll to position [49879, 0]
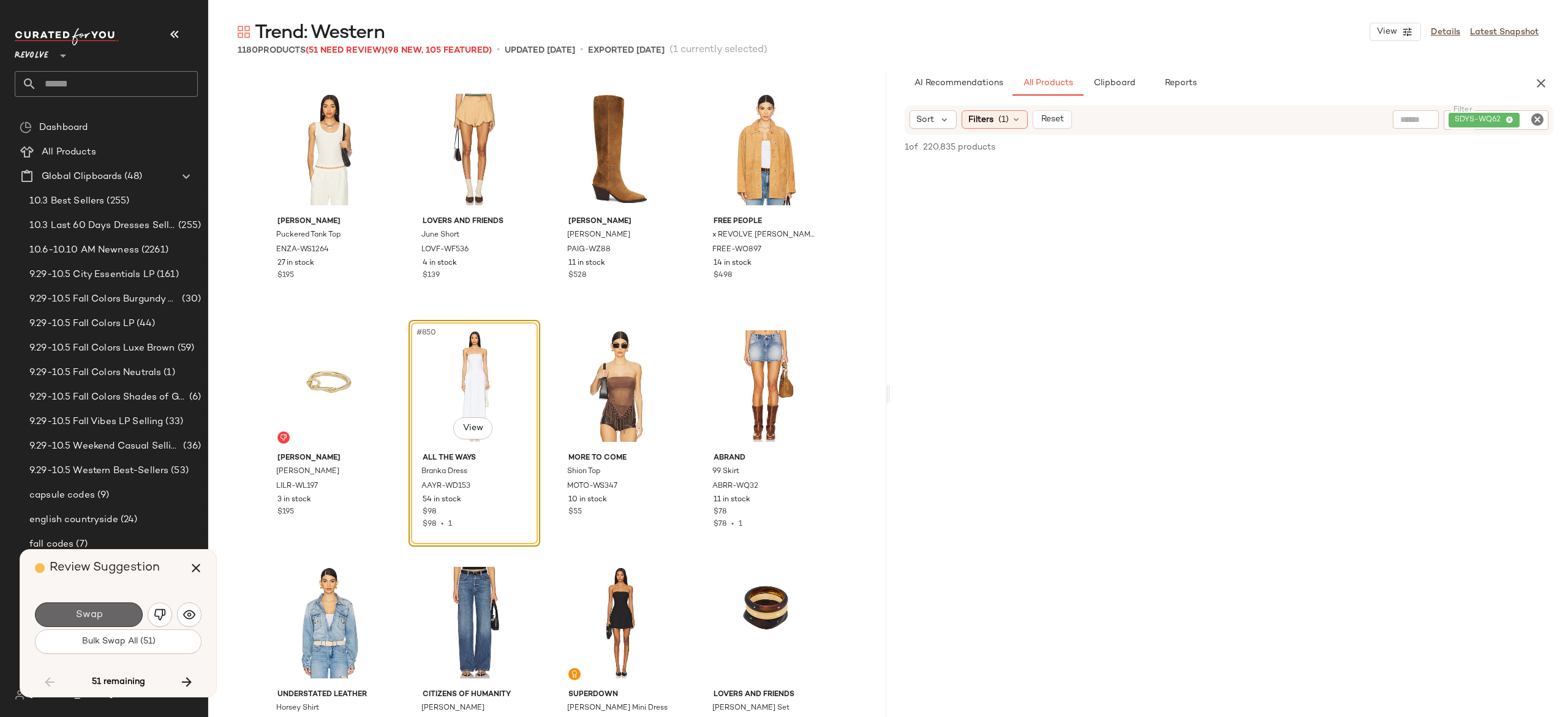
click at [126, 605] on button "Swap" at bounding box center [89, 613] width 107 height 24
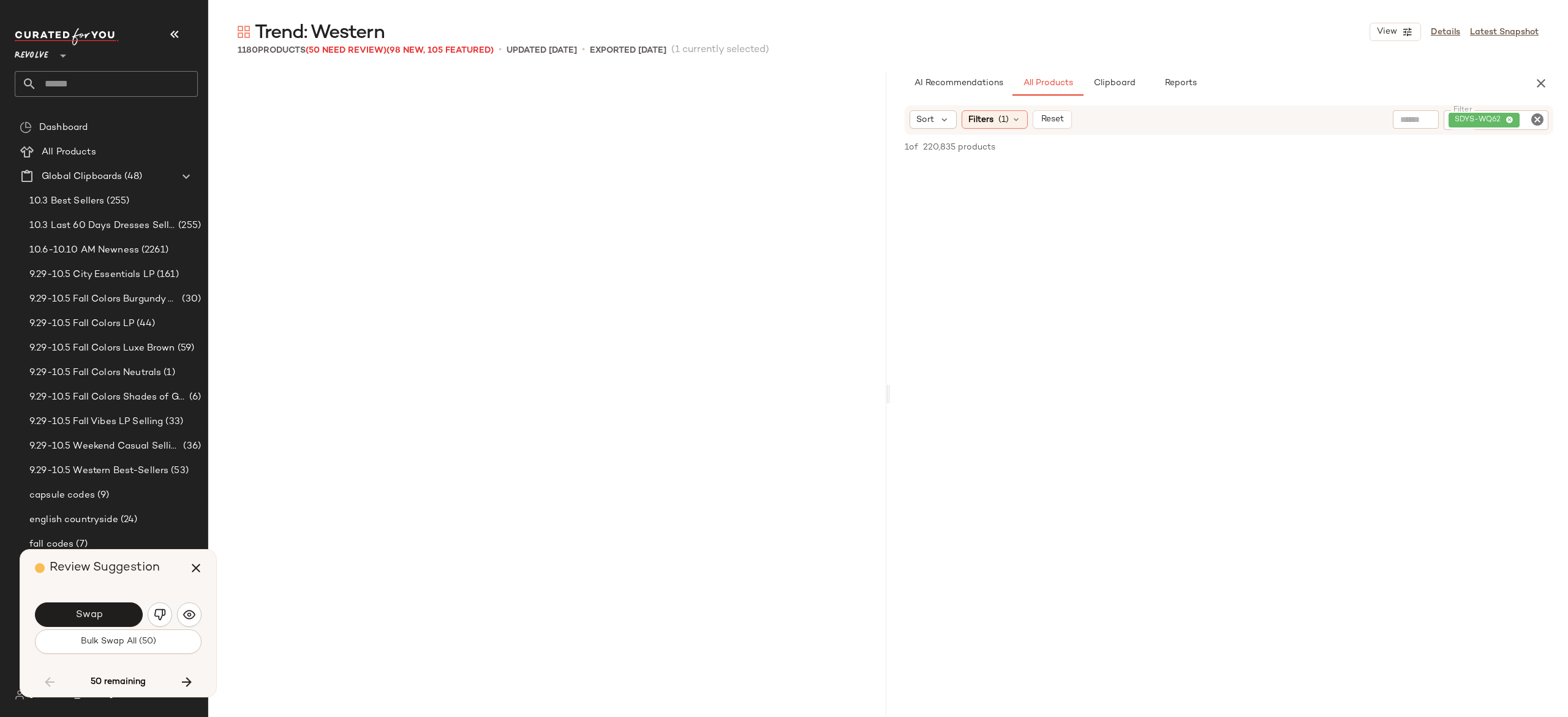
scroll to position [50589, 0]
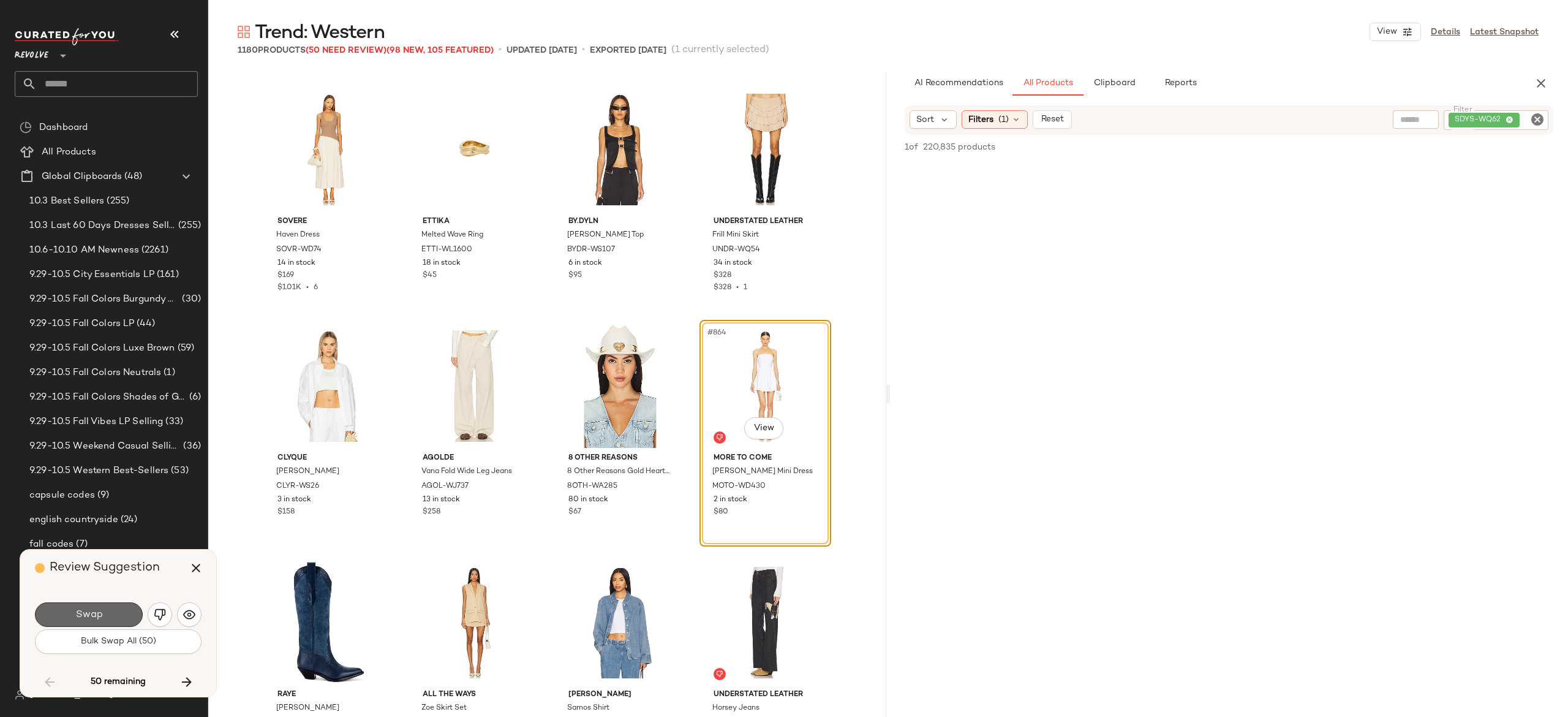
click at [126, 612] on button "Swap" at bounding box center [89, 613] width 107 height 24
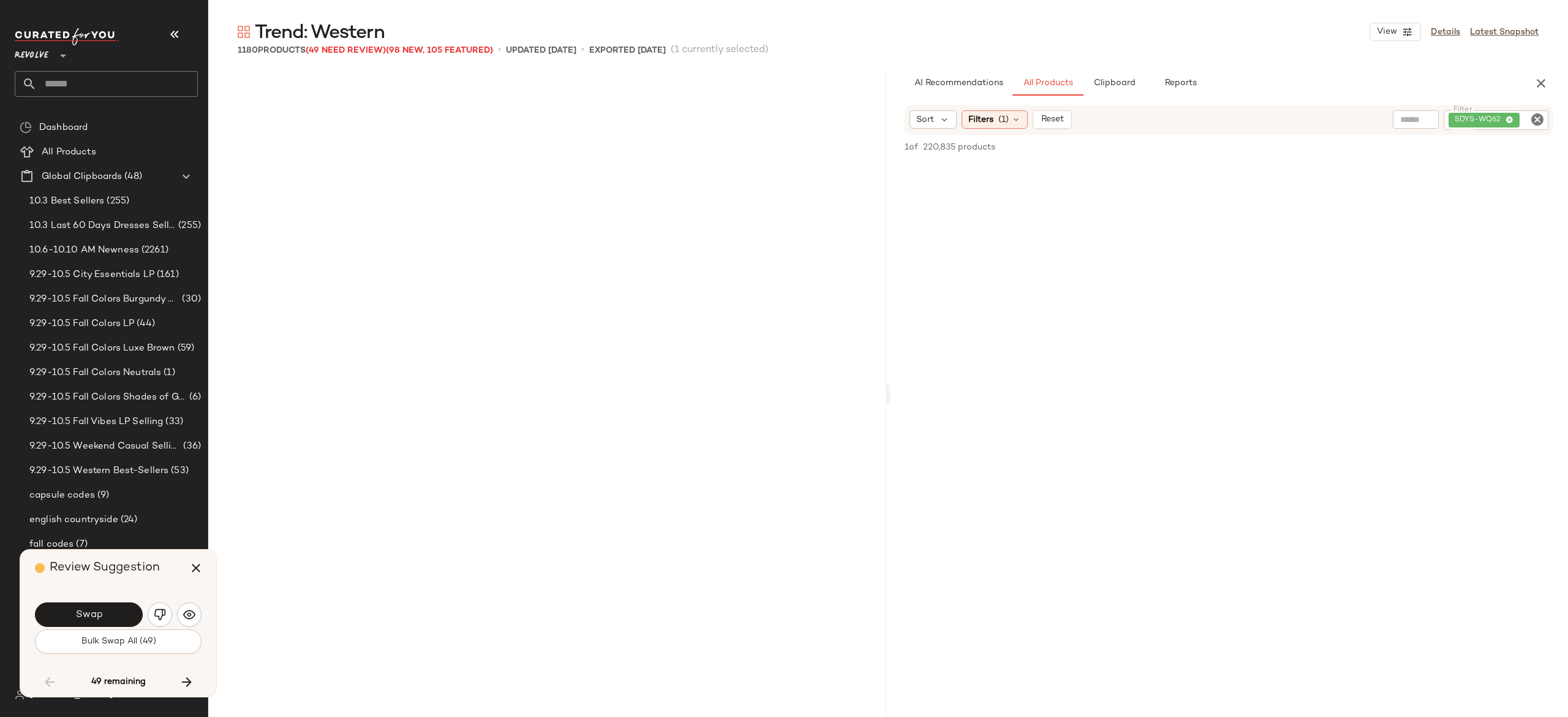
scroll to position [51298, 0]
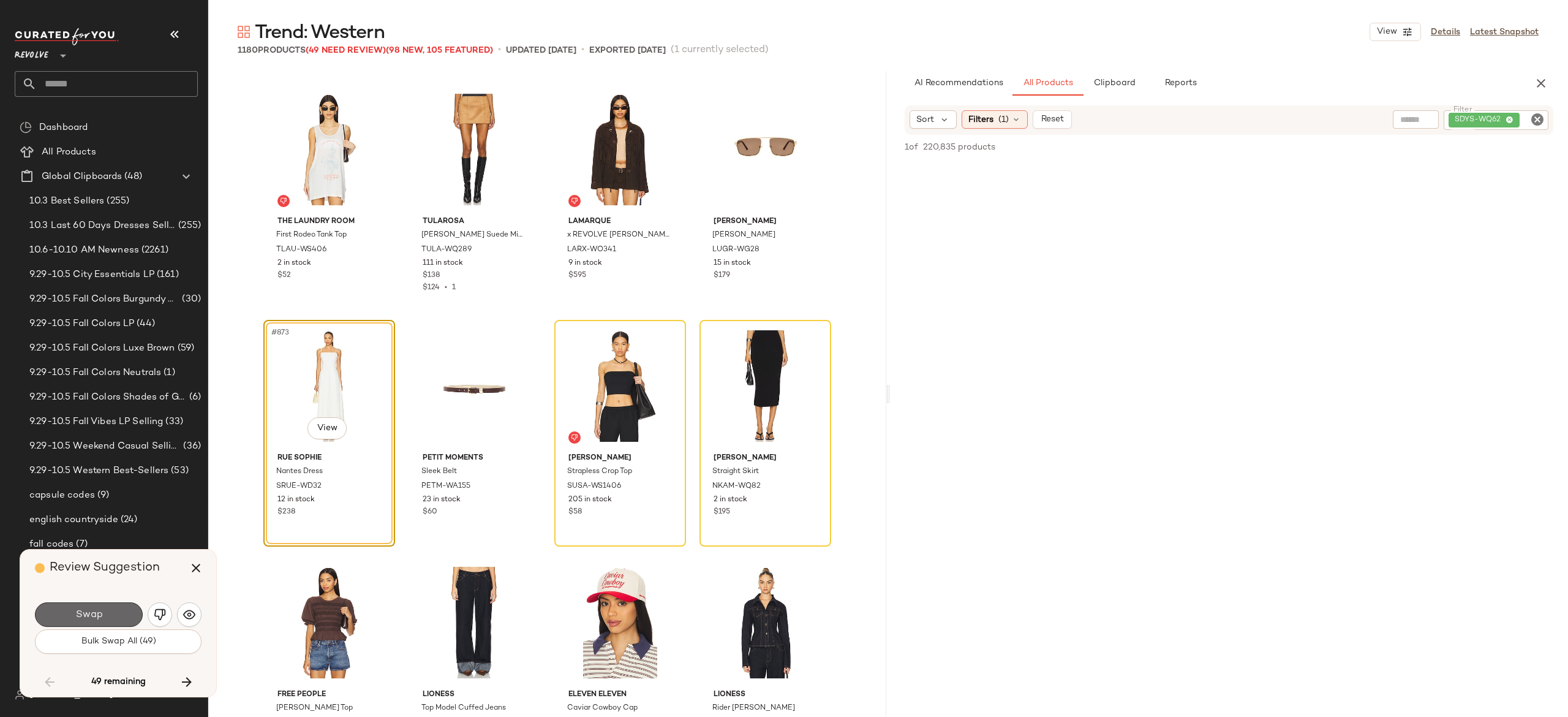
click at [123, 610] on button "Swap" at bounding box center [89, 613] width 107 height 24
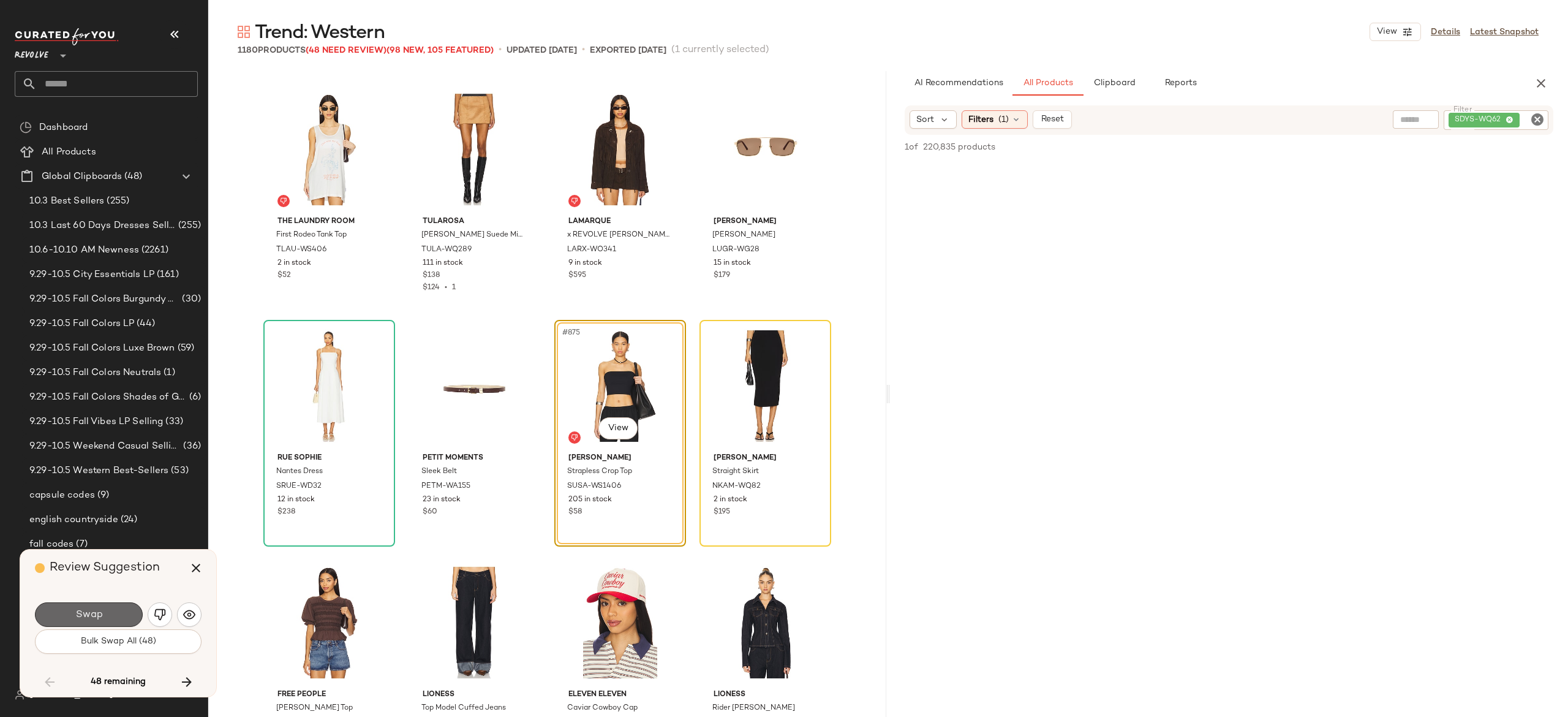
click at [120, 604] on button "Swap" at bounding box center [89, 613] width 107 height 24
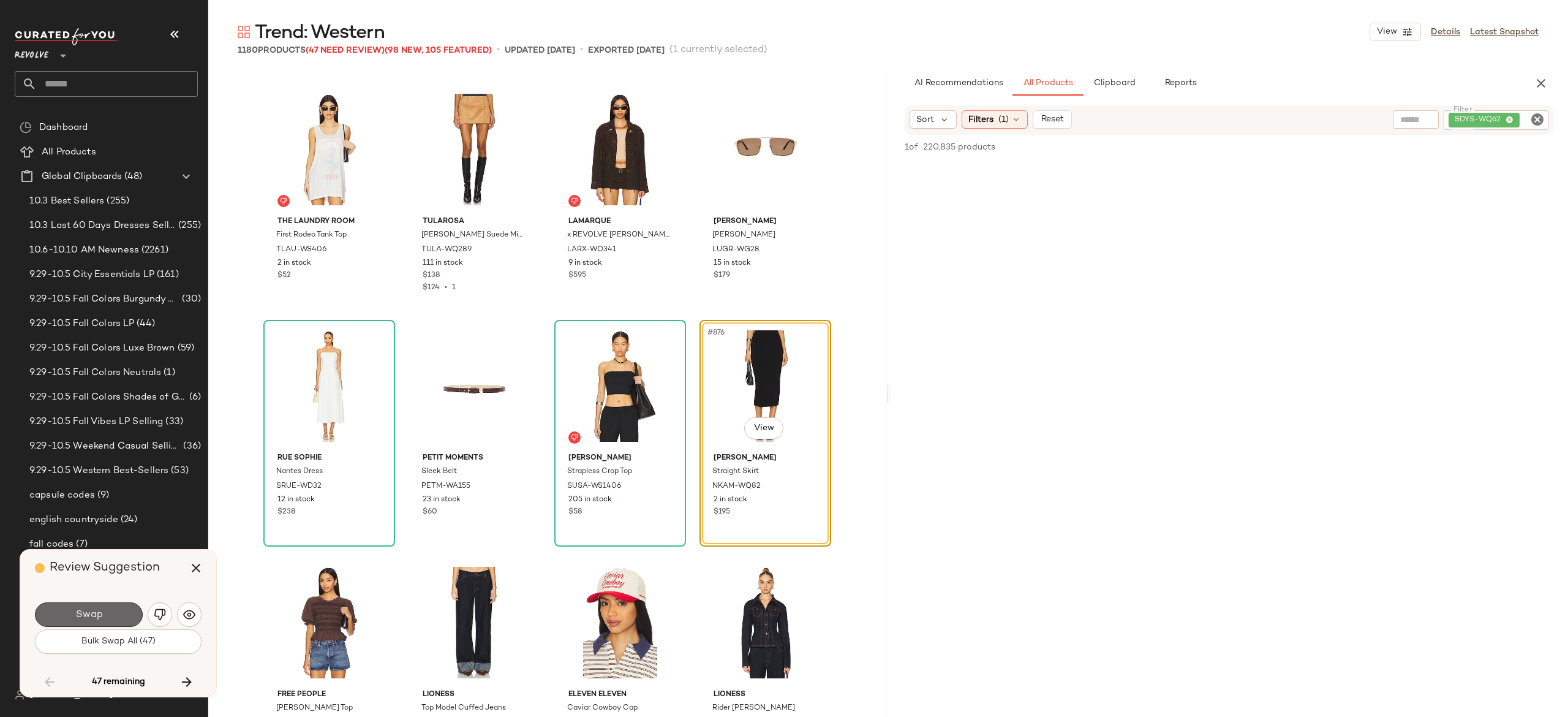
click at [122, 614] on button "Swap" at bounding box center [89, 613] width 107 height 24
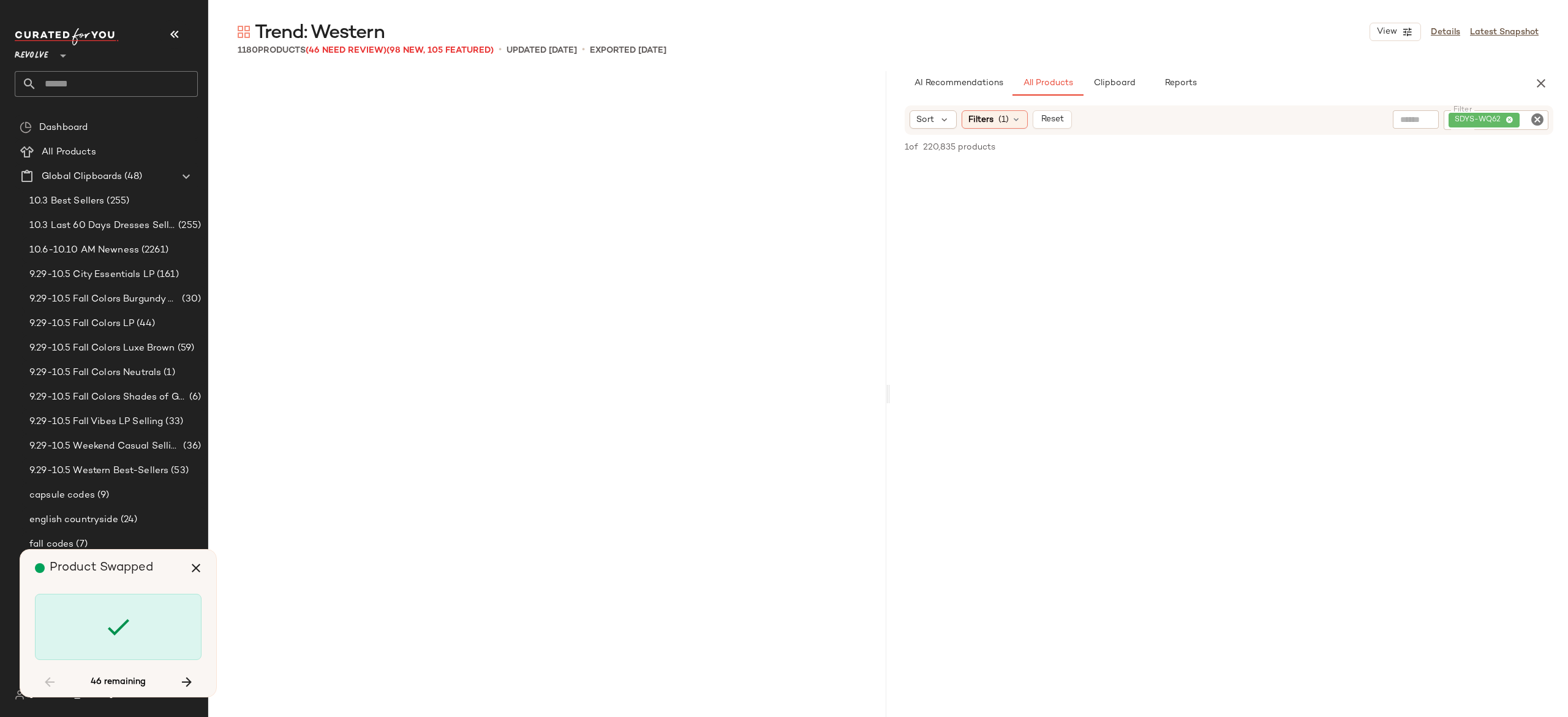
scroll to position [53189, 0]
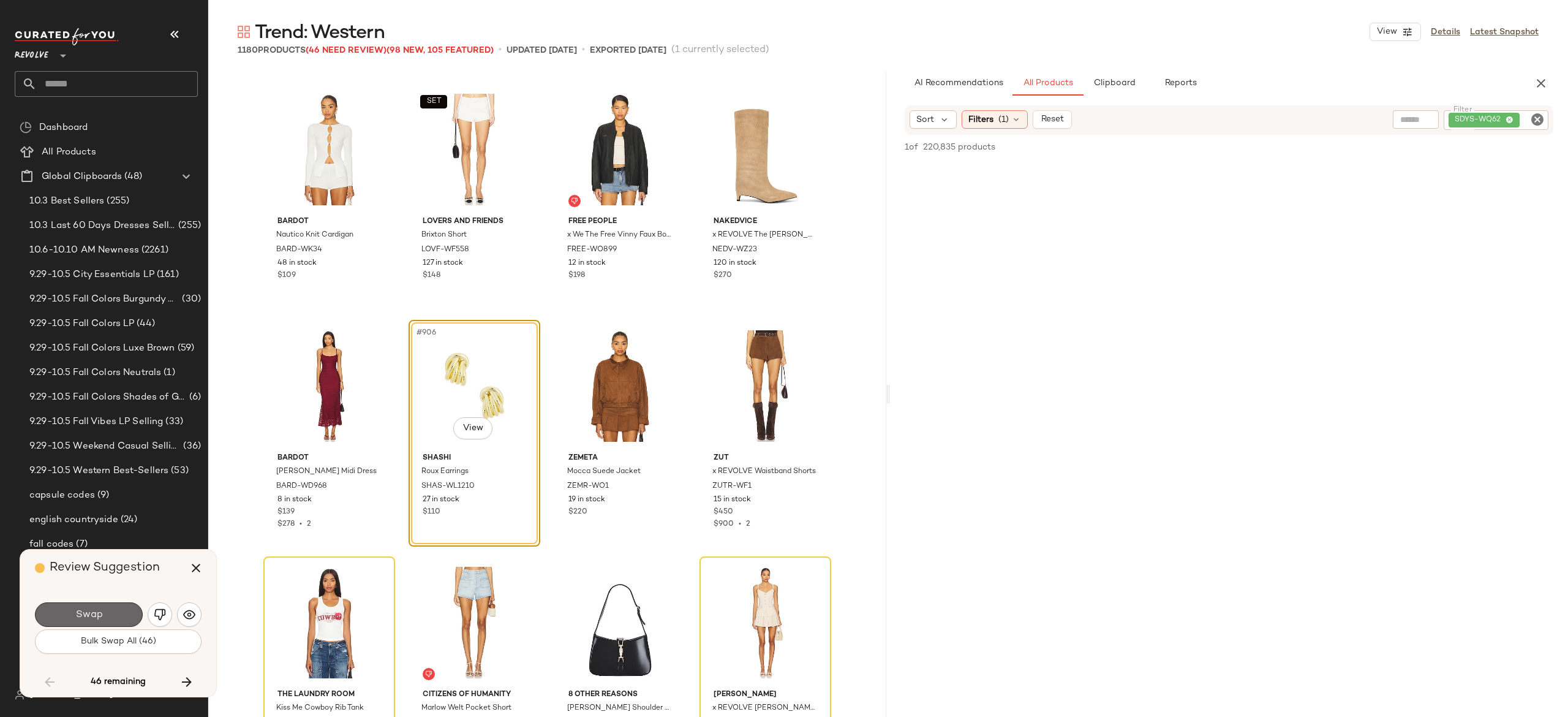
click at [115, 602] on button "Swap" at bounding box center [89, 613] width 107 height 24
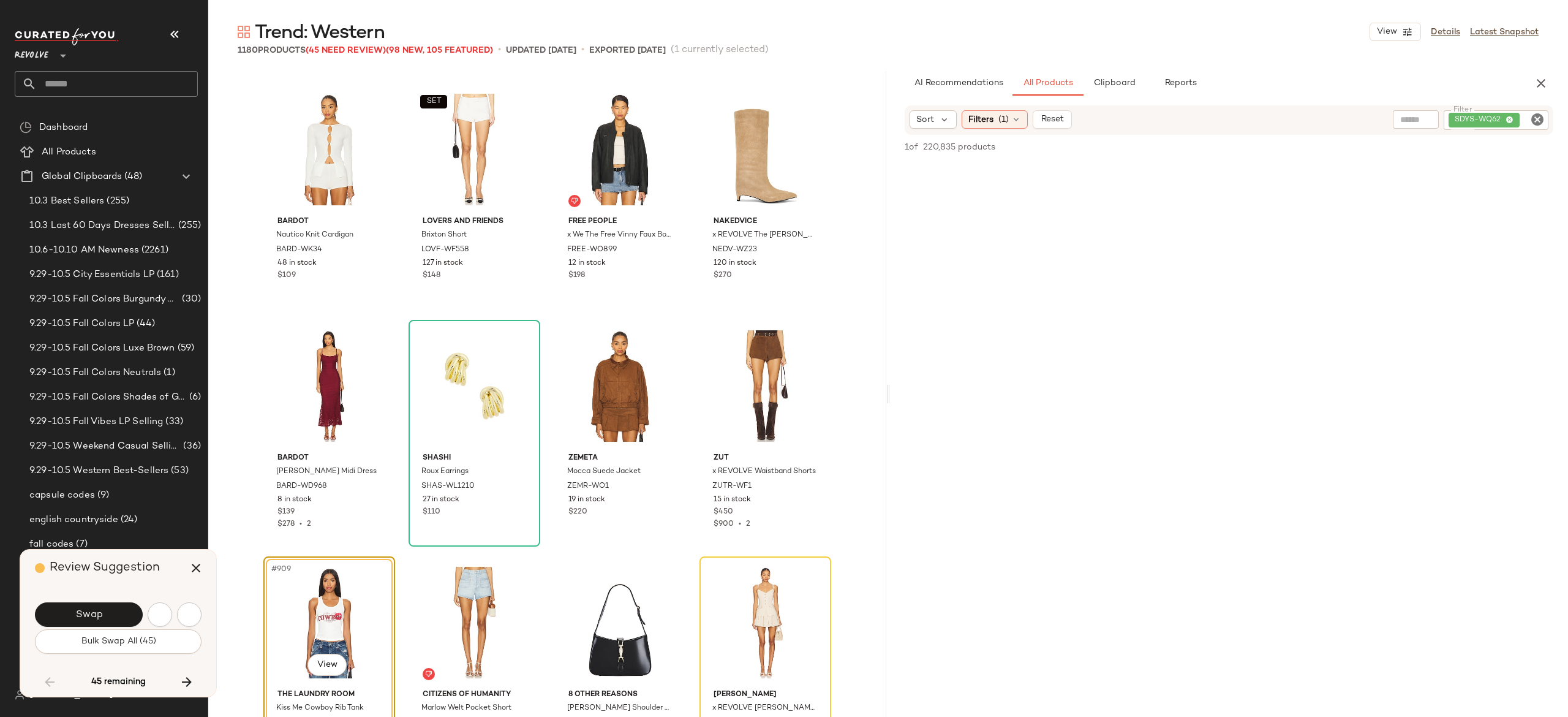
scroll to position [53425, 0]
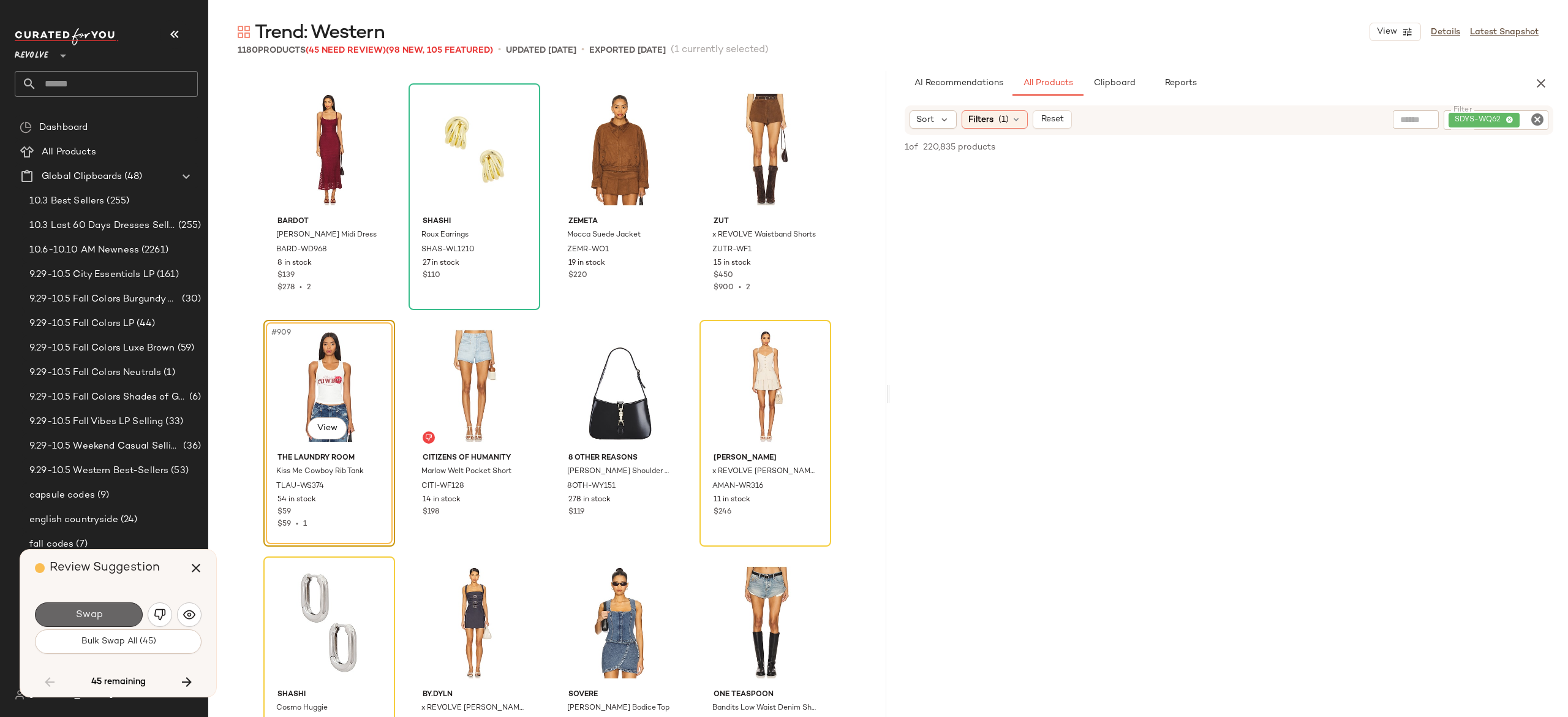
click at [115, 612] on button "Swap" at bounding box center [89, 613] width 107 height 24
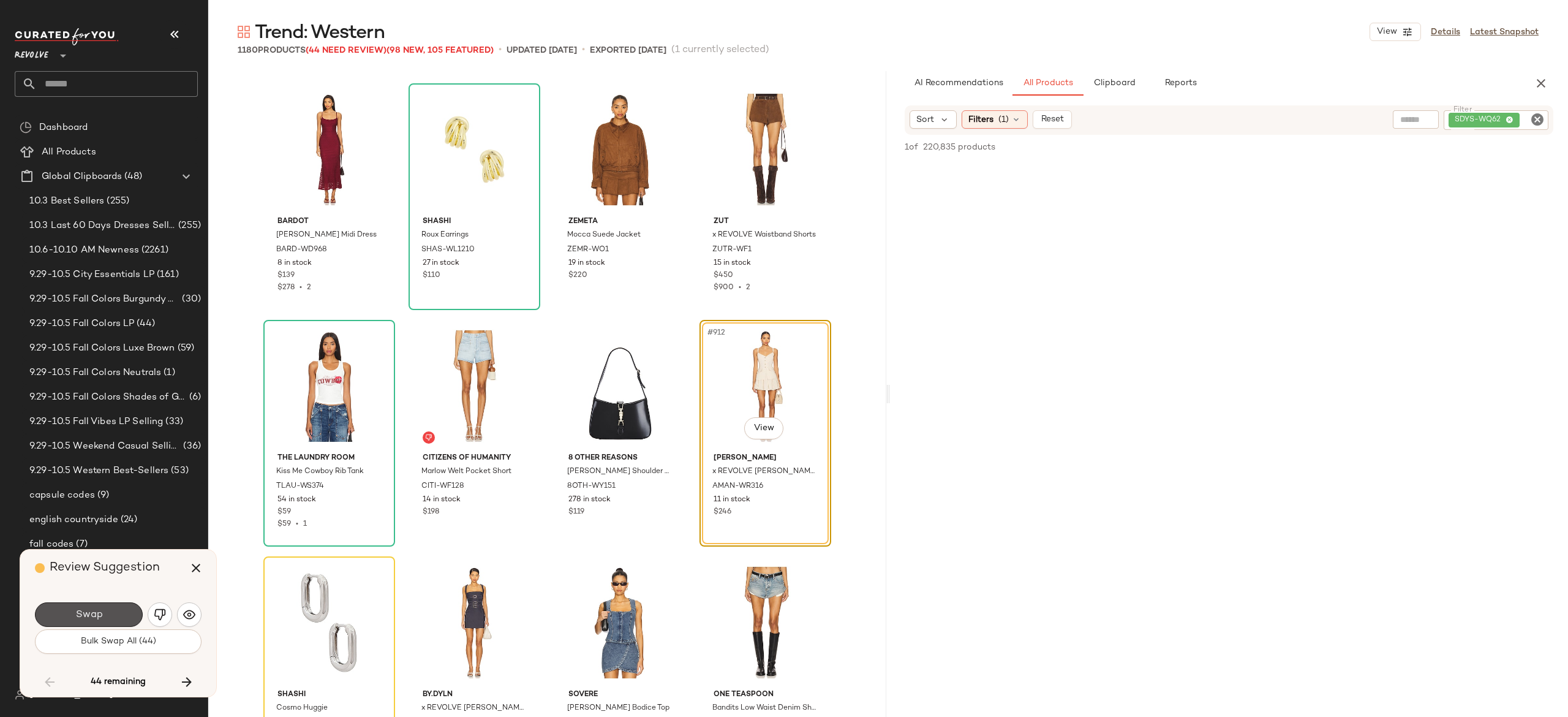
click at [115, 612] on button "Swap" at bounding box center [89, 613] width 107 height 24
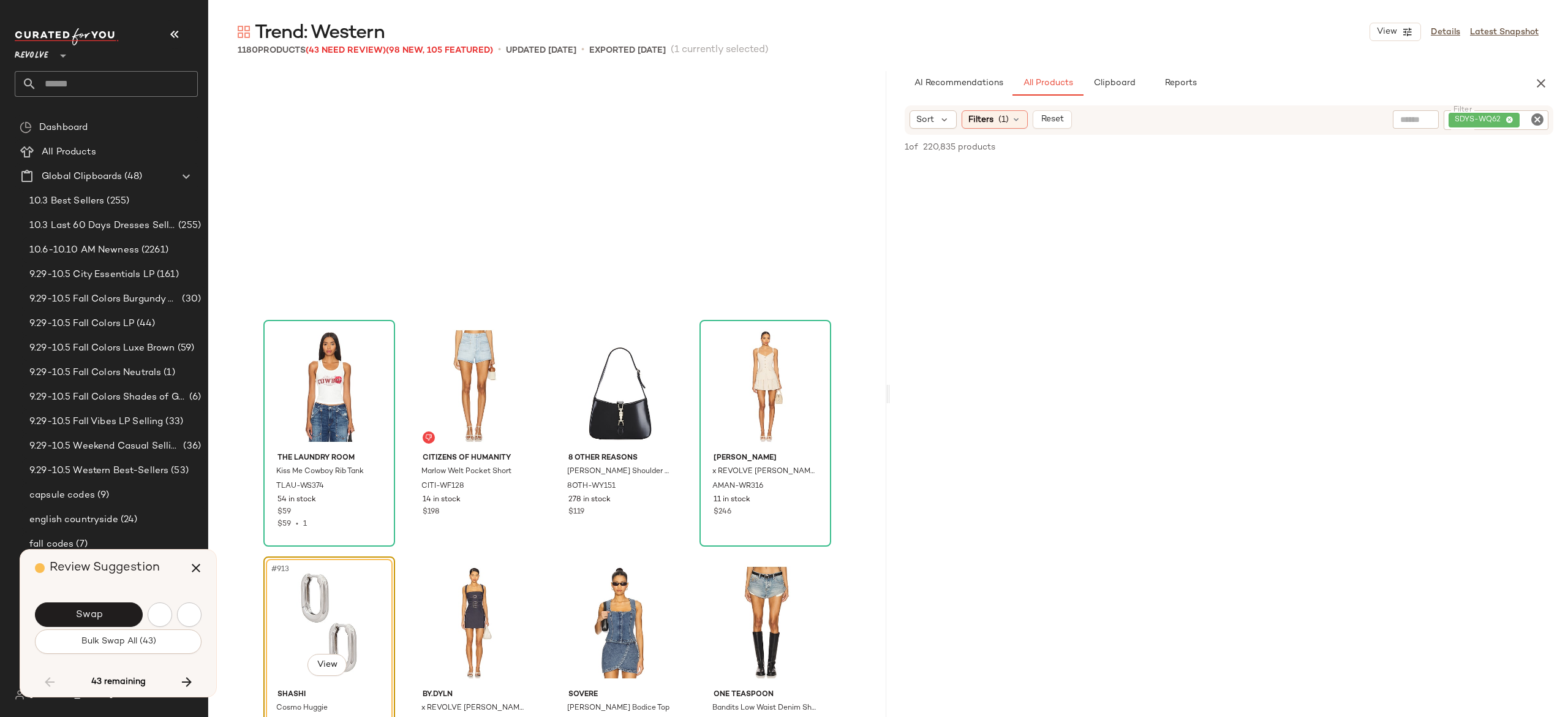
scroll to position [53662, 0]
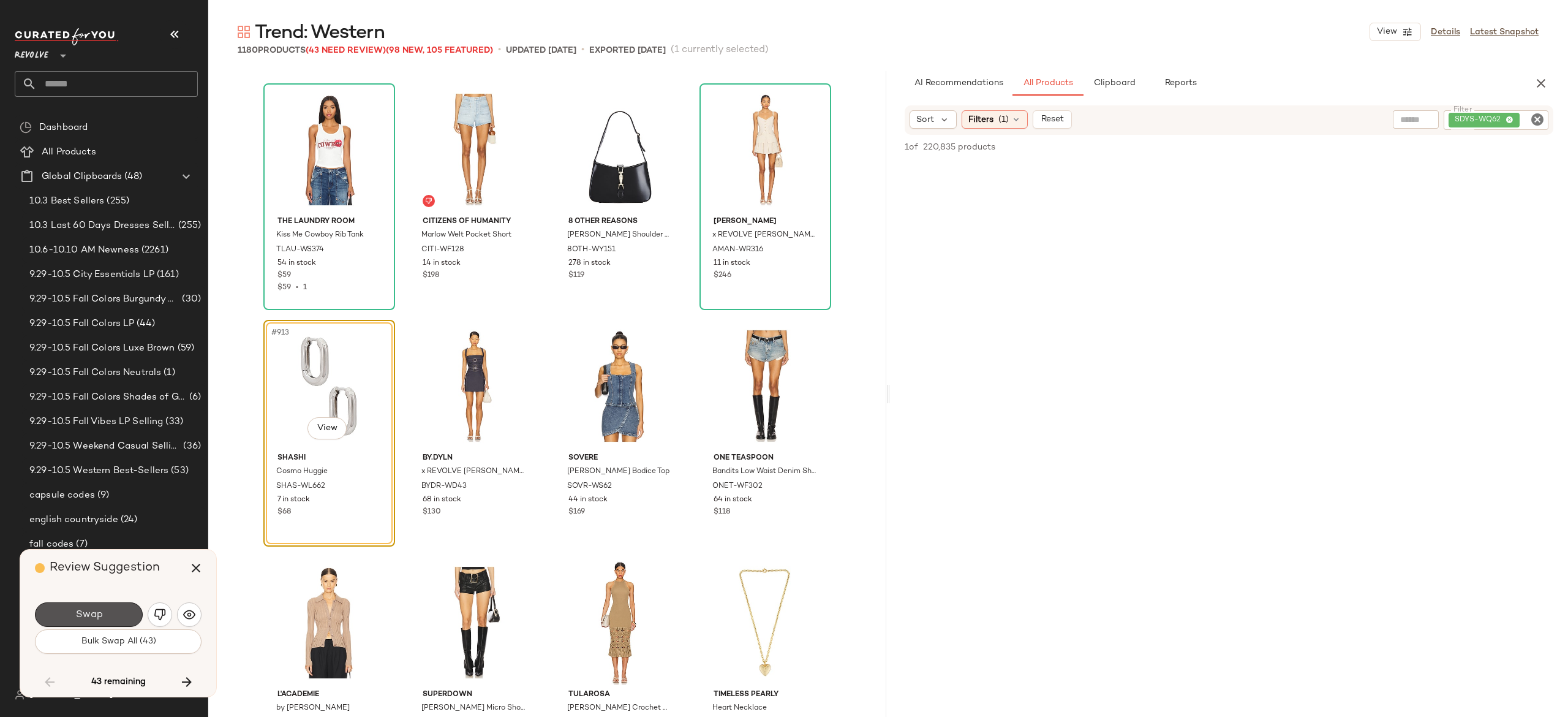
click at [115, 612] on button "Swap" at bounding box center [89, 613] width 107 height 24
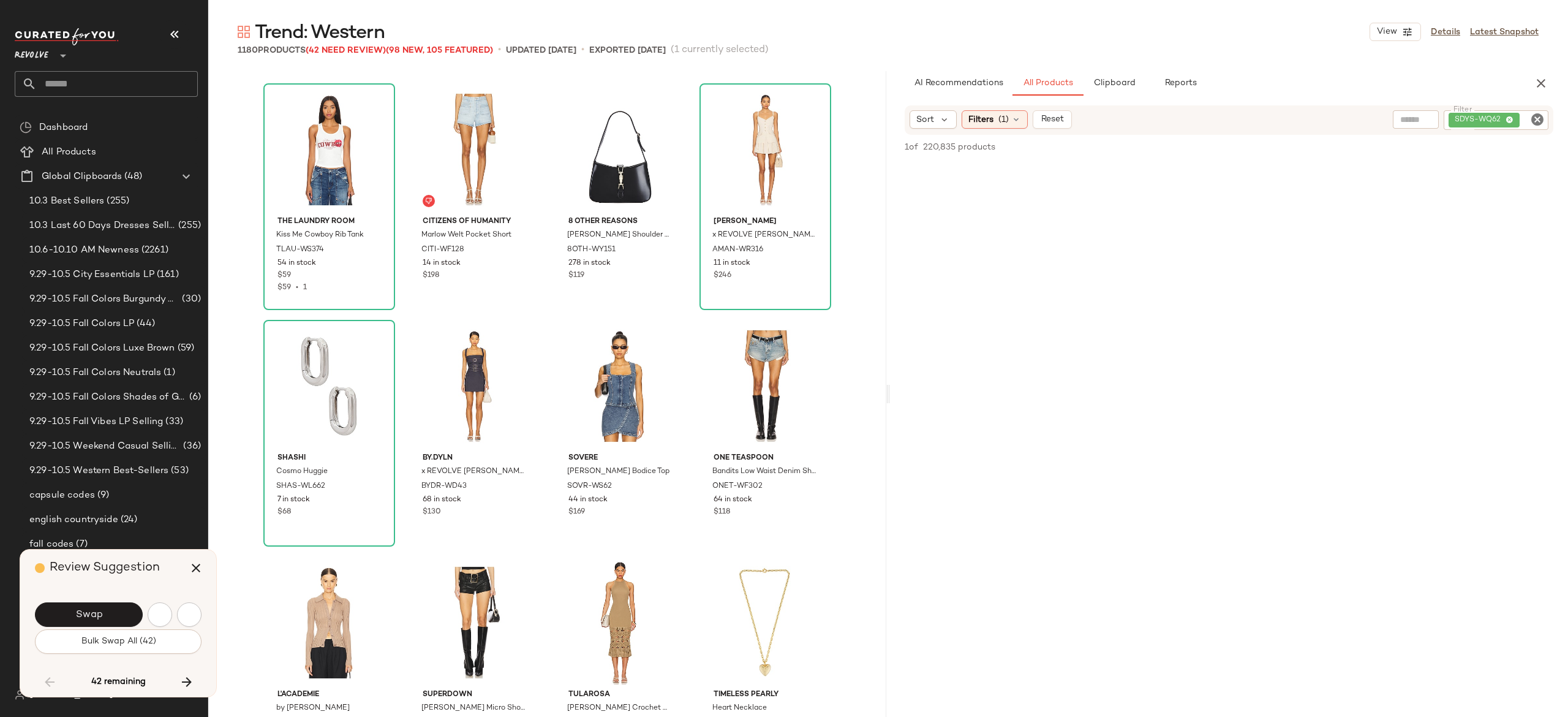
scroll to position [54371, 0]
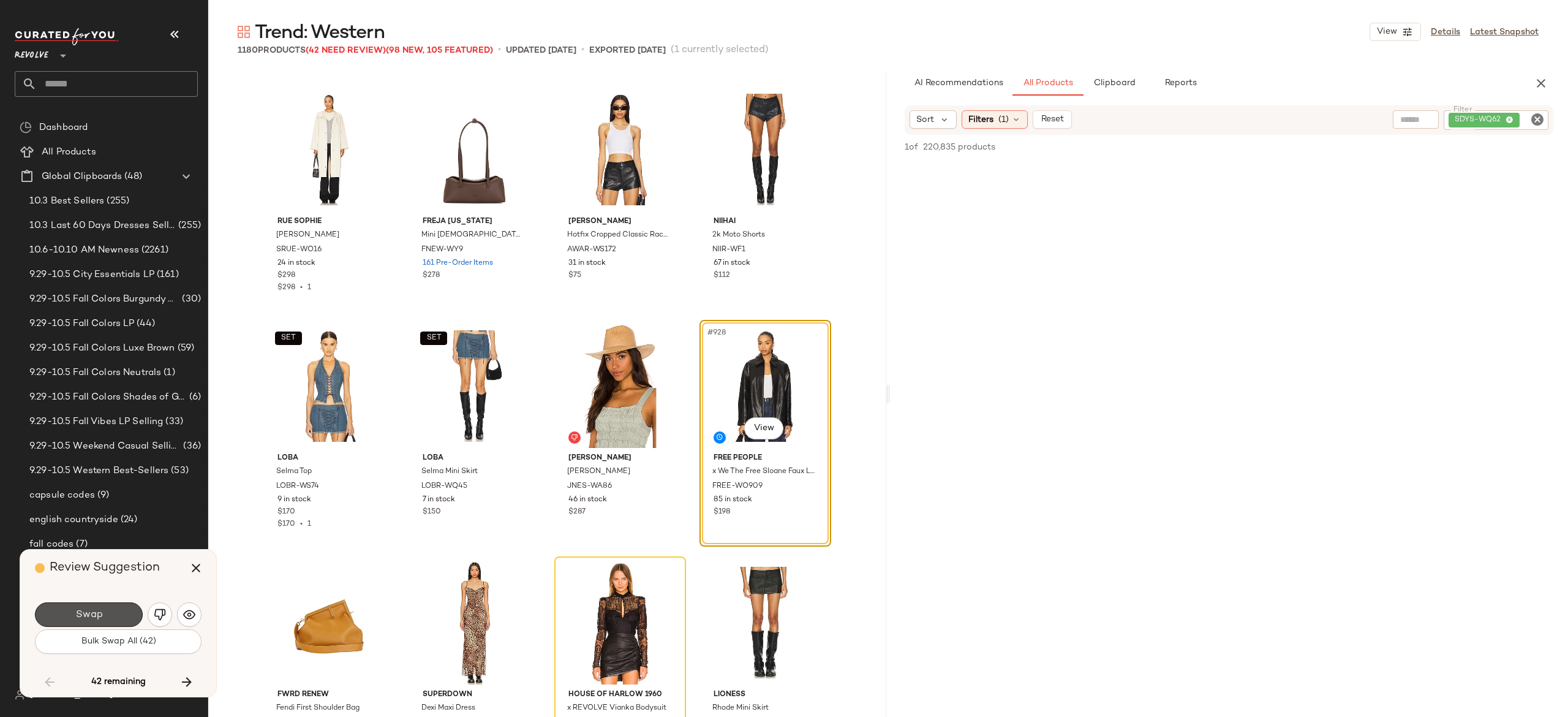
click at [115, 612] on button "Swap" at bounding box center [89, 613] width 107 height 24
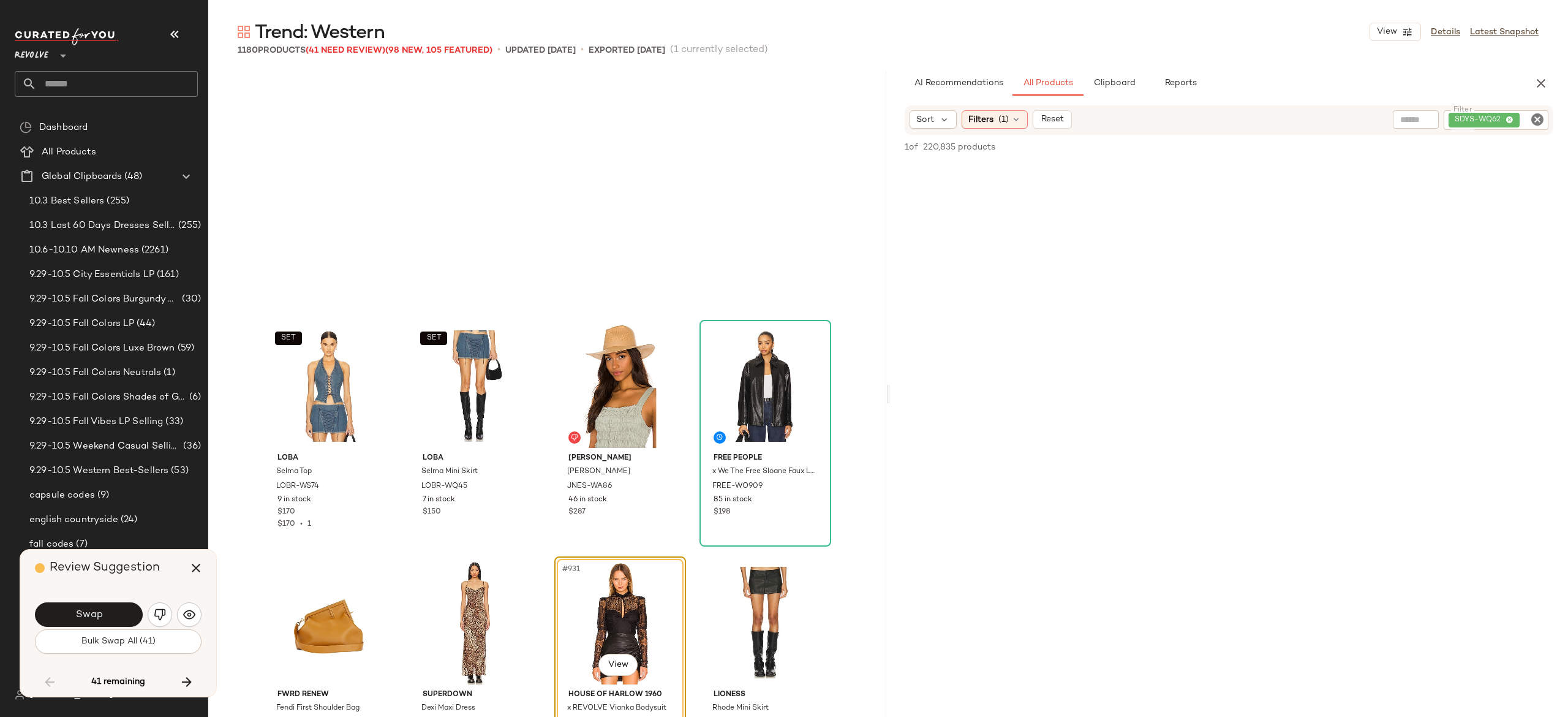
scroll to position [54607, 0]
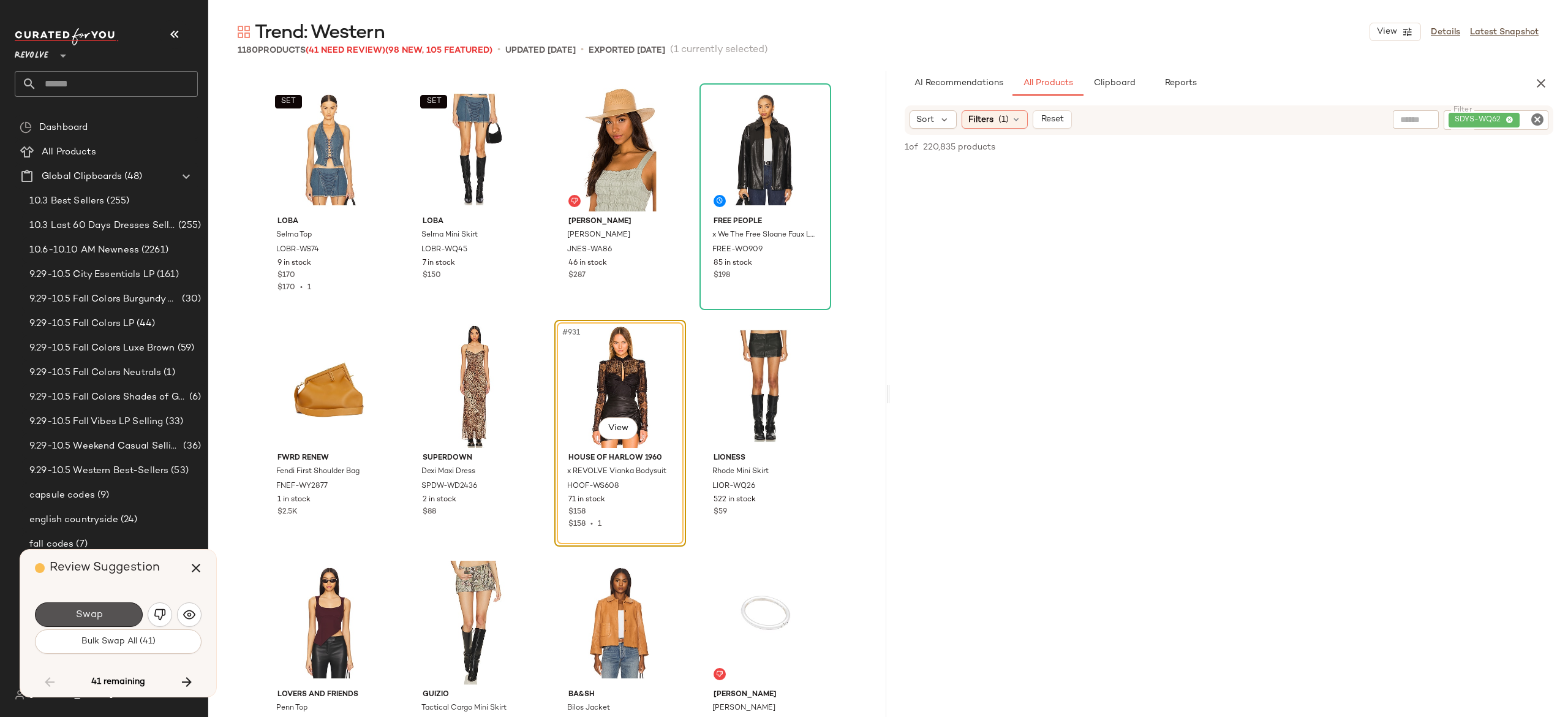
click at [115, 612] on button "Swap" at bounding box center [89, 613] width 107 height 24
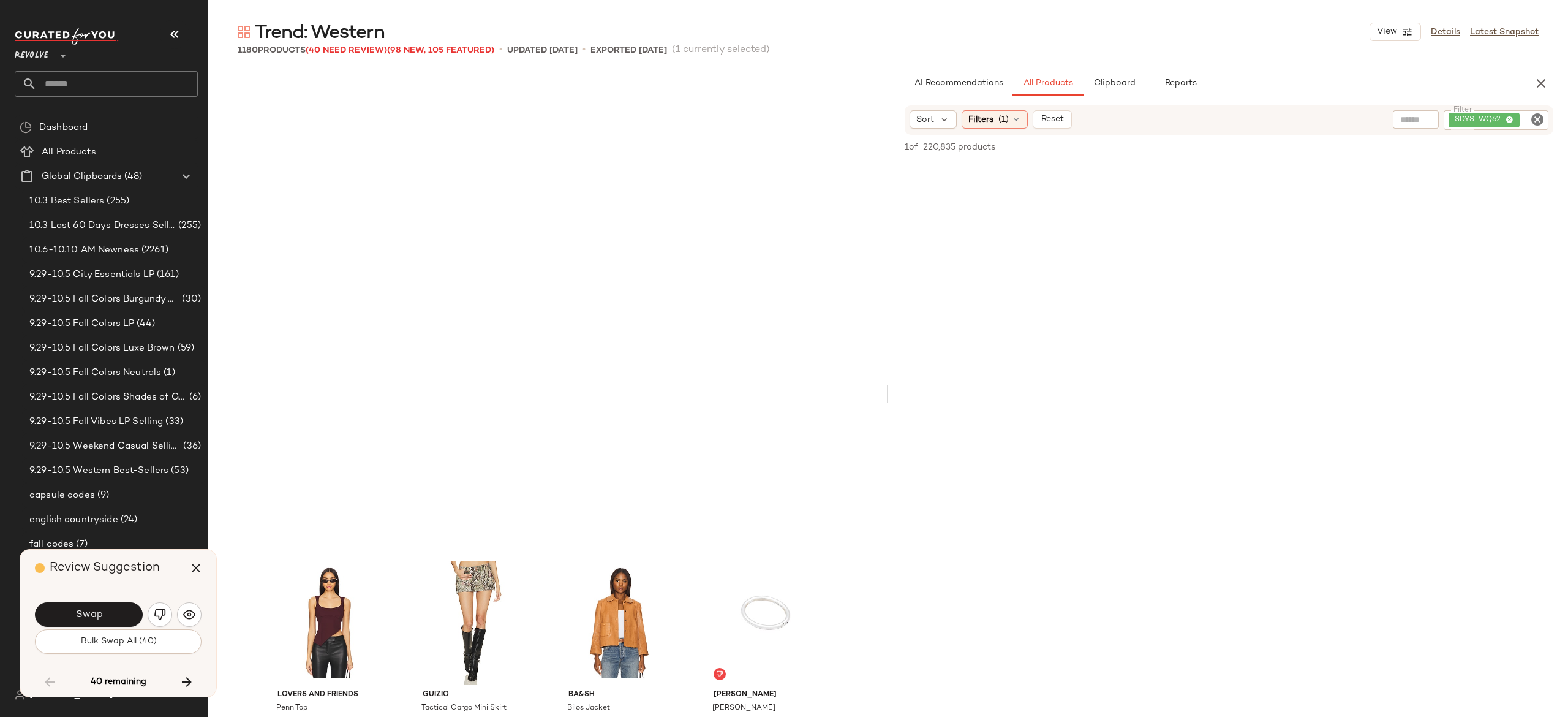
scroll to position [55080, 0]
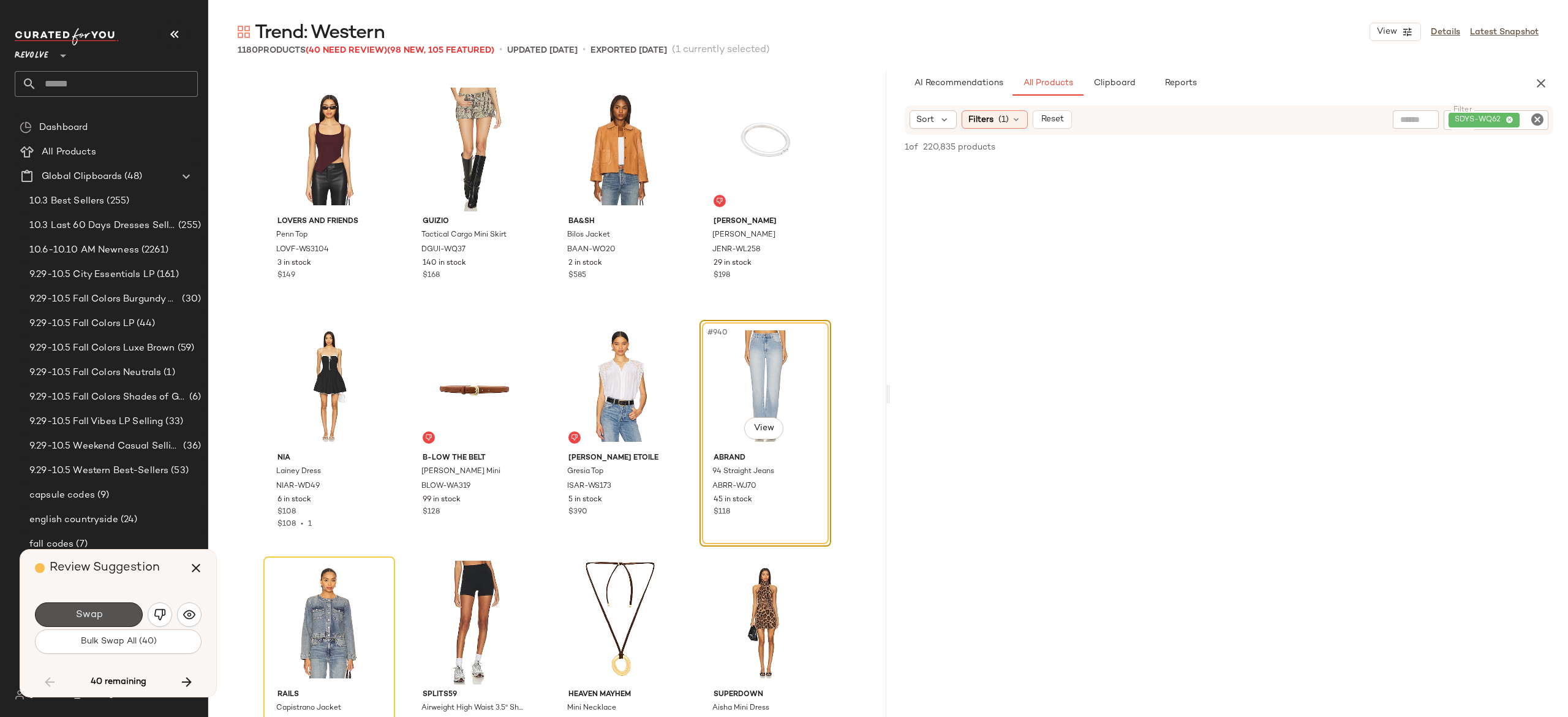
click at [115, 612] on button "Swap" at bounding box center [89, 613] width 107 height 24
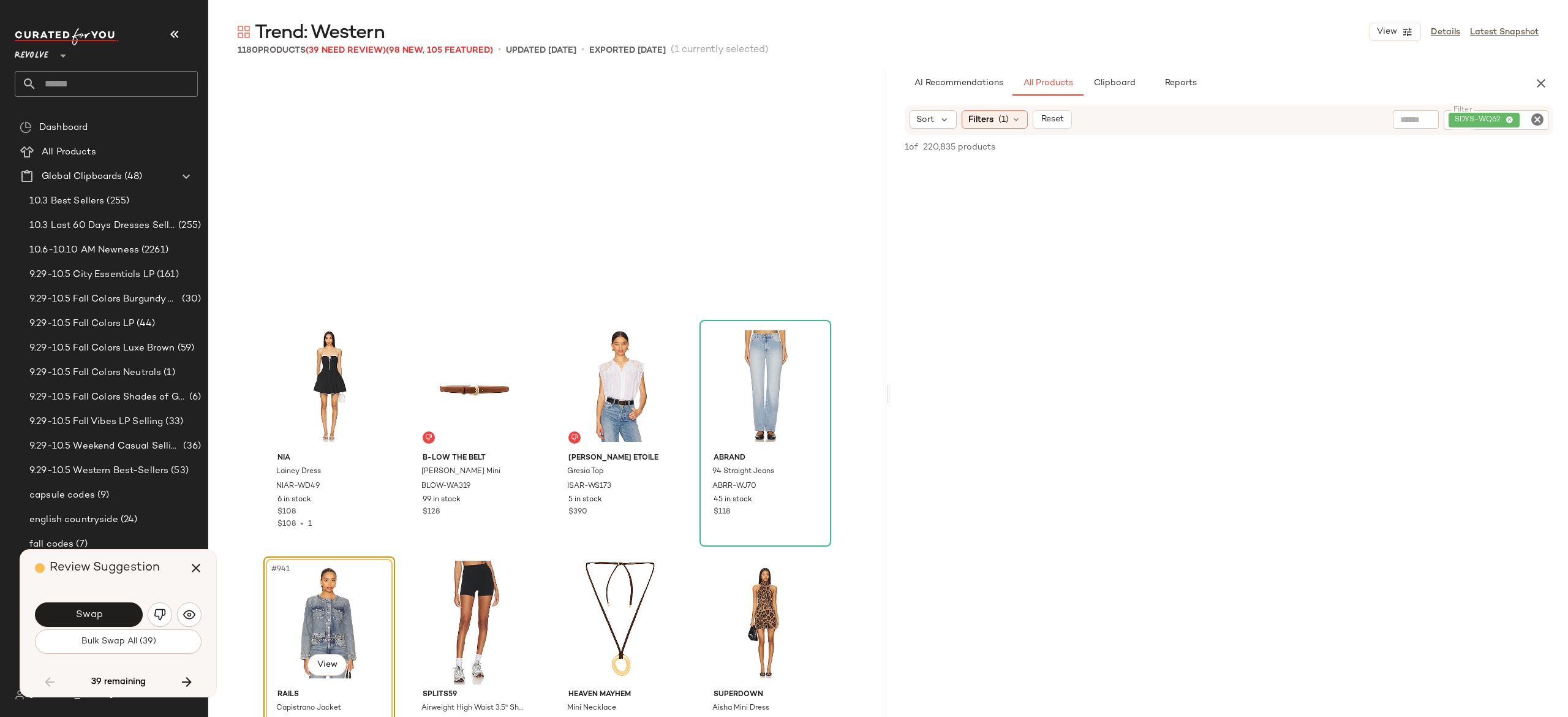
scroll to position [55316, 0]
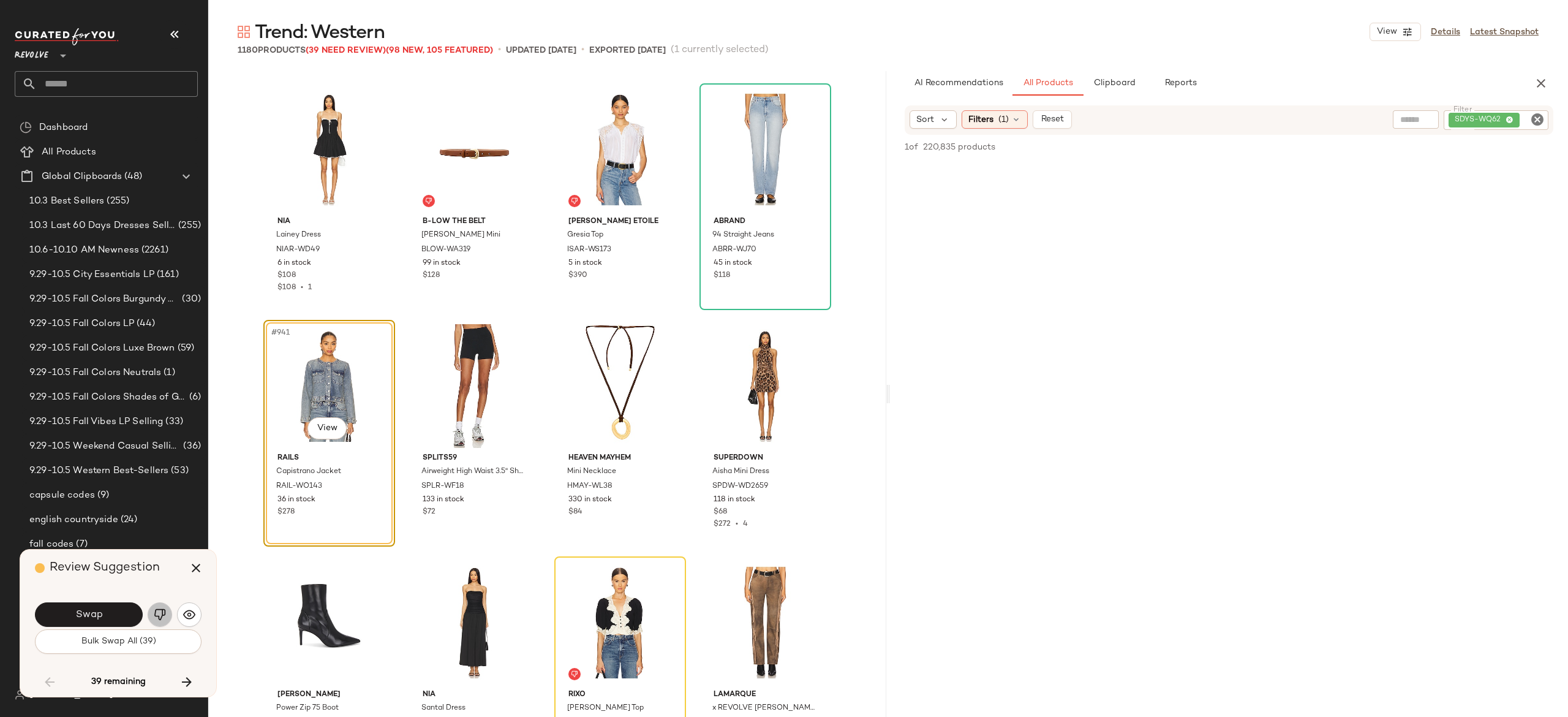
click at [153, 610] on img "button" at bounding box center [159, 614] width 13 height 13
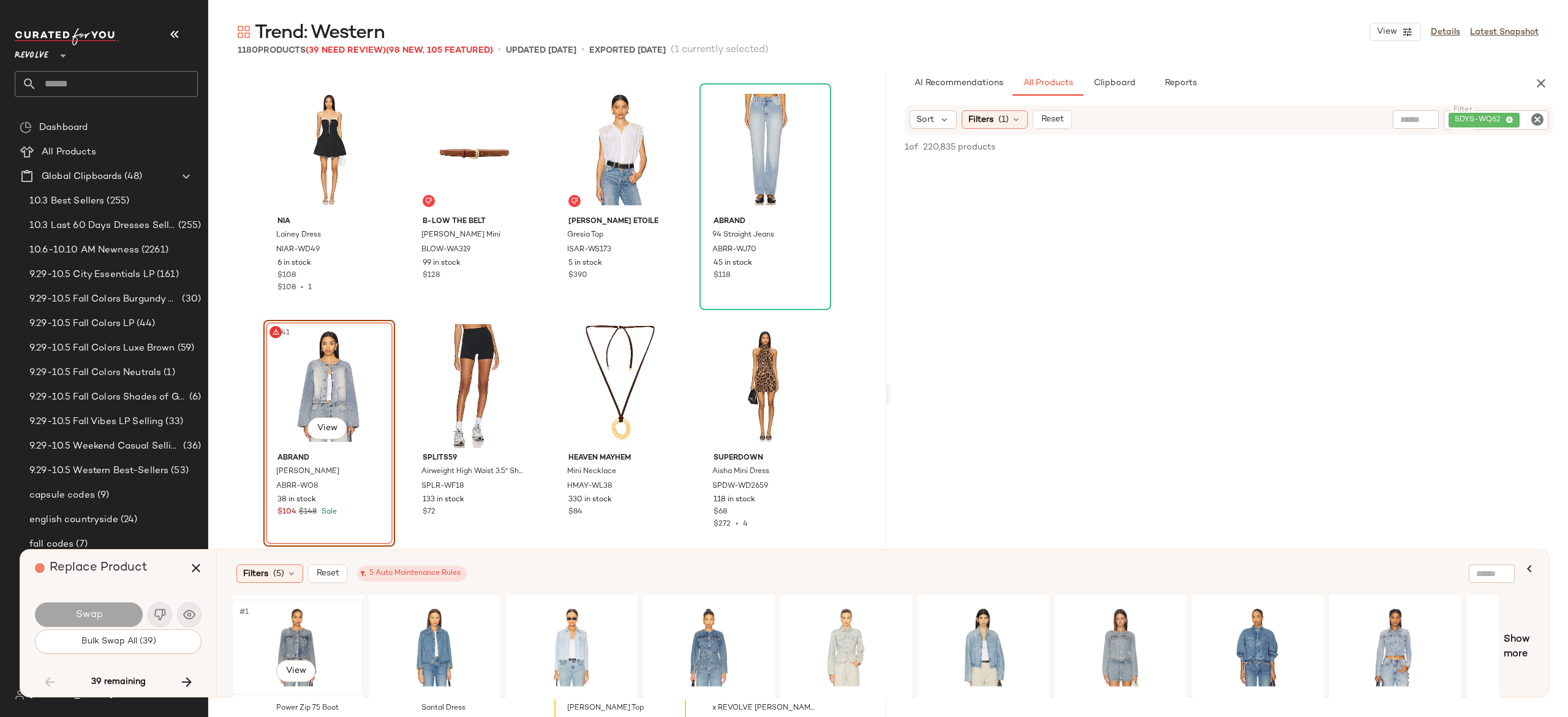
click at [290, 627] on div "#1 View" at bounding box center [297, 647] width 123 height 87
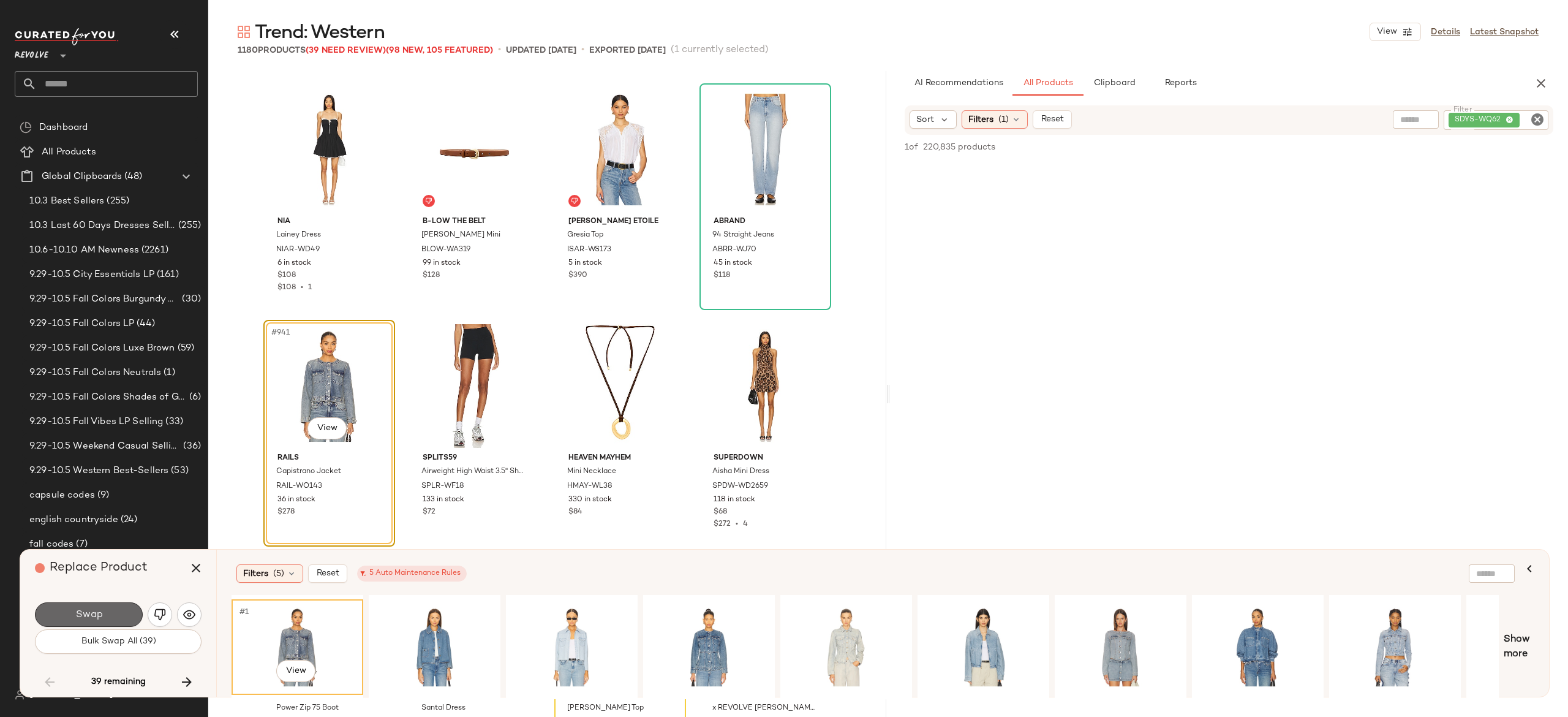
click at [109, 612] on button "Swap" at bounding box center [89, 613] width 107 height 24
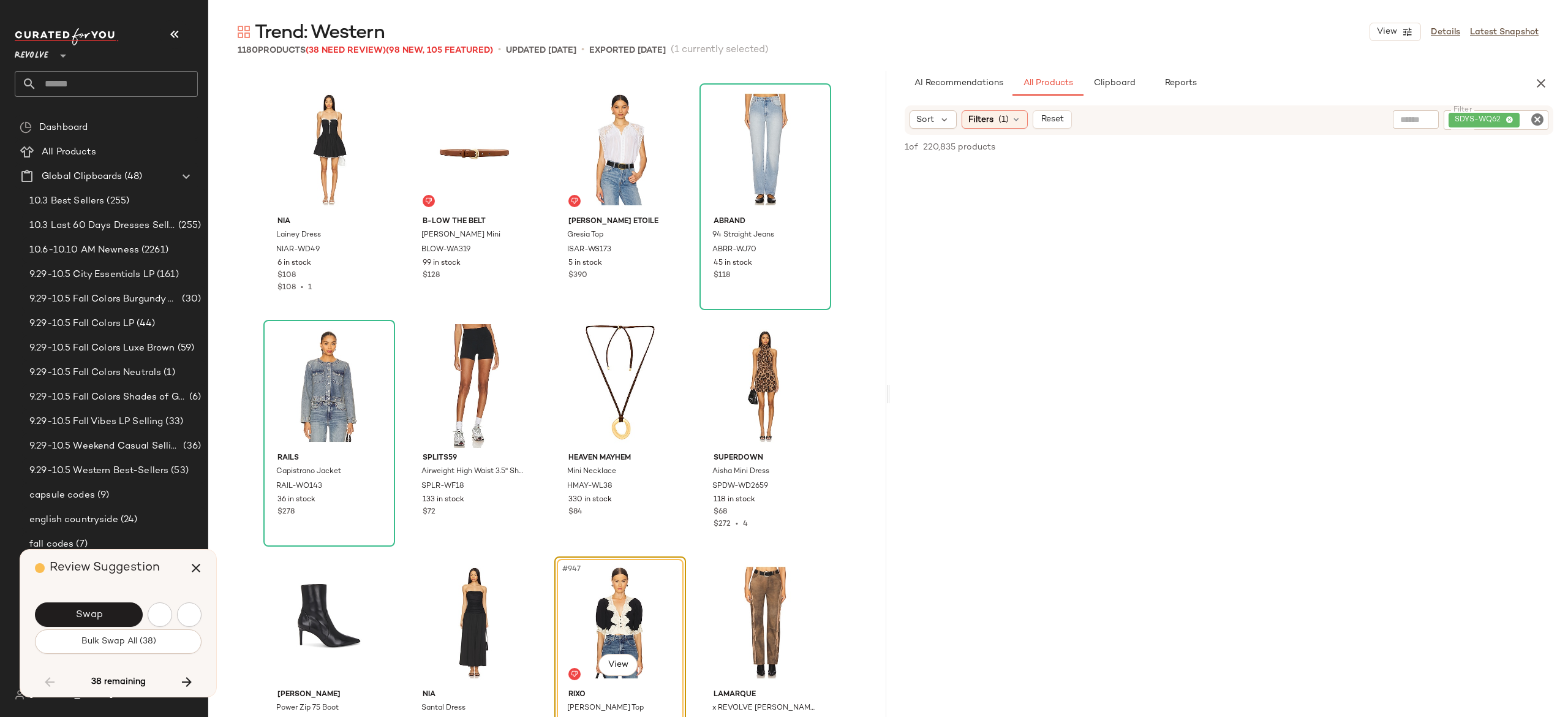
scroll to position [55553, 0]
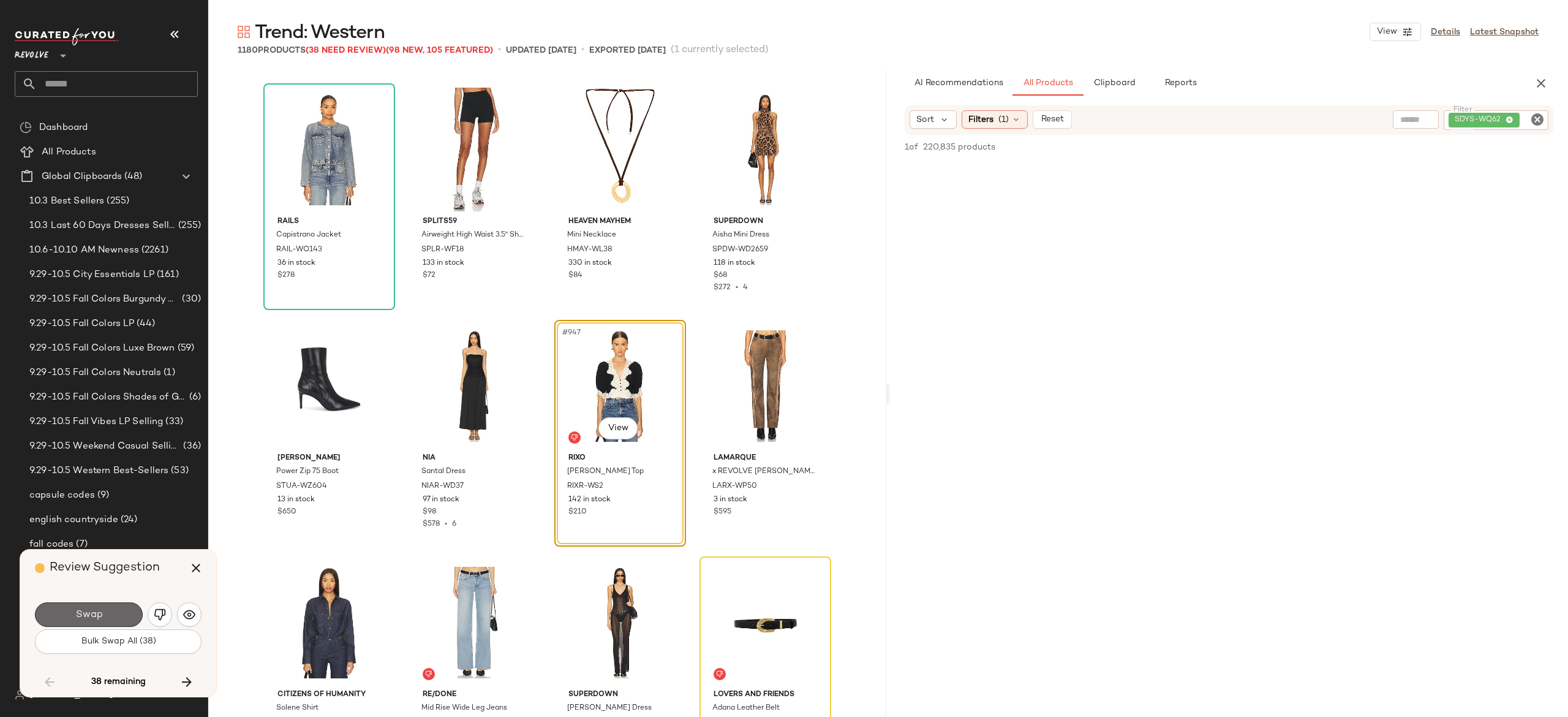
click at [127, 609] on button "Swap" at bounding box center [89, 613] width 107 height 24
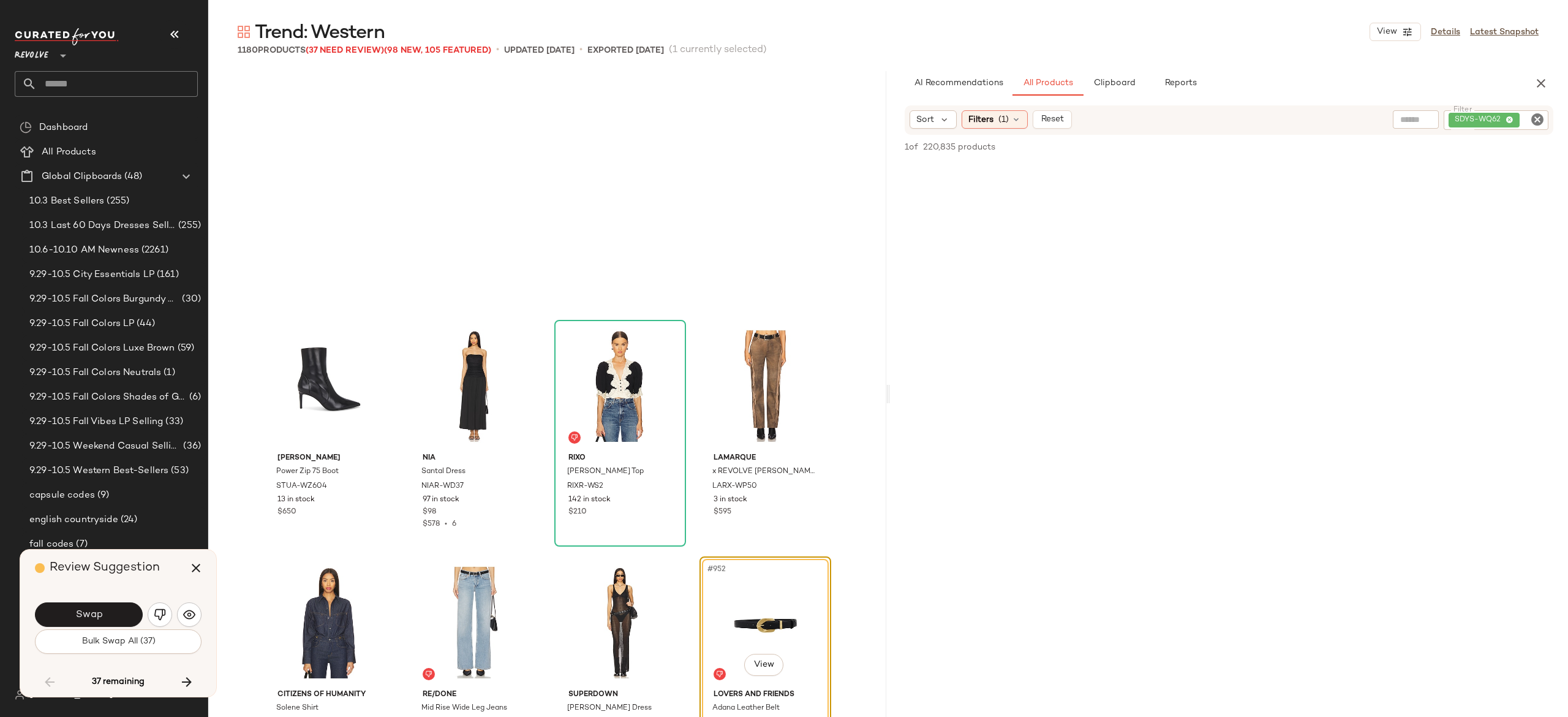
scroll to position [55789, 0]
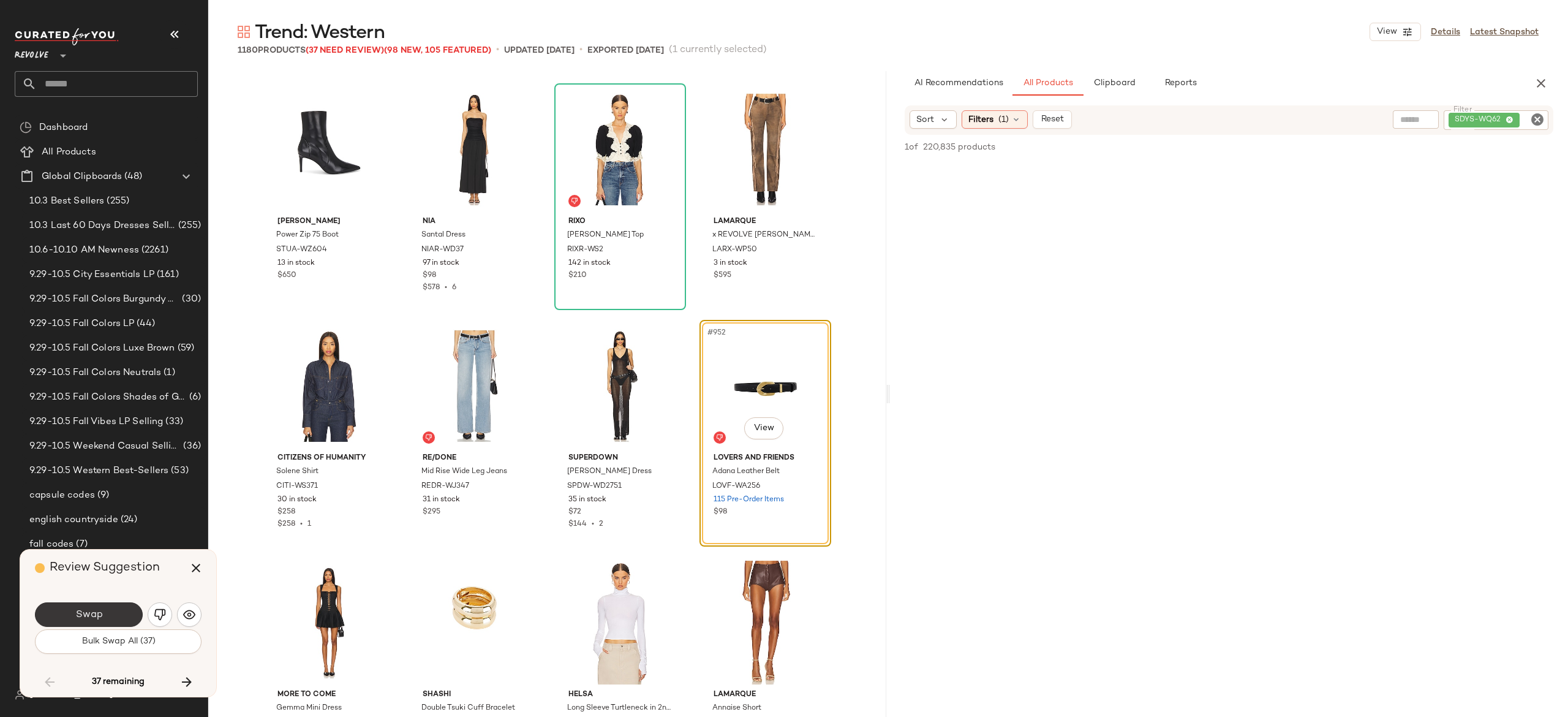
click at [127, 612] on button "Swap" at bounding box center [89, 613] width 107 height 24
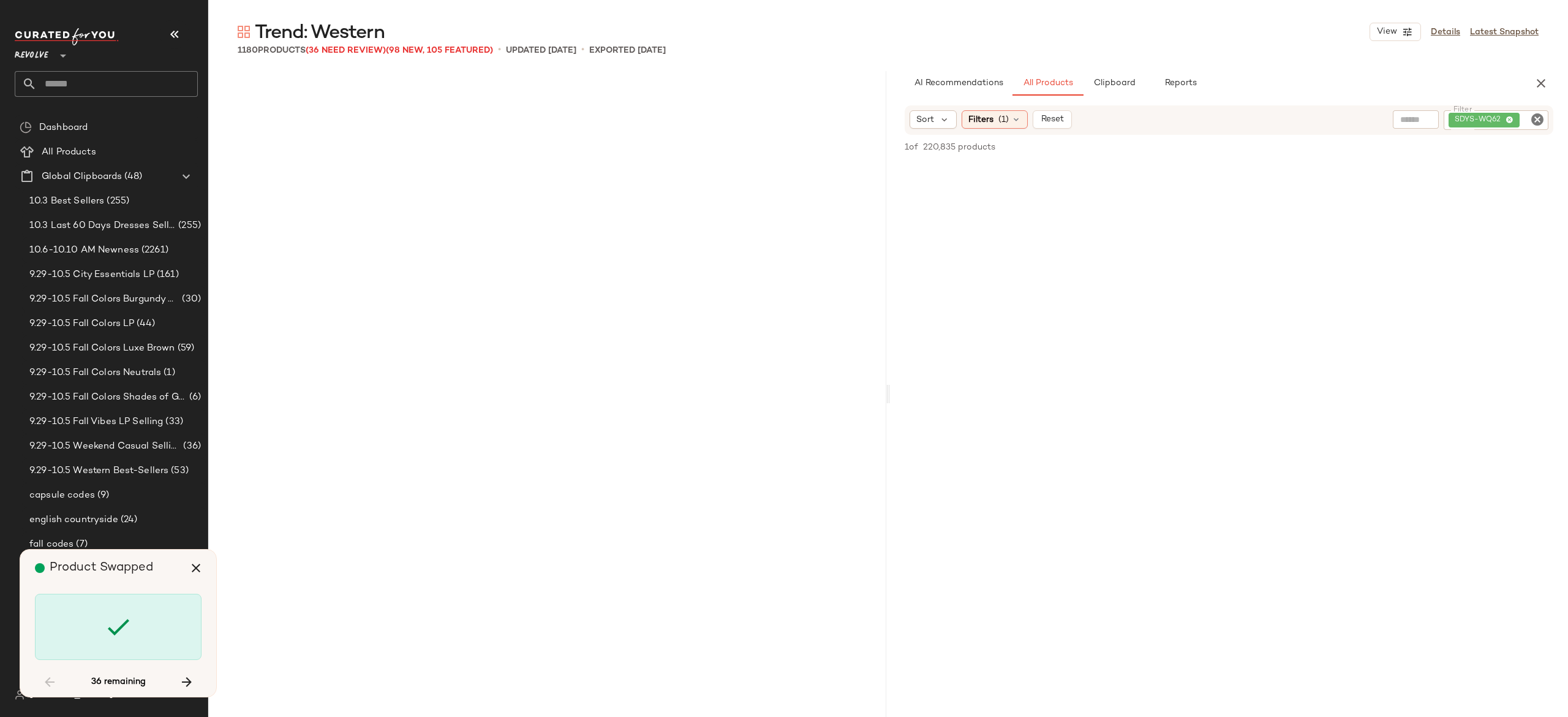
scroll to position [56971, 0]
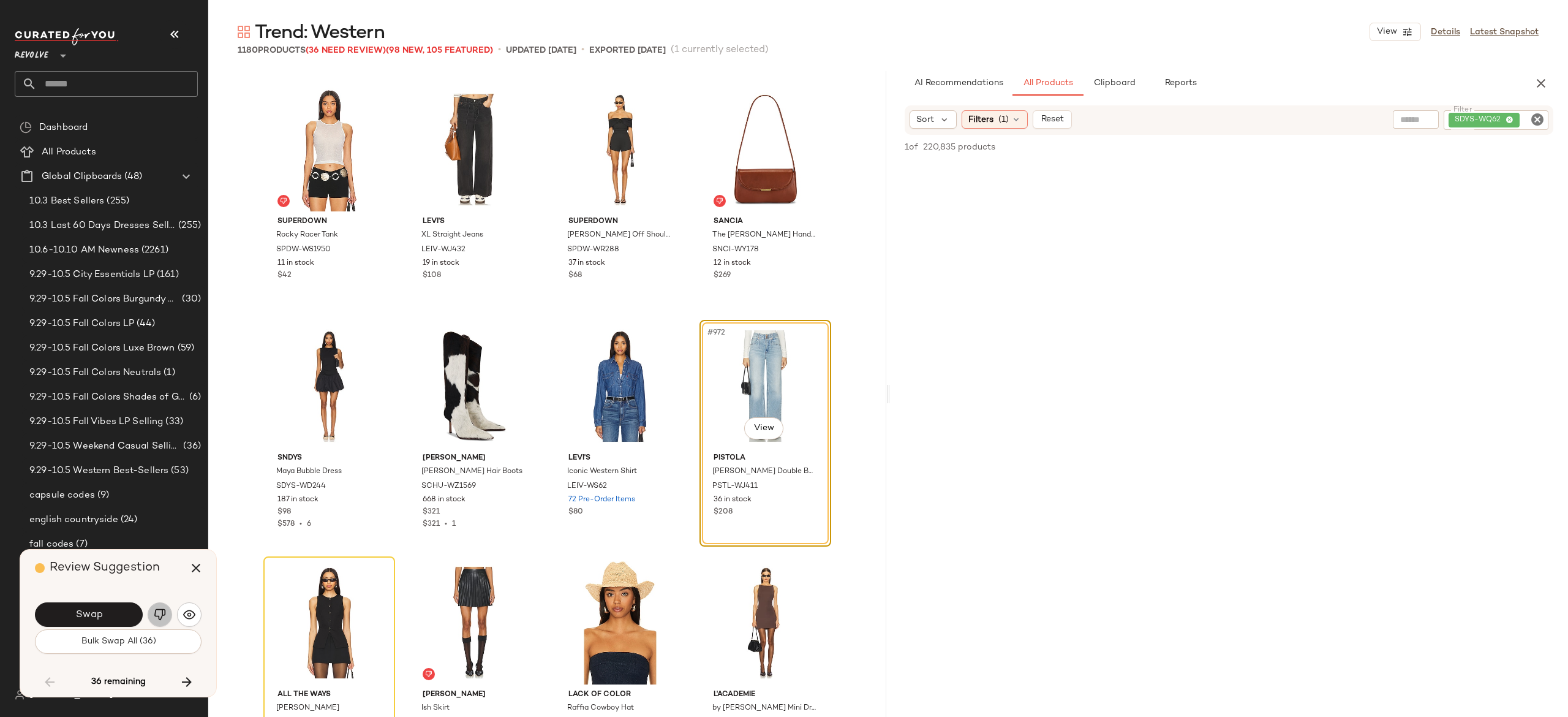
click at [158, 610] on img "button" at bounding box center [159, 614] width 13 height 13
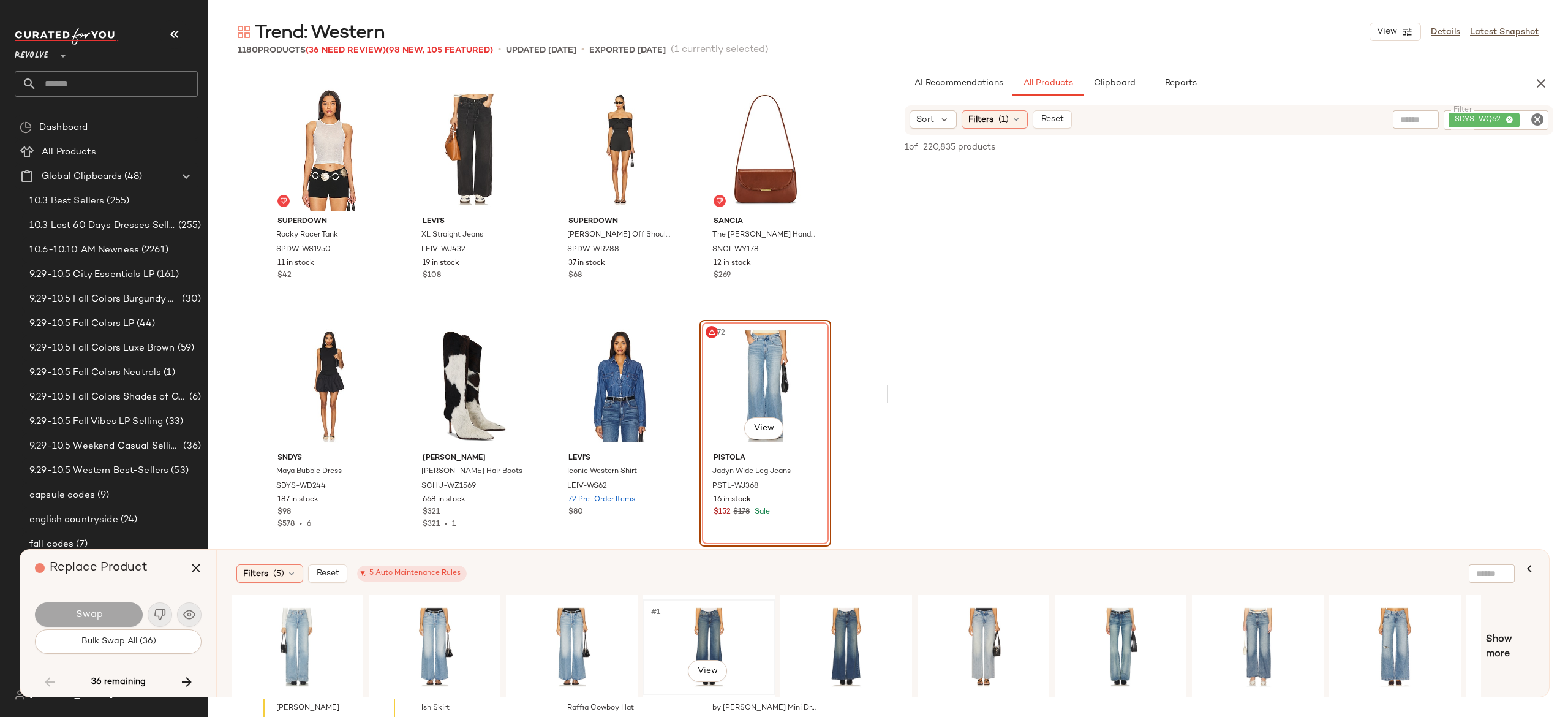
click at [708, 624] on div "#1 View" at bounding box center [709, 647] width 123 height 87
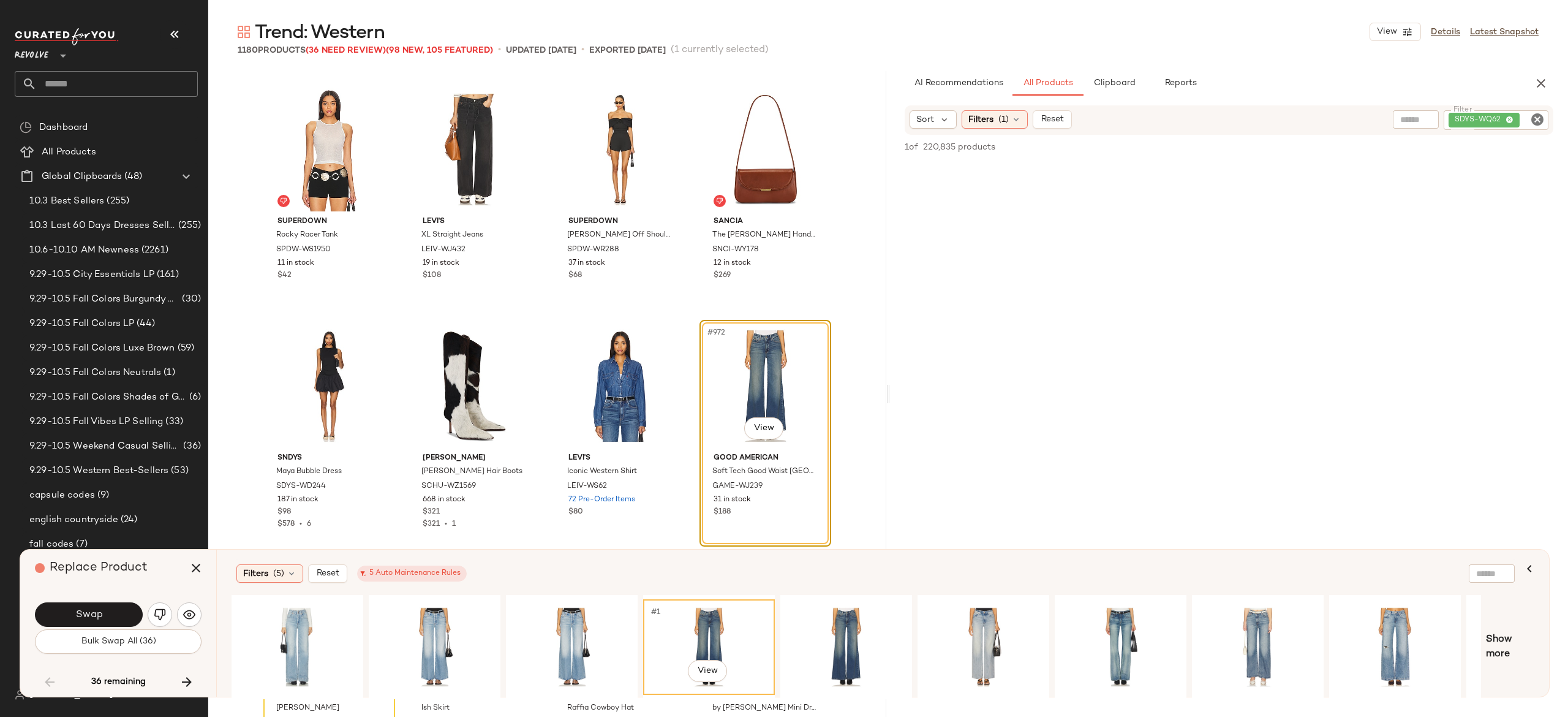
scroll to position [0, 115]
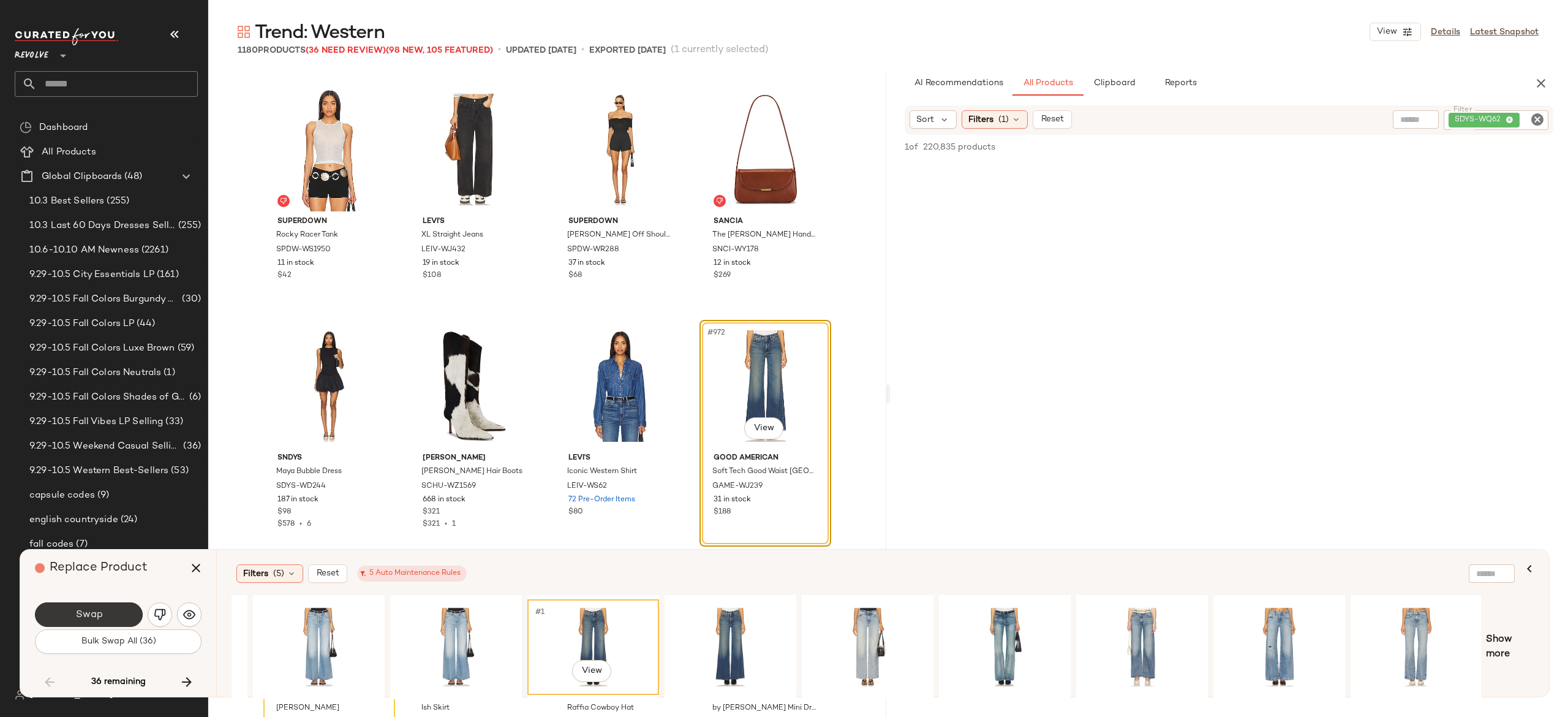
click at [113, 618] on button "Swap" at bounding box center [89, 613] width 107 height 24
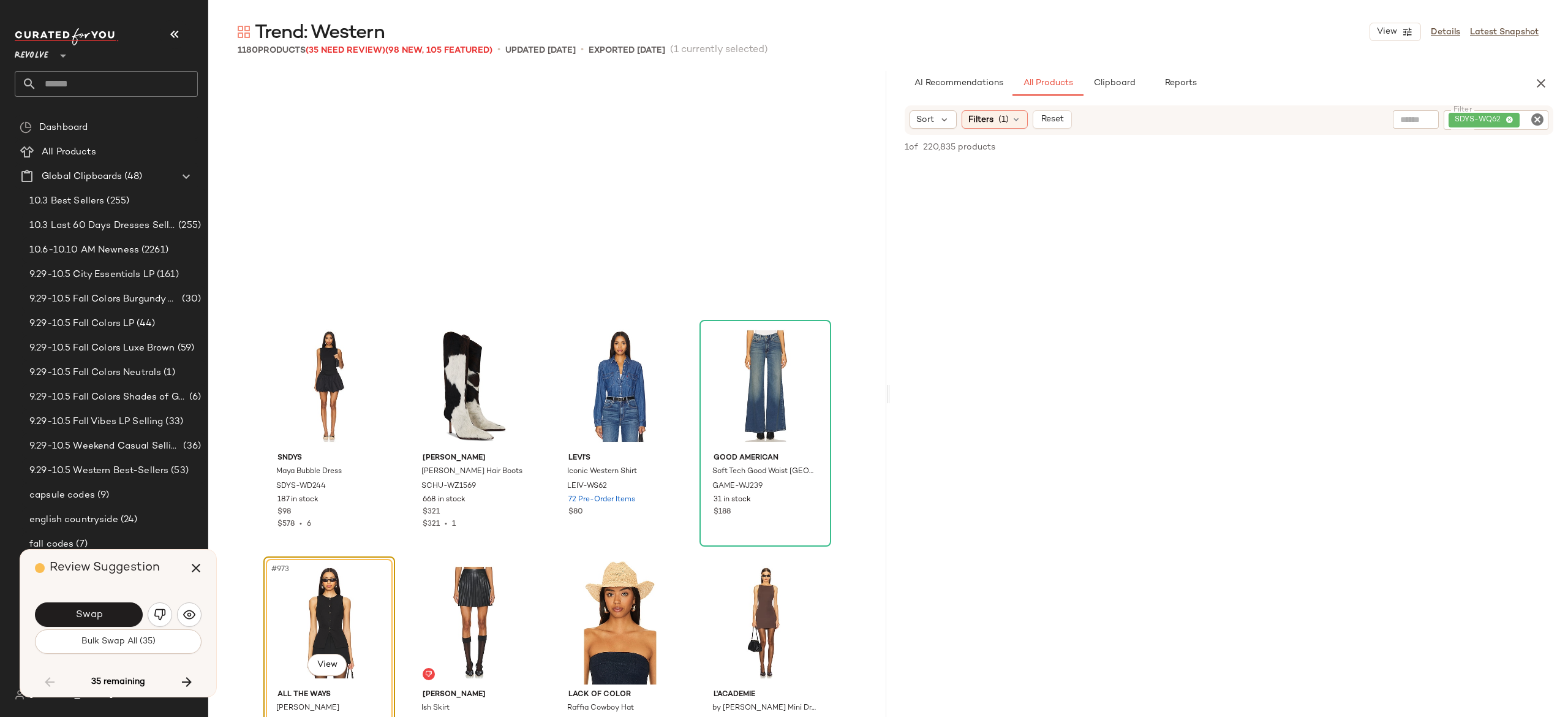
scroll to position [57208, 0]
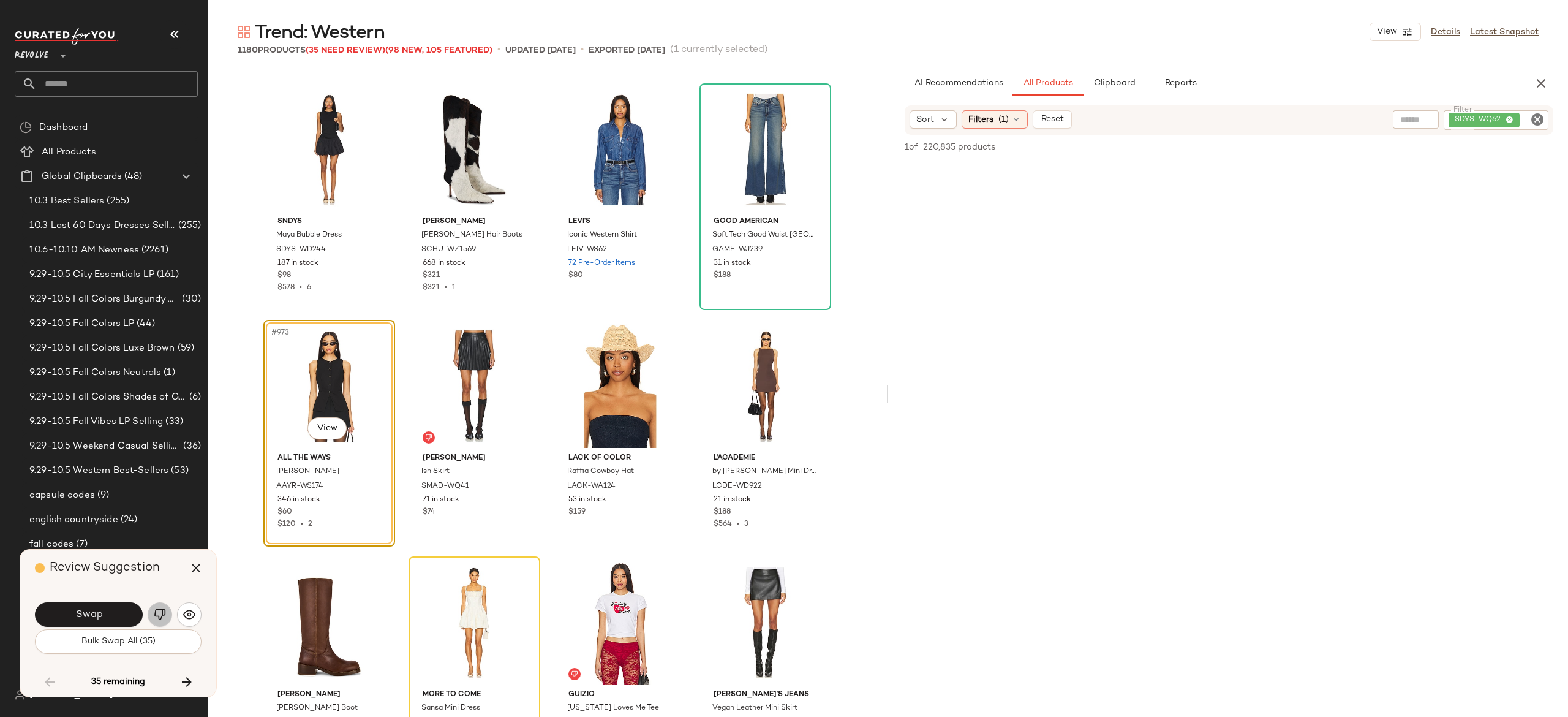
click at [154, 610] on img "button" at bounding box center [159, 614] width 13 height 13
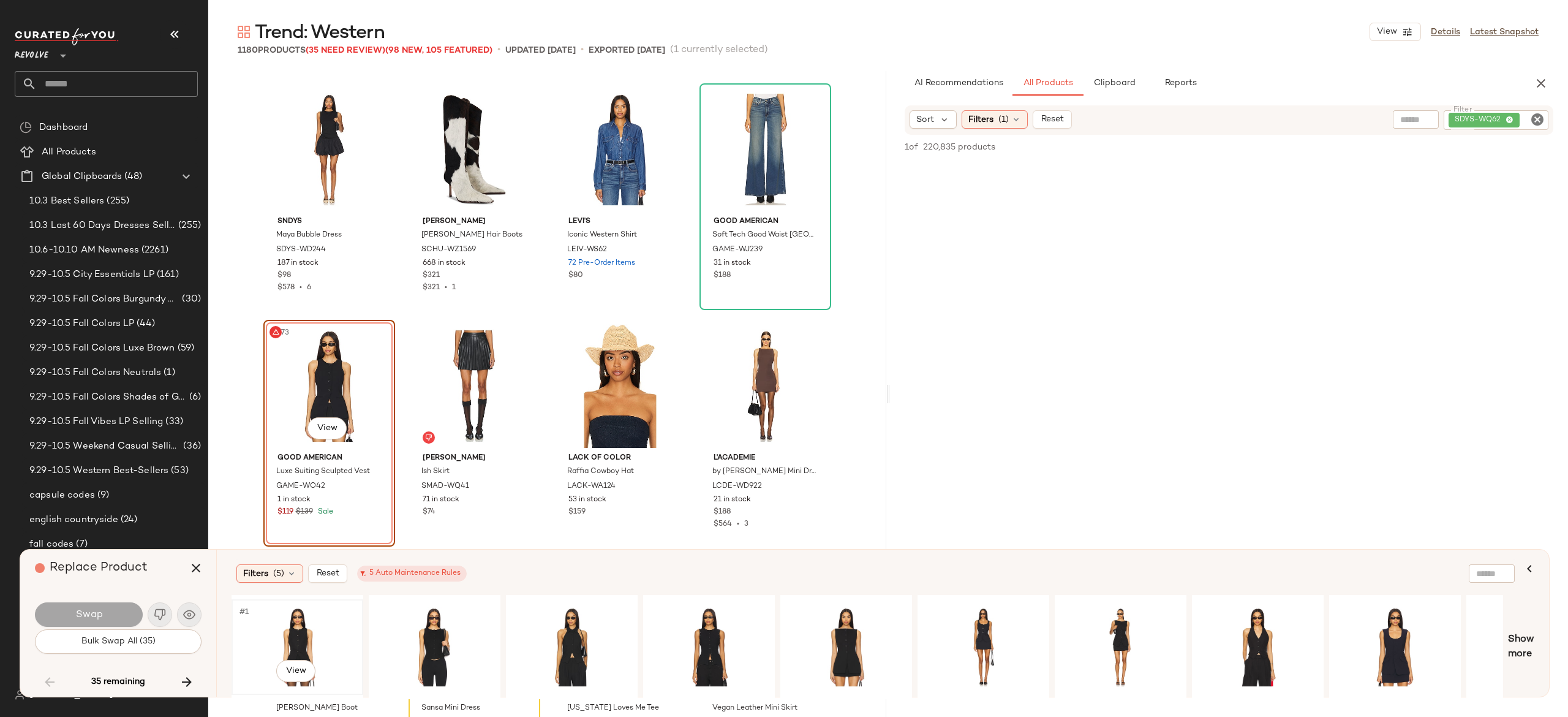
click at [283, 616] on div "#1 View" at bounding box center [297, 647] width 123 height 87
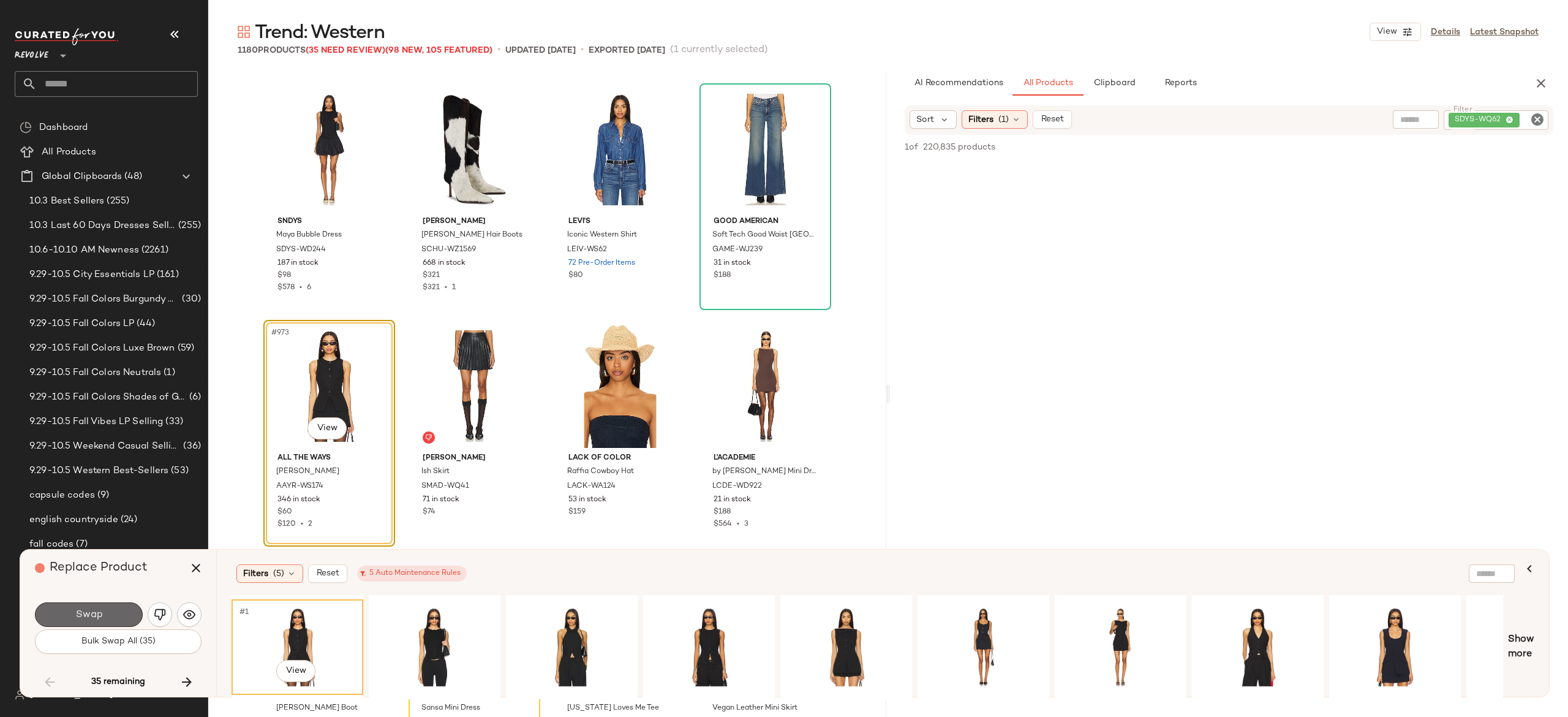
click at [127, 609] on button "Swap" at bounding box center [89, 613] width 107 height 24
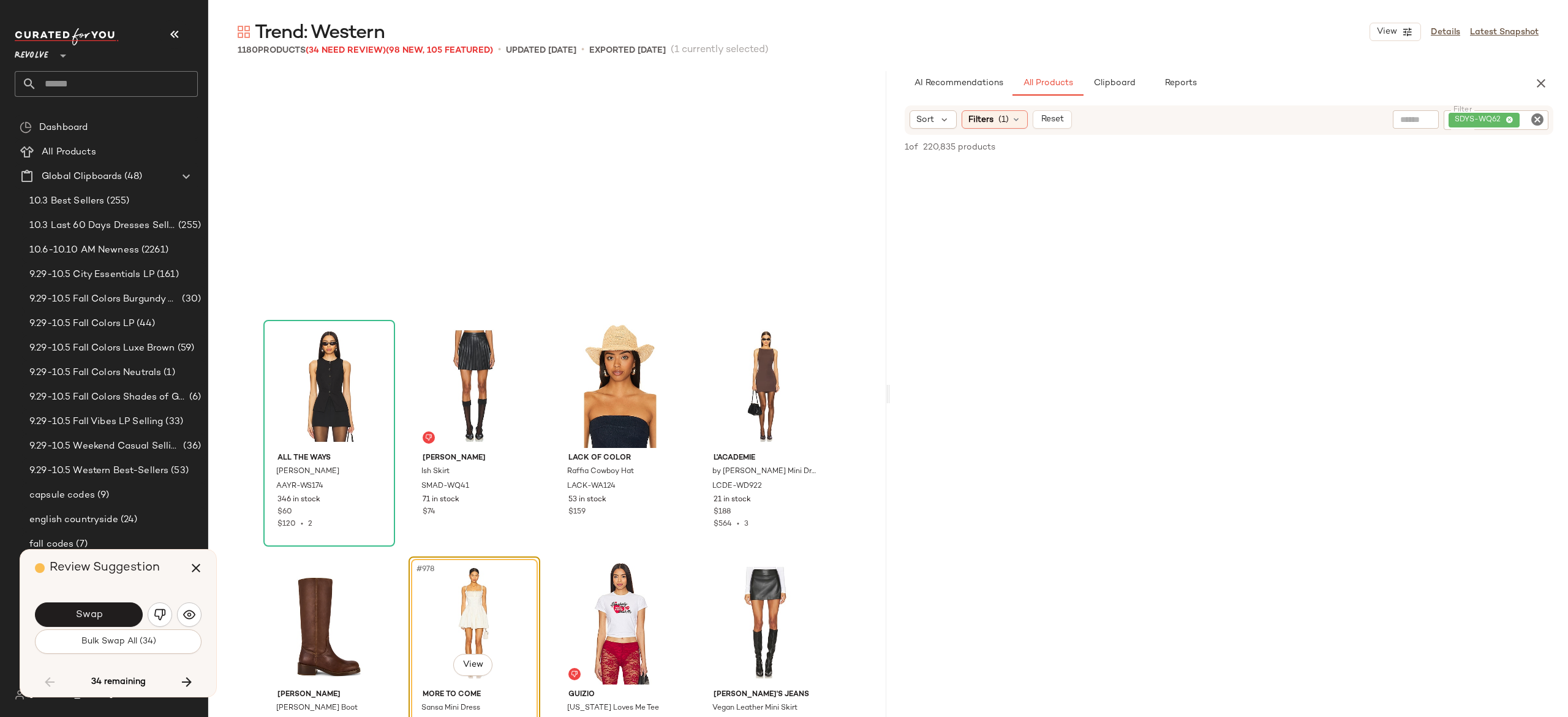
scroll to position [57444, 0]
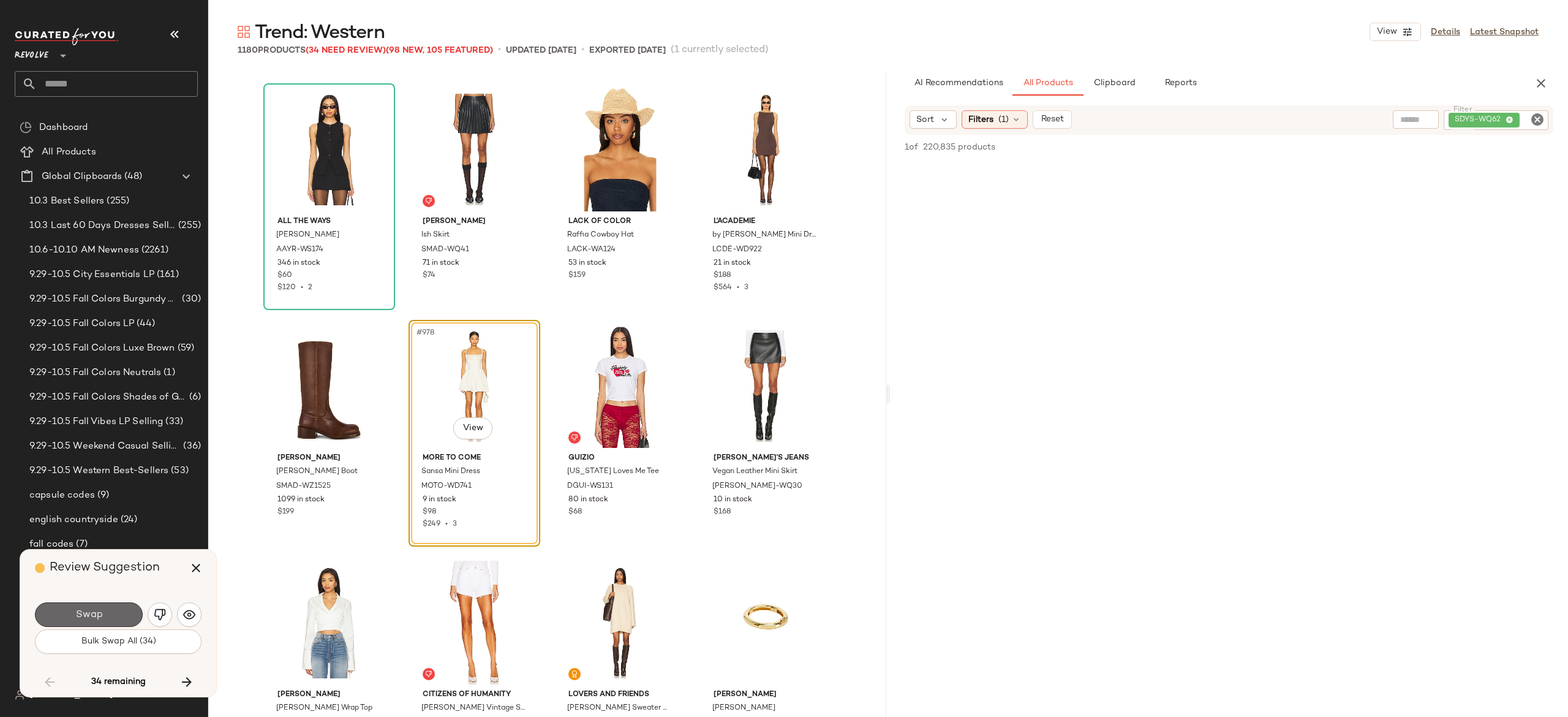
click at [126, 605] on button "Swap" at bounding box center [89, 613] width 107 height 24
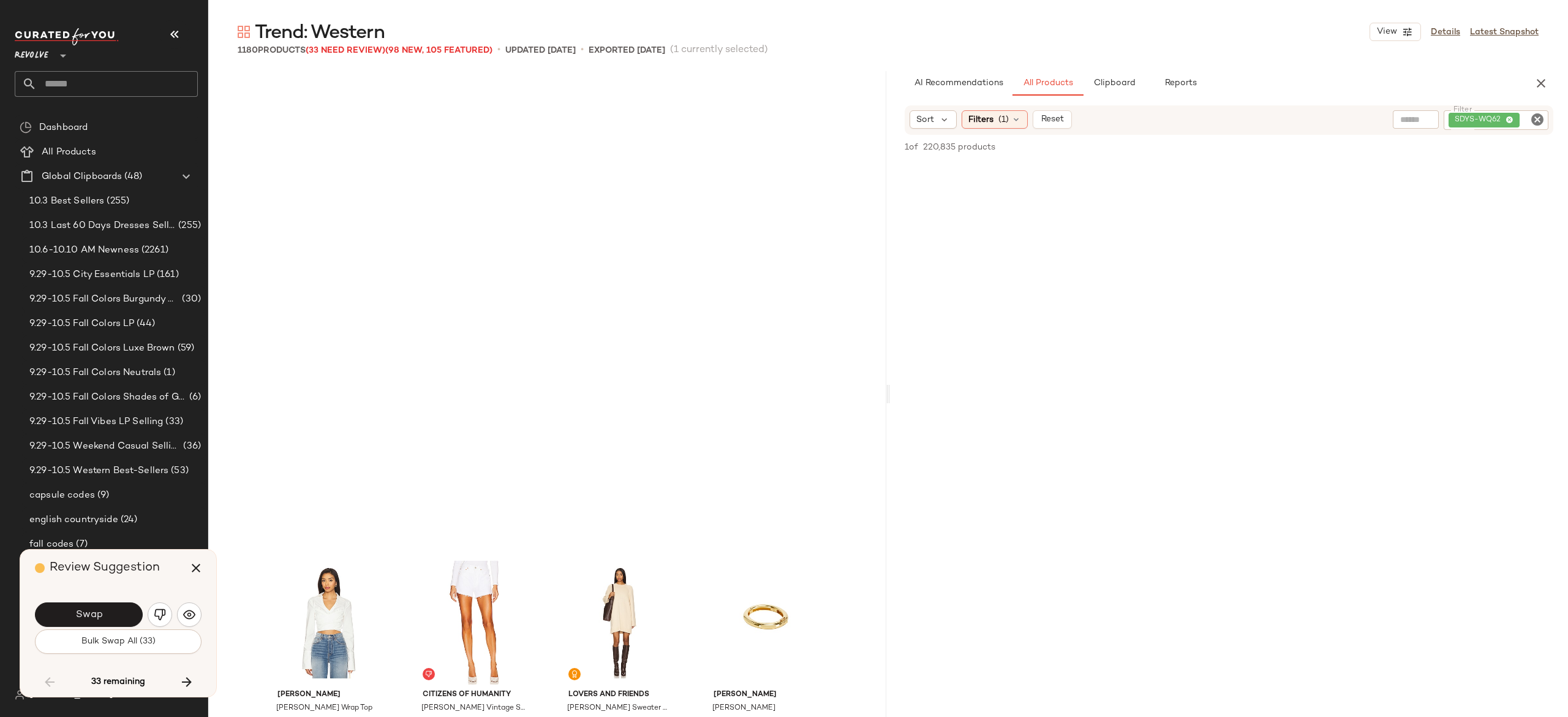
scroll to position [57917, 0]
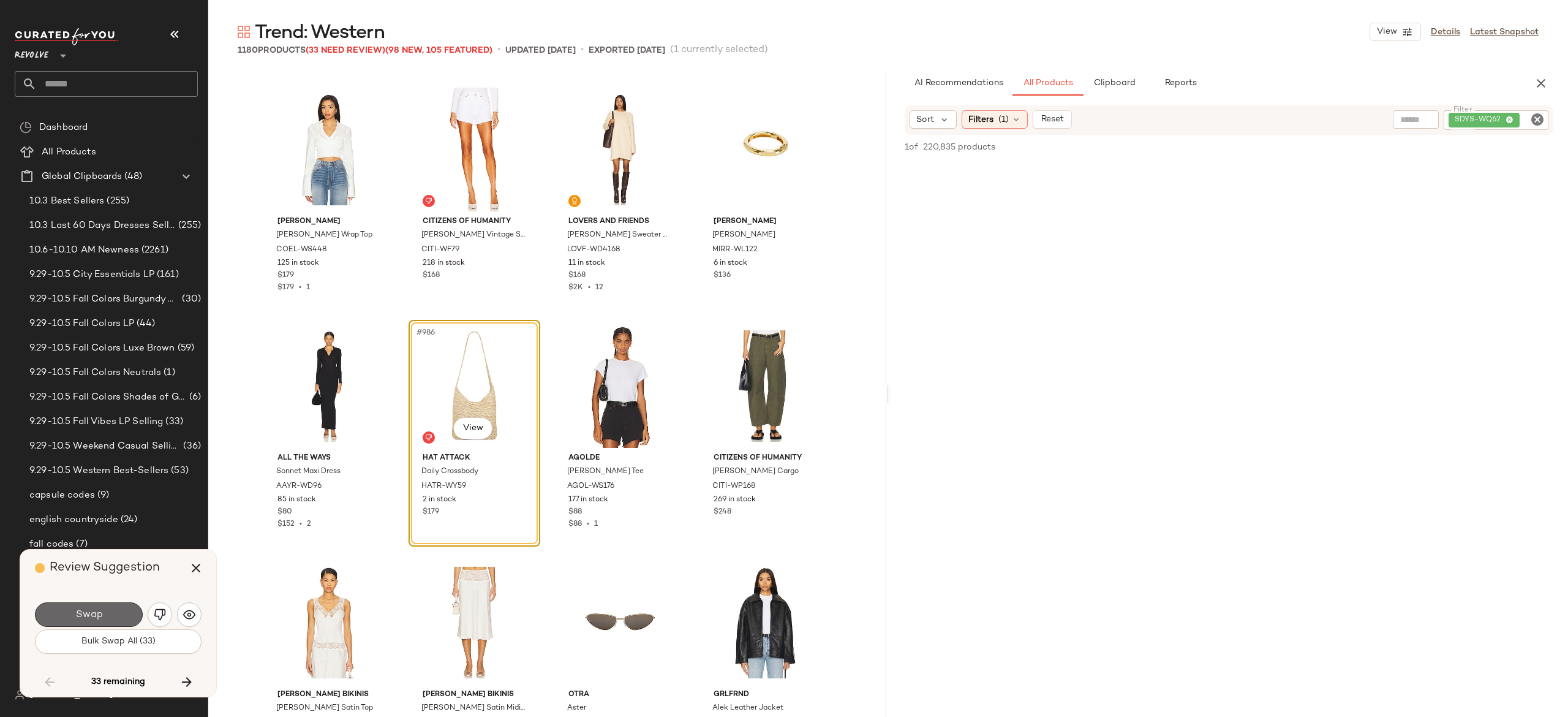
click at [125, 605] on button "Swap" at bounding box center [89, 613] width 107 height 24
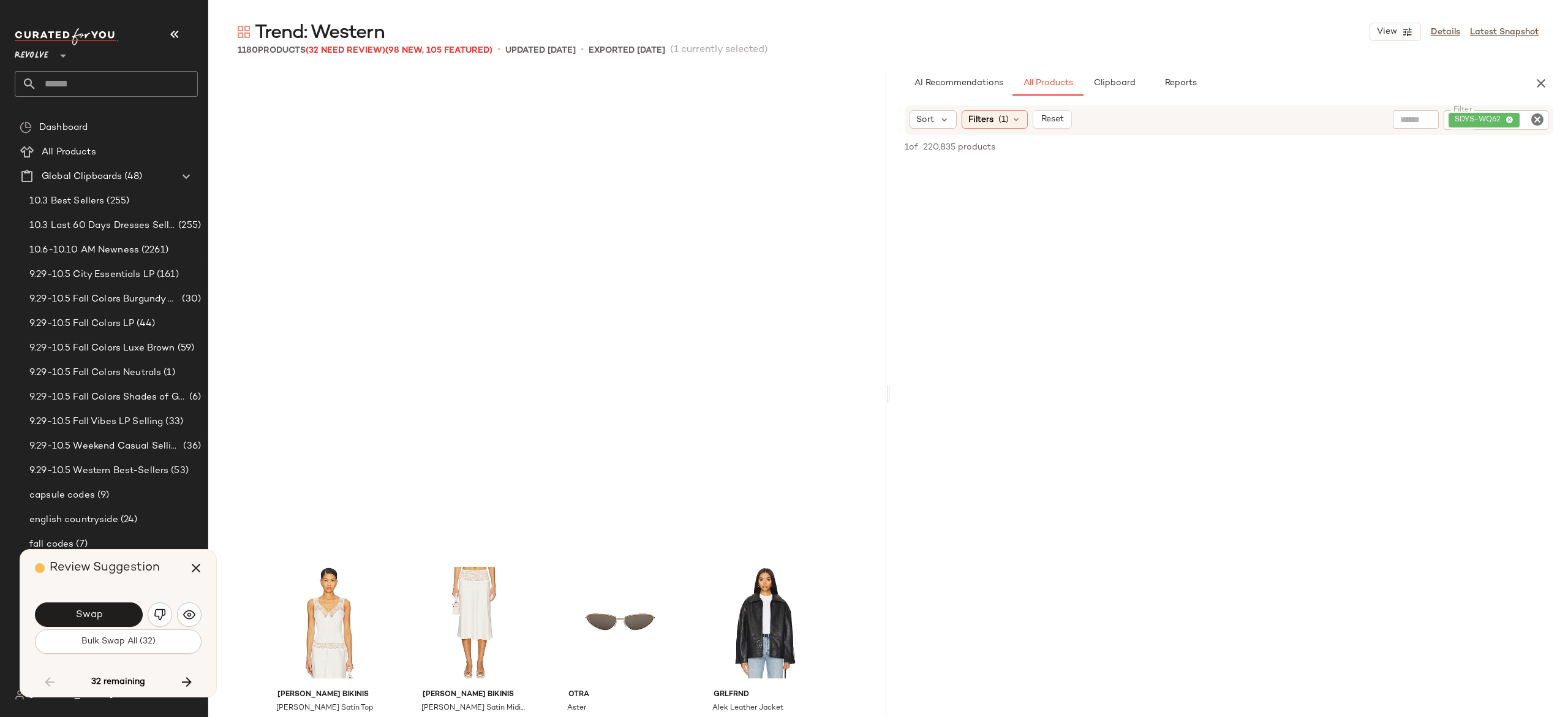
scroll to position [58390, 0]
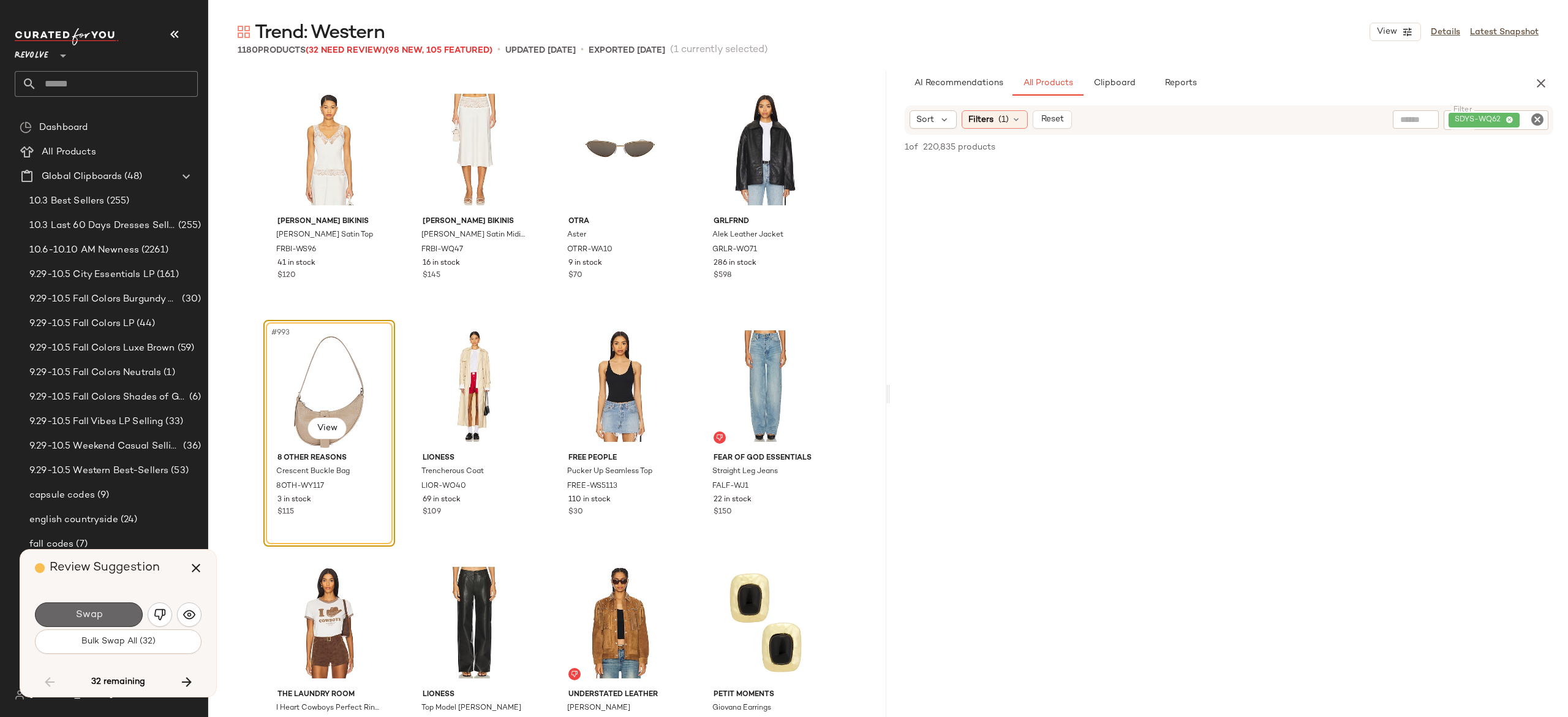
click at [125, 605] on button "Swap" at bounding box center [89, 613] width 107 height 24
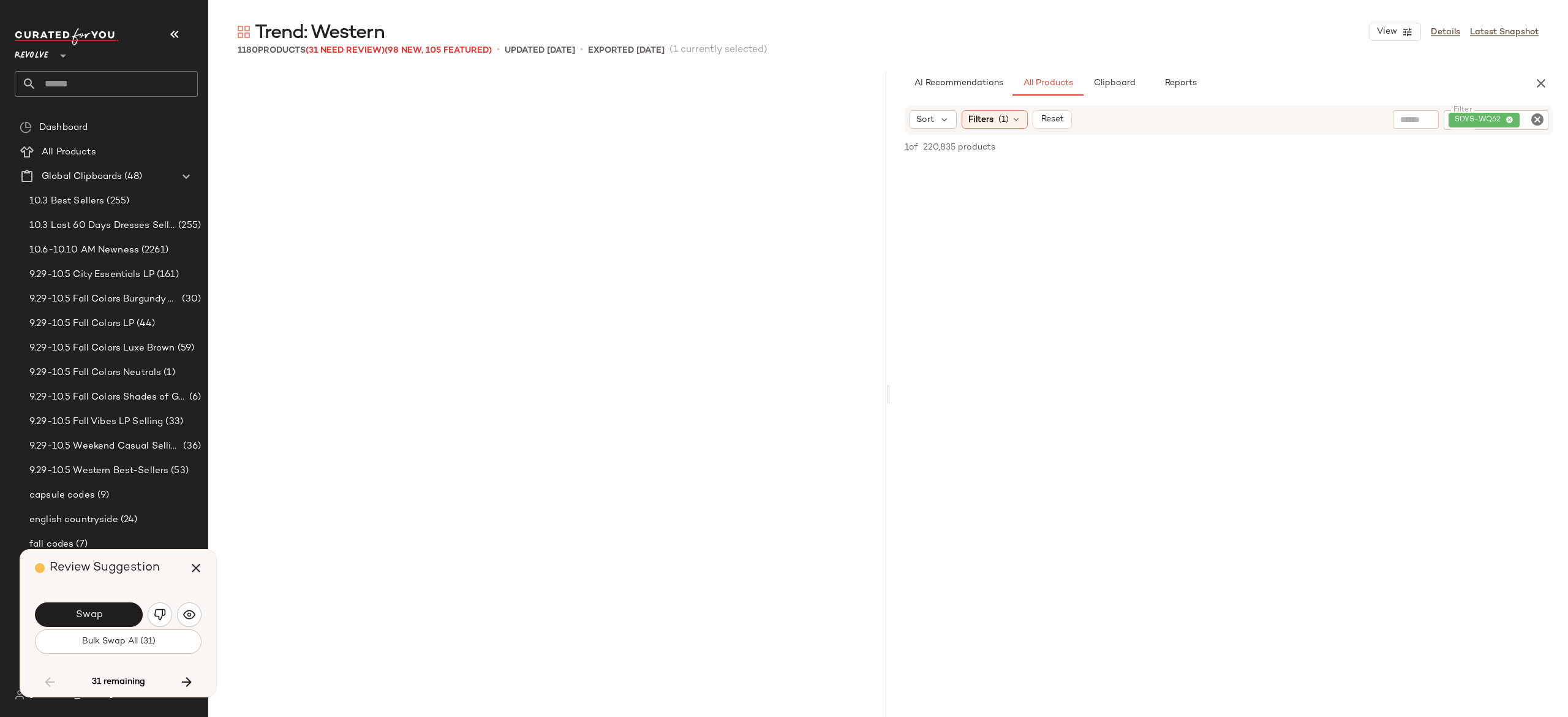
scroll to position [59099, 0]
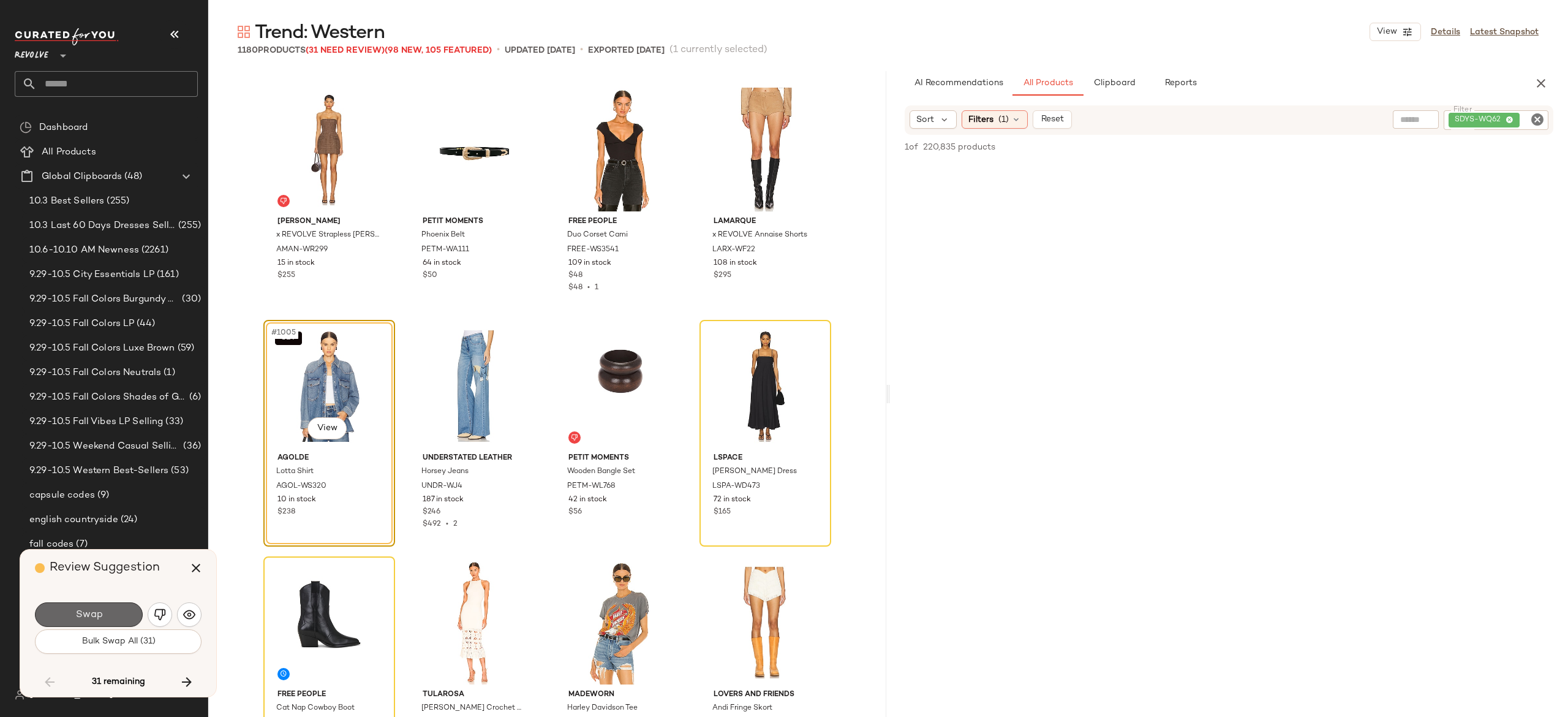
click at [115, 614] on button "Swap" at bounding box center [89, 613] width 107 height 24
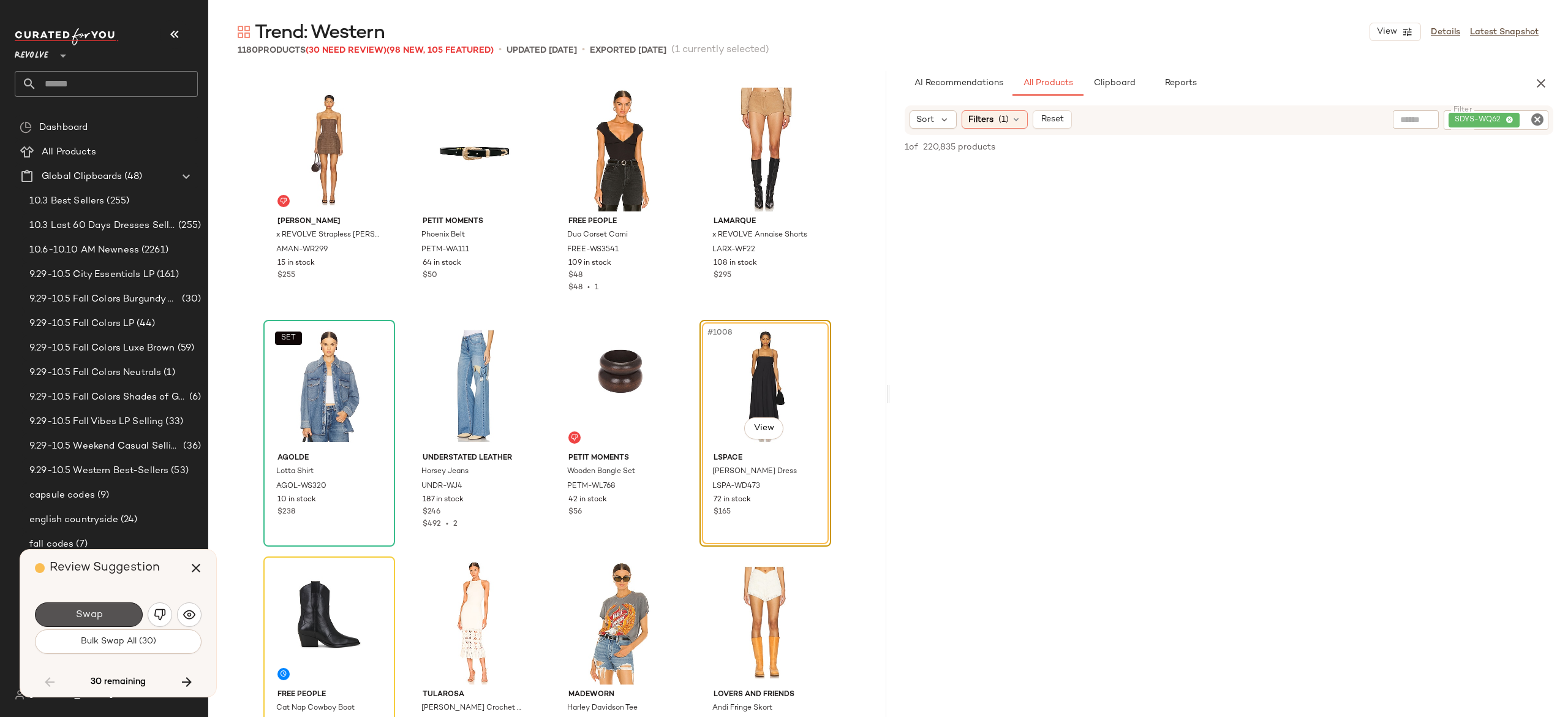
click at [115, 614] on button "Swap" at bounding box center [89, 613] width 107 height 24
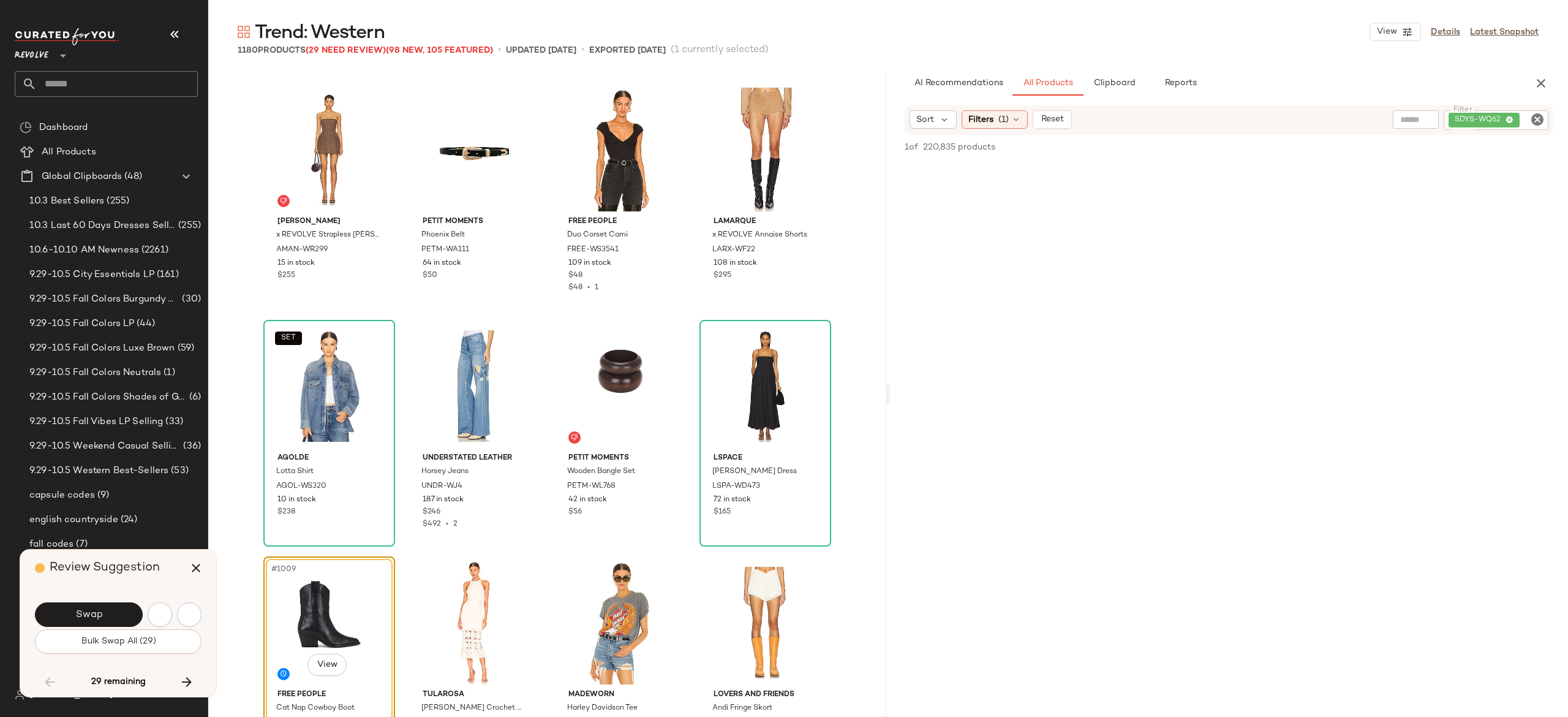
scroll to position [59335, 0]
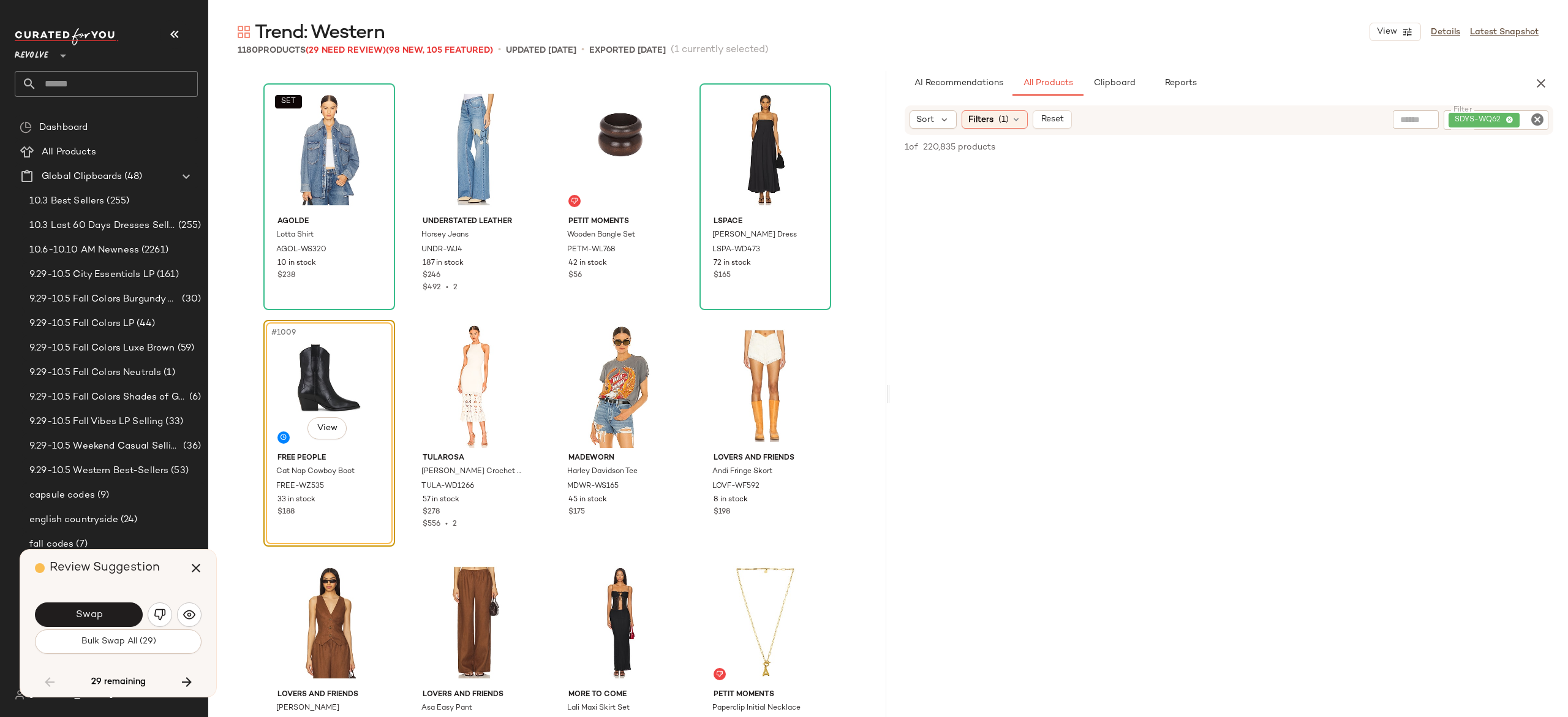
click at [115, 614] on button "Swap" at bounding box center [89, 613] width 107 height 24
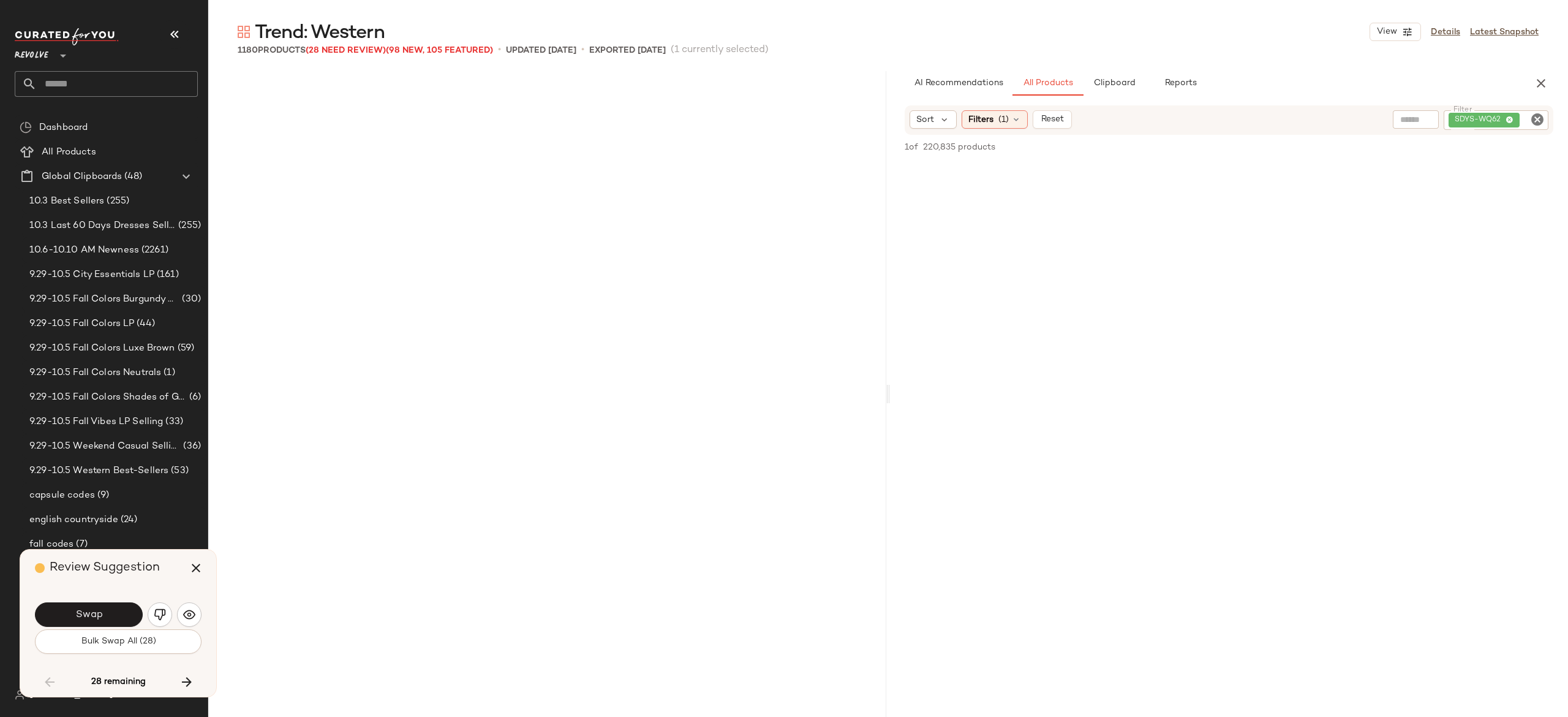
scroll to position [60044, 0]
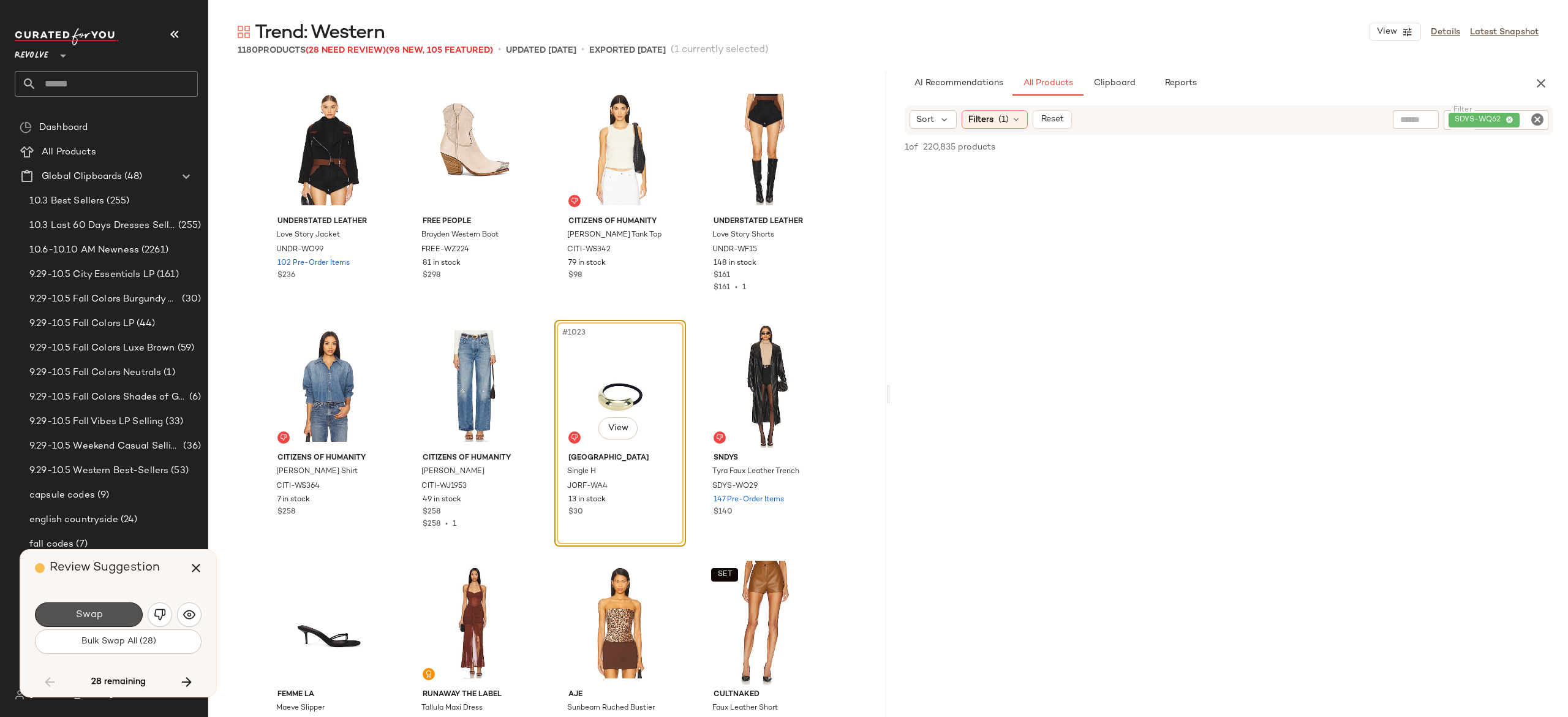
click at [115, 614] on button "Swap" at bounding box center [89, 613] width 107 height 24
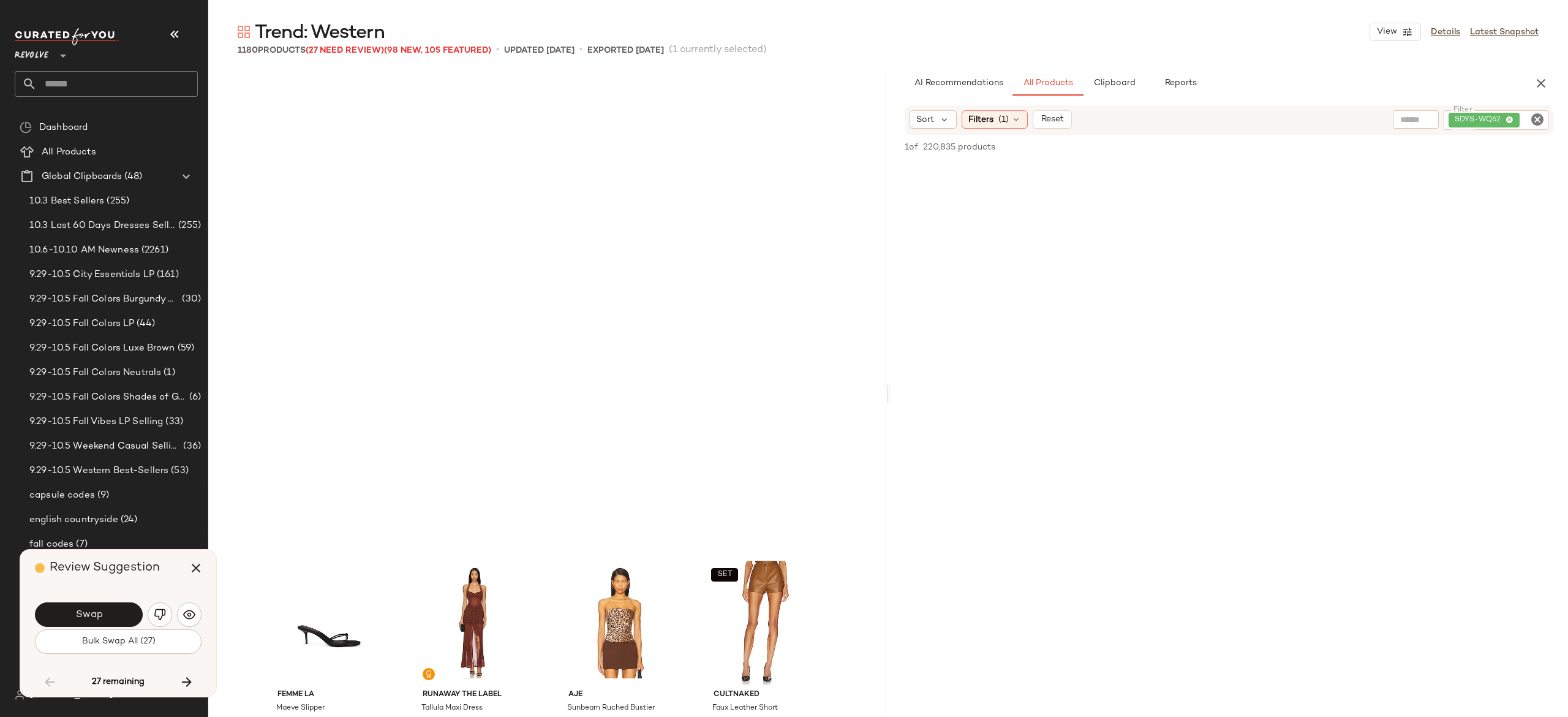
scroll to position [60517, 0]
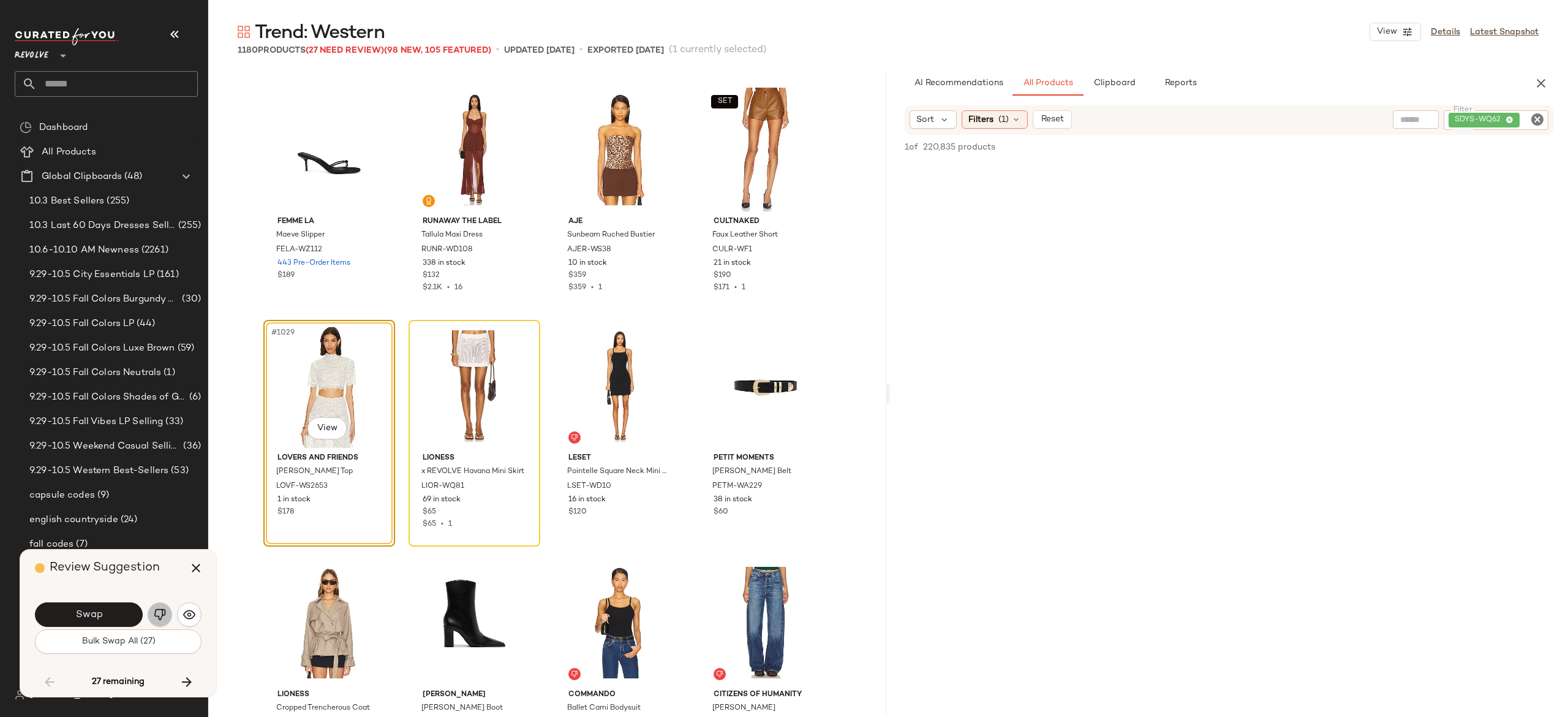
click at [157, 613] on img "button" at bounding box center [159, 614] width 13 height 13
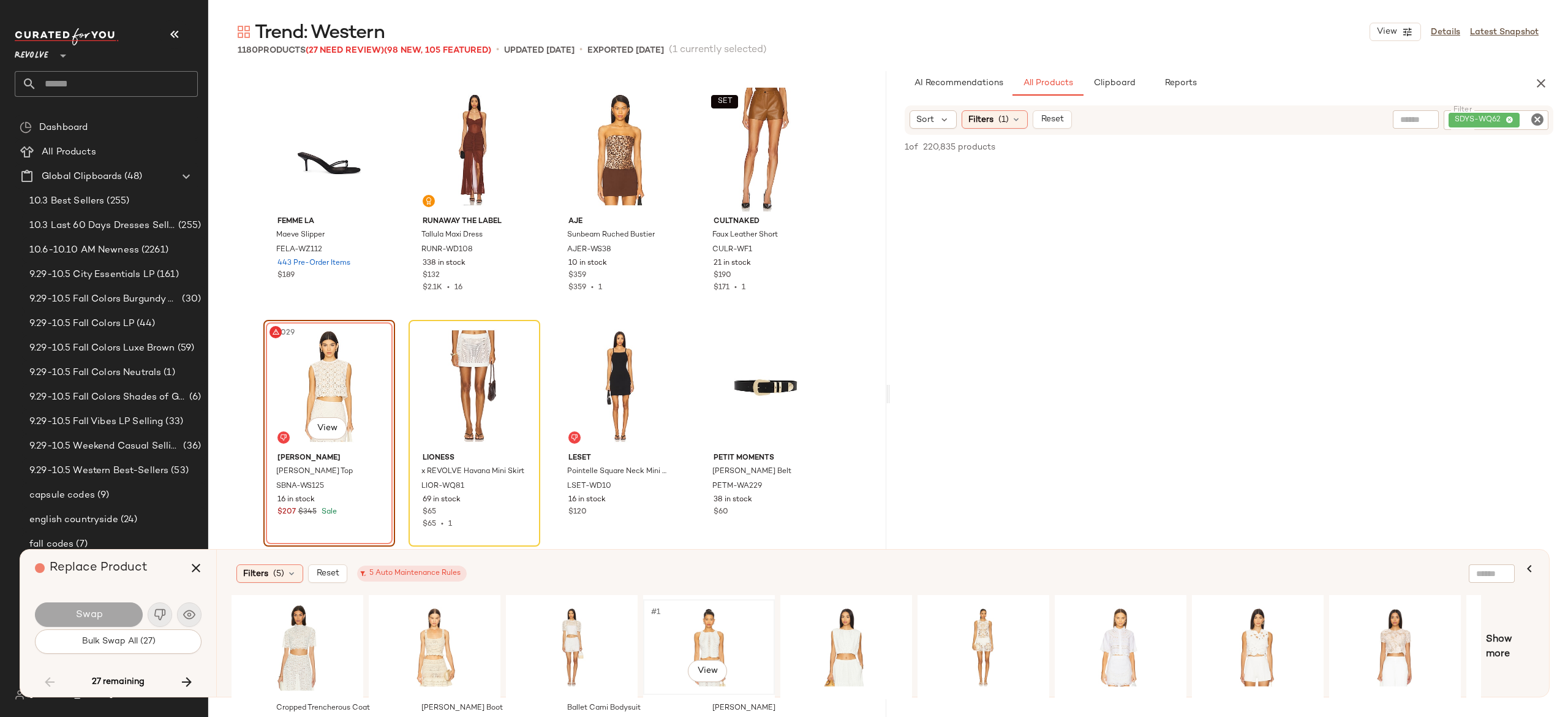
click at [712, 622] on div "#1 View" at bounding box center [709, 647] width 123 height 87
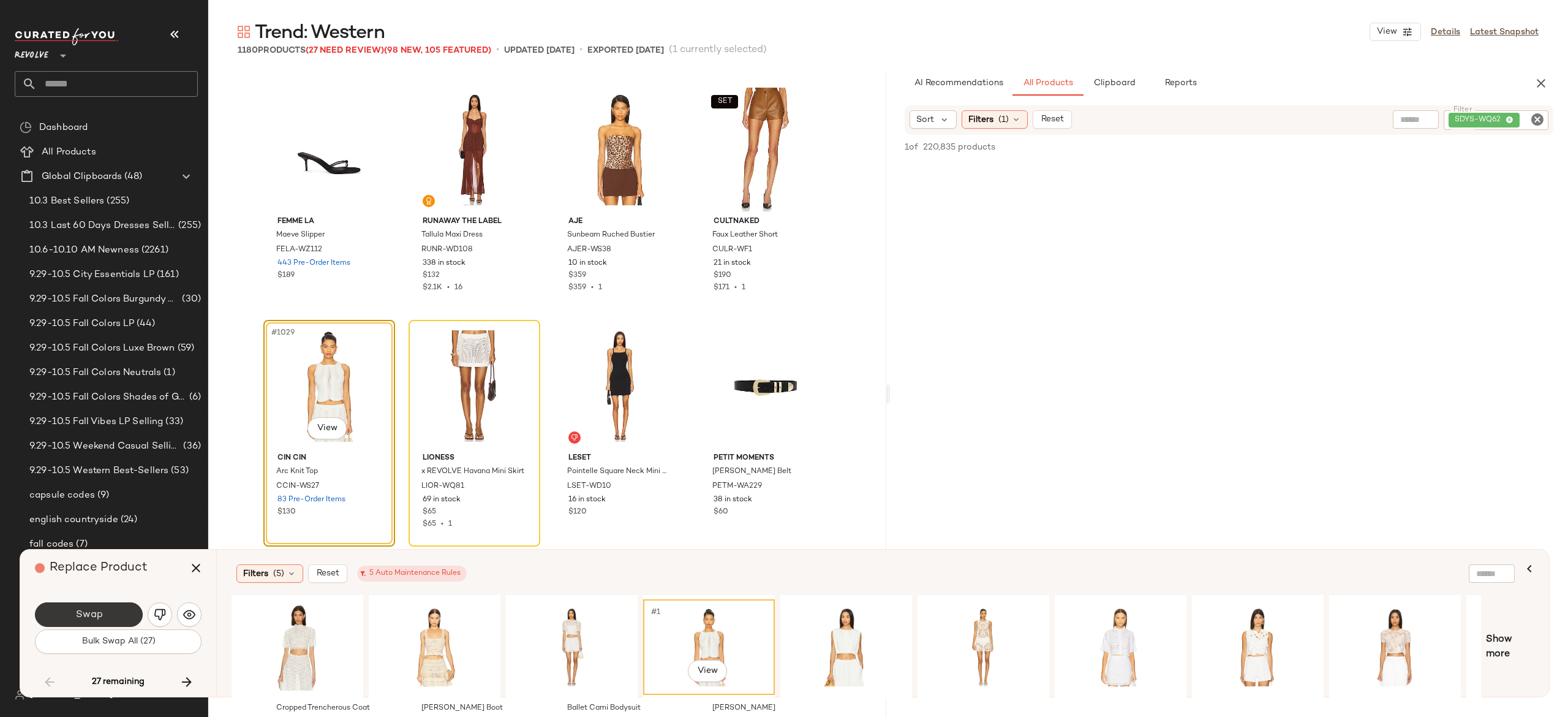
click at [110, 609] on button "Swap" at bounding box center [89, 613] width 107 height 24
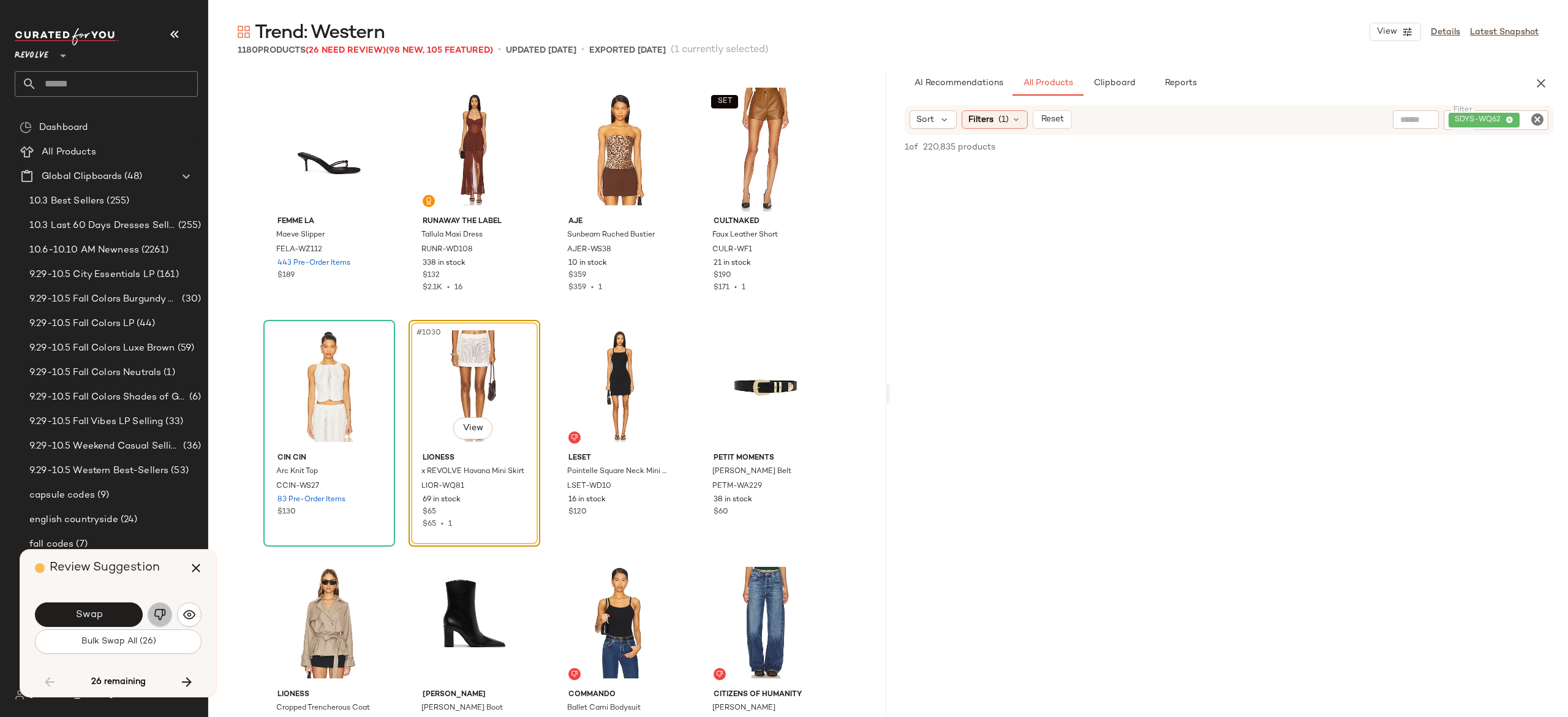
click at [156, 612] on img "button" at bounding box center [159, 614] width 13 height 13
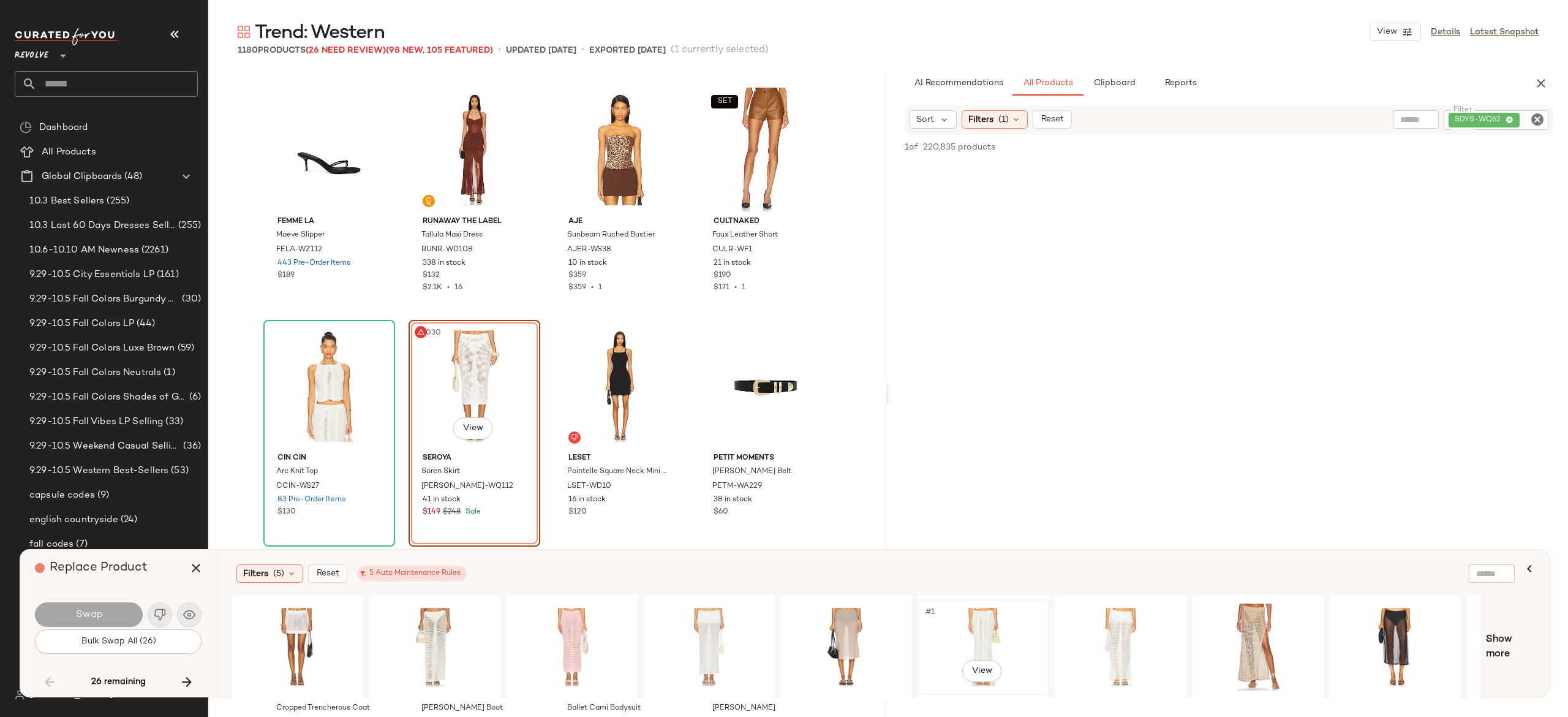
click at [981, 619] on div "#1 View" at bounding box center [984, 647] width 123 height 87
click at [125, 607] on button "Swap" at bounding box center [89, 613] width 107 height 24
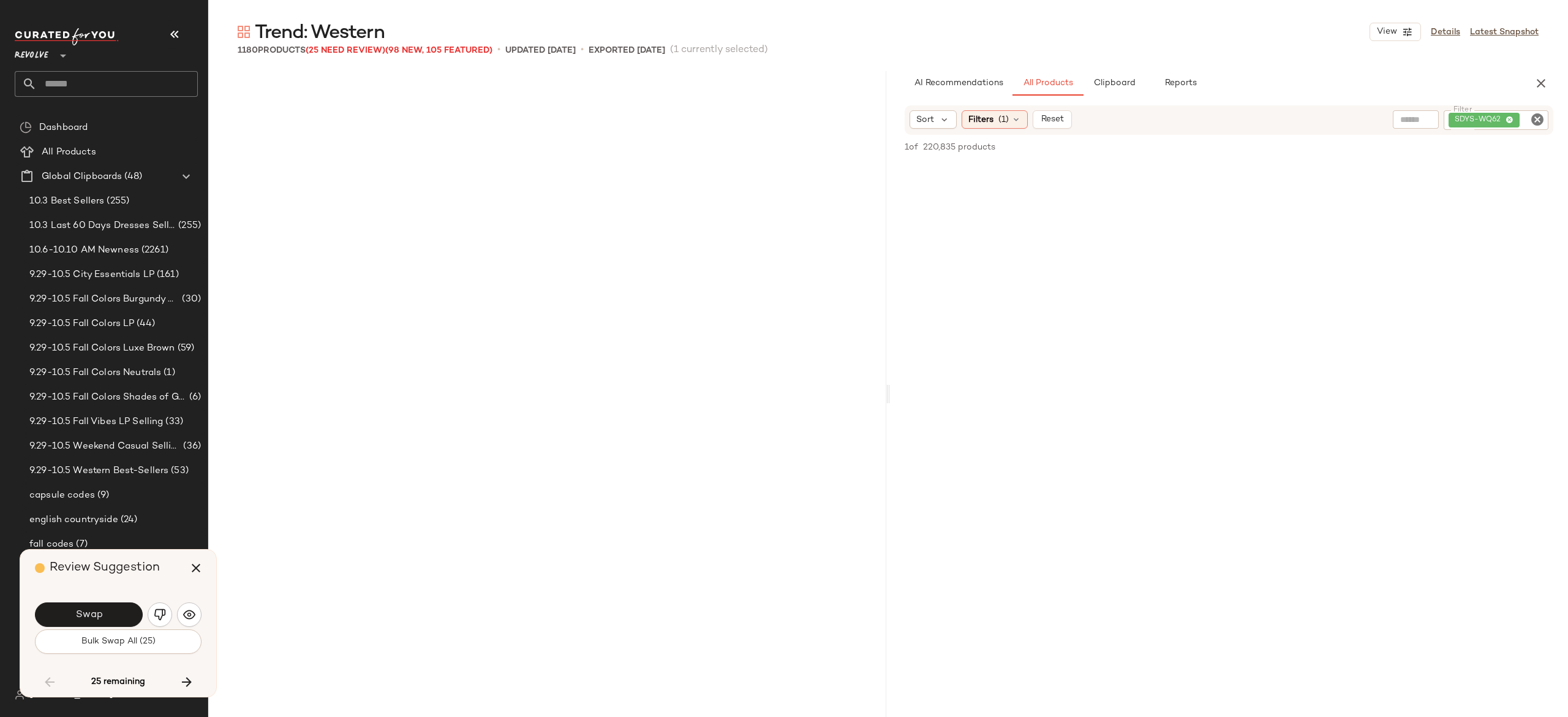
scroll to position [61226, 0]
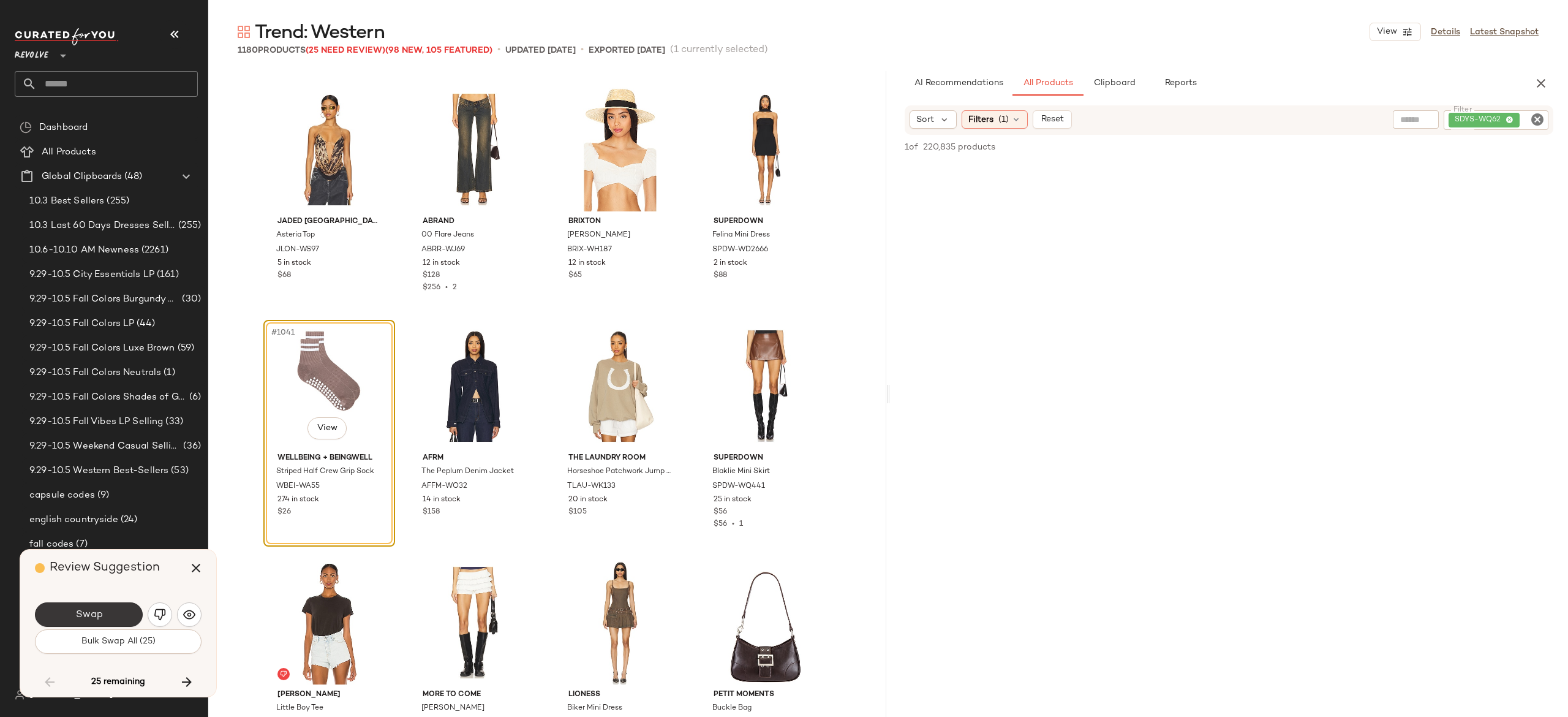
click at [124, 607] on button "Swap" at bounding box center [89, 613] width 107 height 24
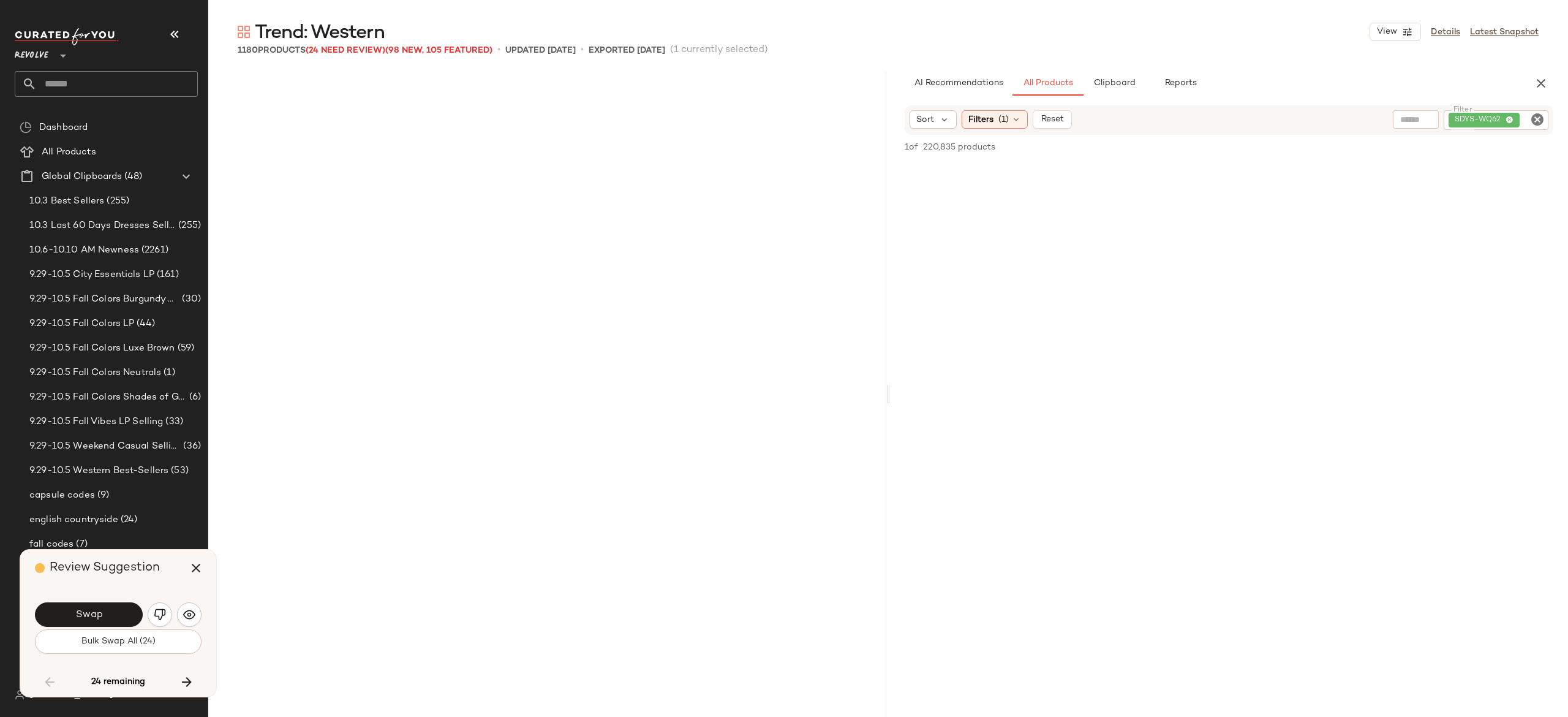
scroll to position [61935, 0]
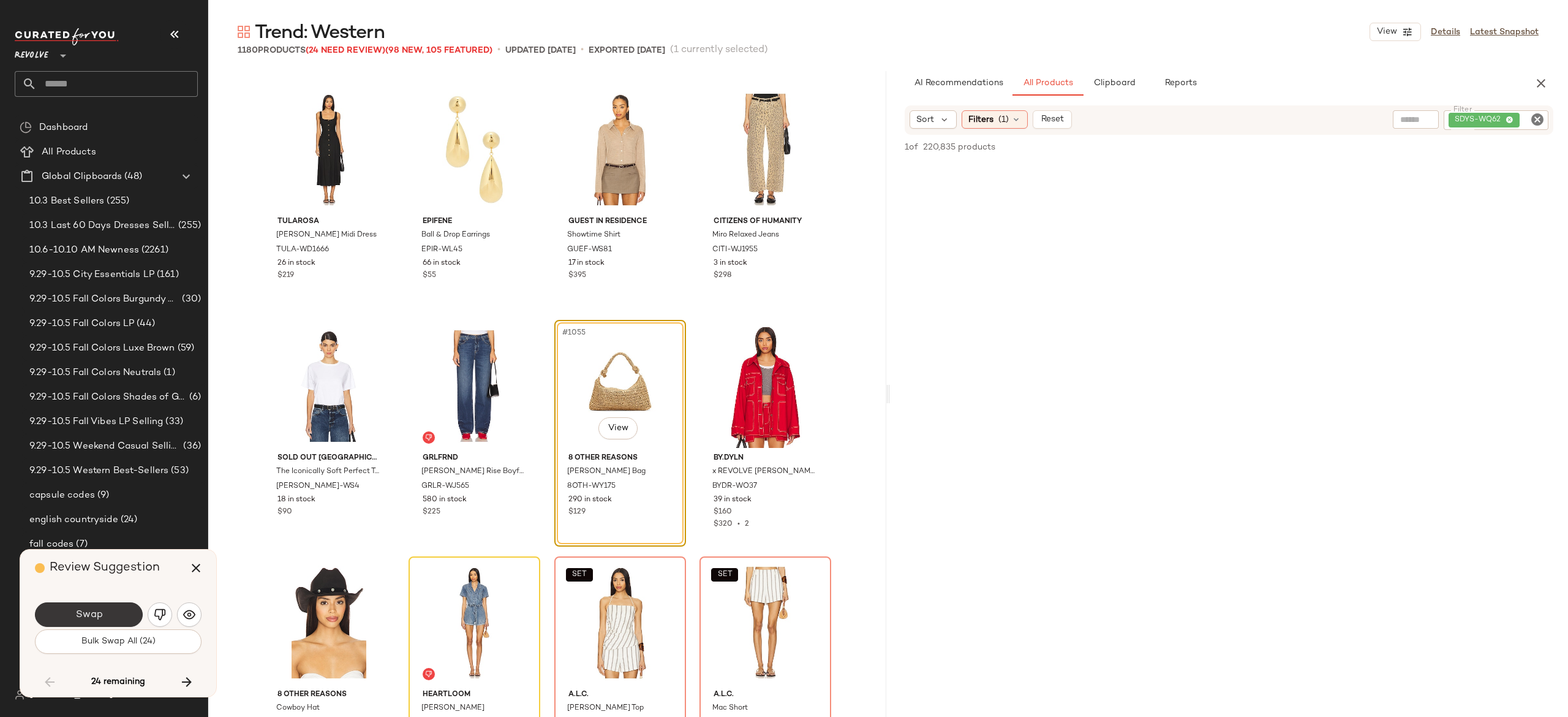
click at [121, 612] on button "Swap" at bounding box center [89, 613] width 107 height 24
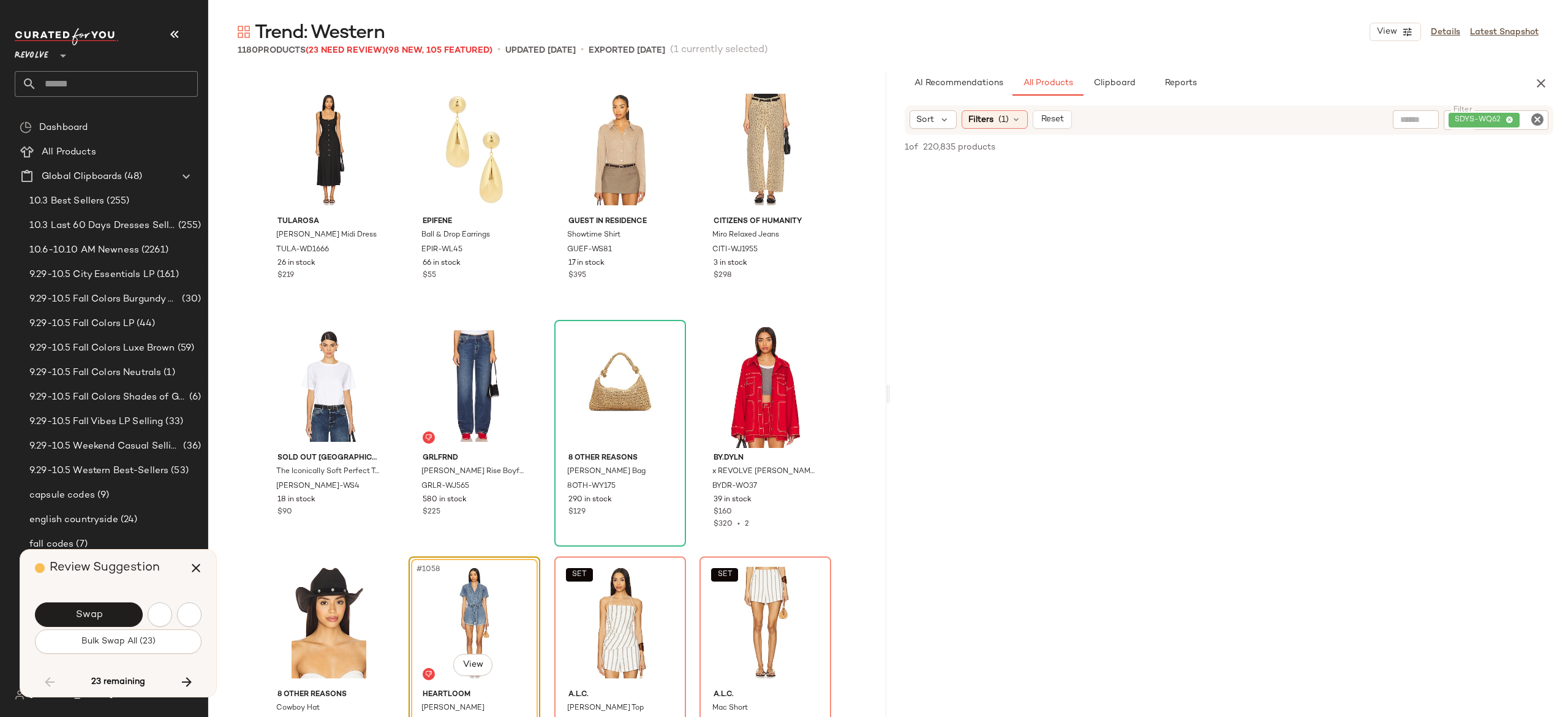
scroll to position [62171, 0]
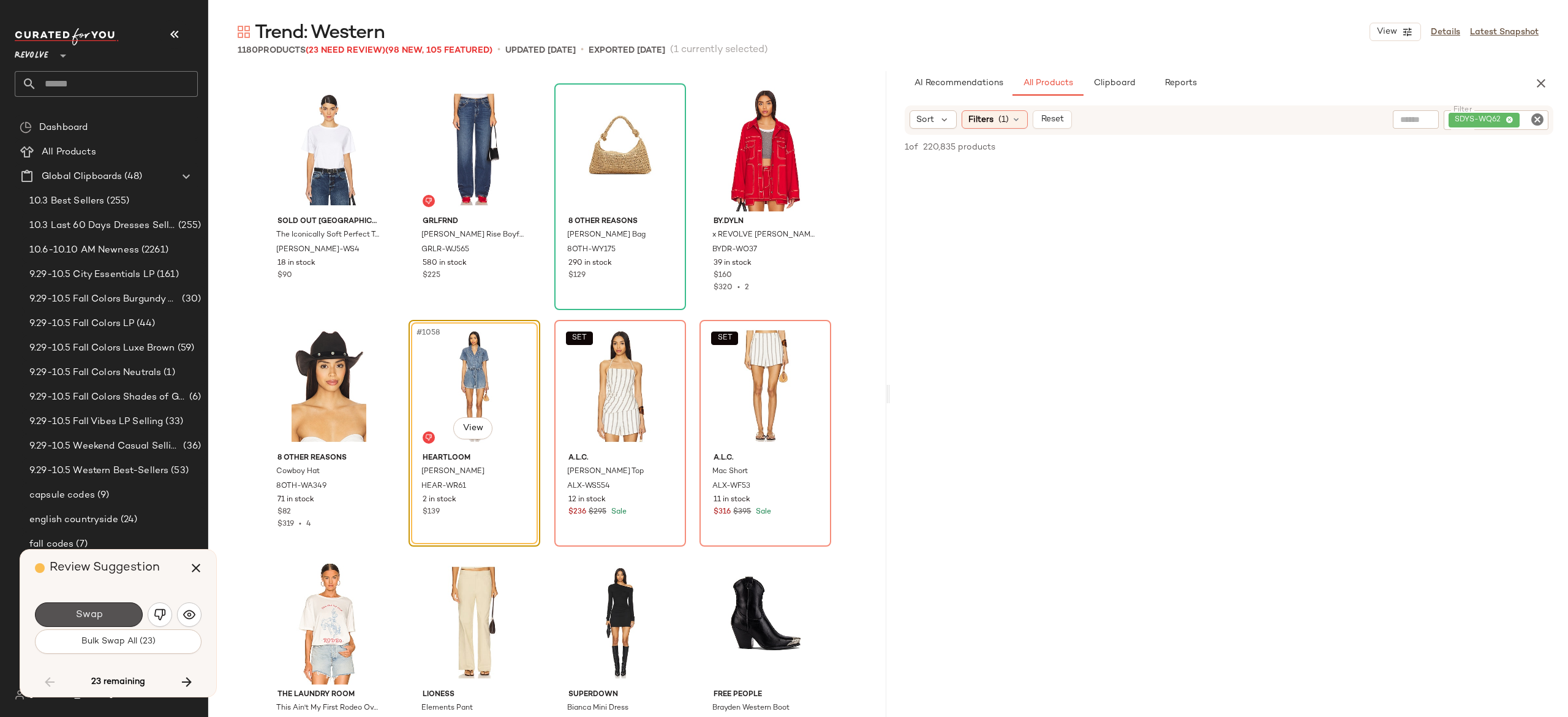
click at [121, 612] on button "Swap" at bounding box center [89, 613] width 107 height 24
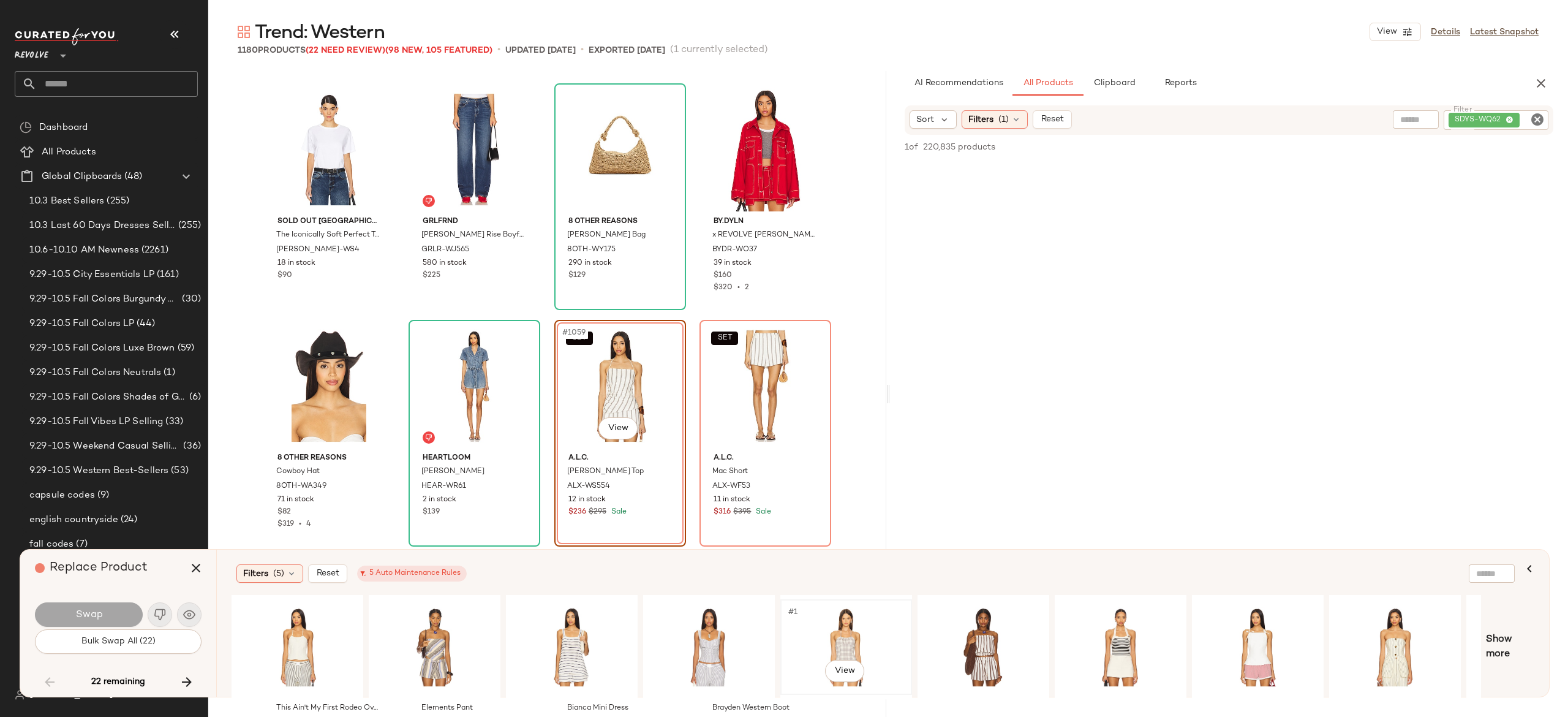
click at [834, 642] on div "#1 View" at bounding box center [846, 647] width 123 height 87
click at [110, 607] on button "Swap" at bounding box center [89, 613] width 107 height 24
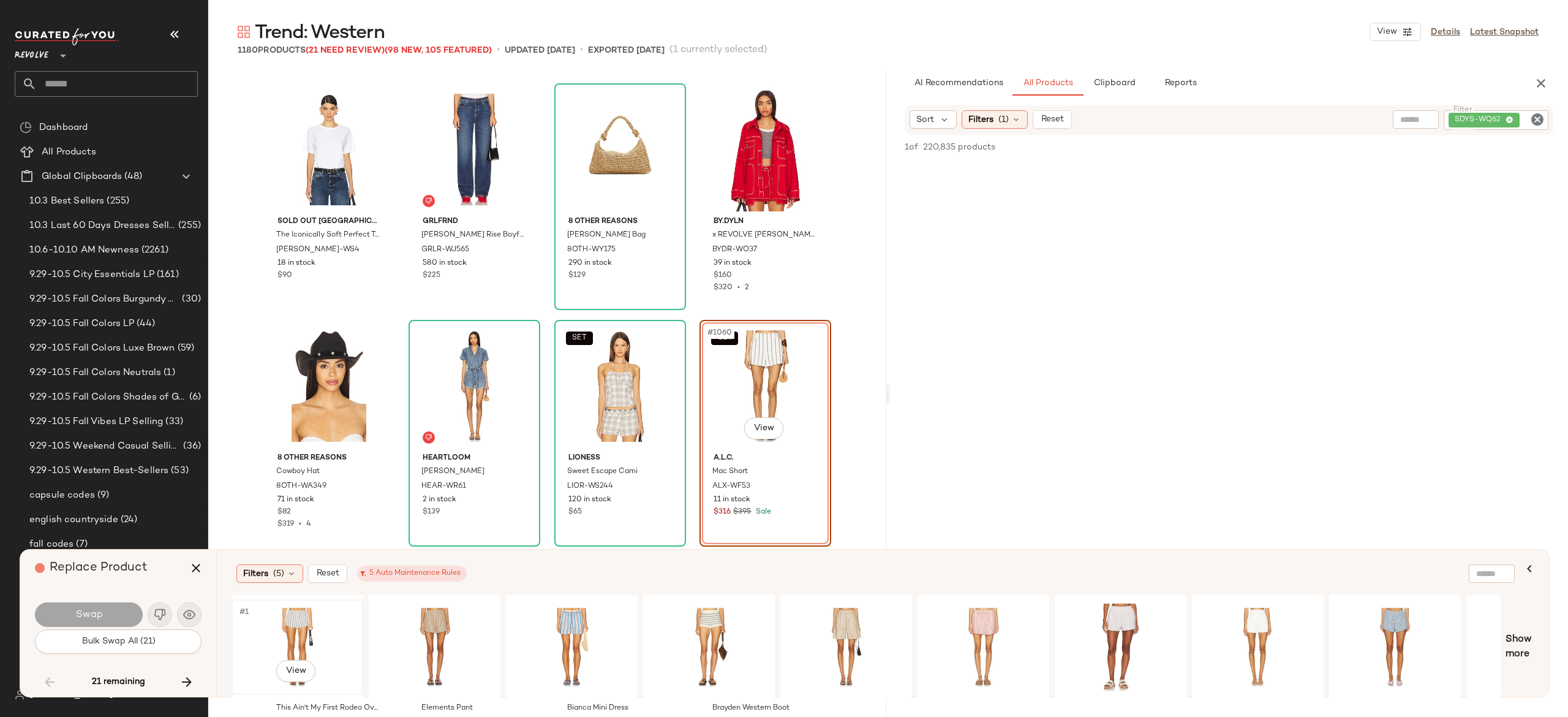
click at [304, 626] on div "#1 View" at bounding box center [297, 647] width 123 height 87
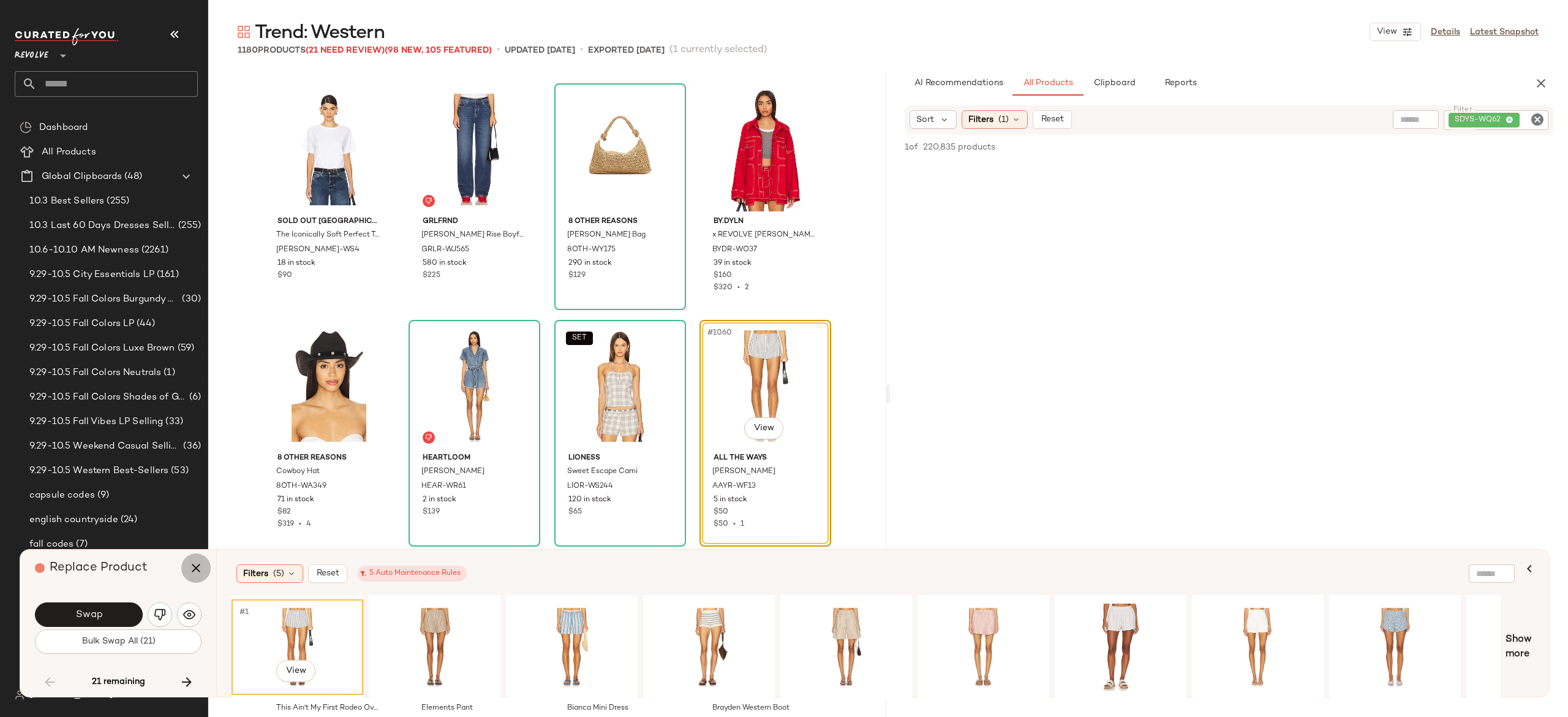
click at [191, 564] on icon "button" at bounding box center [195, 568] width 15 height 15
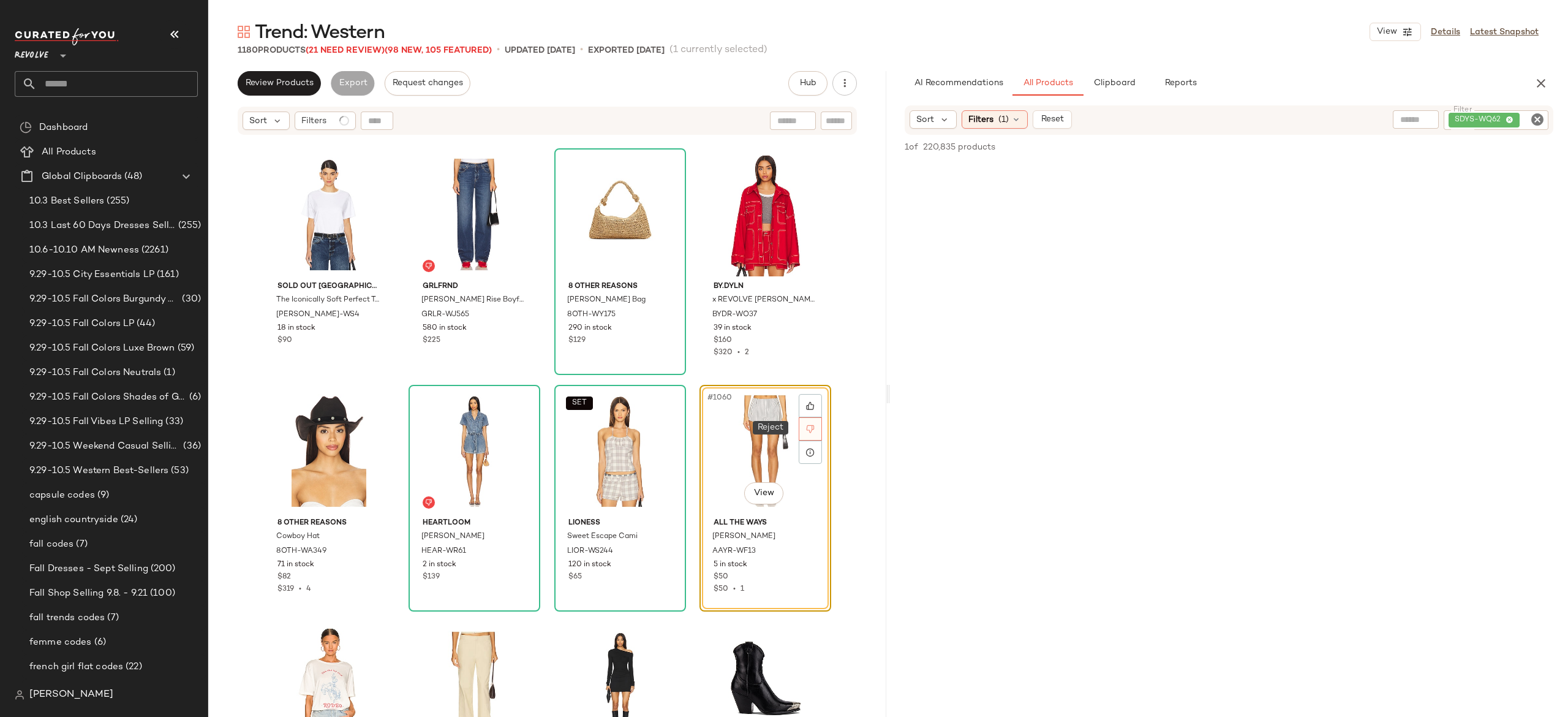
click at [802, 433] on div at bounding box center [811, 429] width 23 height 23
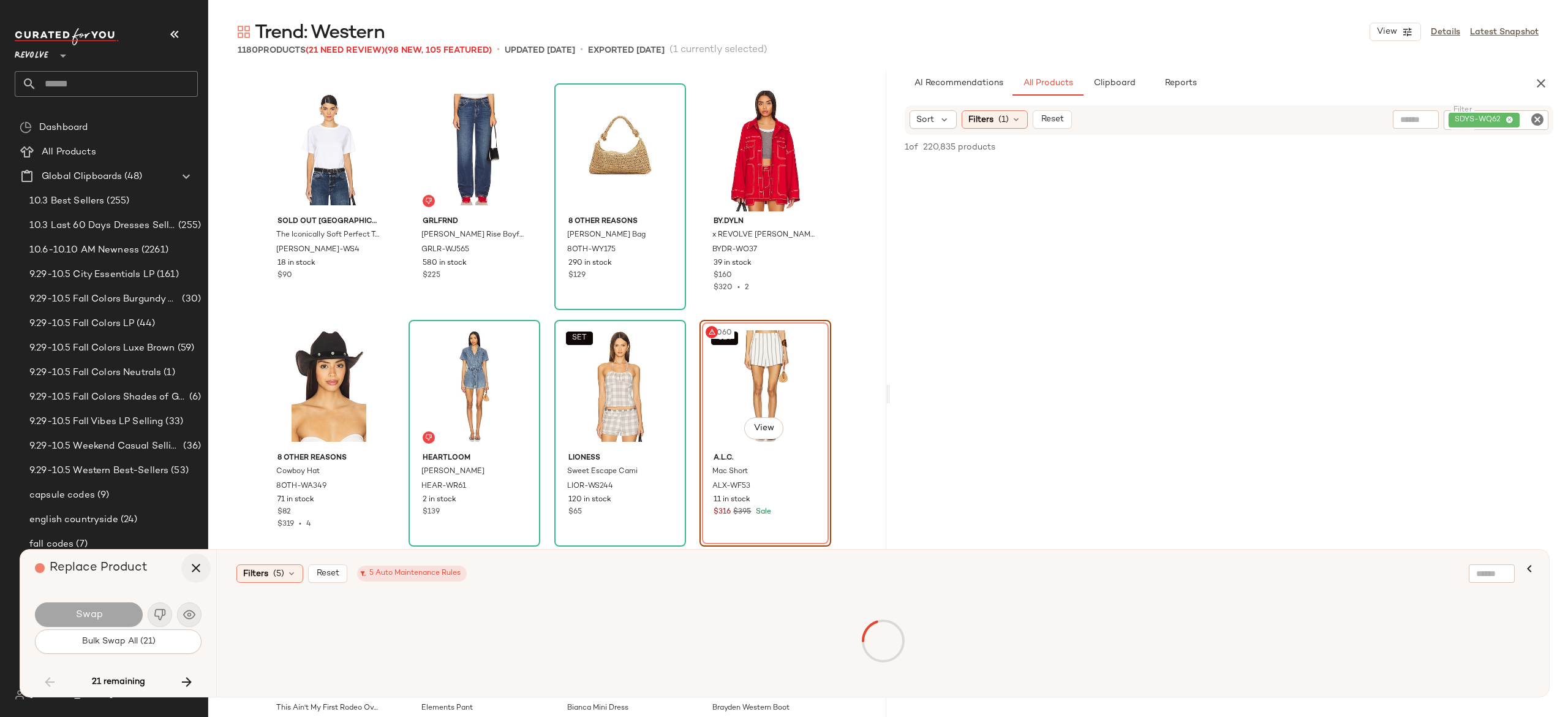
click at [191, 566] on icon "button" at bounding box center [195, 568] width 15 height 15
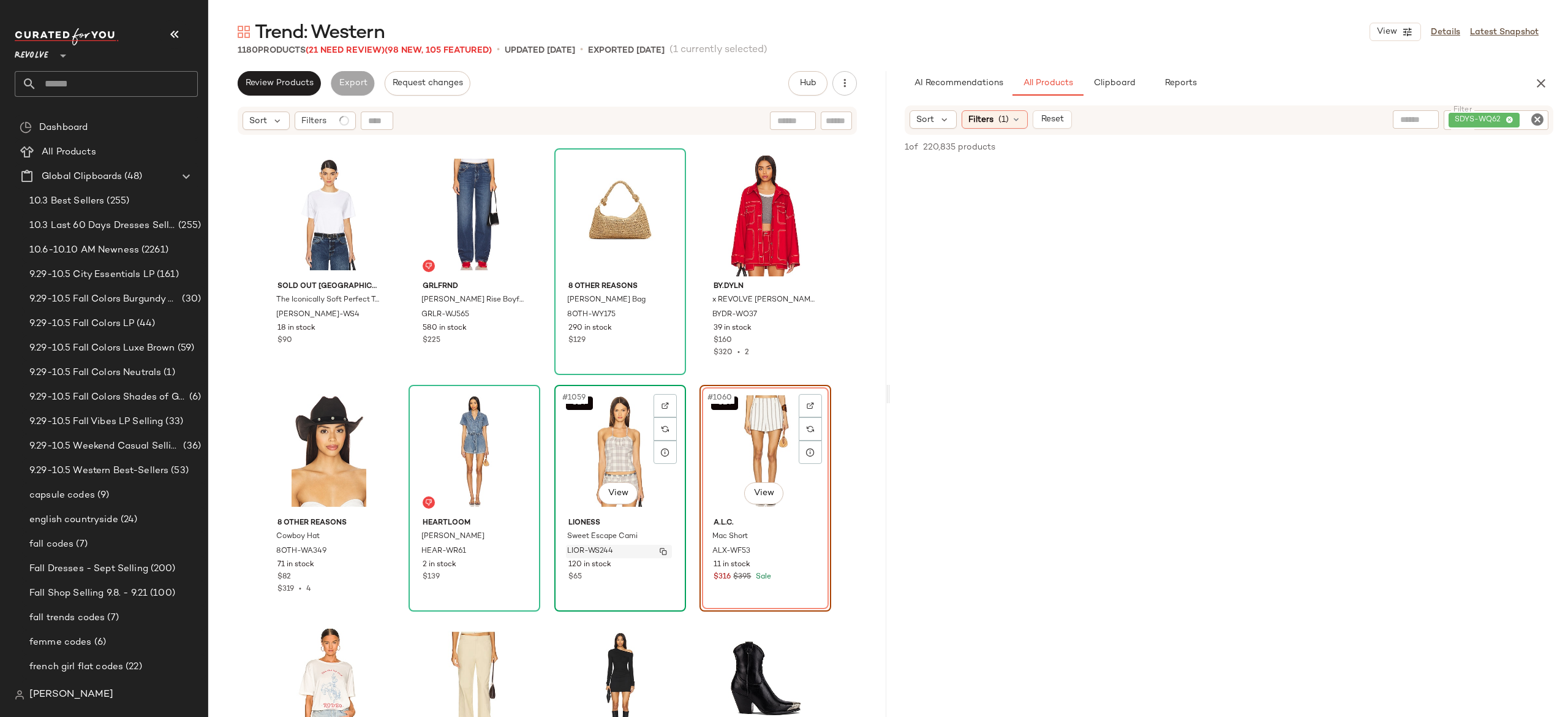
click at [661, 552] on img "button" at bounding box center [663, 551] width 8 height 8
click at [1509, 117] on div "SDYS-WQ62" at bounding box center [1455, 120] width 188 height 20
paste input "**********"
type input "**********"
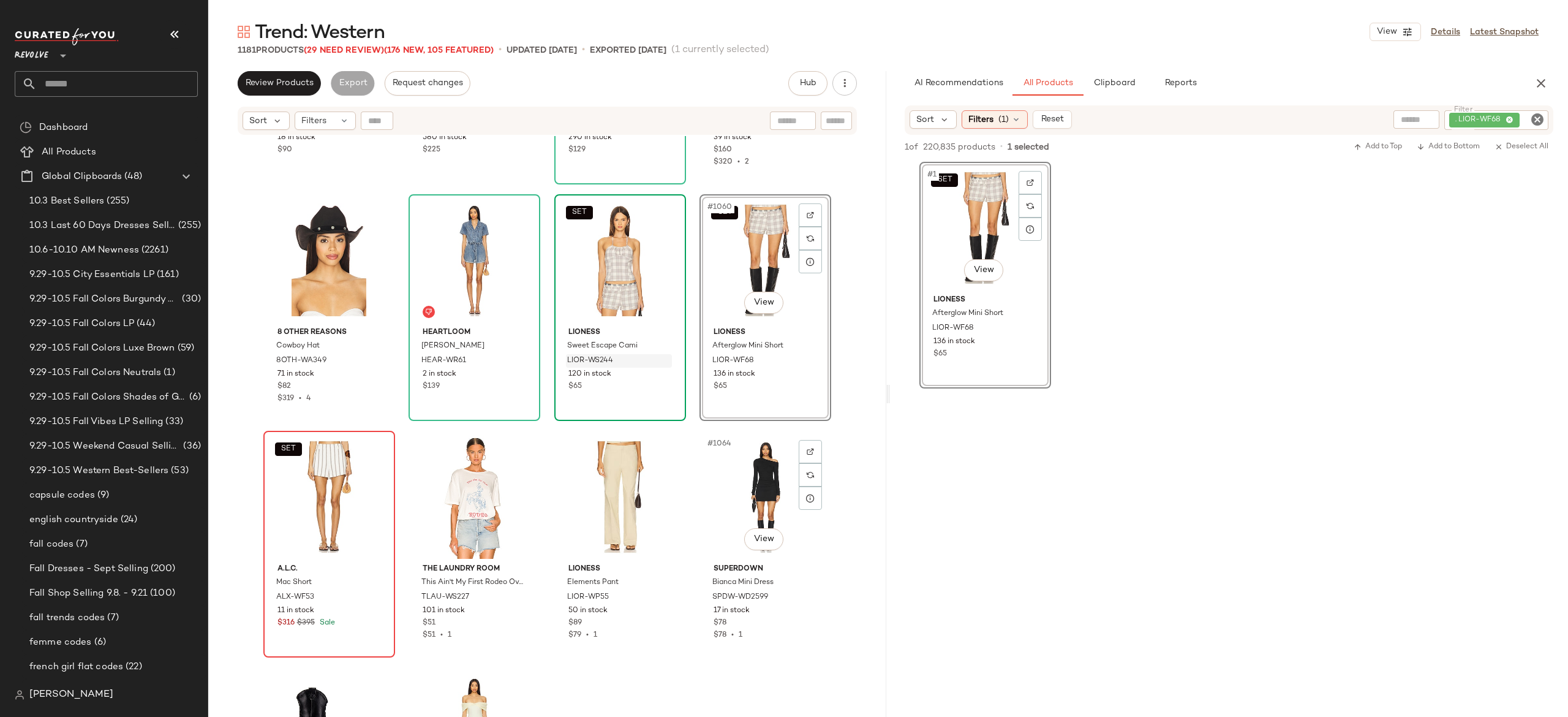
scroll to position [62364, 0]
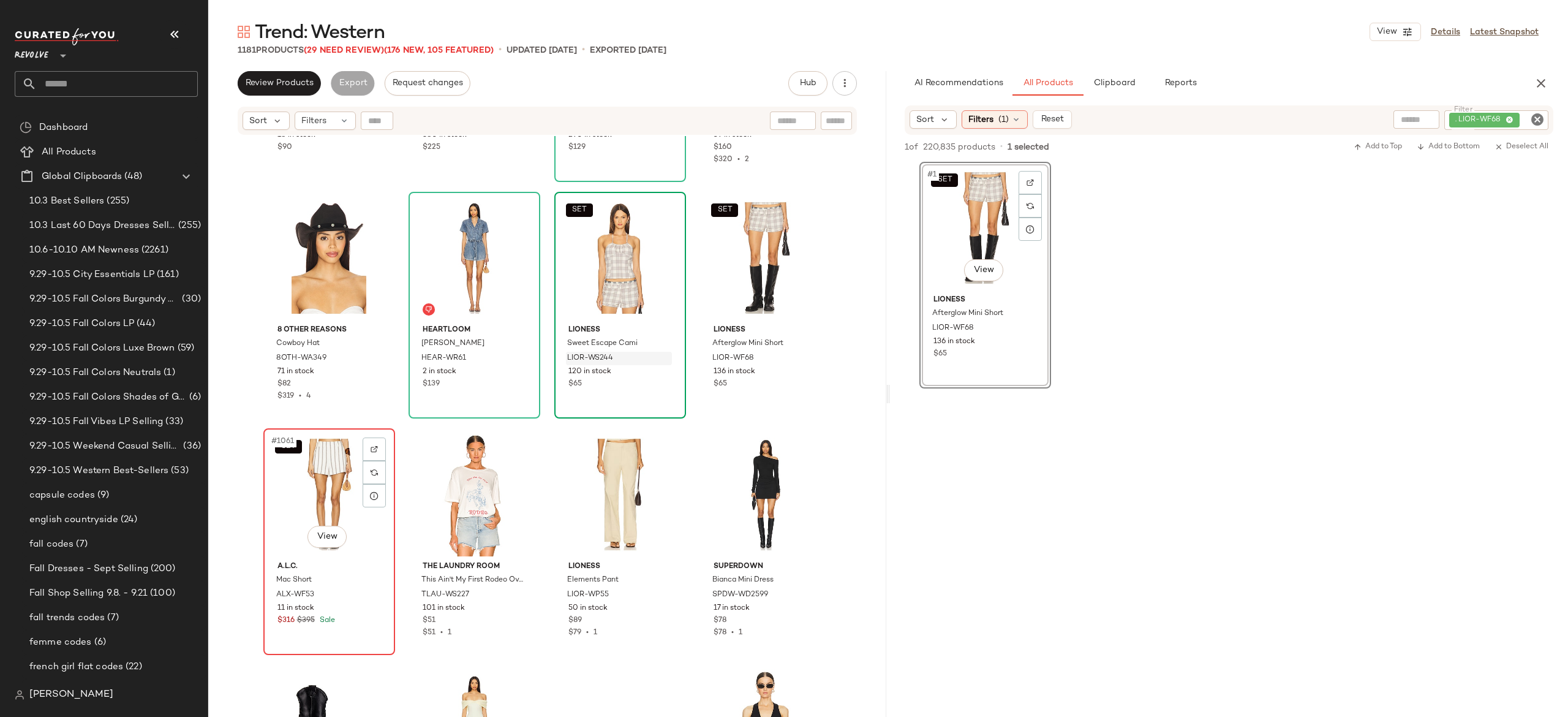
click at [321, 489] on div "SET #1061 View" at bounding box center [329, 494] width 123 height 124
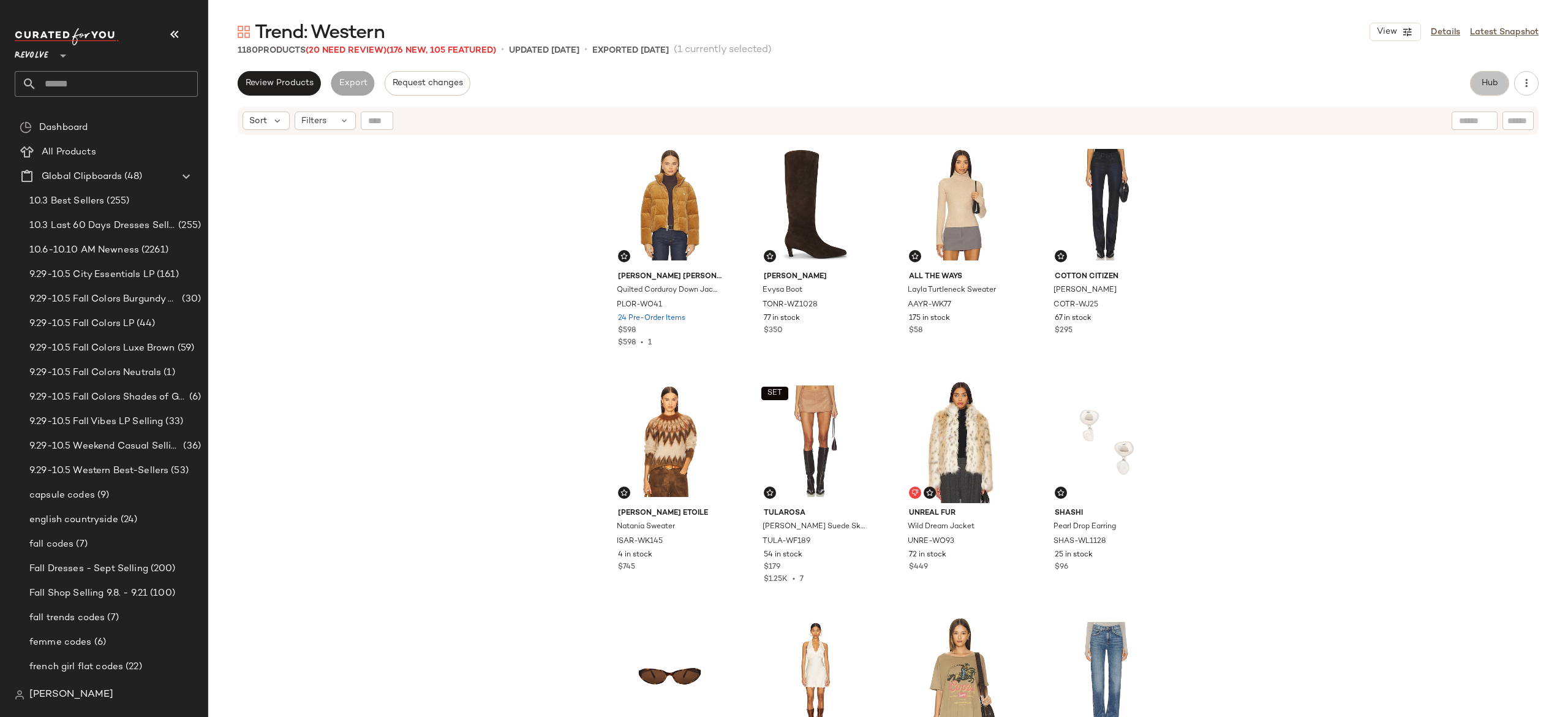
click at [1485, 83] on span "Hub" at bounding box center [1490, 83] width 18 height 10
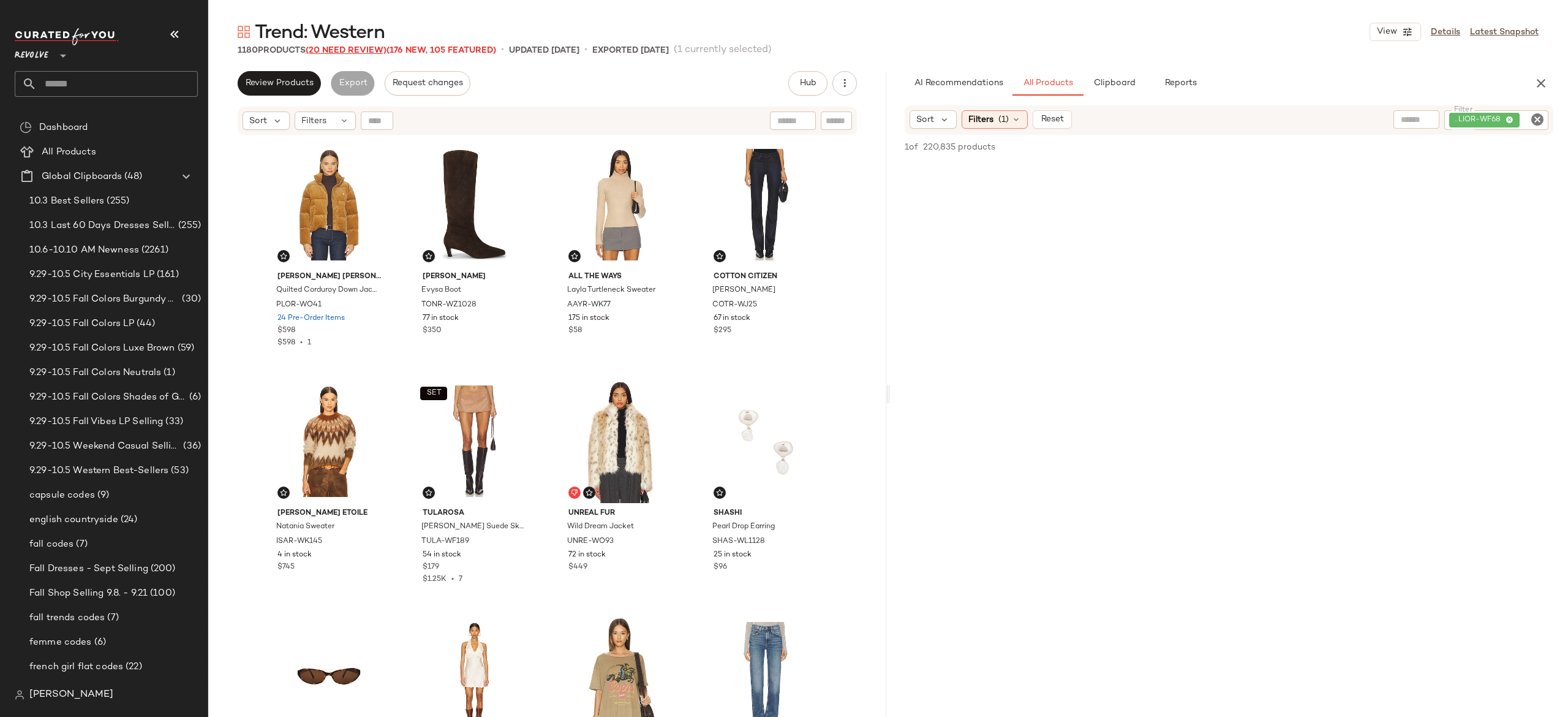
click at [373, 46] on span "(20 Need Review)" at bounding box center [346, 50] width 81 height 9
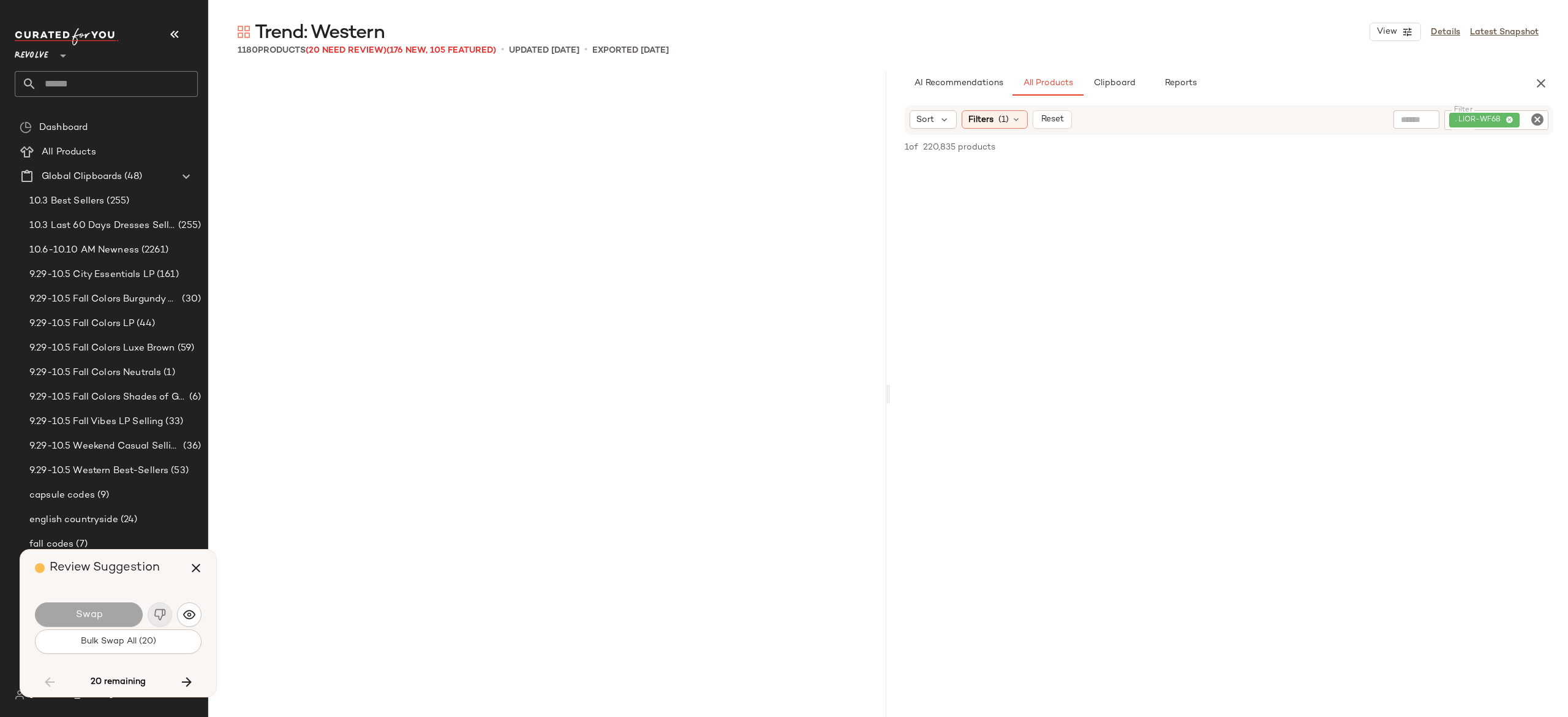
scroll to position [63353, 0]
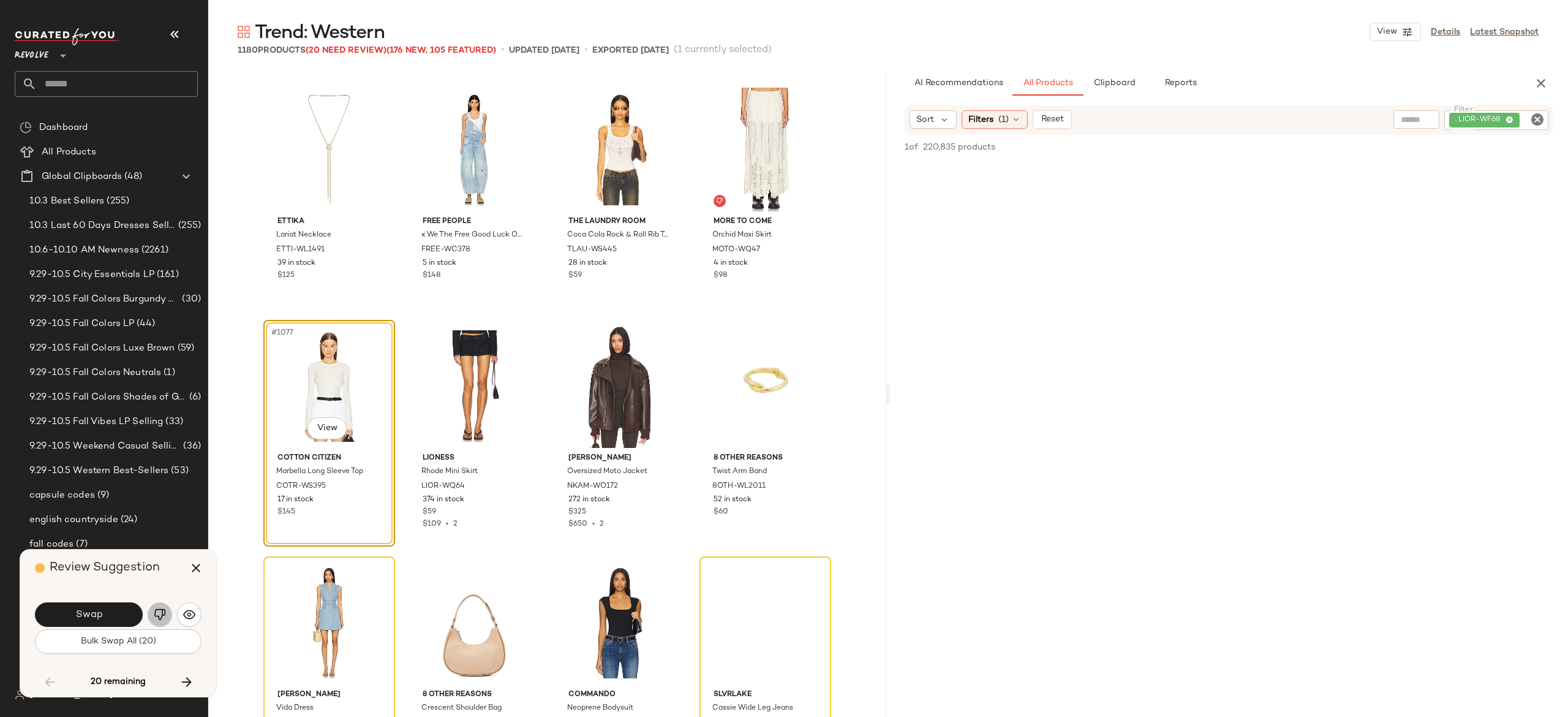
click at [160, 612] on img "button" at bounding box center [159, 614] width 13 height 13
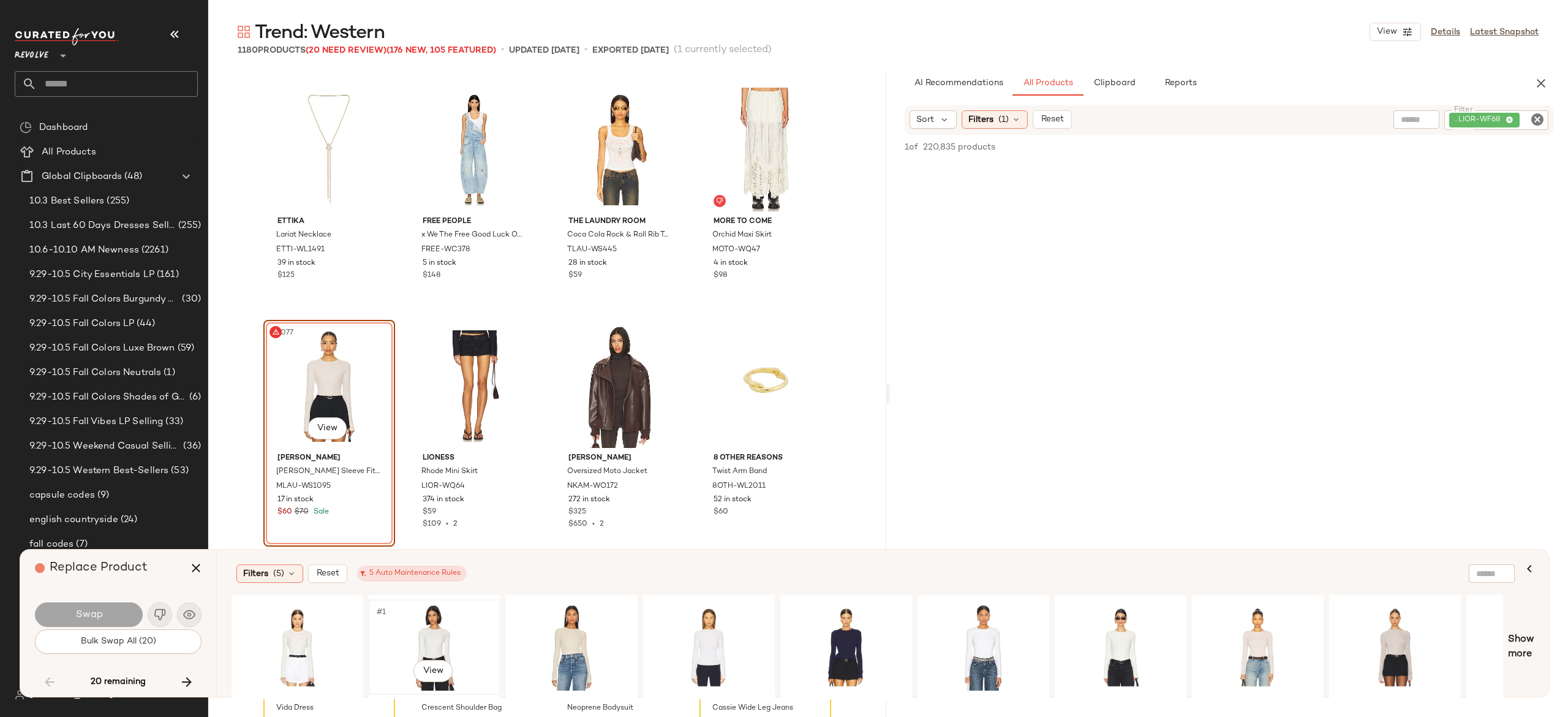
click at [436, 631] on div "#1 View" at bounding box center [435, 647] width 123 height 87
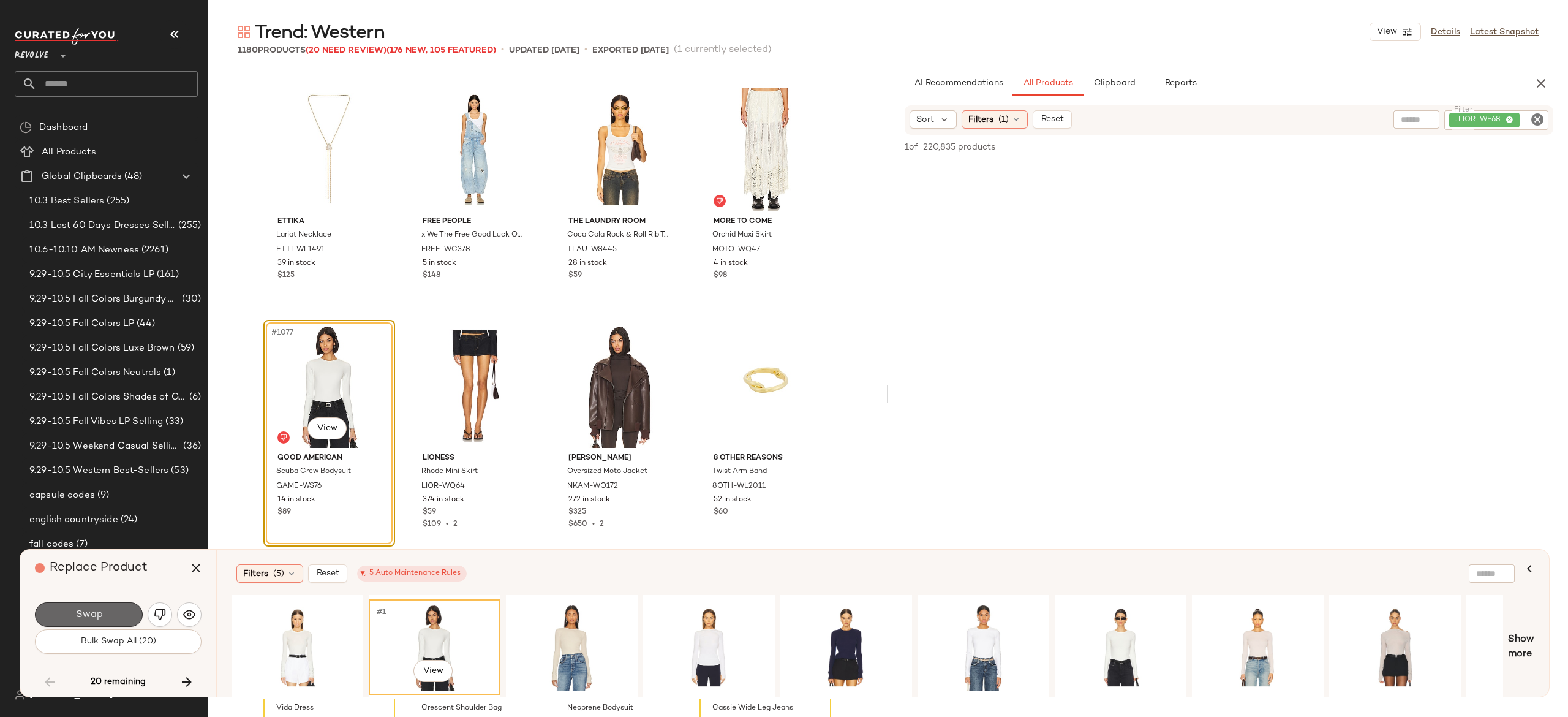
click at [106, 608] on button "Swap" at bounding box center [89, 613] width 107 height 24
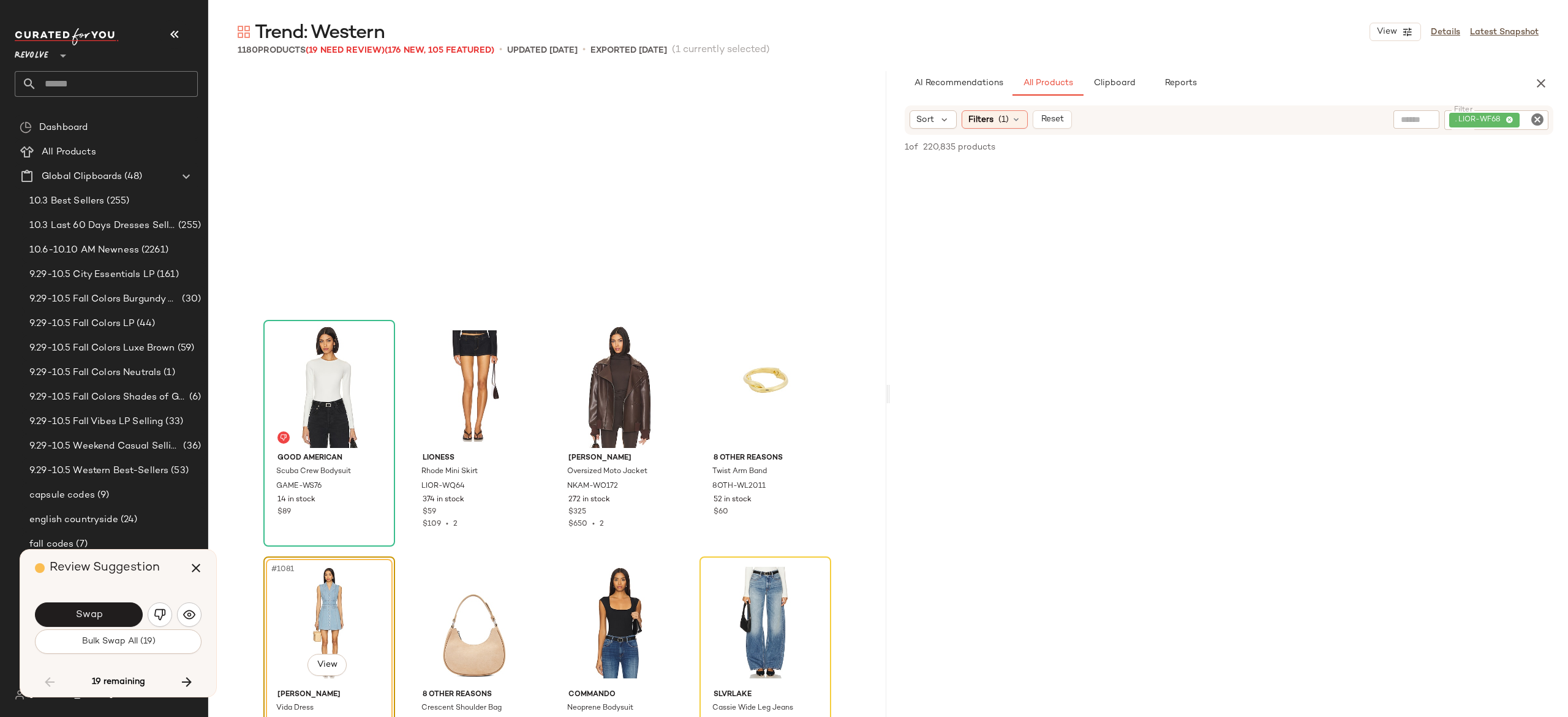
scroll to position [63589, 0]
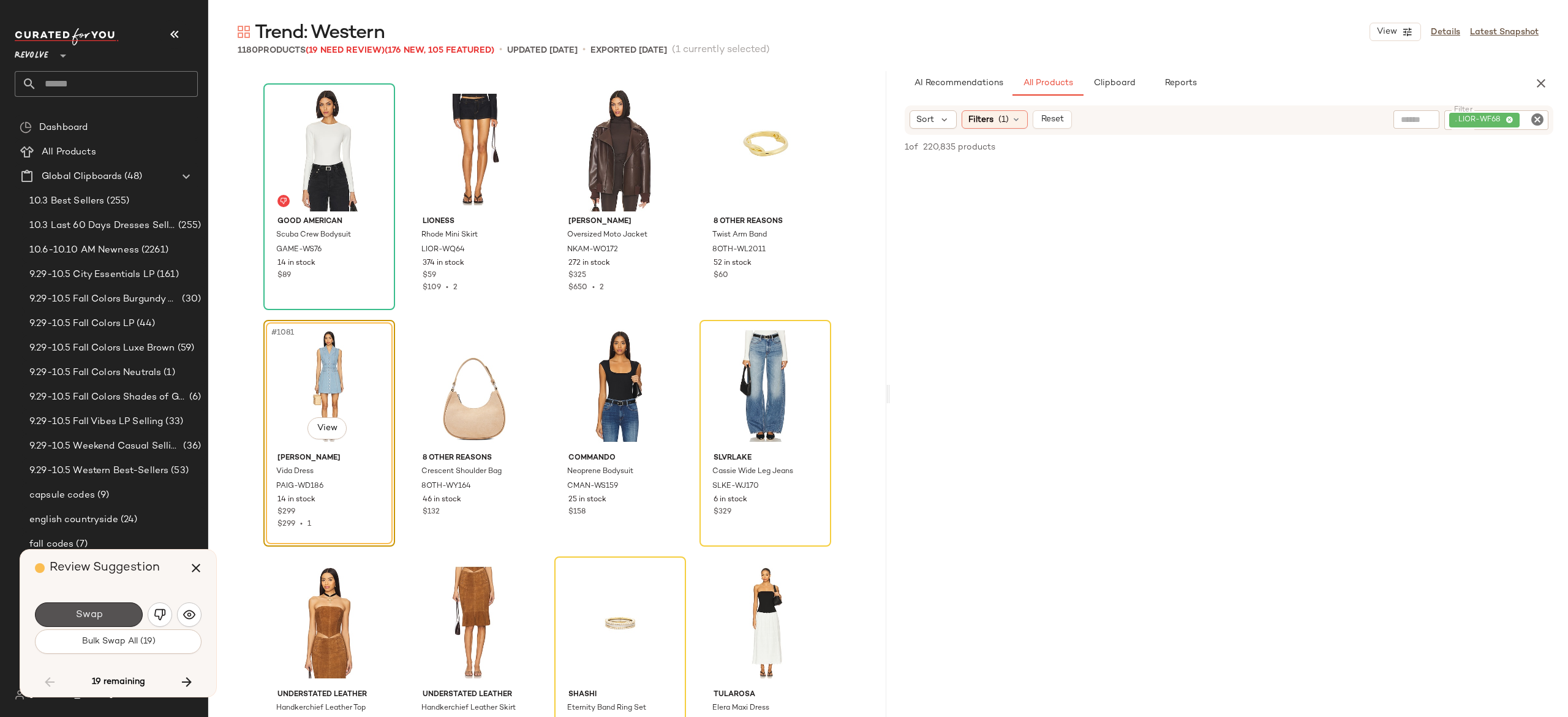
click at [106, 608] on button "Swap" at bounding box center [89, 613] width 107 height 24
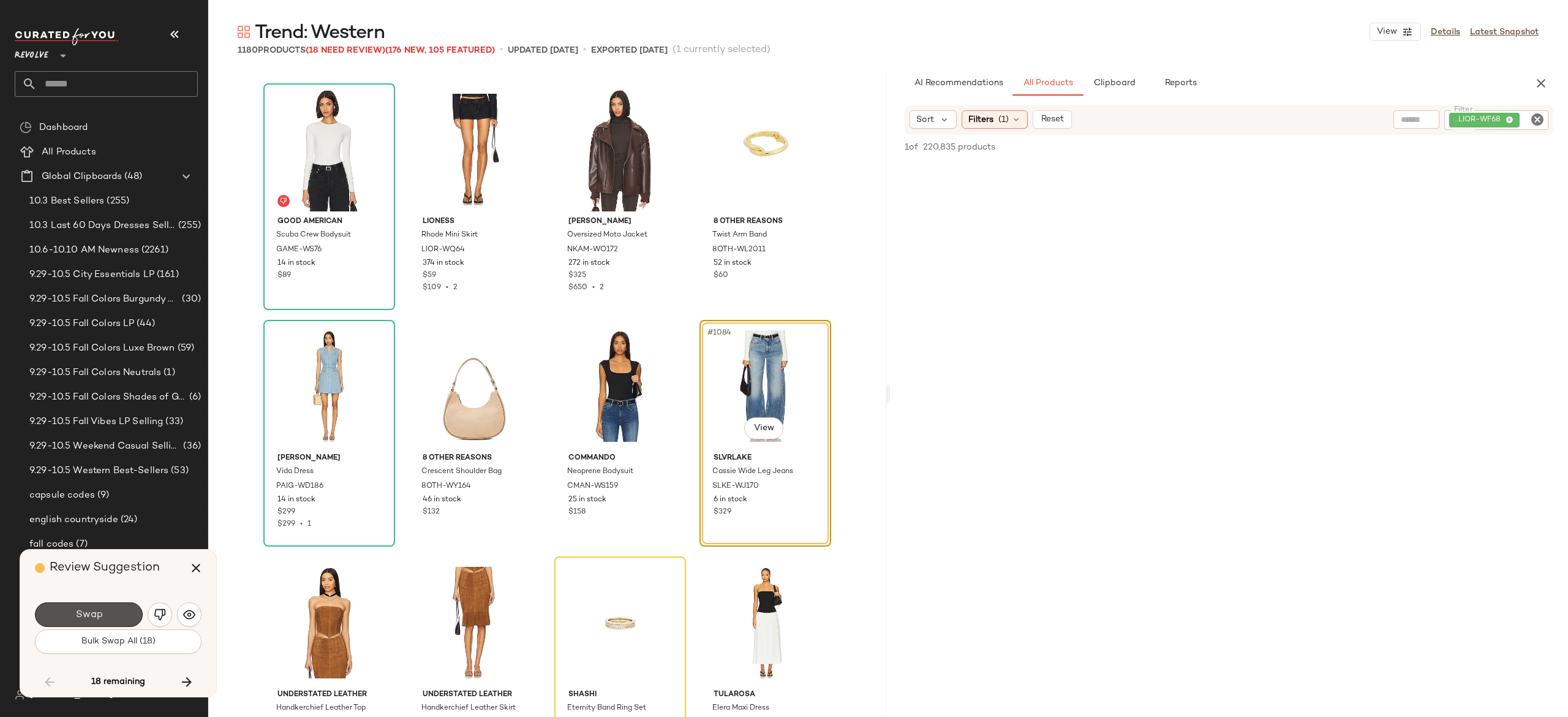
click at [106, 608] on button "Swap" at bounding box center [89, 613] width 107 height 24
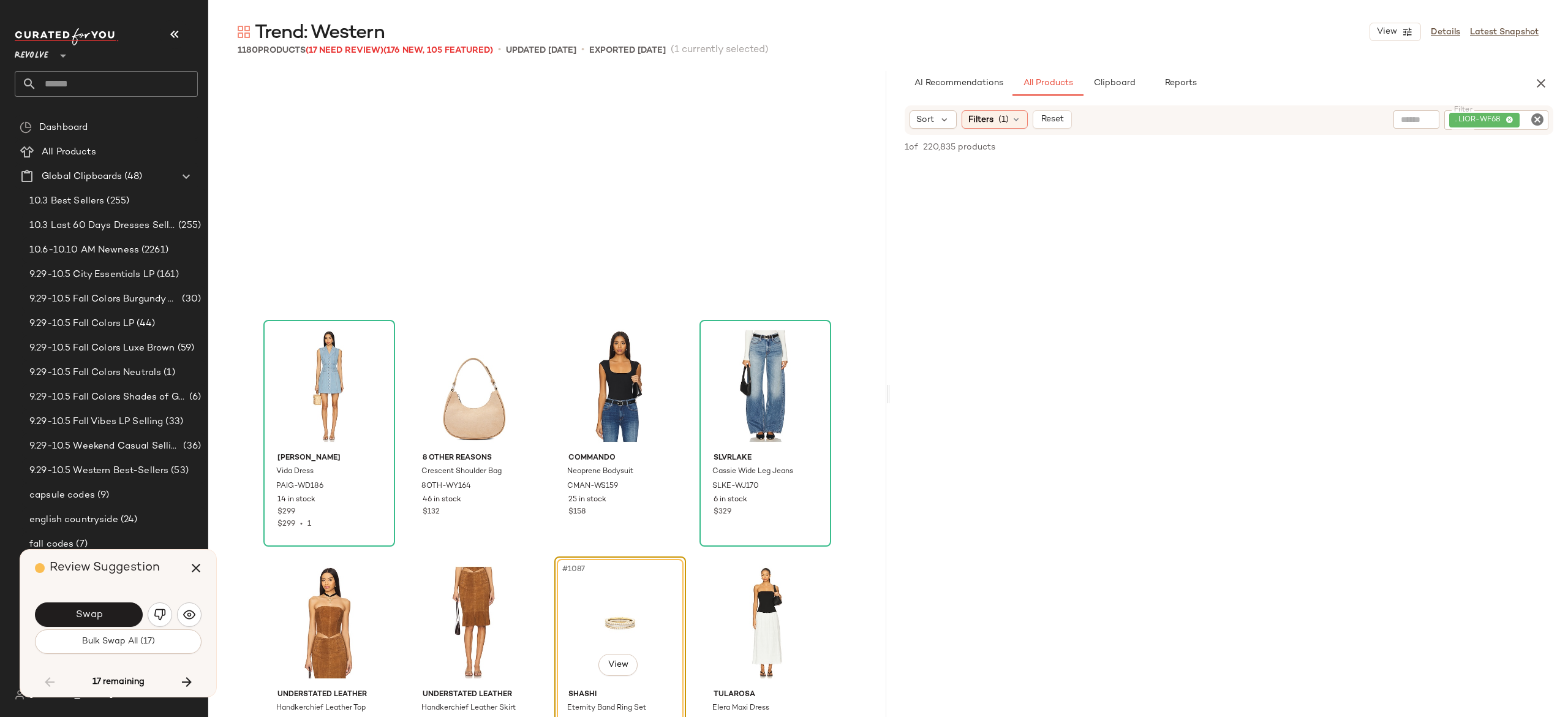
scroll to position [63826, 0]
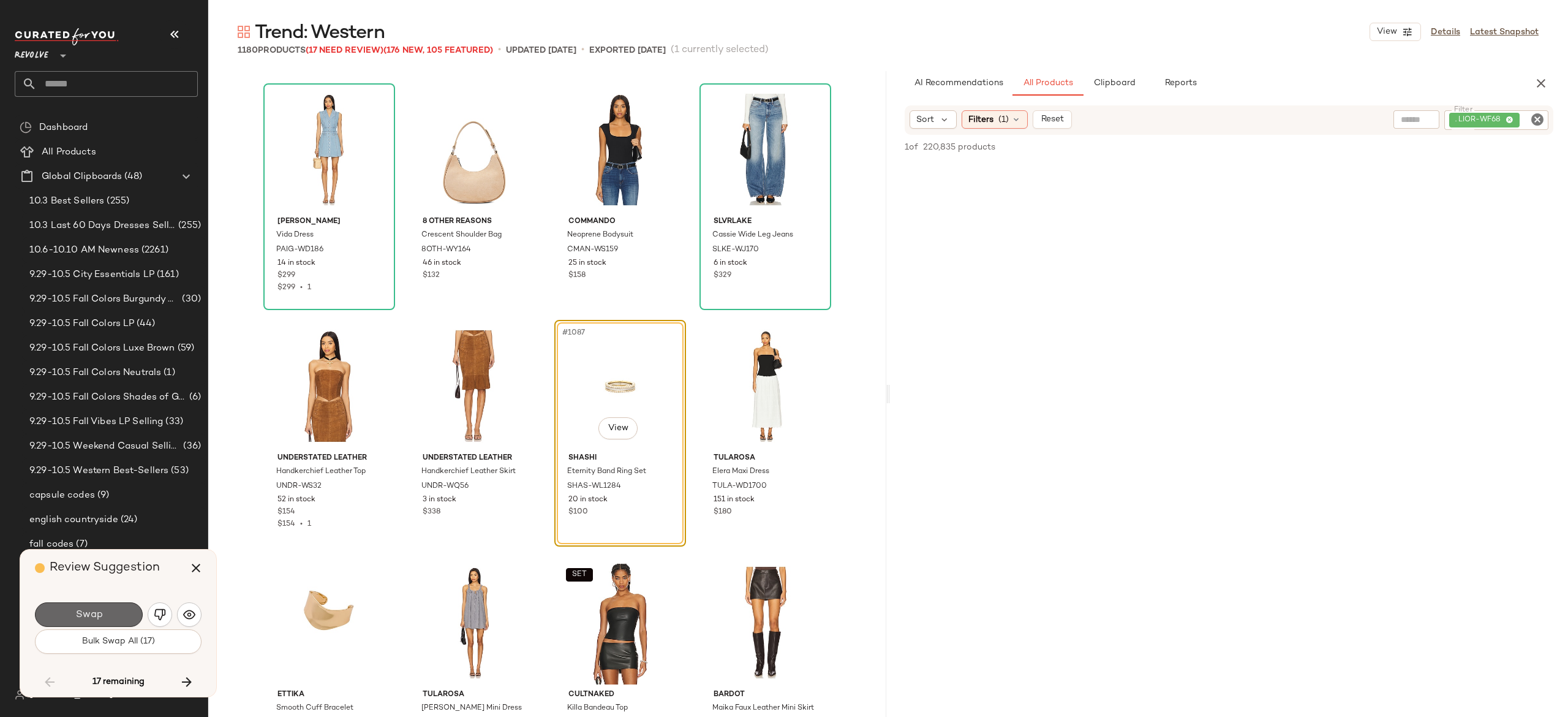
click at [119, 617] on button "Swap" at bounding box center [89, 613] width 107 height 24
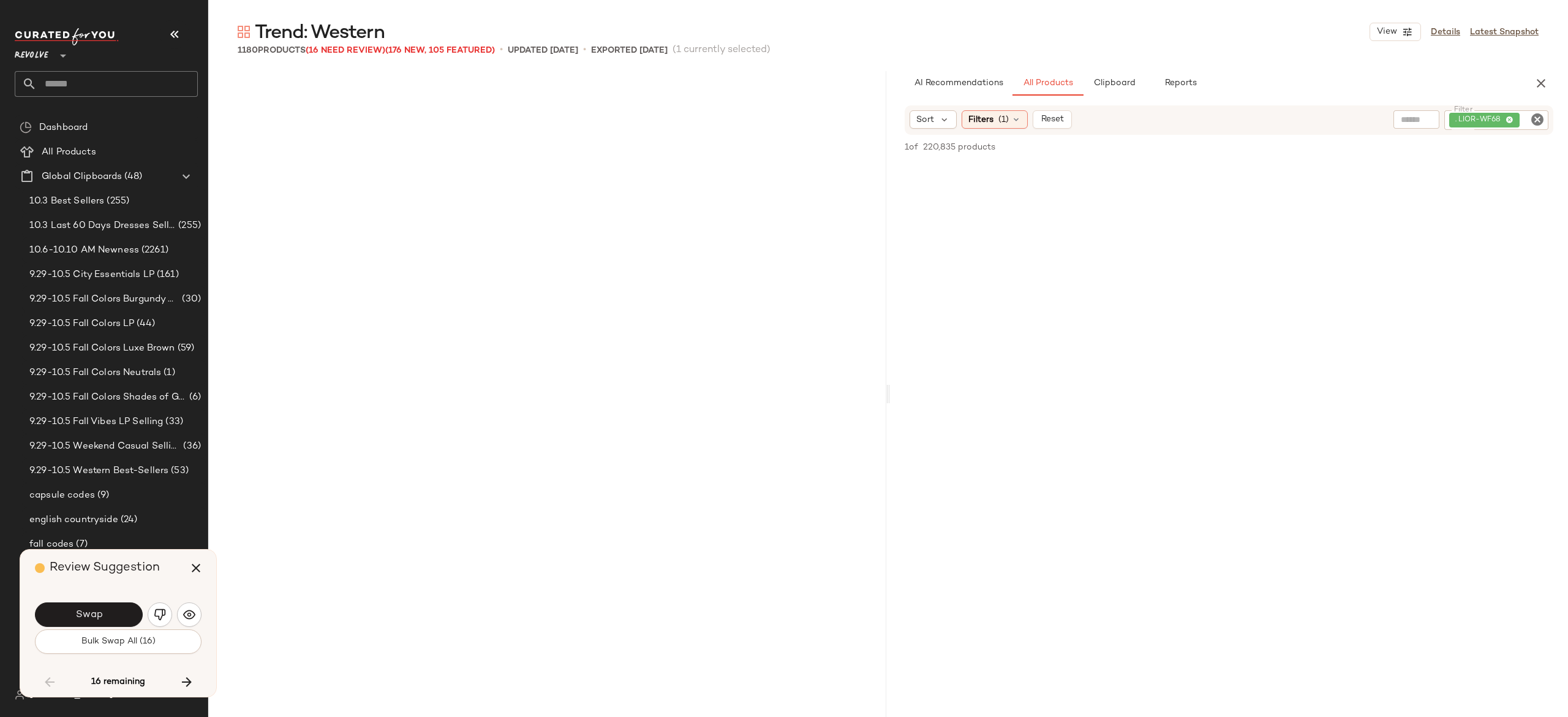
scroll to position [64535, 0]
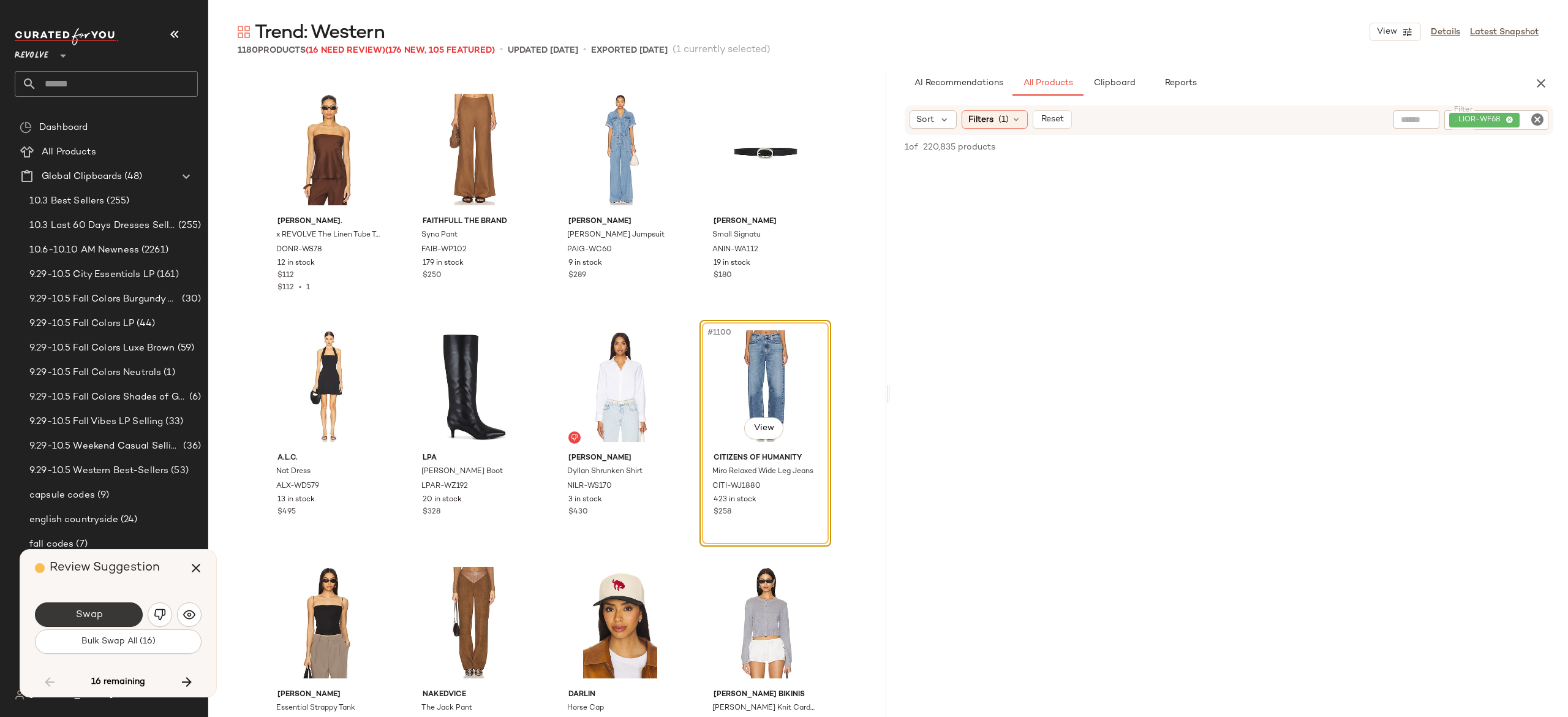
click at [116, 605] on button "Swap" at bounding box center [89, 613] width 107 height 24
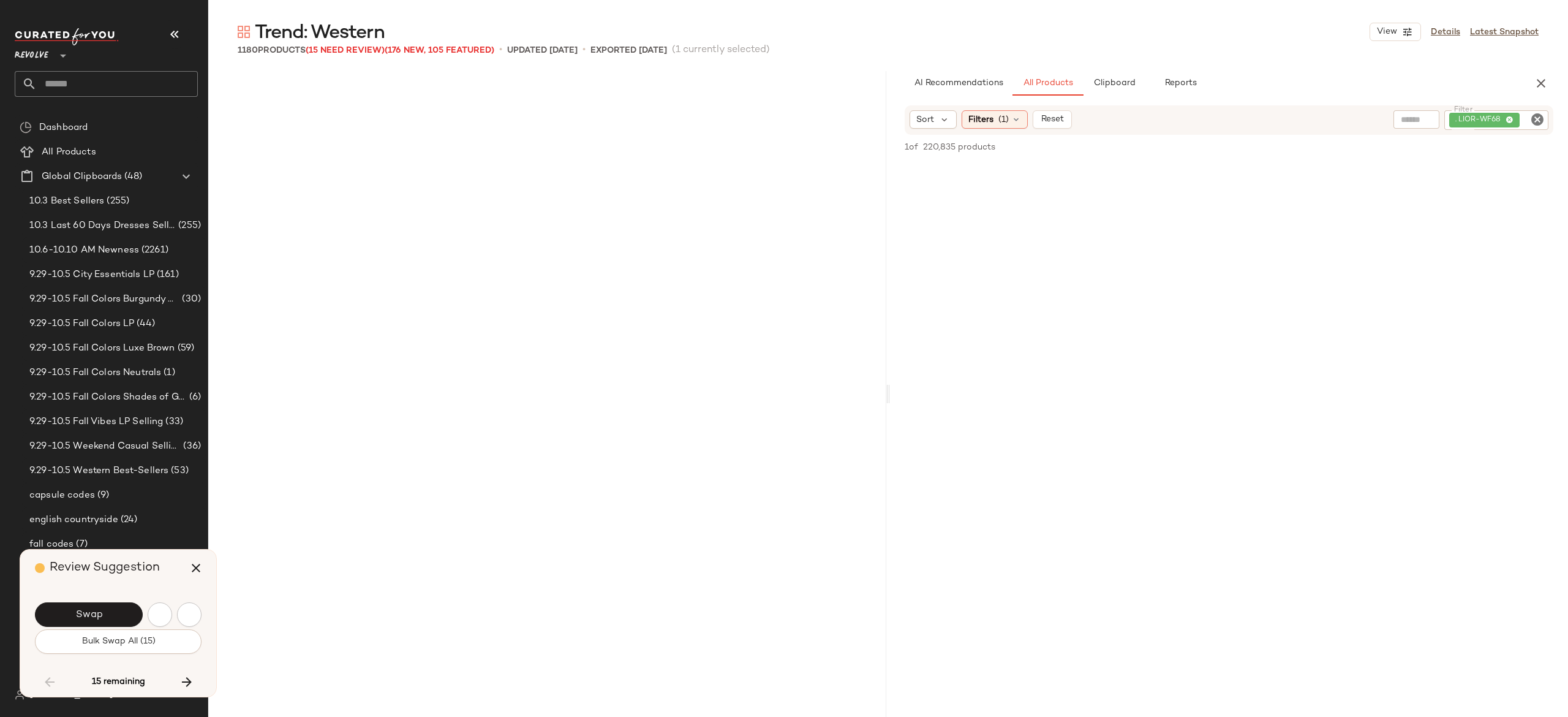
scroll to position [65244, 0]
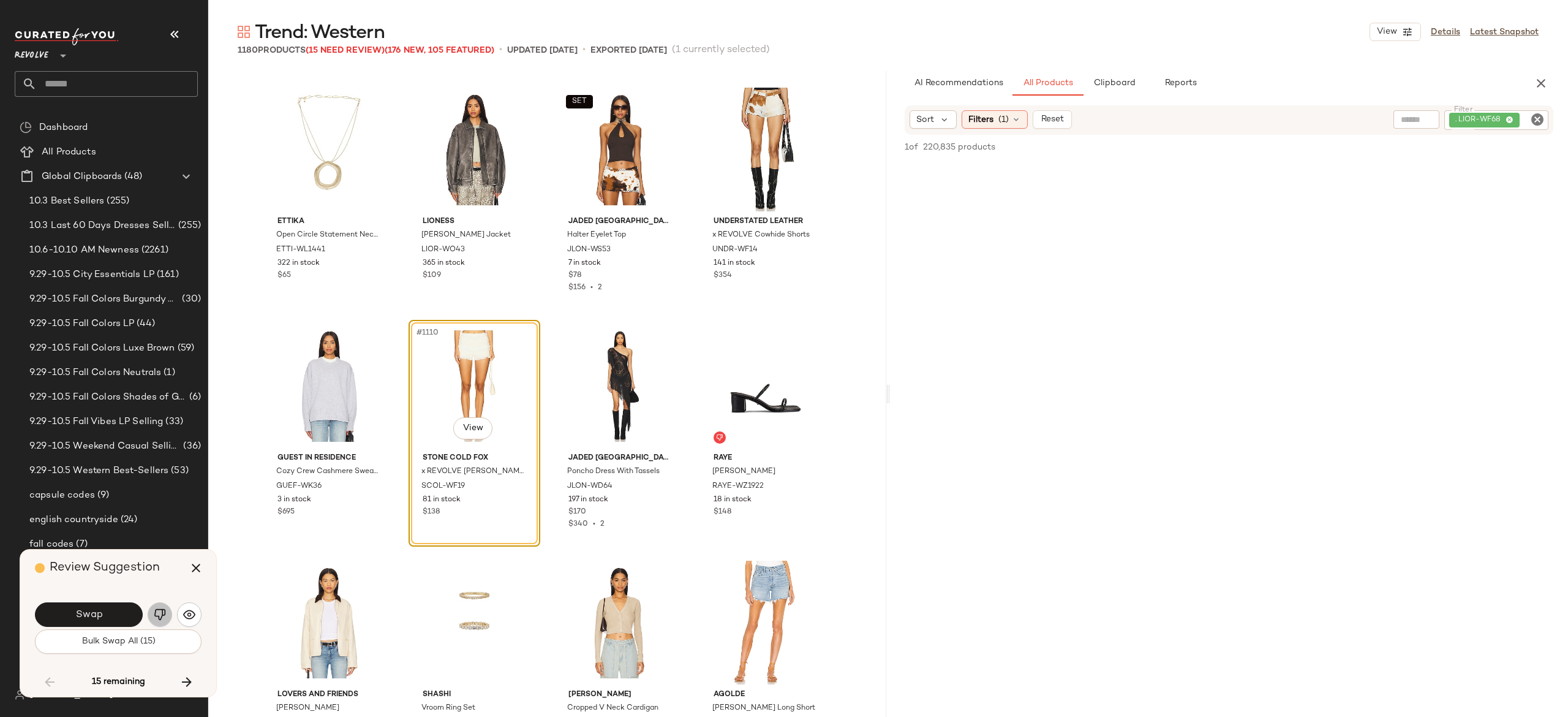
click at [156, 612] on img "button" at bounding box center [159, 614] width 13 height 13
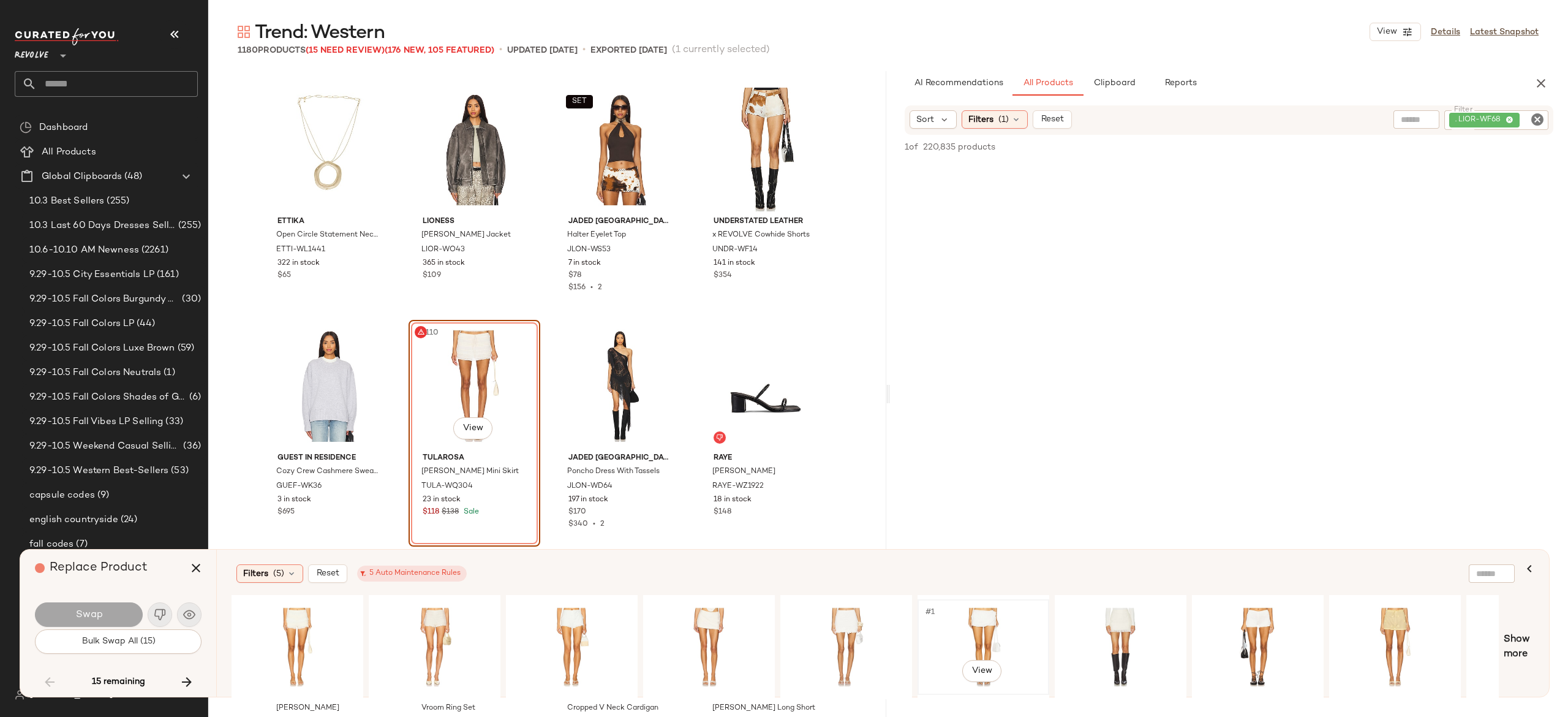
click at [973, 621] on div "#1 View" at bounding box center [984, 647] width 123 height 87
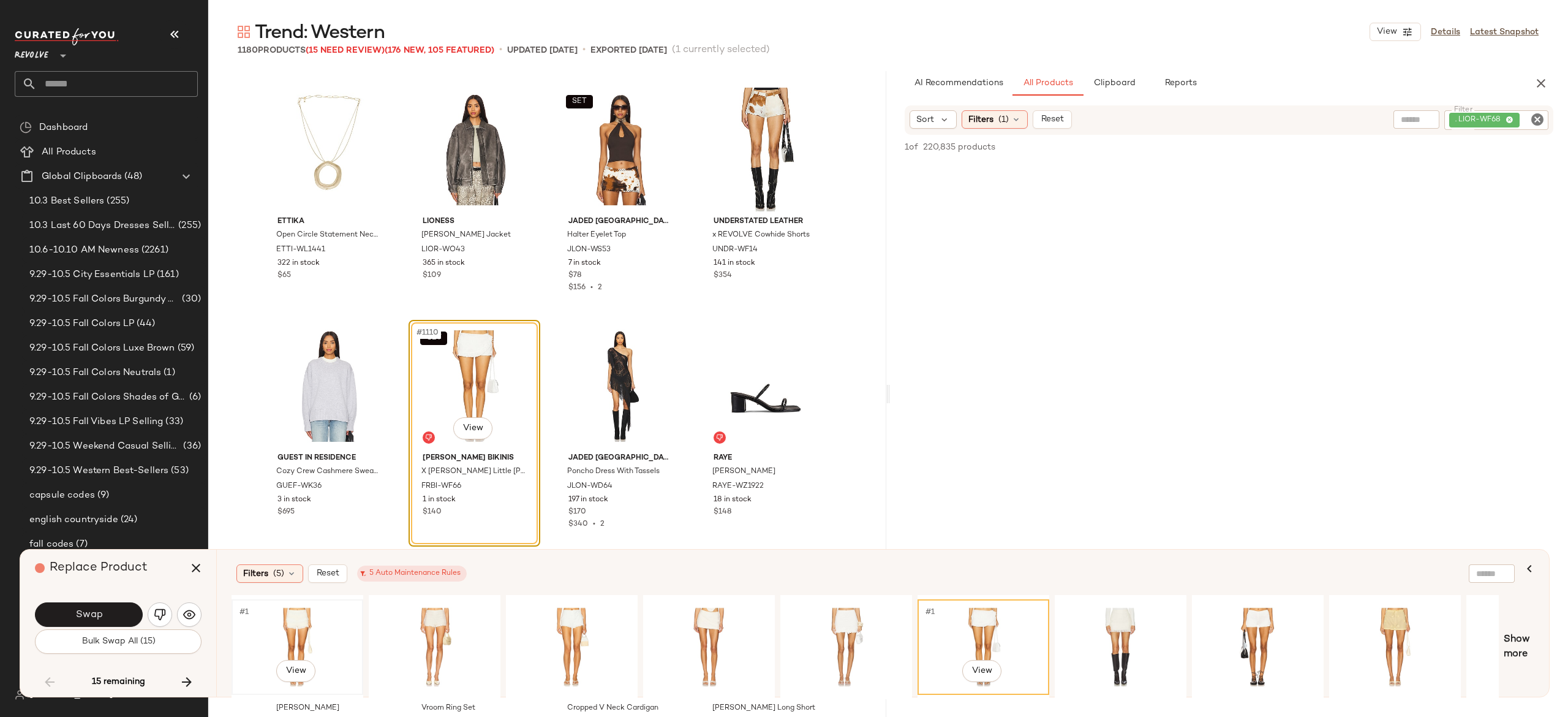
click at [300, 609] on div "#1 View" at bounding box center [297, 647] width 123 height 87
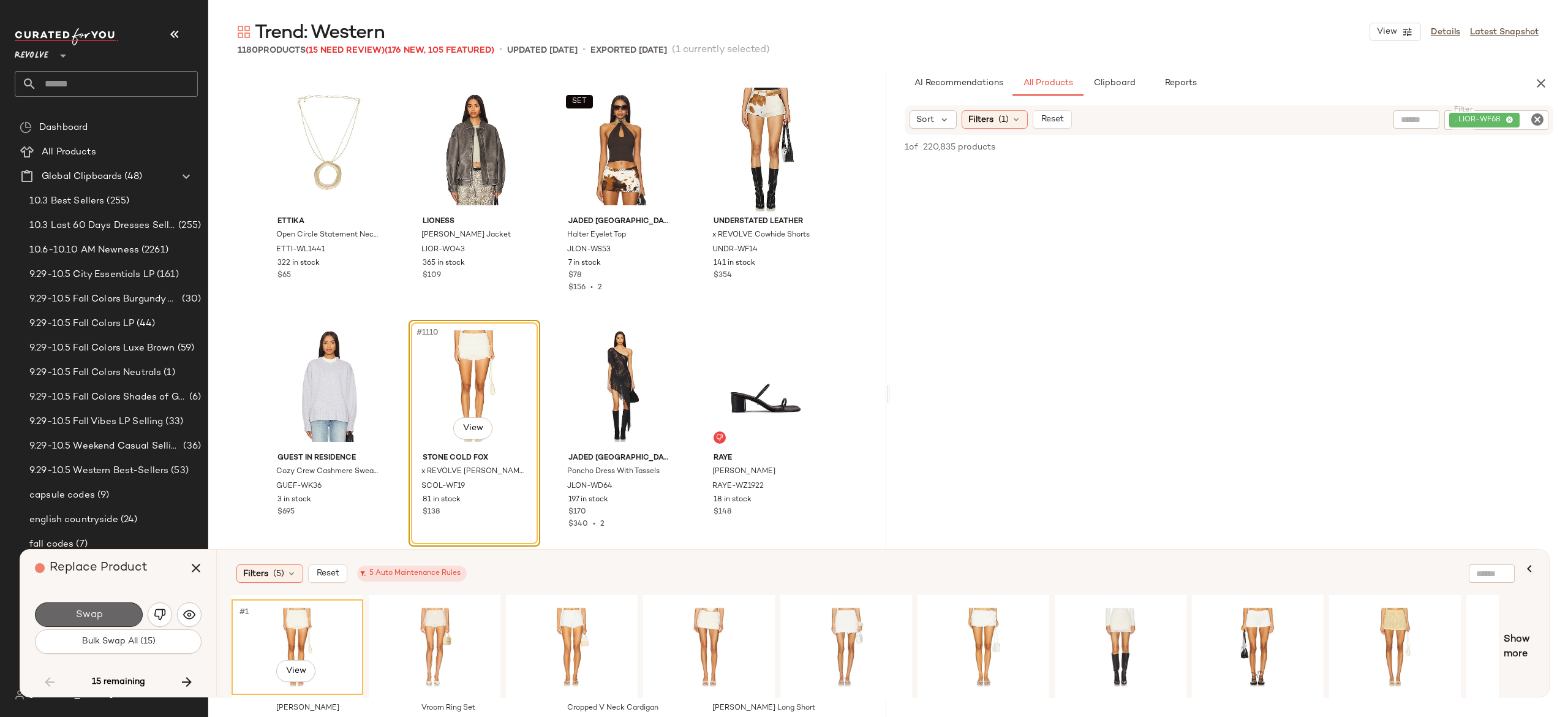
click at [112, 607] on button "Swap" at bounding box center [89, 613] width 107 height 24
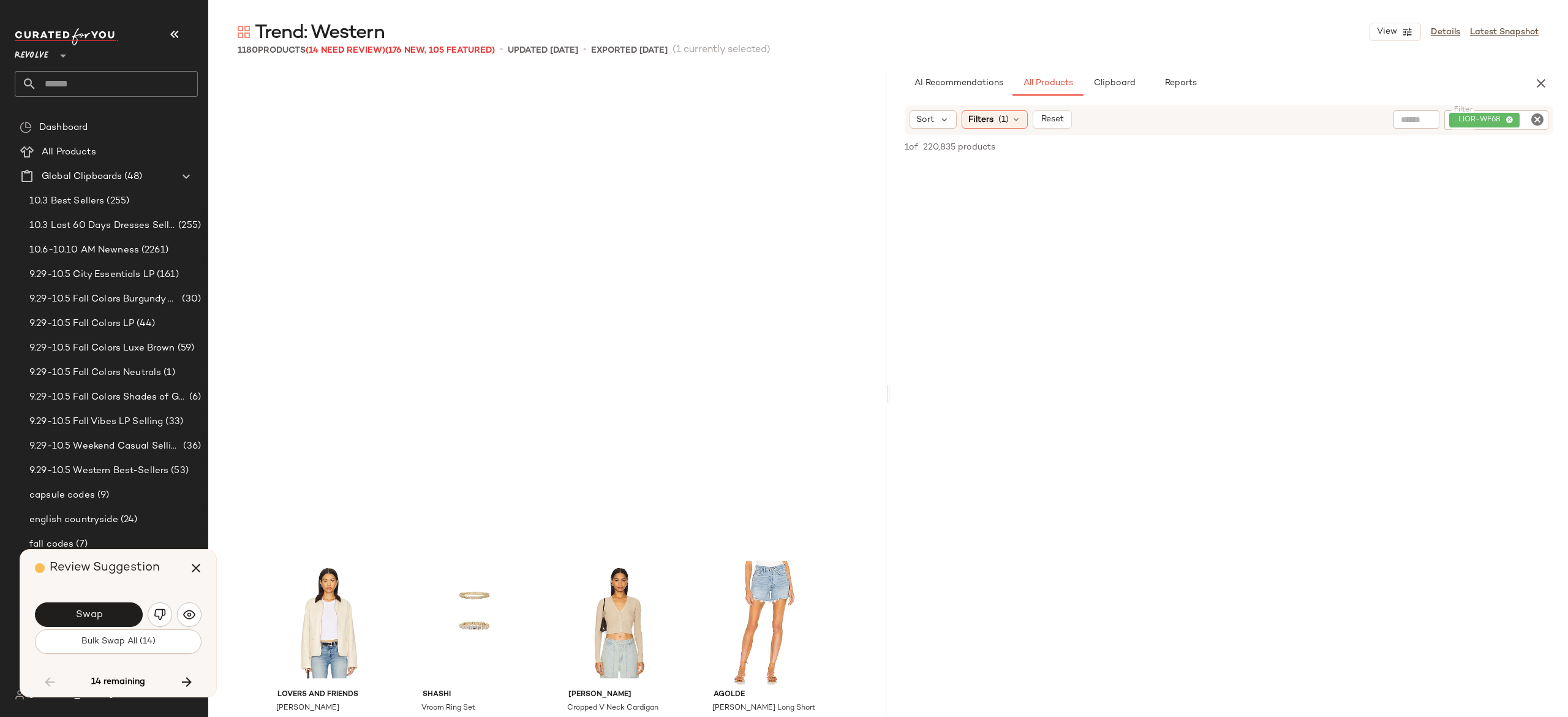
scroll to position [65717, 0]
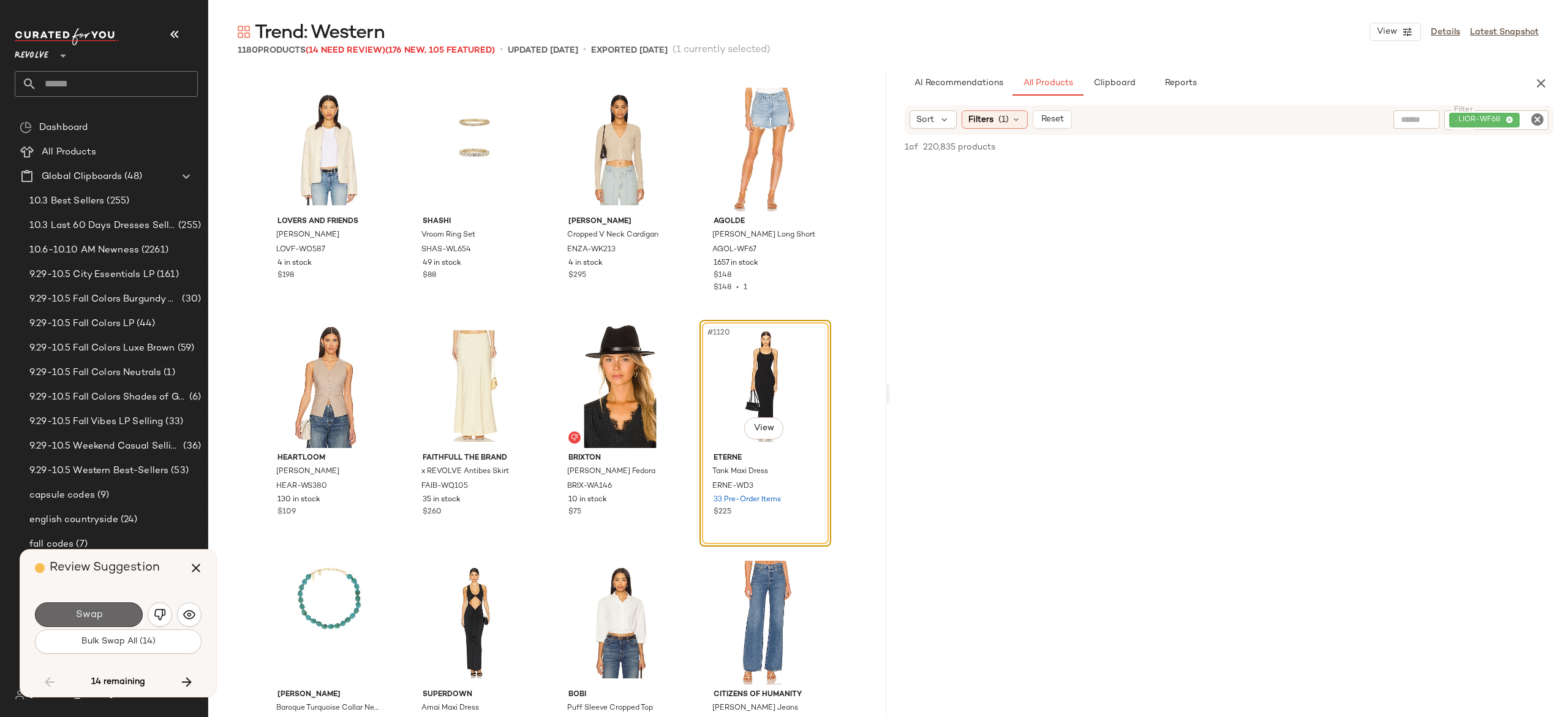
click at [116, 614] on button "Swap" at bounding box center [89, 613] width 107 height 24
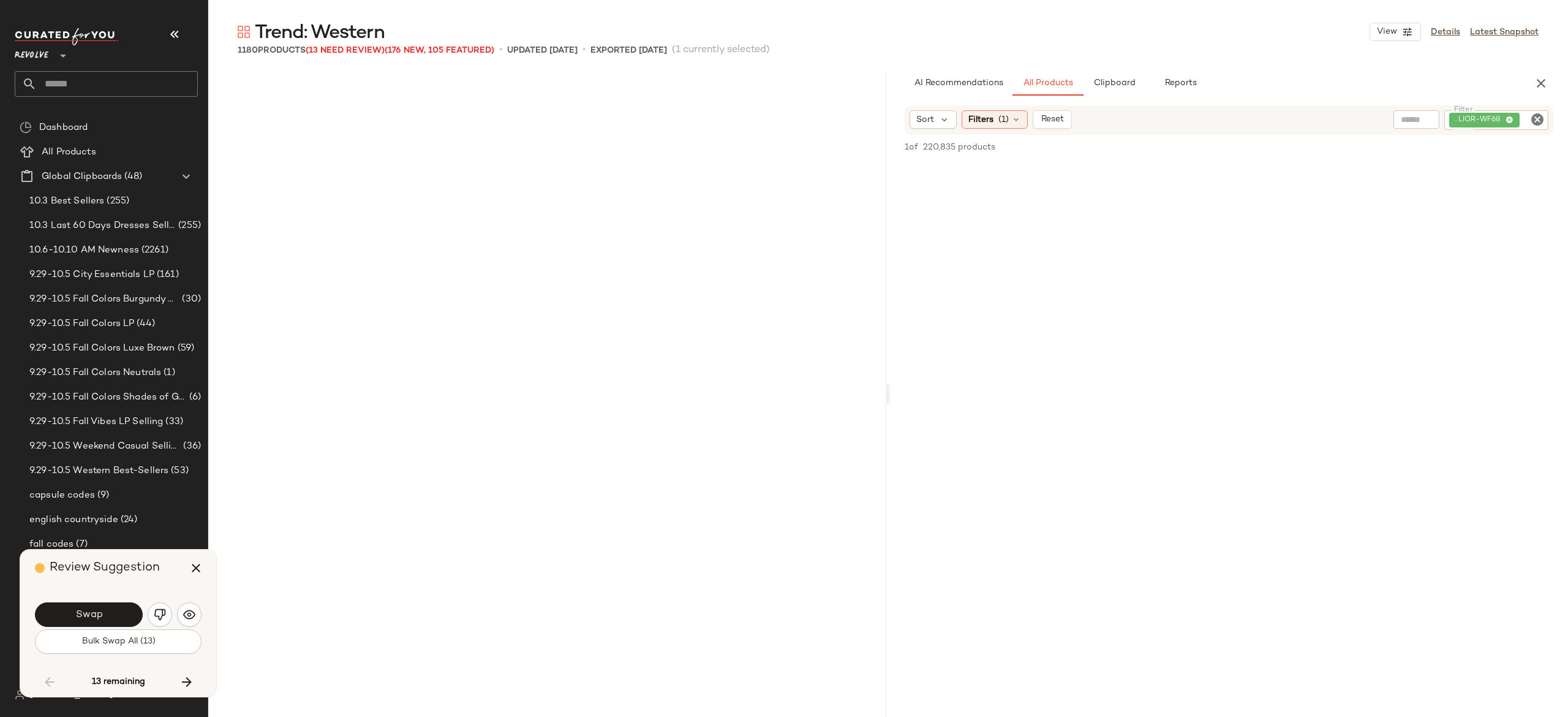
scroll to position [66426, 0]
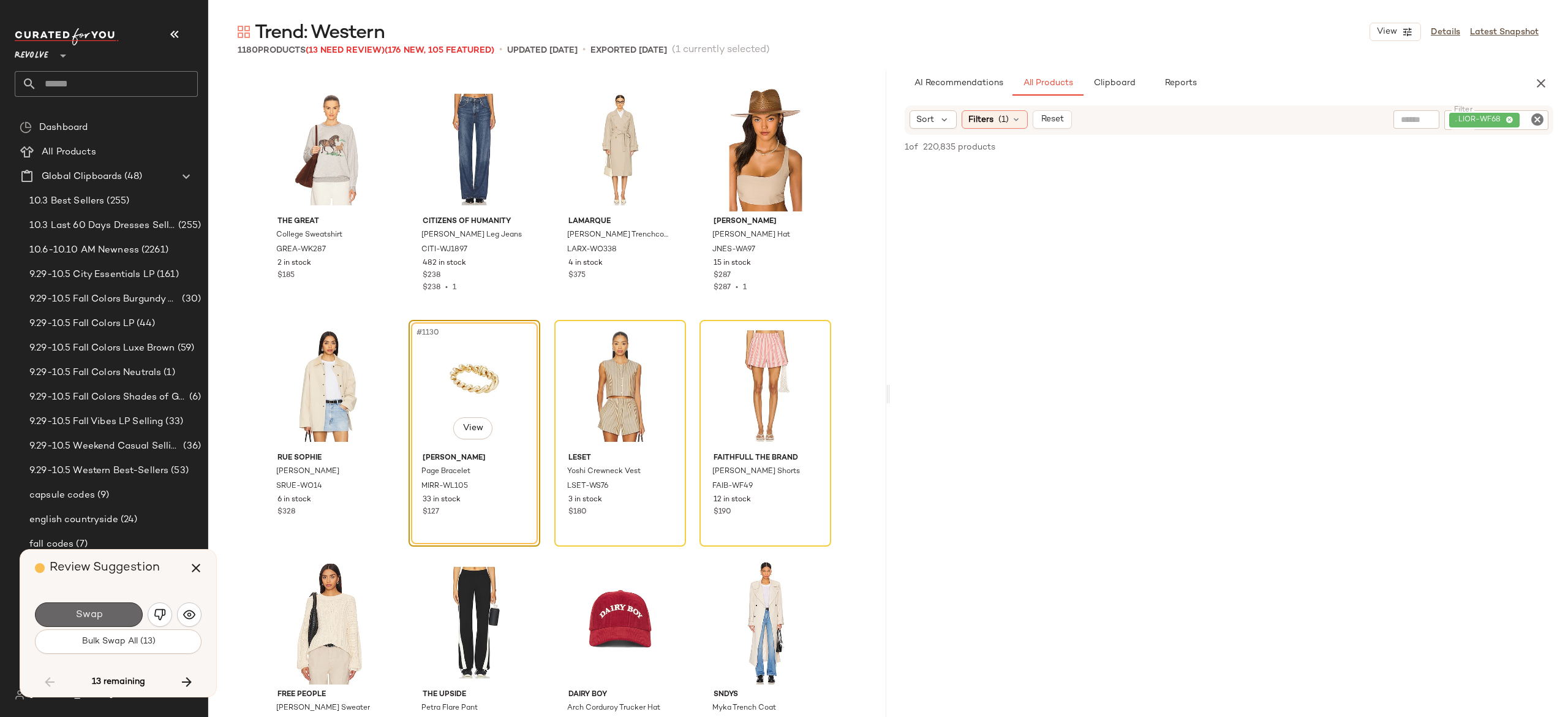
click at [121, 612] on button "Swap" at bounding box center [89, 613] width 107 height 24
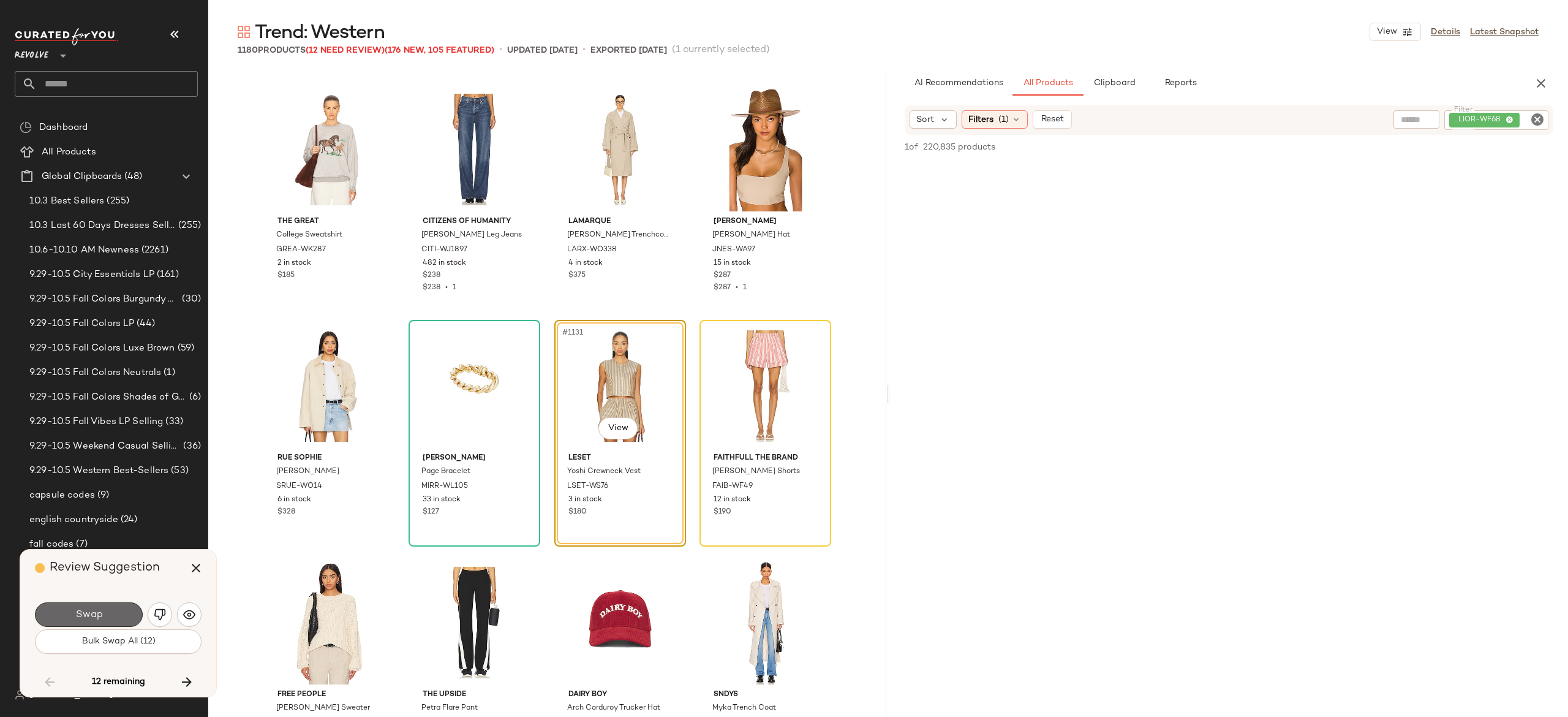
click at [125, 616] on button "Swap" at bounding box center [89, 613] width 107 height 24
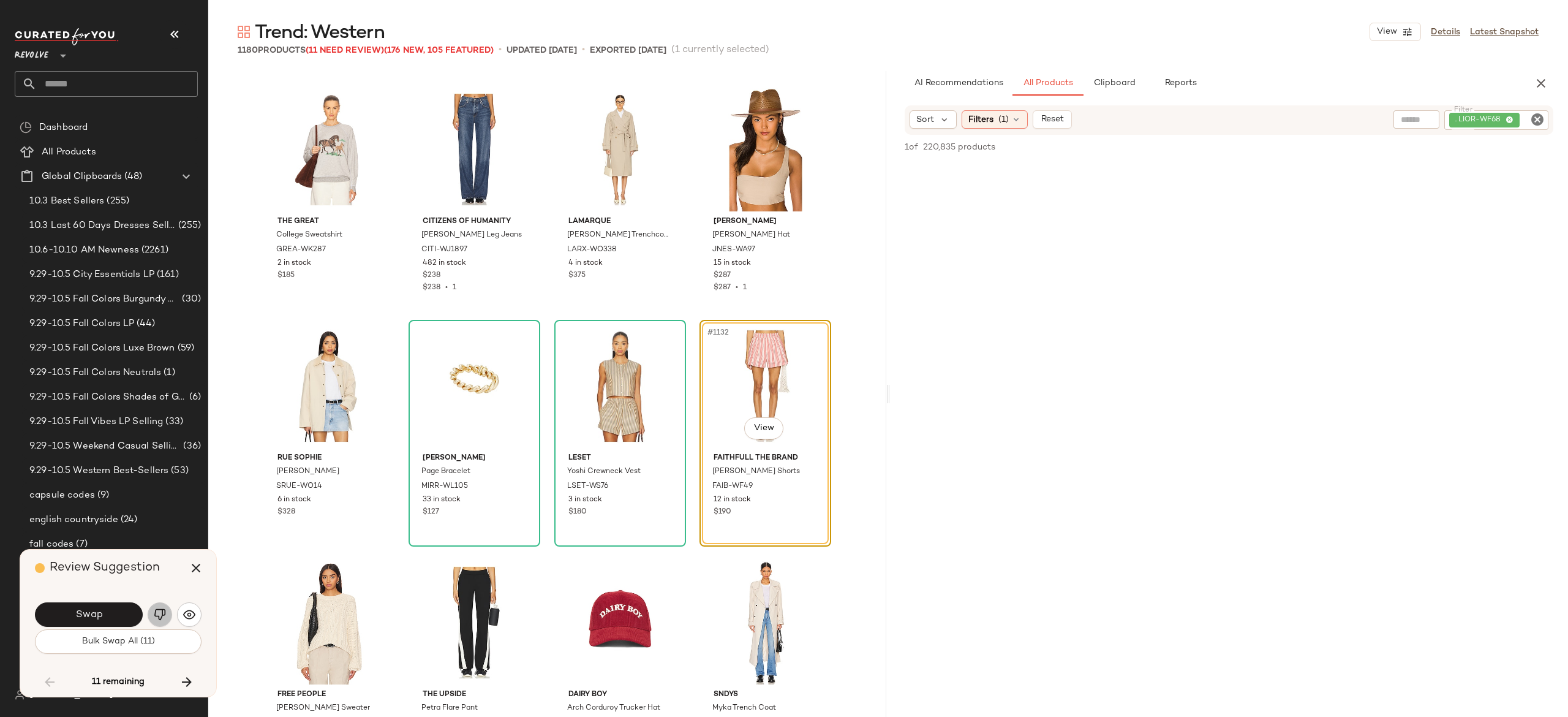
click at [162, 614] on img "button" at bounding box center [159, 614] width 13 height 13
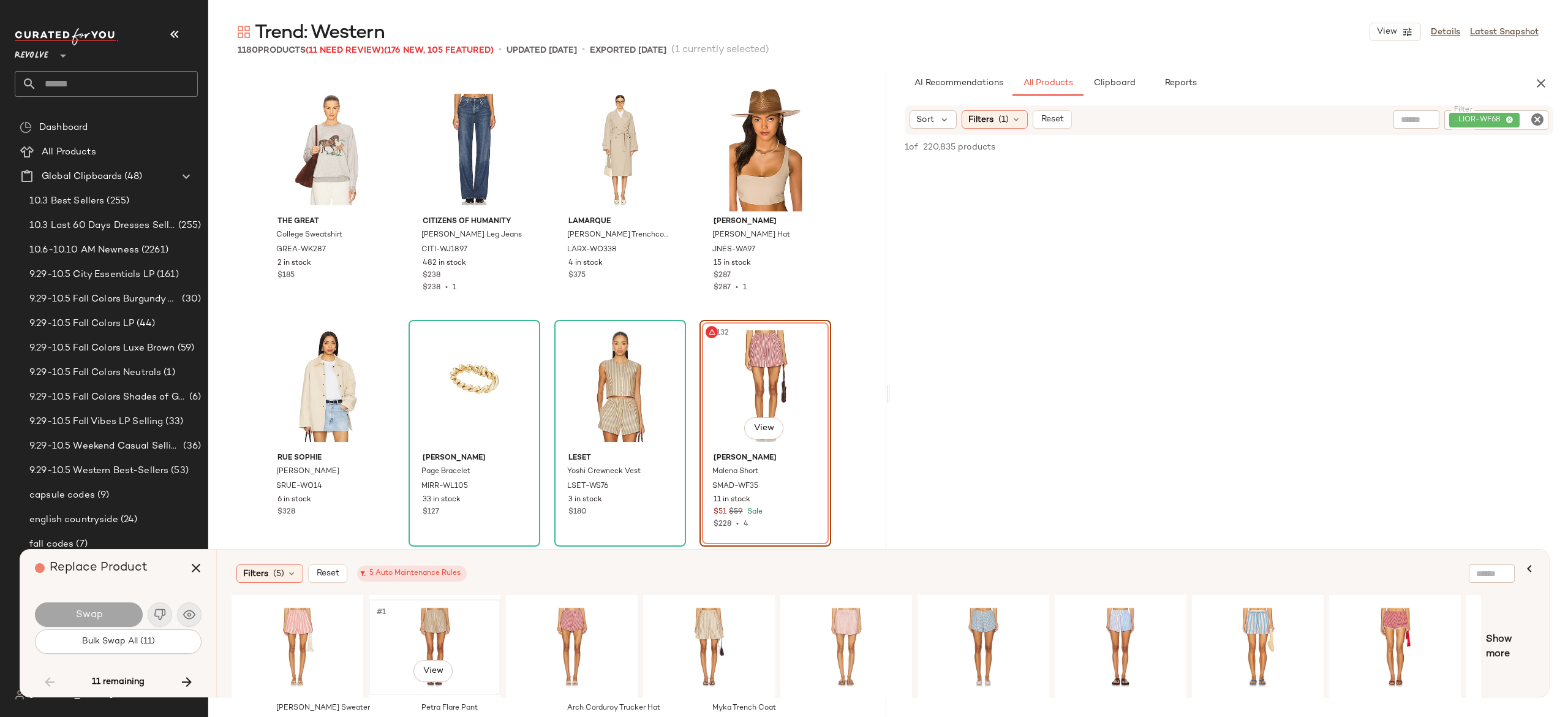
click at [424, 627] on div "#1 View" at bounding box center [435, 647] width 123 height 87
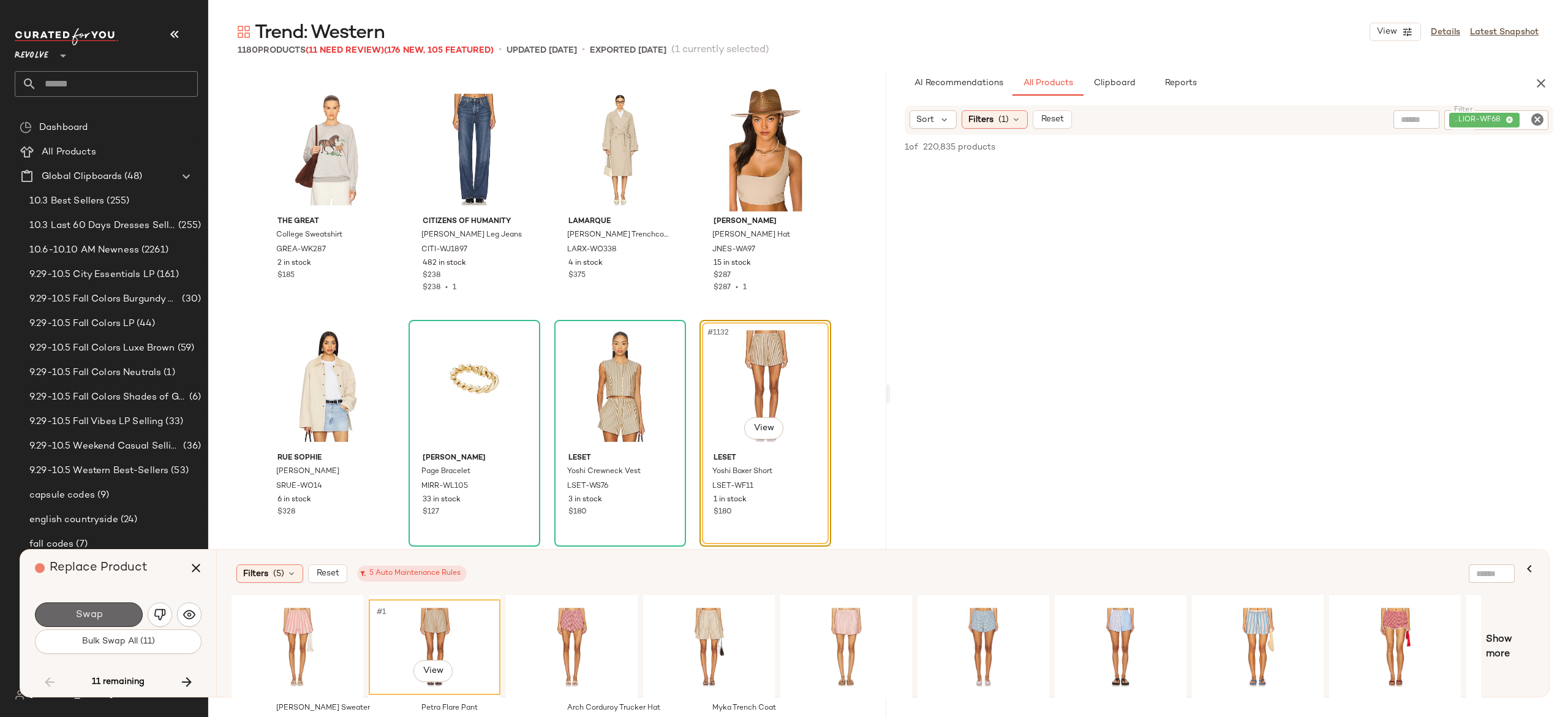
click at [129, 610] on button "Swap" at bounding box center [89, 613] width 107 height 24
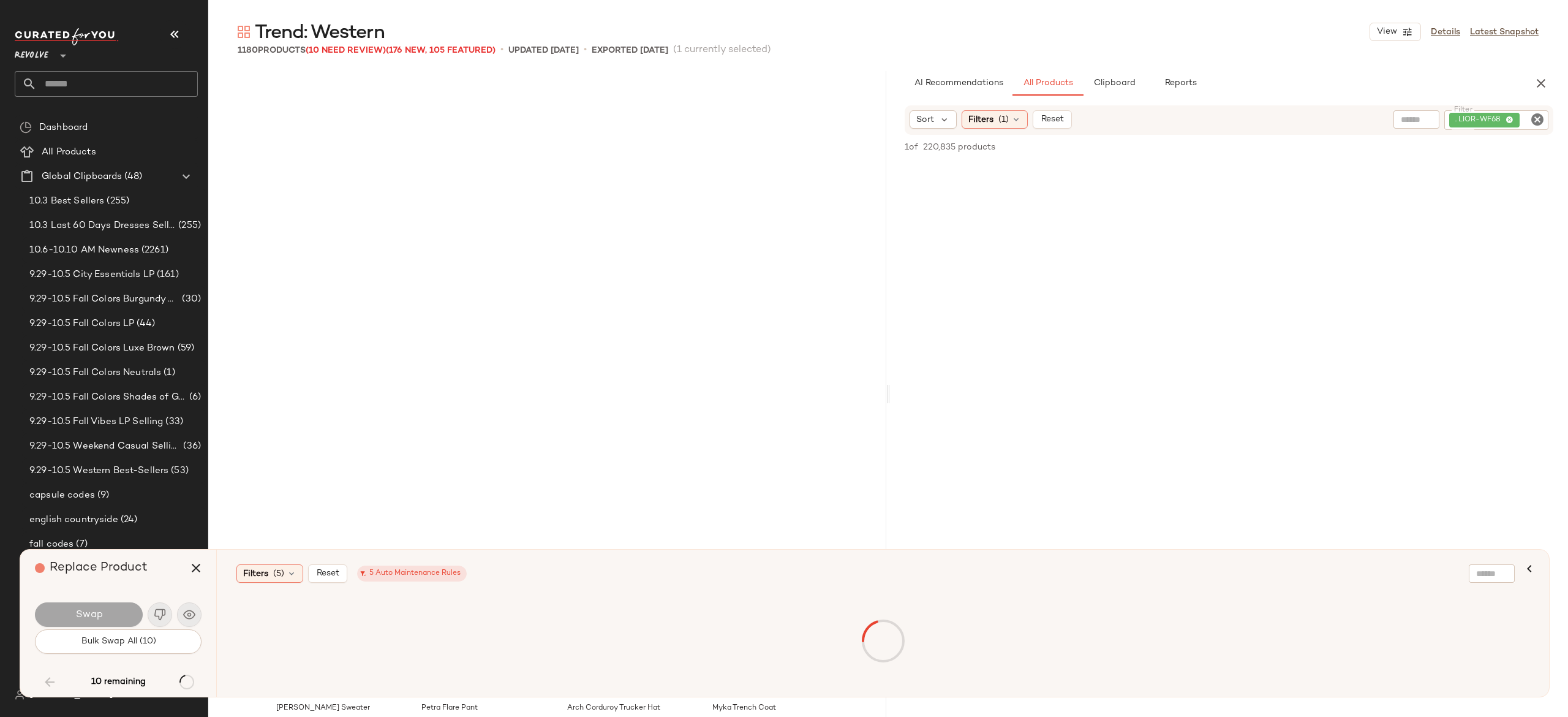
scroll to position [66899, 0]
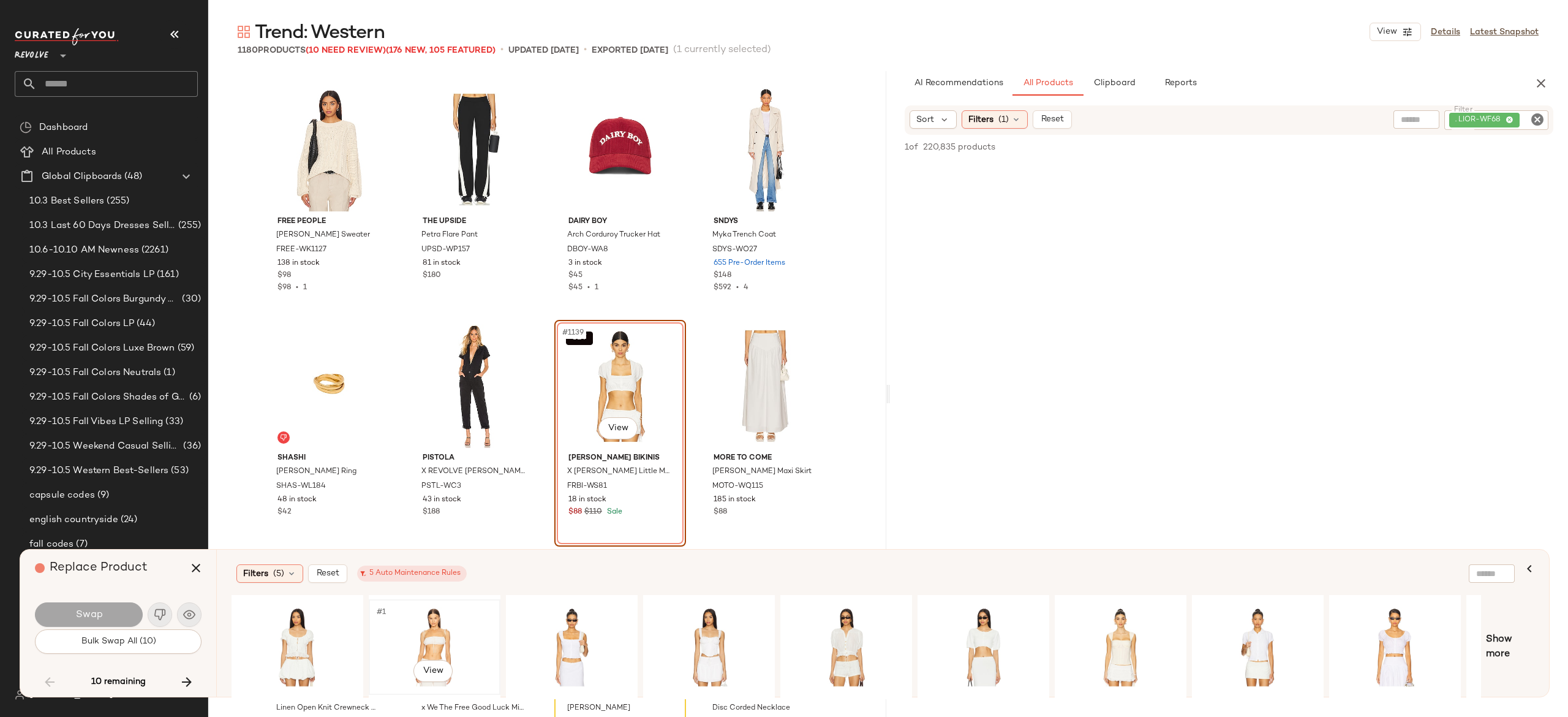
click at [417, 629] on div "#1 View" at bounding box center [435, 647] width 123 height 87
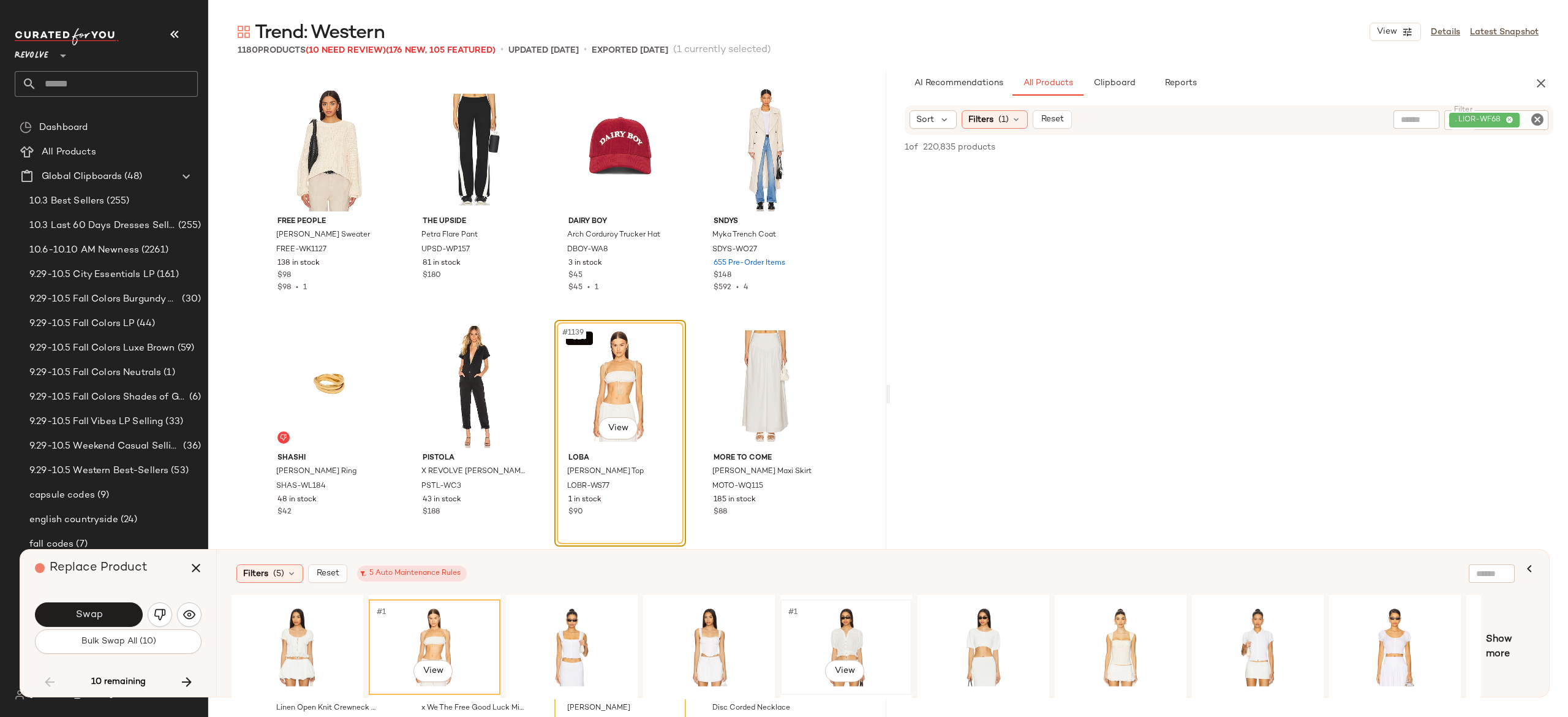
click at [829, 643] on div "#1 View" at bounding box center [846, 647] width 123 height 87
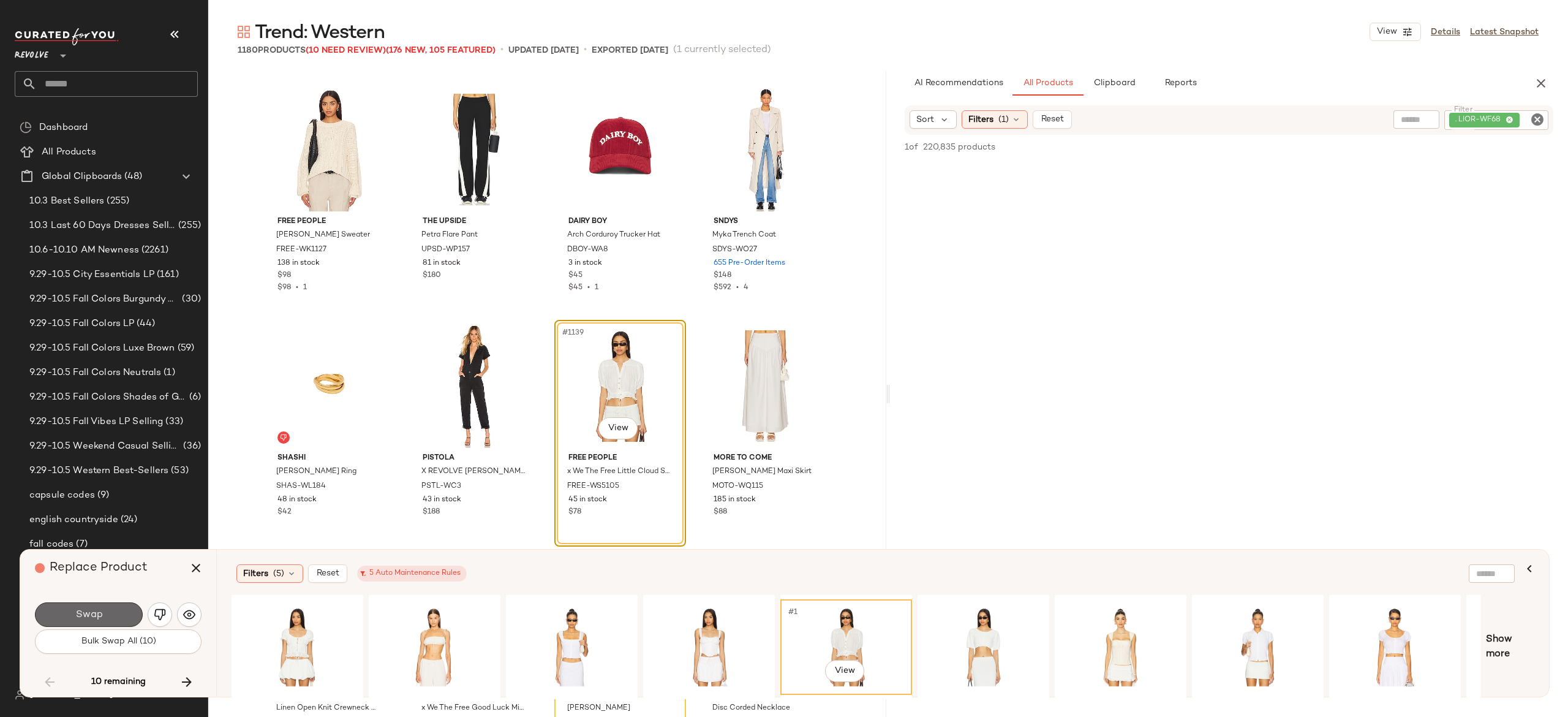
click at [131, 610] on button "Swap" at bounding box center [89, 613] width 107 height 24
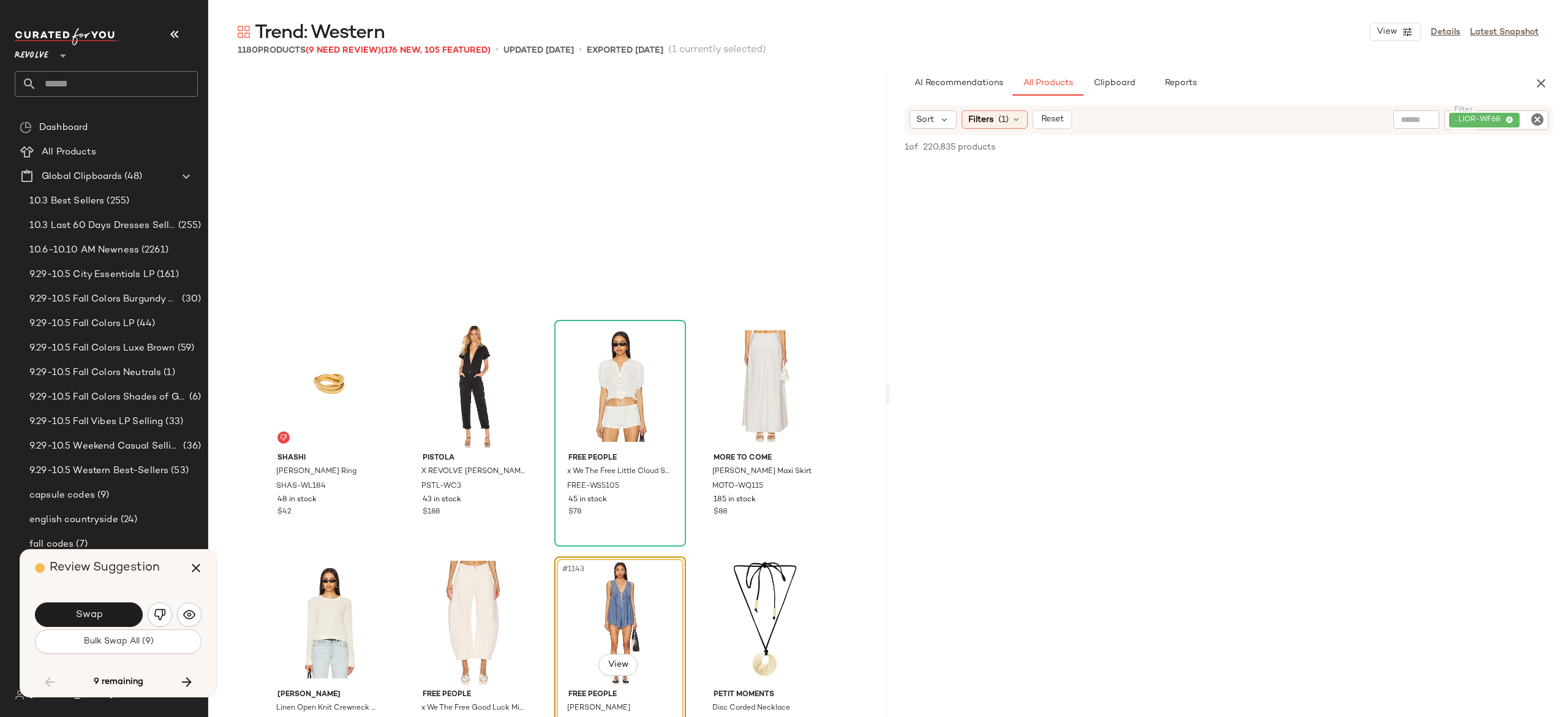
scroll to position [67135, 0]
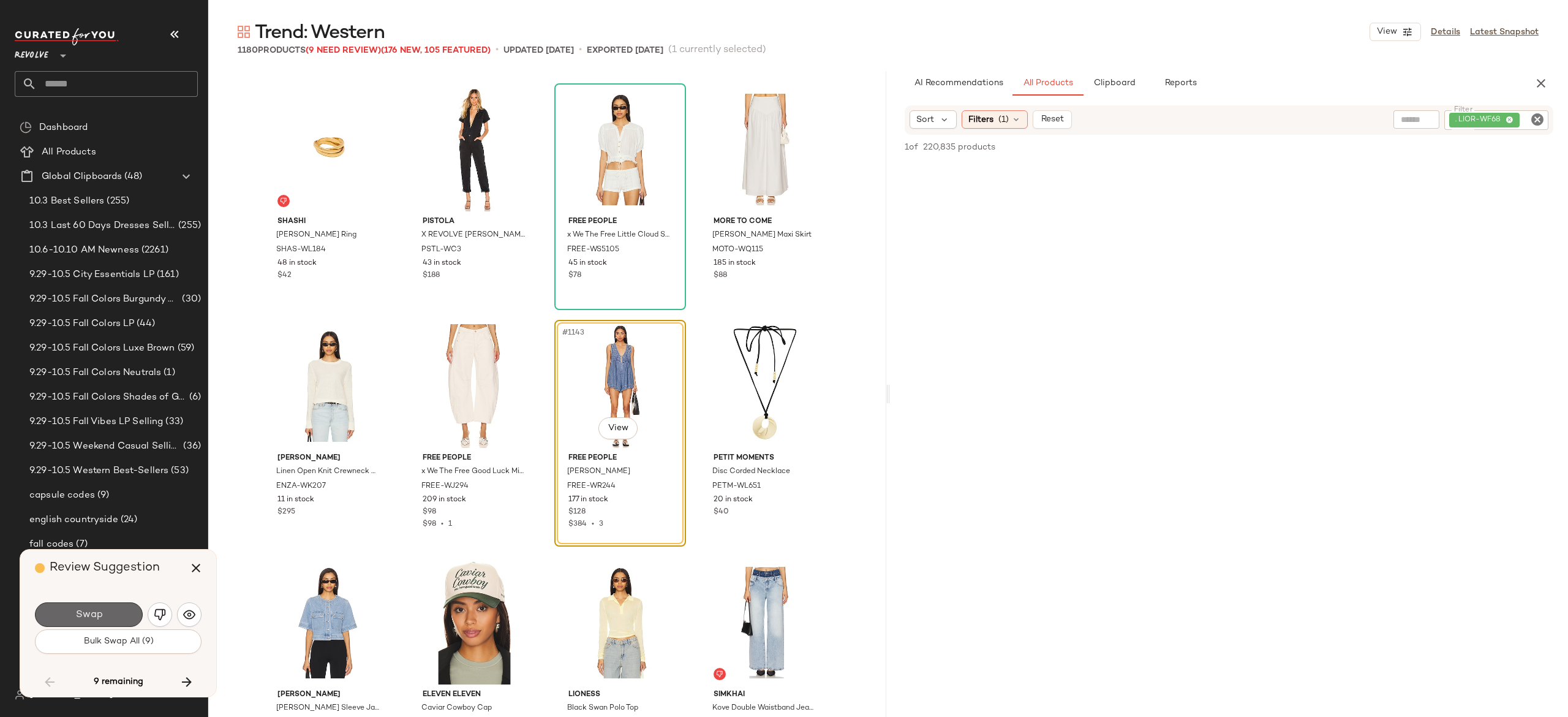
click at [126, 608] on button "Swap" at bounding box center [89, 613] width 107 height 24
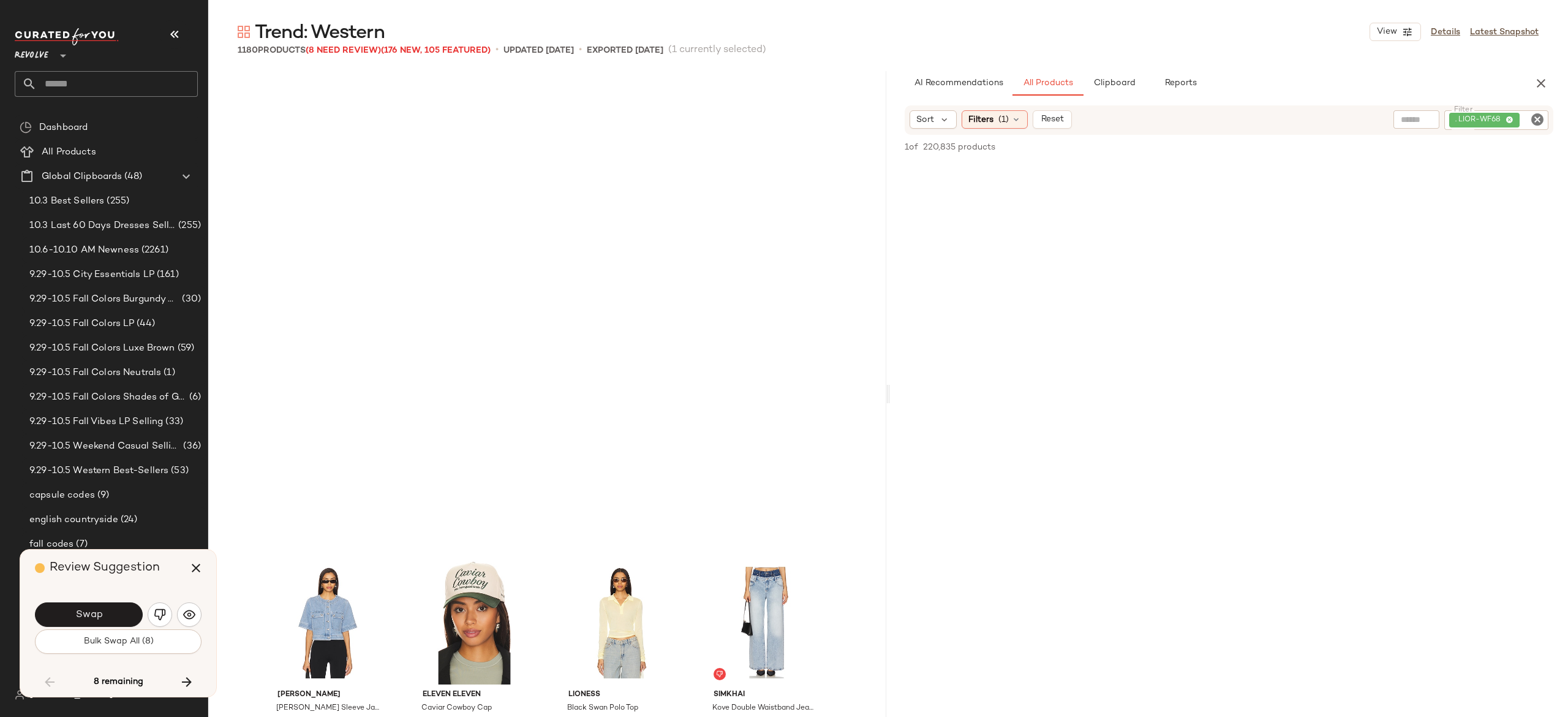
scroll to position [67608, 0]
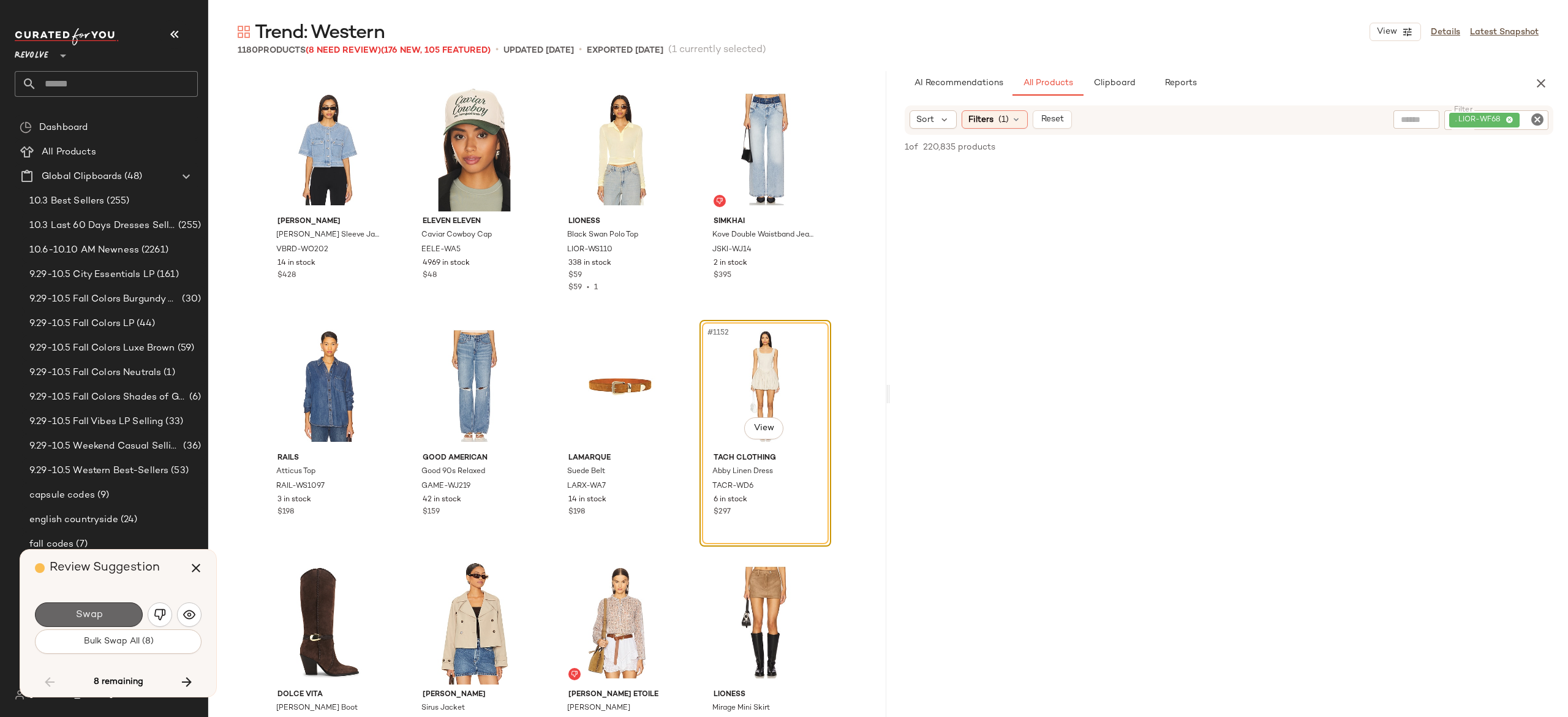
click at [124, 613] on button "Swap" at bounding box center [89, 613] width 107 height 24
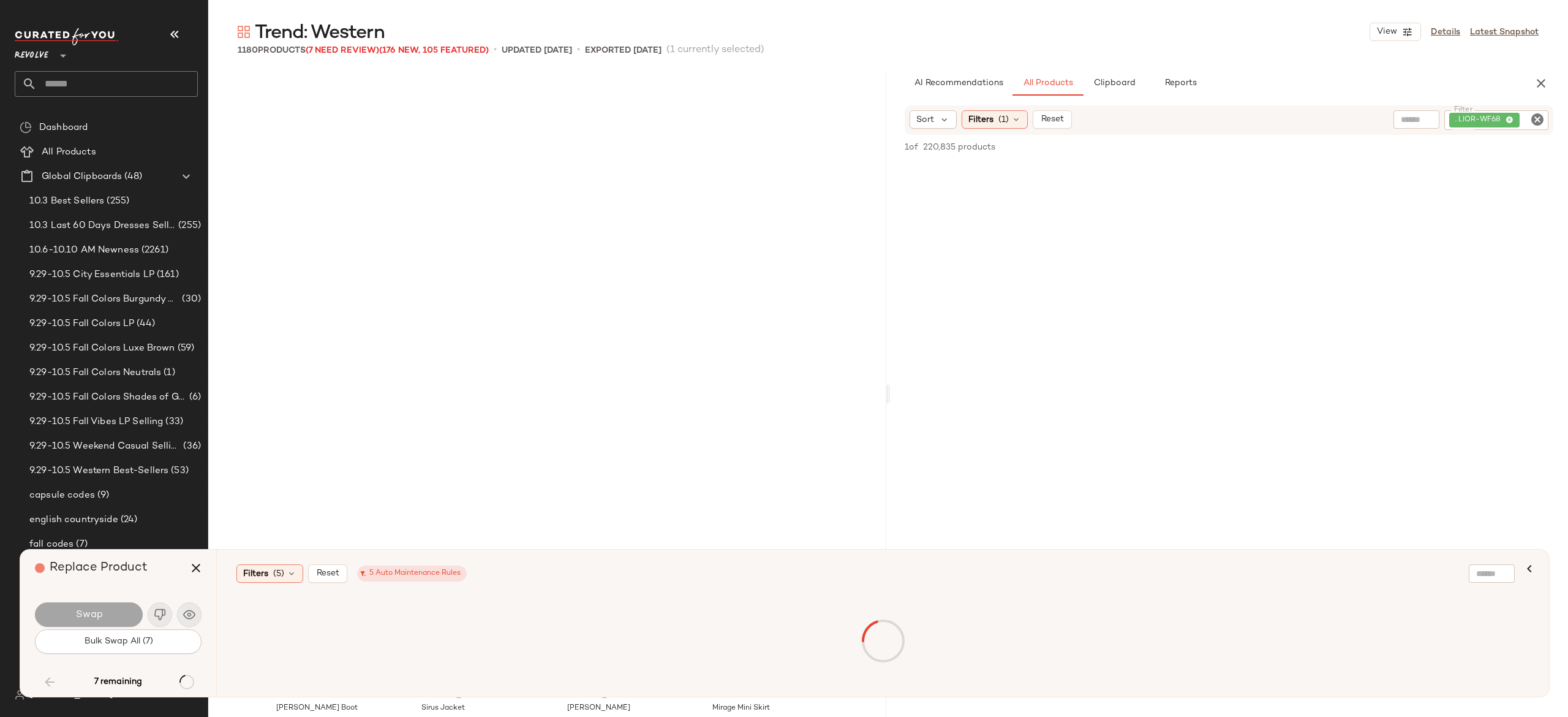
scroll to position [68081, 0]
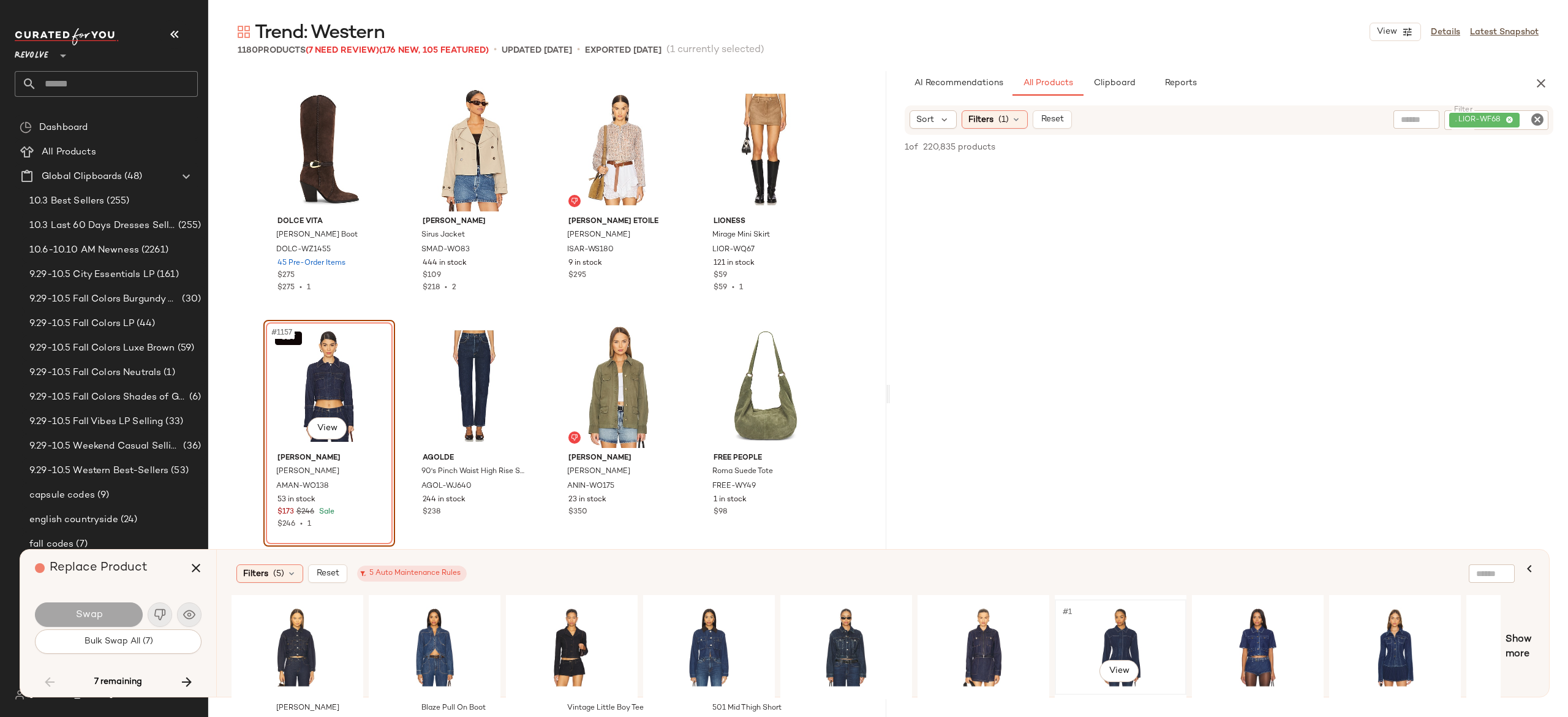
click at [1100, 614] on div "#1 View" at bounding box center [1121, 647] width 123 height 87
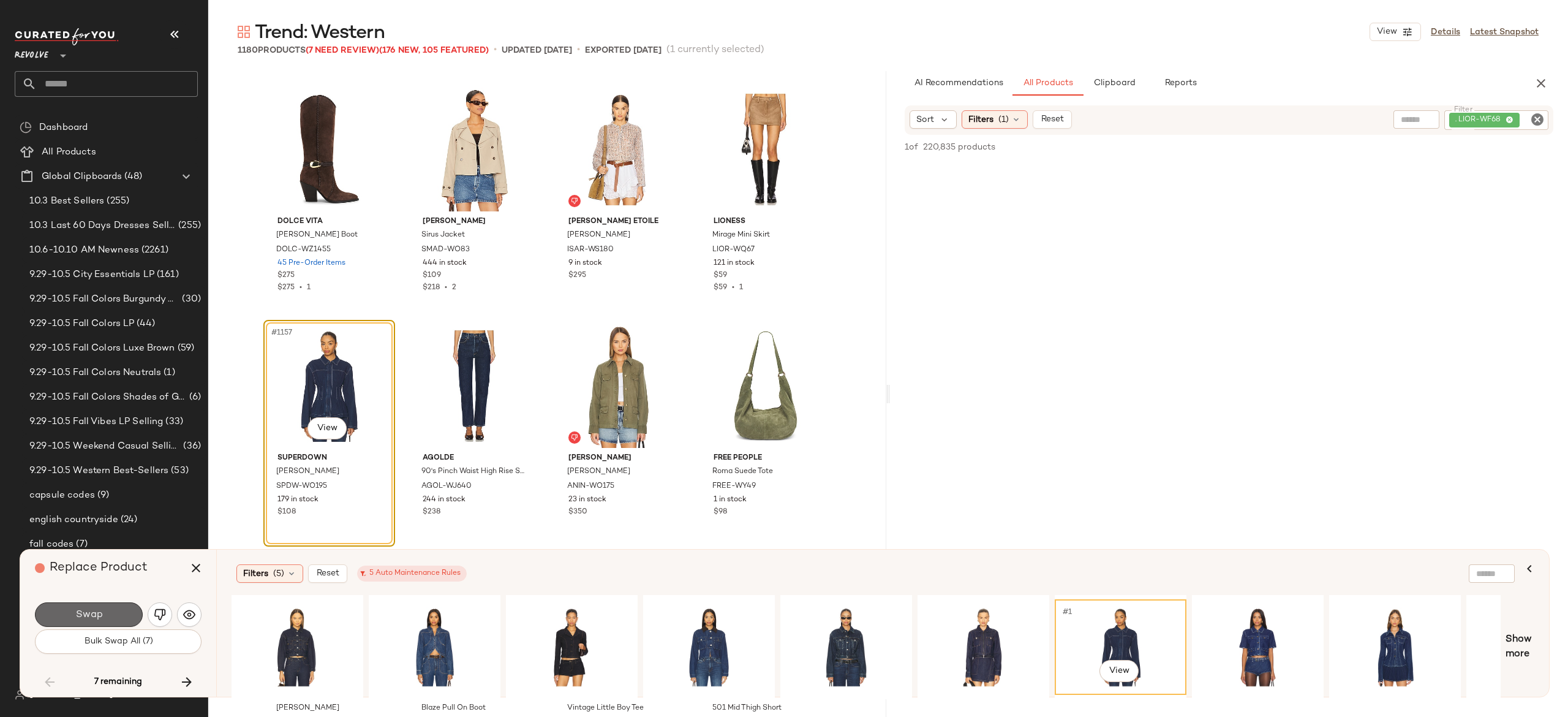
click at [126, 612] on button "Swap" at bounding box center [89, 613] width 107 height 24
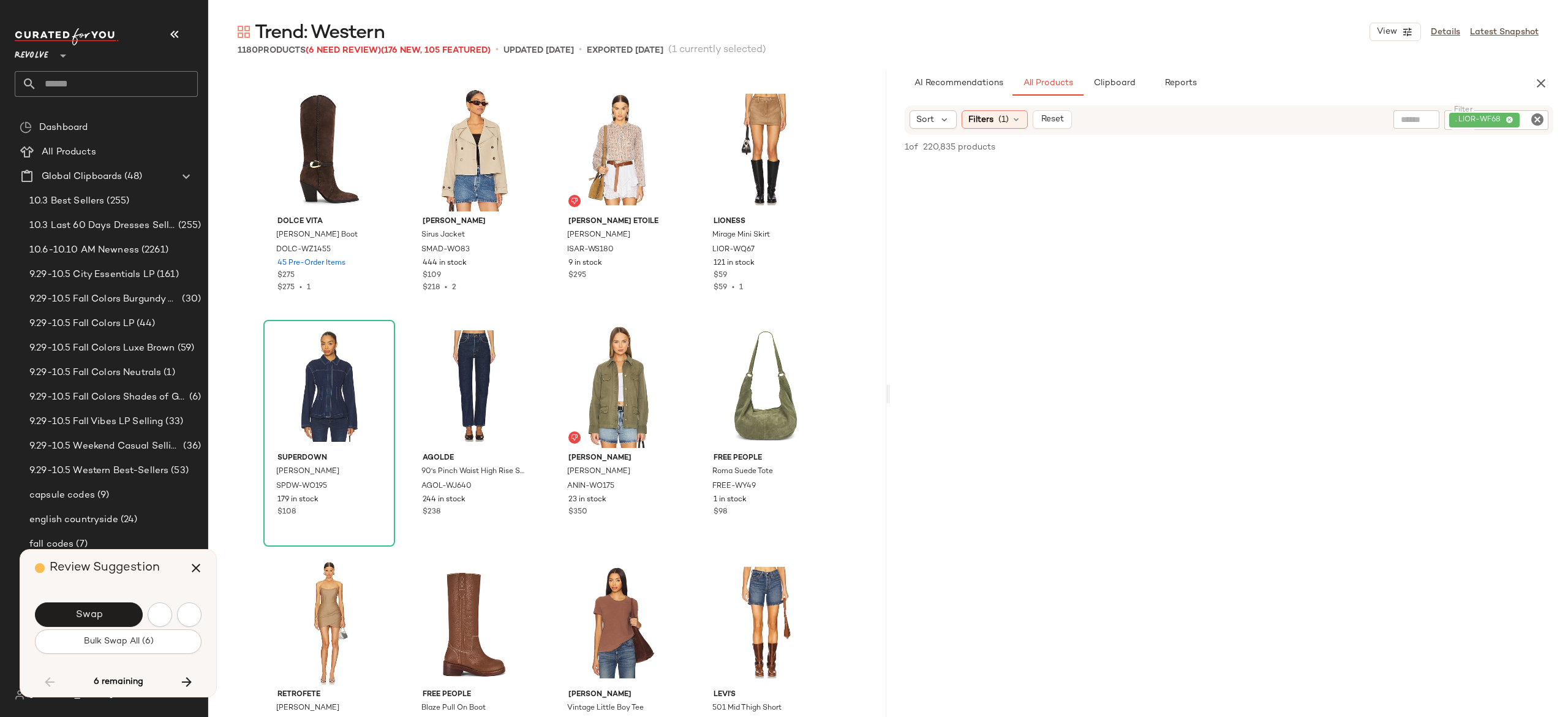
scroll to position [68790, 0]
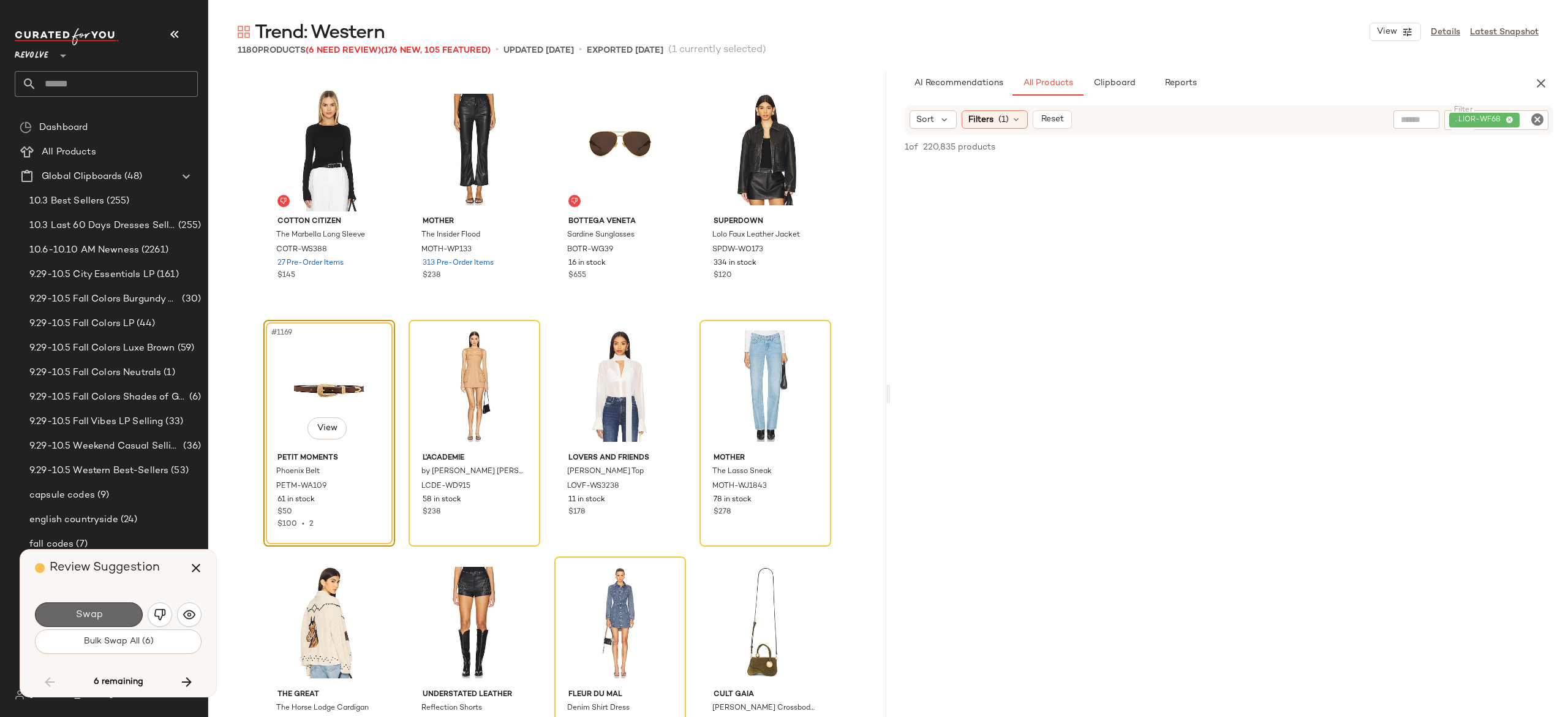
click at [122, 609] on button "Swap" at bounding box center [89, 613] width 107 height 24
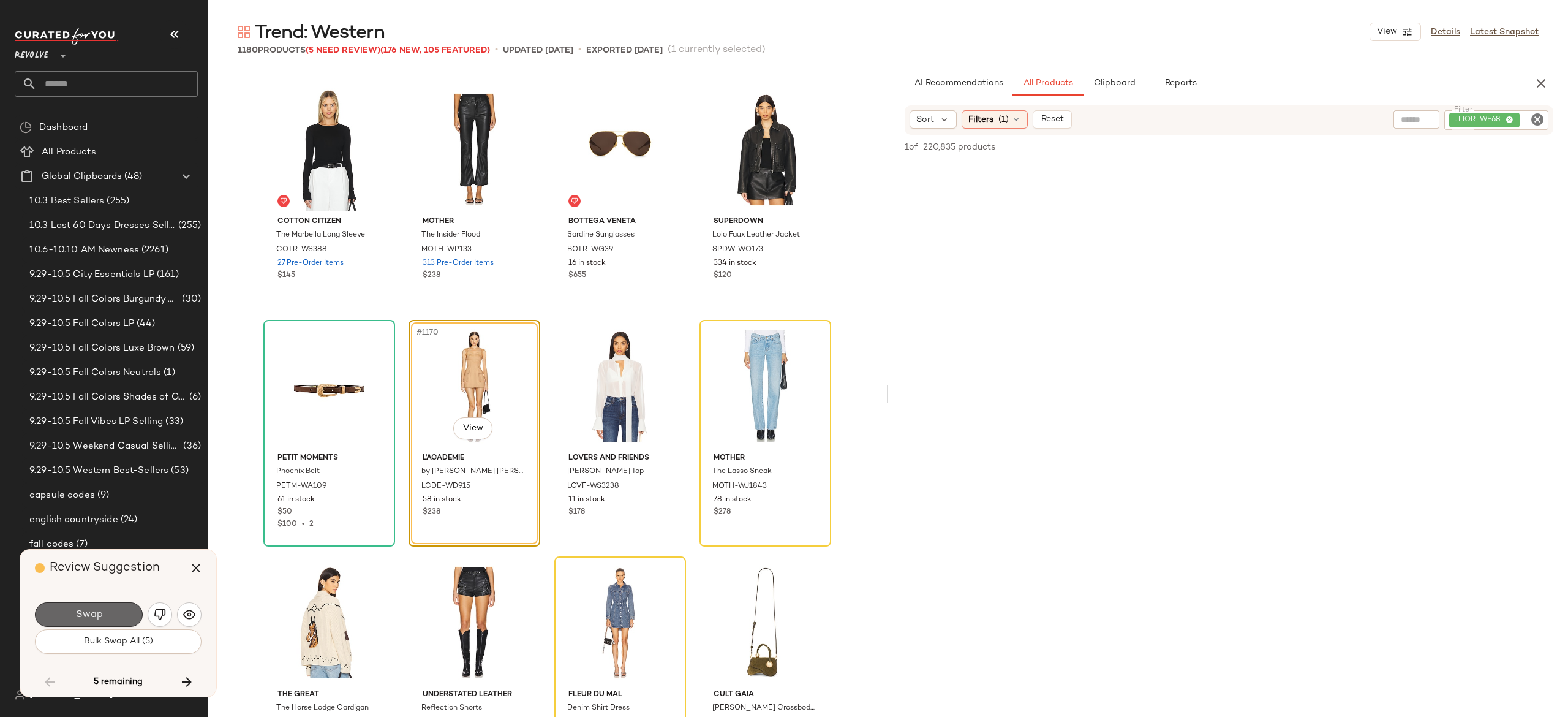
click at [124, 612] on button "Swap" at bounding box center [89, 613] width 107 height 24
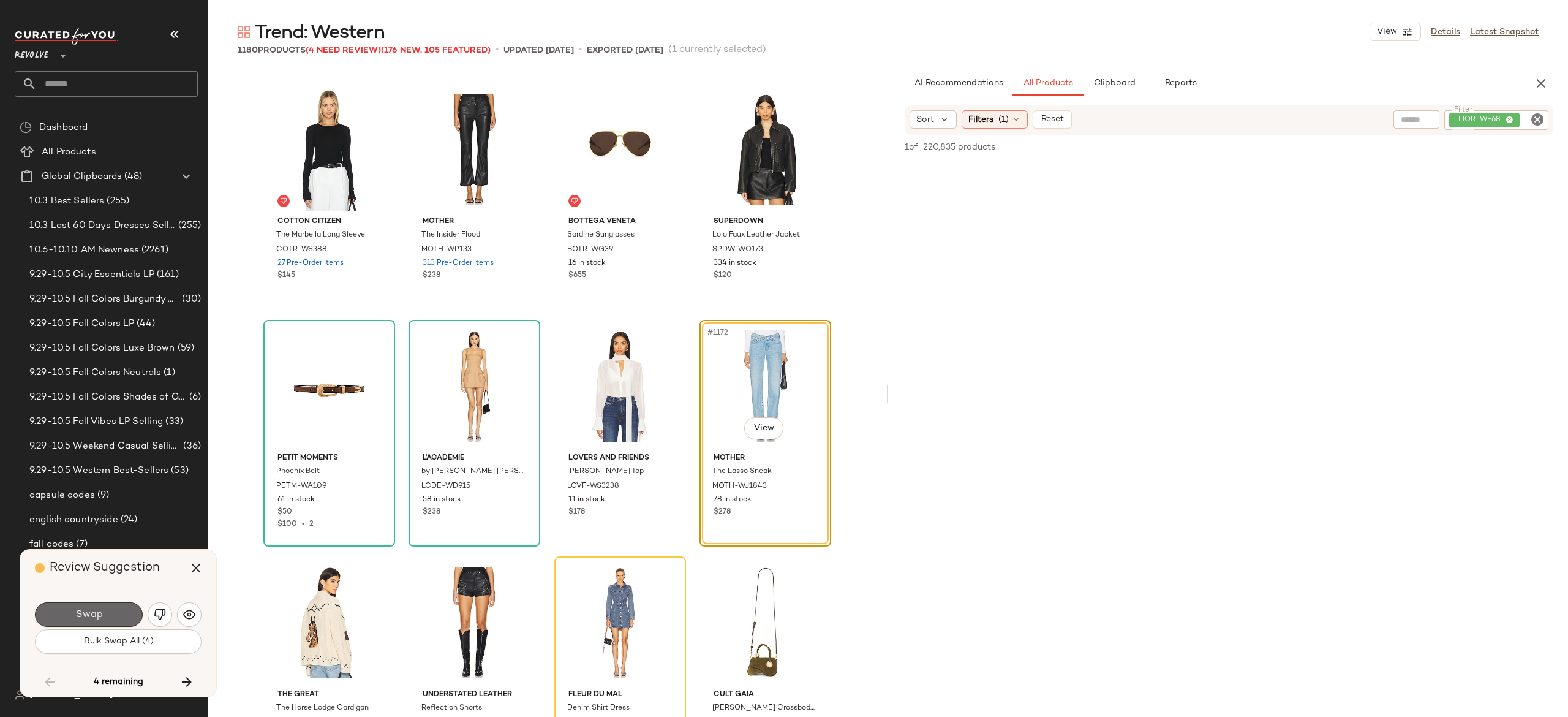
click at [126, 607] on button "Swap" at bounding box center [89, 613] width 107 height 24
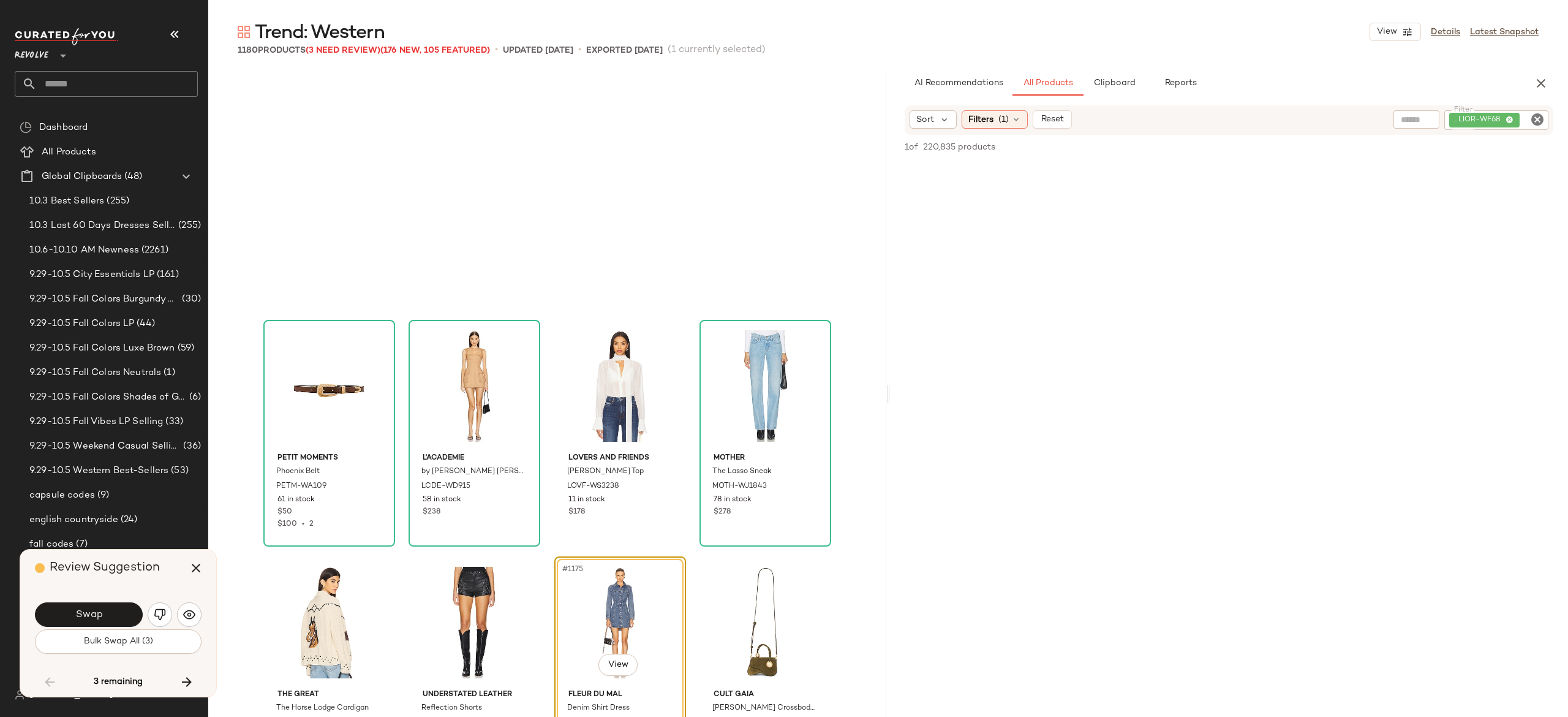
scroll to position [69026, 0]
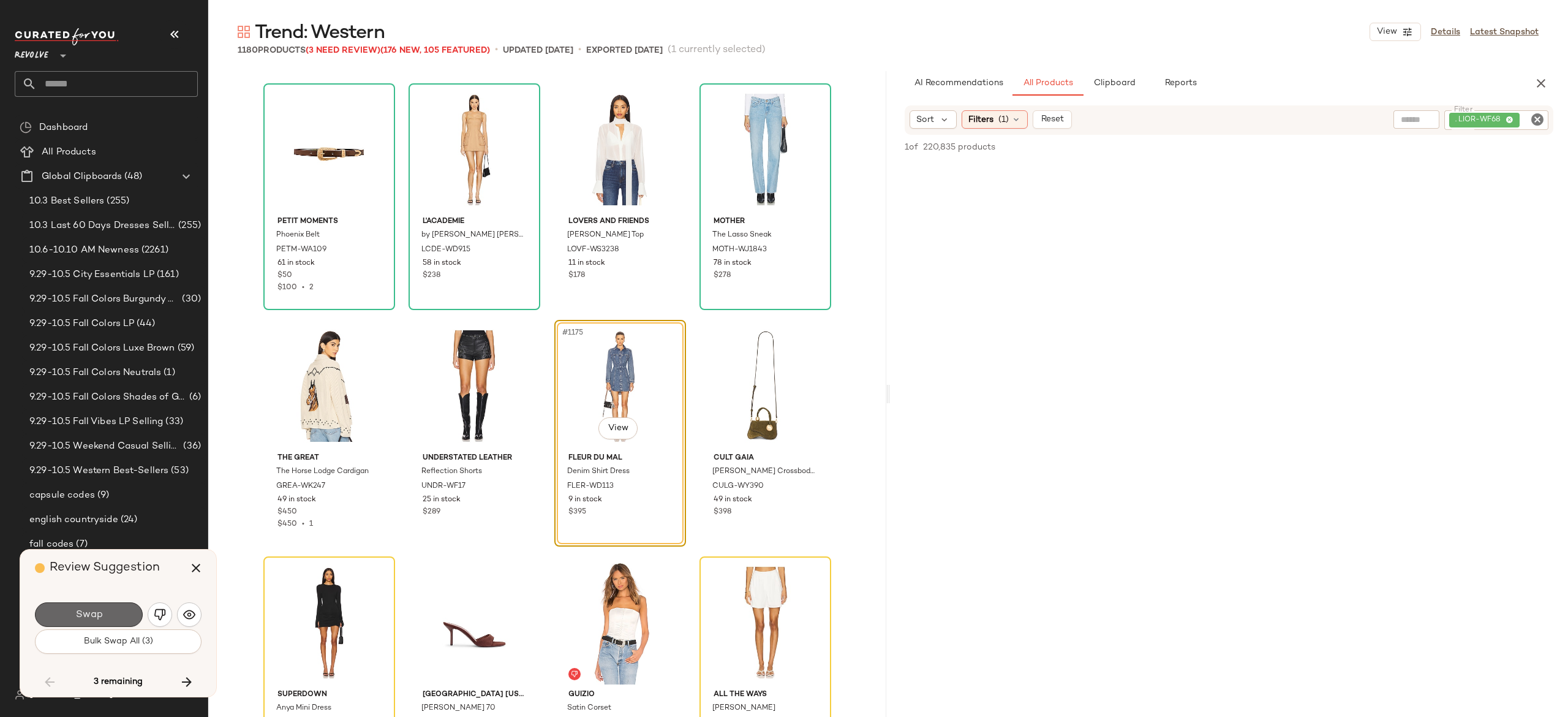
click at [122, 609] on button "Swap" at bounding box center [89, 613] width 107 height 24
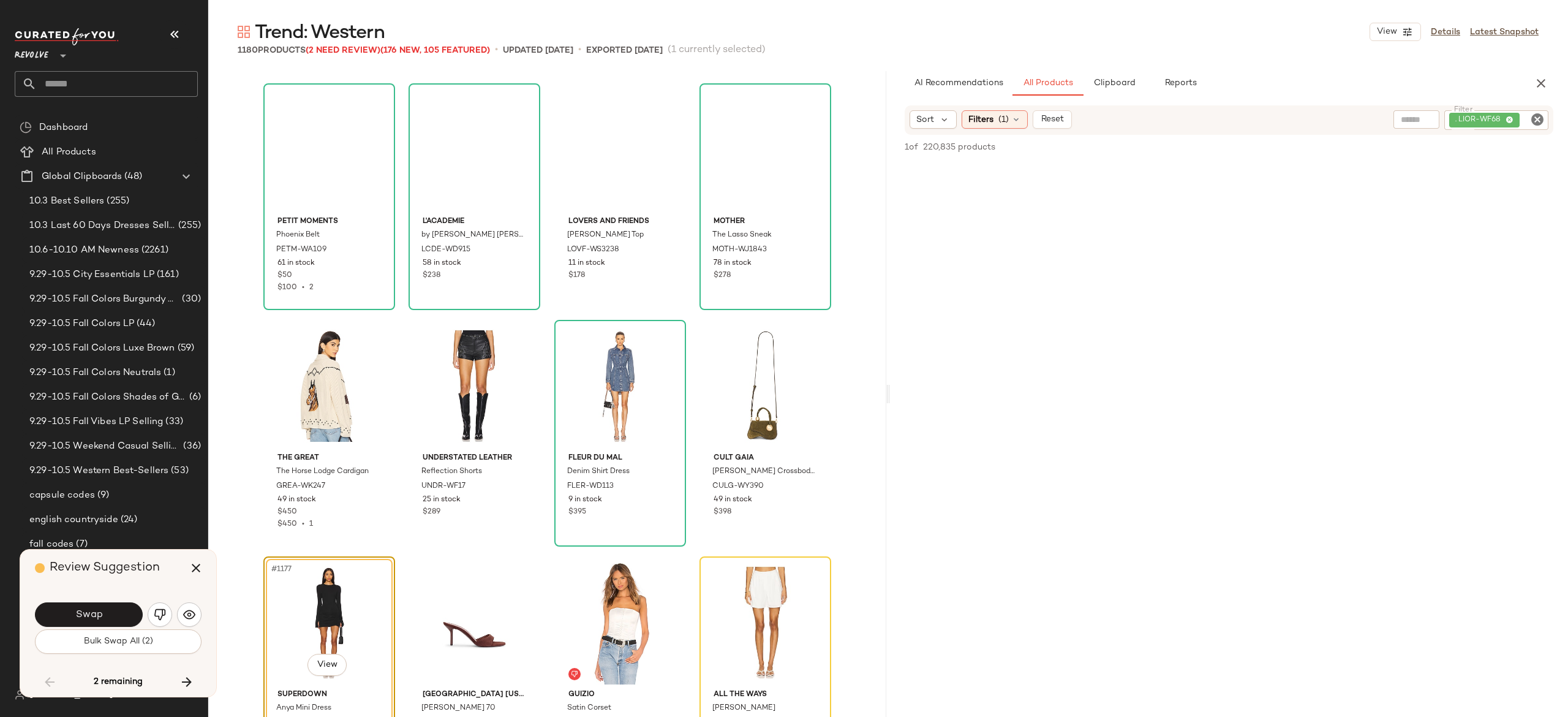
scroll to position [69093, 0]
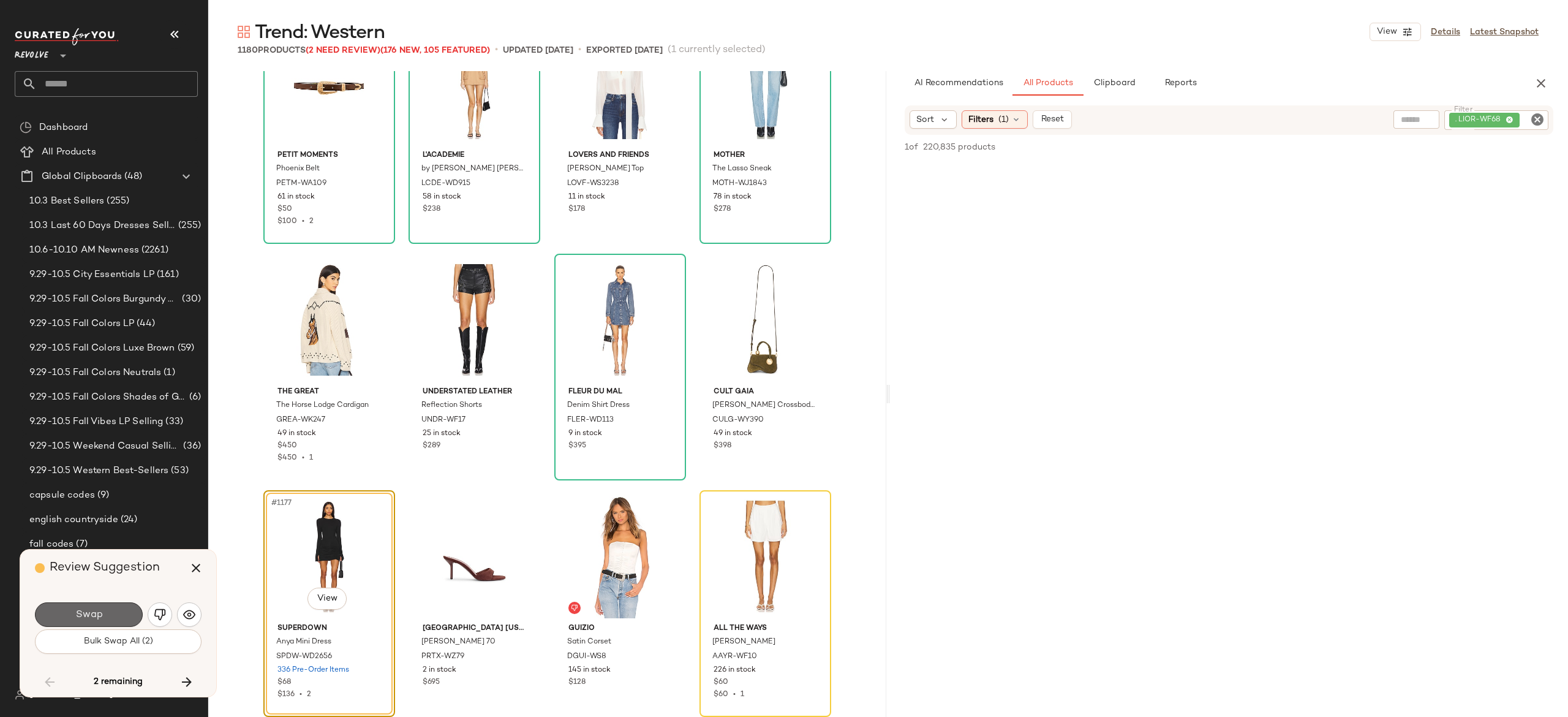
click at [121, 612] on button "Swap" at bounding box center [89, 613] width 107 height 24
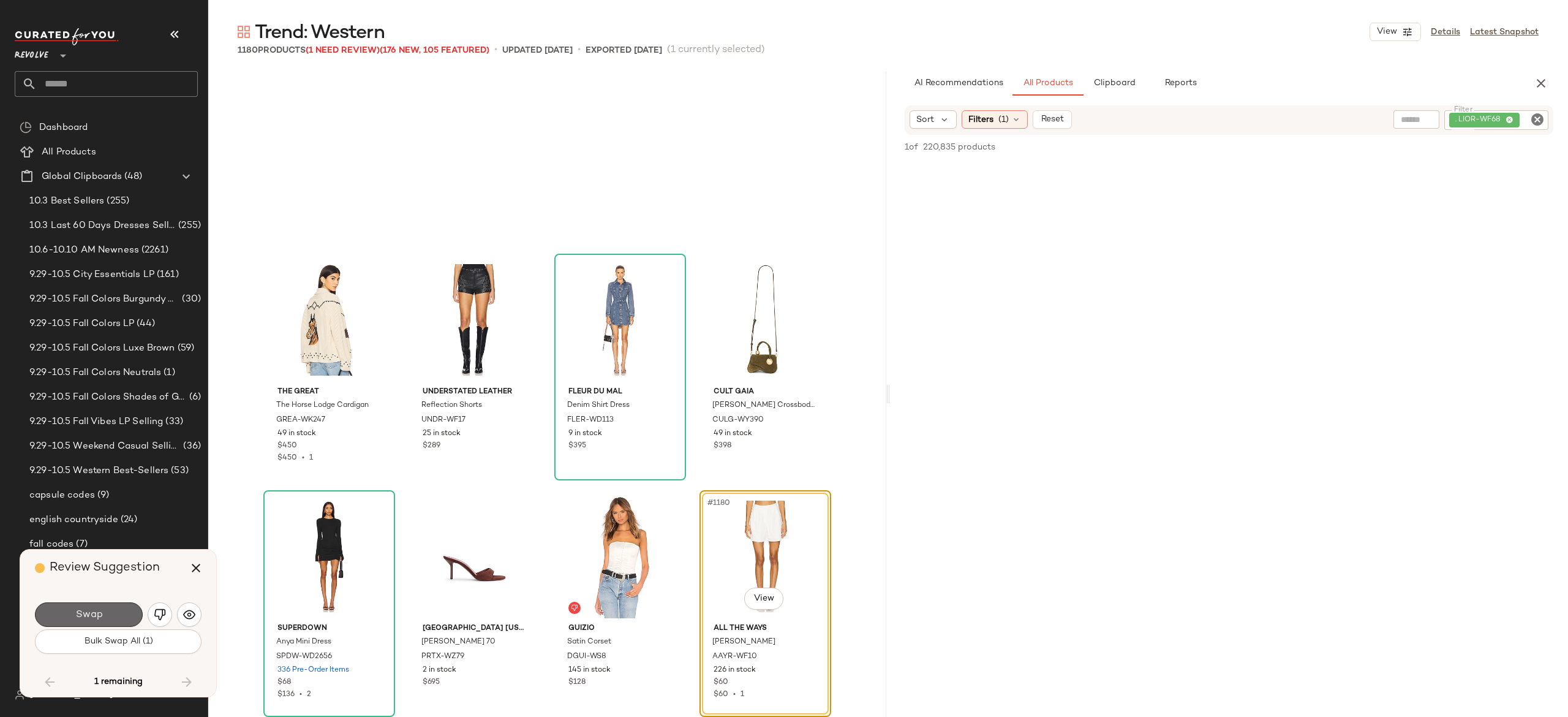
click at [128, 607] on button "Swap" at bounding box center [89, 613] width 107 height 24
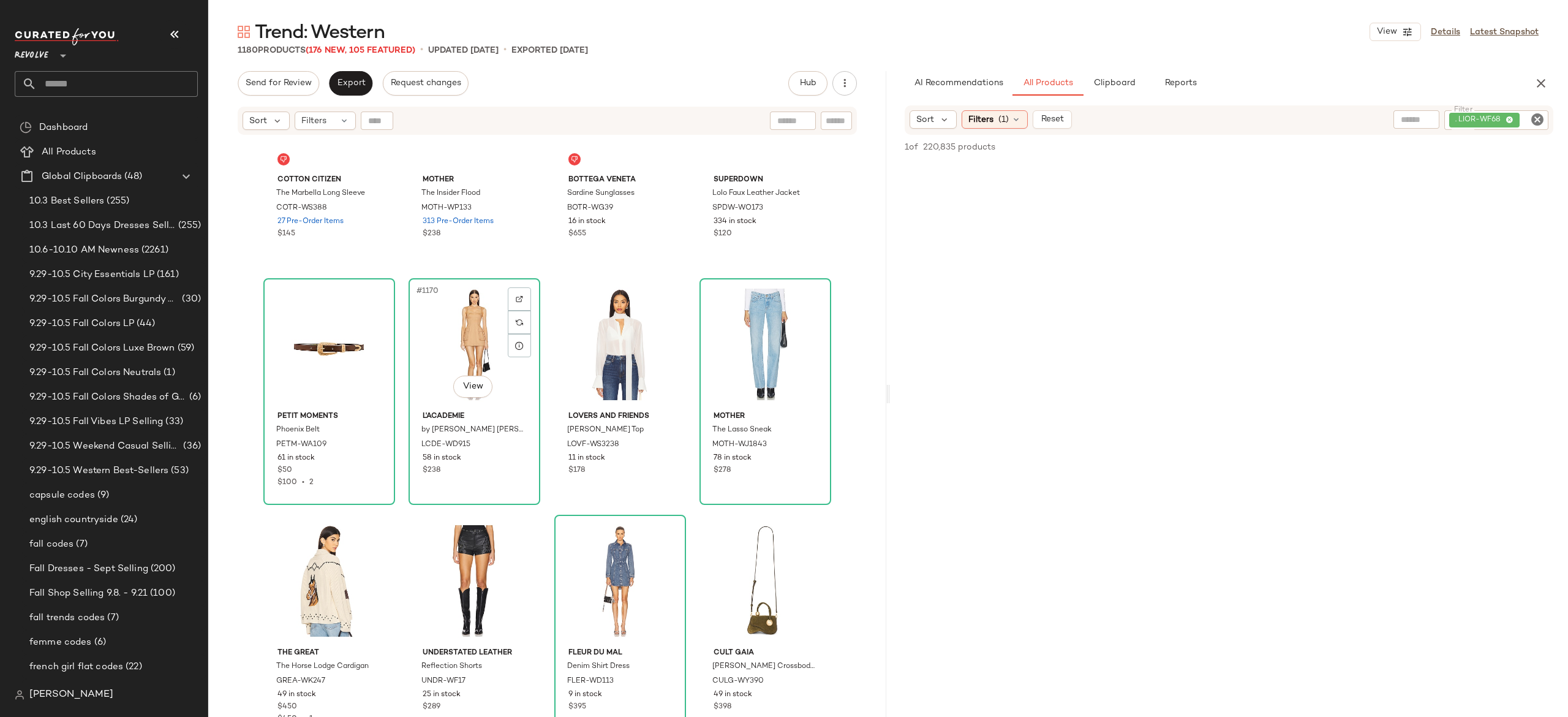
scroll to position [68893, 0]
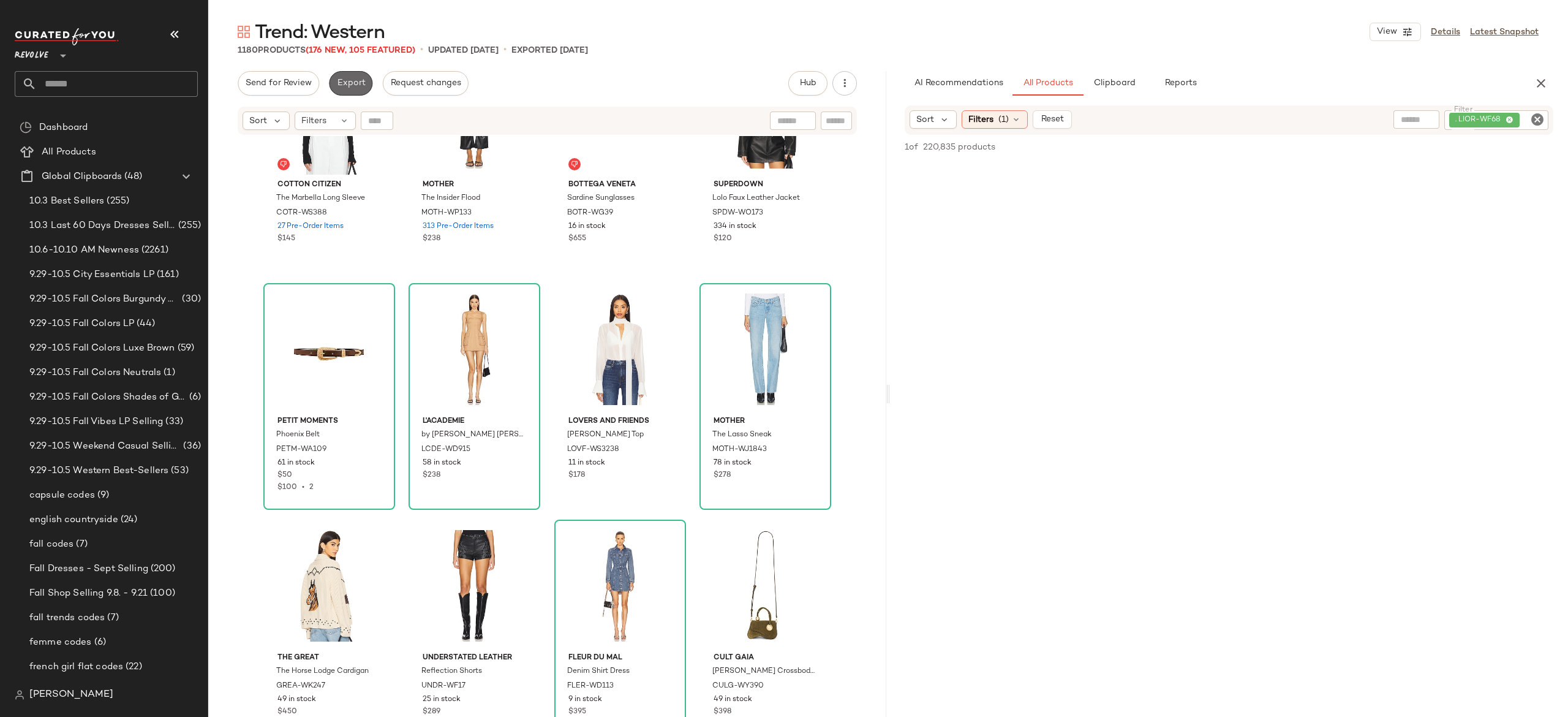
click at [356, 86] on span "Export" at bounding box center [350, 83] width 28 height 10
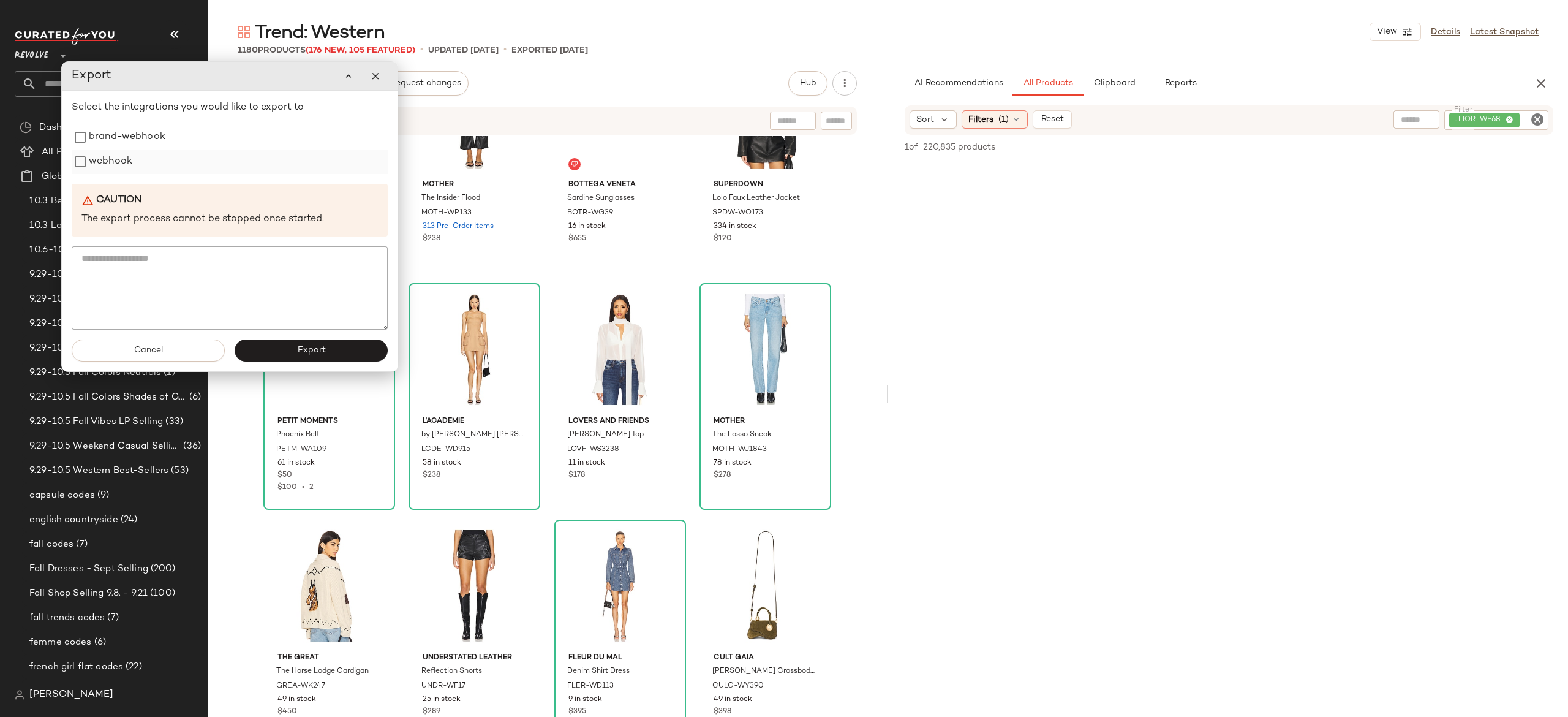
click at [121, 171] on label "webhook" at bounding box center [110, 161] width 44 height 24
click at [272, 347] on button "Export" at bounding box center [311, 350] width 153 height 22
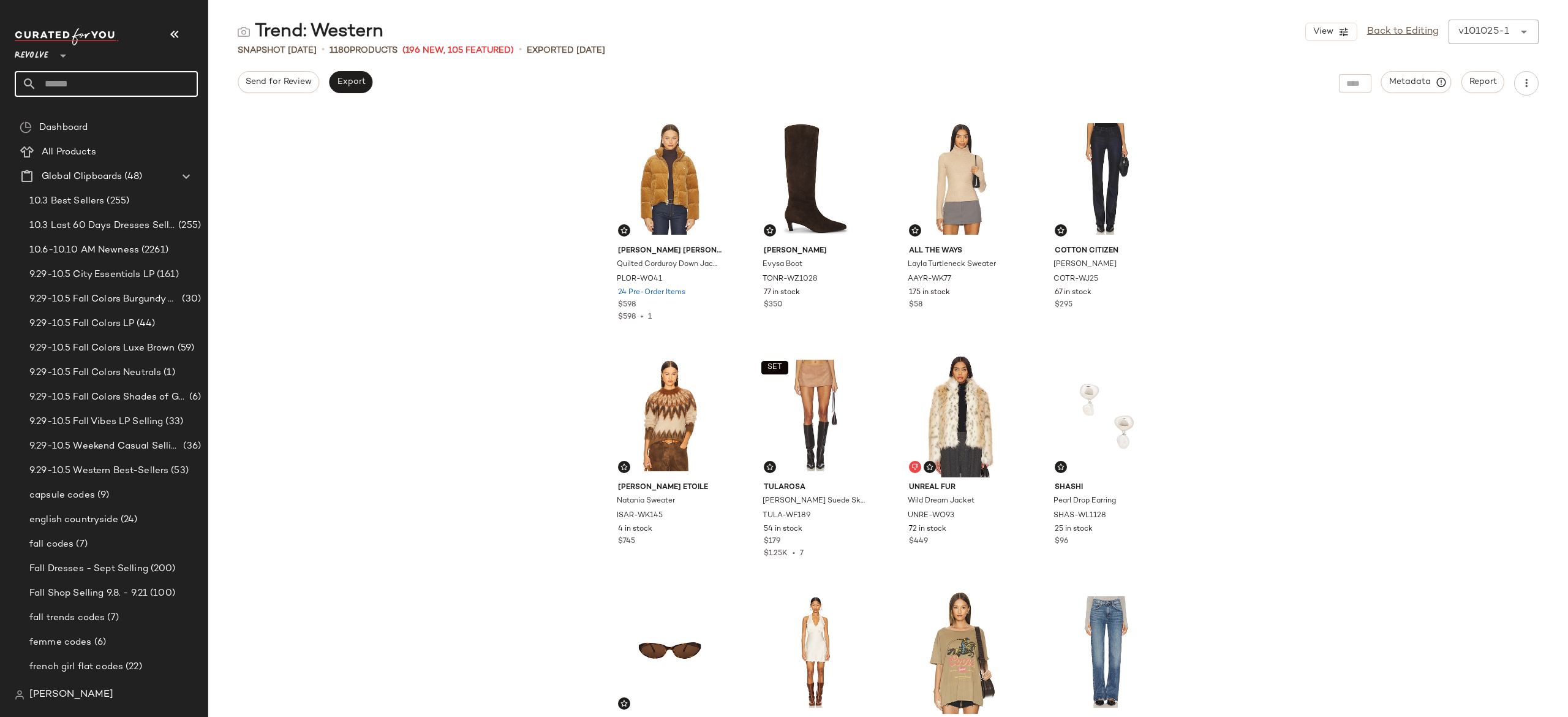
click at [172, 81] on input "text" at bounding box center [117, 84] width 161 height 25
type input "*"
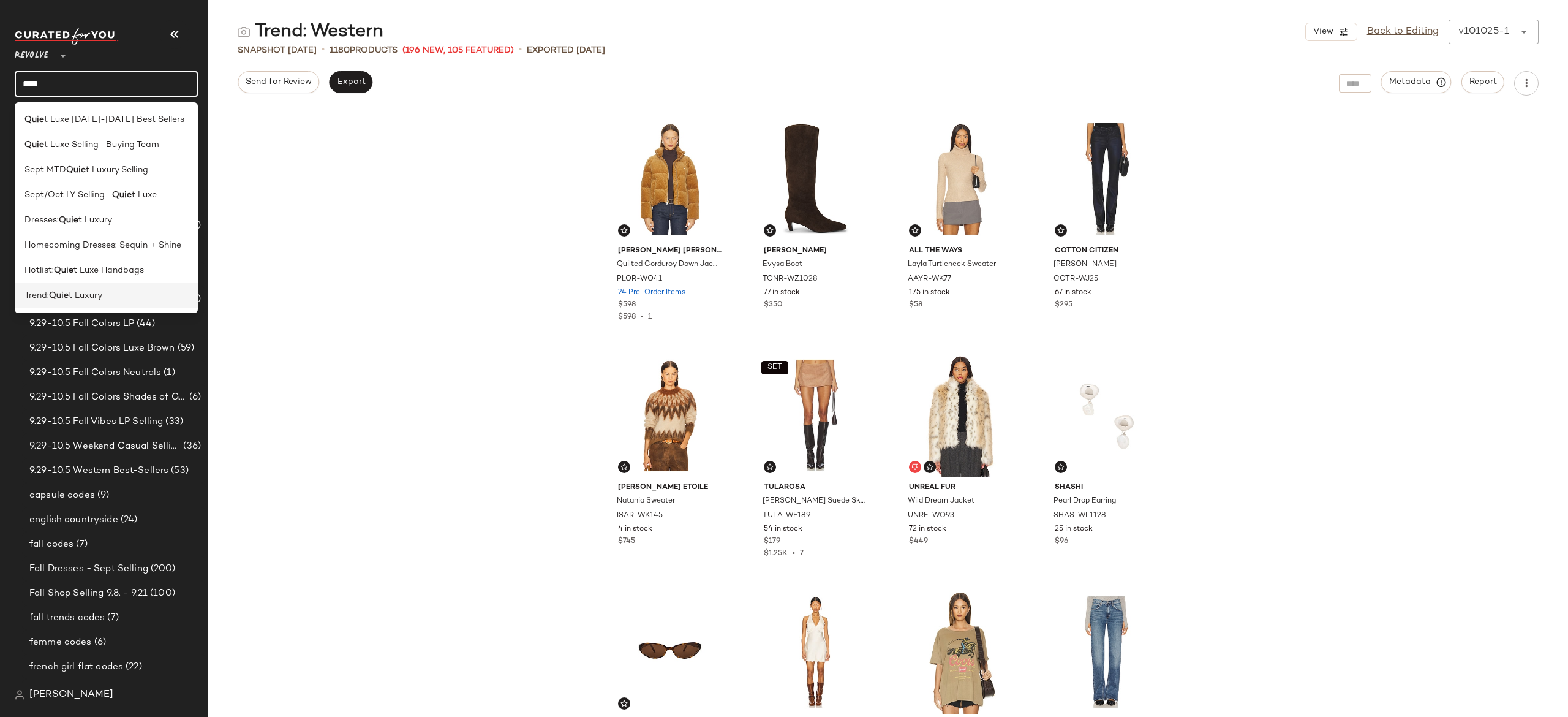
type input "****"
click at [90, 291] on span "t Luxury" at bounding box center [85, 295] width 33 height 13
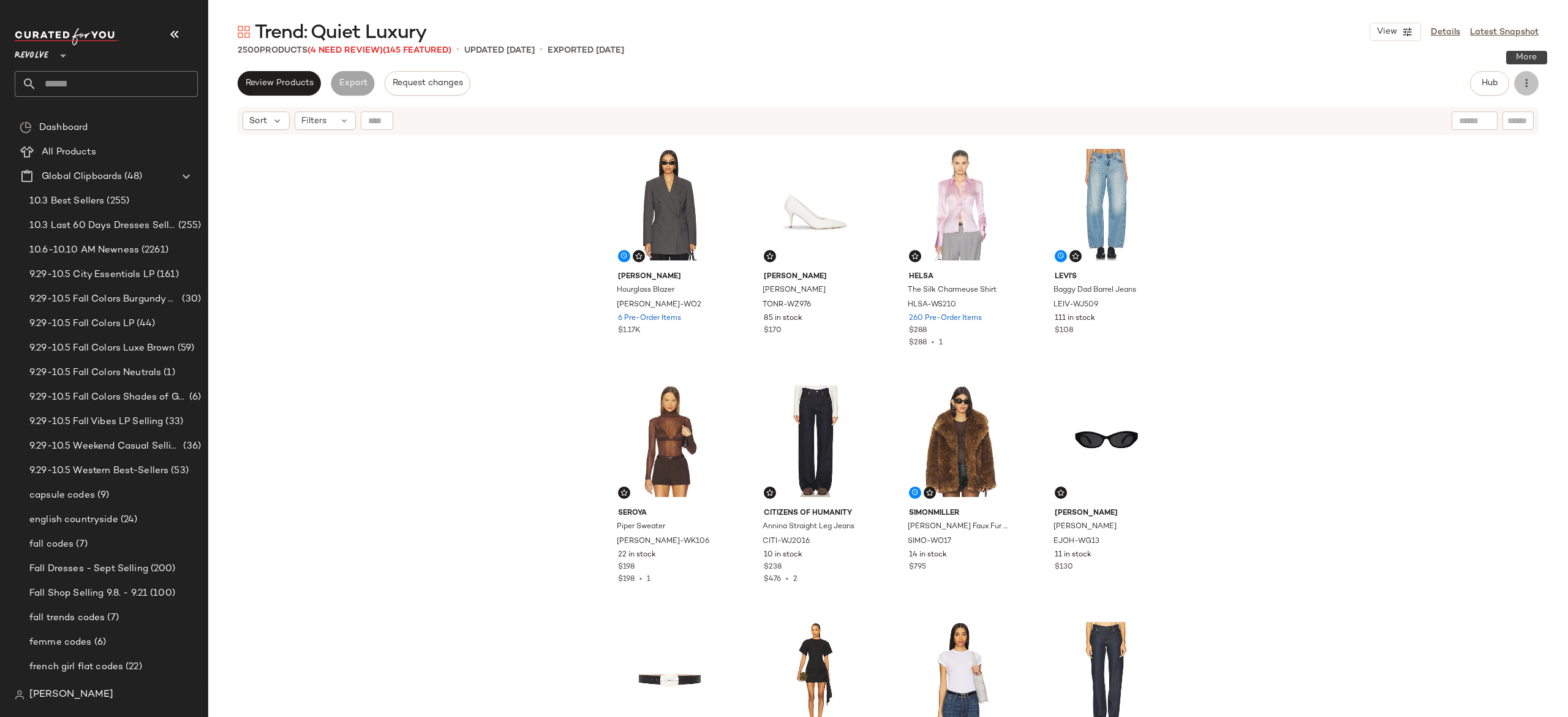
click at [1532, 86] on icon "button" at bounding box center [1526, 83] width 13 height 13
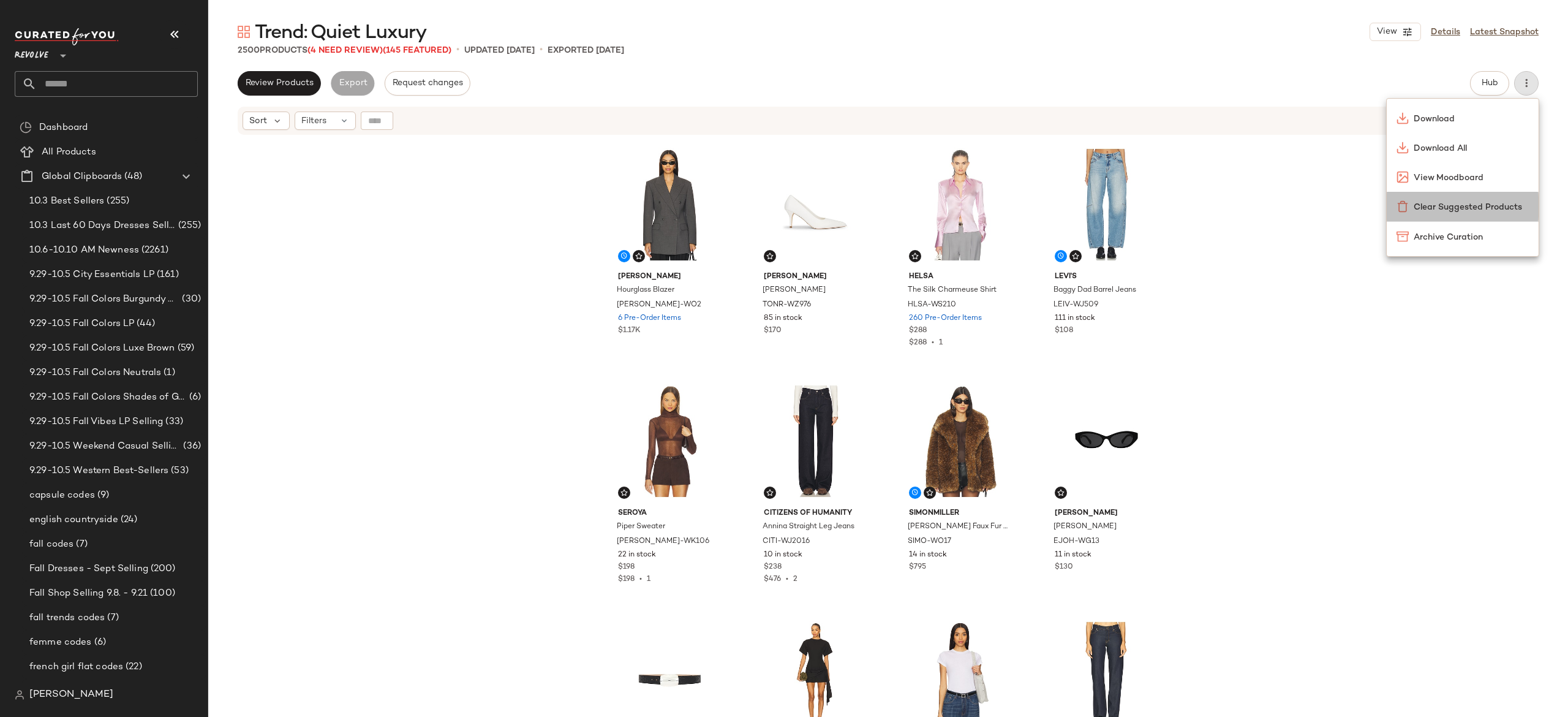
click at [1480, 205] on span "Clear Suggested Products" at bounding box center [1471, 207] width 115 height 13
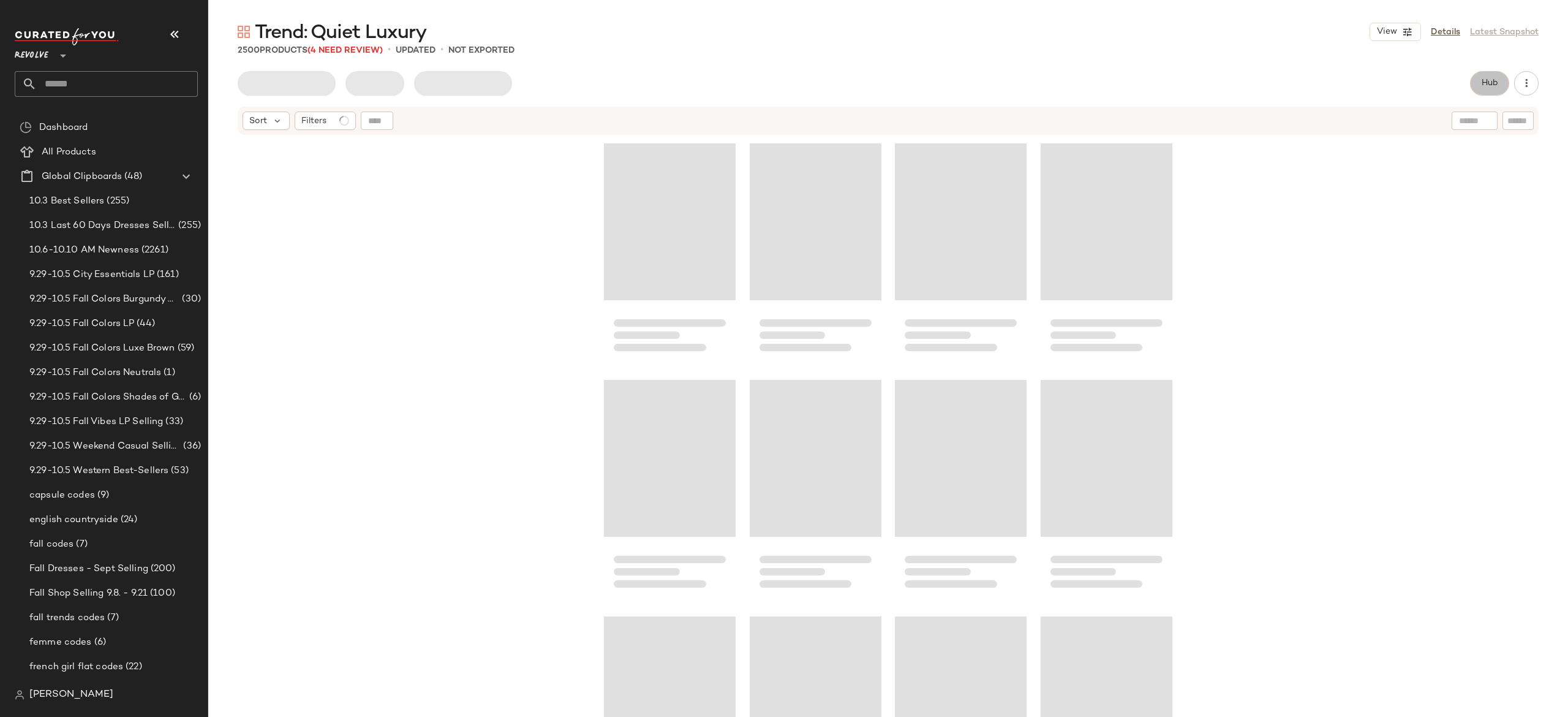
click at [1482, 80] on span "Hub" at bounding box center [1490, 83] width 18 height 10
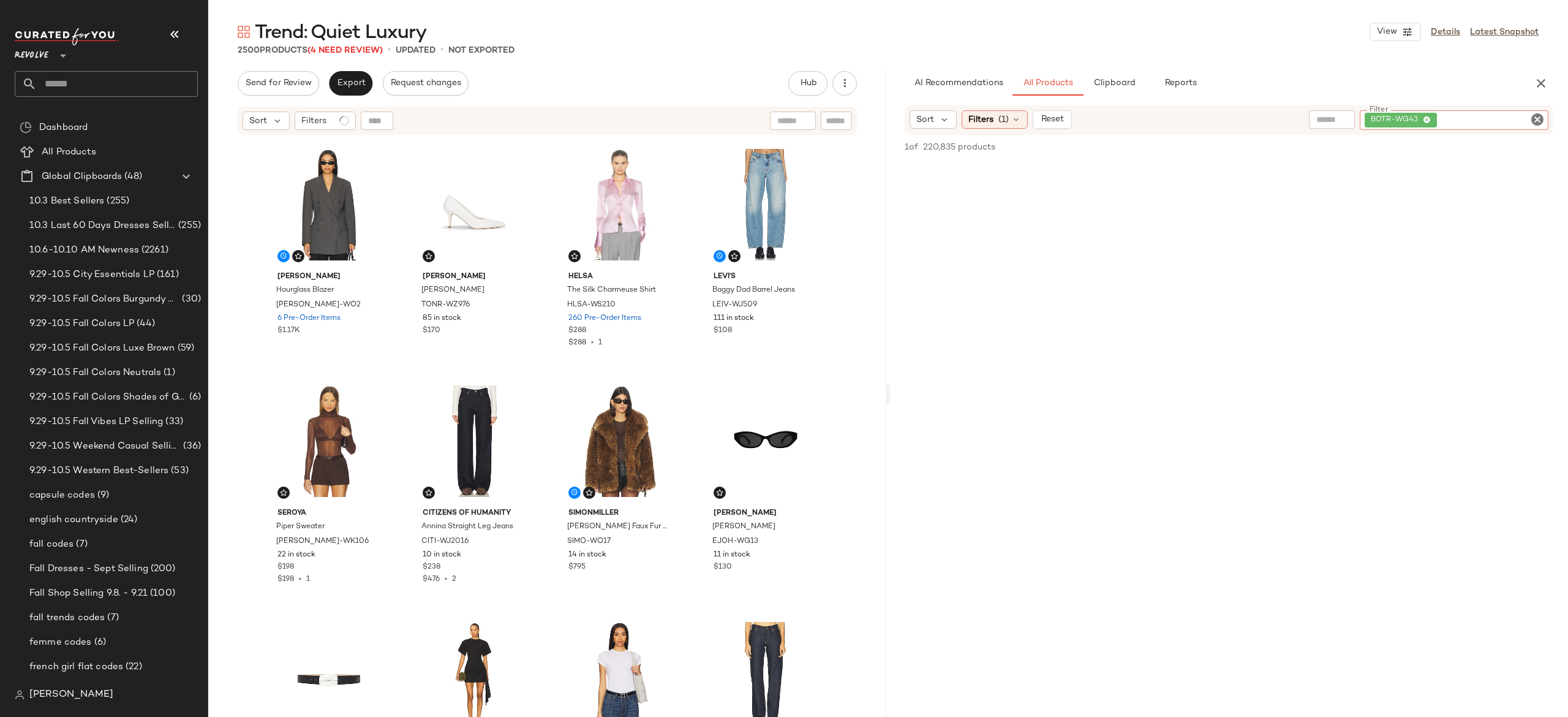
click at [1488, 129] on div "BOTR-WG43" at bounding box center [1454, 120] width 189 height 20
paste input "*********"
type input "*********"
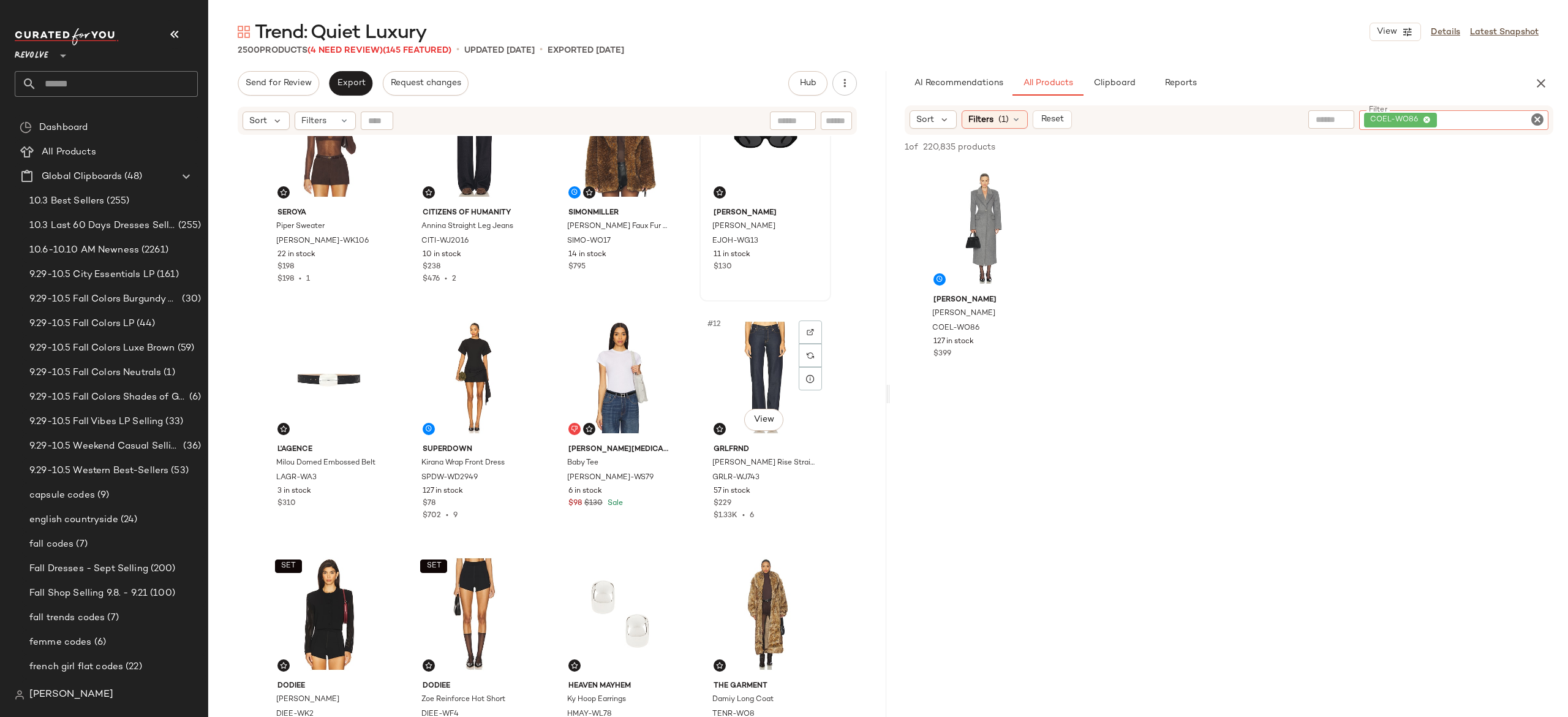
scroll to position [329, 0]
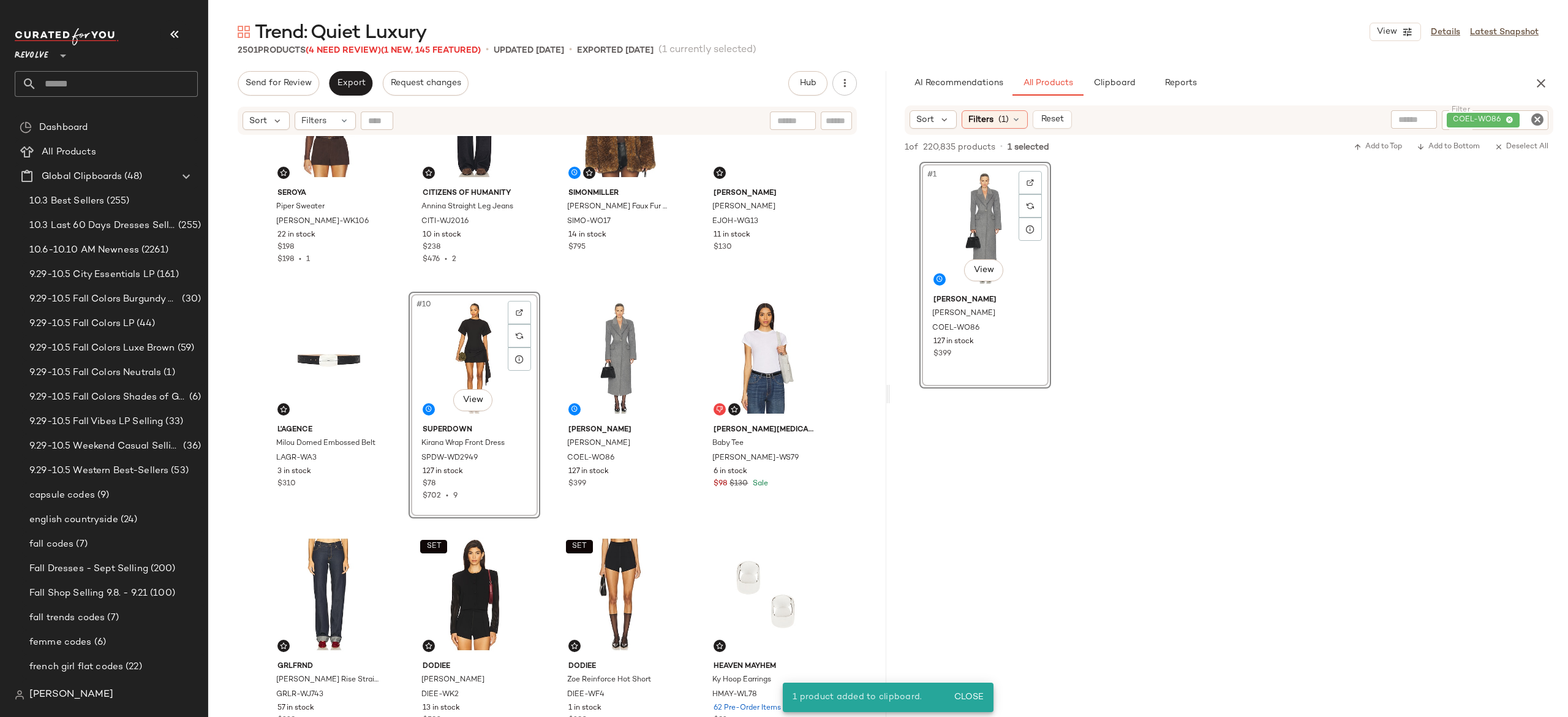
click at [469, 342] on div "#10 View" at bounding box center [475, 358] width 123 height 124
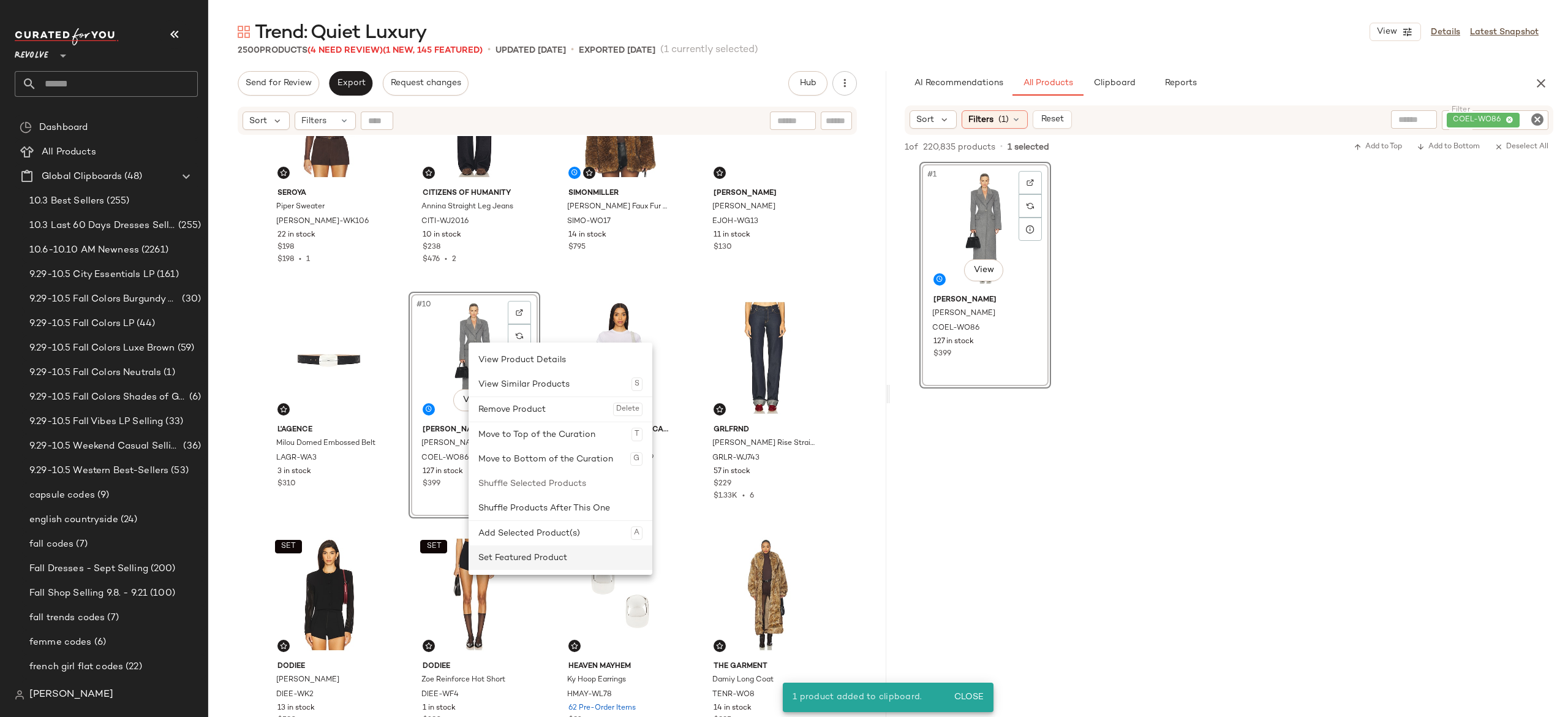
click at [493, 549] on div "Set Featured Product" at bounding box center [561, 557] width 164 height 24
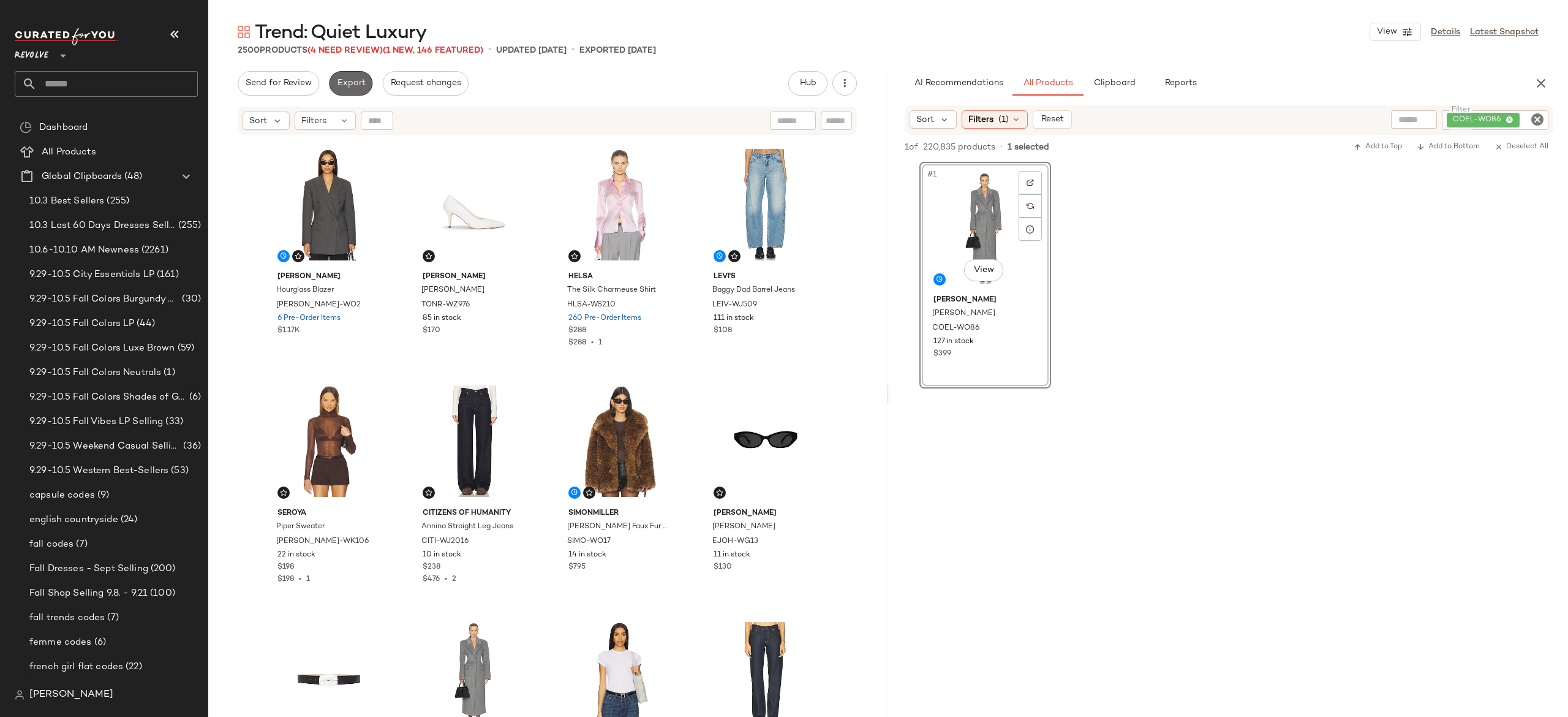
click at [358, 80] on span "Export" at bounding box center [350, 83] width 28 height 10
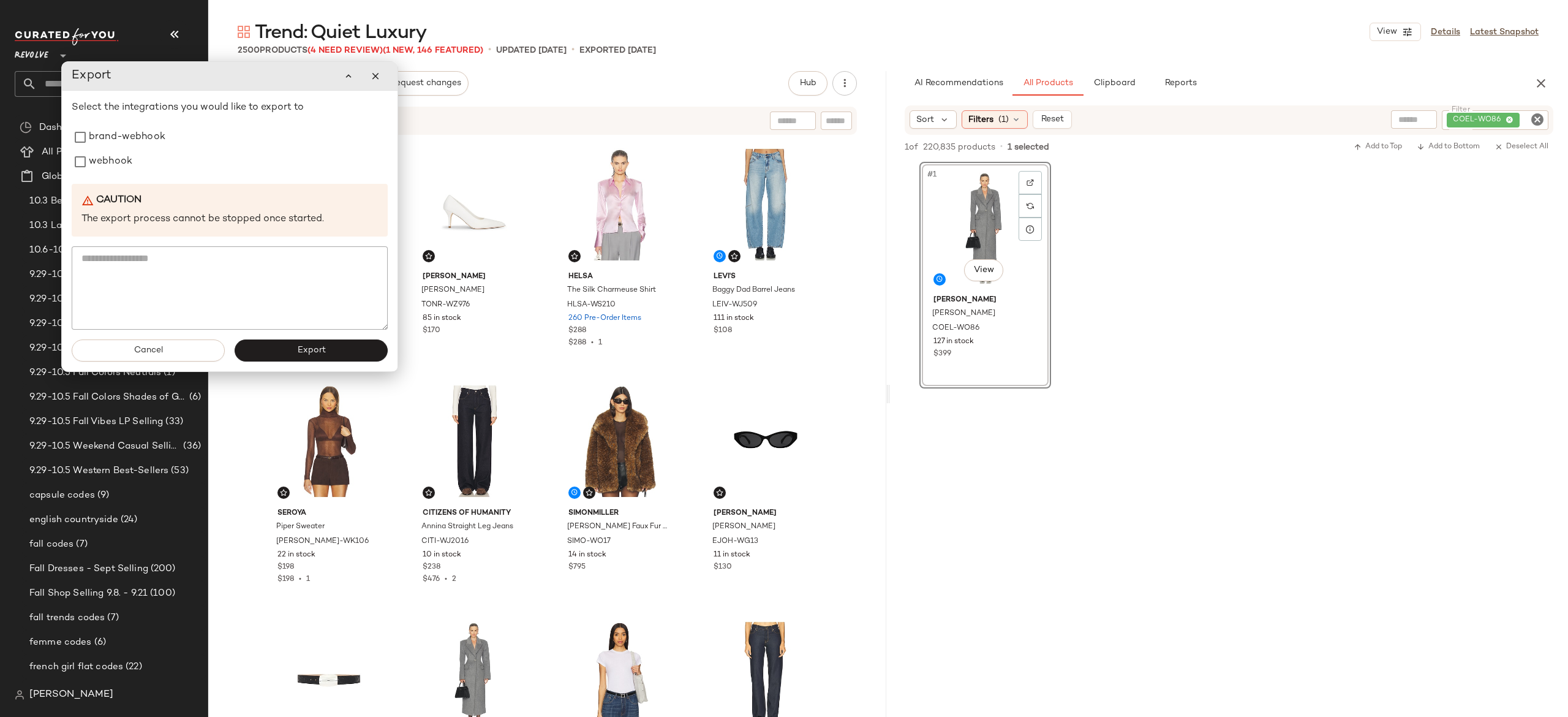
click at [492, 114] on div "Sort Filters" at bounding box center [467, 120] width 450 height 19
click at [184, 351] on button "Cancel" at bounding box center [148, 350] width 153 height 22
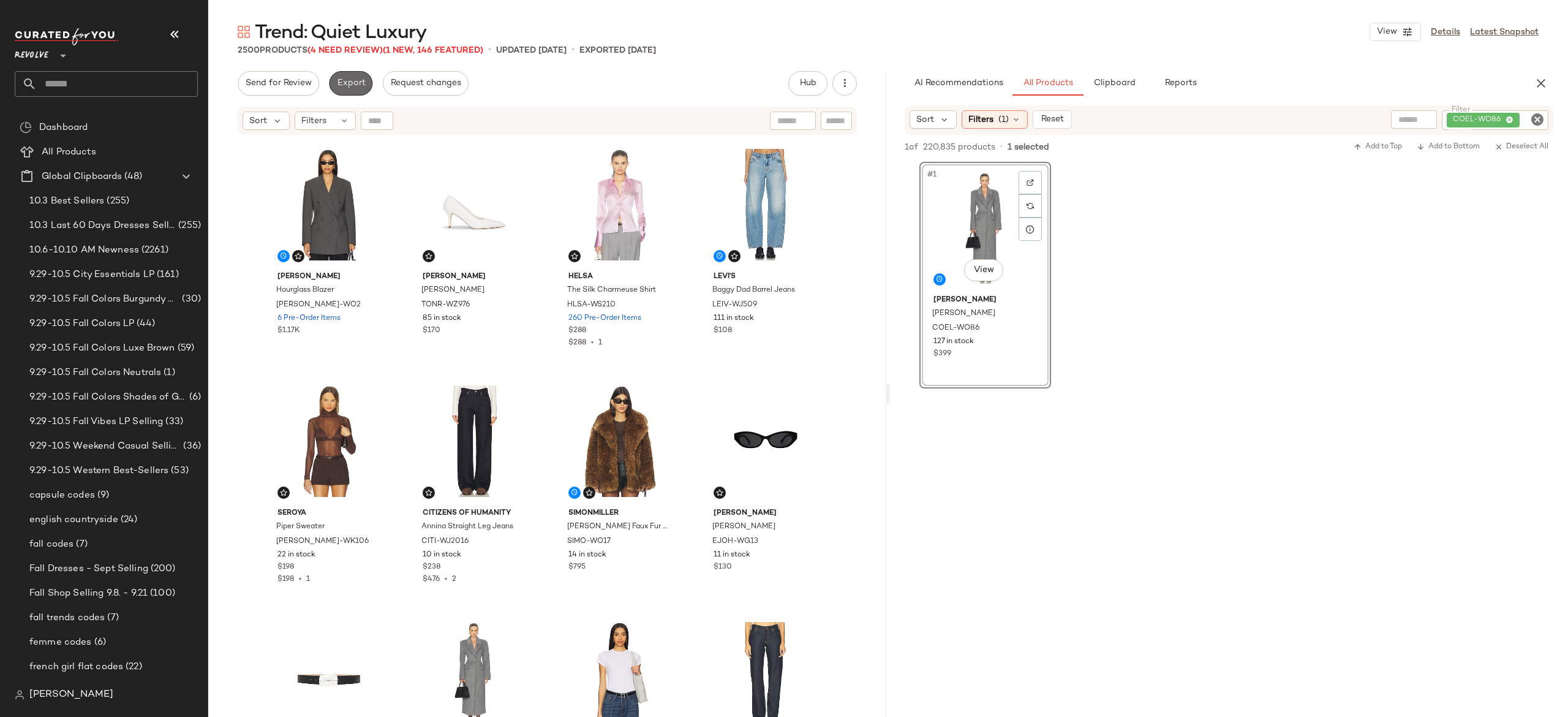
click at [354, 81] on span "Export" at bounding box center [350, 83] width 28 height 10
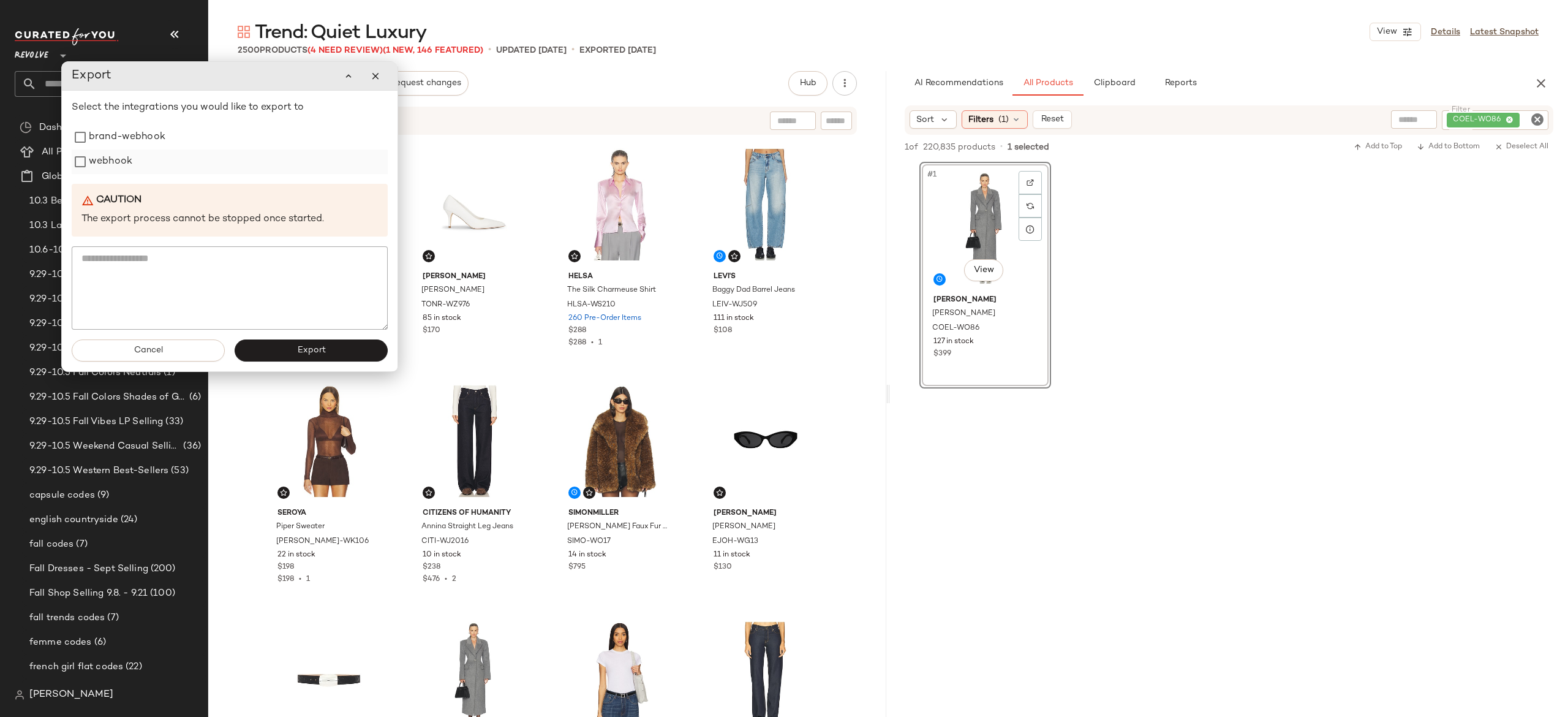
click at [116, 162] on label "webhook" at bounding box center [110, 161] width 44 height 24
click at [265, 356] on button "Export" at bounding box center [311, 350] width 153 height 22
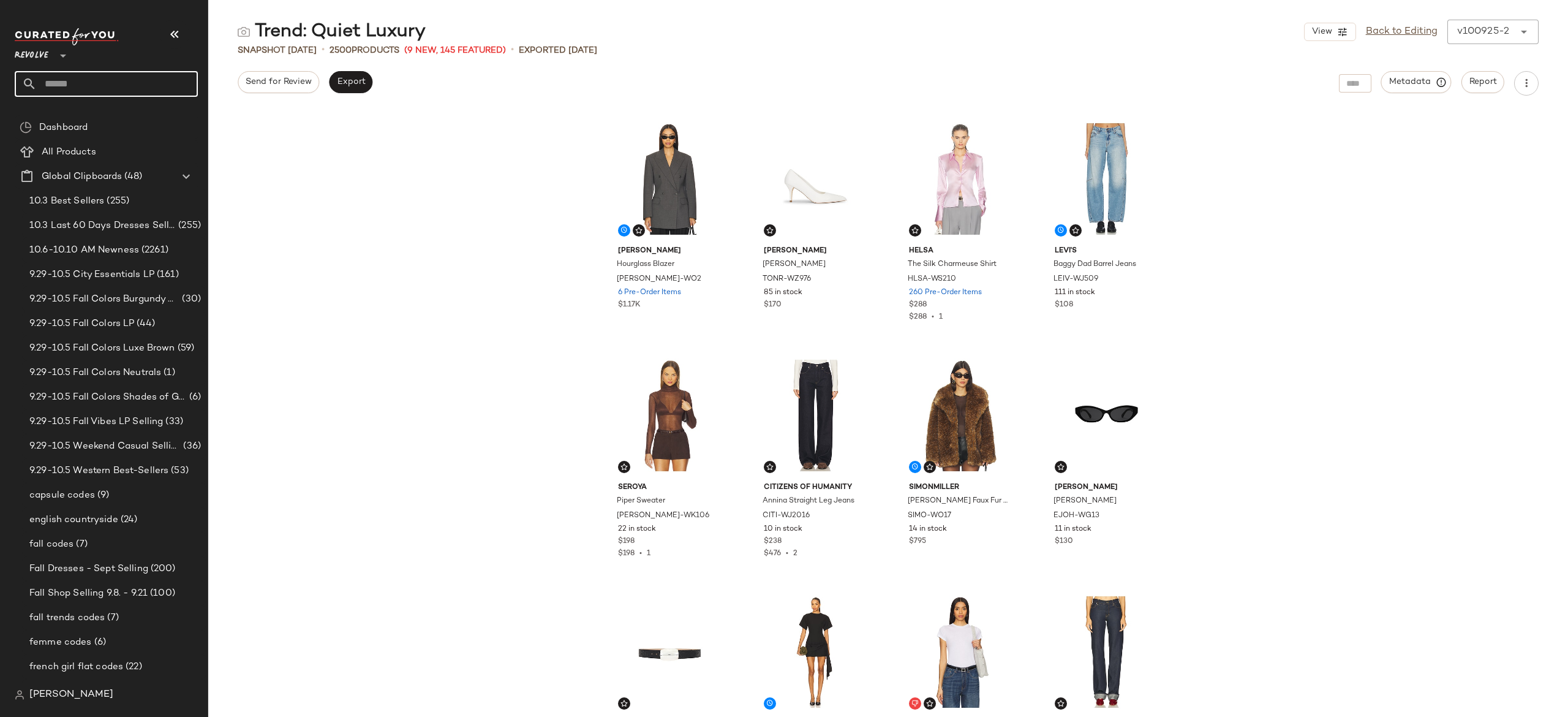
click at [169, 85] on input "text" at bounding box center [117, 84] width 161 height 25
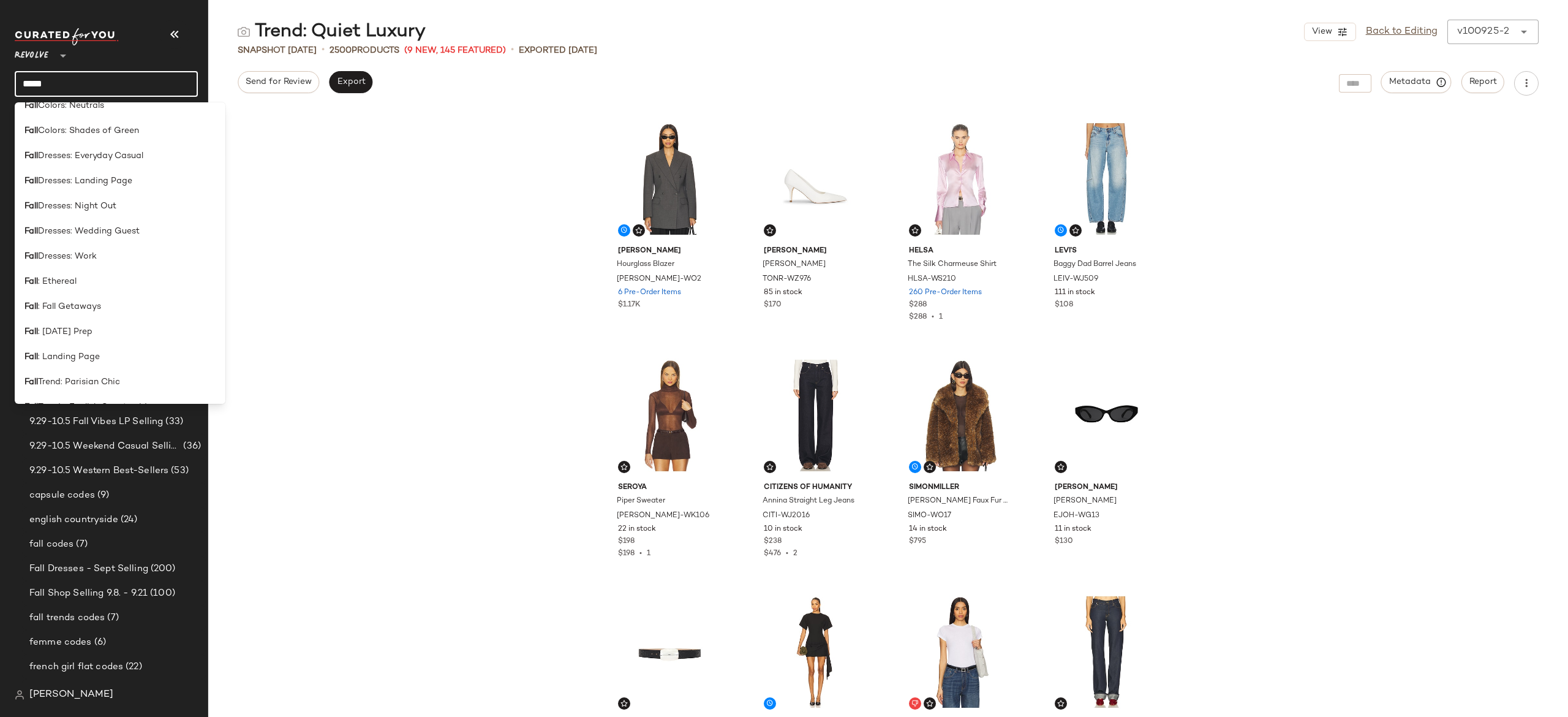
scroll to position [720, 0]
type input "****"
click at [107, 326] on div "Fall : Landing Page" at bounding box center [120, 328] width 191 height 13
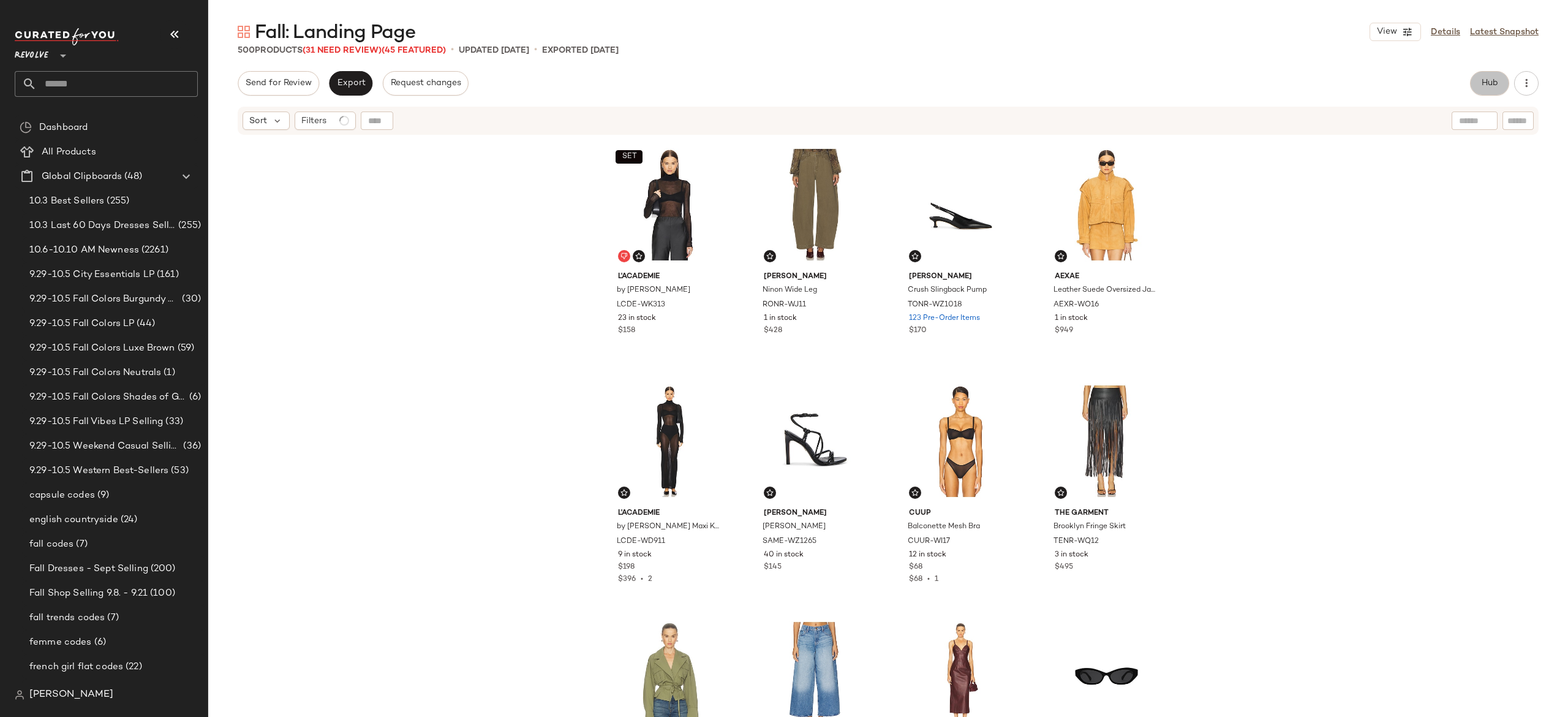
click at [1483, 81] on span "Hub" at bounding box center [1490, 83] width 18 height 10
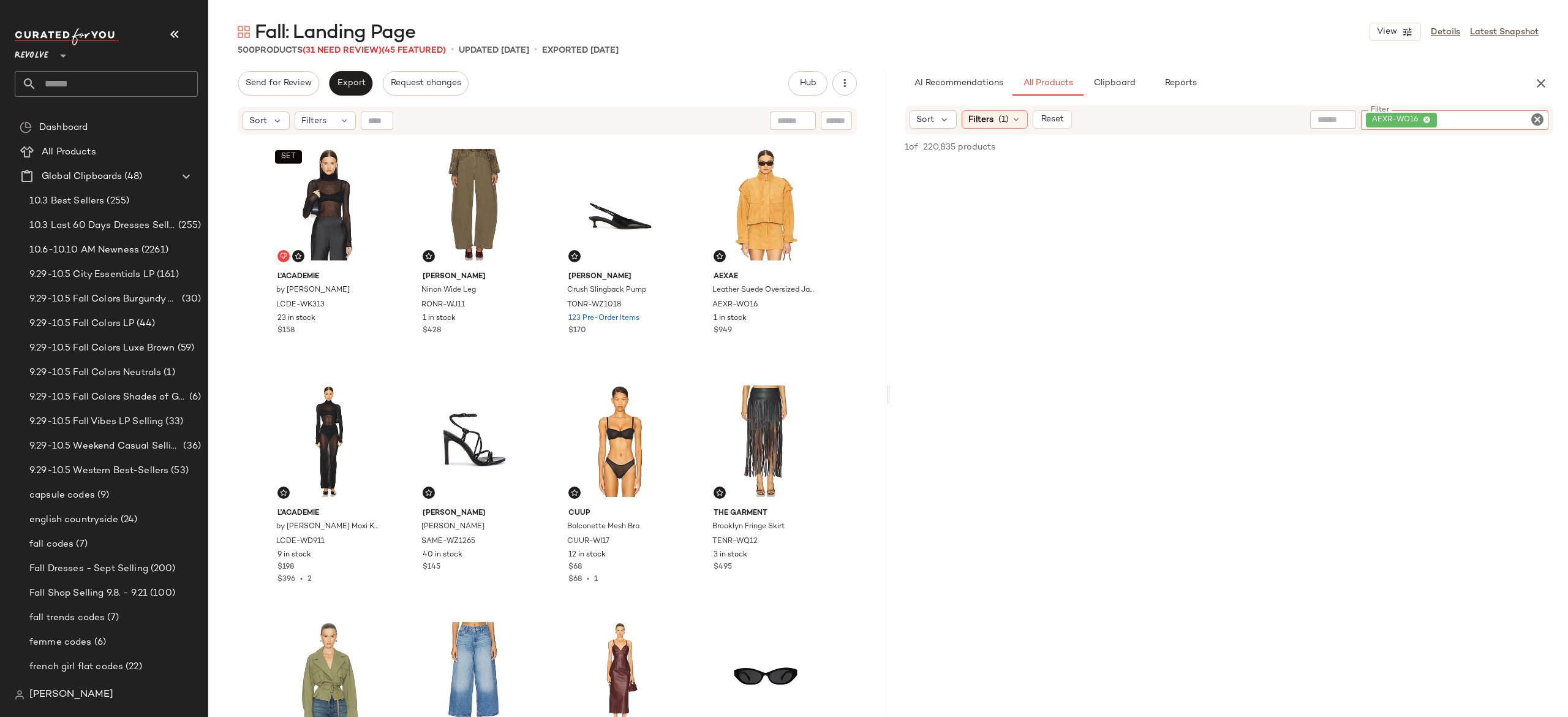
click at [1462, 117] on div "AEXR-WO16" at bounding box center [1455, 120] width 188 height 20
paste input "*********"
type input "*********"
click at [378, 119] on div at bounding box center [376, 120] width 32 height 19
paste input "*********"
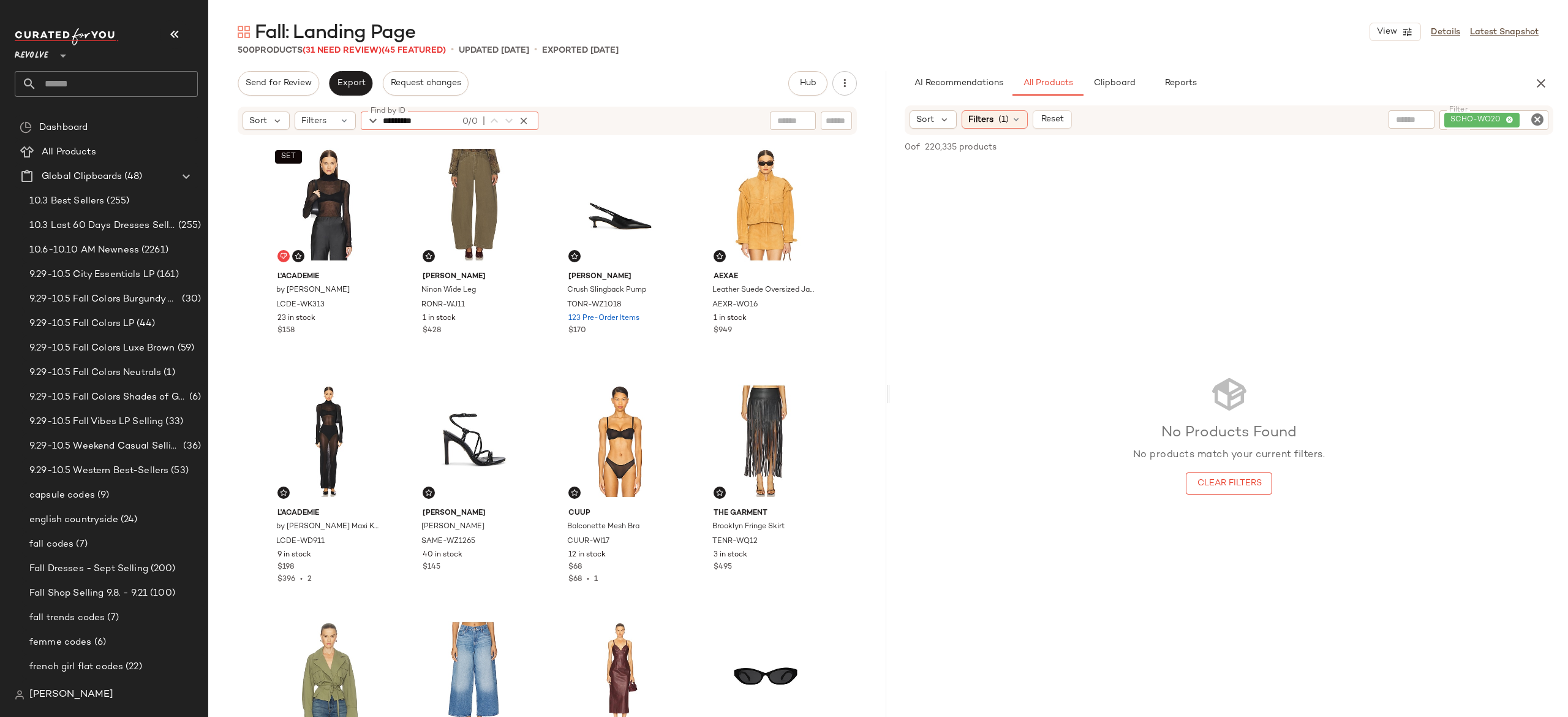
type input "*********"
click at [156, 80] on input "text" at bounding box center [117, 84] width 161 height 25
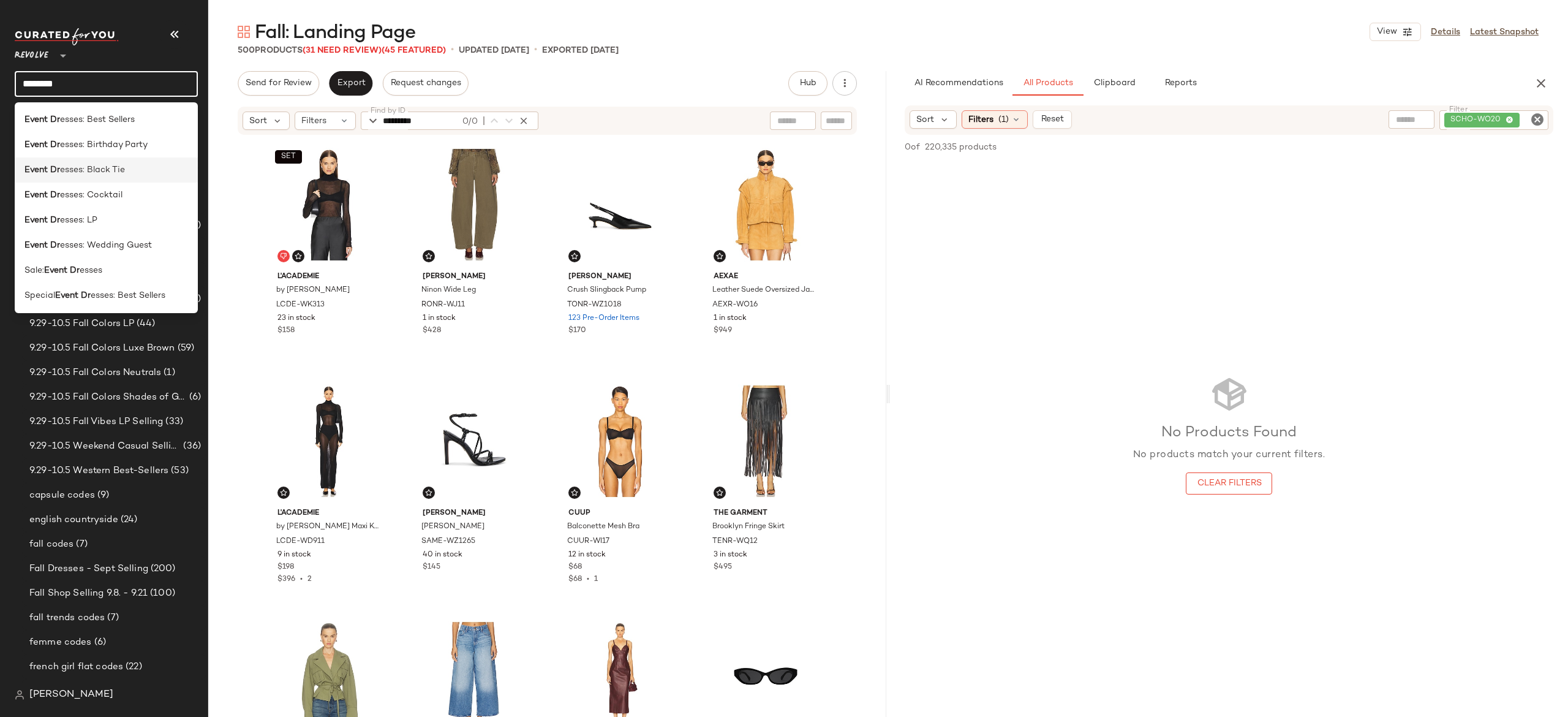
type input "********"
click at [121, 171] on span "esses: Black Tie" at bounding box center [92, 169] width 64 height 13
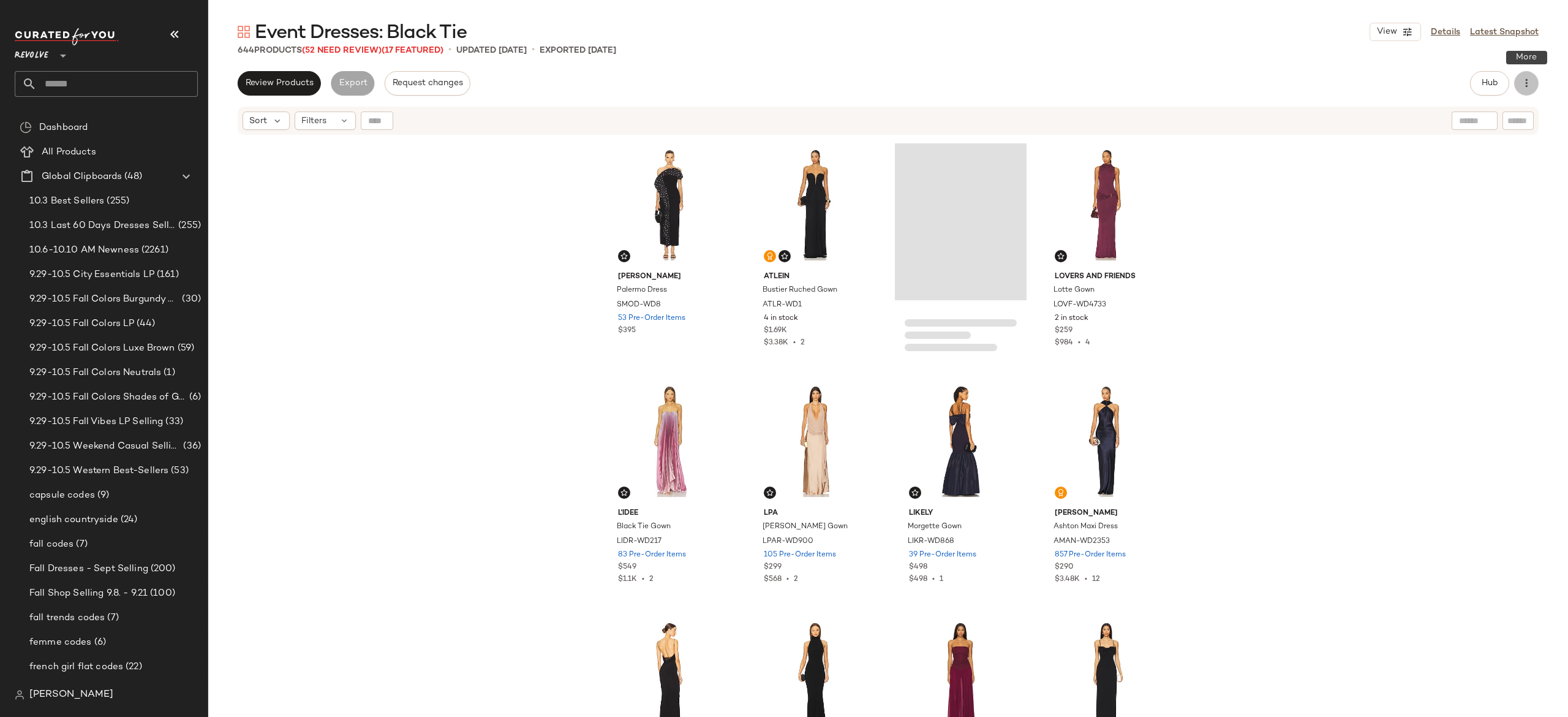
click at [1522, 82] on icon "button" at bounding box center [1526, 83] width 13 height 13
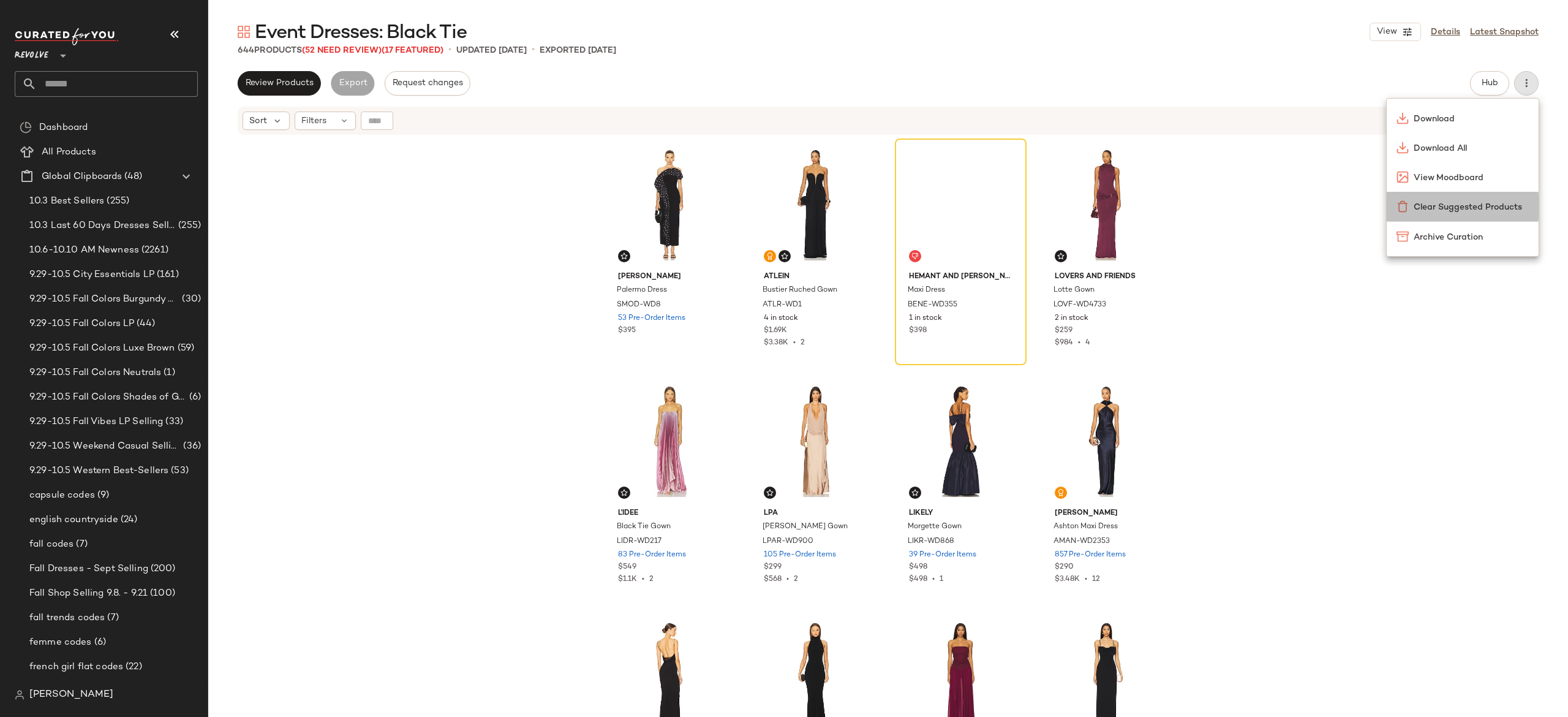
click at [1480, 201] on span "Clear Suggested Products" at bounding box center [1471, 207] width 115 height 13
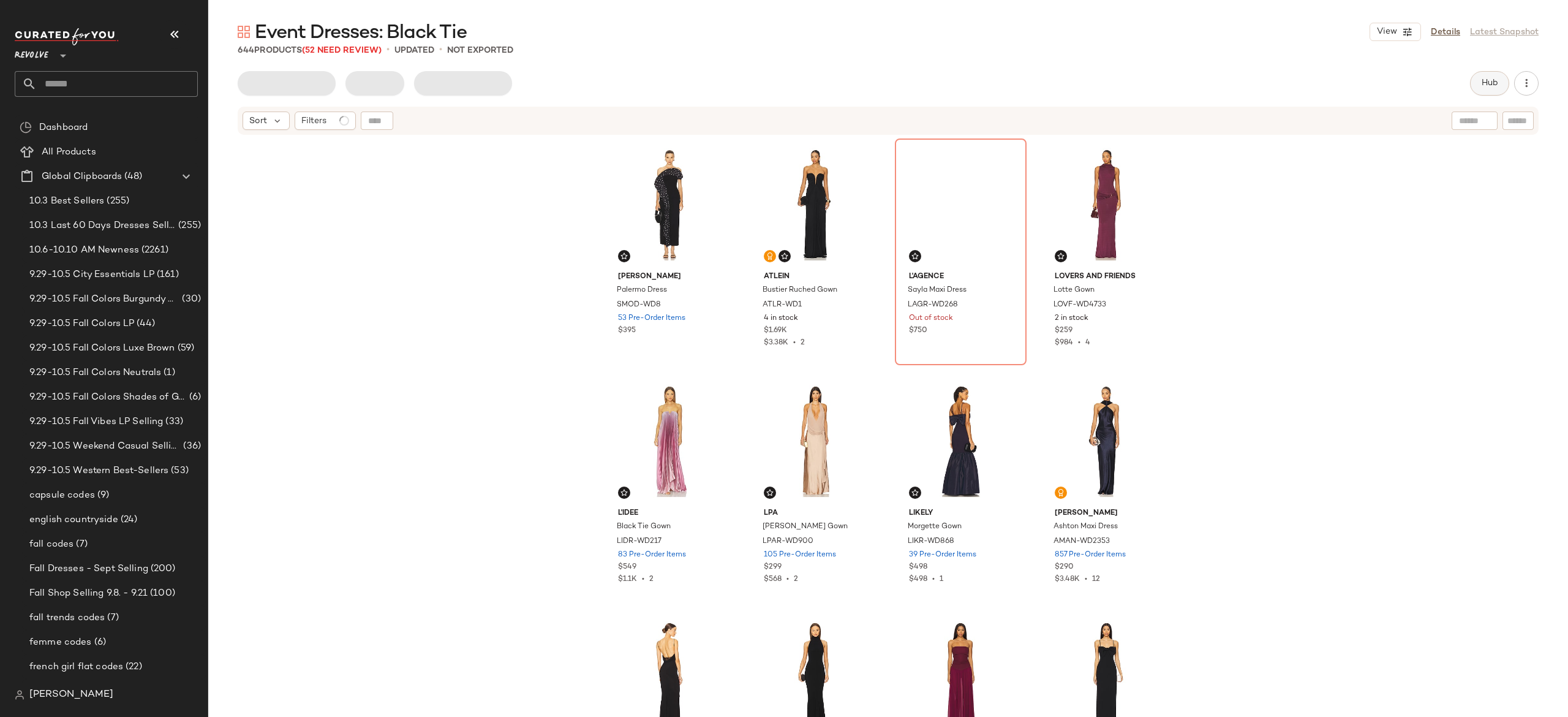
click at [1487, 86] on span "Hub" at bounding box center [1490, 83] width 18 height 10
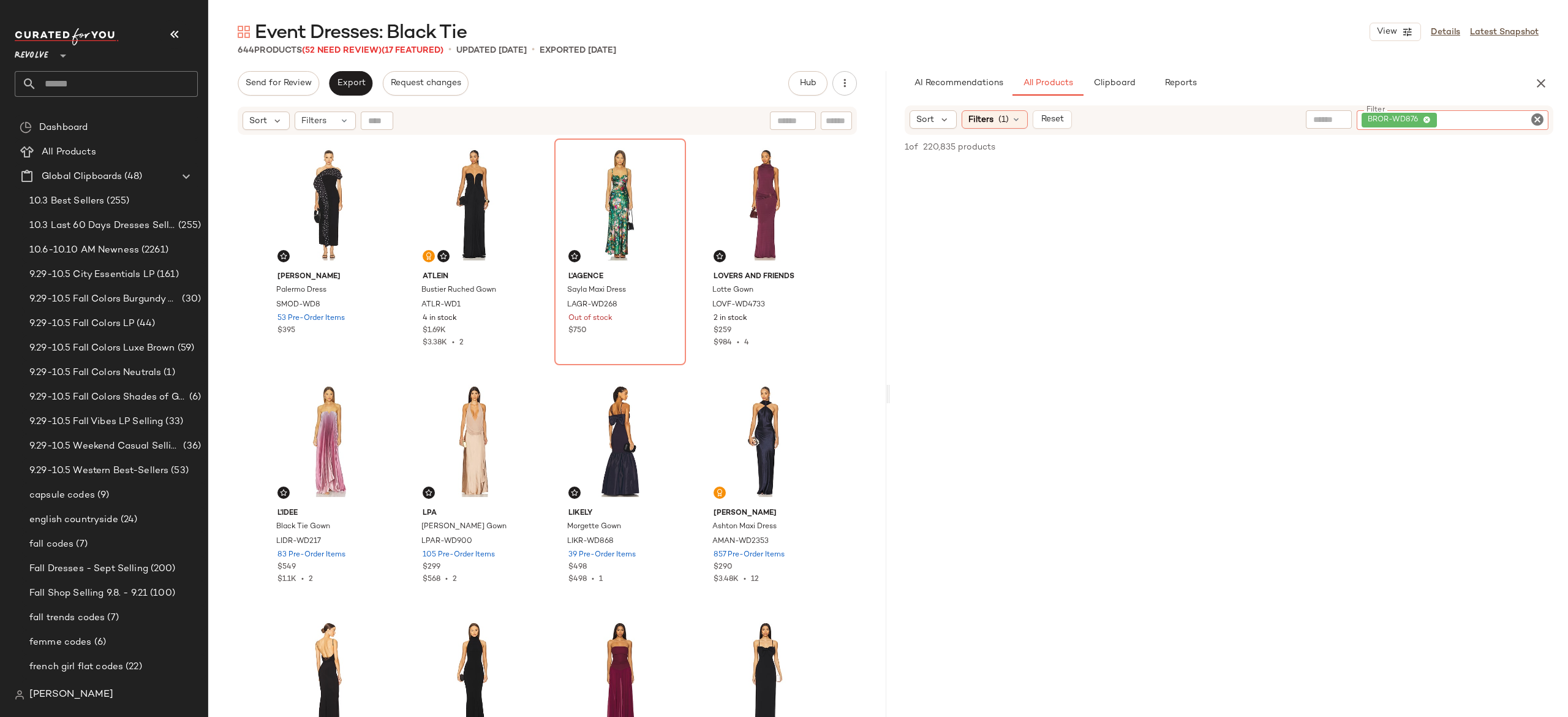
click at [1459, 119] on div "BROR-WD876" at bounding box center [1453, 120] width 191 height 20
paste input "*********"
type input "*********"
click at [380, 121] on div "Find by ID Find by ID" at bounding box center [449, 120] width 178 height 19
paste input "*********"
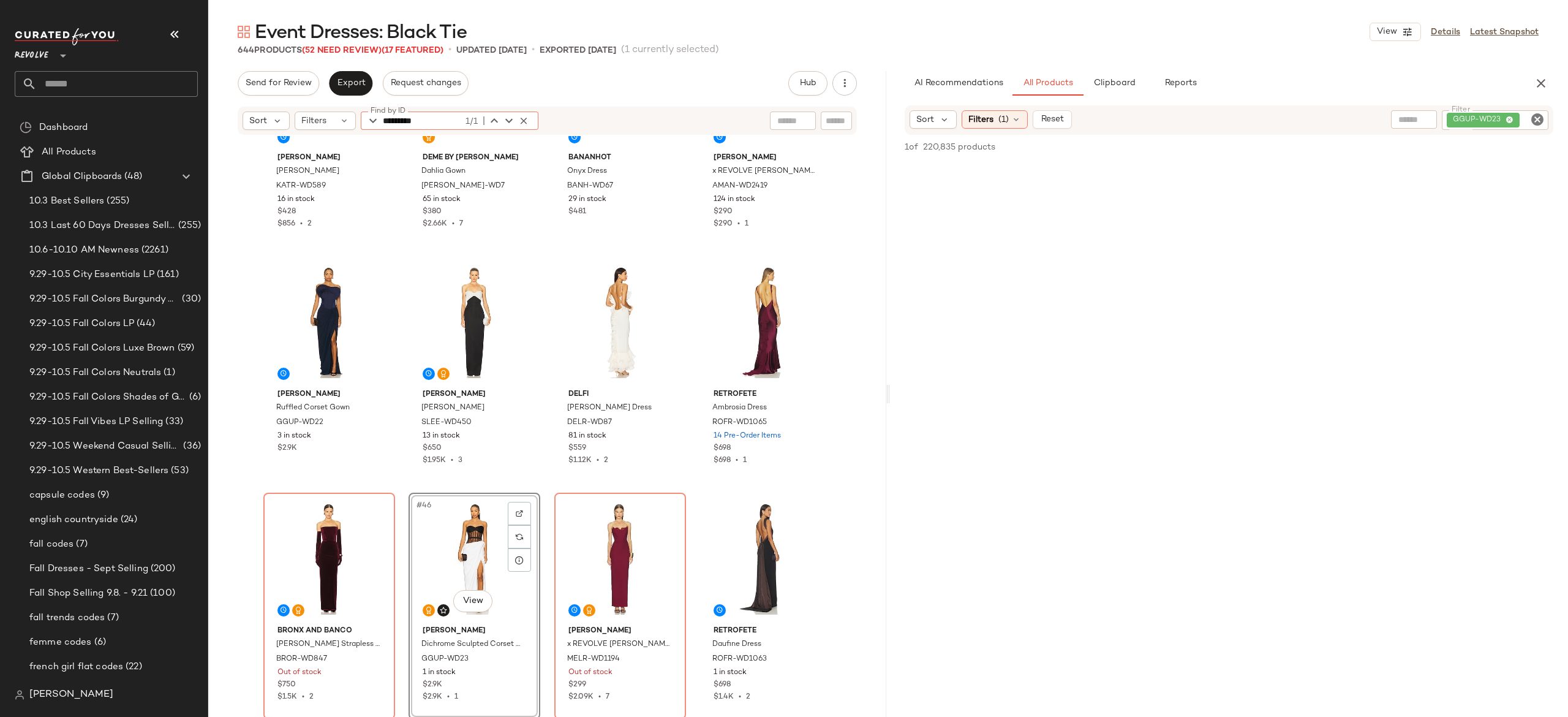
scroll to position [2224, 0]
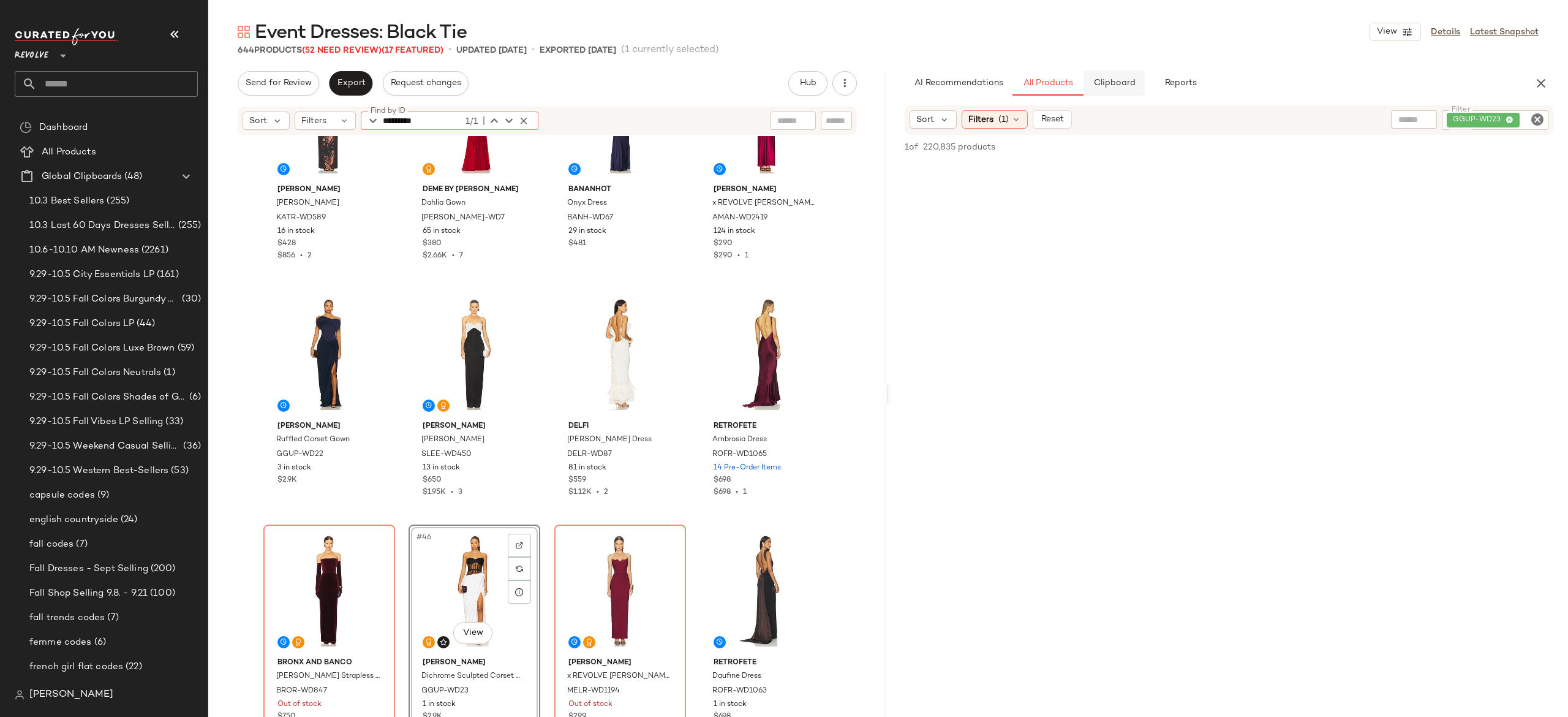
type input "*********"
click at [1123, 82] on span "Clipboard" at bounding box center [1113, 83] width 42 height 10
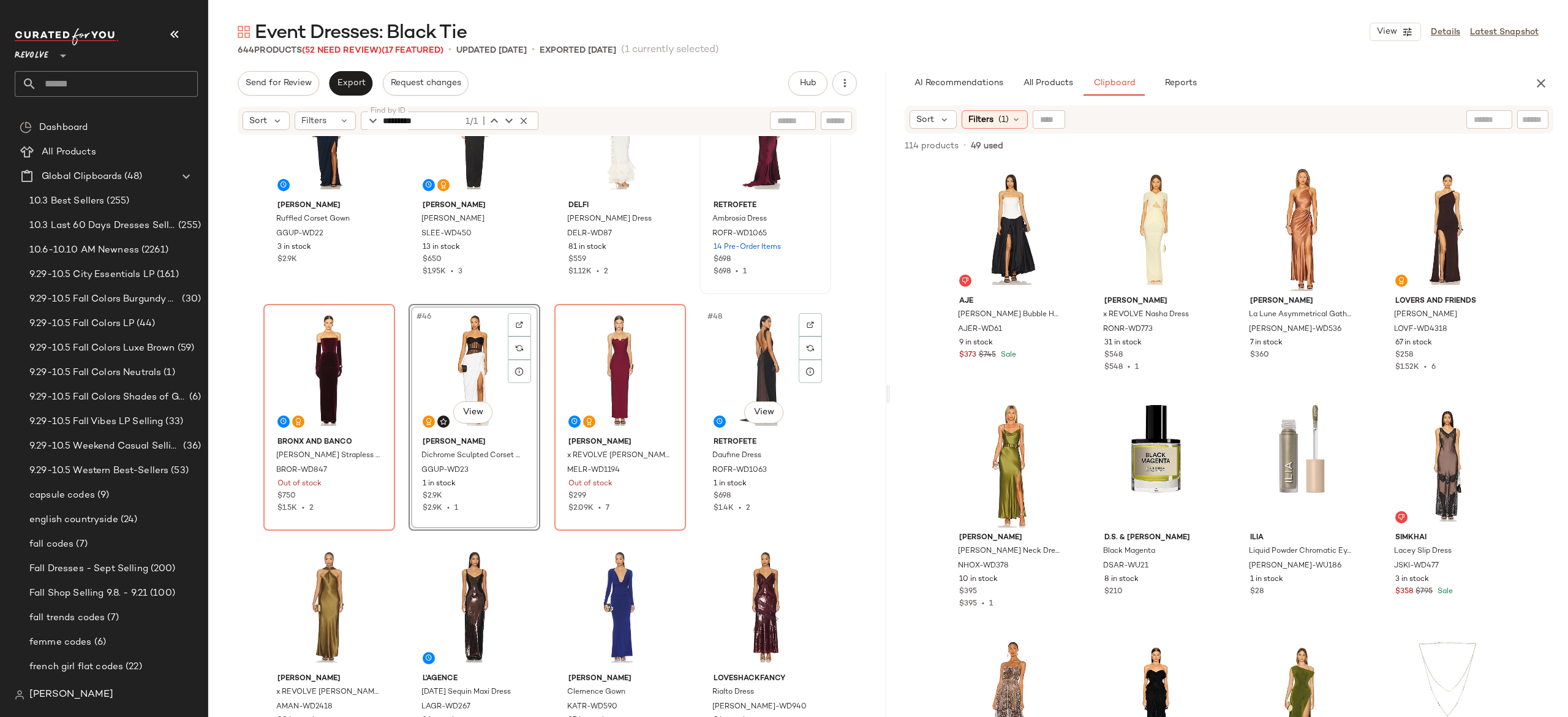
scroll to position [2447, 0]
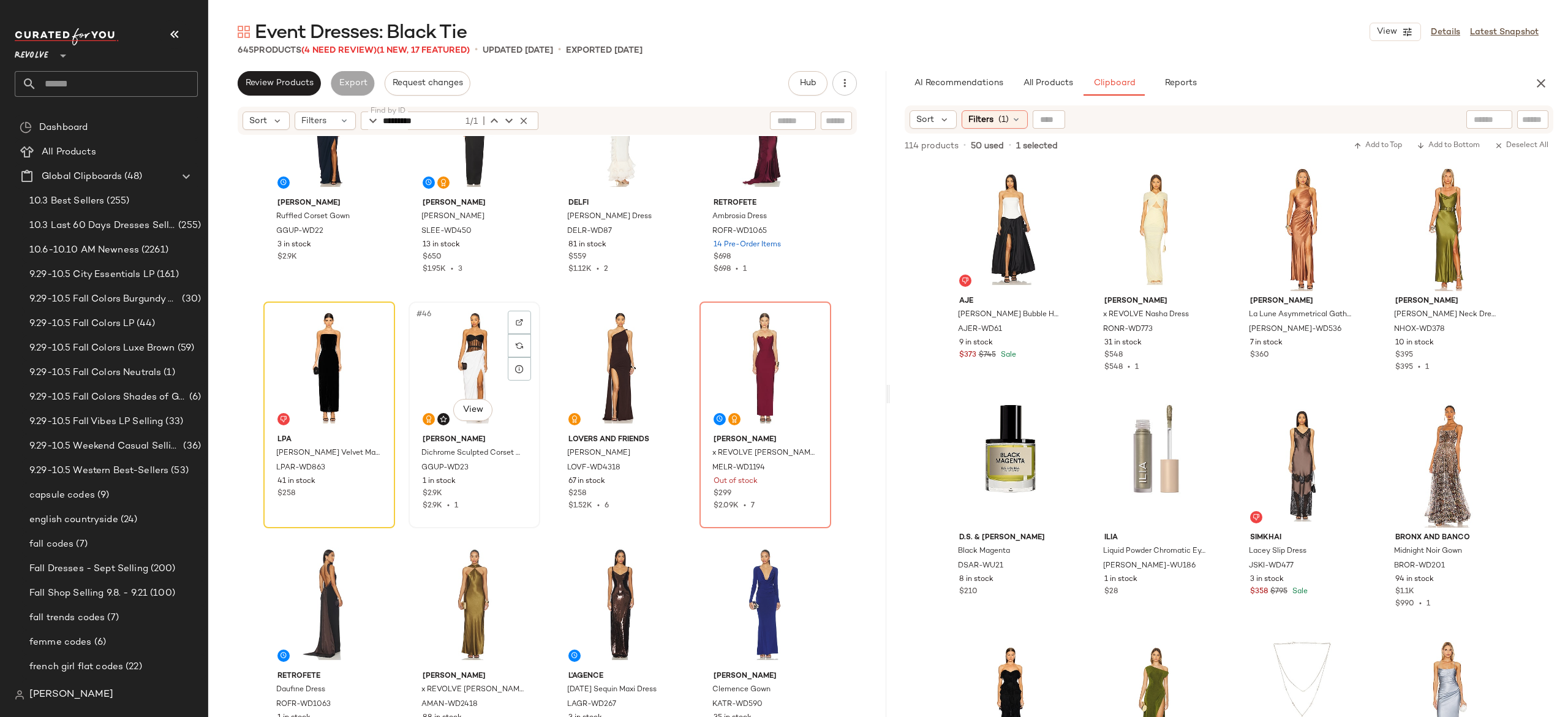
click at [459, 362] on div "#46 View" at bounding box center [475, 367] width 123 height 124
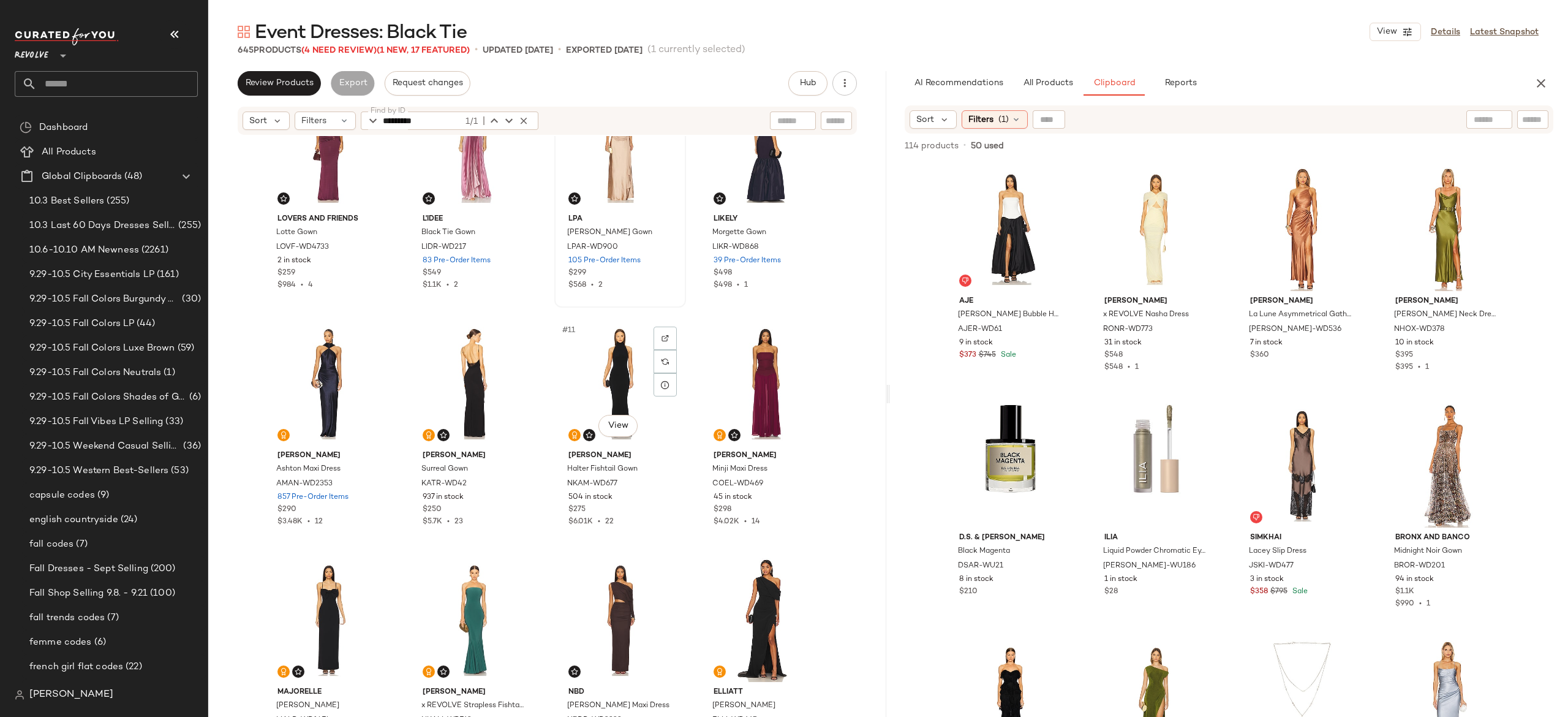
scroll to position [262, 0]
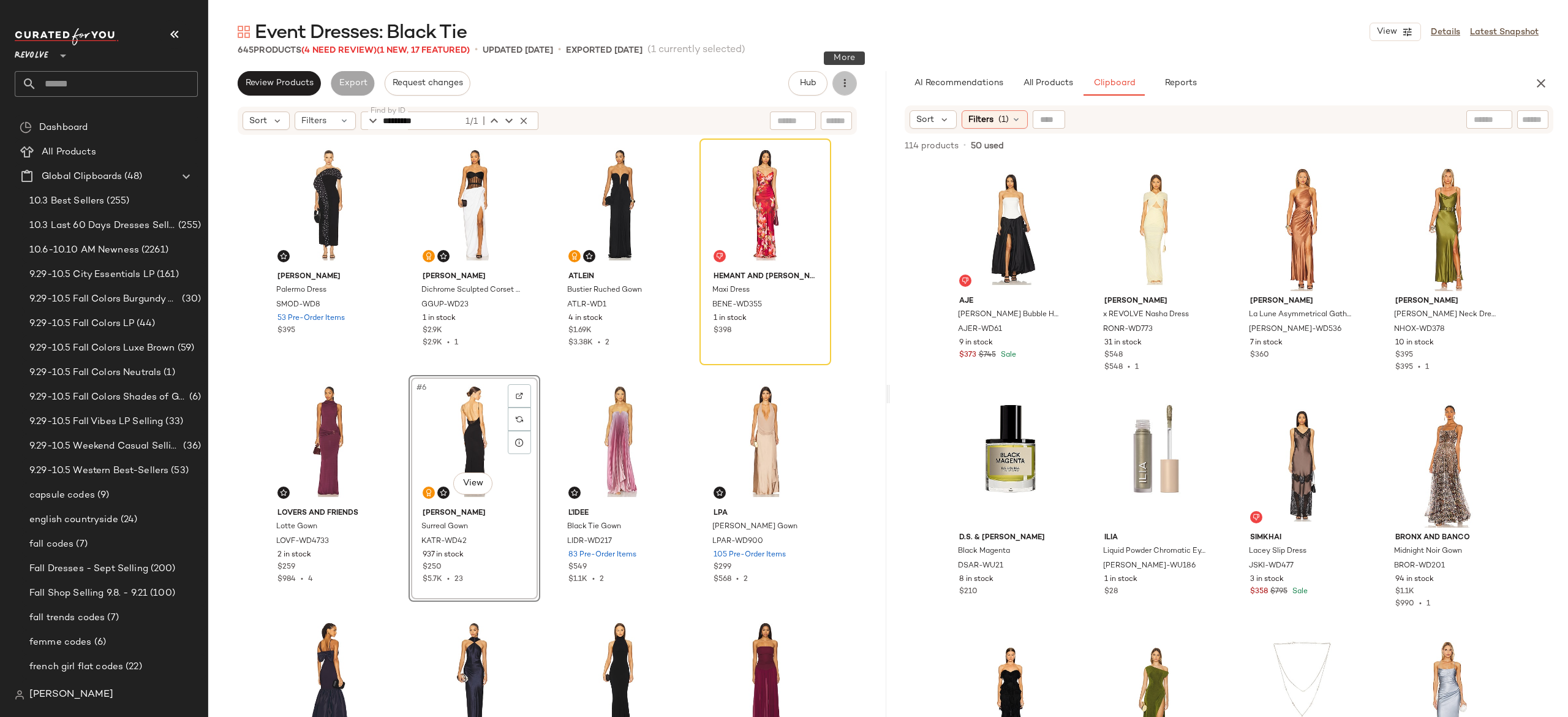
click at [848, 85] on icon "button" at bounding box center [844, 83] width 13 height 13
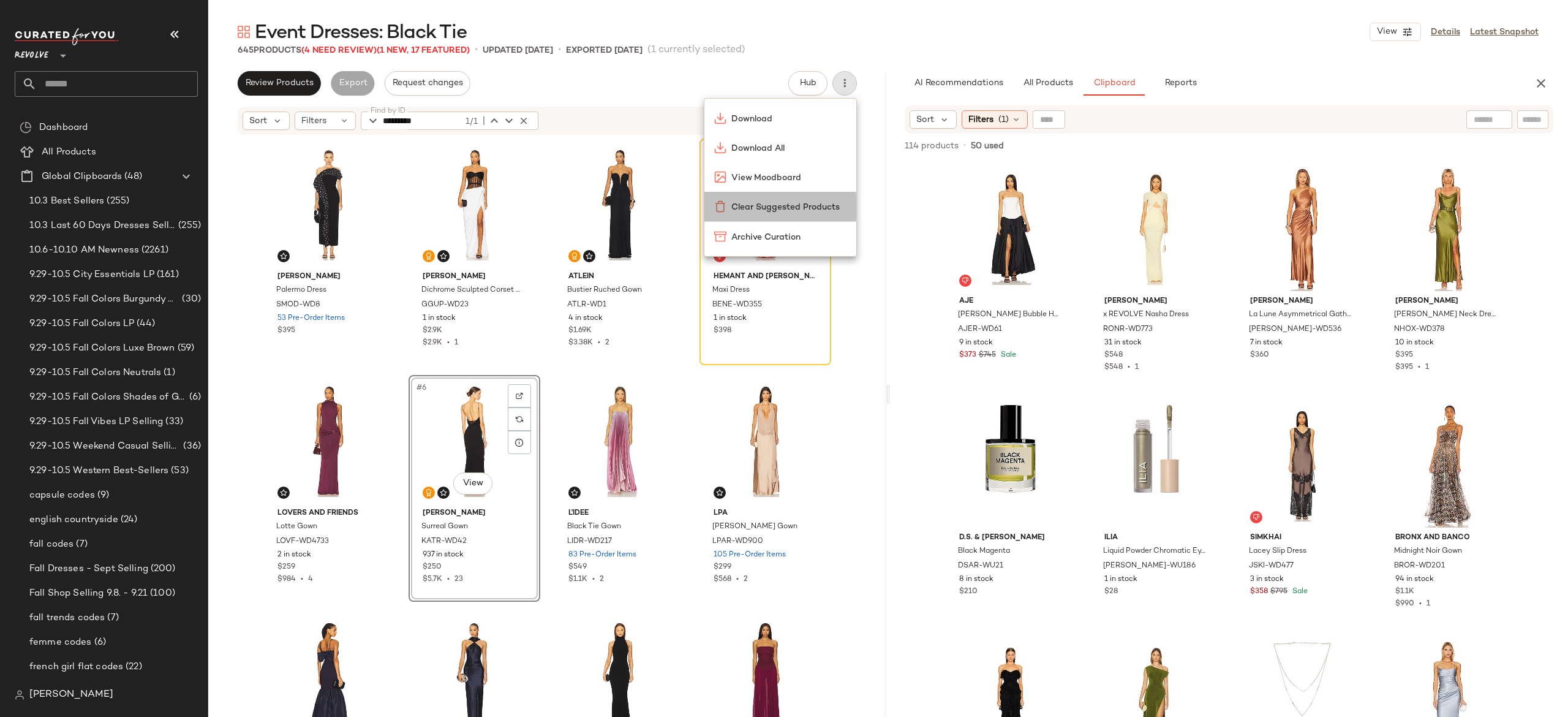
click at [811, 211] on span "Clear Suggested Products" at bounding box center [789, 207] width 115 height 13
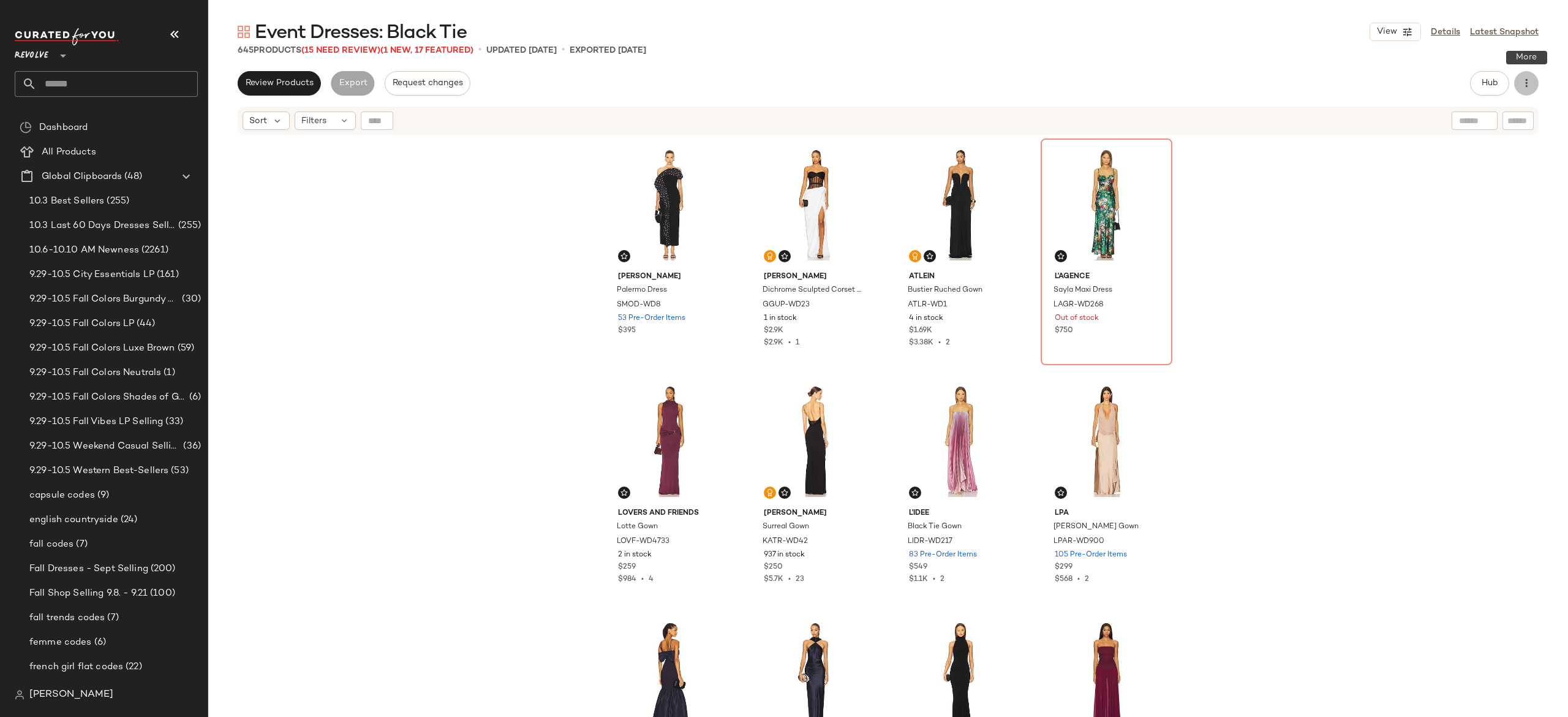
click at [1515, 83] on button "button" at bounding box center [1526, 83] width 24 height 24
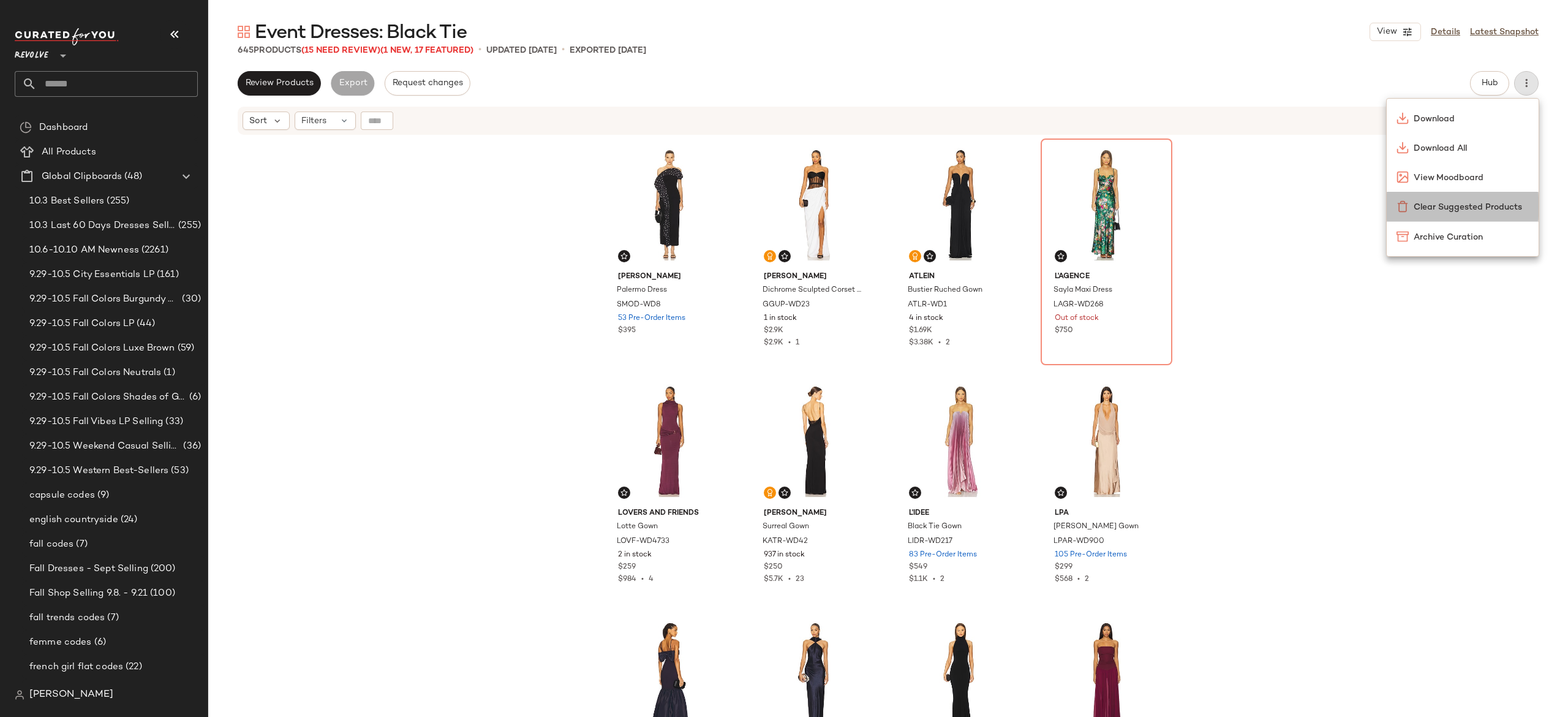
click at [1442, 208] on span "Clear Suggested Products" at bounding box center [1471, 207] width 115 height 13
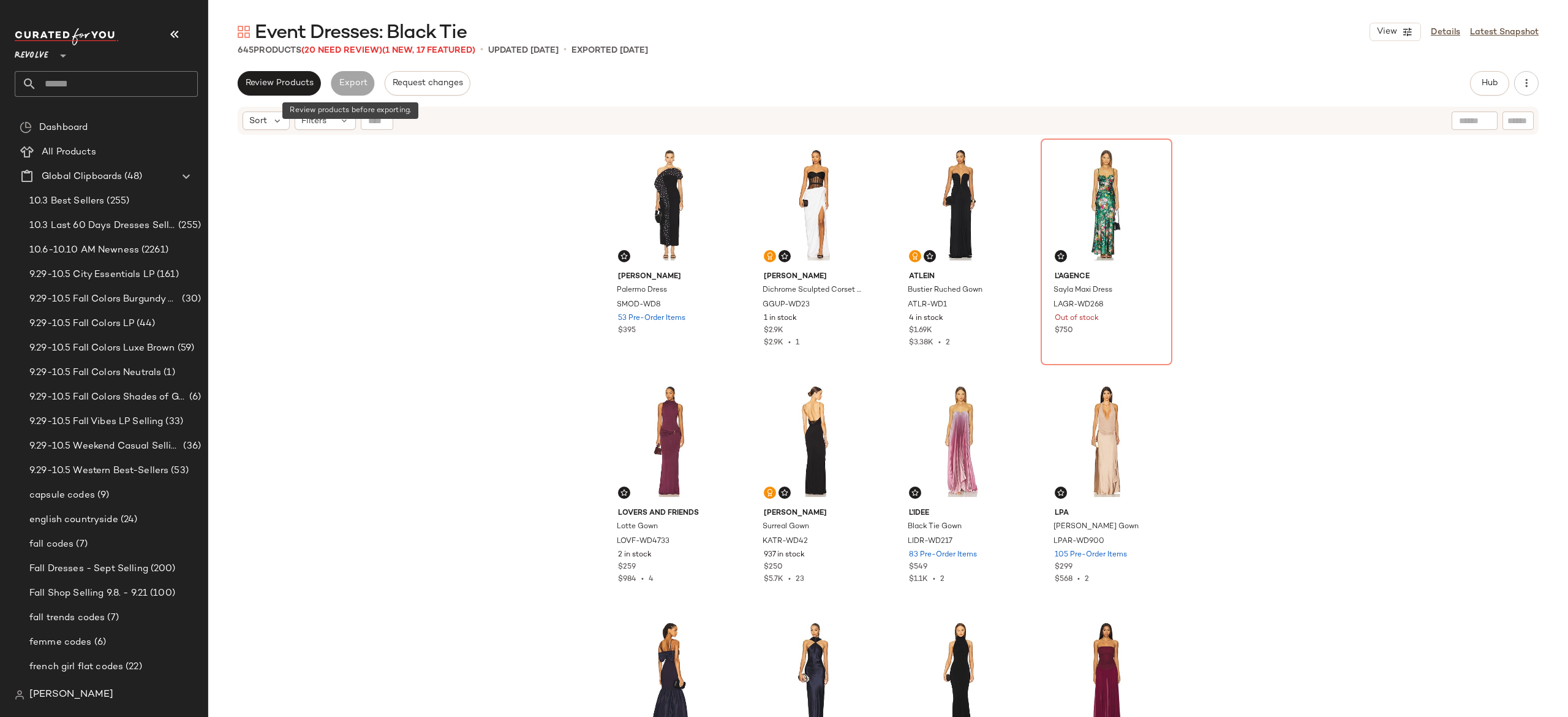
click at [346, 80] on div "Export" at bounding box center [353, 83] width 44 height 24
click at [295, 81] on span "Review Products" at bounding box center [279, 83] width 68 height 10
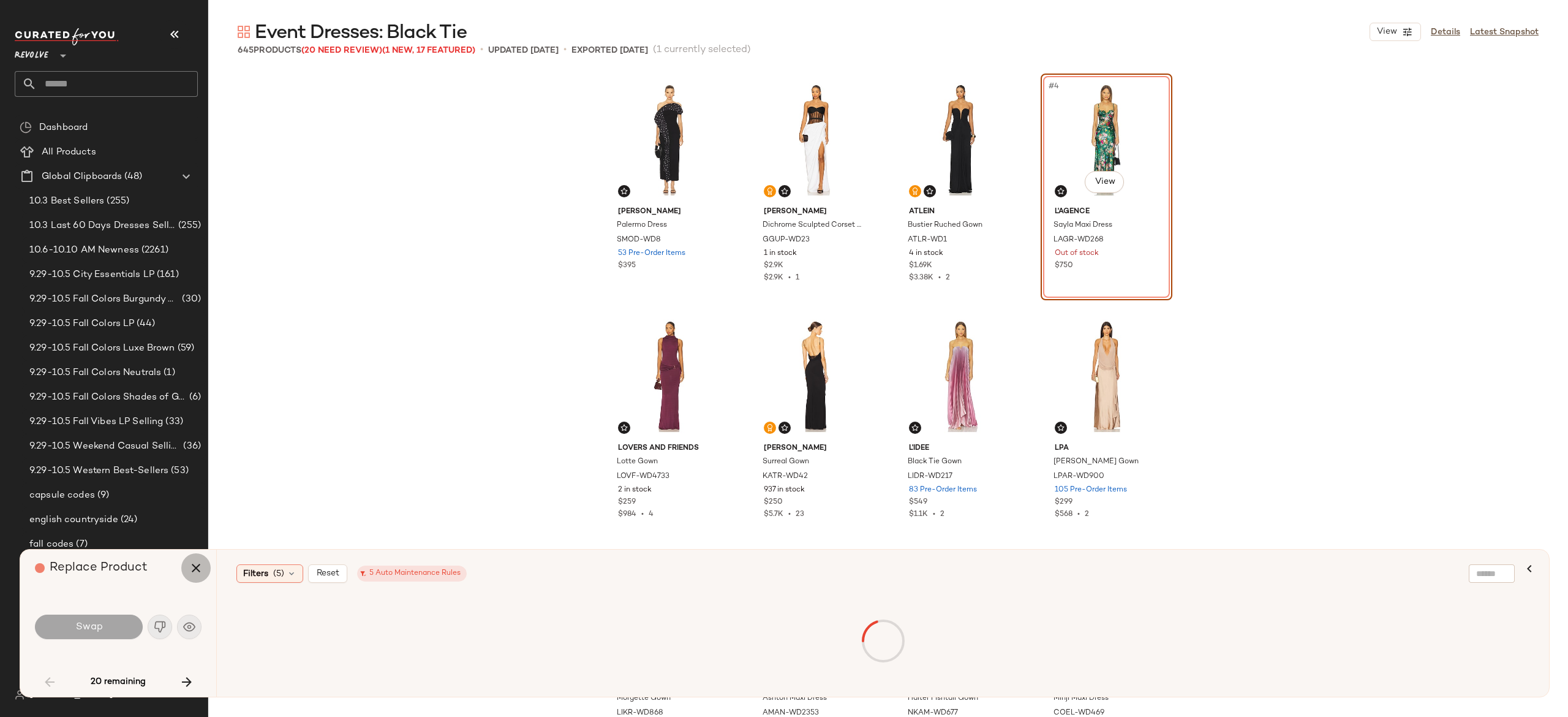
click at [194, 564] on icon "button" at bounding box center [195, 568] width 15 height 15
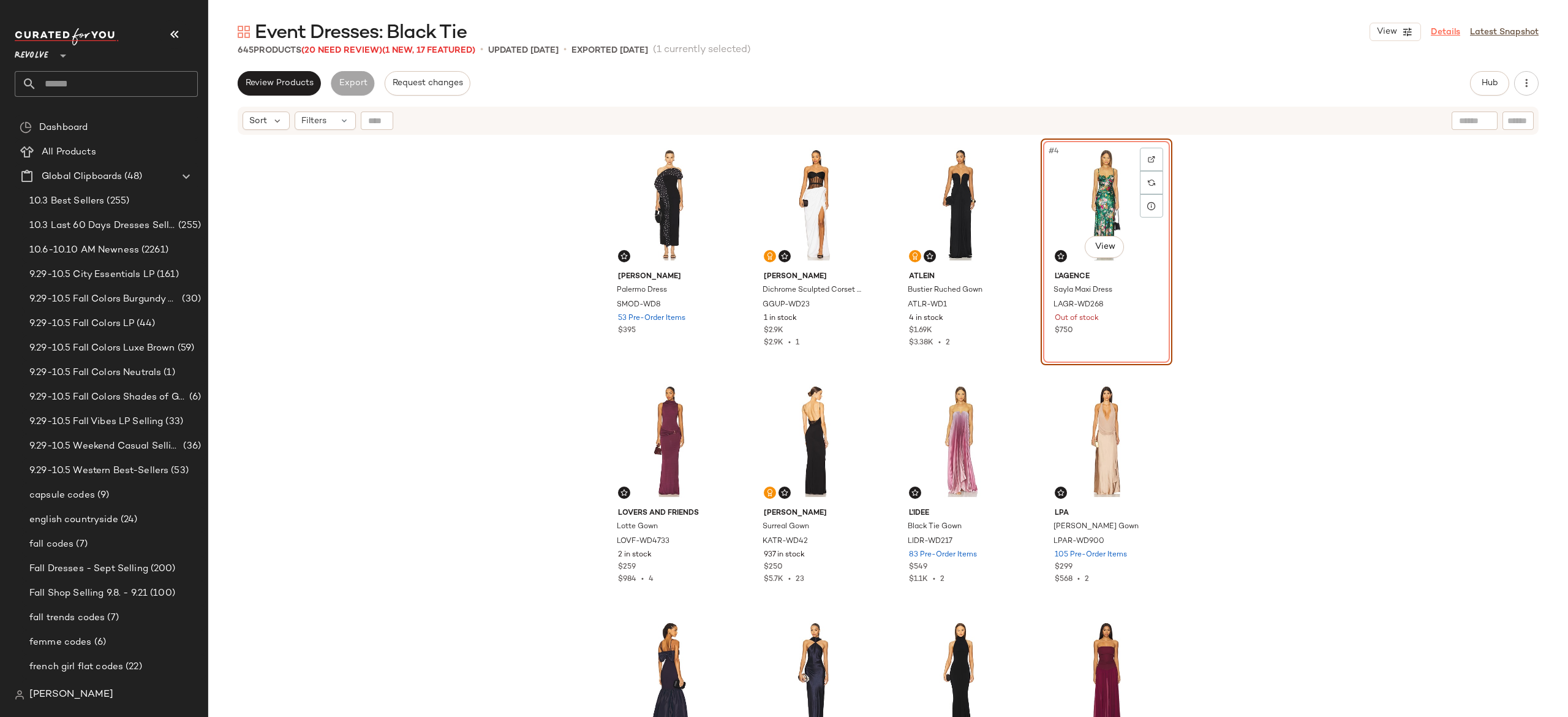
click at [1452, 33] on link "Details" at bounding box center [1446, 31] width 29 height 13
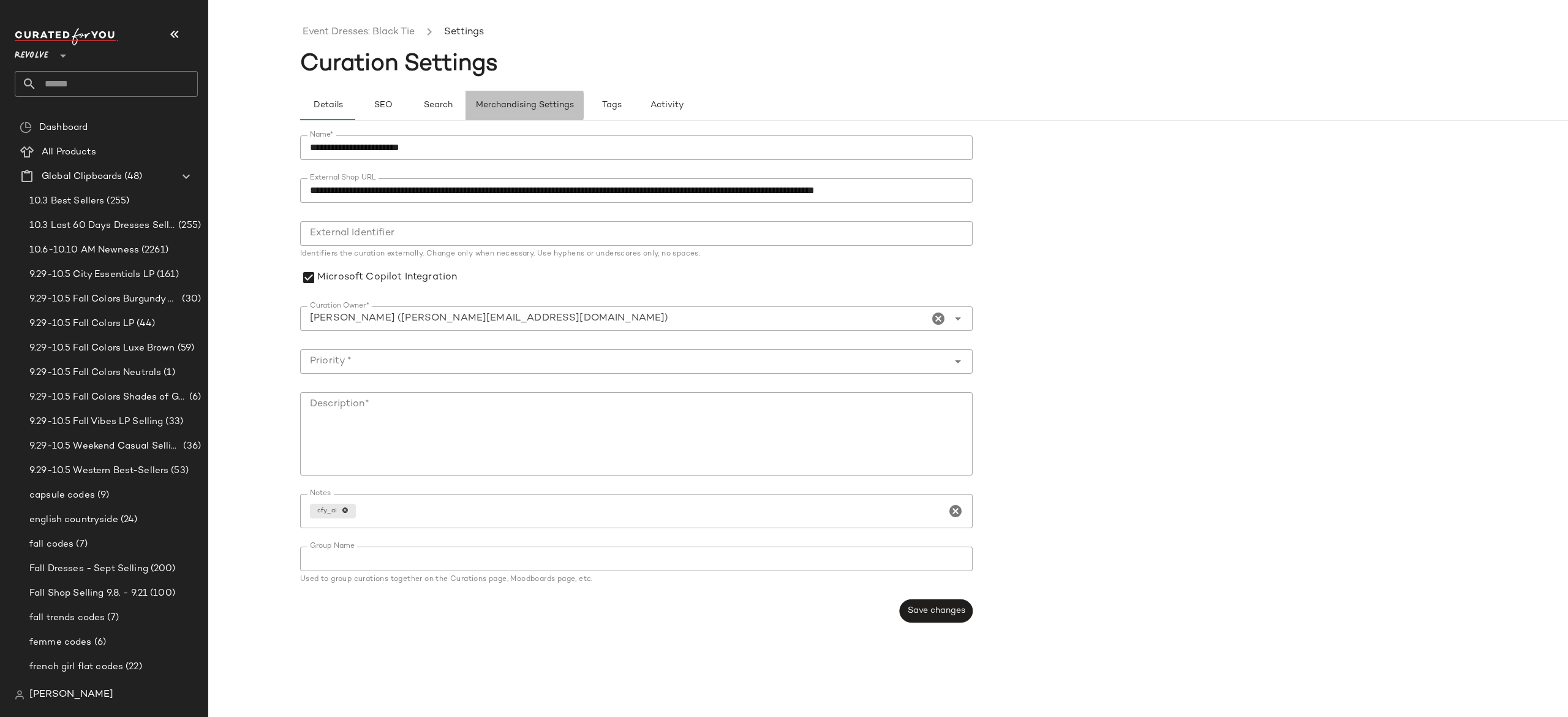
click at [559, 103] on span "Merchandising Settings" at bounding box center [525, 105] width 99 height 10
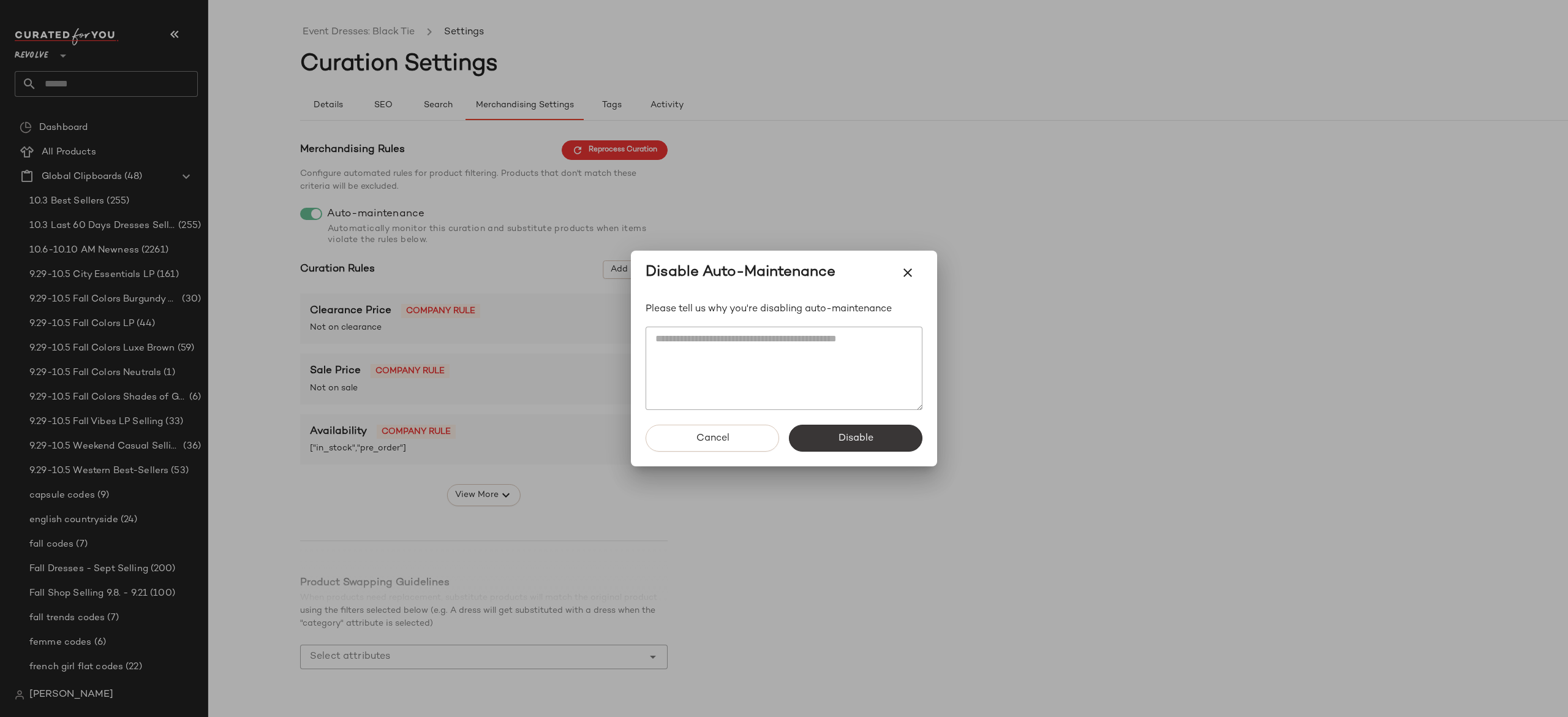
click at [821, 441] on button "Disable" at bounding box center [855, 438] width 134 height 27
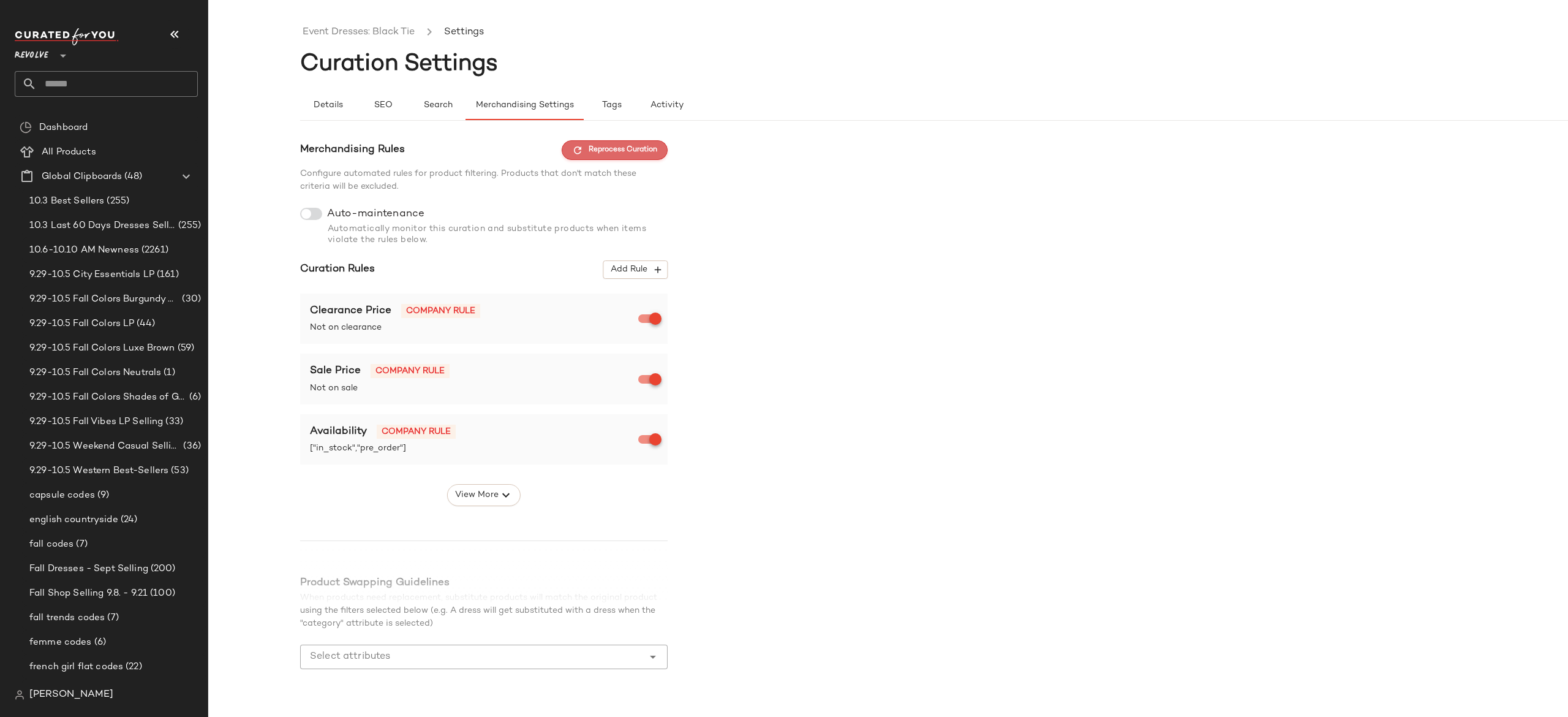
click at [645, 153] on span "Reprocess Curation" at bounding box center [614, 149] width 85 height 11
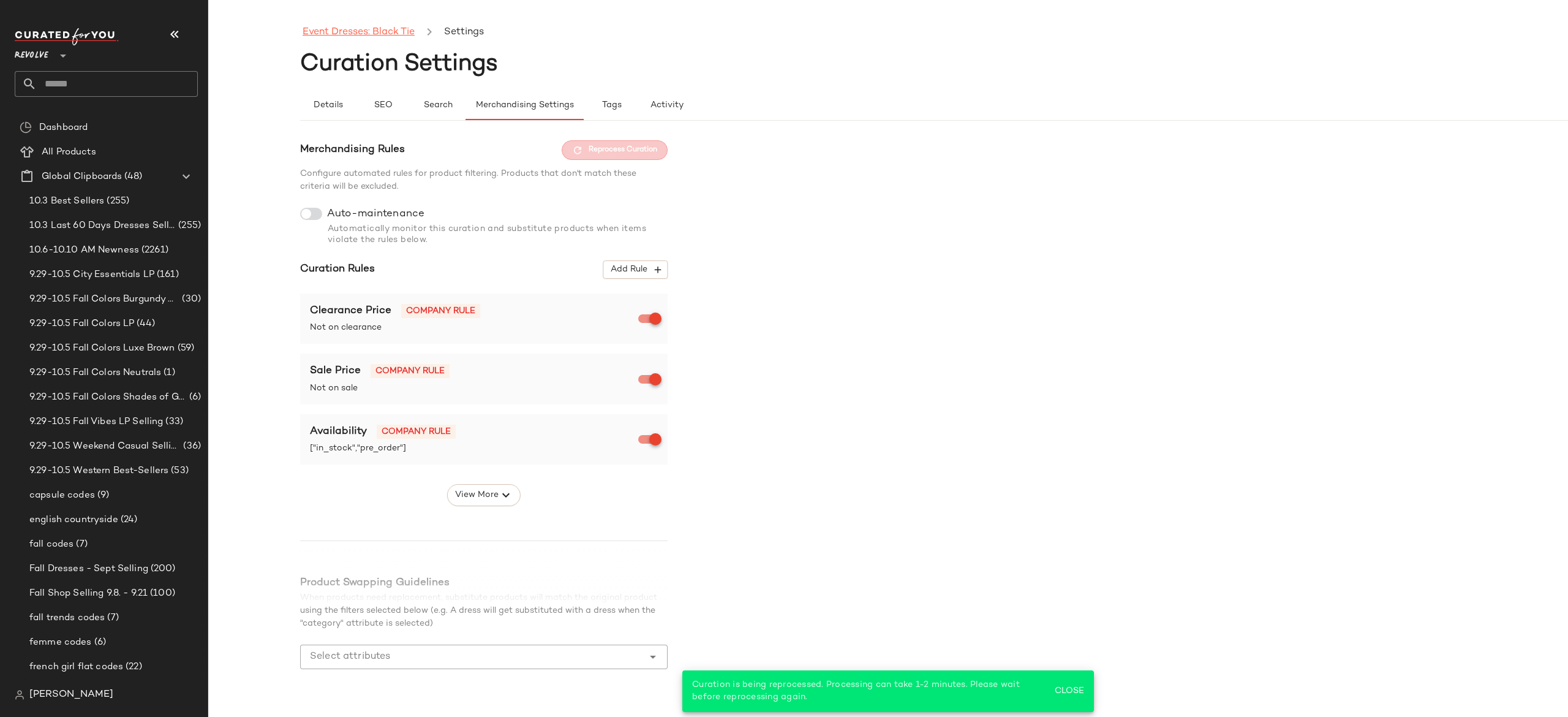
click at [392, 32] on link "Event Dresses: Black Tie" at bounding box center [359, 32] width 112 height 16
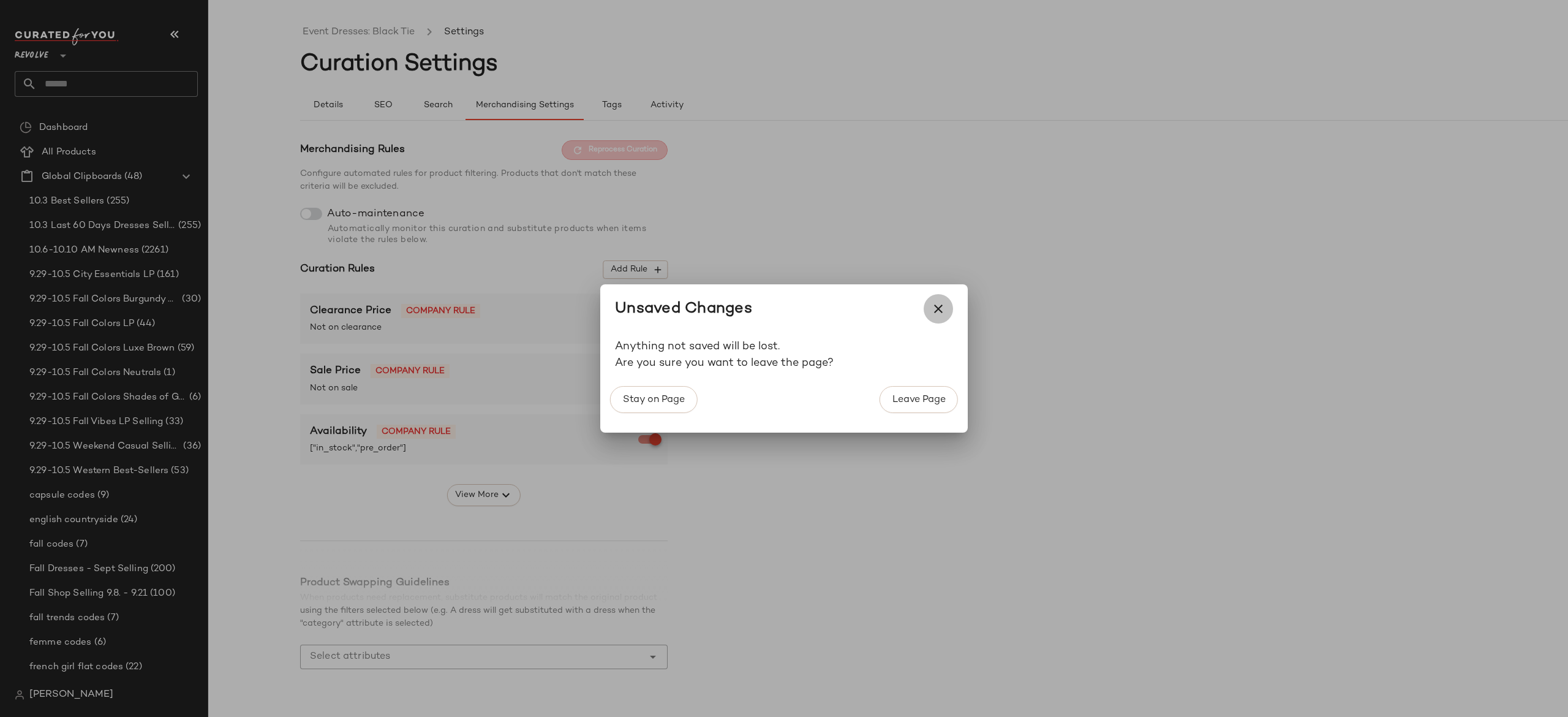
click at [939, 311] on icon "button" at bounding box center [938, 308] width 15 height 15
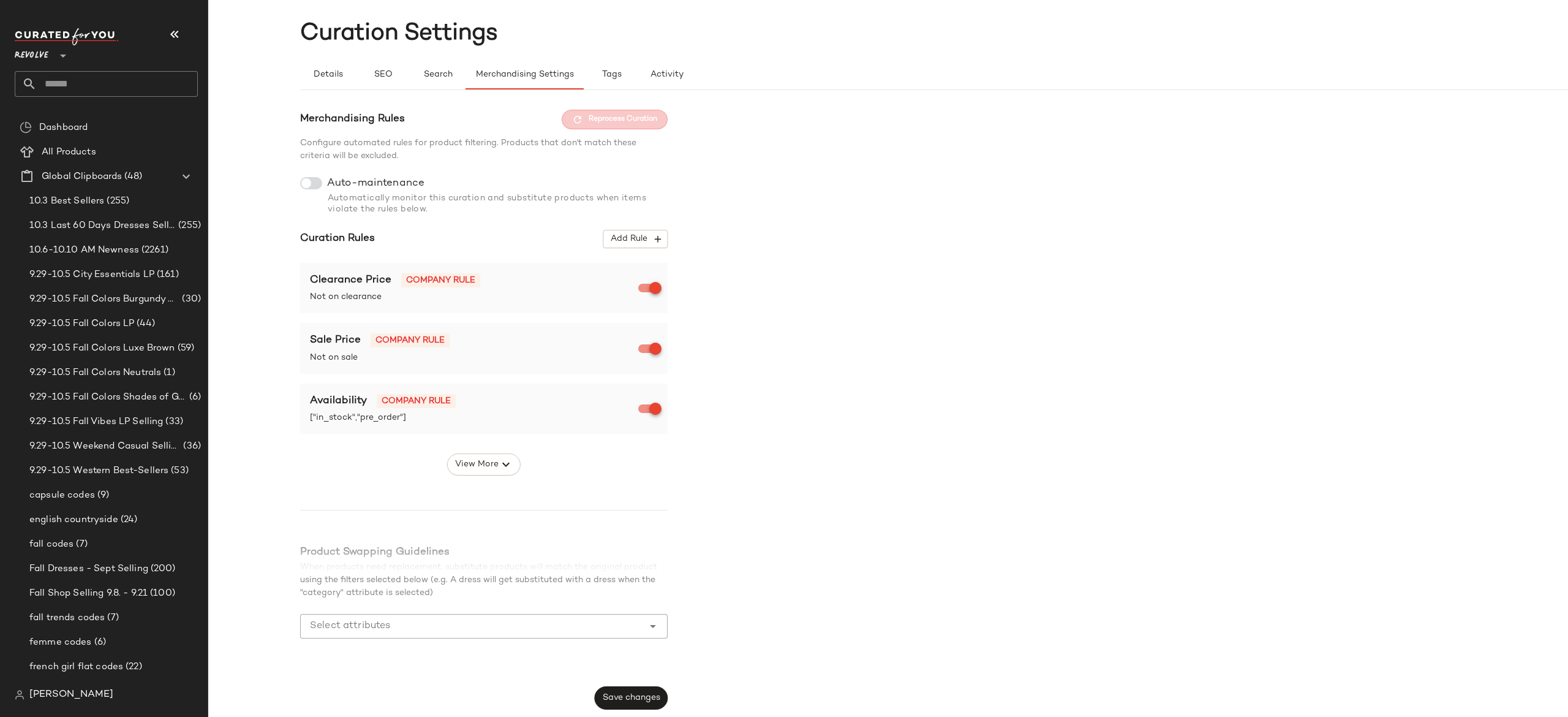
scroll to position [30, 0]
click at [640, 691] on button "Save changes" at bounding box center [631, 697] width 73 height 23
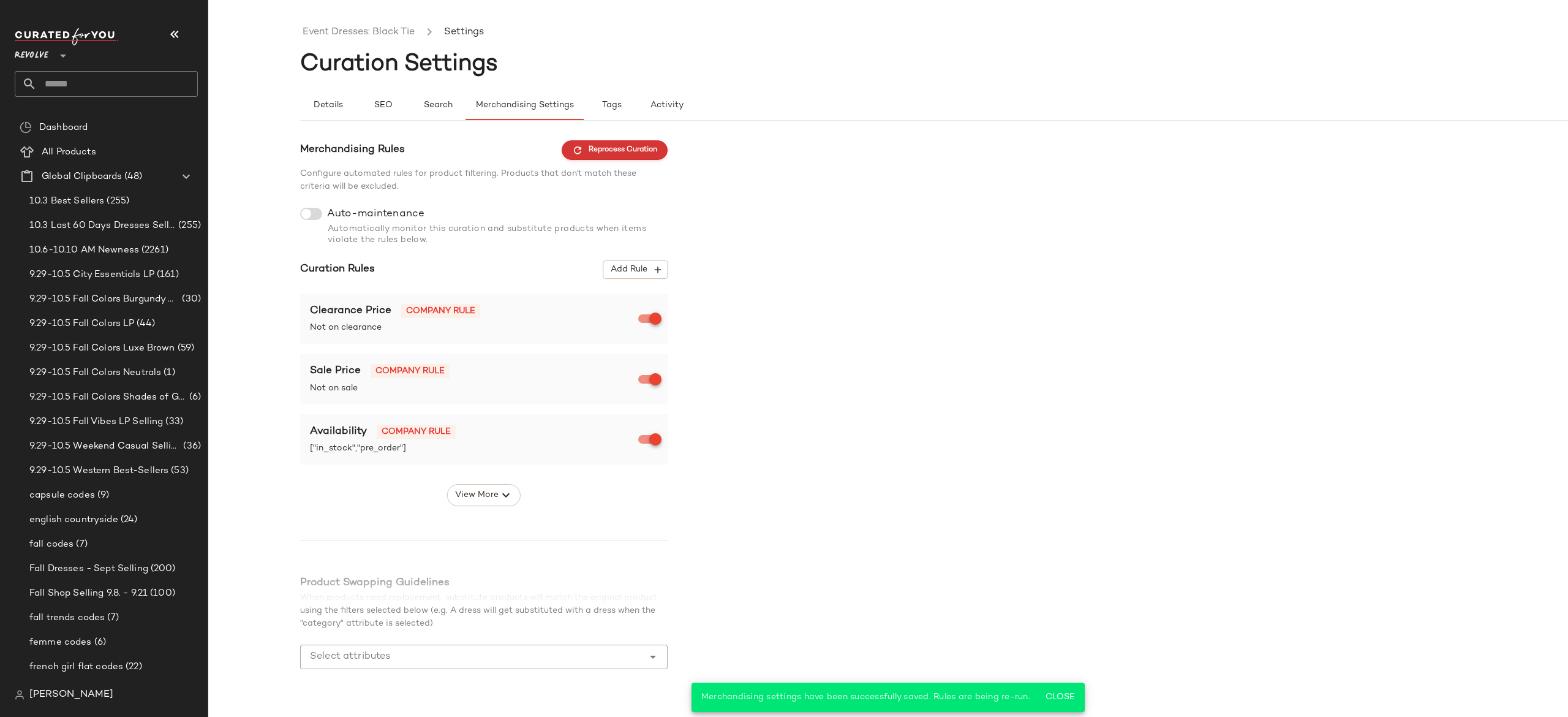
click at [655, 151] on span "Reprocess Curation" at bounding box center [614, 149] width 85 height 11
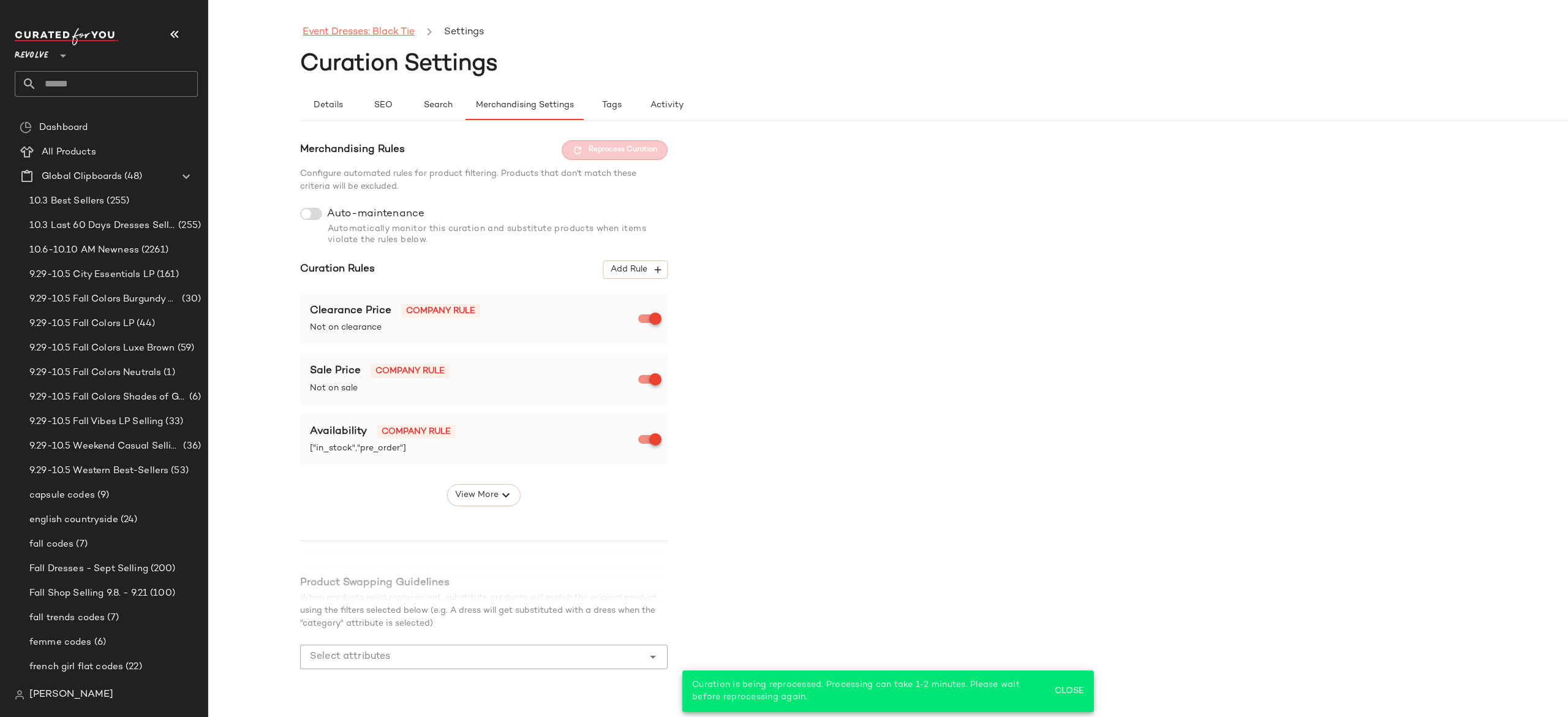
click at [387, 36] on link "Event Dresses: Black Tie" at bounding box center [359, 32] width 112 height 16
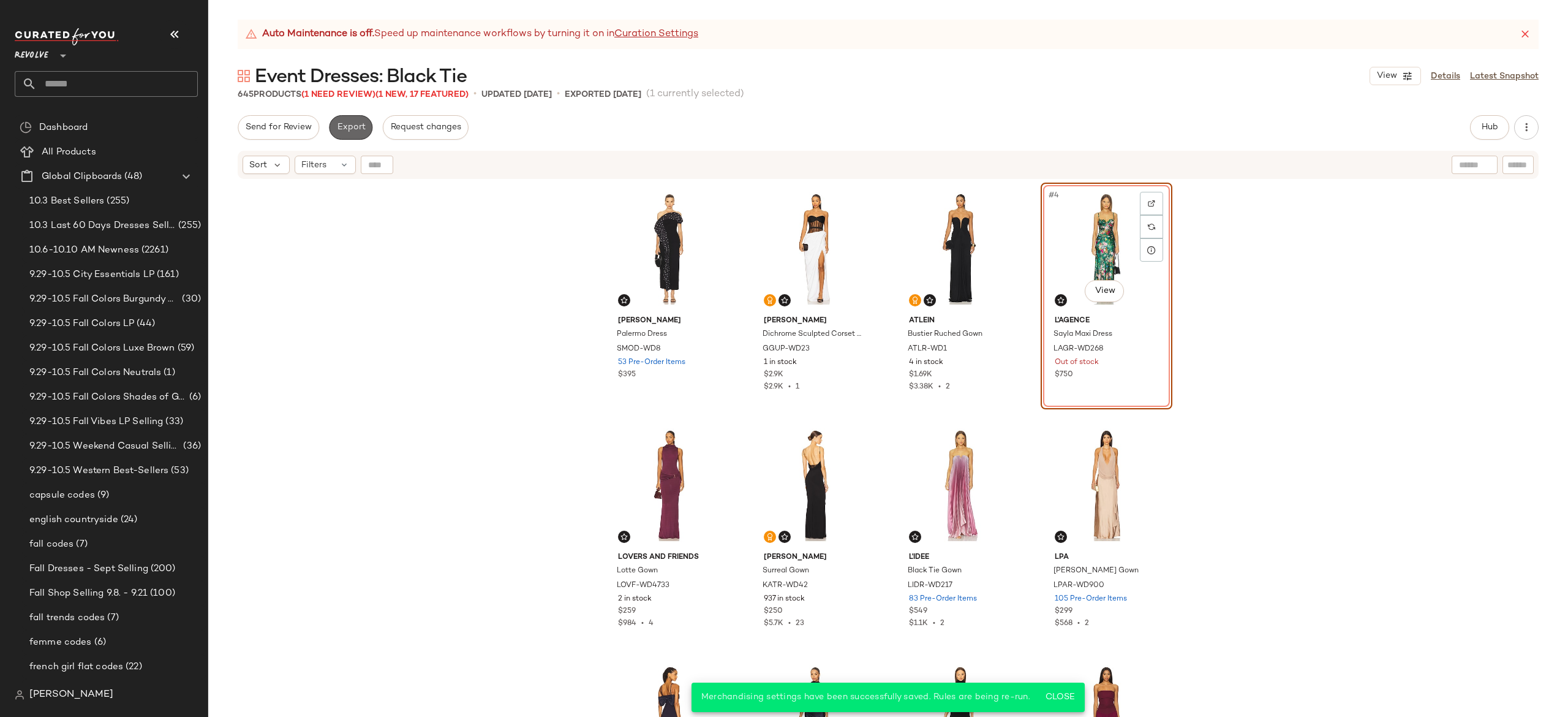
click at [349, 124] on span "Export" at bounding box center [350, 127] width 28 height 10
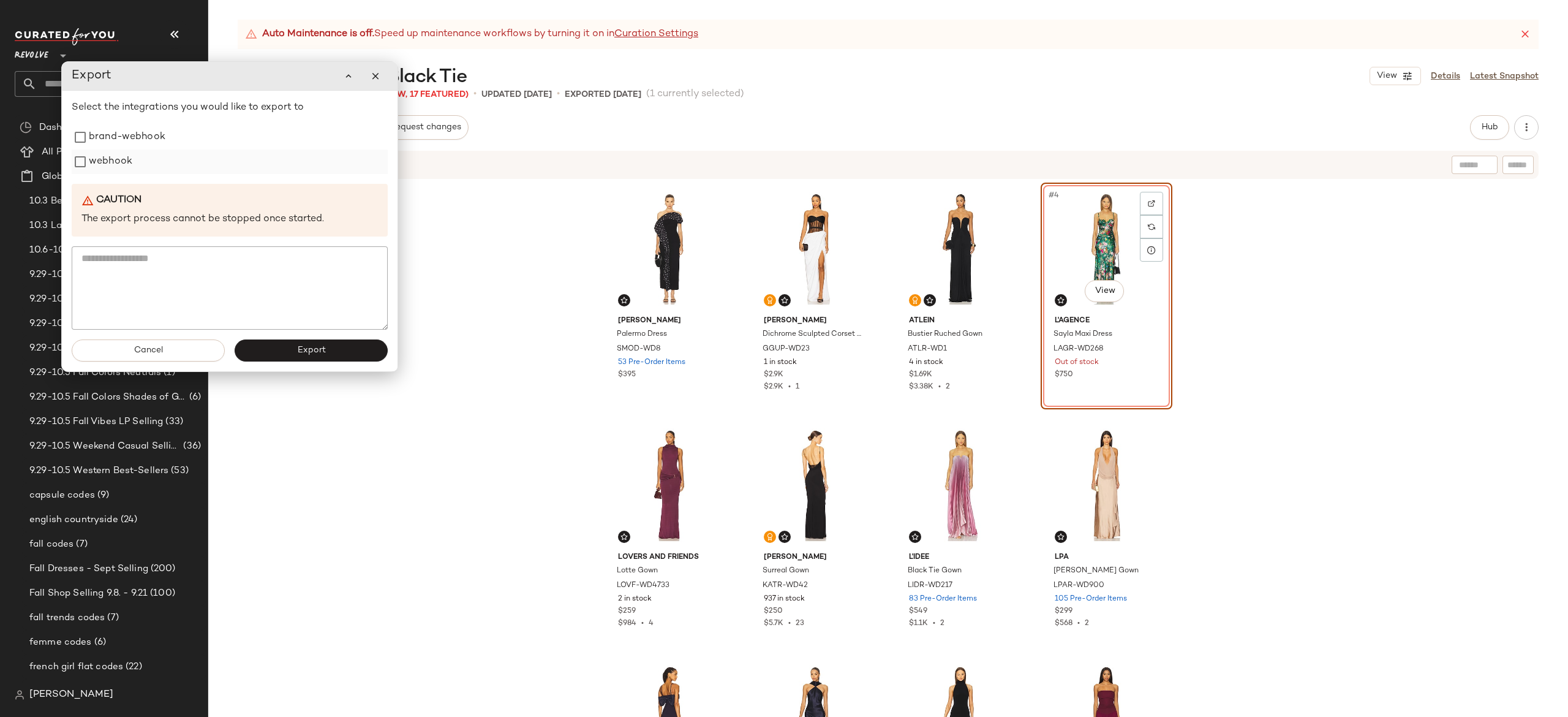
click at [120, 168] on label "webhook" at bounding box center [110, 161] width 44 height 24
click at [275, 347] on button "Export" at bounding box center [311, 350] width 153 height 22
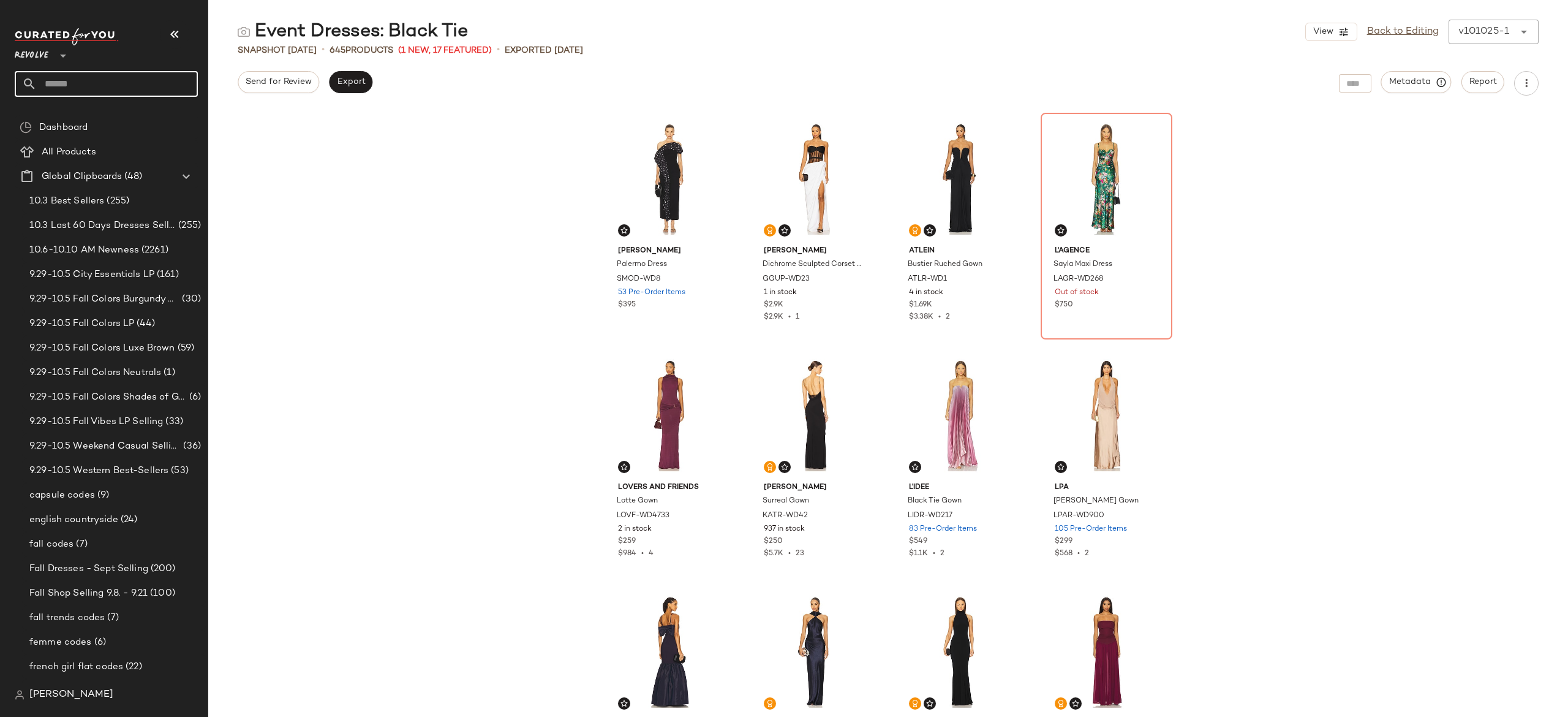
click at [172, 81] on input "text" at bounding box center [117, 84] width 161 height 25
type input "**********"
click at [111, 120] on div "Hotlist: Animal Print" at bounding box center [106, 119] width 163 height 13
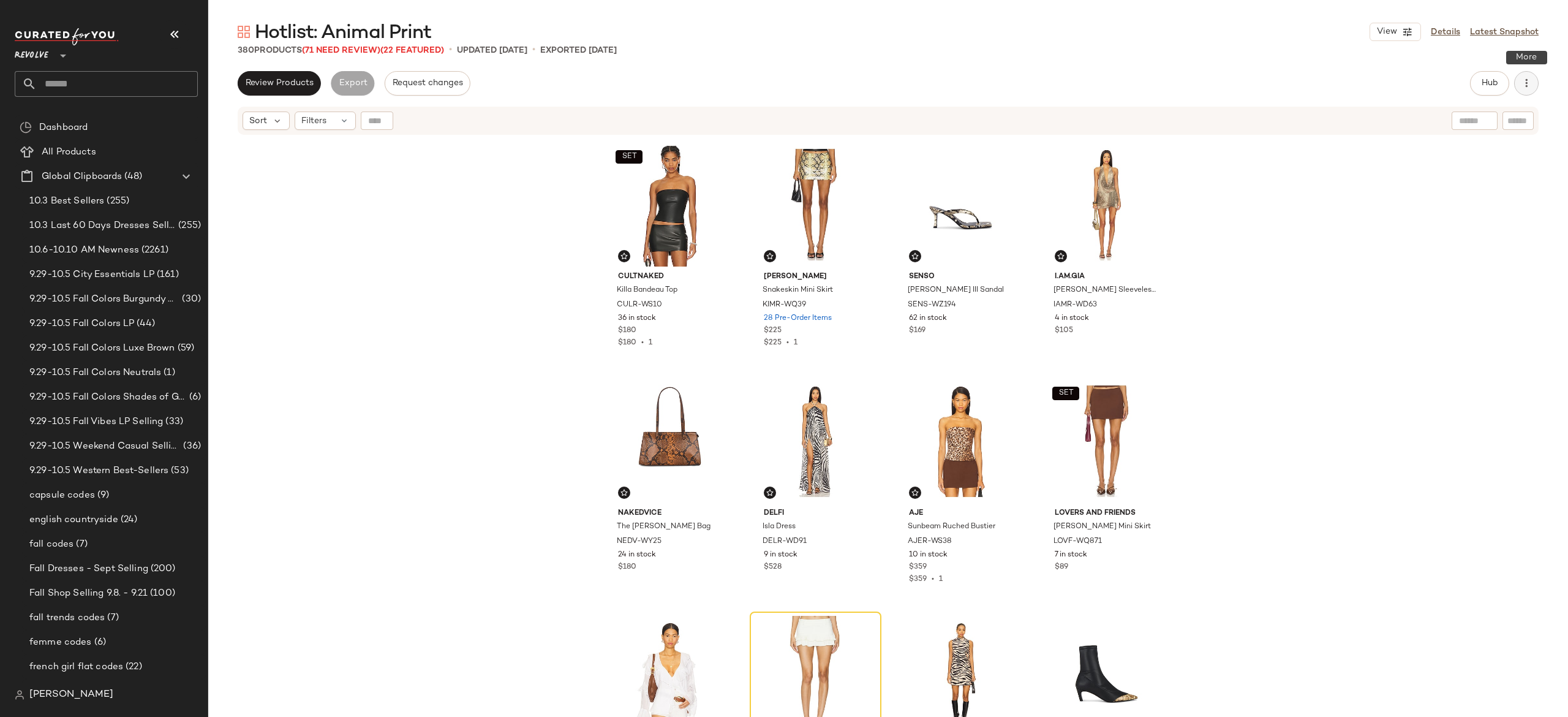
click at [1526, 87] on icon "button" at bounding box center [1526, 83] width 13 height 13
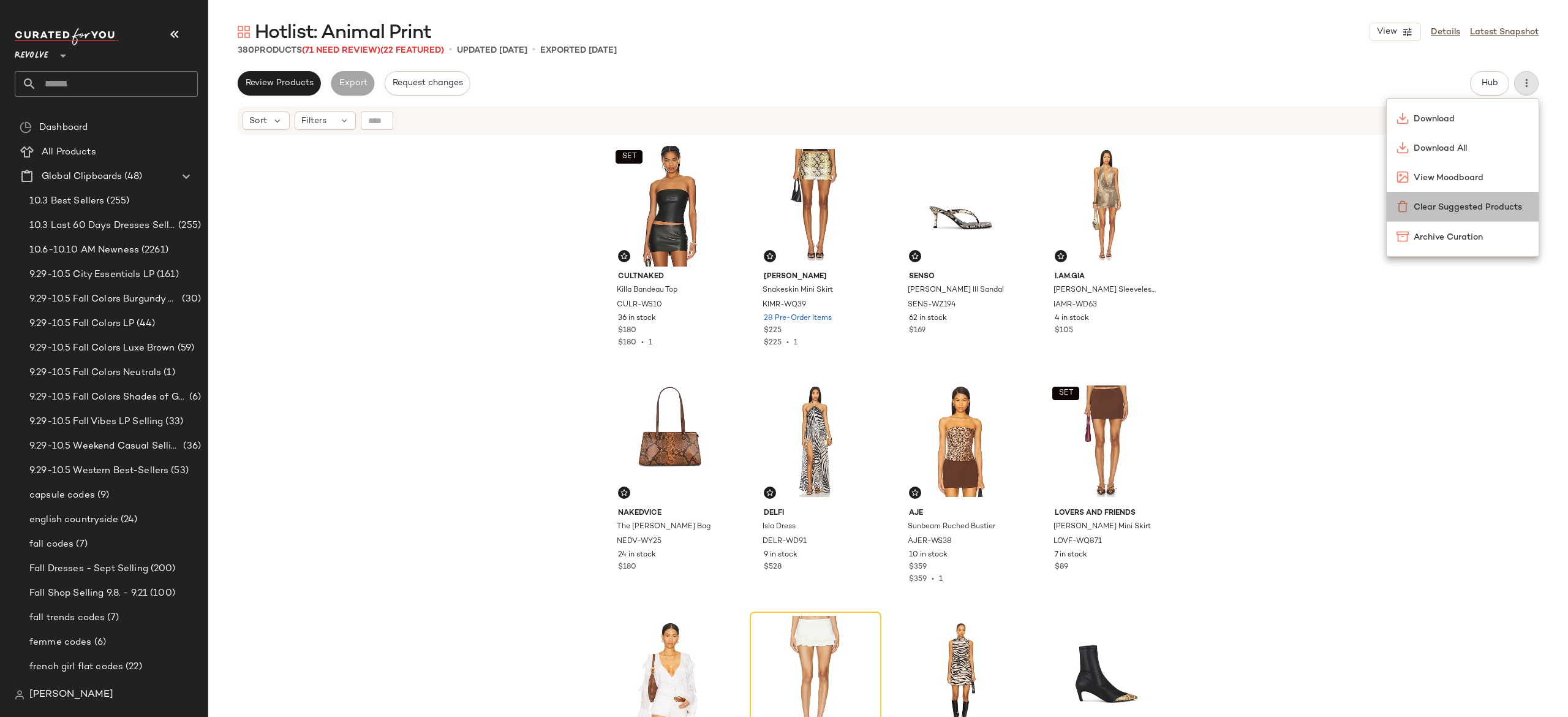
click at [1480, 203] on span "Clear Suggested Products" at bounding box center [1471, 207] width 115 height 13
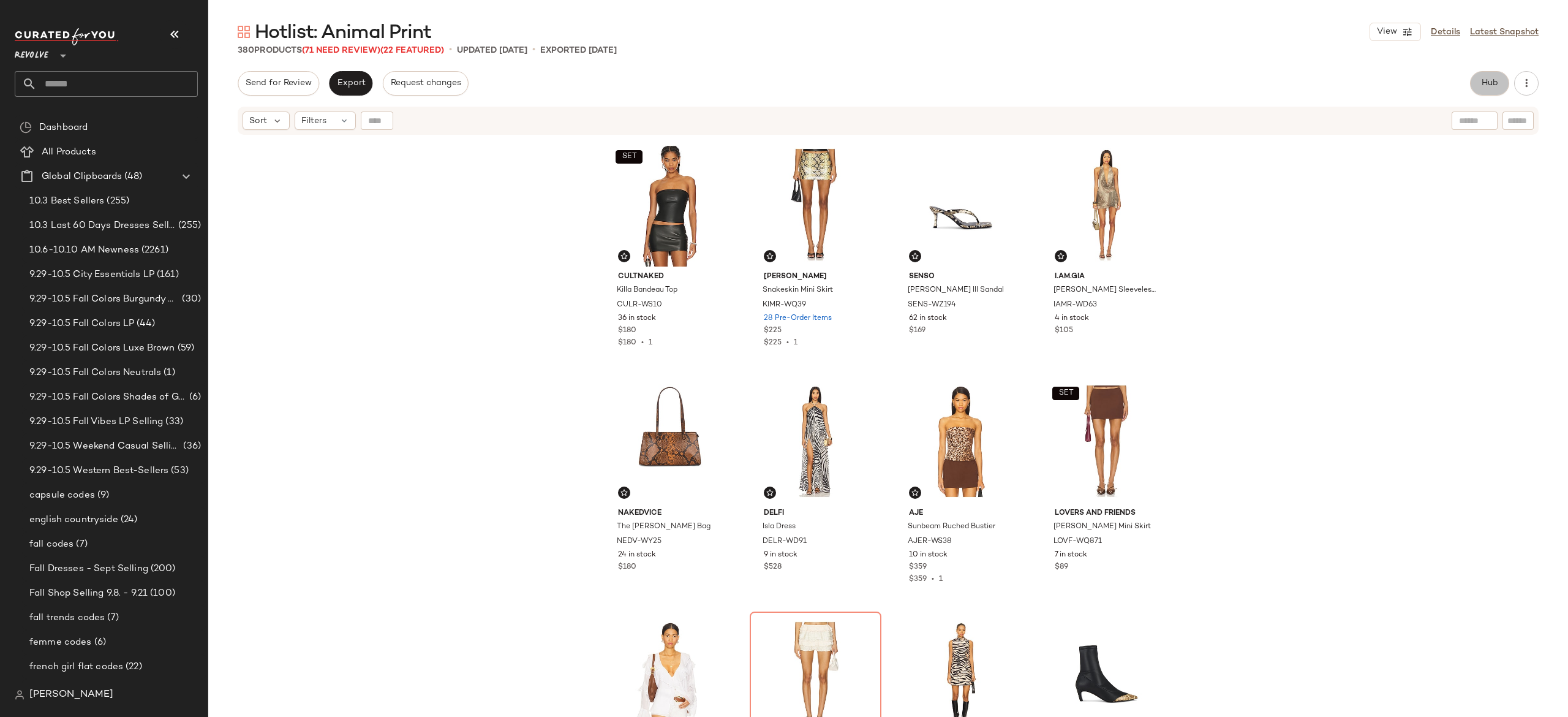
click at [1488, 82] on span "Hub" at bounding box center [1490, 83] width 18 height 10
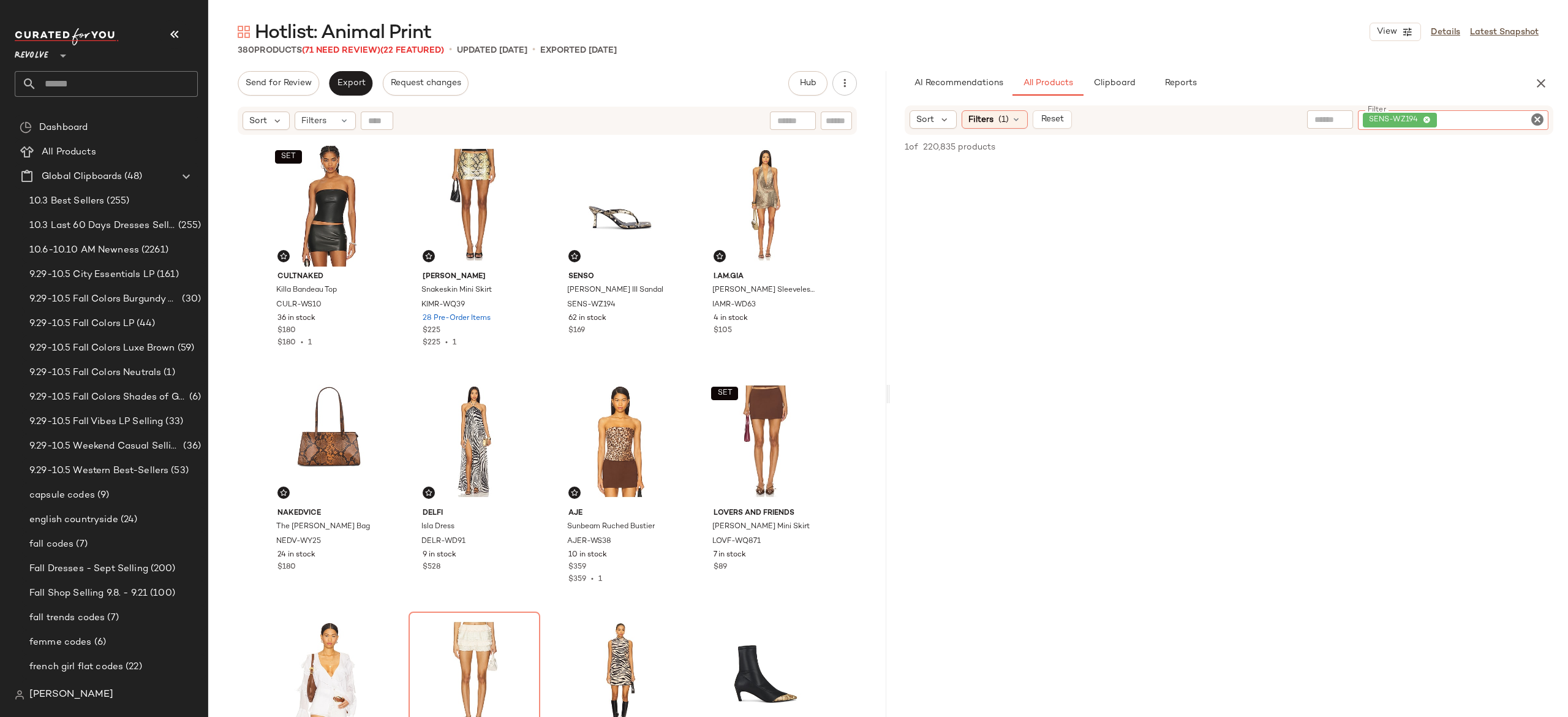
click at [1493, 124] on div "SENS-WZ194" at bounding box center [1453, 120] width 191 height 20
paste input "*********"
type input "*********"
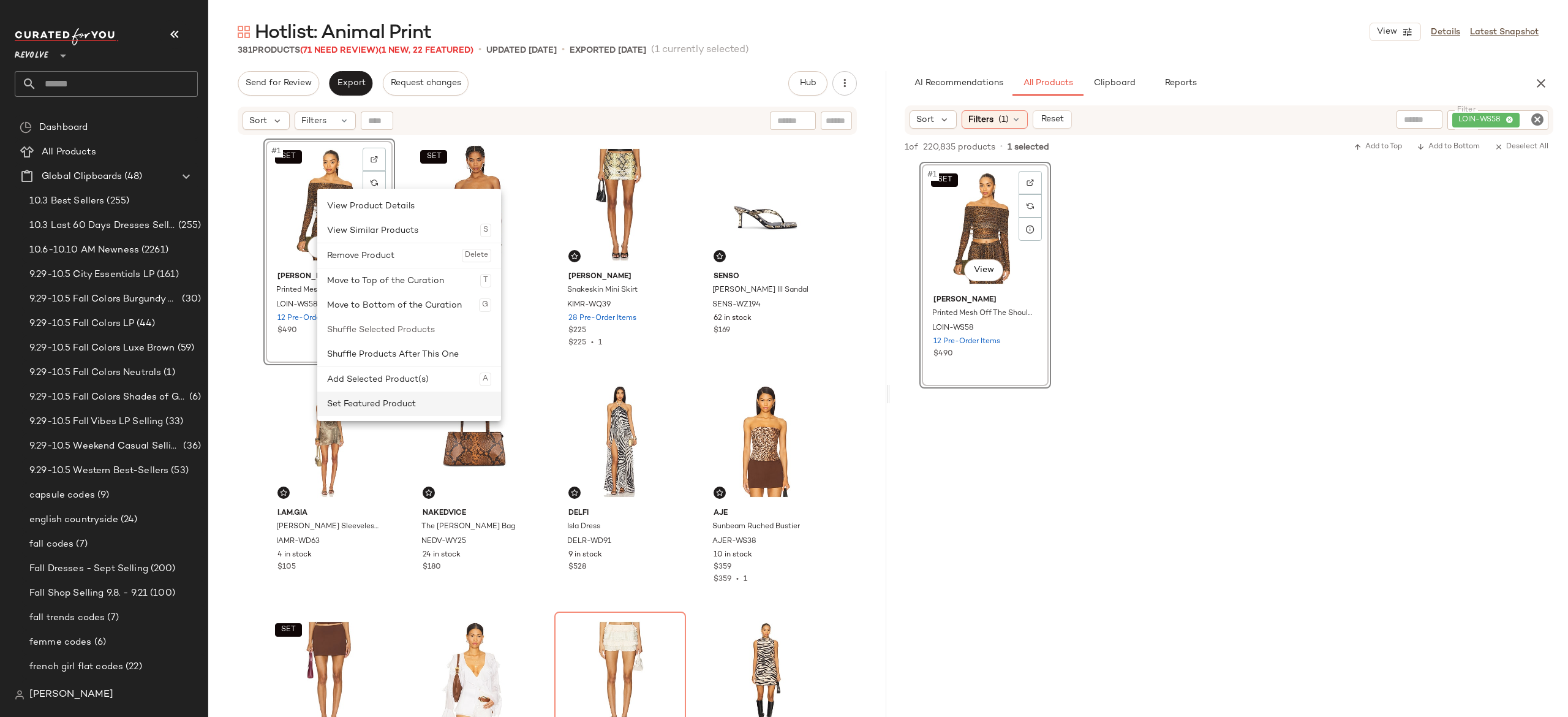
click at [365, 396] on div "Set Featured Product" at bounding box center [409, 403] width 164 height 24
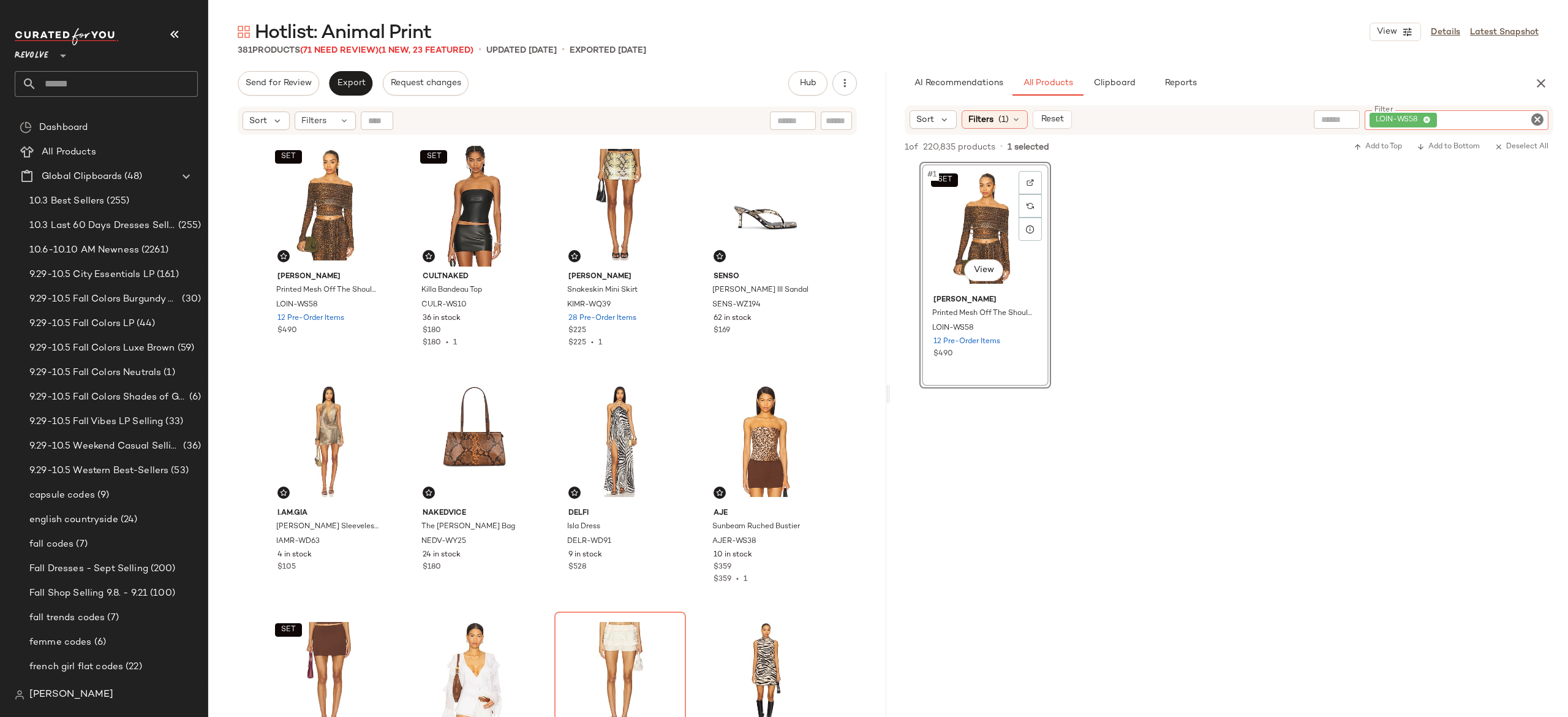
click at [1480, 116] on div "LOIN-WS58" at bounding box center [1457, 120] width 184 height 20
paste input "*********"
type input "*********"
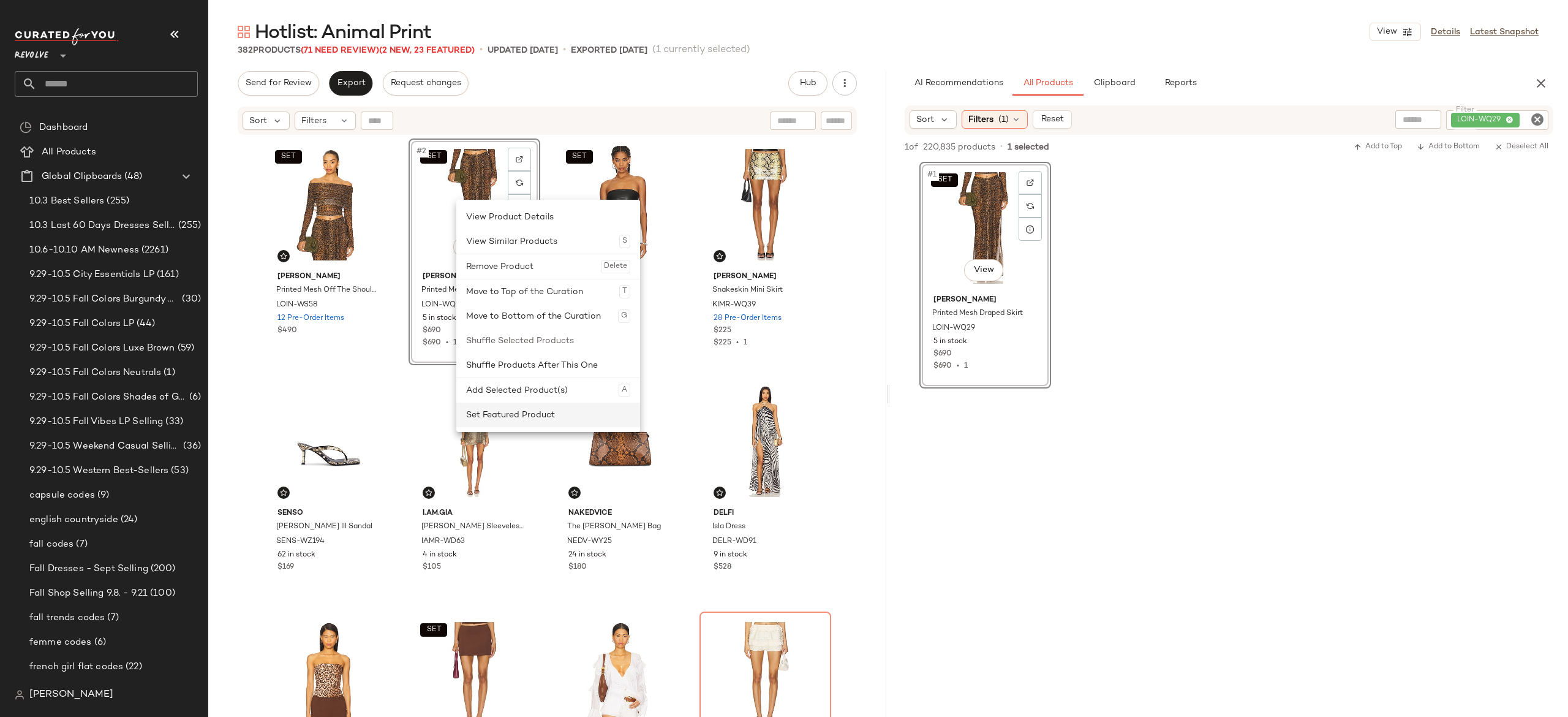
click at [487, 418] on div "Set Featured Product" at bounding box center [548, 414] width 164 height 24
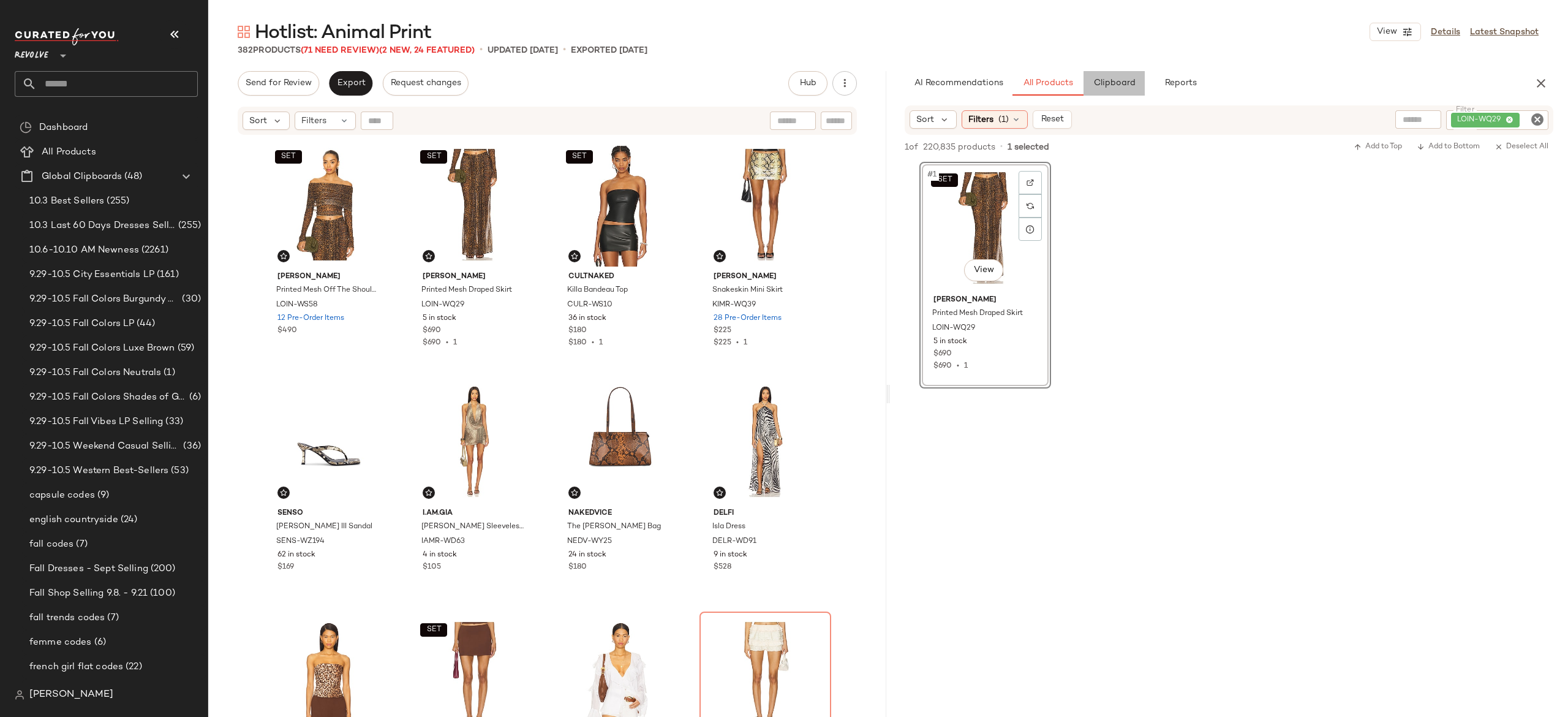
click at [1113, 85] on span "Clipboard" at bounding box center [1113, 83] width 42 height 10
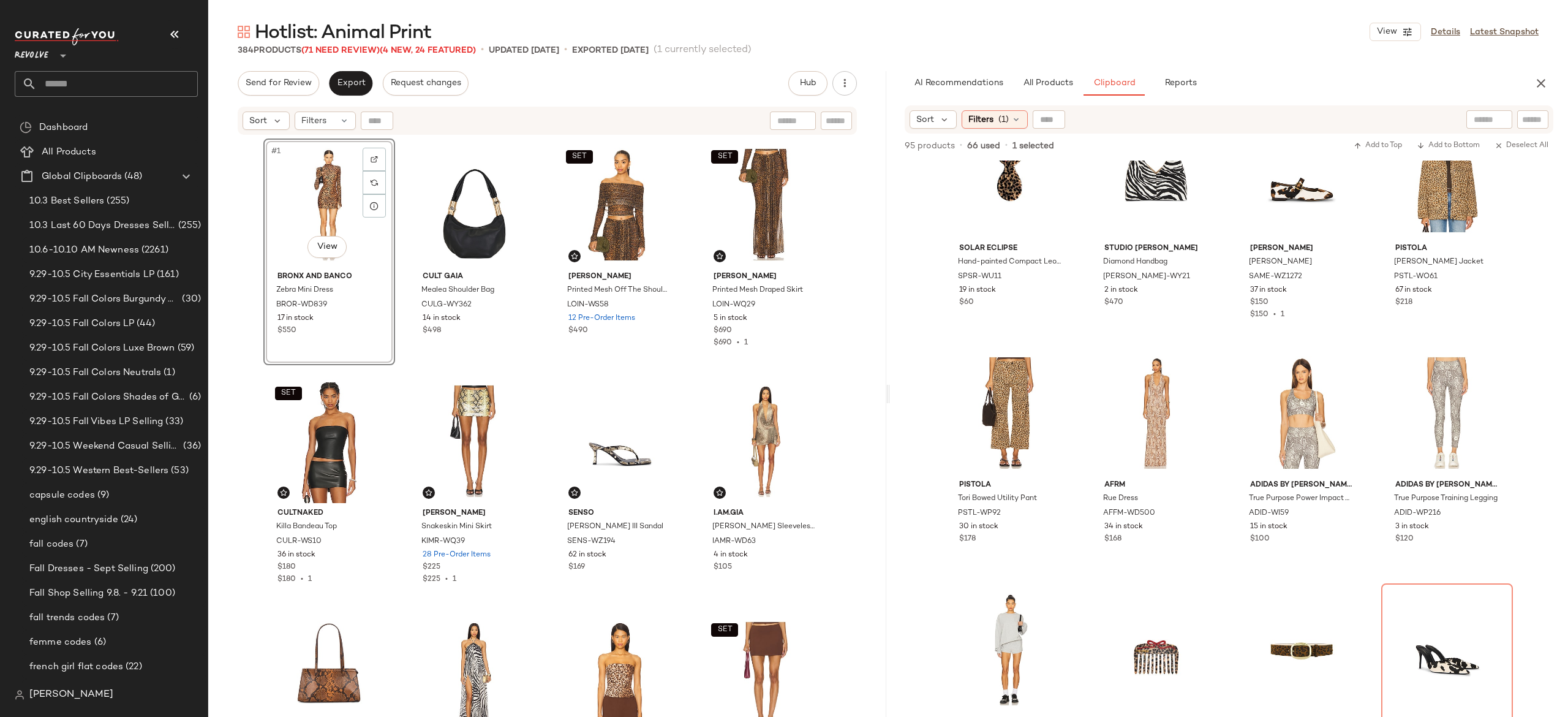
click at [398, 251] on div "#1 View Bronx and Banco Zebra Mini Dress BROR-WD839 17 in stock $550 Cult Gaia …" at bounding box center [548, 443] width 569 height 609
click at [360, 85] on span "Export" at bounding box center [350, 83] width 28 height 10
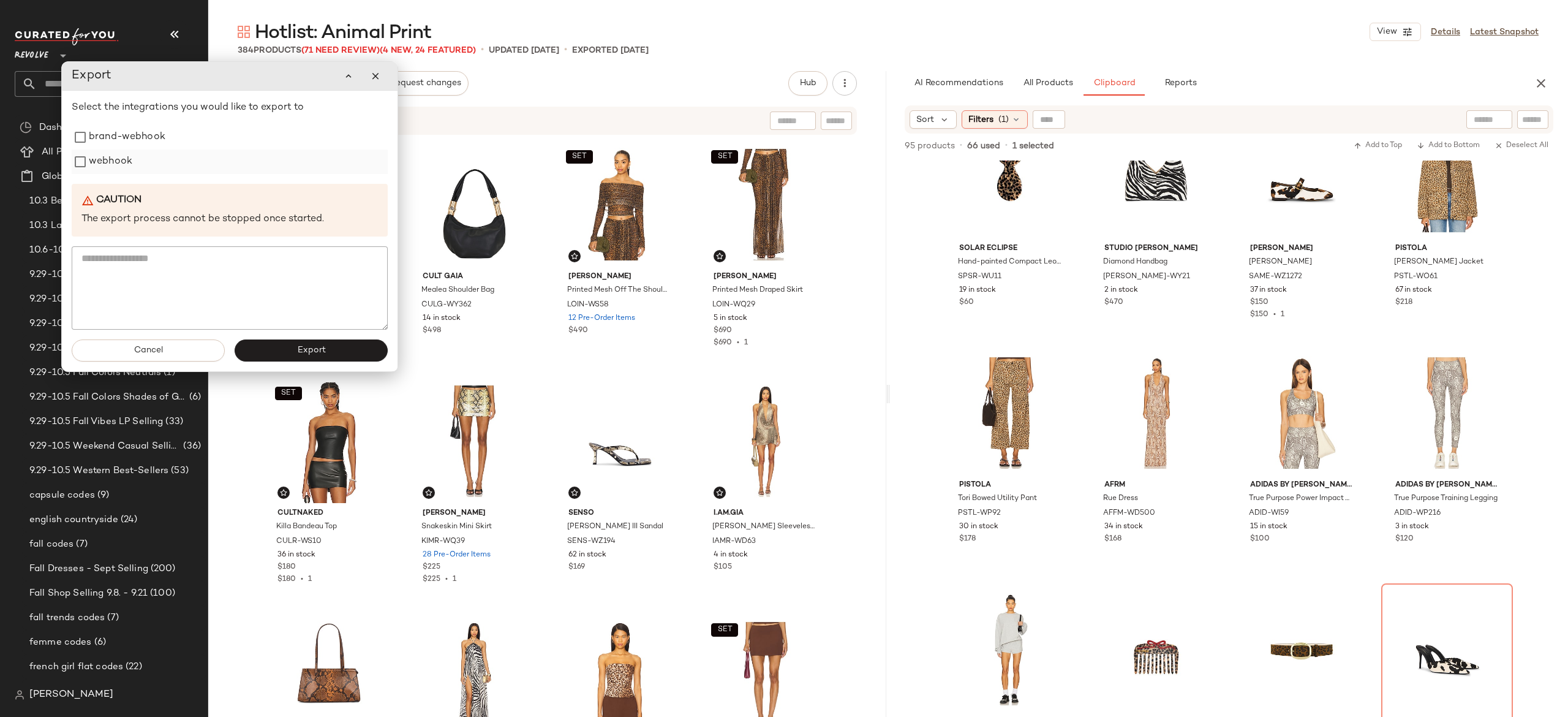
click at [118, 163] on label "webhook" at bounding box center [110, 161] width 44 height 24
click at [266, 353] on button "Export" at bounding box center [311, 350] width 153 height 22
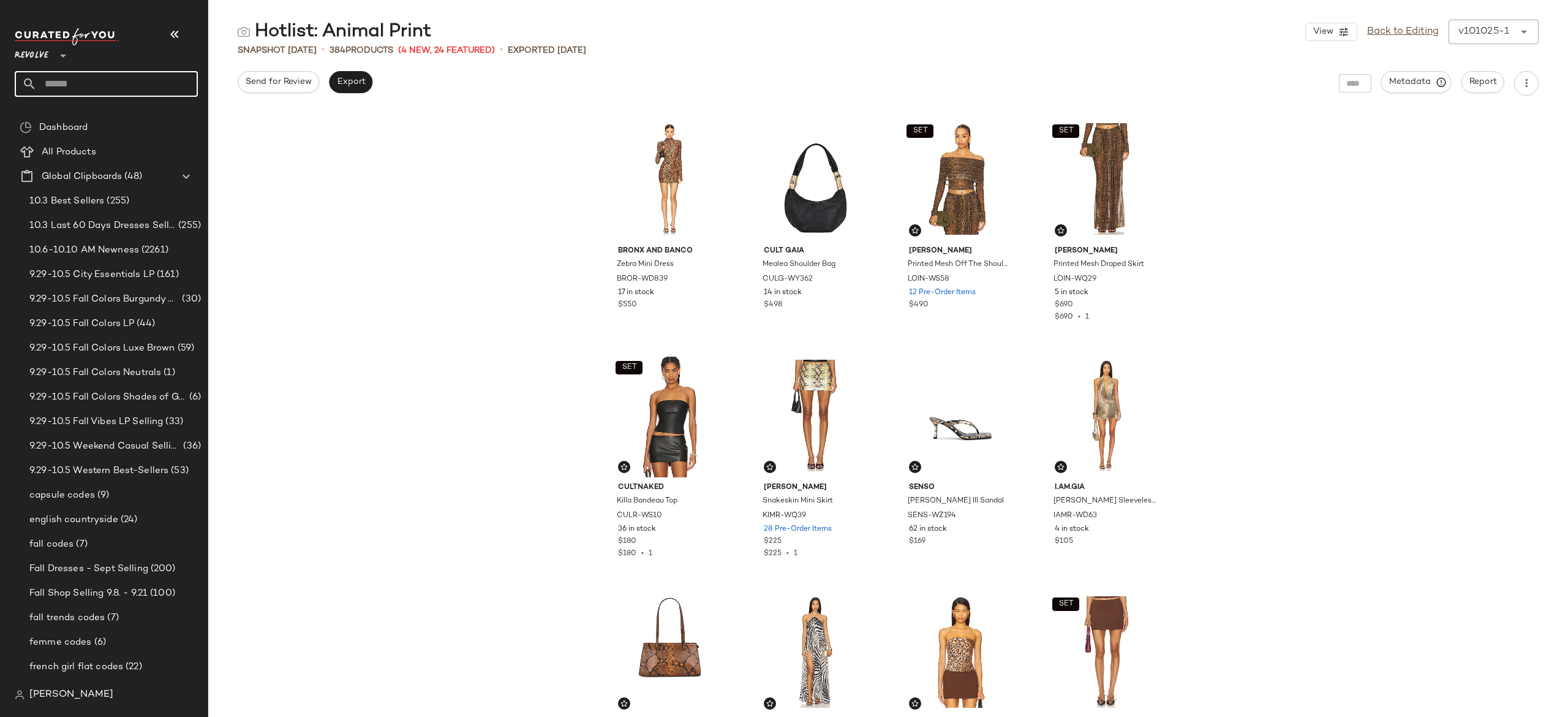
click at [182, 77] on input "text" at bounding box center [117, 84] width 161 height 25
type input "**********"
click at [110, 122] on div "Fall: Fall [PERSON_NAME] ys" at bounding box center [106, 119] width 163 height 13
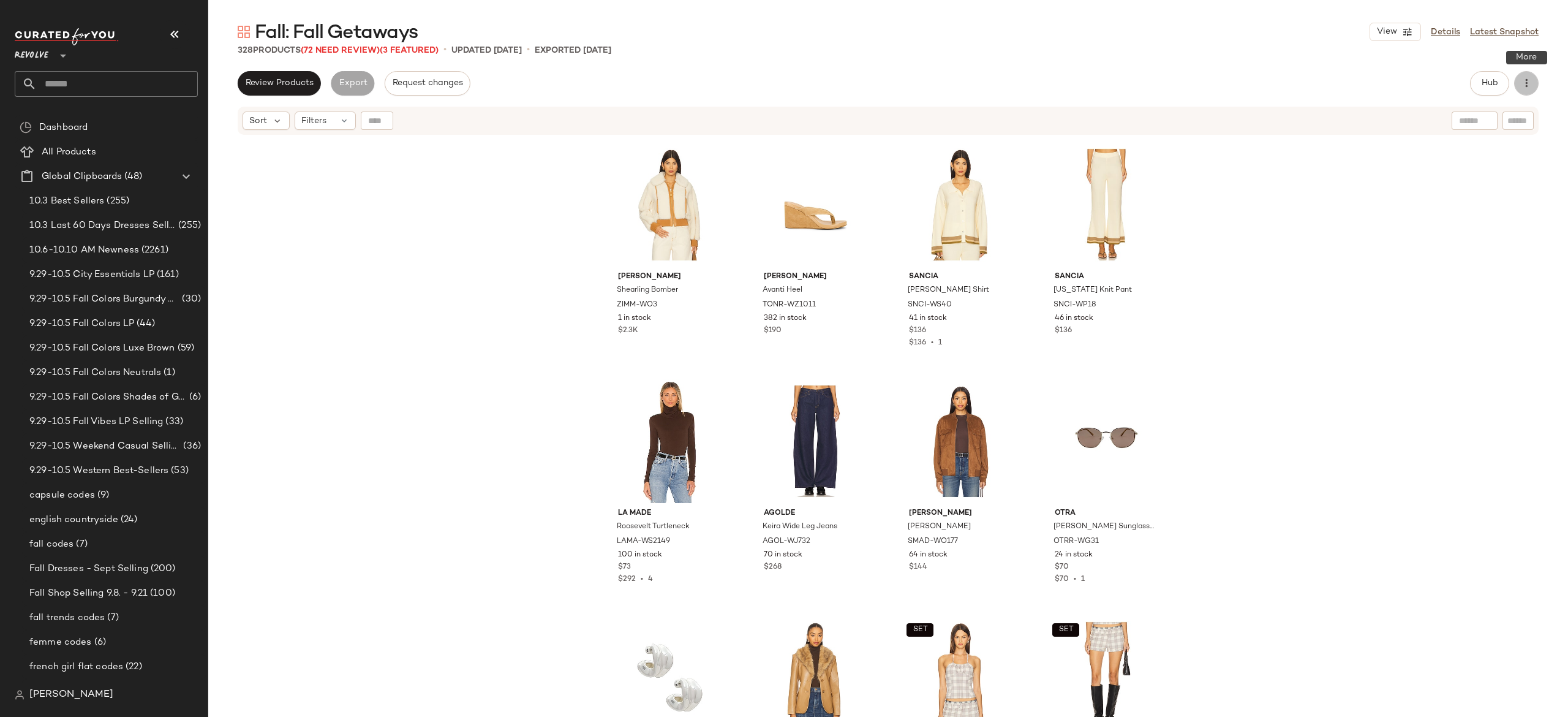
click at [1524, 77] on icon "button" at bounding box center [1526, 83] width 13 height 13
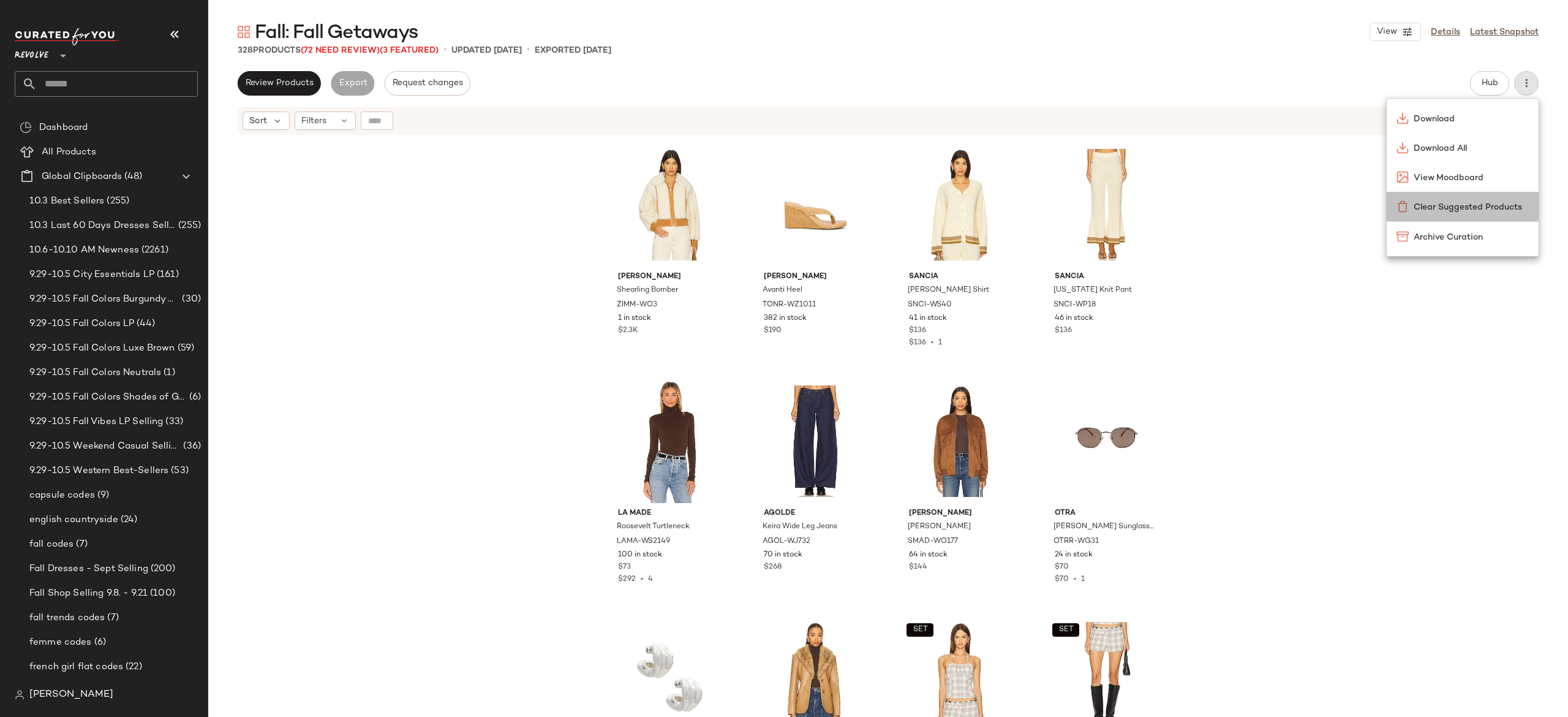
click at [1475, 203] on span "Clear Suggested Products" at bounding box center [1471, 207] width 115 height 13
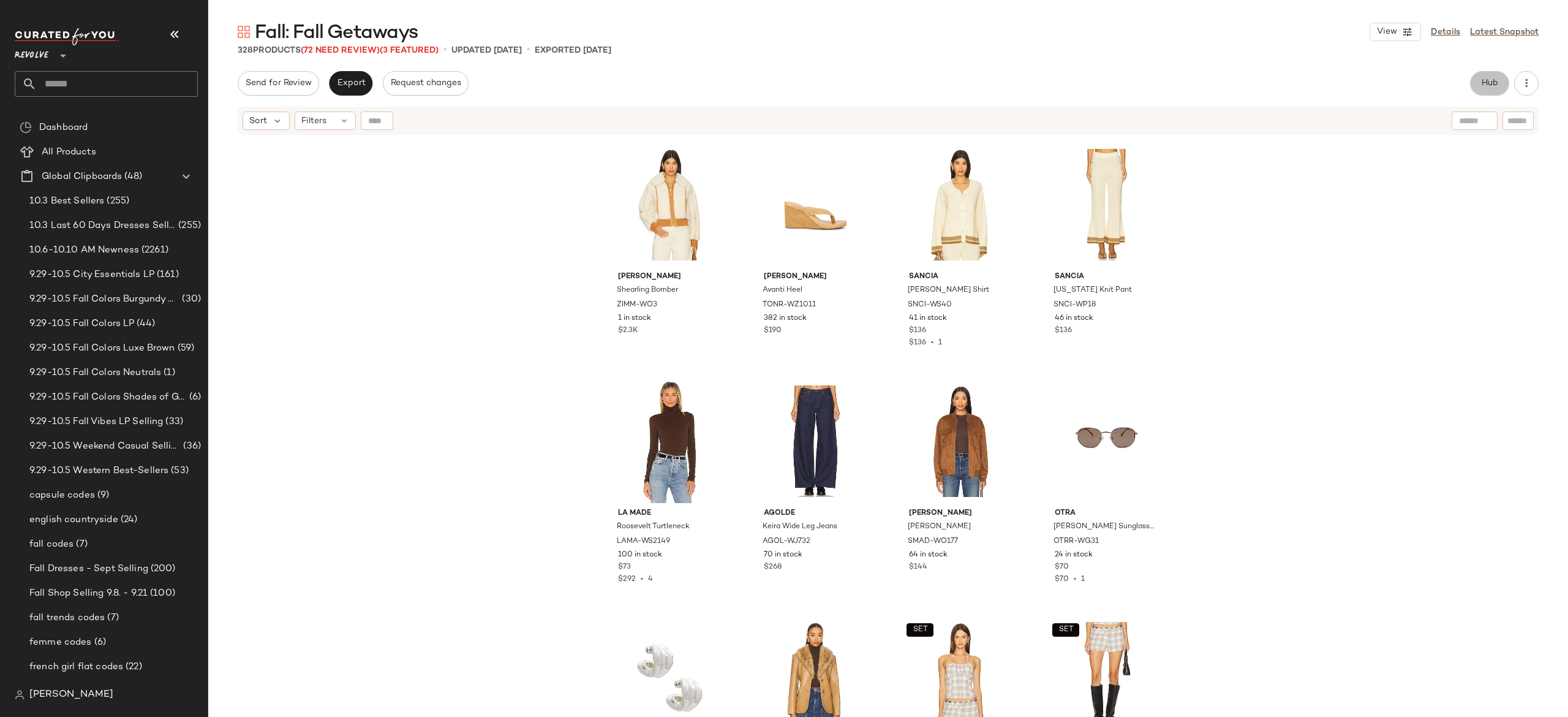
click at [1483, 75] on button "Hub" at bounding box center [1490, 83] width 39 height 24
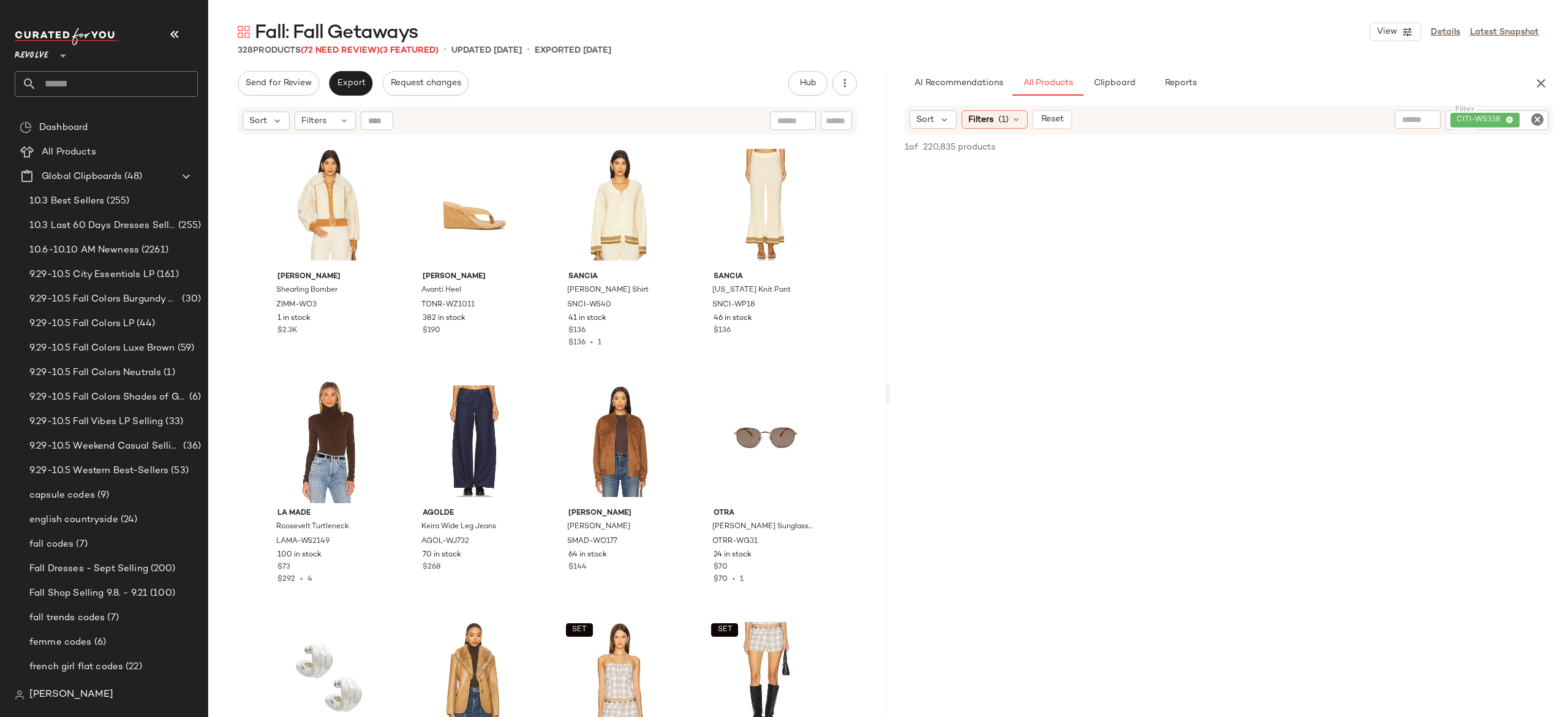
click at [1511, 122] on div "CITI-WS338" at bounding box center [1497, 120] width 103 height 20
paste input "********"
type input "********"
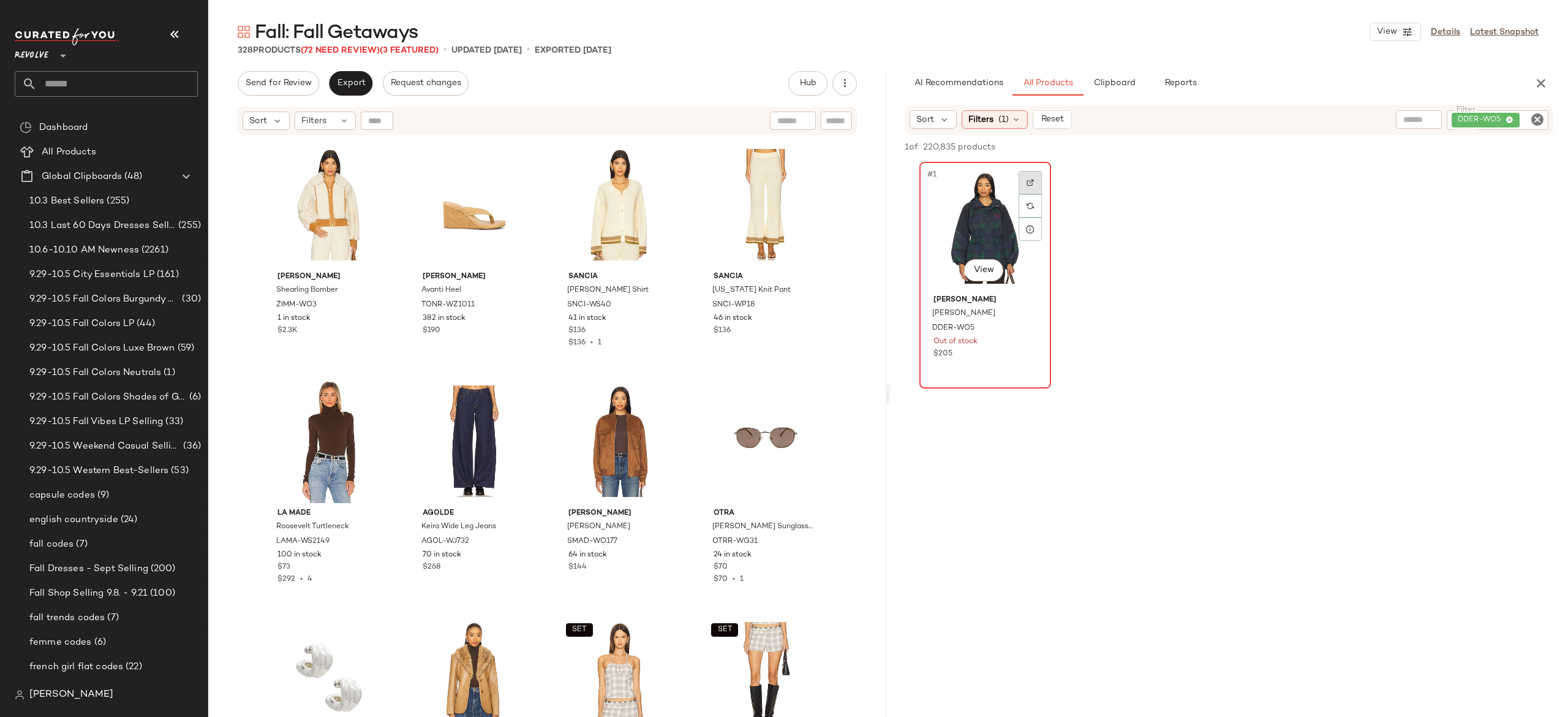
click at [1028, 182] on img at bounding box center [1031, 183] width 8 height 8
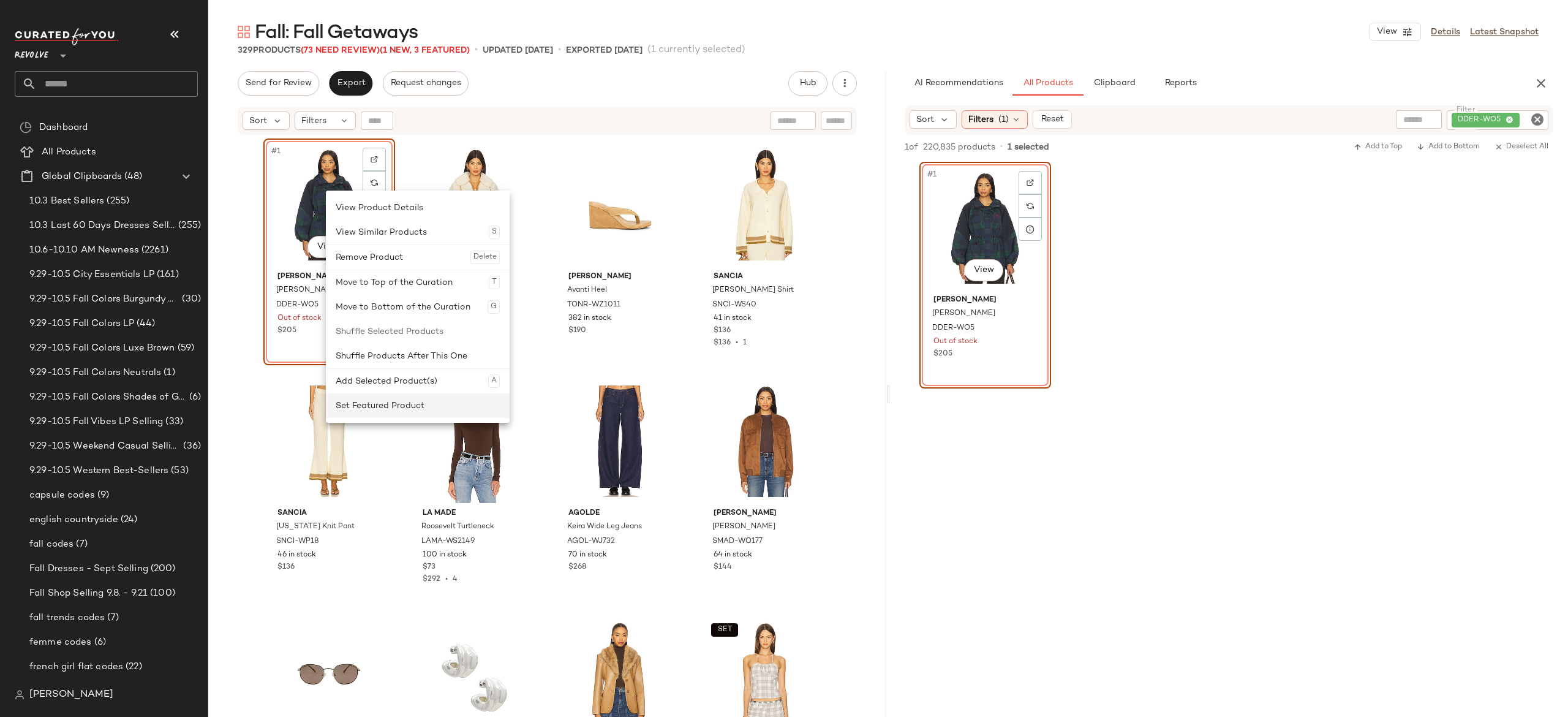
click at [363, 401] on div "Set Featured Product" at bounding box center [418, 404] width 164 height 24
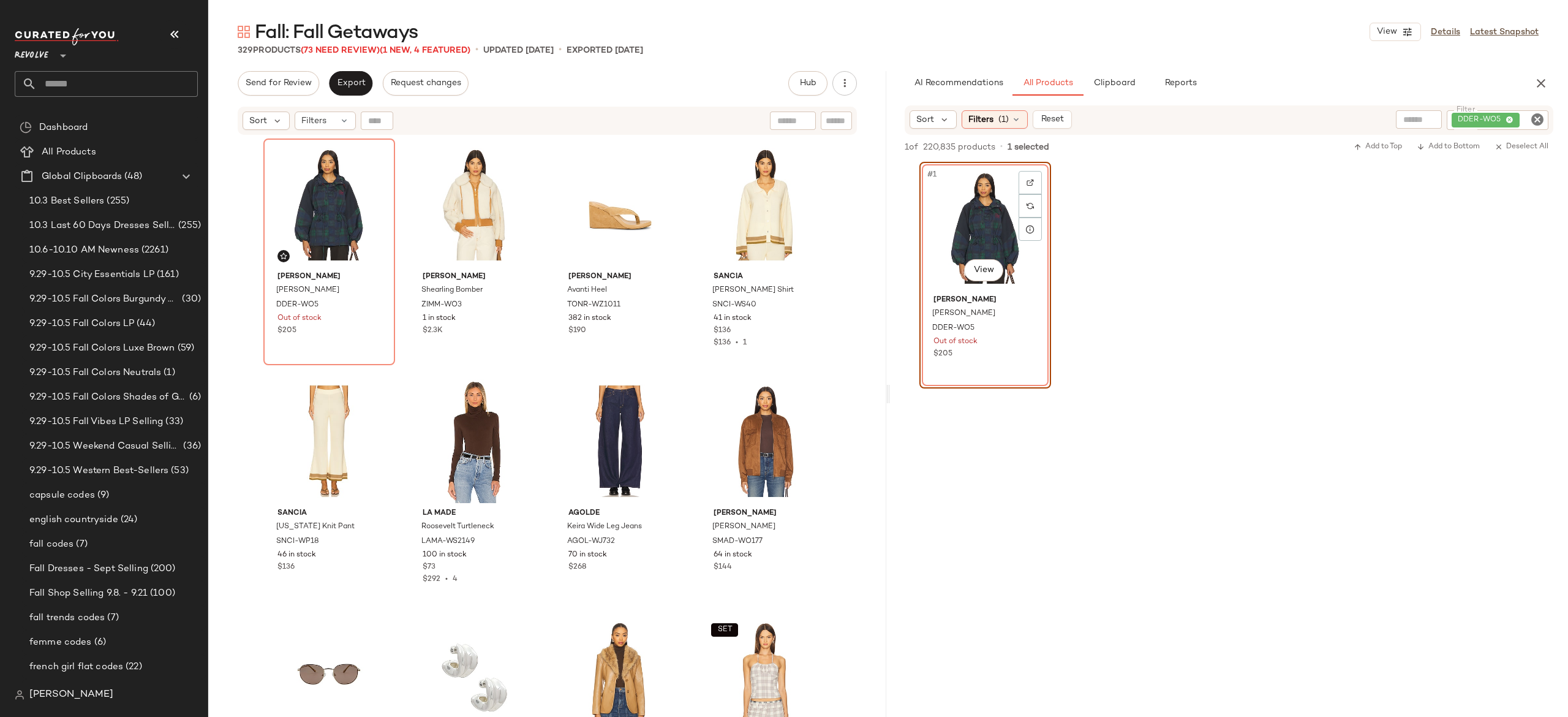
click at [1530, 124] on icon "Clear Filter" at bounding box center [1537, 119] width 15 height 15
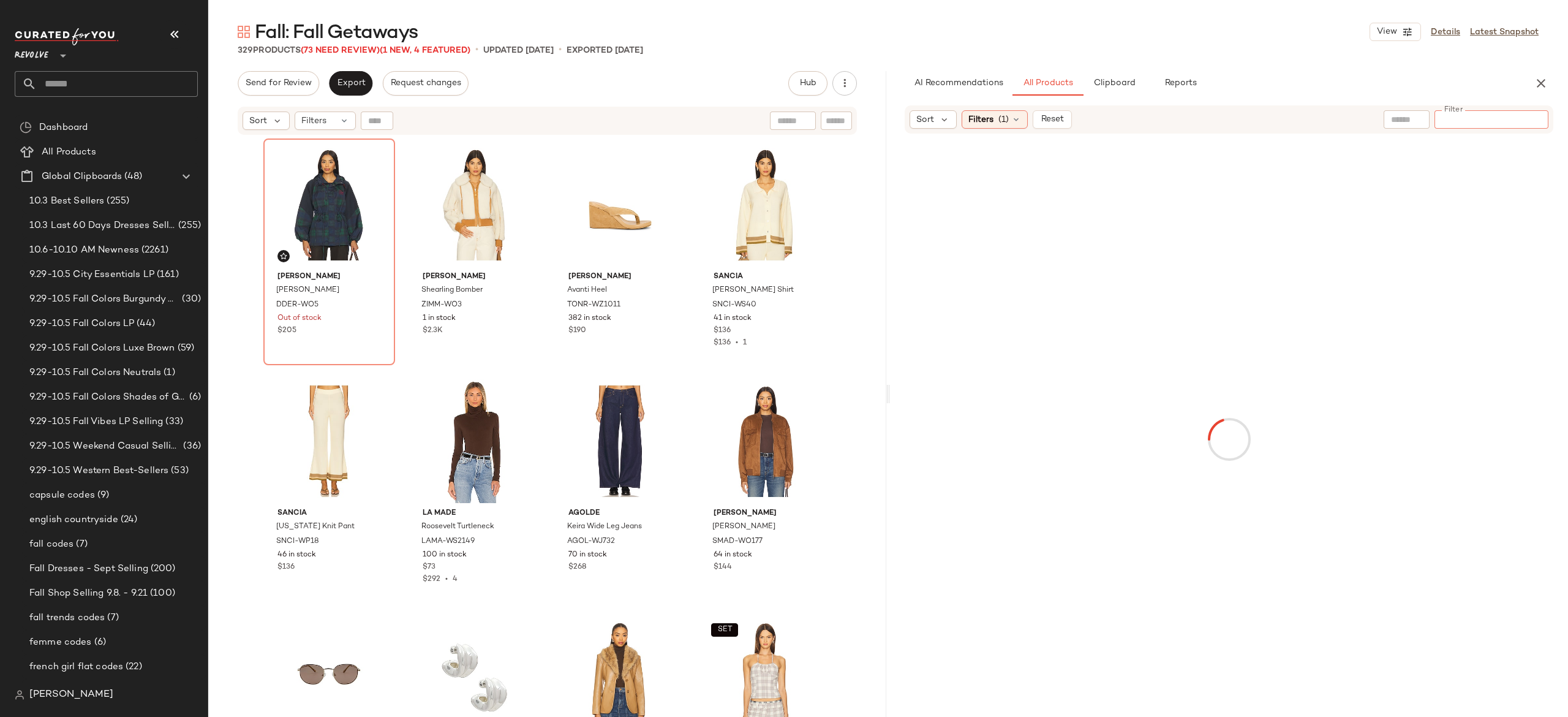
paste input "*********"
type input "*********"
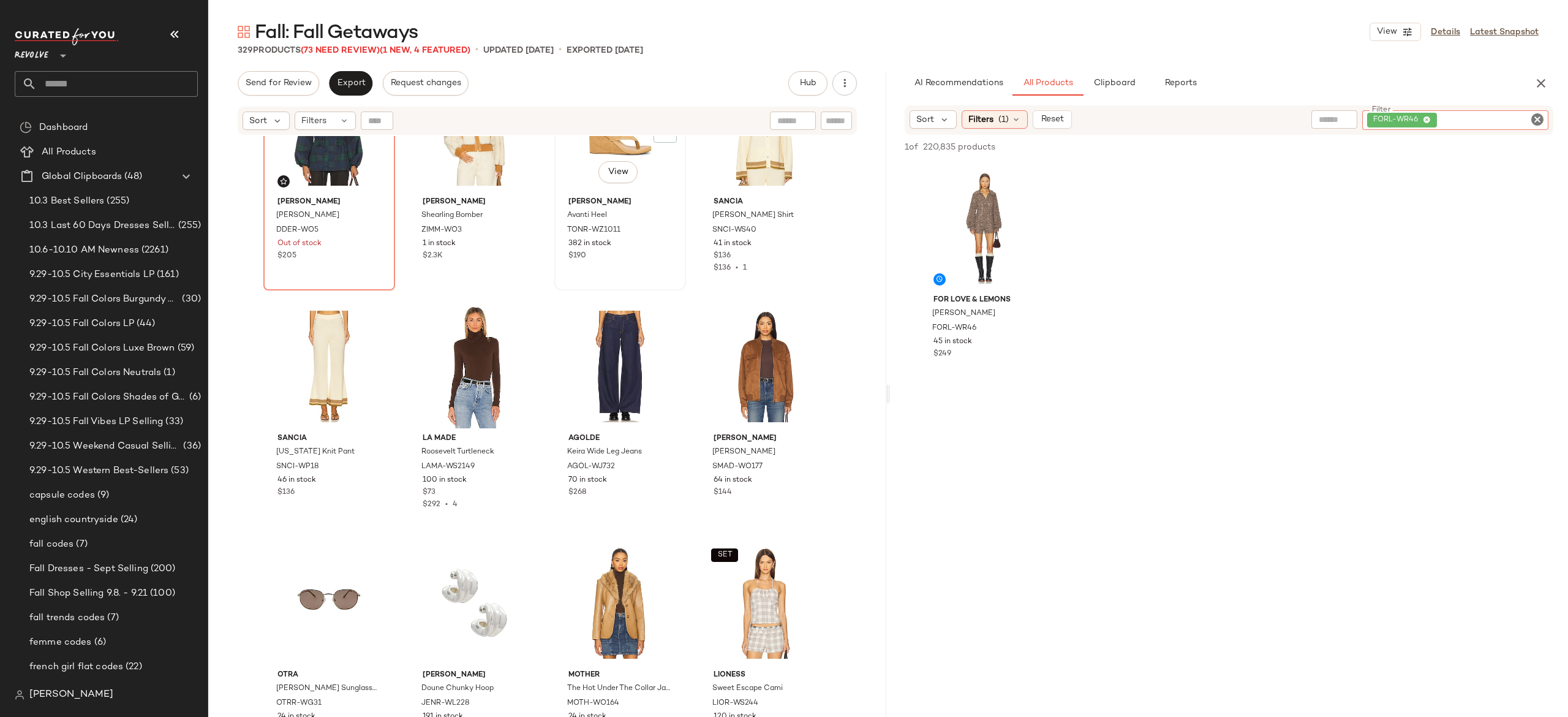
scroll to position [76, 0]
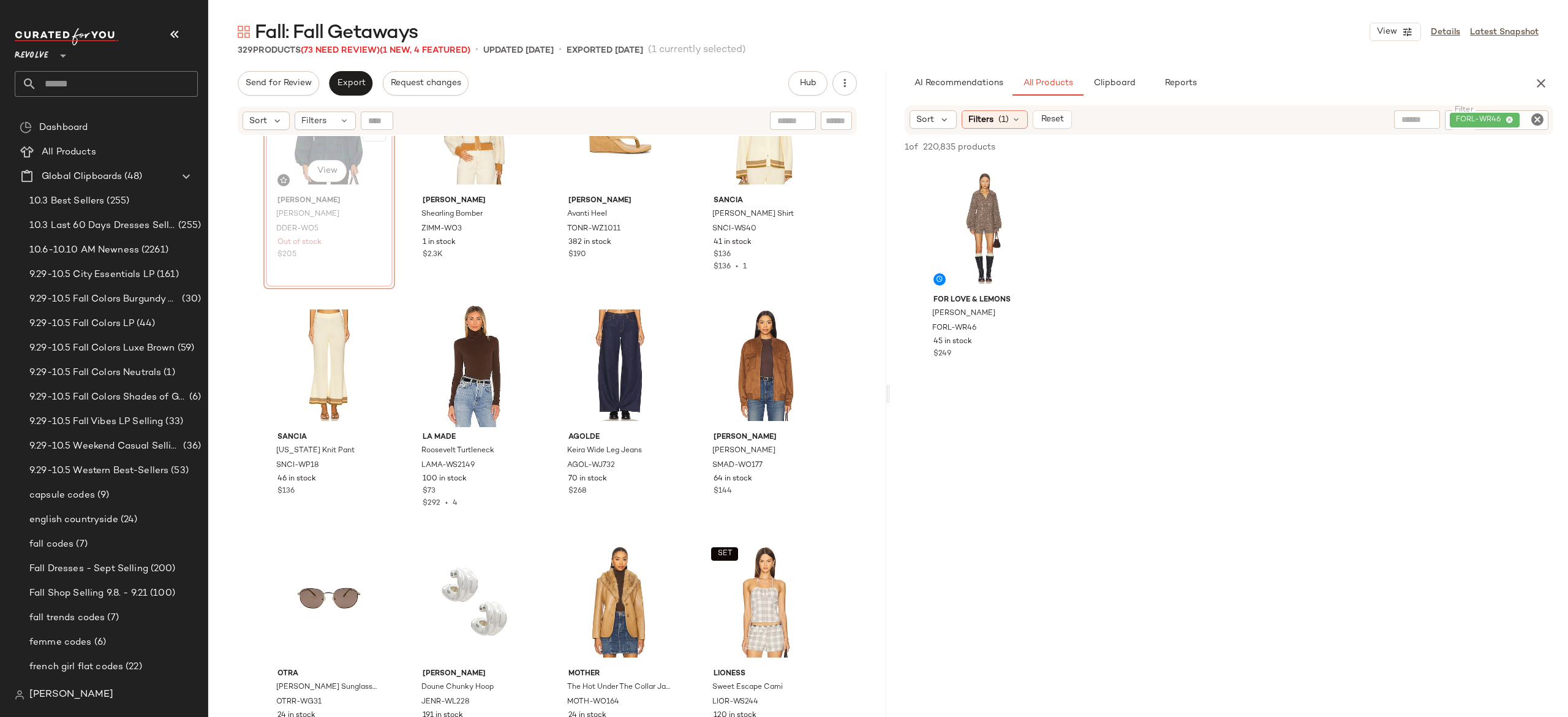
scroll to position [74, 0]
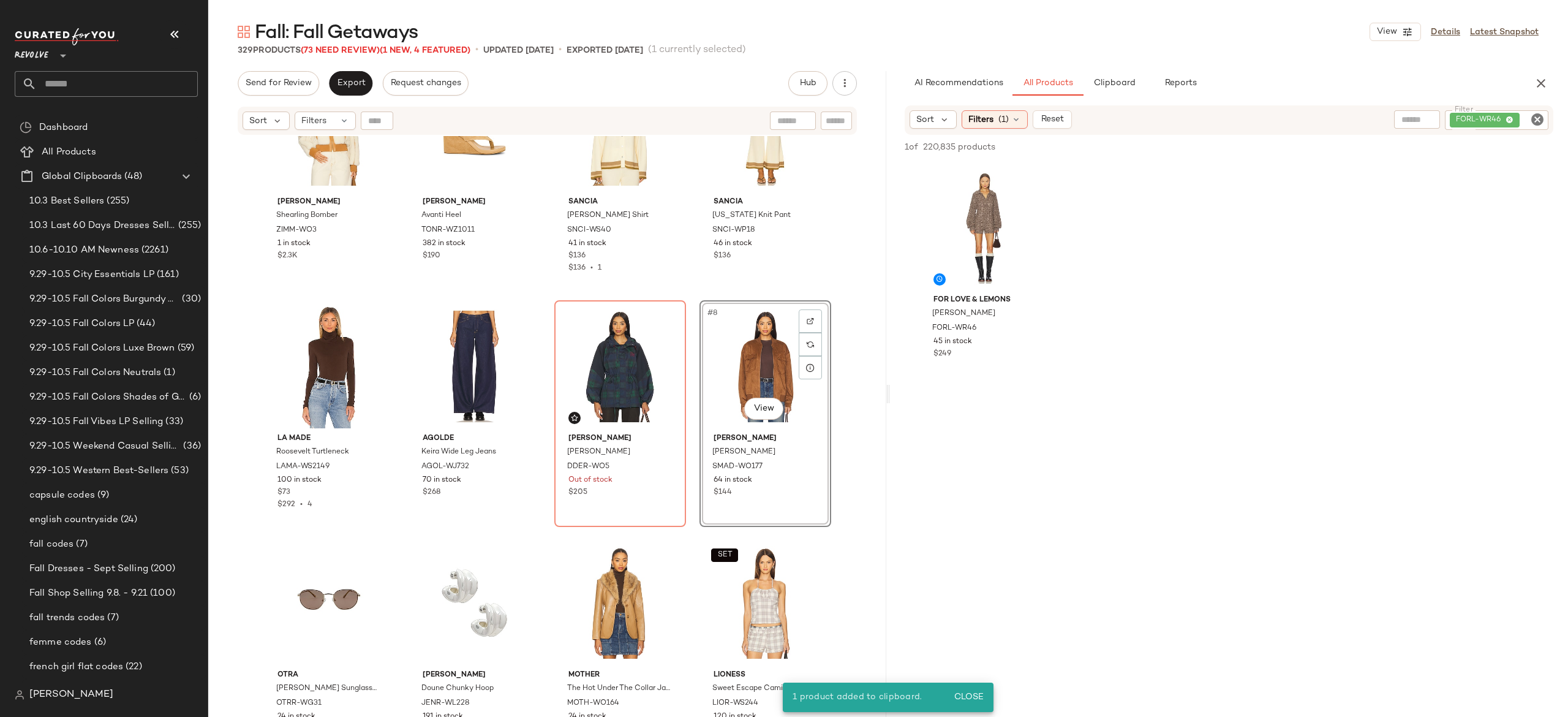
click at [754, 369] on div "#8 View" at bounding box center [765, 366] width 123 height 124
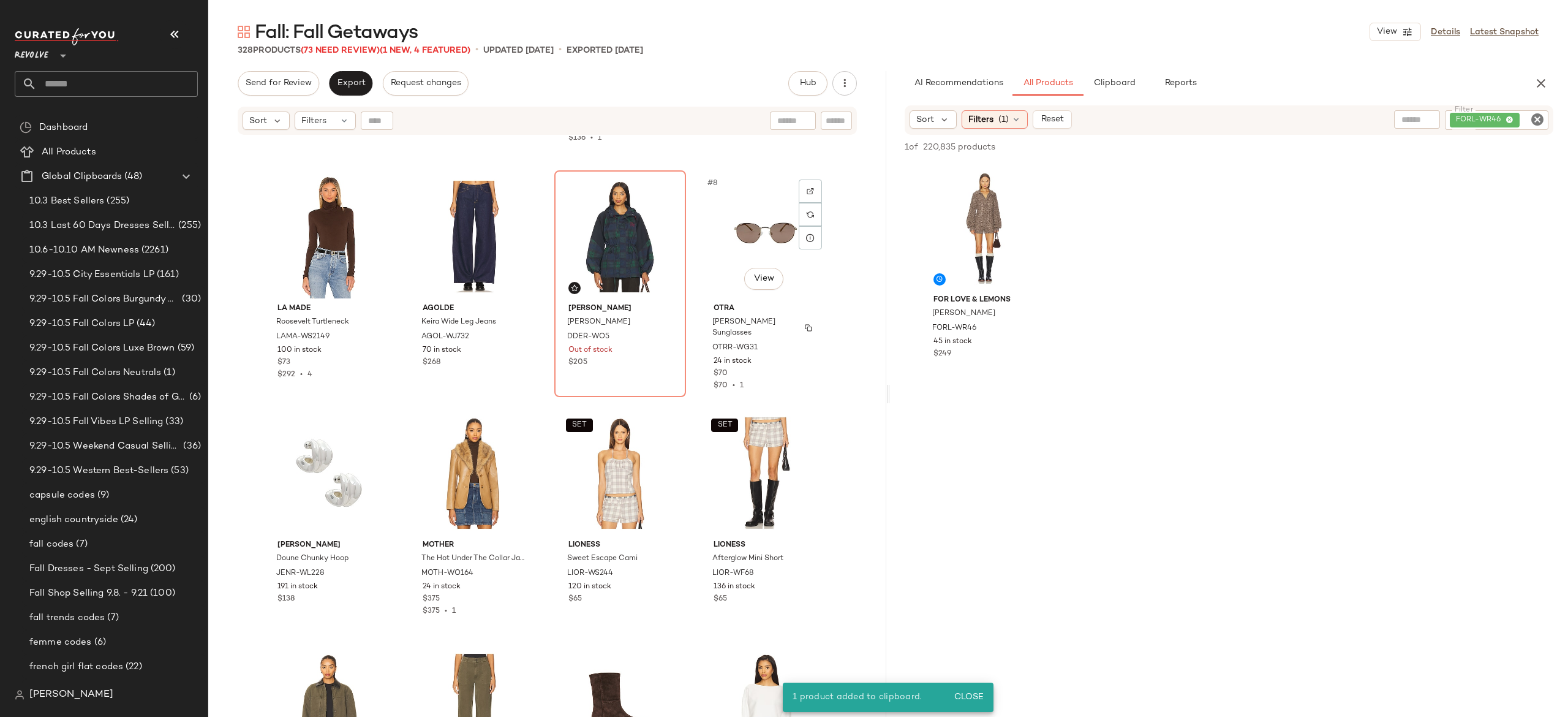
scroll to position [218, 0]
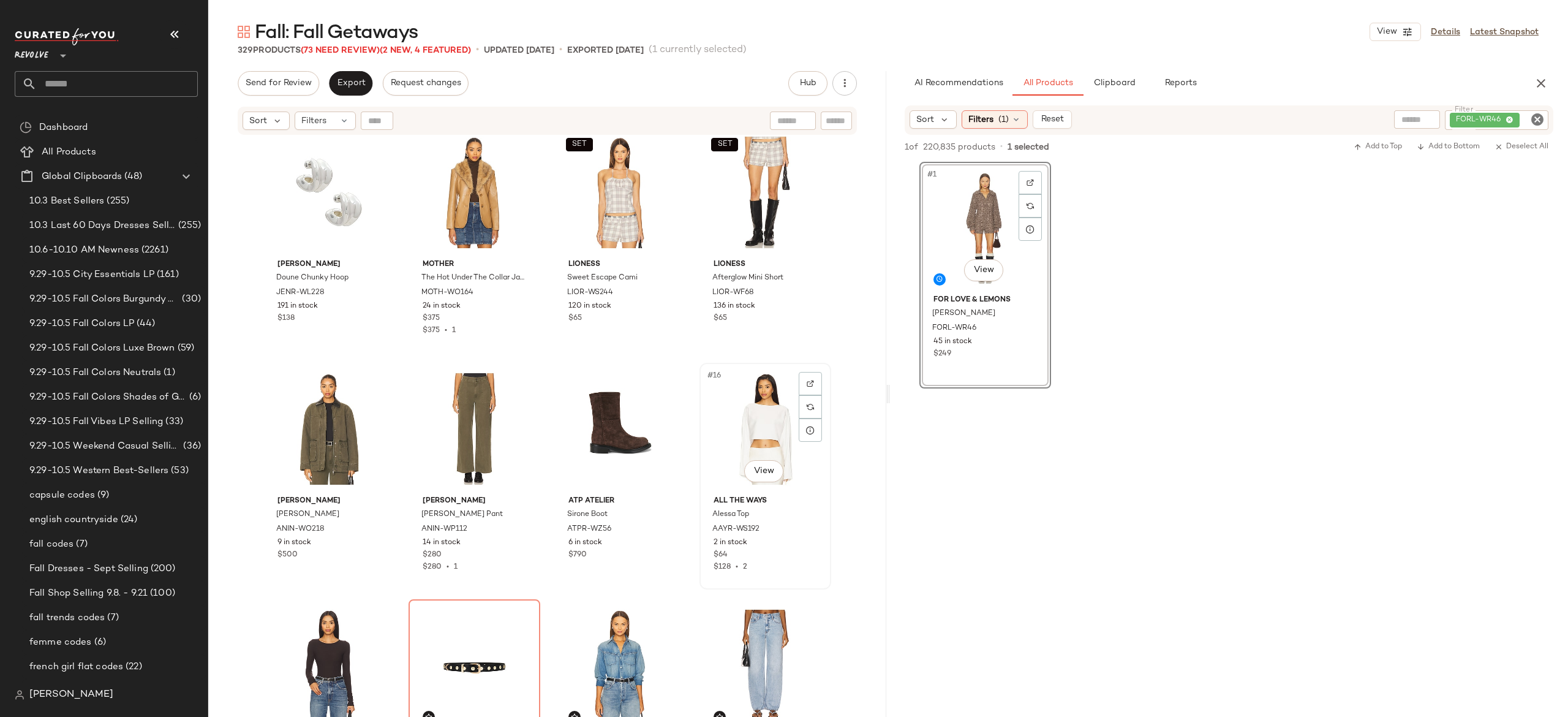
scroll to position [506, 0]
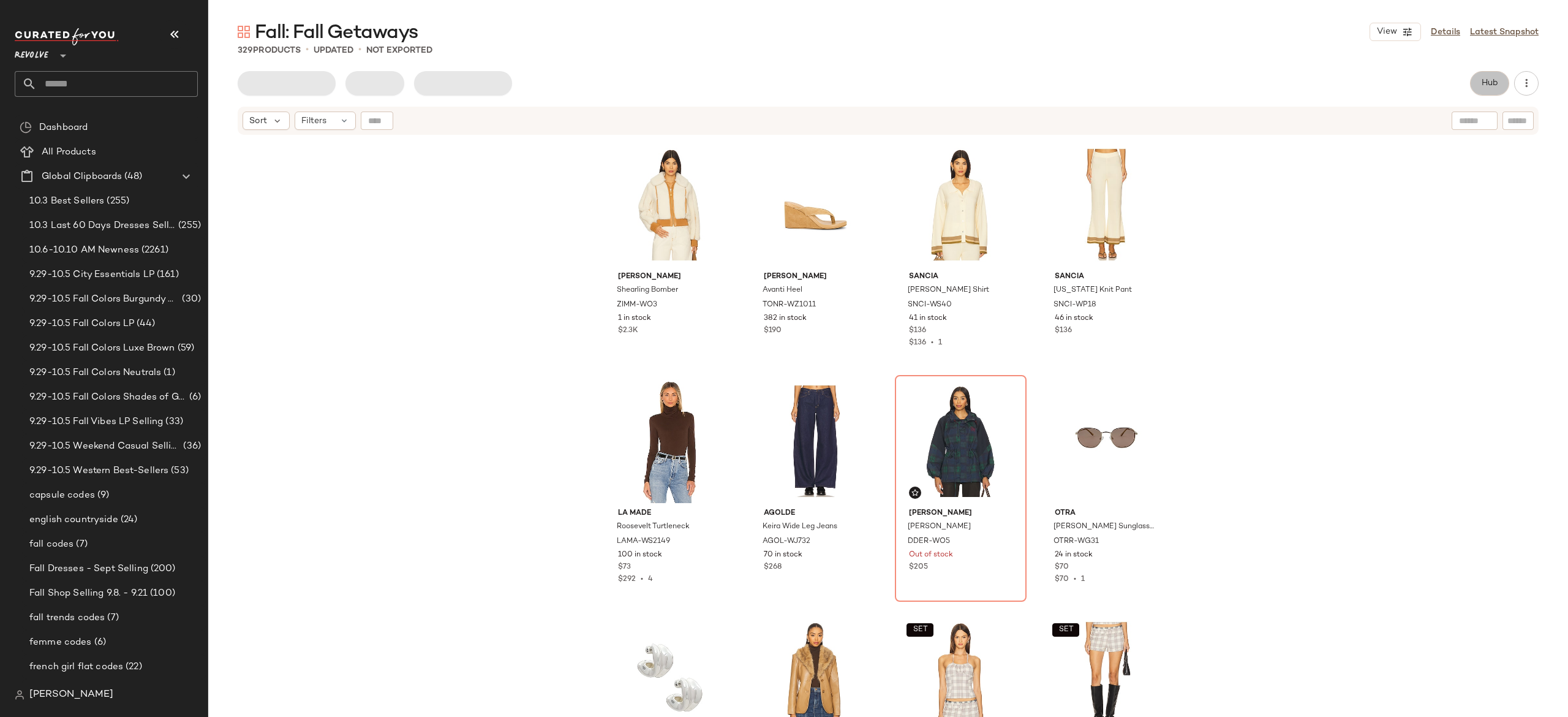
click at [1488, 77] on button "Hub" at bounding box center [1490, 83] width 39 height 24
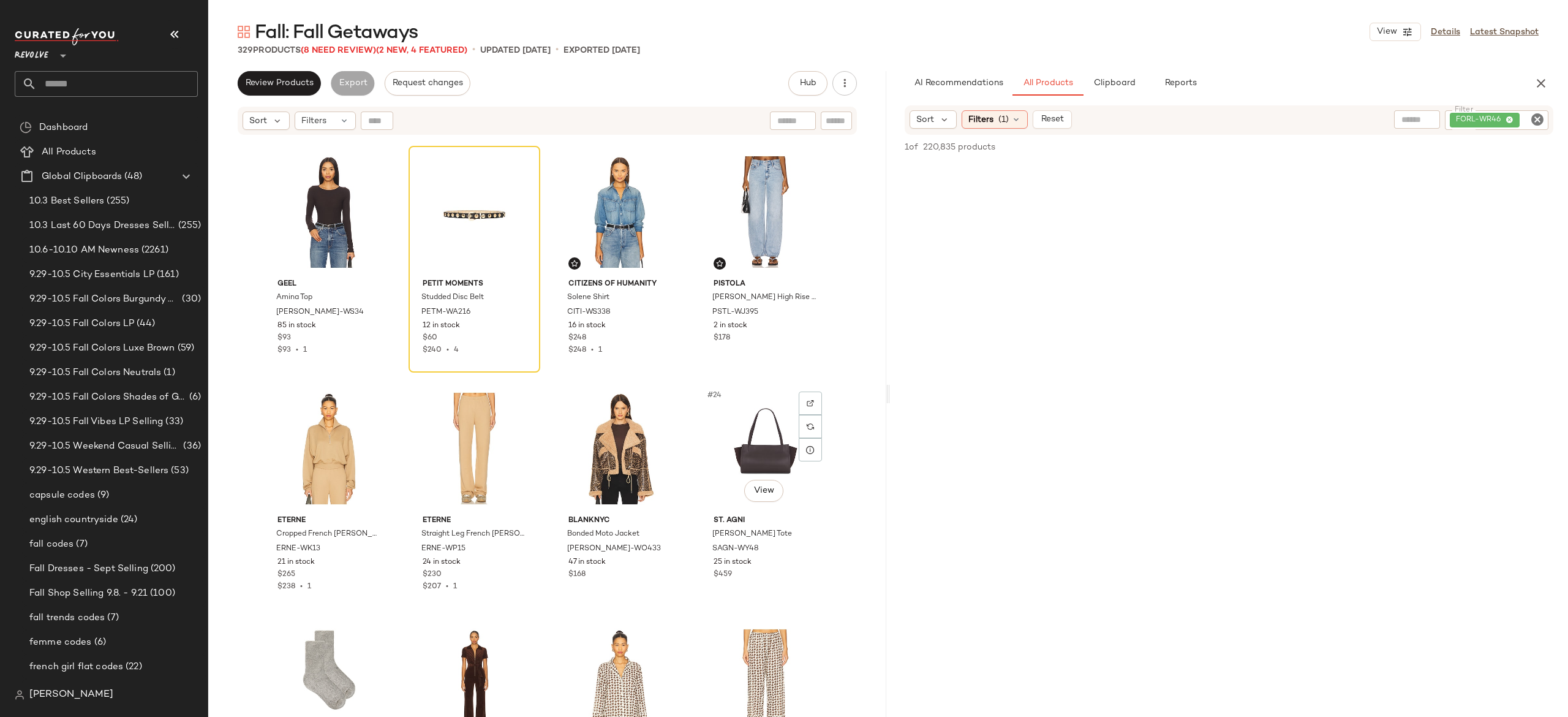
scroll to position [955, 0]
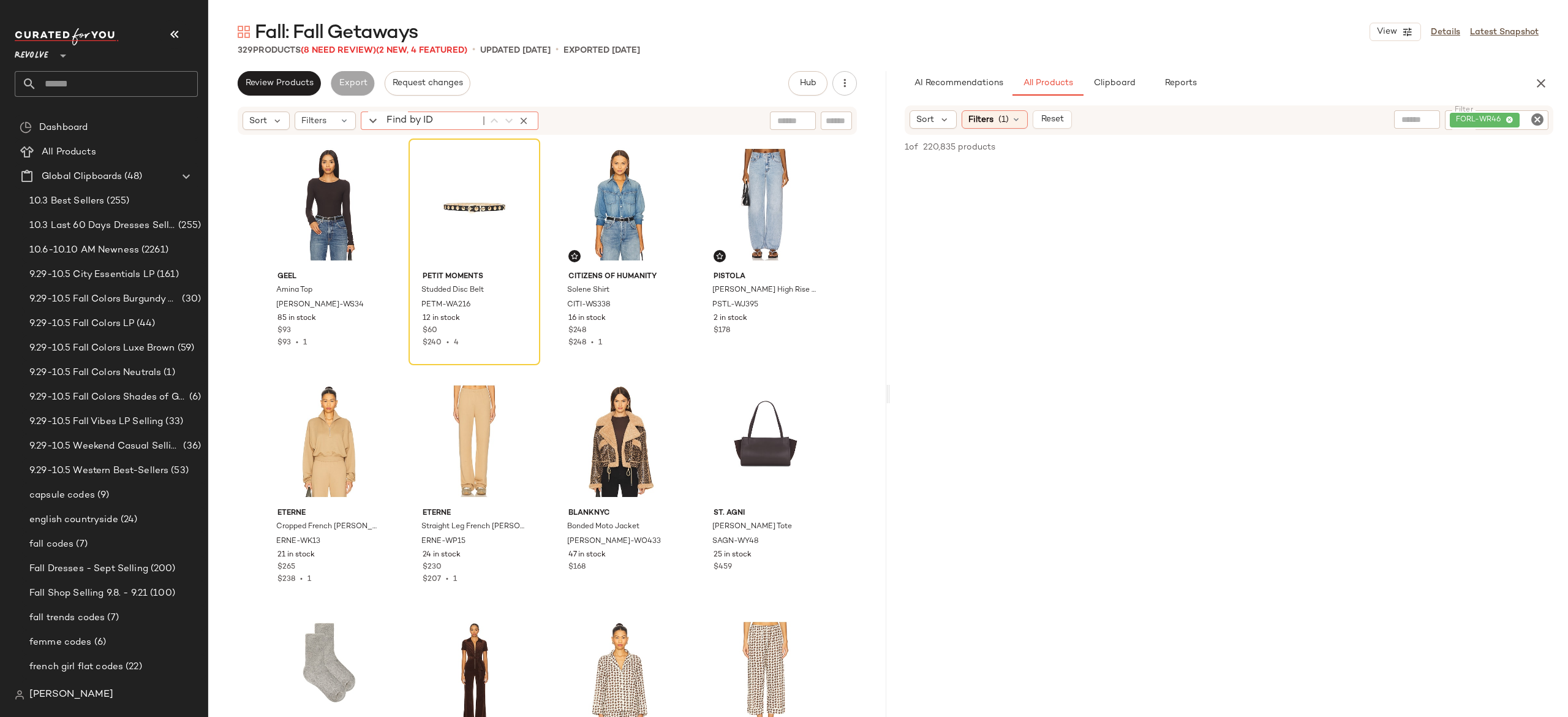
click at [383, 120] on input "Find by ID" at bounding box center [431, 120] width 96 height 19
paste input "*********"
type input "*********"
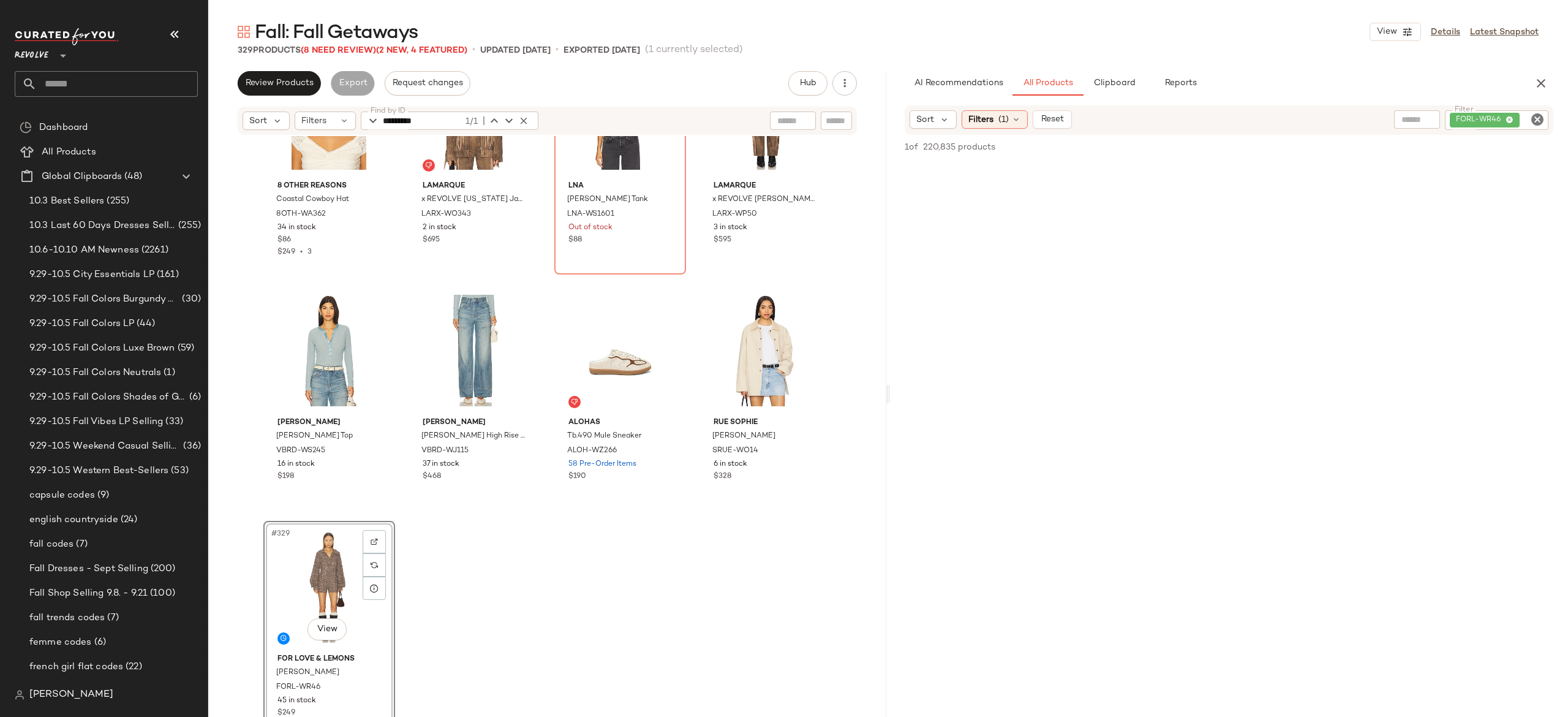
click at [318, 552] on div "#329 View" at bounding box center [329, 586] width 123 height 124
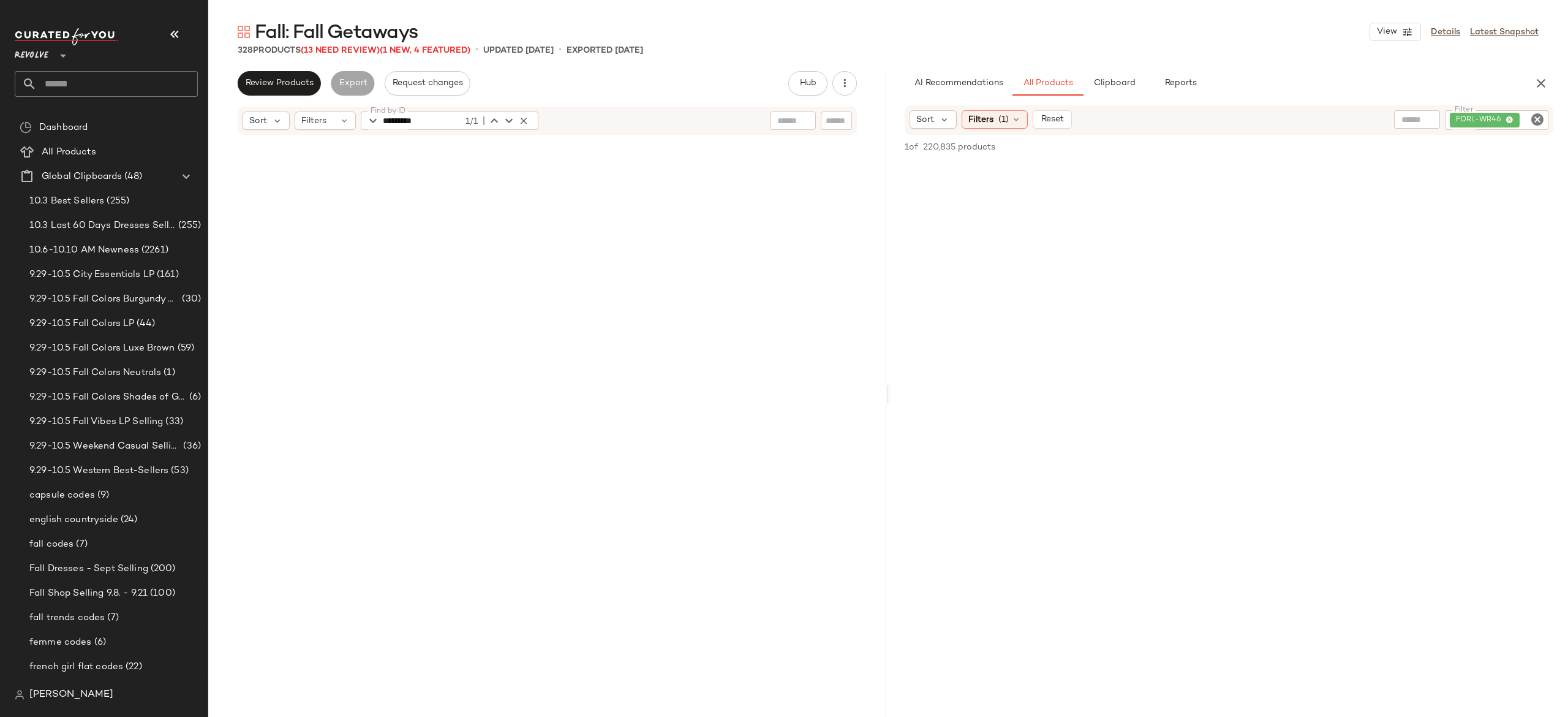
scroll to position [0, 0]
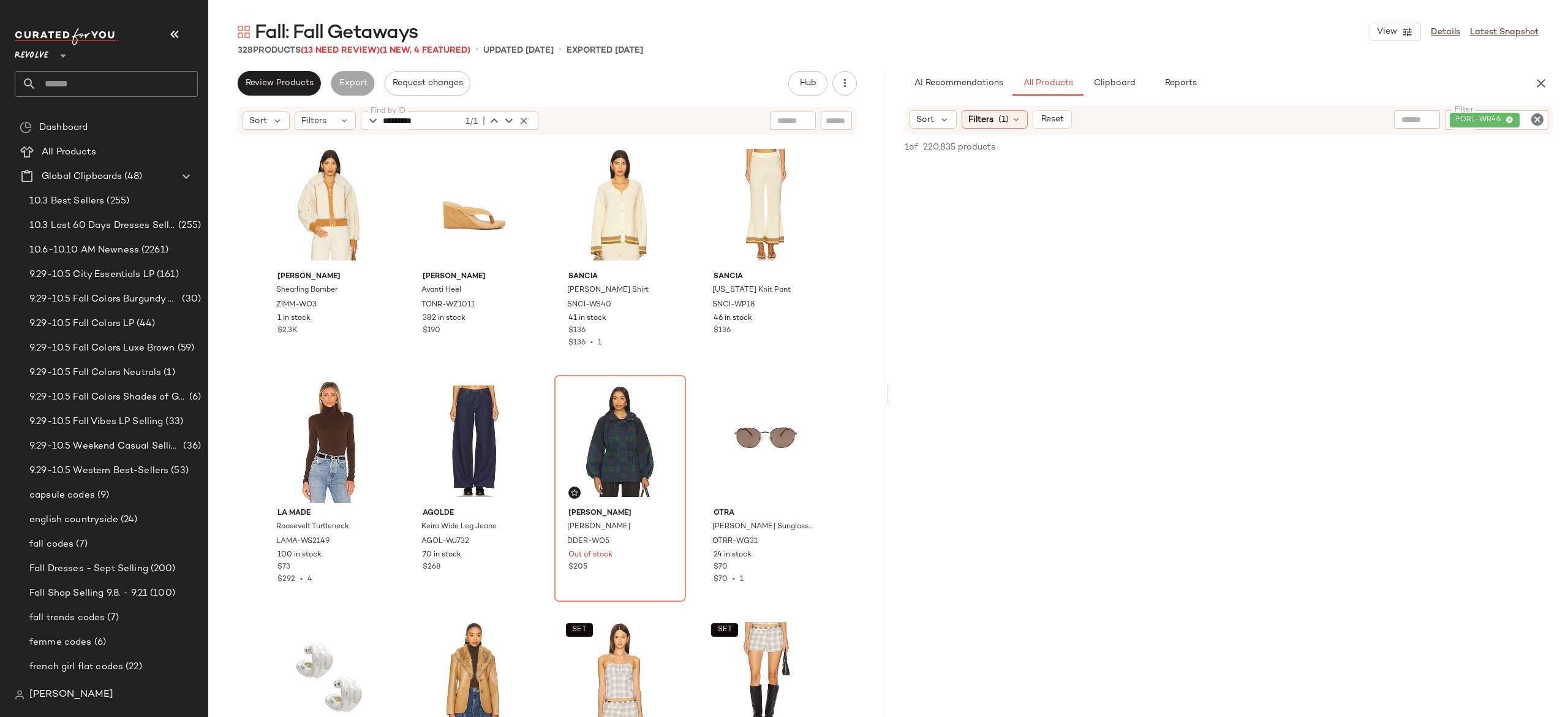
click at [1459, 124] on div "FORL-WR46" at bounding box center [1455, 120] width 187 height 20
paste input "*********"
type input "**********"
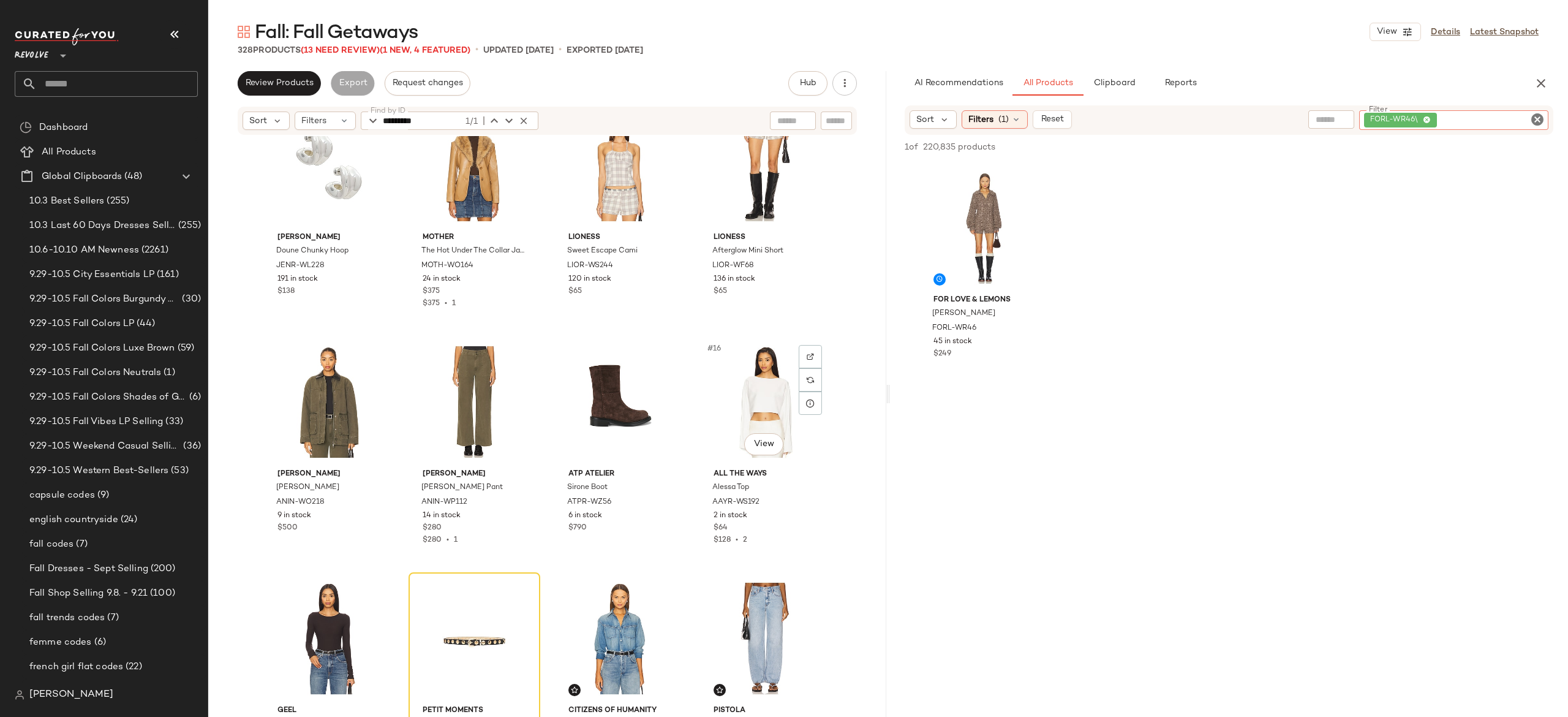
scroll to position [545, 0]
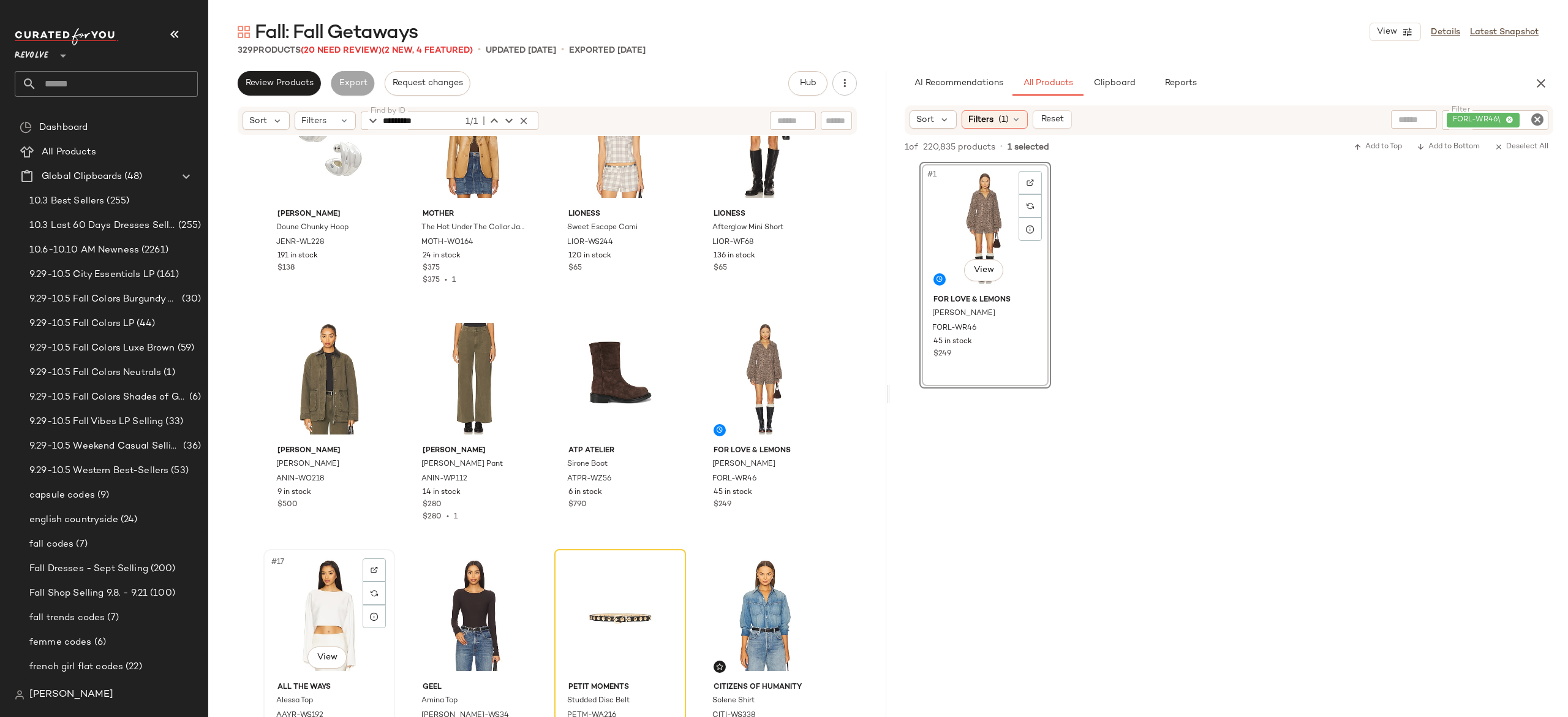
click at [329, 592] on div "#17 View" at bounding box center [329, 614] width 123 height 124
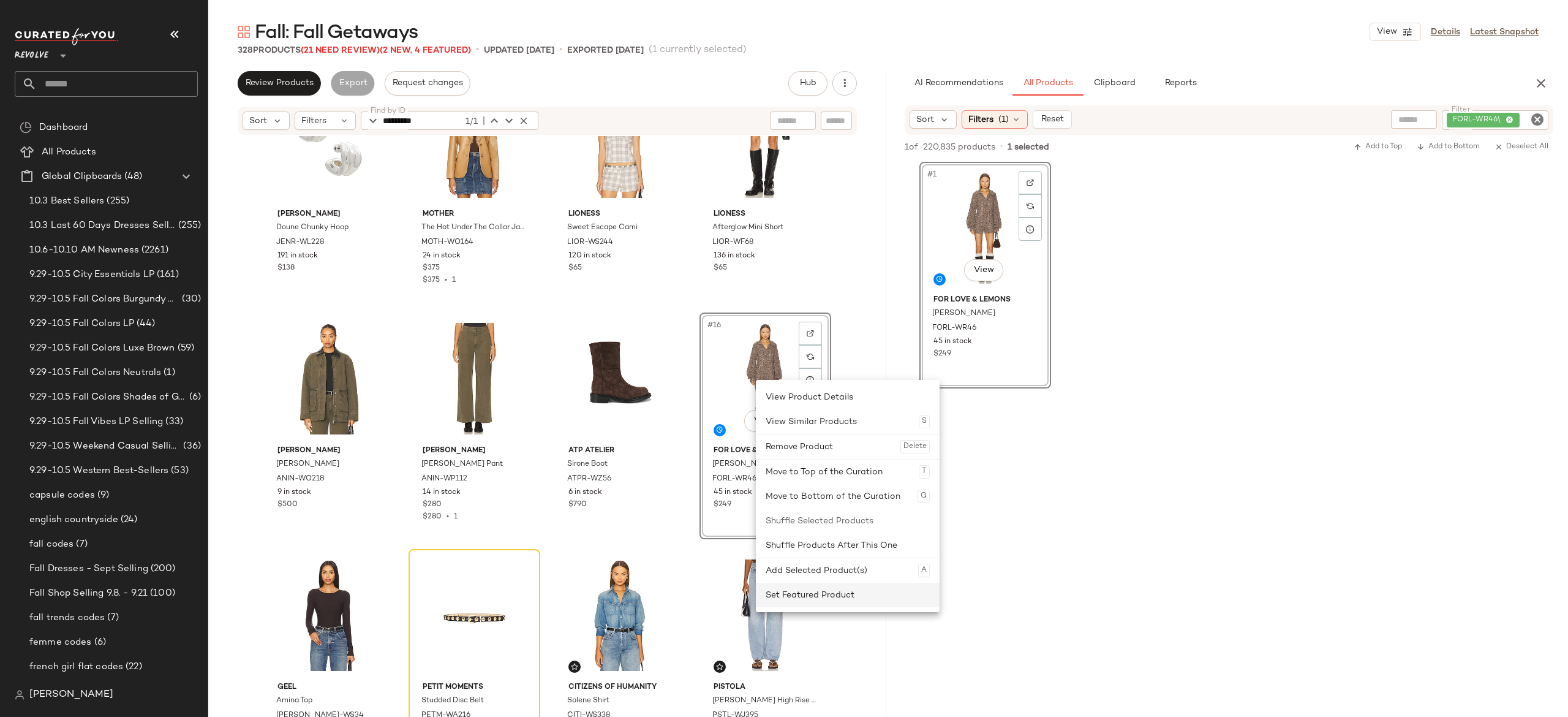
click at [786, 592] on div "Set Featured Product" at bounding box center [848, 594] width 164 height 24
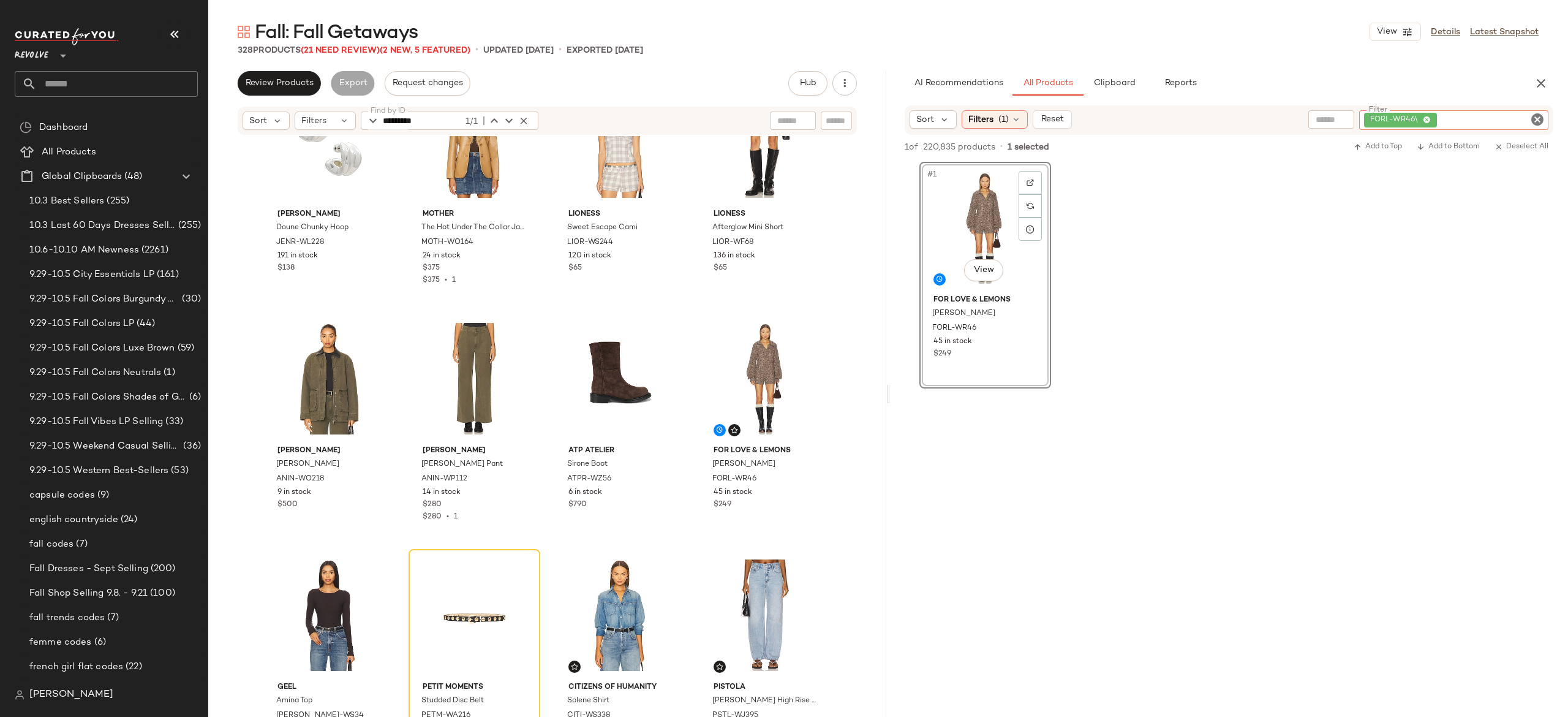
click at [1485, 121] on div "FORL-WR46\" at bounding box center [1454, 120] width 190 height 20
paste input "********"
type input "********"
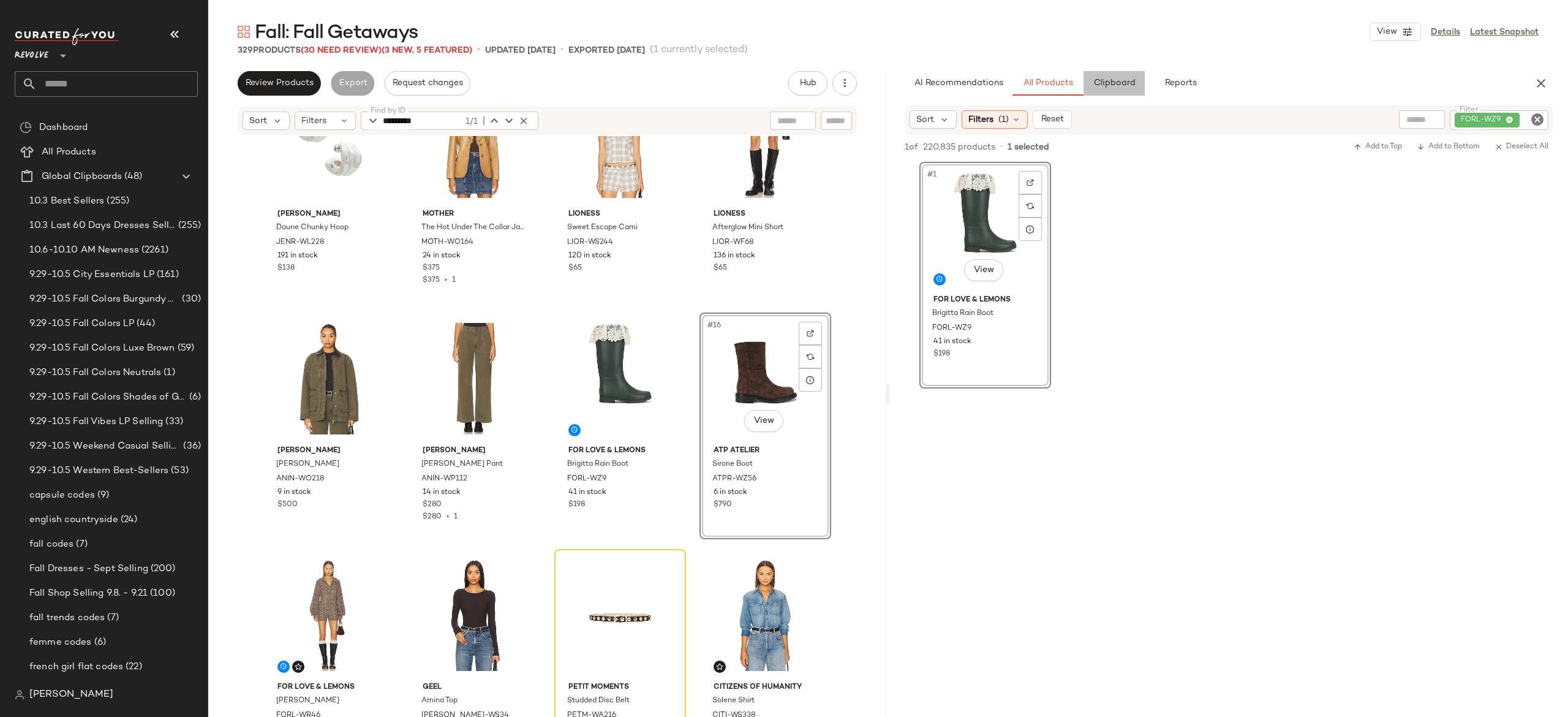
click at [1106, 74] on button "Clipboard" at bounding box center [1114, 83] width 62 height 24
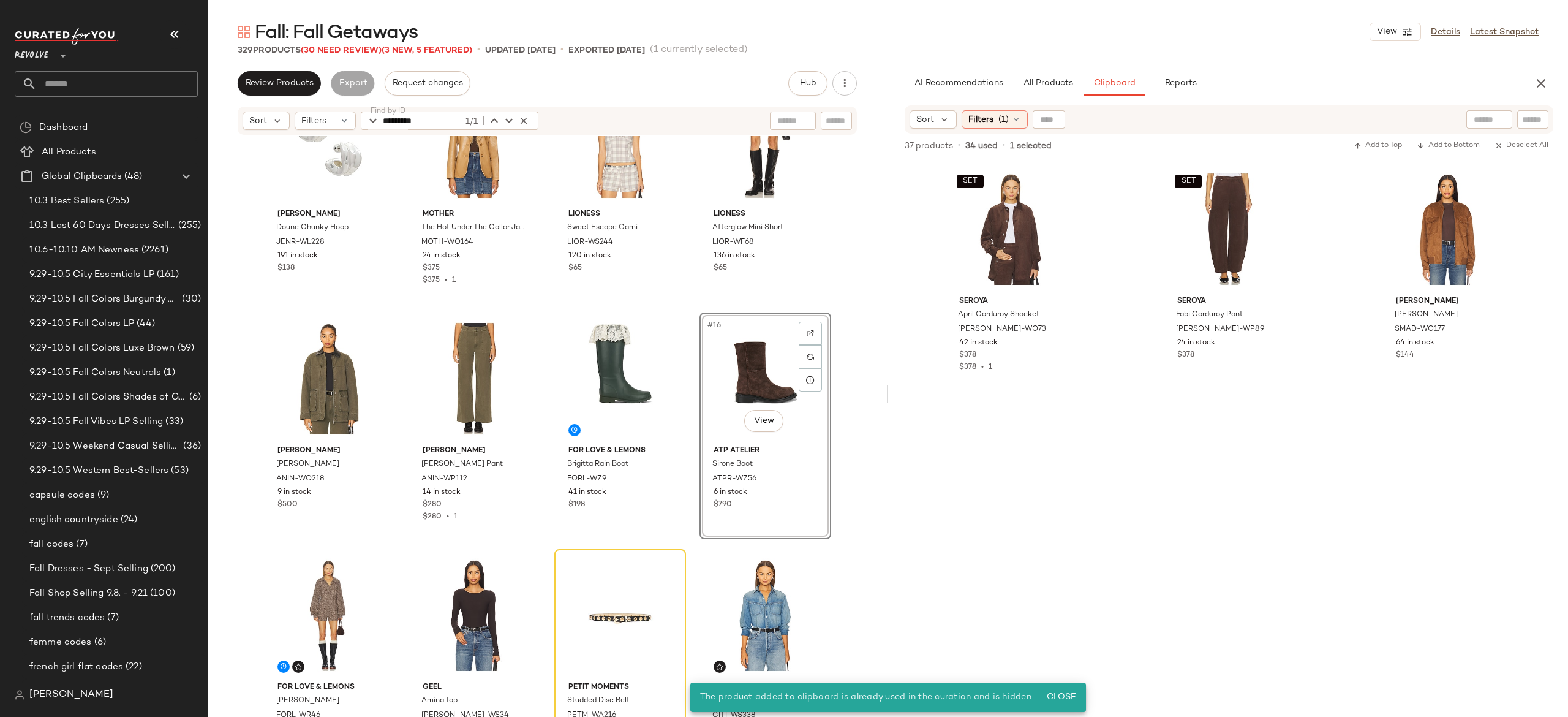
click at [722, 391] on div "#16 View" at bounding box center [765, 378] width 123 height 124
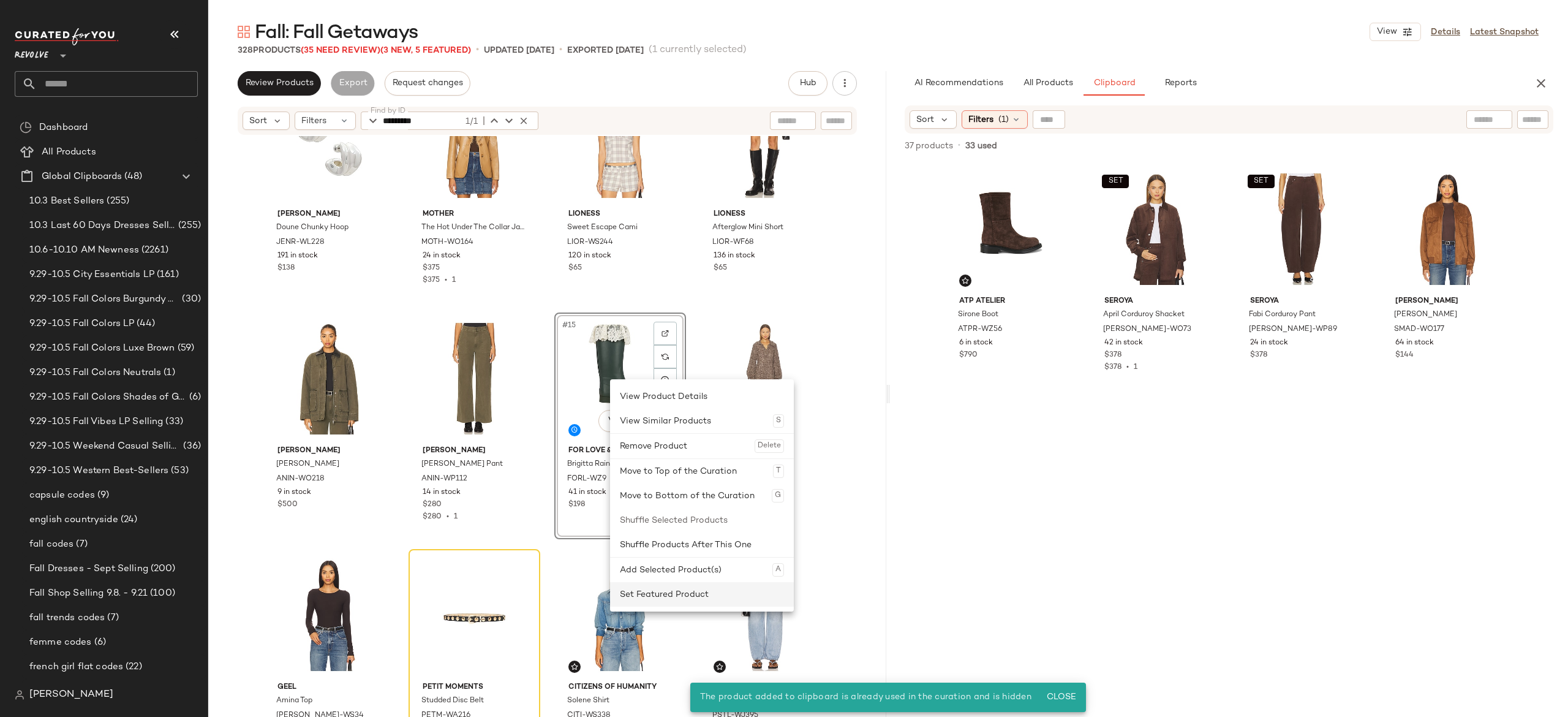
click at [636, 590] on div "Set Featured Product" at bounding box center [701, 594] width 164 height 24
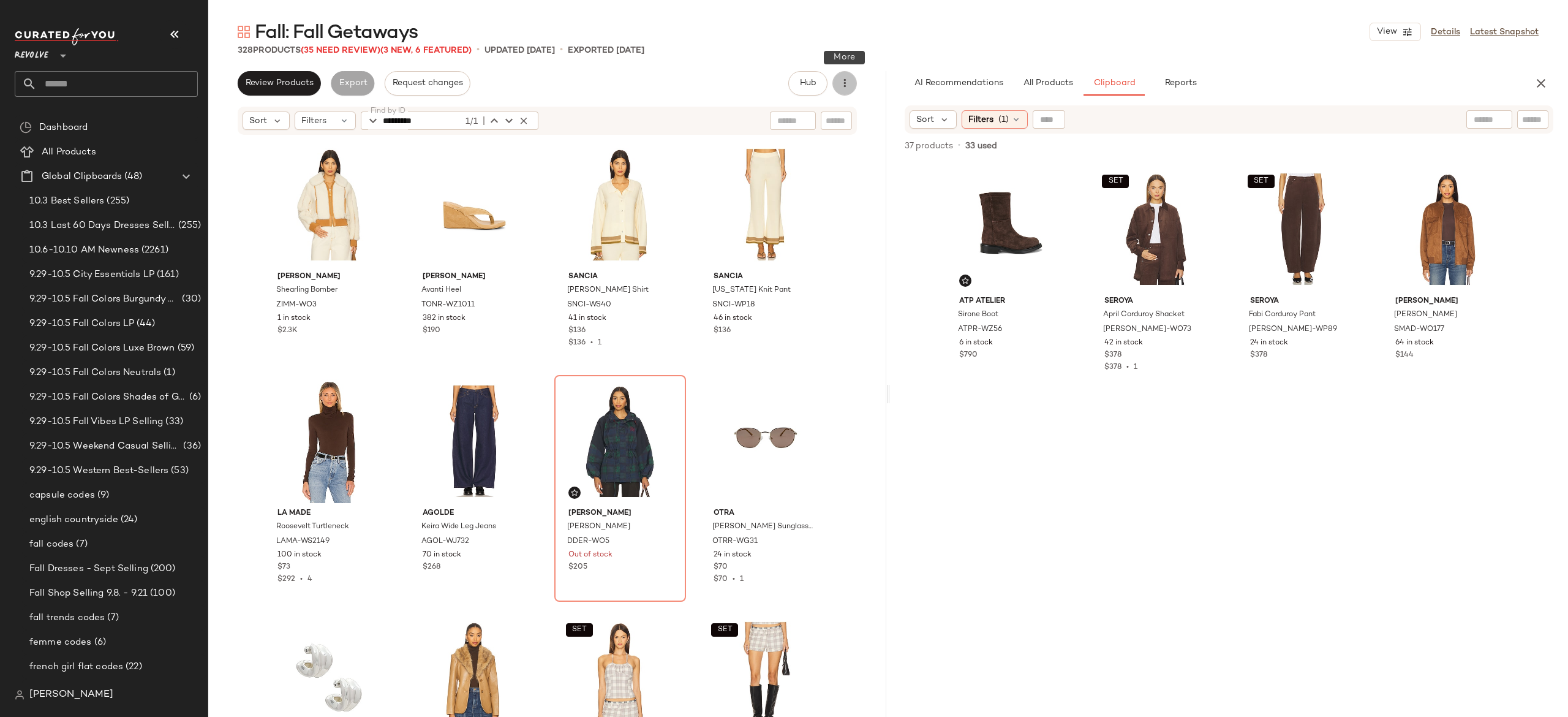
click at [839, 90] on button "button" at bounding box center [844, 83] width 24 height 24
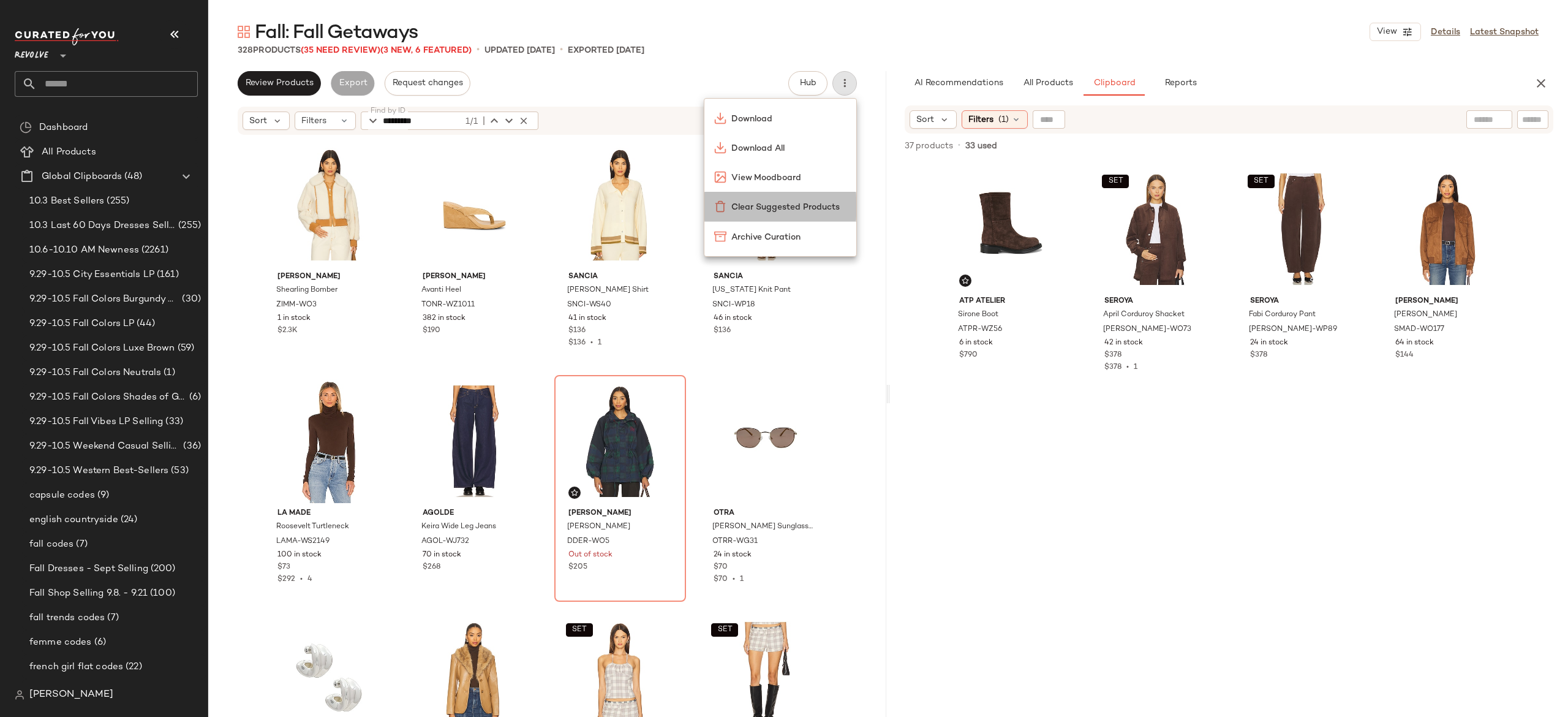
click at [806, 207] on span "Clear Suggested Products" at bounding box center [789, 207] width 115 height 13
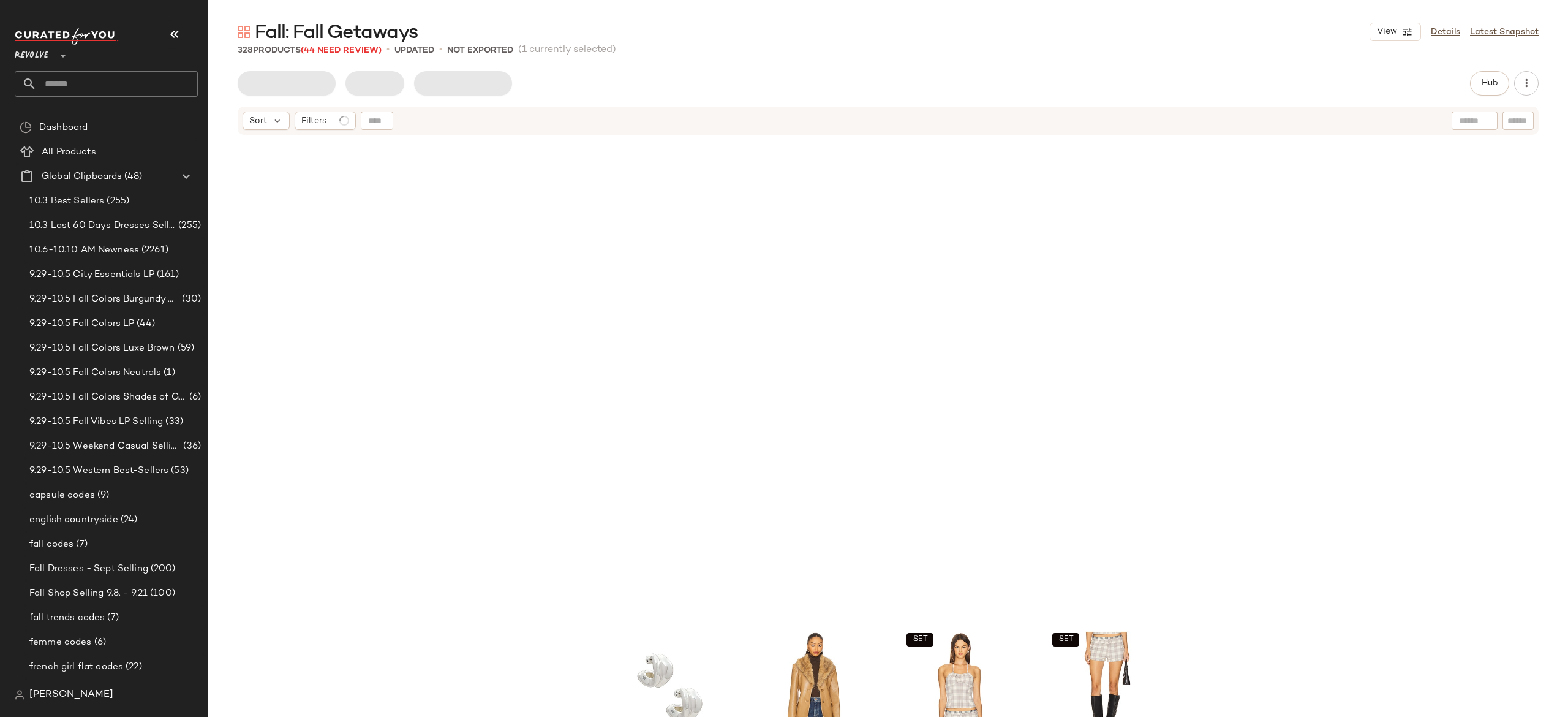
scroll to position [483, 0]
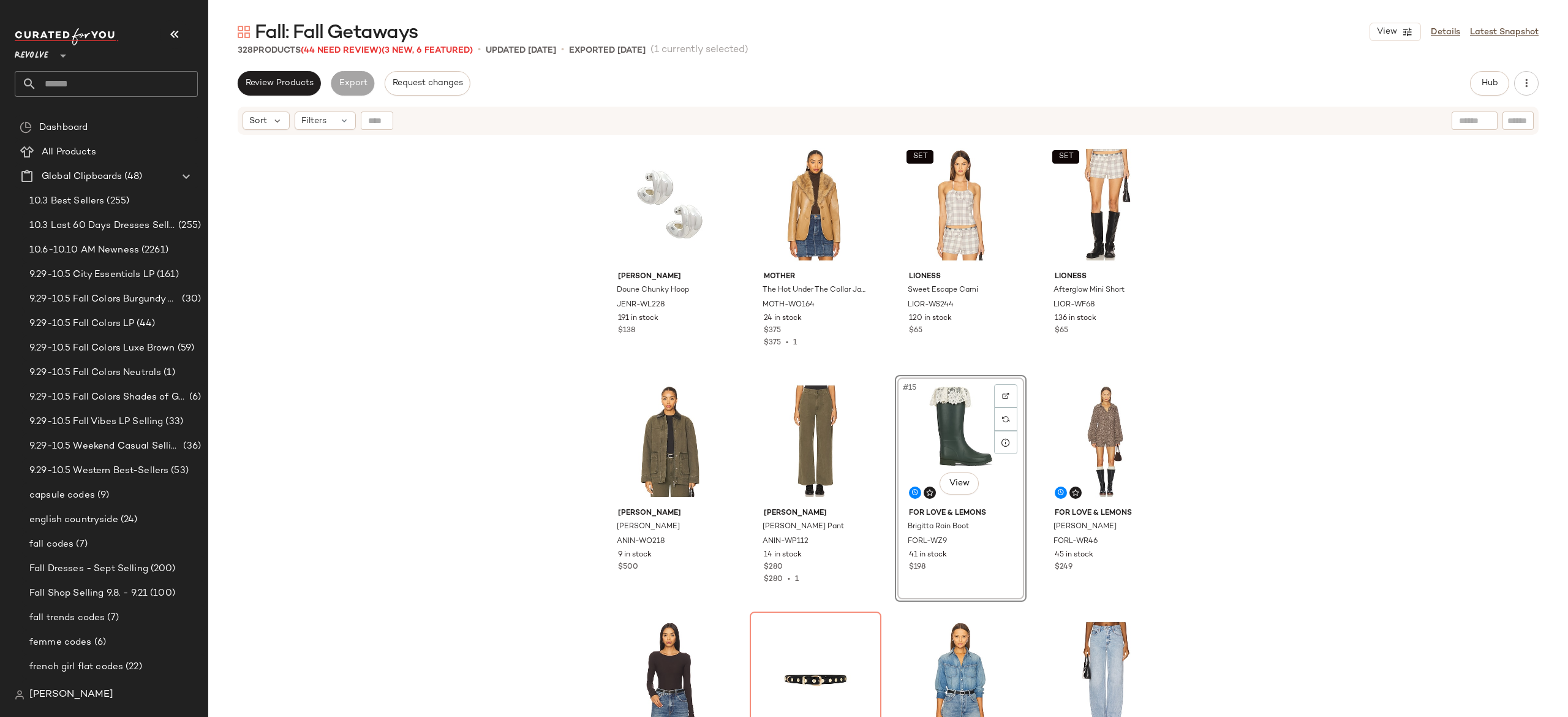
click at [1449, 42] on div "Fall: Fall Getaways View Details Latest Snapshot" at bounding box center [888, 31] width 1360 height 24
click at [1448, 34] on link "Details" at bounding box center [1446, 31] width 29 height 13
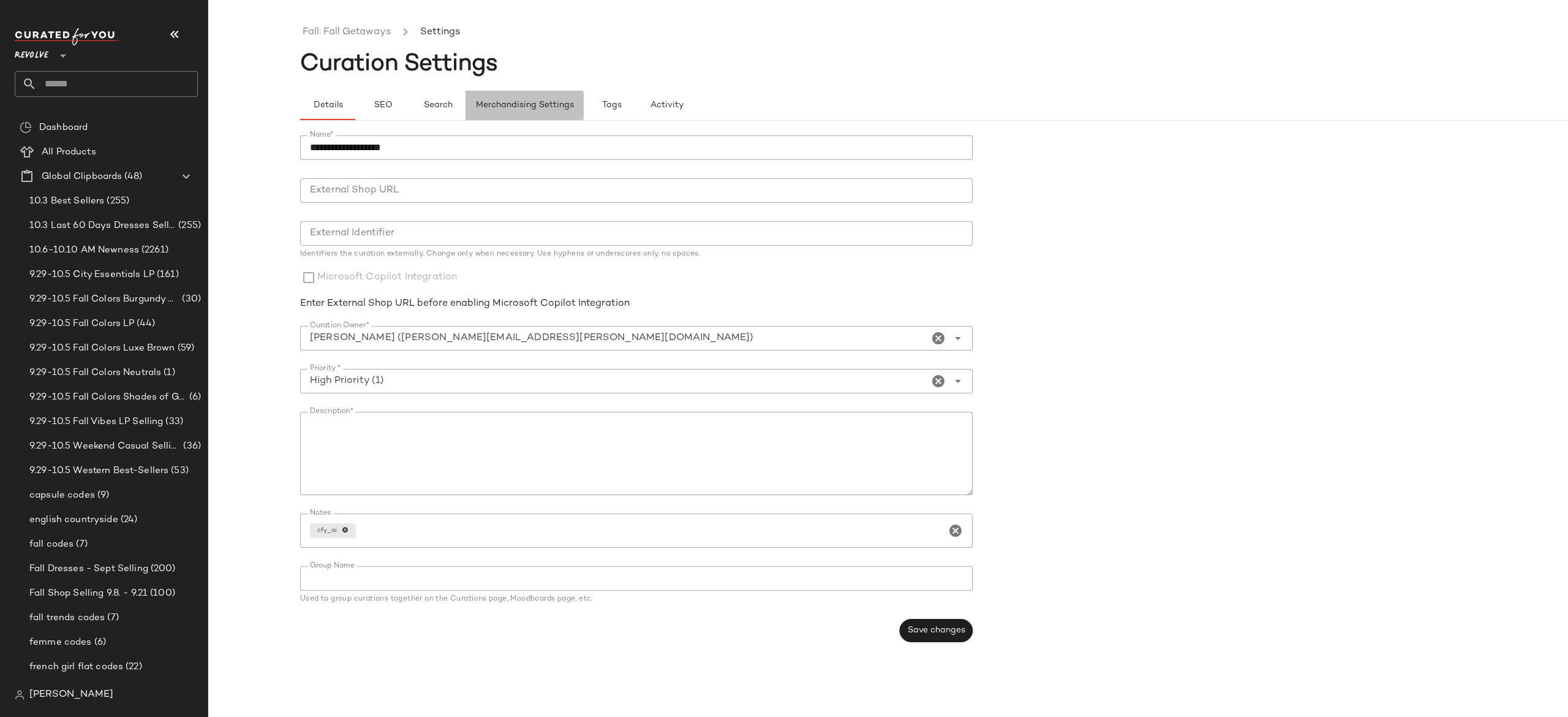
click at [542, 105] on span "Merchandising Settings" at bounding box center [525, 105] width 99 height 10
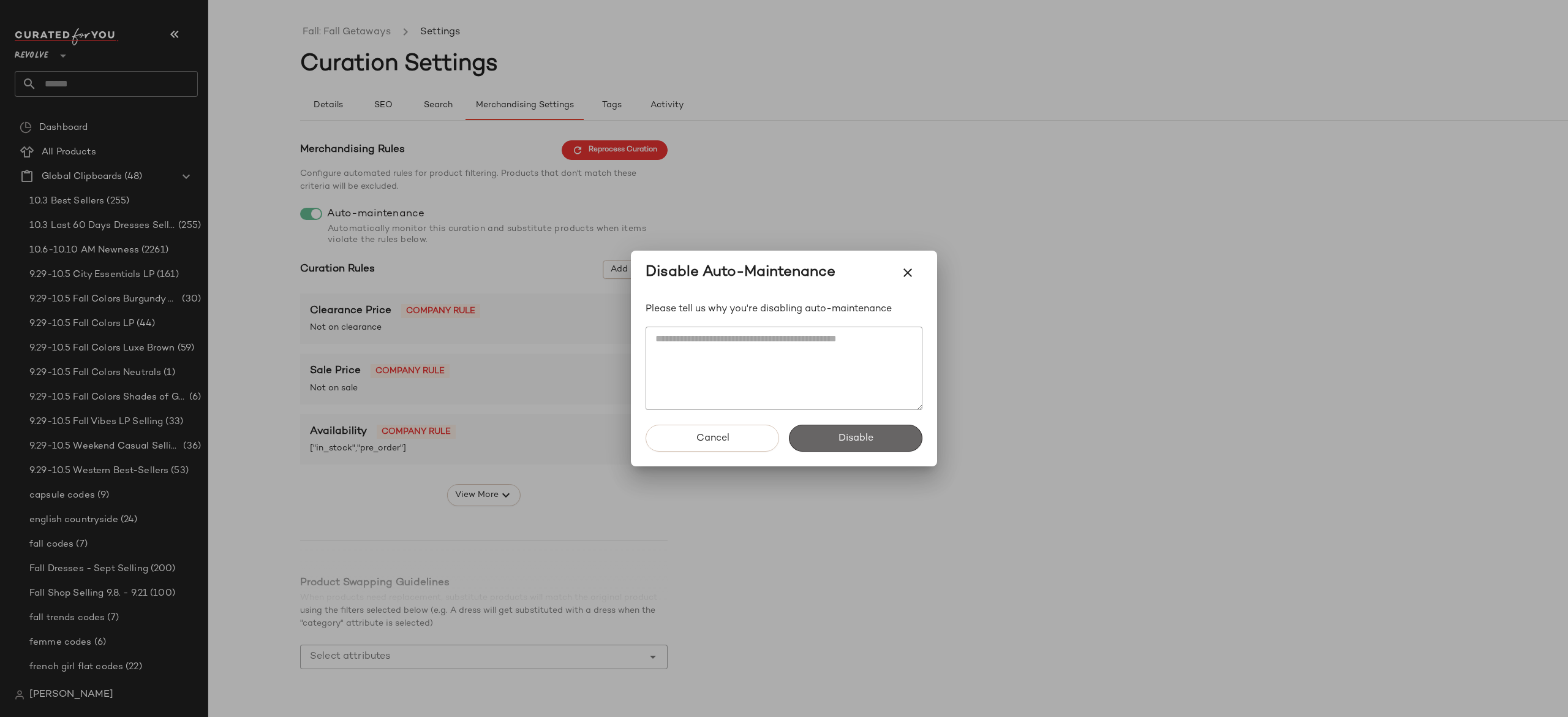
click at [816, 431] on button "Disable" at bounding box center [855, 438] width 134 height 27
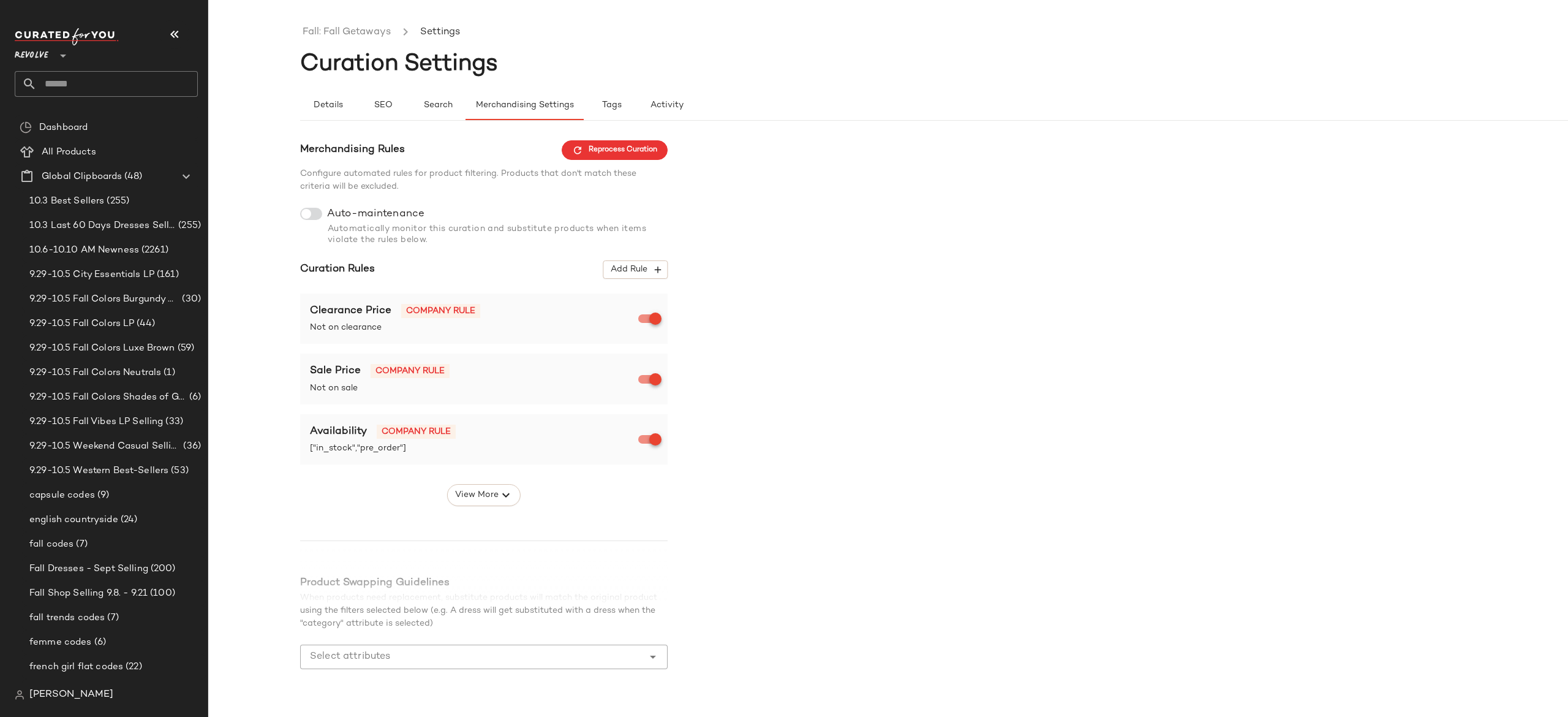
scroll to position [30, 0]
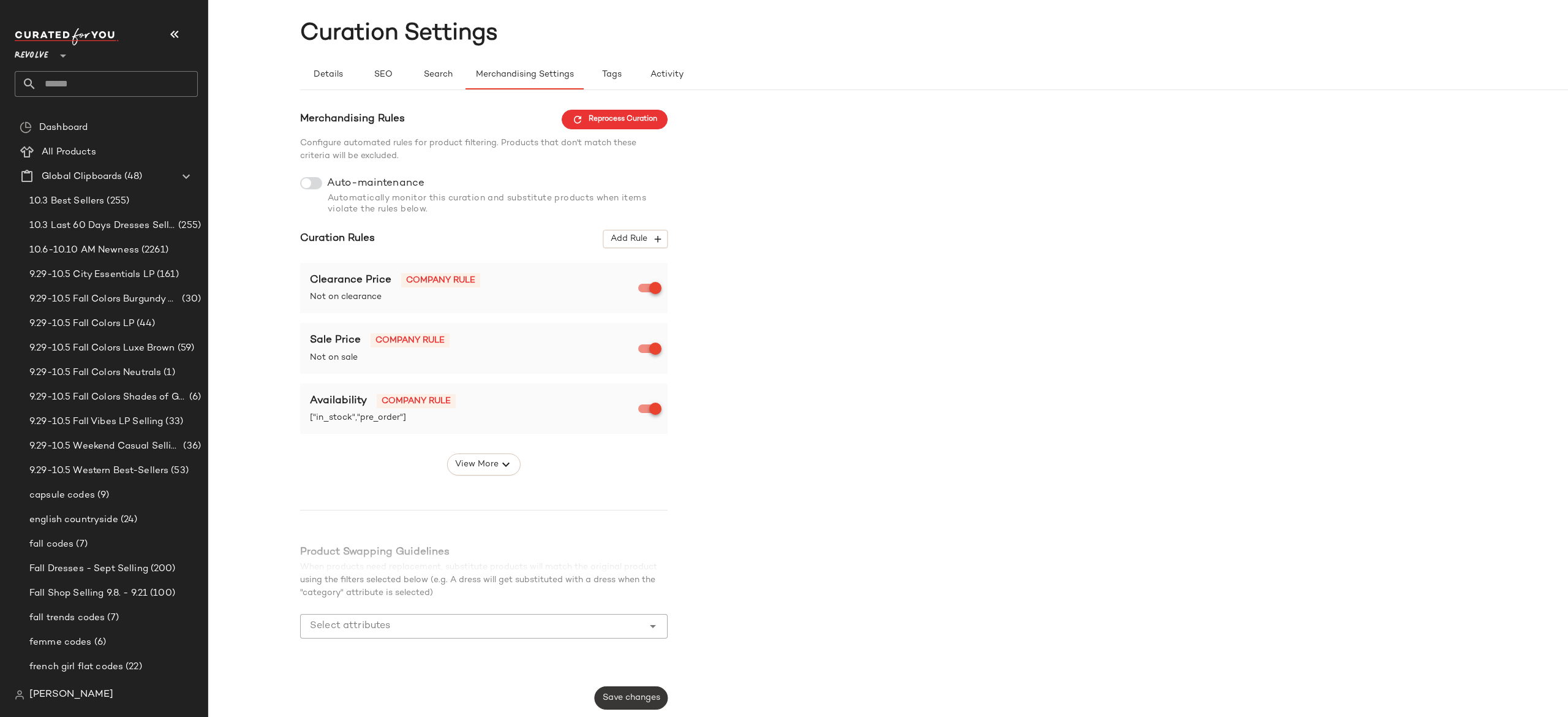
click at [636, 693] on span "Save changes" at bounding box center [631, 697] width 59 height 10
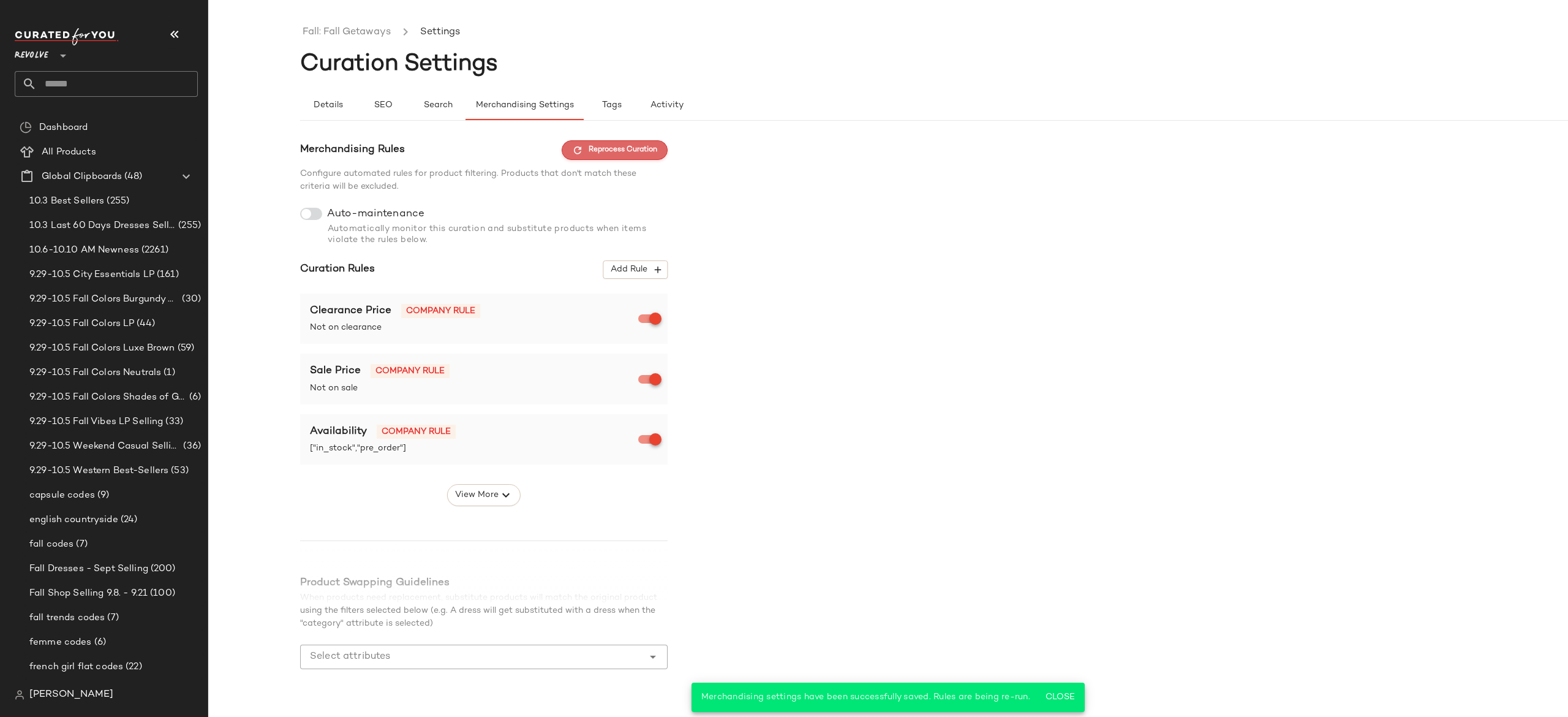
click at [642, 145] on span "Reprocess Curation" at bounding box center [614, 149] width 85 height 11
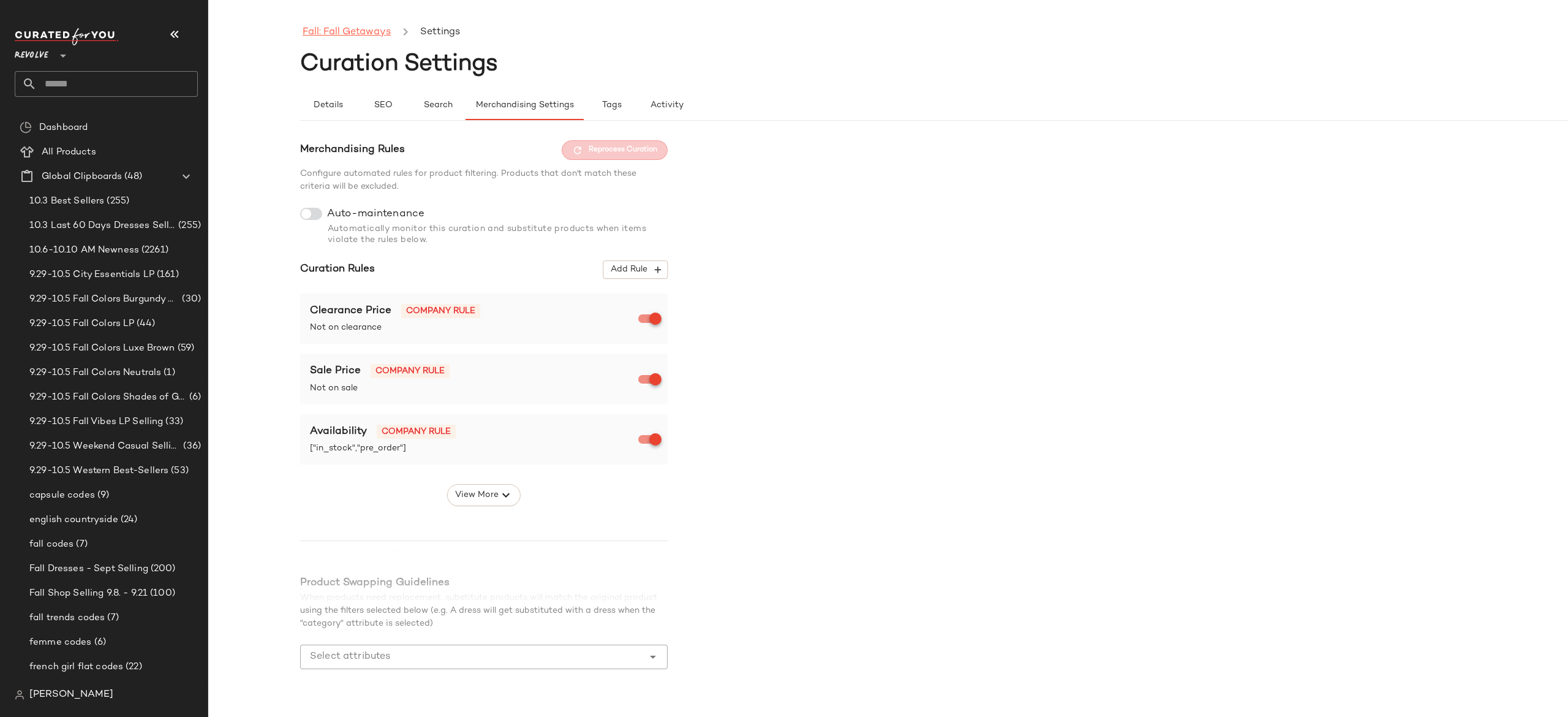
click at [371, 35] on link "Fall: Fall Getaways" at bounding box center [347, 32] width 88 height 16
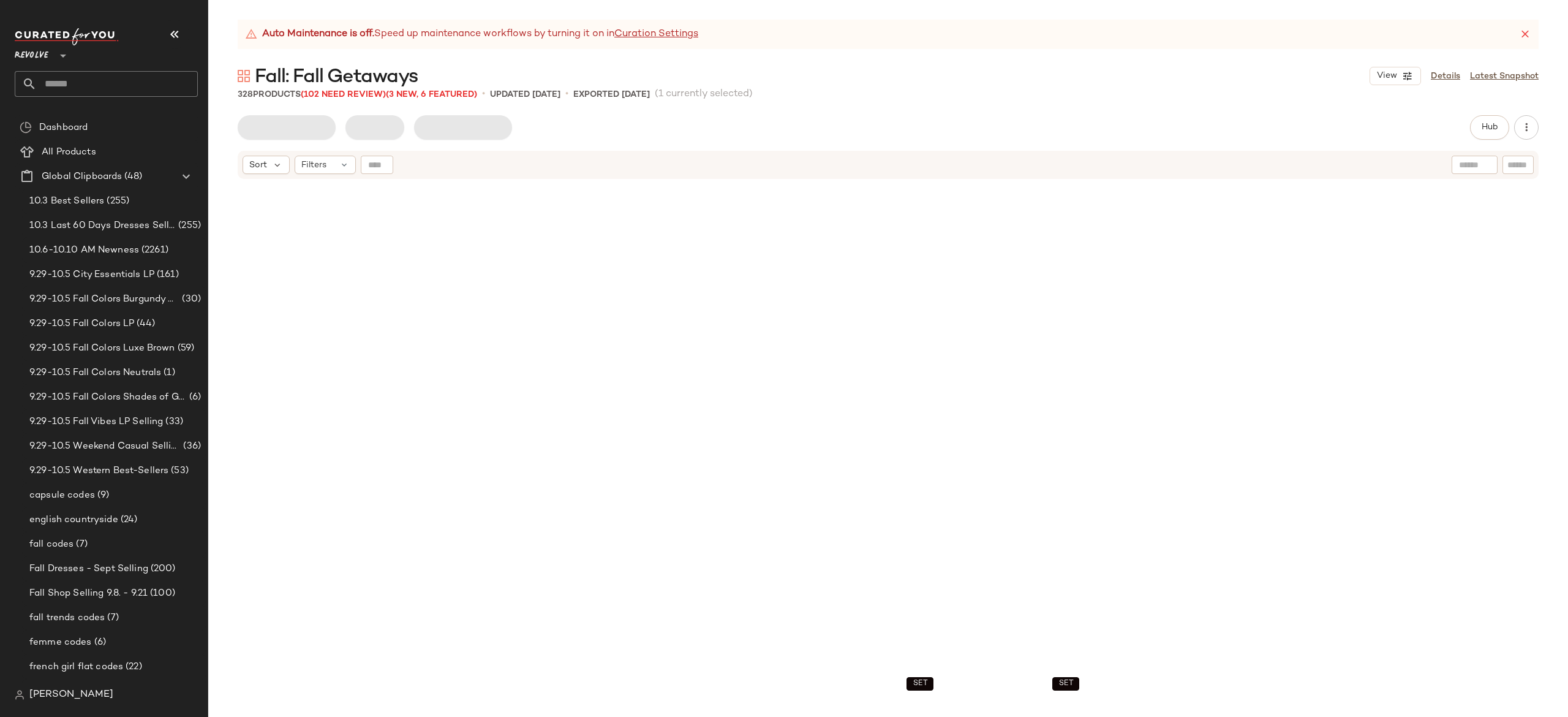
scroll to position [483, 0]
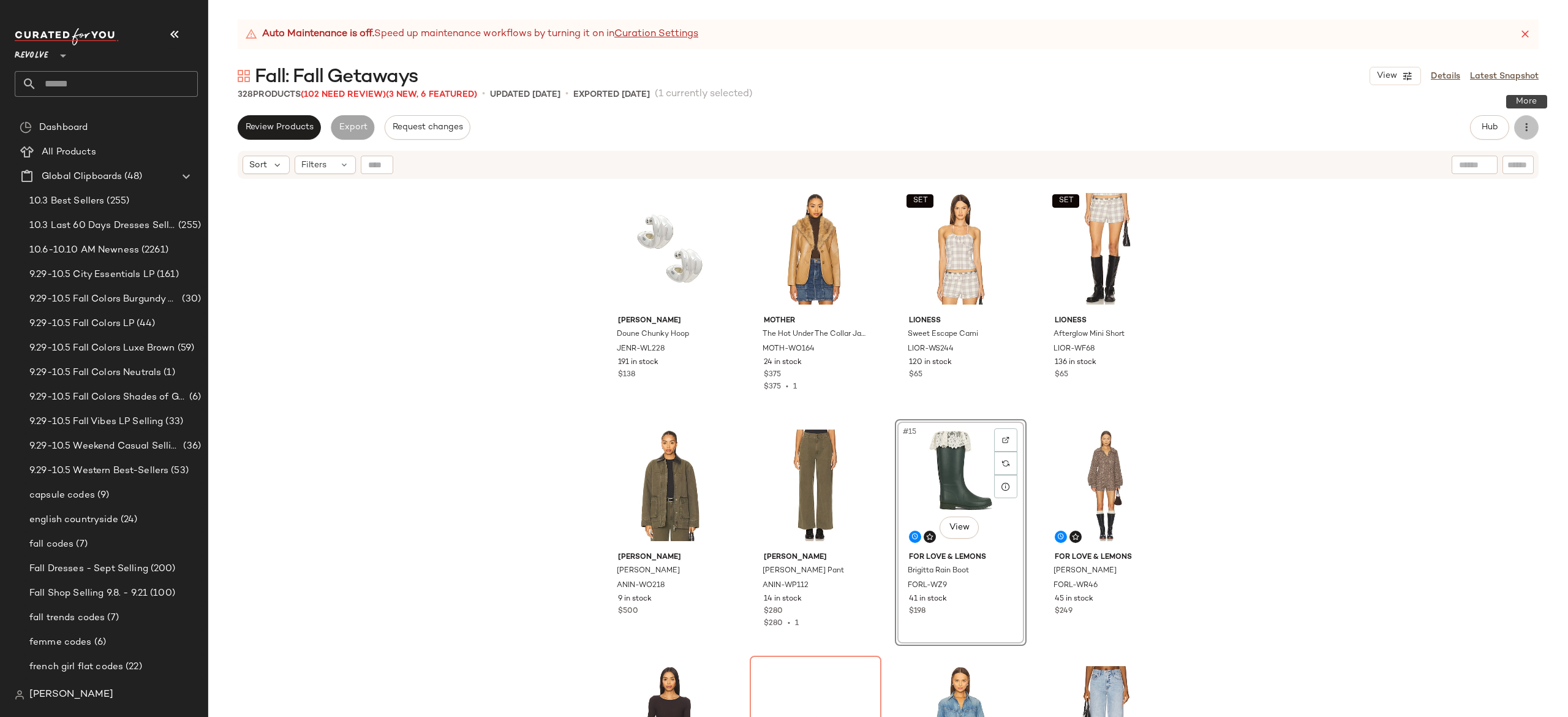
click at [1528, 125] on icon "button" at bounding box center [1526, 127] width 13 height 13
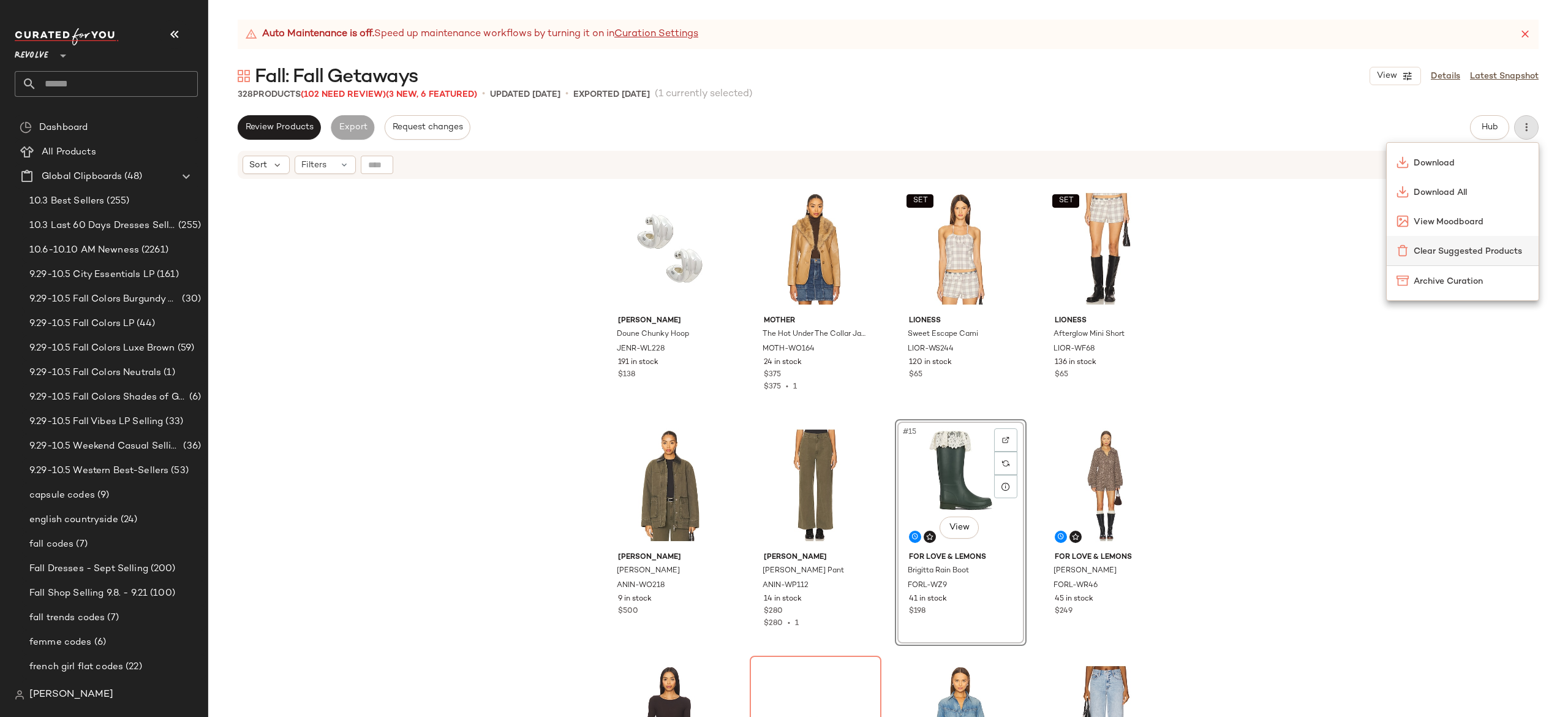
click at [1448, 257] on span "Clear Suggested Products" at bounding box center [1471, 251] width 115 height 13
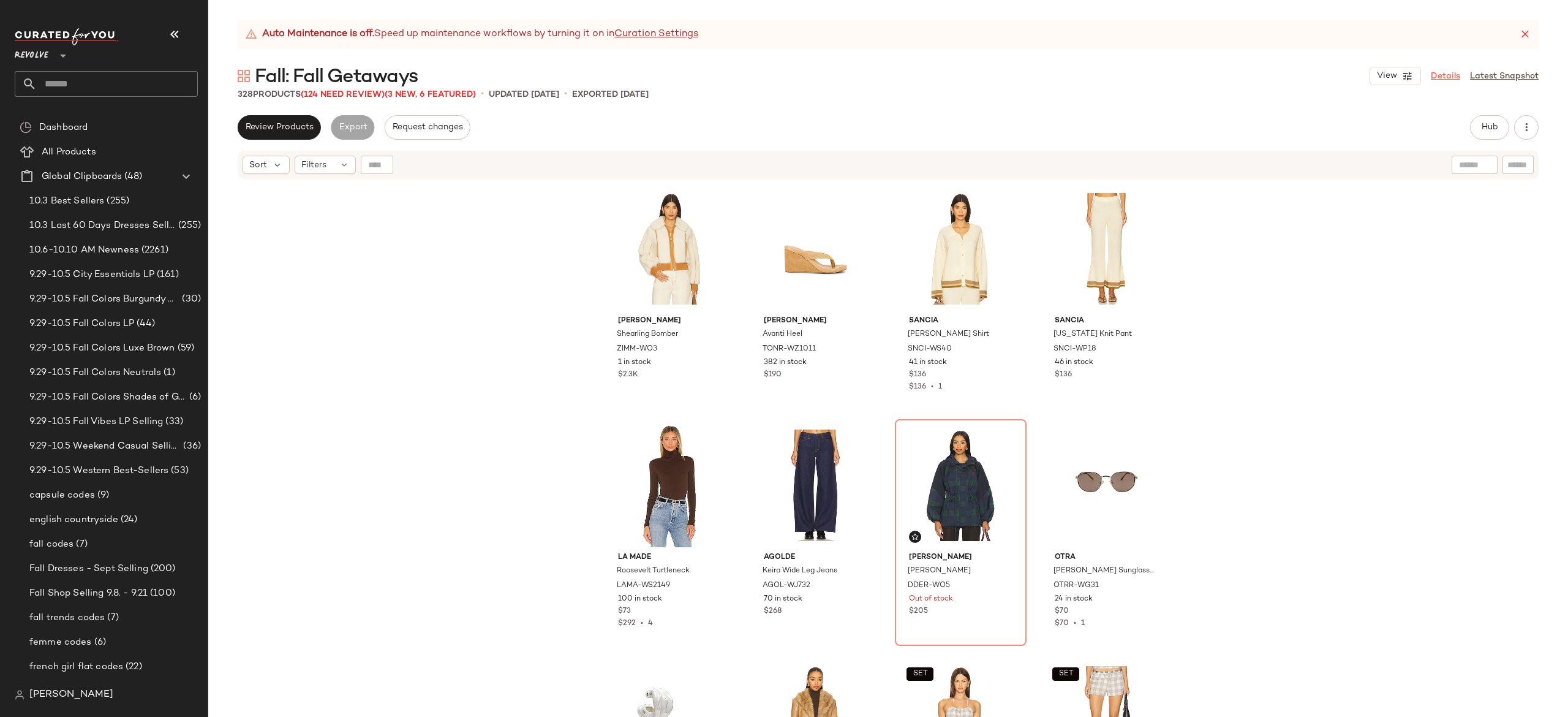
click at [1456, 80] on link "Details" at bounding box center [1446, 75] width 29 height 13
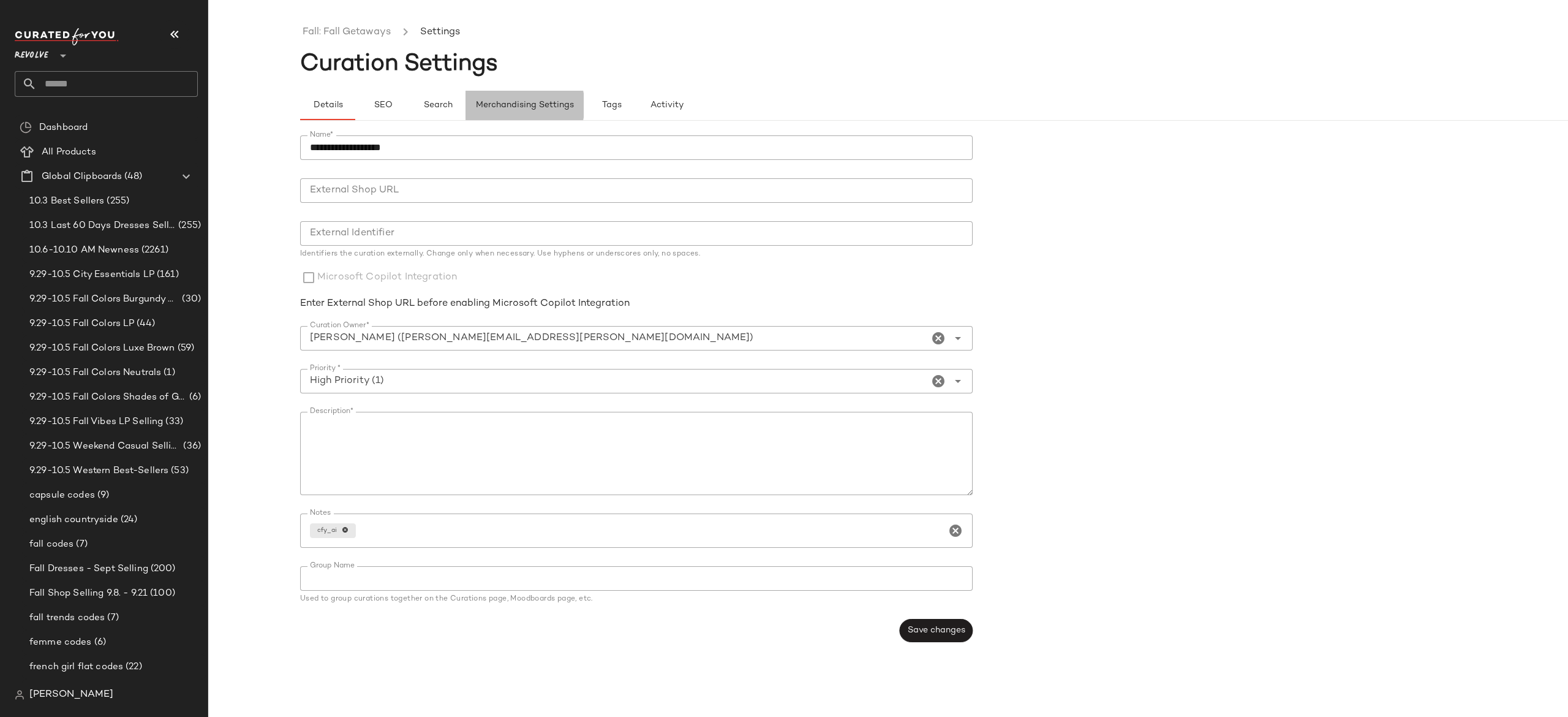
click at [534, 103] on span "Merchandising Settings" at bounding box center [525, 105] width 99 height 10
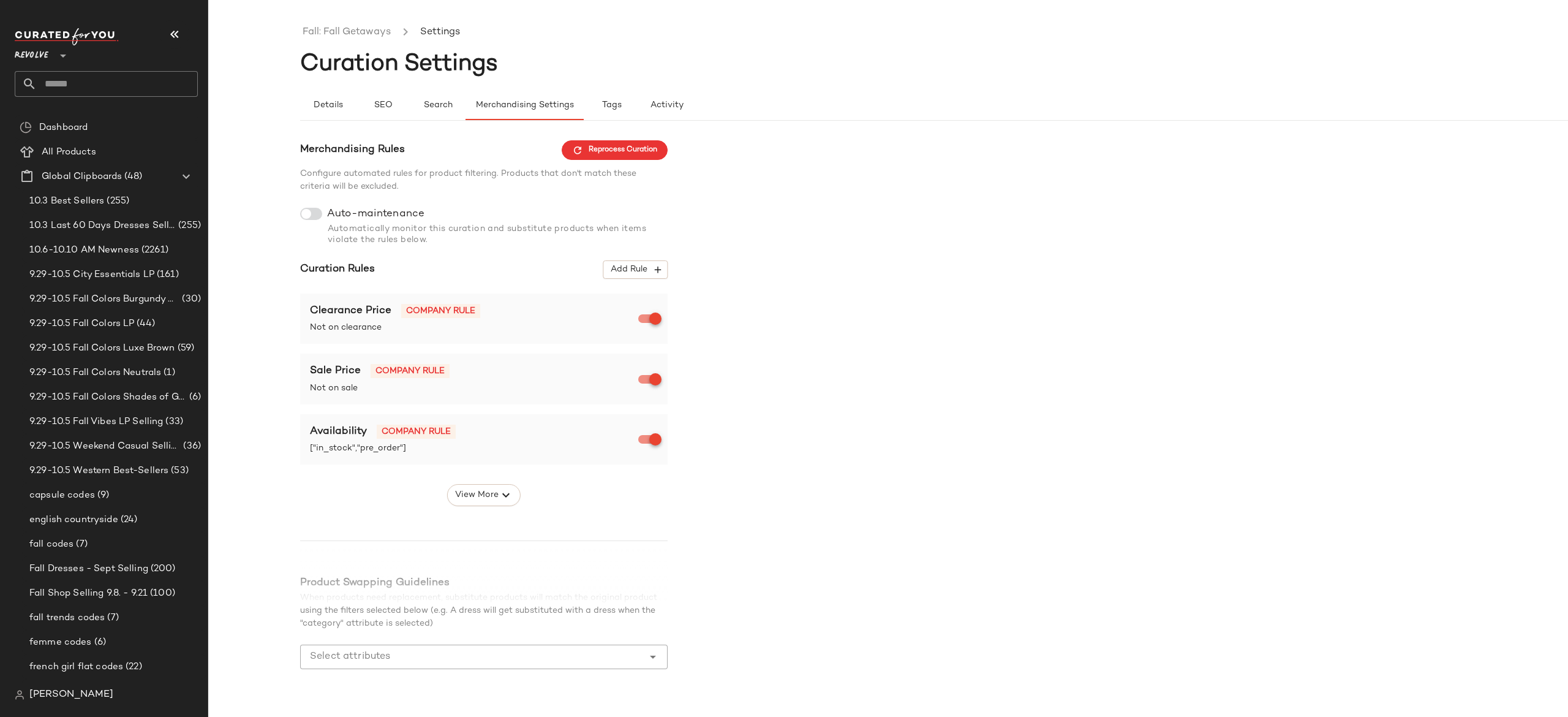
scroll to position [30, 0]
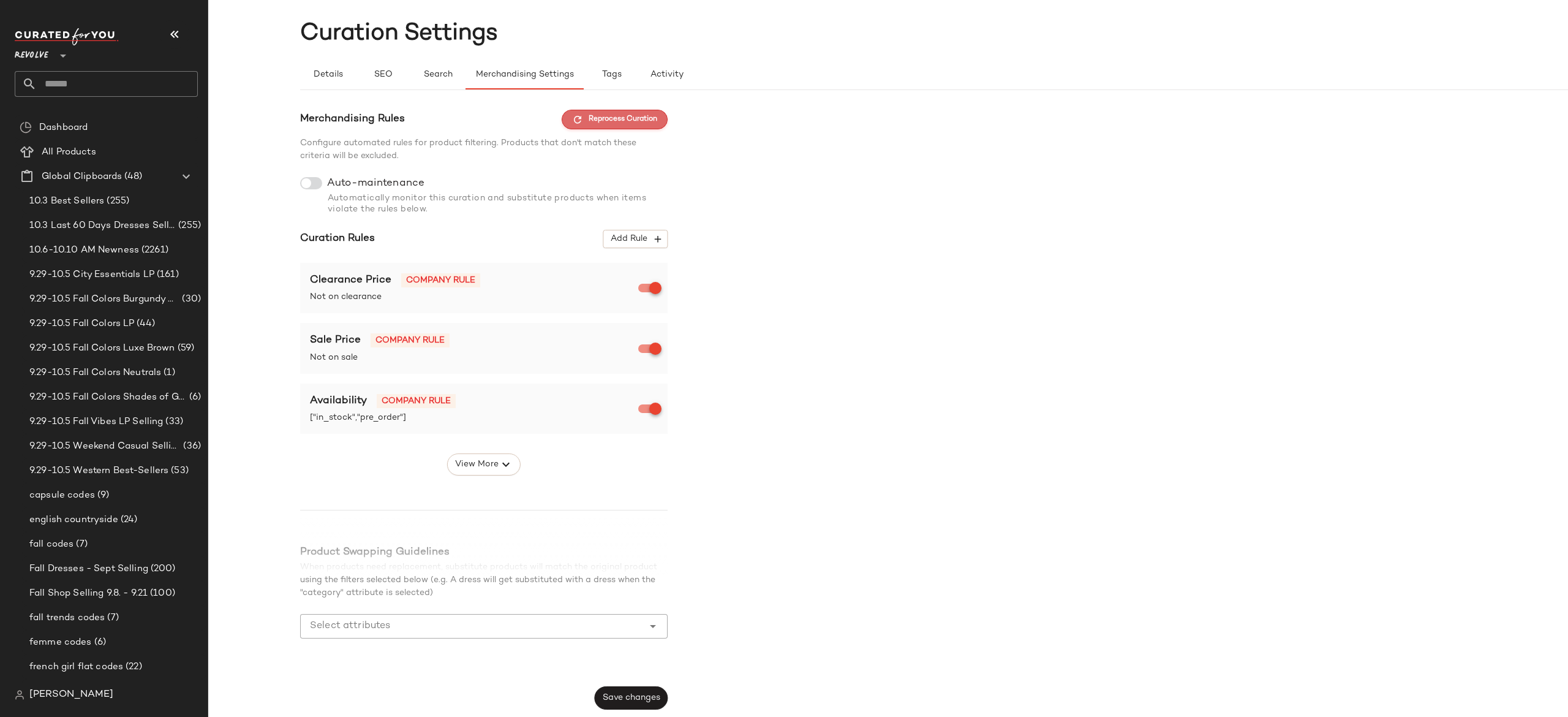
click at [648, 117] on span "Reprocess Curation" at bounding box center [614, 119] width 85 height 11
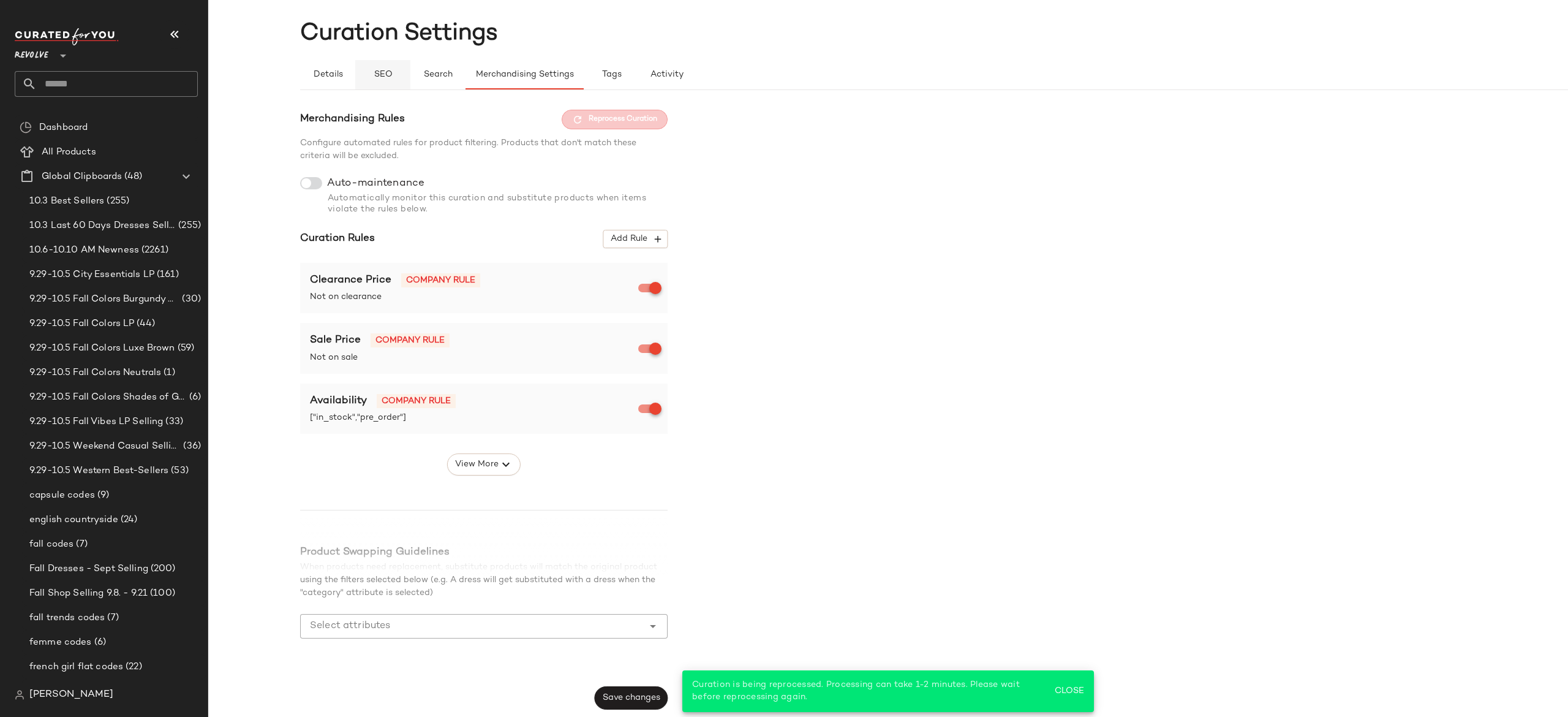
scroll to position [0, 0]
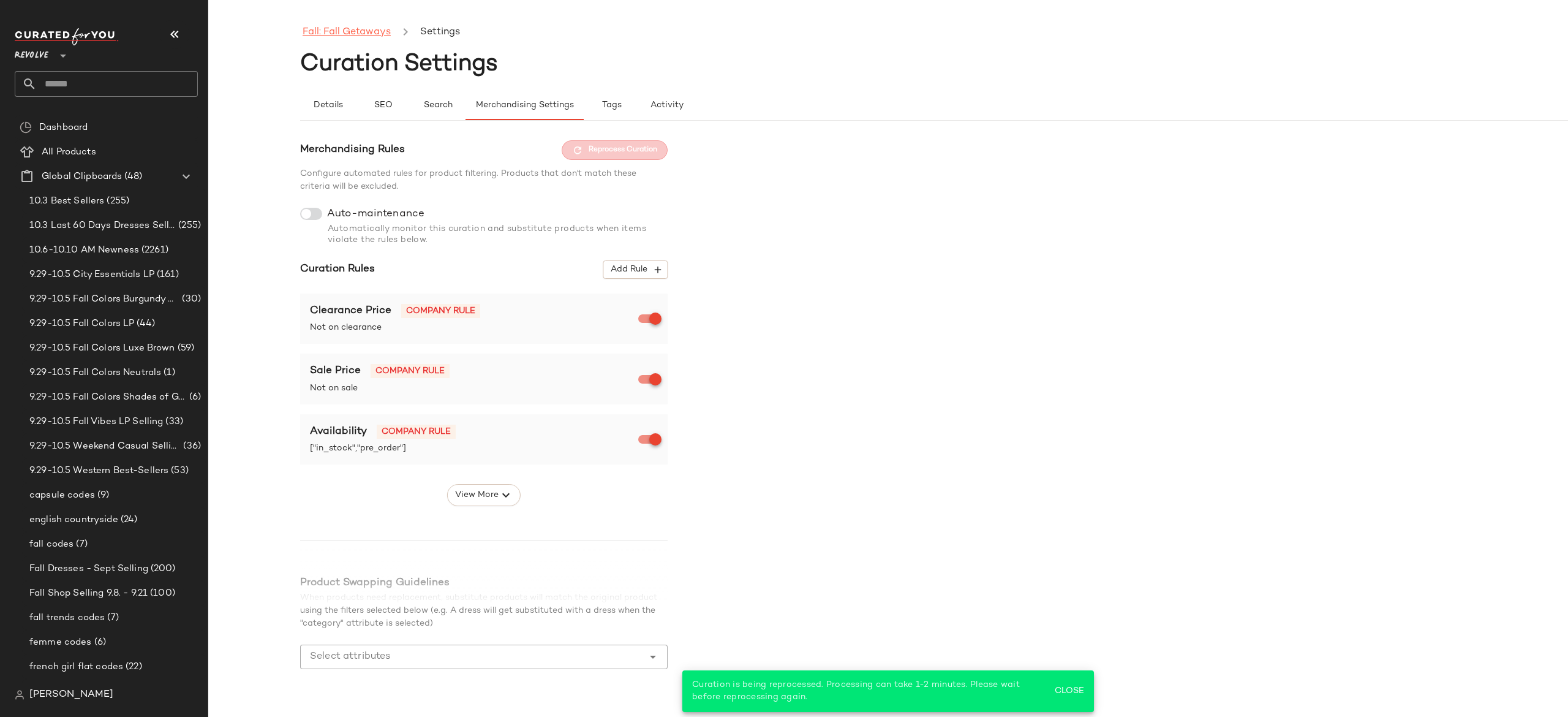
click at [365, 39] on link "Fall: Fall Getaways" at bounding box center [347, 32] width 88 height 16
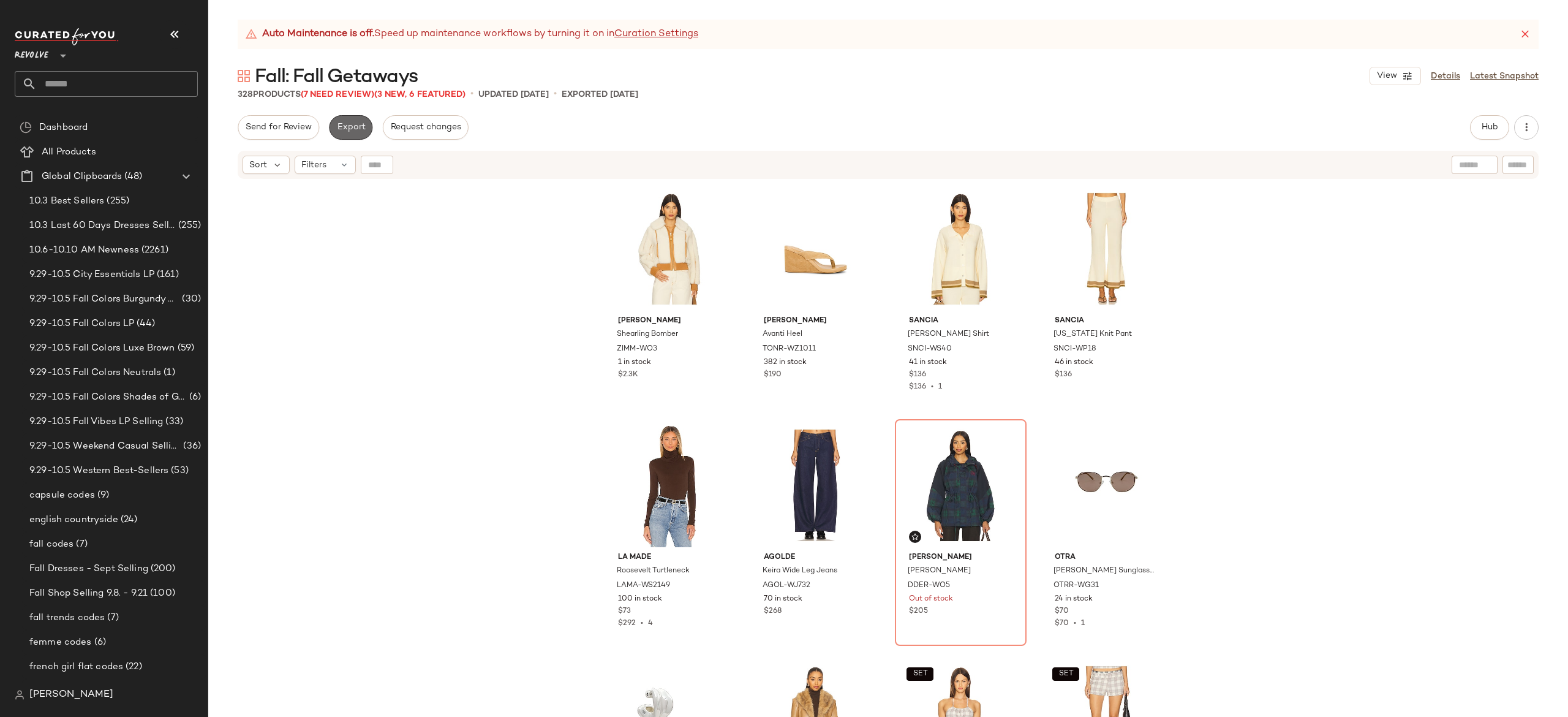
click at [356, 129] on span "Export" at bounding box center [350, 127] width 28 height 10
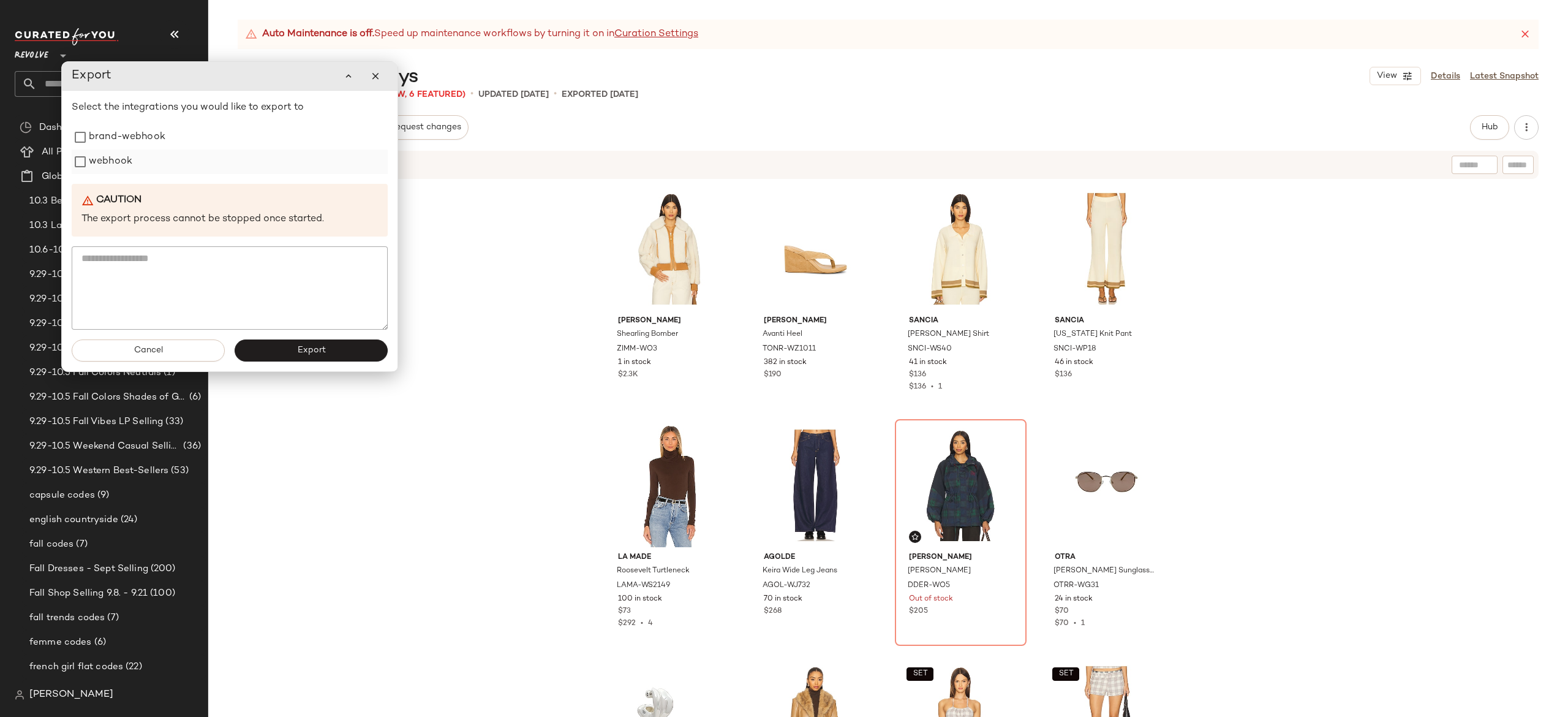
click at [118, 163] on label "webhook" at bounding box center [110, 161] width 44 height 24
click at [319, 351] on span "Export" at bounding box center [310, 351] width 28 height 10
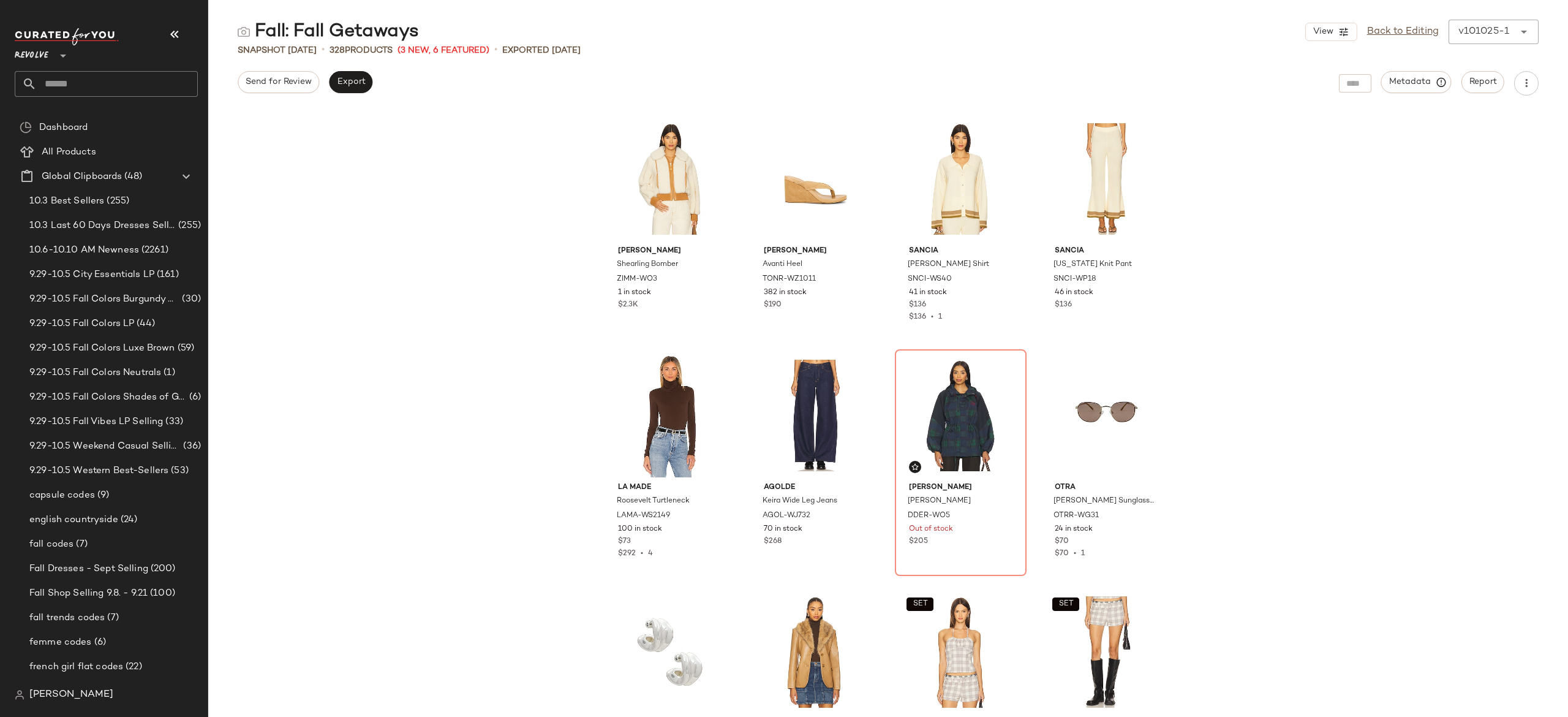
click at [148, 92] on input "text" at bounding box center [117, 84] width 161 height 25
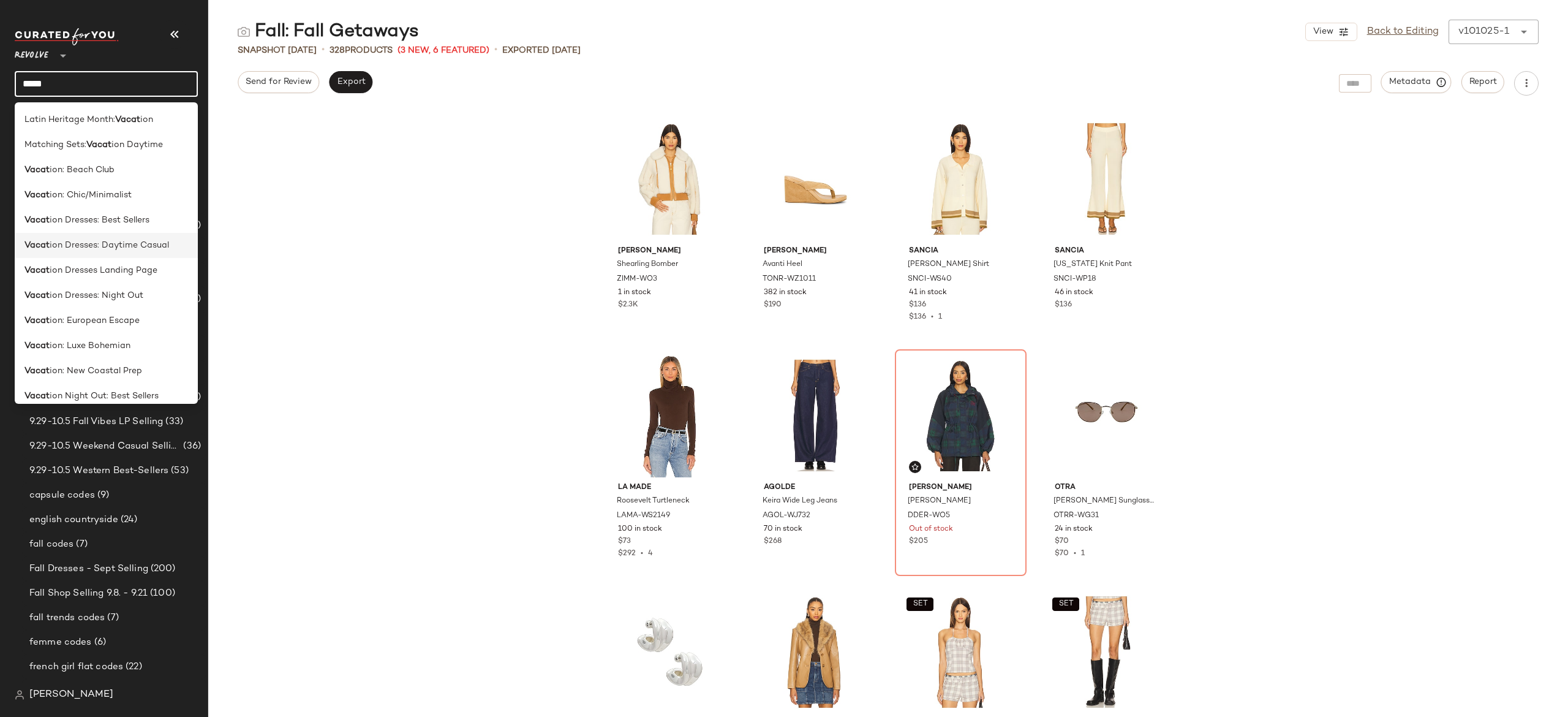
type input "*****"
click at [157, 252] on div "Vacat ion Dresses: Daytime Casual" at bounding box center [106, 245] width 183 height 25
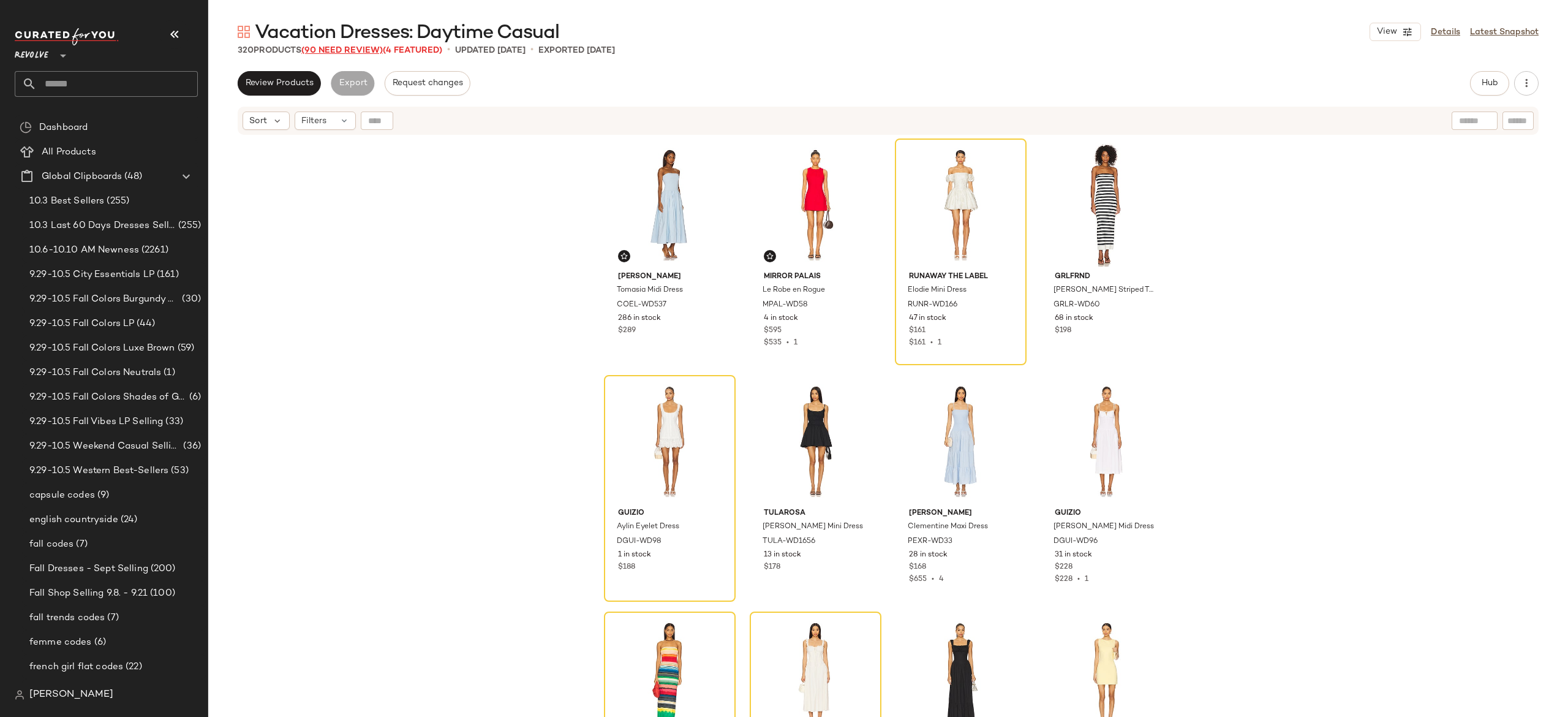
click at [370, 54] on span "(90 Need Review)" at bounding box center [341, 50] width 81 height 9
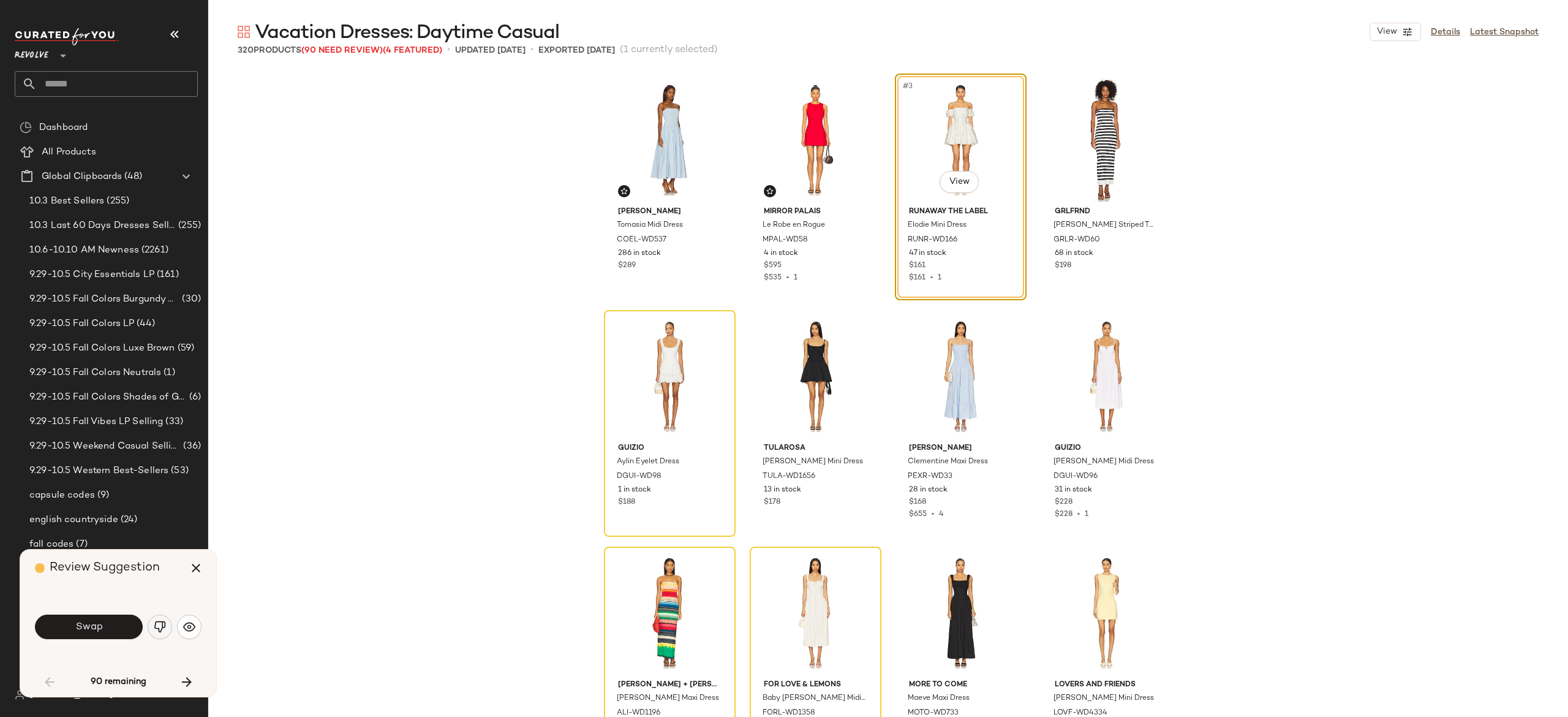
click at [160, 620] on img "button" at bounding box center [159, 626] width 13 height 13
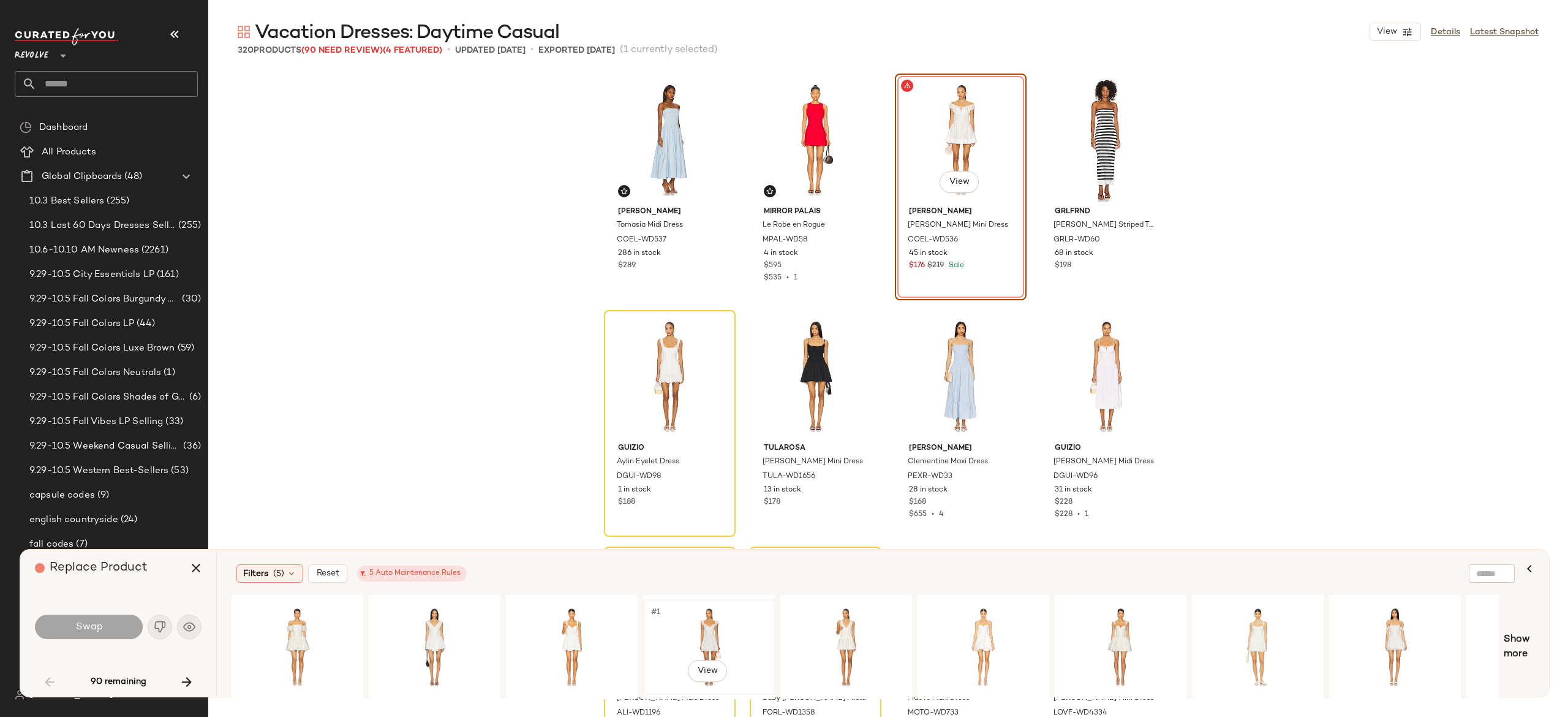
click at [706, 629] on div "#1 View" at bounding box center [709, 647] width 123 height 87
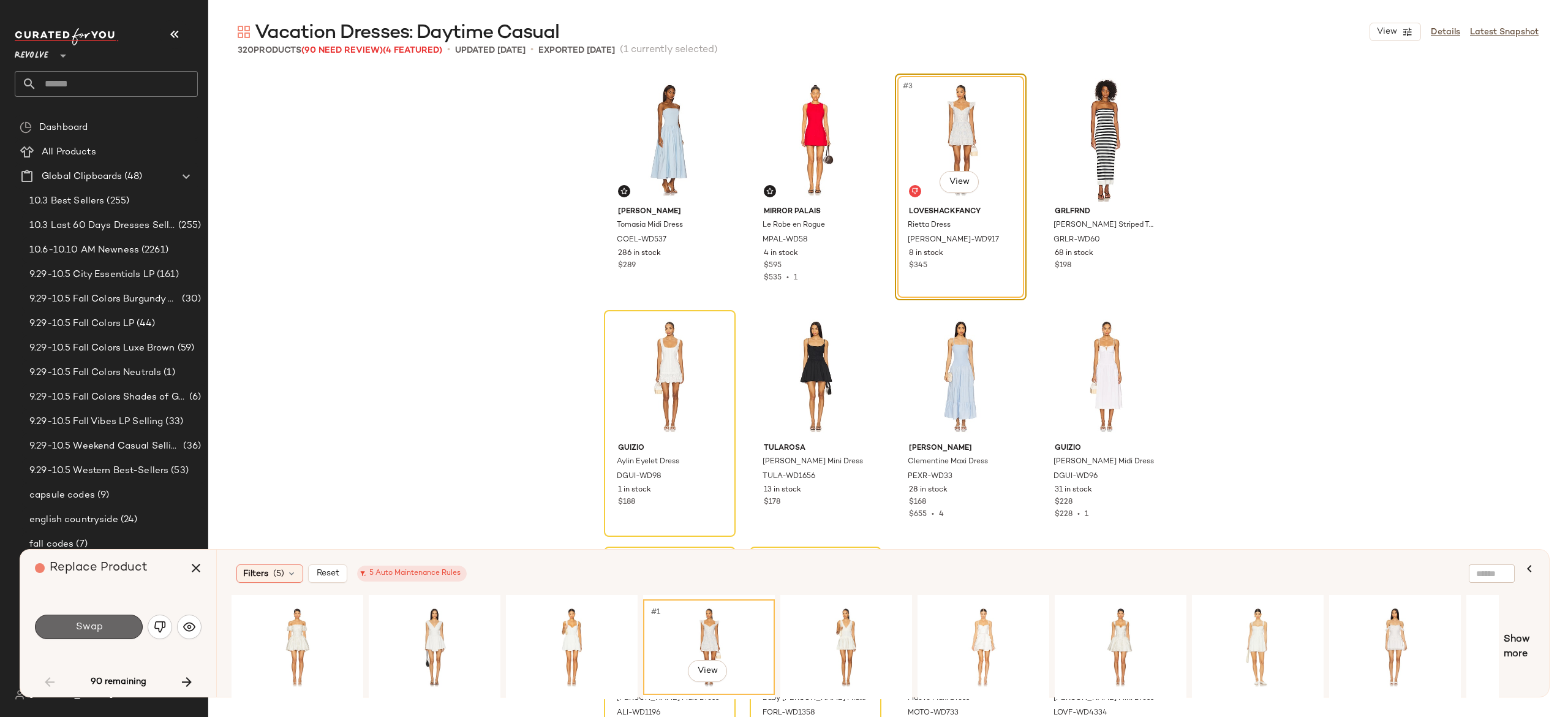
click at [112, 626] on button "Swap" at bounding box center [89, 626] width 107 height 24
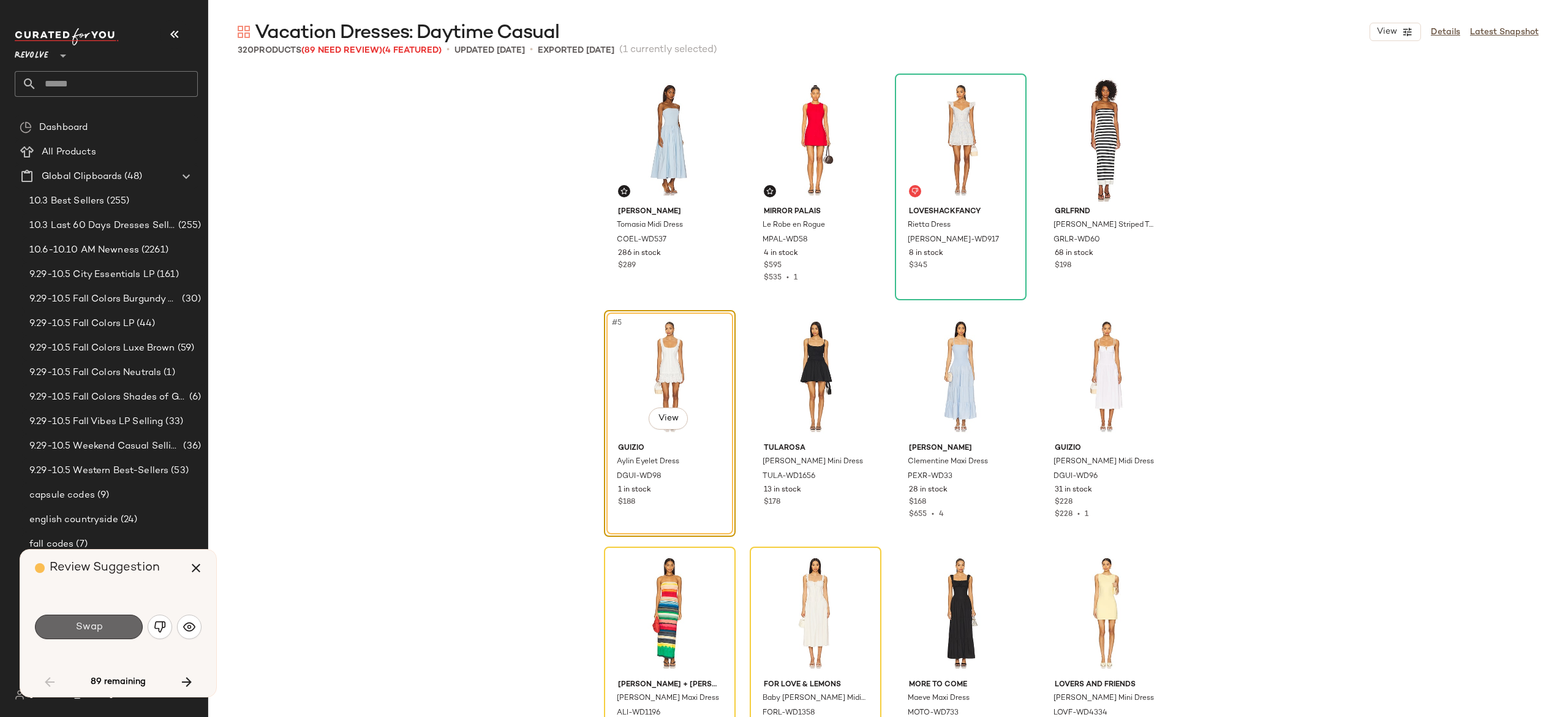
click at [110, 619] on button "Swap" at bounding box center [89, 626] width 107 height 24
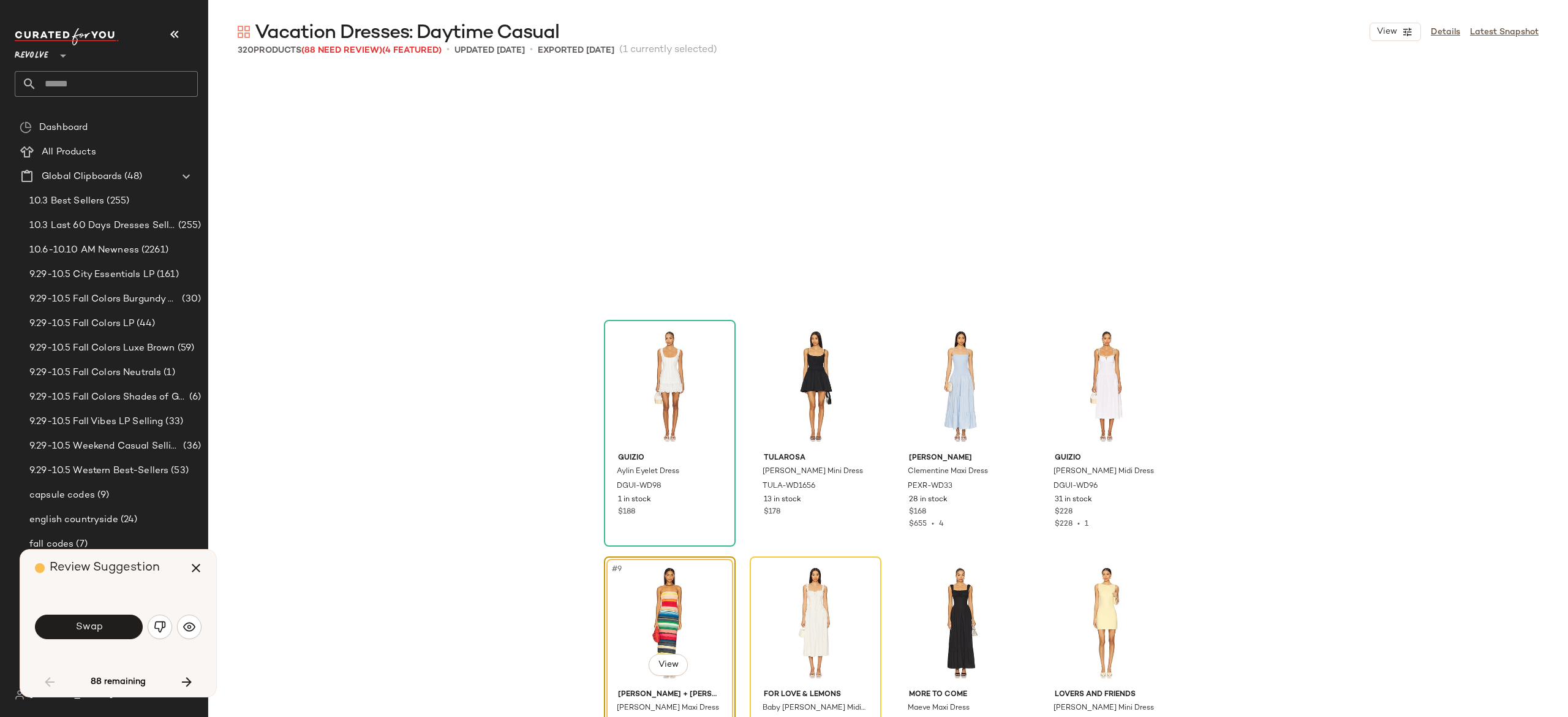
scroll to position [246, 0]
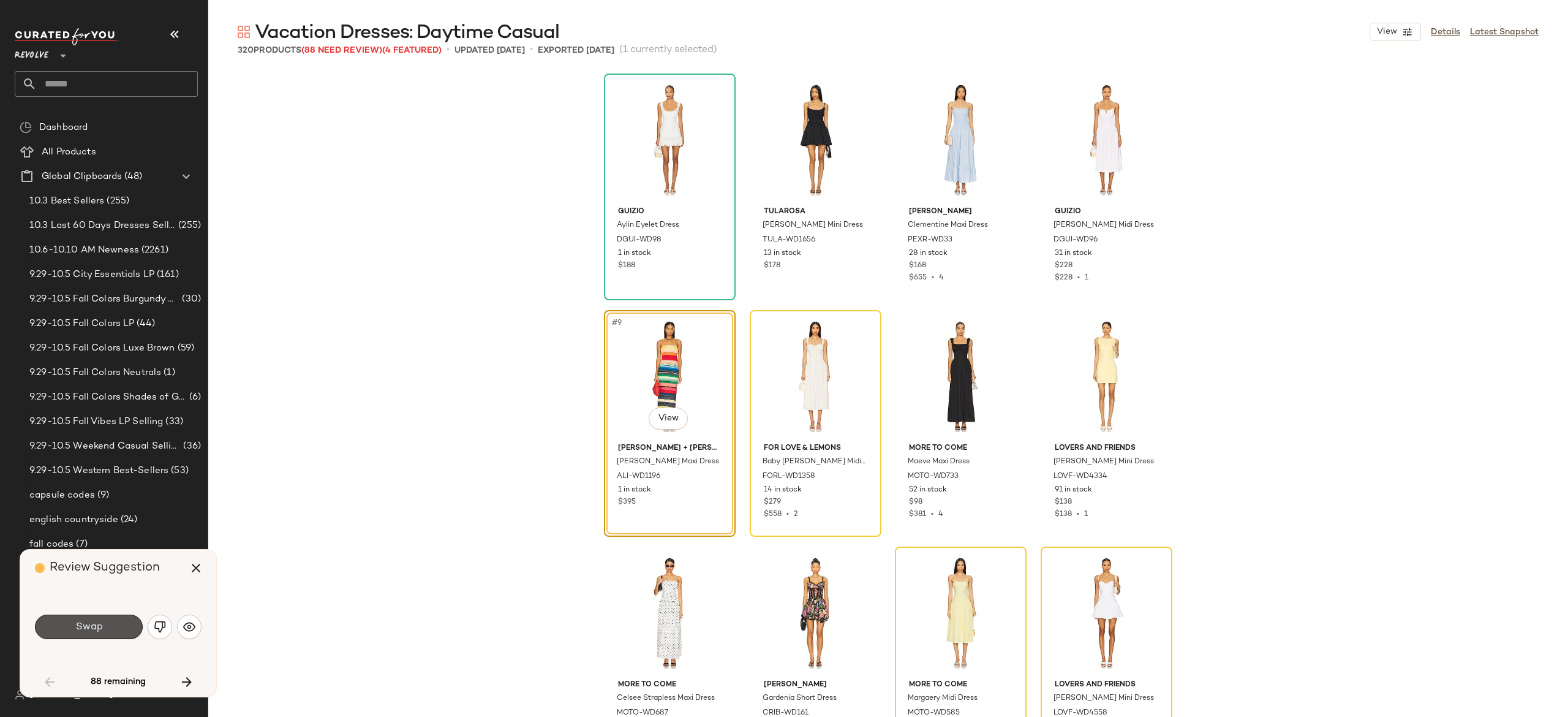
click at [120, 619] on button "Swap" at bounding box center [89, 626] width 107 height 24
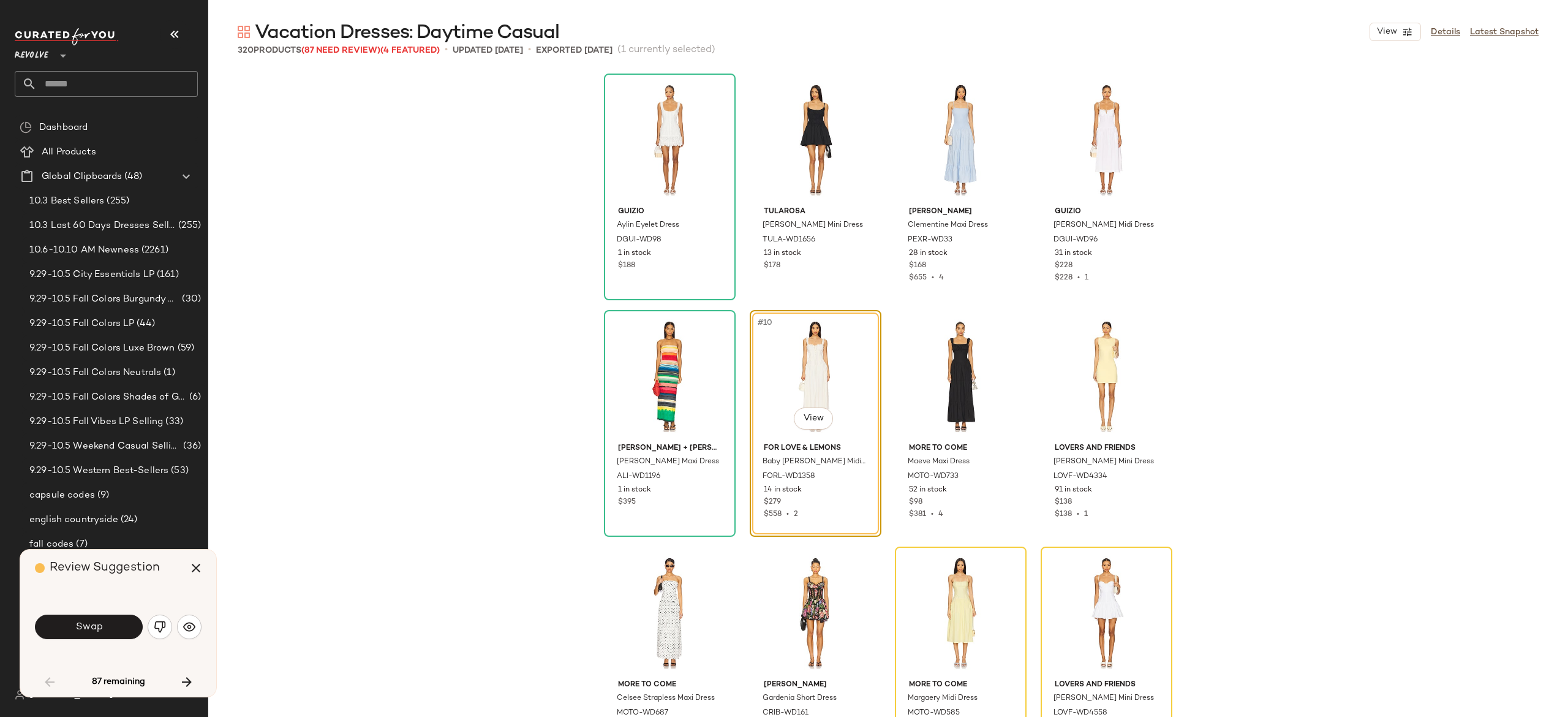
scroll to position [236, 0]
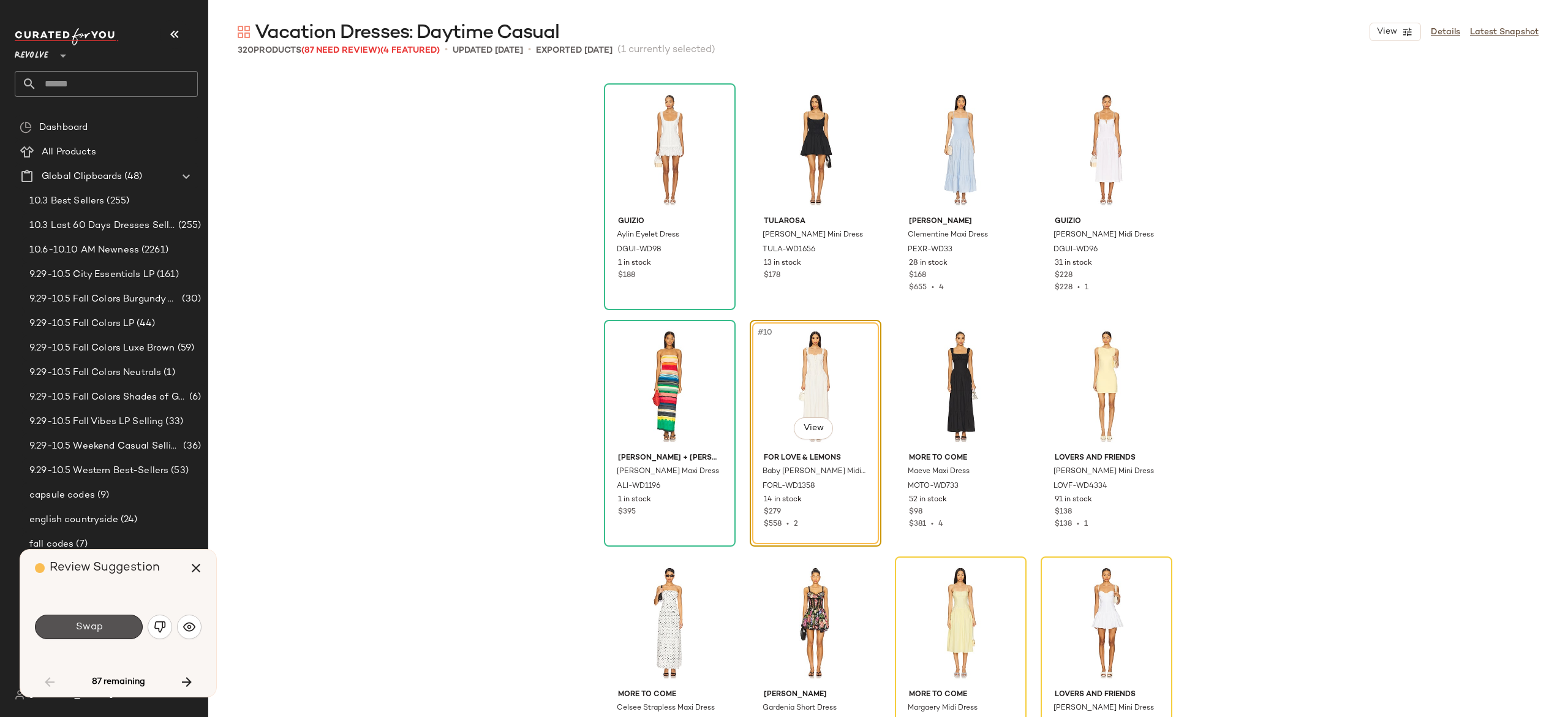
click at [120, 619] on button "Swap" at bounding box center [89, 626] width 107 height 24
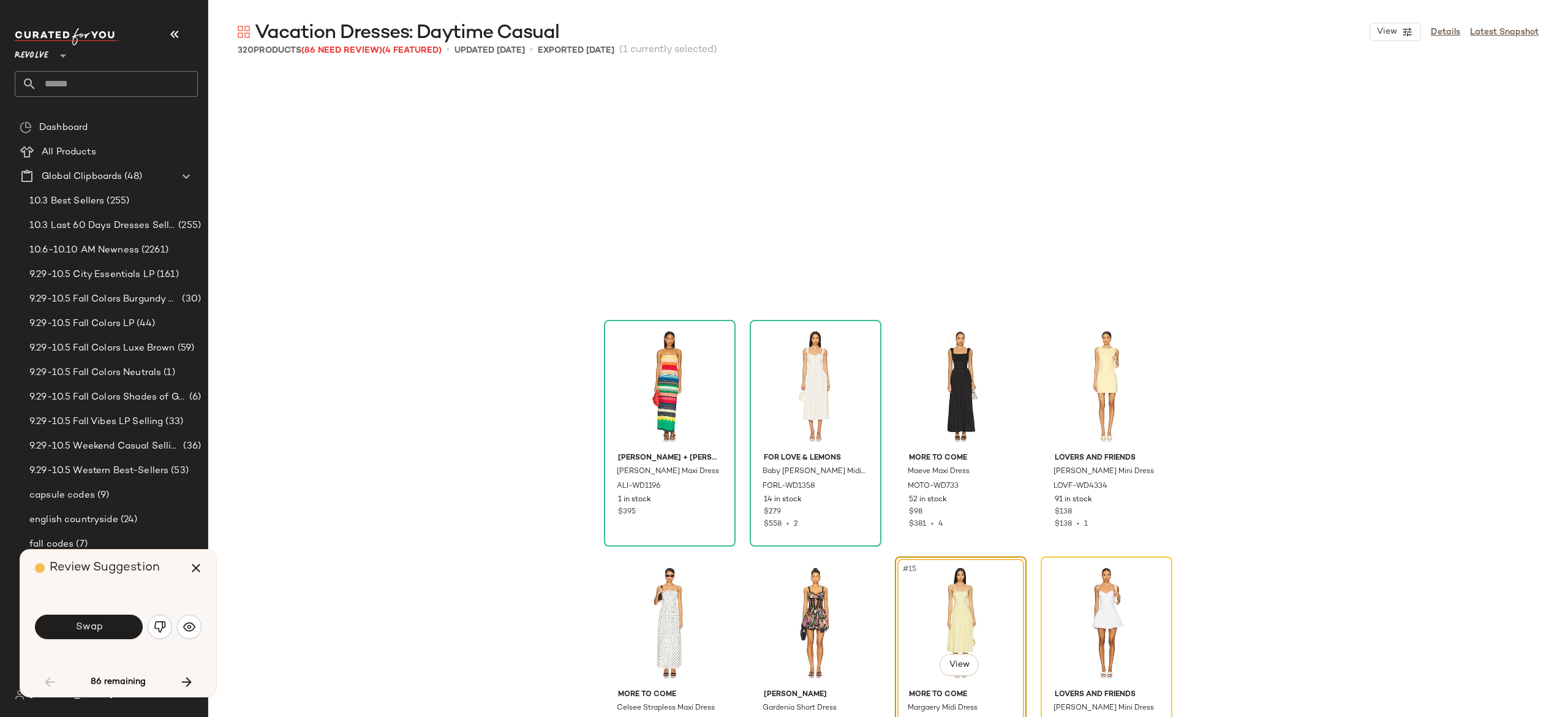
scroll to position [473, 0]
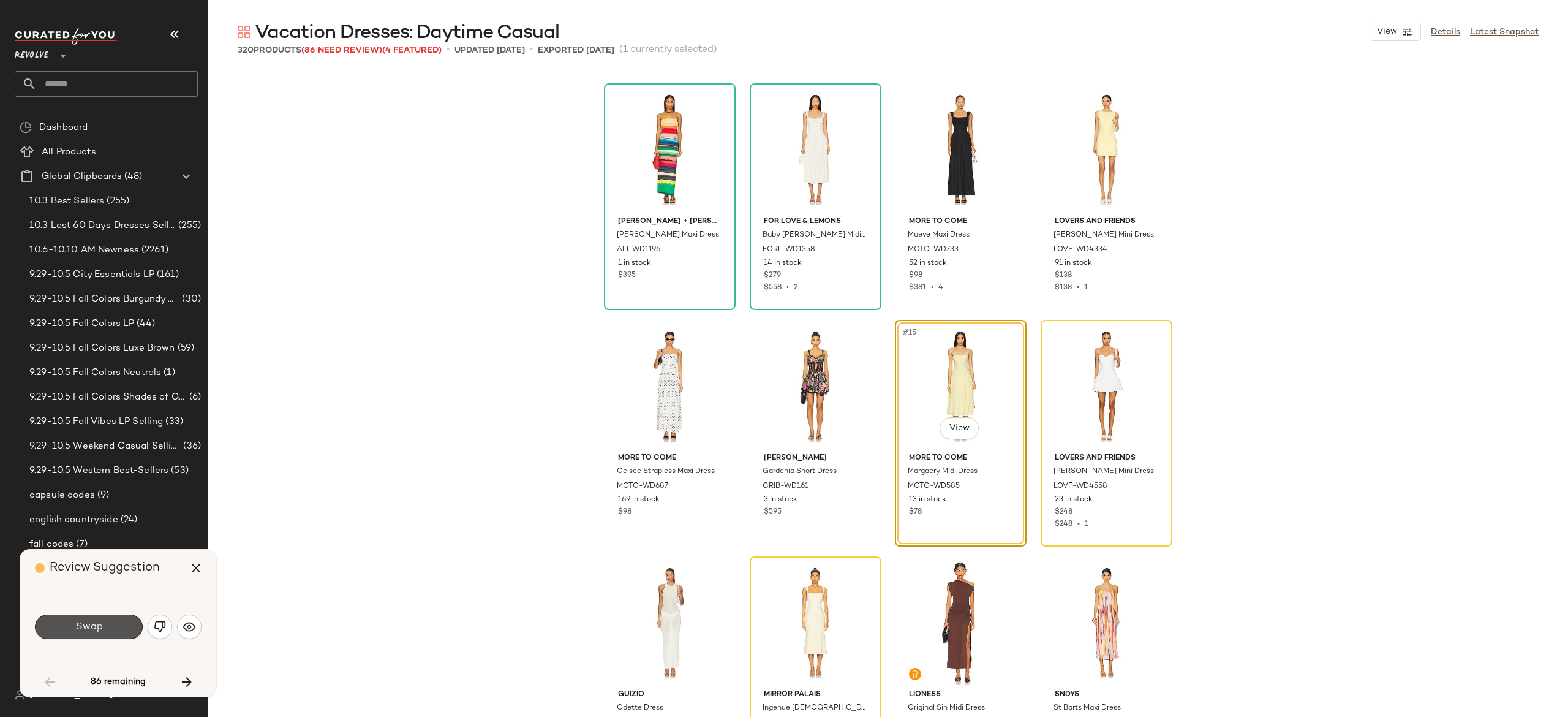
click at [120, 619] on button "Swap" at bounding box center [89, 626] width 107 height 24
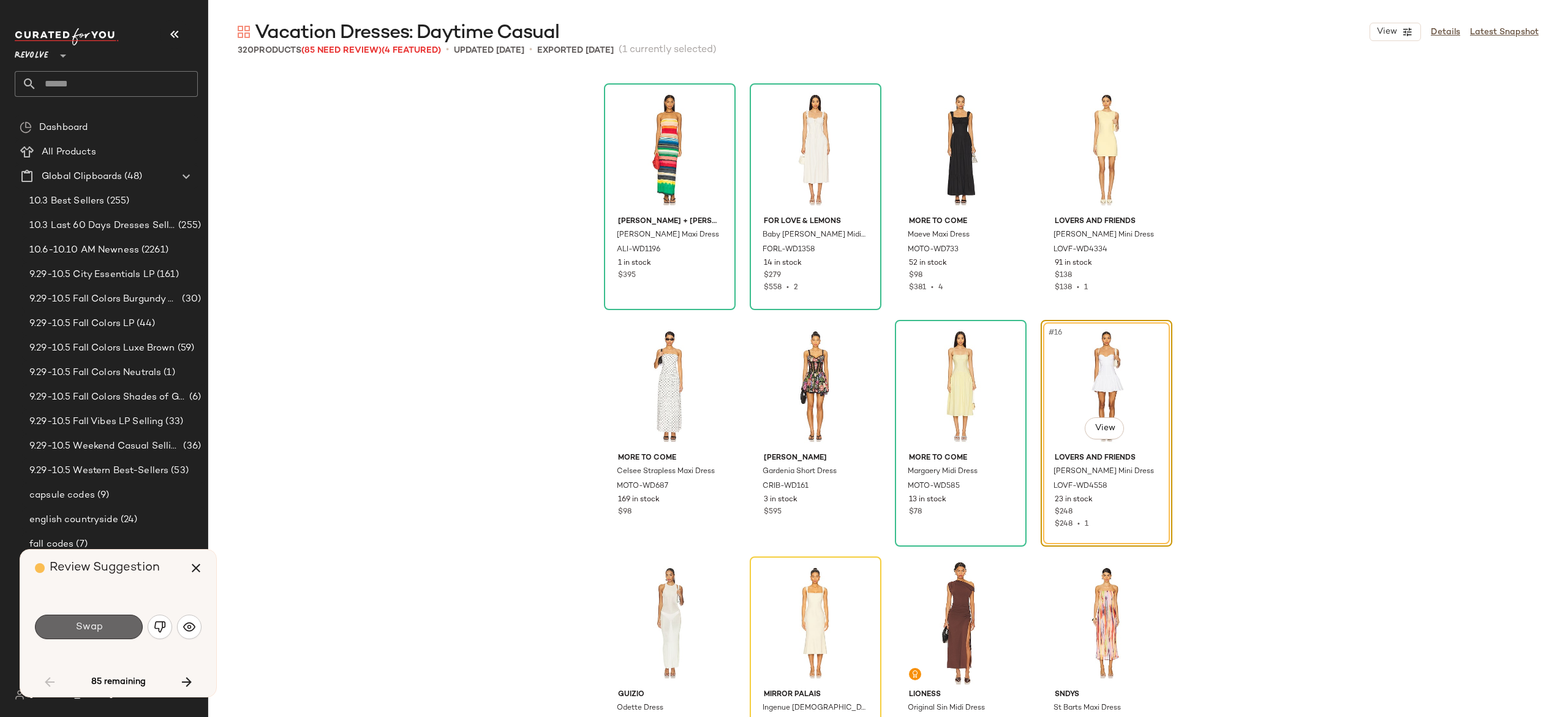
click at [114, 624] on button "Swap" at bounding box center [89, 626] width 107 height 24
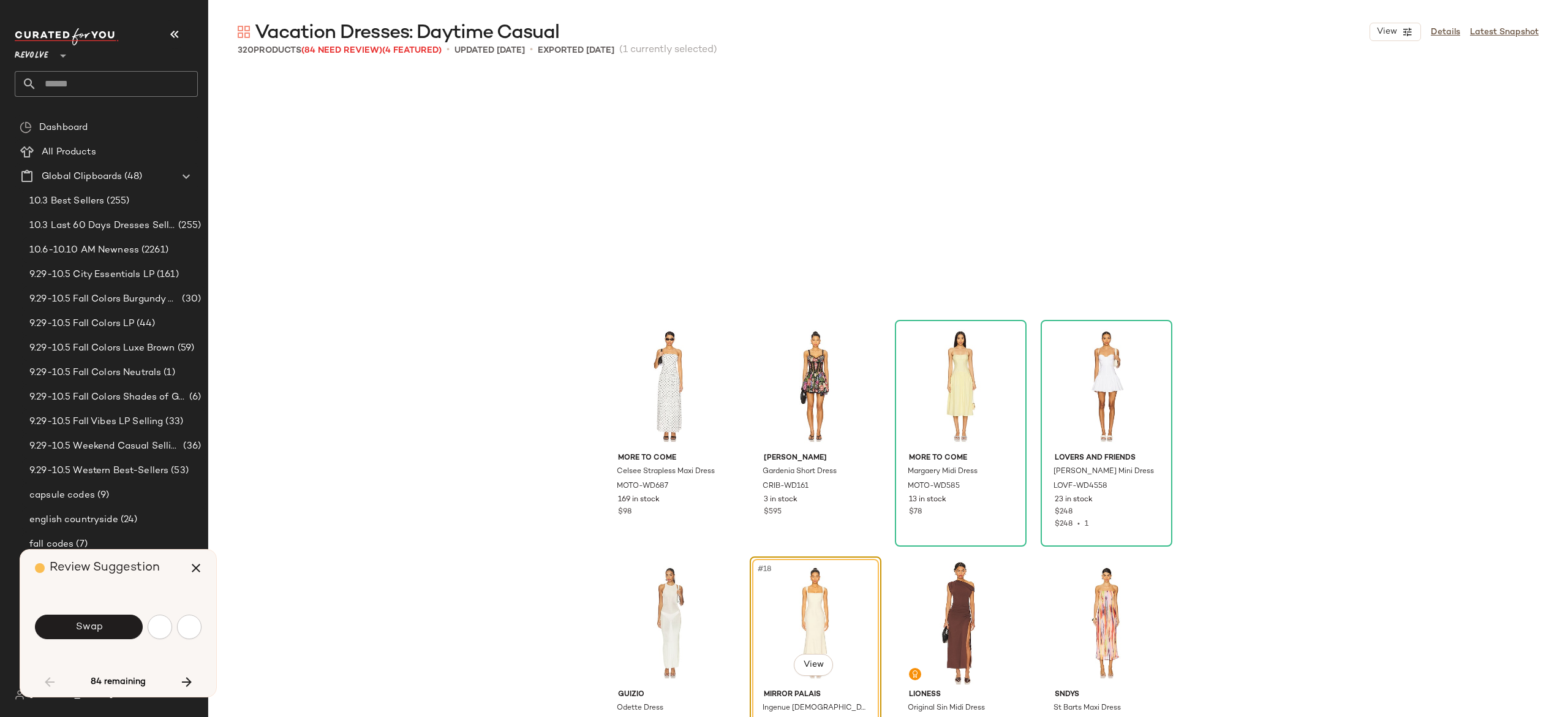
scroll to position [709, 0]
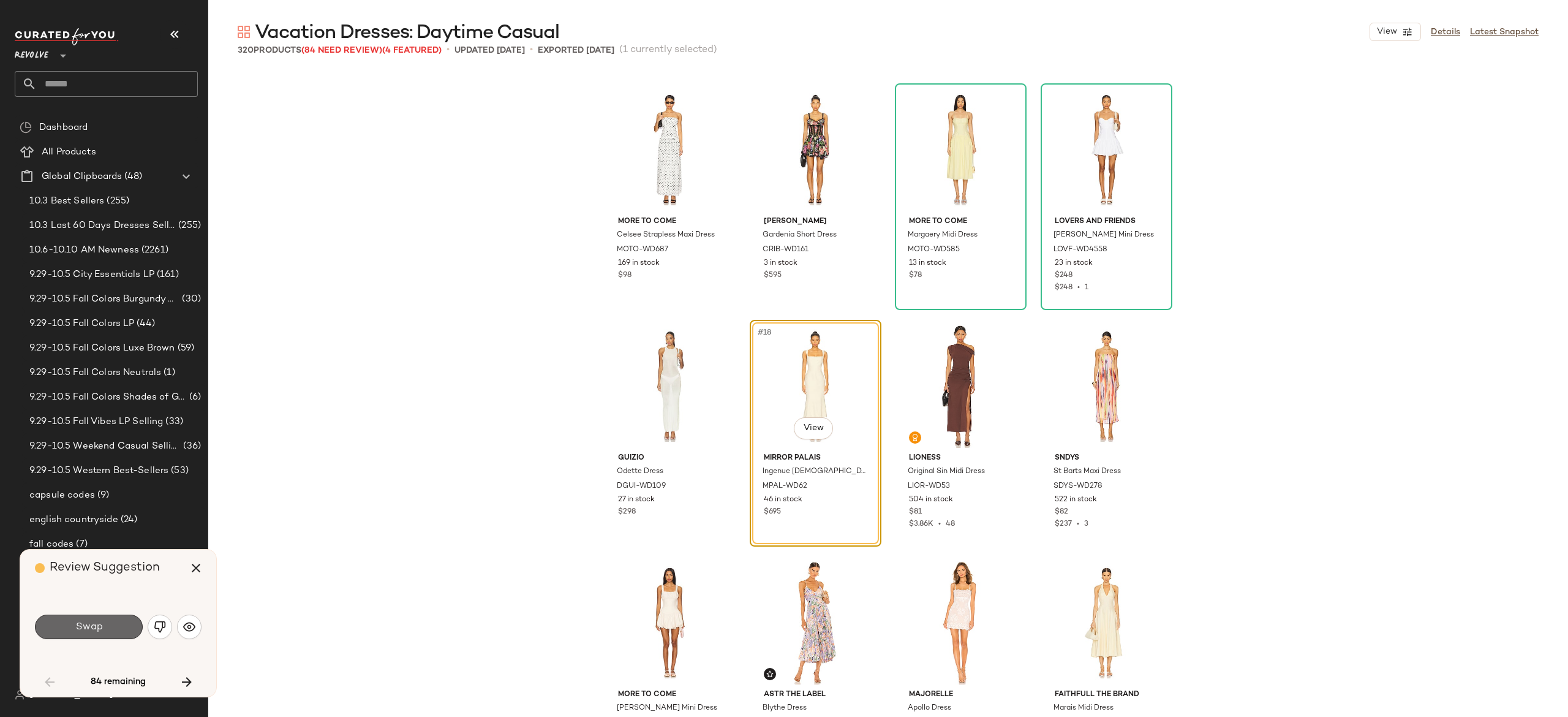
click at [114, 624] on button "Swap" at bounding box center [89, 626] width 107 height 24
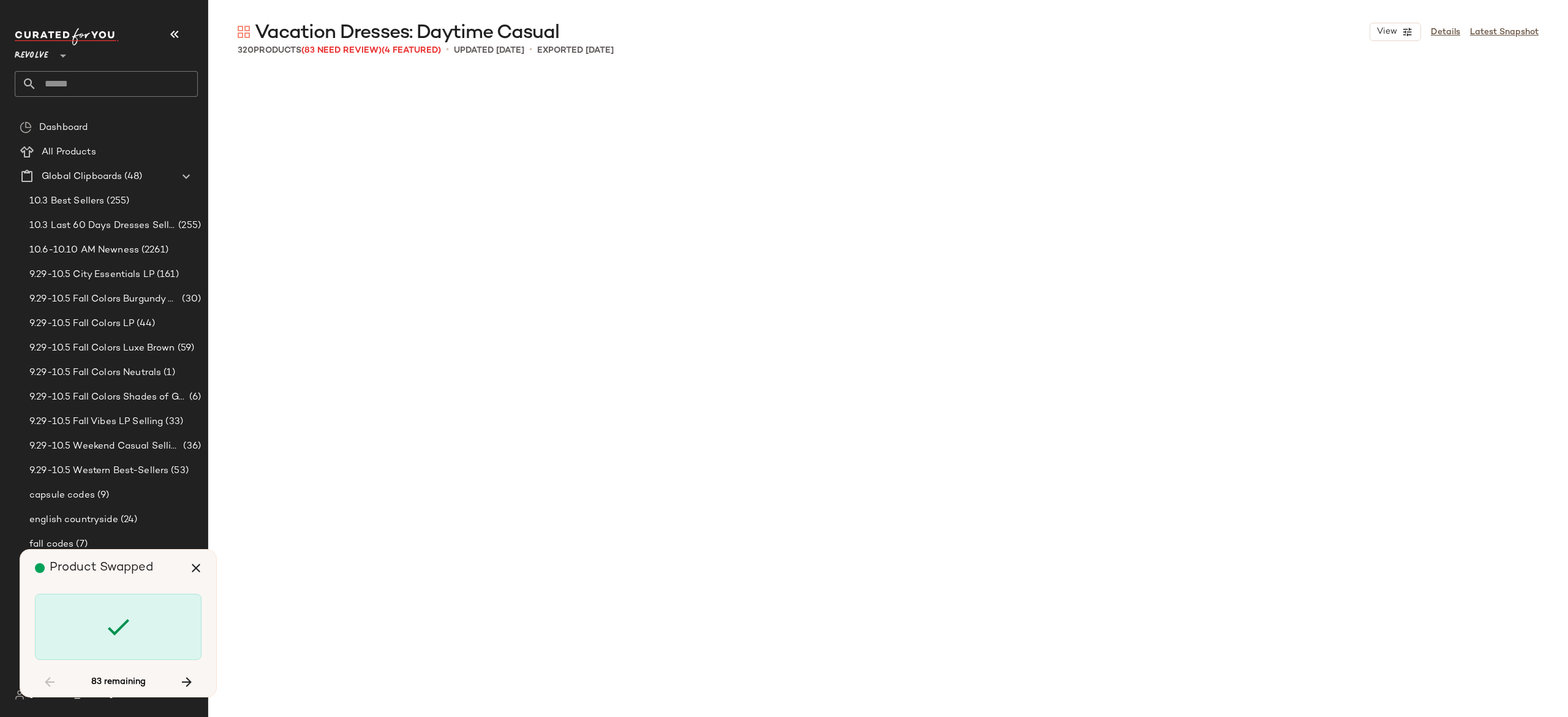
scroll to position [1655, 0]
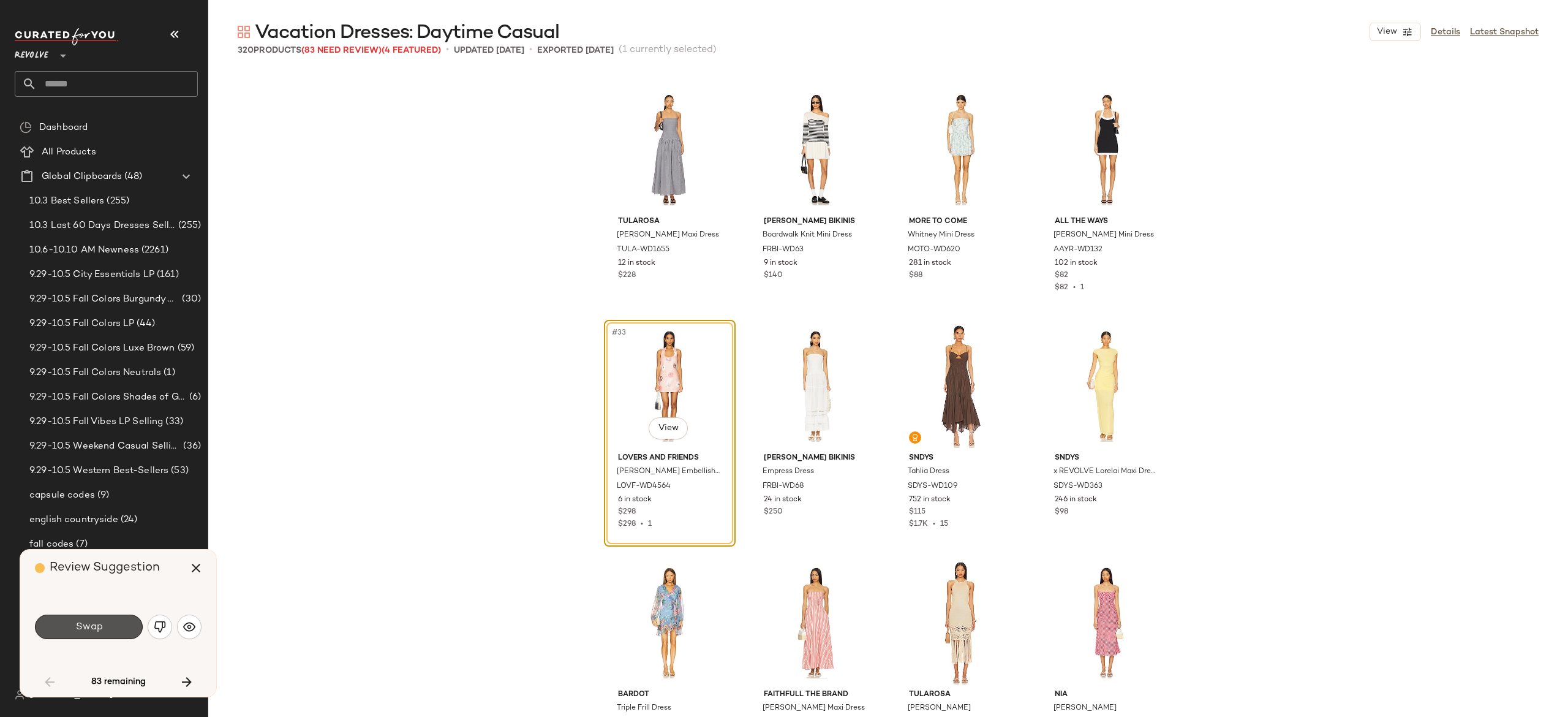
click at [114, 624] on button "Swap" at bounding box center [89, 626] width 107 height 24
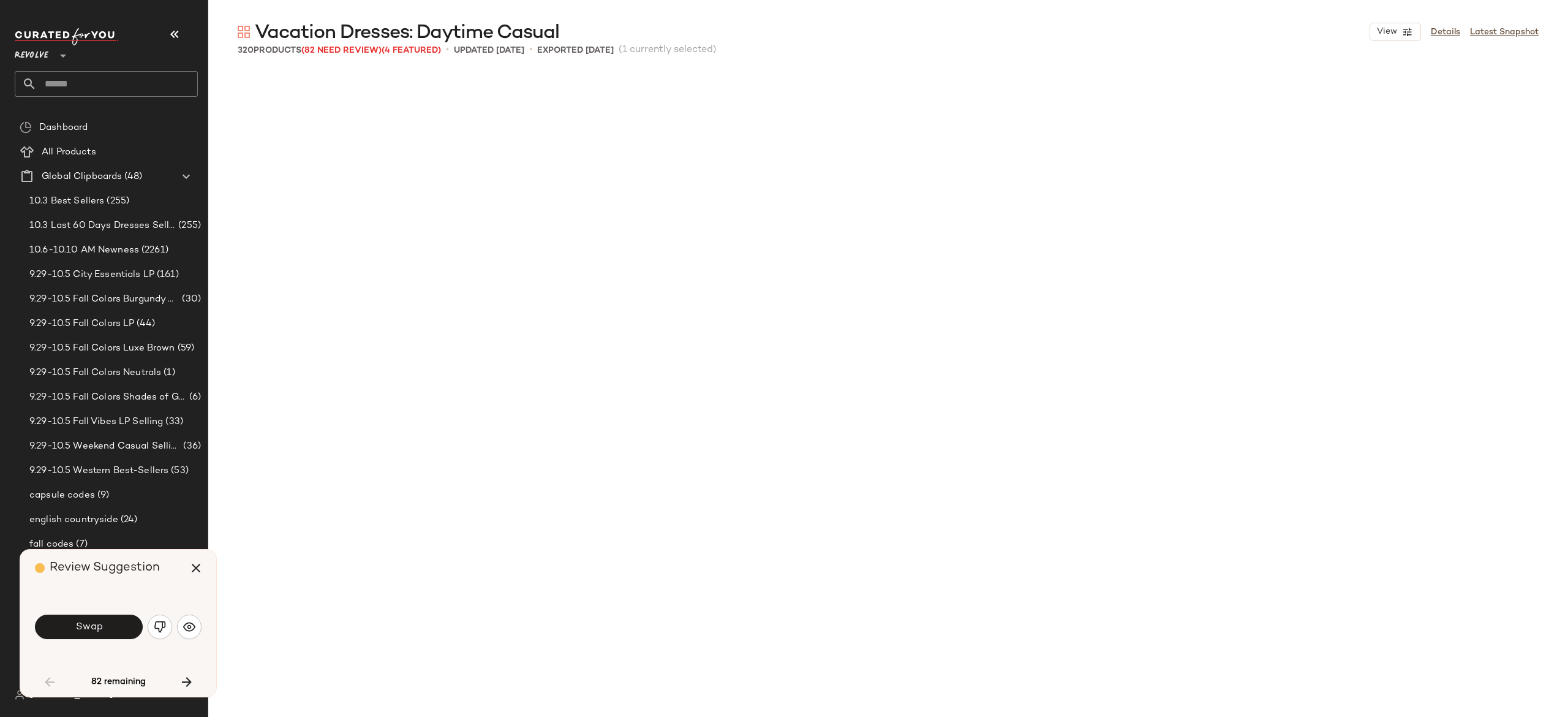
scroll to position [2364, 0]
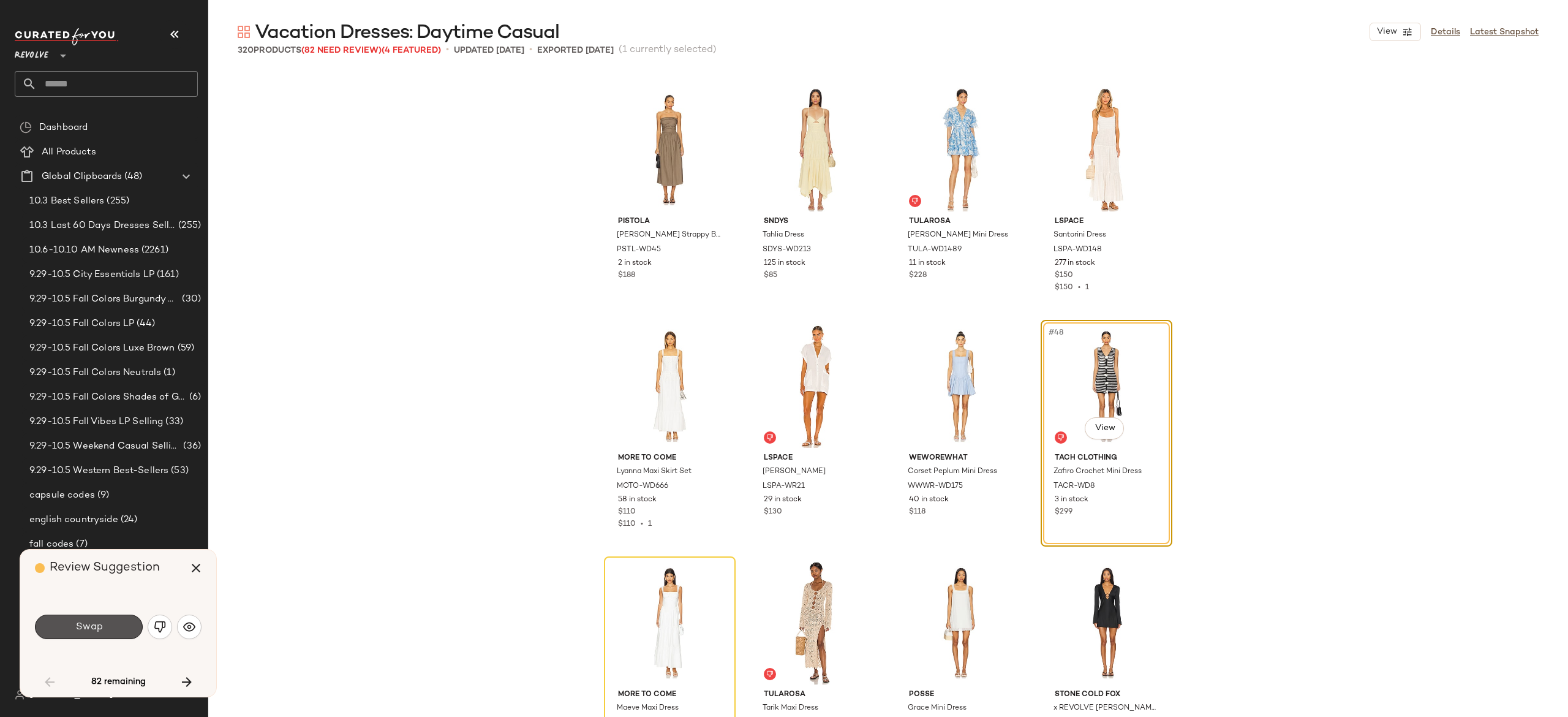
click at [114, 624] on button "Swap" at bounding box center [89, 626] width 107 height 24
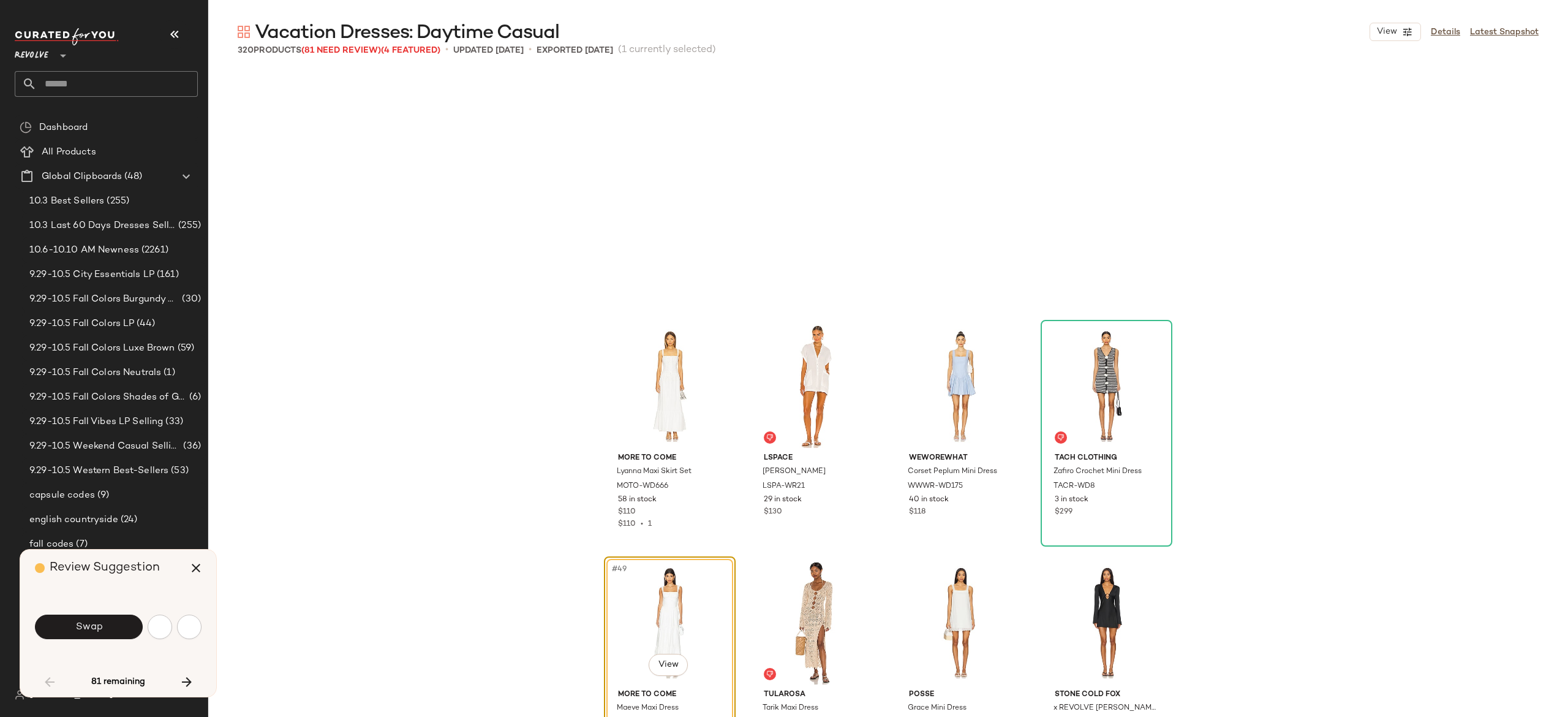
scroll to position [2600, 0]
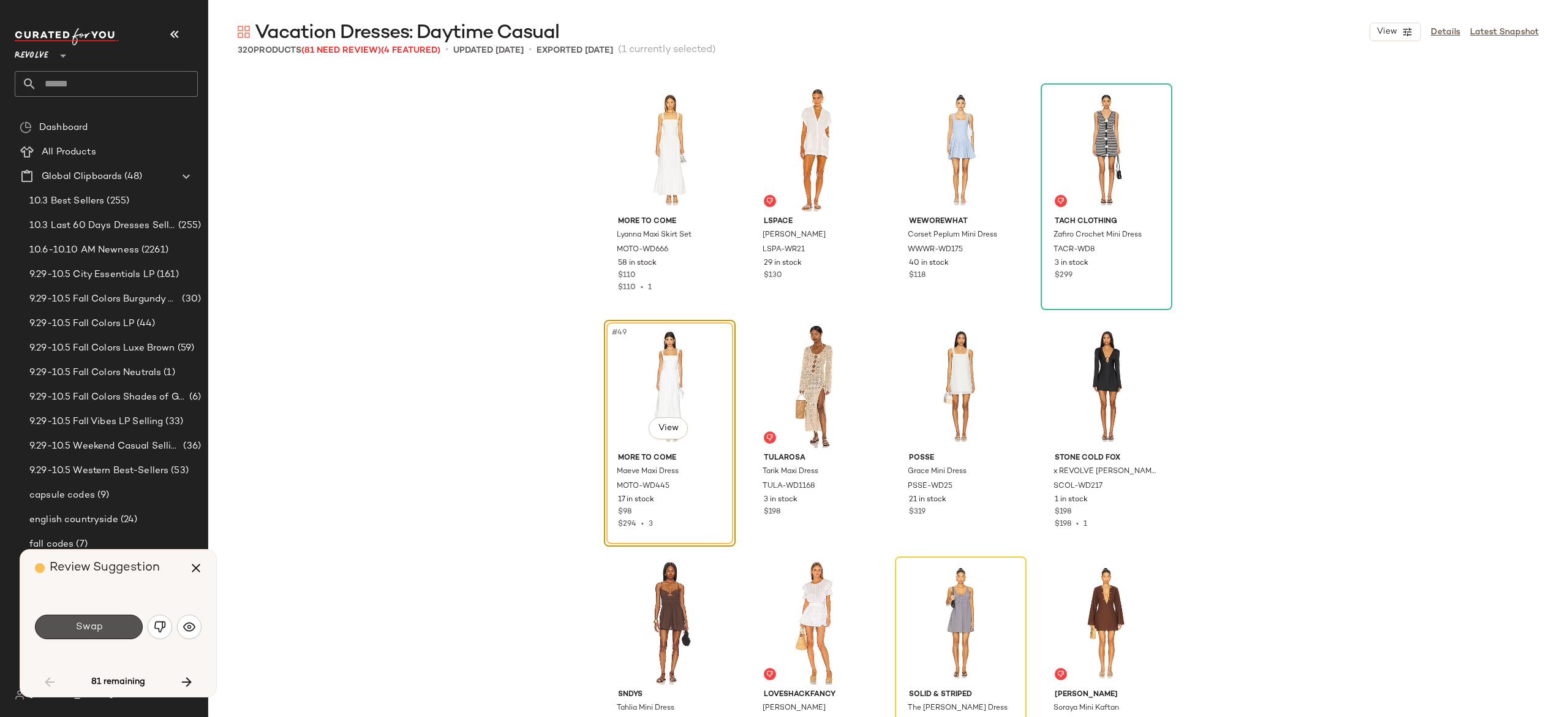
click at [114, 624] on button "Swap" at bounding box center [89, 626] width 107 height 24
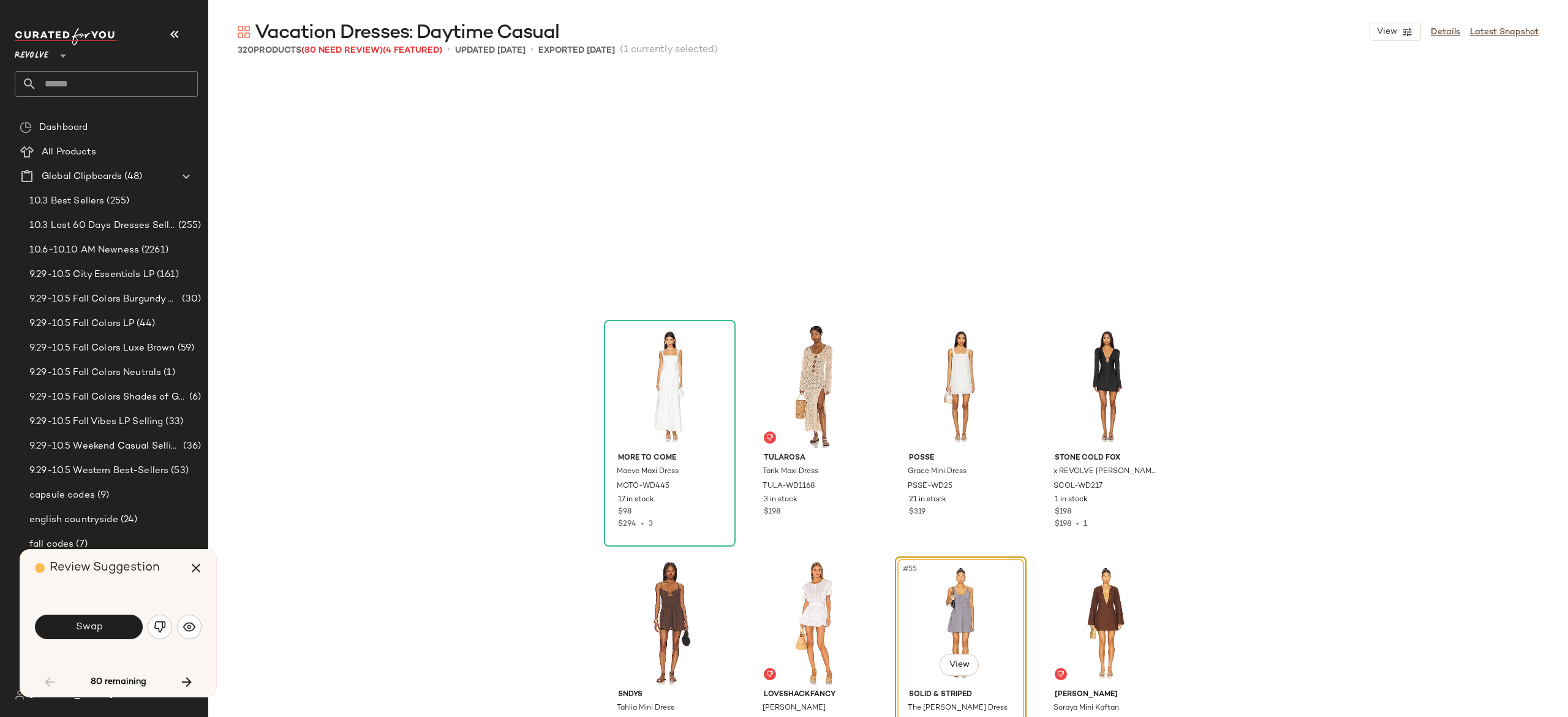
scroll to position [2837, 0]
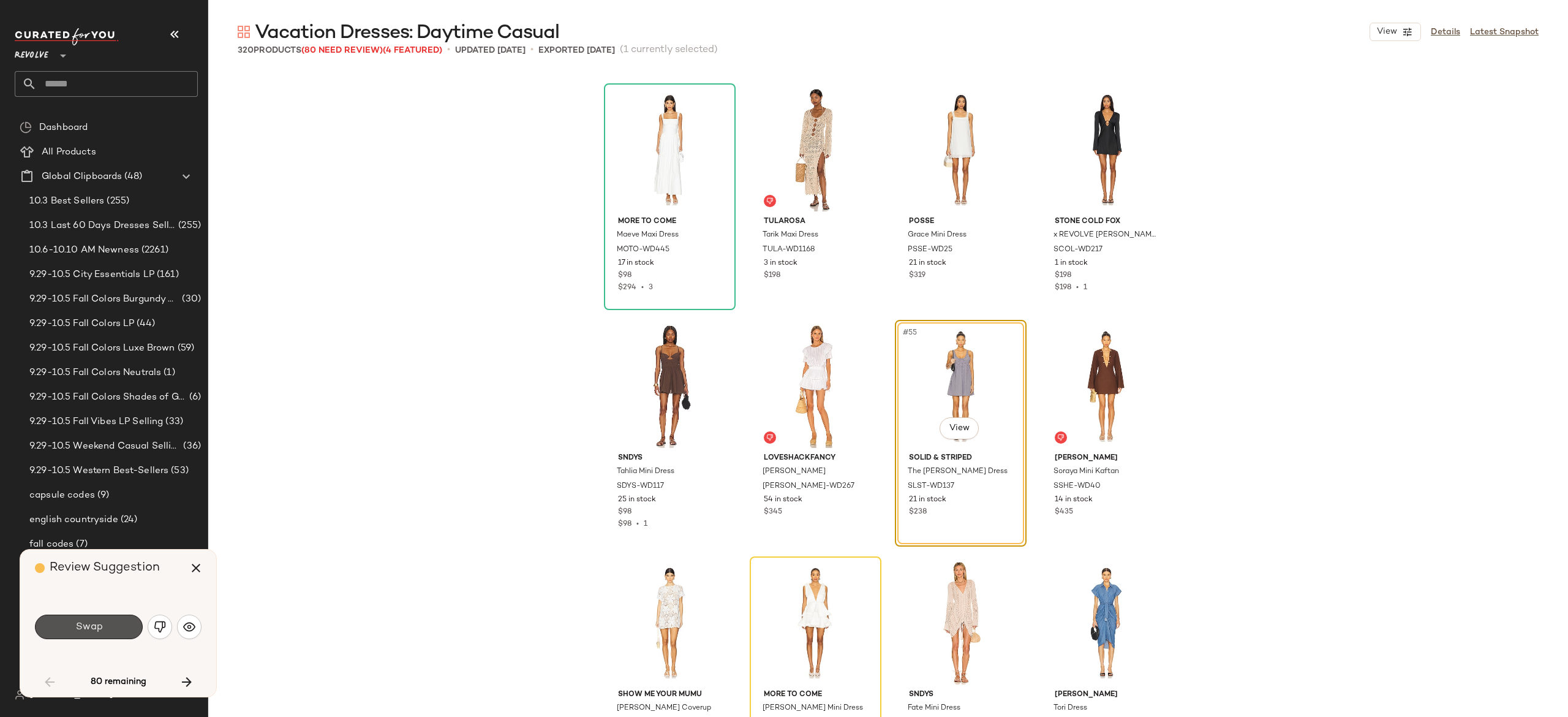
click at [114, 624] on button "Swap" at bounding box center [89, 626] width 107 height 24
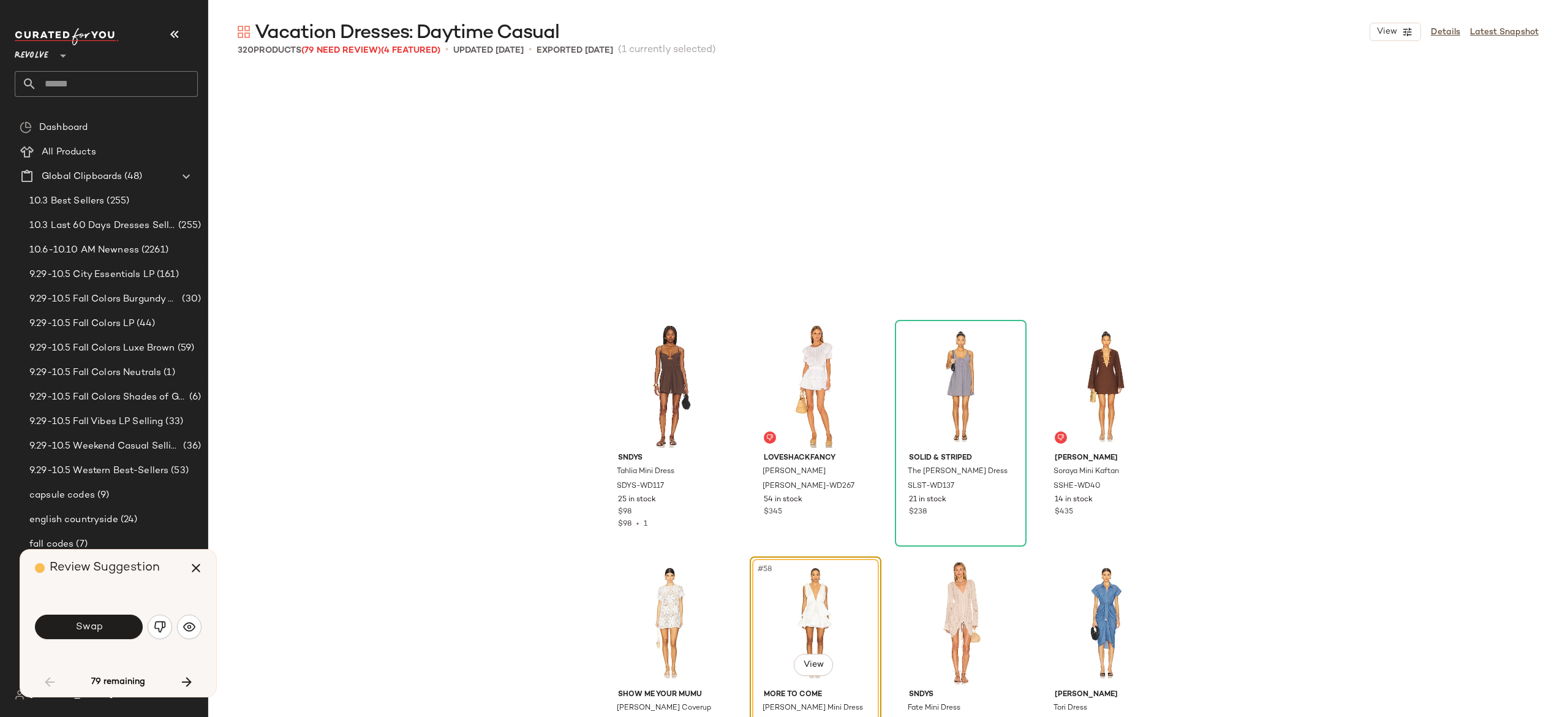
scroll to position [3073, 0]
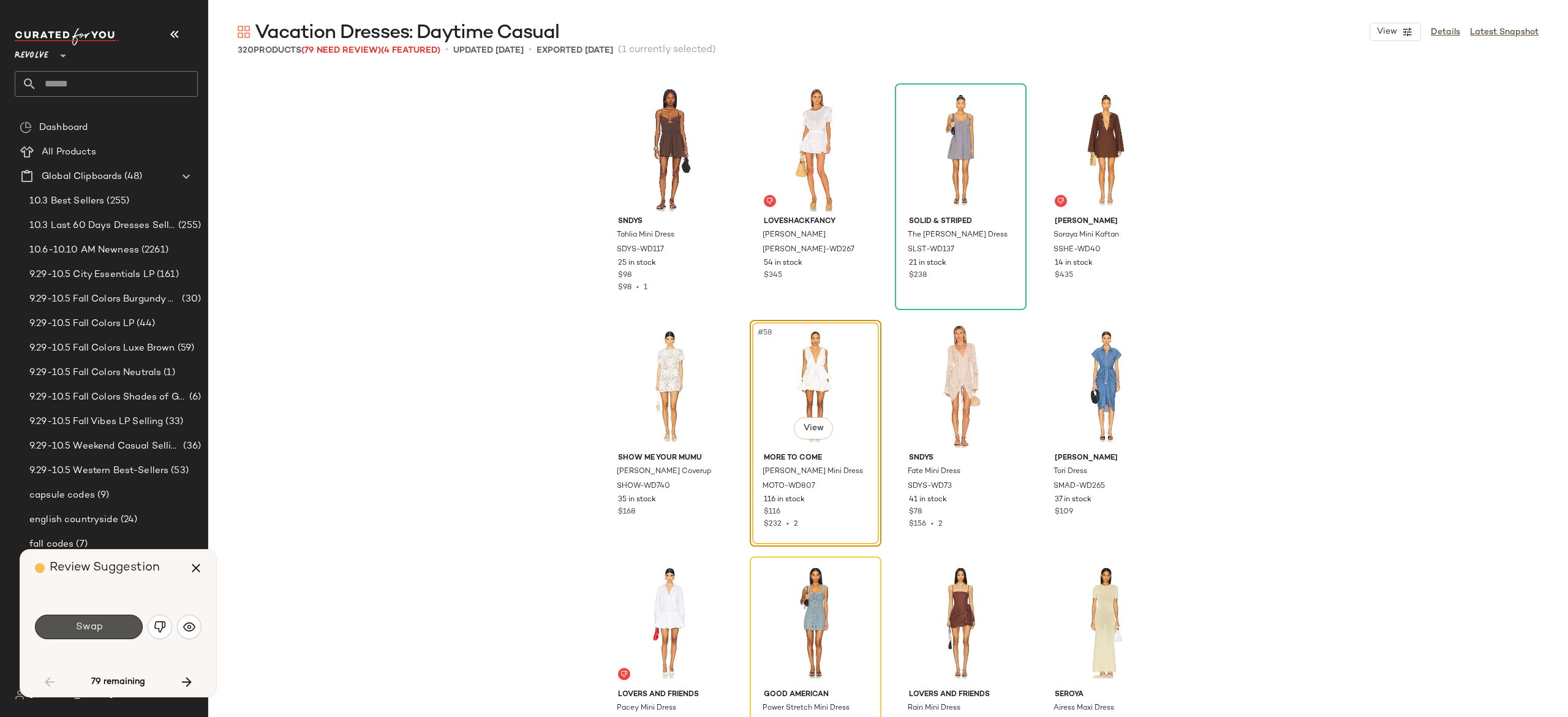
click at [114, 624] on button "Swap" at bounding box center [89, 626] width 107 height 24
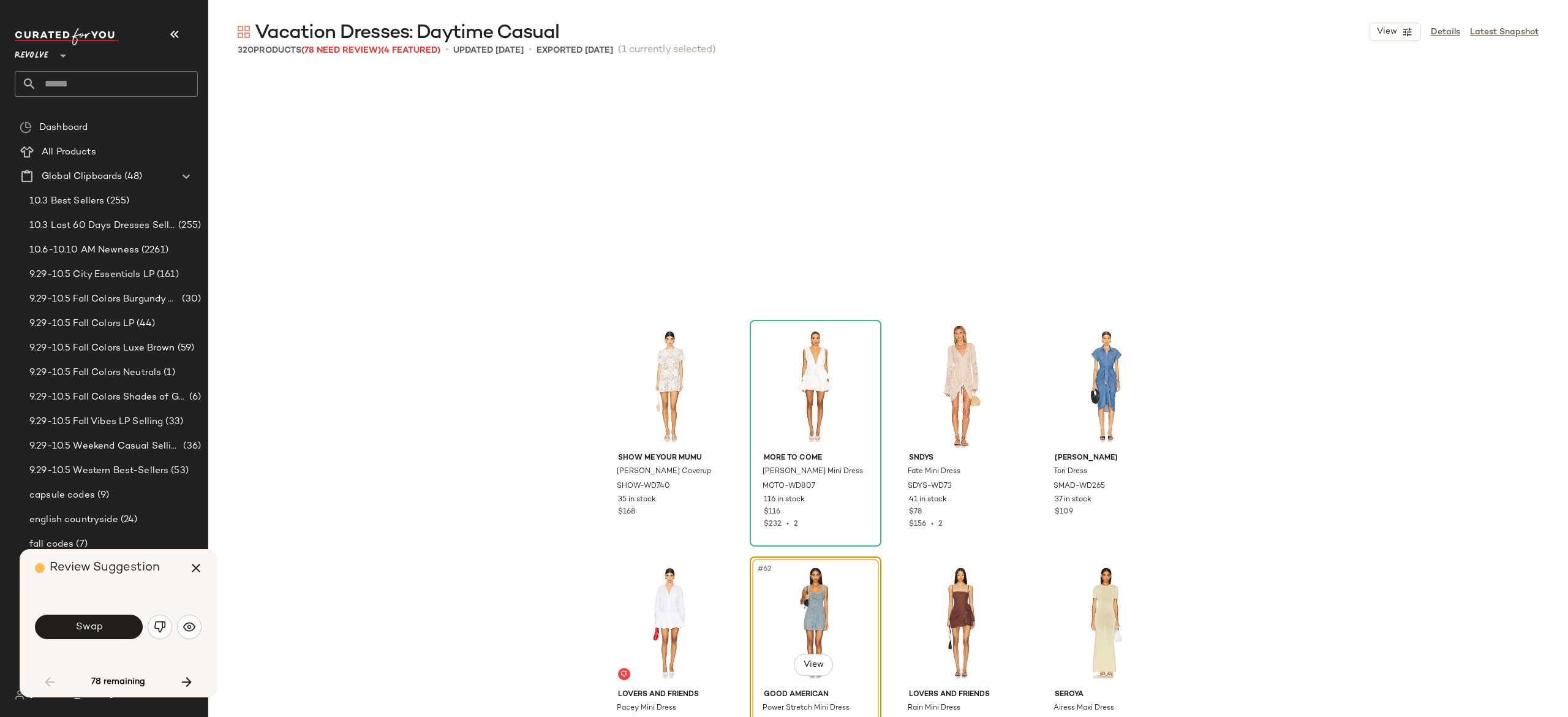
scroll to position [3310, 0]
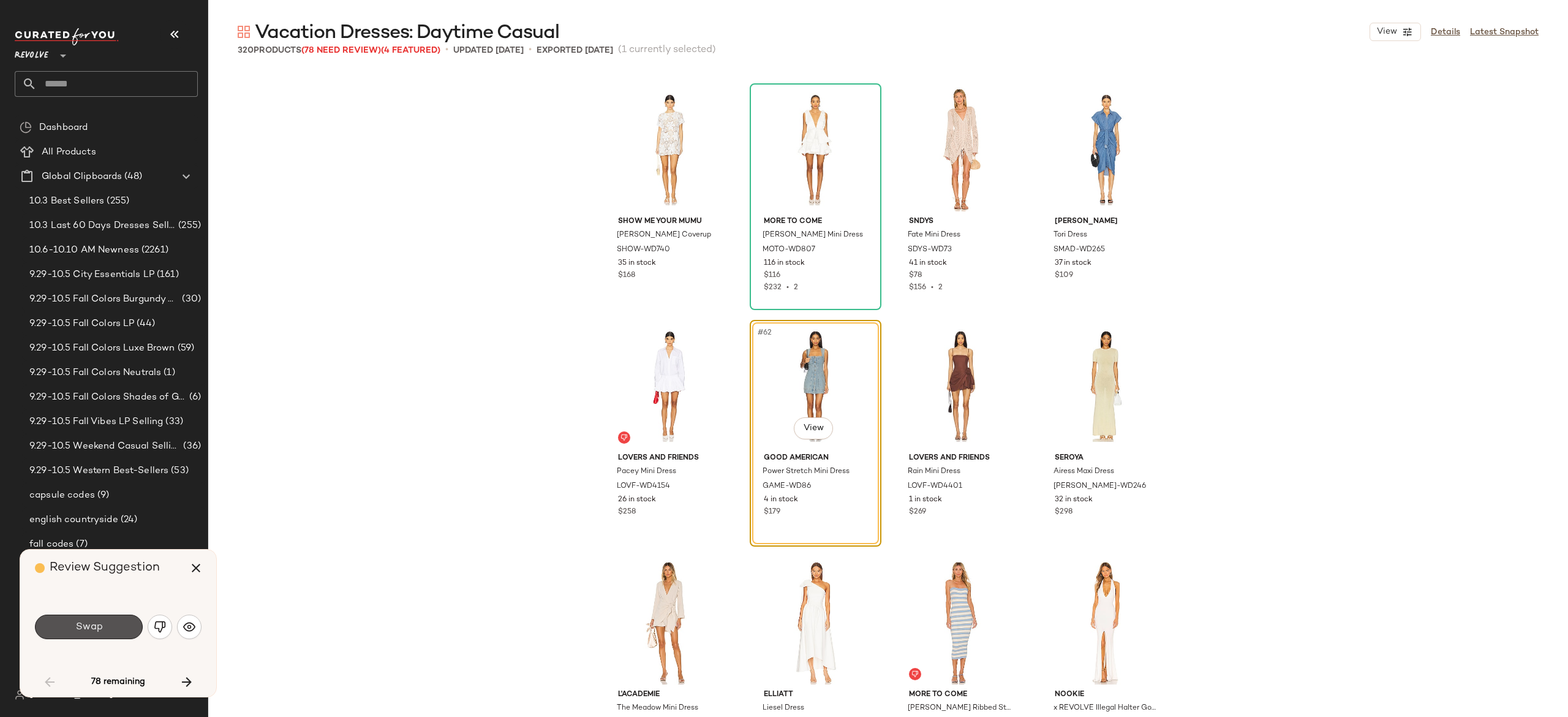
click at [114, 624] on button "Swap" at bounding box center [89, 626] width 107 height 24
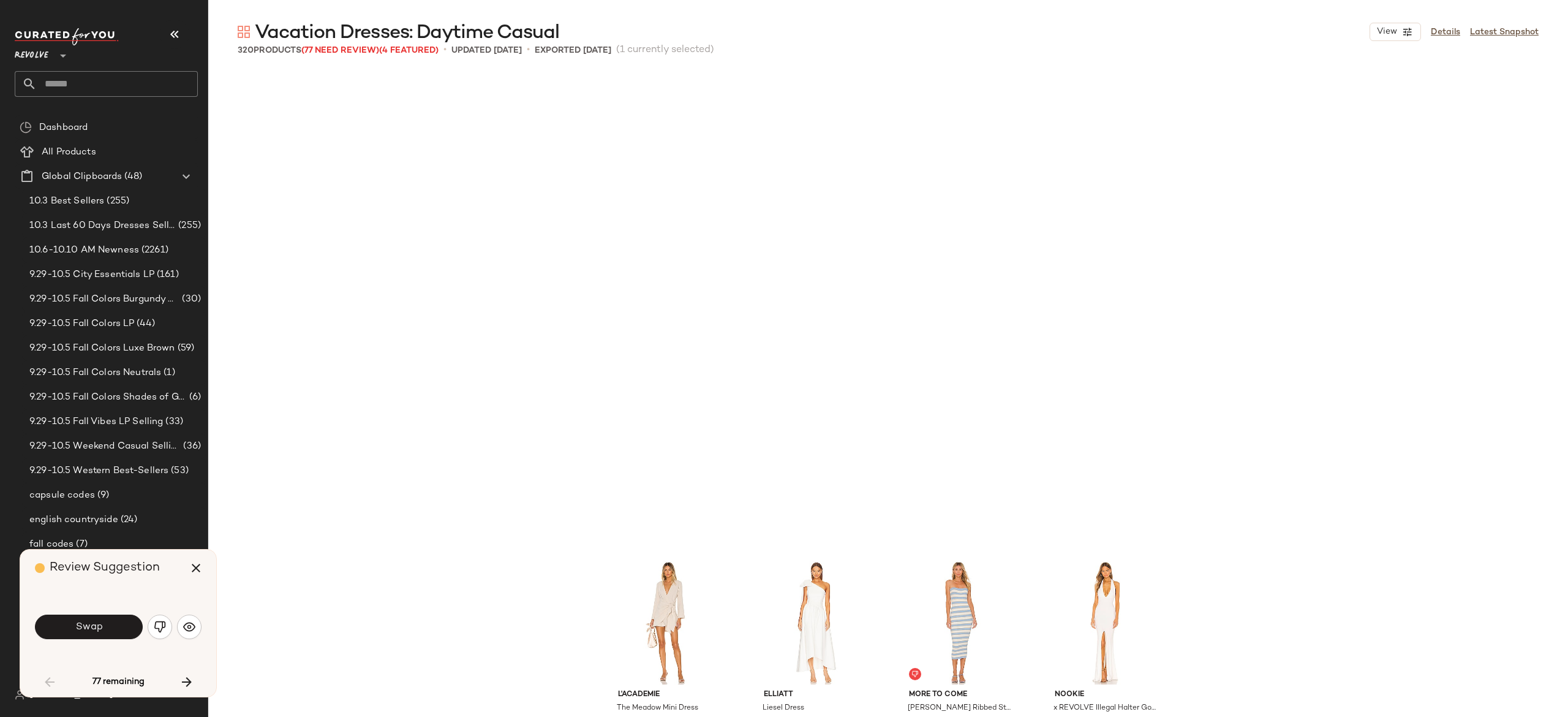
scroll to position [3782, 0]
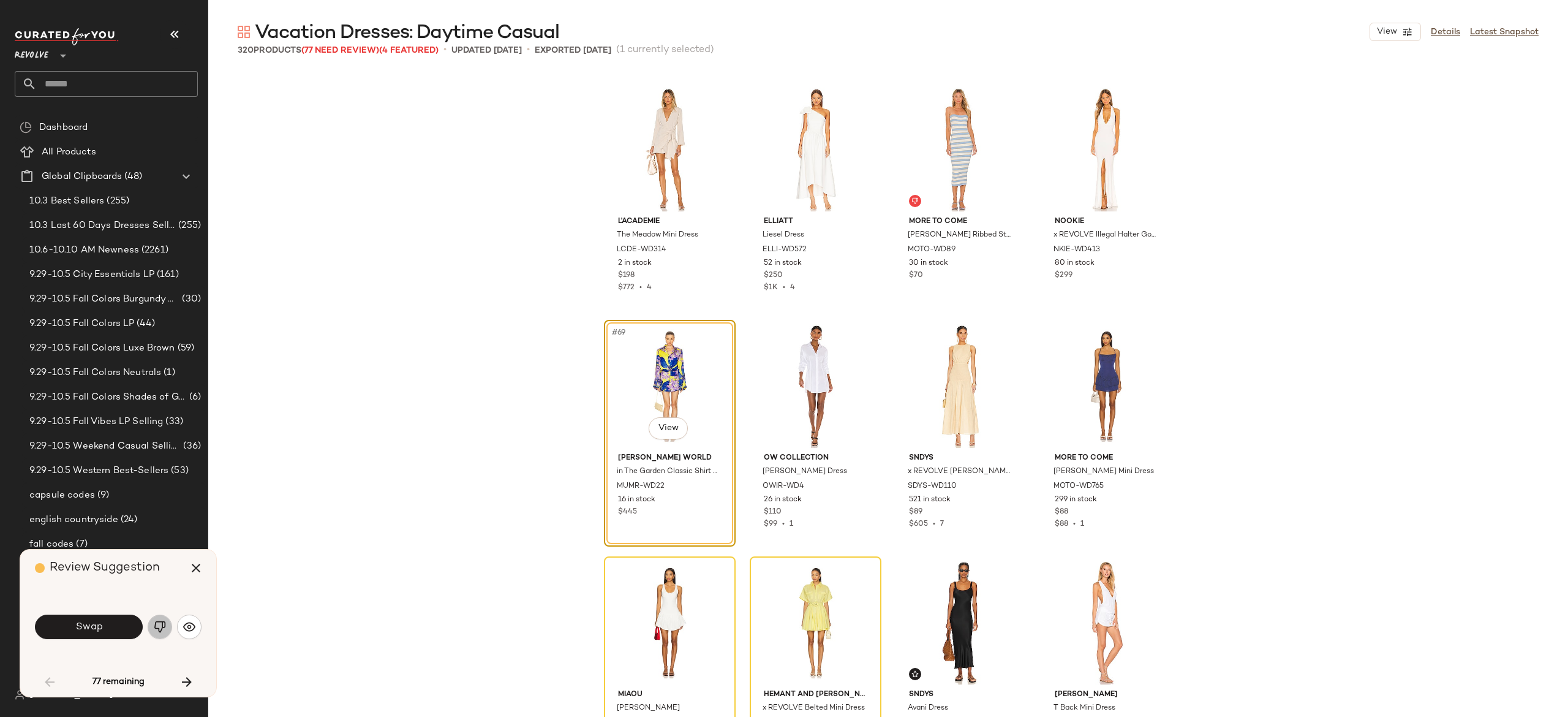
click at [159, 624] on img "button" at bounding box center [159, 626] width 13 height 13
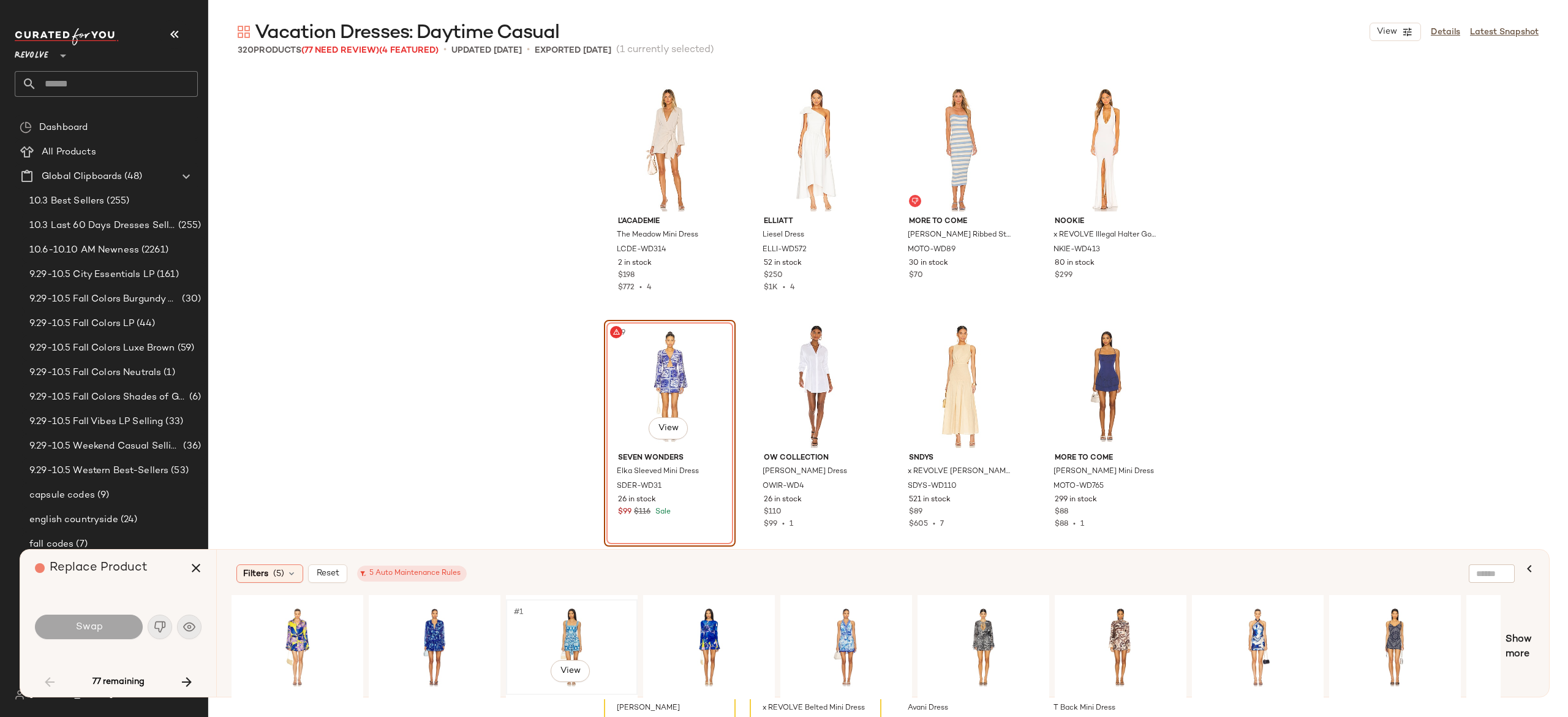
click at [575, 626] on div "#1 View" at bounding box center [572, 647] width 123 height 87
click at [126, 626] on button "Swap" at bounding box center [89, 626] width 107 height 24
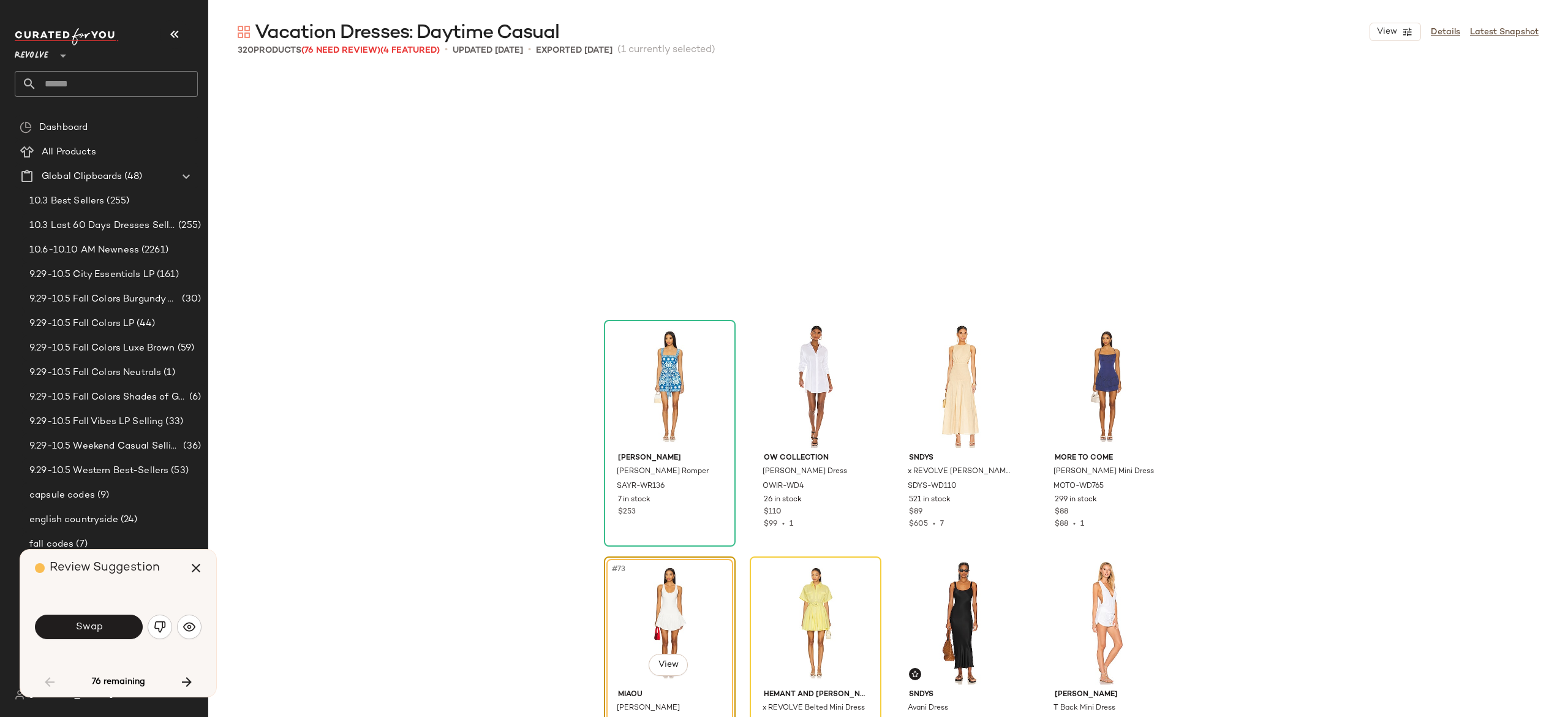
scroll to position [4019, 0]
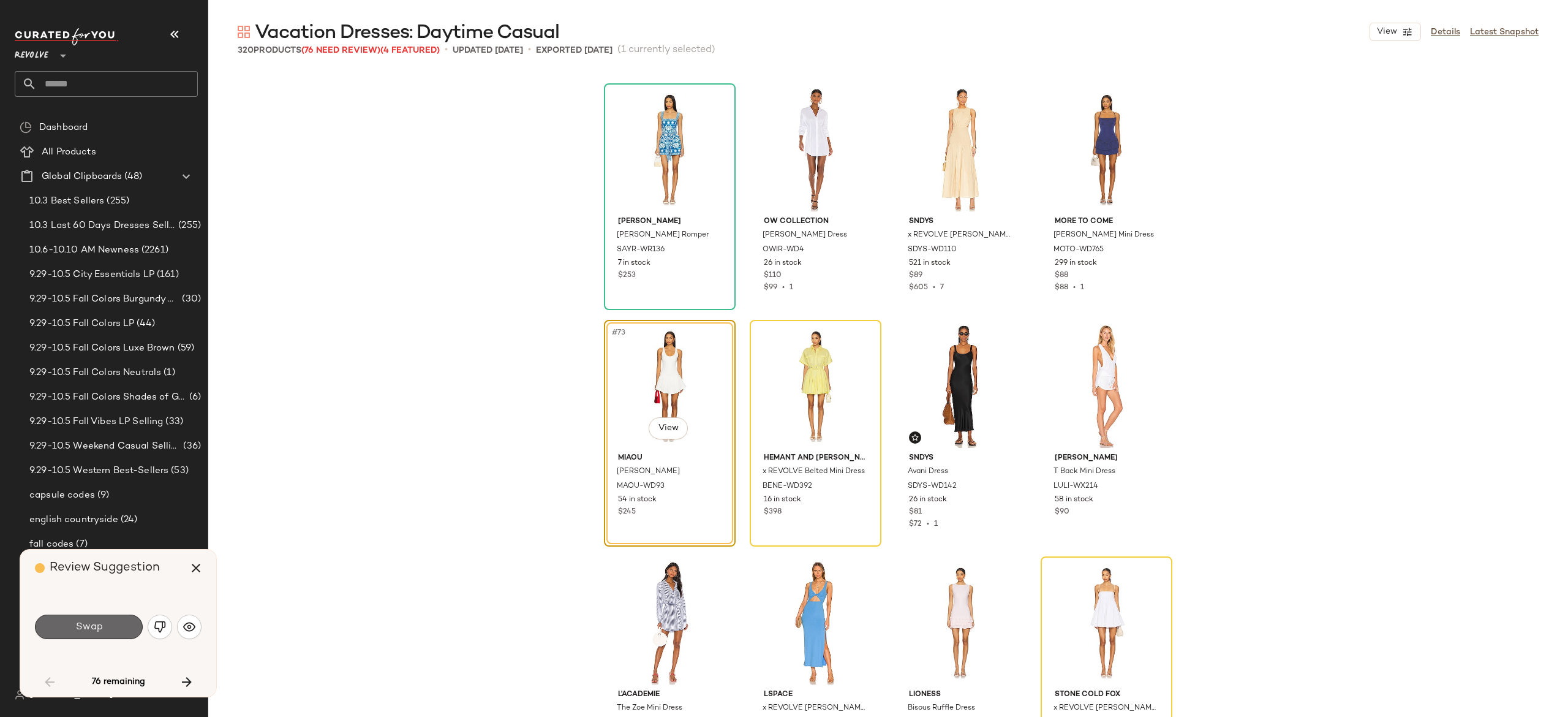
click at [119, 622] on button "Swap" at bounding box center [89, 626] width 107 height 24
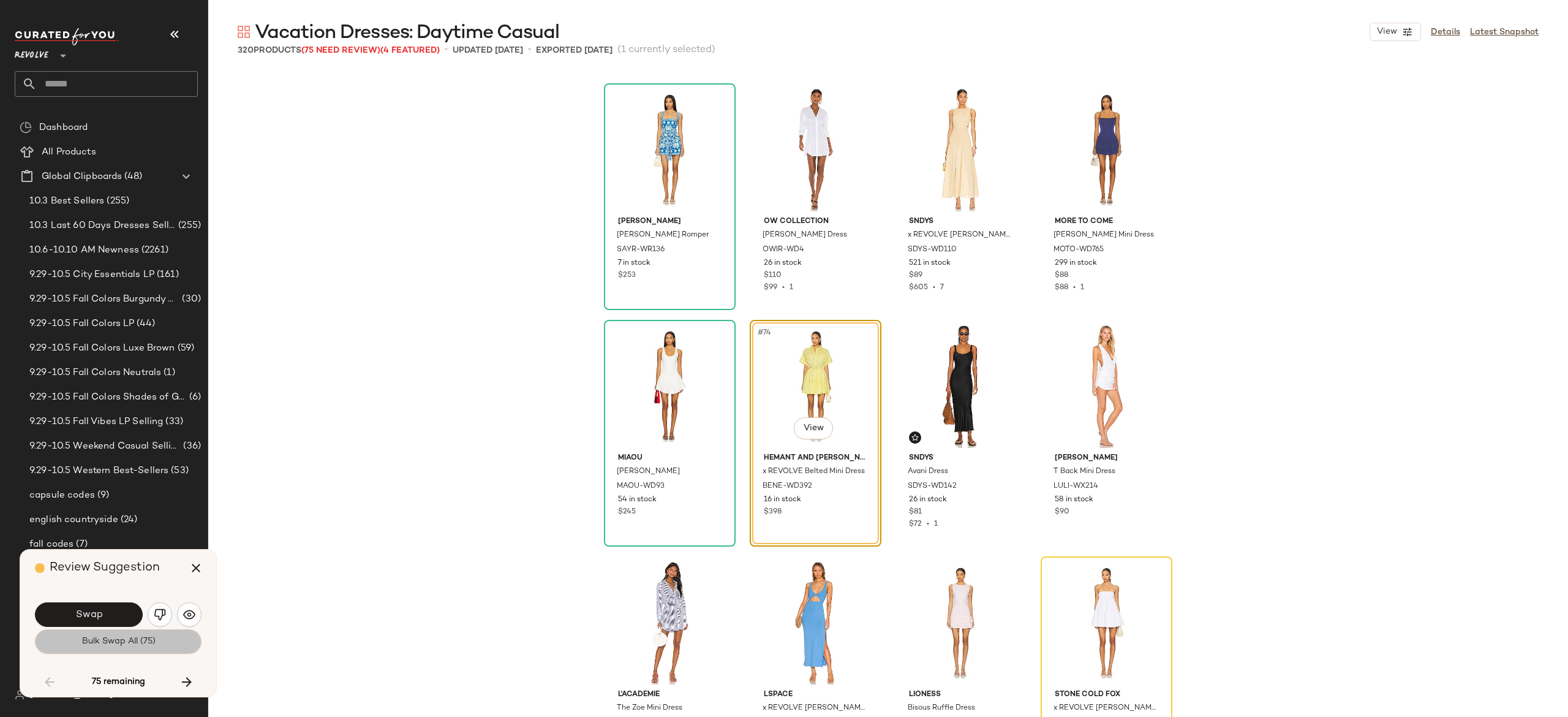
click at [124, 638] on span "Bulk Swap All (75)" at bounding box center [118, 641] width 74 height 10
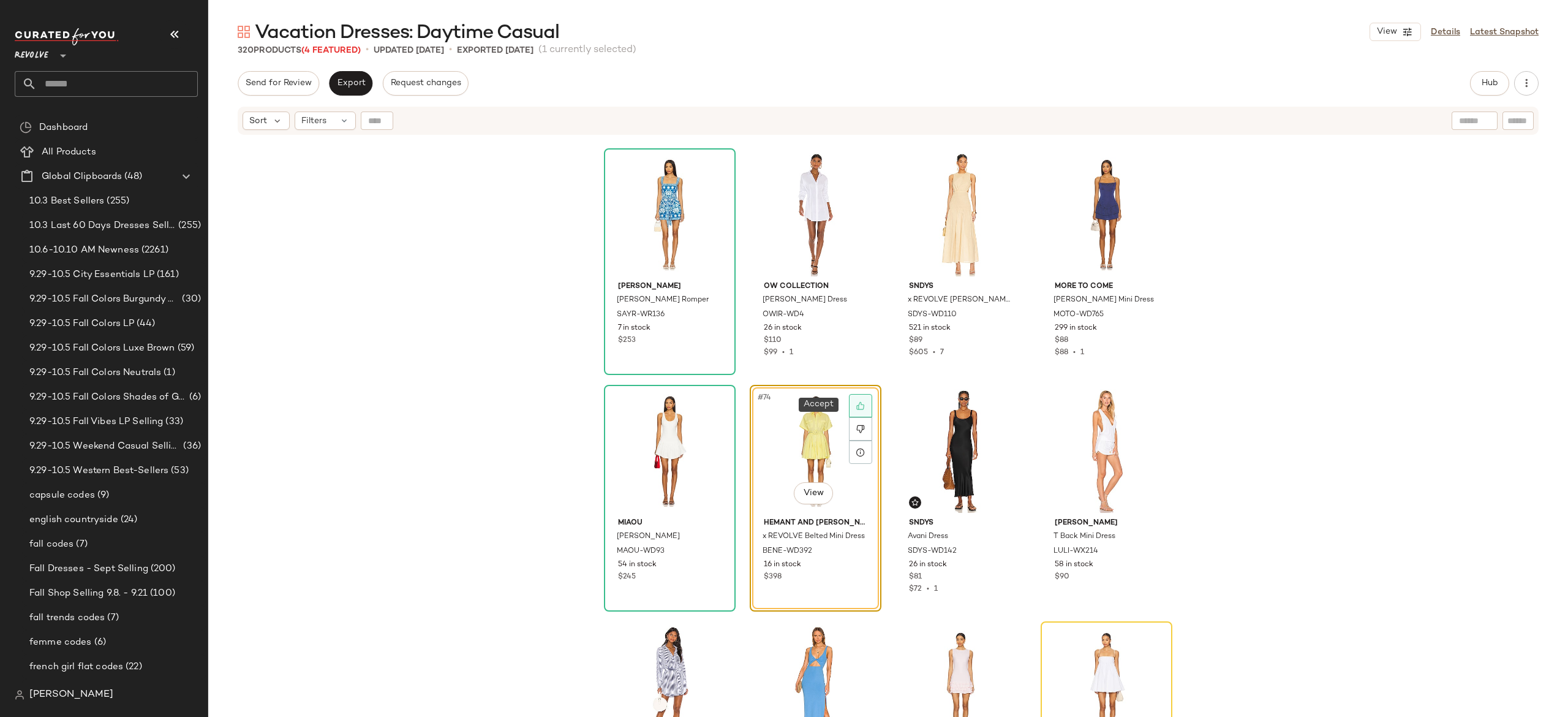
click at [858, 406] on icon at bounding box center [860, 405] width 9 height 9
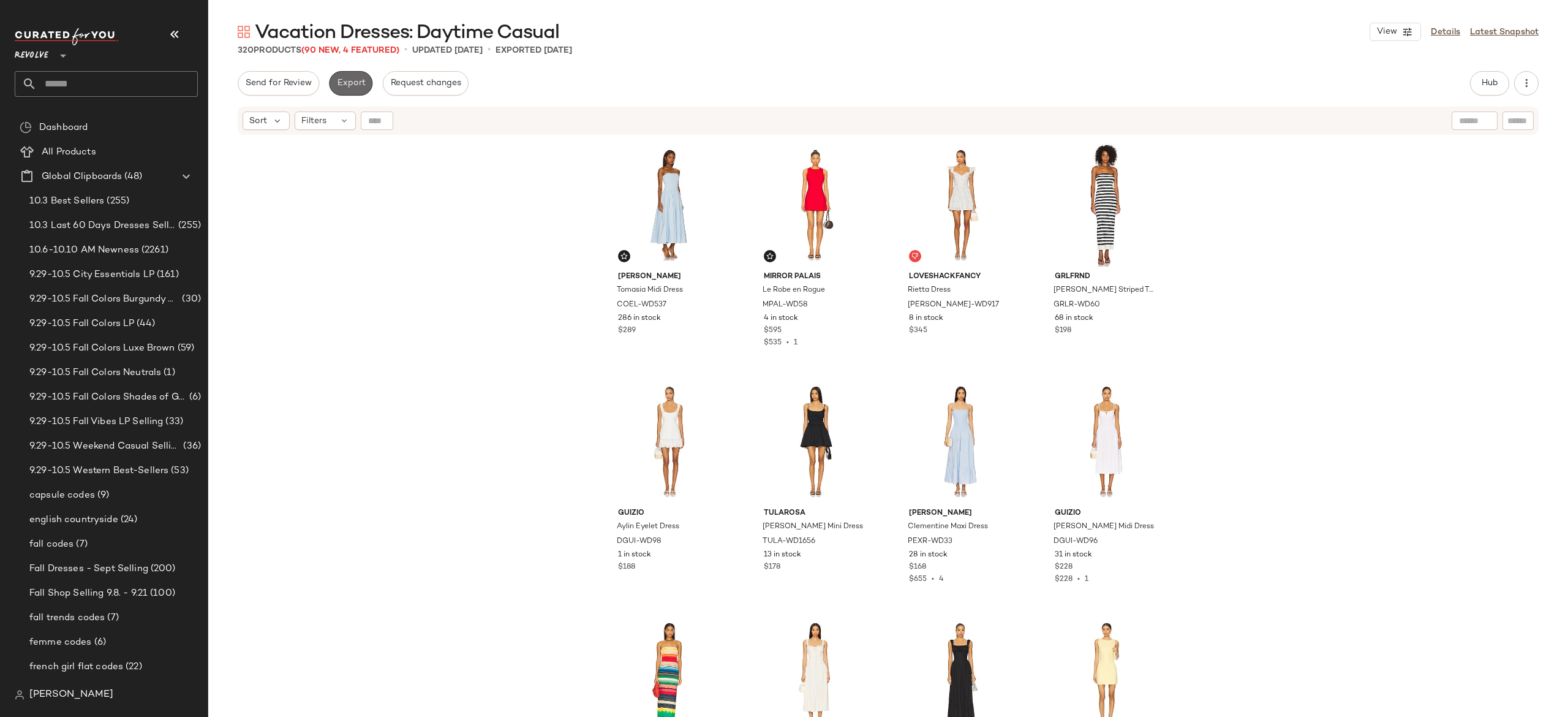
click at [358, 80] on span "Export" at bounding box center [350, 83] width 28 height 10
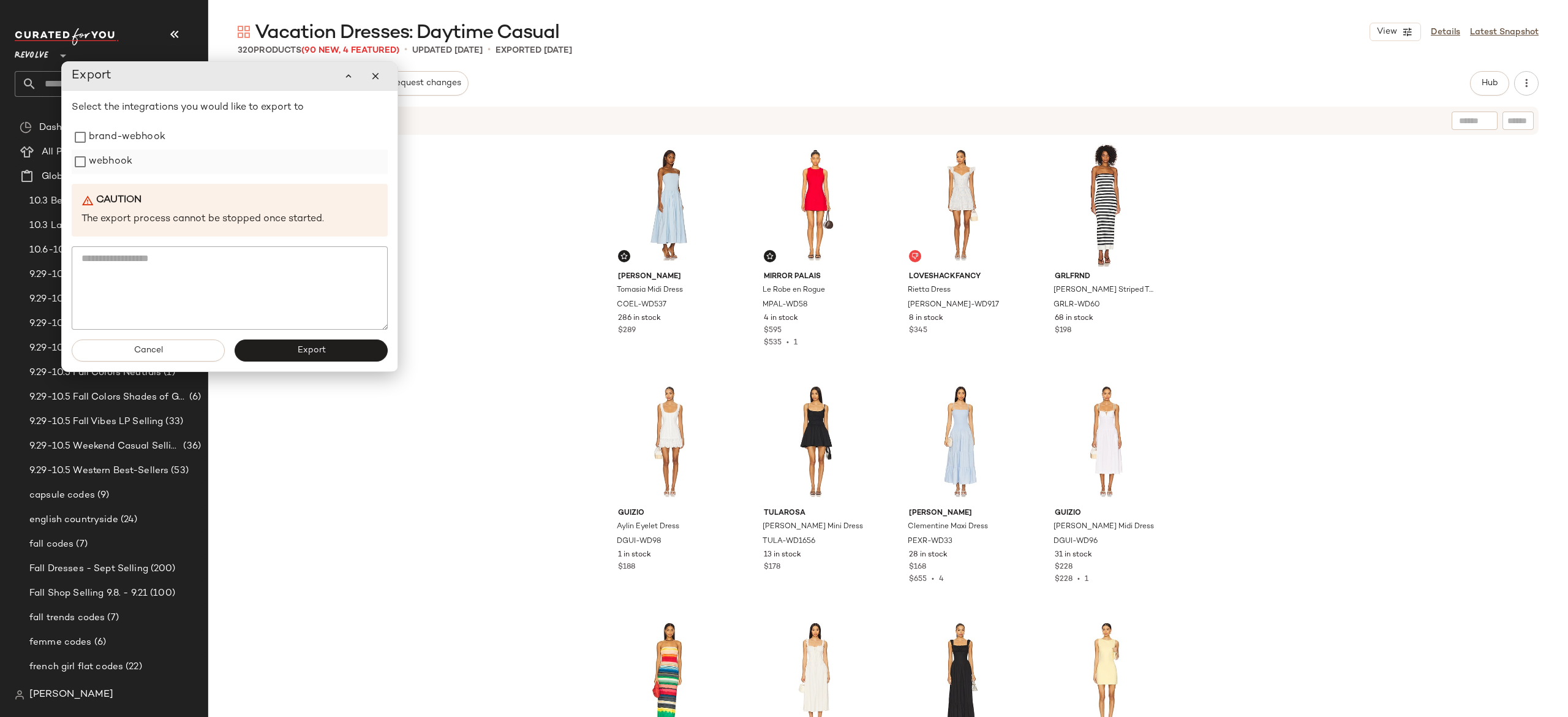
click at [119, 172] on label "webhook" at bounding box center [110, 161] width 44 height 24
click at [270, 348] on button "Export" at bounding box center [311, 350] width 153 height 22
